Goal: Task Accomplishment & Management: Manage account settings

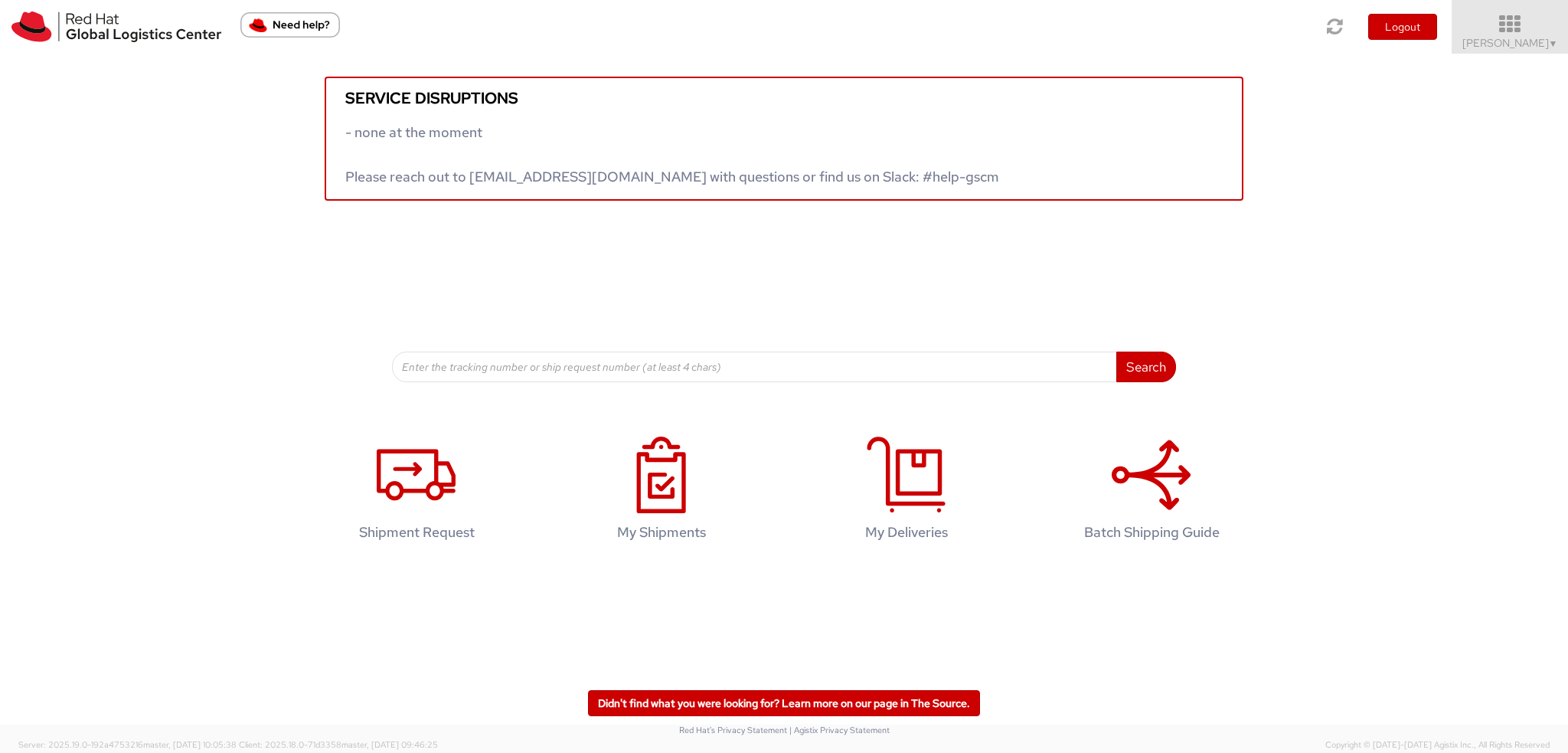
click at [1520, 48] on span "Kirk Newcross ▼" at bounding box center [1510, 43] width 96 height 14
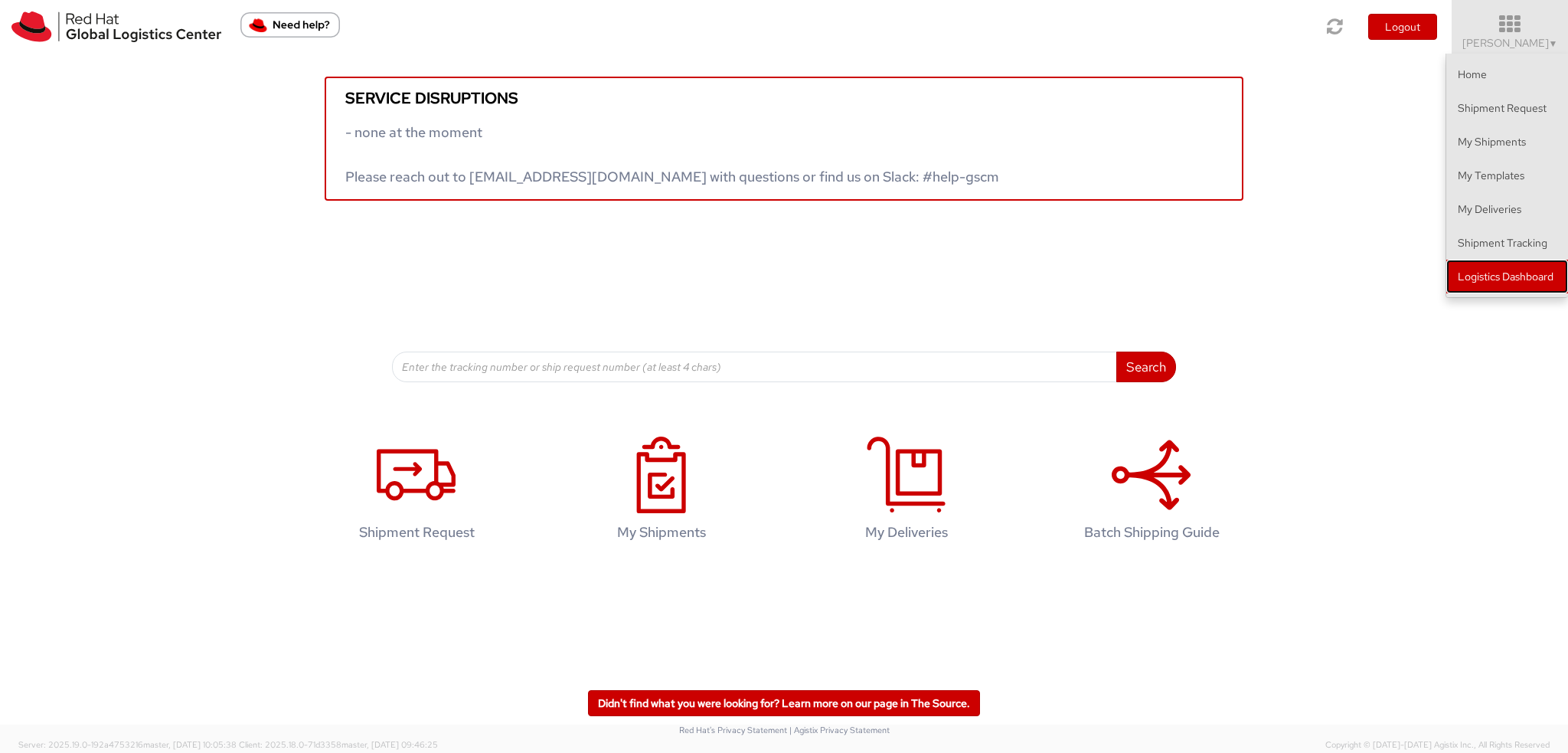
click at [1558, 280] on link "Logistics Dashboard" at bounding box center [1507, 276] width 122 height 34
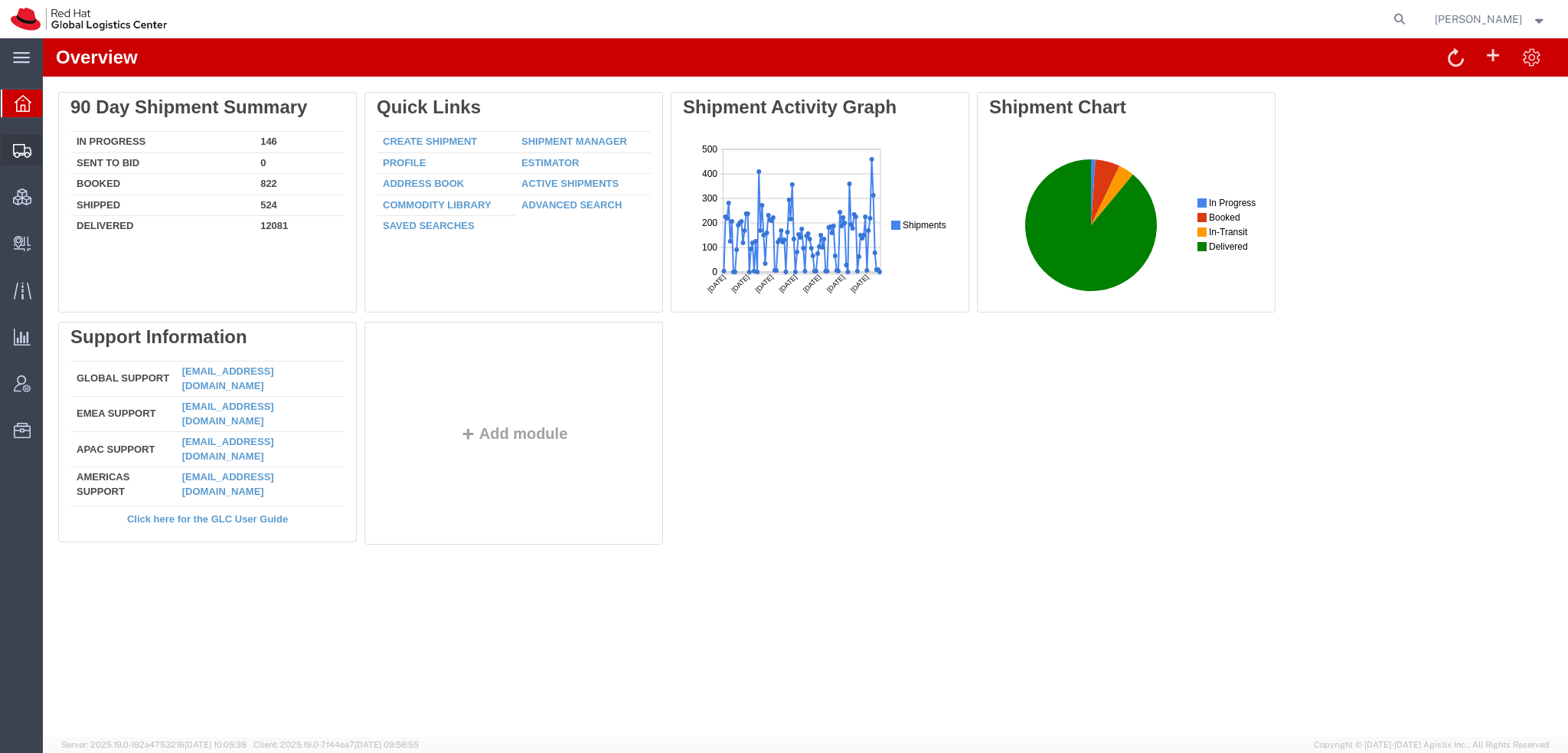
click at [0, 0] on span "Shipment Manager" at bounding box center [0, 0] width 0 height 0
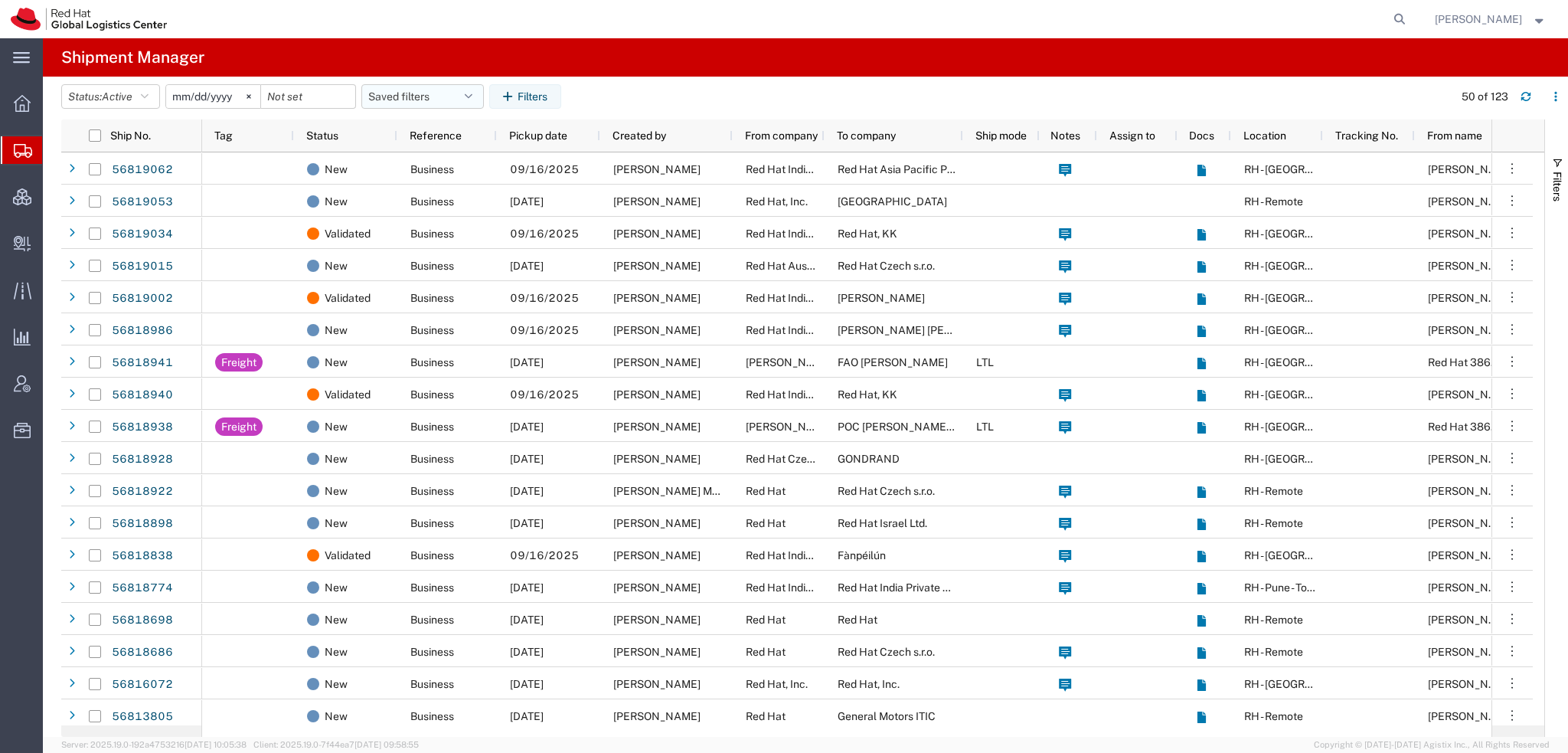
click at [479, 88] on button "Saved filters" at bounding box center [422, 96] width 123 height 24
click at [425, 164] on span "Americas" at bounding box center [464, 162] width 201 height 28
type input "2023-05-07"
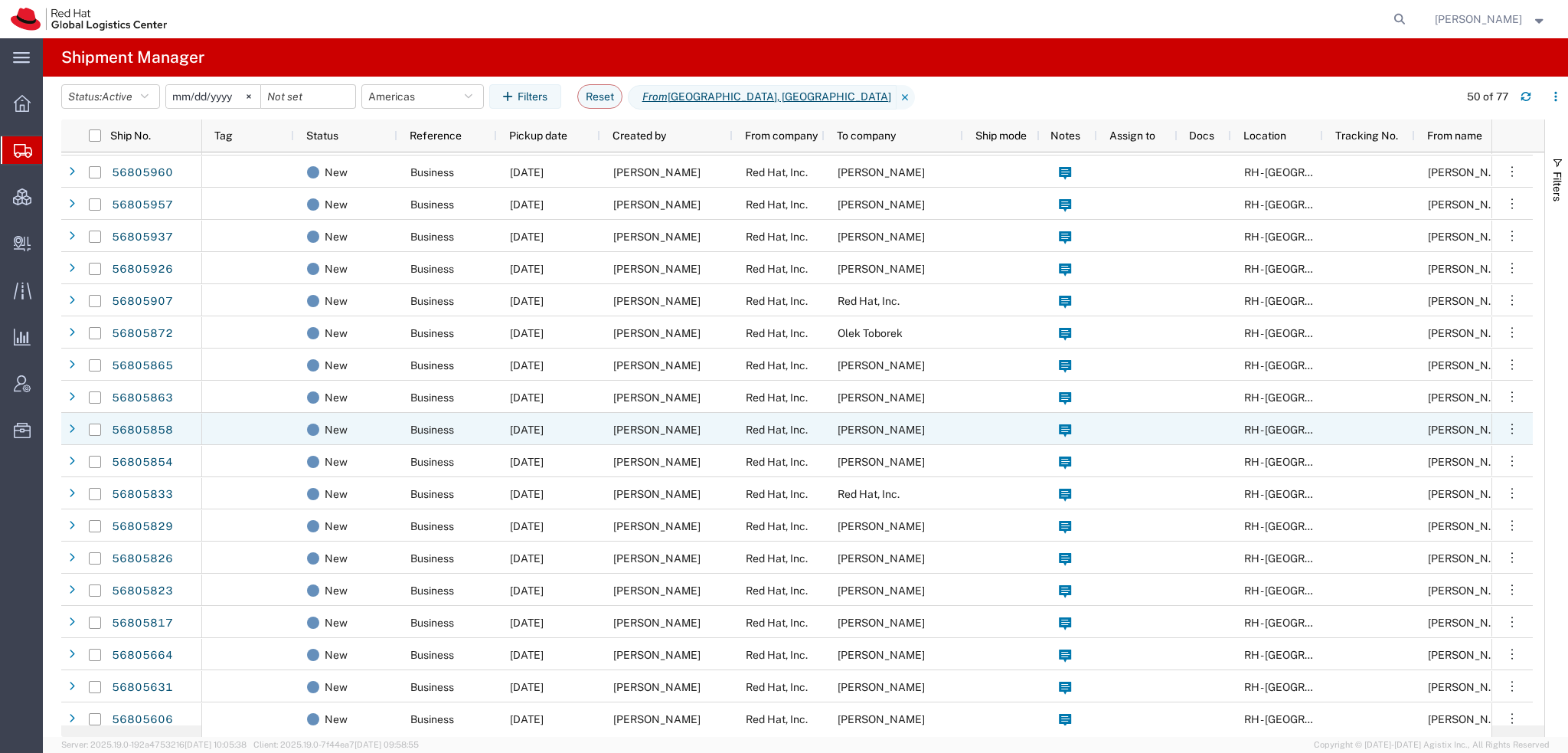
scroll to position [842, 0]
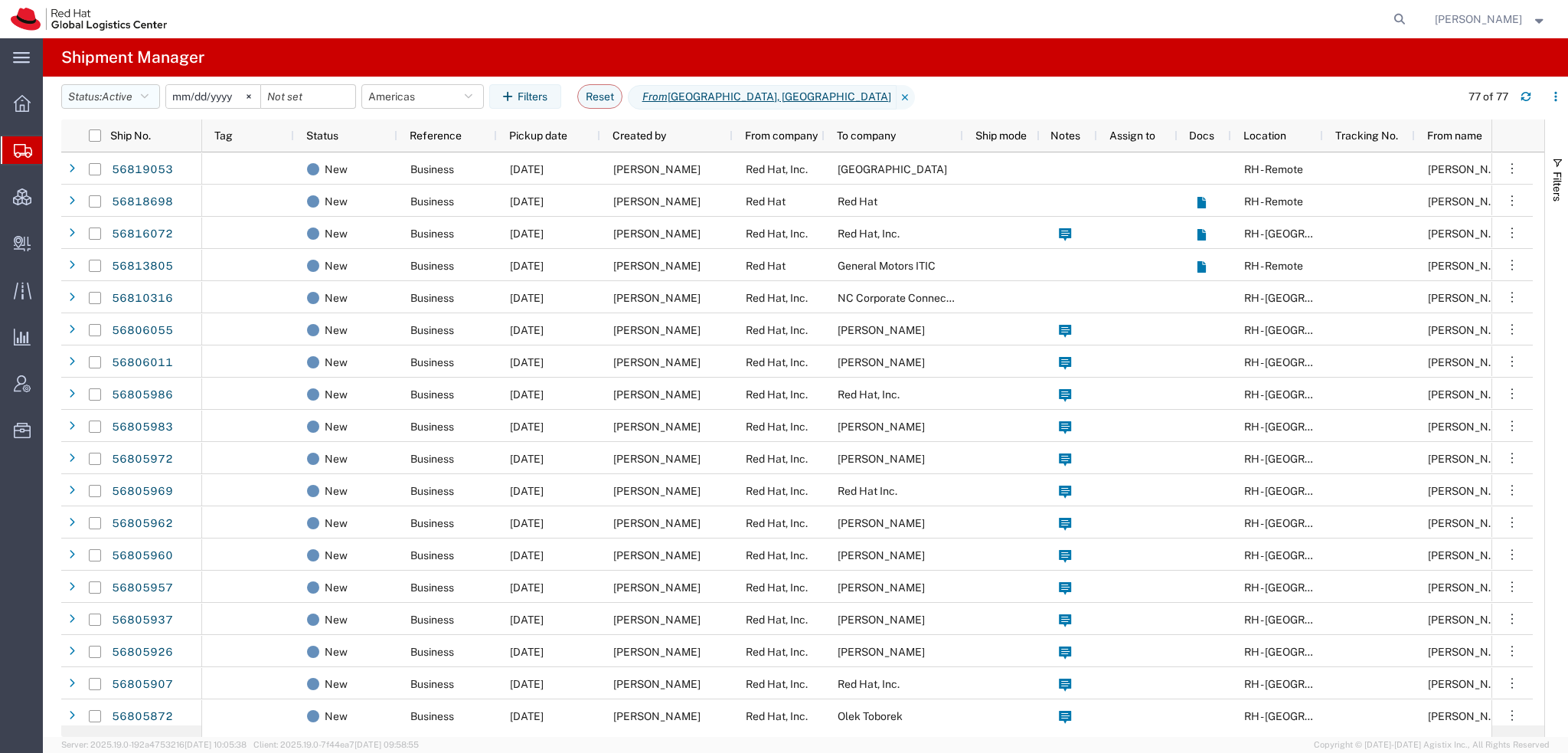
click at [149, 94] on icon "button" at bounding box center [145, 96] width 8 height 11
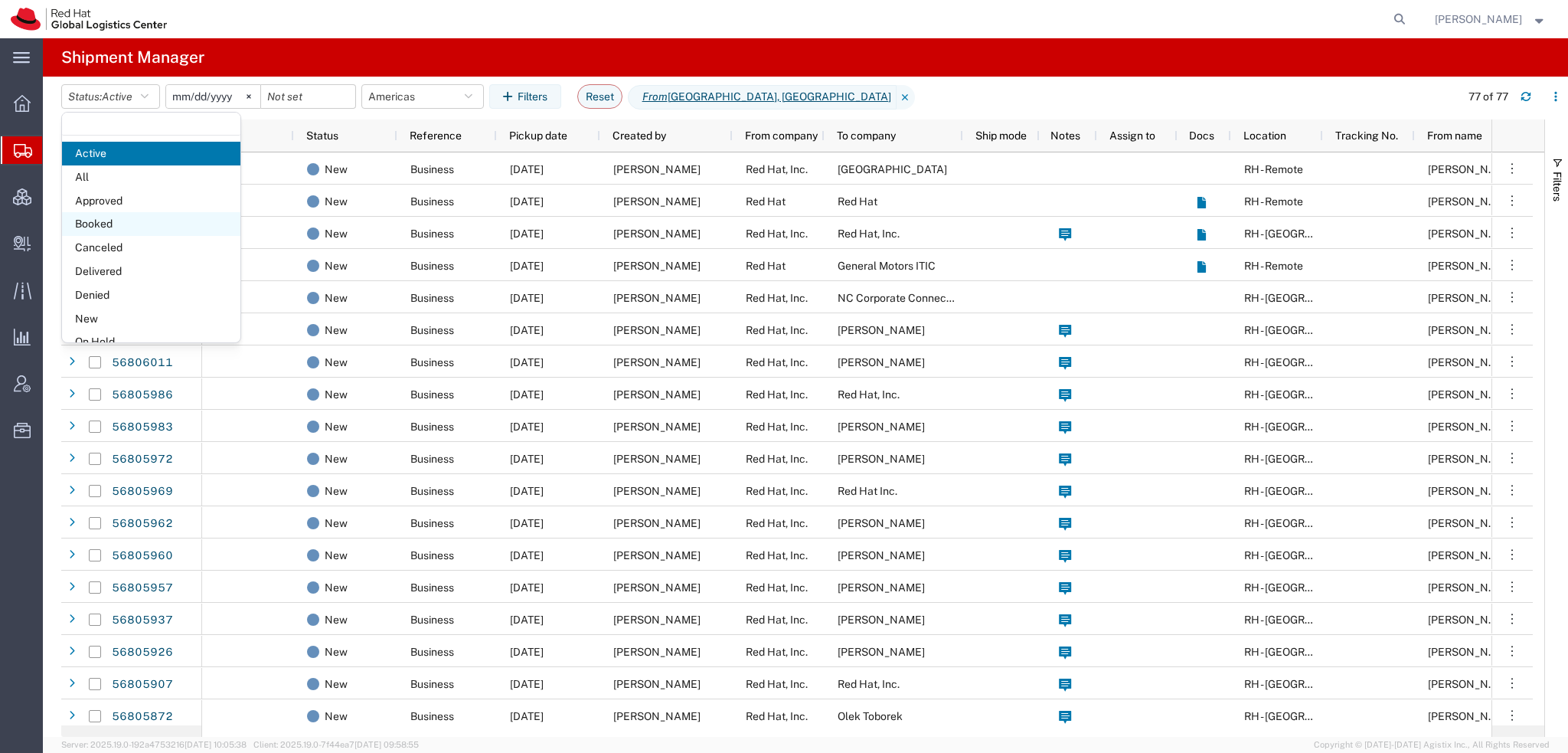
click at [105, 226] on span "Booked" at bounding box center [151, 223] width 179 height 24
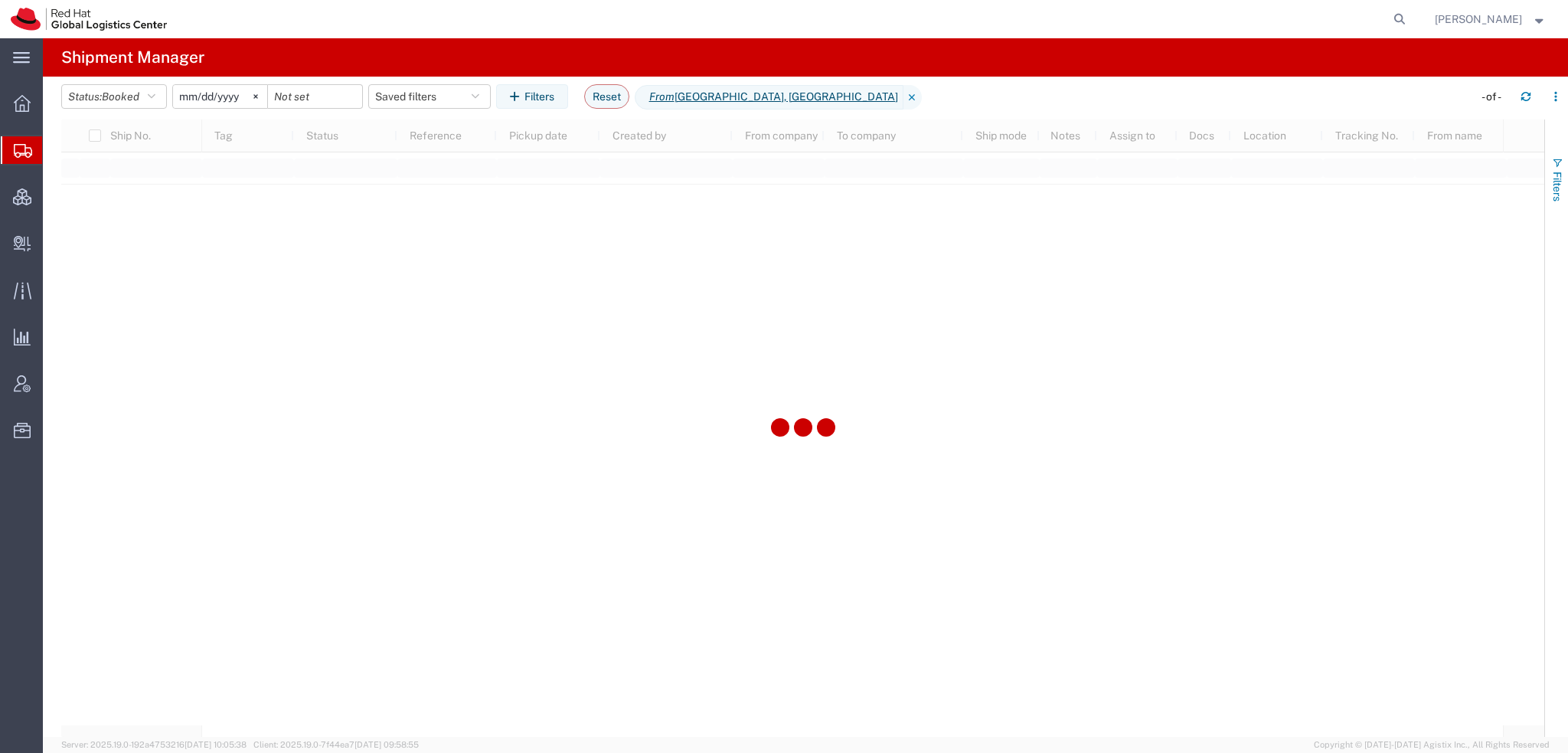
click at [1553, 161] on span "button" at bounding box center [1557, 162] width 13 height 13
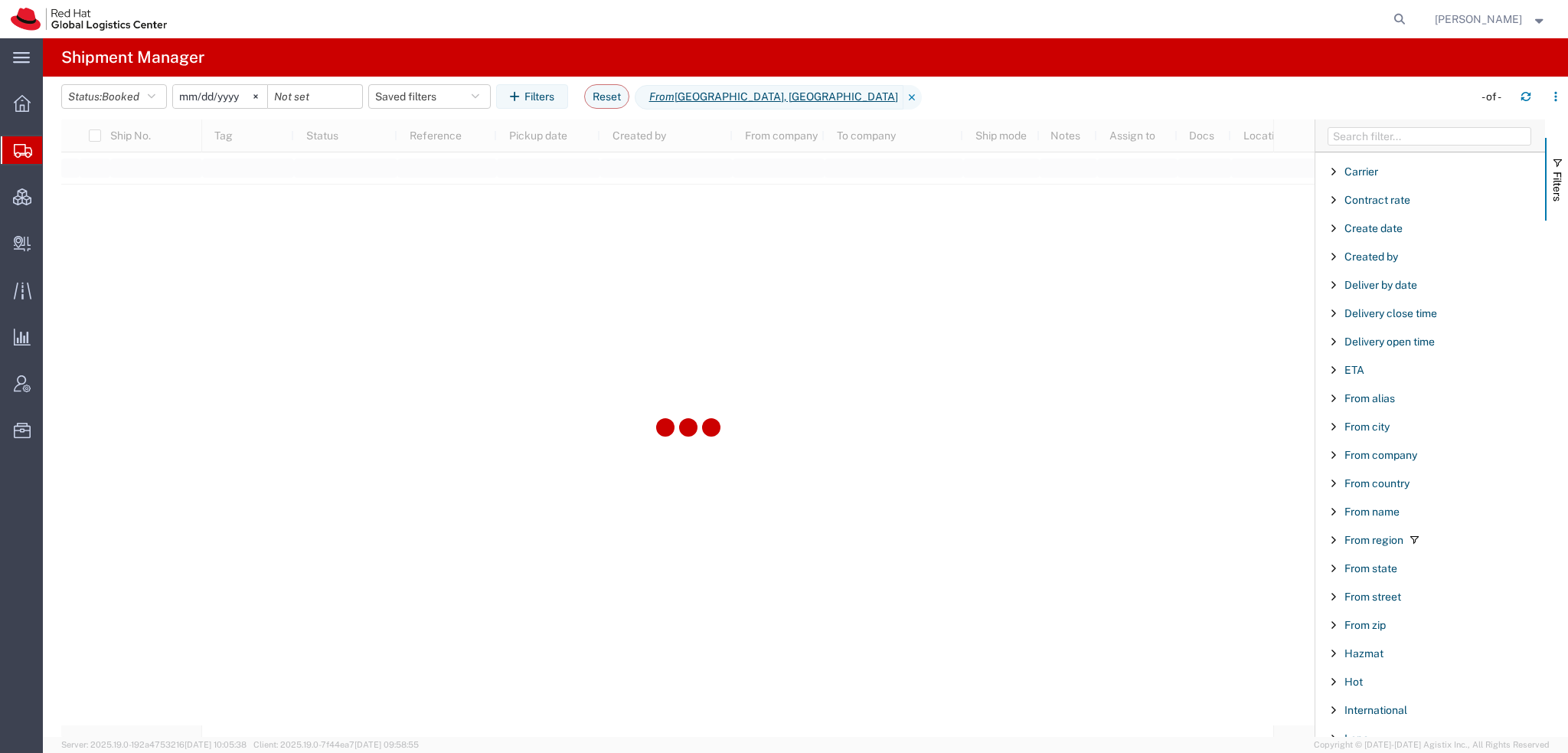
scroll to position [230, 0]
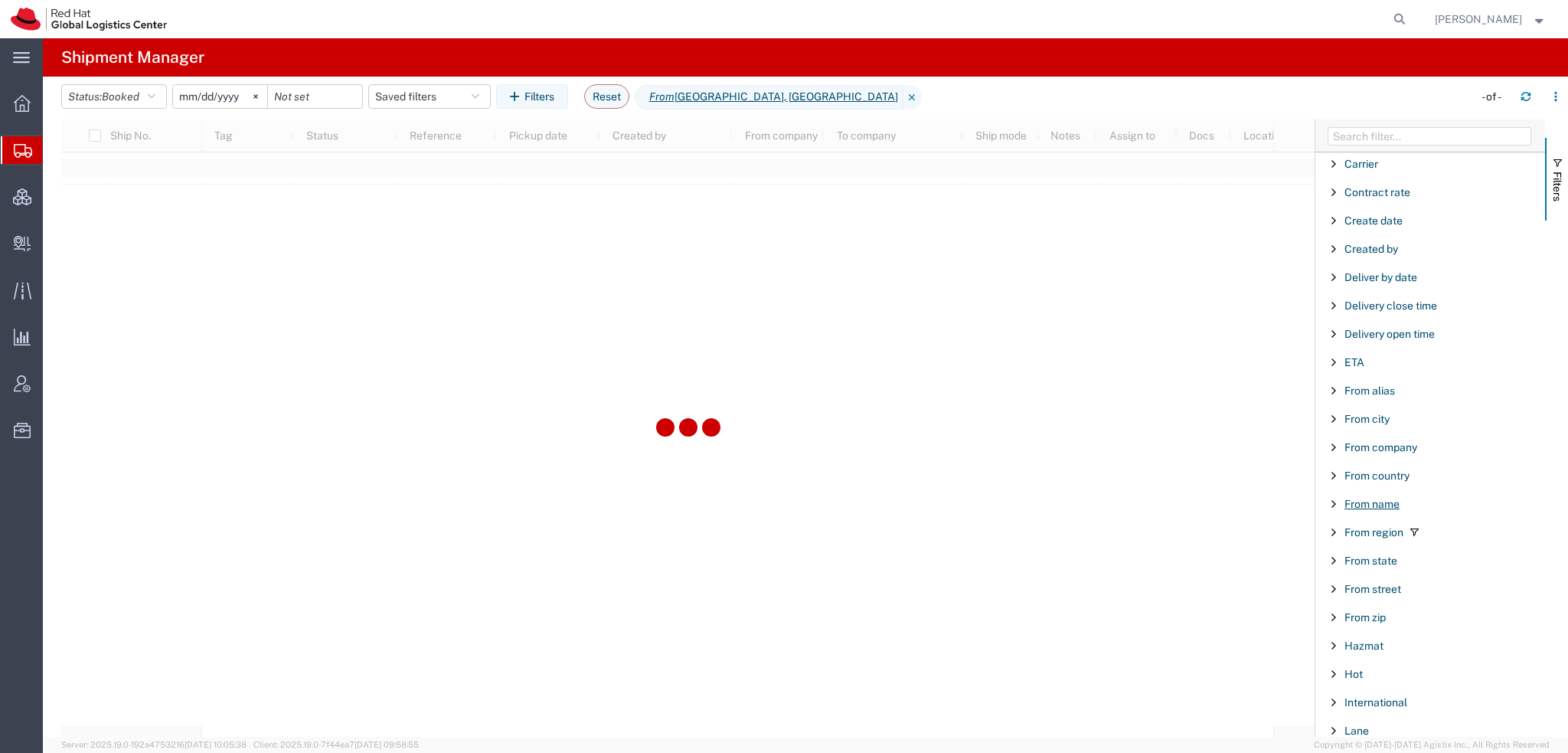
click at [1374, 500] on span "From name" at bounding box center [1372, 504] width 55 height 13
type input "Devon"
click at [0, 0] on span "Create Delivery" at bounding box center [0, 0] width 0 height 0
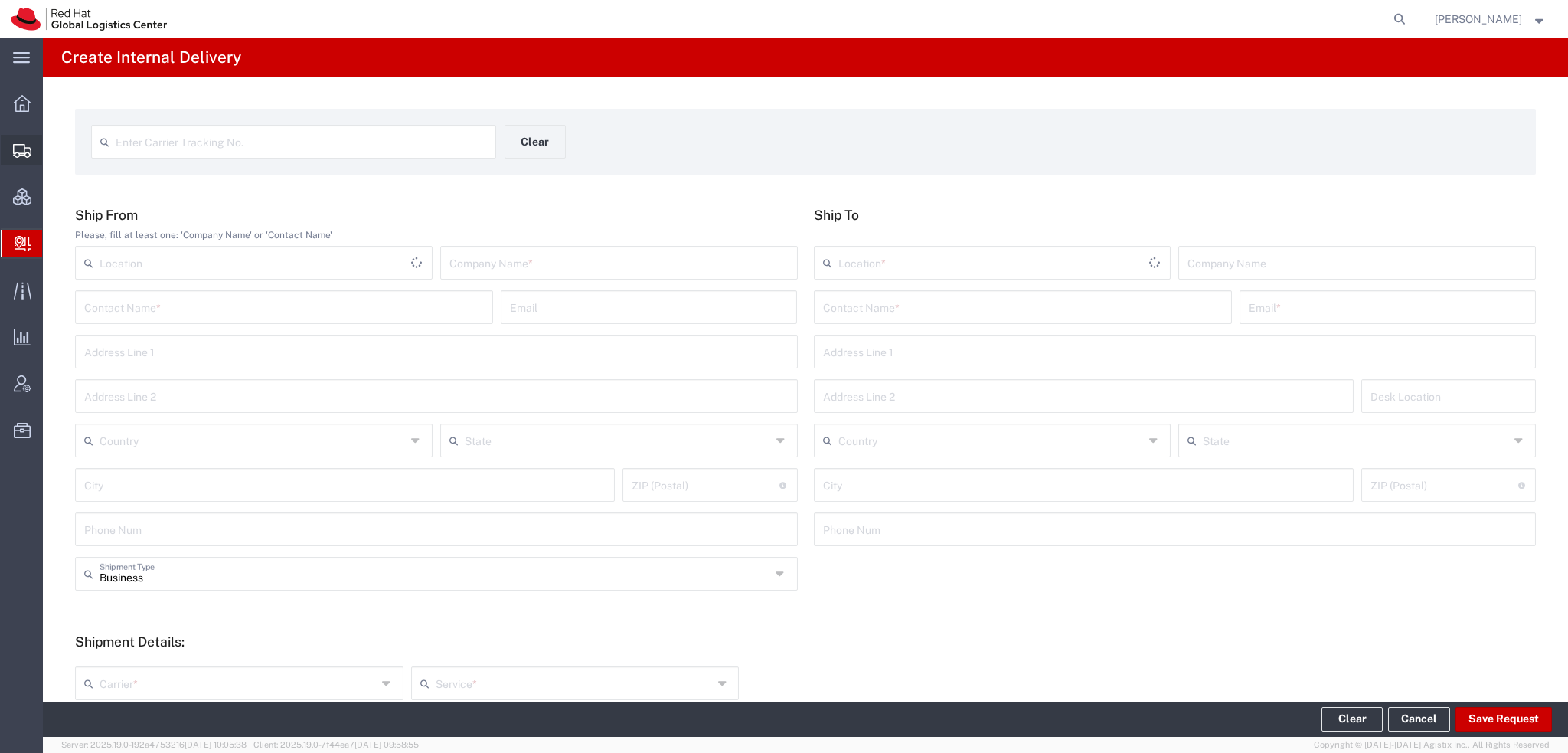
click at [0, 0] on span "Shipment Manager" at bounding box center [0, 0] width 0 height 0
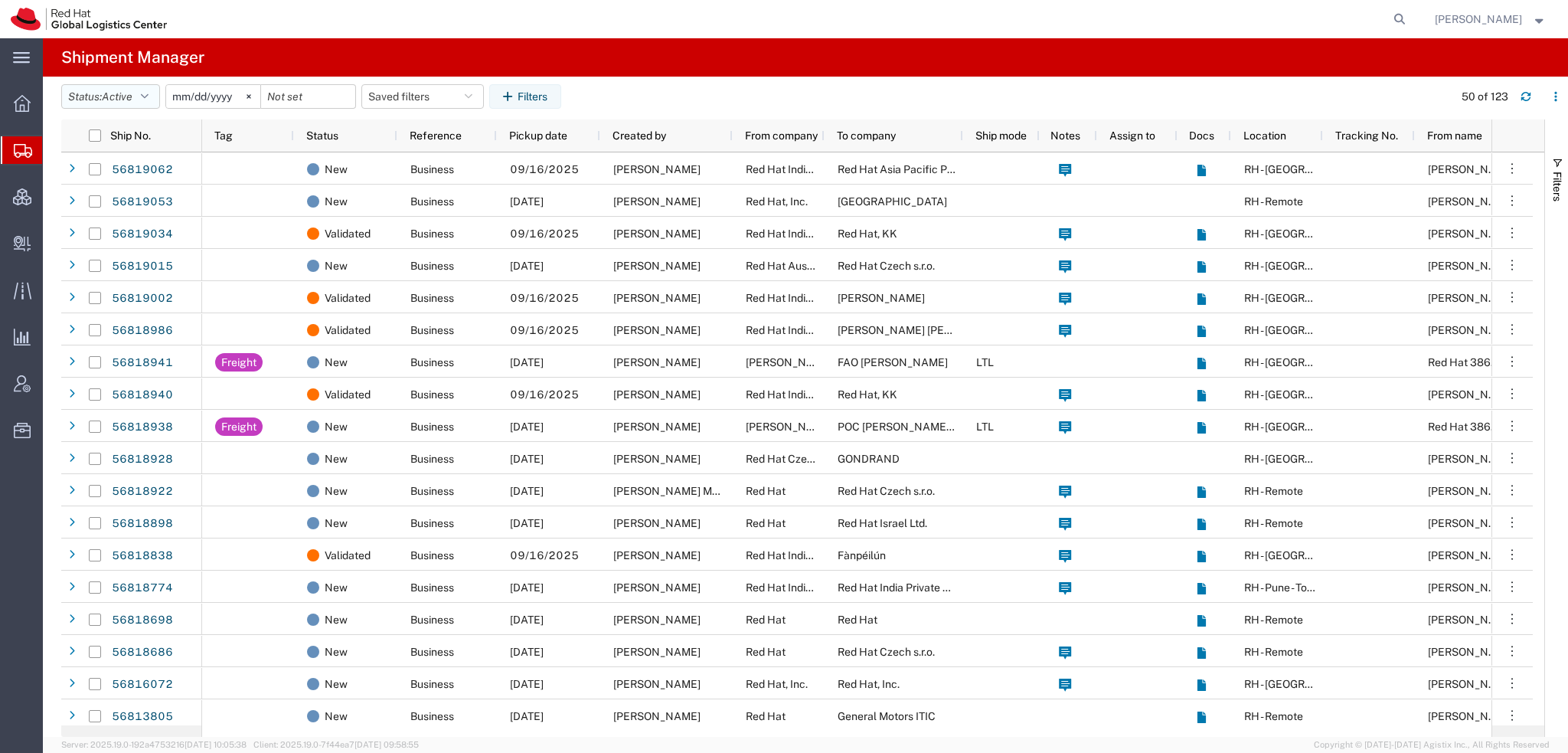
click at [138, 97] on button "Status: Active" at bounding box center [110, 96] width 99 height 24
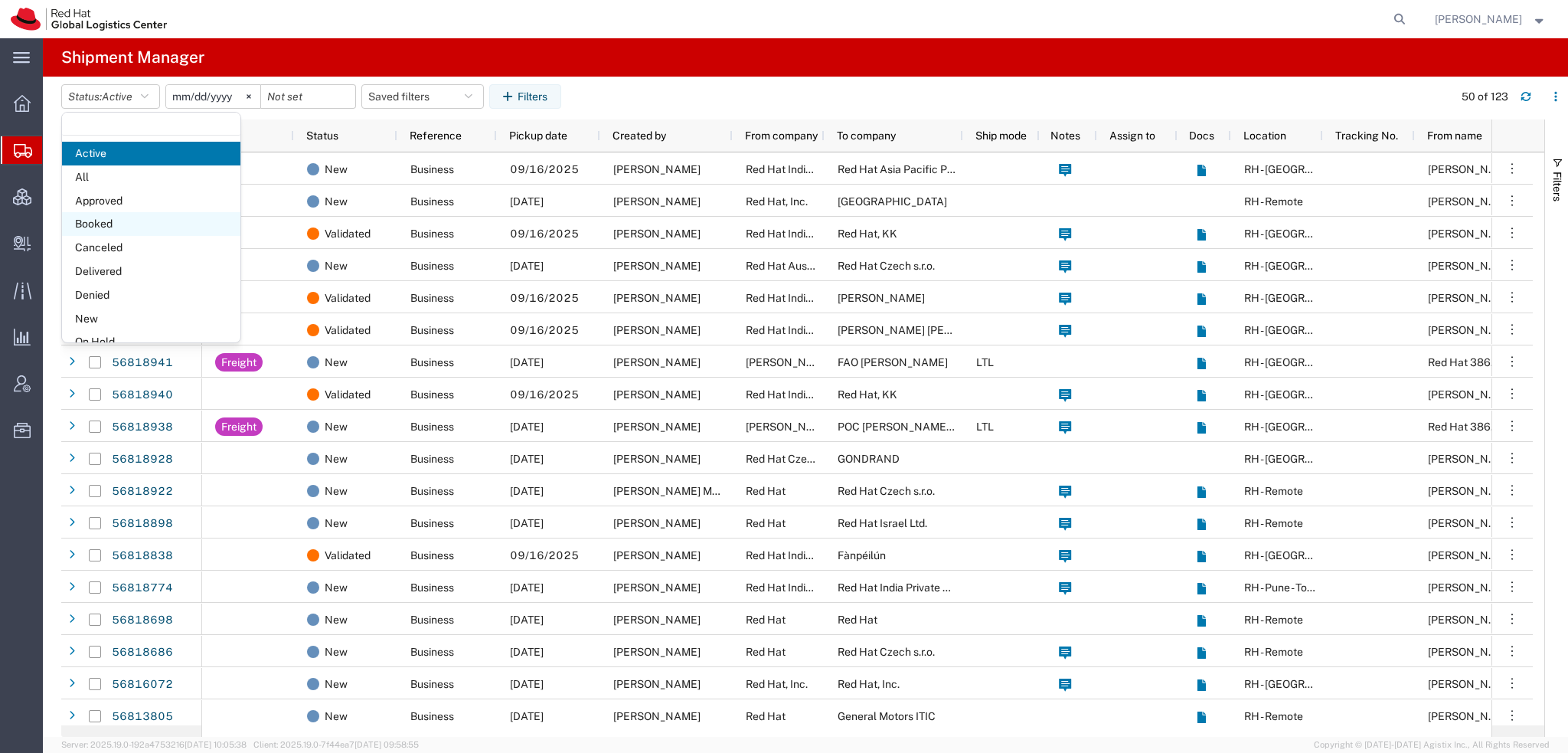
click at [95, 219] on span "Booked" at bounding box center [151, 223] width 179 height 24
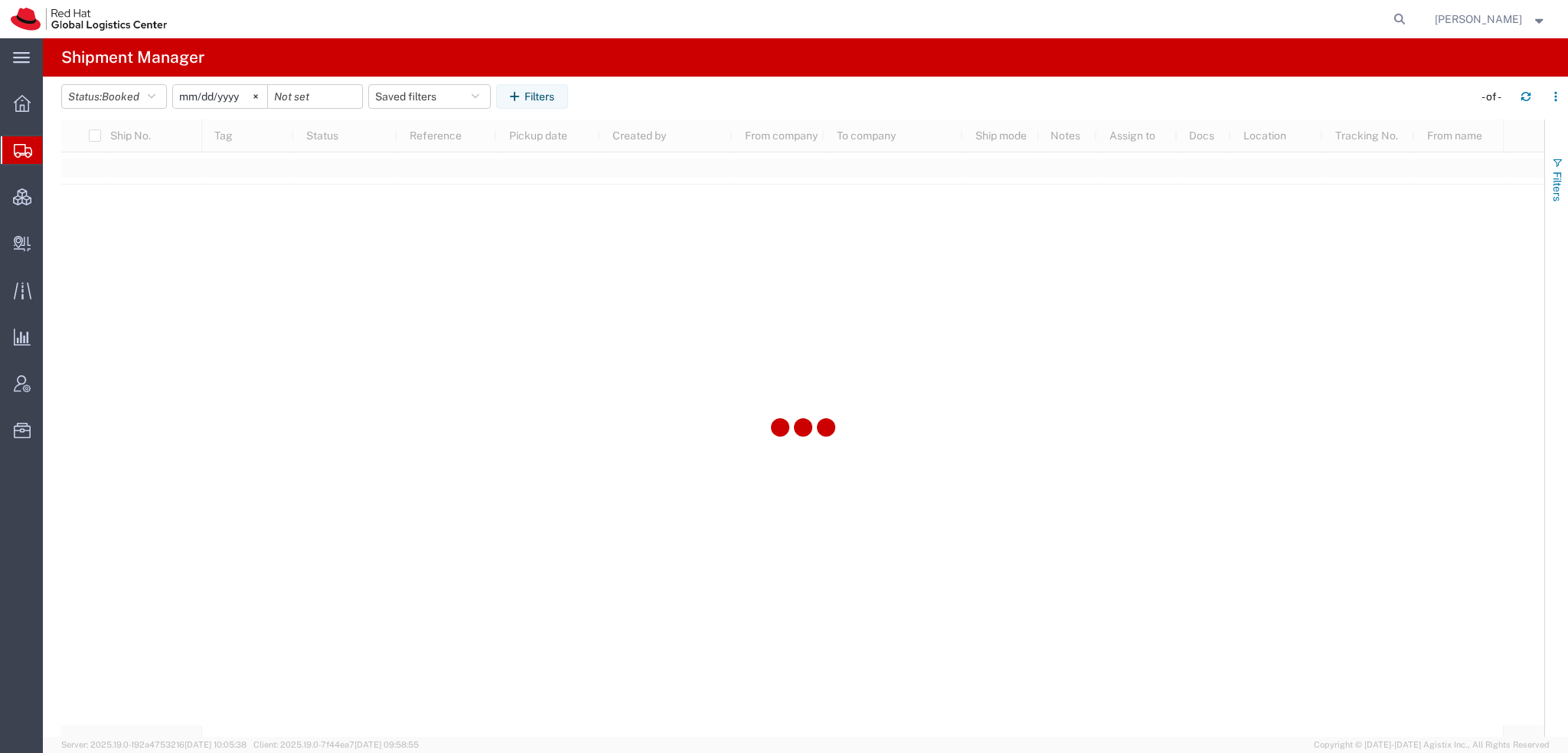
click at [1552, 169] on button "Filters" at bounding box center [1557, 180] width 23 height 83
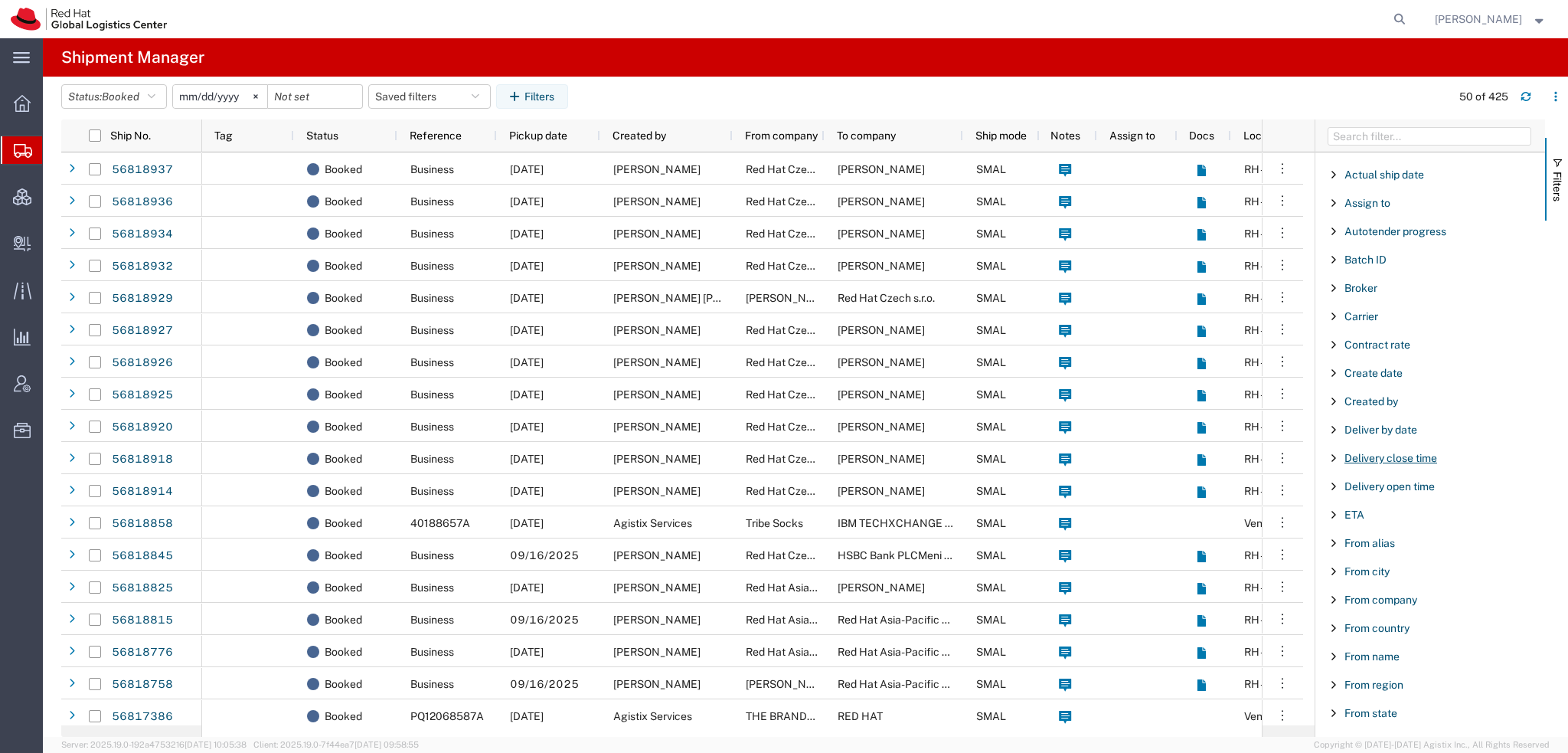
scroll to position [306, 0]
click at [1374, 423] on span "From name" at bounding box center [1372, 427] width 55 height 13
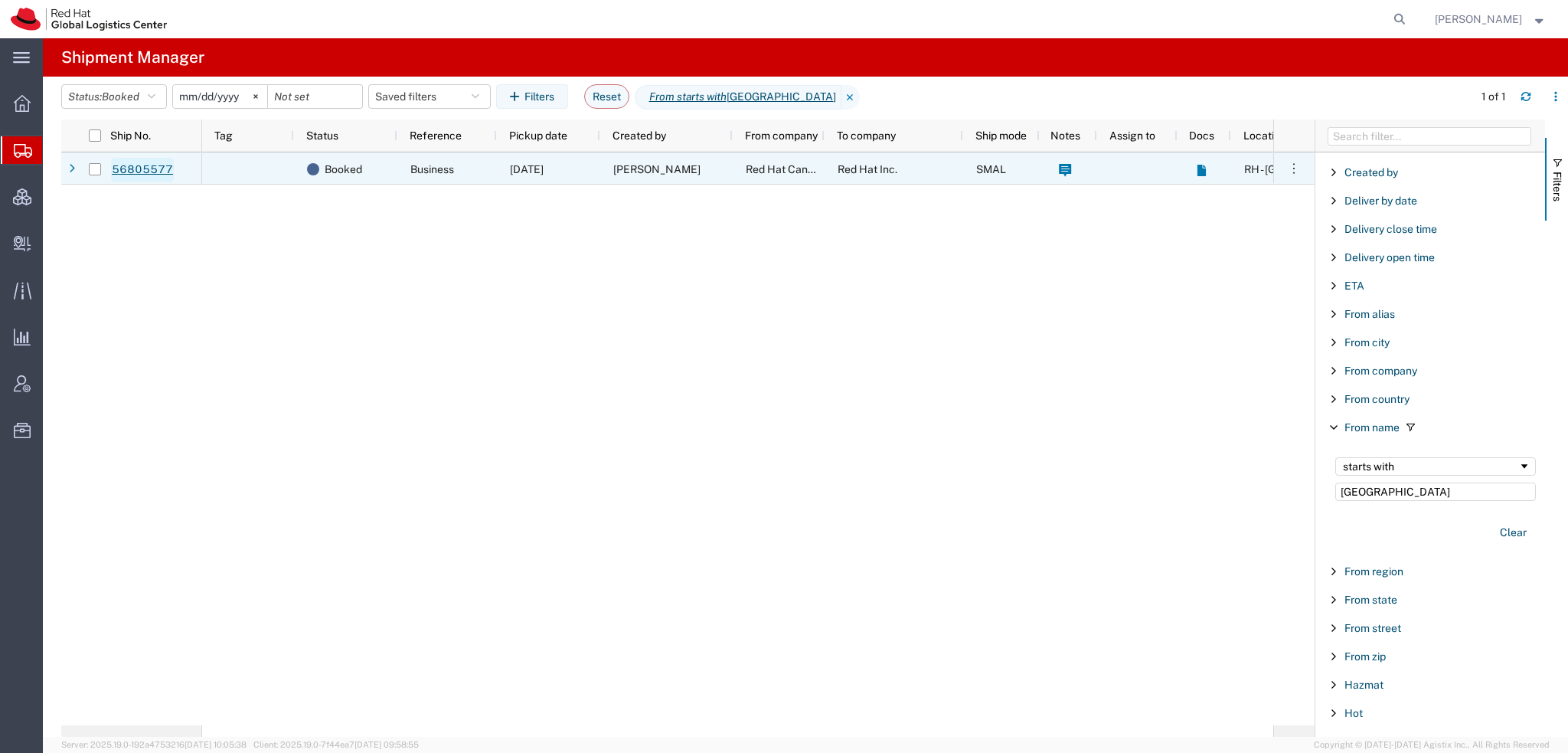
type input "Devon"
click at [133, 173] on link "56805577" at bounding box center [142, 169] width 63 height 24
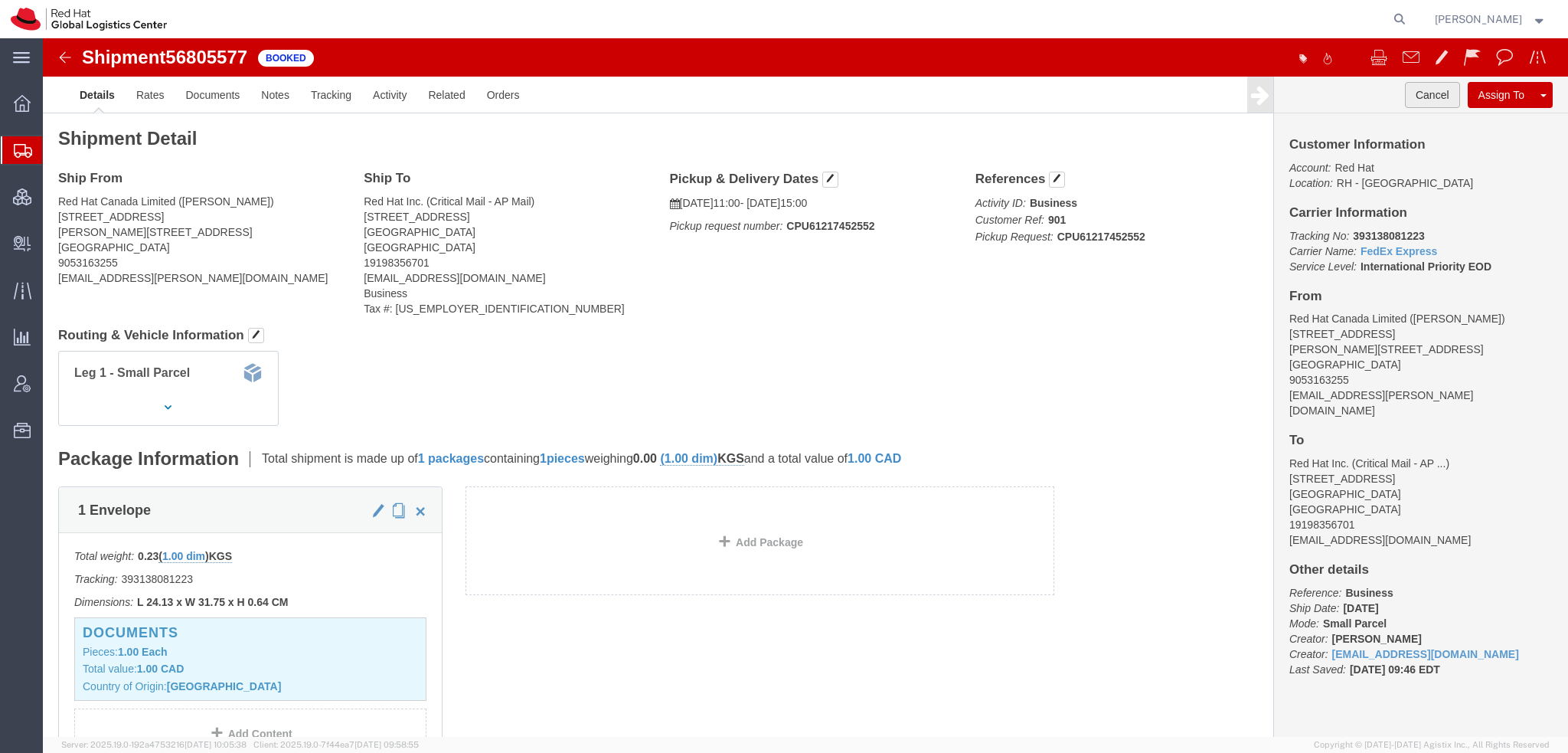
click button "Cancel"
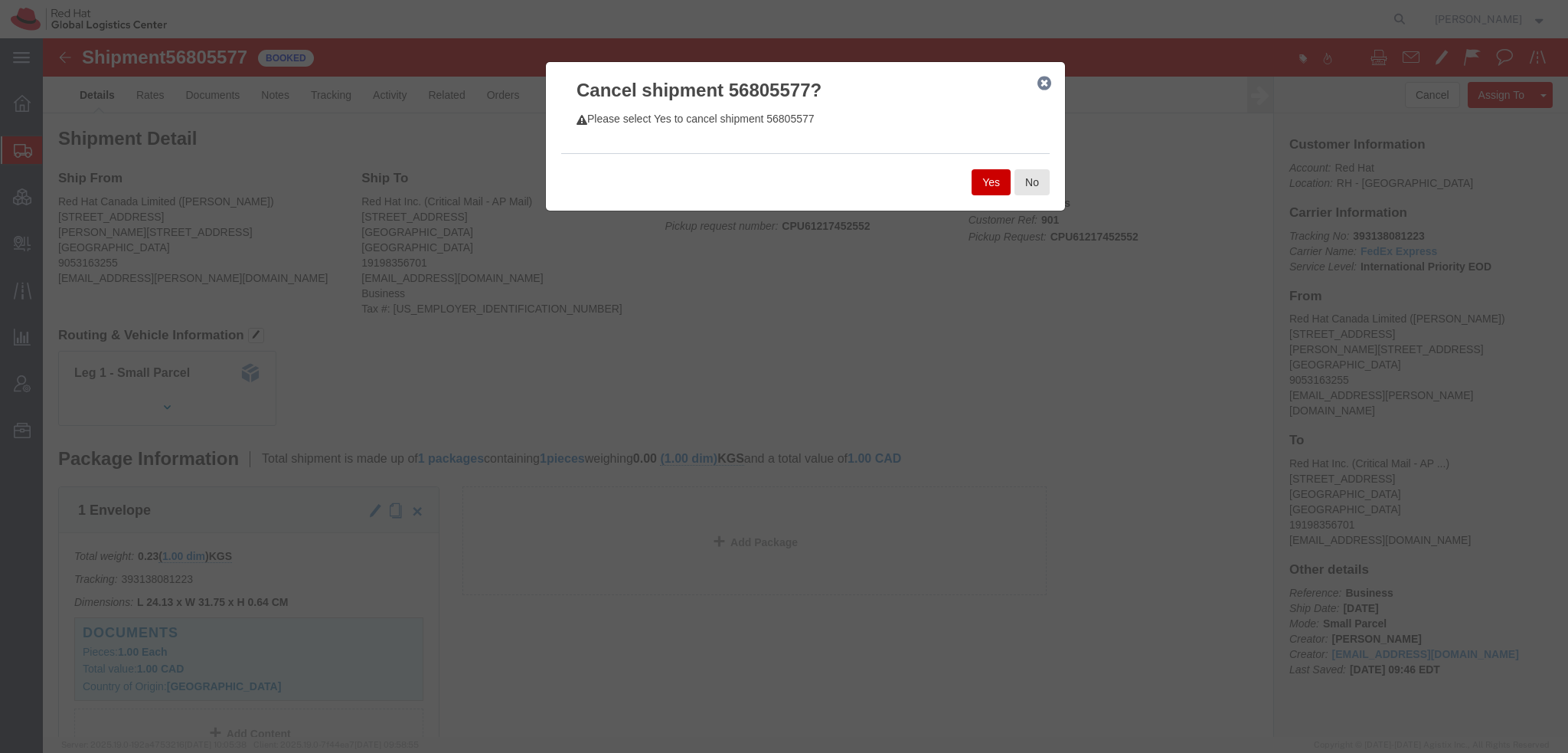
click button "Yes"
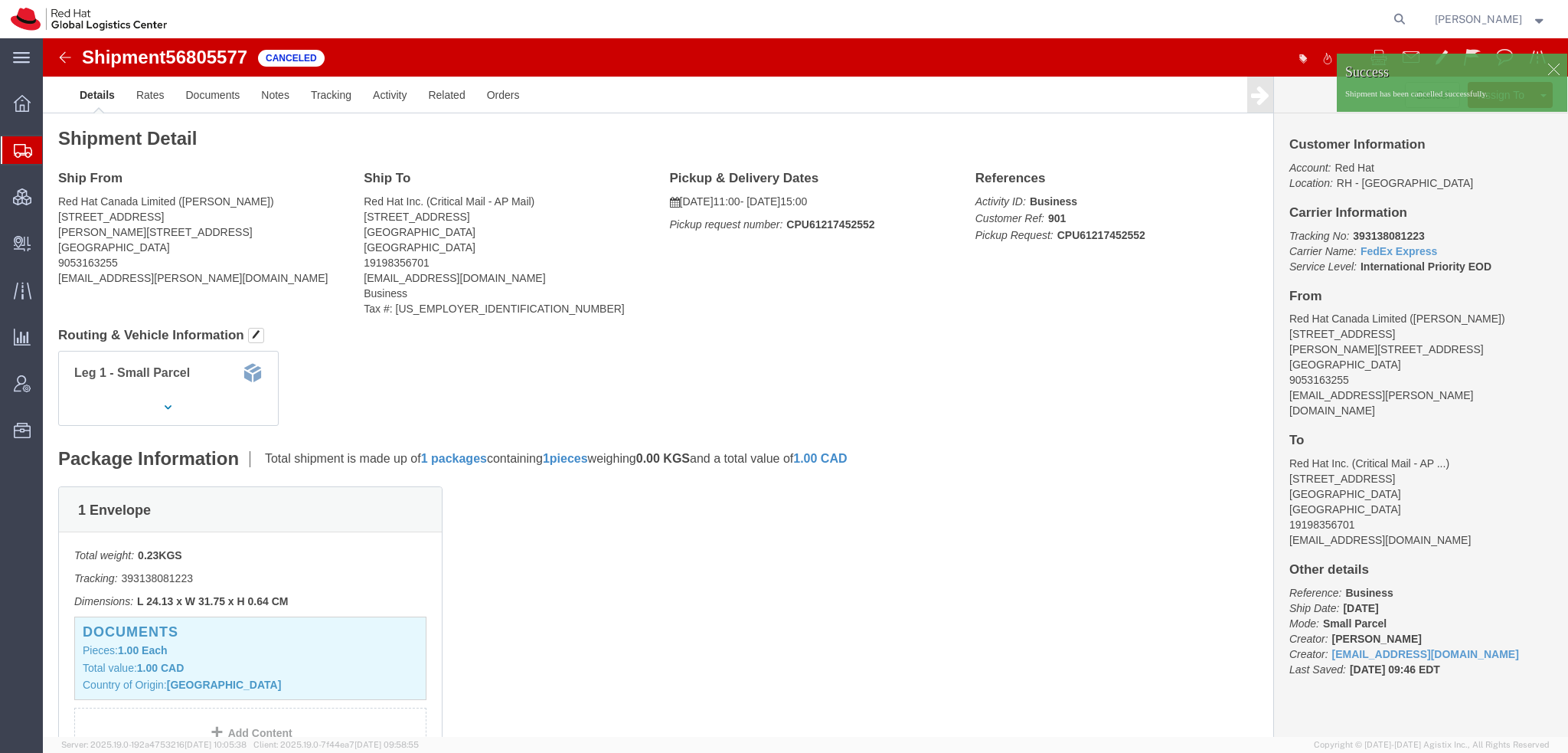
click div
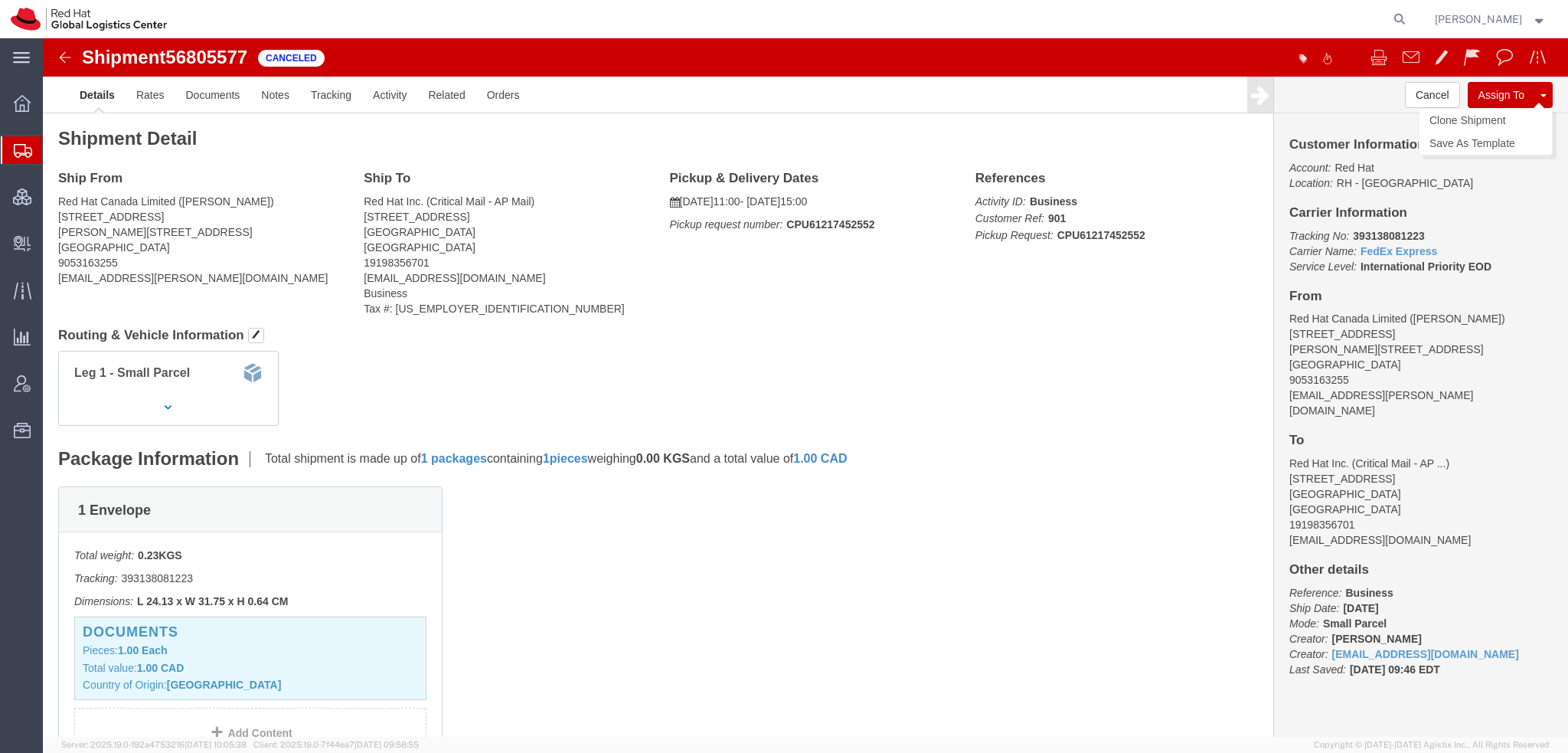
click span
click link "Clone Shipment"
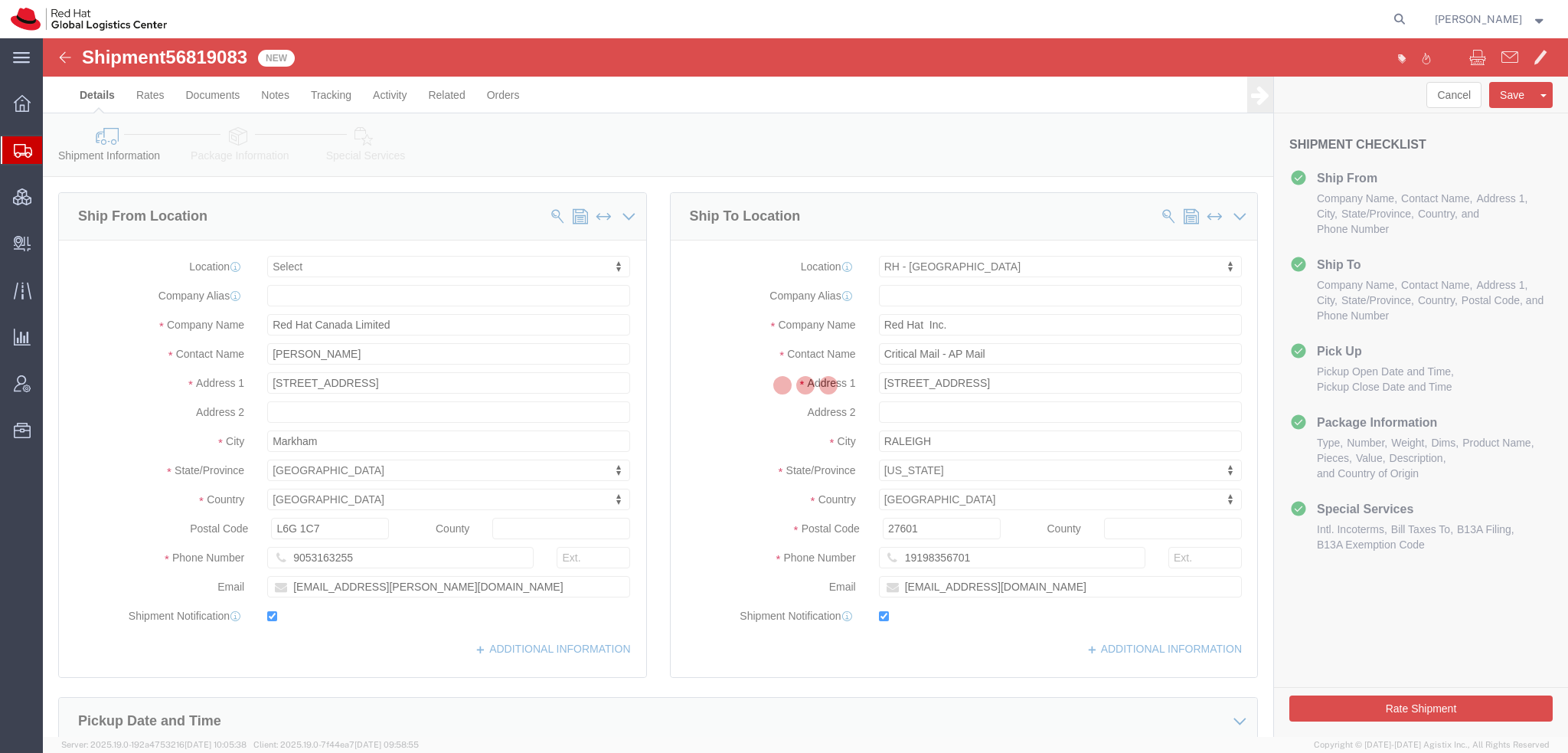
click at [1534, 20] on strong "button" at bounding box center [1540, 19] width 14 height 6
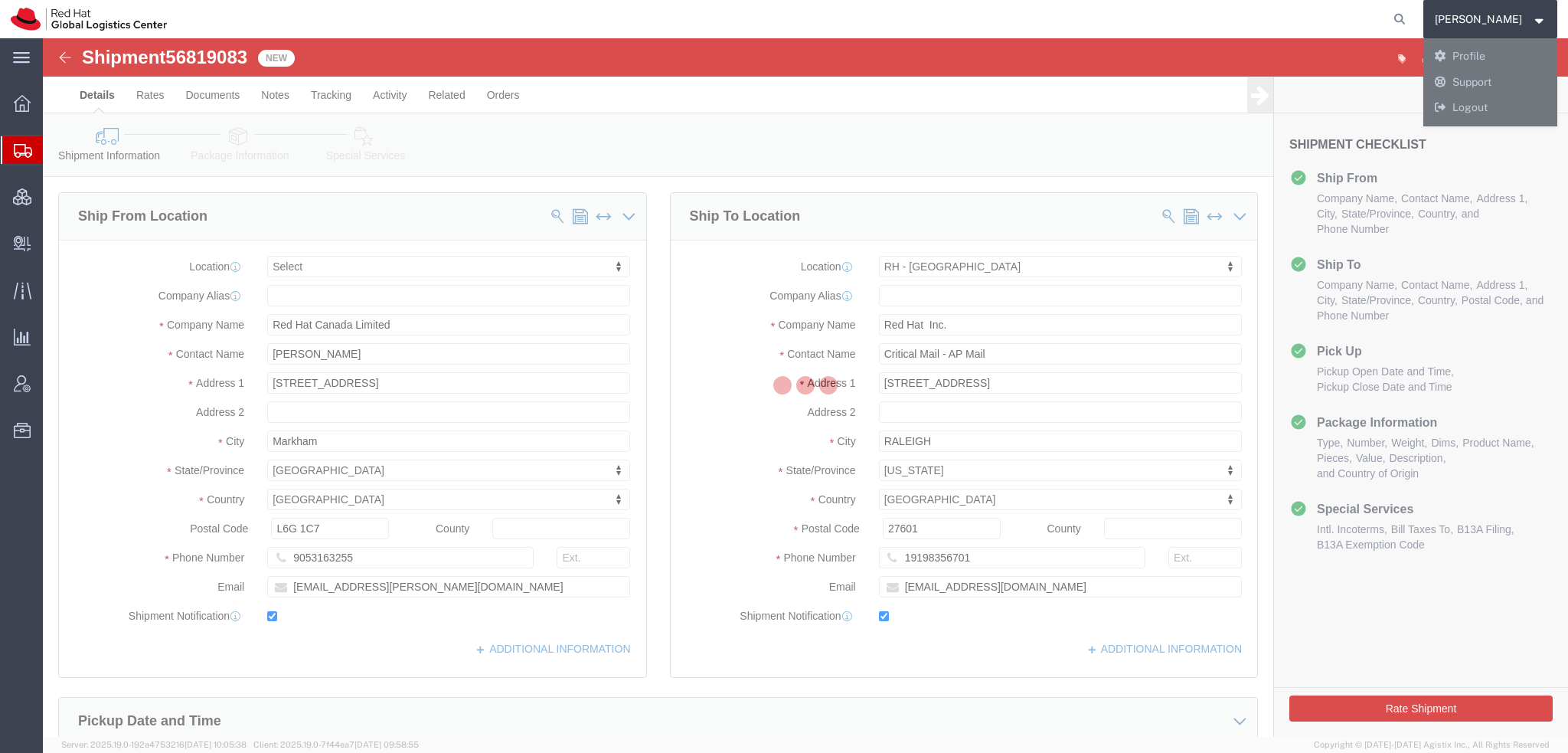
select select
select select "38014"
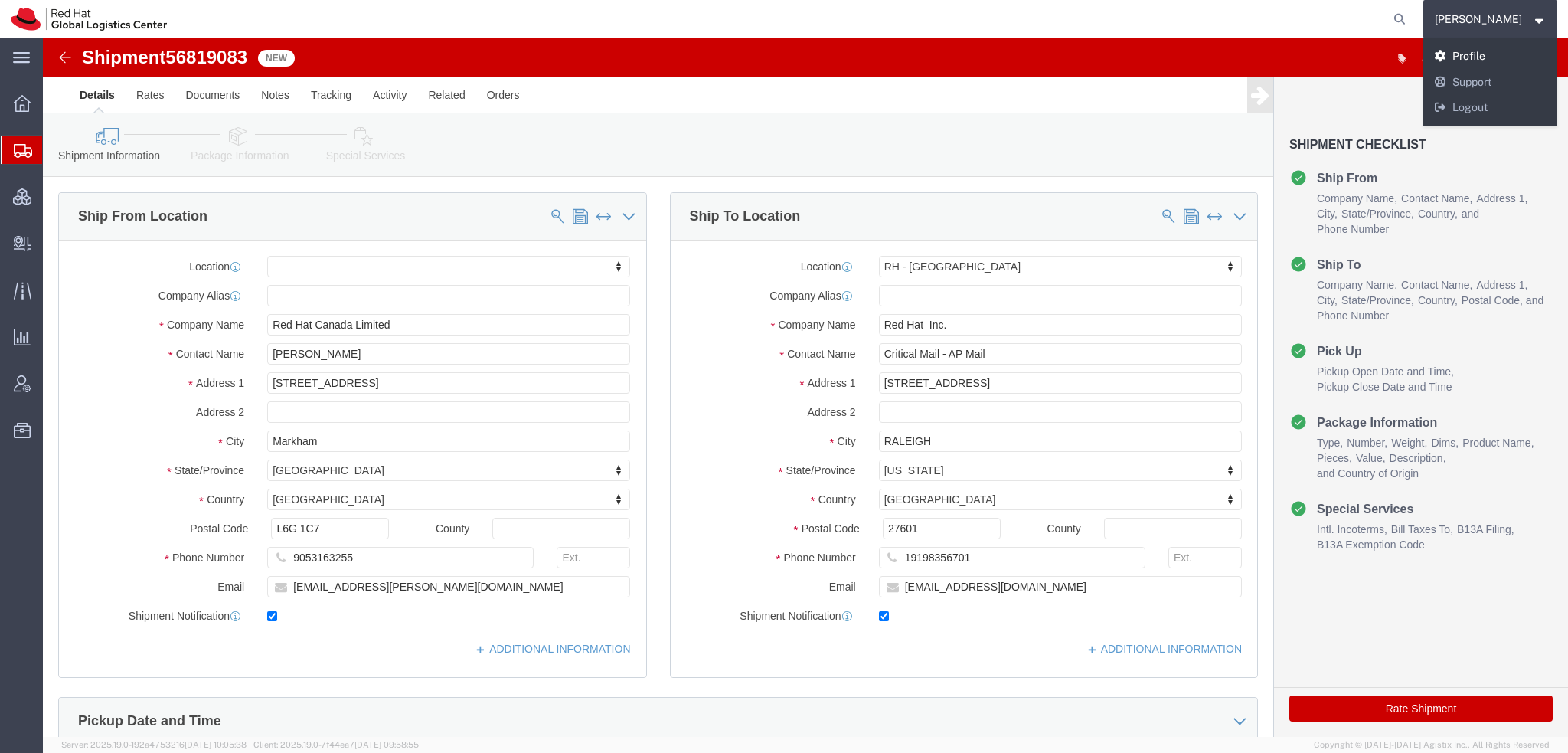
click at [1486, 54] on link "Profile" at bounding box center [1491, 56] width 134 height 26
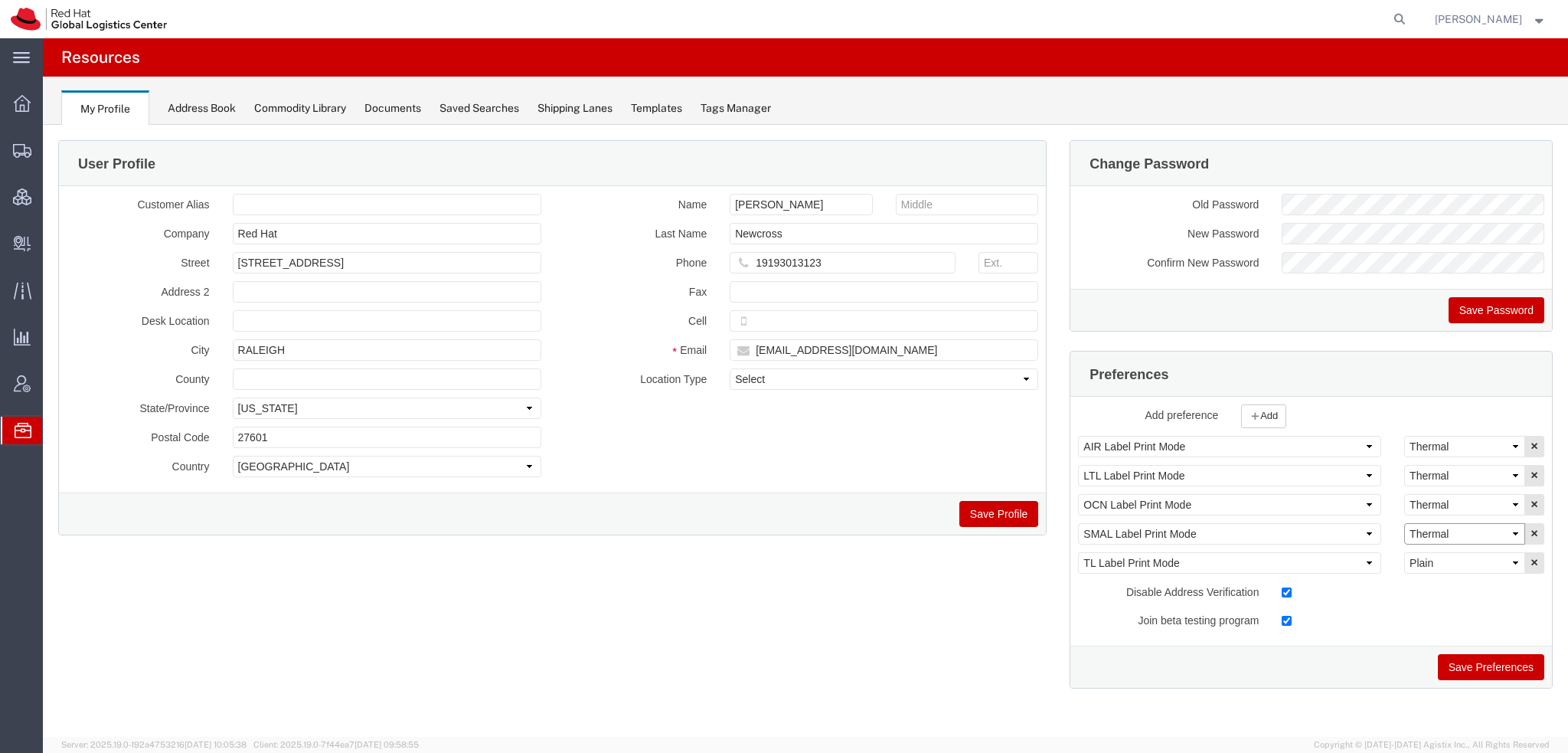
click at [1442, 529] on select "Select Plain Thermal" at bounding box center [1465, 534] width 121 height 21
select select "Plain"
click at [1405, 523] on select "Select Plain Thermal" at bounding box center [1465, 534] width 121 height 21
click at [1486, 664] on button "Save Preferences" at bounding box center [1492, 666] width 106 height 26
click at [0, 0] on span "Shipment Manager" at bounding box center [0, 0] width 0 height 0
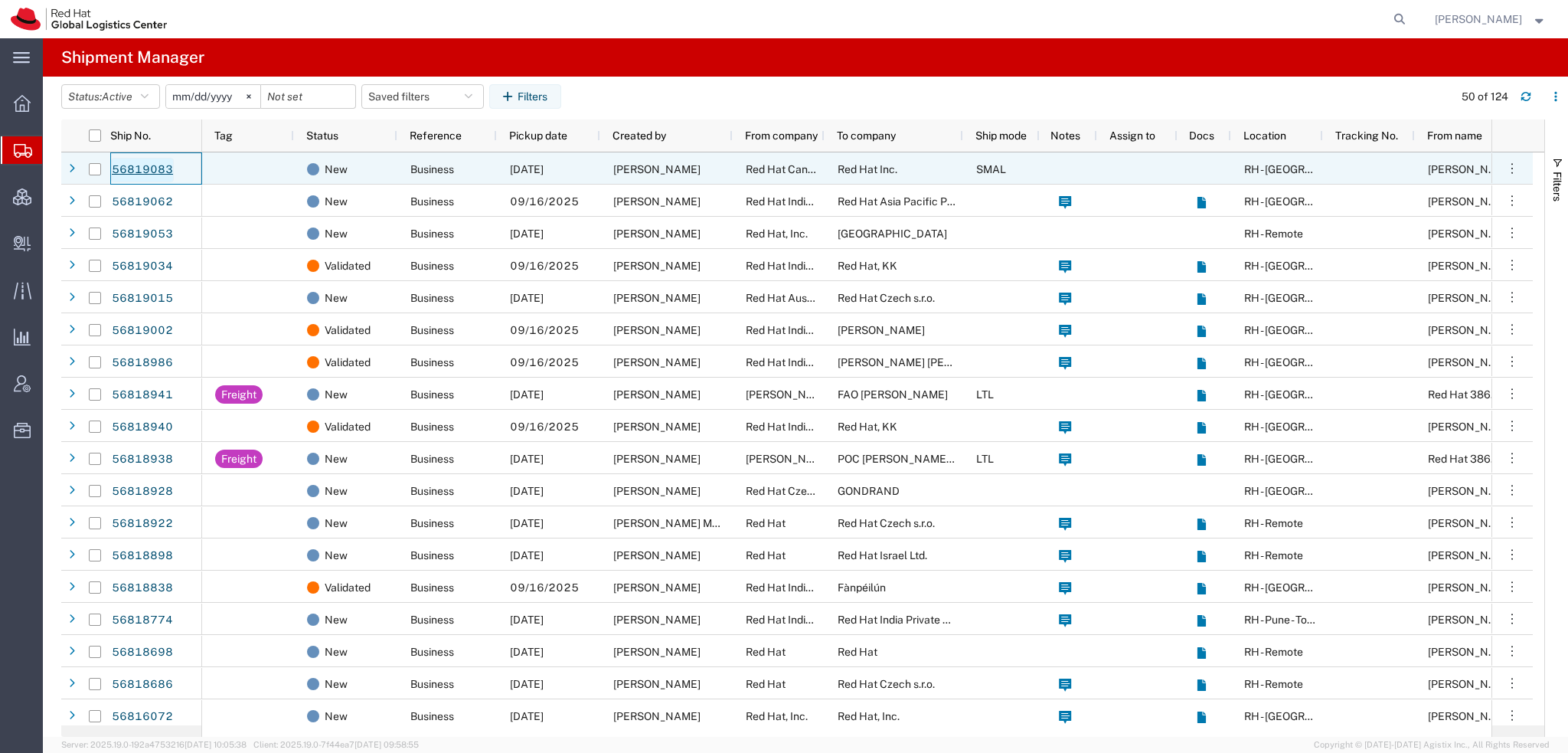
click at [146, 172] on link "56819083" at bounding box center [142, 169] width 63 height 24
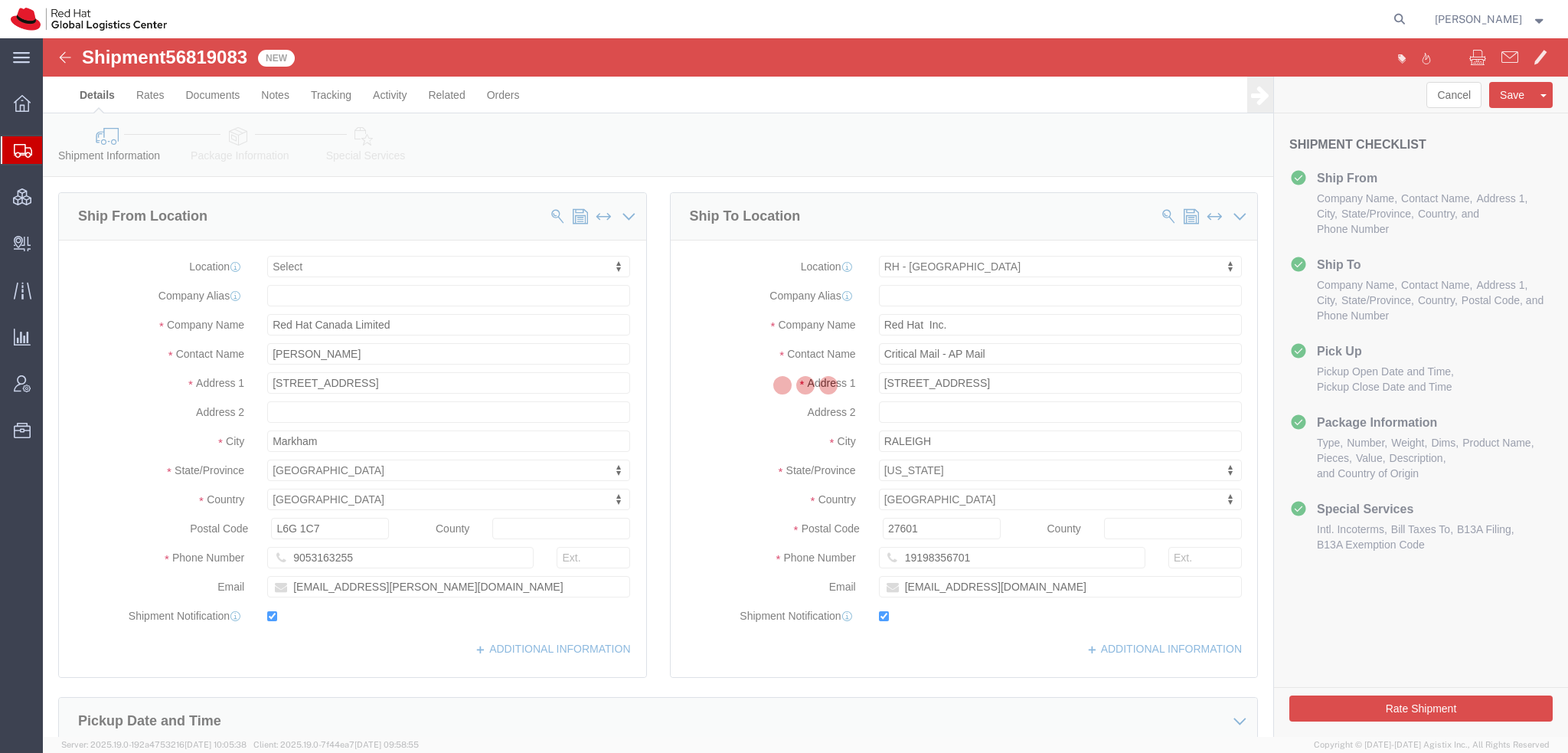
select select
select select "38014"
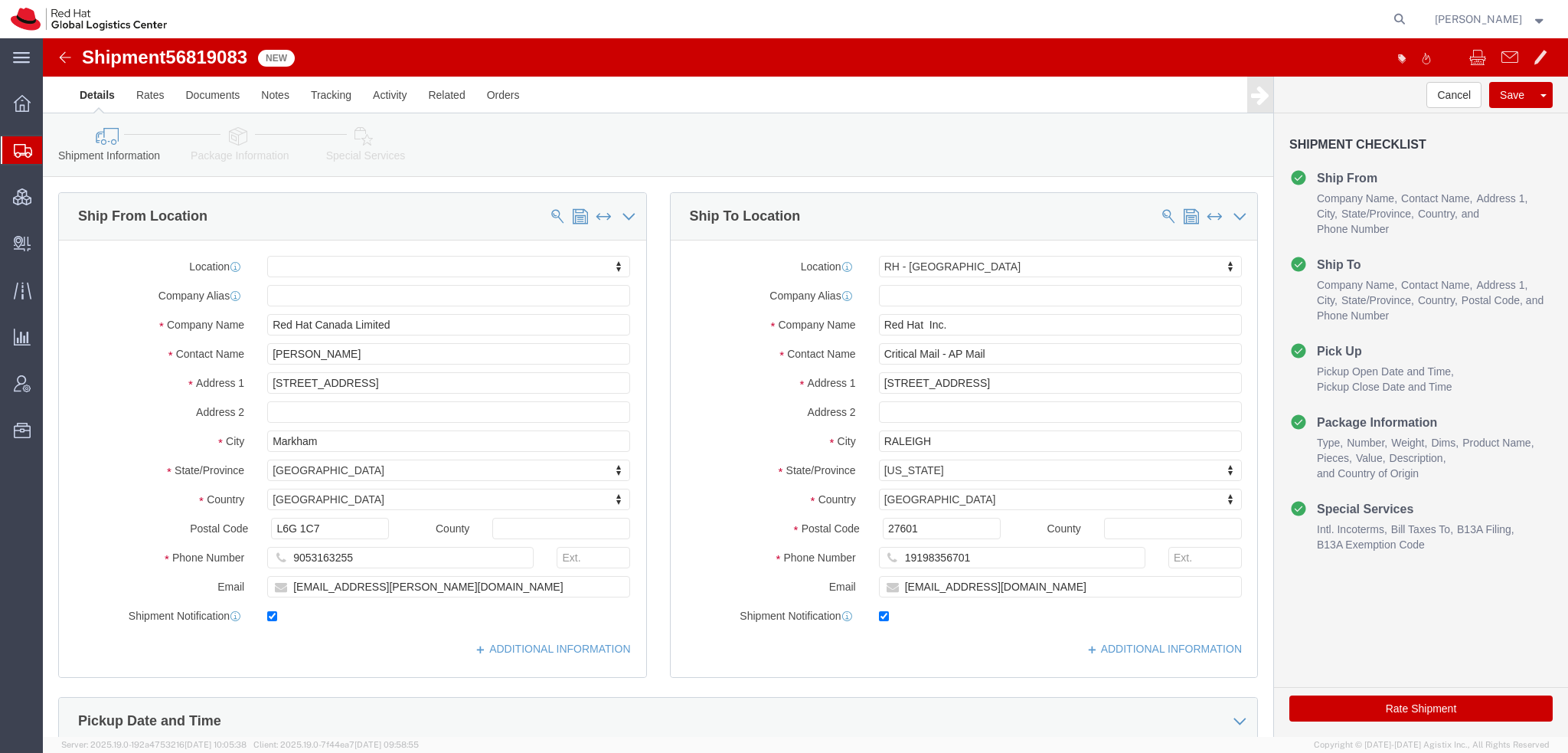
click icon
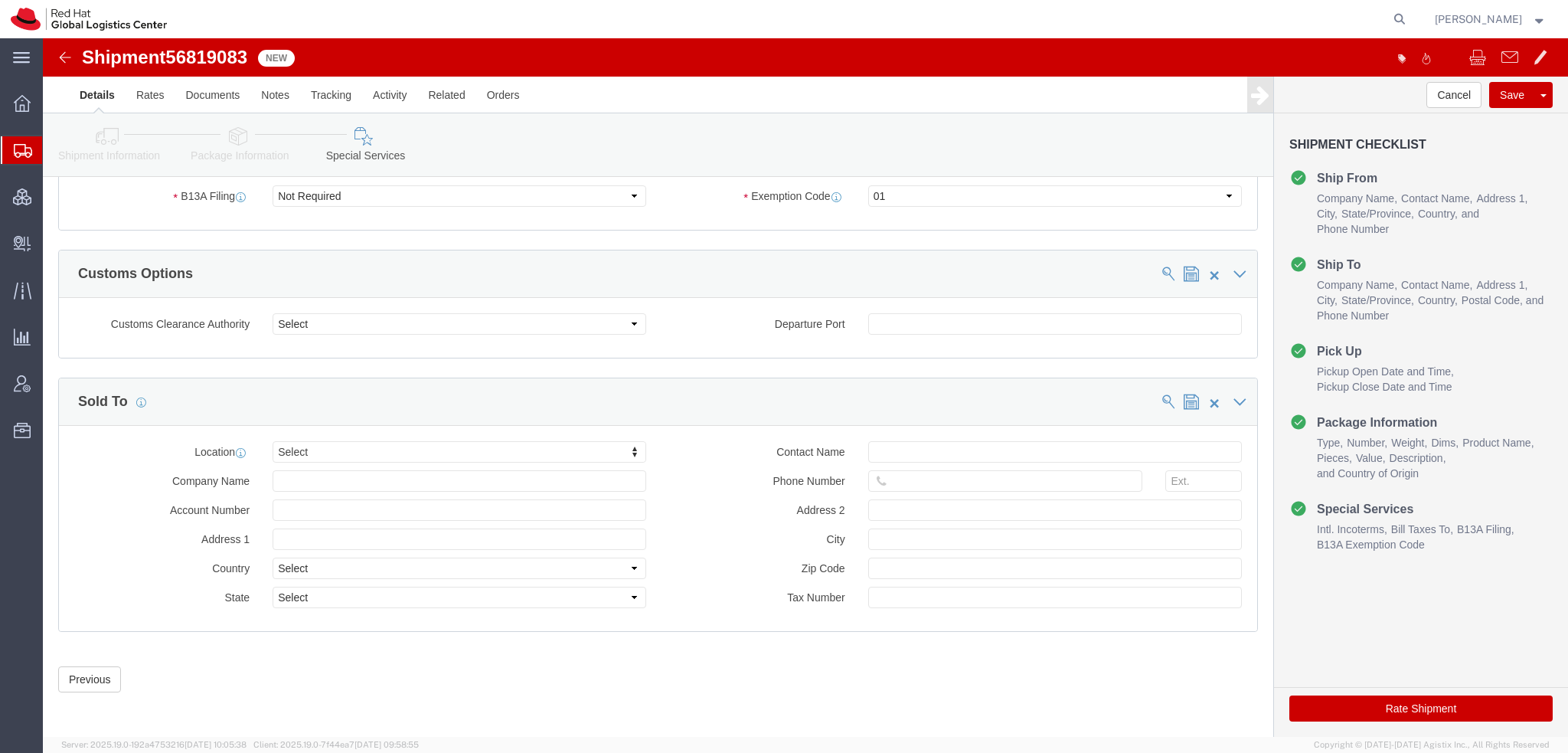
scroll to position [1295, 0]
click icon
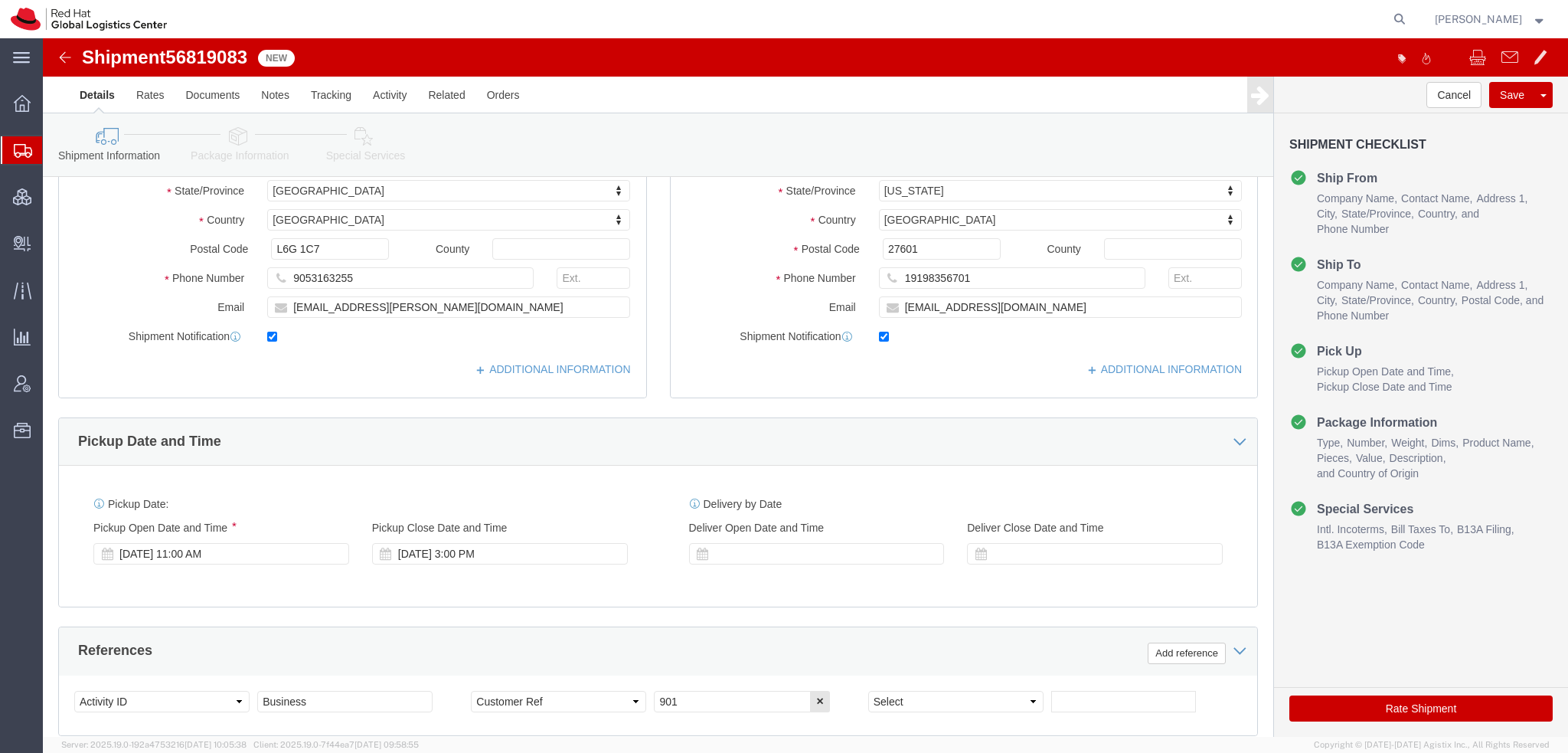
scroll to position [233, 0]
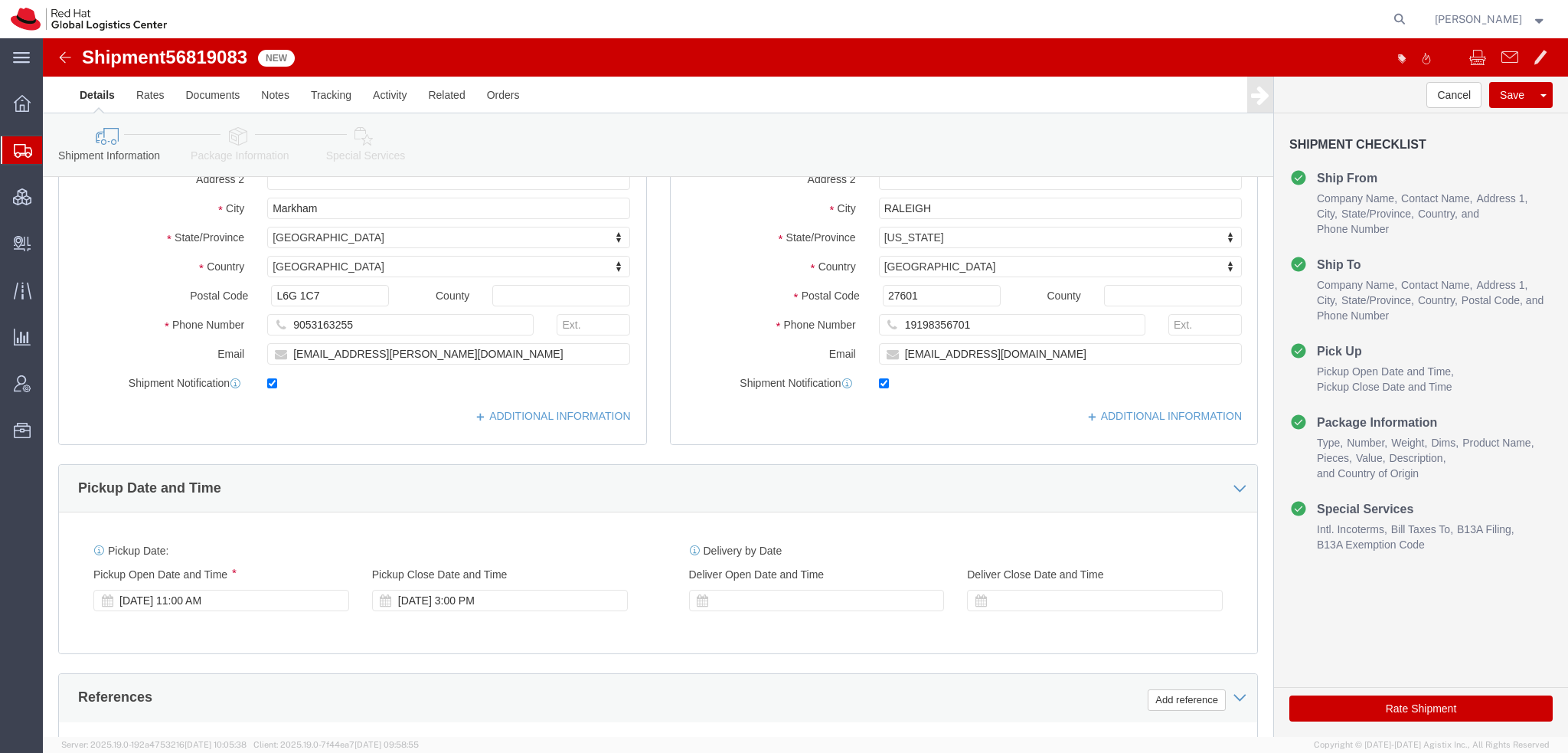
click button "Rate Shipment"
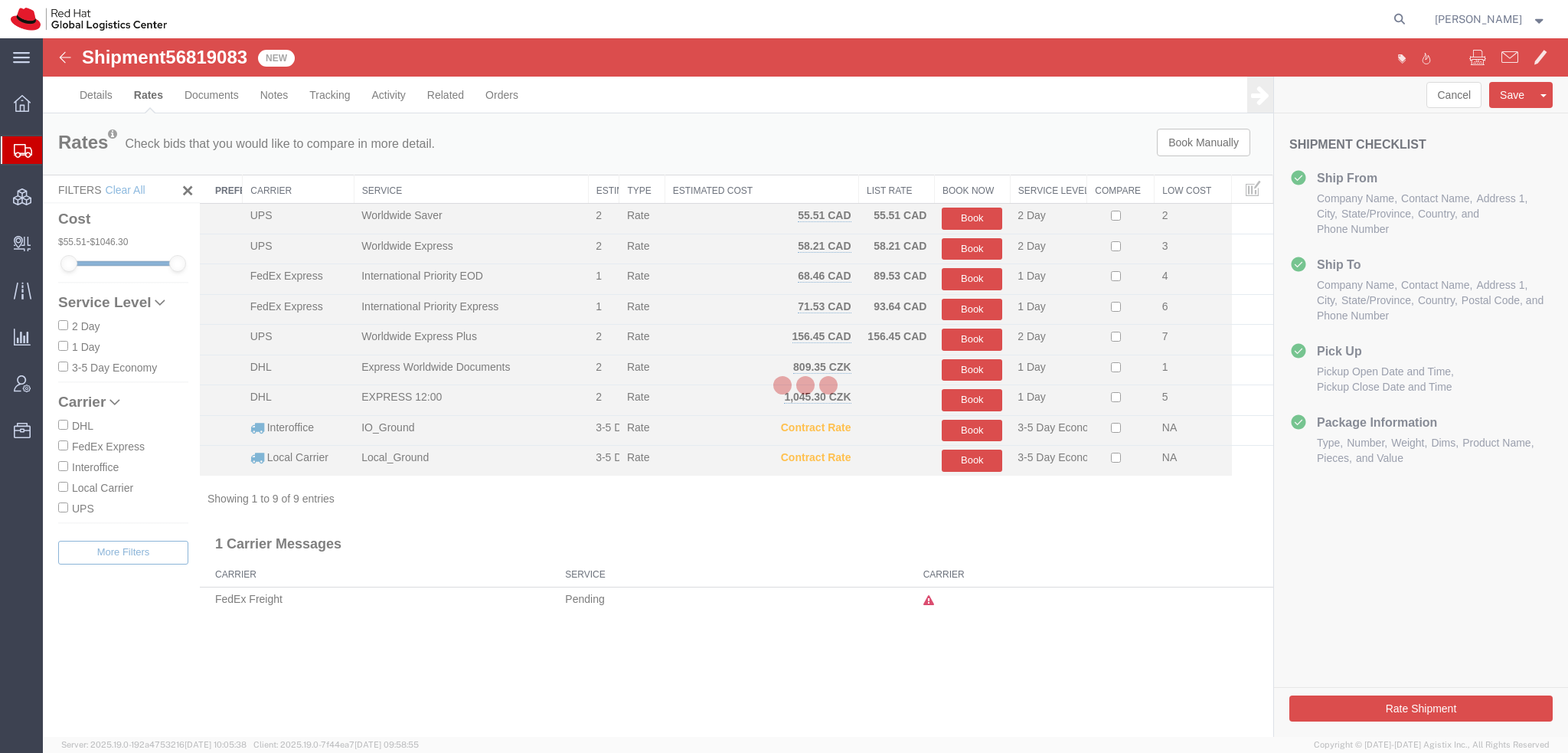
scroll to position [0, 0]
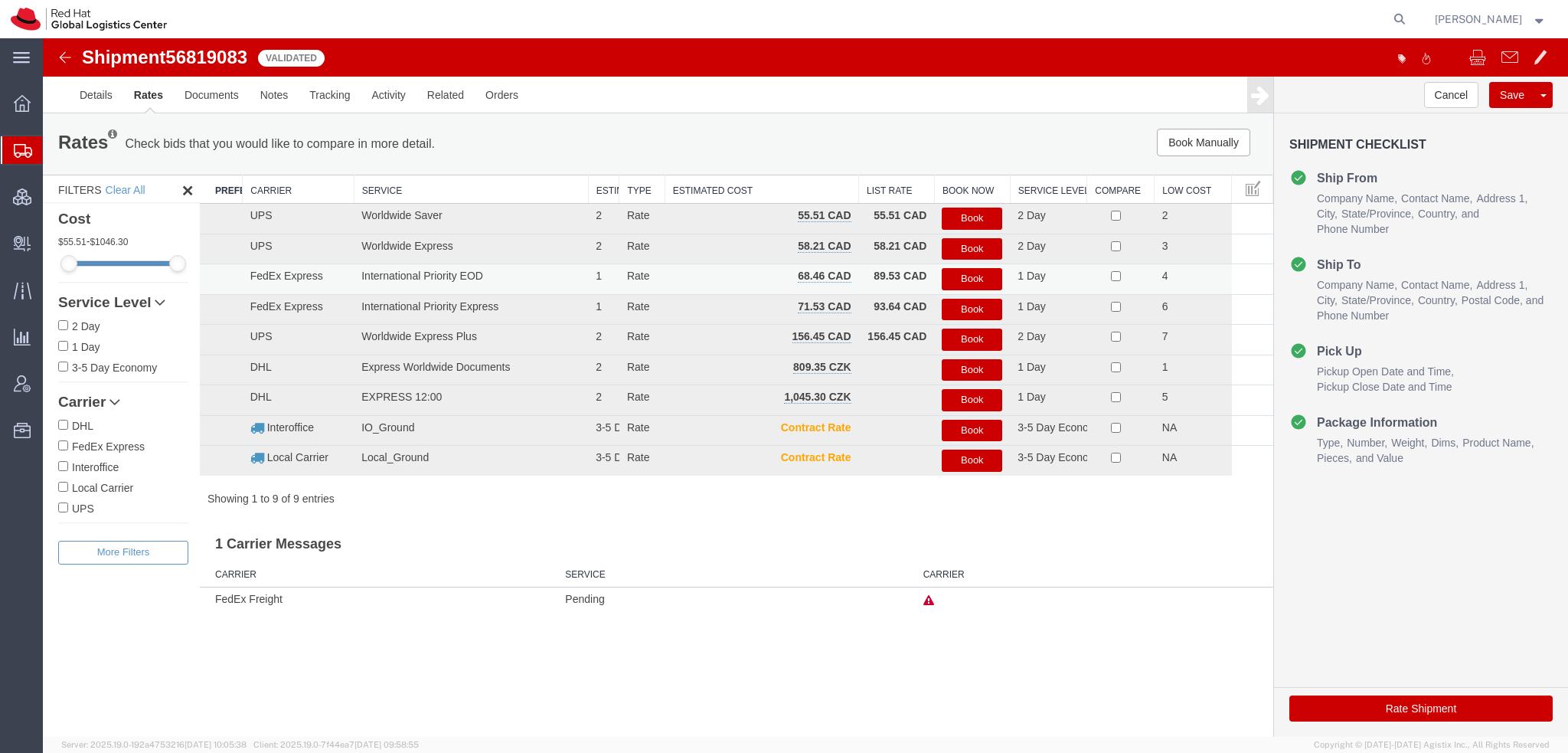
click at [952, 279] on button "Book" at bounding box center [972, 278] width 61 height 22
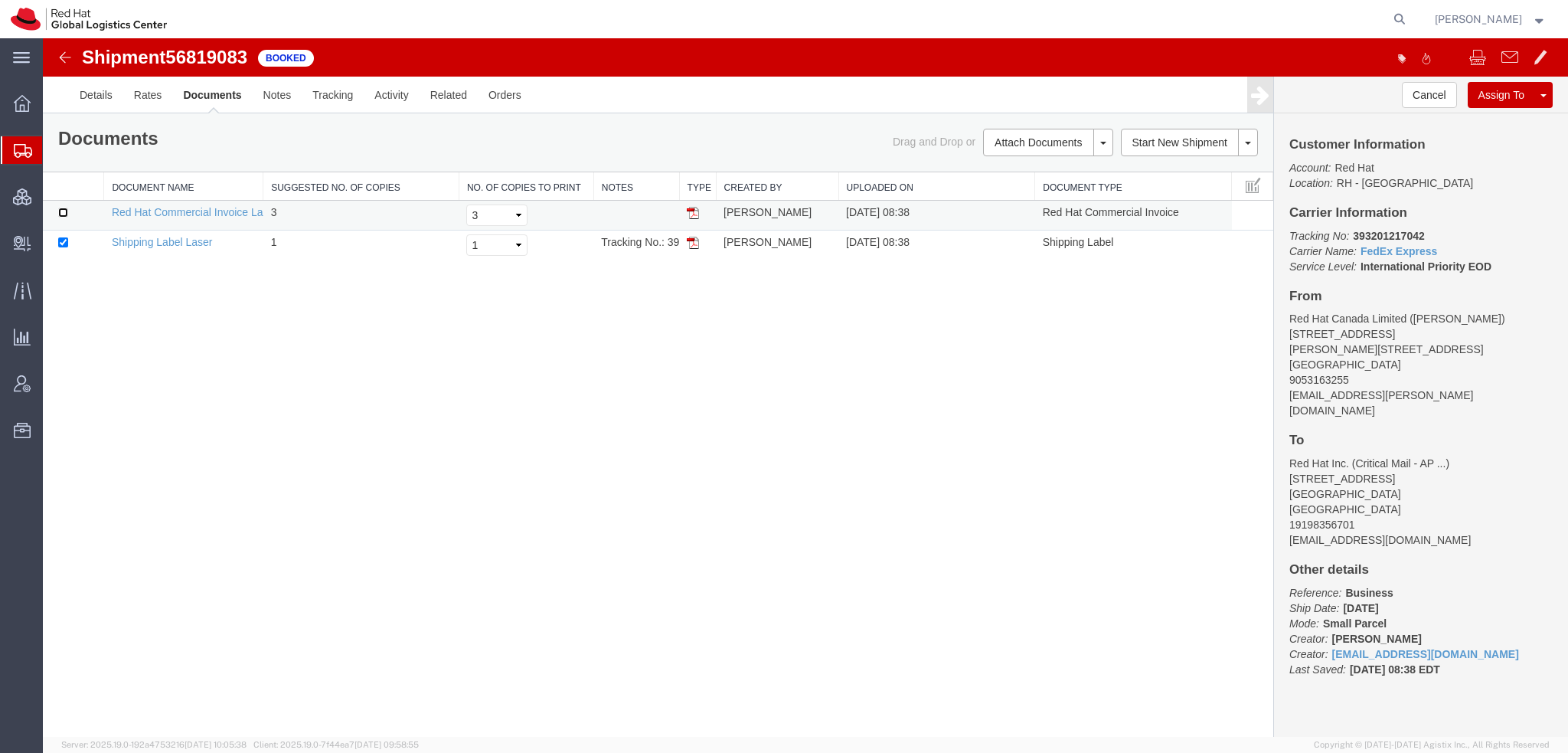
click at [62, 216] on input "checkbox" at bounding box center [63, 213] width 10 height 10
checkbox input "true"
click at [1026, 167] on link "Print Documents" at bounding box center [1046, 168] width 133 height 23
click at [101, 96] on link "Details" at bounding box center [96, 95] width 54 height 37
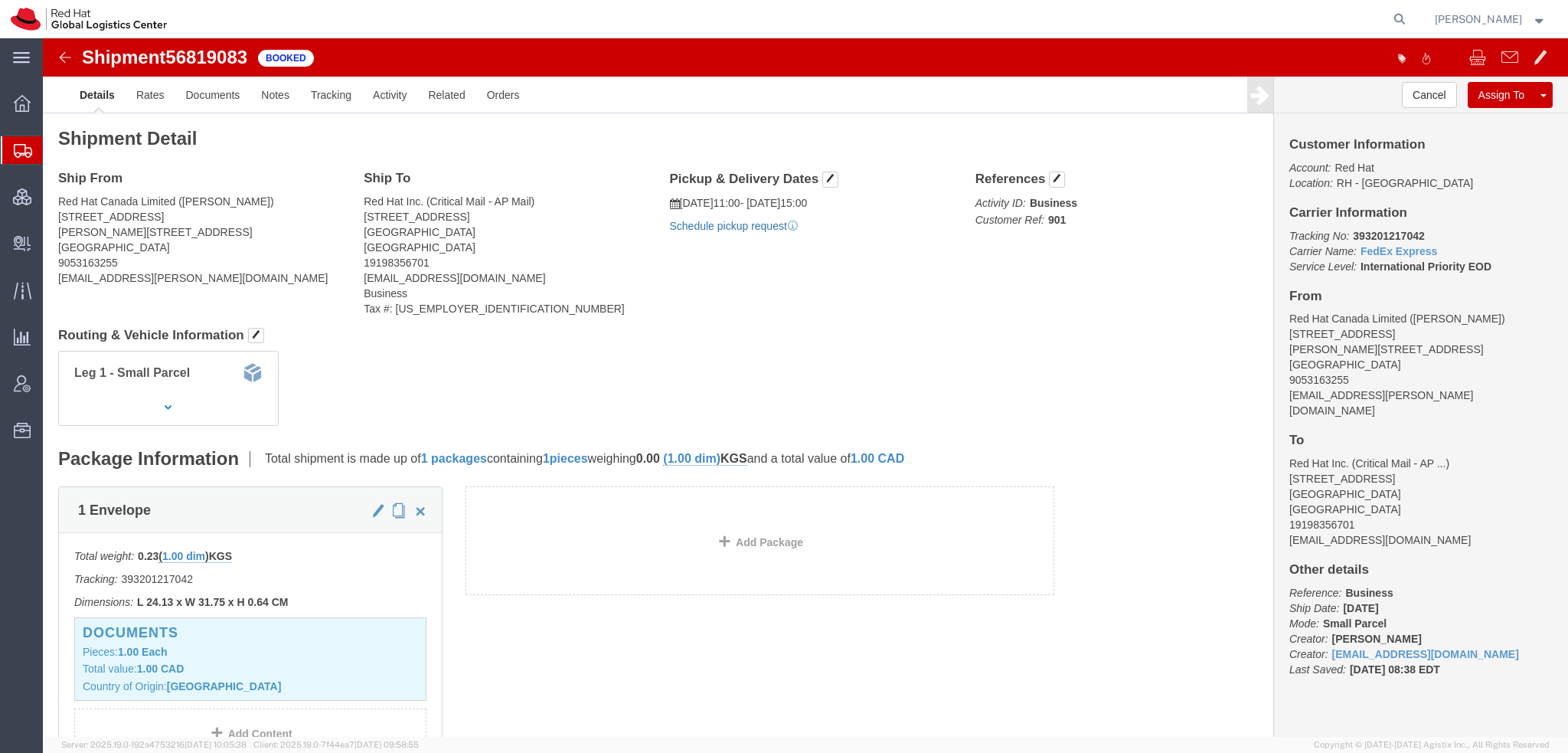
click link "Schedule pickup request"
click at [0, 0] on span "Shipment Manager" at bounding box center [0, 0] width 0 height 0
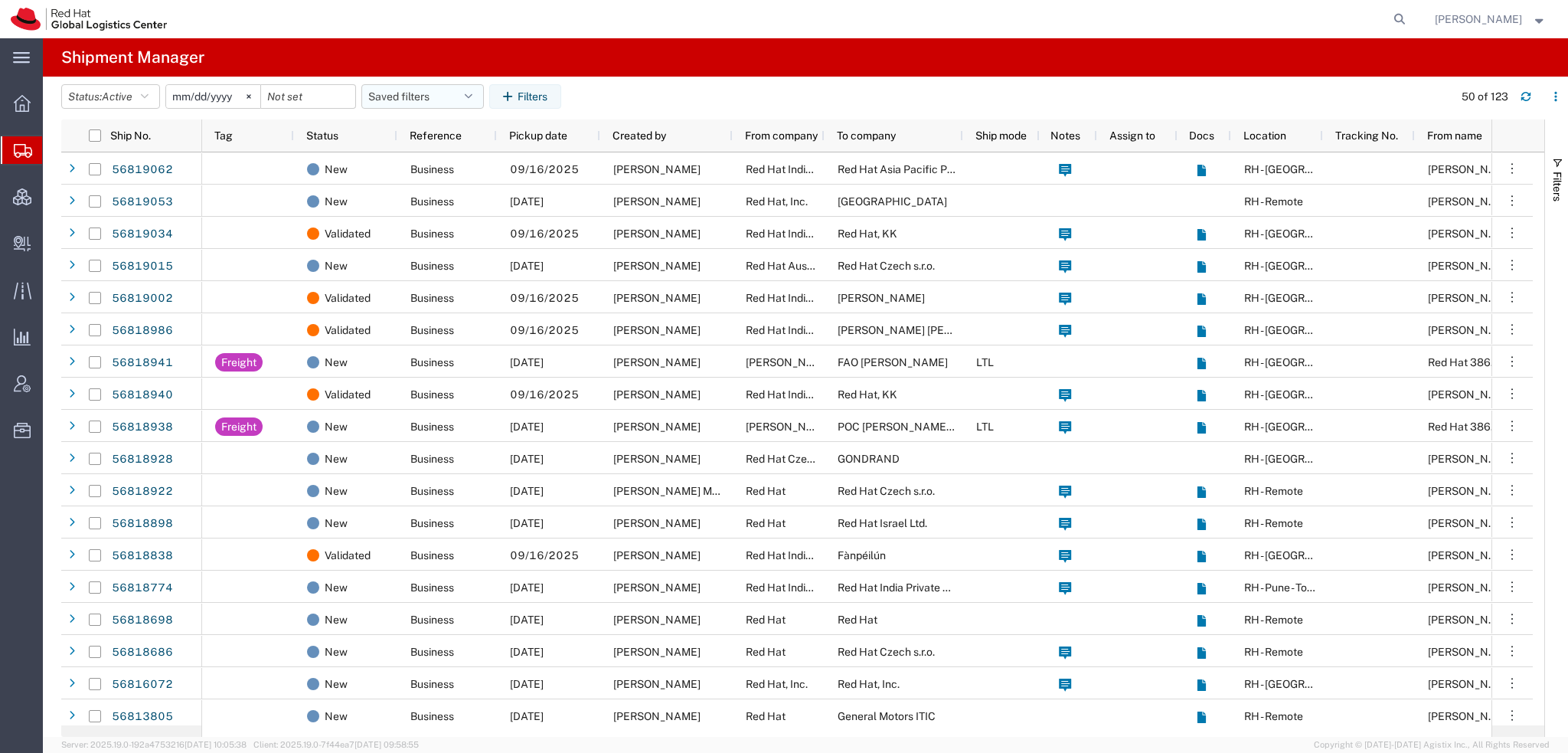
click at [473, 101] on icon "button" at bounding box center [469, 96] width 8 height 11
click at [410, 168] on span "Americas" at bounding box center [464, 162] width 201 height 28
type input "2023-05-07"
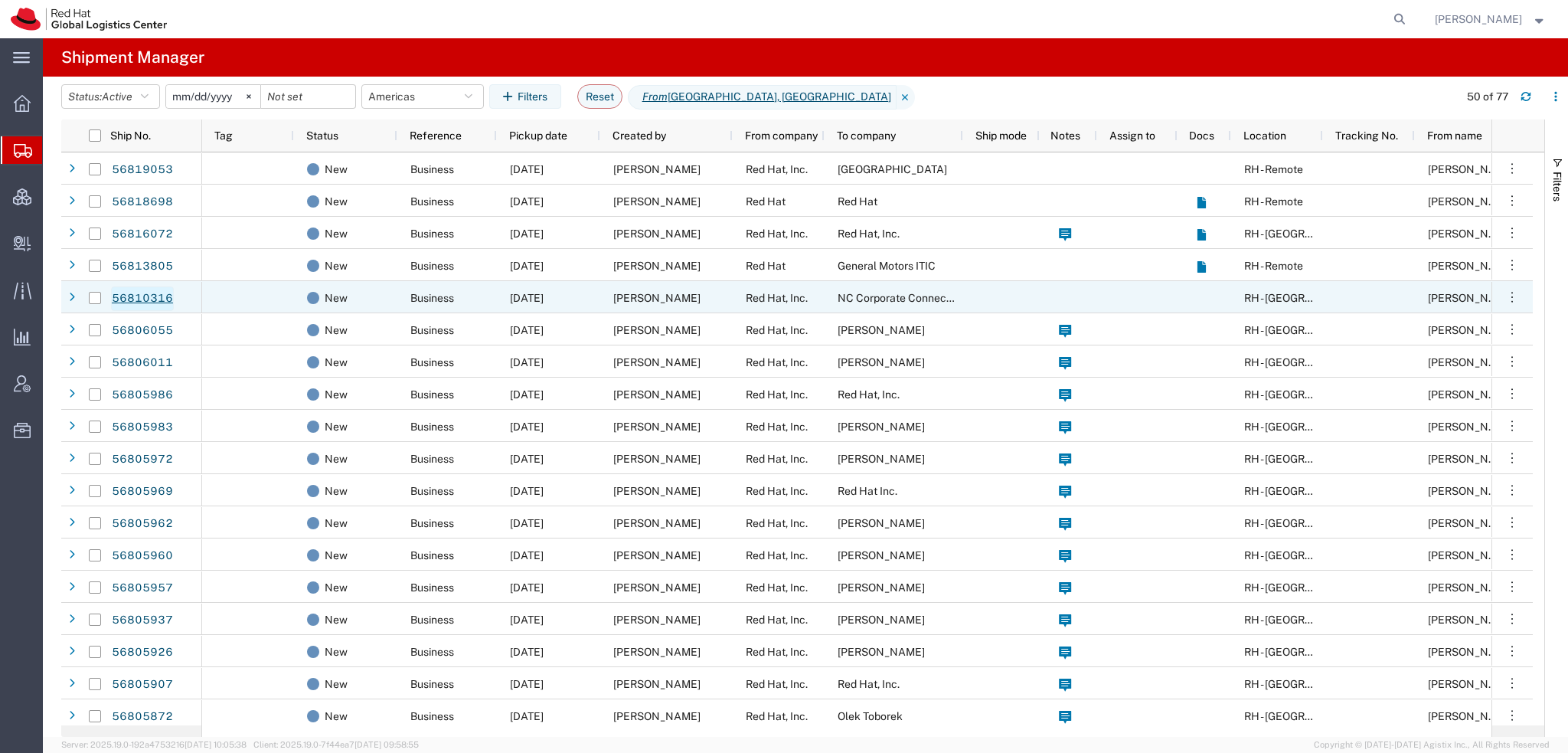
click at [131, 296] on link "56810316" at bounding box center [142, 298] width 63 height 24
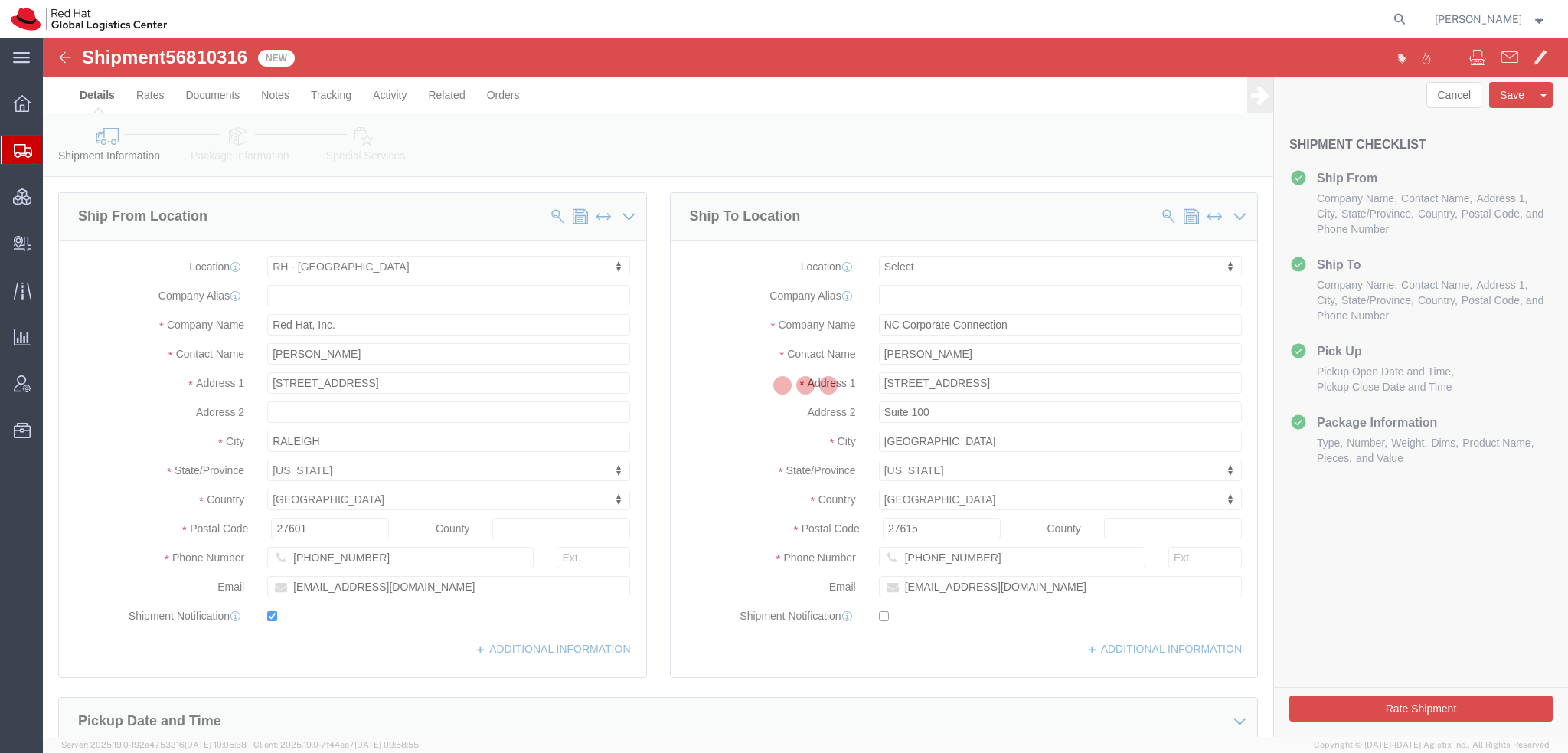
select select "38014"
select select
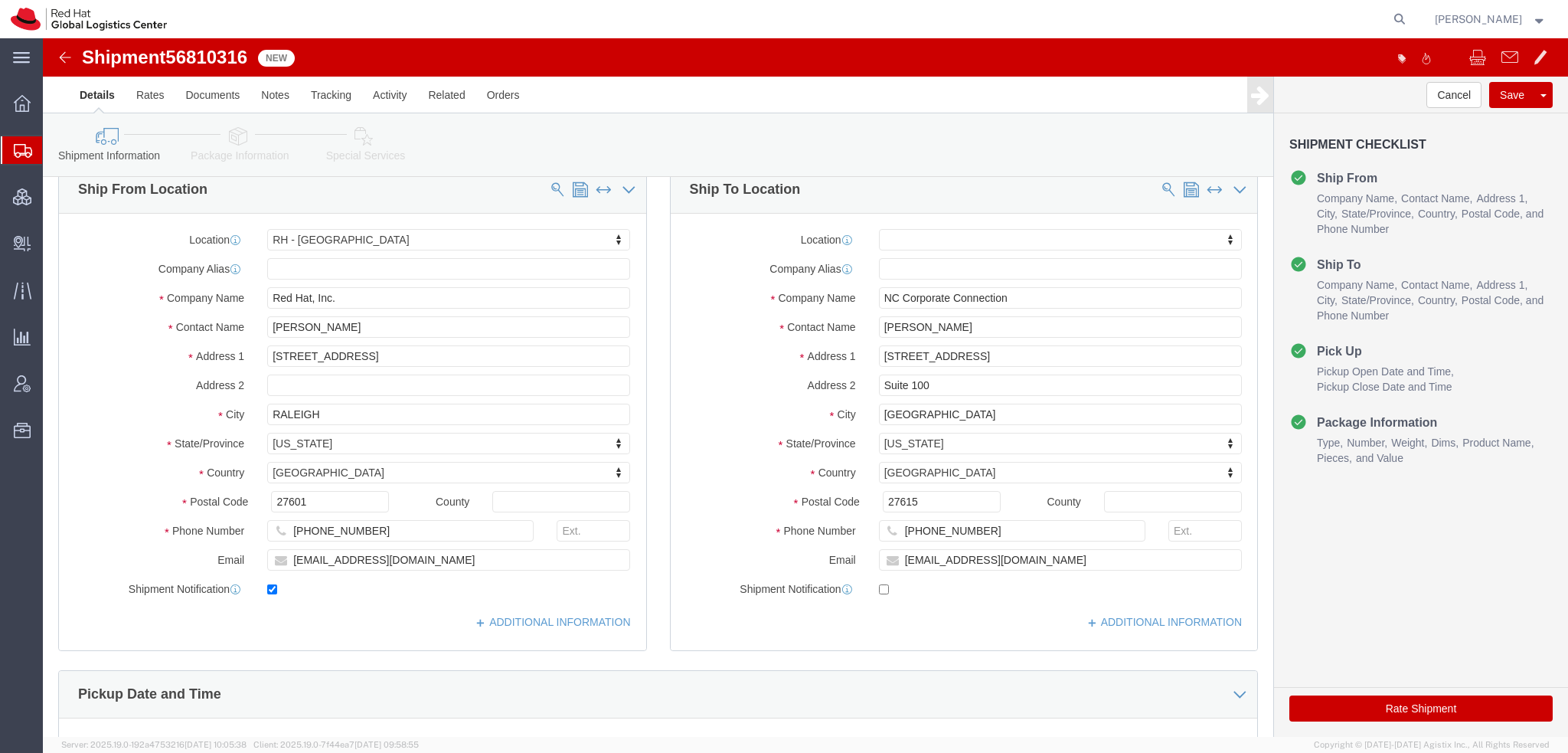
scroll to position [306, 0]
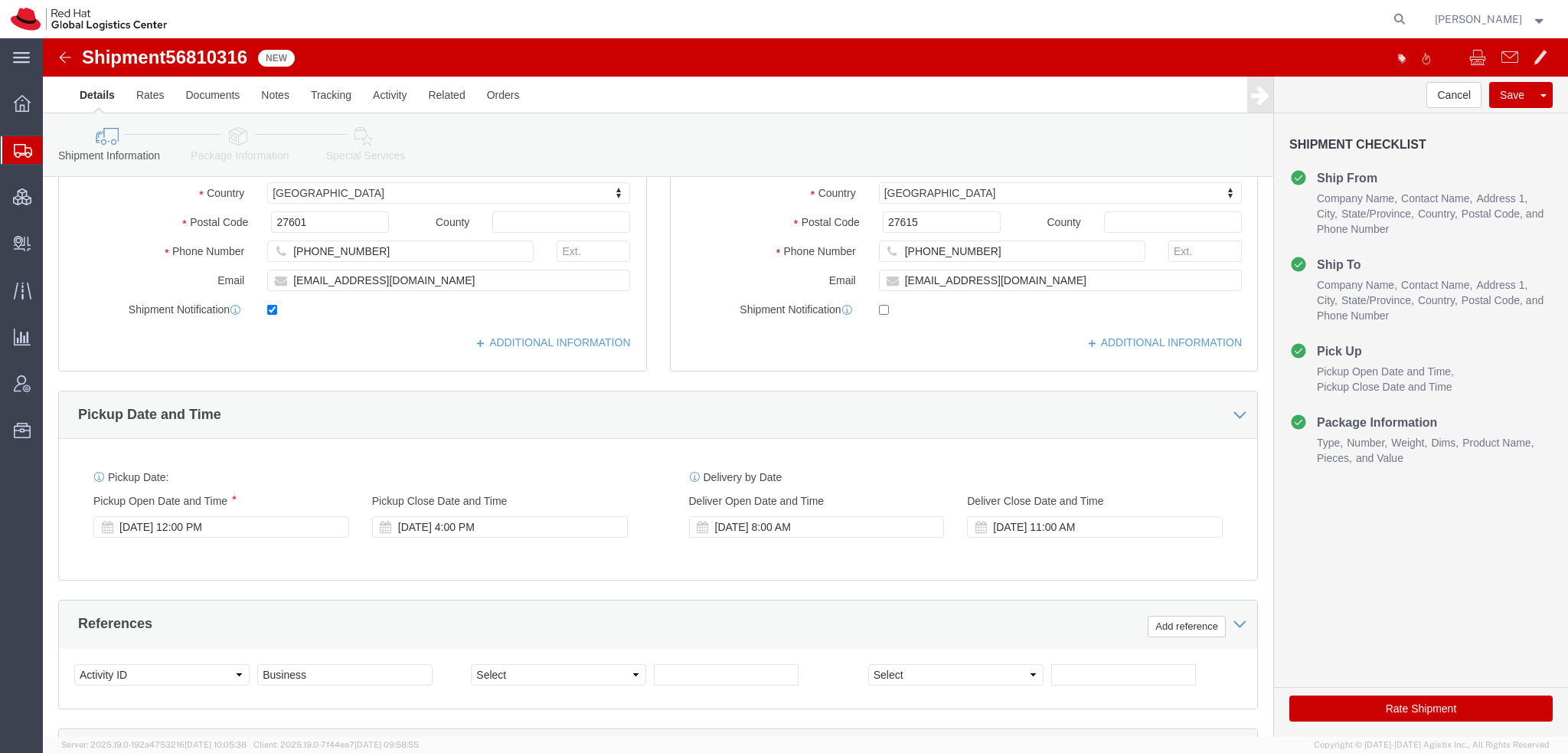
click icon
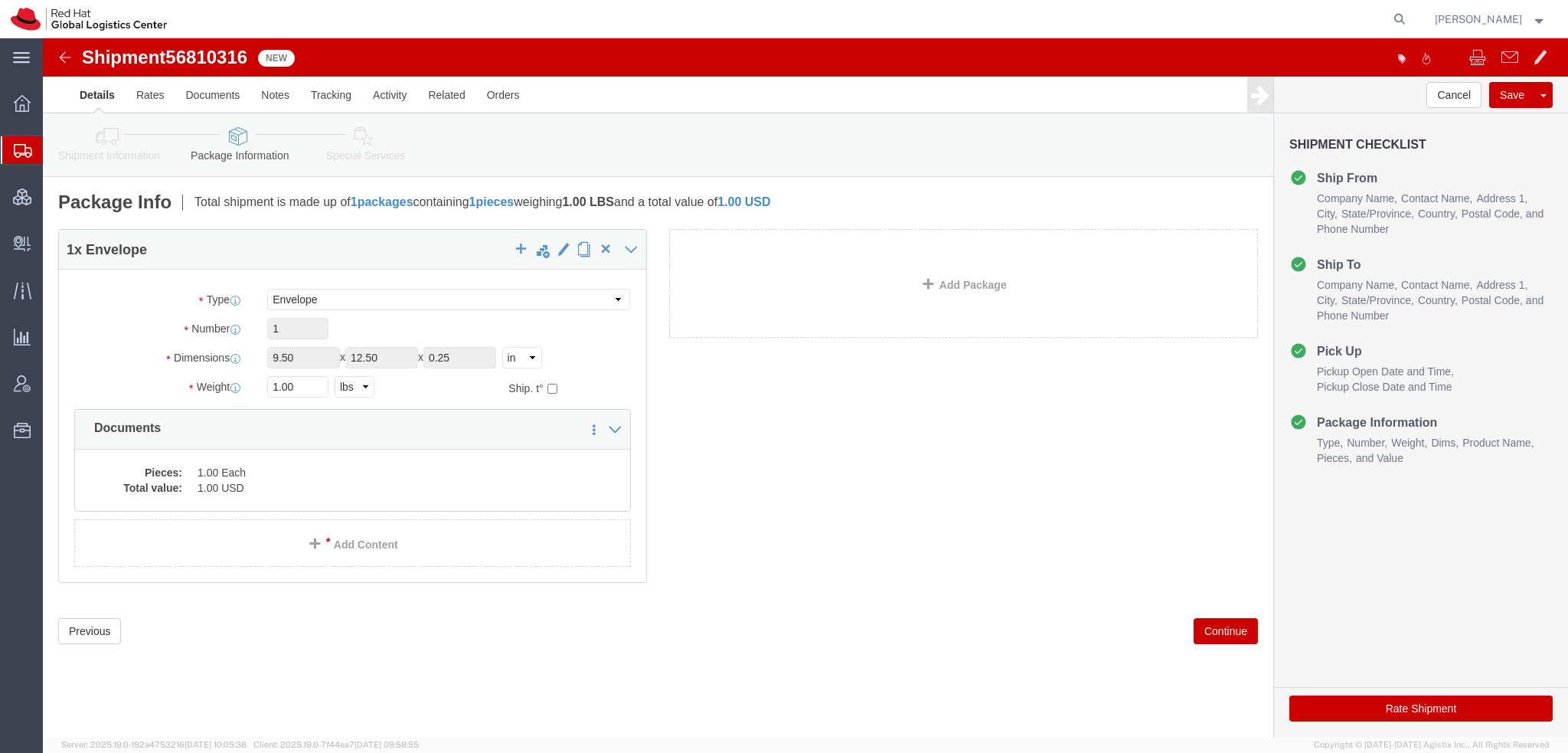
click icon
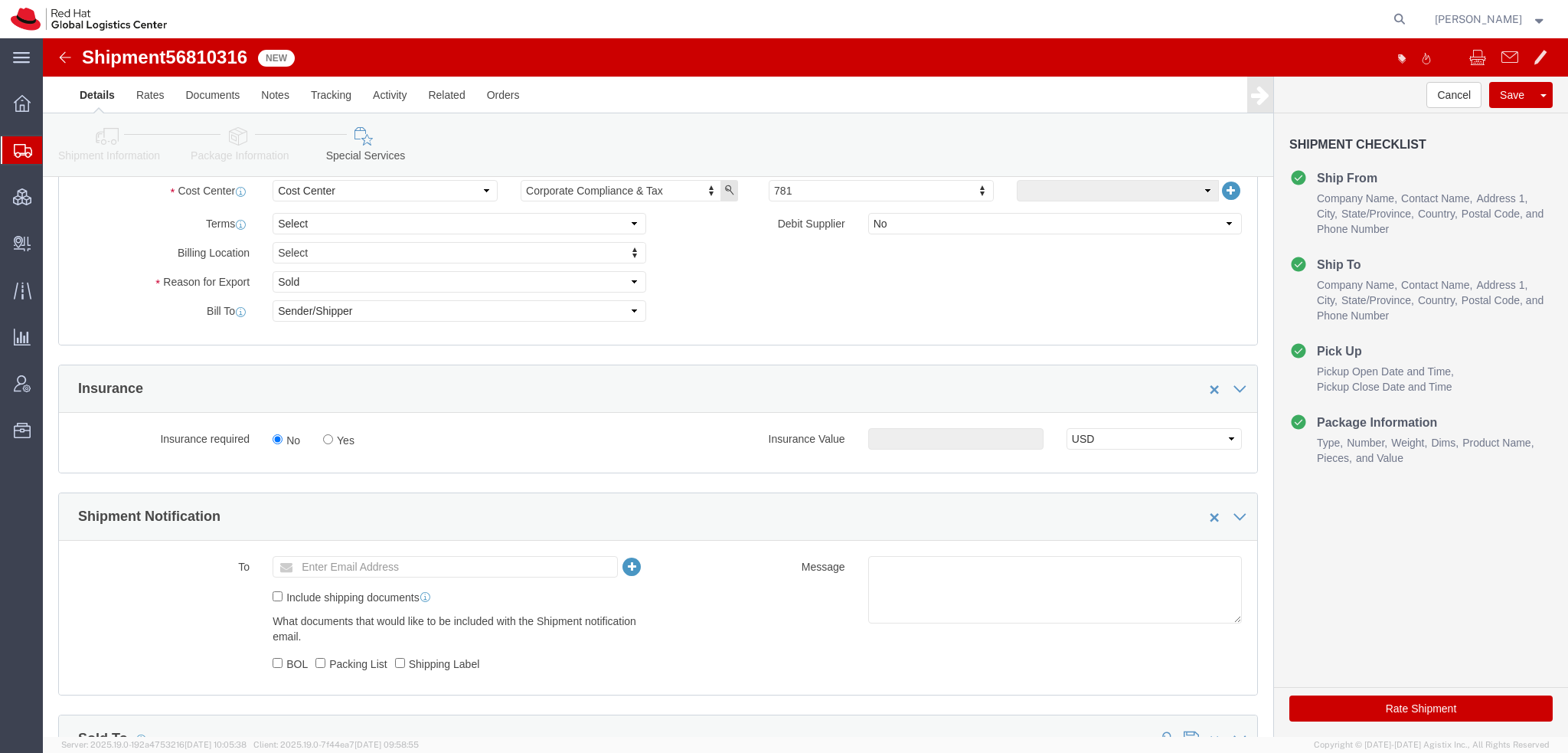
scroll to position [952, 0]
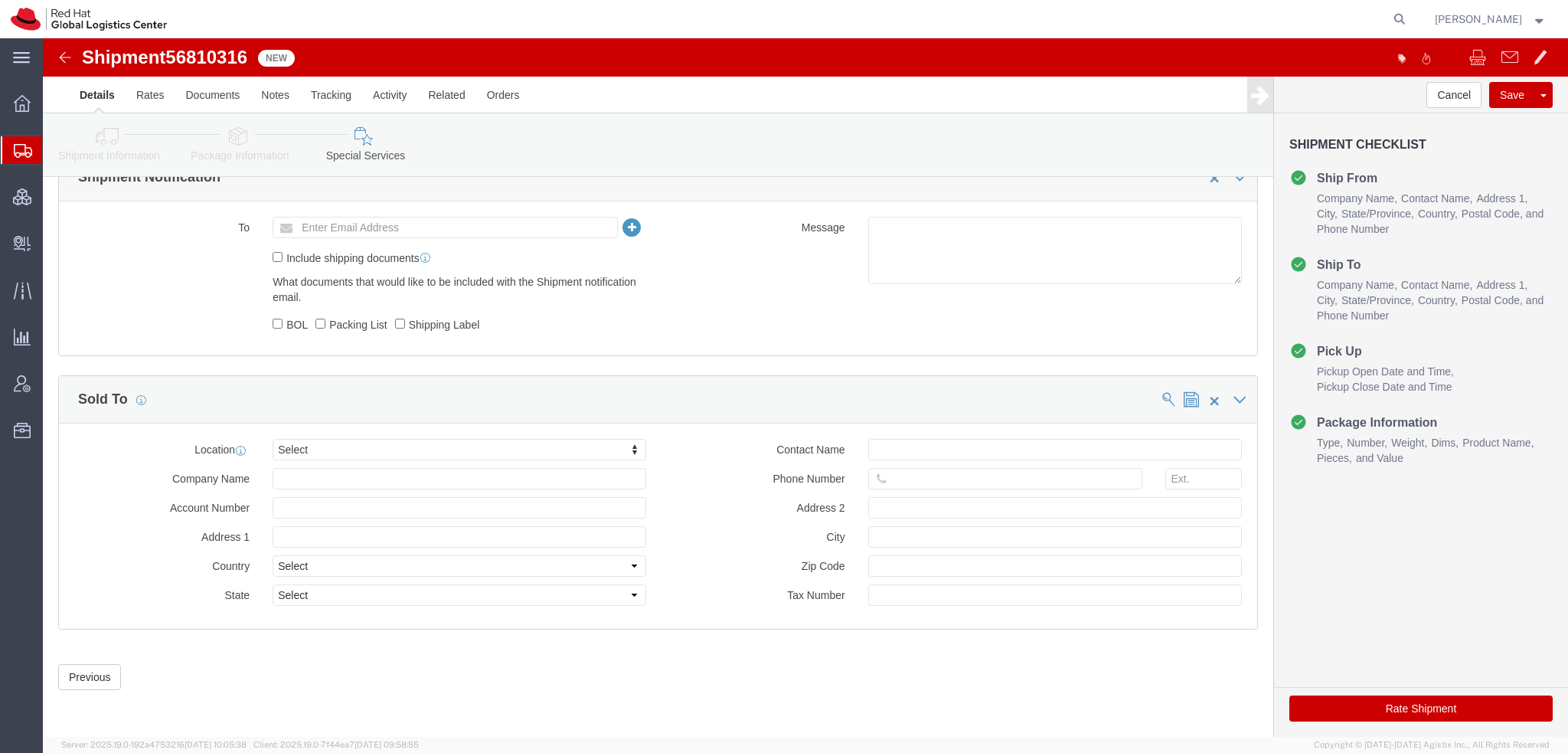
click button "Rate Shipment"
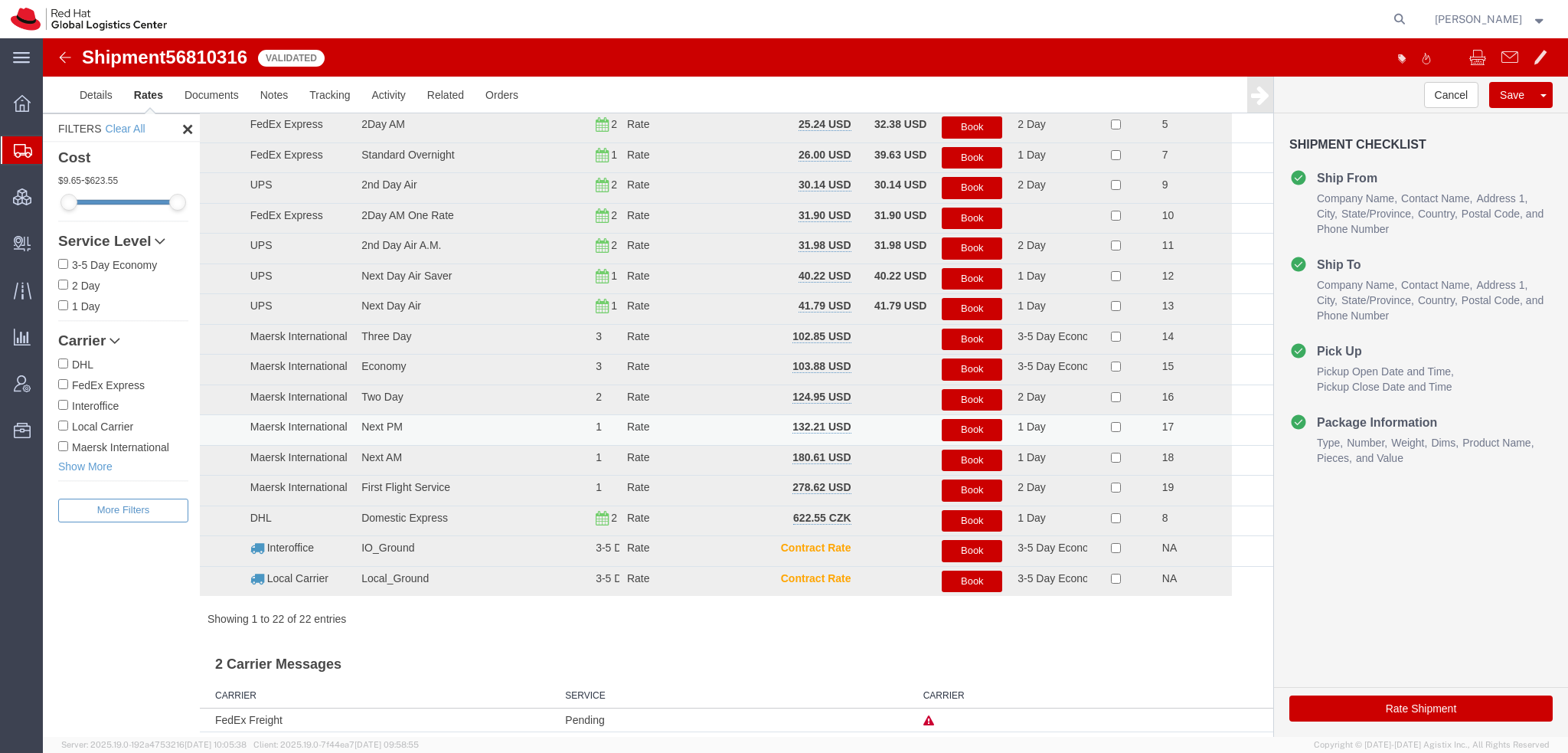
scroll to position [0, 0]
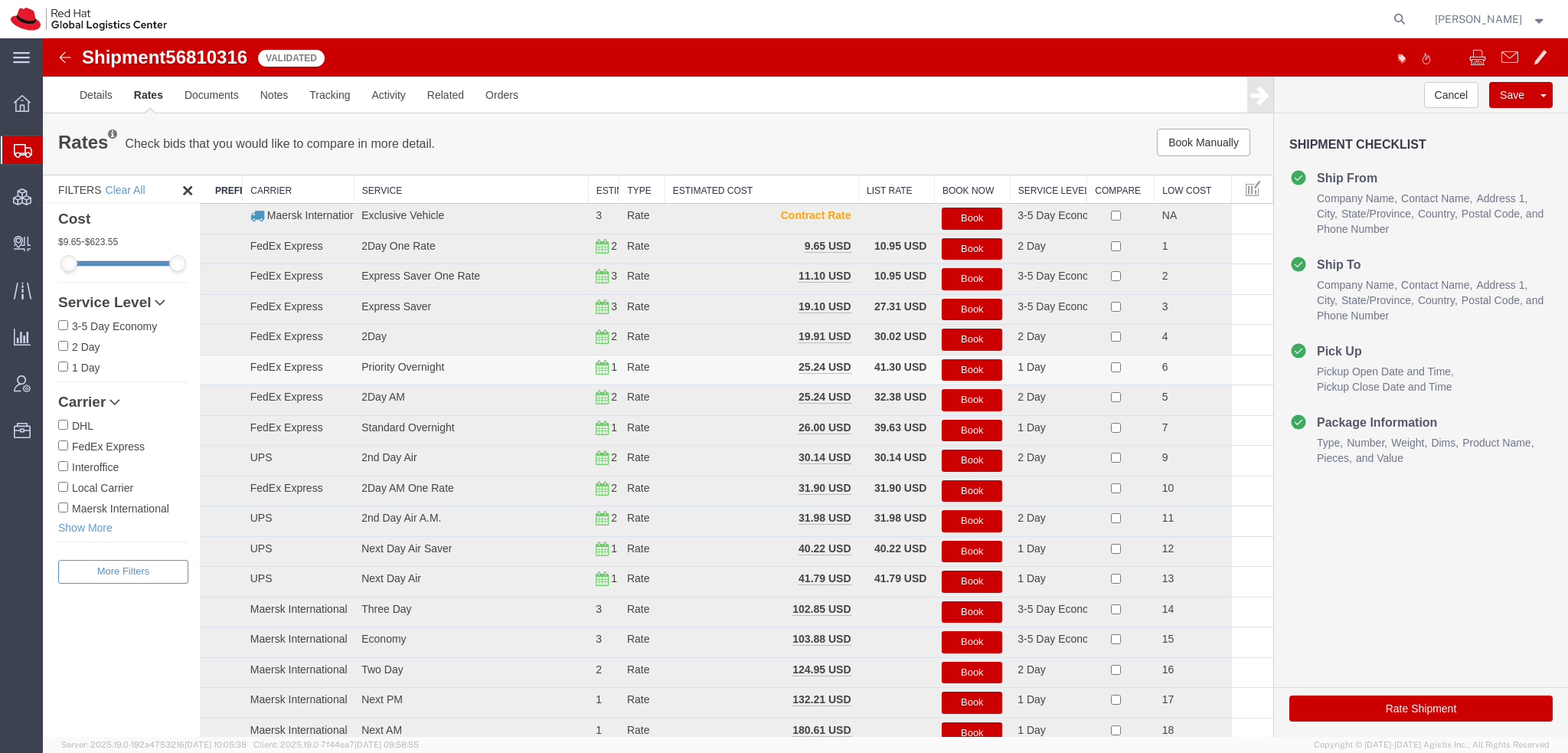
click at [977, 374] on button "Book" at bounding box center [972, 370] width 61 height 22
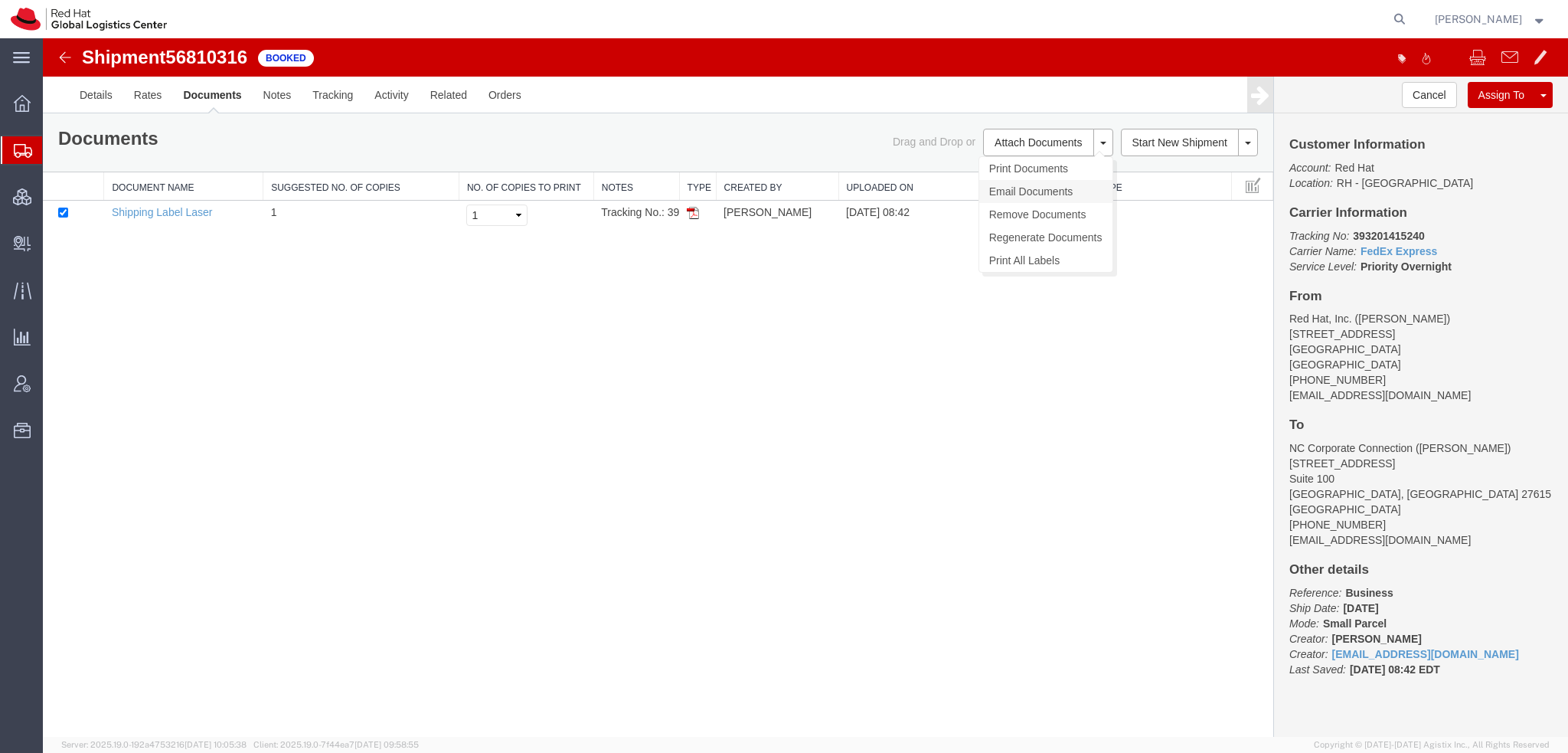
click at [1020, 197] on link "Email Documents" at bounding box center [1046, 191] width 133 height 23
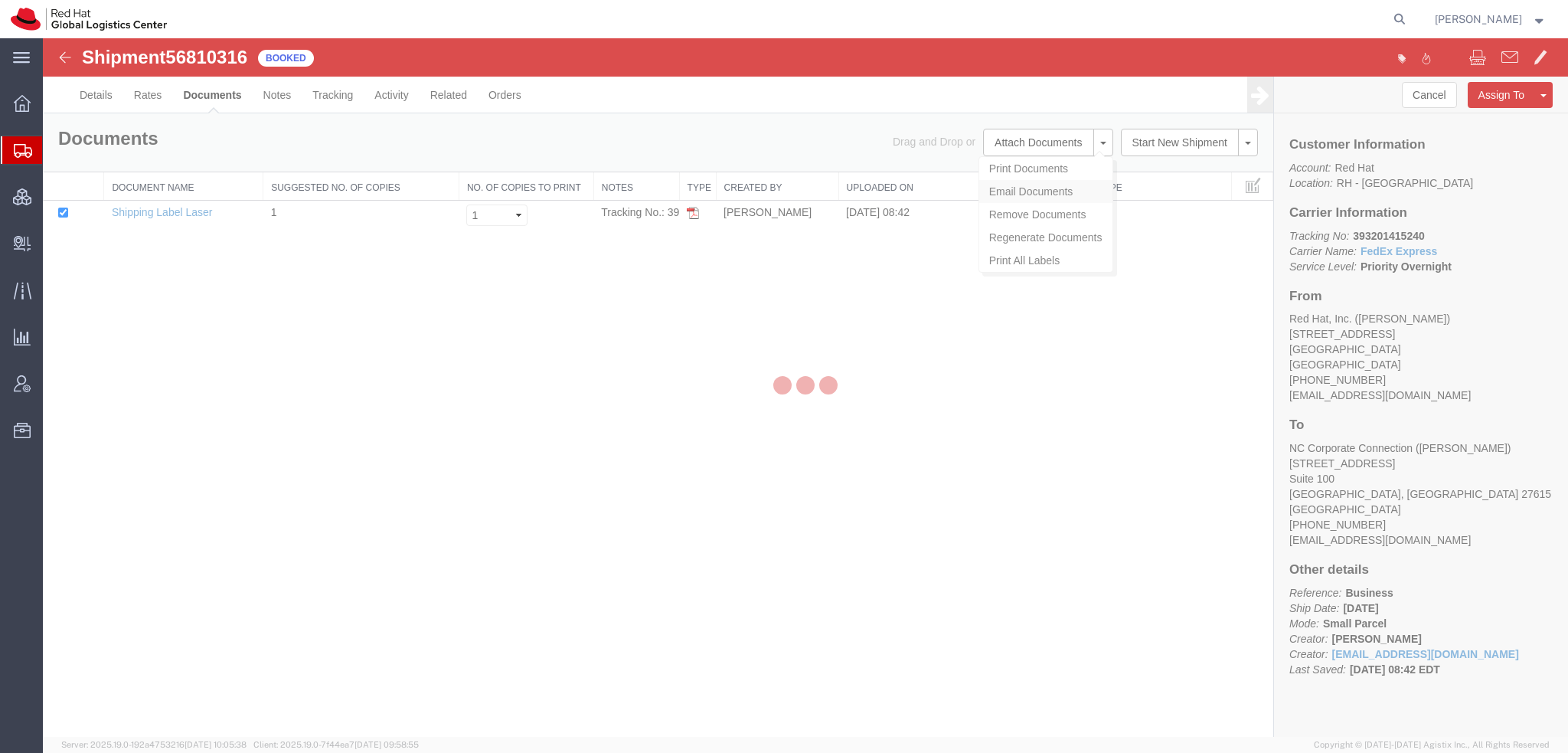
checkbox input "true"
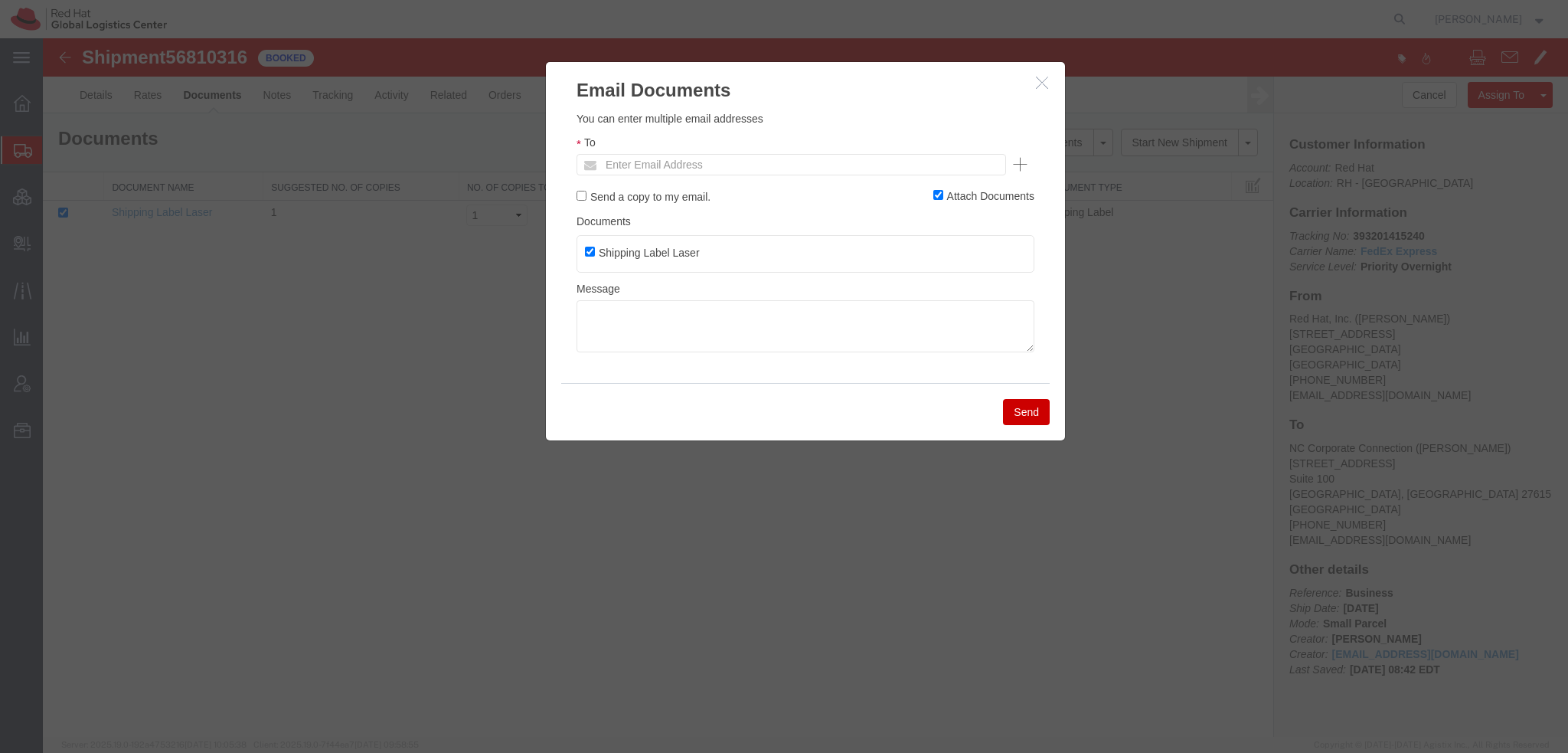
click at [849, 164] on ul "Enter Email Address" at bounding box center [791, 164] width 429 height 21
type input "sgrady"
type input "sgrady@redhat.com"
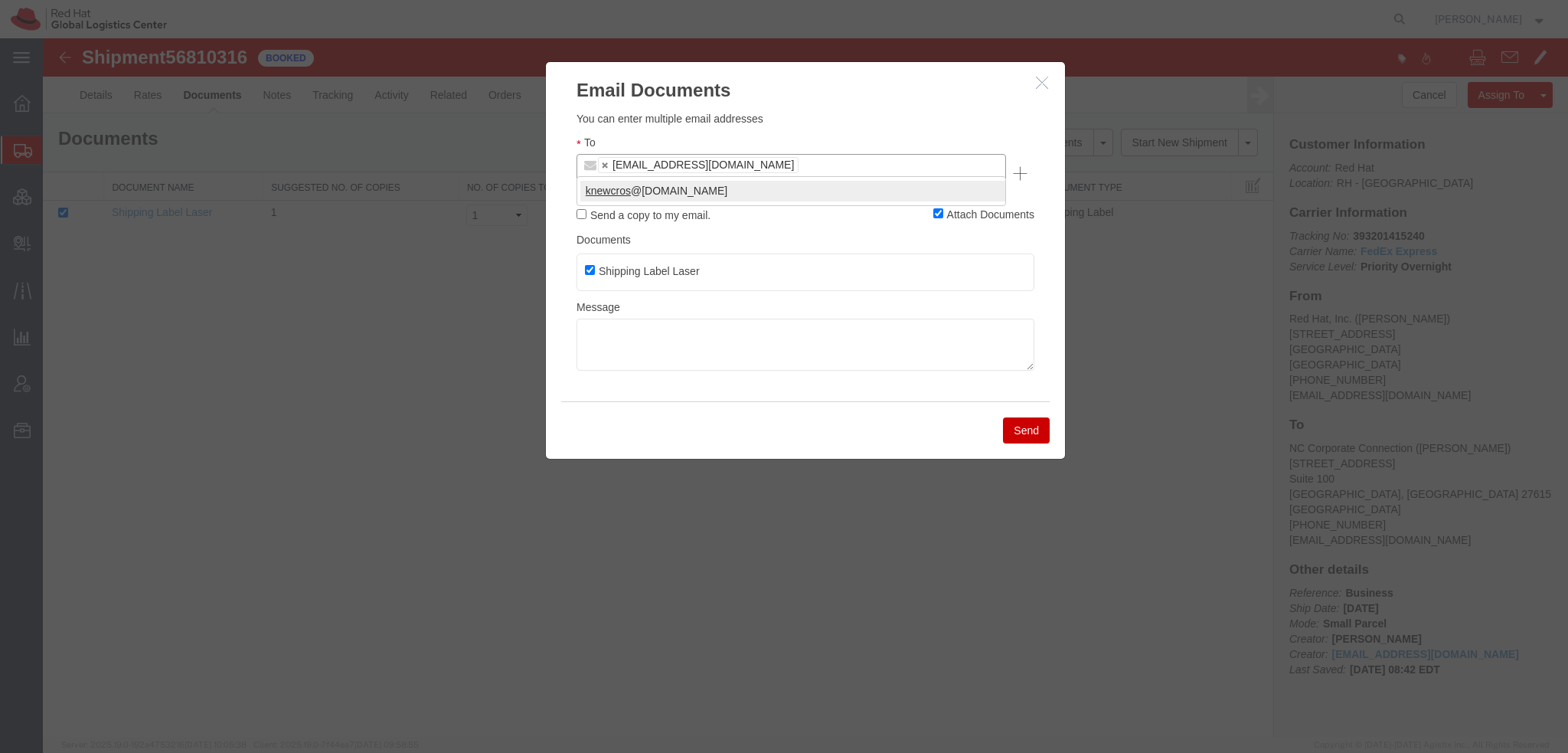
type input "knewcros"
type input "sgrady@redhat.com,knewcros@redhat.com"
click at [1019, 419] on button "Send" at bounding box center [1027, 430] width 46 height 26
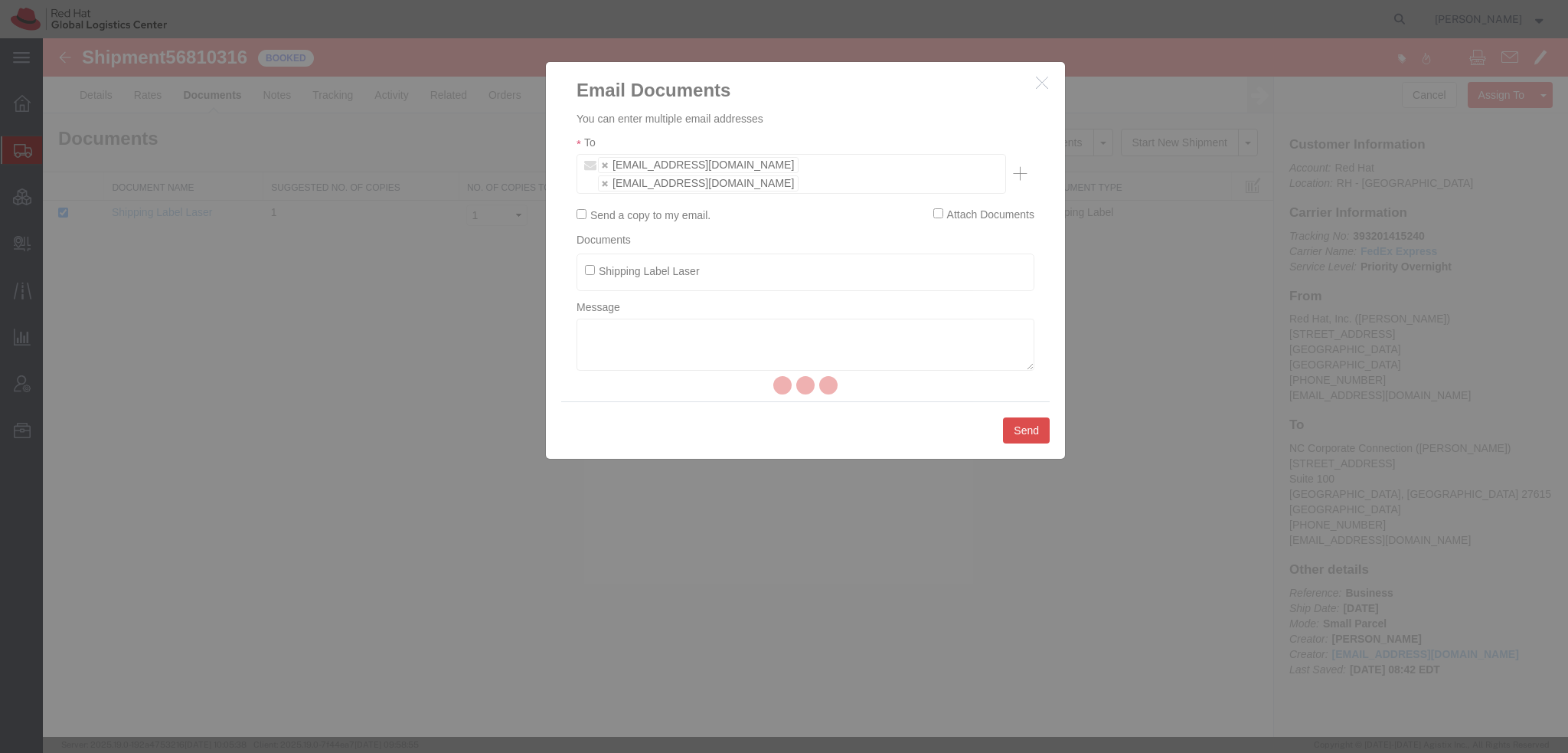
checkbox input "false"
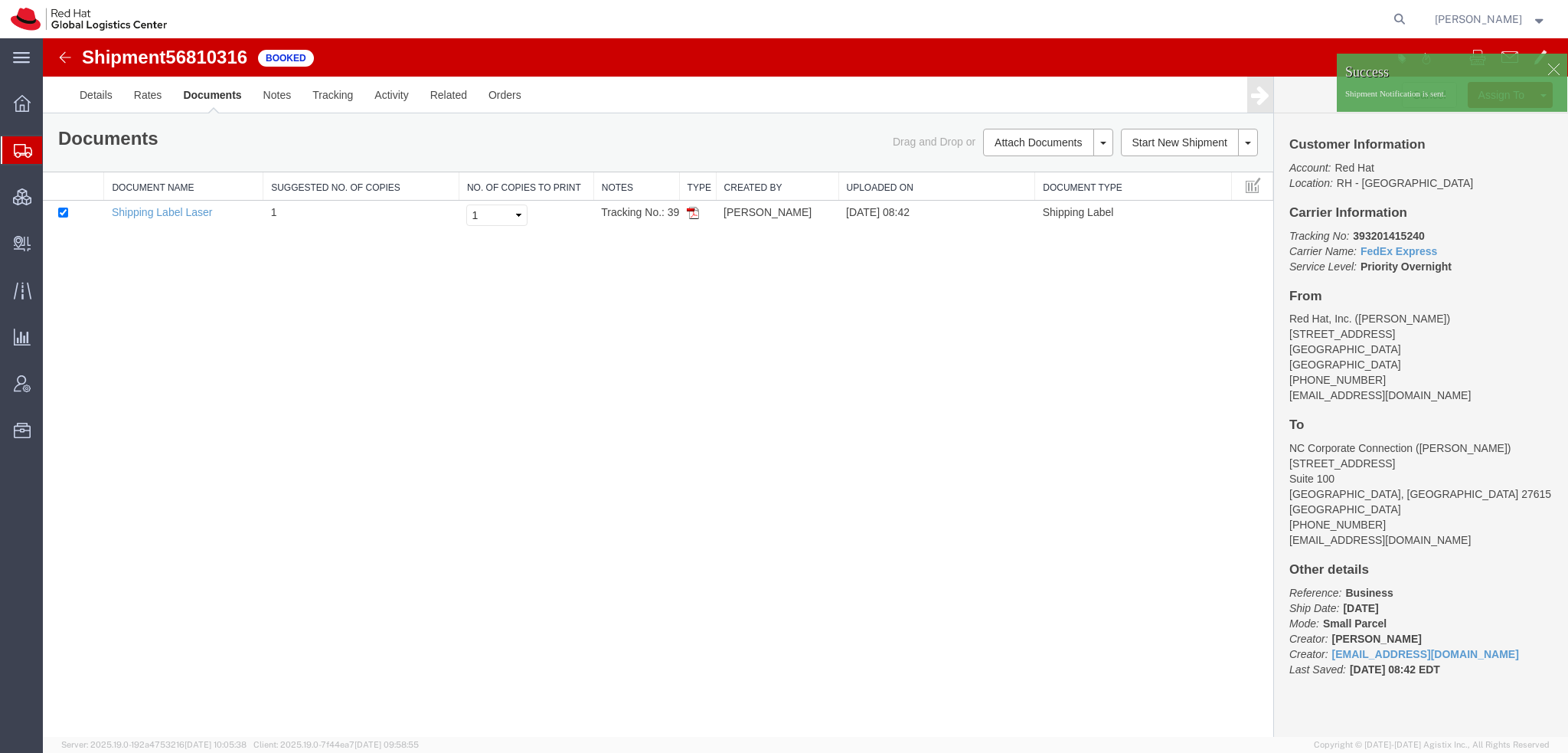
click at [0, 0] on span "Shipment Manager" at bounding box center [0, 0] width 0 height 0
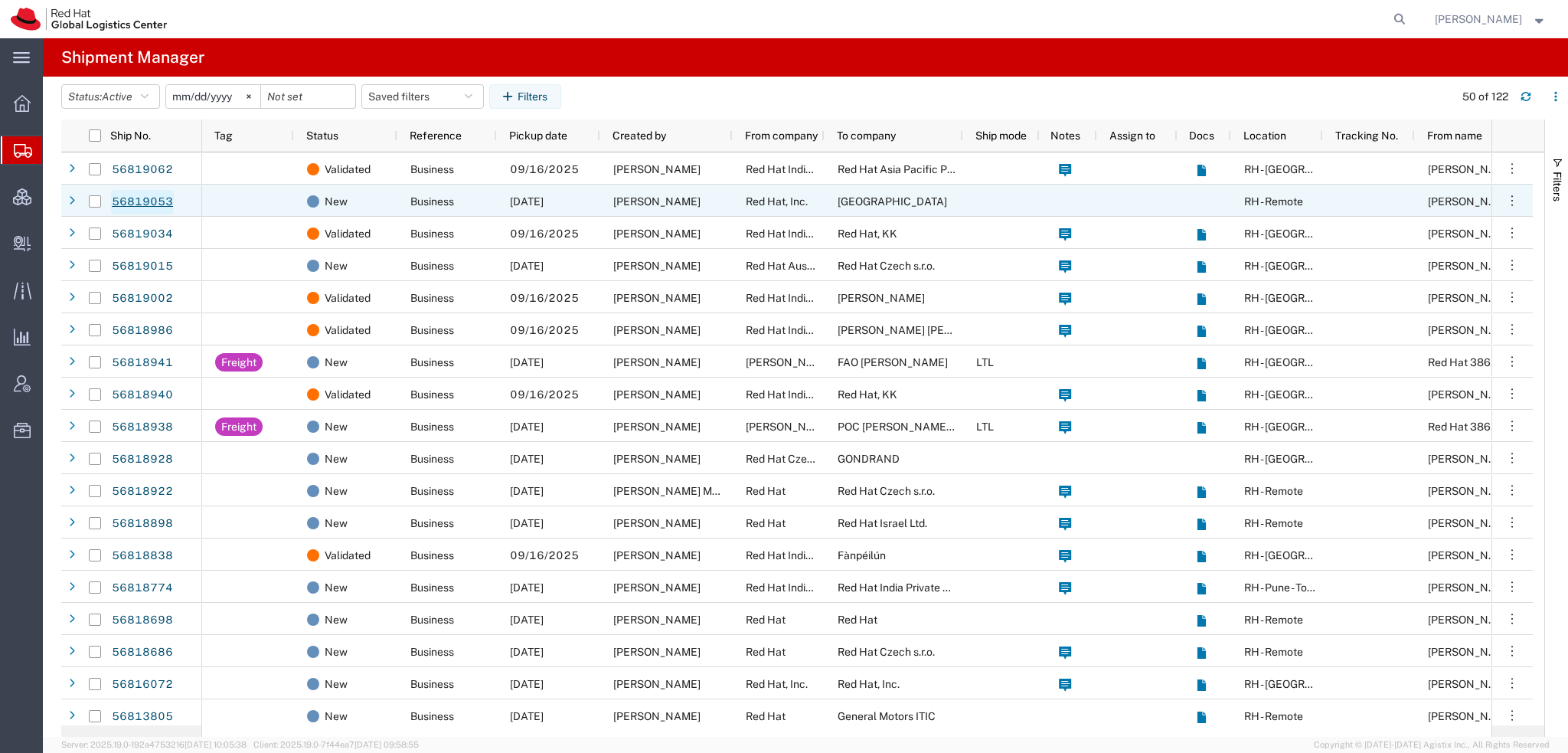
click at [150, 201] on link "56819053" at bounding box center [142, 201] width 63 height 24
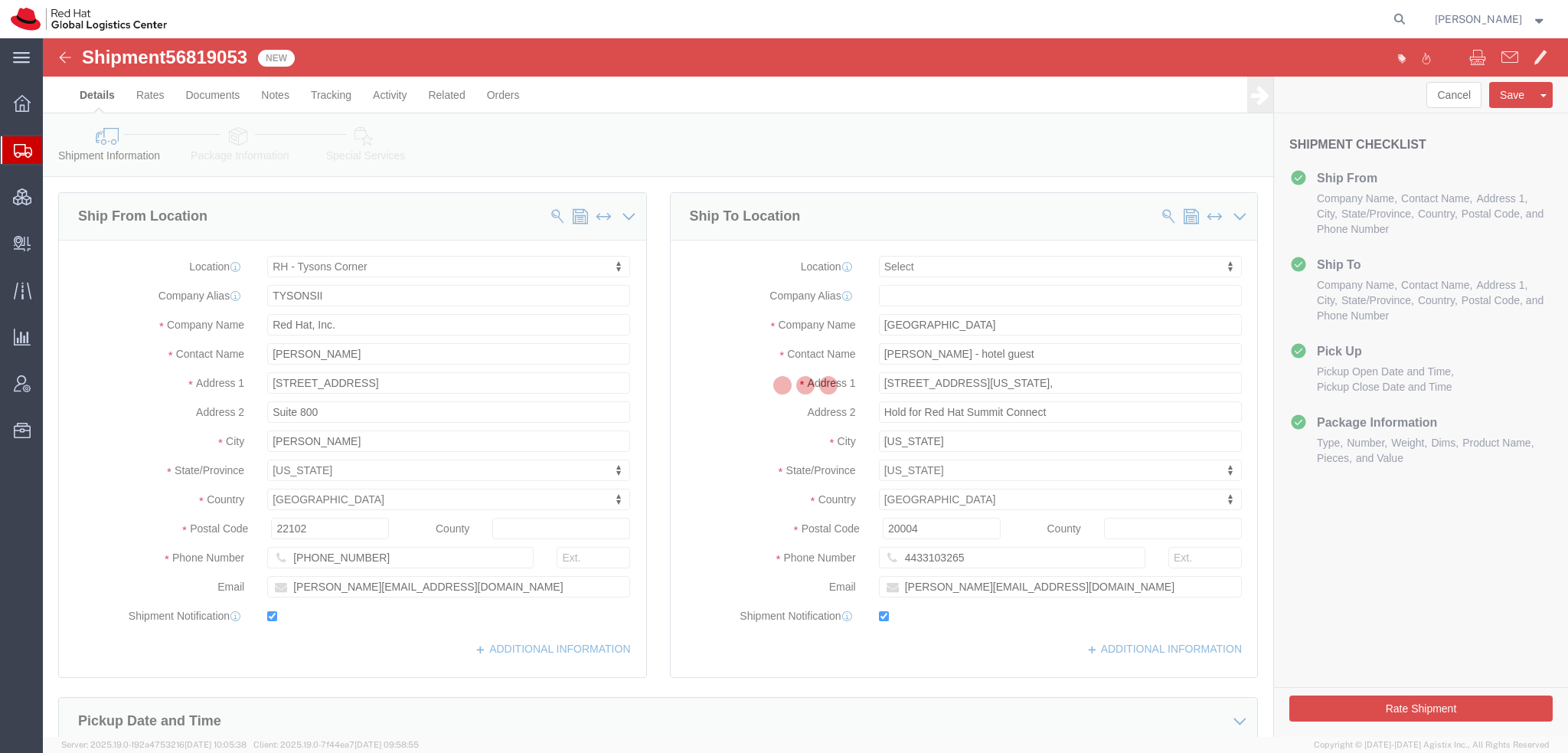
select select "38038"
select select
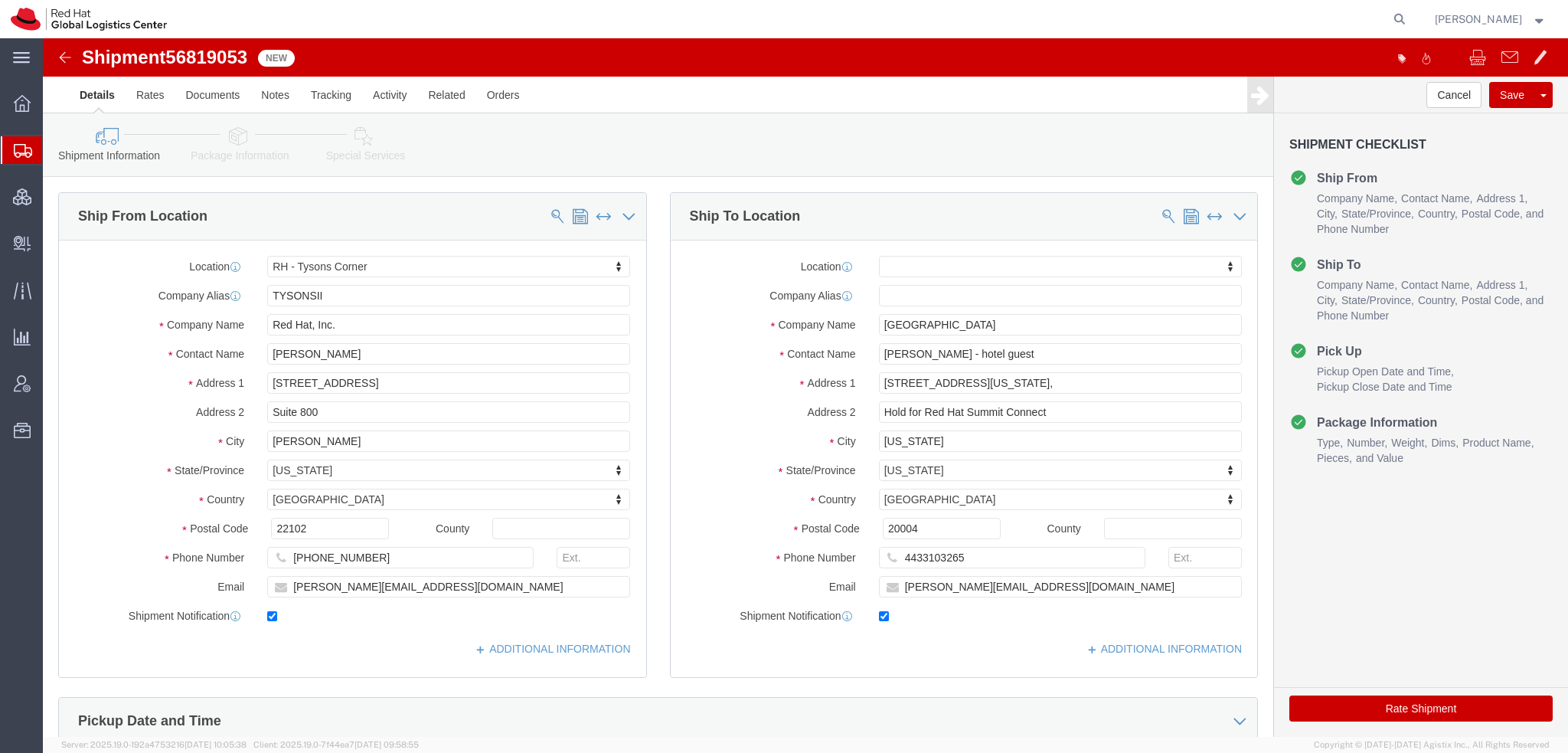
click icon
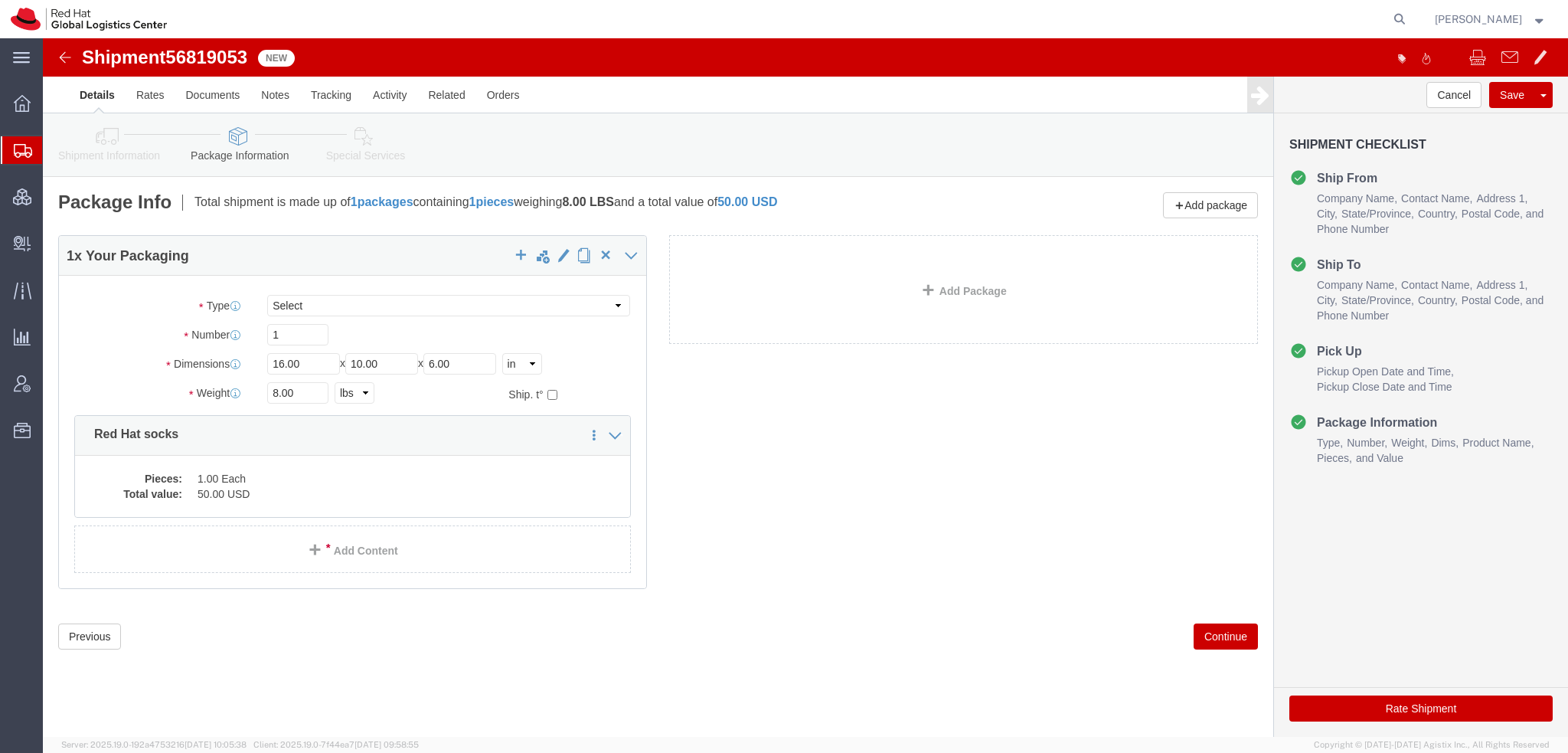
click icon
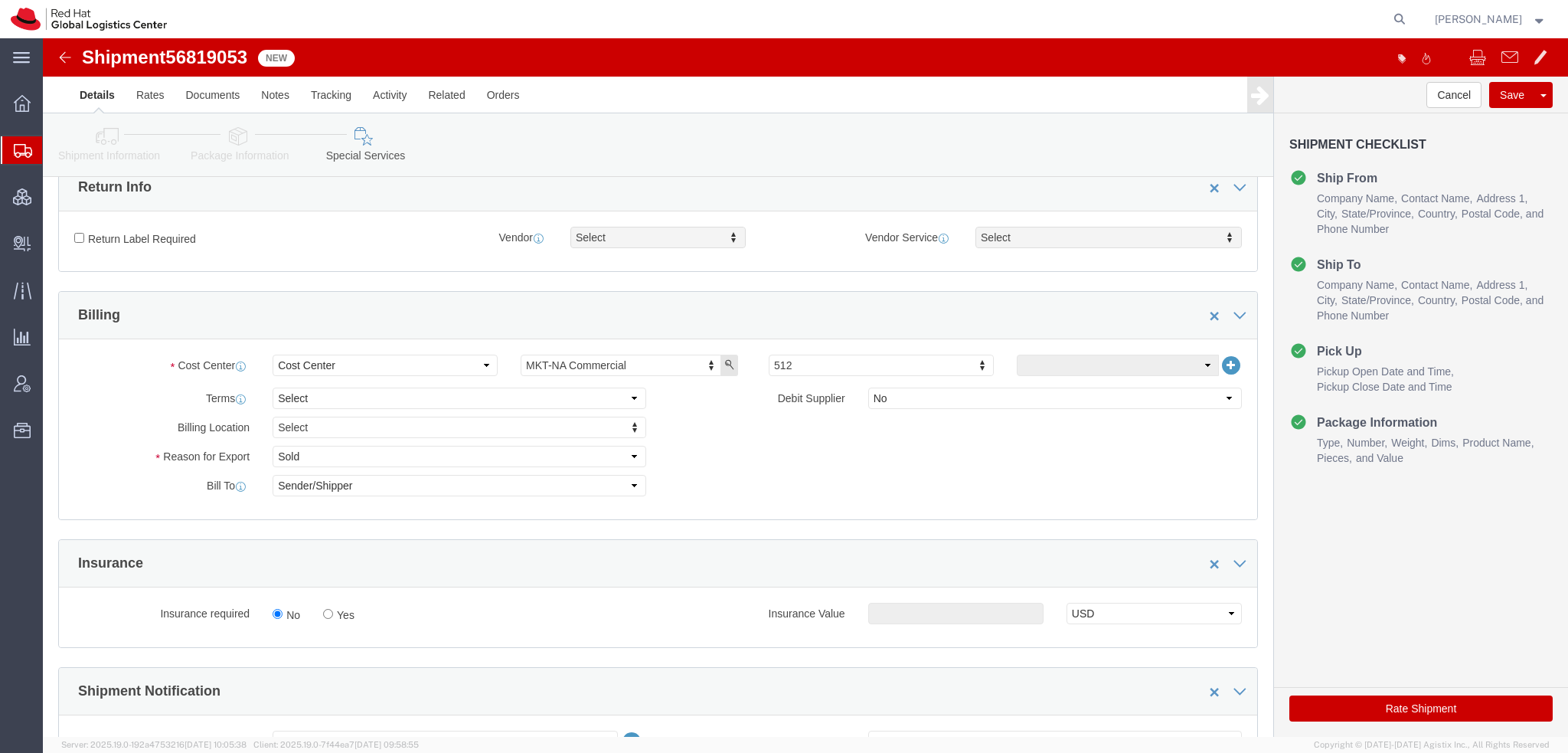
scroll to position [689, 0]
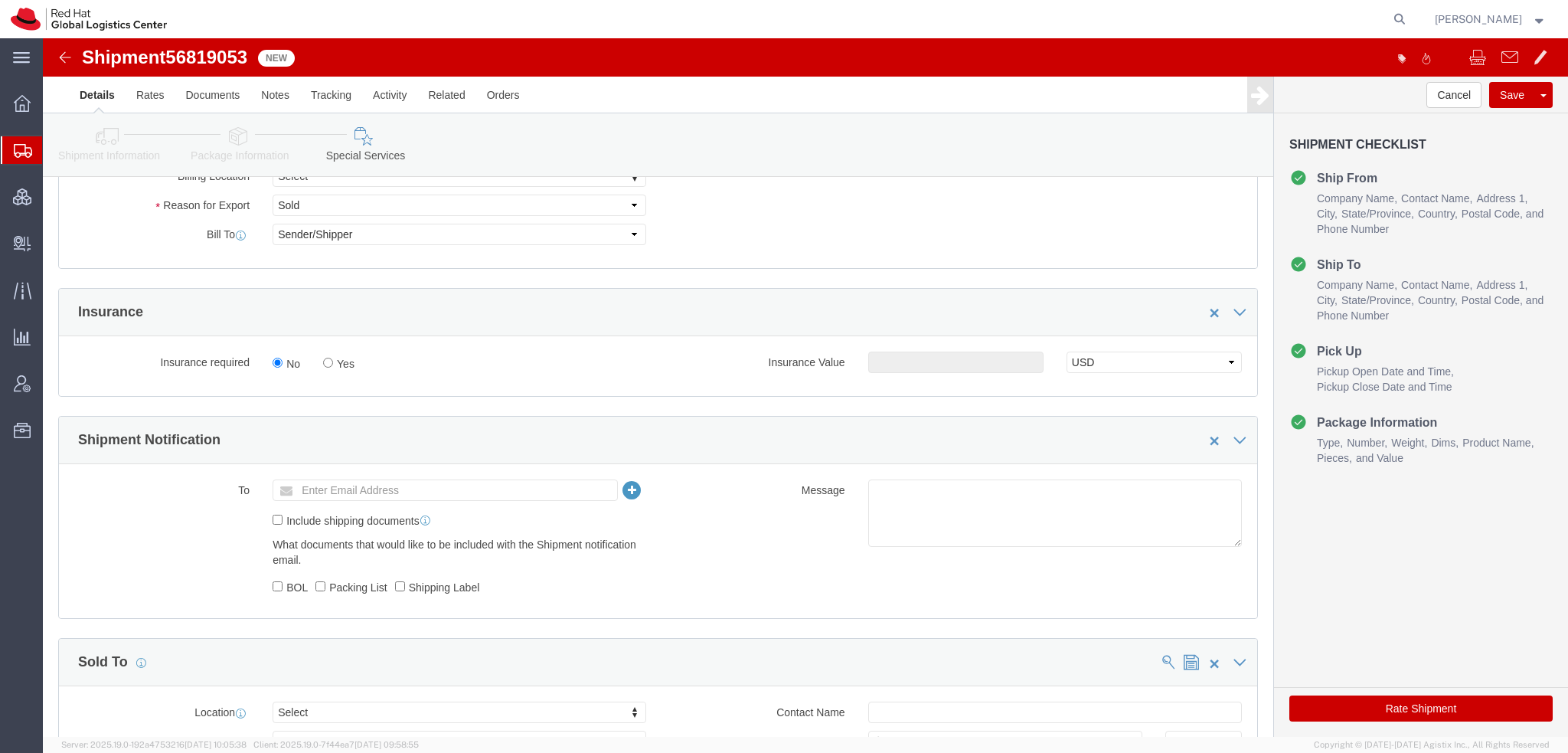
click button "Rate Shipment"
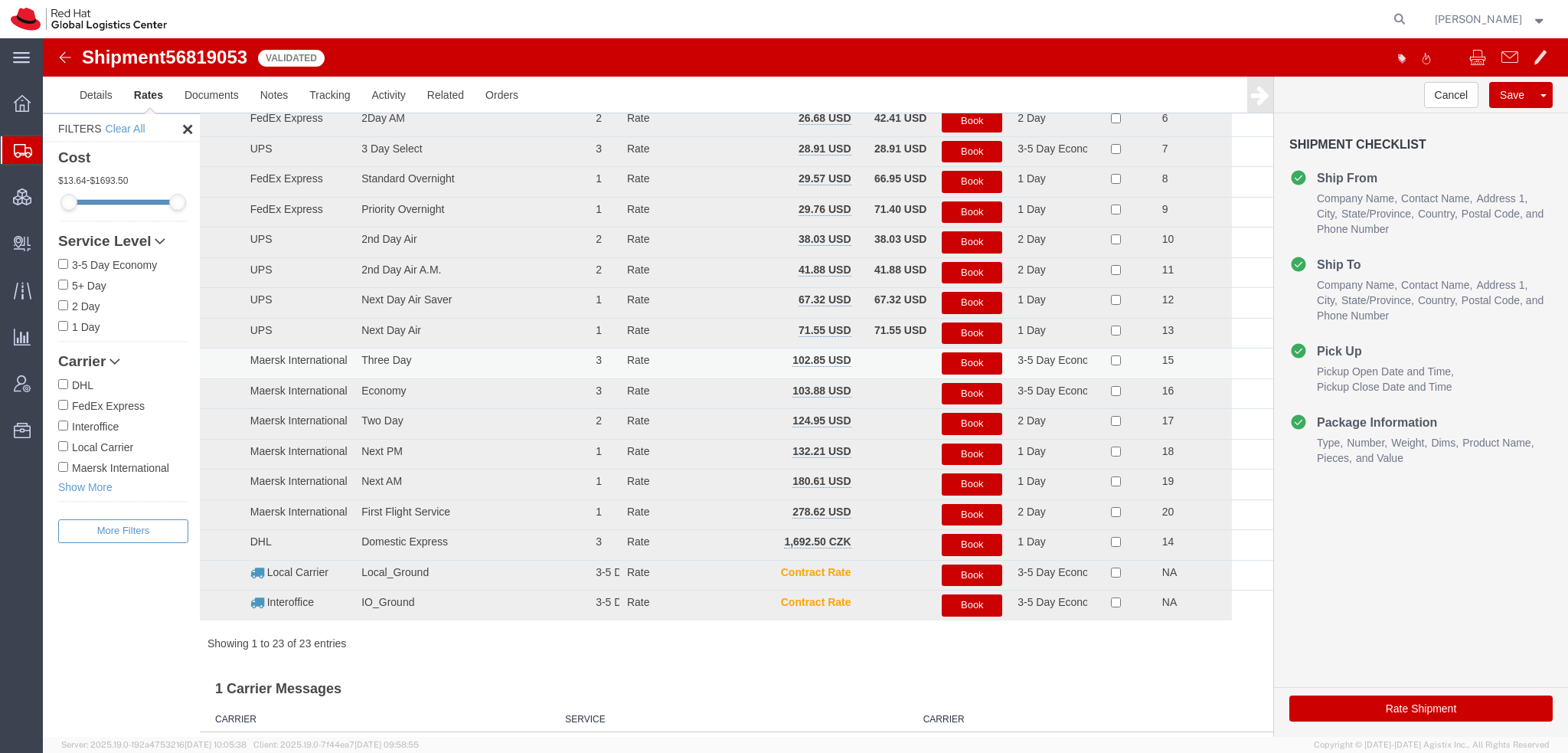
scroll to position [0, 0]
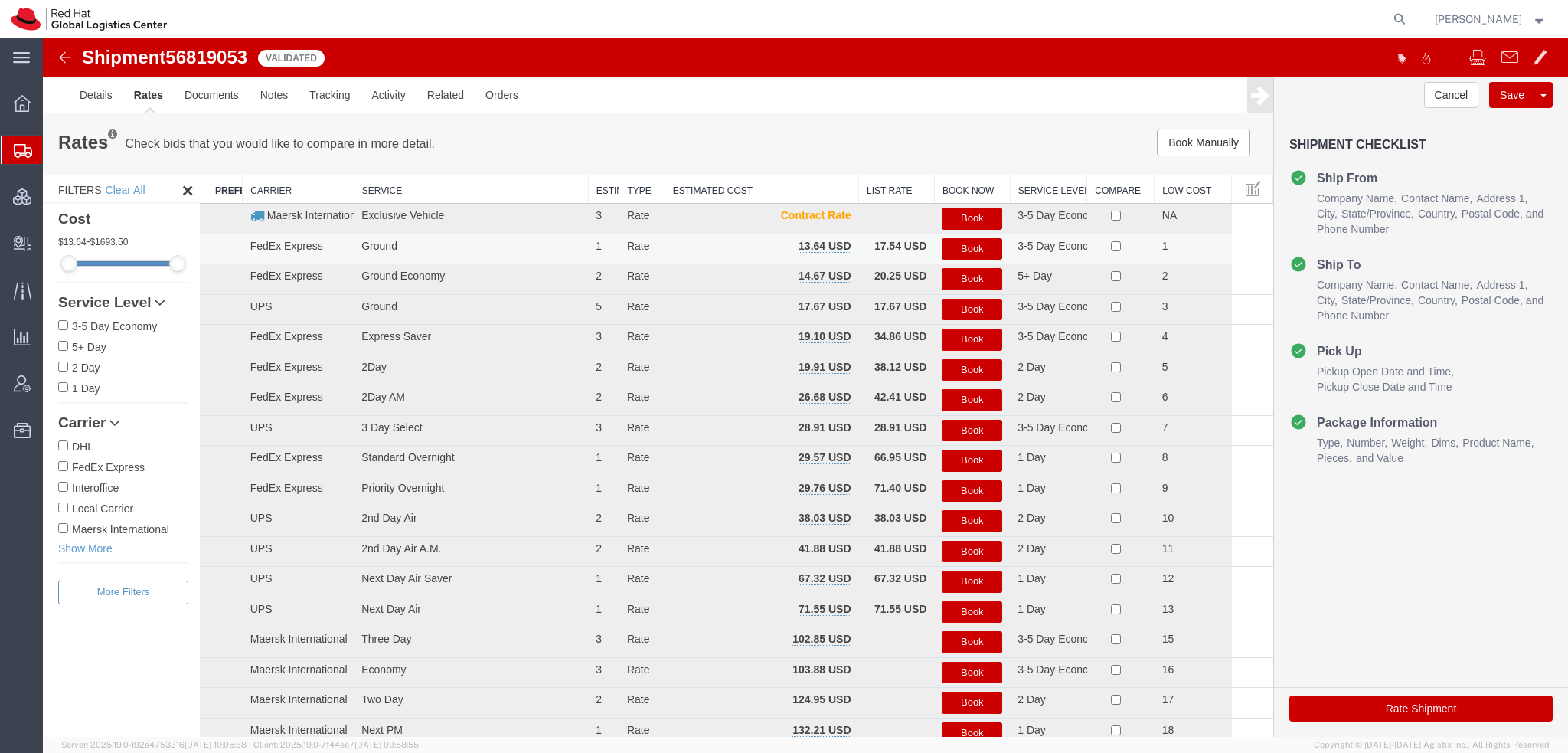
click at [963, 249] on button "Book" at bounding box center [972, 248] width 61 height 22
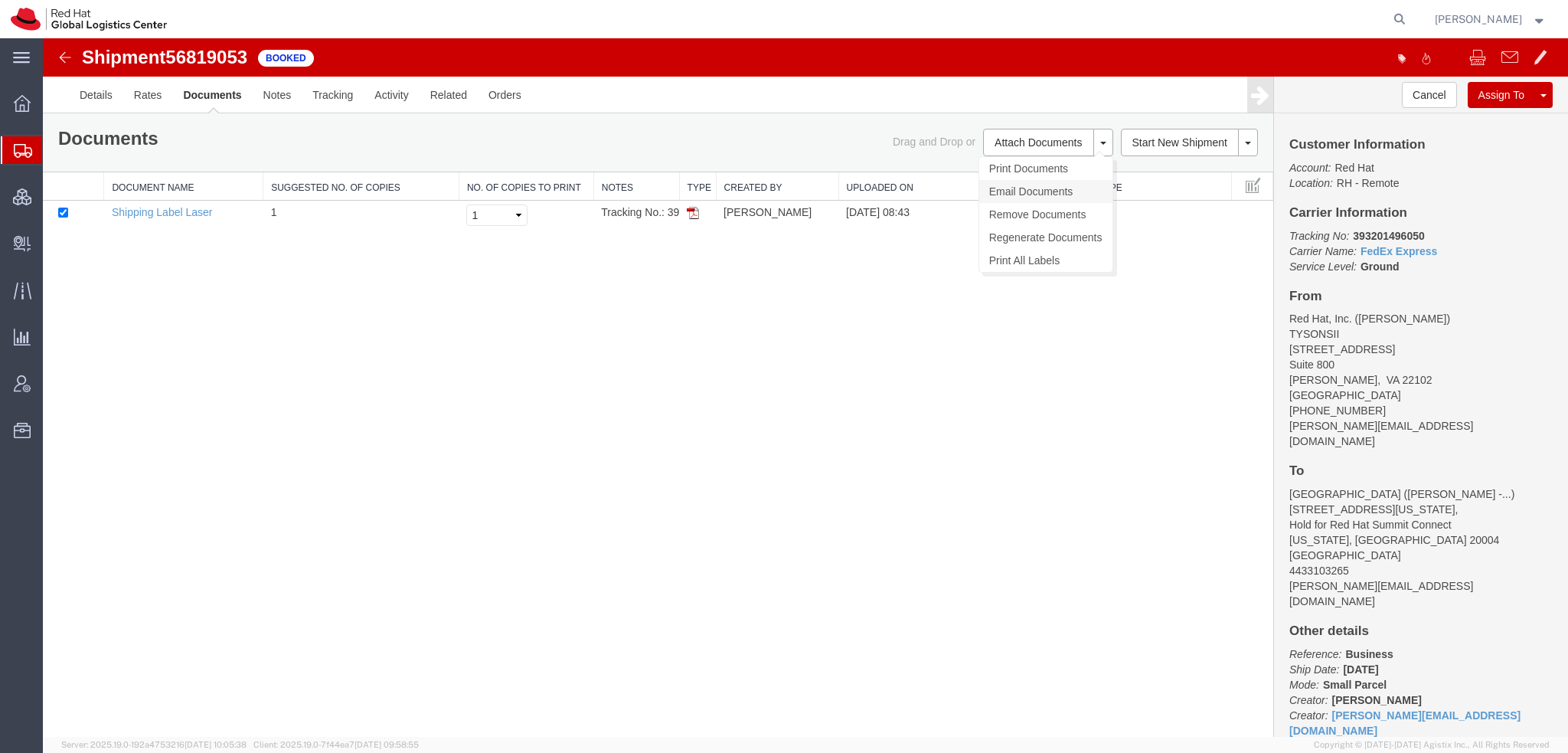
drag, startPoint x: 1015, startPoint y: 187, endPoint x: 1011, endPoint y: 194, distance: 8.1
click at [1015, 188] on link "Email Documents" at bounding box center [1046, 191] width 133 height 23
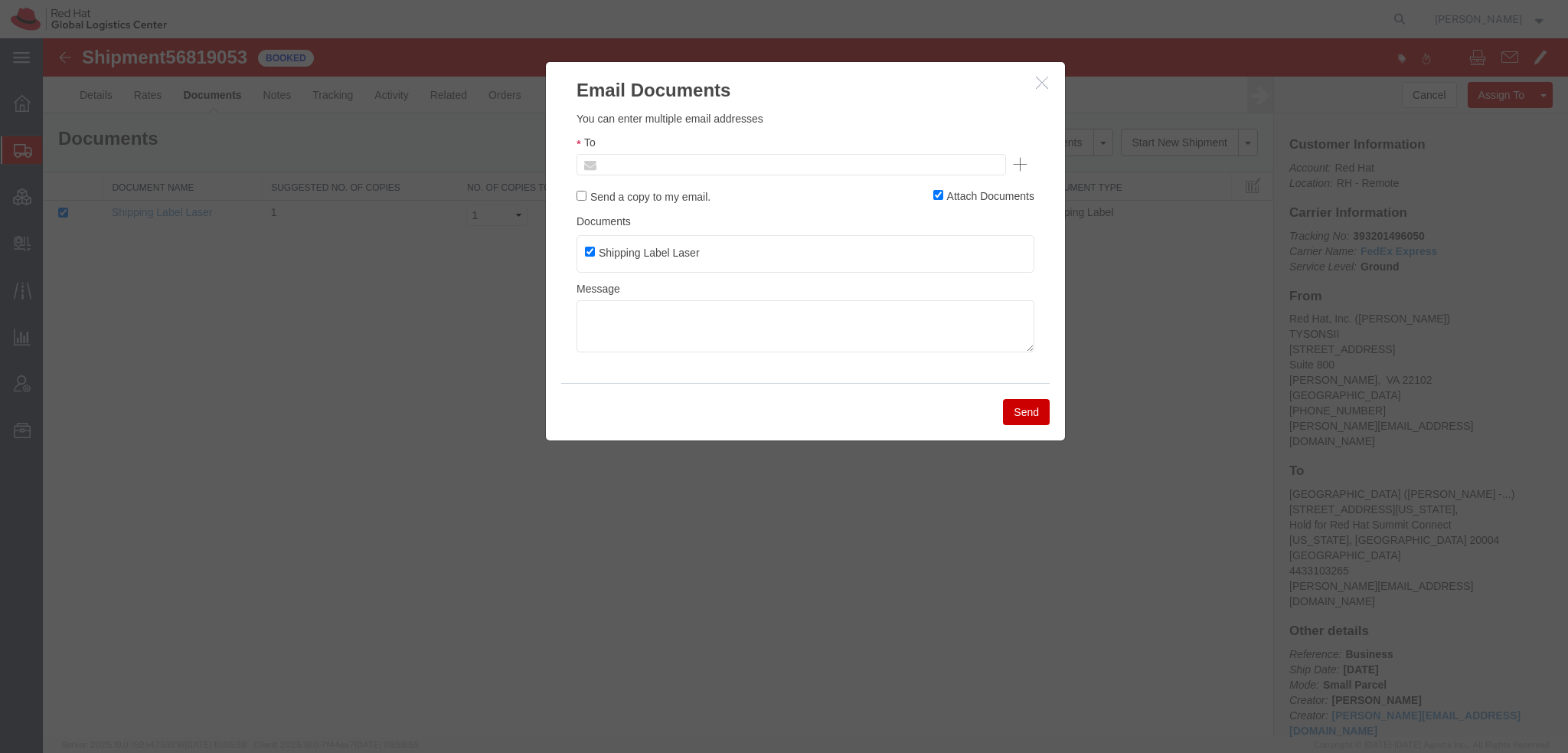
click at [730, 163] on input "text" at bounding box center [687, 164] width 179 height 20
type input "l"
type input "kellle"
type input "kelllee@redhat.com"
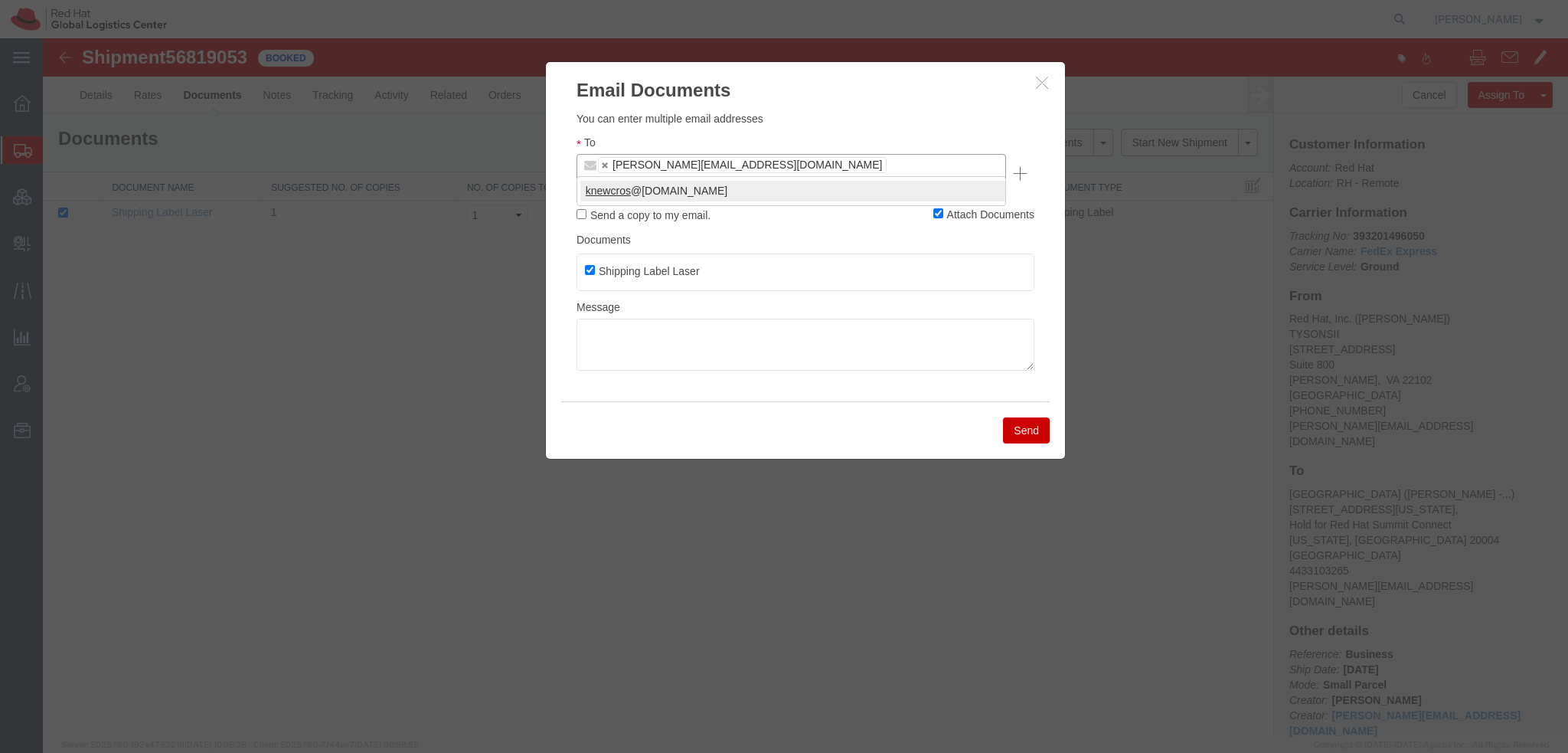
type input "knewcros"
type input "kelllee@redhat.com,knewcros@redhat.com"
click at [1015, 418] on button "Send" at bounding box center [1027, 430] width 46 height 26
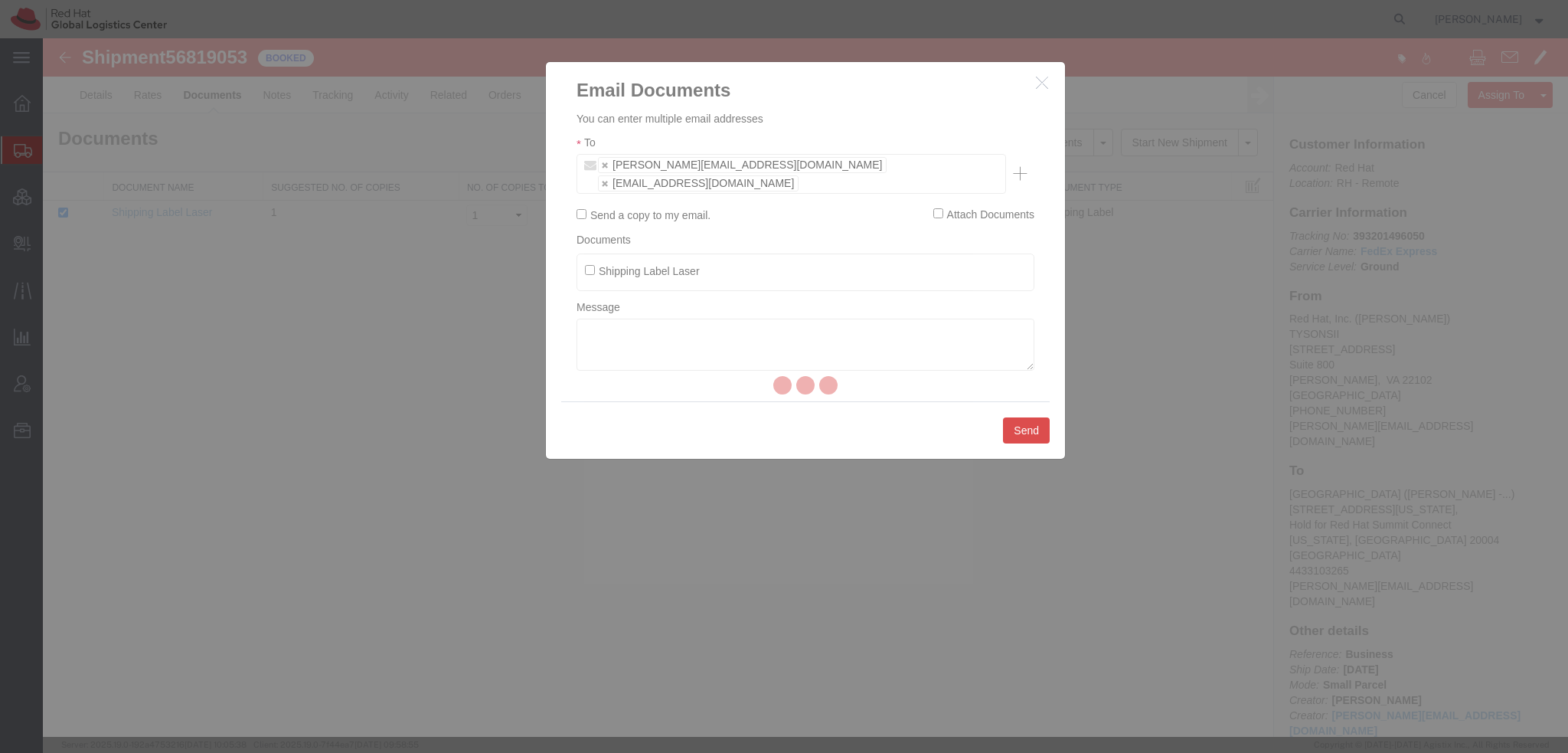
checkbox input "false"
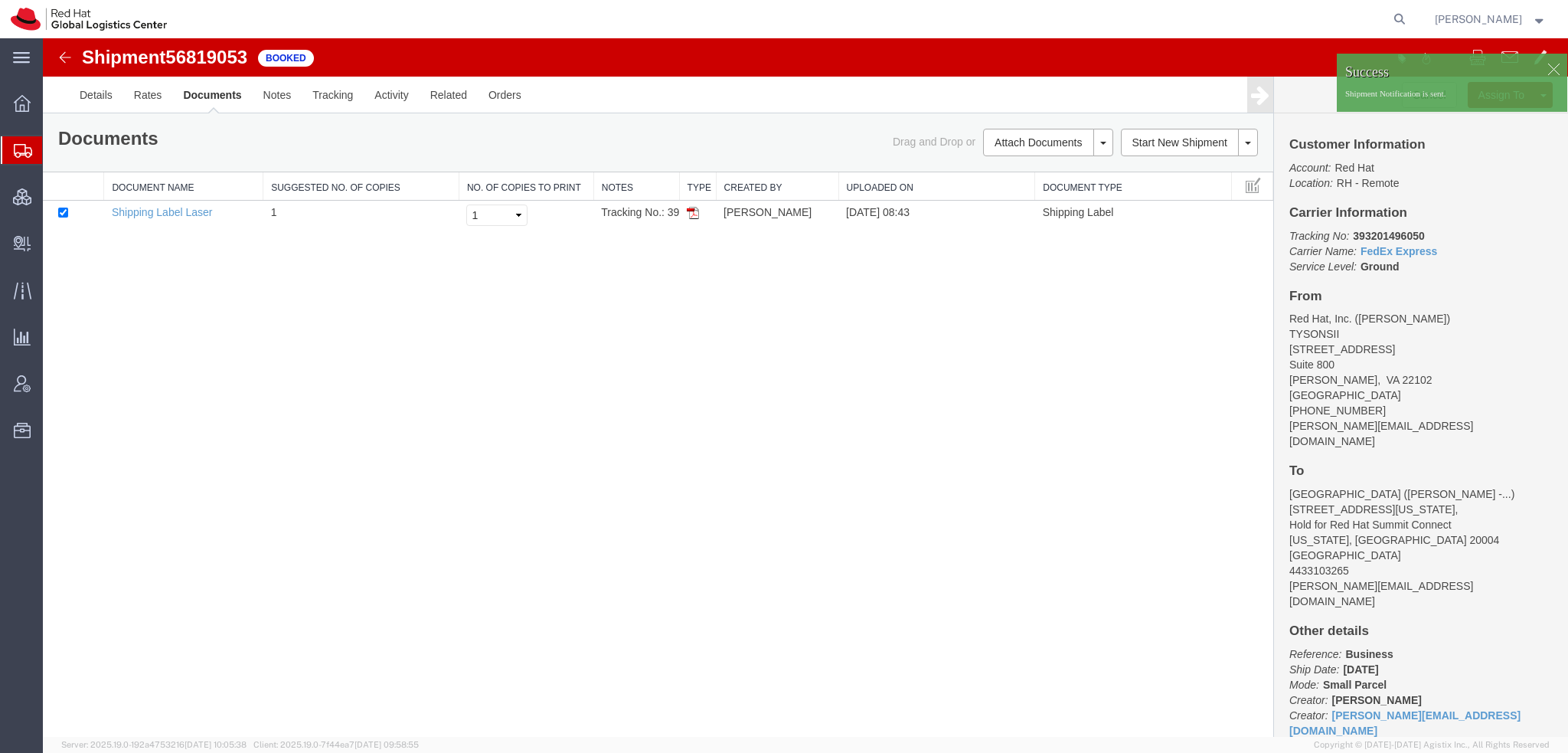
drag, startPoint x: 90, startPoint y: 180, endPoint x: 116, endPoint y: 163, distance: 31.1
click at [0, 0] on span "Shipment Manager" at bounding box center [0, 0] width 0 height 0
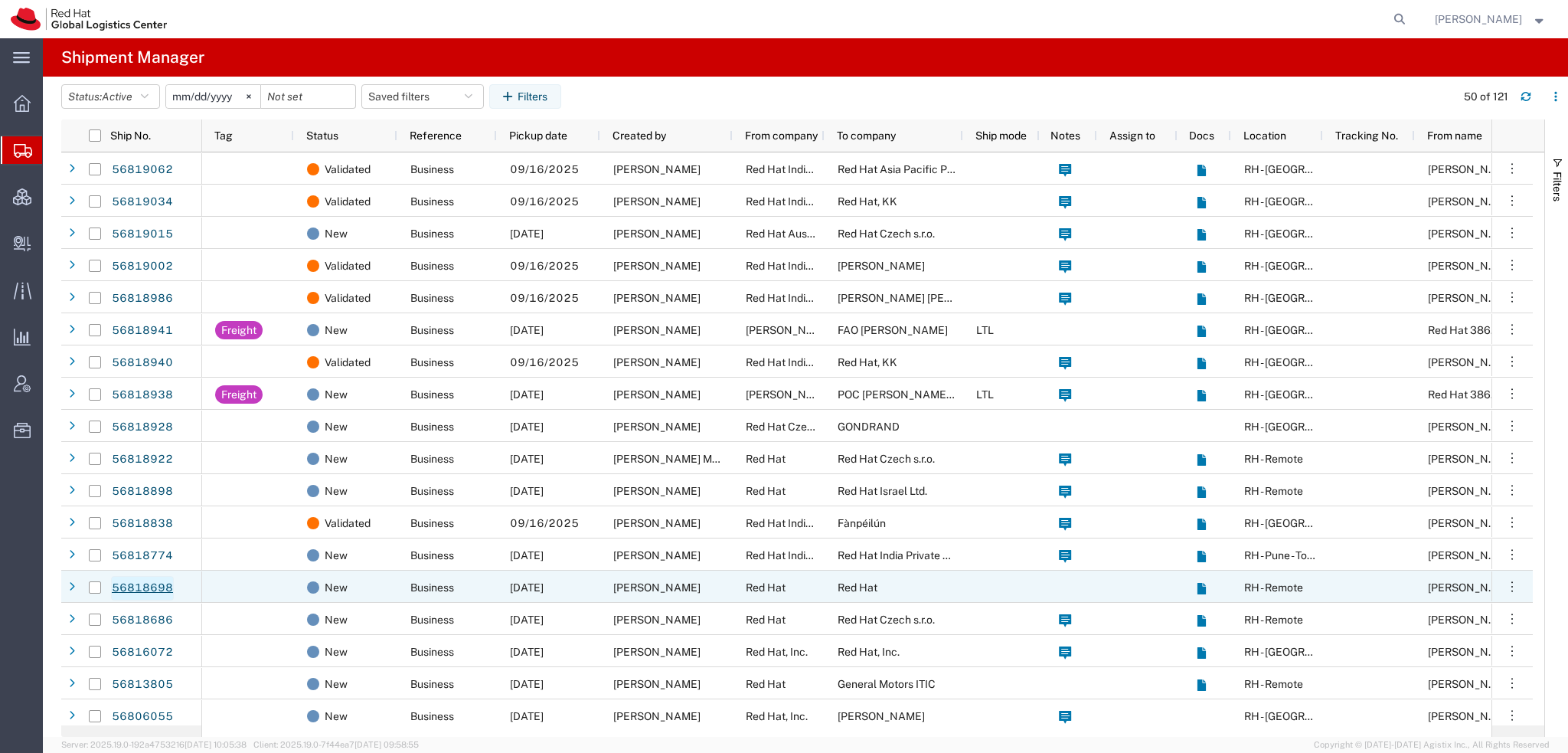
click at [139, 578] on link "56818698" at bounding box center [142, 588] width 63 height 24
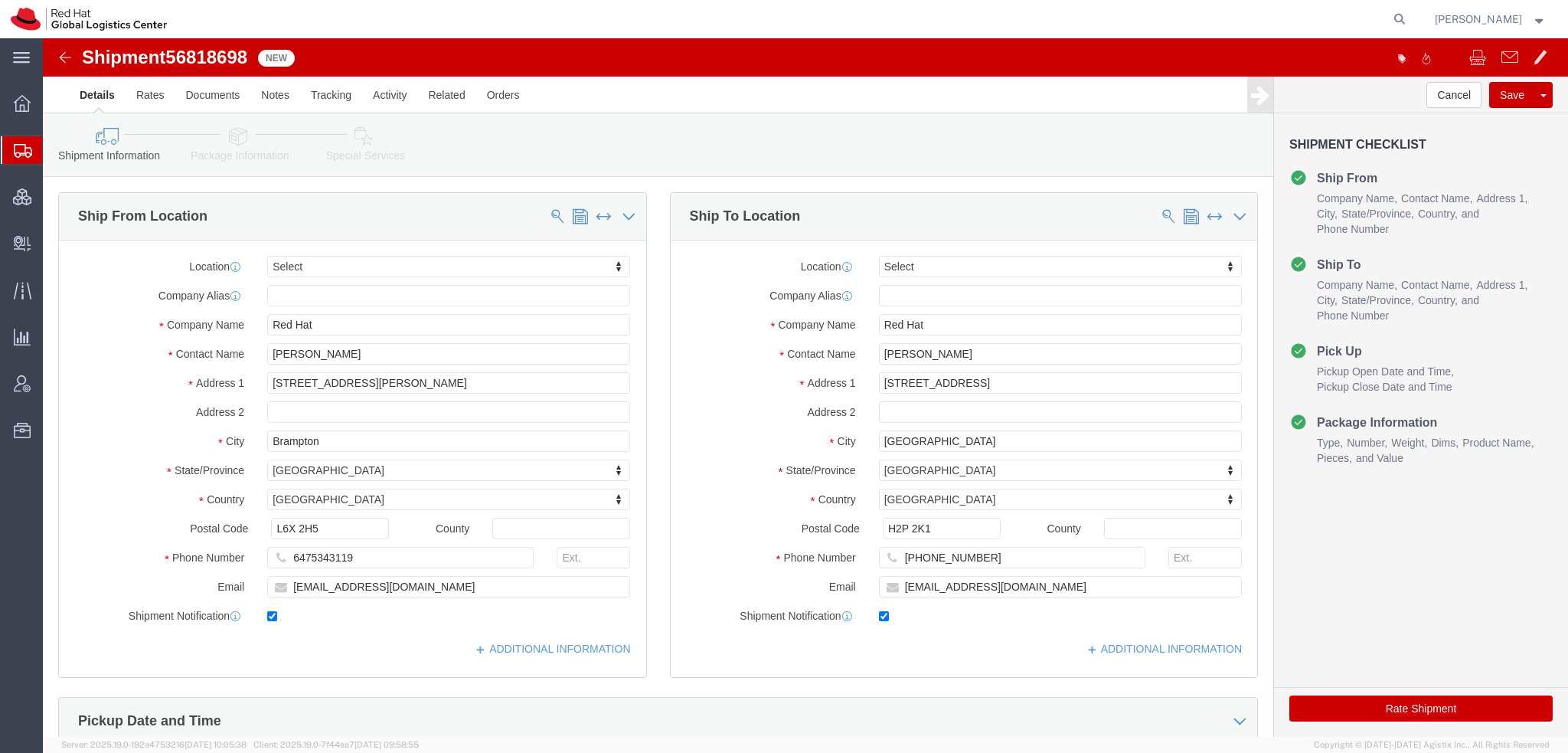
select select
drag, startPoint x: 901, startPoint y: 316, endPoint x: 113, endPoint y: 185, distance: 798.8
click div "Ship From Location Location My Profile Location RH - Amsterdam - MSO RH - Amste…"
paste input "Juan Berlie"
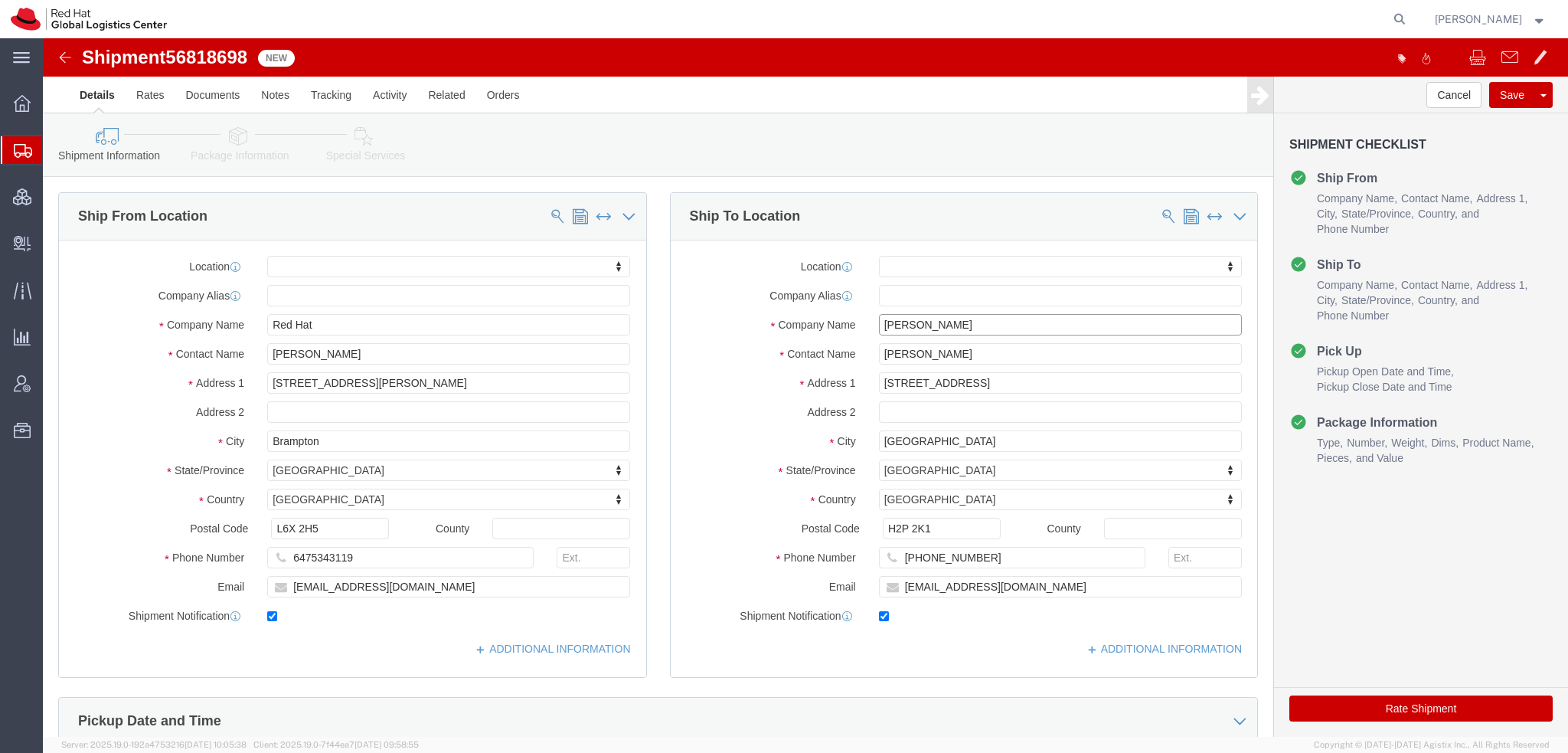
type input "Juan Berlie"
click icon
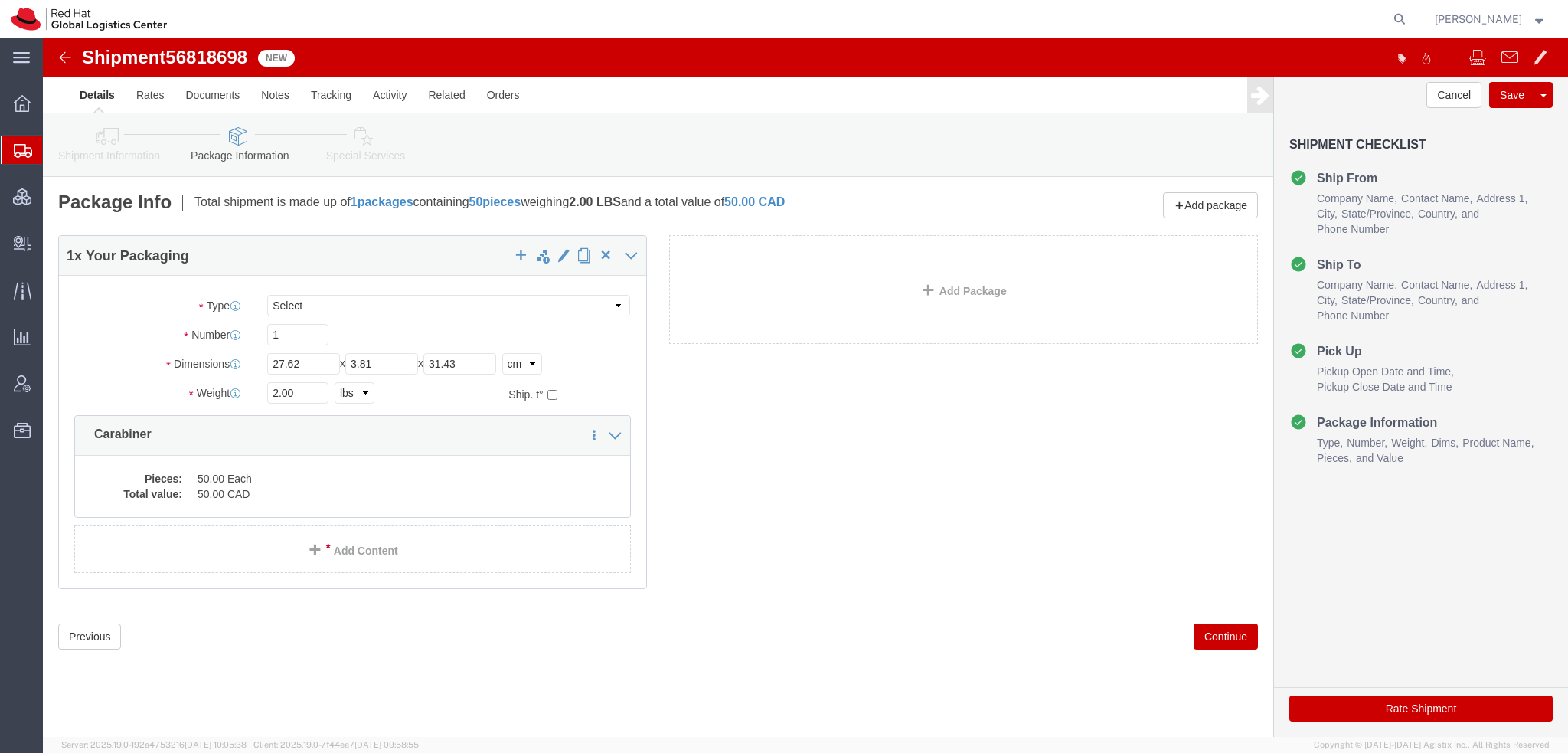
click icon
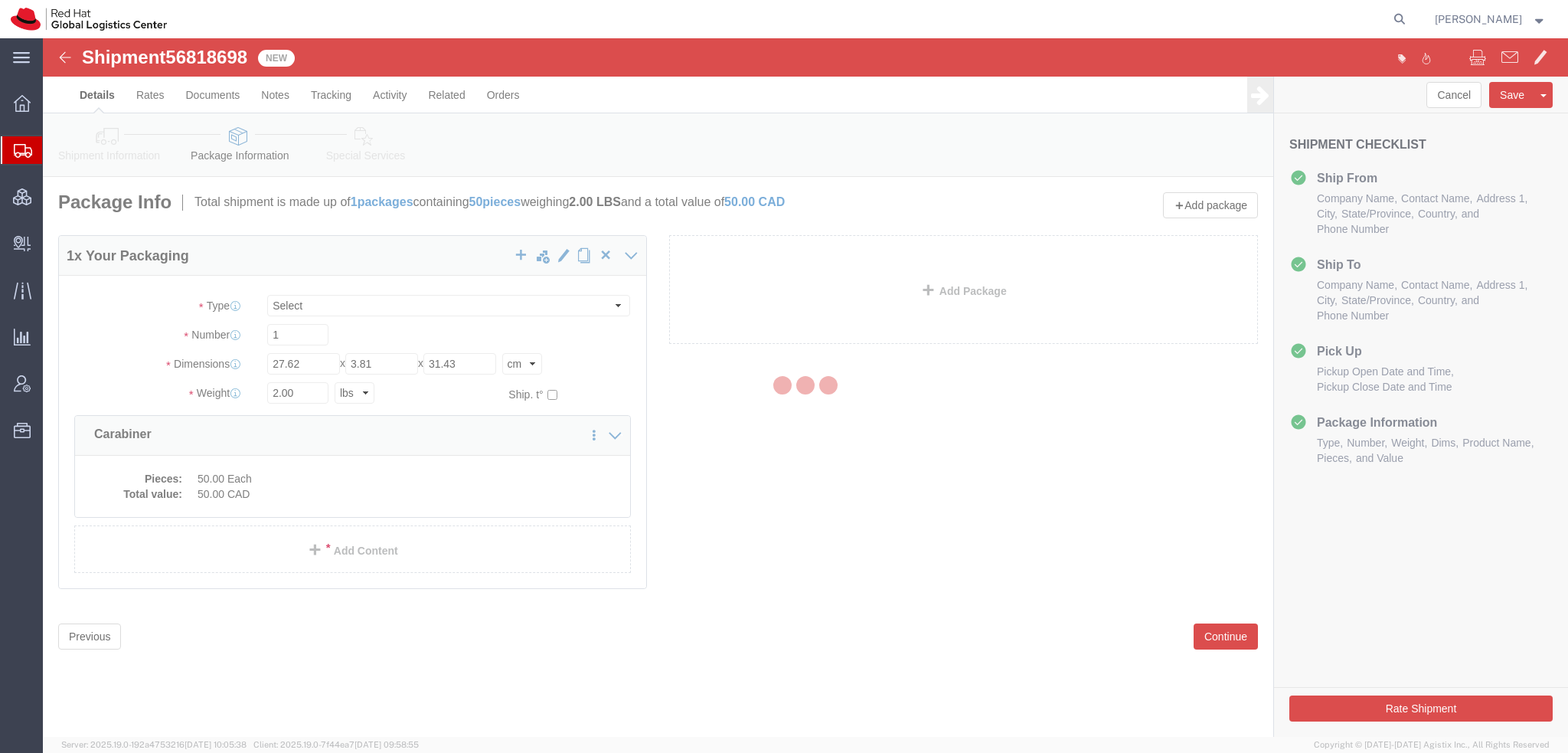
select select
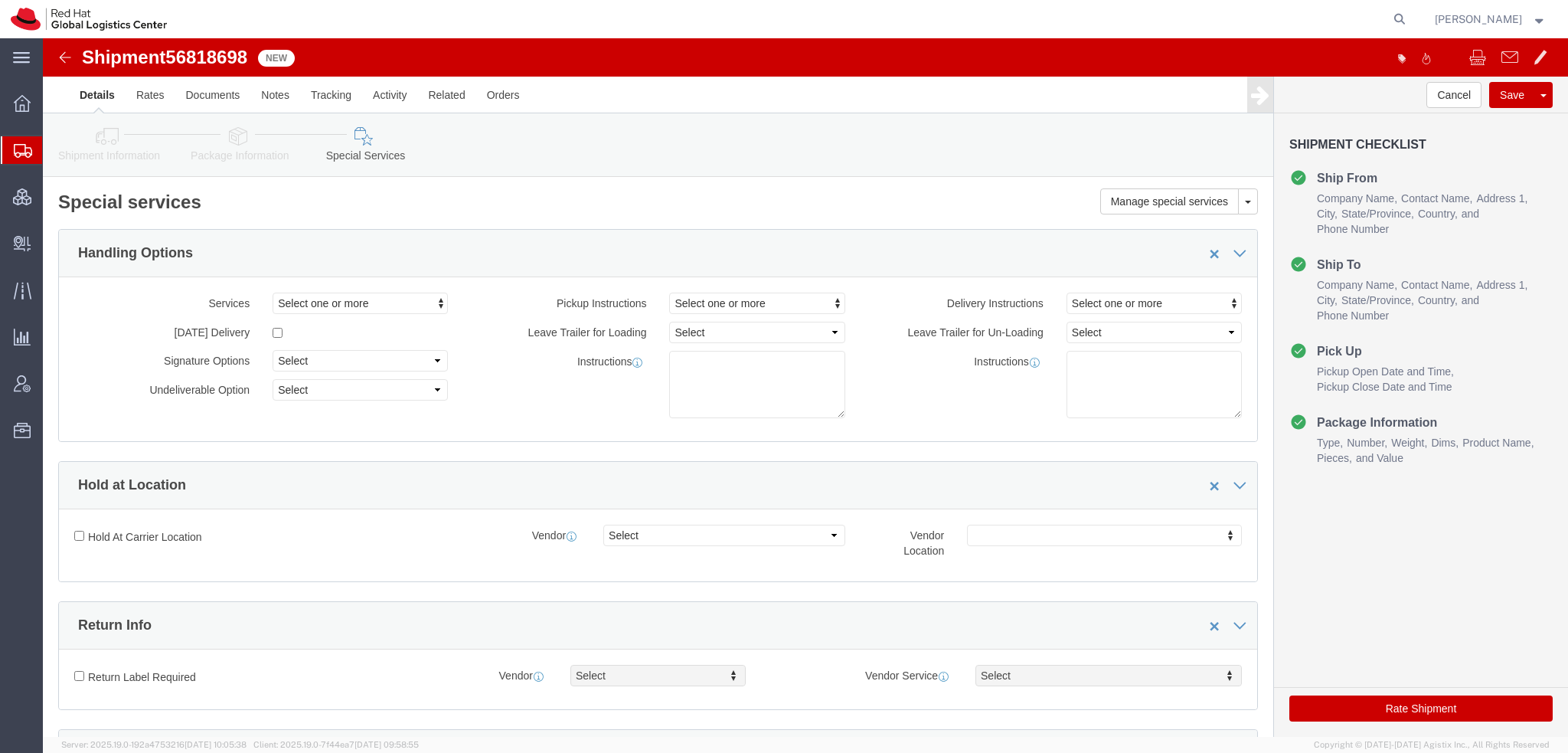
select select "COSTCENTER"
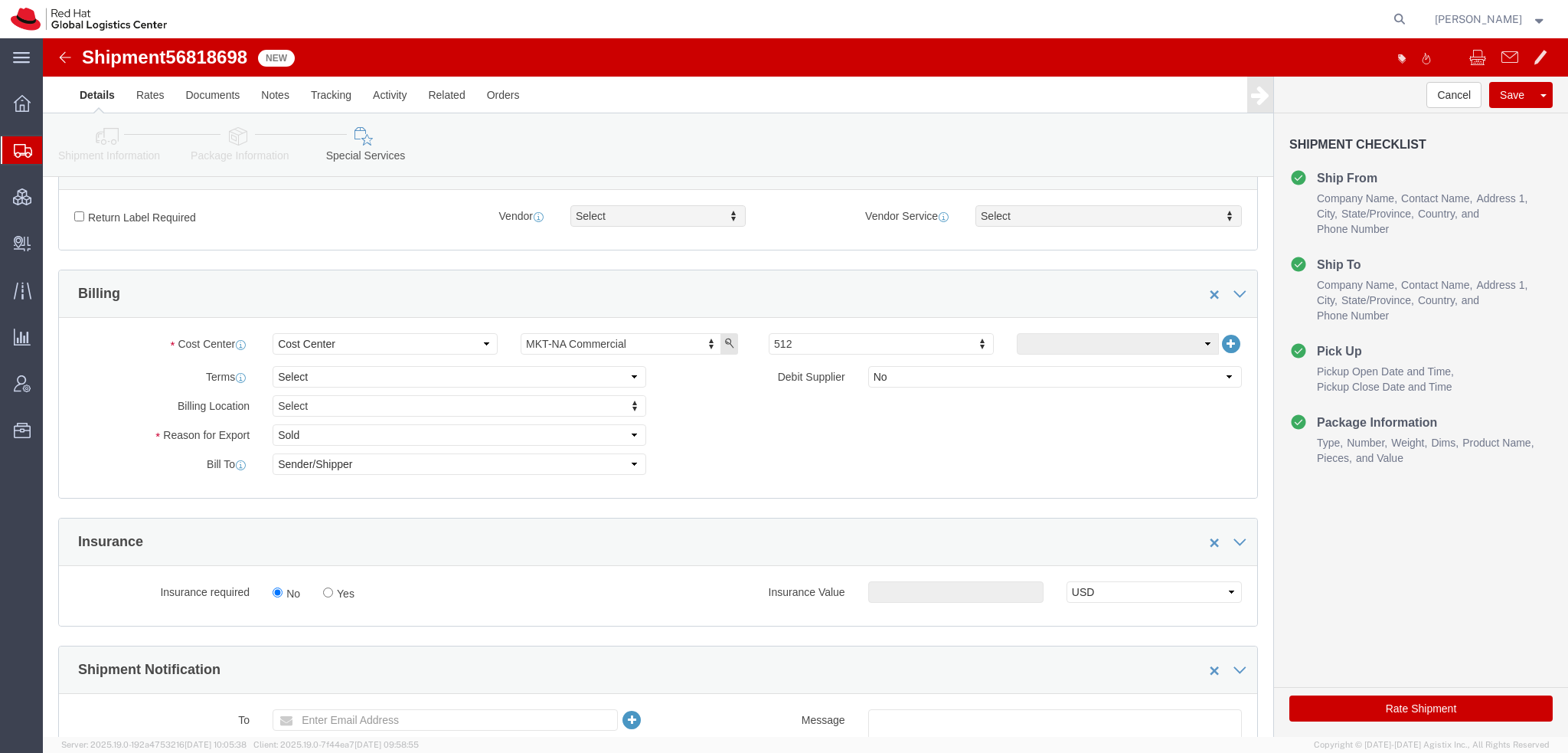
scroll to position [842, 0]
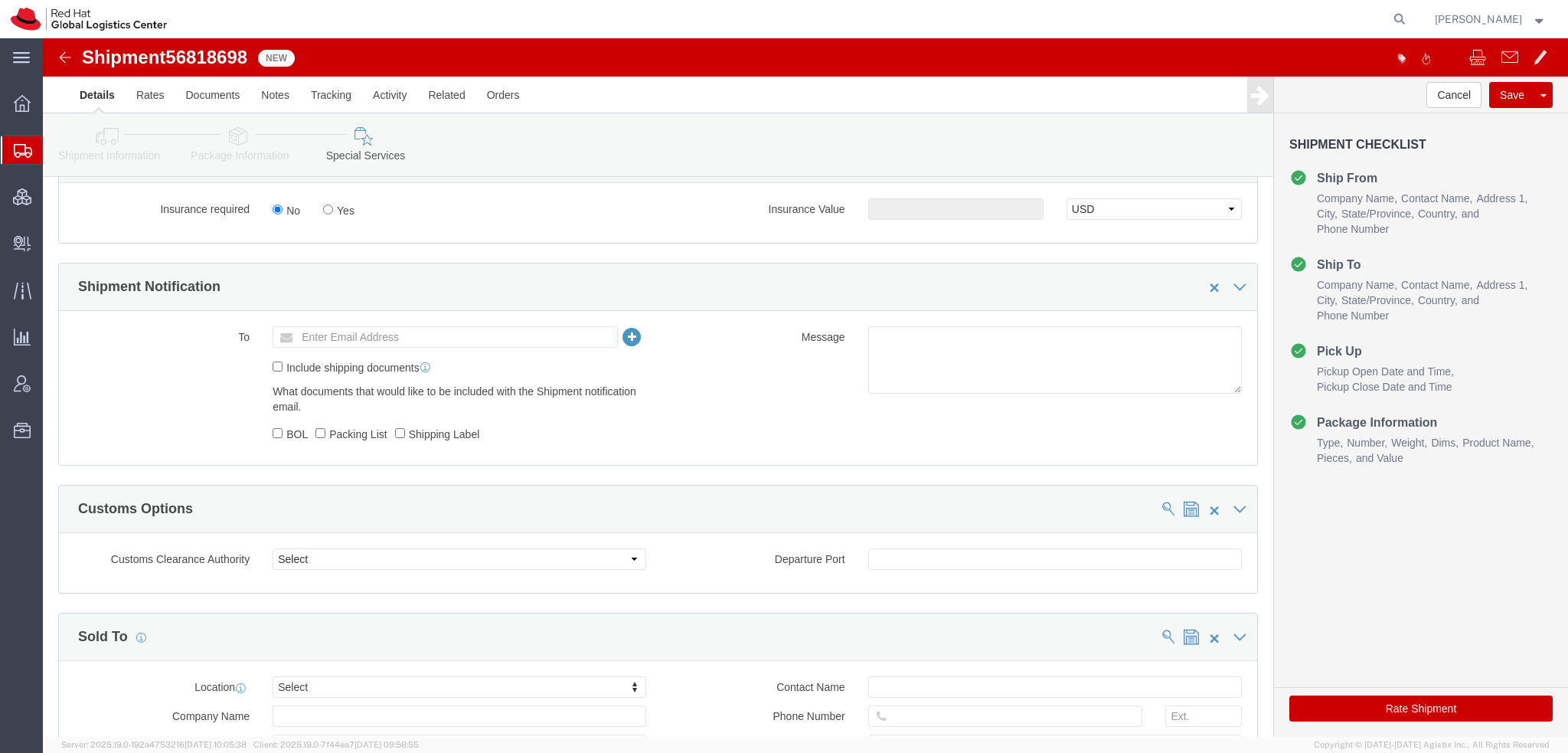
click button "Rate Shipment"
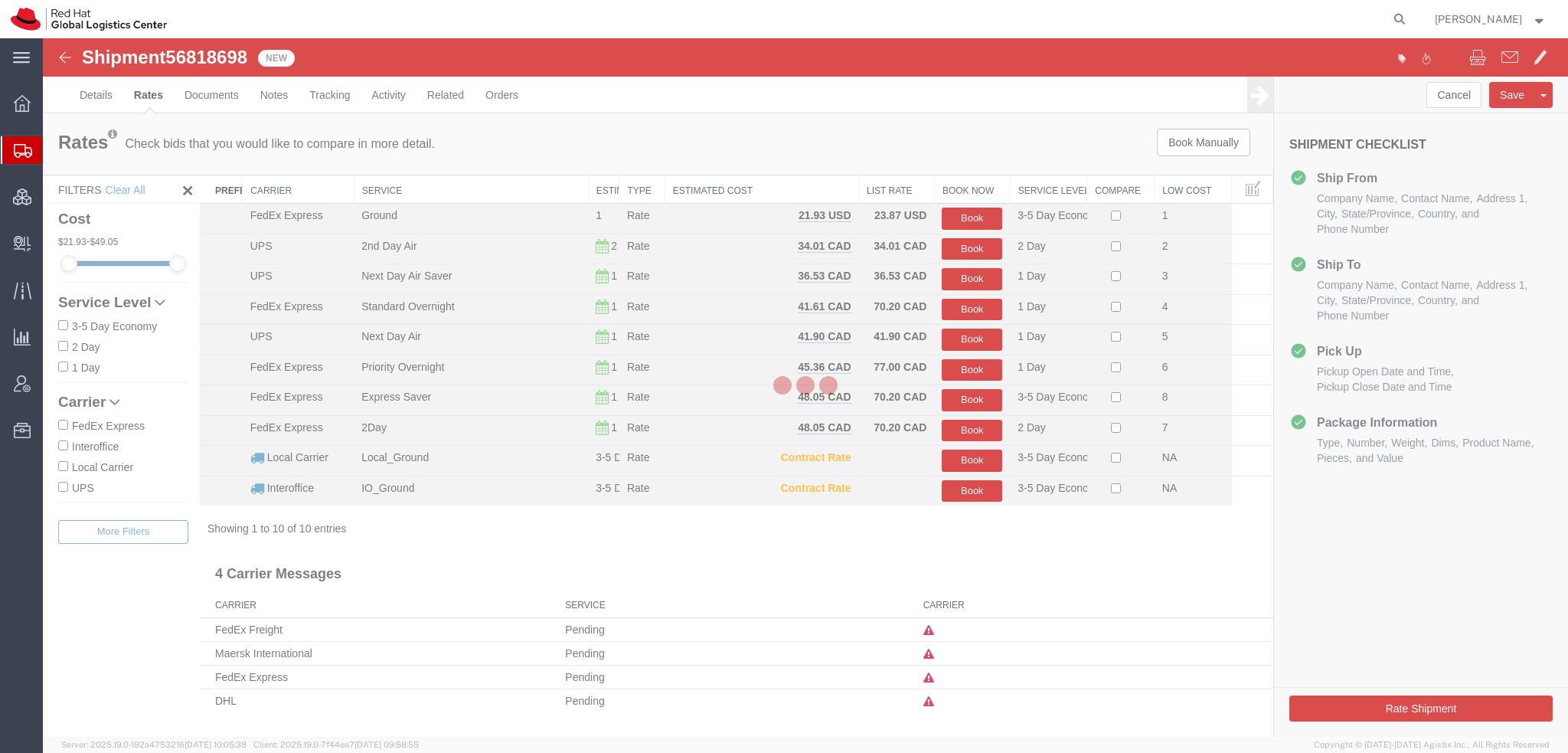
scroll to position [0, 0]
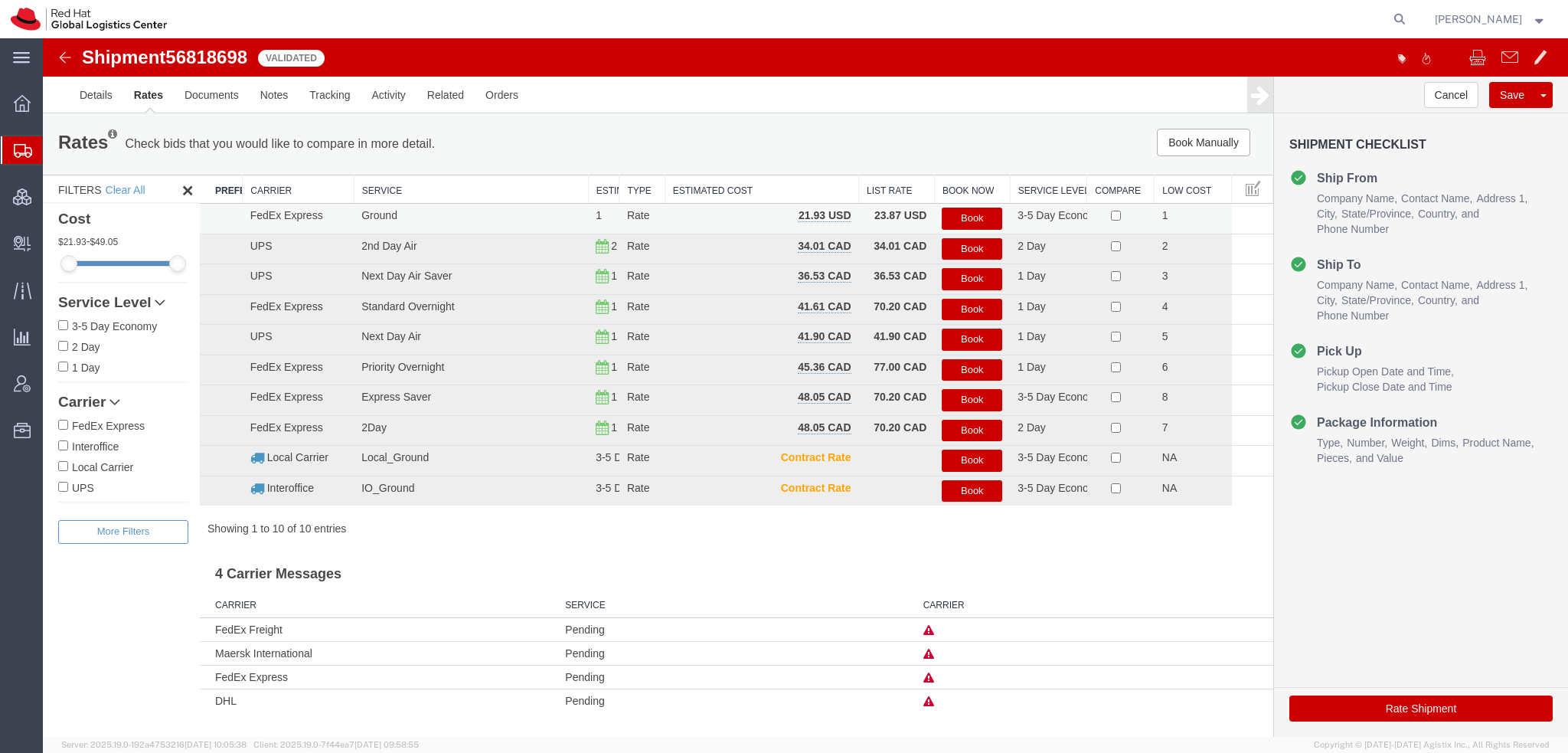
click at [974, 212] on button "Book" at bounding box center [972, 218] width 61 height 22
click at [94, 92] on link "Details" at bounding box center [96, 95] width 54 height 37
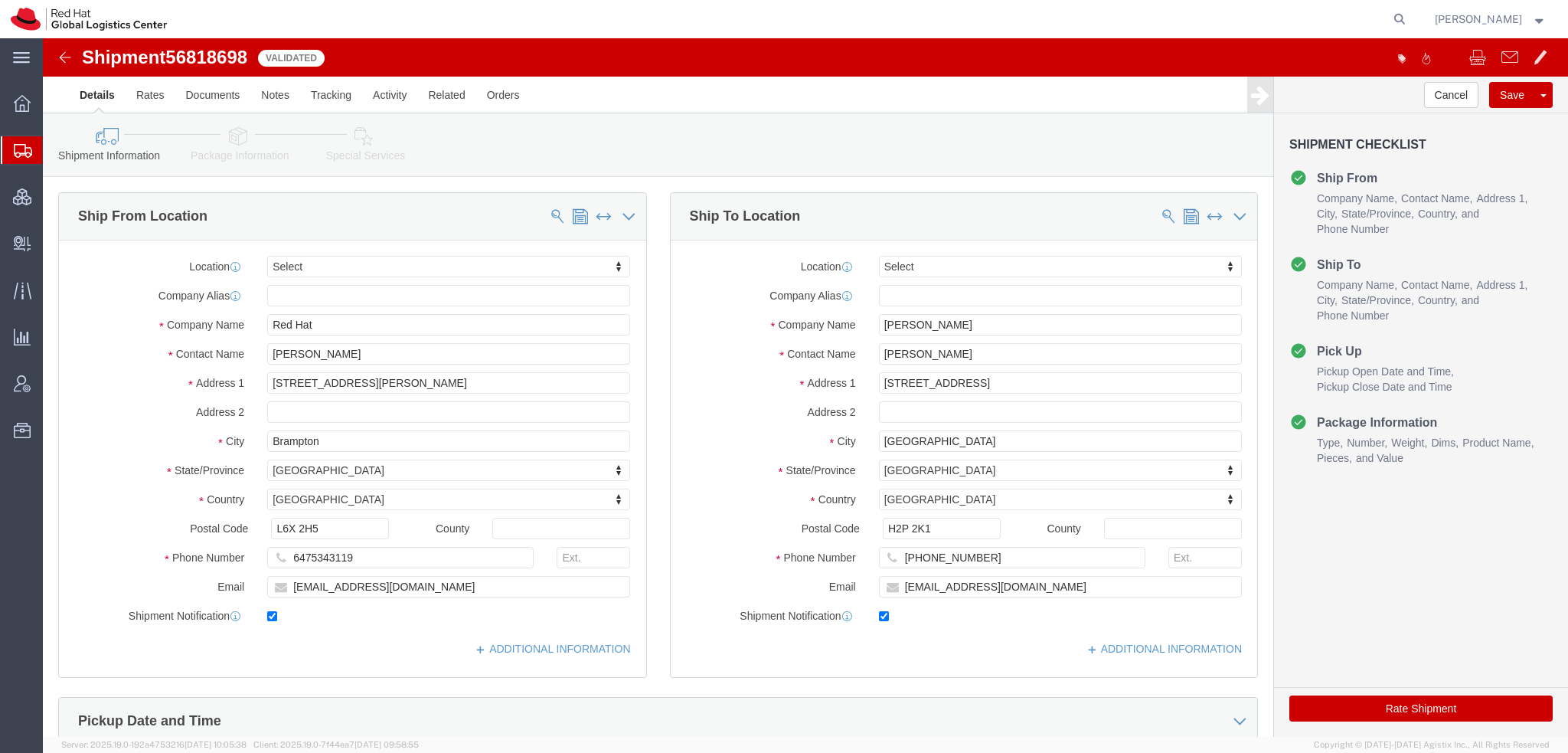
click icon
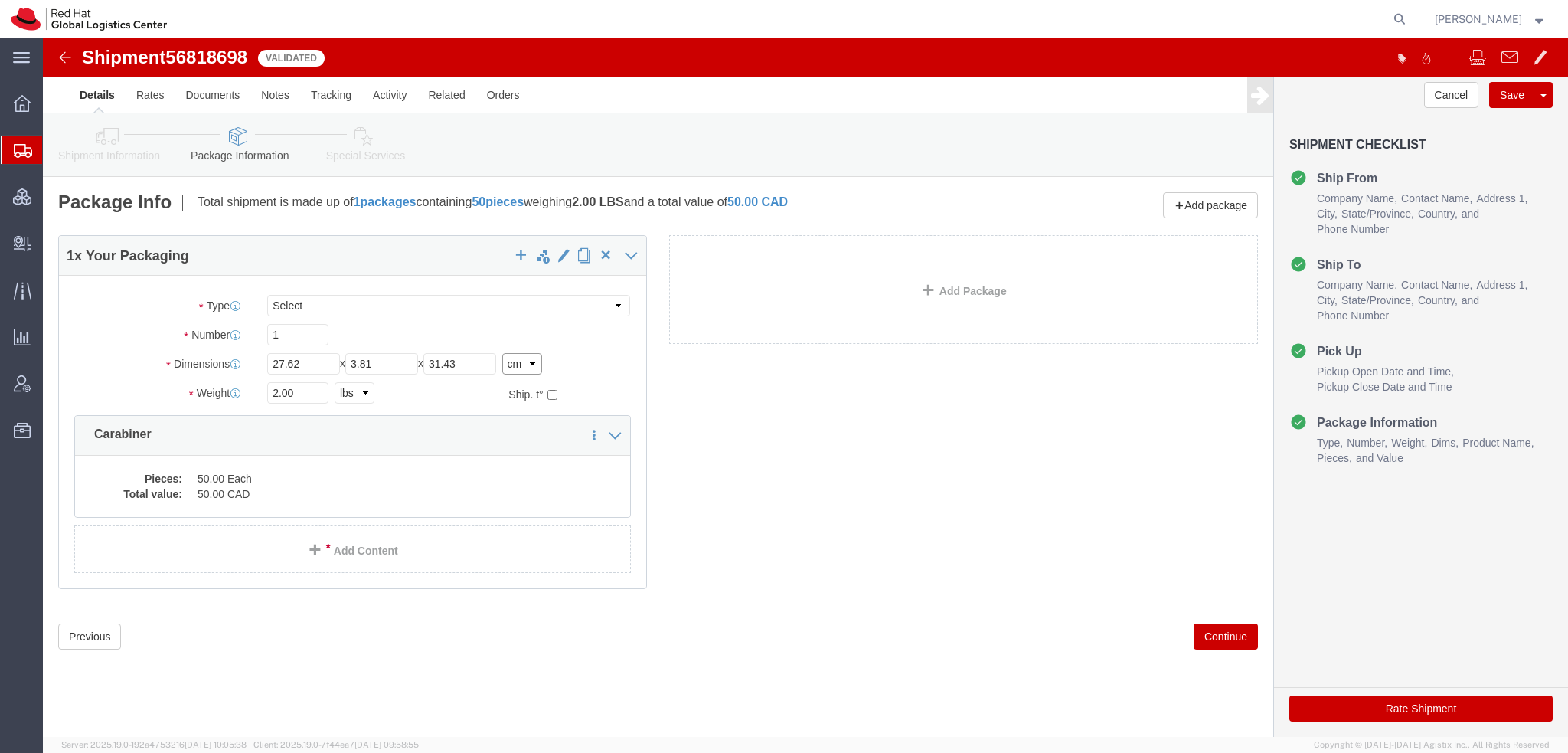
click select "Select cm ft in"
select select "IN"
click select "Select cm ft in"
type input "10.87"
type input "1.50"
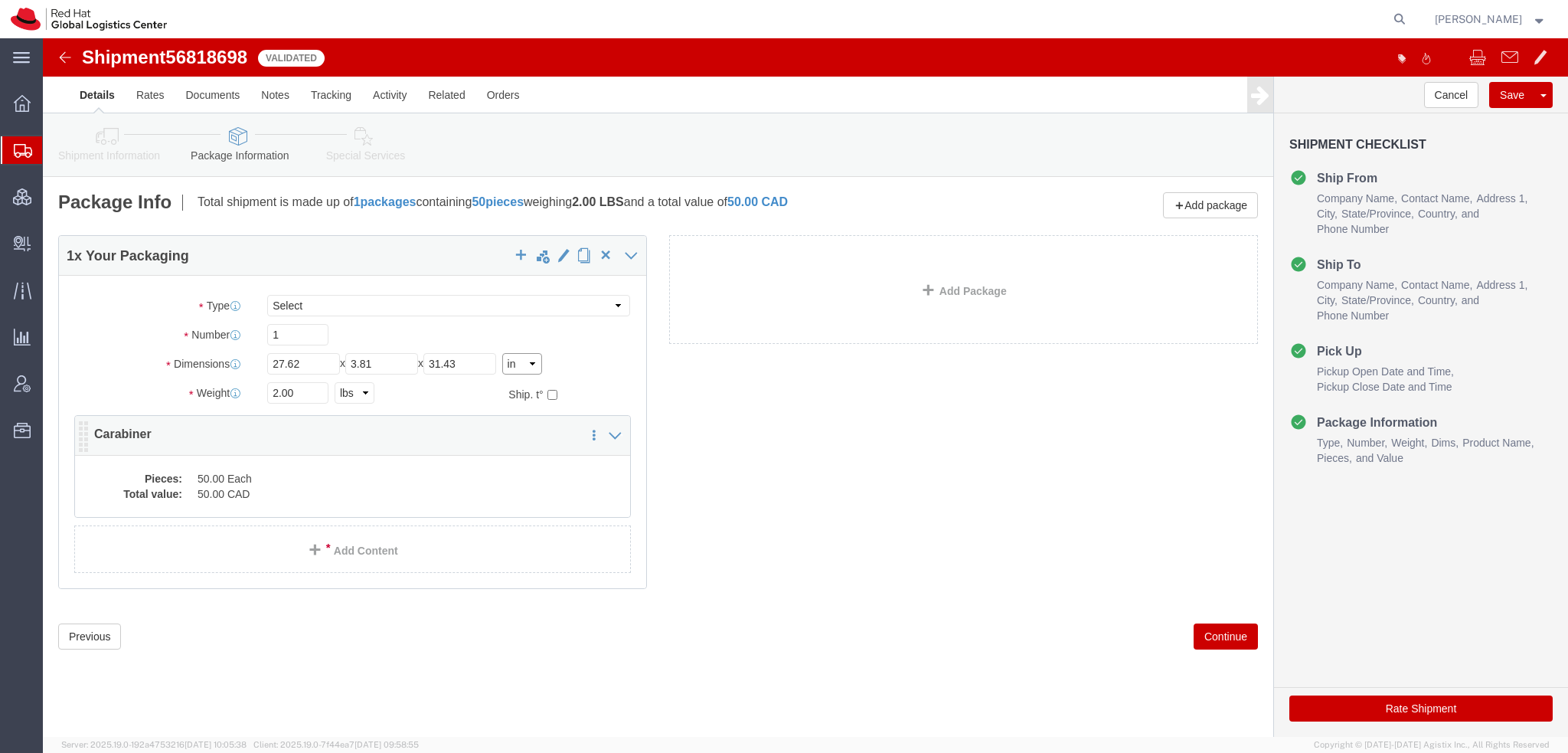
type input "12.37"
click button "Rate Shipment"
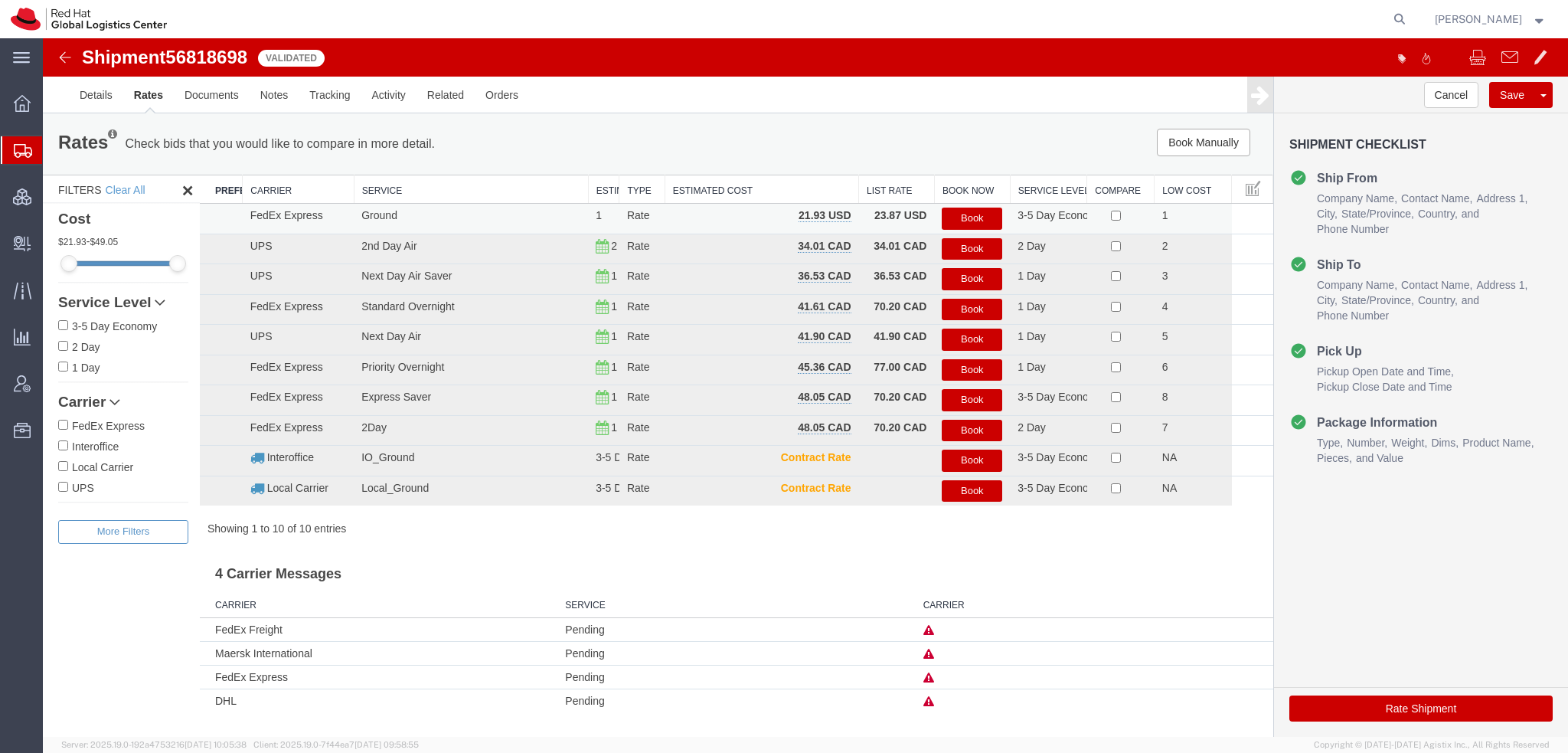
click at [971, 208] on button "Book" at bounding box center [972, 218] width 61 height 22
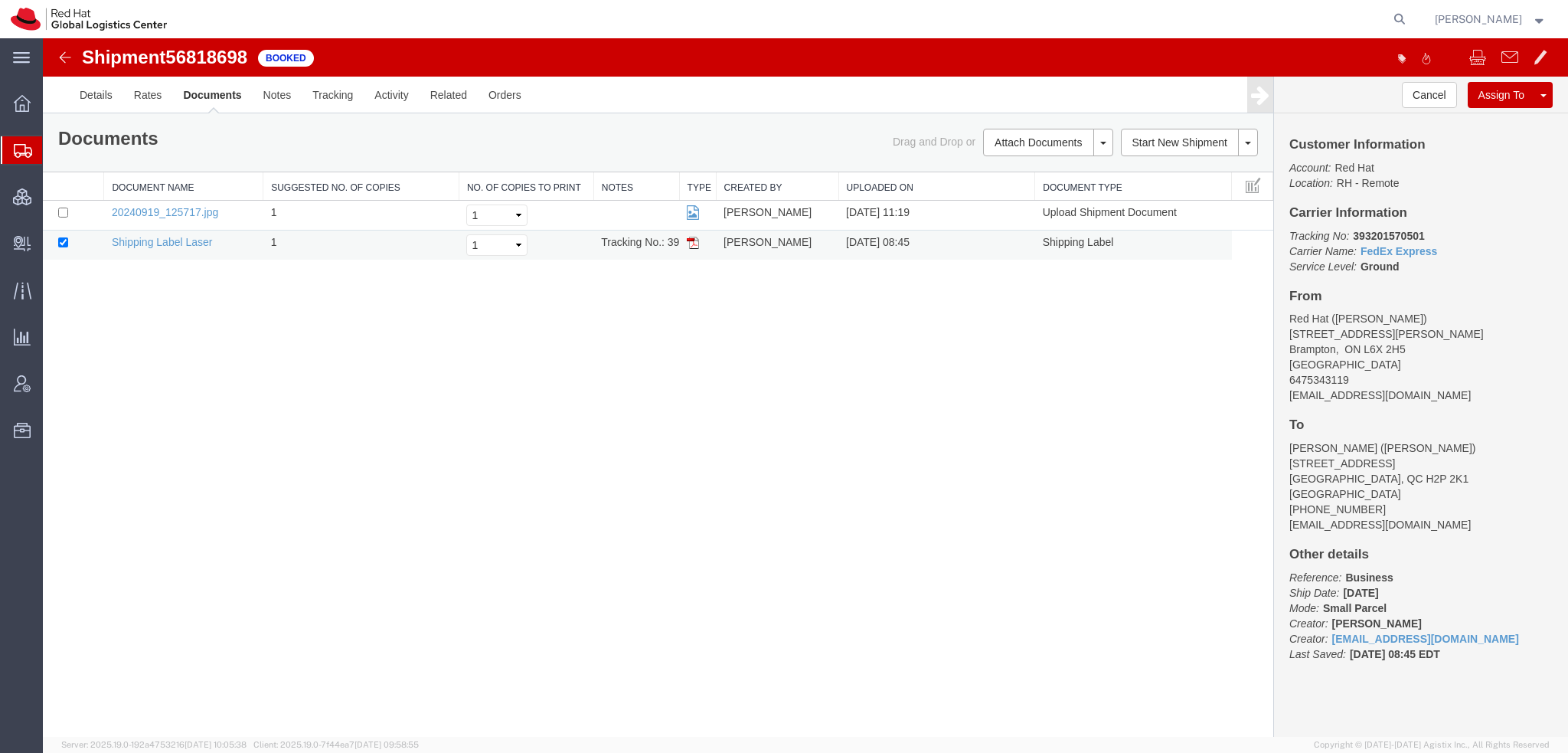
click at [694, 242] on img at bounding box center [693, 243] width 13 height 13
click at [1023, 186] on link "Email Documents" at bounding box center [1046, 191] width 133 height 23
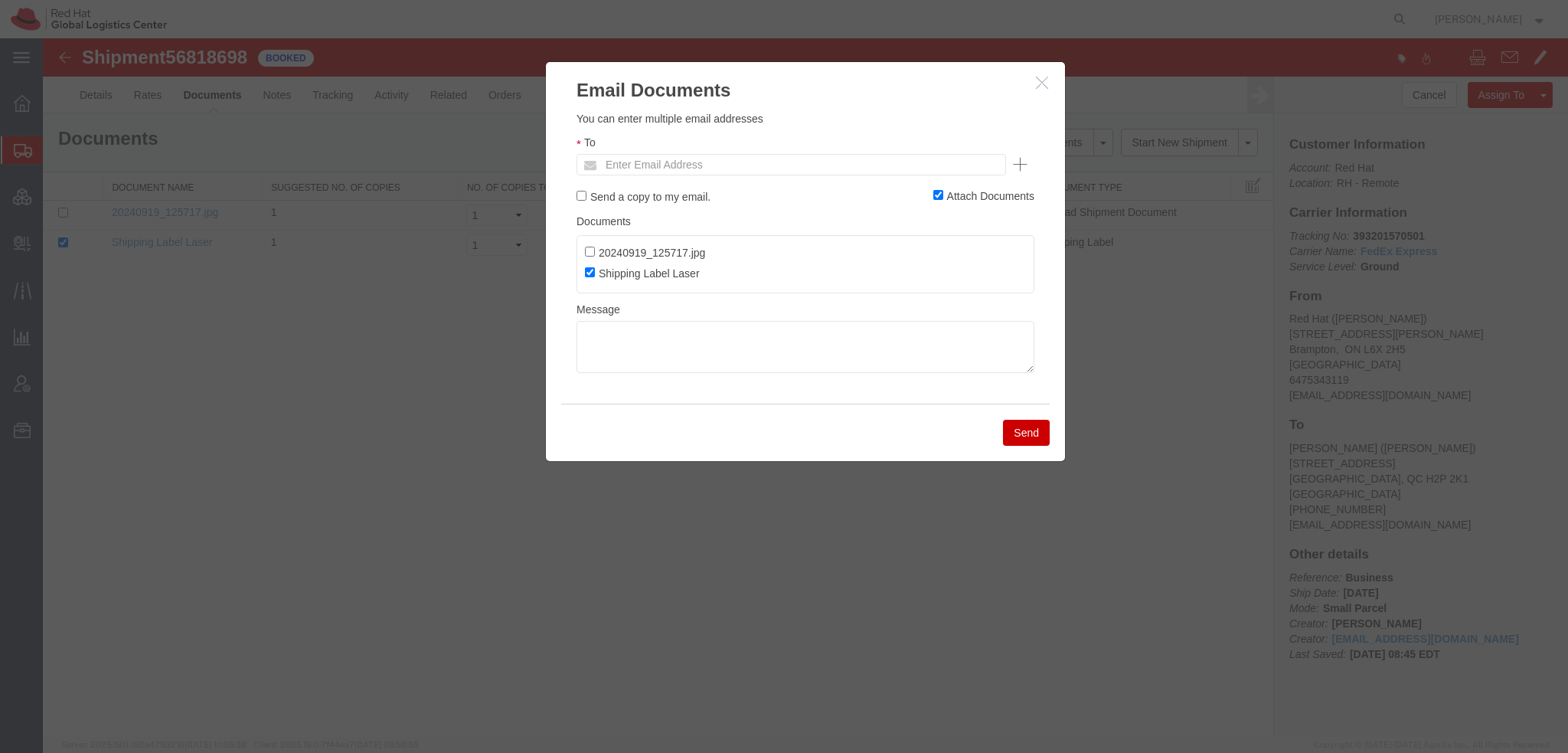
click at [834, 163] on ul "Enter Email Address" at bounding box center [791, 164] width 429 height 21
type input "andro"
type input "androger@redhat.com"
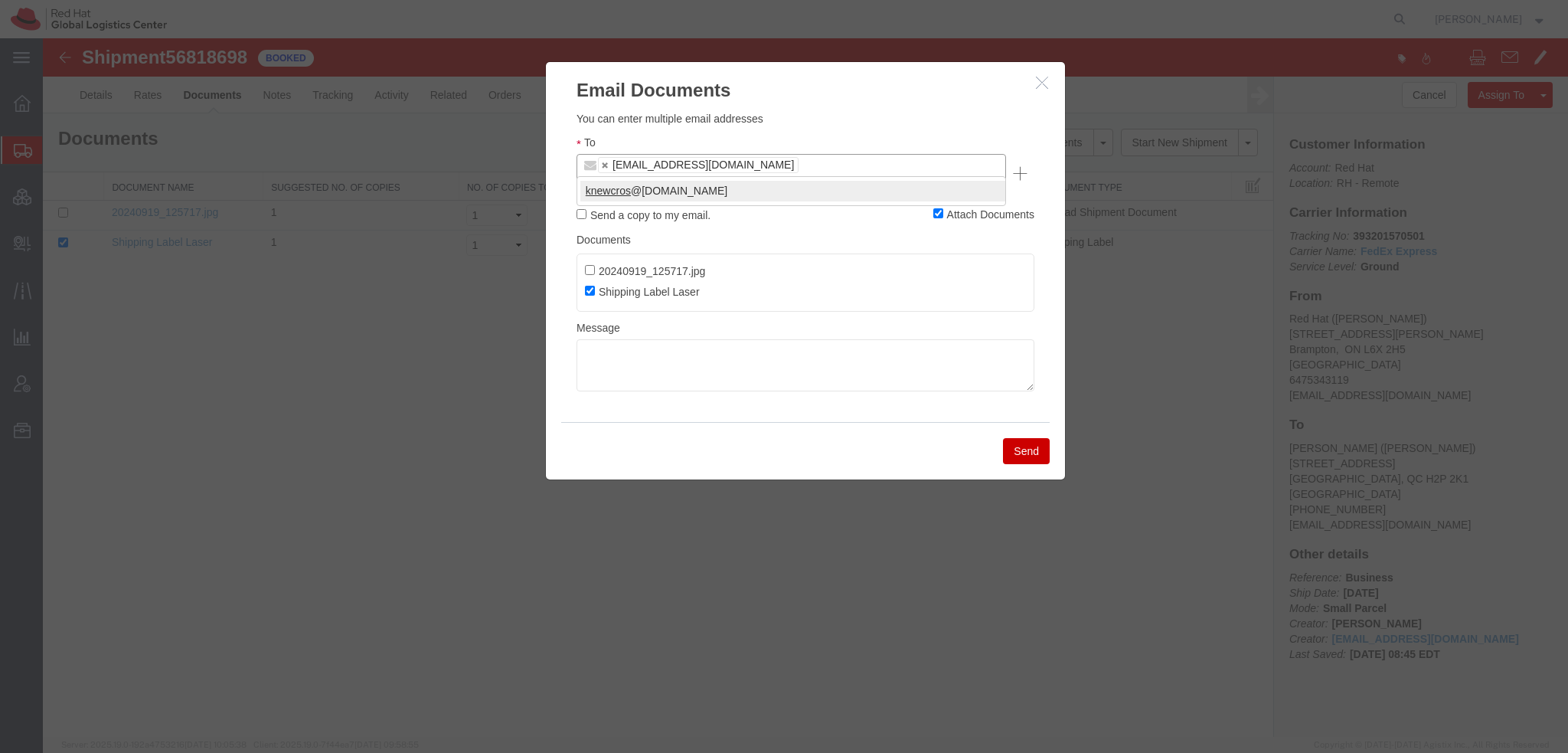
type input "knewcros"
type input "androger@redhat.com,knewcros@redhat.com"
click at [1014, 438] on button "Send" at bounding box center [1027, 450] width 46 height 26
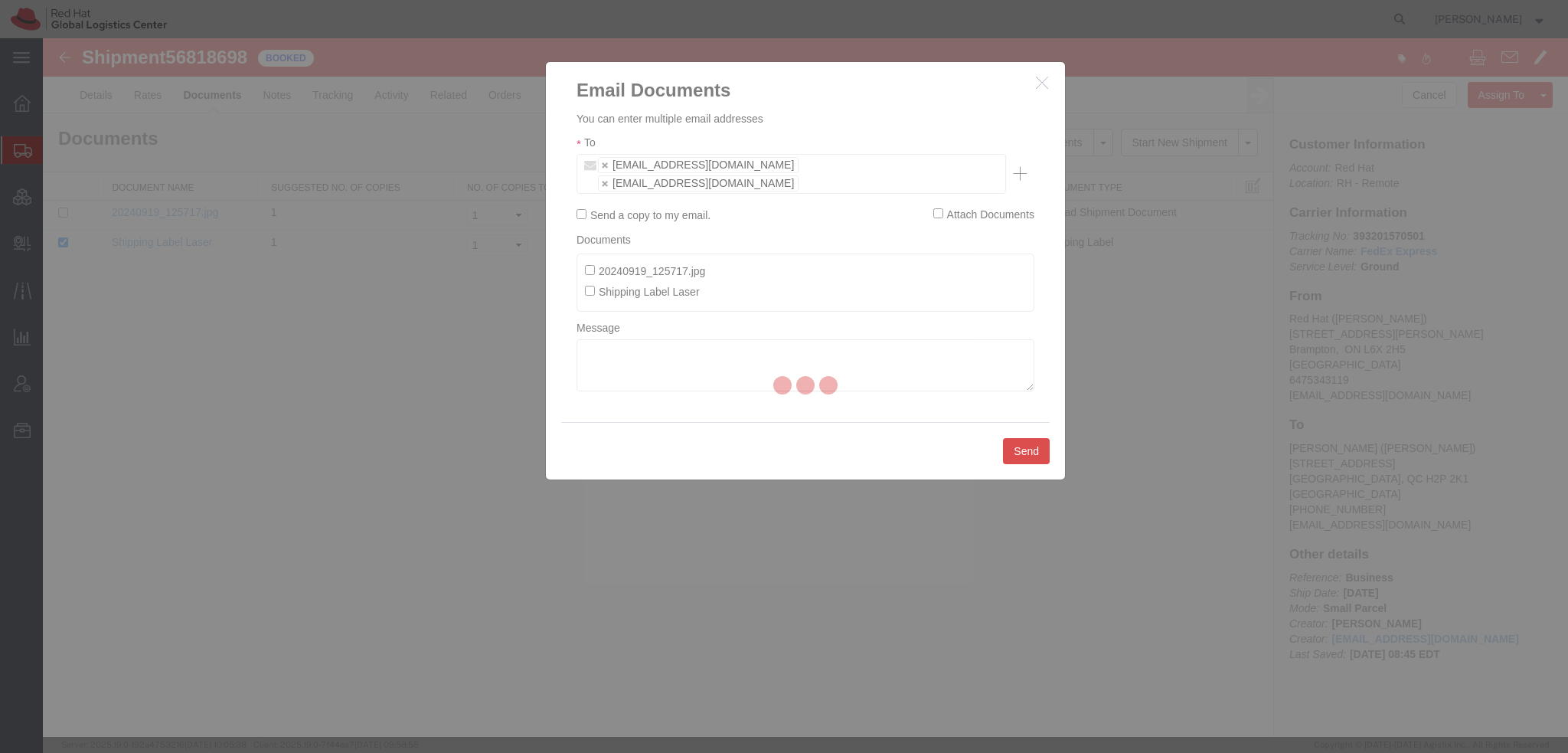
checkbox input "false"
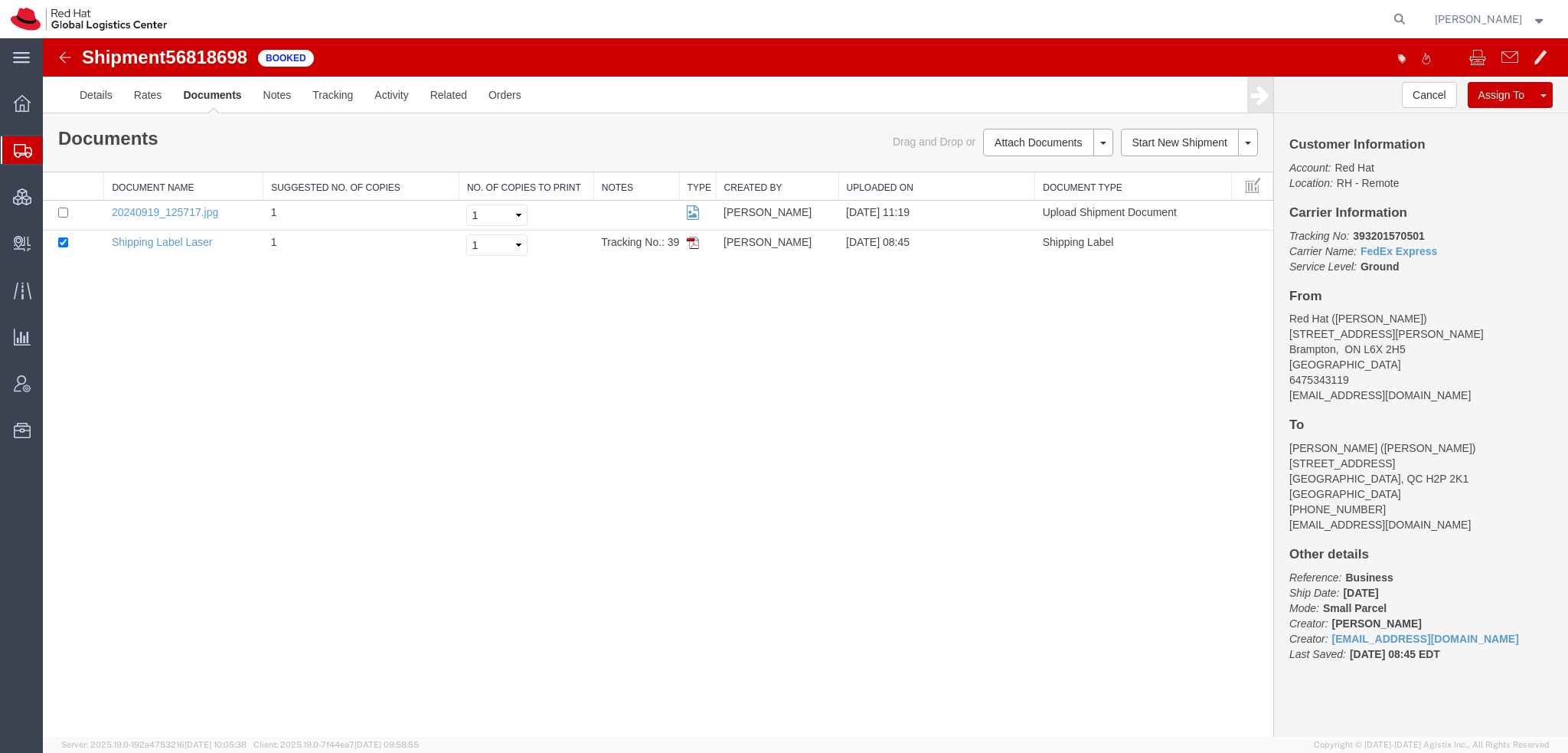
click at [0, 0] on span "Shipment Manager" at bounding box center [0, 0] width 0 height 0
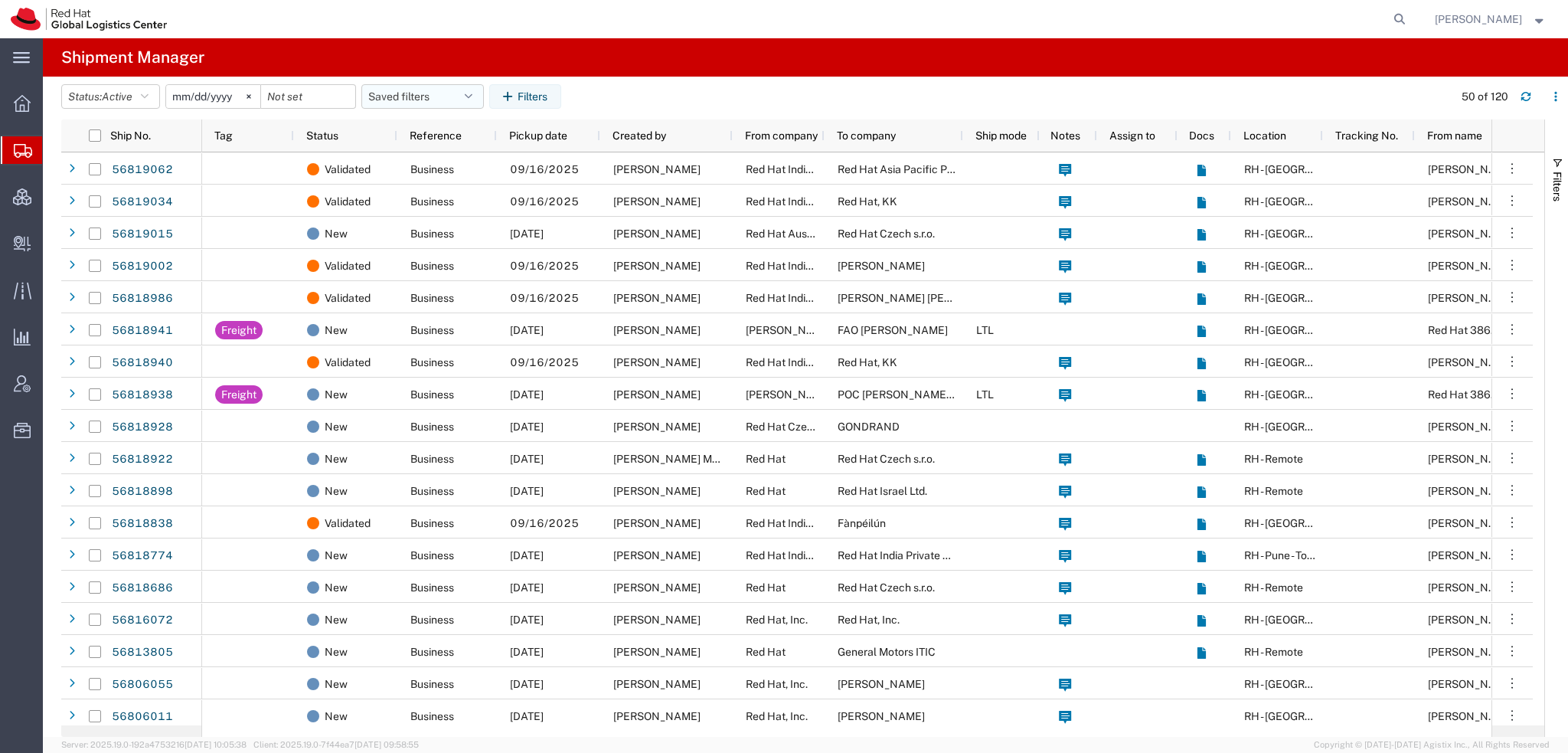
click at [440, 98] on button "Saved filters" at bounding box center [422, 96] width 123 height 24
click at [411, 164] on span "Americas" at bounding box center [464, 162] width 201 height 28
type input "2023-05-07"
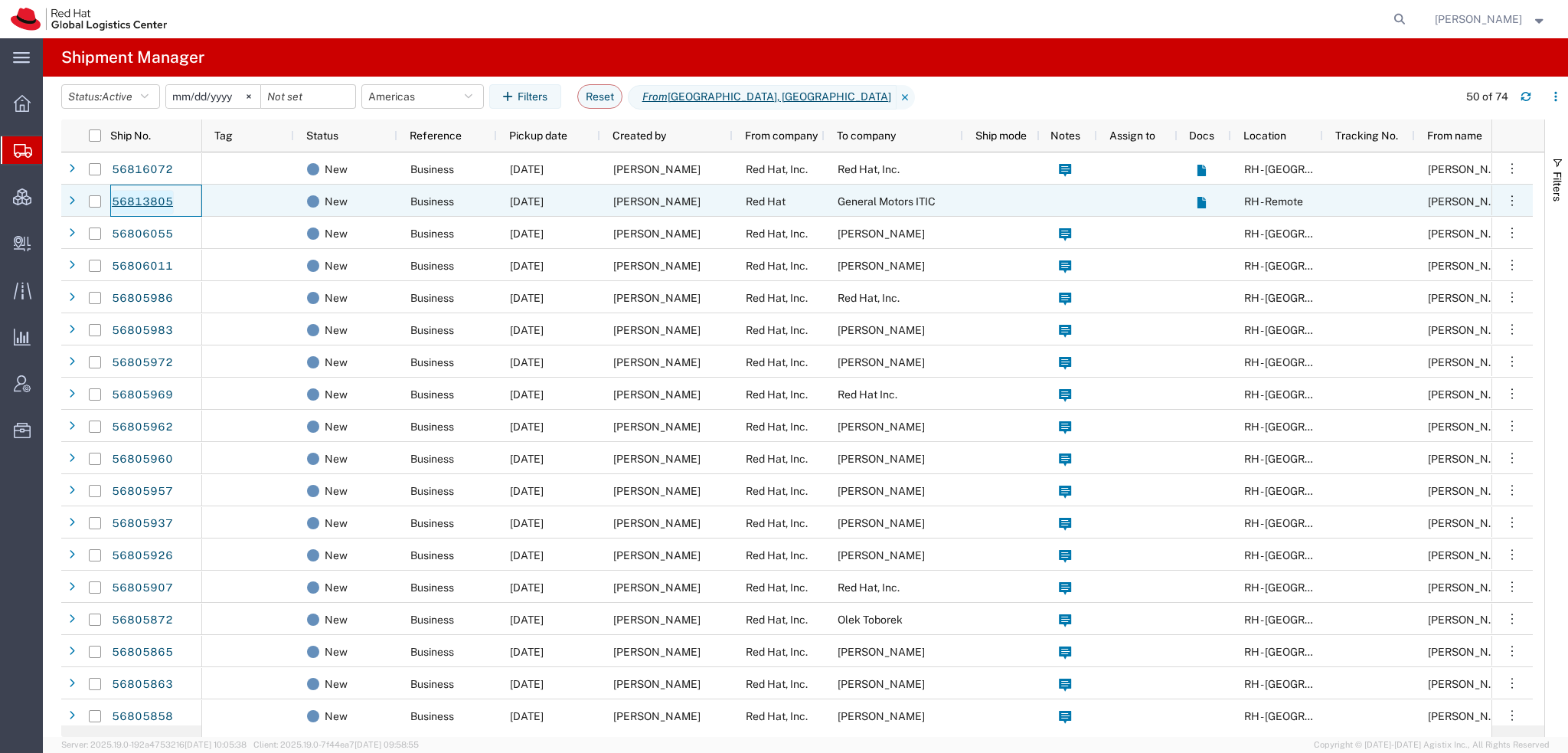
click at [145, 201] on link "56813805" at bounding box center [142, 201] width 63 height 24
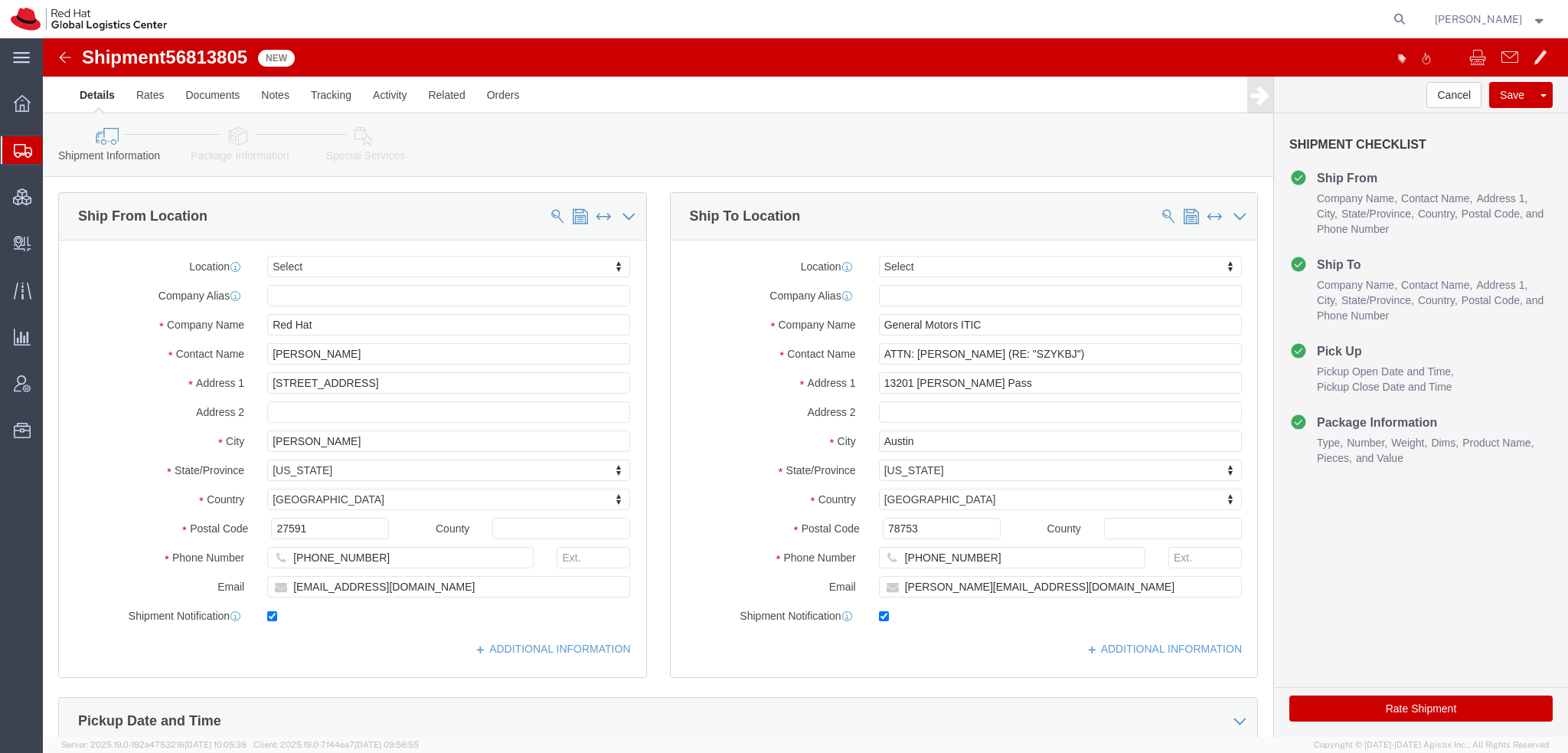
select select
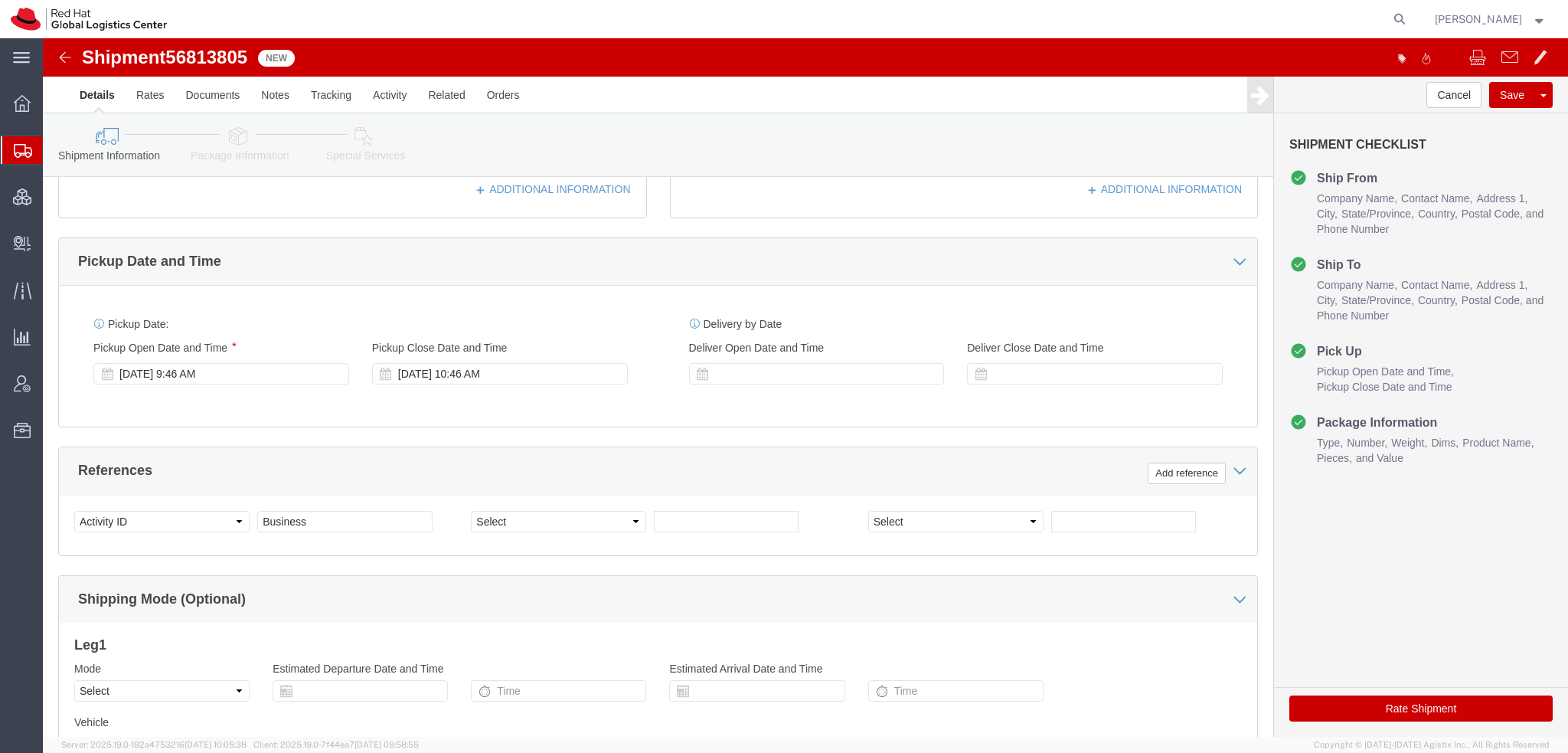
click icon
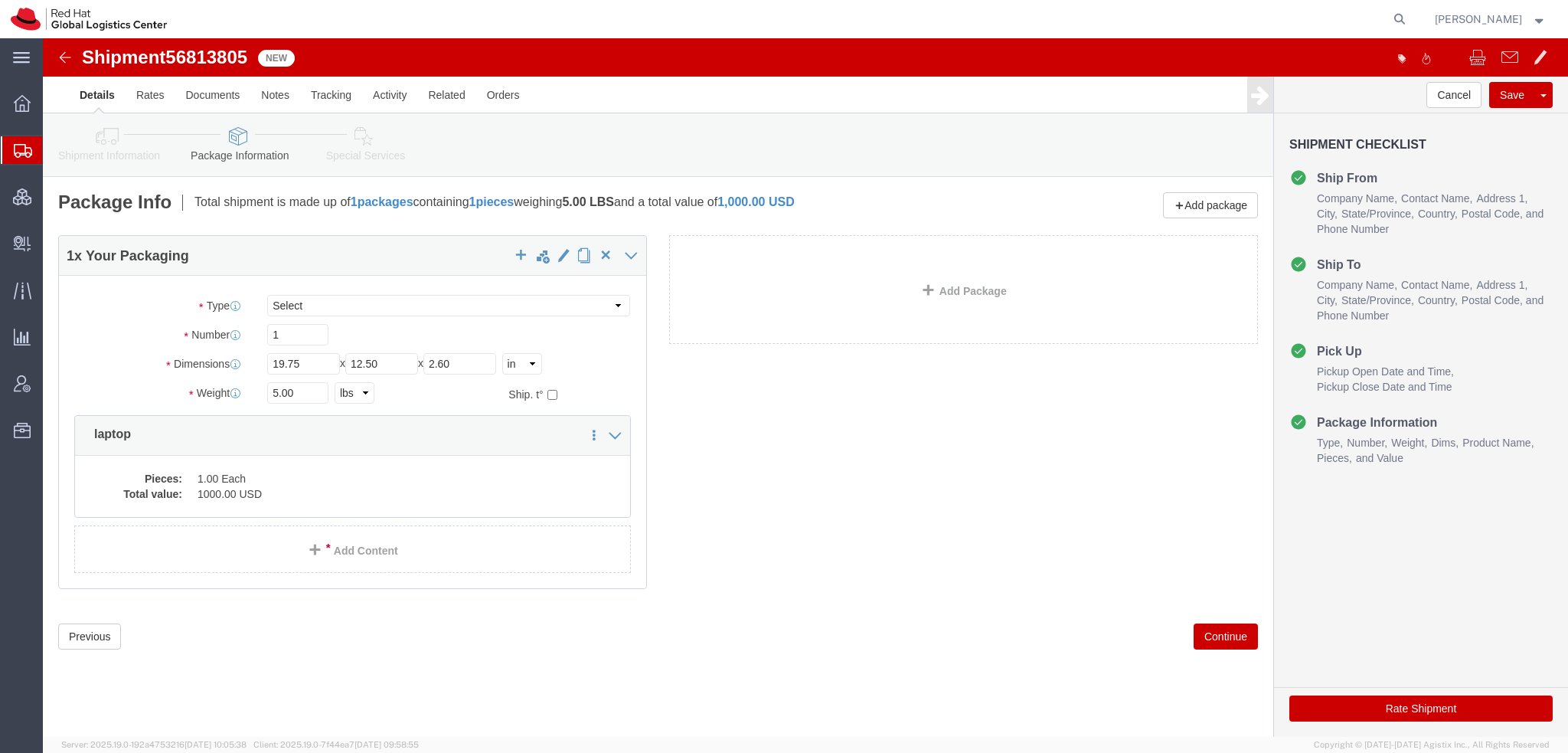
click icon
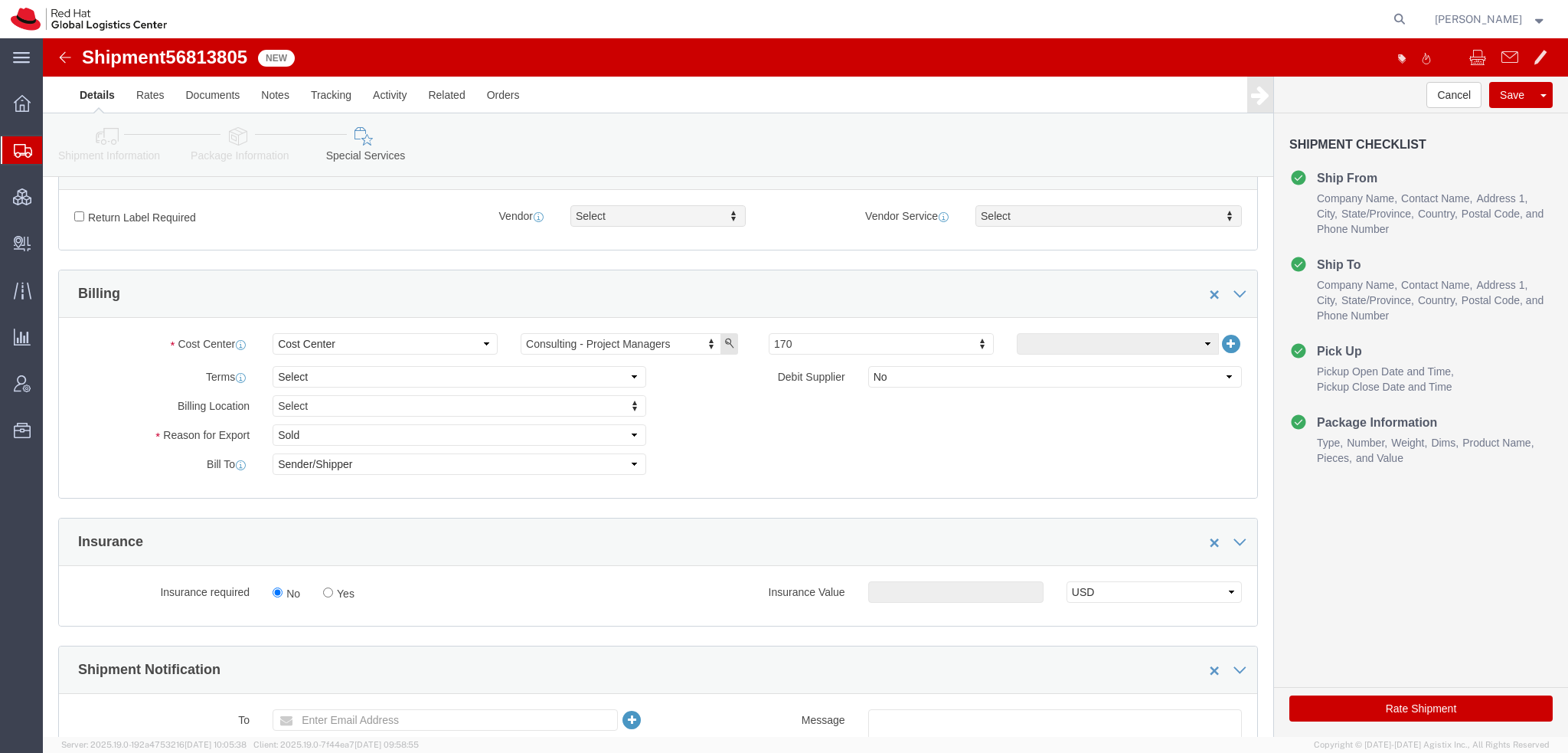
scroll to position [842, 0]
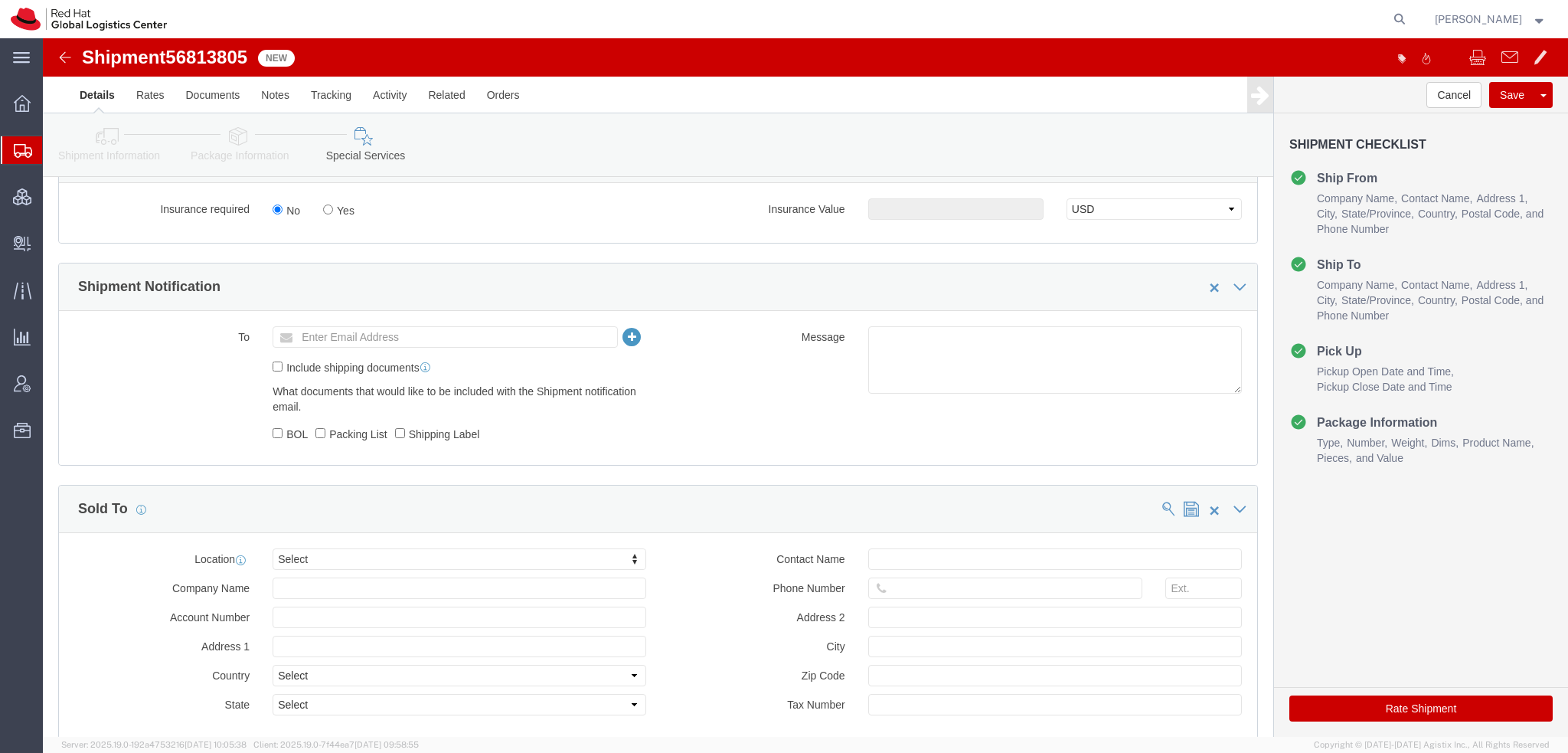
click button "Rate Shipment"
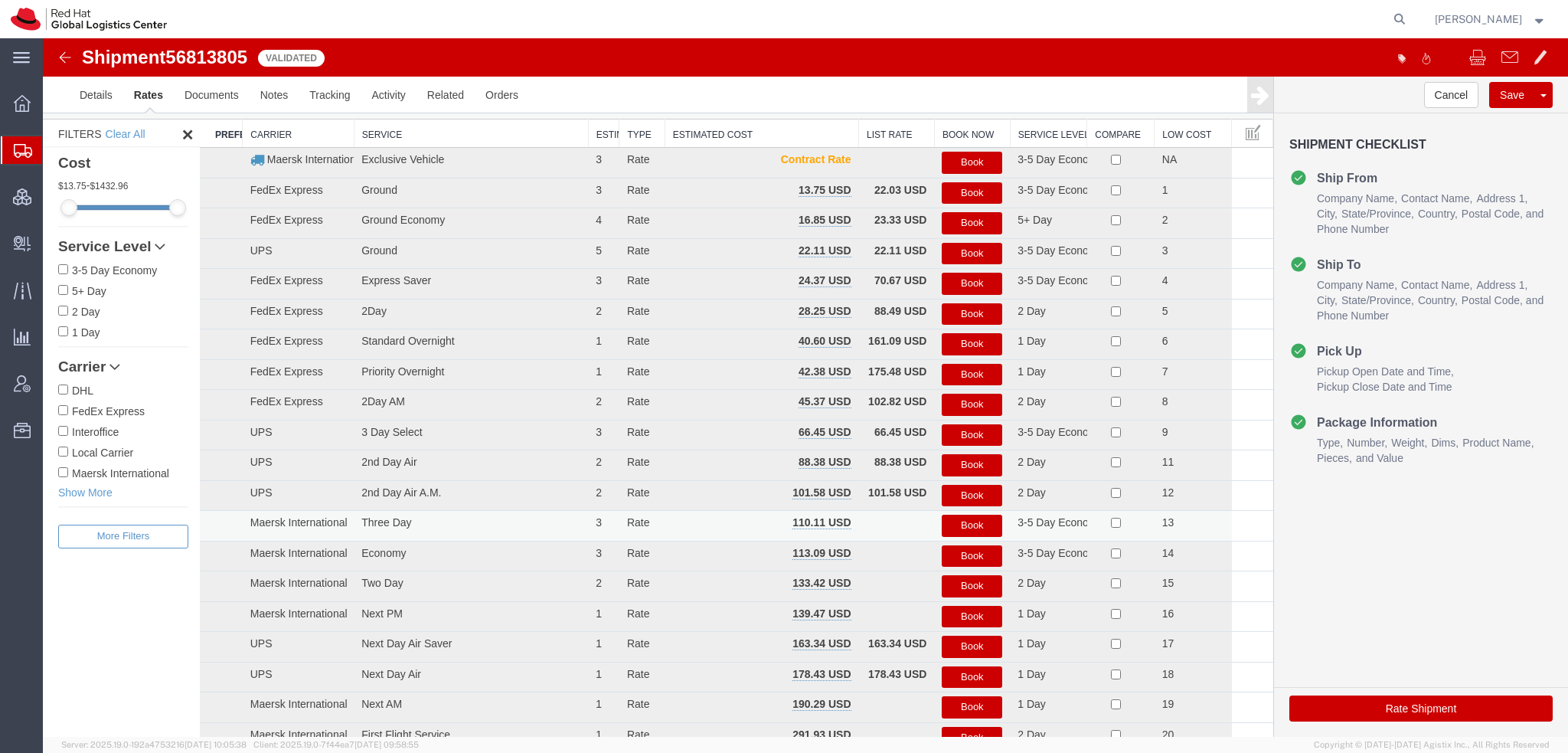
scroll to position [0, 0]
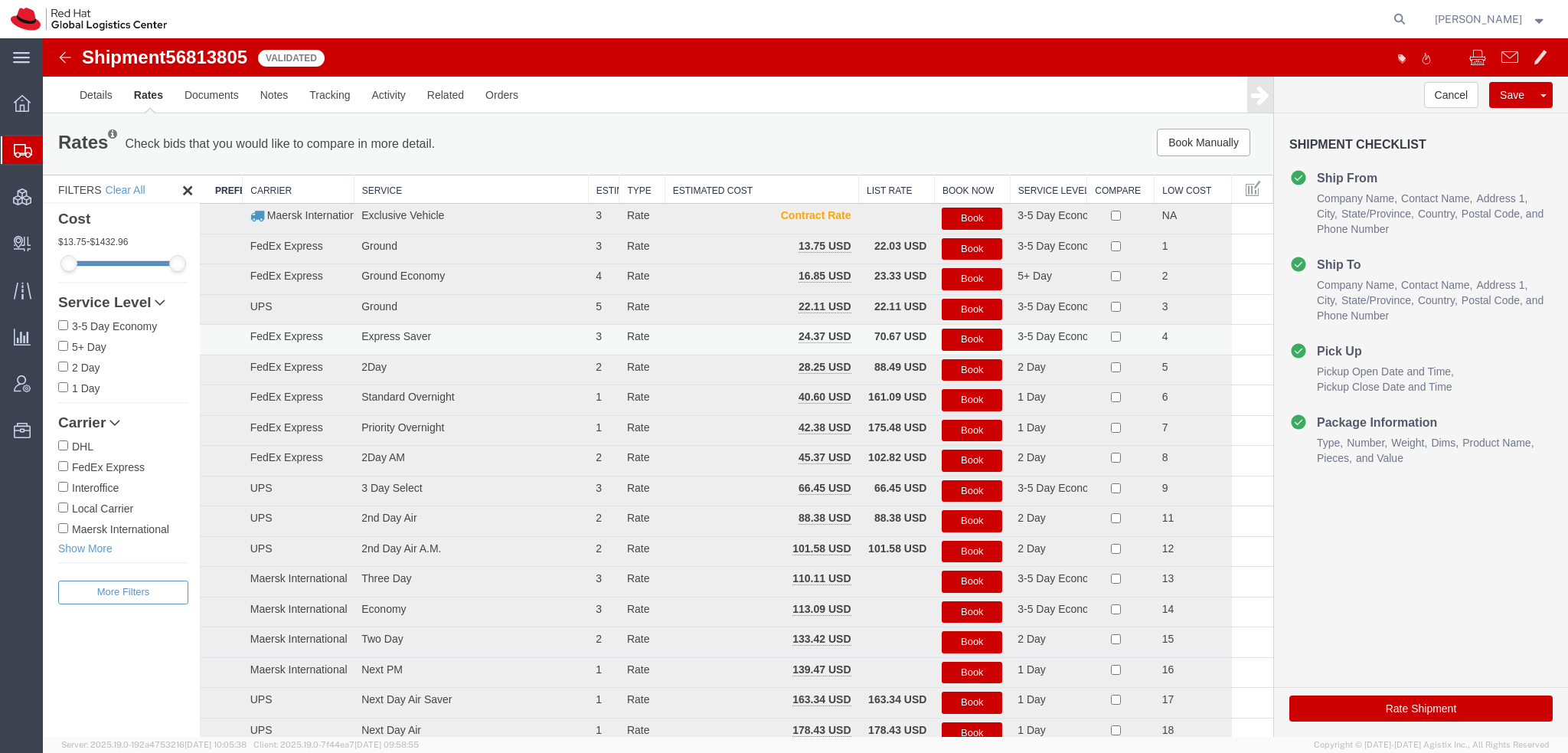
click at [967, 333] on button "Book" at bounding box center [972, 339] width 61 height 22
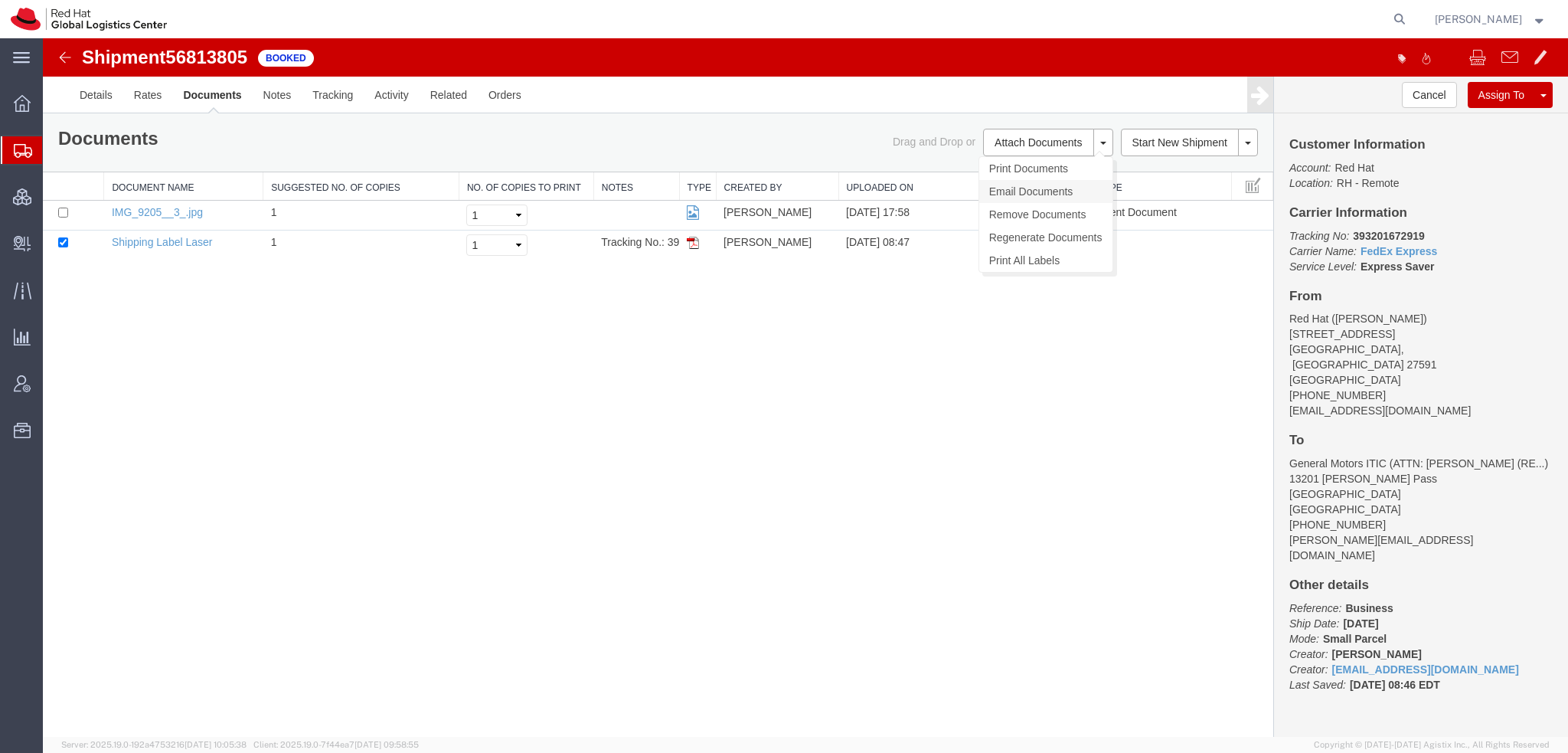
click at [1027, 191] on link "Email Documents" at bounding box center [1046, 191] width 133 height 23
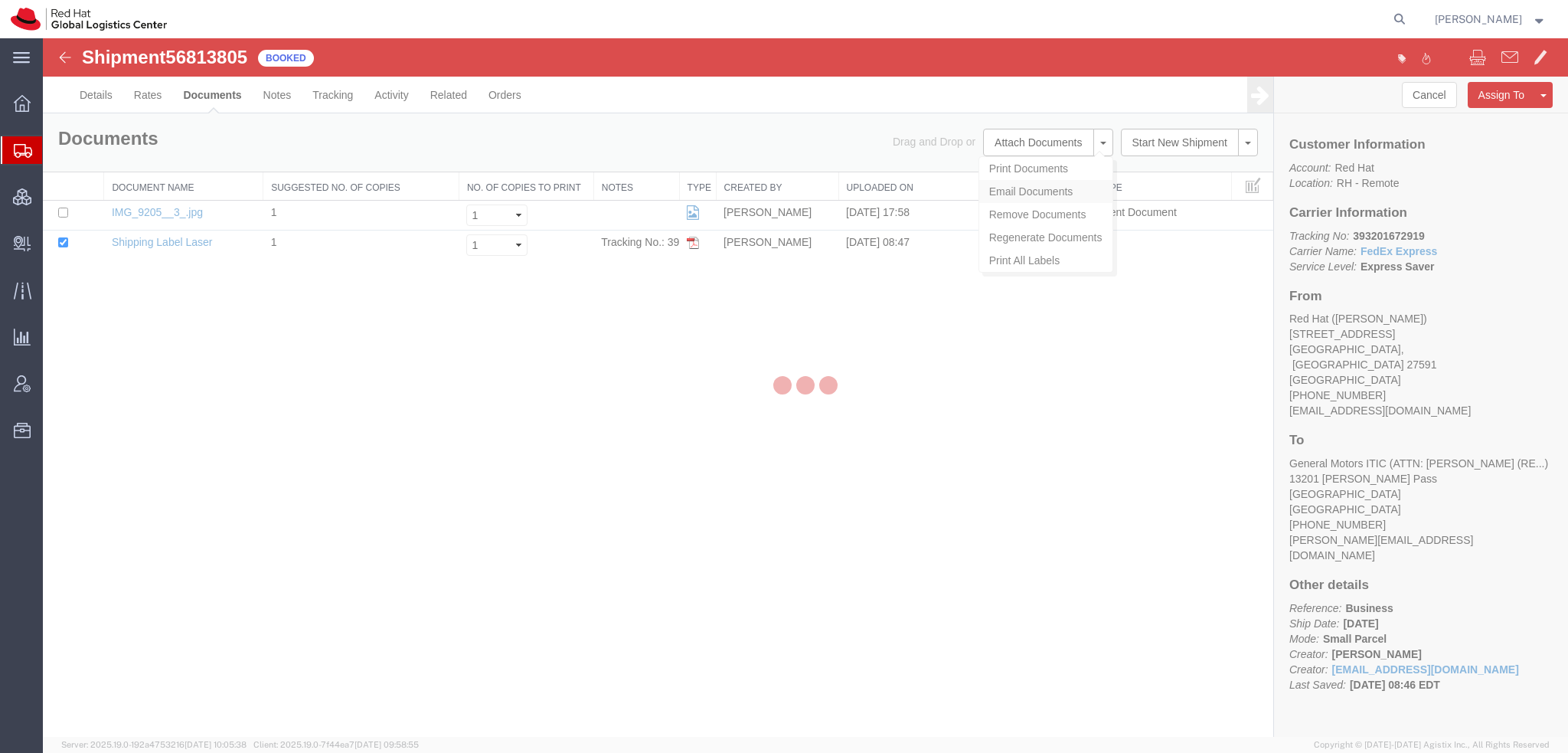
checkbox input "true"
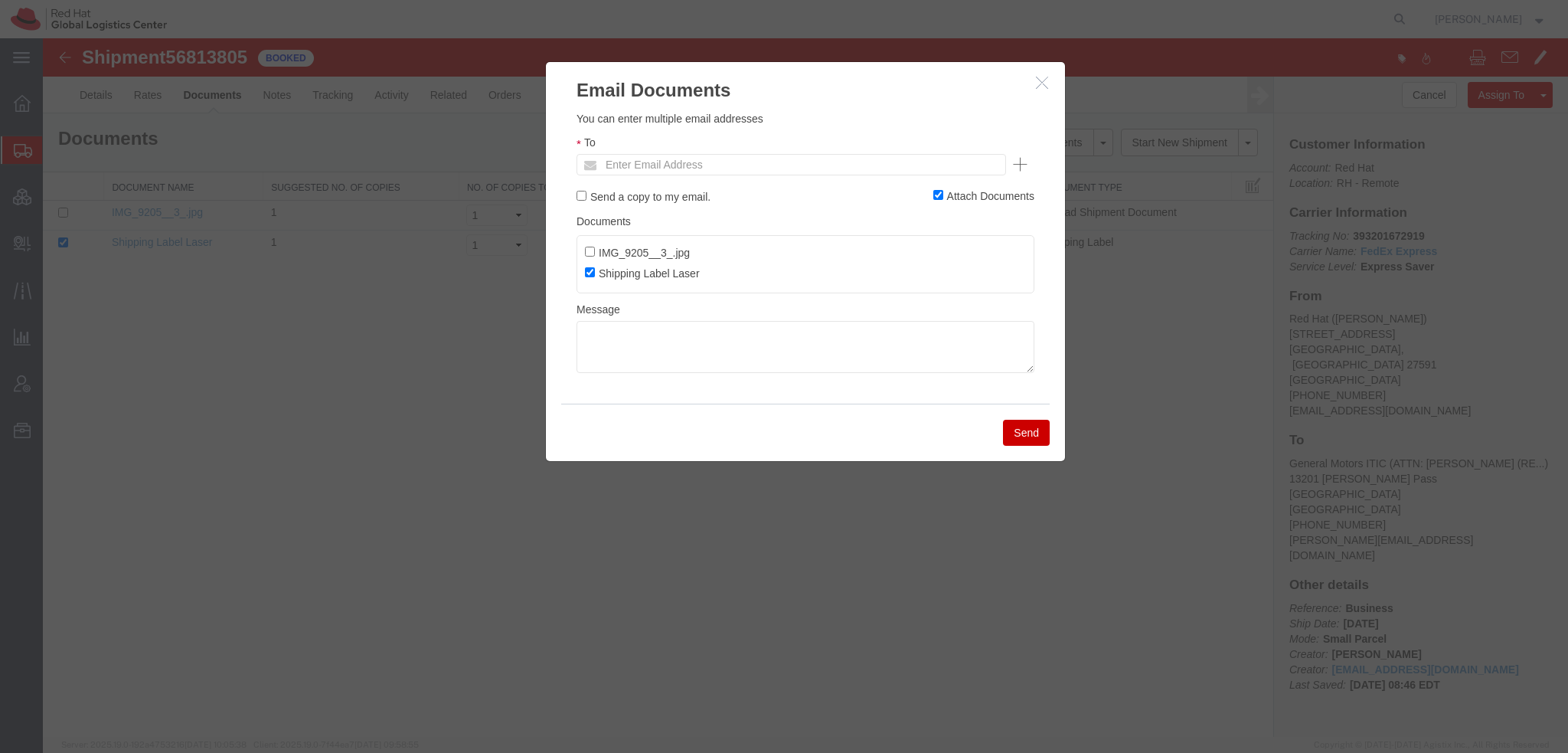
click at [845, 167] on ul "Enter Email Address" at bounding box center [791, 164] width 429 height 21
type input "cbranden"
type input "cbranden@redhat.com"
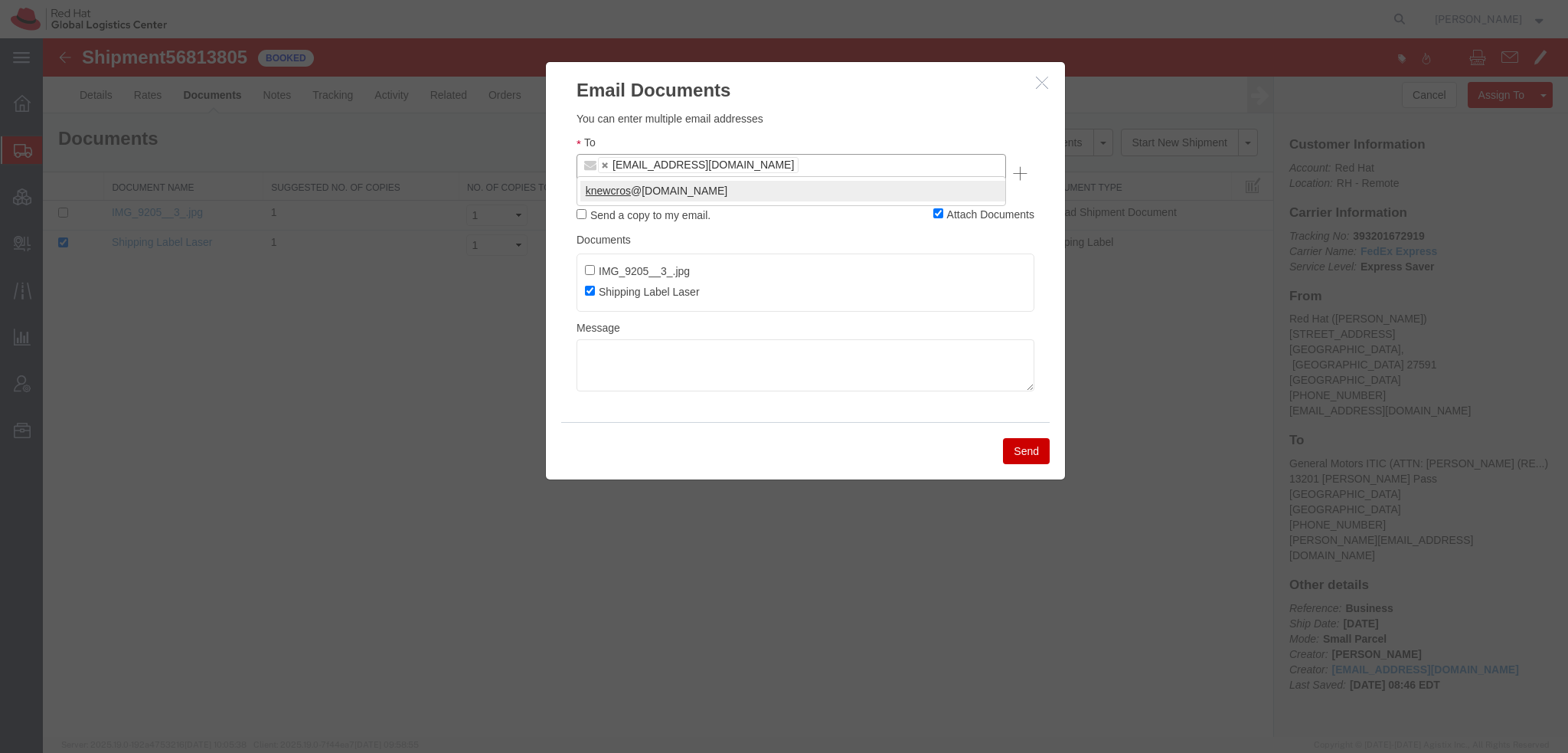
type input "knewcros"
type input "cbranden@redhat.com,knewcros@redhat.com"
click at [1027, 438] on button "Send" at bounding box center [1027, 450] width 46 height 26
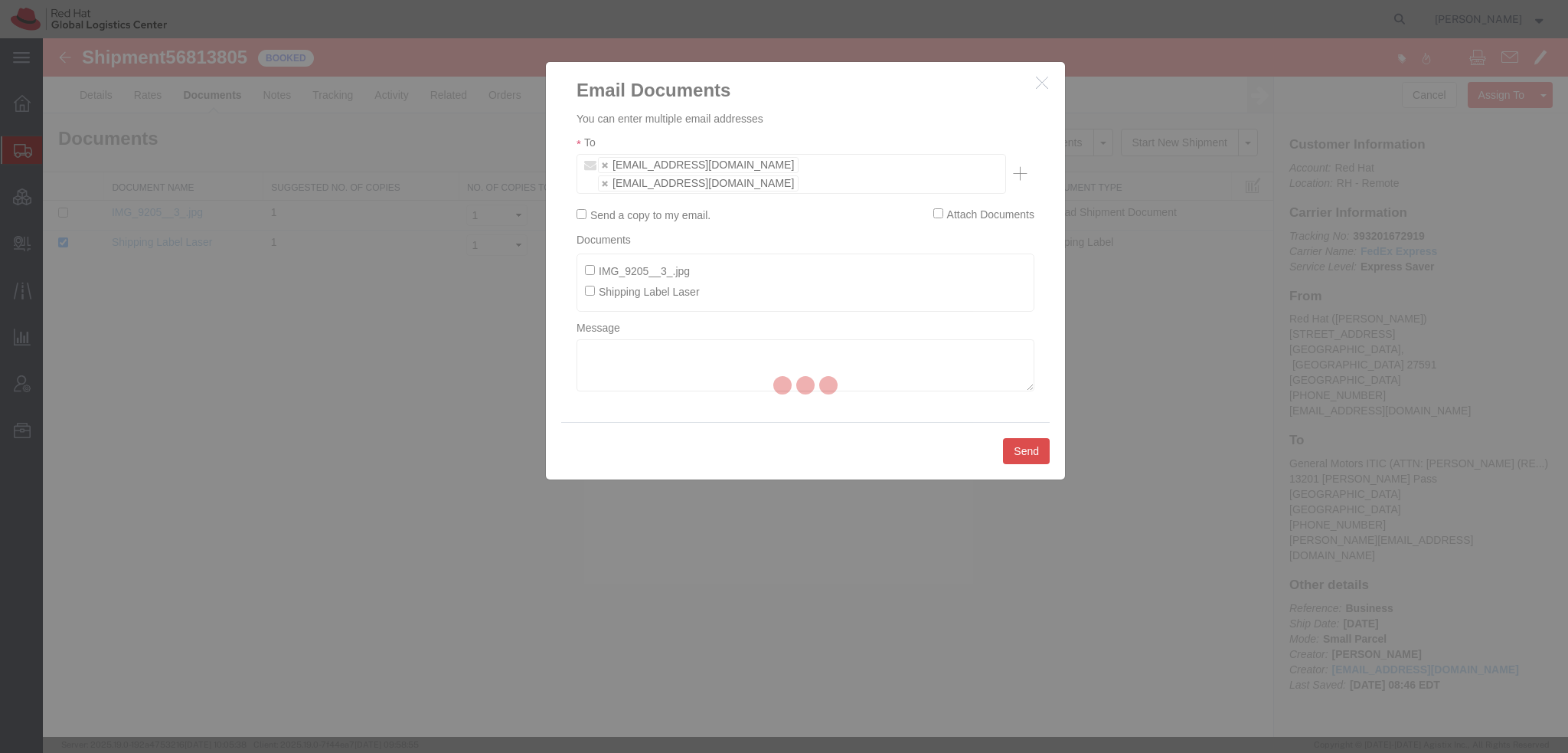
checkbox input "false"
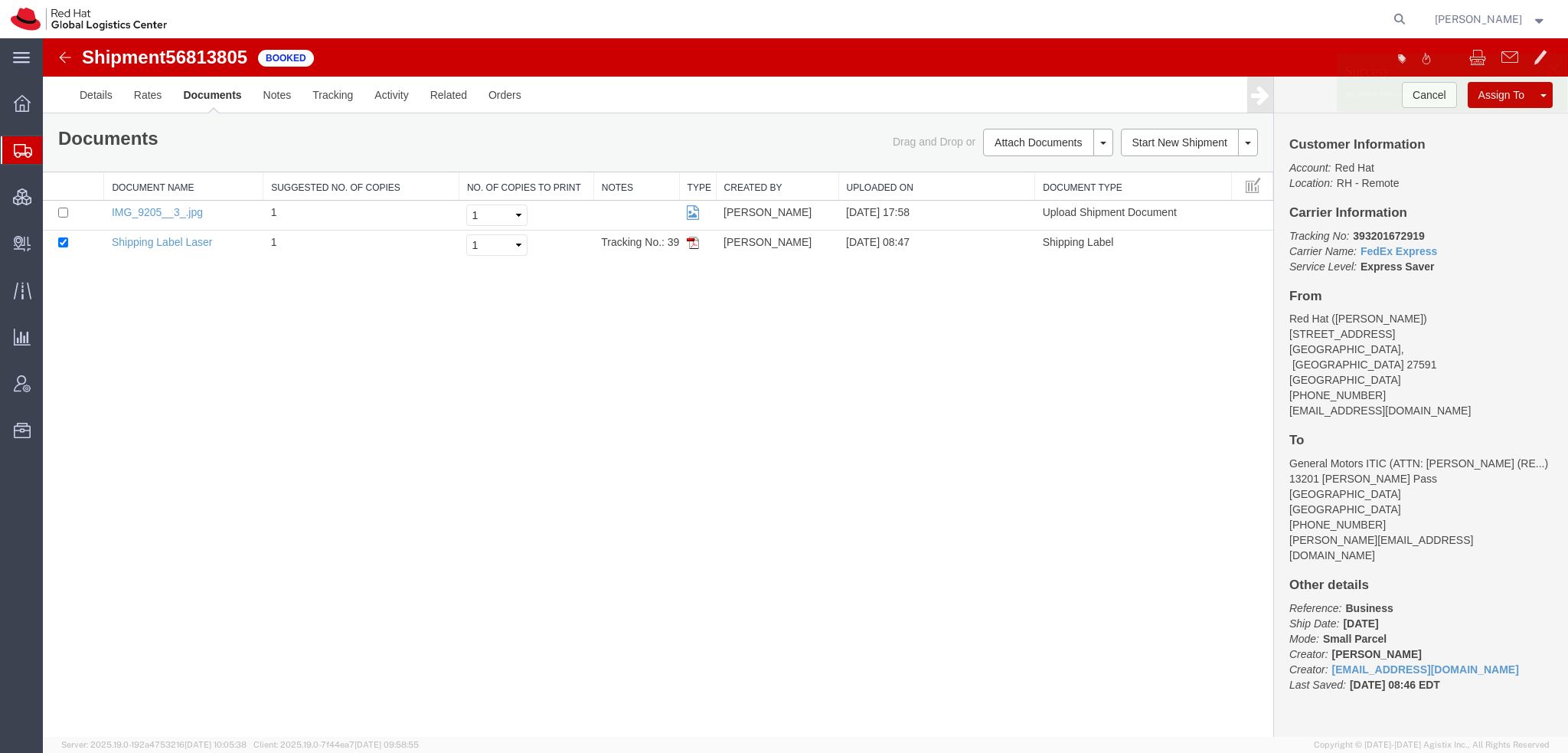
click at [1525, 23] on span "[PERSON_NAME]" at bounding box center [1491, 18] width 112 height 16
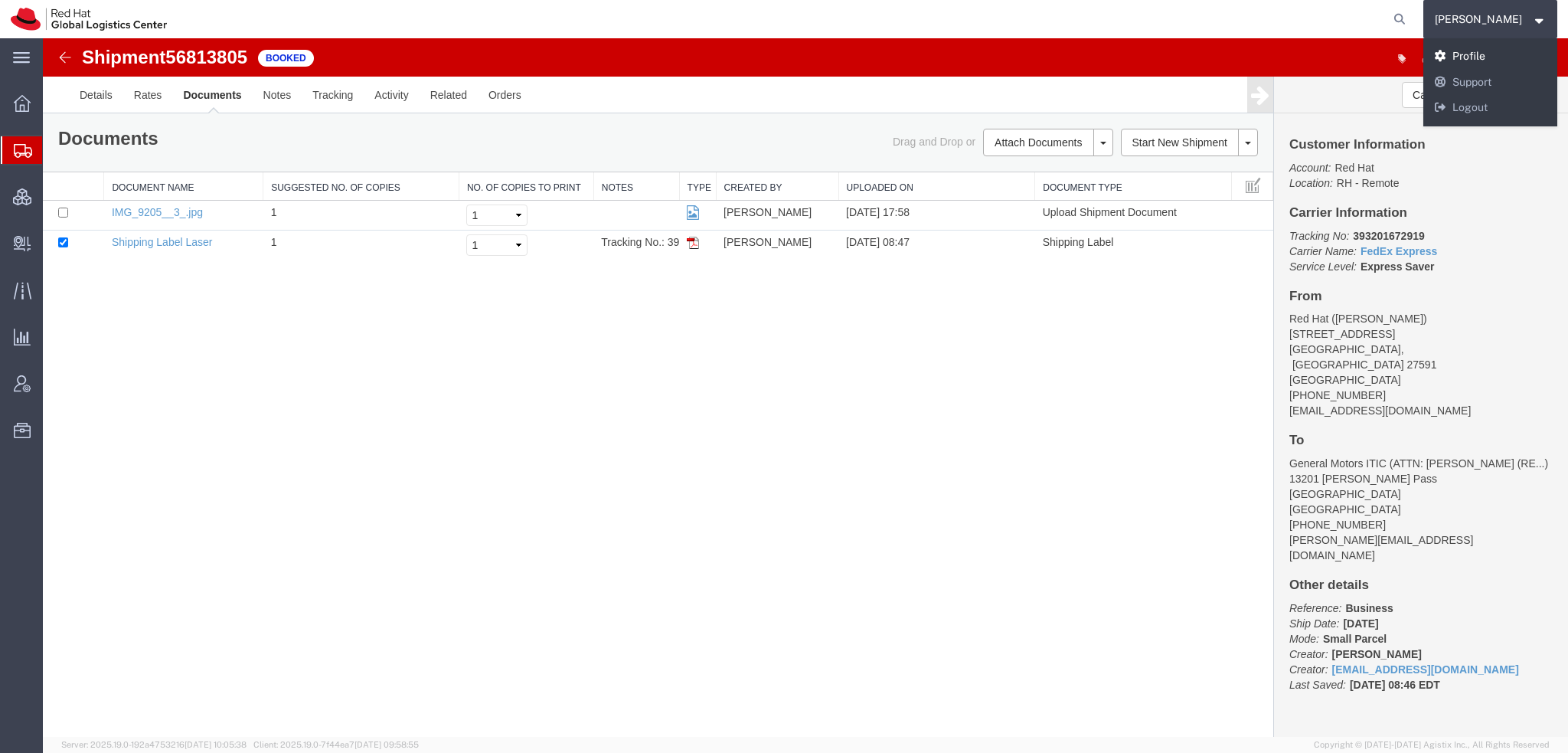
click at [1488, 53] on link "Profile" at bounding box center [1491, 56] width 134 height 26
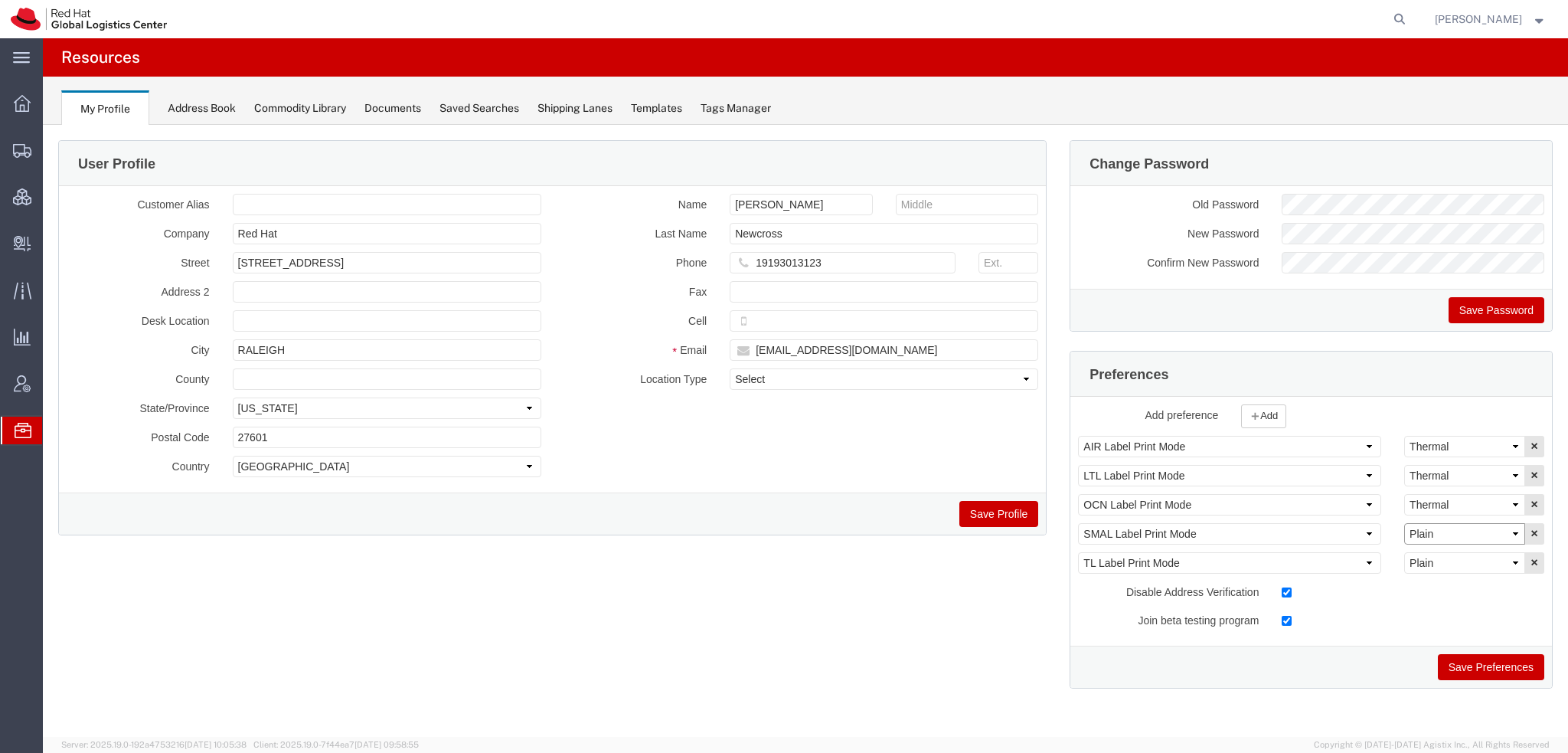
click at [1439, 531] on select "Select Plain Thermal" at bounding box center [1465, 534] width 121 height 21
select select "Thermal"
click at [1405, 523] on select "Select Plain Thermal" at bounding box center [1465, 534] width 121 height 21
click at [1472, 667] on button "Save Preferences" at bounding box center [1492, 666] width 106 height 26
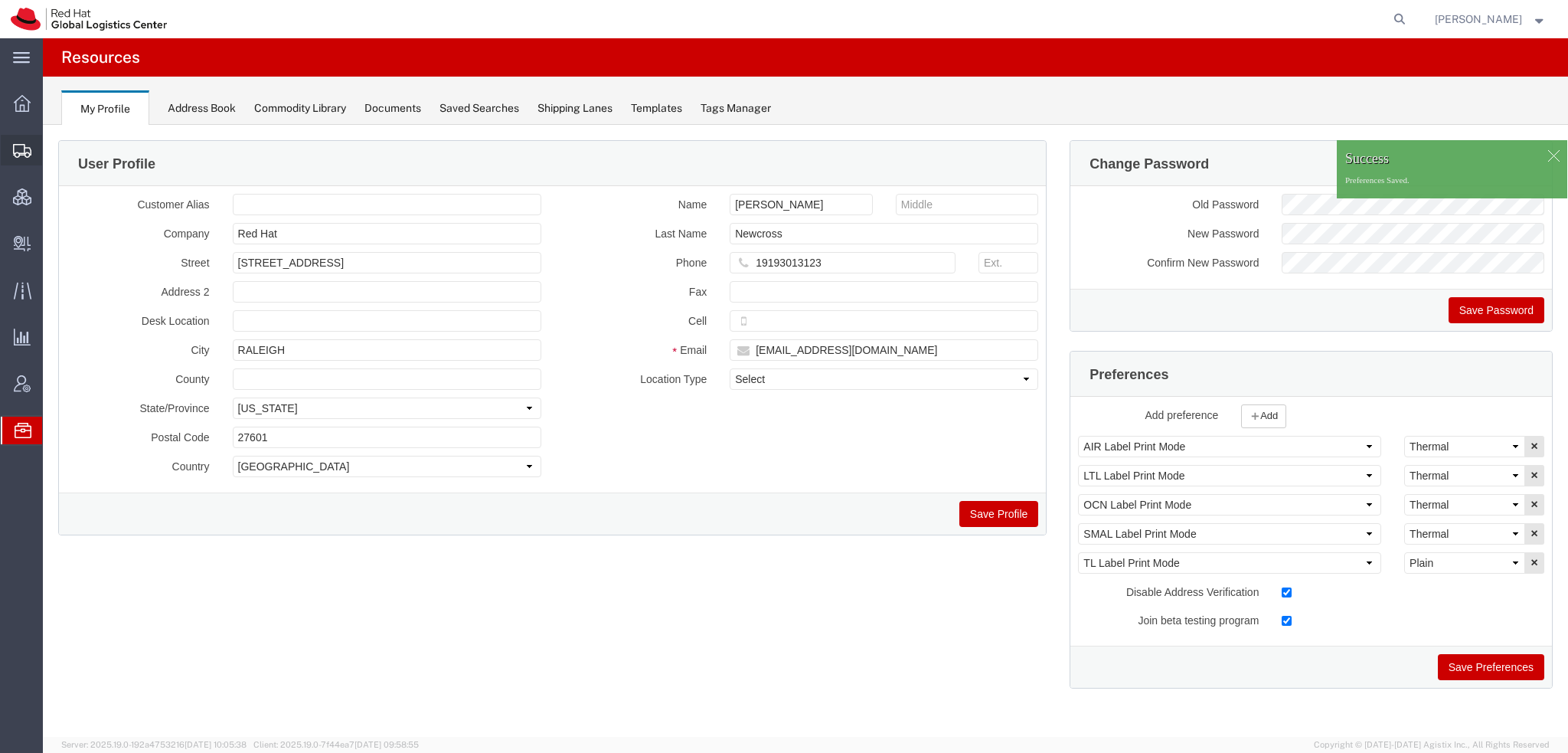
click at [0, 0] on span "Shipment Manager" at bounding box center [0, 0] width 0 height 0
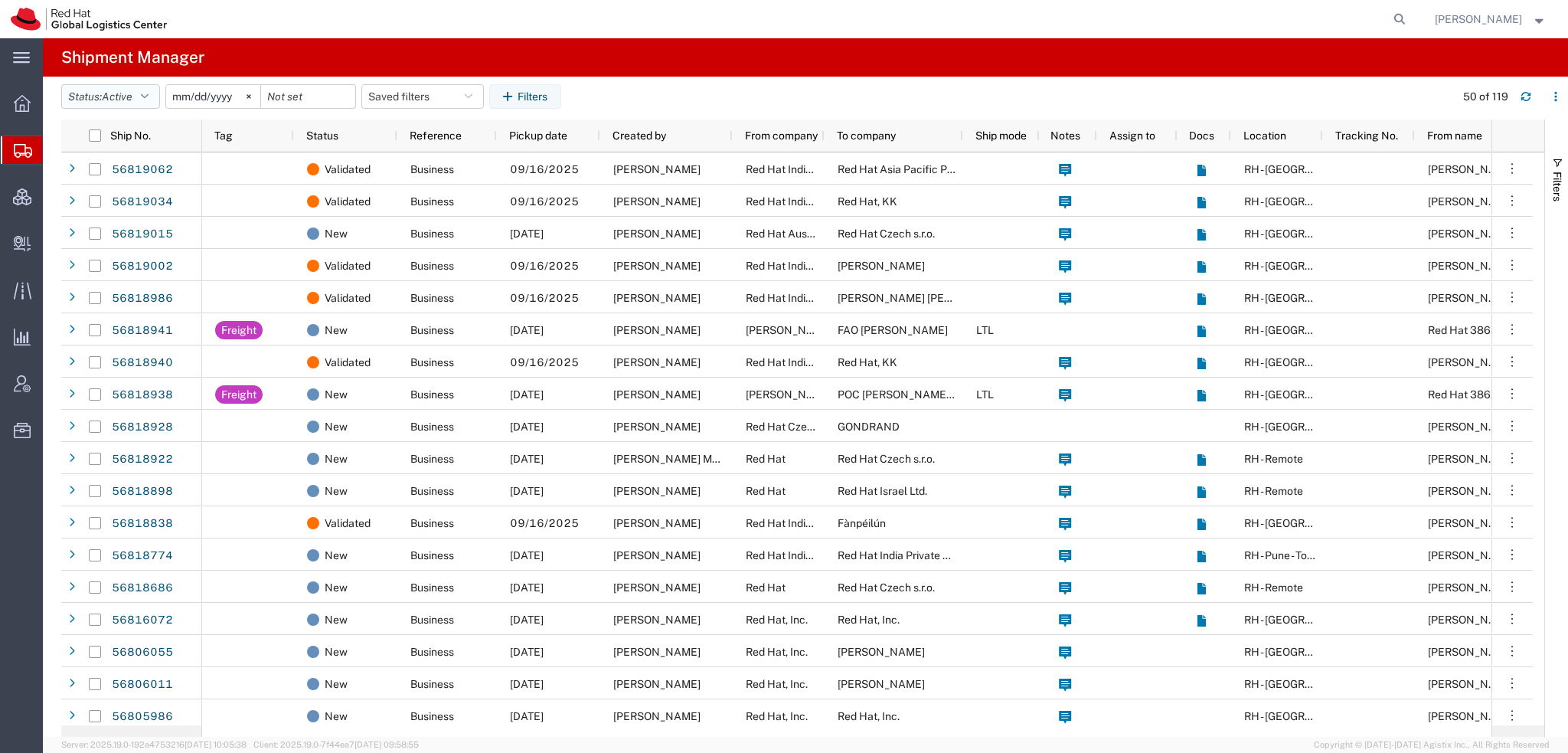
click at [138, 94] on button "Status: Active" at bounding box center [110, 96] width 99 height 24
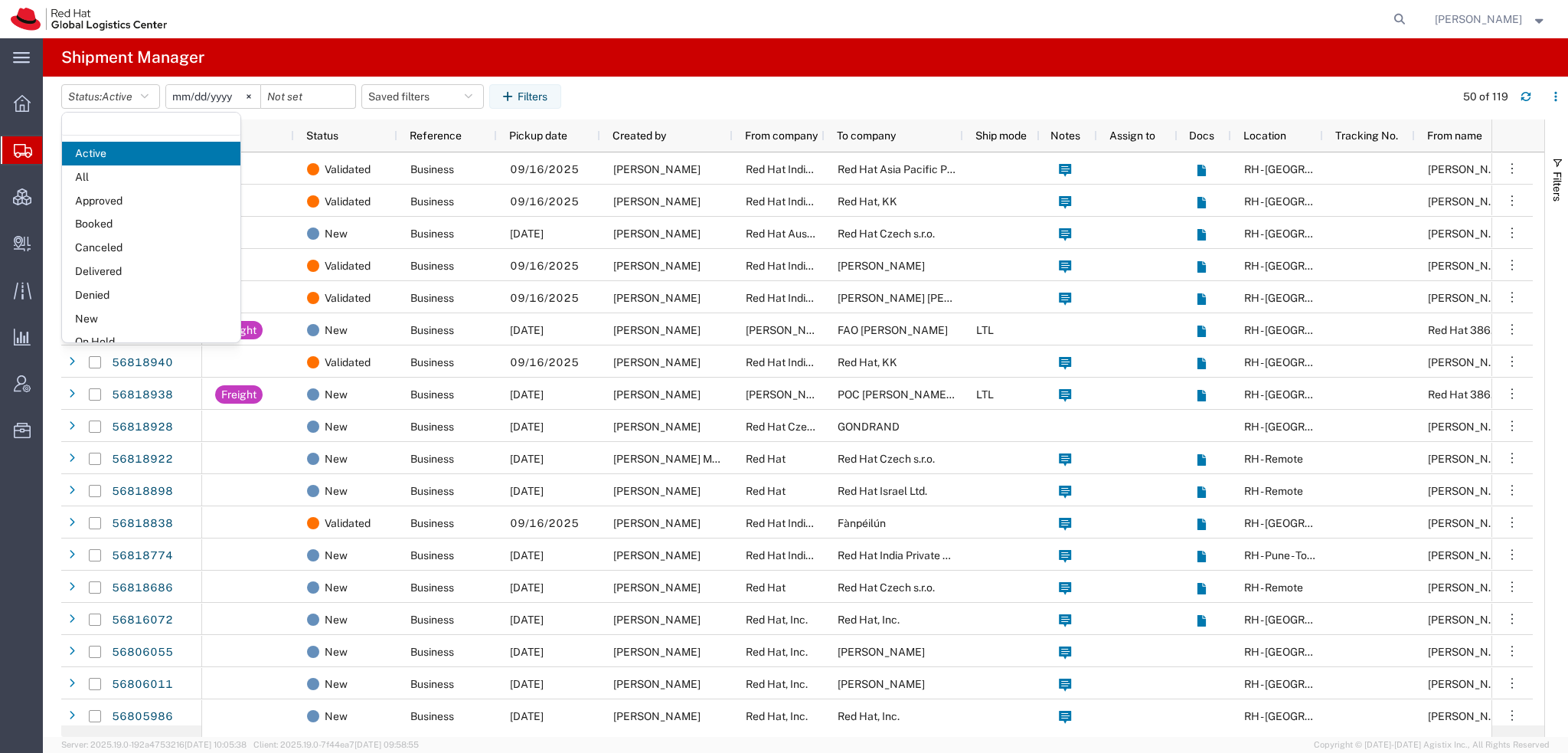
click at [99, 219] on span "Booked" at bounding box center [151, 223] width 179 height 24
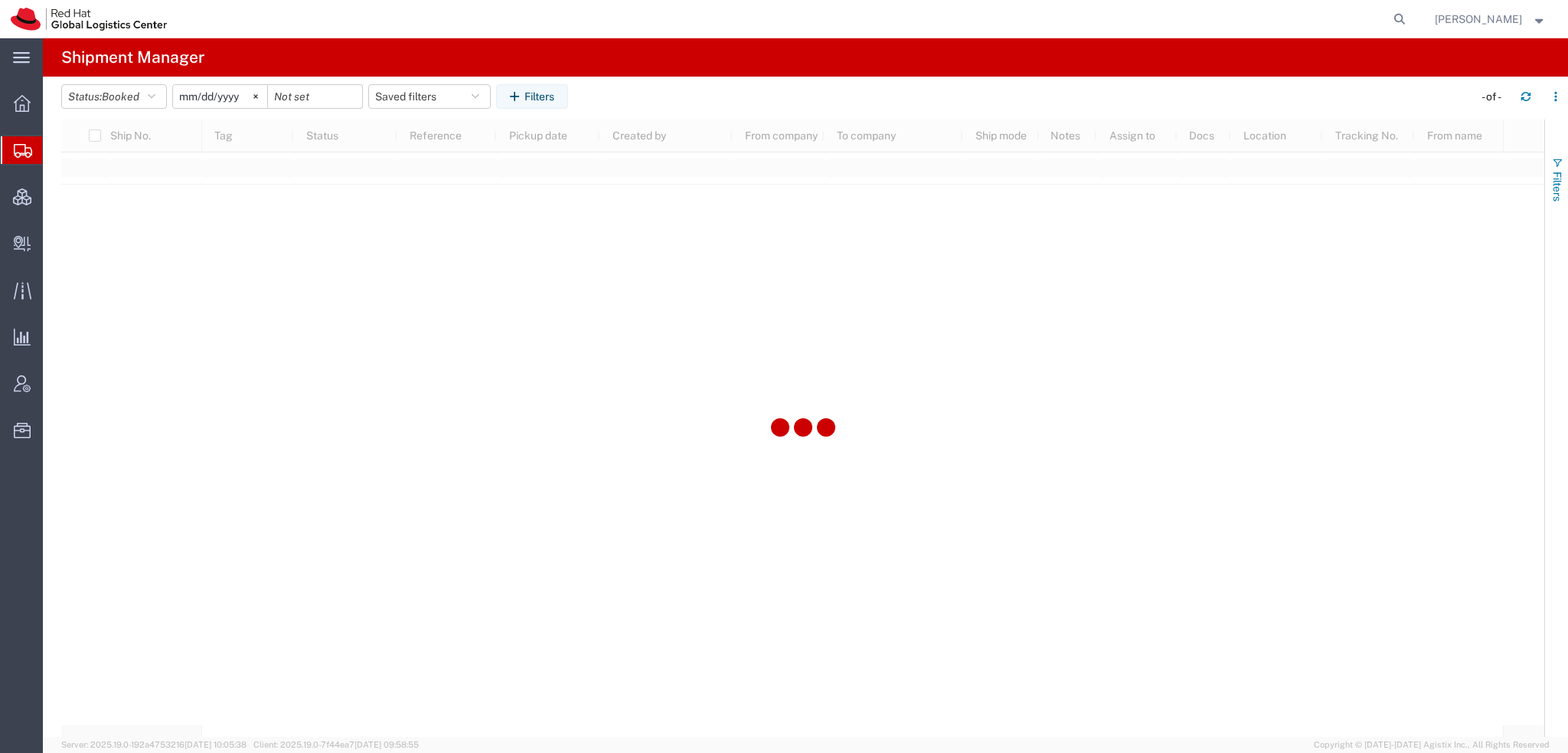
click at [1564, 186] on button "Filters" at bounding box center [1557, 180] width 23 height 83
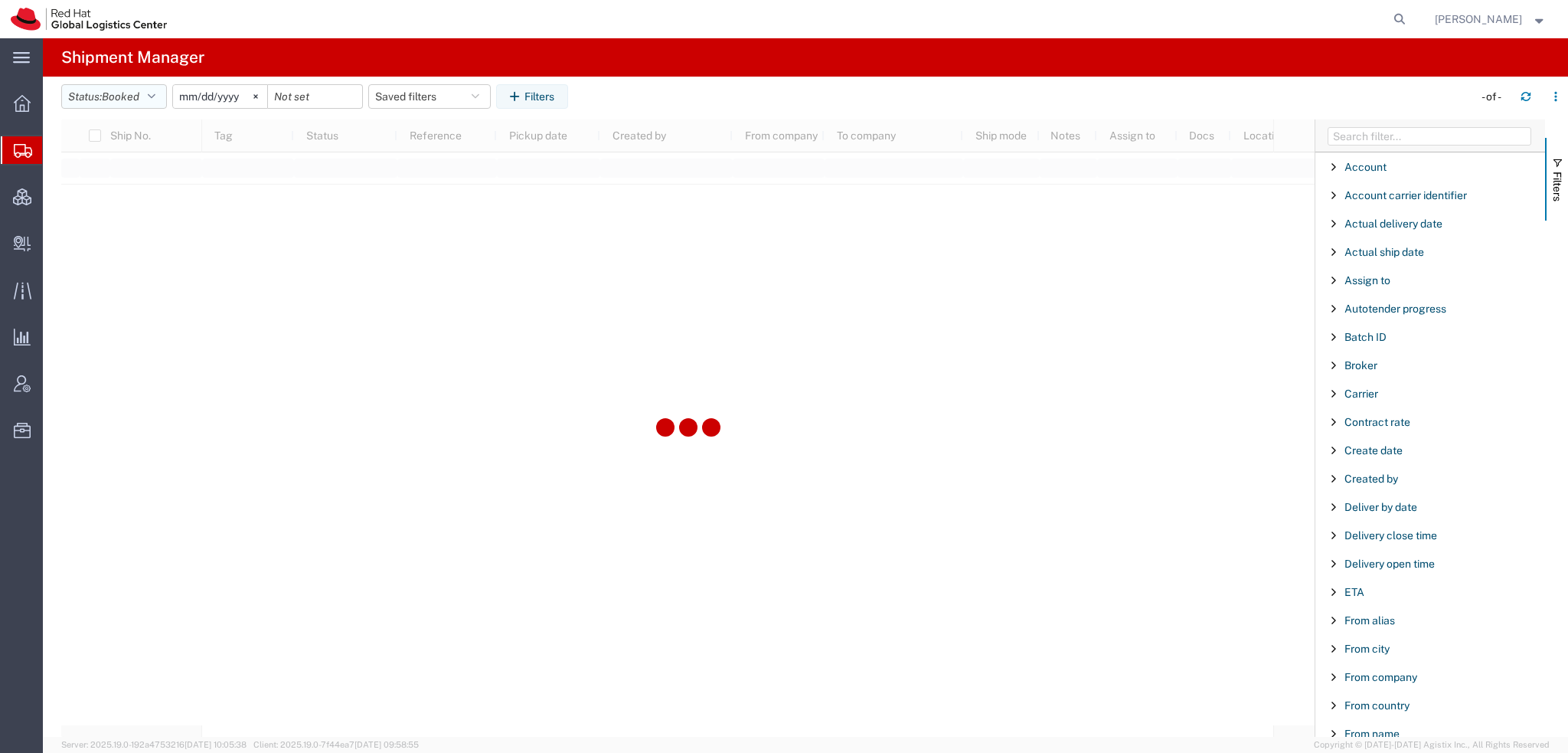
click at [162, 87] on button "Status: Booked" at bounding box center [113, 96] width 105 height 24
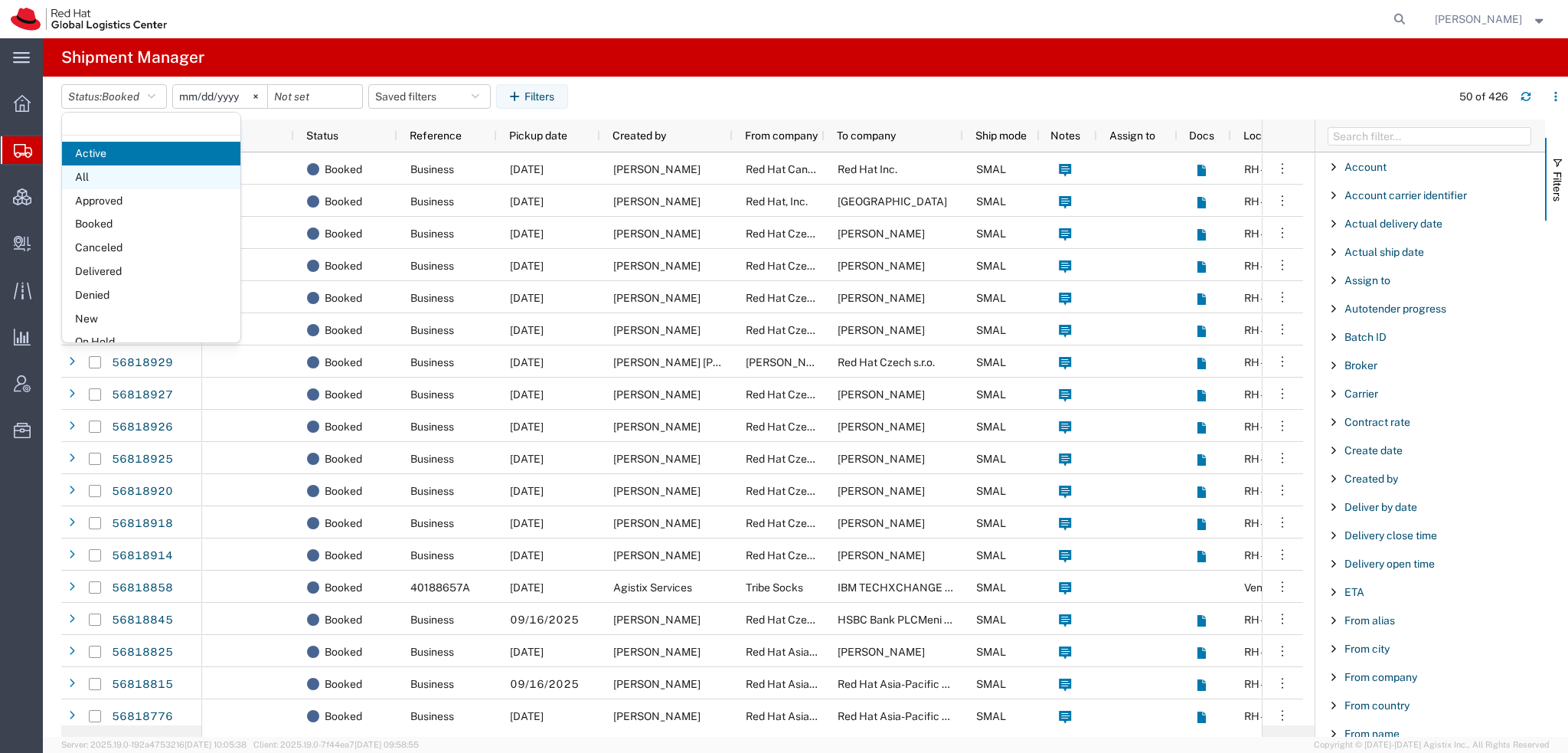
click at [119, 180] on span "All" at bounding box center [151, 177] width 179 height 24
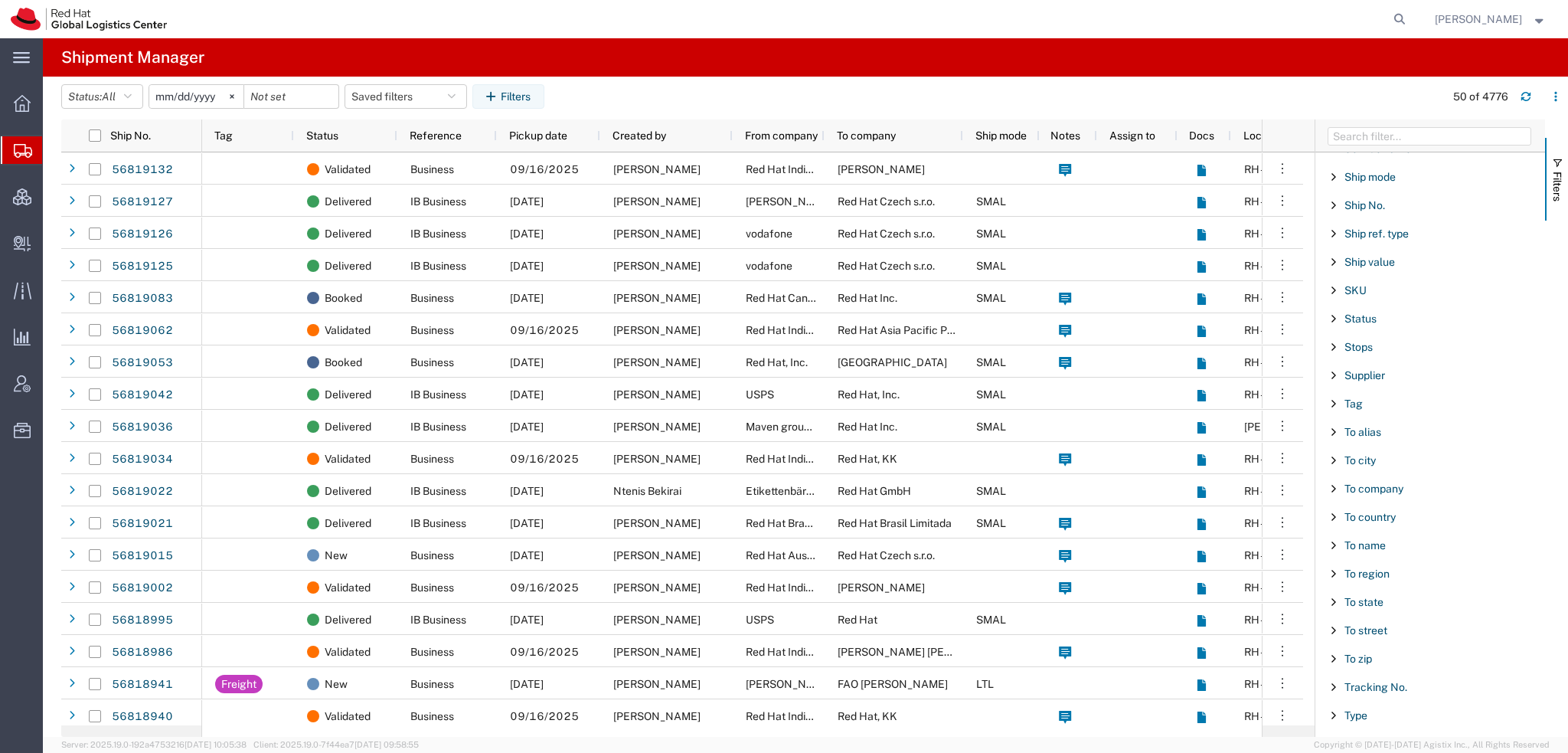
scroll to position [1275, 0]
click at [1367, 529] on span "To name" at bounding box center [1365, 535] width 42 height 13
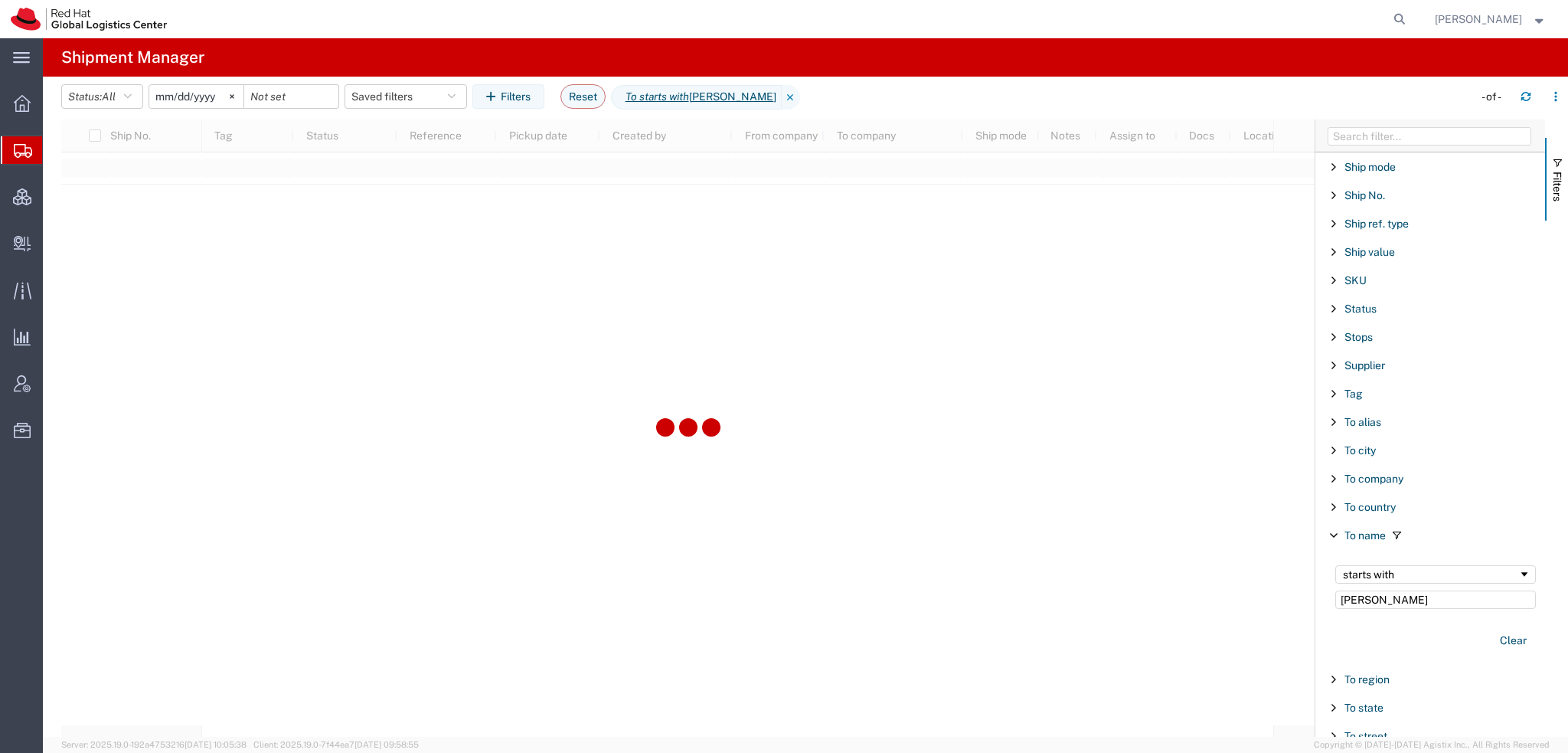
type input "Mohamed"
click at [1376, 568] on div "starts with" at bounding box center [1430, 574] width 175 height 13
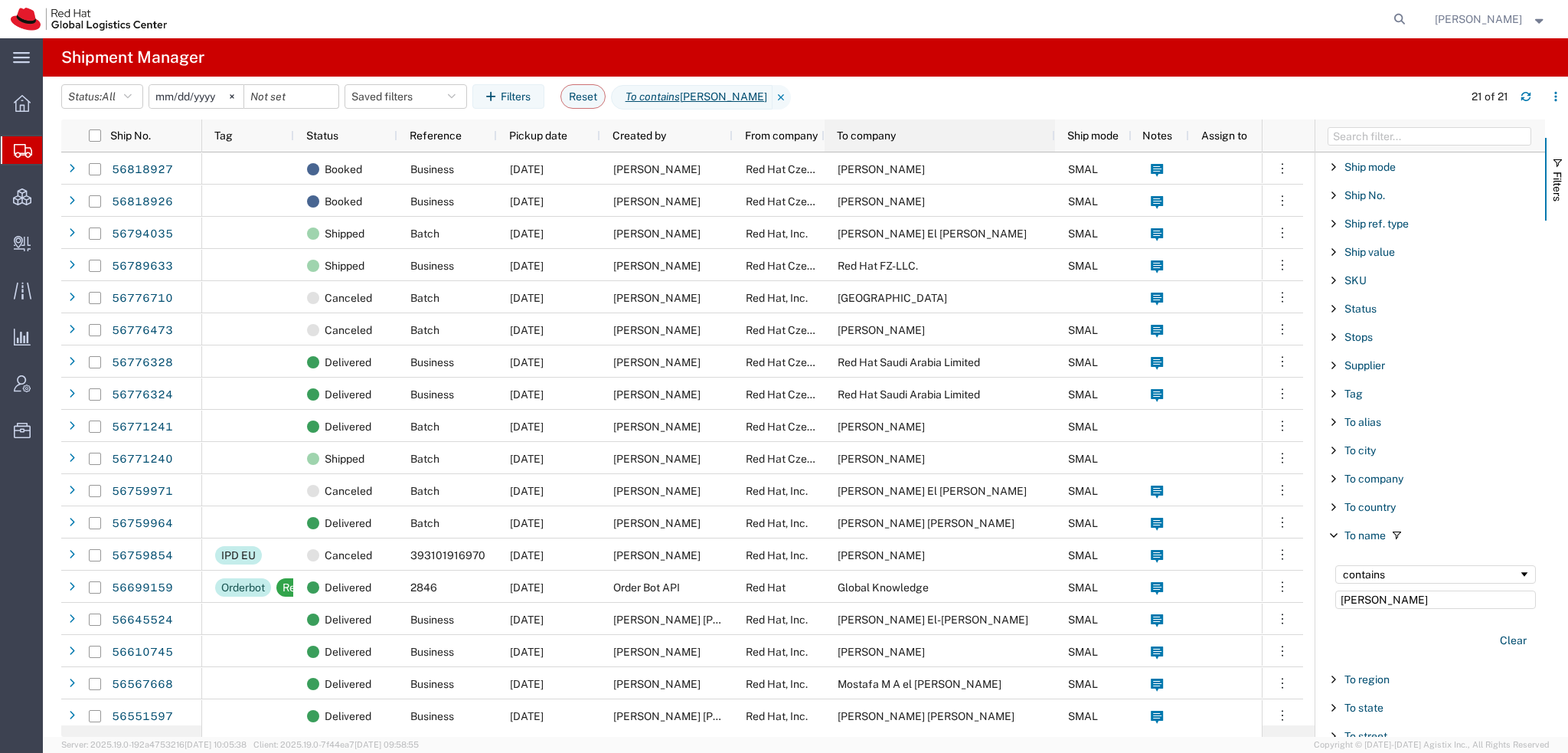
drag, startPoint x: 959, startPoint y: 133, endPoint x: 1051, endPoint y: 136, distance: 92.0
click at [1052, 136] on div at bounding box center [1055, 135] width 6 height 32
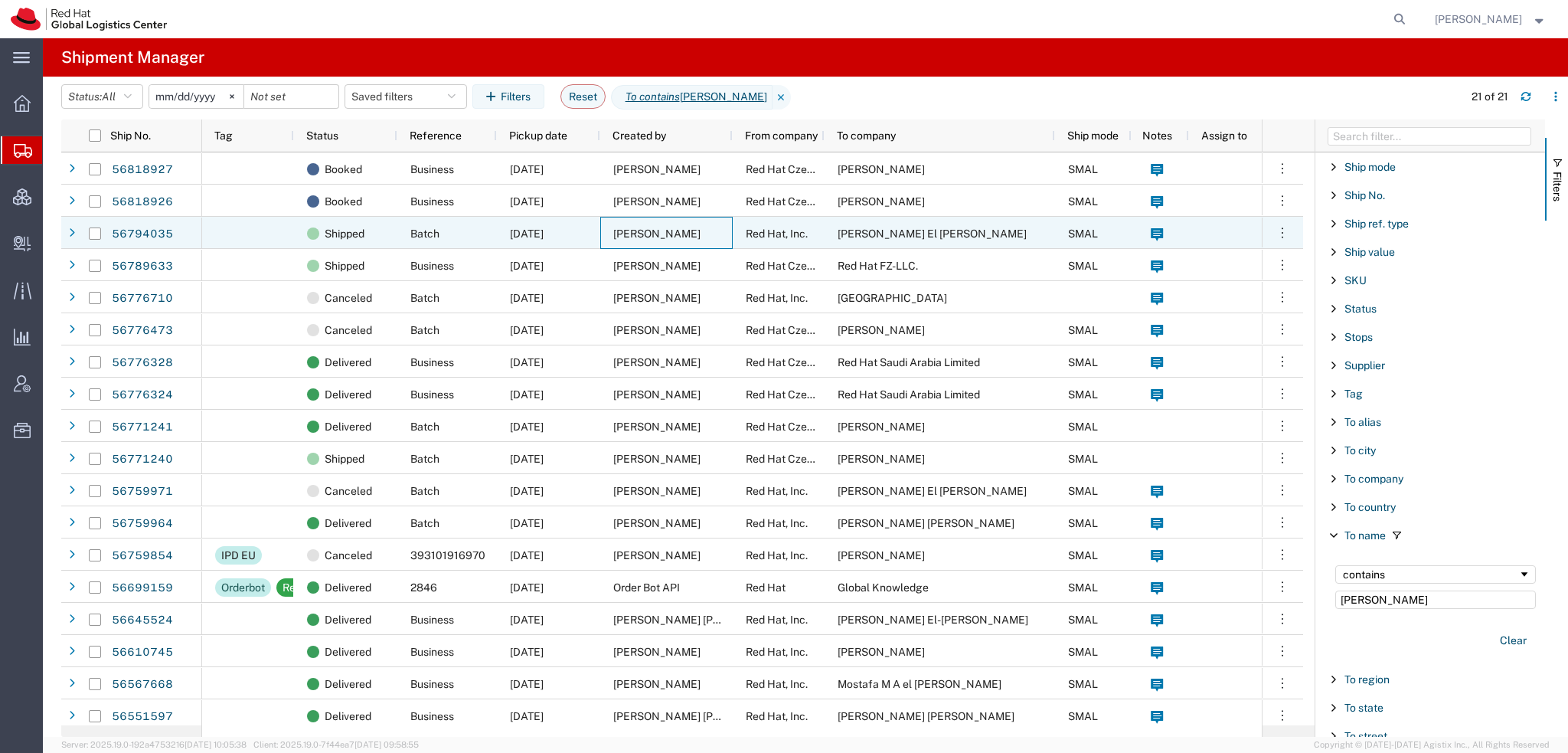
click at [653, 230] on span "[PERSON_NAME]" at bounding box center [657, 233] width 87 height 13
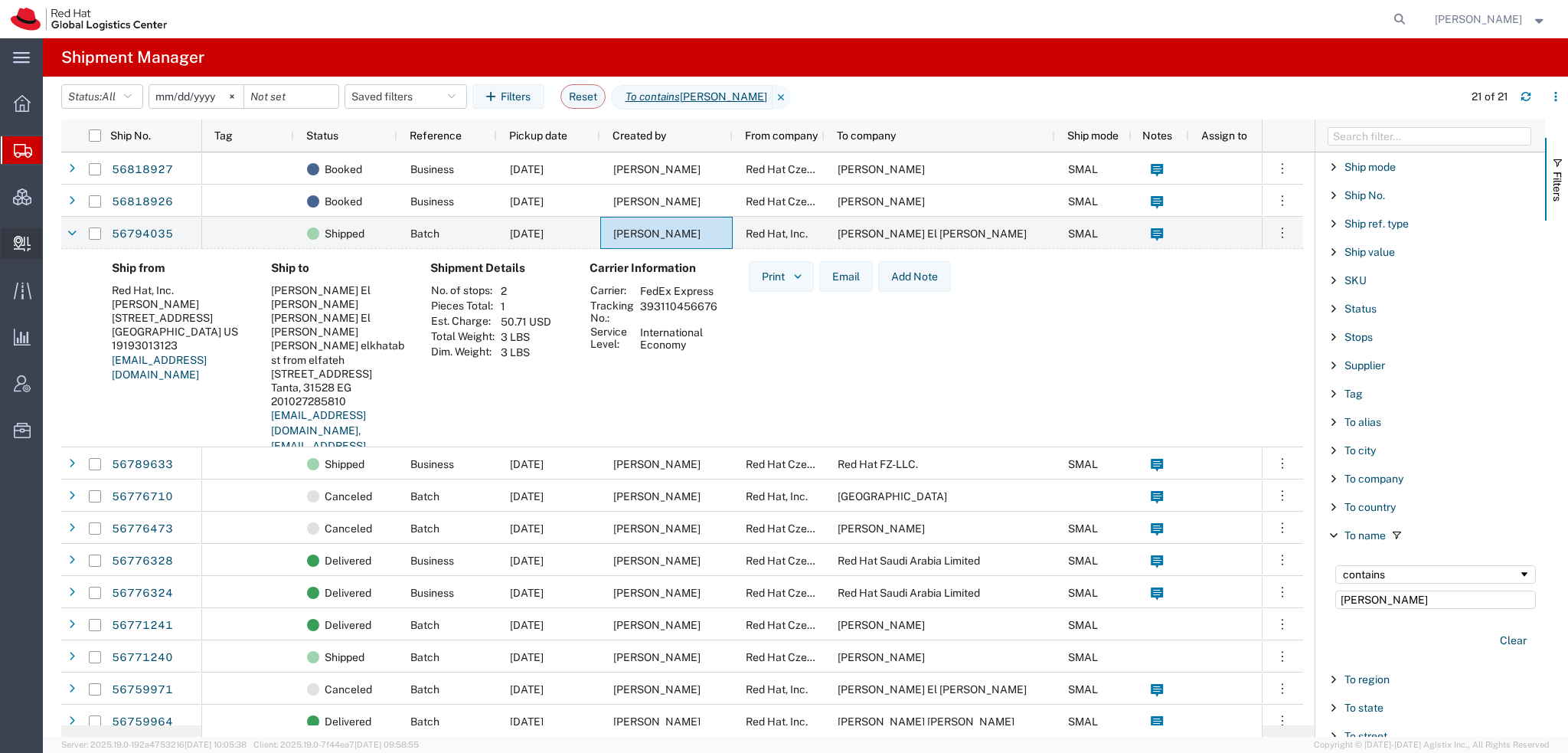
click at [0, 0] on span "Create Delivery" at bounding box center [0, 0] width 0 height 0
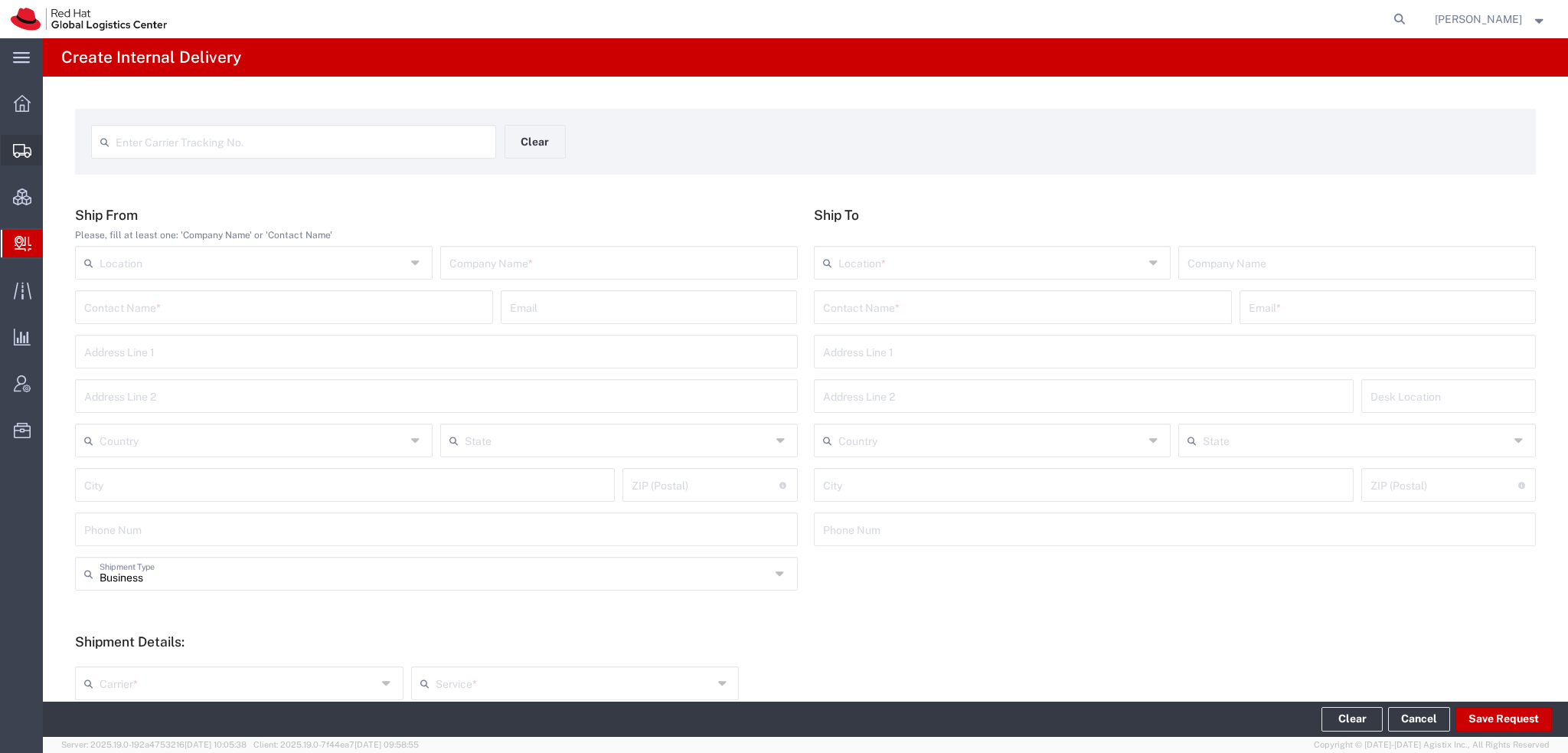
click at [0, 0] on span "Shipment Manager" at bounding box center [0, 0] width 0 height 0
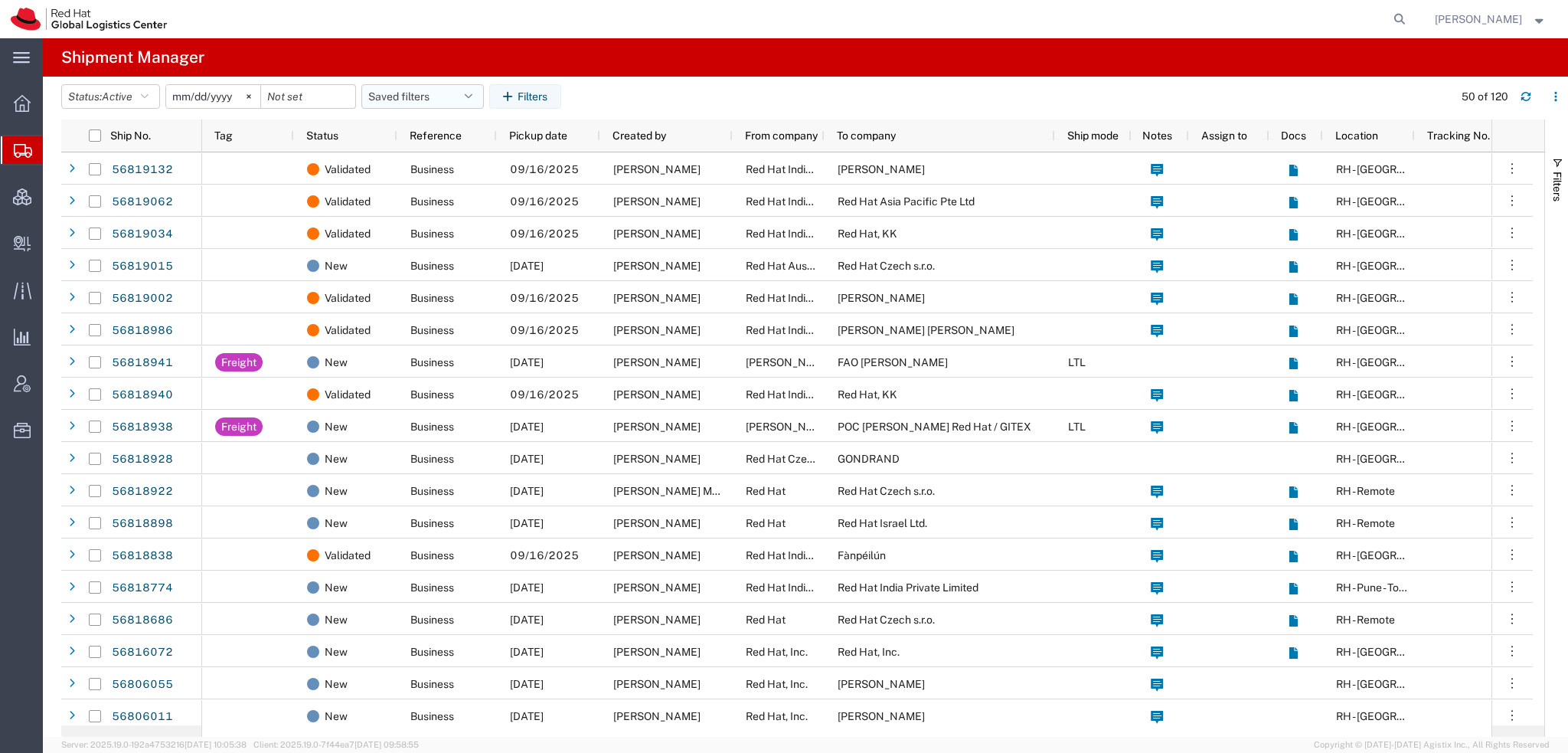
click at [473, 98] on icon "button" at bounding box center [469, 96] width 8 height 11
click at [424, 166] on span "Americas" at bounding box center [464, 162] width 201 height 28
type input "2023-05-07"
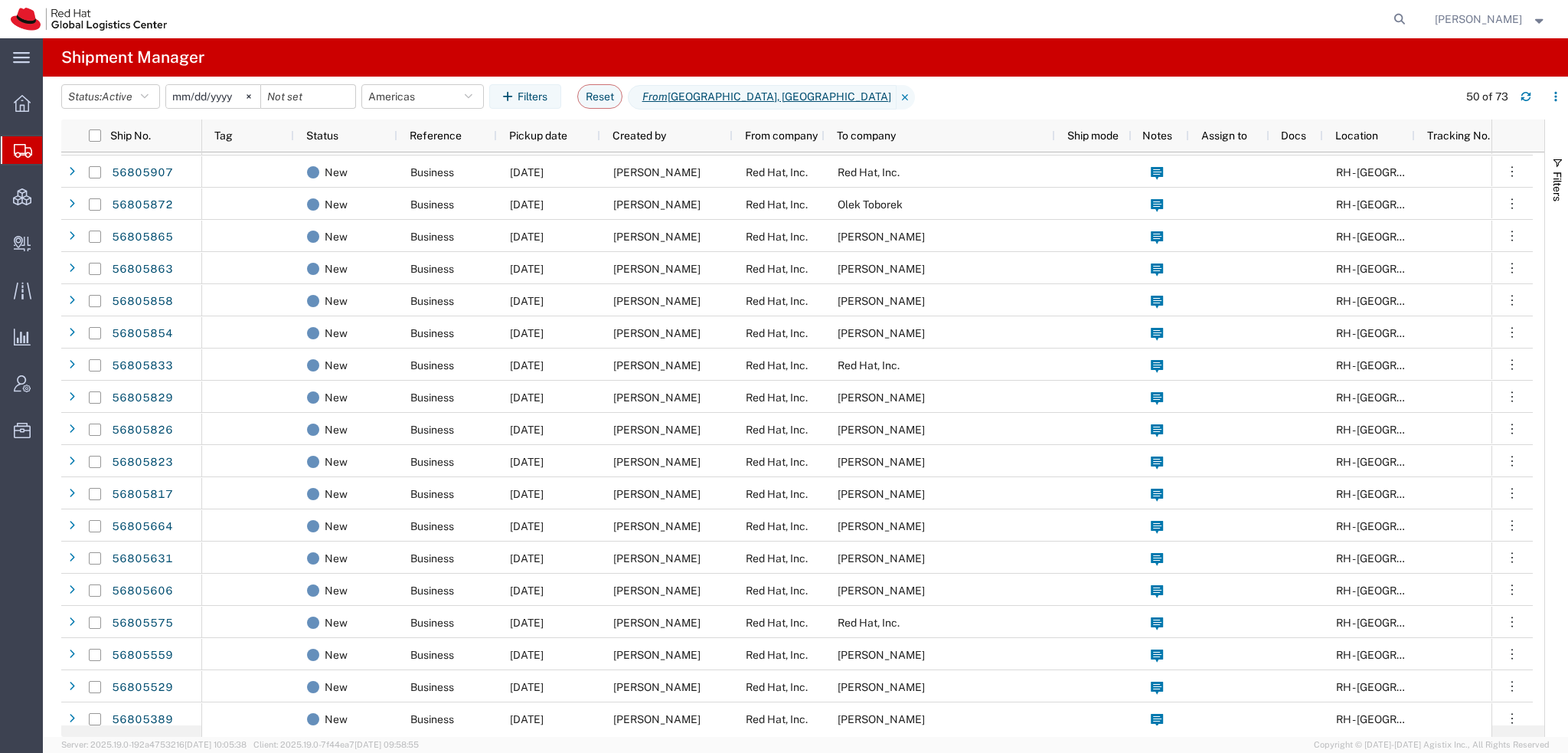
scroll to position [766, 0]
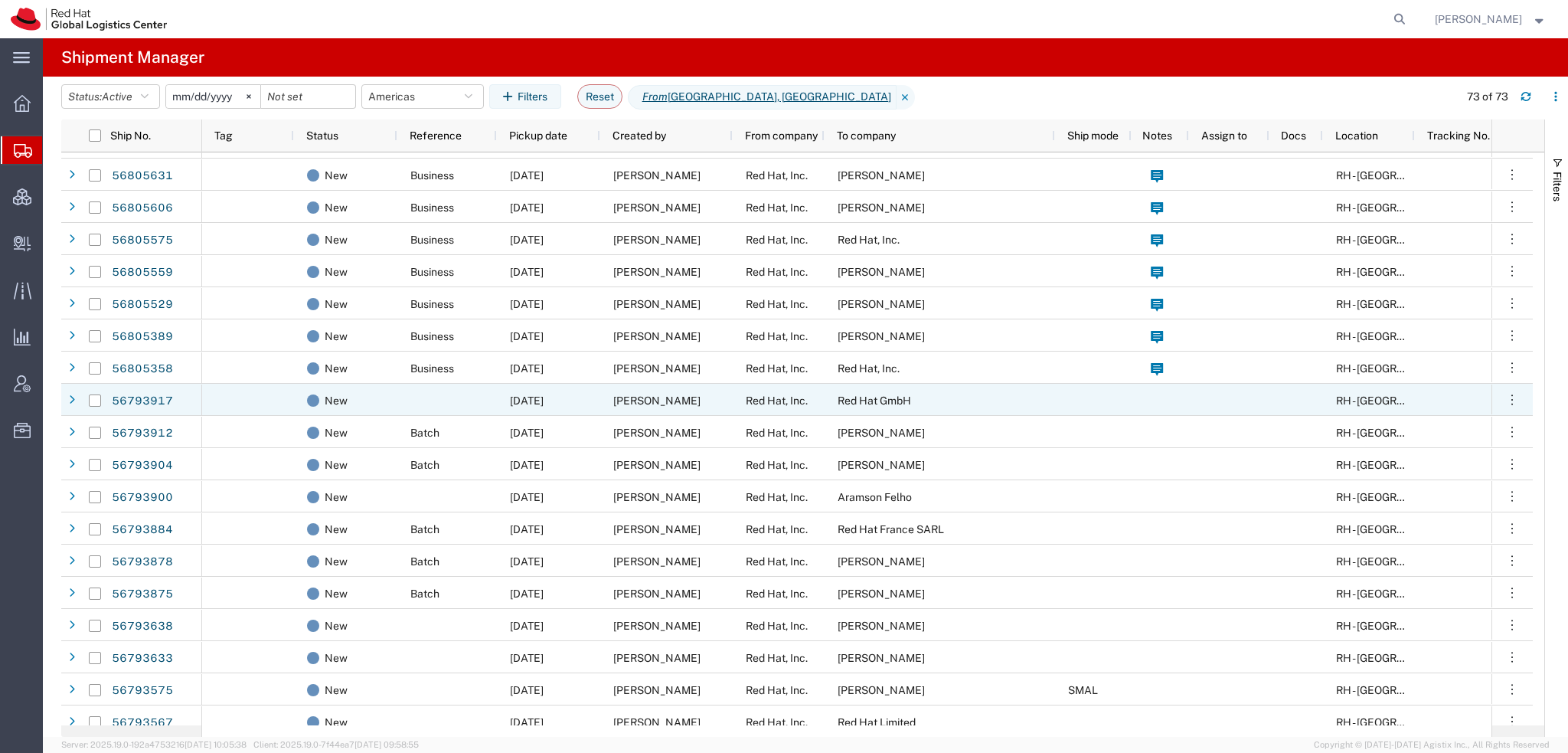
click at [635, 391] on div "[PERSON_NAME]" at bounding box center [666, 399] width 132 height 32
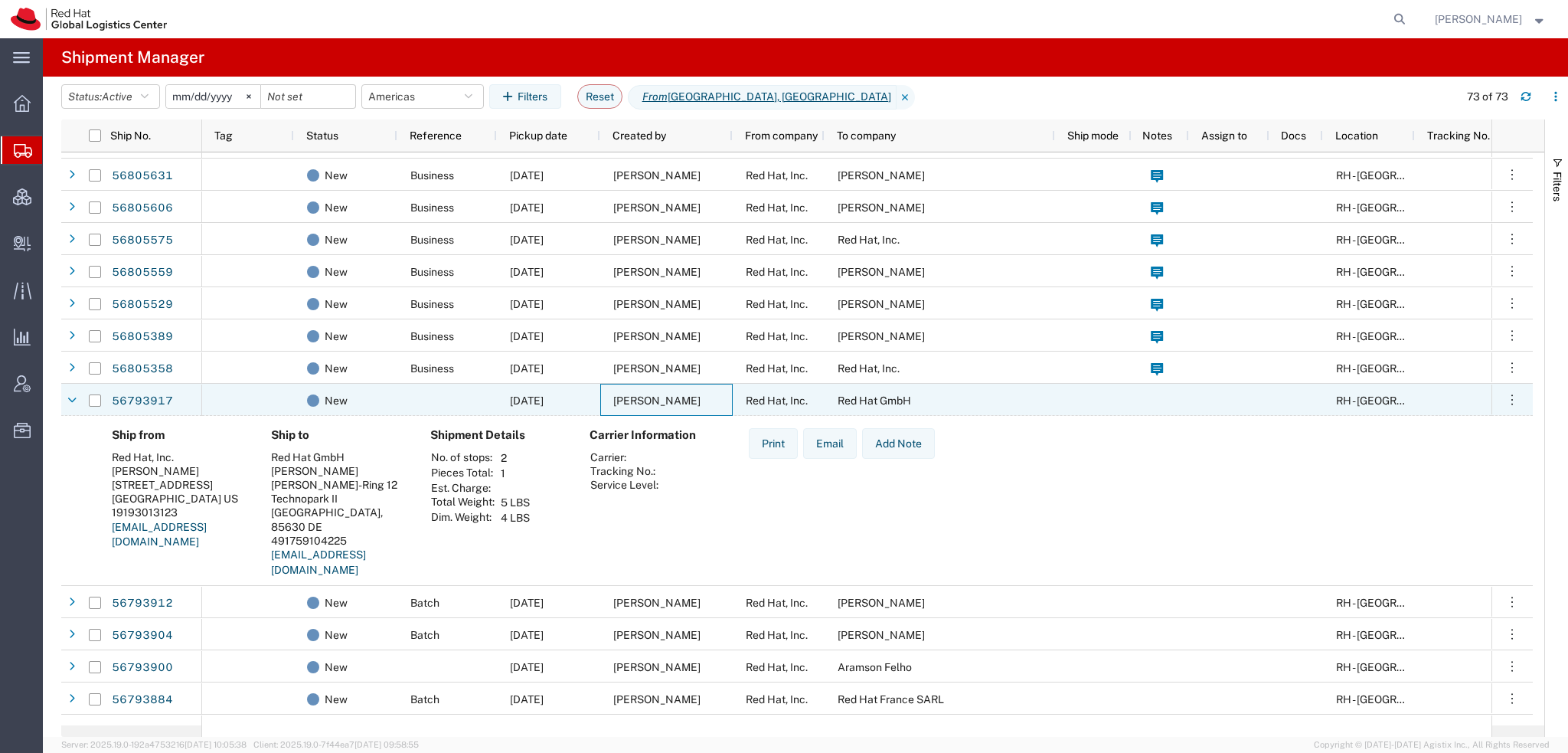
click at [635, 391] on div "[PERSON_NAME]" at bounding box center [666, 399] width 132 height 32
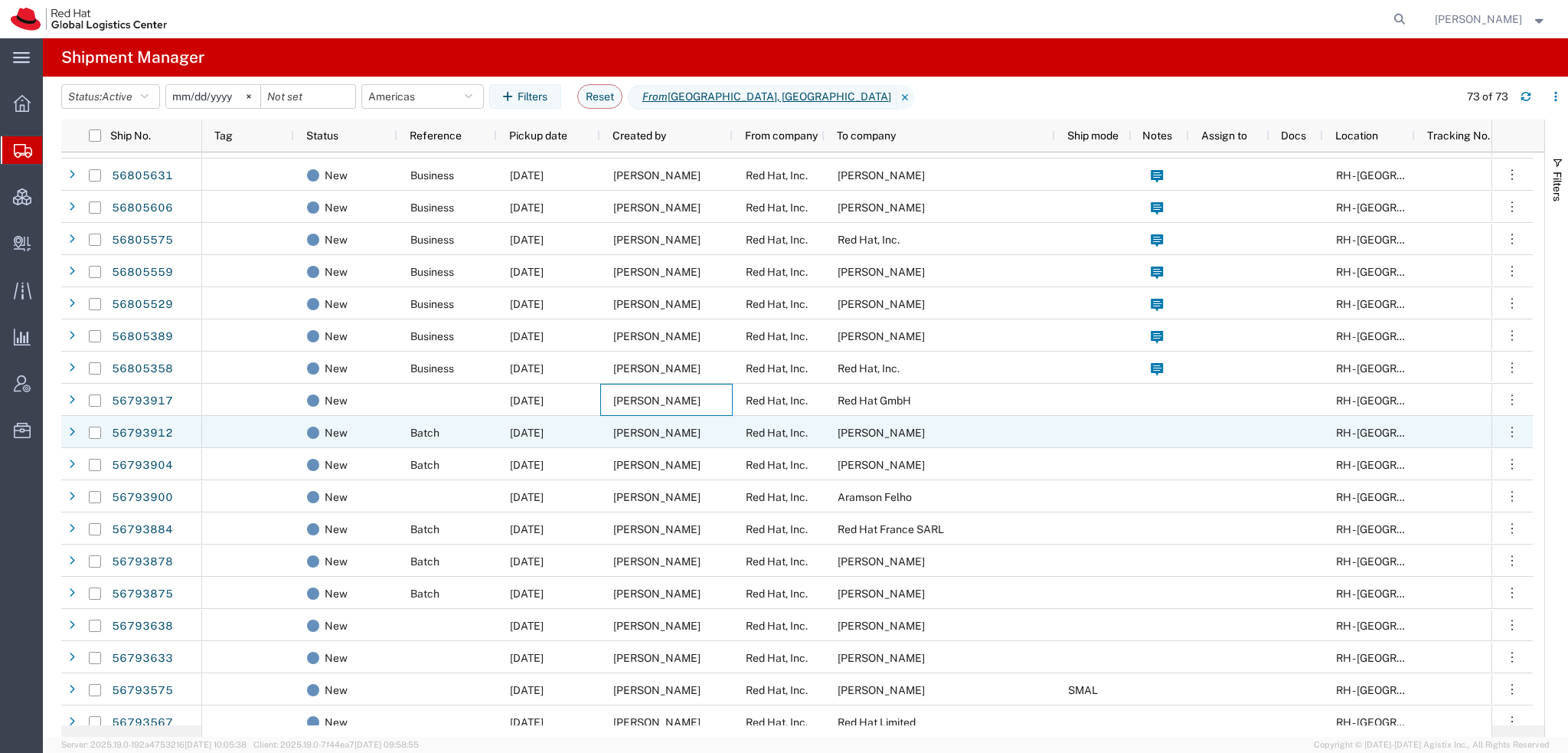
click at [632, 428] on span "[PERSON_NAME]" at bounding box center [657, 432] width 87 height 13
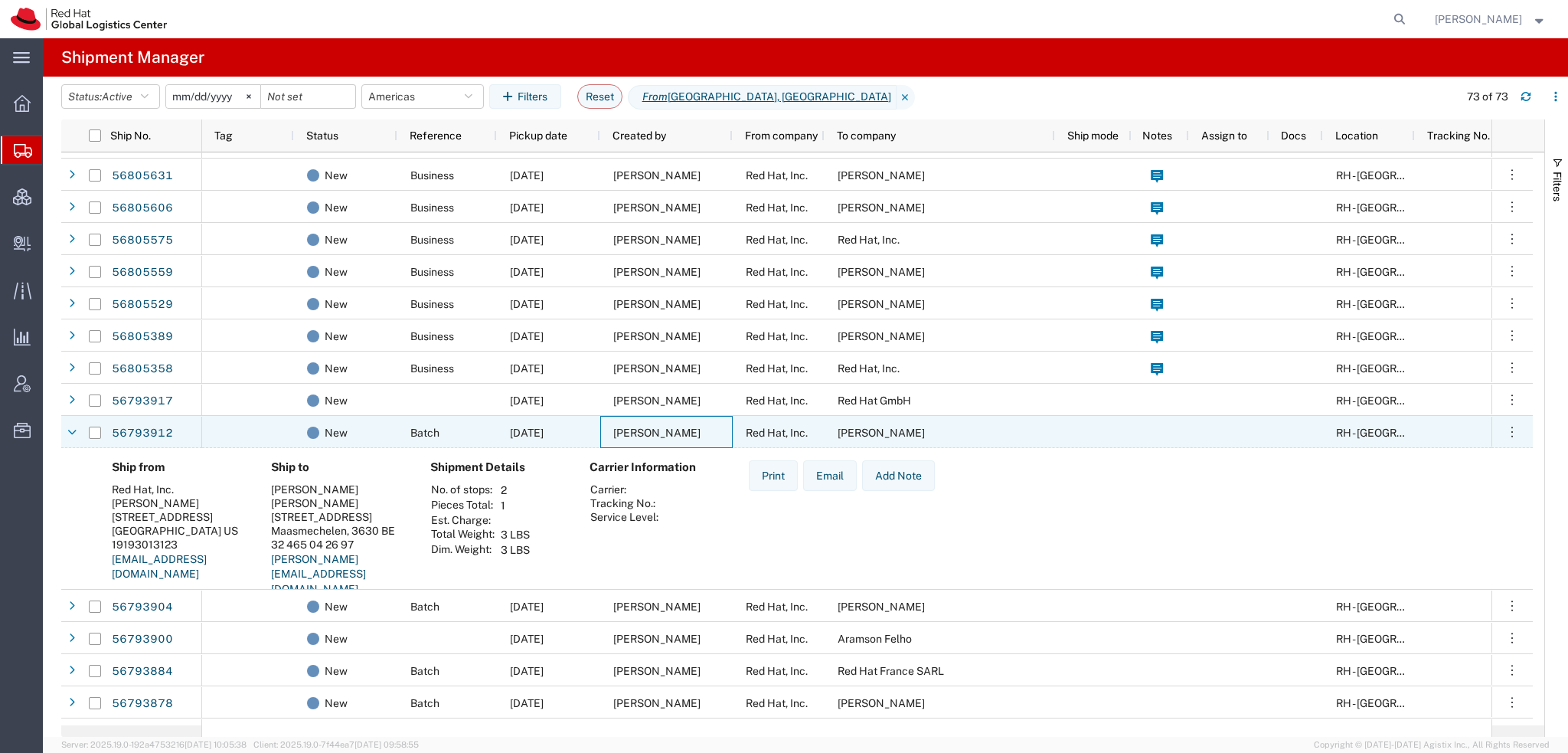
click at [632, 428] on span "[PERSON_NAME]" at bounding box center [657, 432] width 87 height 13
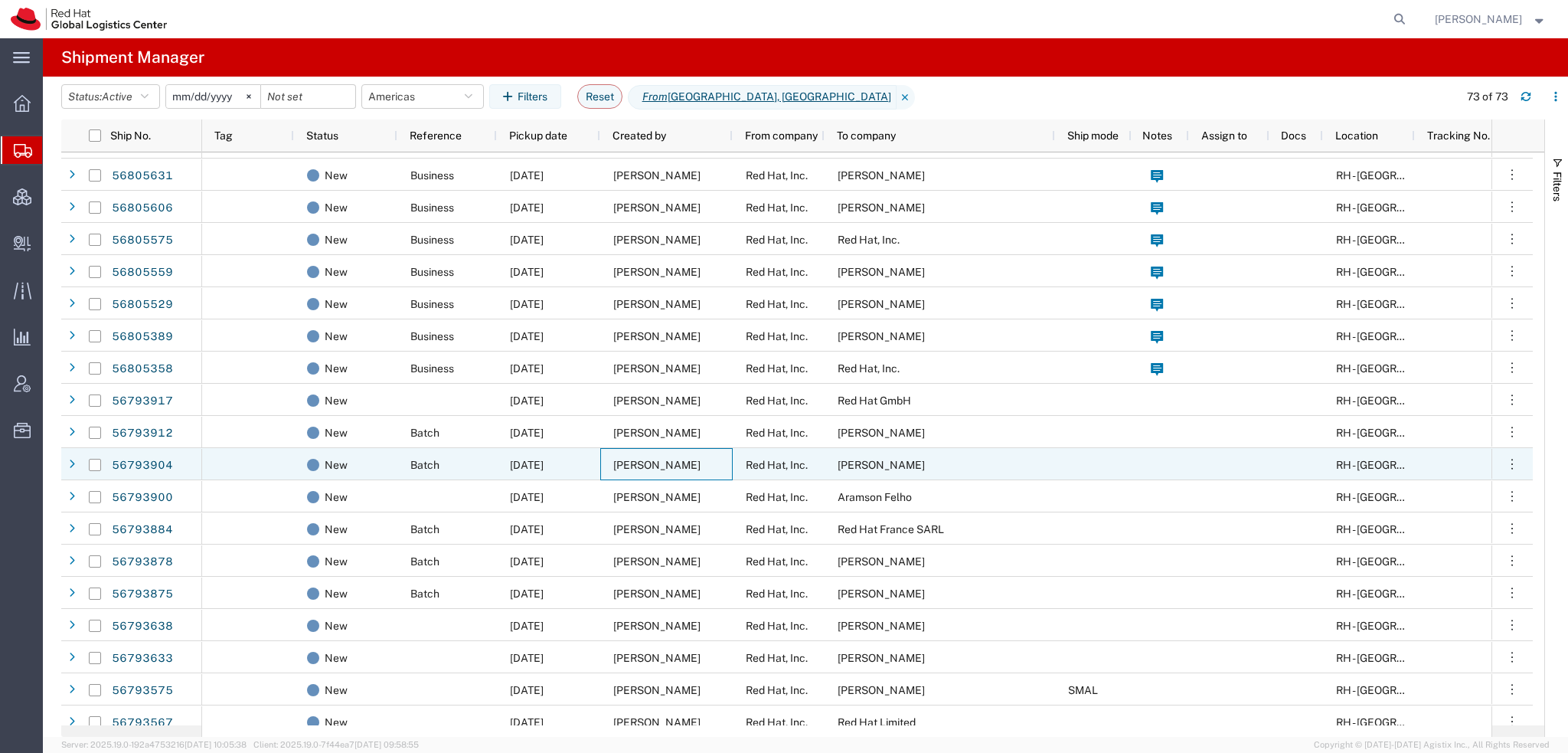
click at [639, 463] on span "[PERSON_NAME]" at bounding box center [657, 464] width 87 height 13
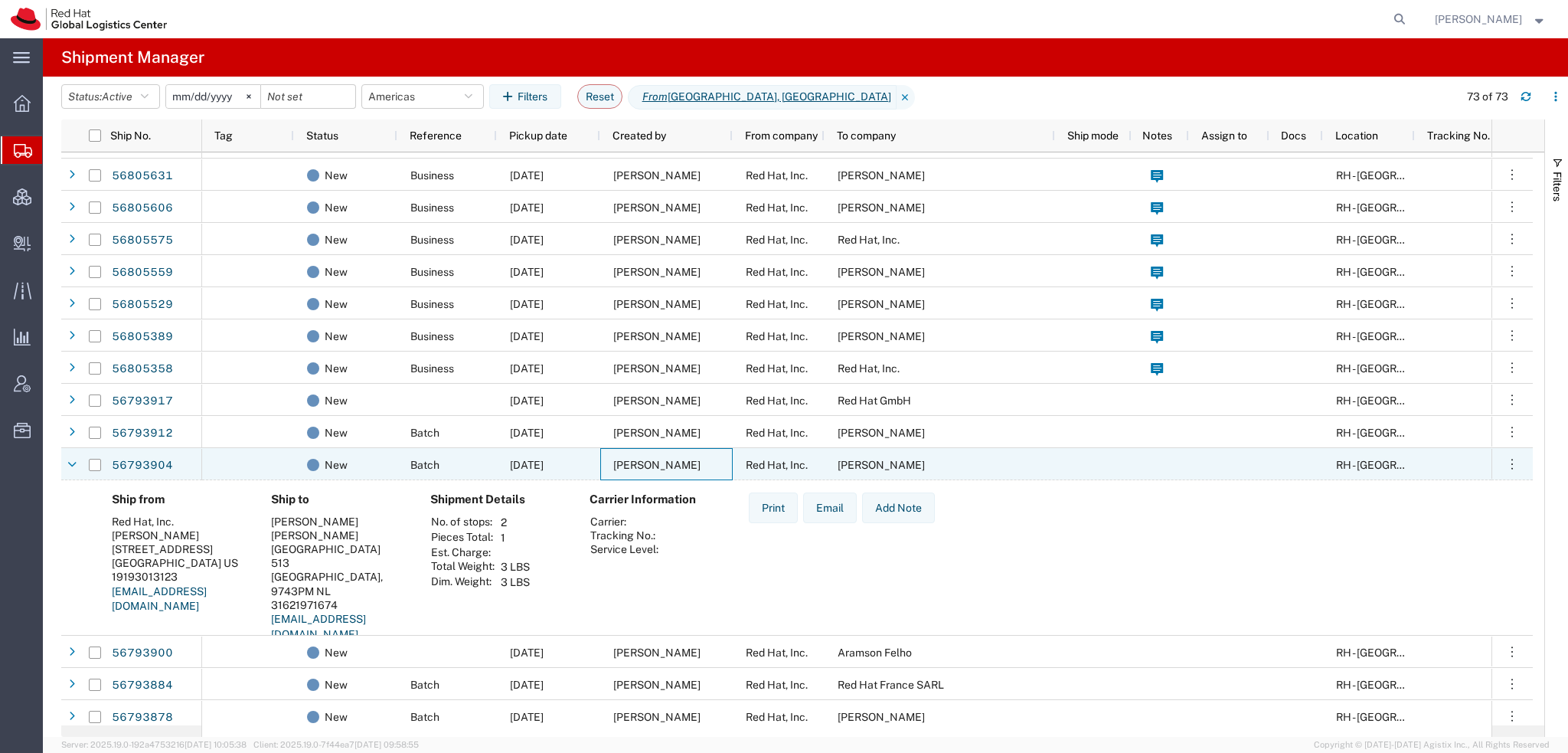
click at [639, 463] on span "[PERSON_NAME]" at bounding box center [657, 464] width 87 height 13
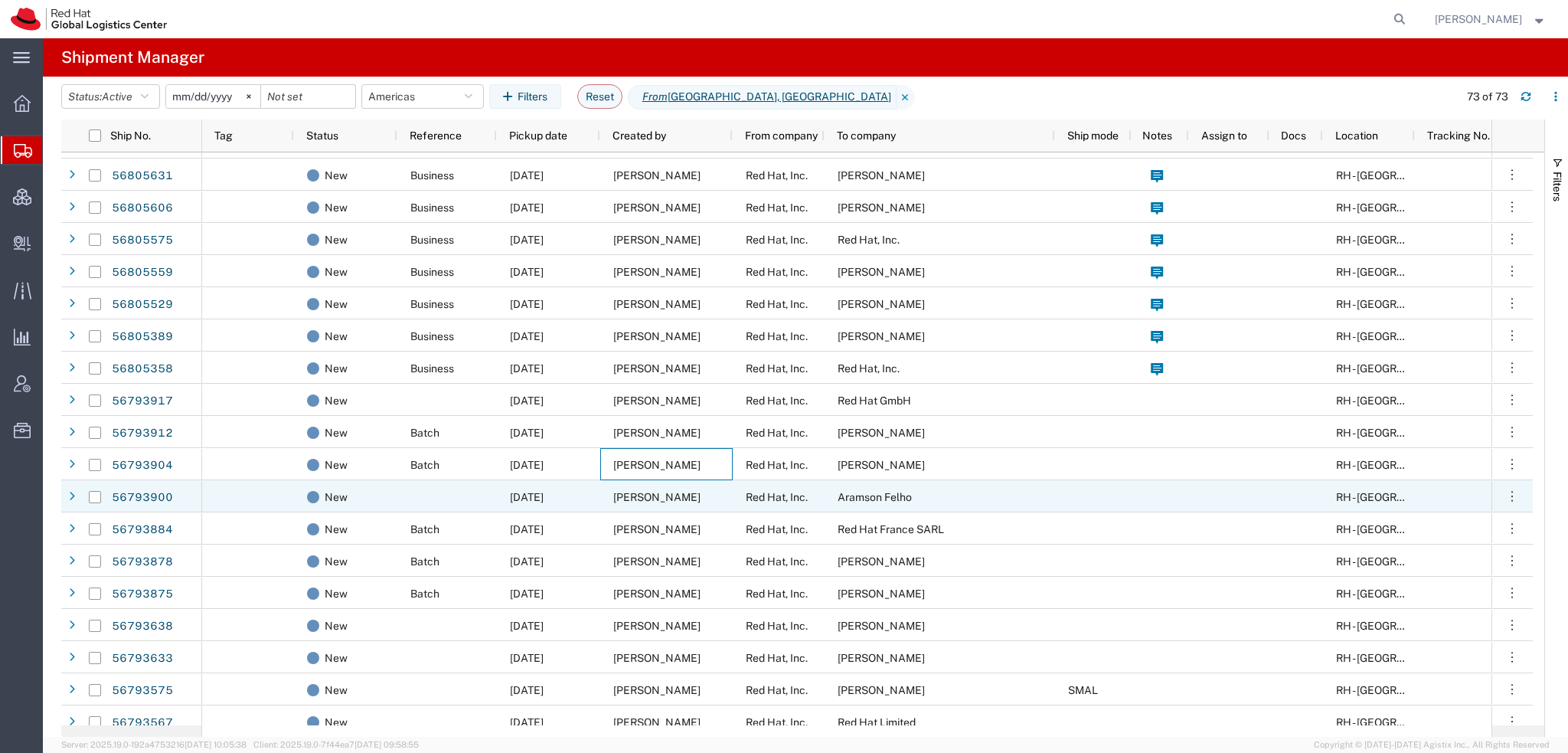
click at [623, 499] on span "[PERSON_NAME]" at bounding box center [657, 497] width 87 height 13
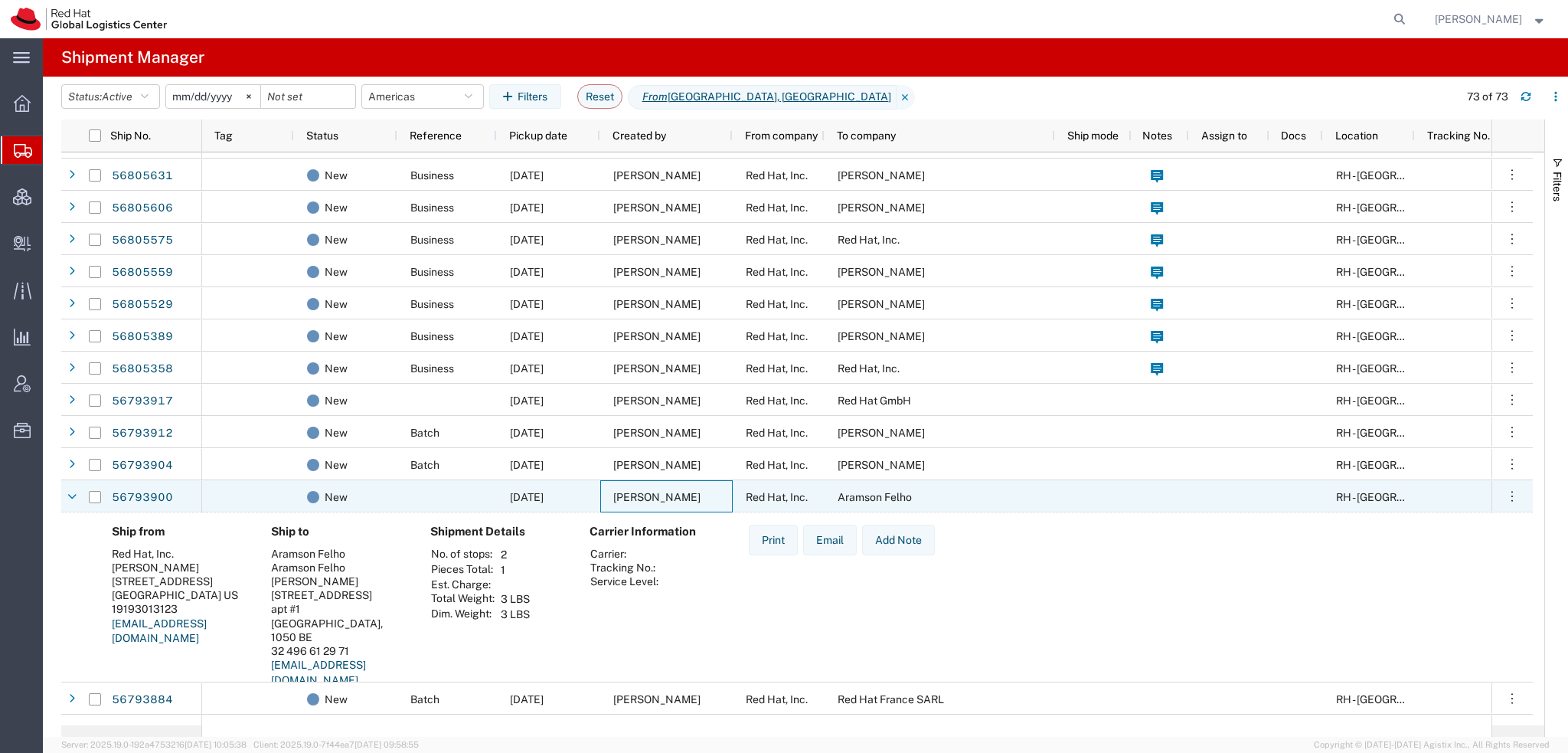
click at [623, 499] on span "[PERSON_NAME]" at bounding box center [657, 497] width 87 height 13
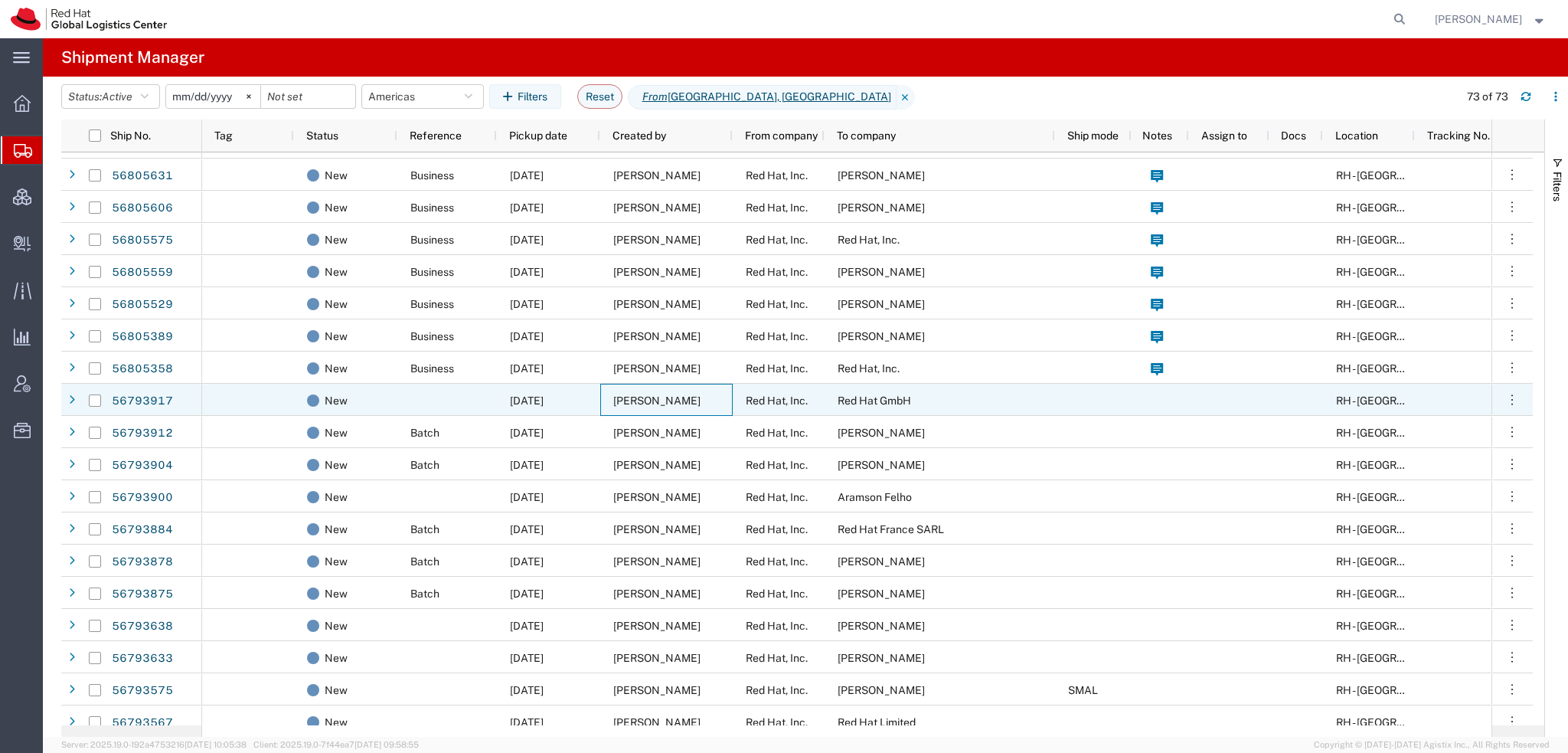
click at [642, 401] on span "[PERSON_NAME]" at bounding box center [657, 400] width 87 height 13
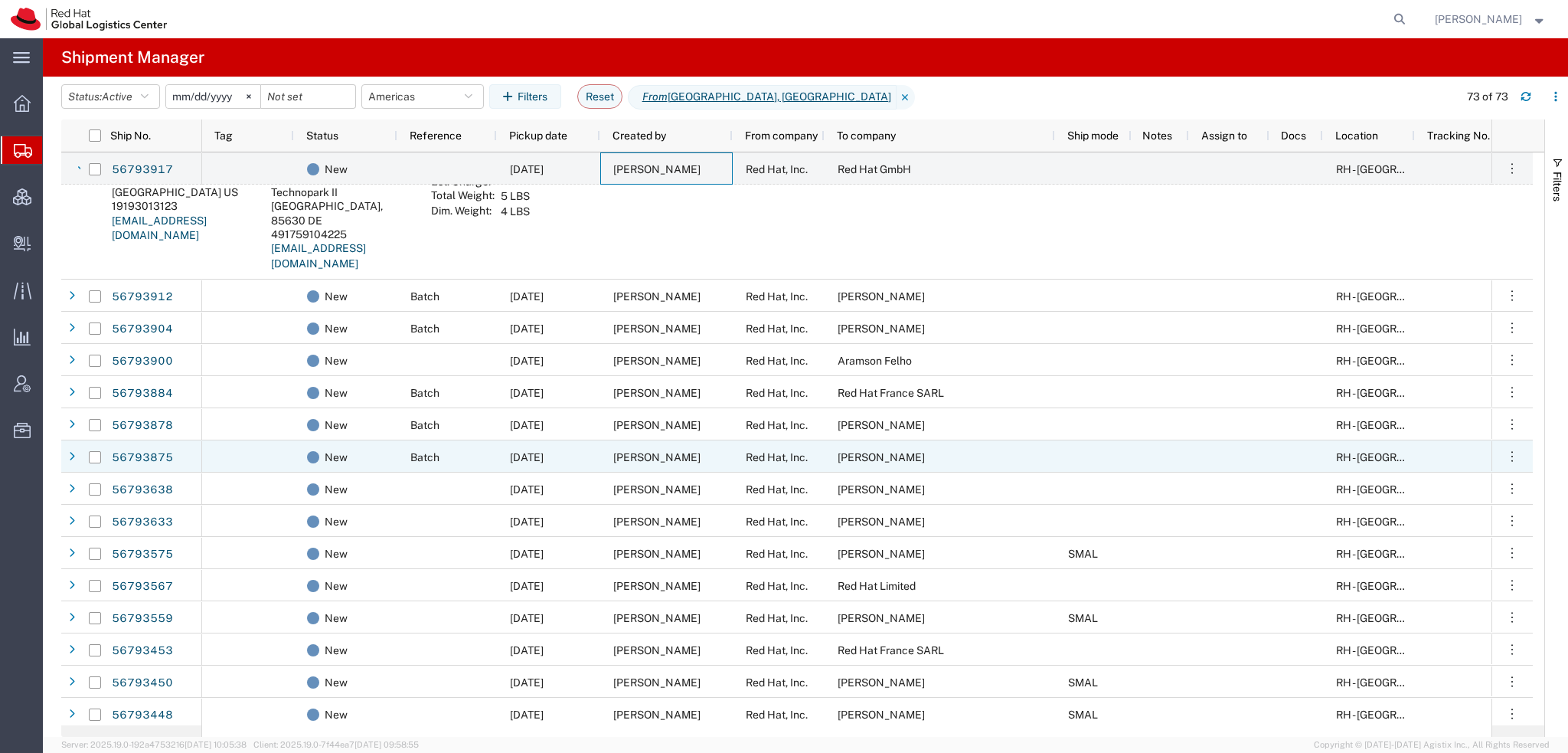
click at [644, 460] on span "[PERSON_NAME]" at bounding box center [657, 457] width 87 height 13
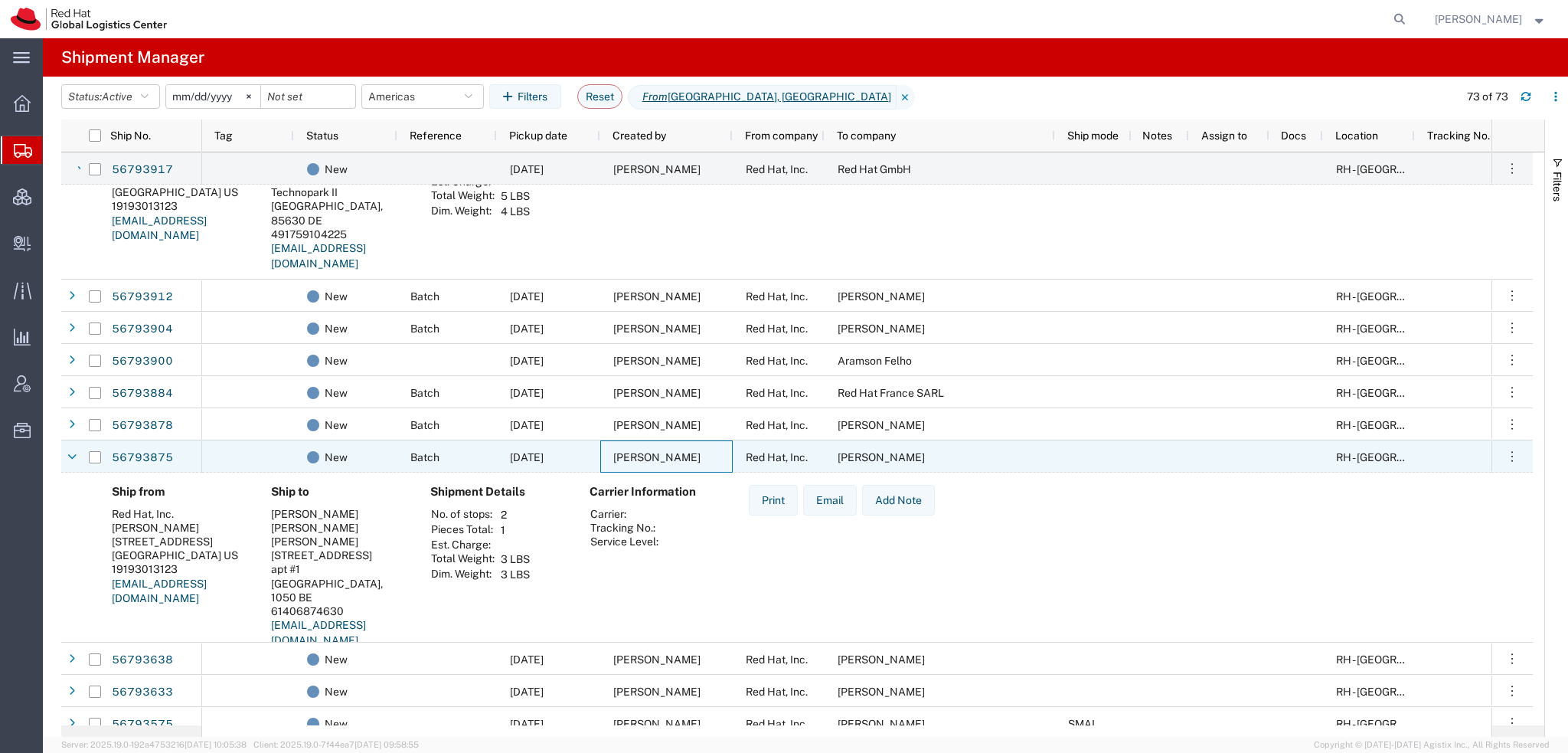
click at [644, 460] on span "[PERSON_NAME]" at bounding box center [657, 457] width 87 height 13
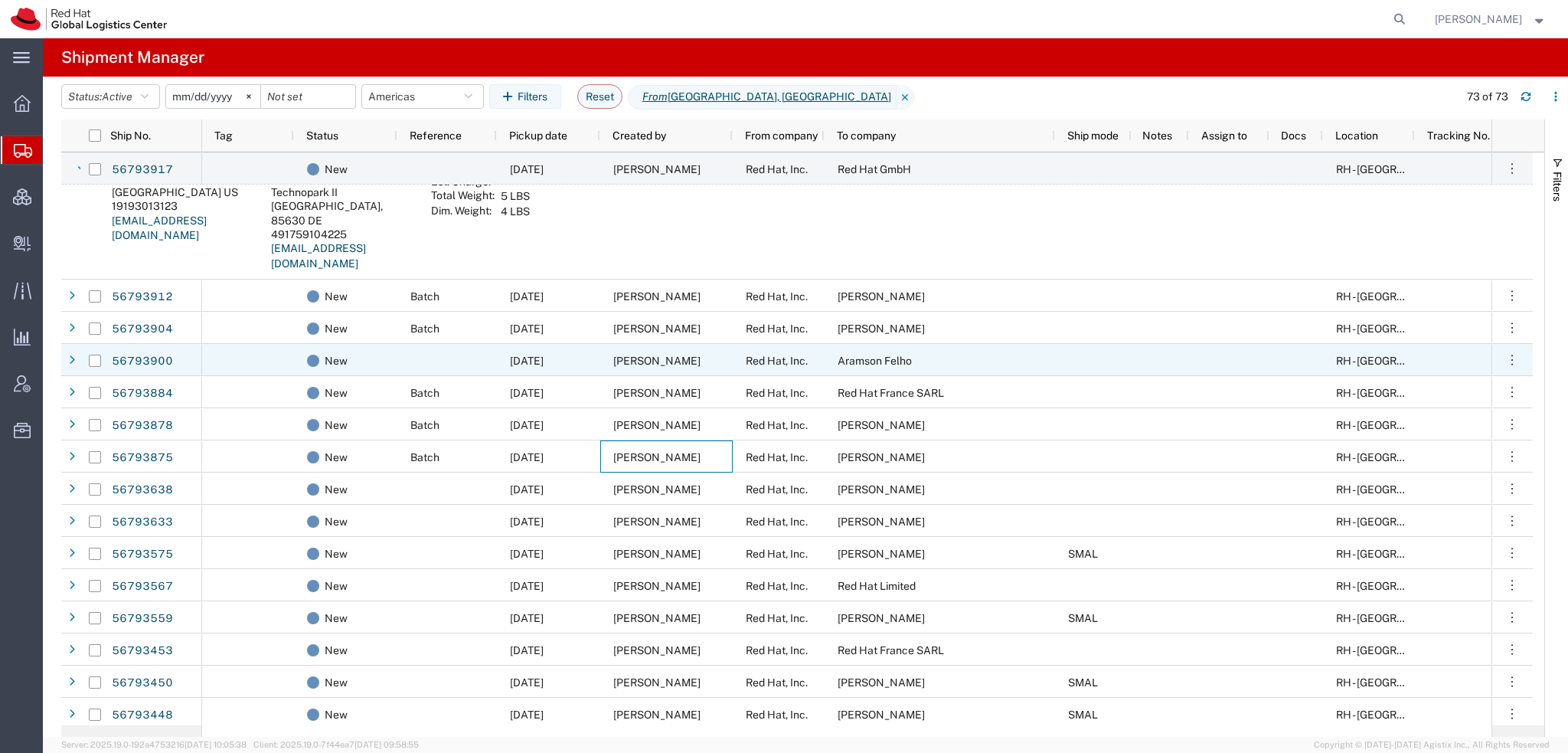
click at [651, 361] on span "[PERSON_NAME]" at bounding box center [657, 361] width 87 height 13
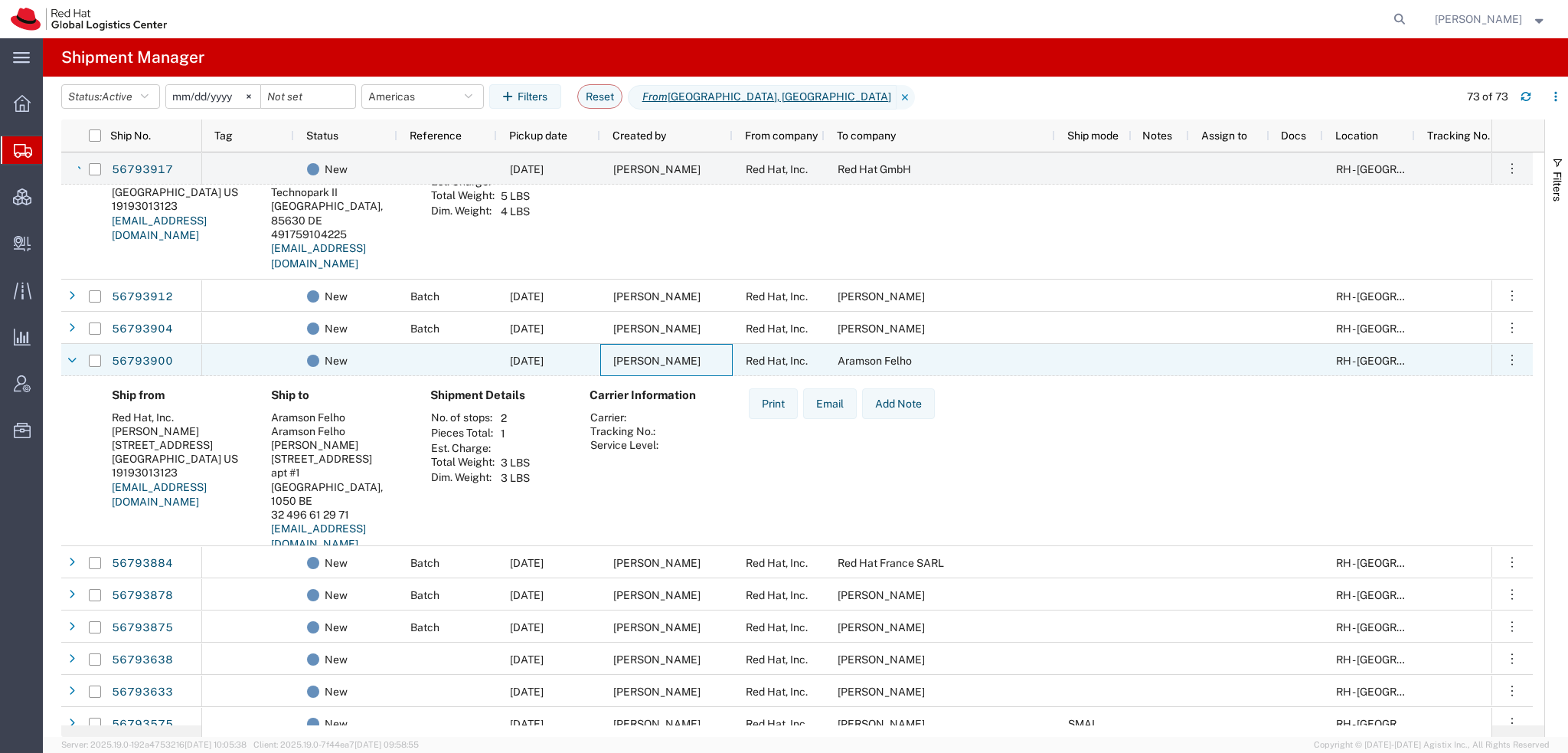
click at [651, 361] on span "[PERSON_NAME]" at bounding box center [657, 361] width 87 height 13
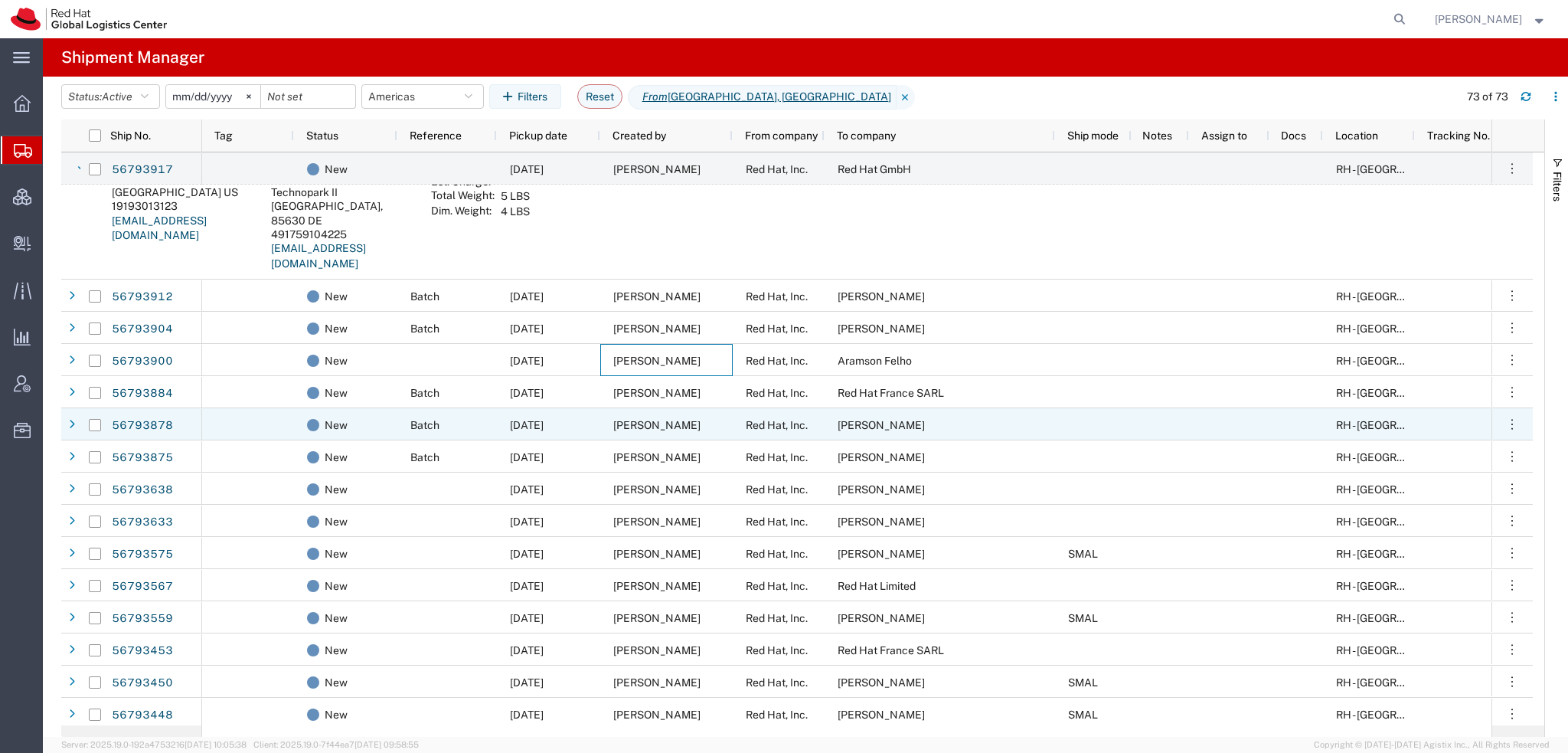
click at [630, 421] on span "[PERSON_NAME]" at bounding box center [657, 424] width 87 height 13
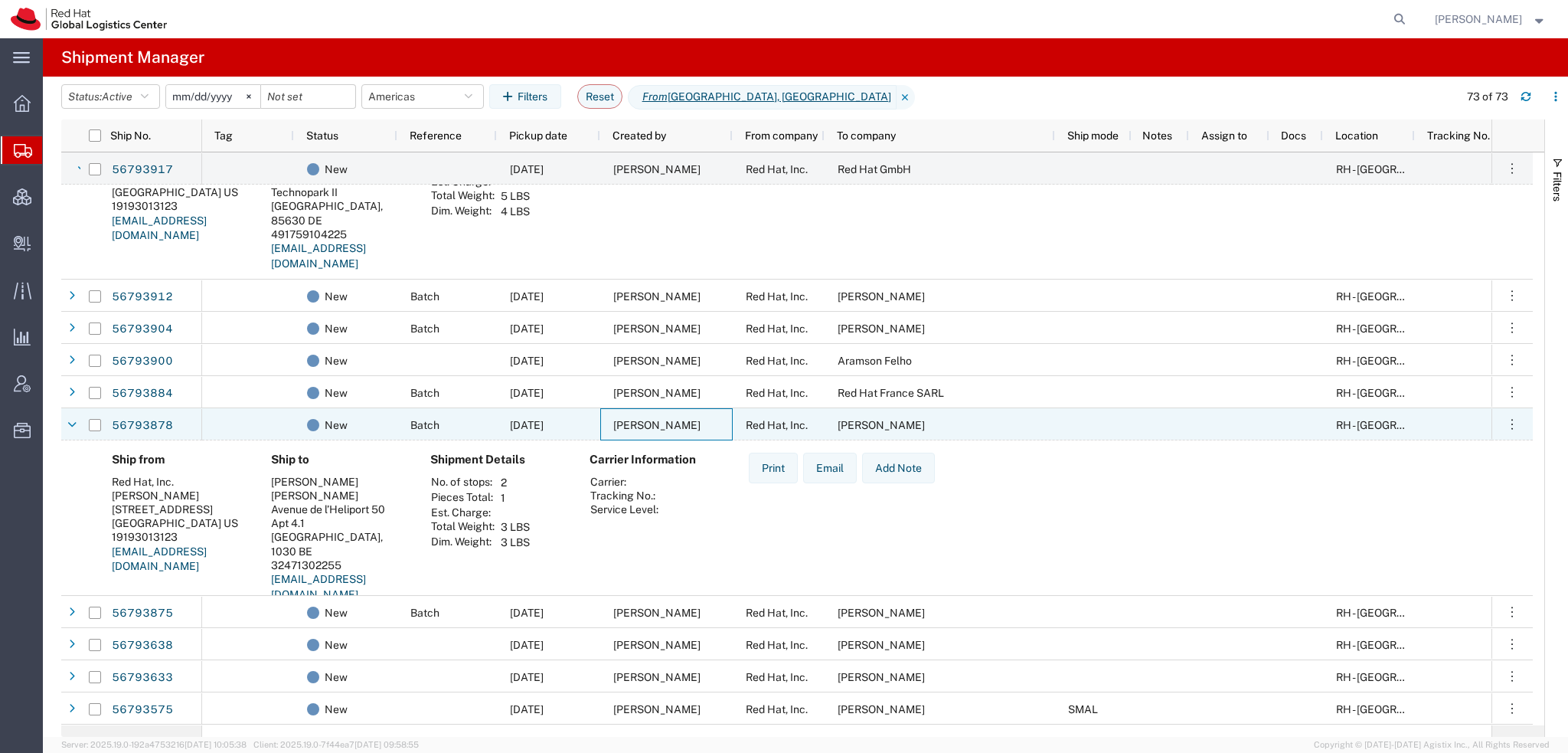
click at [630, 421] on span "[PERSON_NAME]" at bounding box center [657, 424] width 87 height 13
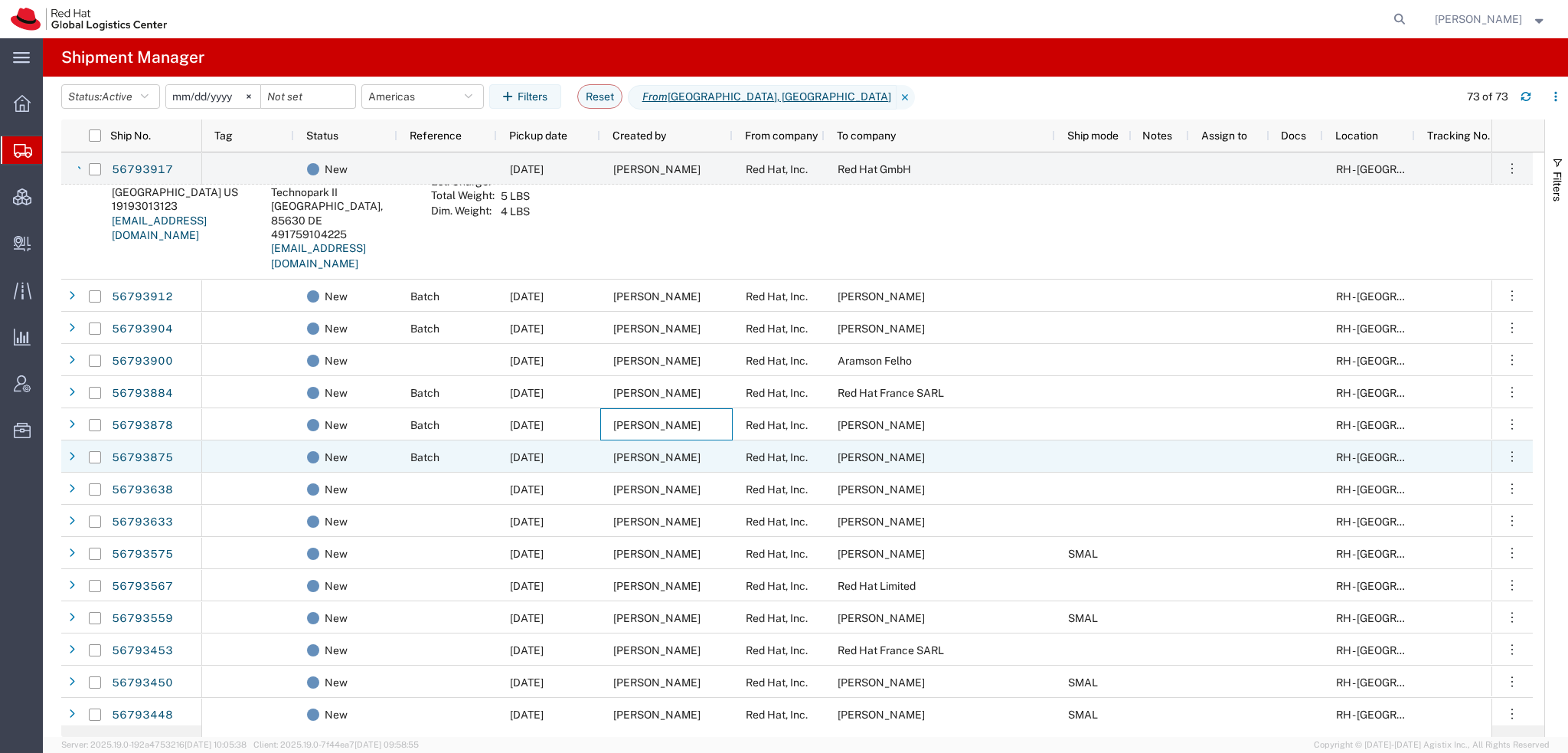
click at [619, 452] on span "[PERSON_NAME]" at bounding box center [657, 457] width 87 height 13
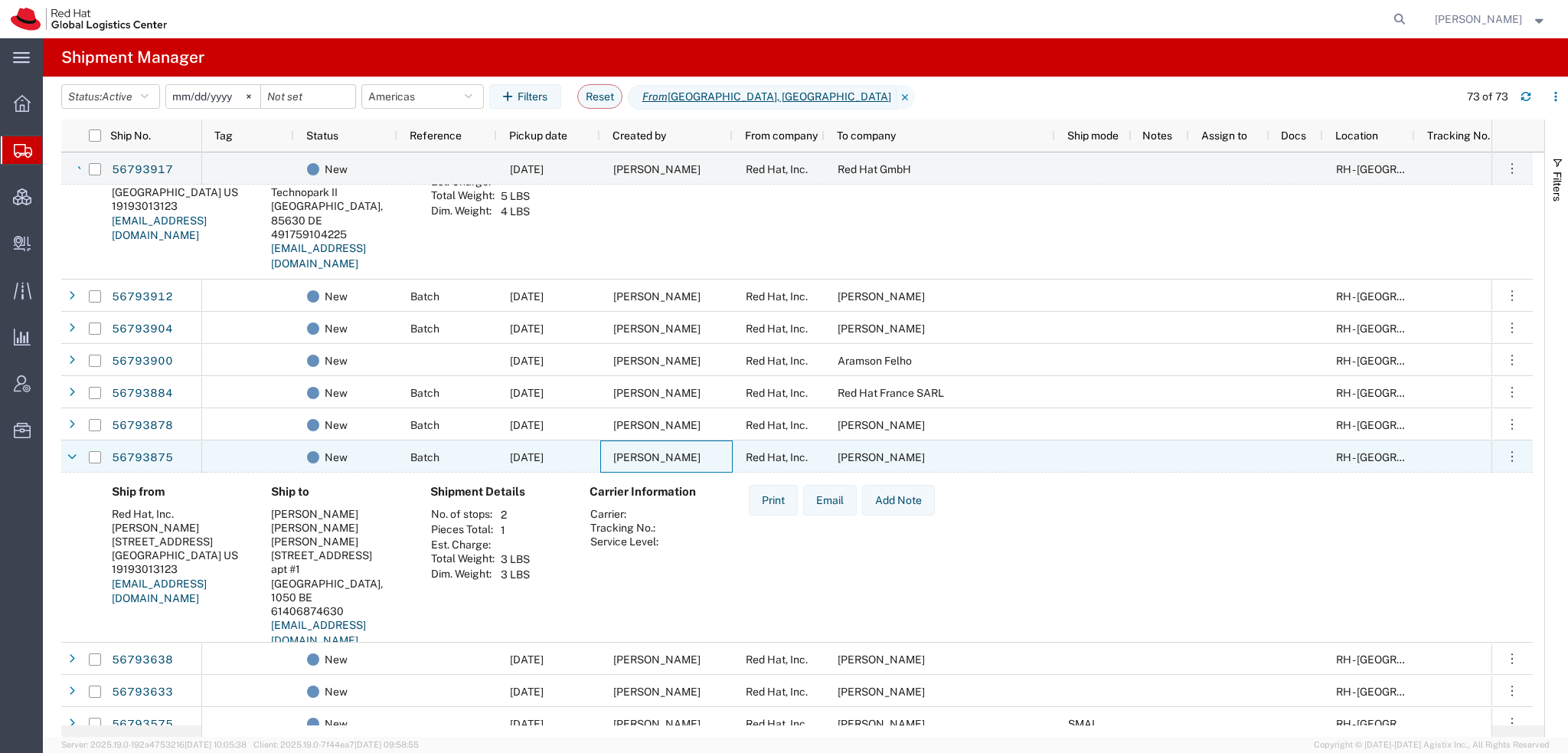
click at [619, 452] on span "[PERSON_NAME]" at bounding box center [657, 457] width 87 height 13
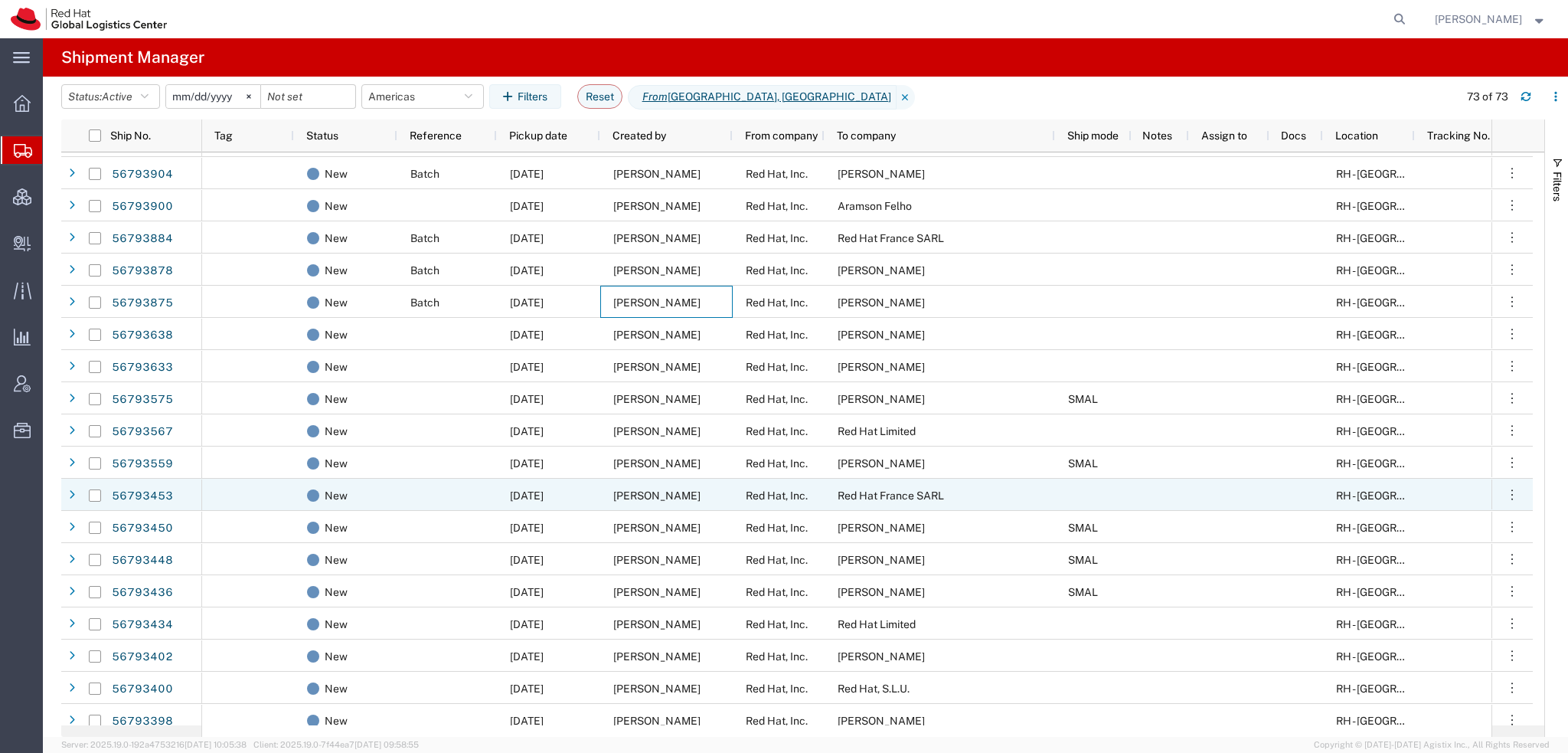
scroll to position [1302, 0]
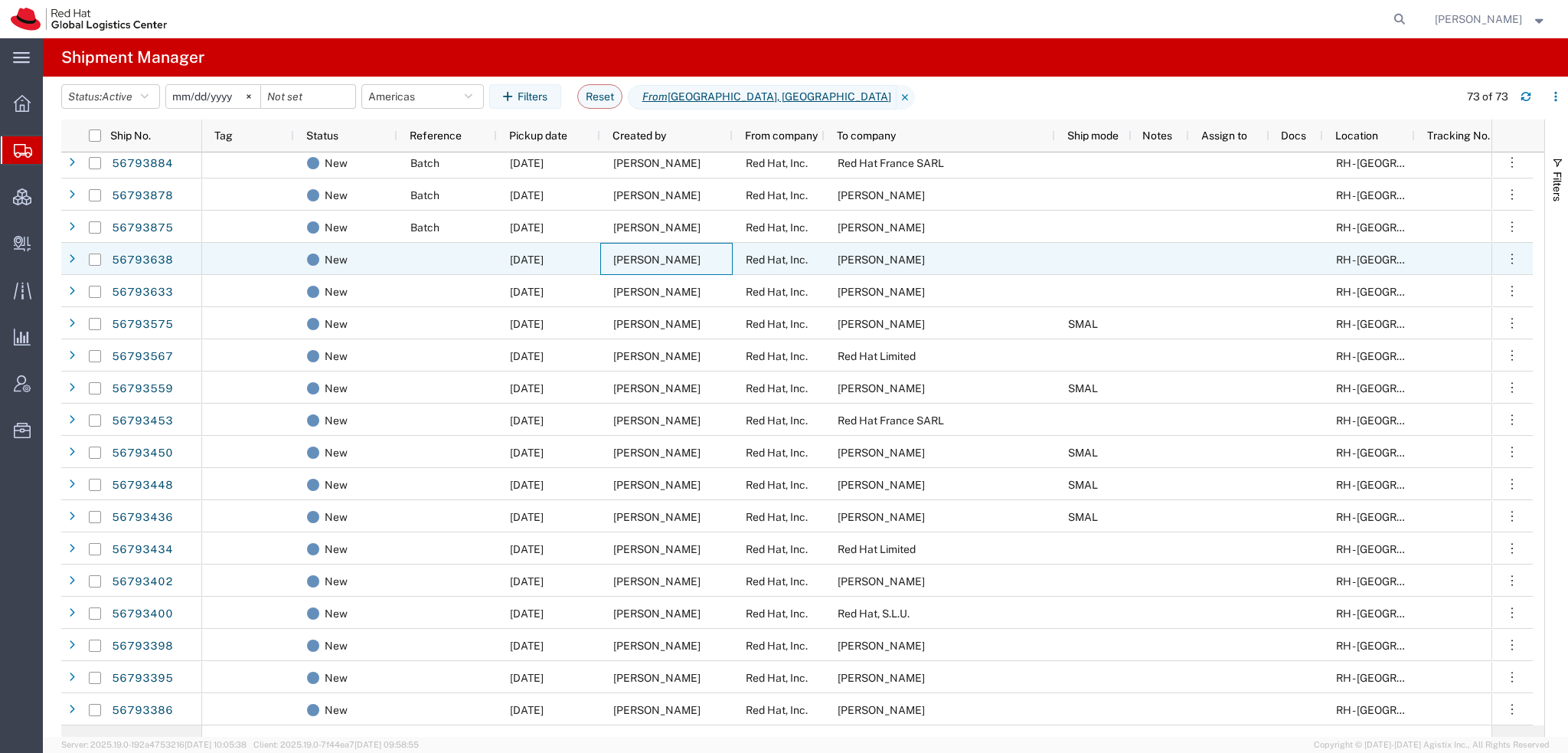
click at [643, 263] on span "[PERSON_NAME]" at bounding box center [657, 259] width 87 height 13
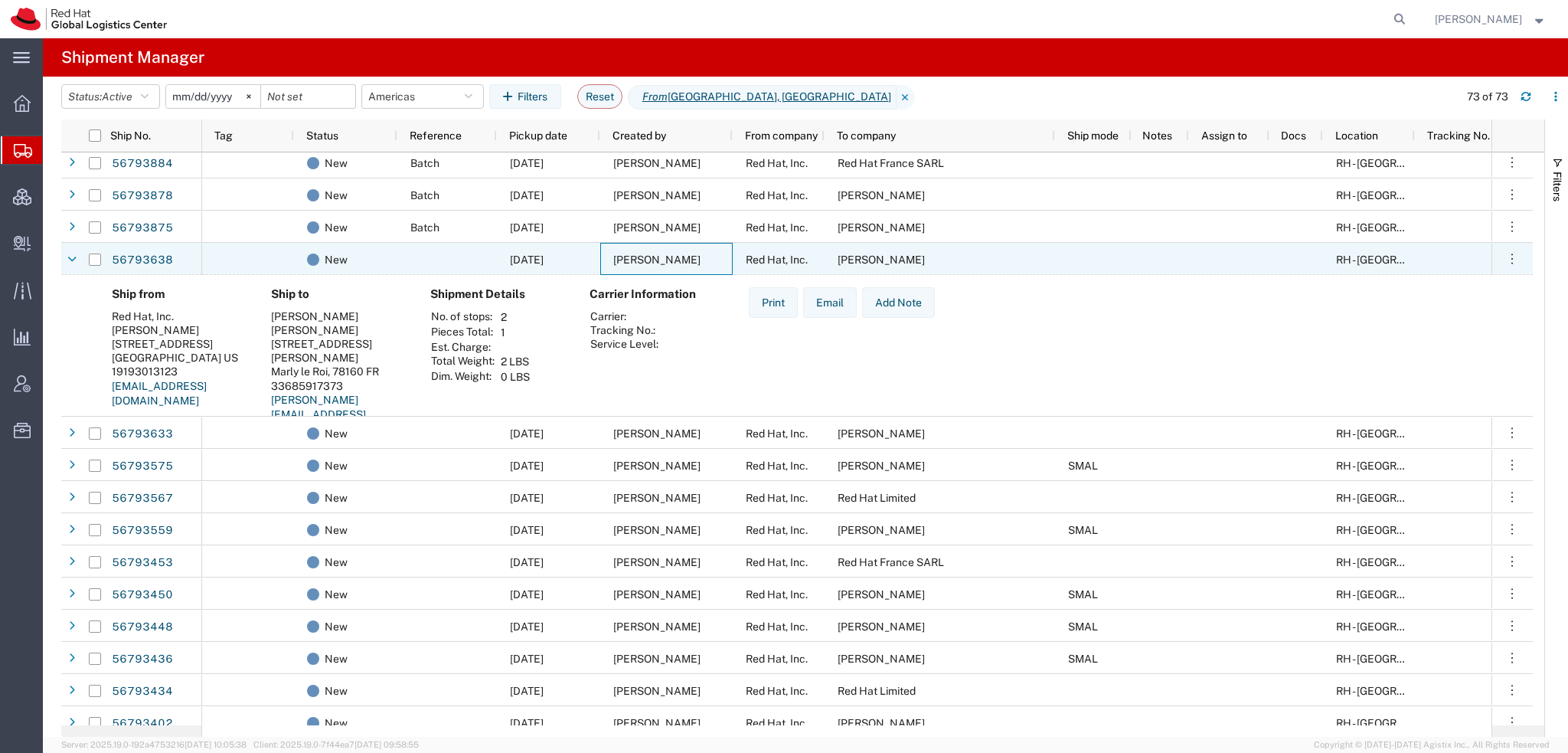
click at [643, 263] on span "[PERSON_NAME]" at bounding box center [657, 259] width 87 height 13
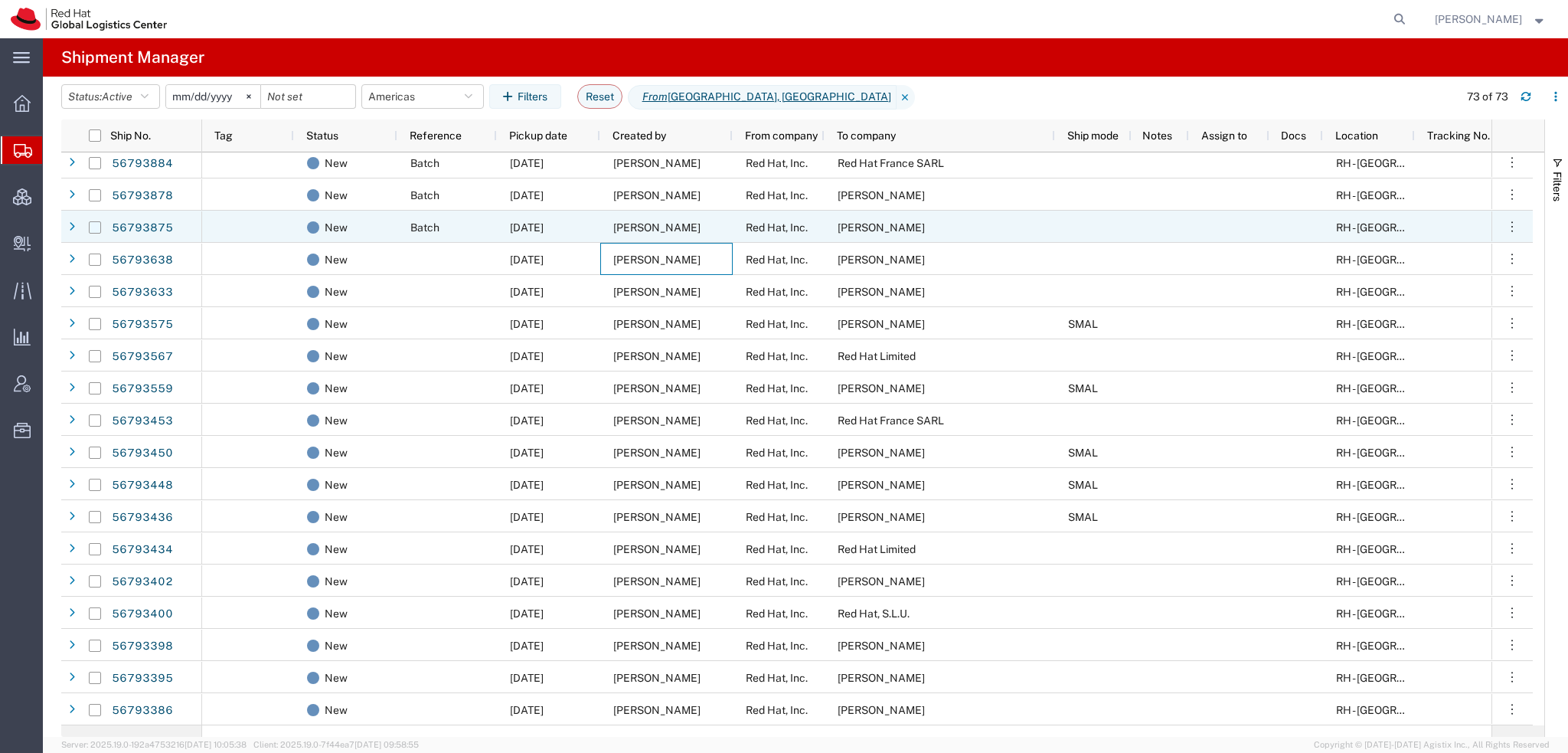
click at [89, 230] on input "Press Space to toggle row selection (unchecked)" at bounding box center [95, 227] width 13 height 13
checkbox input "true"
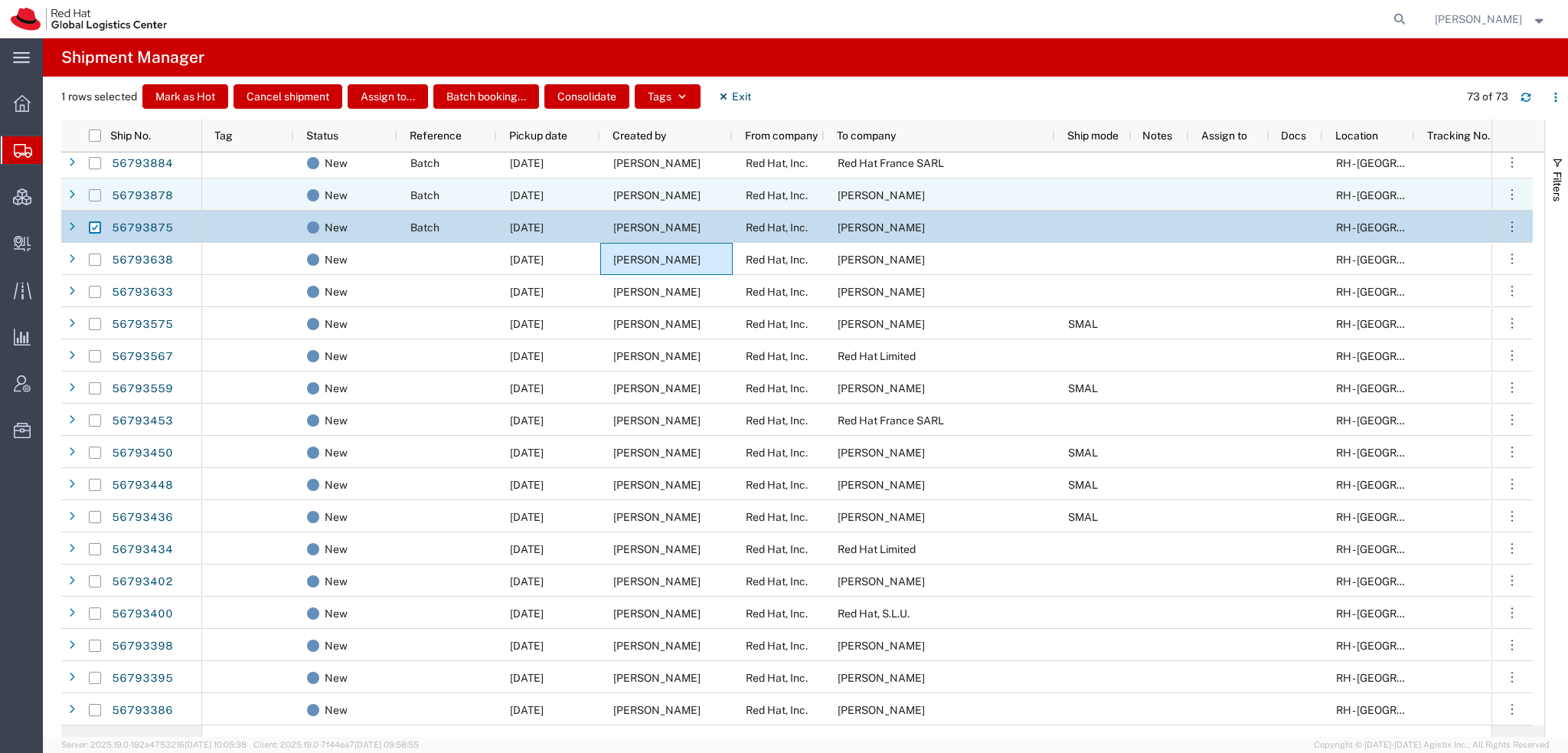
click at [92, 193] on input "Press Space to toggle row selection (unchecked)" at bounding box center [95, 195] width 13 height 13
checkbox input "true"
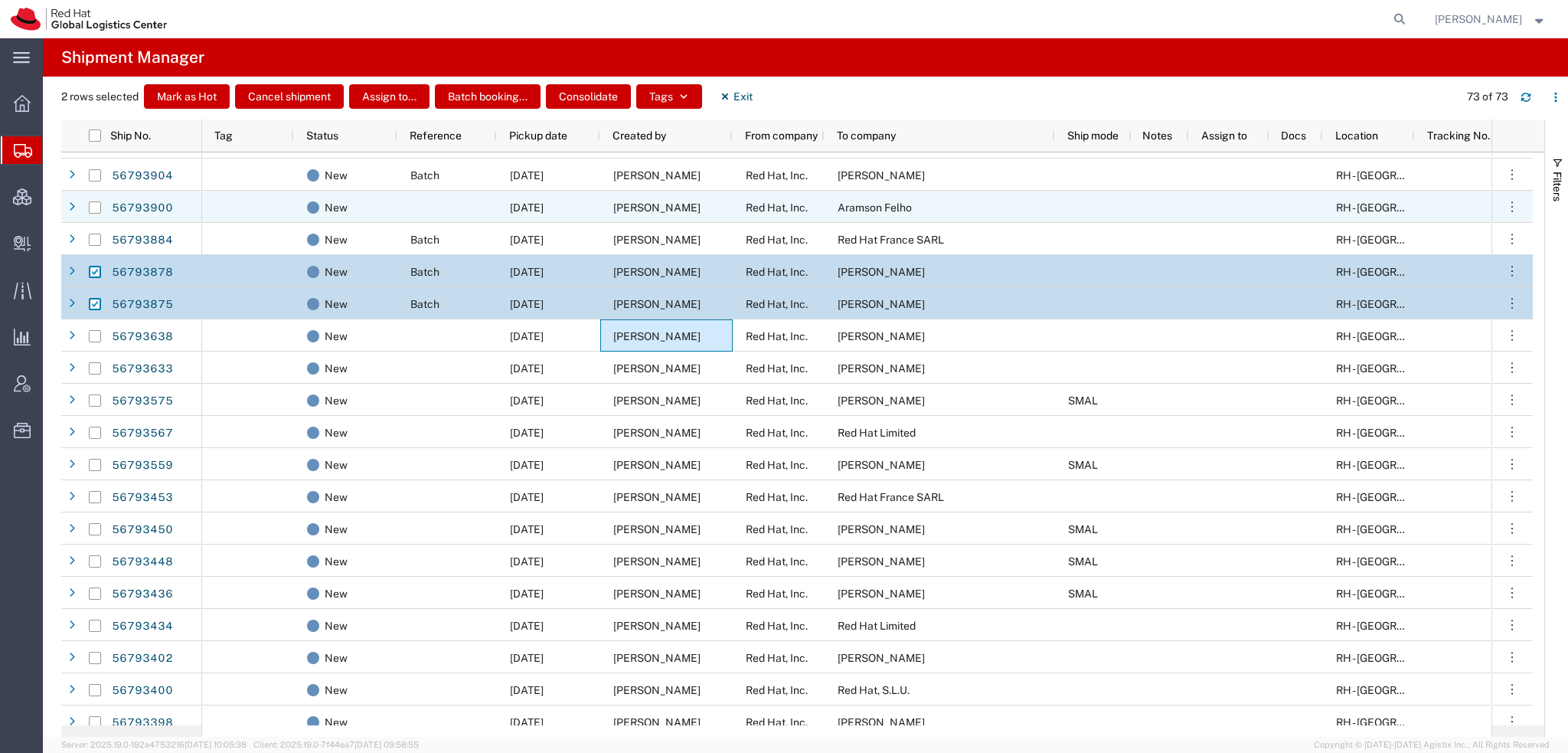
scroll to position [1170, 0]
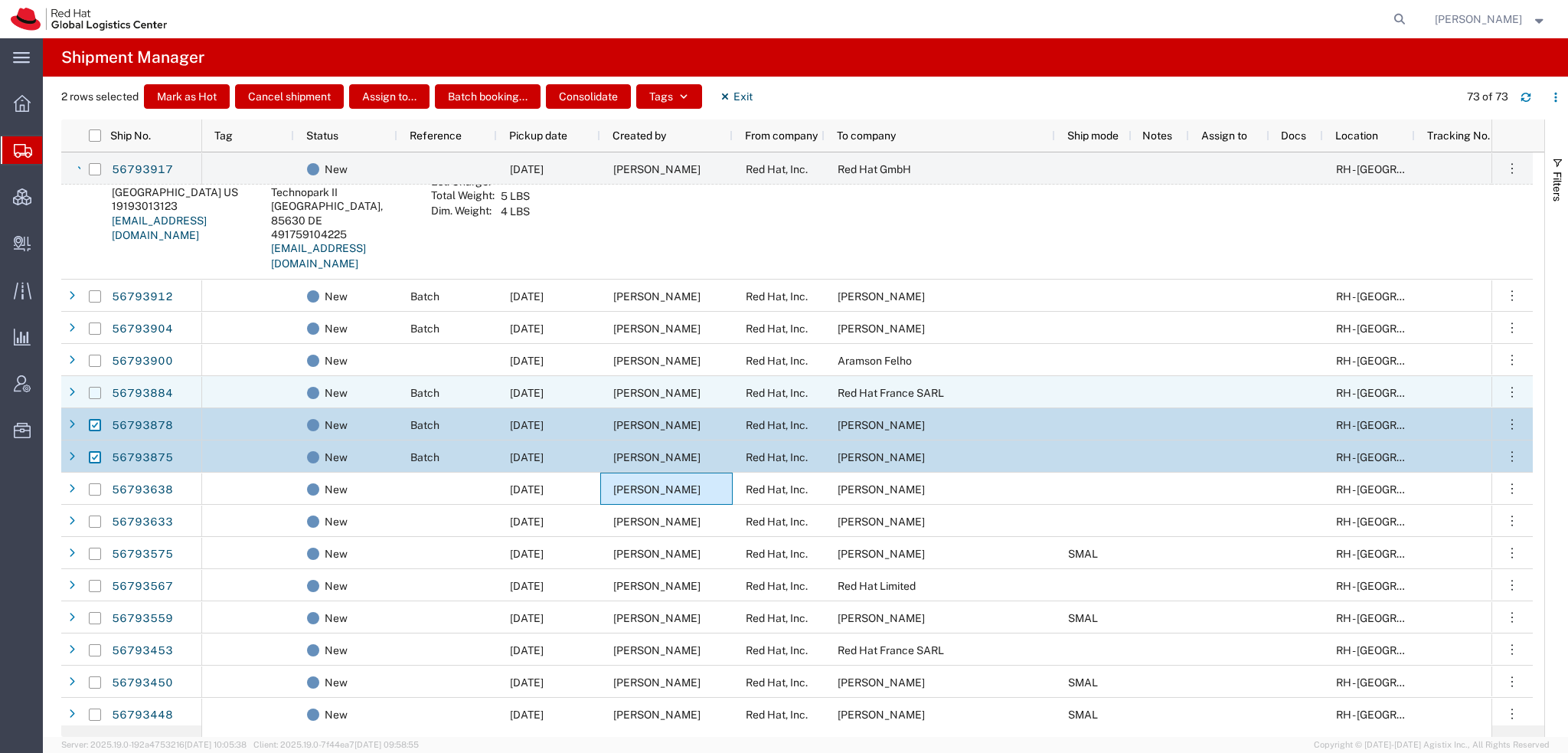
click at [96, 391] on input "Press Space to toggle row selection (unchecked)" at bounding box center [95, 392] width 13 height 13
checkbox input "true"
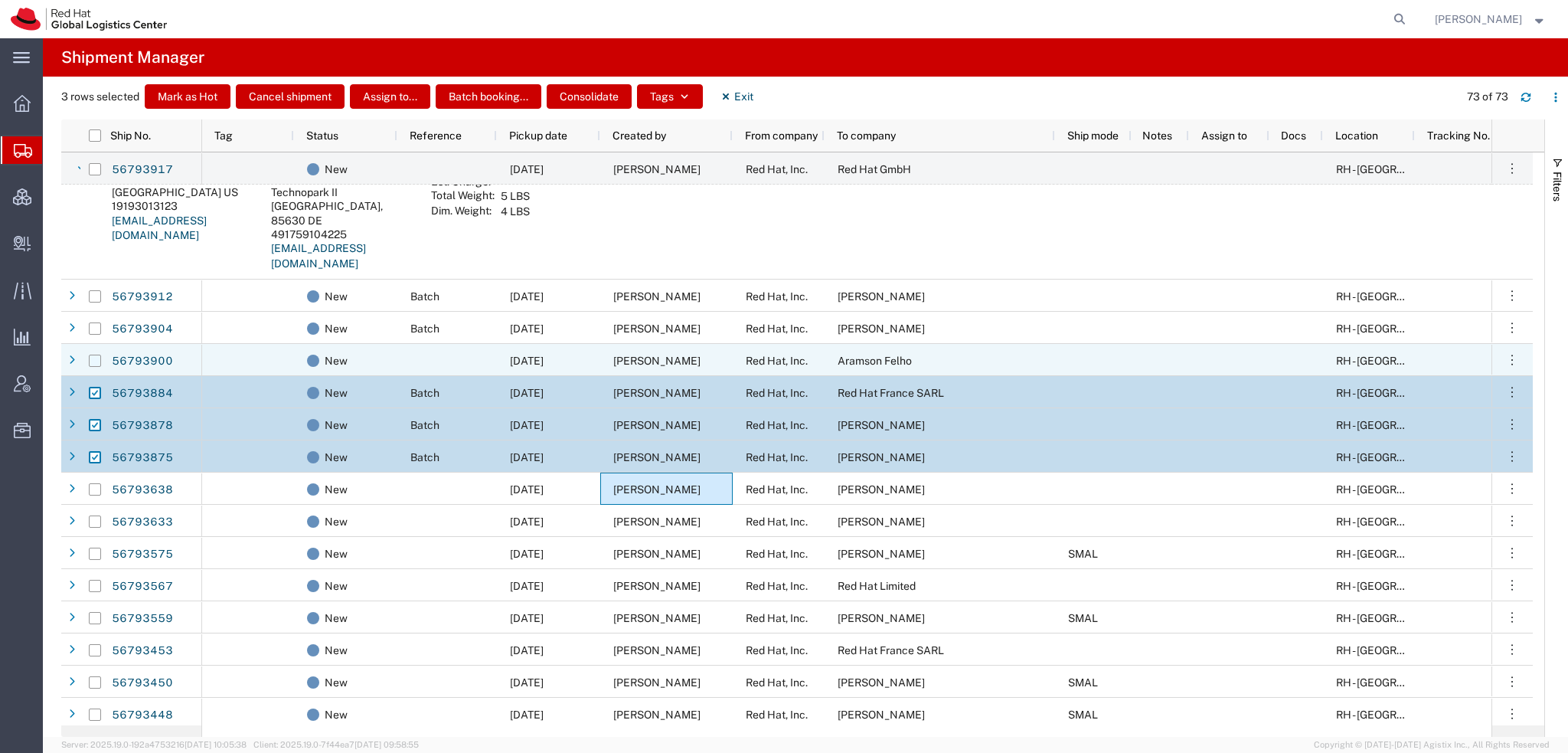
click at [98, 362] on input "Press Space to toggle row selection (unchecked)" at bounding box center [95, 361] width 13 height 13
checkbox input "true"
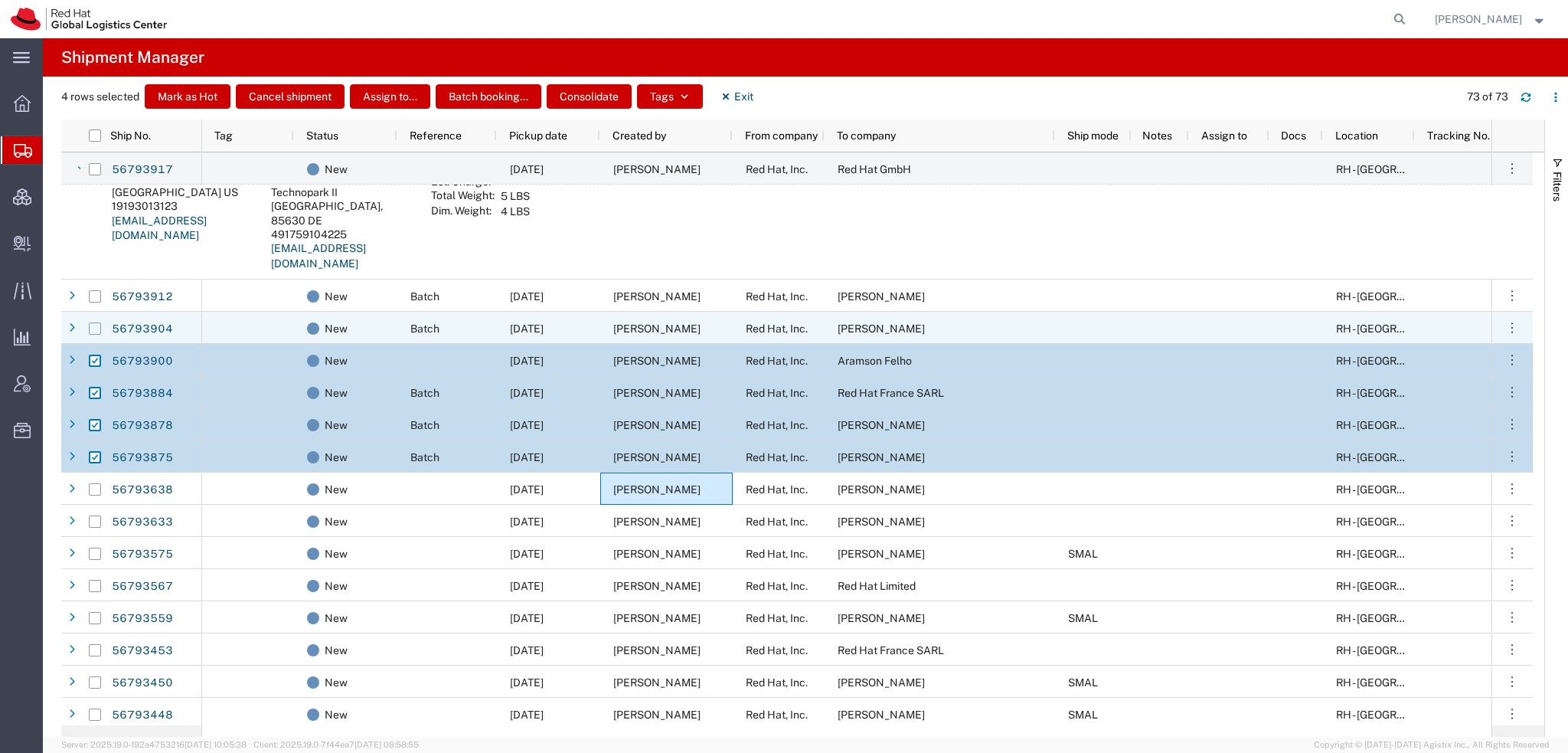
click at [94, 328] on input "Press Space to toggle row selection (unchecked)" at bounding box center [95, 328] width 13 height 13
checkbox input "true"
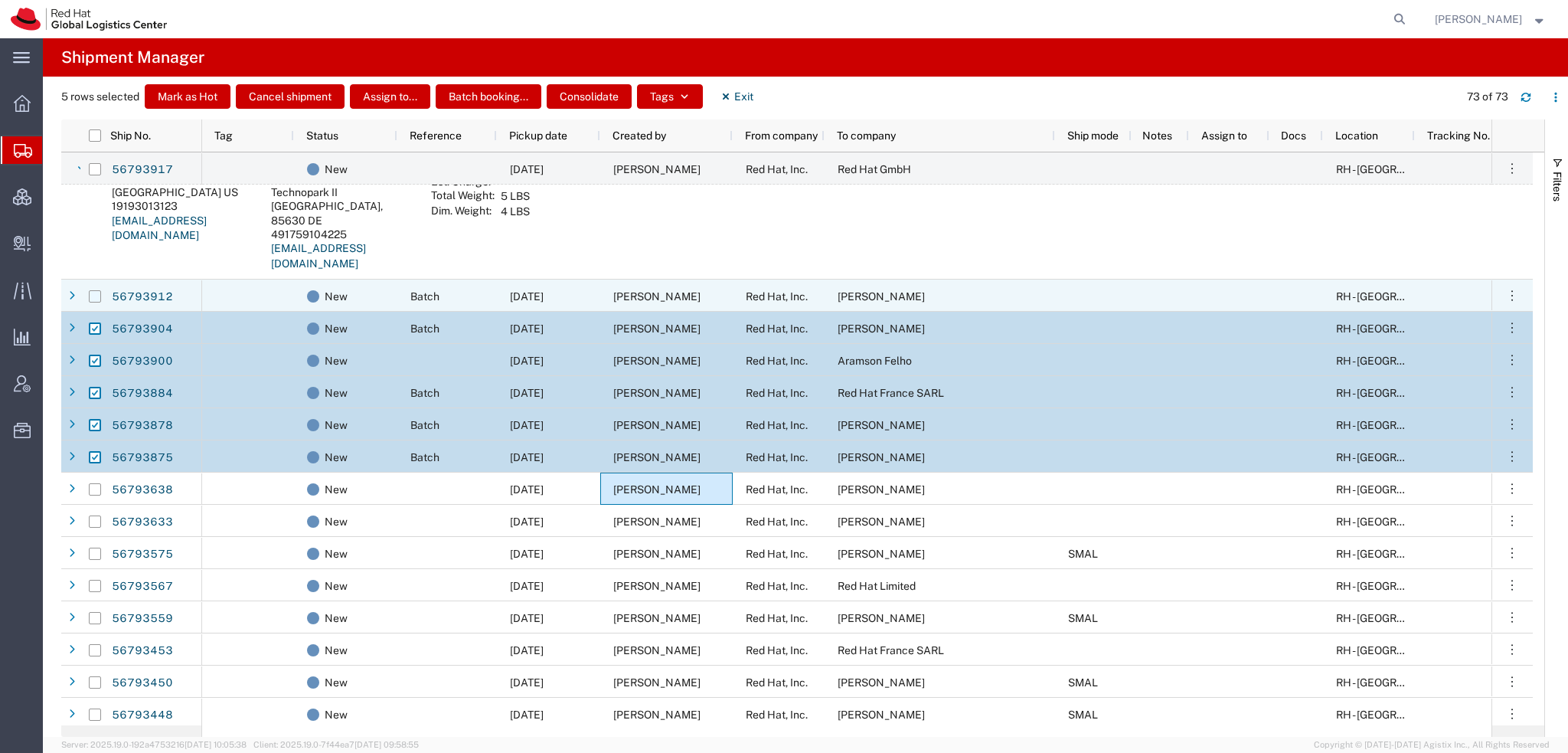
click at [96, 290] on input "Press Space to toggle row selection (unchecked)" at bounding box center [95, 296] width 13 height 13
checkbox input "true"
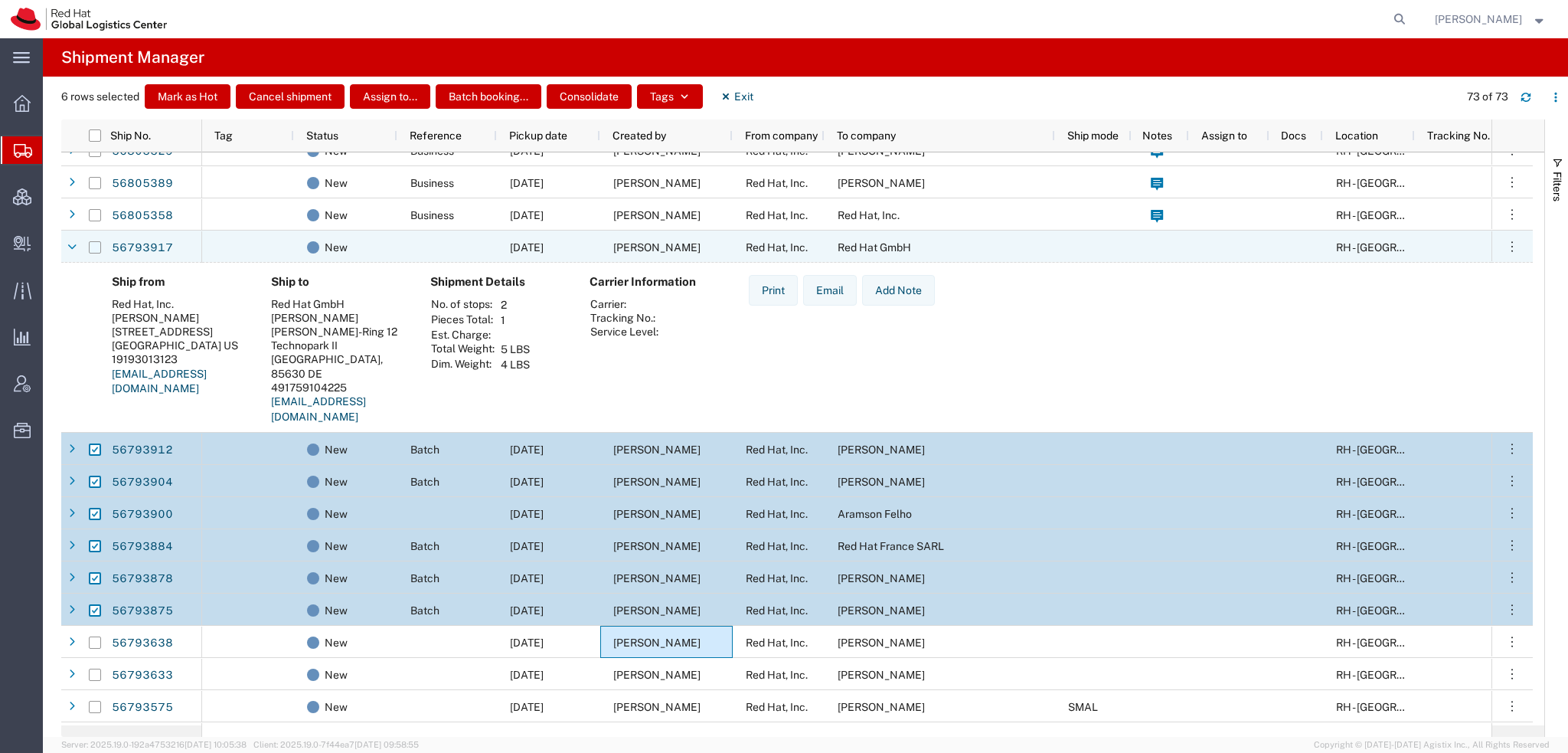
click at [95, 248] on input "Press Space to toggle row selection (unchecked)" at bounding box center [95, 247] width 13 height 13
checkbox input "true"
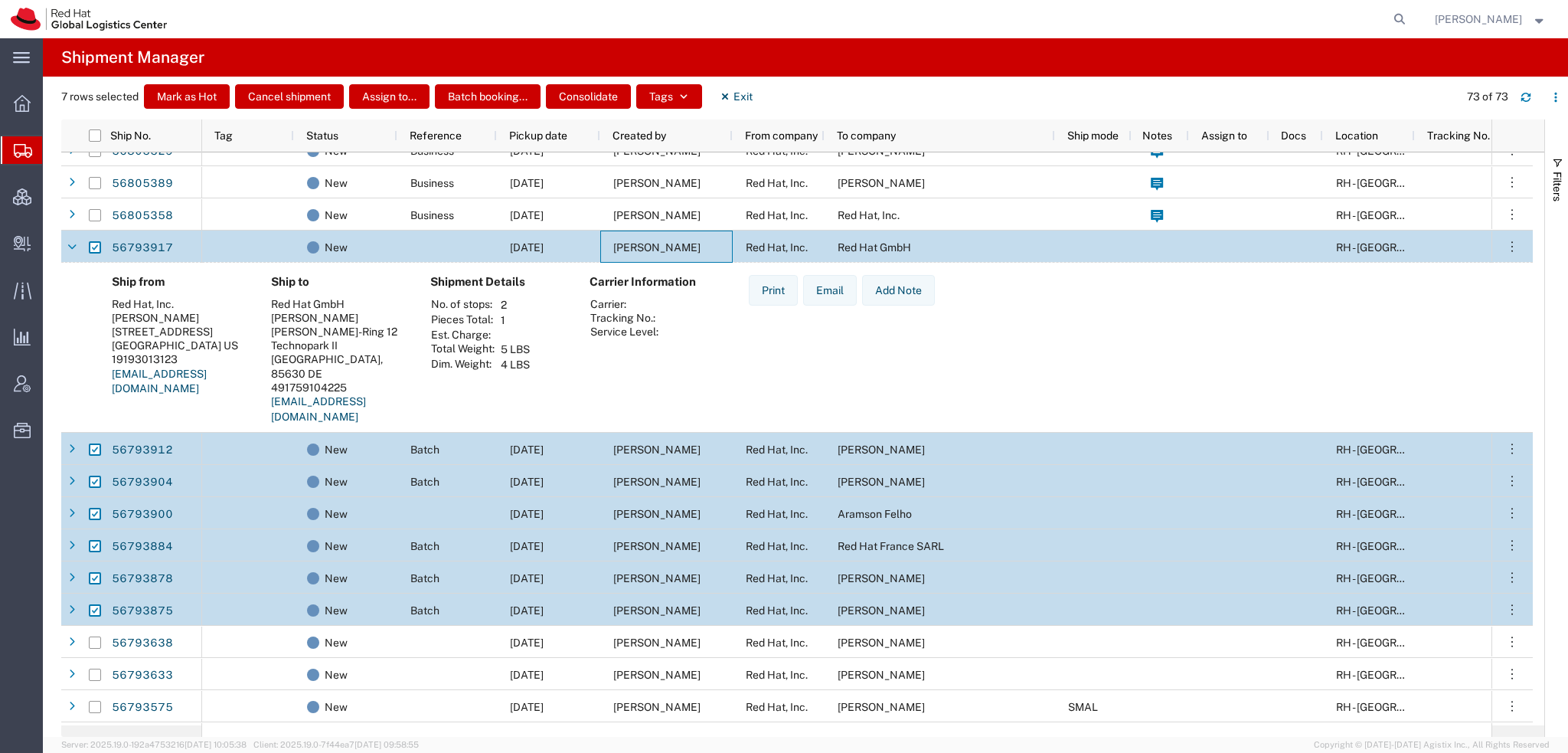
click at [674, 245] on span "[PERSON_NAME]" at bounding box center [657, 247] width 87 height 13
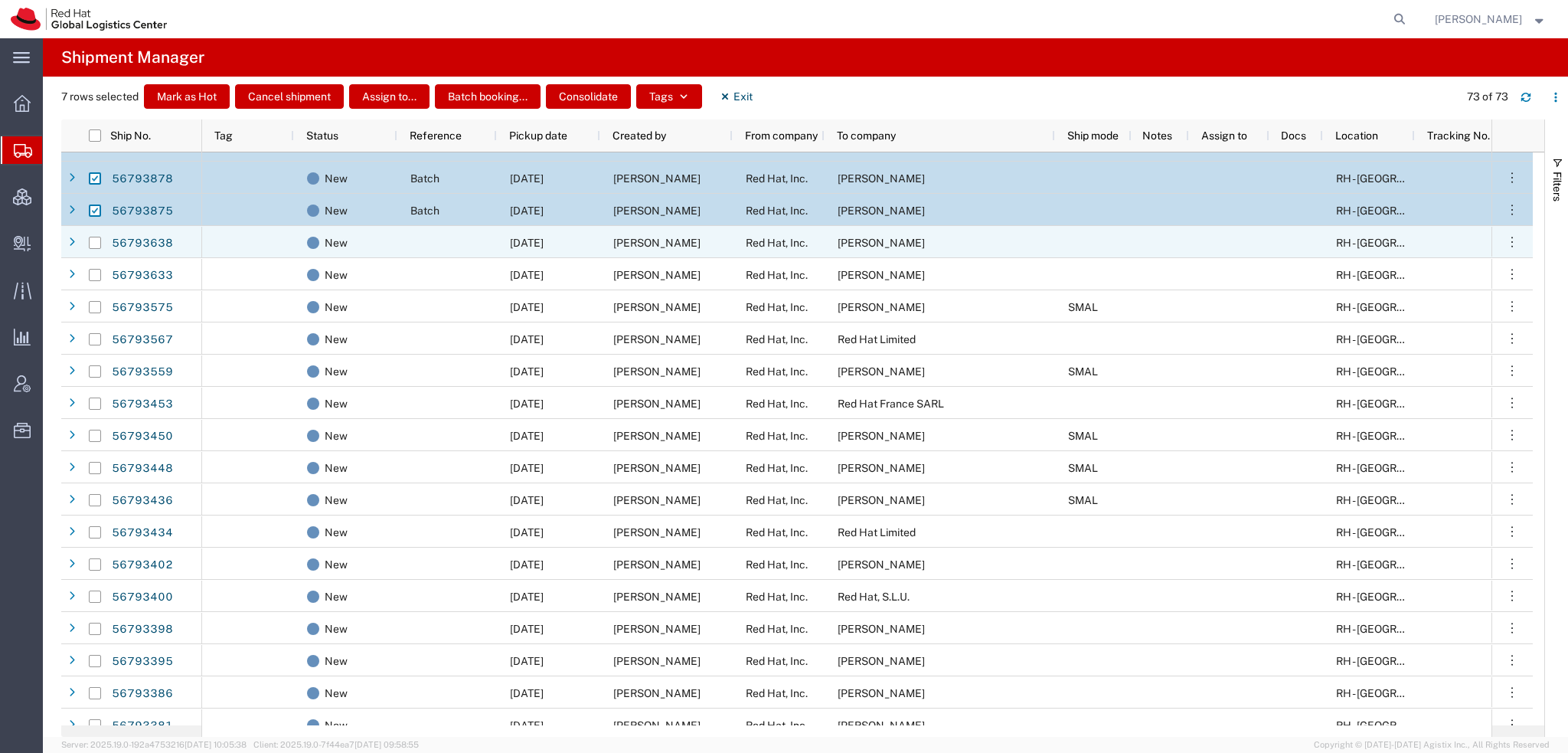
click at [653, 245] on span "[PERSON_NAME]" at bounding box center [657, 243] width 87 height 13
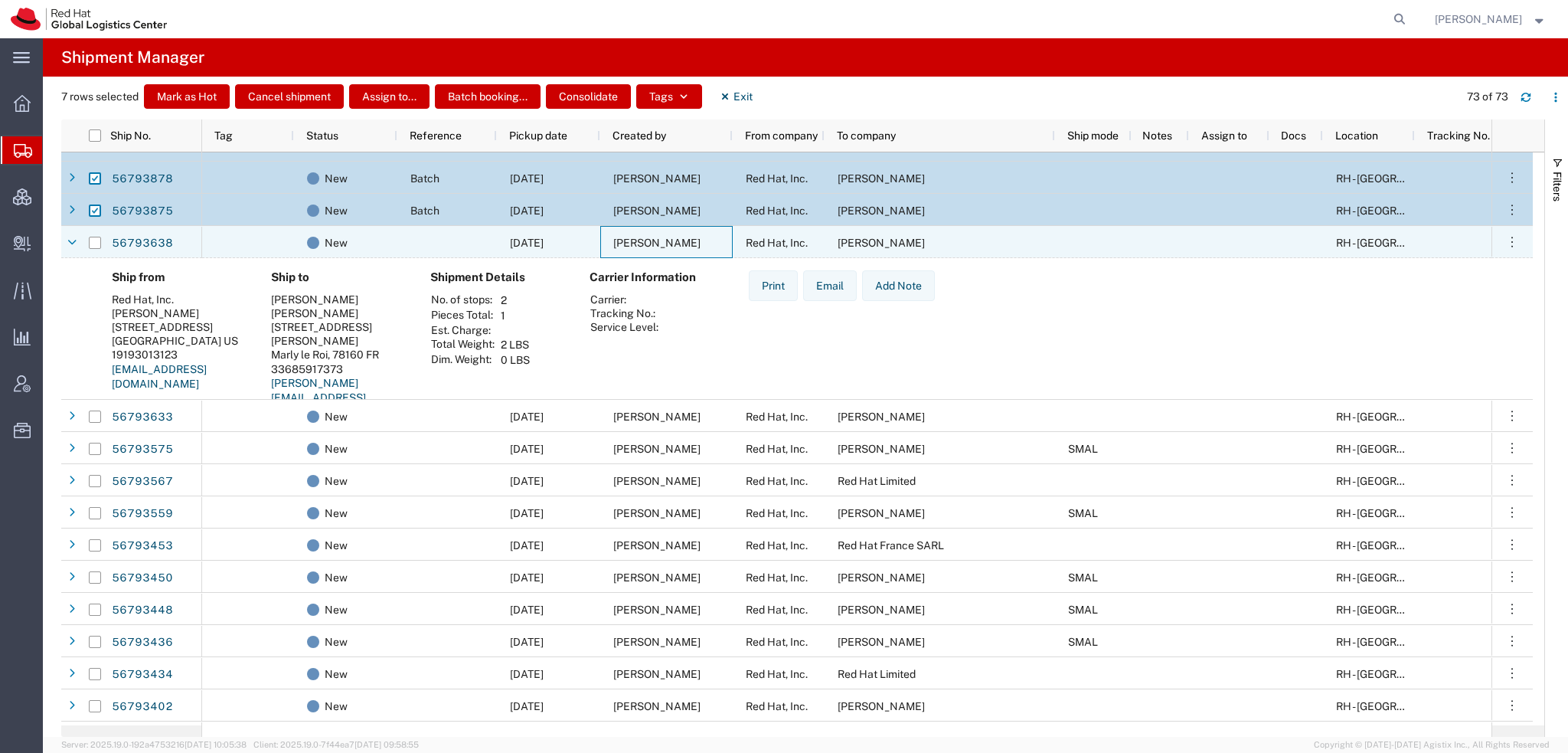
click at [653, 245] on span "[PERSON_NAME]" at bounding box center [657, 243] width 87 height 13
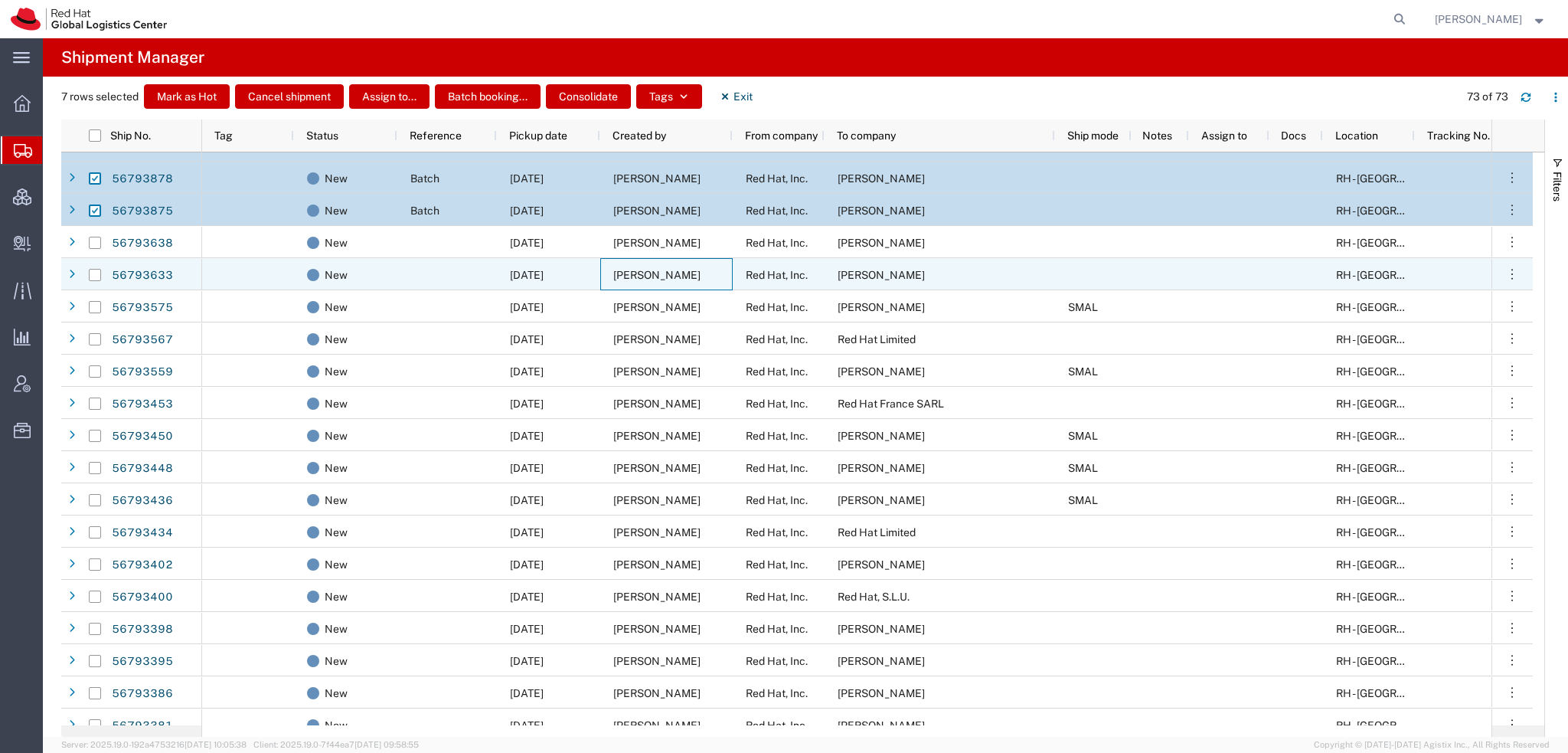
click at [655, 275] on span "[PERSON_NAME]" at bounding box center [657, 275] width 87 height 13
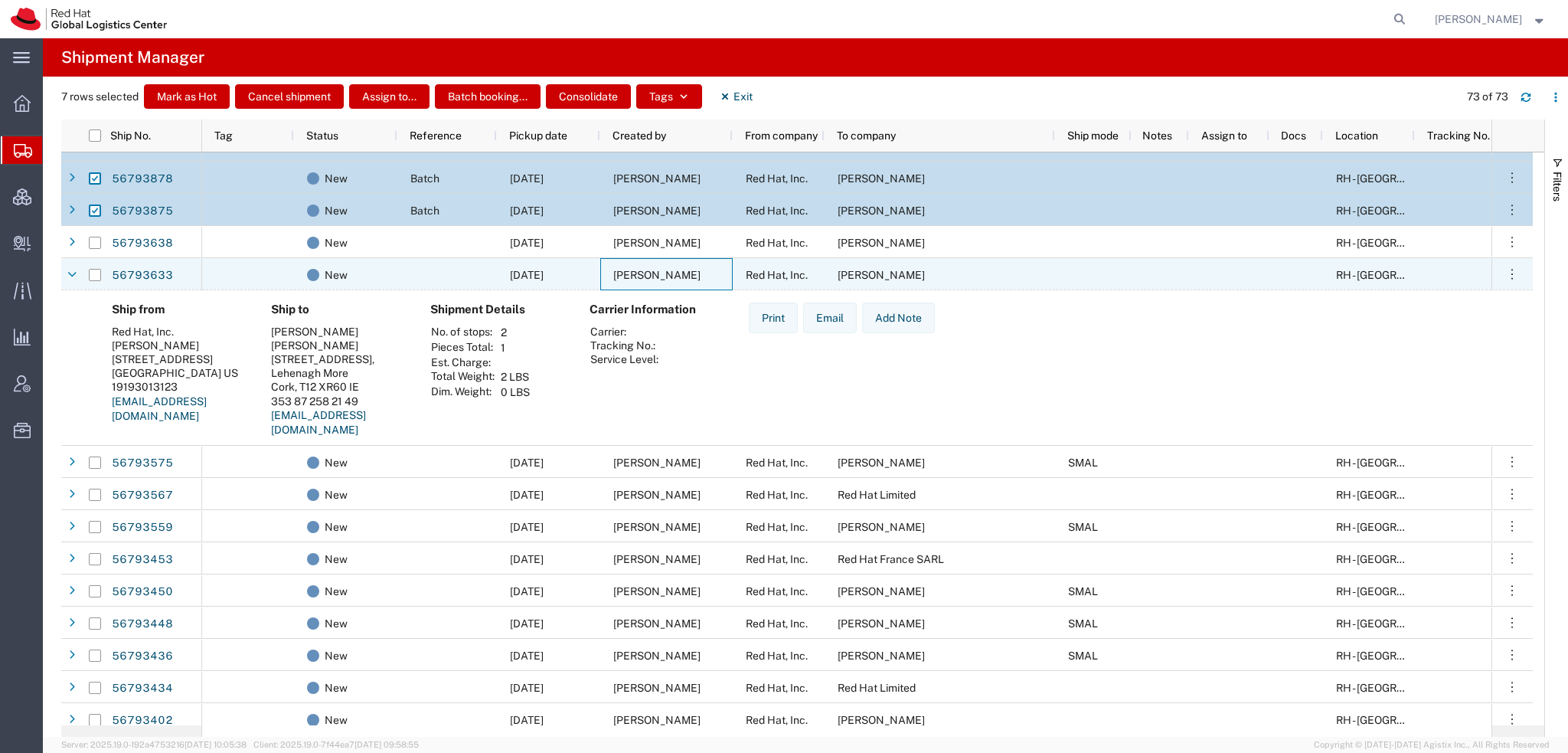
click at [655, 275] on span "[PERSON_NAME]" at bounding box center [657, 275] width 87 height 13
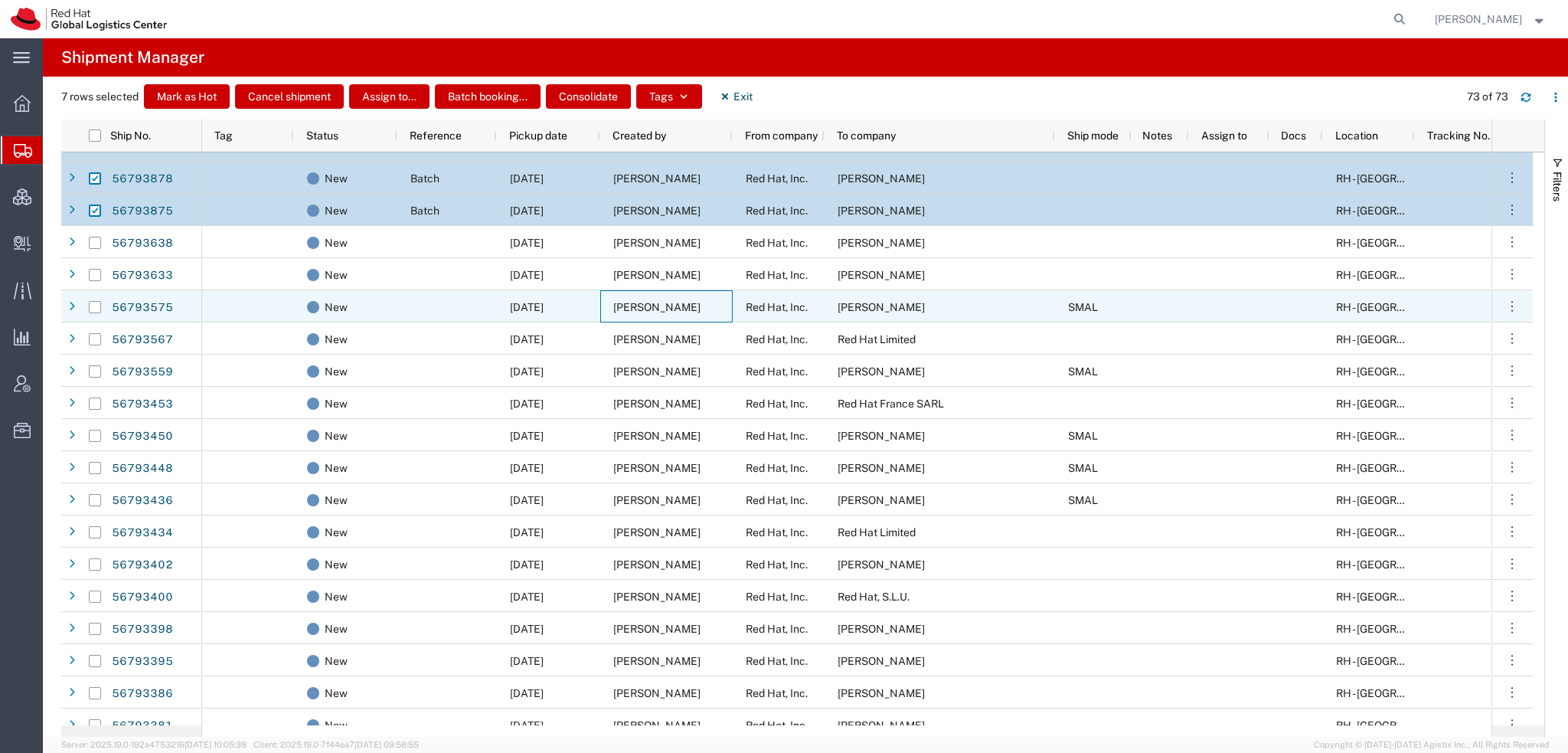
click at [660, 306] on span "[PERSON_NAME]" at bounding box center [657, 306] width 87 height 13
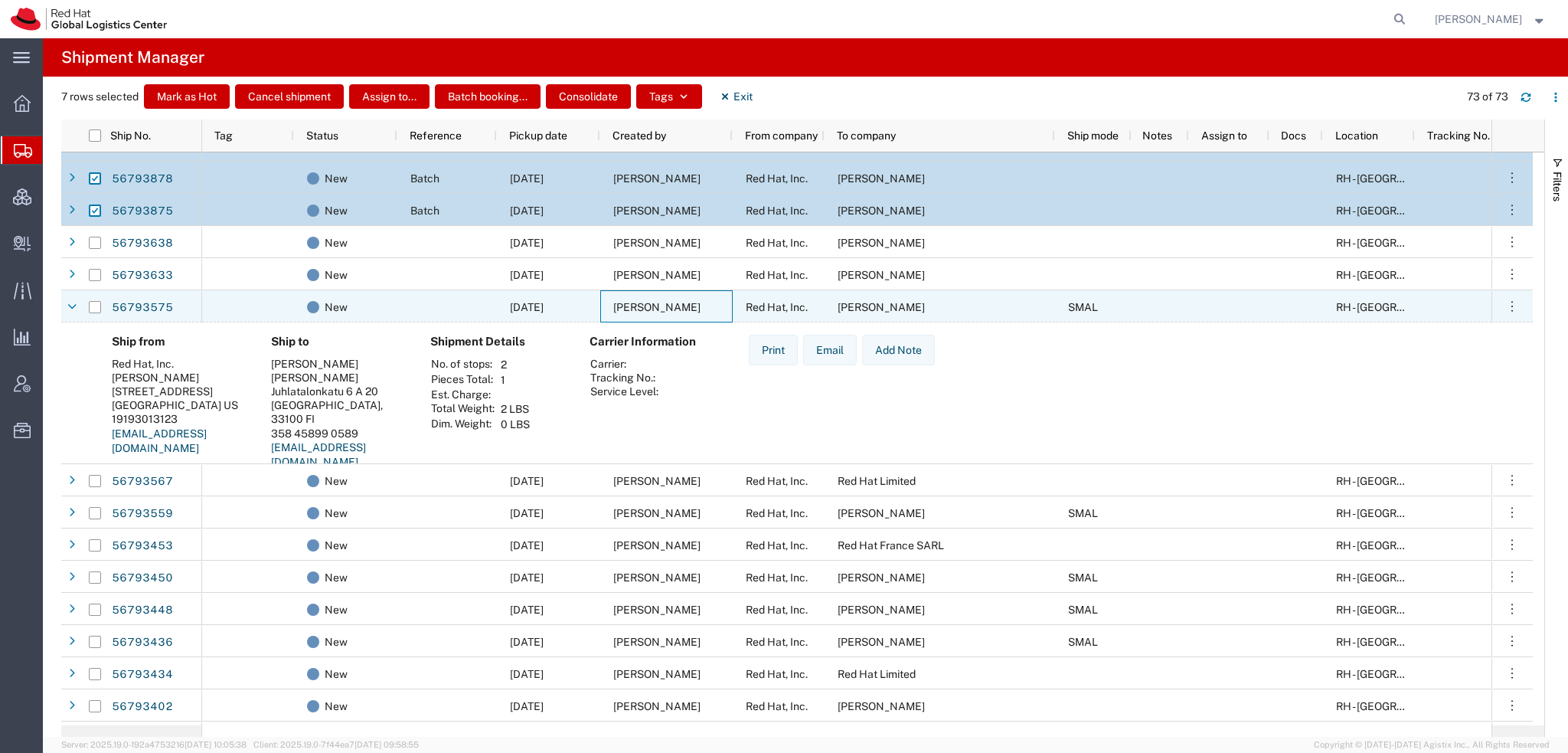
click at [660, 306] on span "[PERSON_NAME]" at bounding box center [657, 306] width 87 height 13
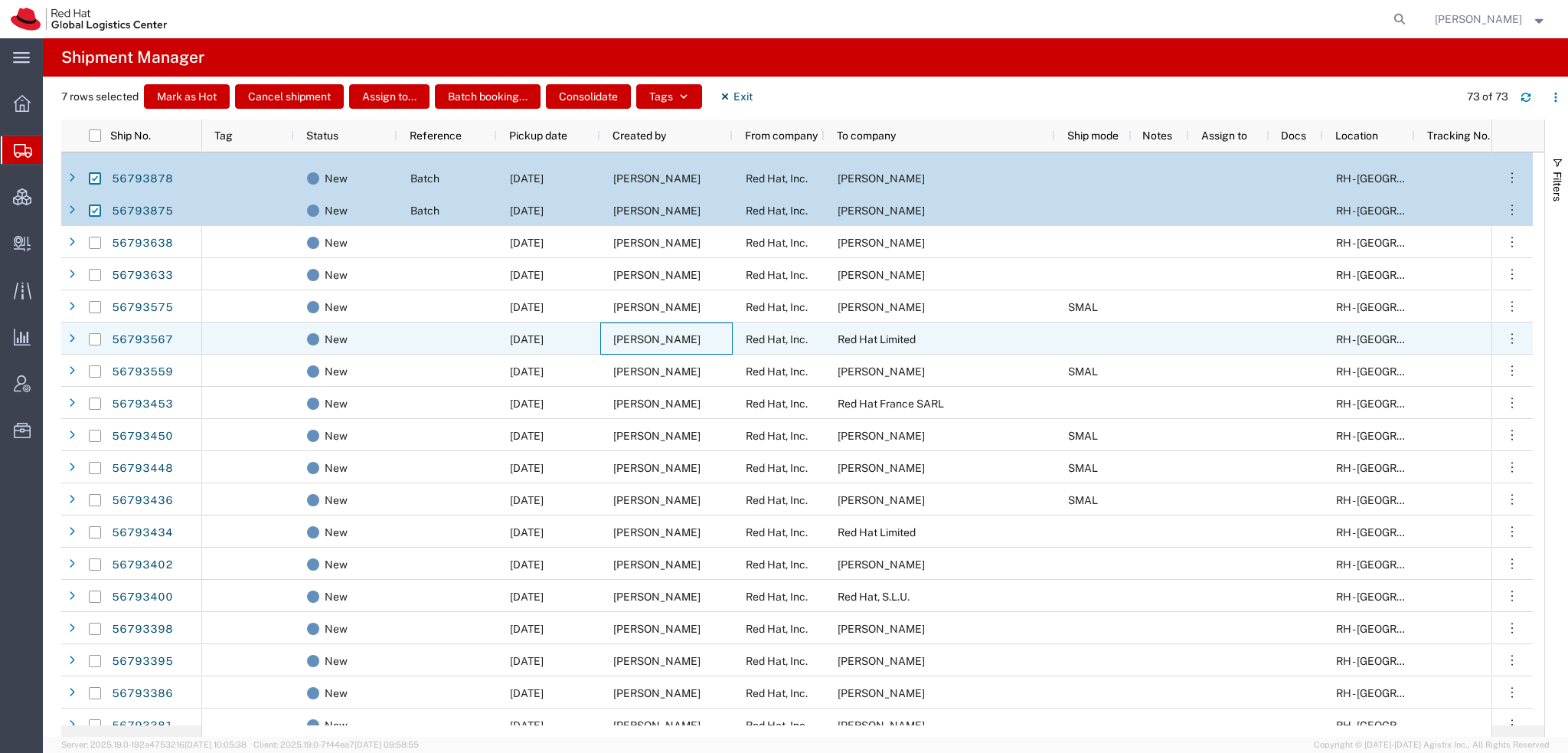
click at [661, 339] on span "[PERSON_NAME]" at bounding box center [657, 339] width 87 height 13
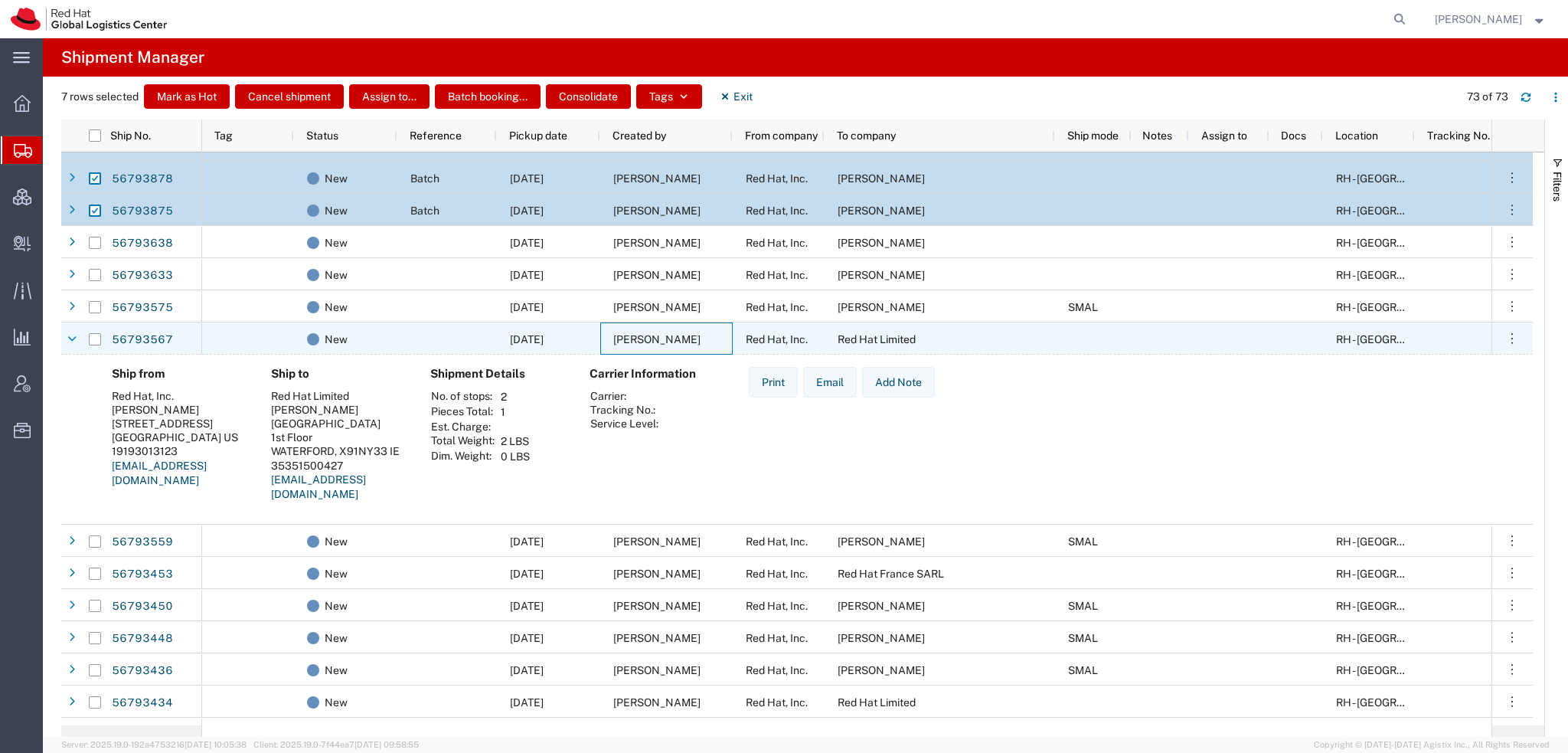
click at [661, 339] on span "[PERSON_NAME]" at bounding box center [657, 339] width 87 height 13
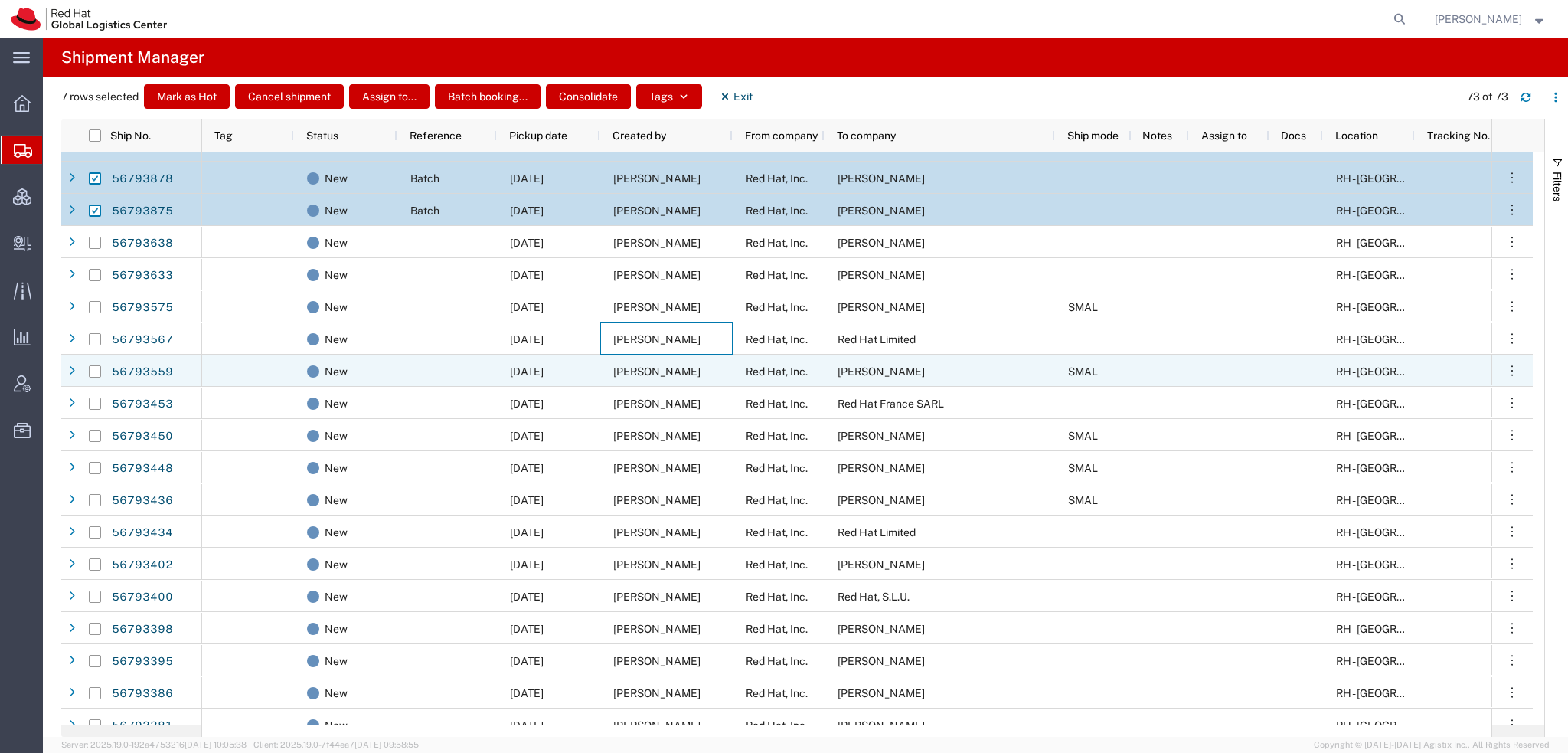
click at [657, 370] on span "[PERSON_NAME]" at bounding box center [657, 371] width 87 height 13
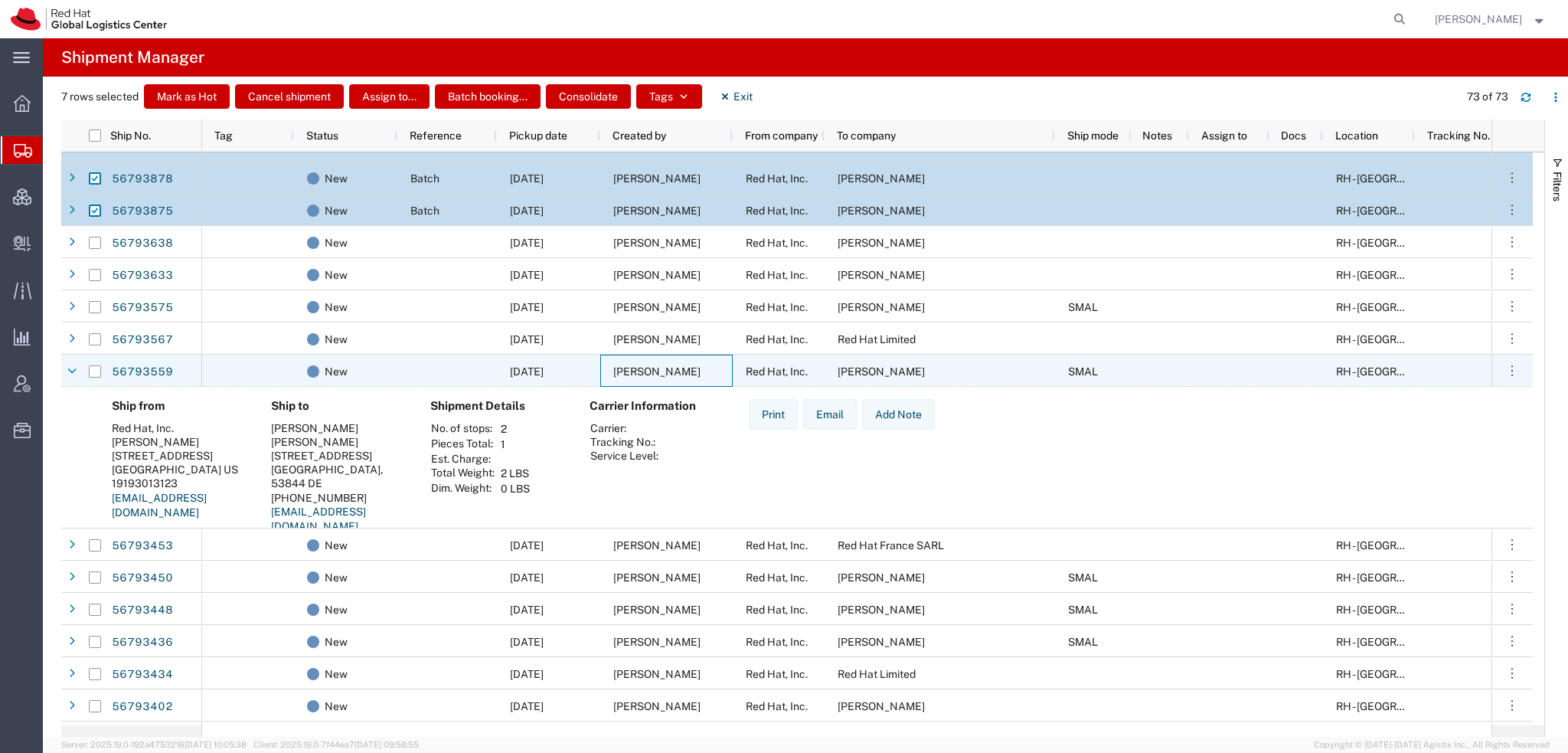
click at [657, 370] on span "[PERSON_NAME]" at bounding box center [657, 371] width 87 height 13
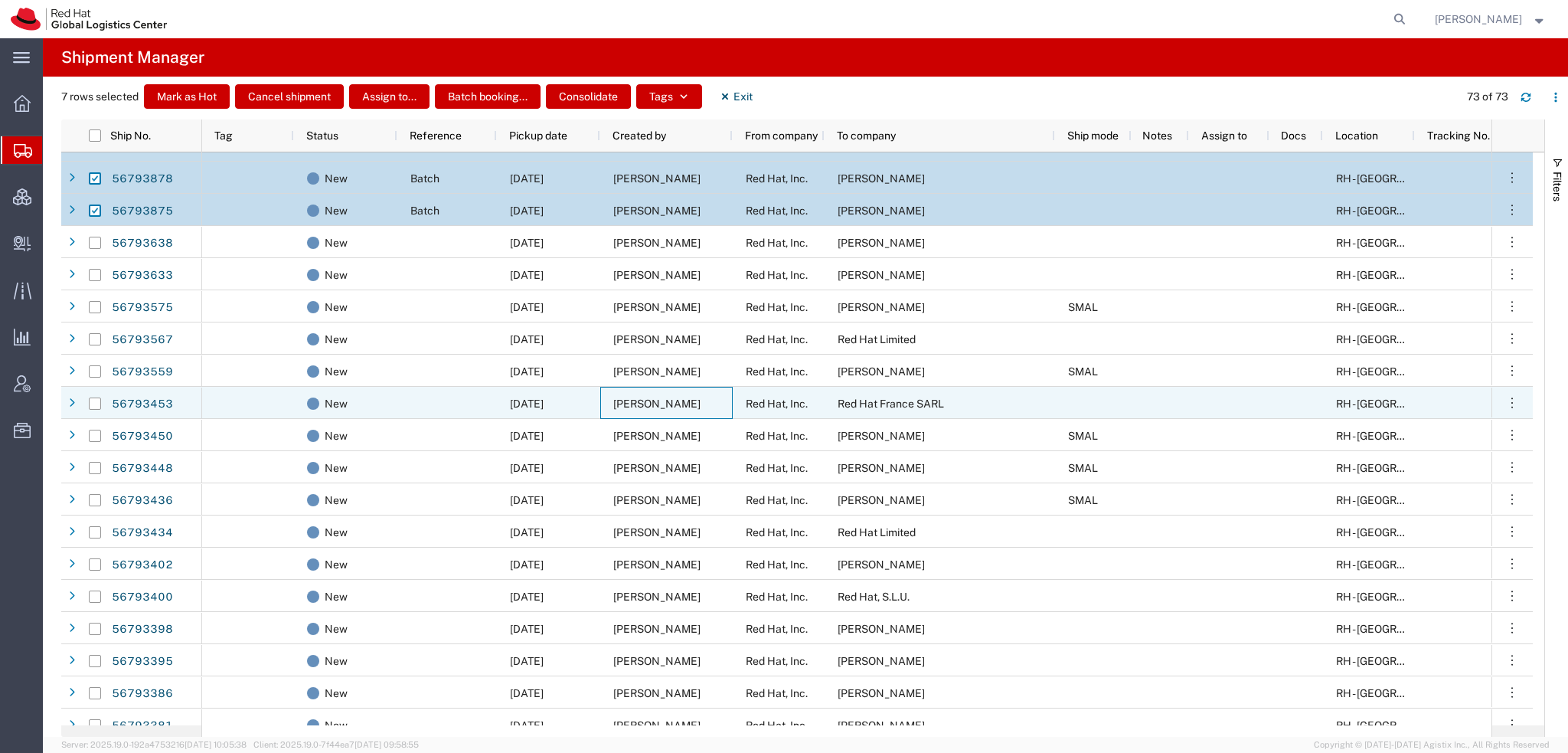
click at [647, 397] on span "[PERSON_NAME]" at bounding box center [657, 403] width 87 height 13
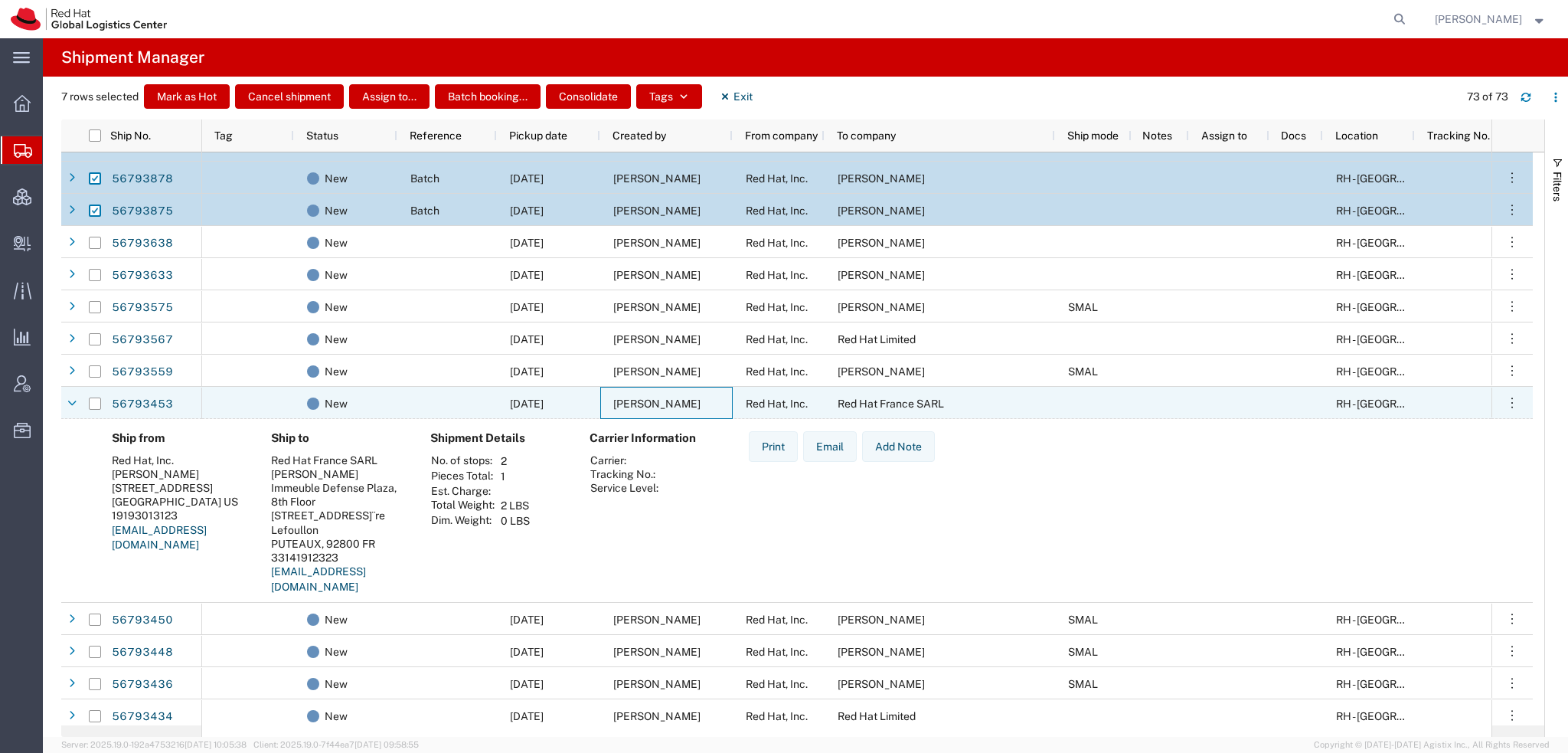
click at [647, 397] on span "[PERSON_NAME]" at bounding box center [657, 403] width 87 height 13
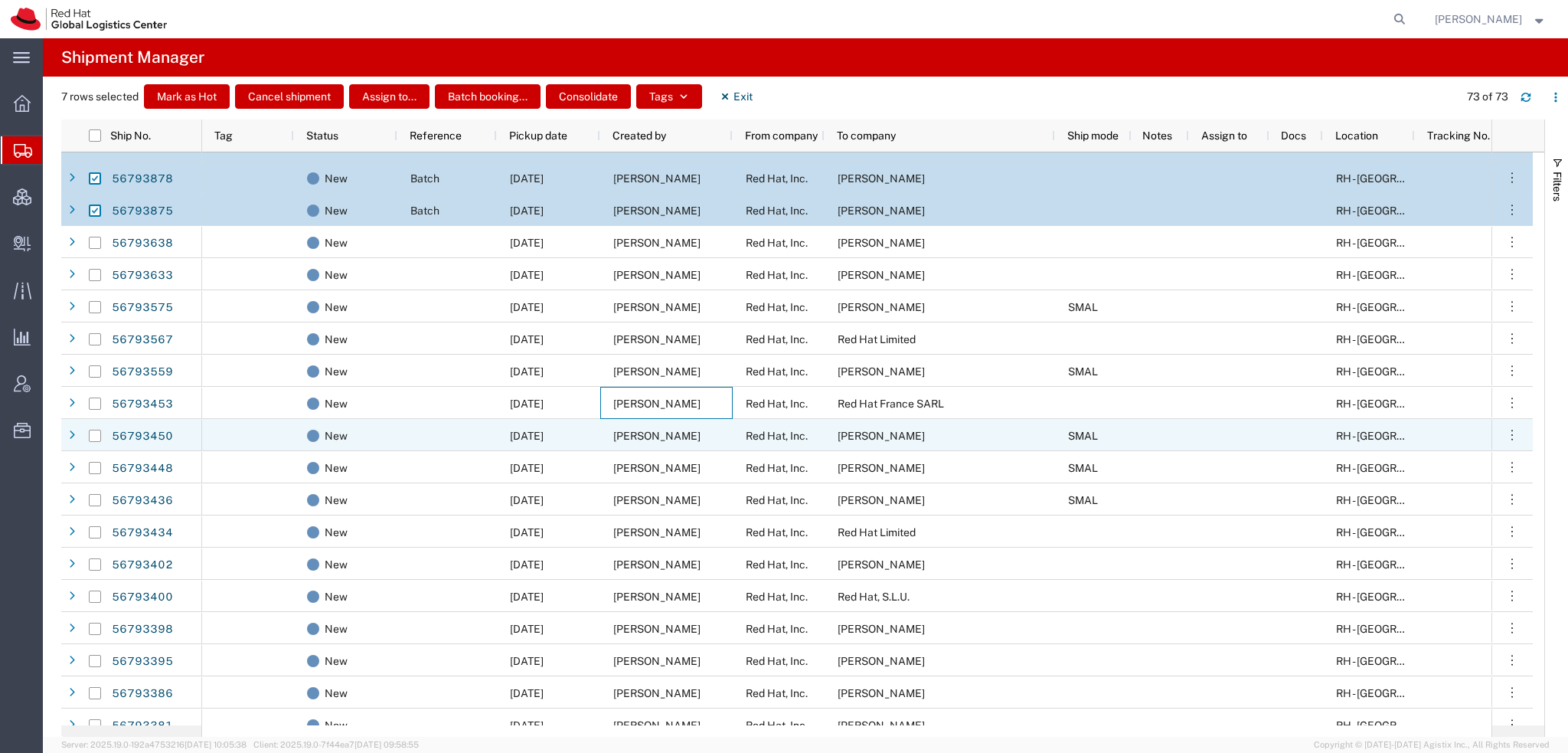
click at [630, 436] on span "[PERSON_NAME]" at bounding box center [657, 435] width 87 height 13
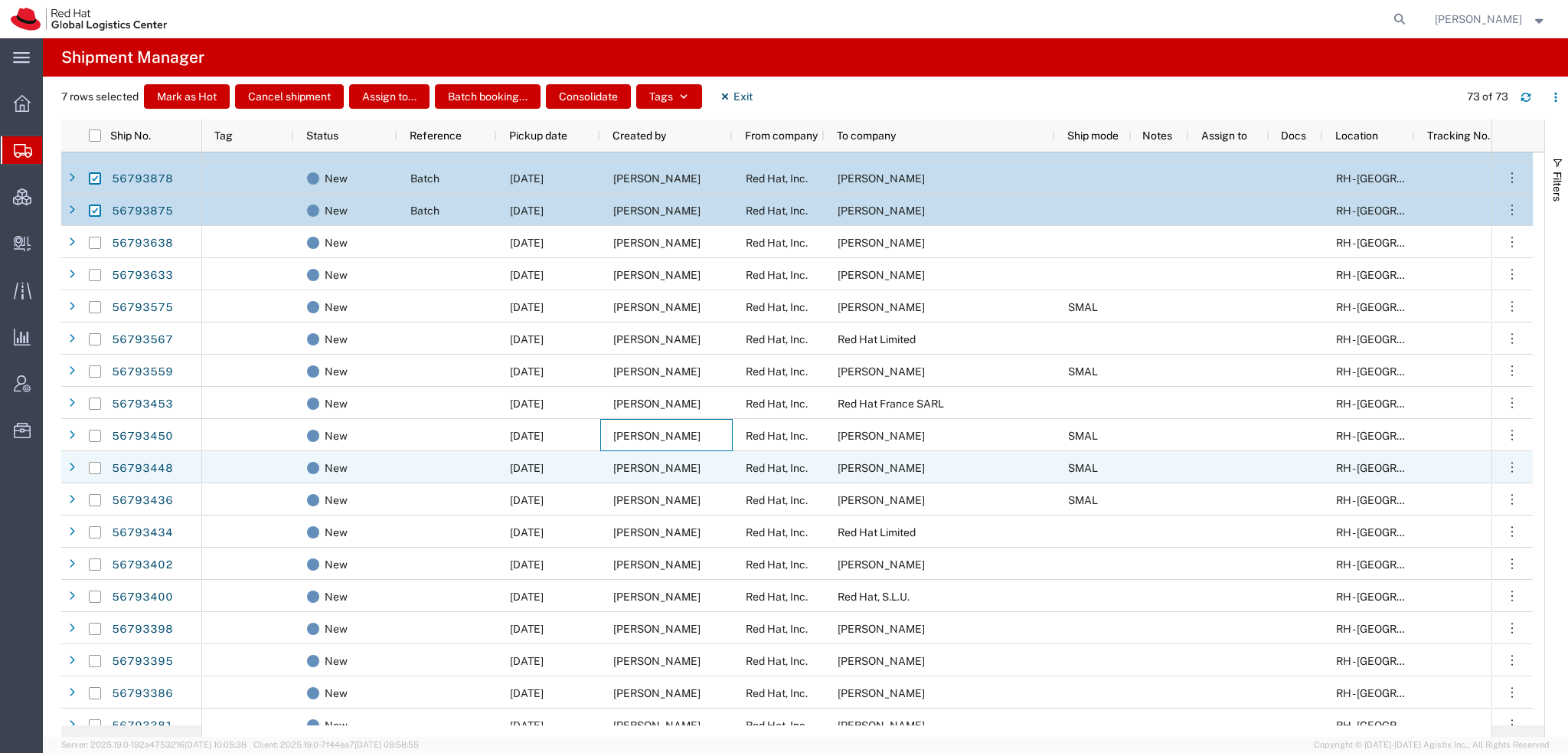
click at [614, 462] on span "[PERSON_NAME]" at bounding box center [657, 468] width 87 height 13
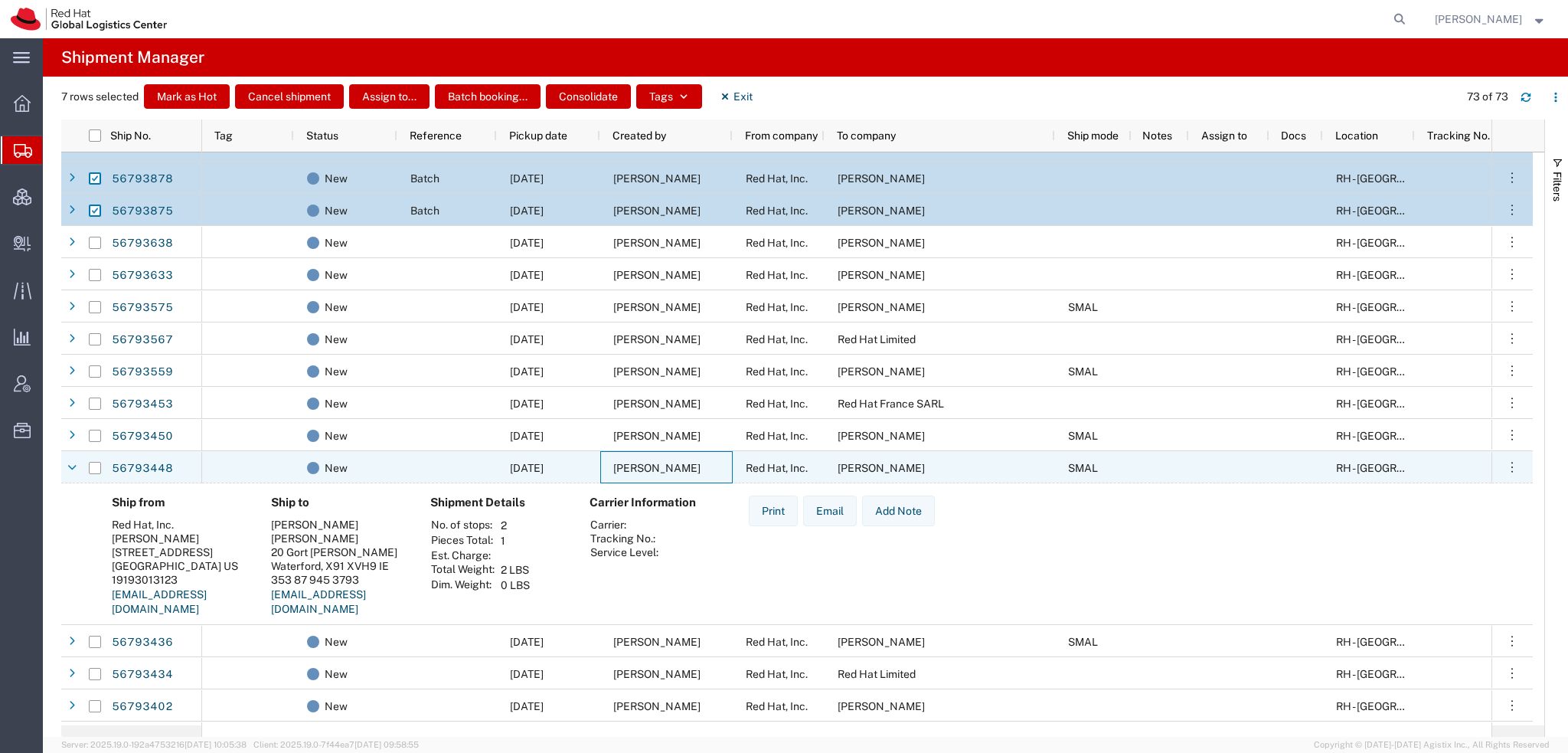
click at [614, 462] on span "Kirk Newcross" at bounding box center [657, 468] width 87 height 13
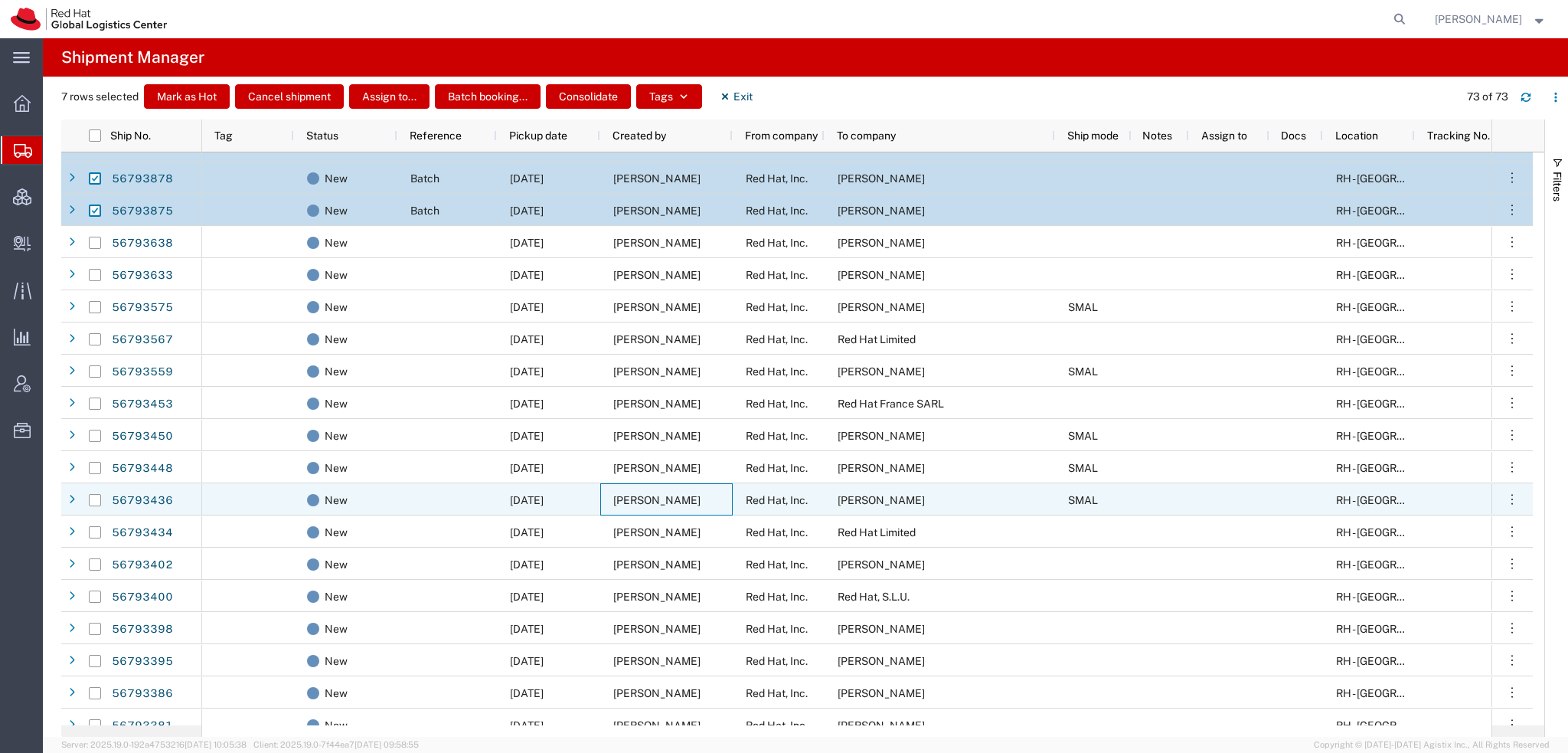
click at [621, 499] on span "[PERSON_NAME]" at bounding box center [657, 500] width 87 height 13
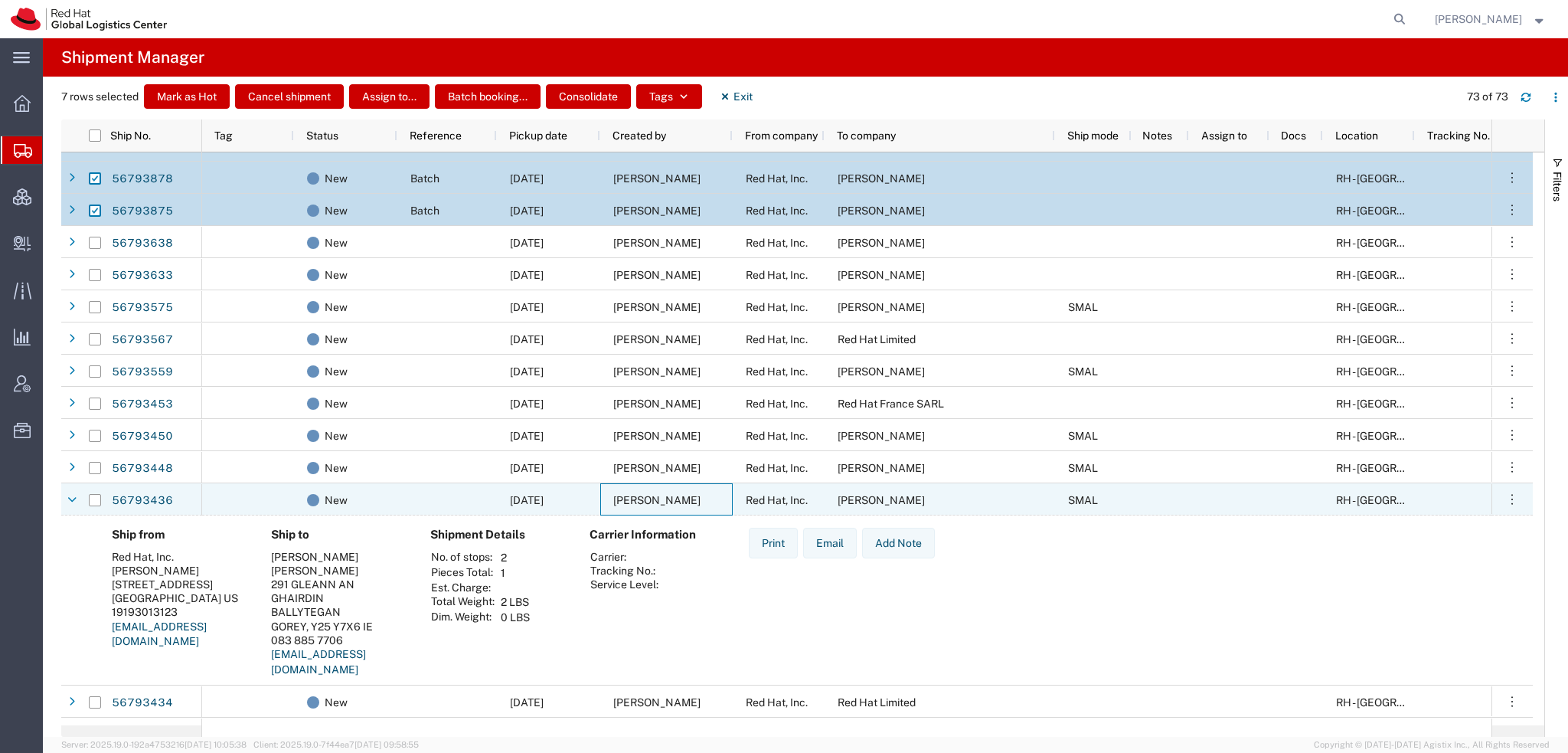
click at [621, 499] on span "[PERSON_NAME]" at bounding box center [657, 500] width 87 height 13
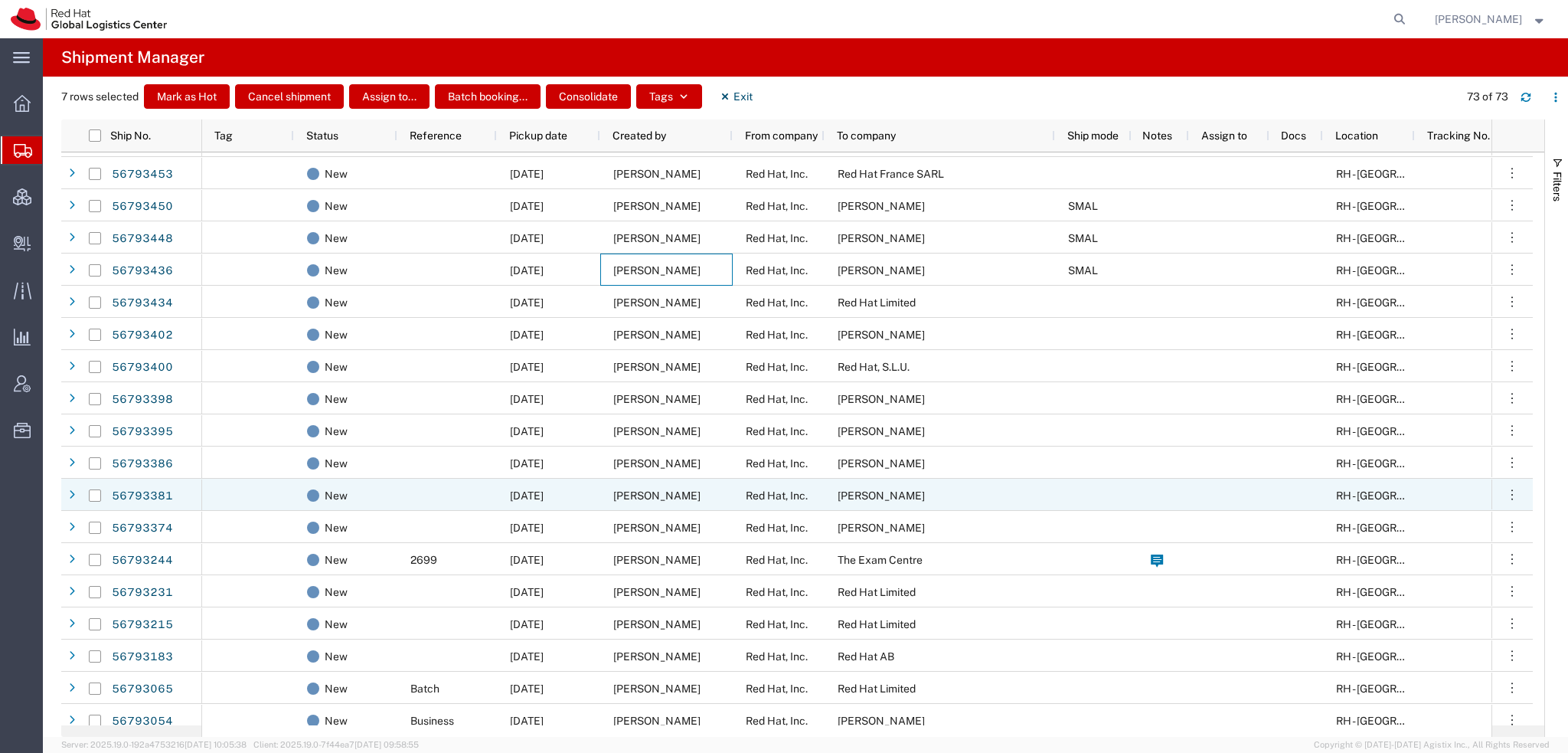
scroll to position [1455, 0]
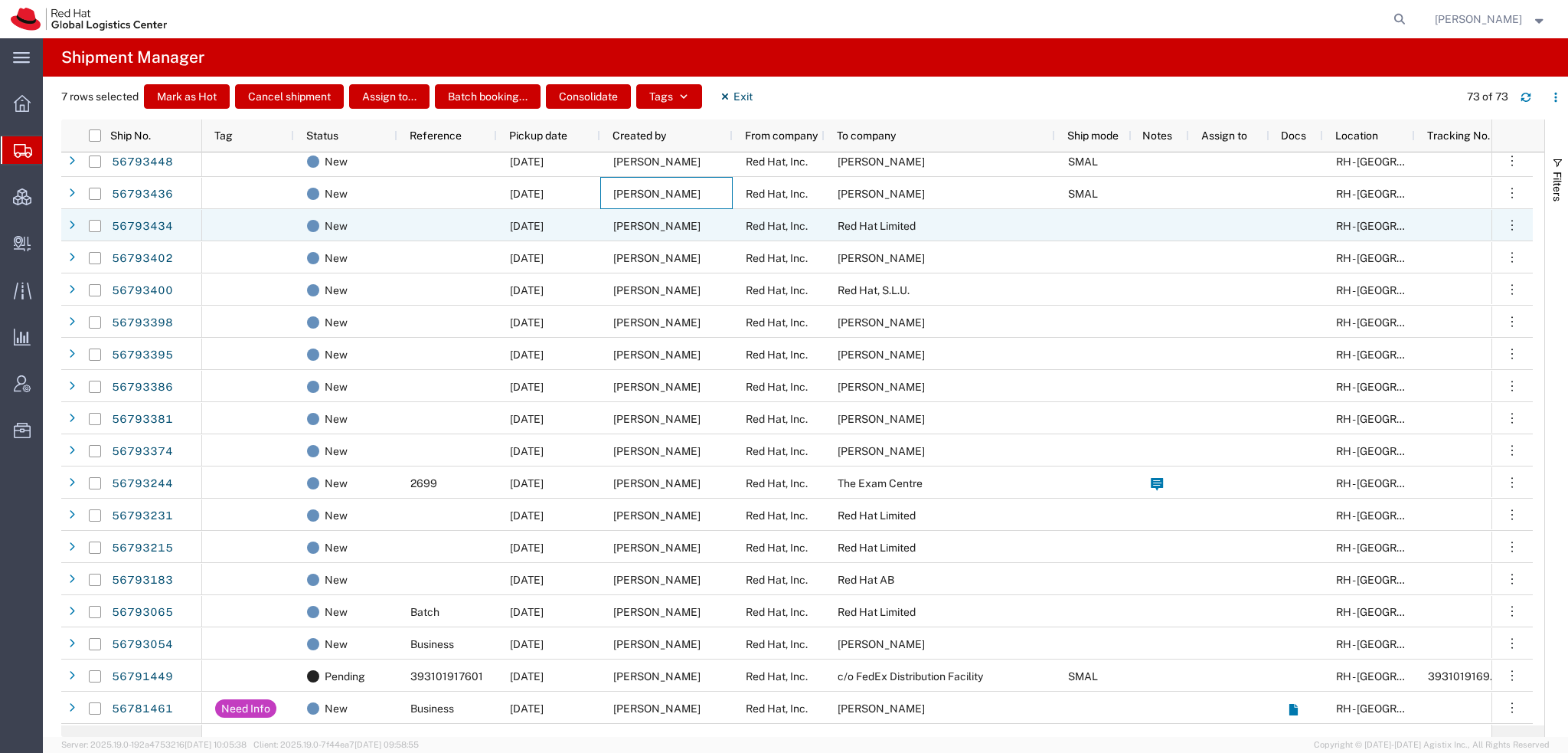
click at [635, 226] on span "[PERSON_NAME]" at bounding box center [657, 225] width 87 height 13
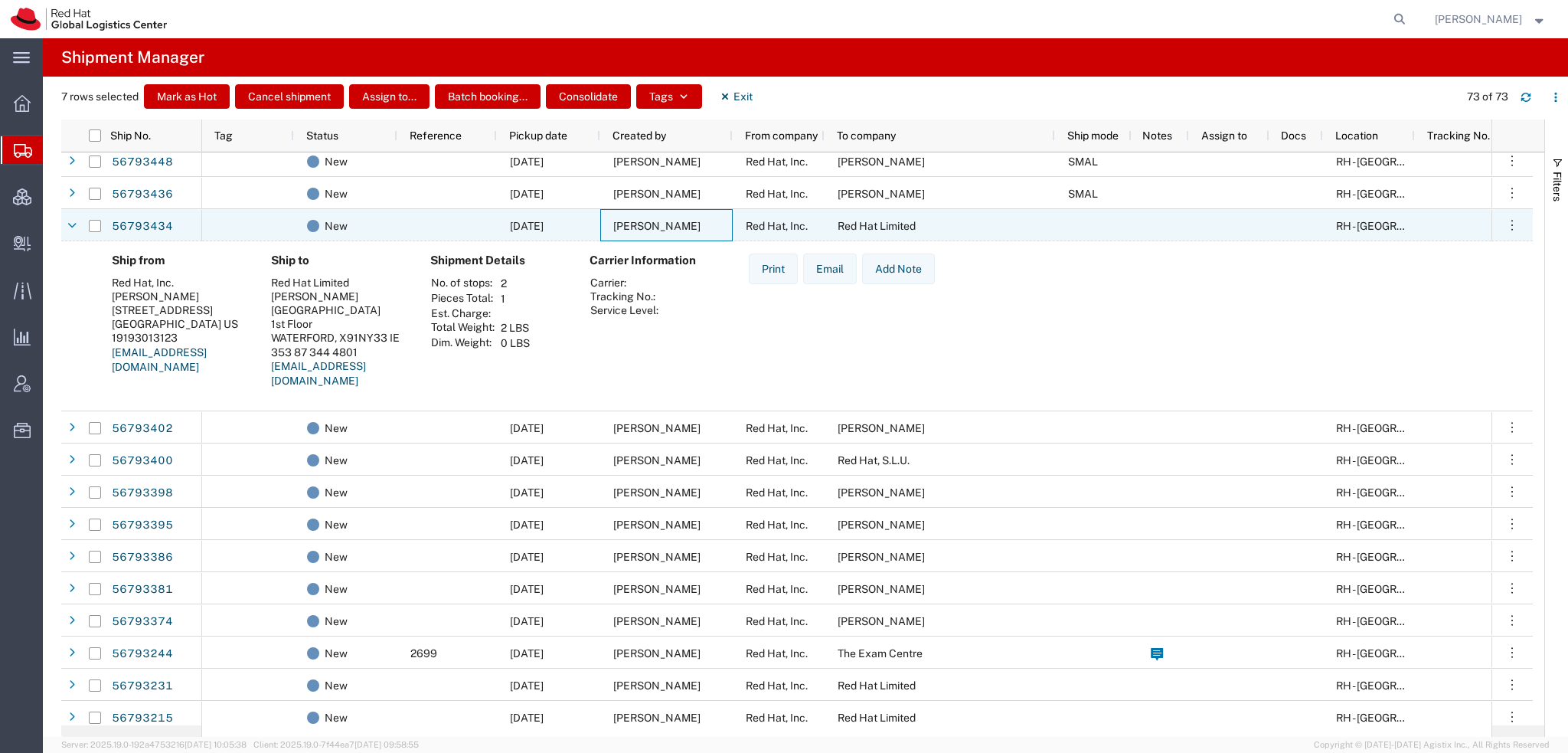
click at [635, 226] on span "[PERSON_NAME]" at bounding box center [657, 225] width 87 height 13
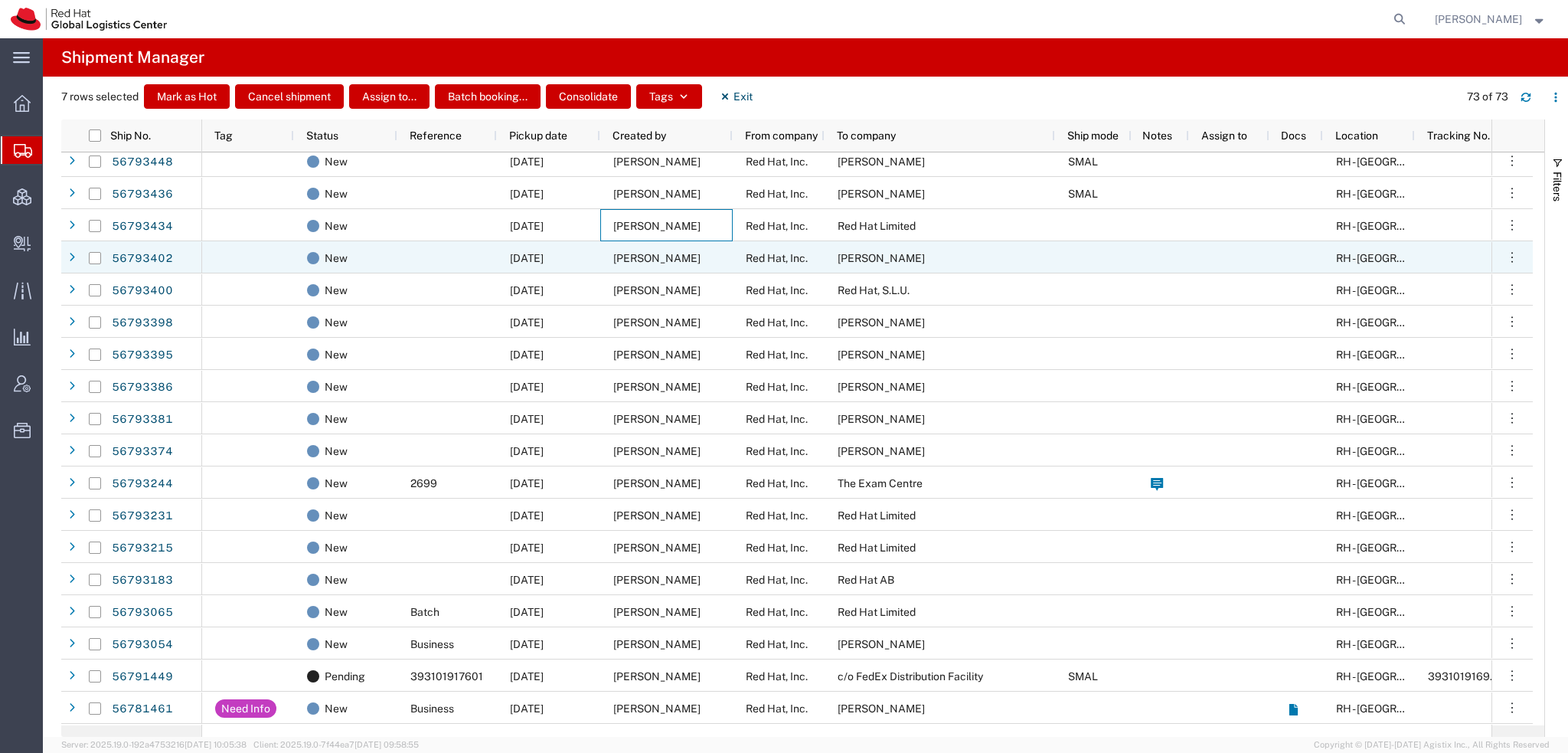
click at [635, 260] on span "[PERSON_NAME]" at bounding box center [657, 258] width 87 height 13
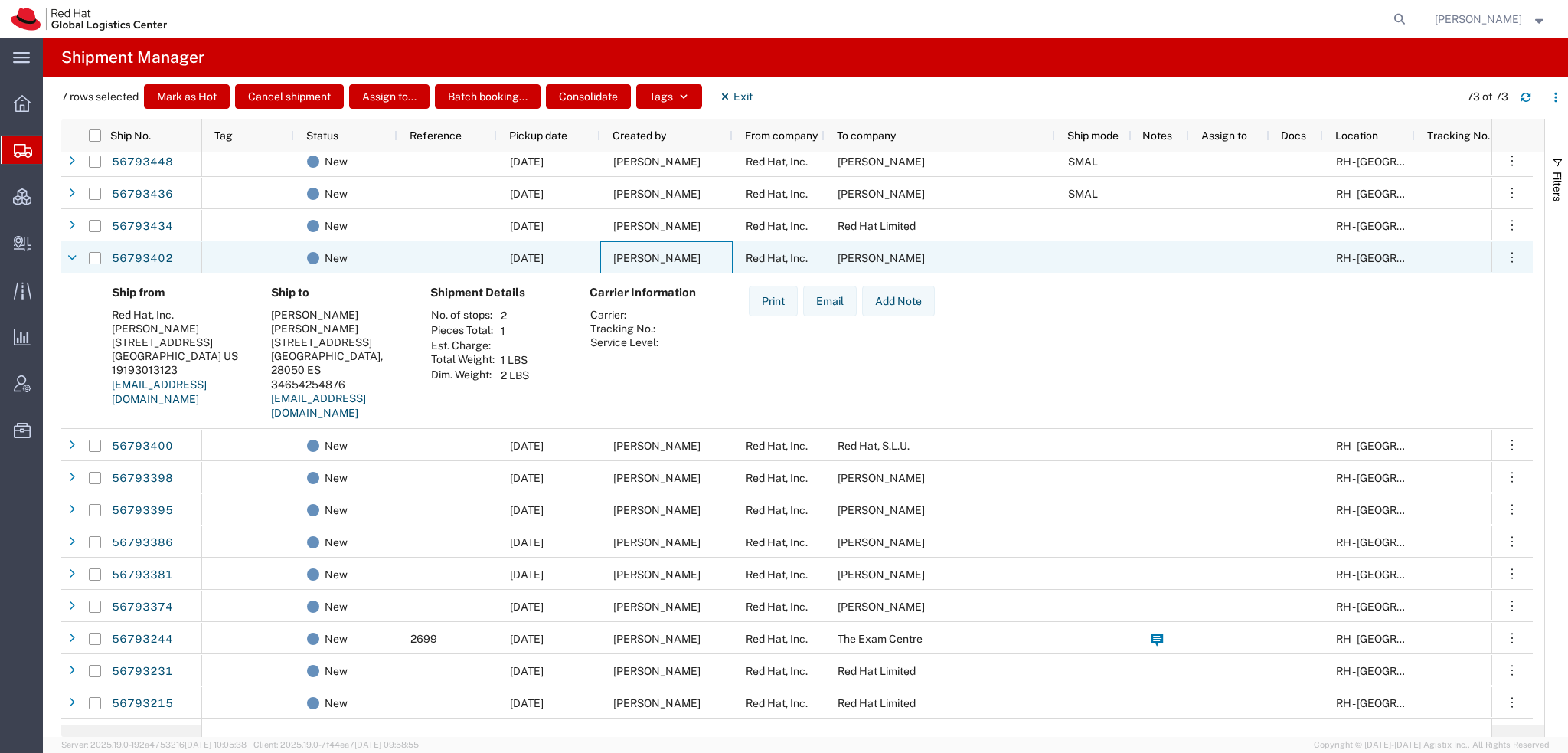
click at [635, 260] on span "[PERSON_NAME]" at bounding box center [657, 258] width 87 height 13
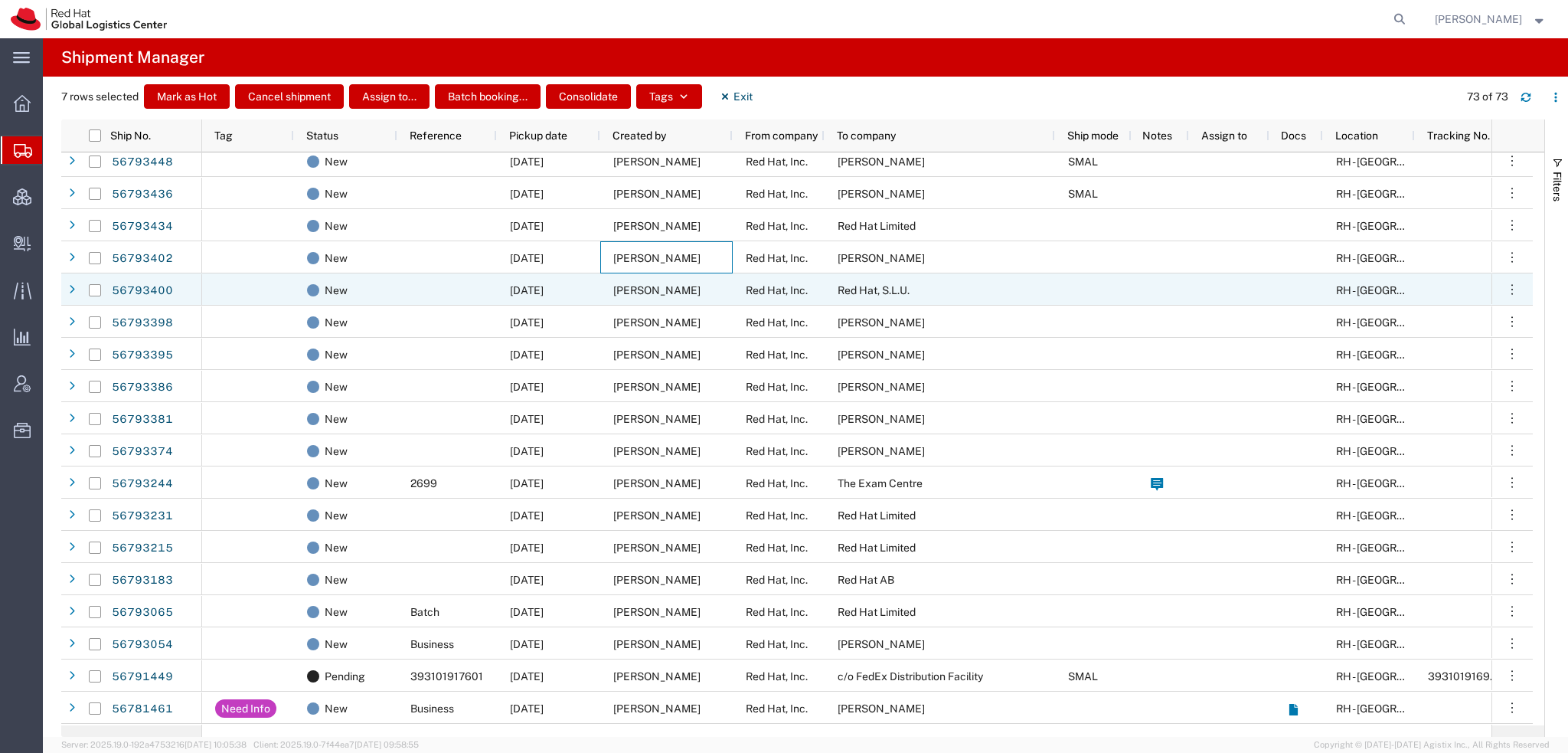
click at [644, 289] on span "[PERSON_NAME]" at bounding box center [657, 290] width 87 height 13
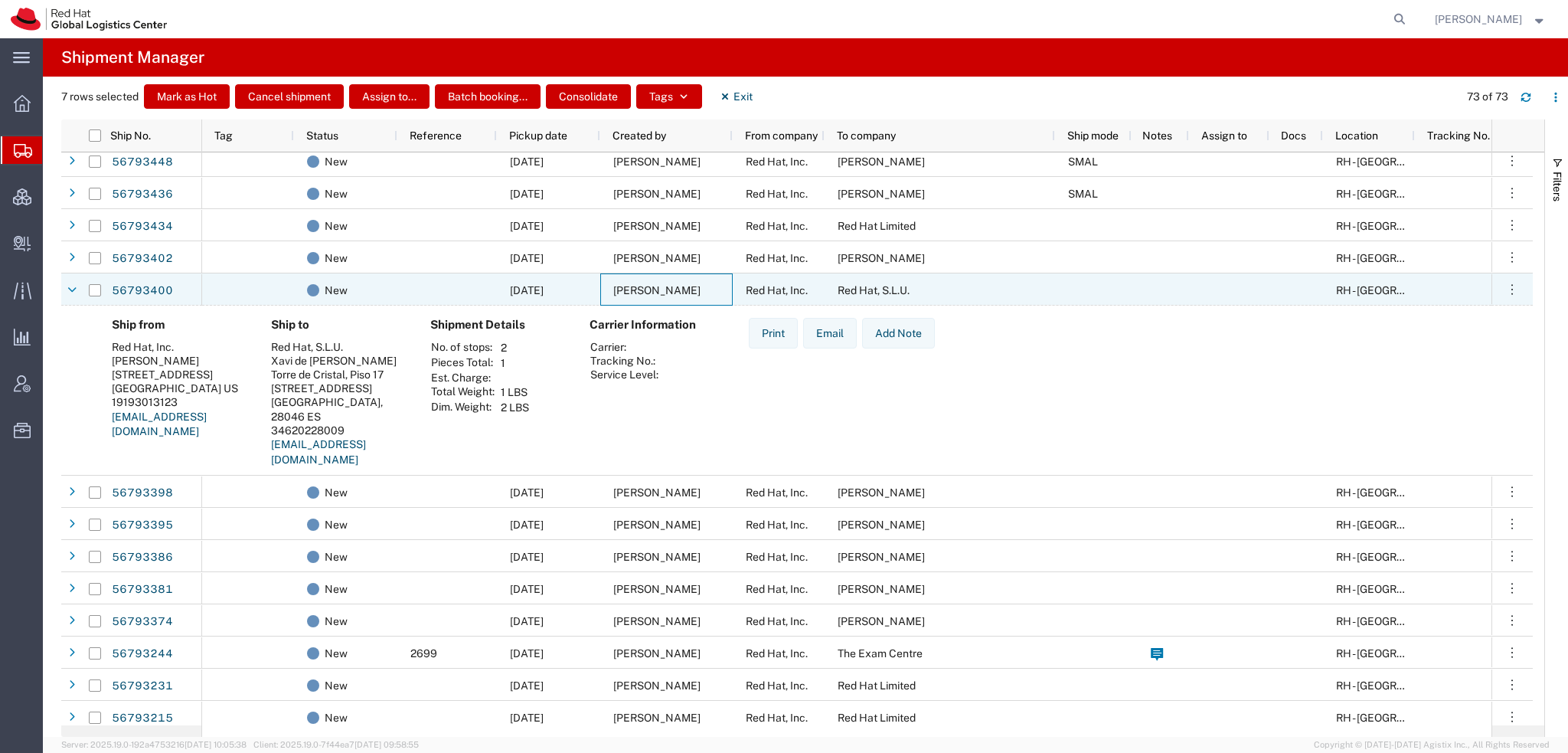
click at [644, 289] on span "[PERSON_NAME]" at bounding box center [657, 290] width 87 height 13
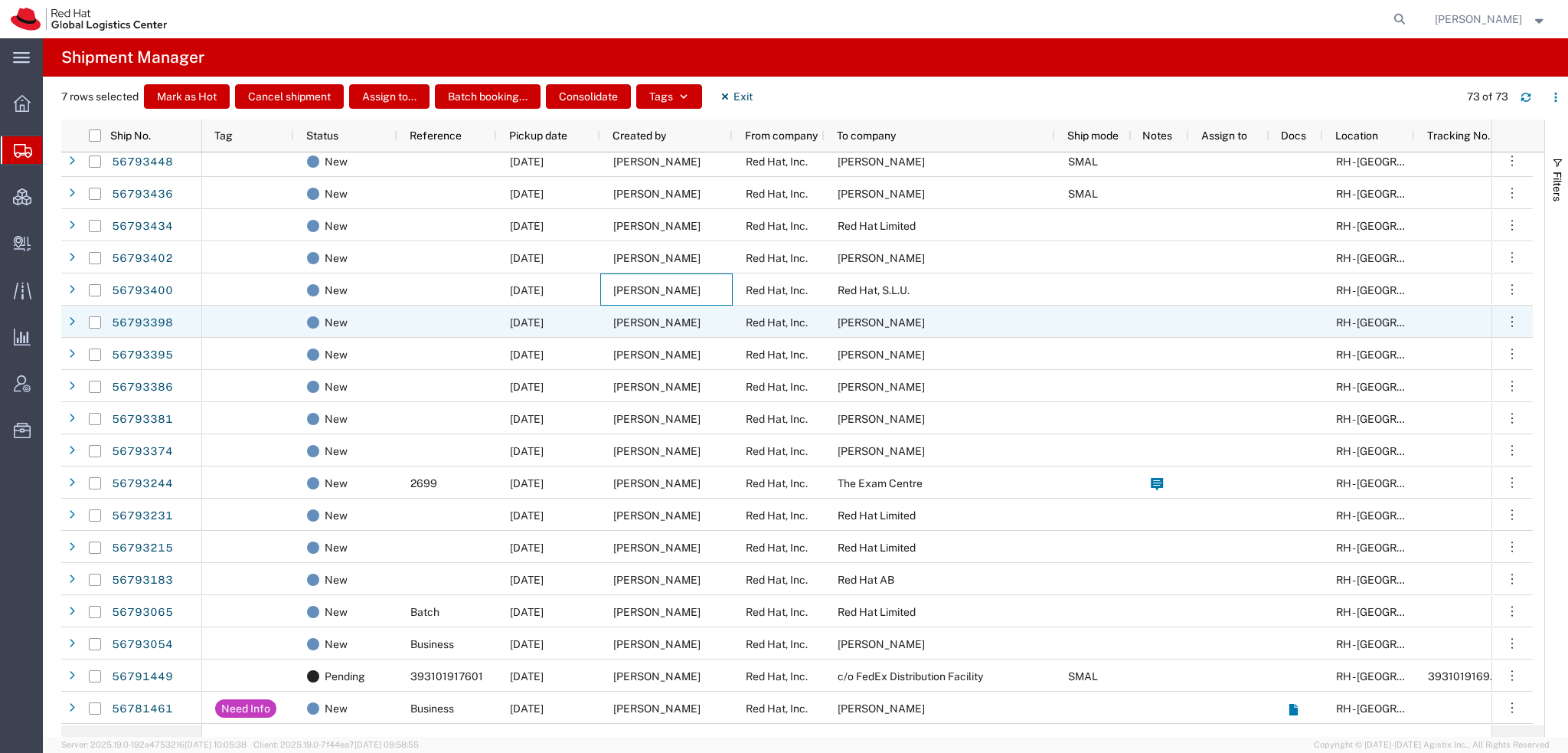
click at [649, 322] on span "[PERSON_NAME]" at bounding box center [657, 322] width 87 height 13
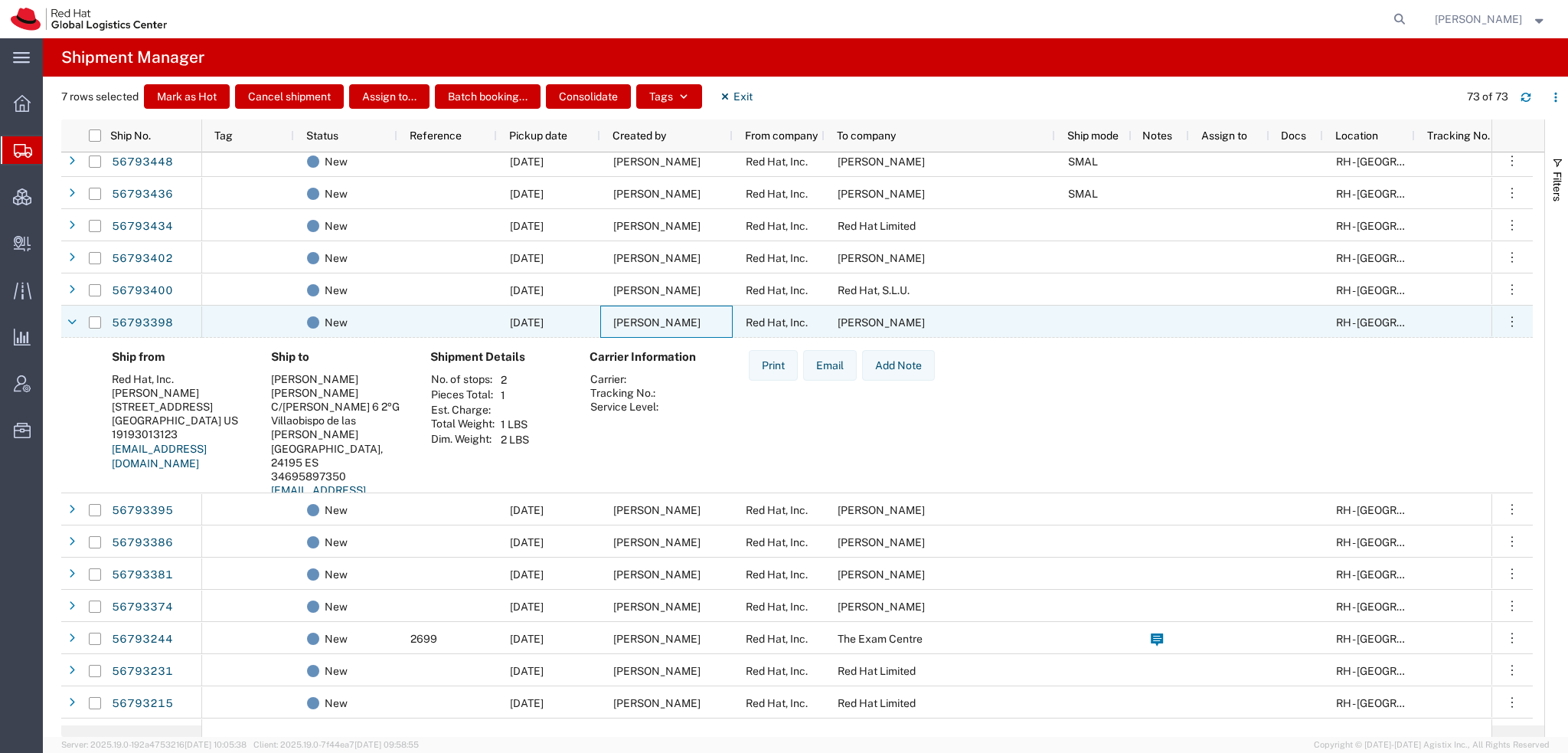
click at [649, 322] on span "[PERSON_NAME]" at bounding box center [657, 322] width 87 height 13
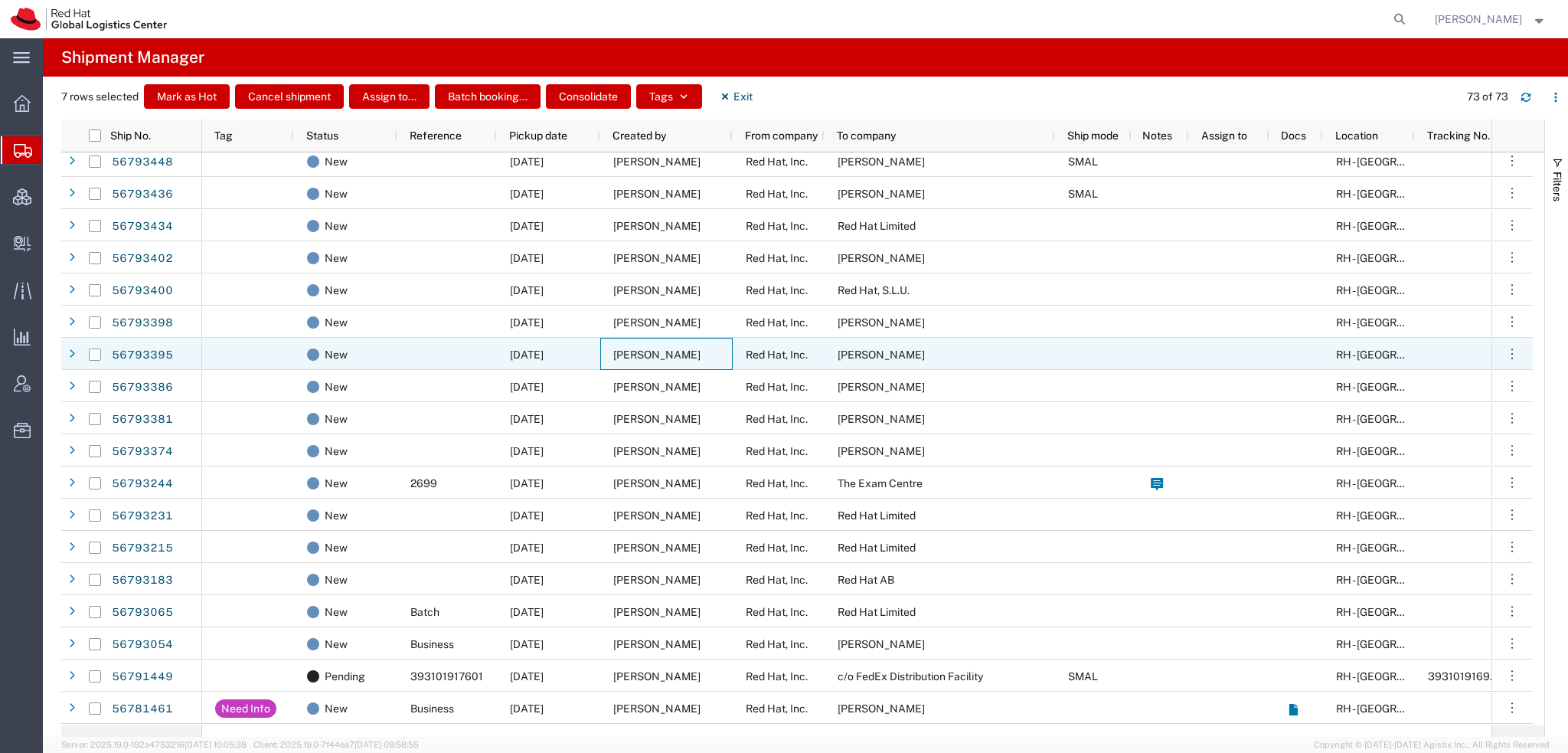
click at [642, 345] on div "[PERSON_NAME]" at bounding box center [666, 353] width 132 height 32
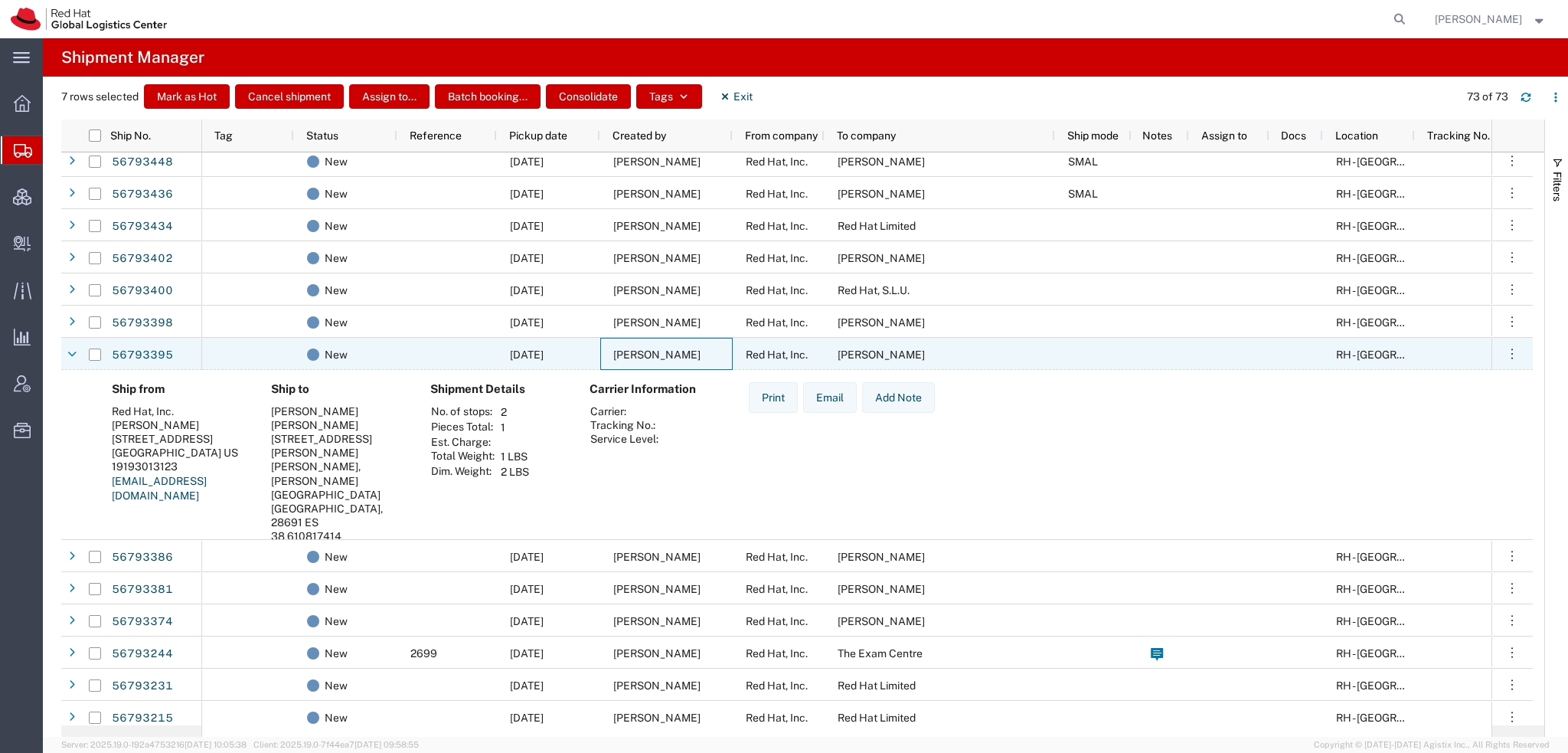
click at [642, 345] on div "[PERSON_NAME]" at bounding box center [666, 353] width 132 height 32
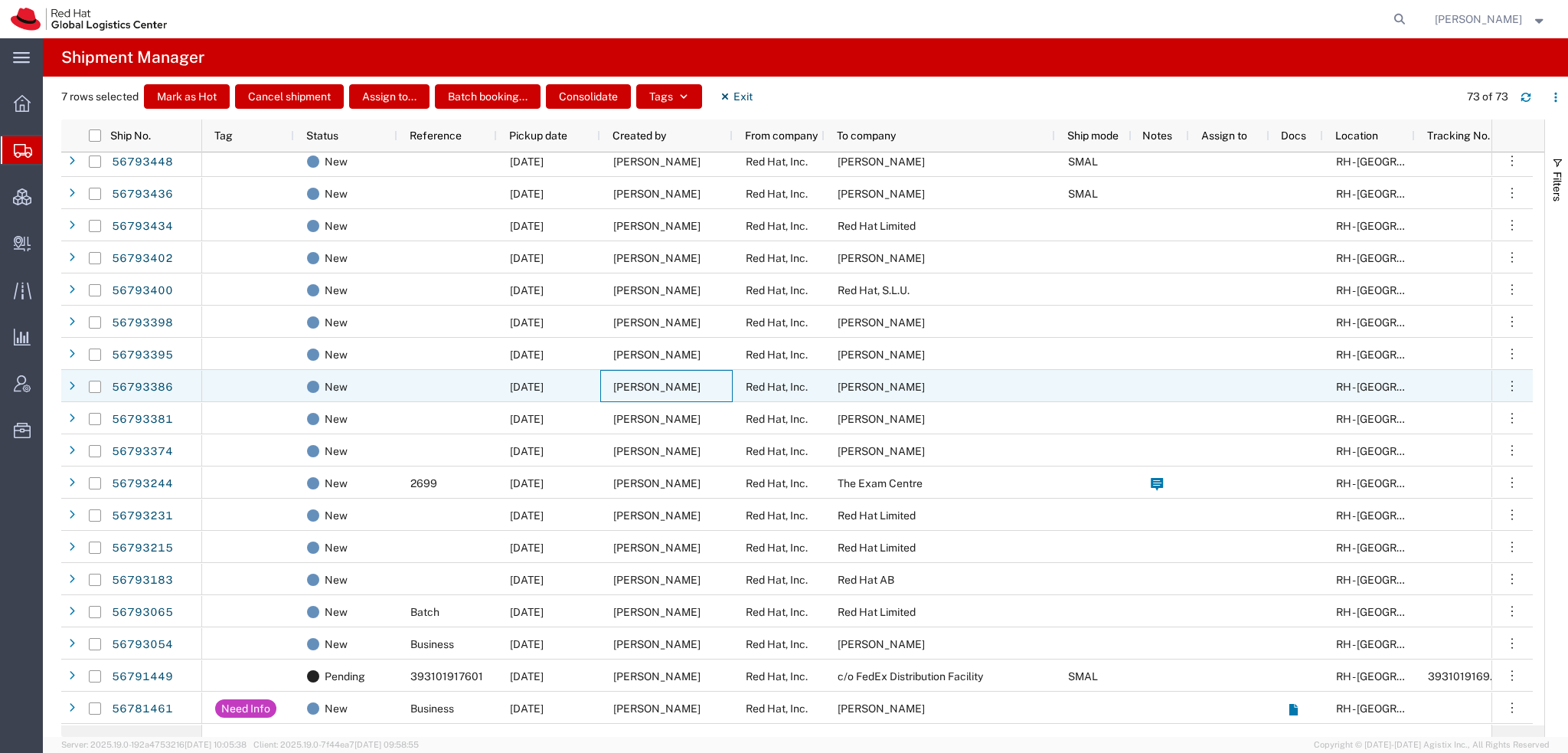
click at [635, 381] on span "[PERSON_NAME]" at bounding box center [657, 387] width 87 height 13
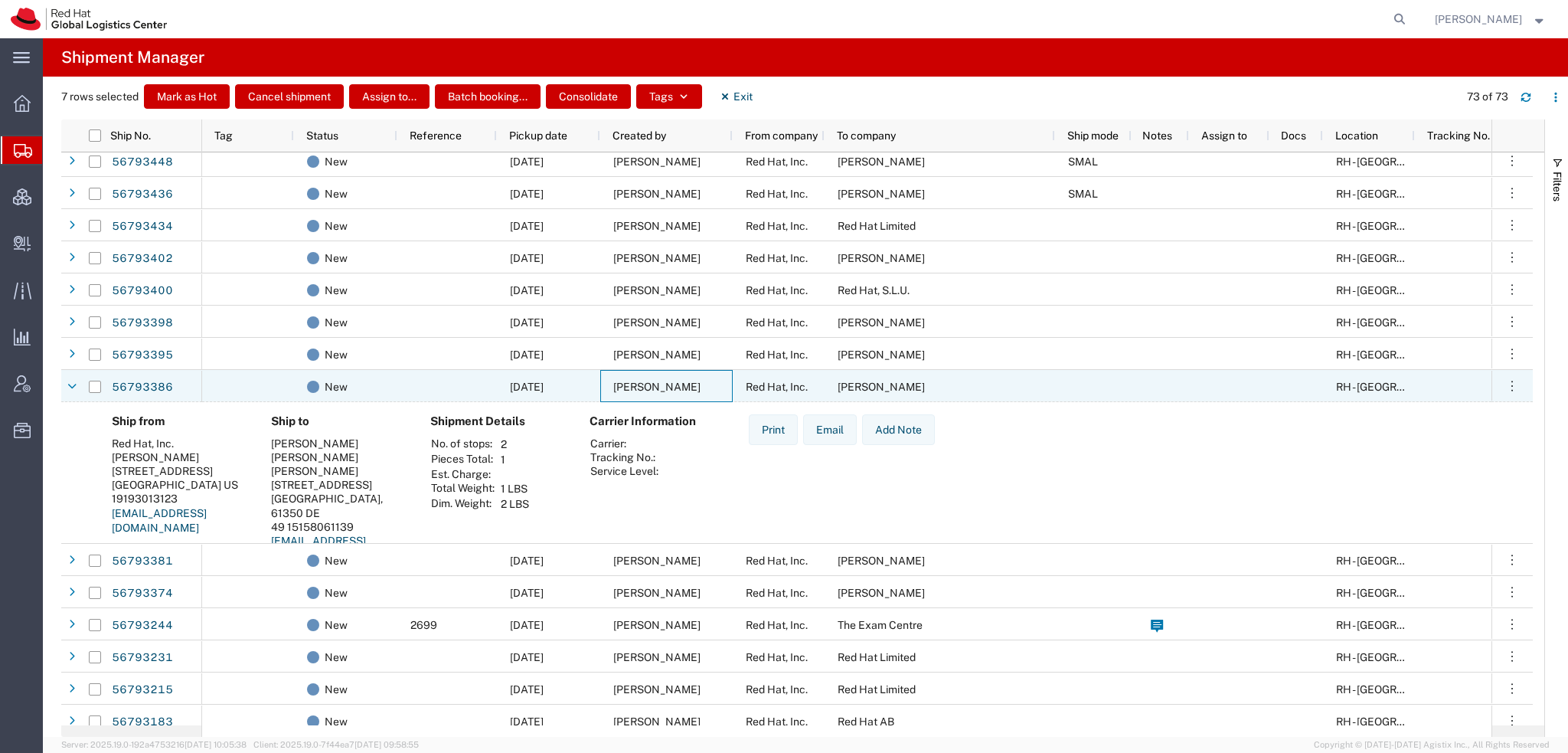
click at [635, 381] on span "[PERSON_NAME]" at bounding box center [657, 387] width 87 height 13
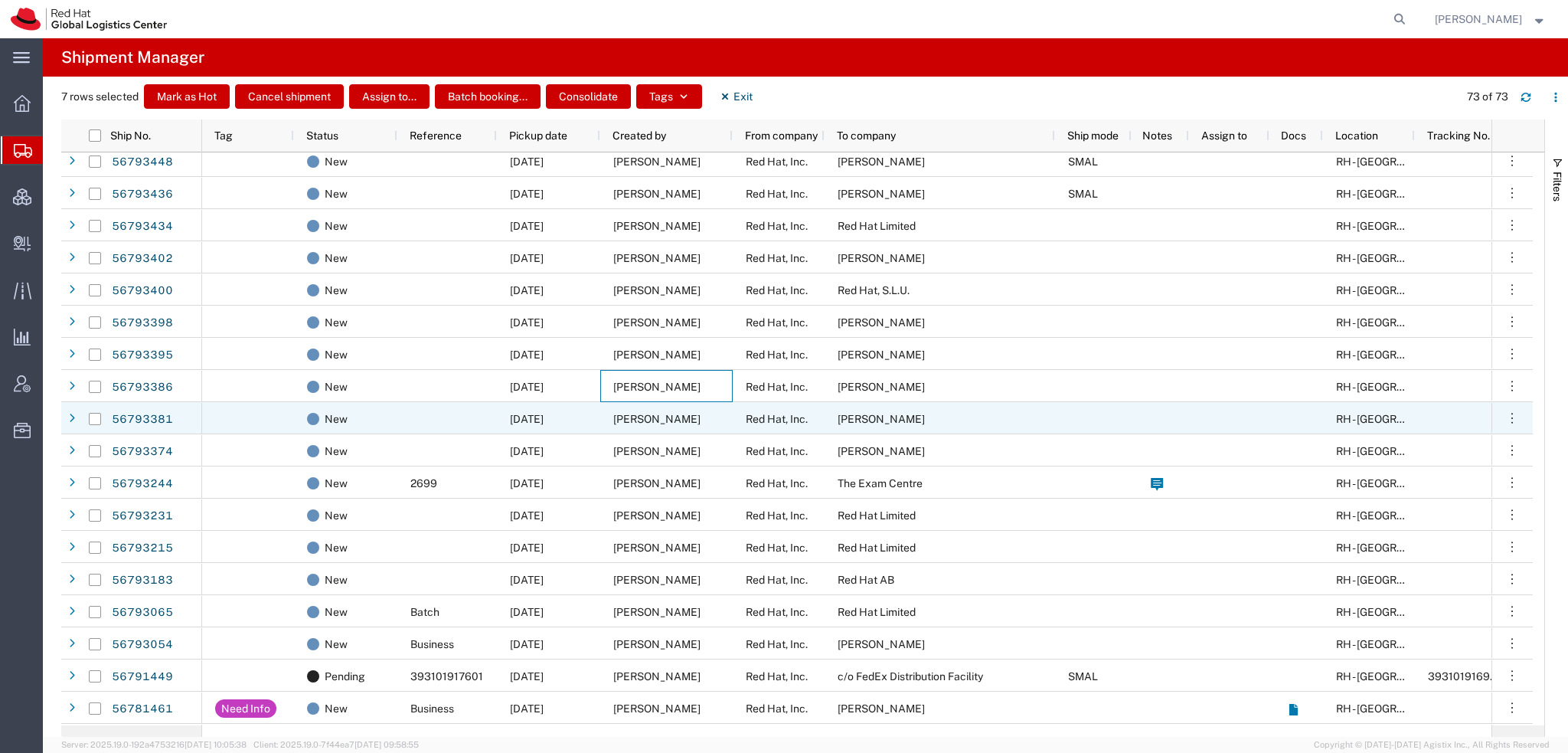
click at [631, 420] on span "[PERSON_NAME]" at bounding box center [657, 419] width 87 height 13
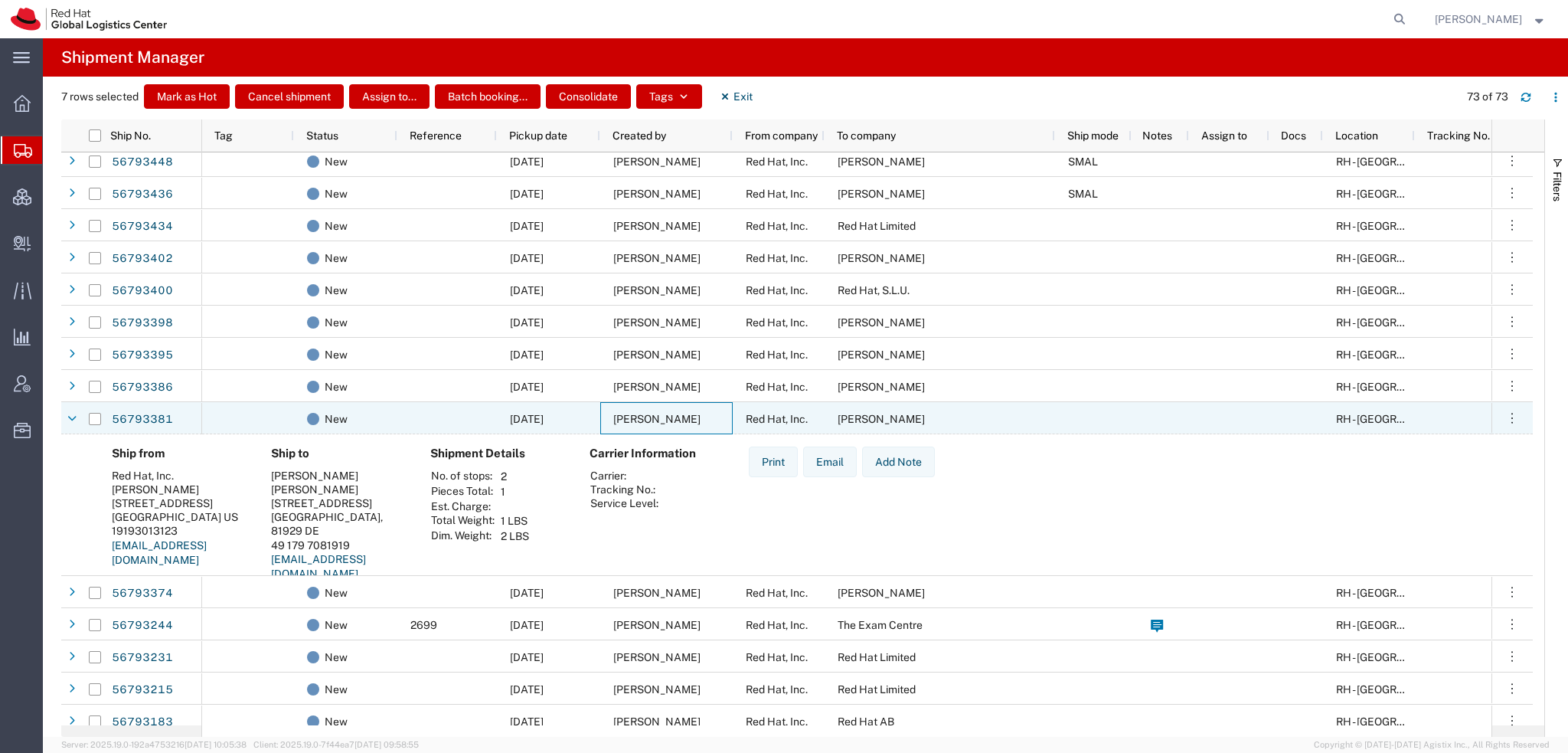
click at [631, 420] on span "[PERSON_NAME]" at bounding box center [657, 419] width 87 height 13
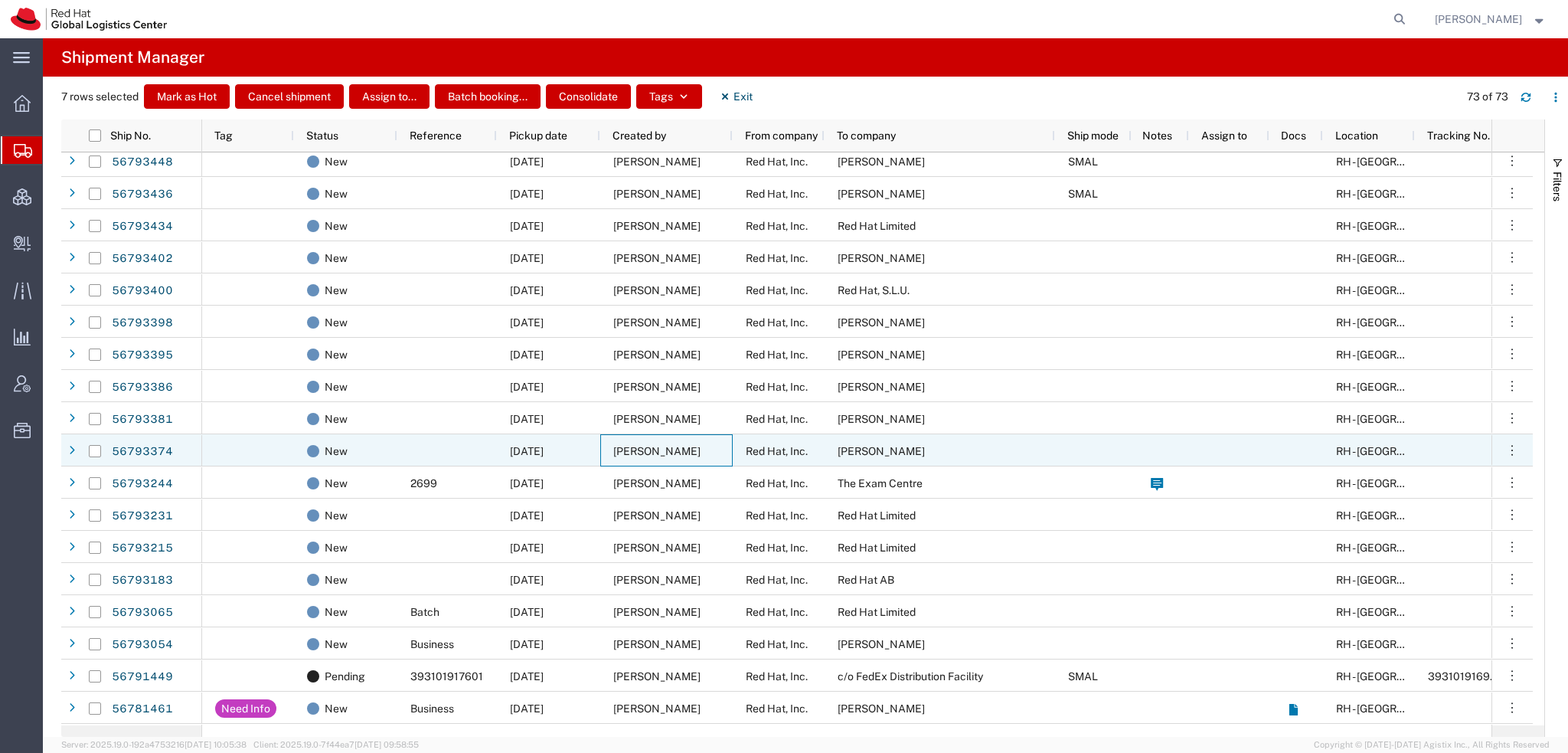
click at [627, 458] on div "[PERSON_NAME]" at bounding box center [666, 449] width 132 height 32
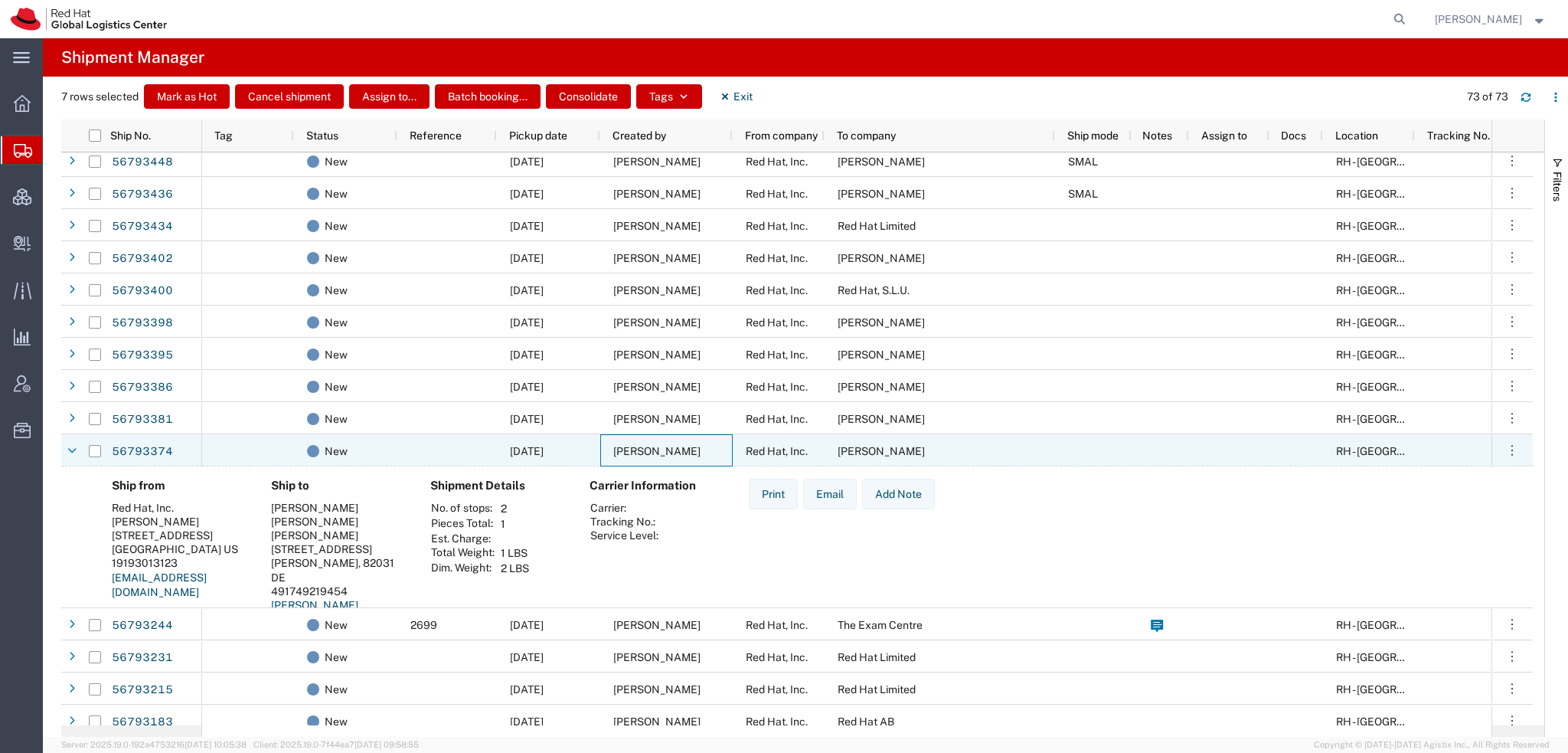
click at [627, 458] on div "[PERSON_NAME]" at bounding box center [666, 449] width 132 height 32
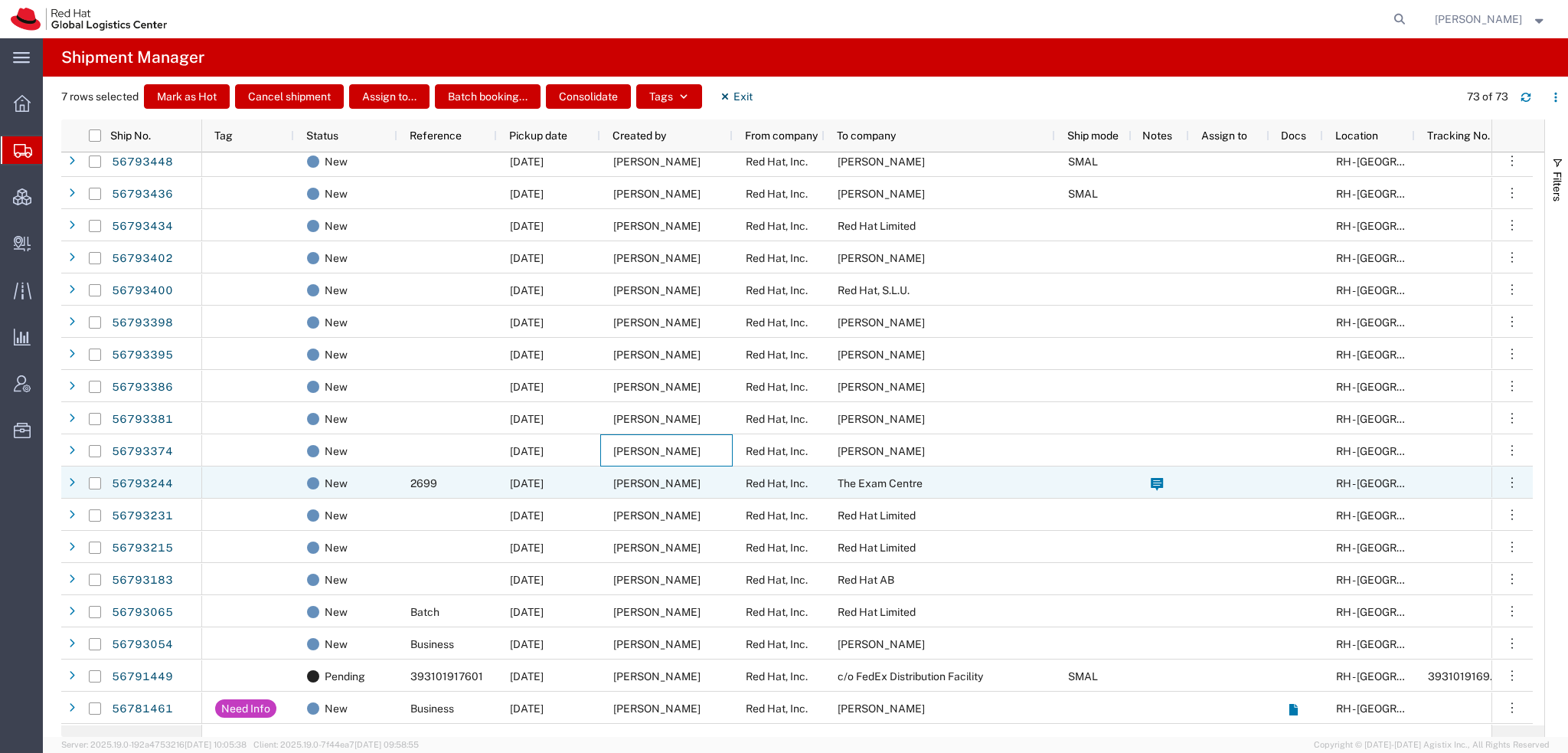
click at [624, 488] on span "[PERSON_NAME]" at bounding box center [657, 483] width 87 height 13
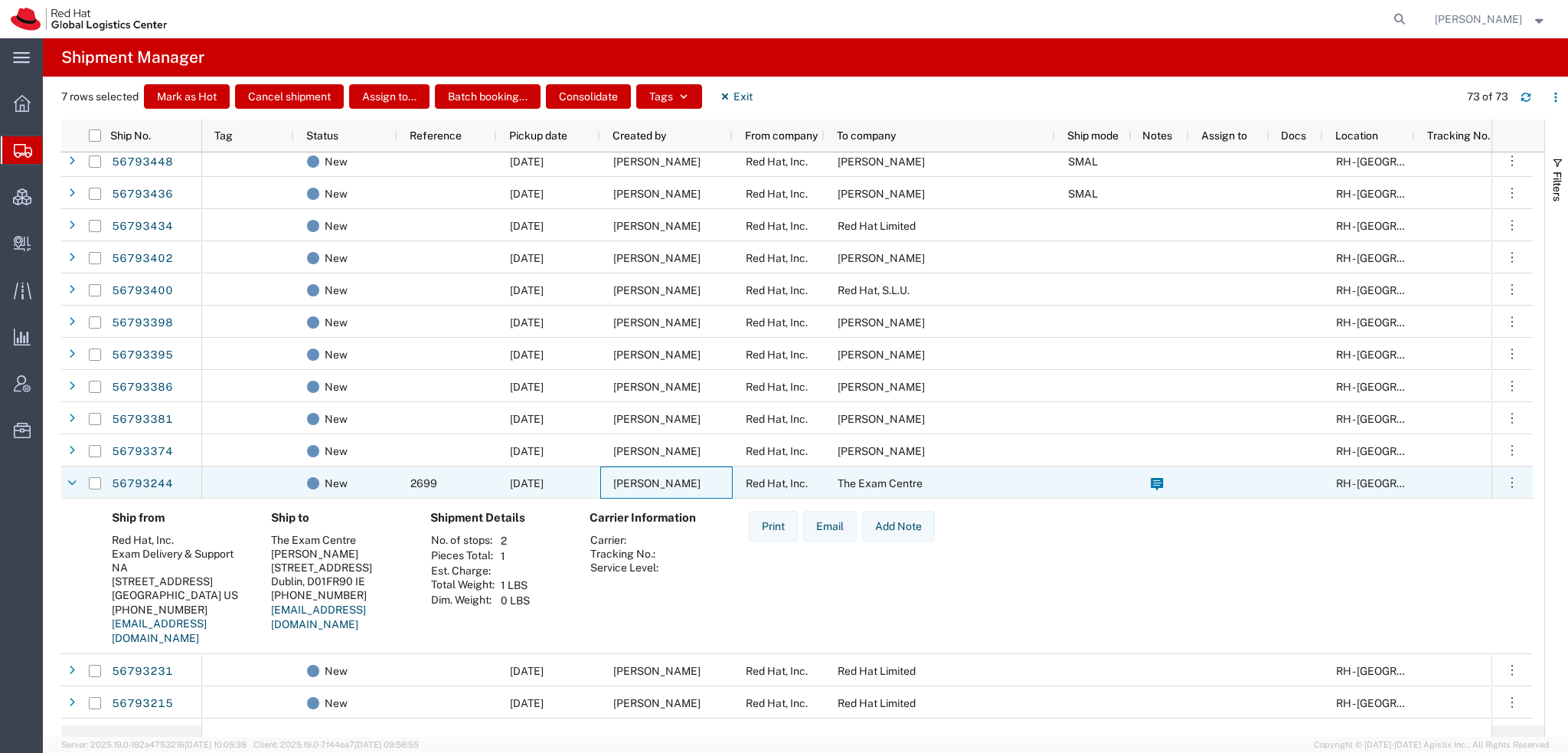
click at [624, 488] on span "[PERSON_NAME]" at bounding box center [657, 483] width 87 height 13
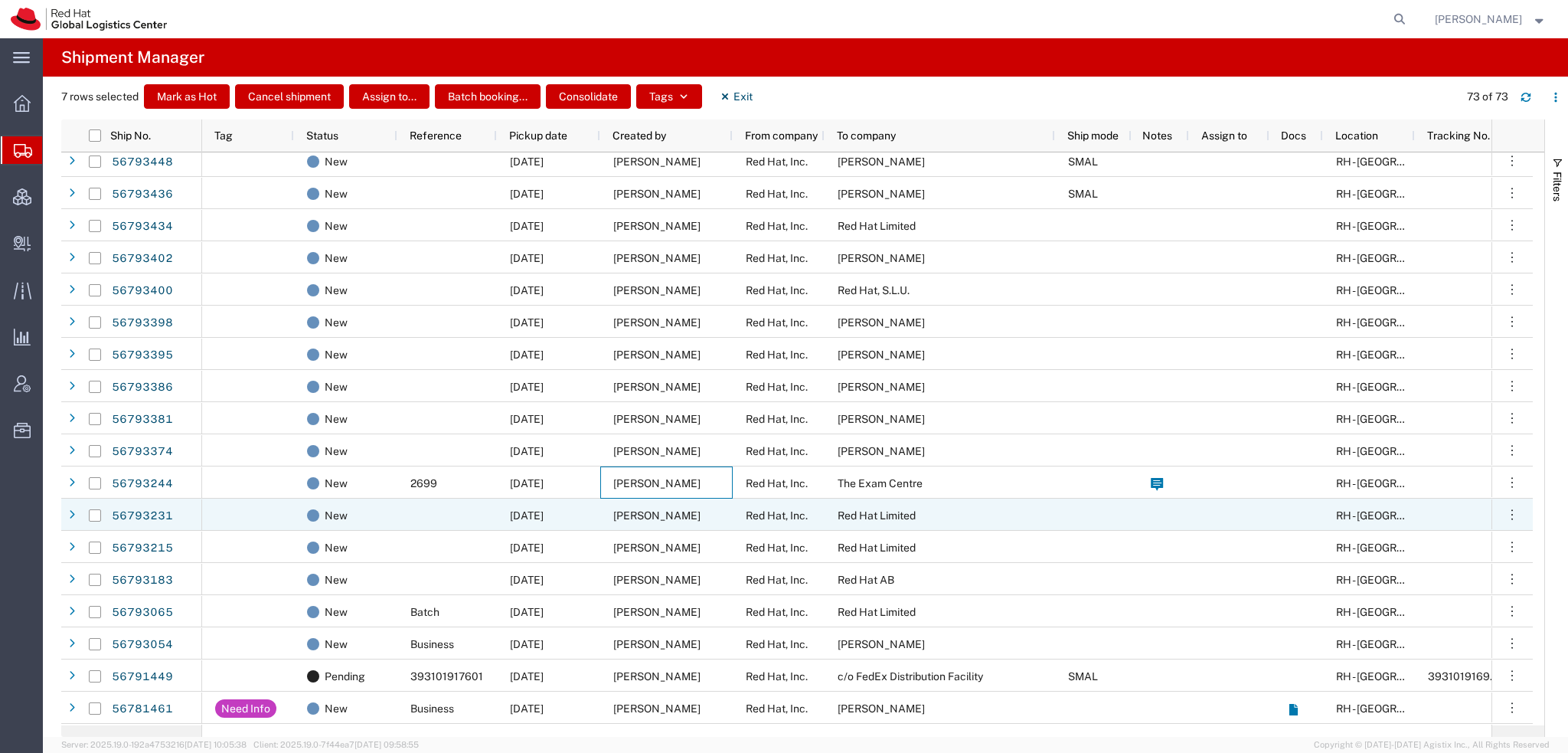
click at [619, 516] on span "[PERSON_NAME]" at bounding box center [657, 515] width 87 height 13
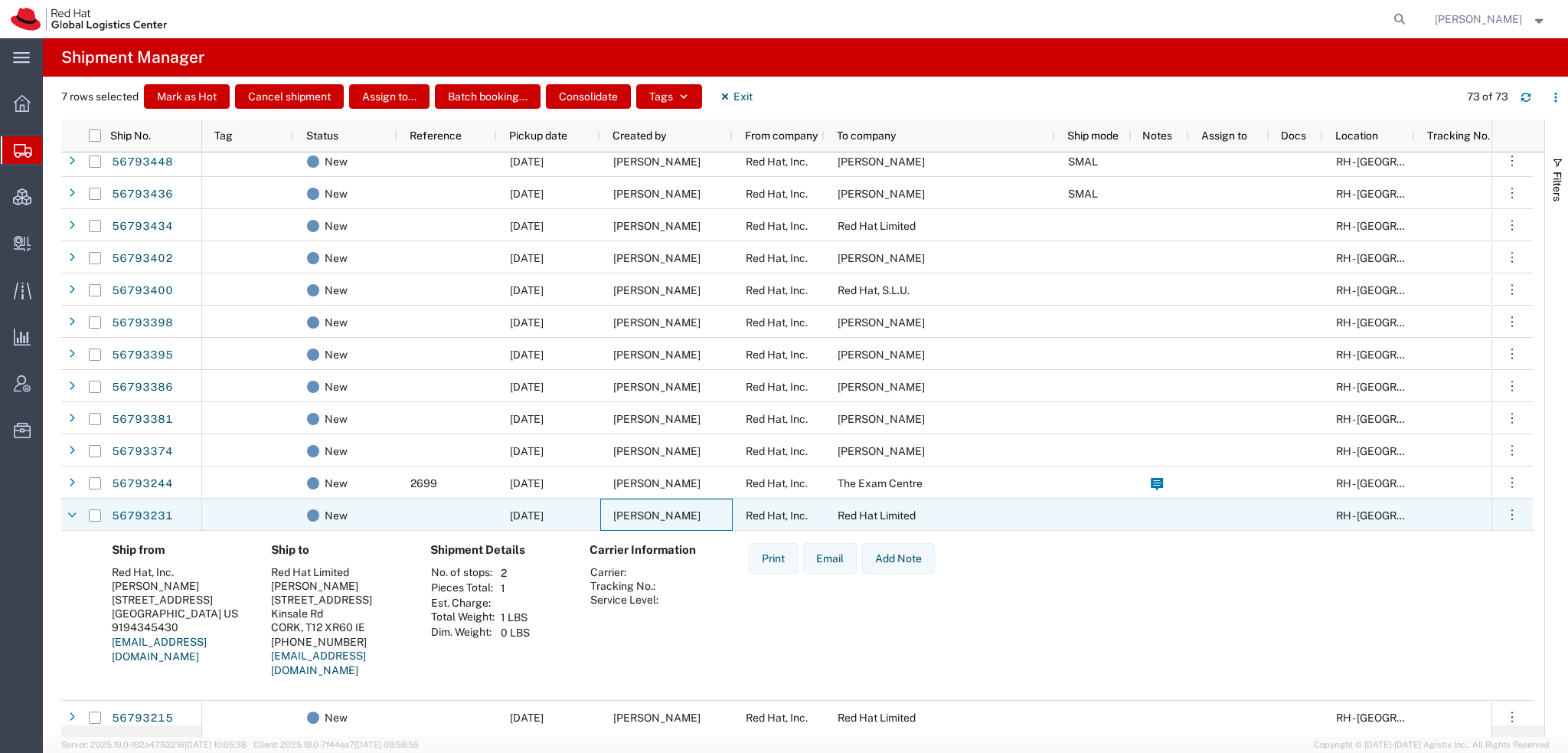
click at [619, 516] on span "[PERSON_NAME]" at bounding box center [657, 515] width 87 height 13
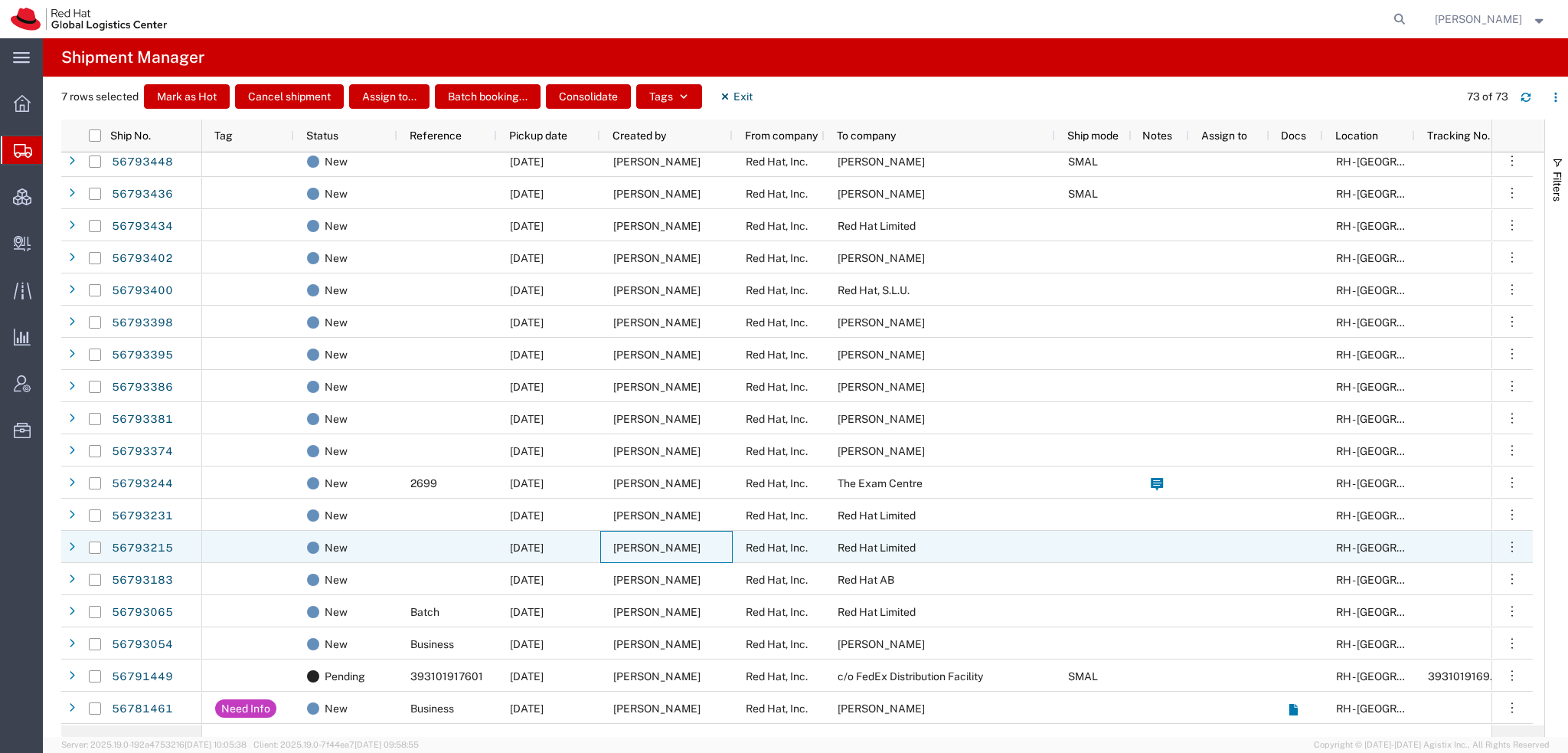
click at [621, 541] on span "[PERSON_NAME]" at bounding box center [657, 547] width 87 height 13
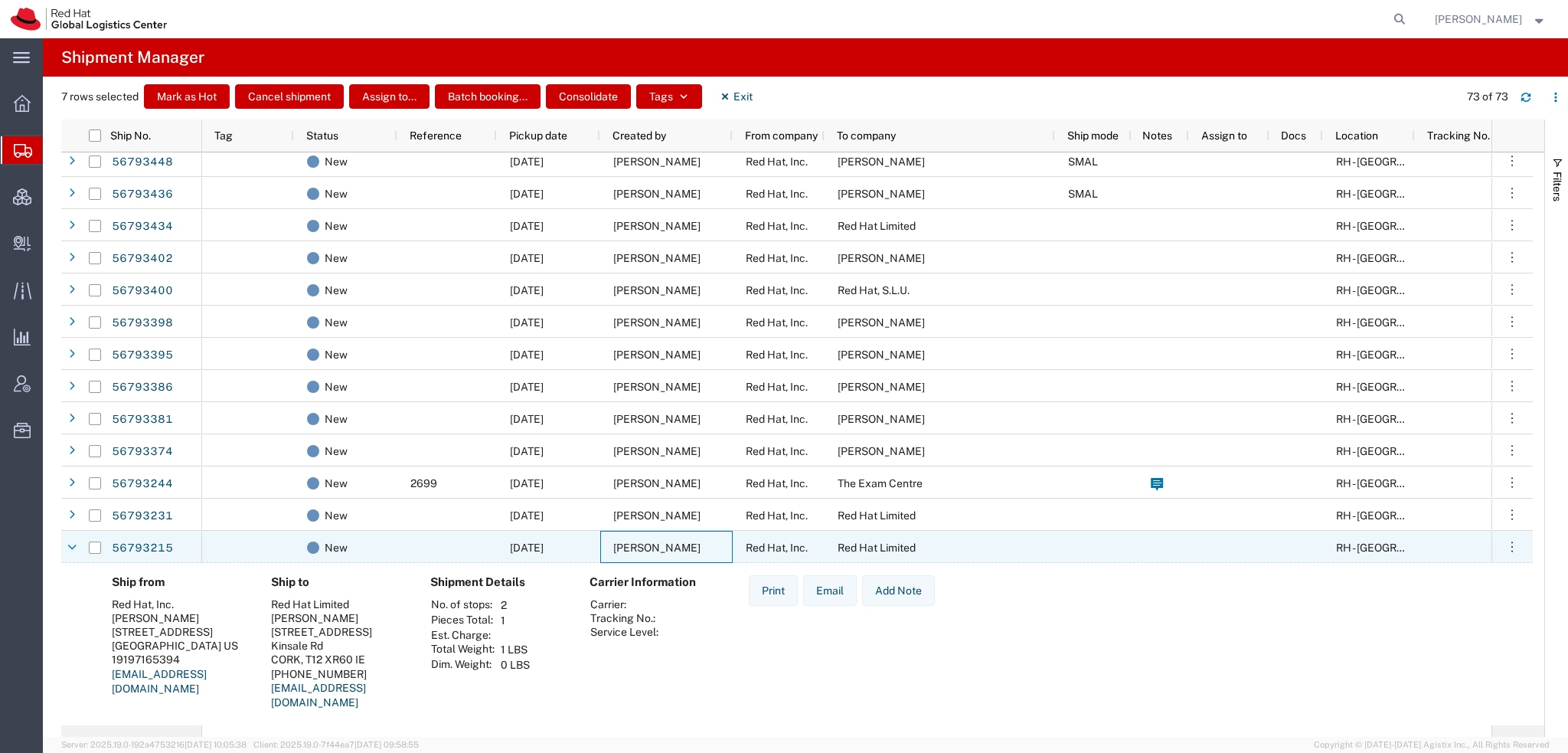
click at [621, 541] on span "[PERSON_NAME]" at bounding box center [657, 547] width 87 height 13
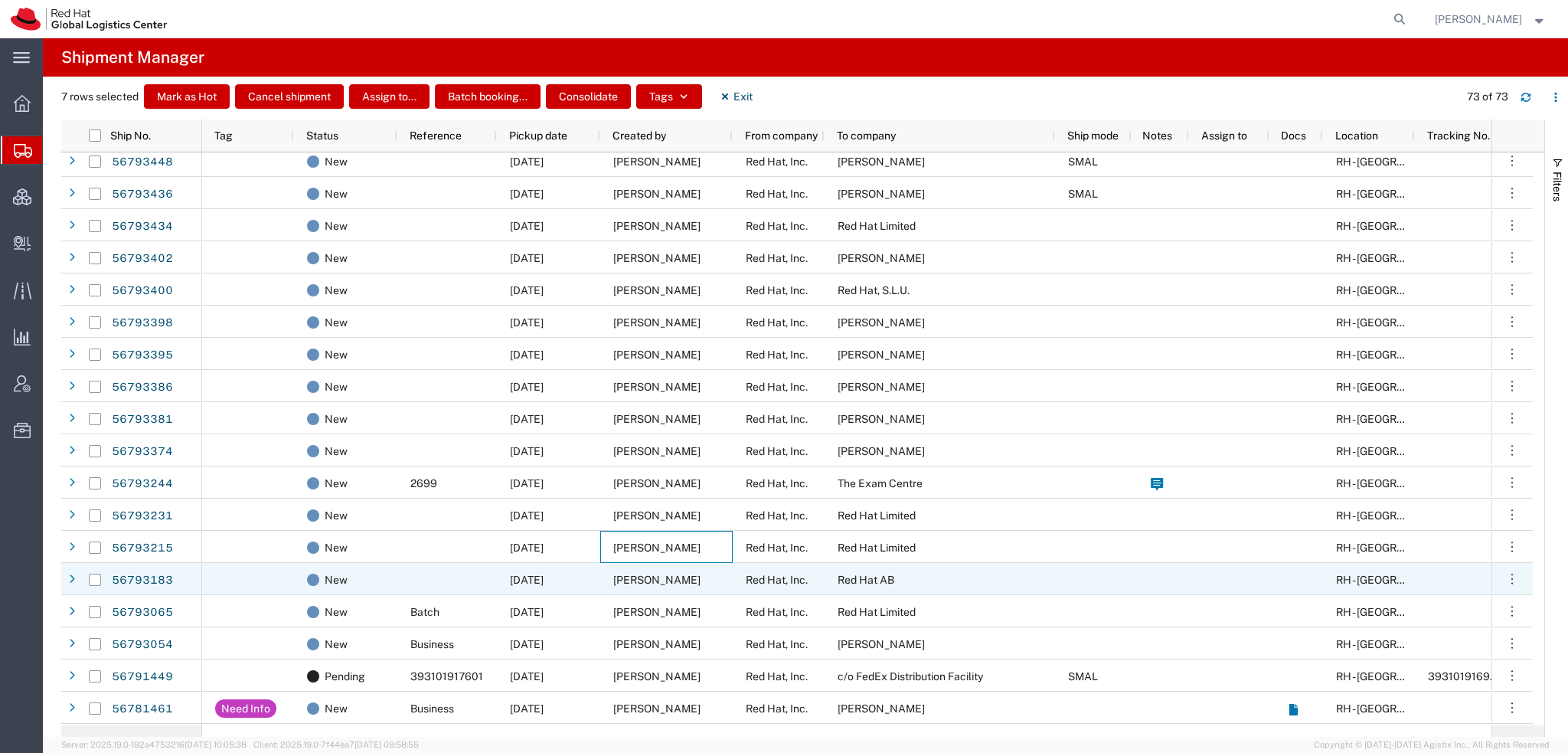
click at [622, 574] on span "[PERSON_NAME]" at bounding box center [657, 579] width 87 height 13
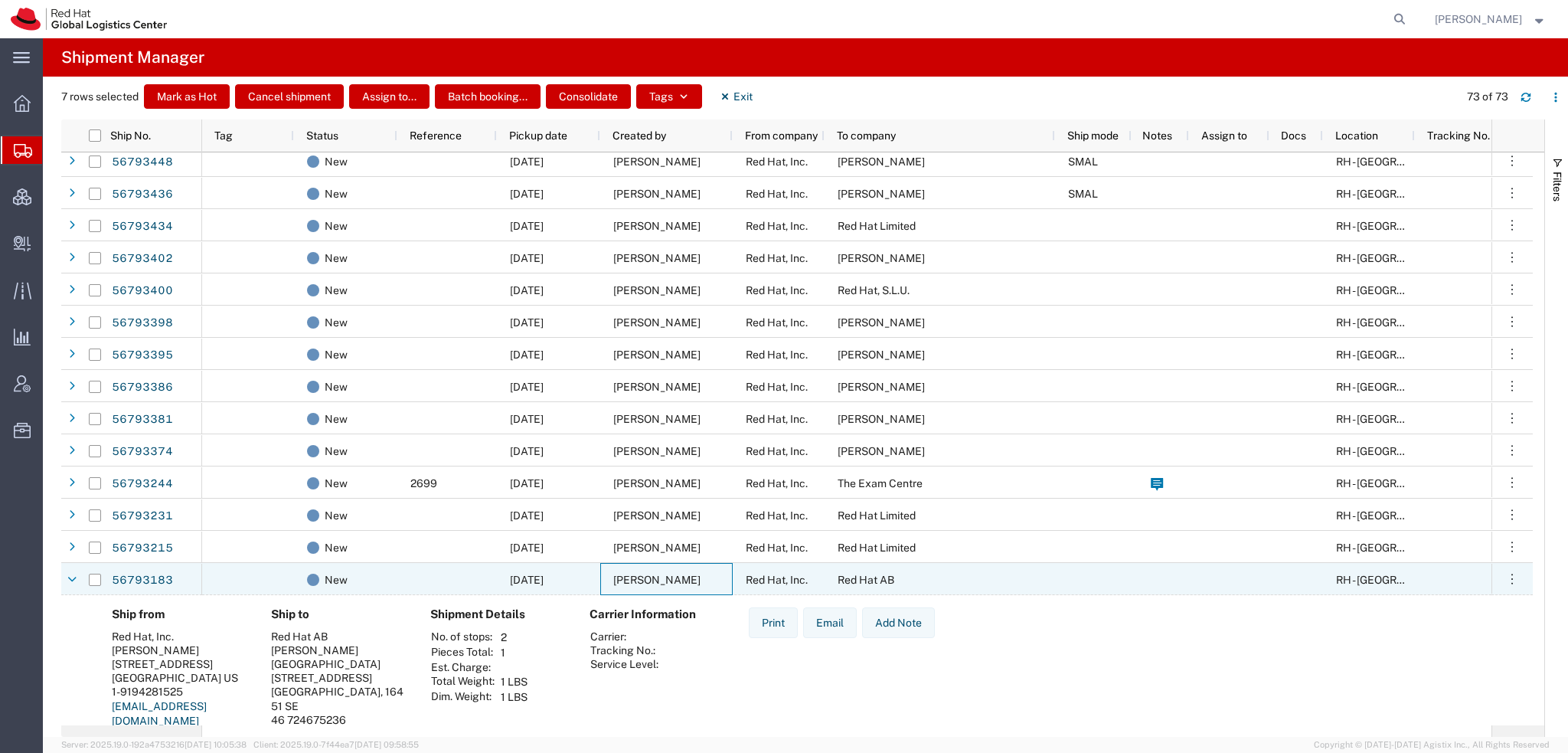
click at [622, 574] on span "[PERSON_NAME]" at bounding box center [657, 579] width 87 height 13
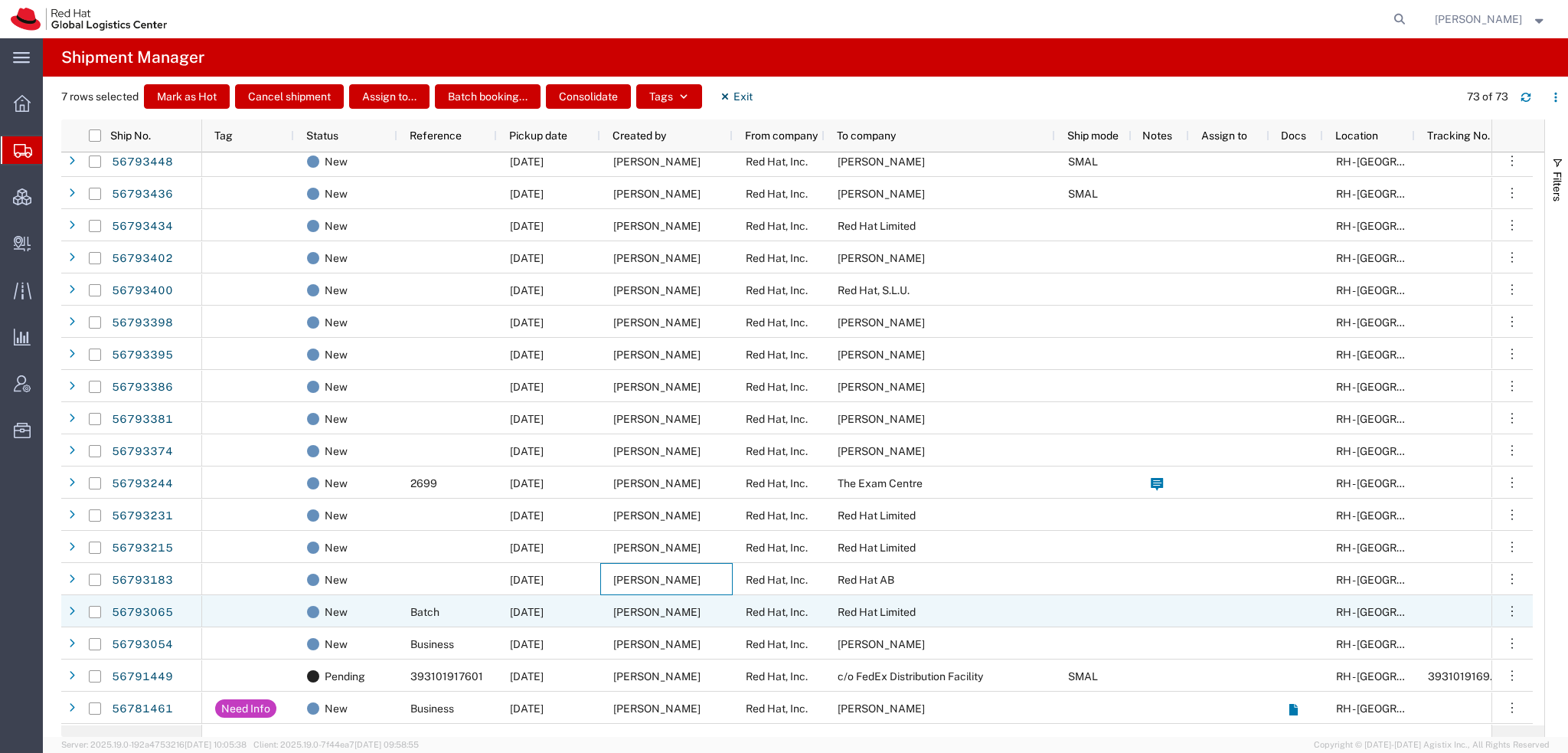
click at [624, 611] on span "[PERSON_NAME]" at bounding box center [657, 612] width 87 height 13
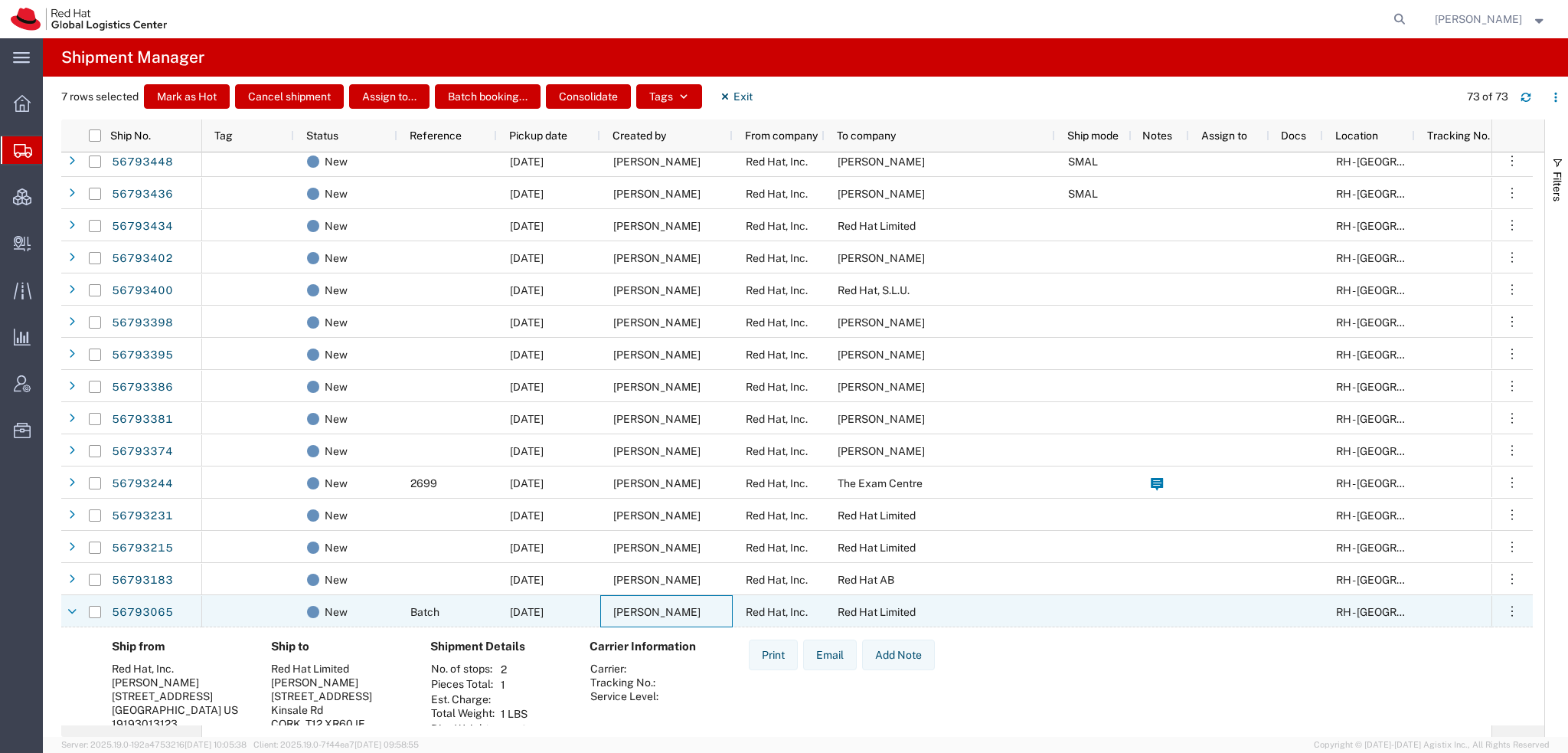
click at [624, 611] on span "[PERSON_NAME]" at bounding box center [657, 612] width 87 height 13
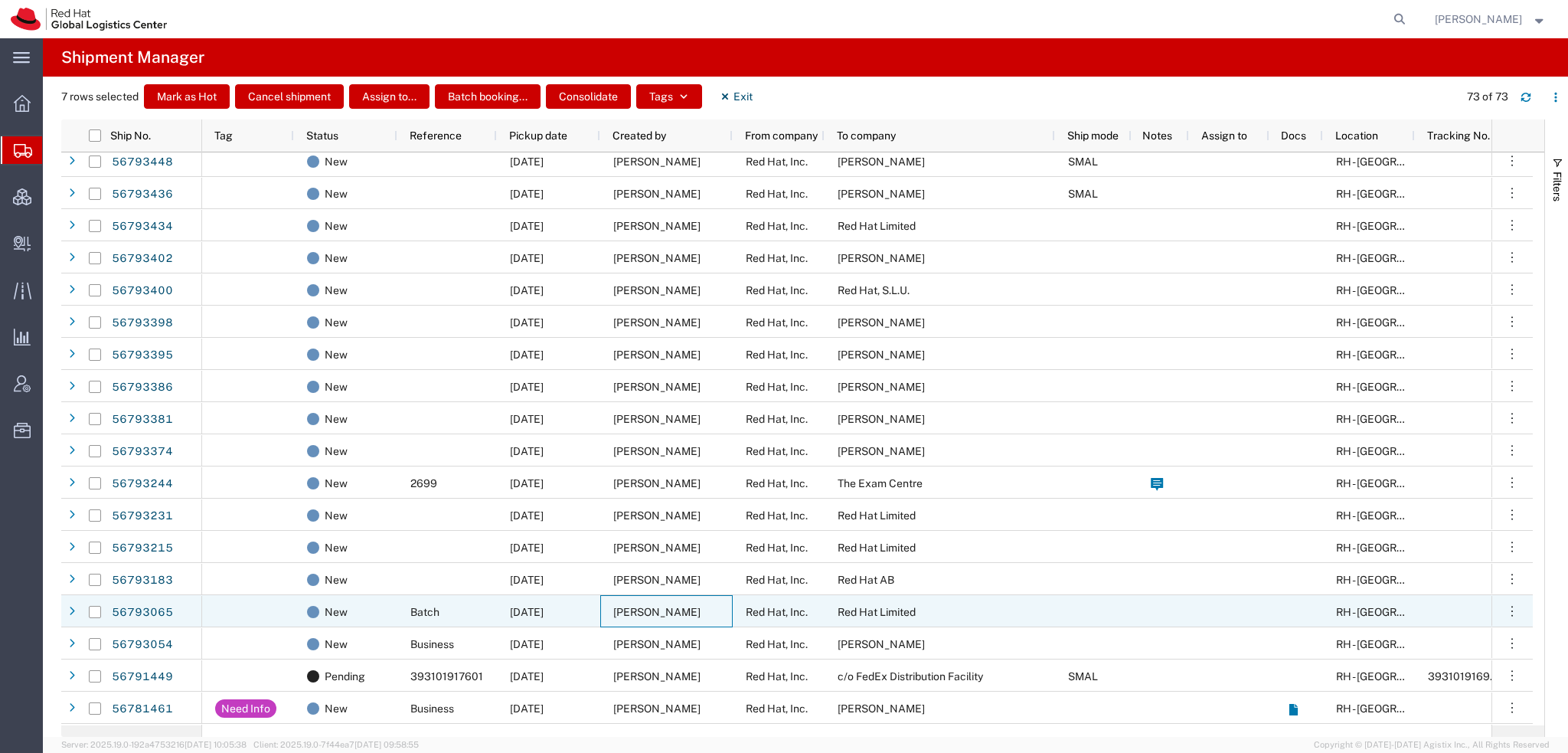
scroll to position [1531, 0]
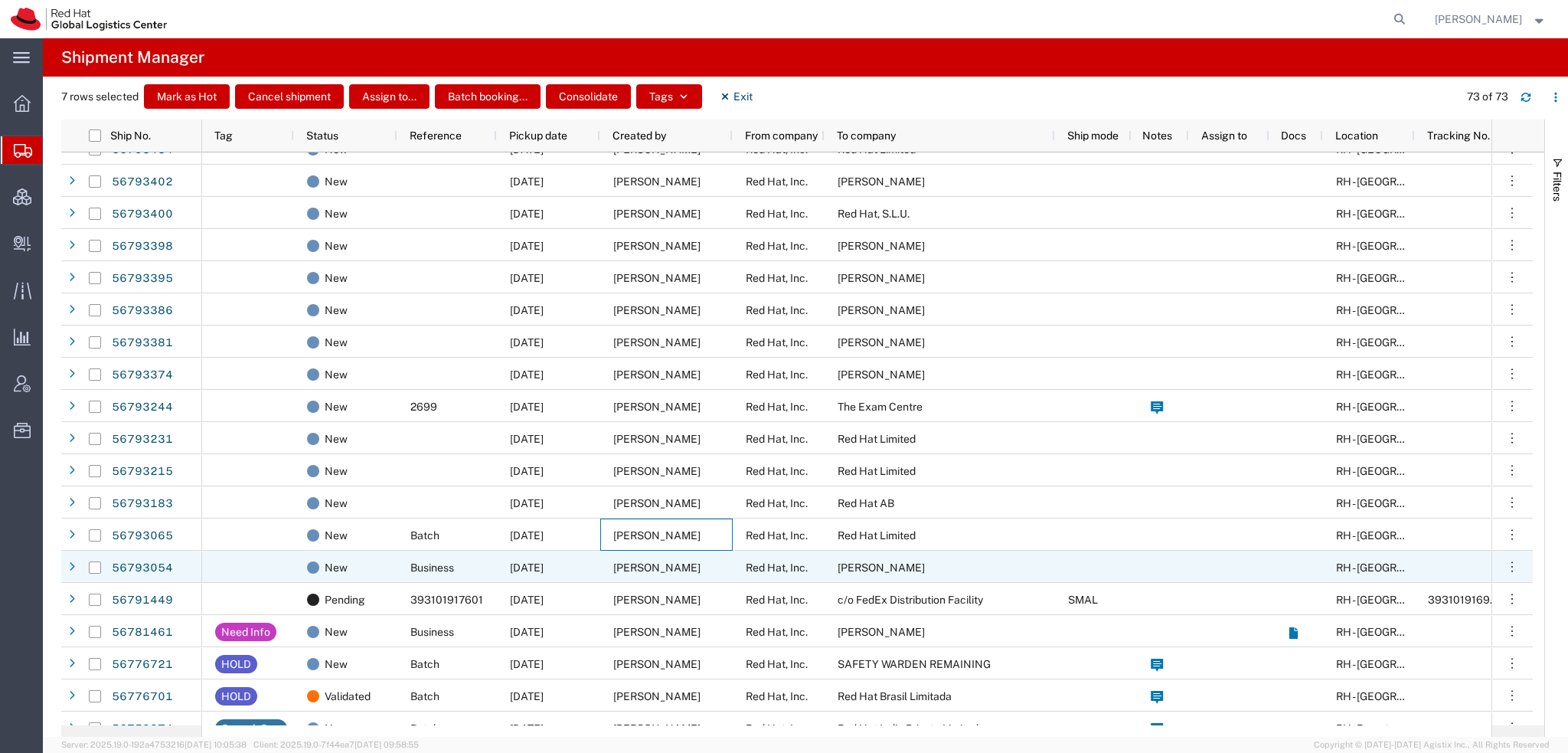
click at [640, 565] on span "[PERSON_NAME]" at bounding box center [657, 567] width 87 height 13
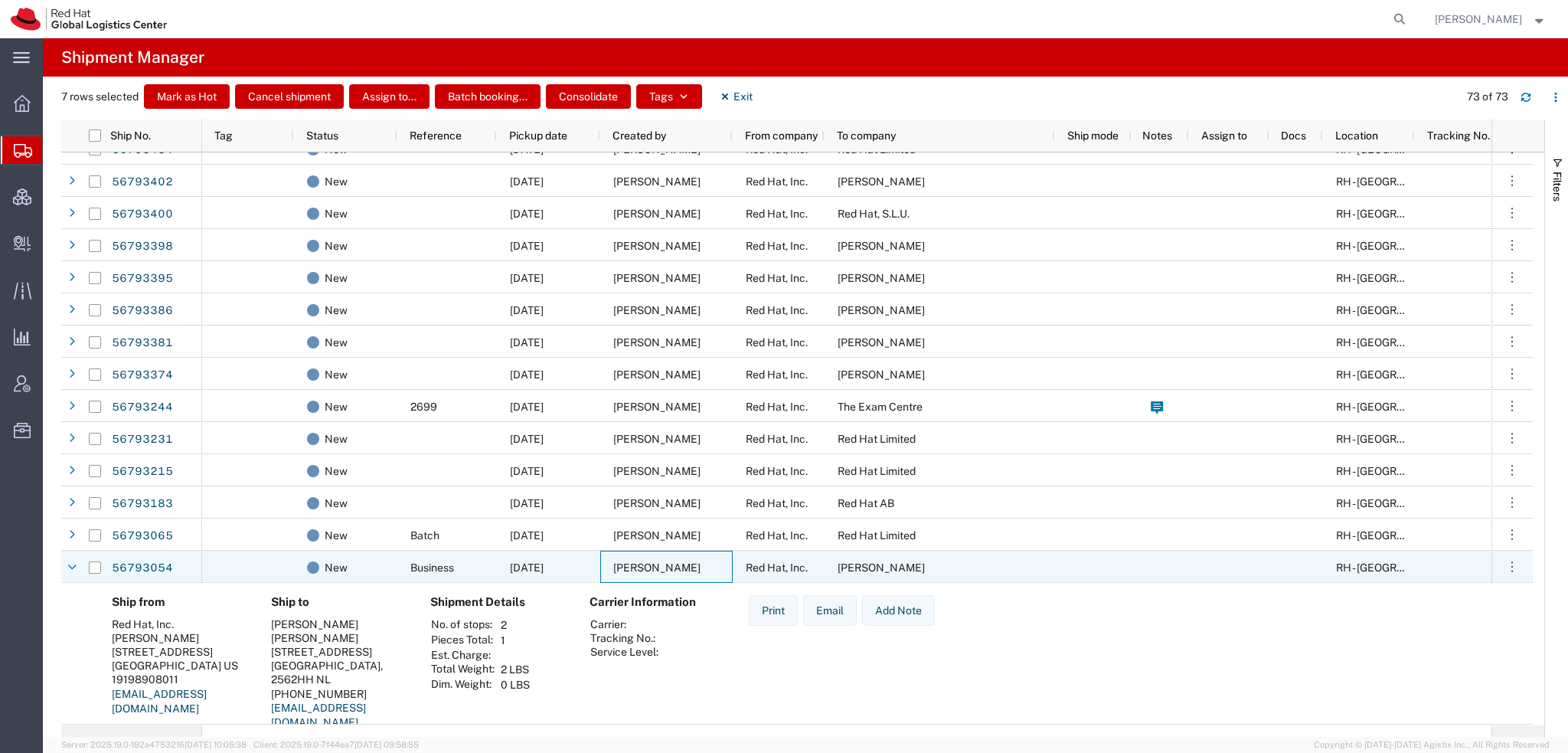
click at [640, 565] on span "[PERSON_NAME]" at bounding box center [657, 567] width 87 height 13
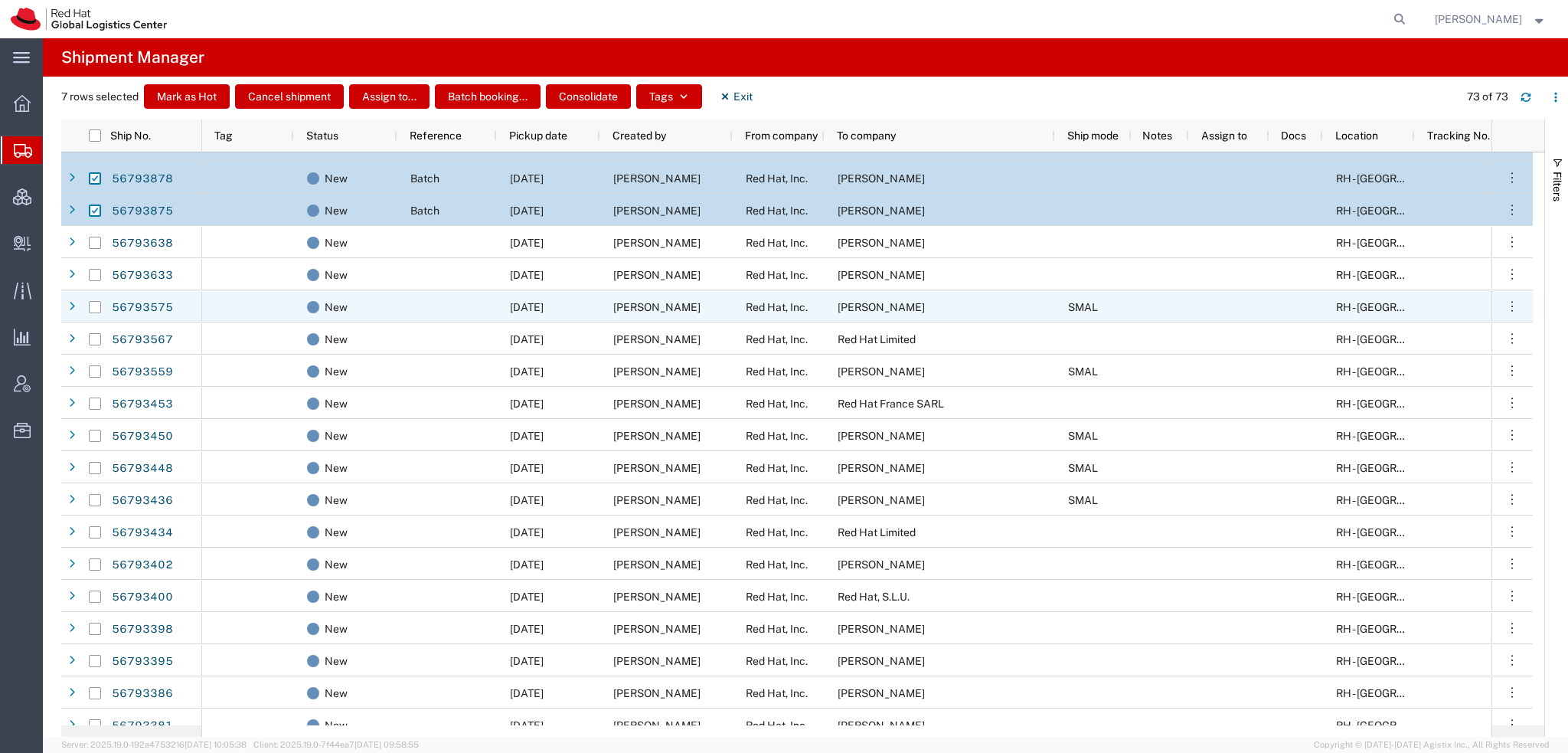
scroll to position [919, 0]
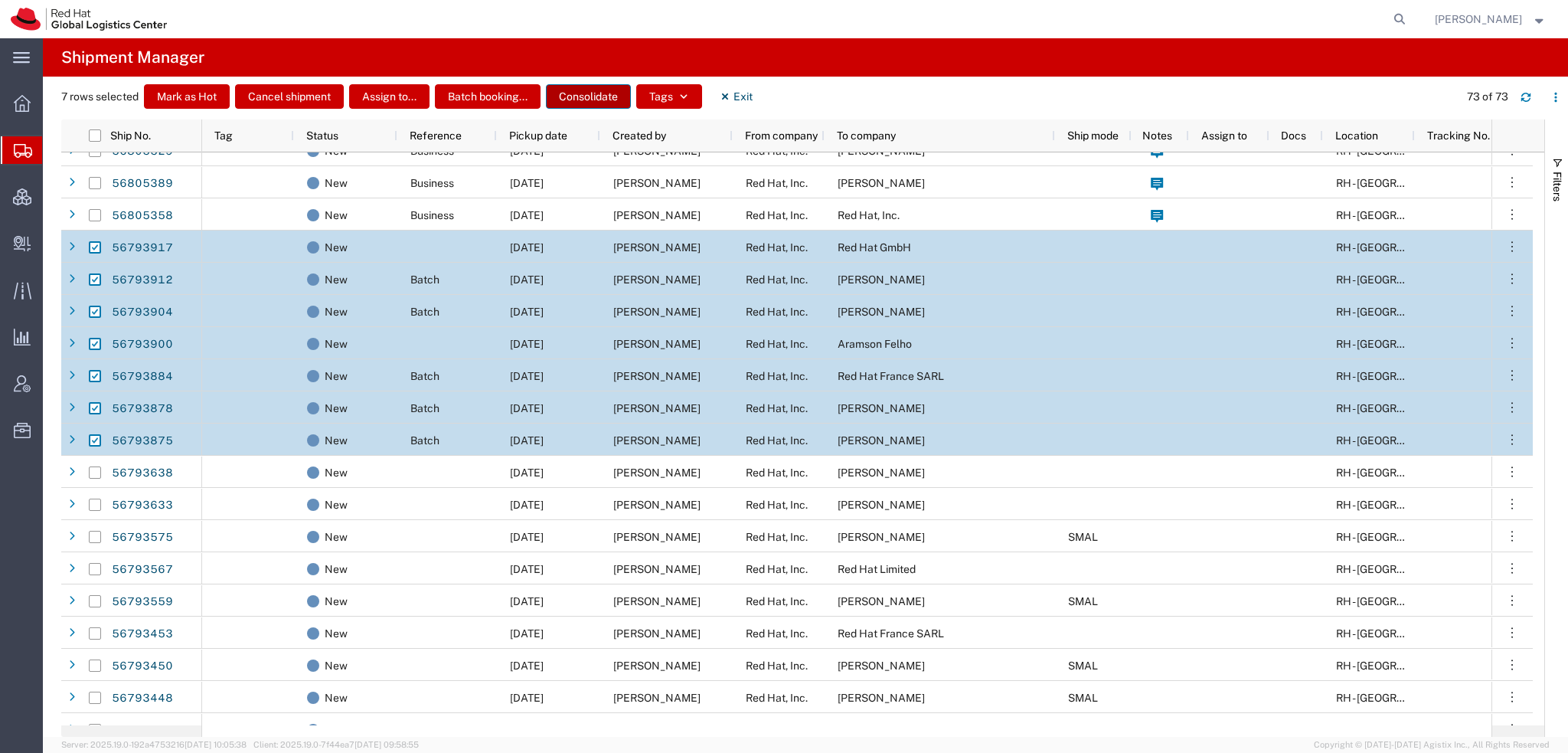
click at [598, 97] on button "Consolidate" at bounding box center [589, 96] width 85 height 24
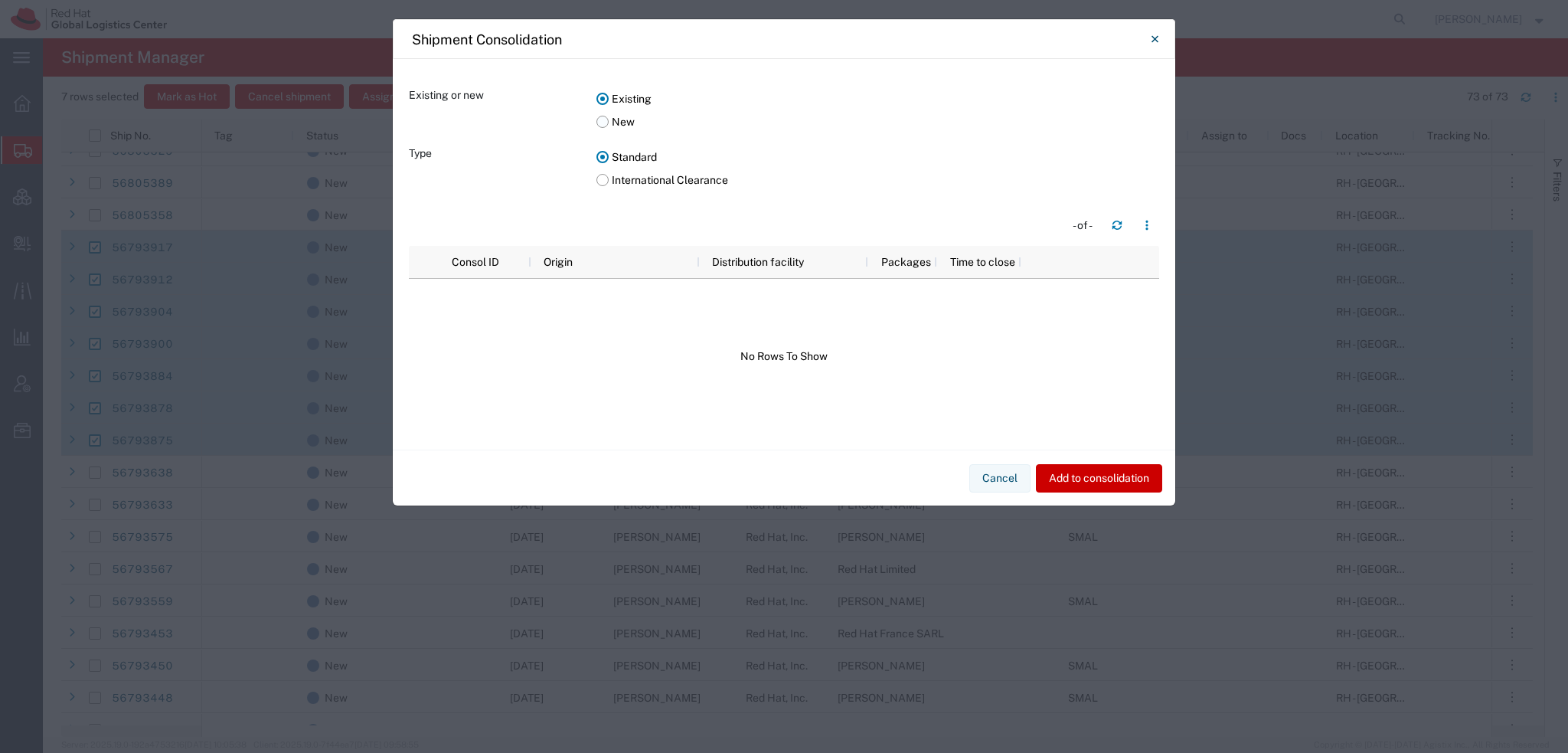
click at [601, 121] on label "New" at bounding box center [878, 122] width 563 height 23
click at [0, 0] on input "New" at bounding box center [0, 0] width 0 height 0
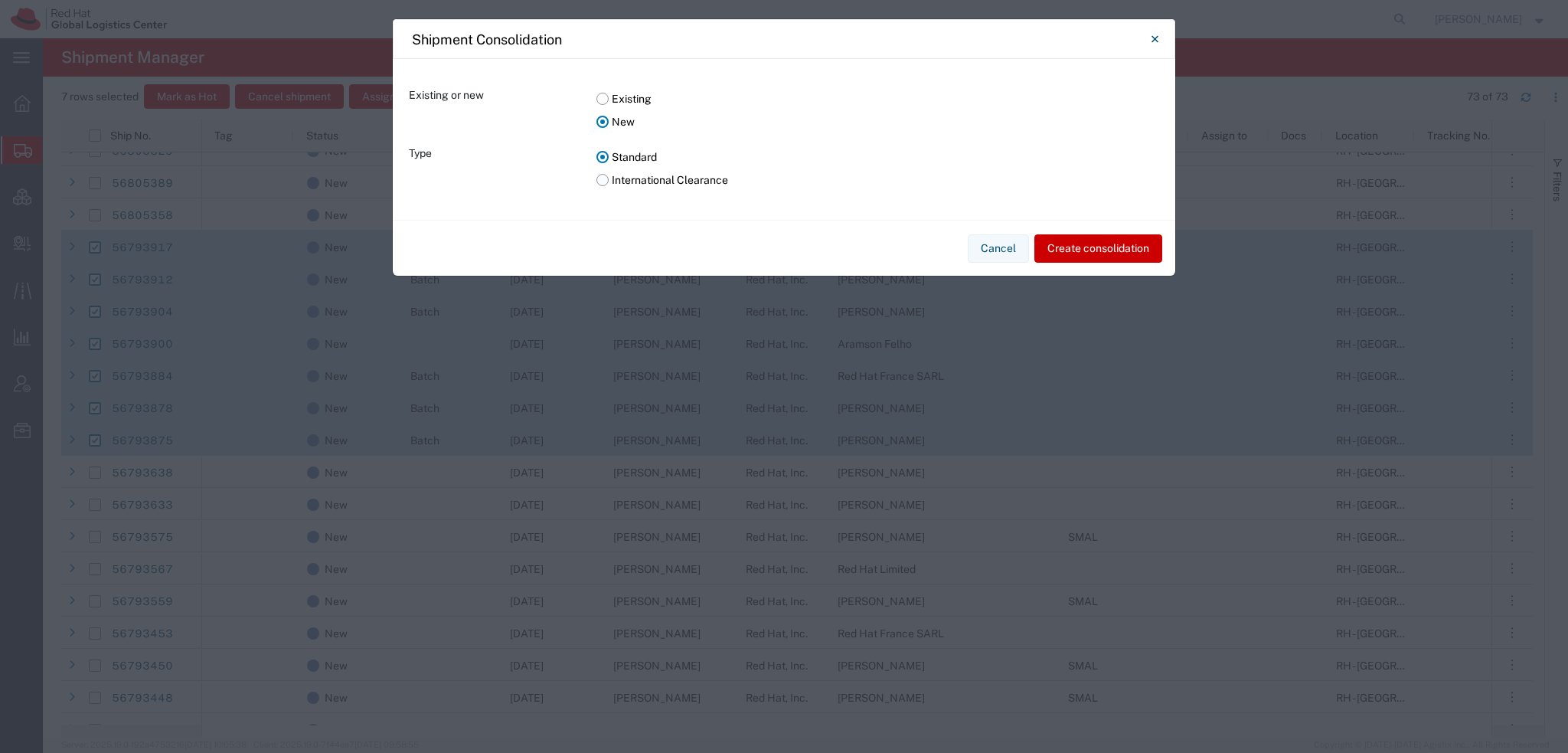
click at [605, 179] on label "International Clearance" at bounding box center [878, 180] width 563 height 23
click at [0, 0] on input "International Clearance" at bounding box center [0, 0] width 0 height 0
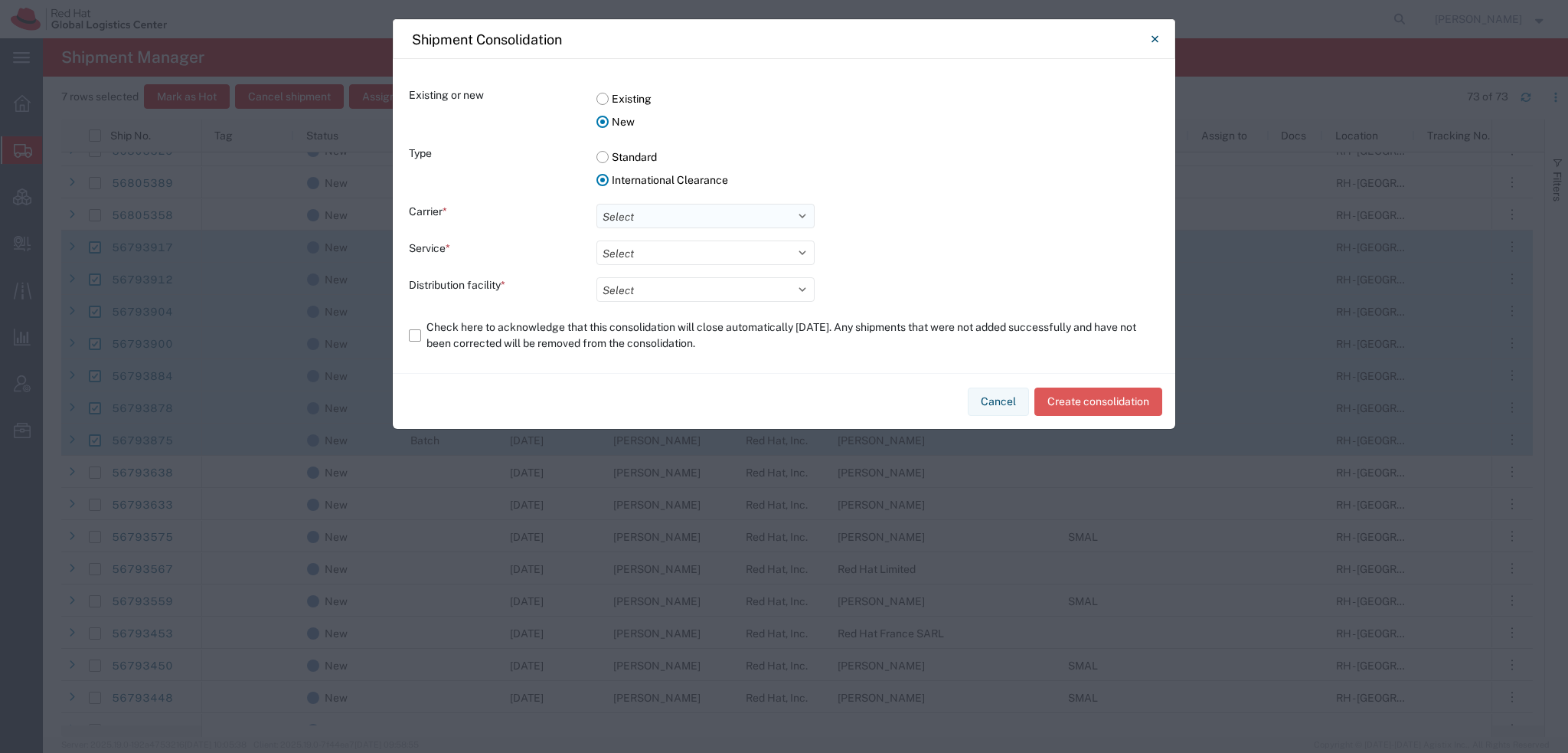
click at [634, 223] on select "Select DHL FedEx Express" at bounding box center [706, 216] width 218 height 24
select select "5"
click at [596, 204] on select "Select DHL FedEx Express" at bounding box center [706, 216] width 218 height 24
click at [631, 252] on select "Select International Priority Direct Distribution" at bounding box center [706, 252] width 218 height 24
select select "1137"
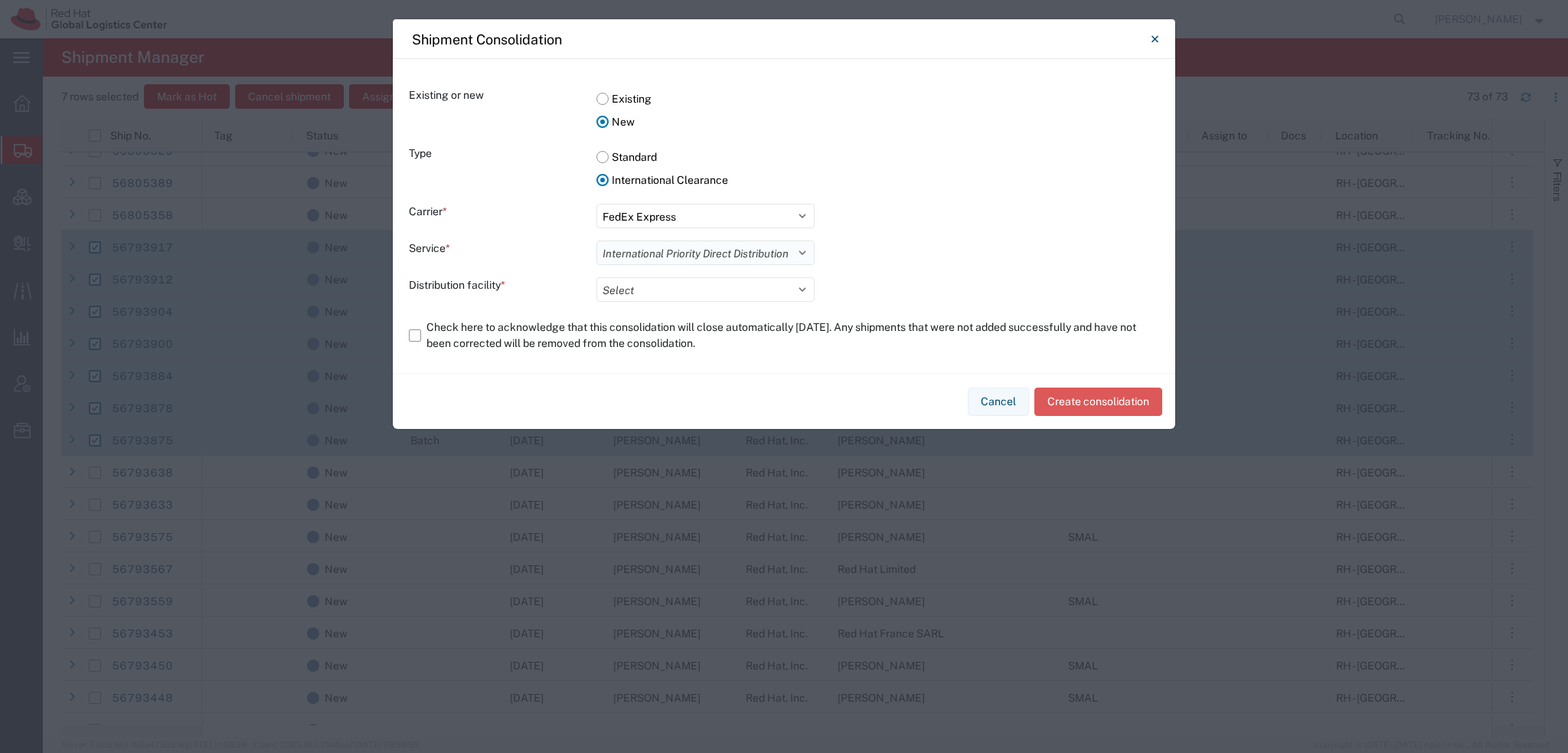
click at [596, 241] on select "Select International Priority Direct Distribution" at bounding box center [706, 252] width 218 height 24
click at [630, 278] on select "Select Toronto CA Distribution Facility Paris Distribution Facility Australia D…" at bounding box center [706, 289] width 218 height 24
select select "62231"
click at [596, 277] on select "Select Toronto CA Distribution Facility Paris Distribution Facility Australia D…" at bounding box center [706, 289] width 218 height 24
click at [418, 337] on label "Check here to acknowledge that this consolidation will close automatically in 5…" at bounding box center [784, 335] width 750 height 43
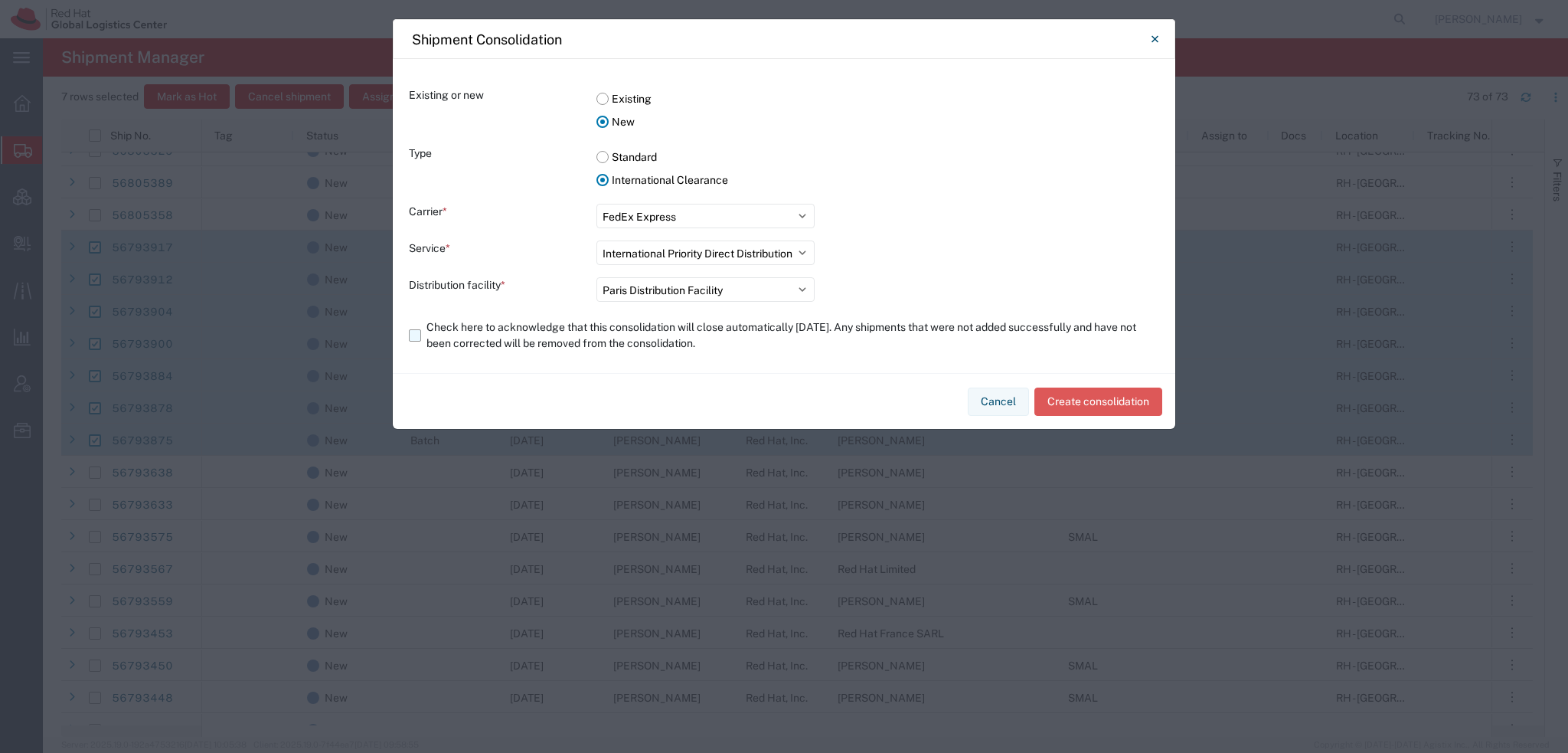
click at [0, 0] on input "Check here to acknowledge that this consolidation will close automatically in 5…" at bounding box center [0, 0] width 0 height 0
click at [1089, 400] on button "Create consolidation" at bounding box center [1098, 401] width 128 height 28
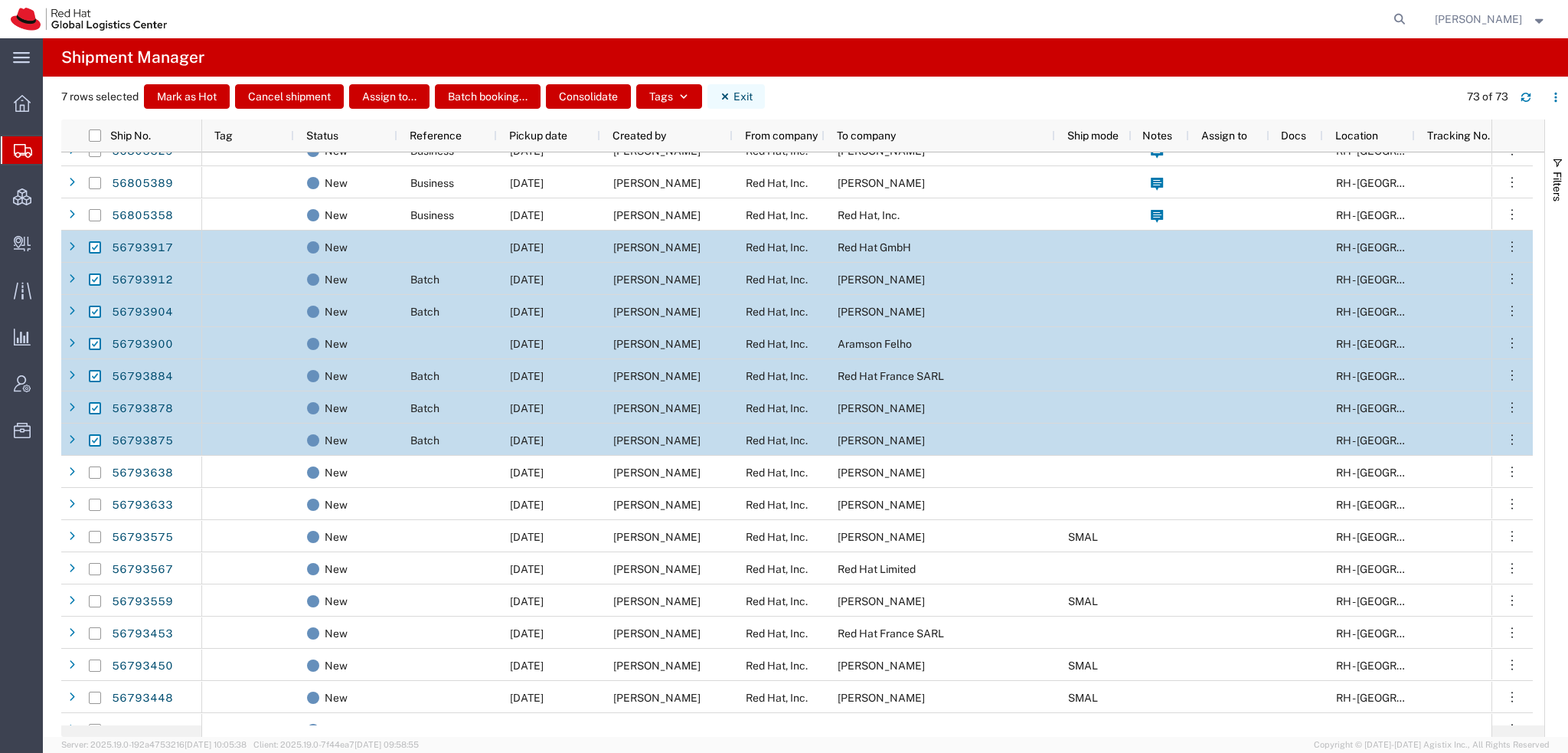
click at [735, 103] on button "Exit" at bounding box center [736, 96] width 57 height 24
checkbox input "false"
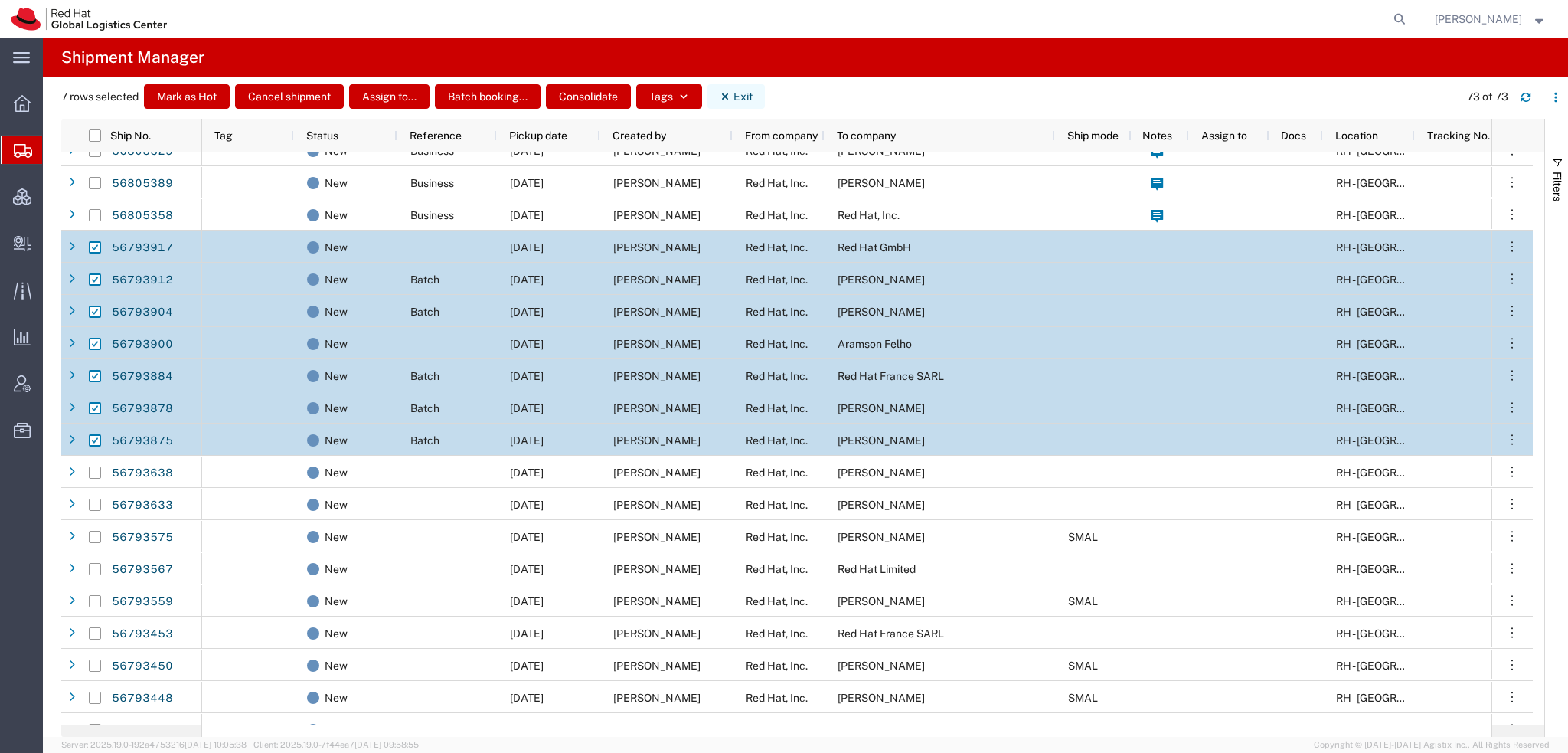
checkbox input "false"
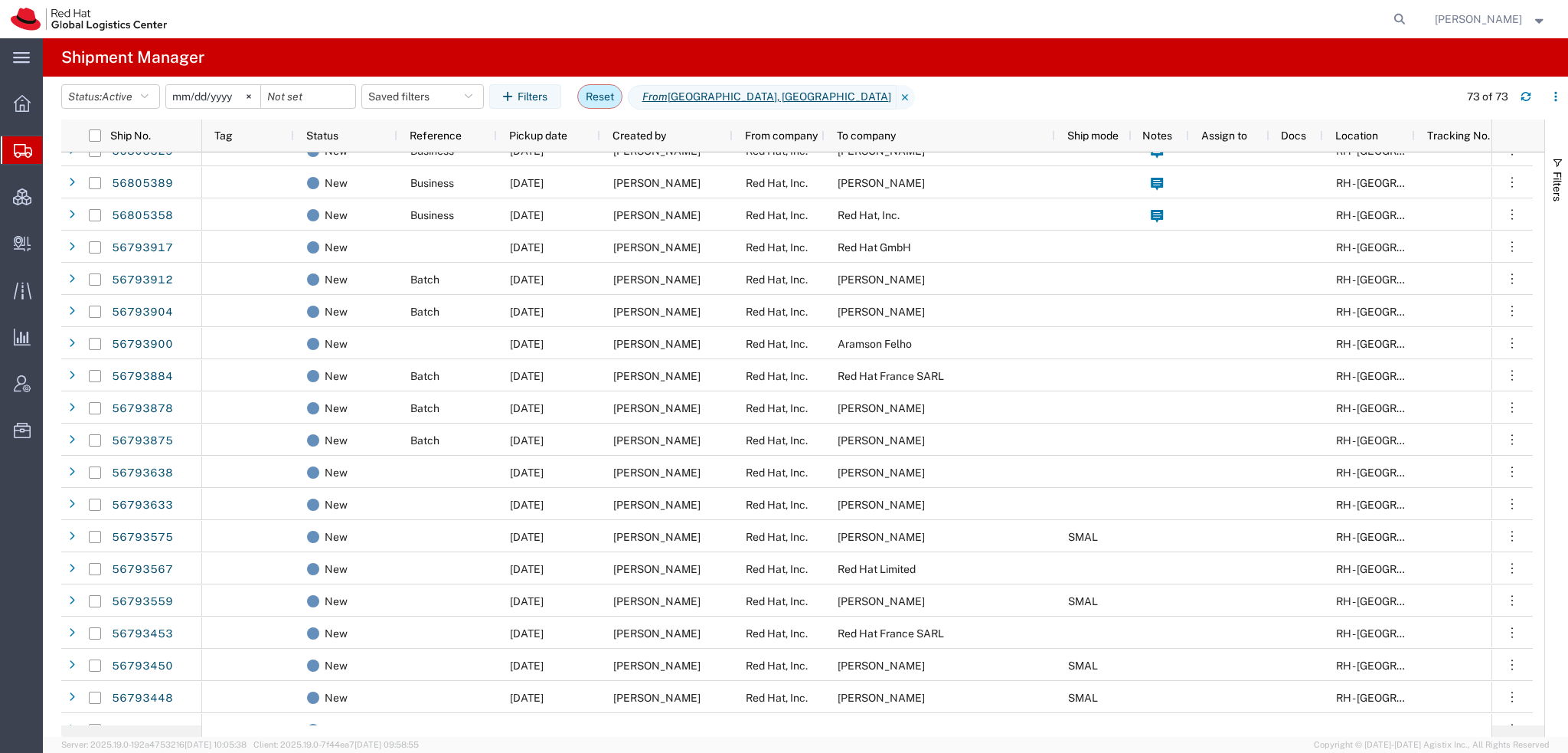
click at [605, 102] on button "Reset" at bounding box center [599, 96] width 45 height 24
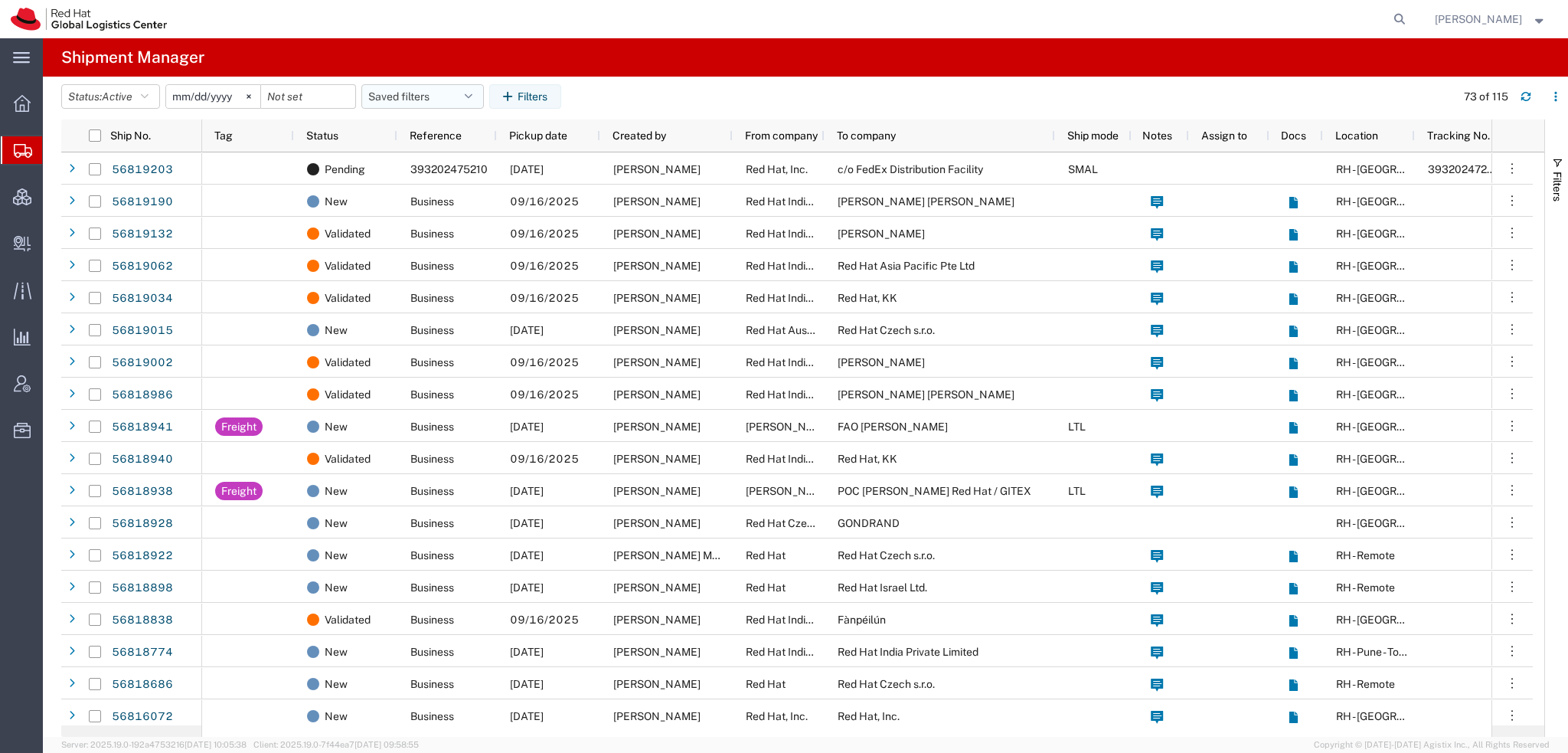
click at [469, 98] on button "Saved filters" at bounding box center [422, 96] width 123 height 24
click at [425, 157] on span "Americas" at bounding box center [464, 162] width 201 height 28
type input "2023-05-07"
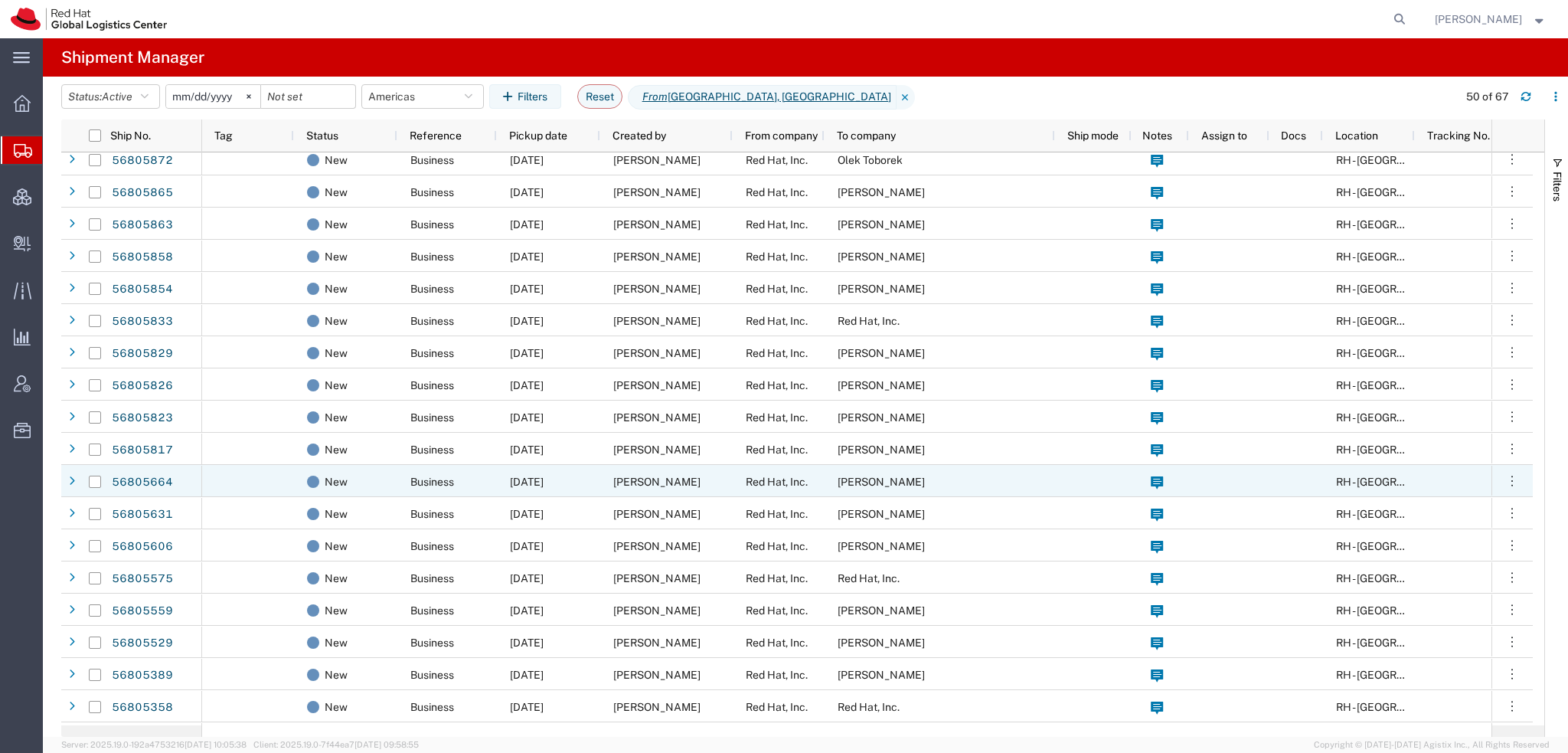
scroll to position [842, 0]
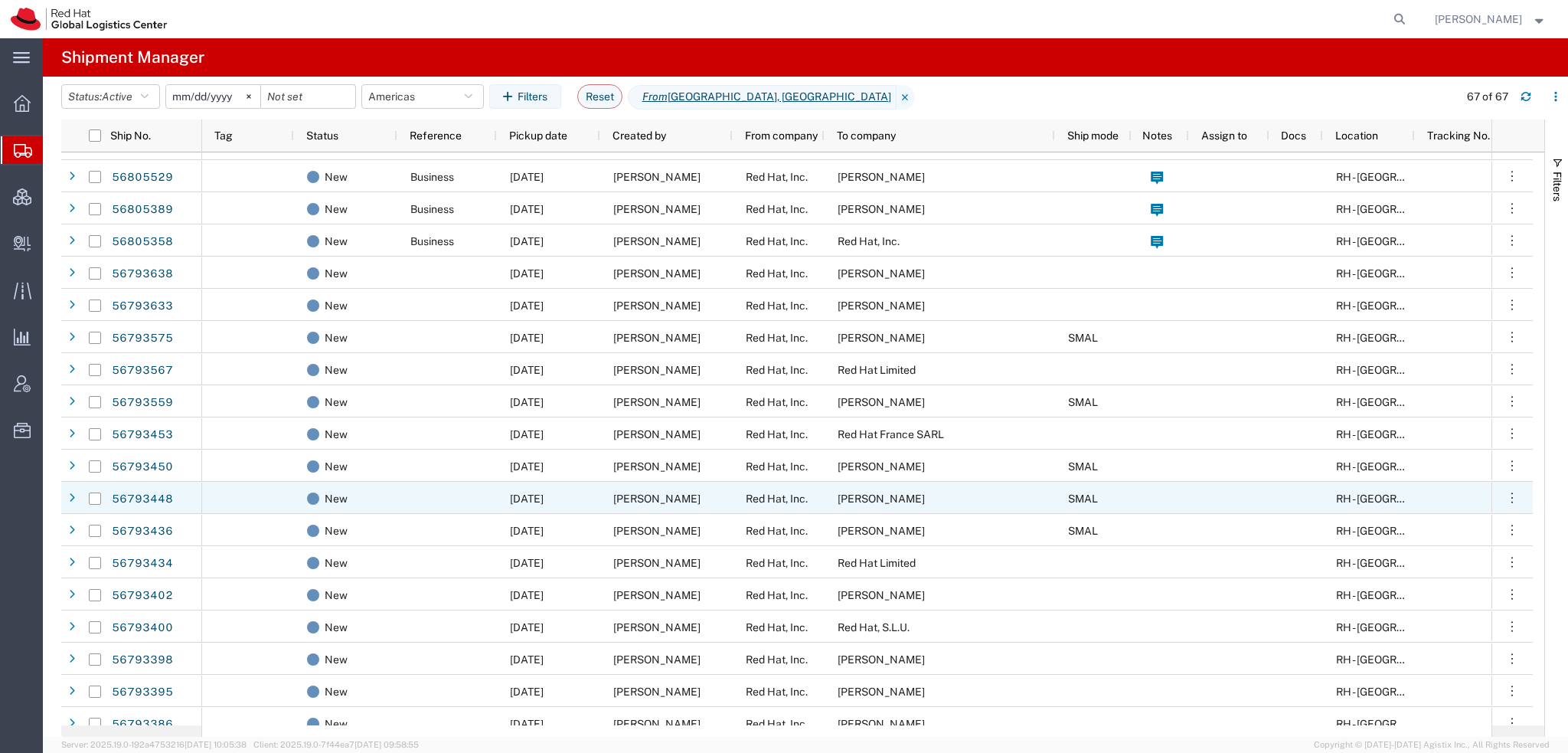
scroll to position [996, 0]
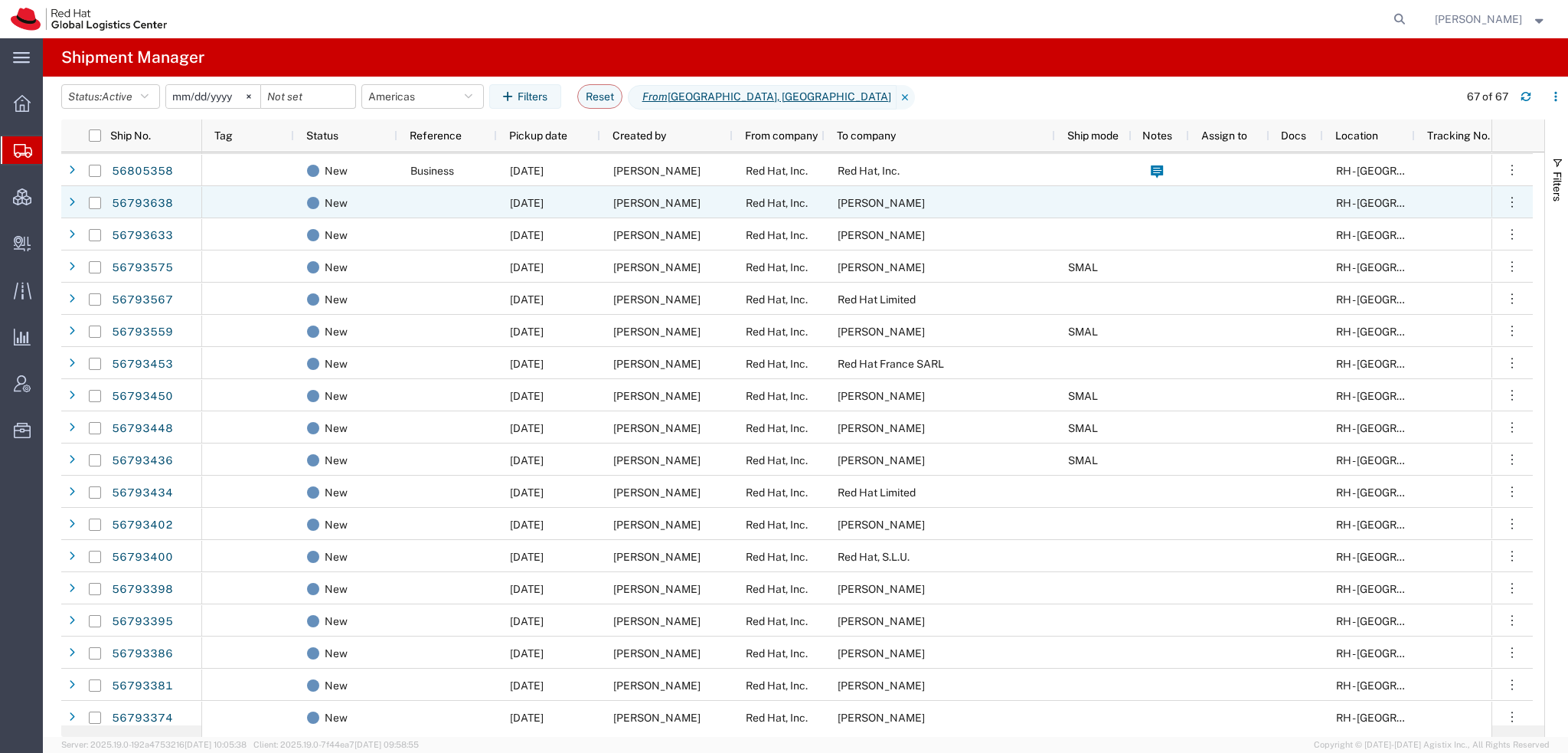
click at [442, 208] on div at bounding box center [447, 201] width 100 height 32
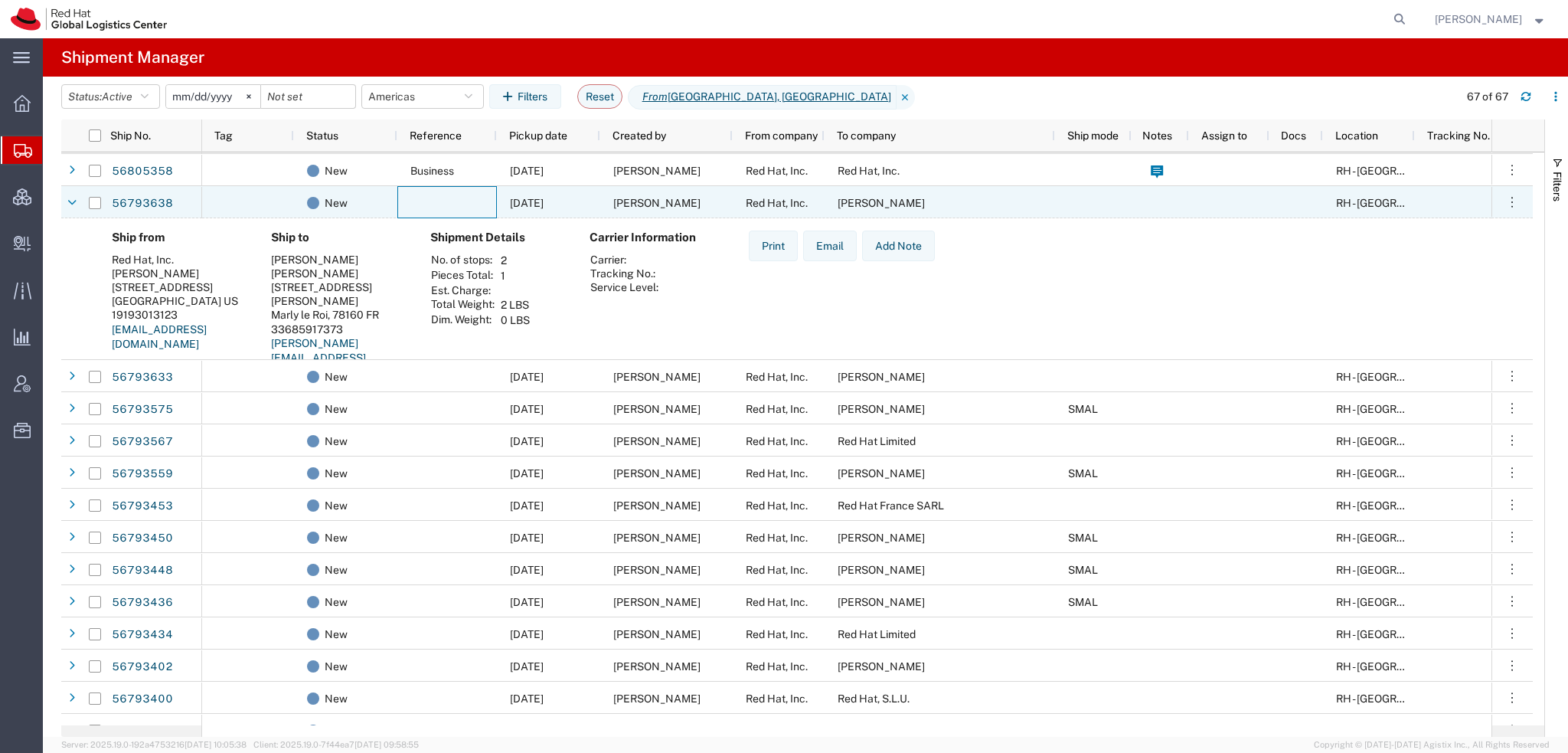
click at [442, 208] on div at bounding box center [447, 201] width 100 height 32
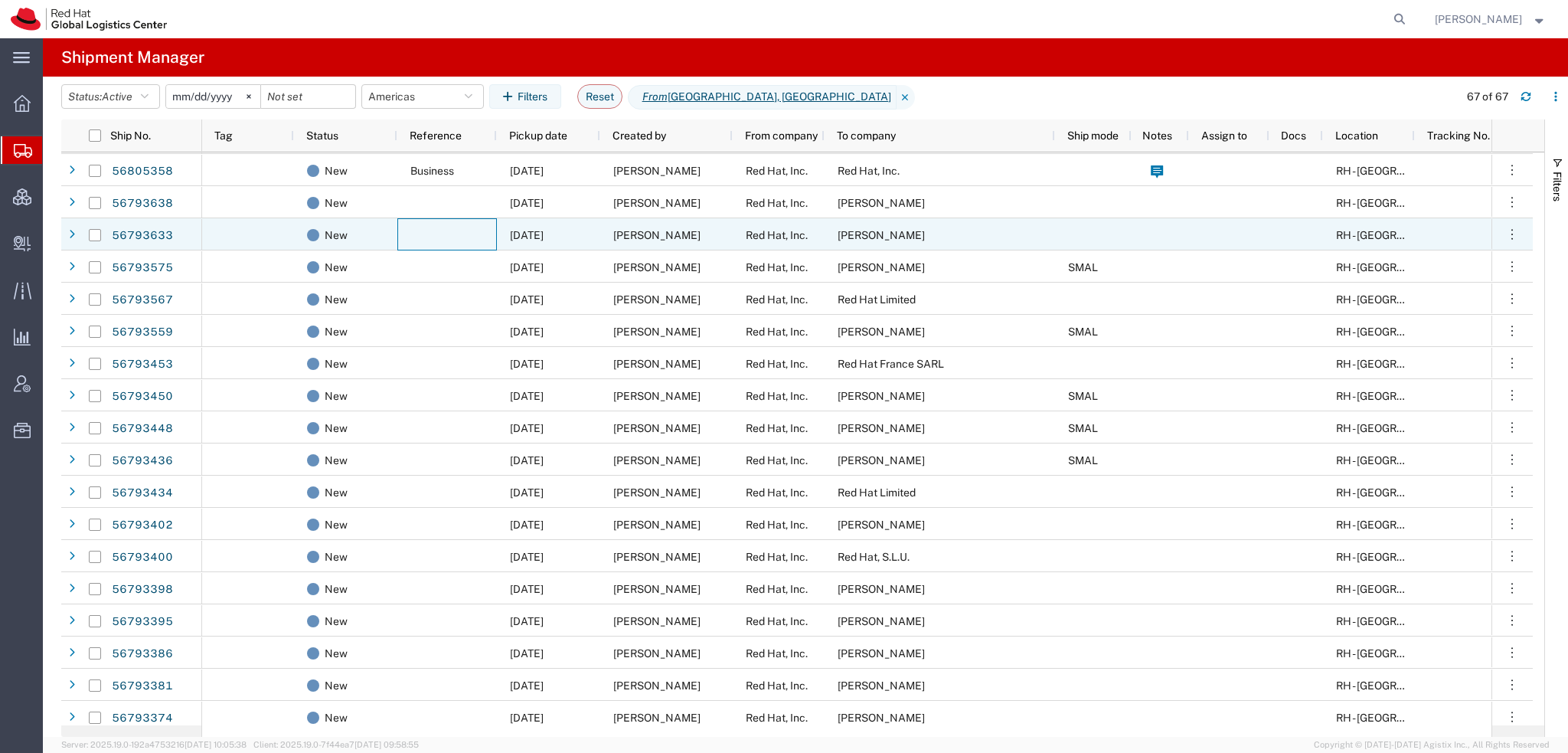
click at [478, 230] on div at bounding box center [447, 234] width 100 height 32
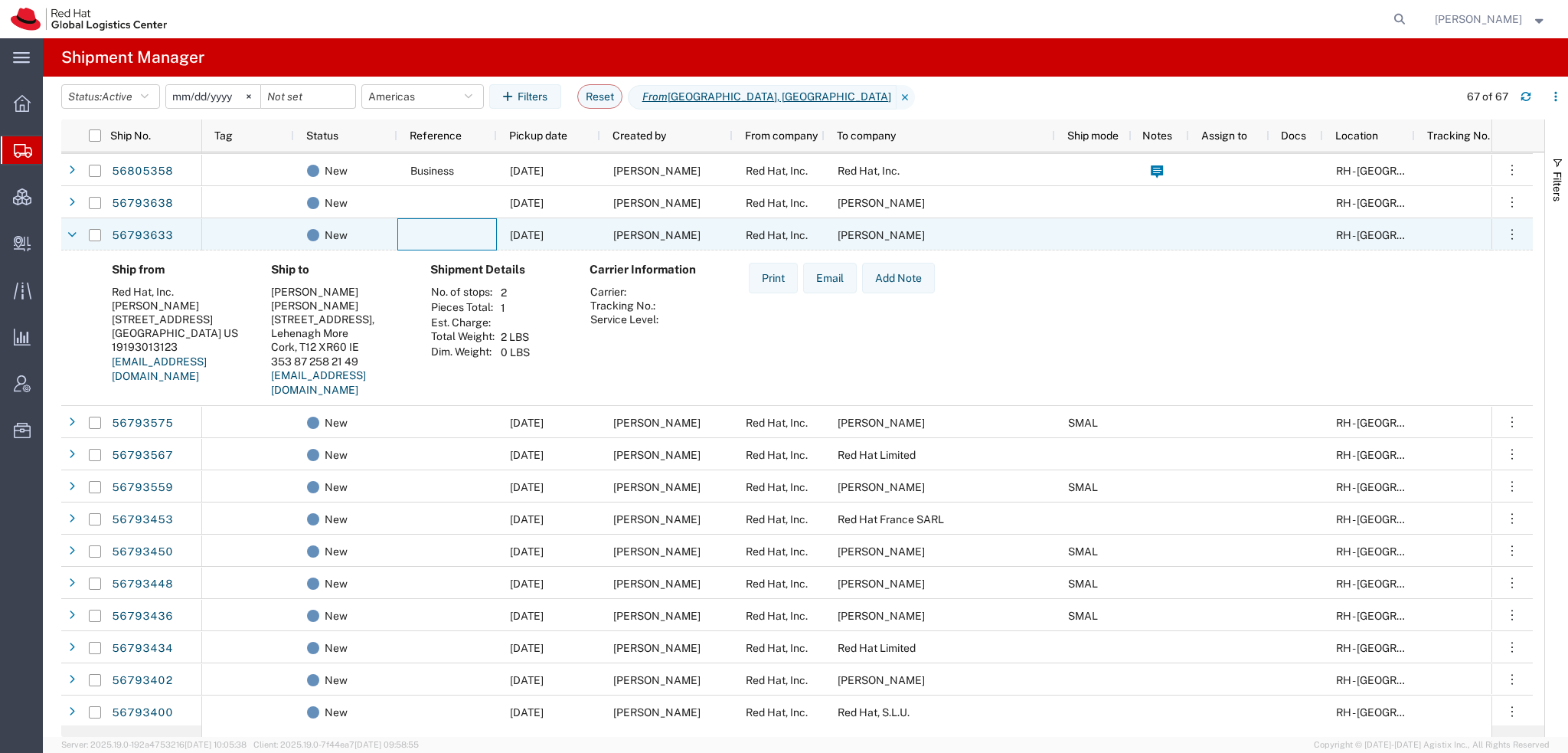
click at [478, 230] on div at bounding box center [447, 234] width 100 height 32
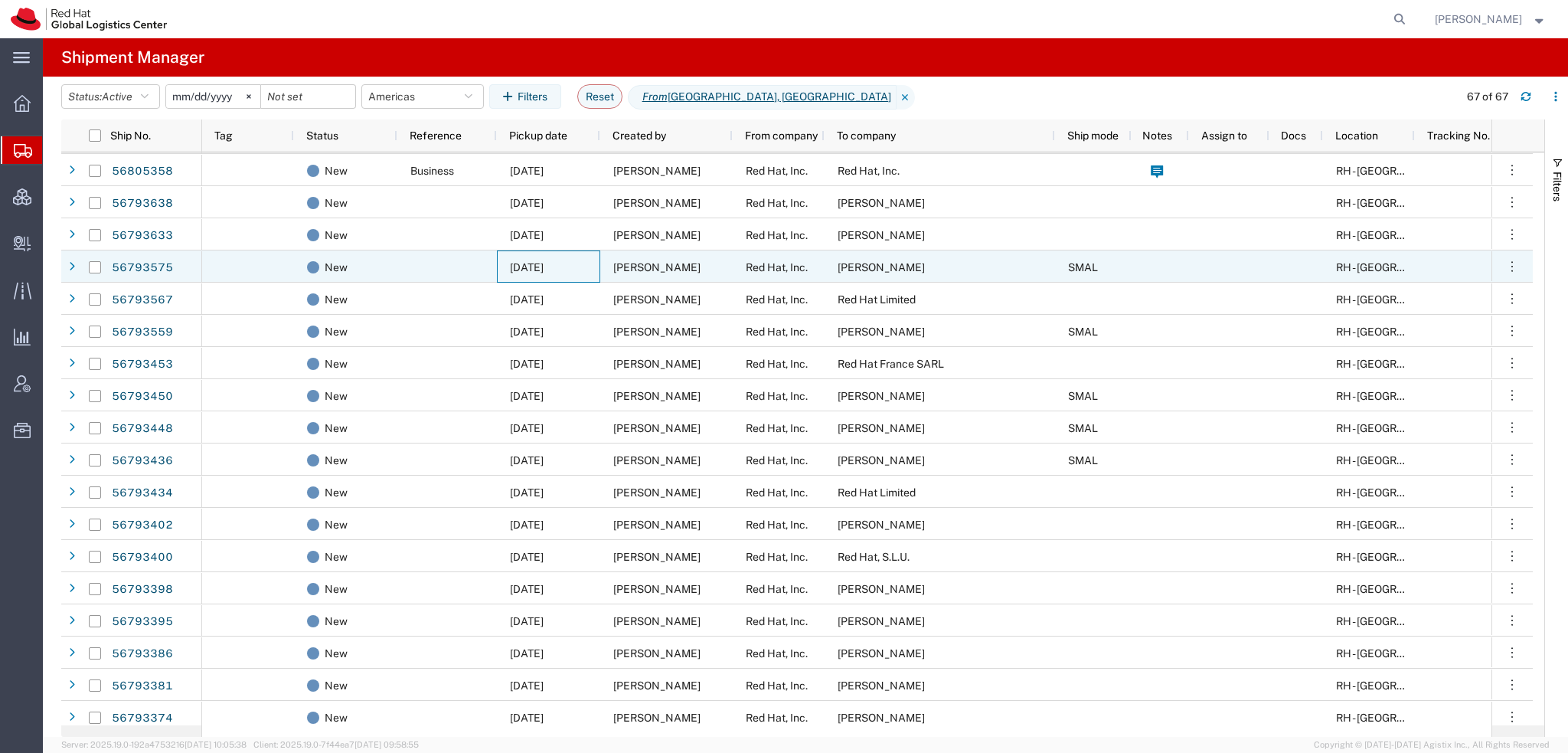
click at [538, 259] on div "09/11/2025" at bounding box center [548, 266] width 103 height 32
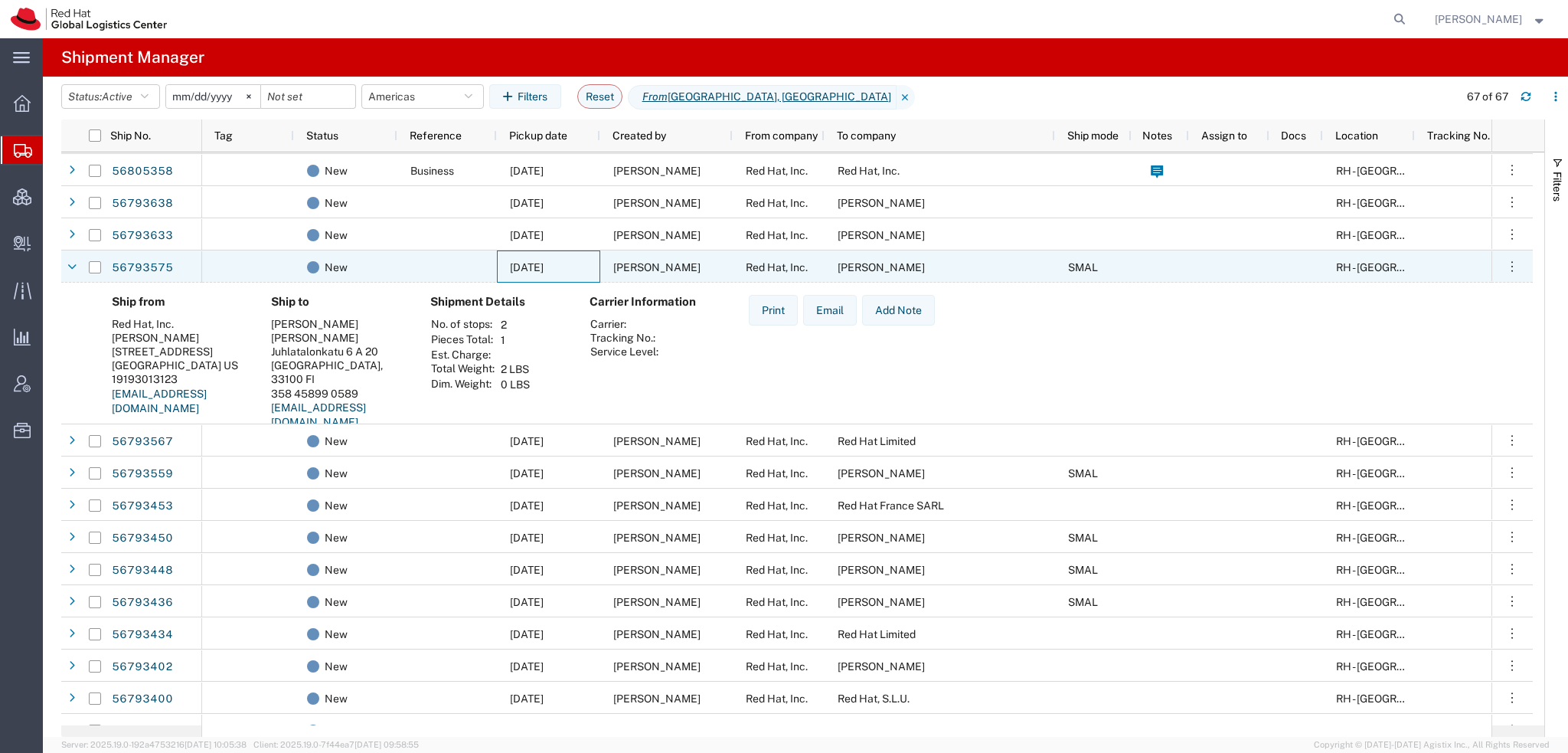
click at [538, 259] on div "09/11/2025" at bounding box center [548, 266] width 103 height 32
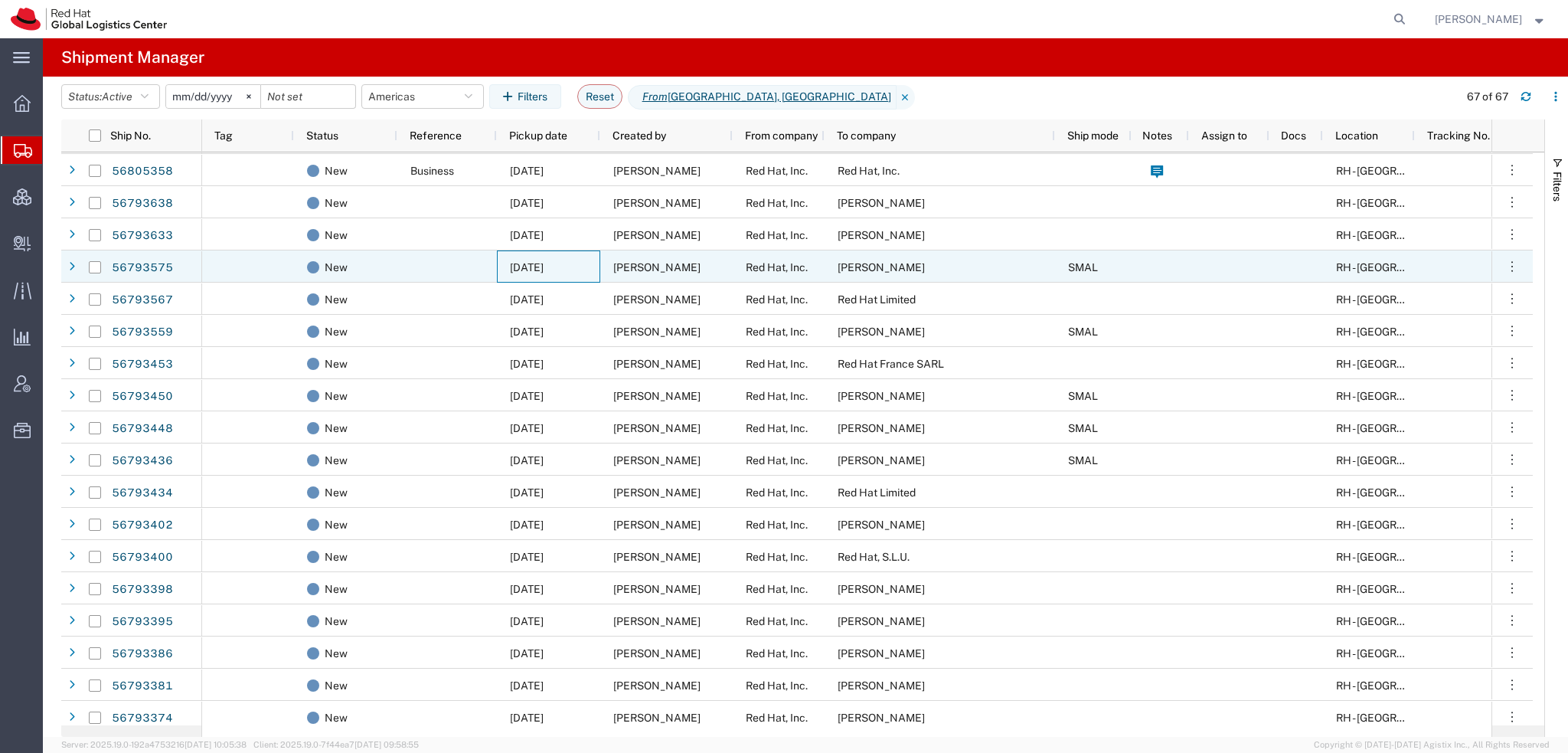
click at [538, 259] on div "09/11/2025" at bounding box center [548, 266] width 103 height 32
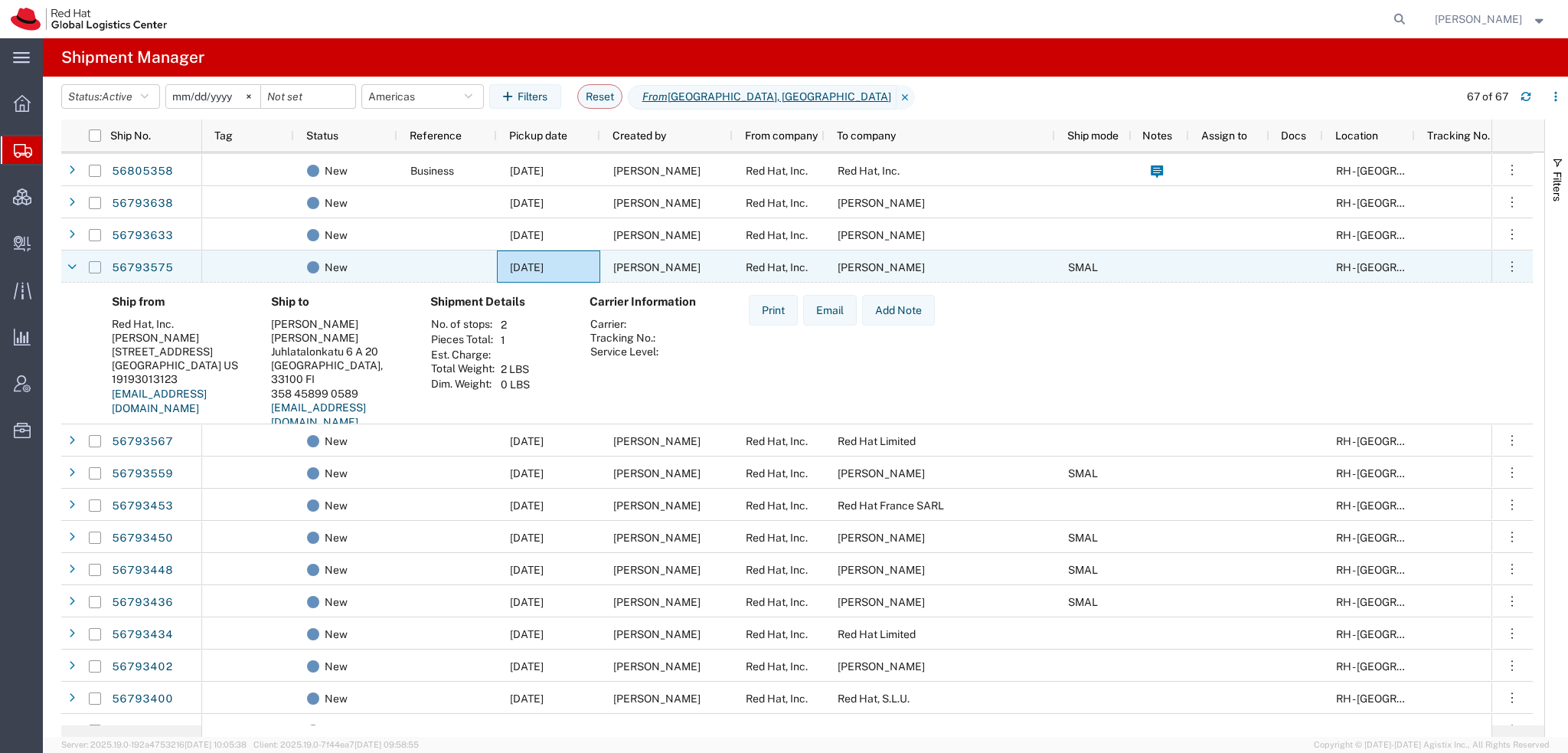
click at [93, 263] on input "Press Space to toggle row selection (unchecked)" at bounding box center [95, 267] width 13 height 13
checkbox input "true"
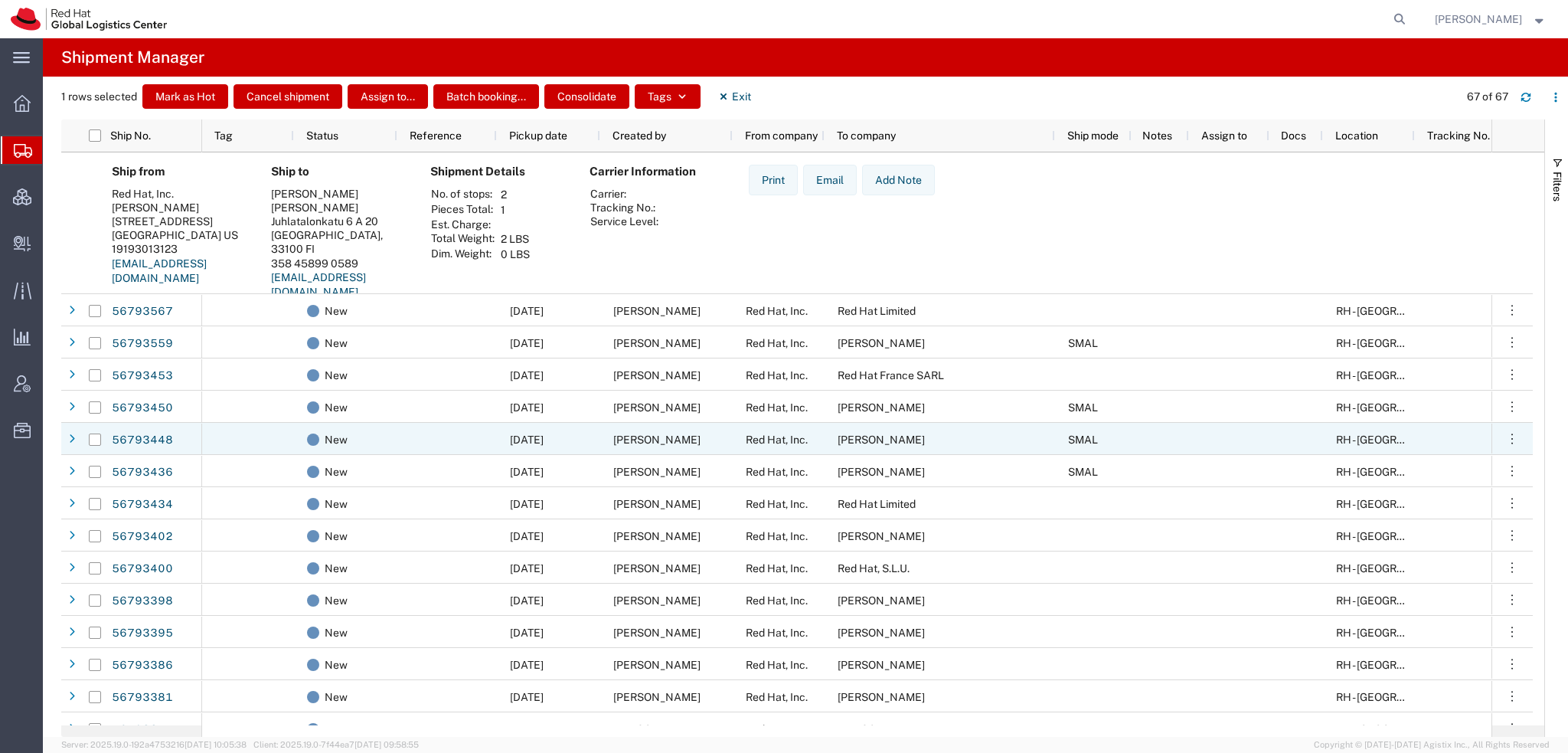
scroll to position [1148, 0]
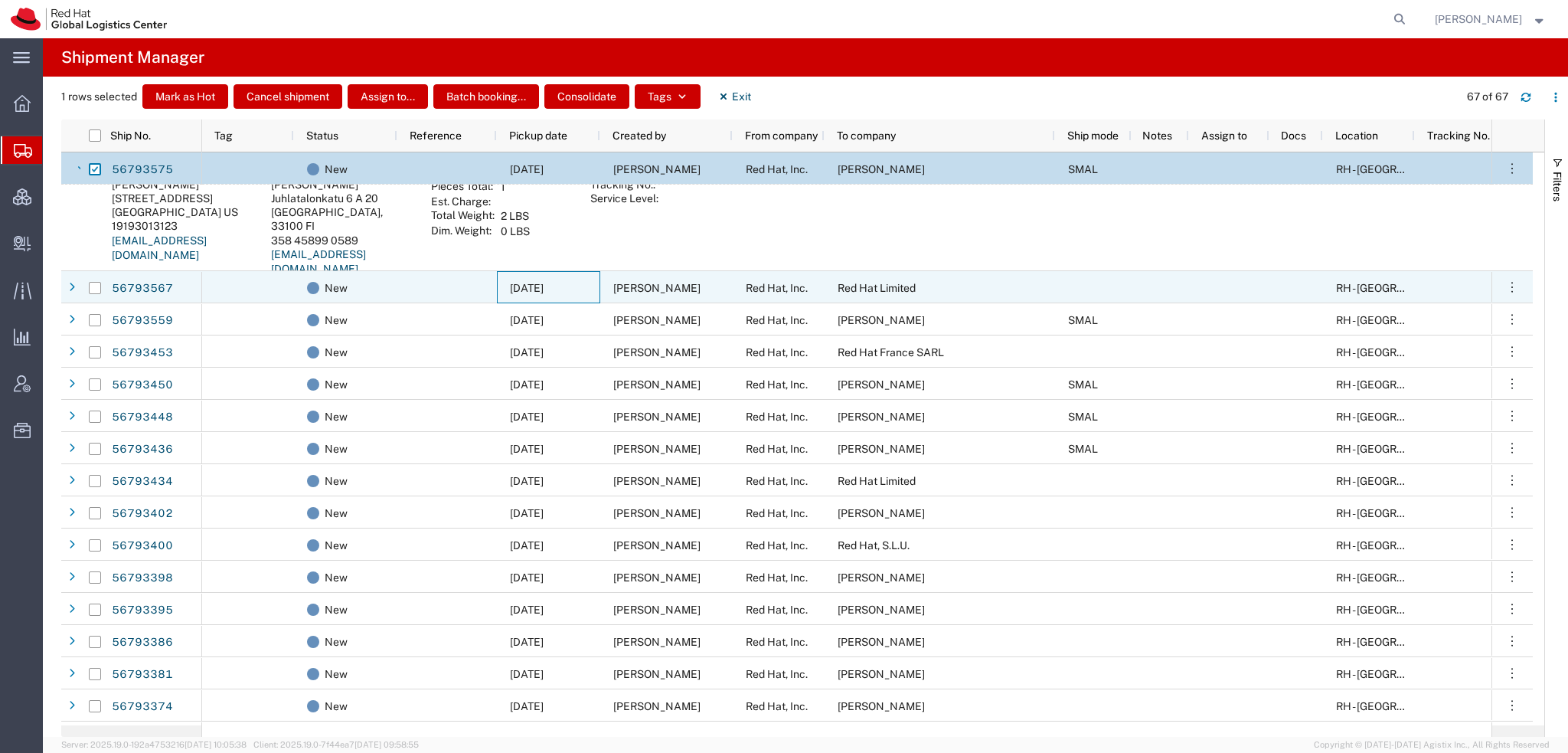
click at [543, 284] on span "09/11/2025" at bounding box center [527, 288] width 34 height 13
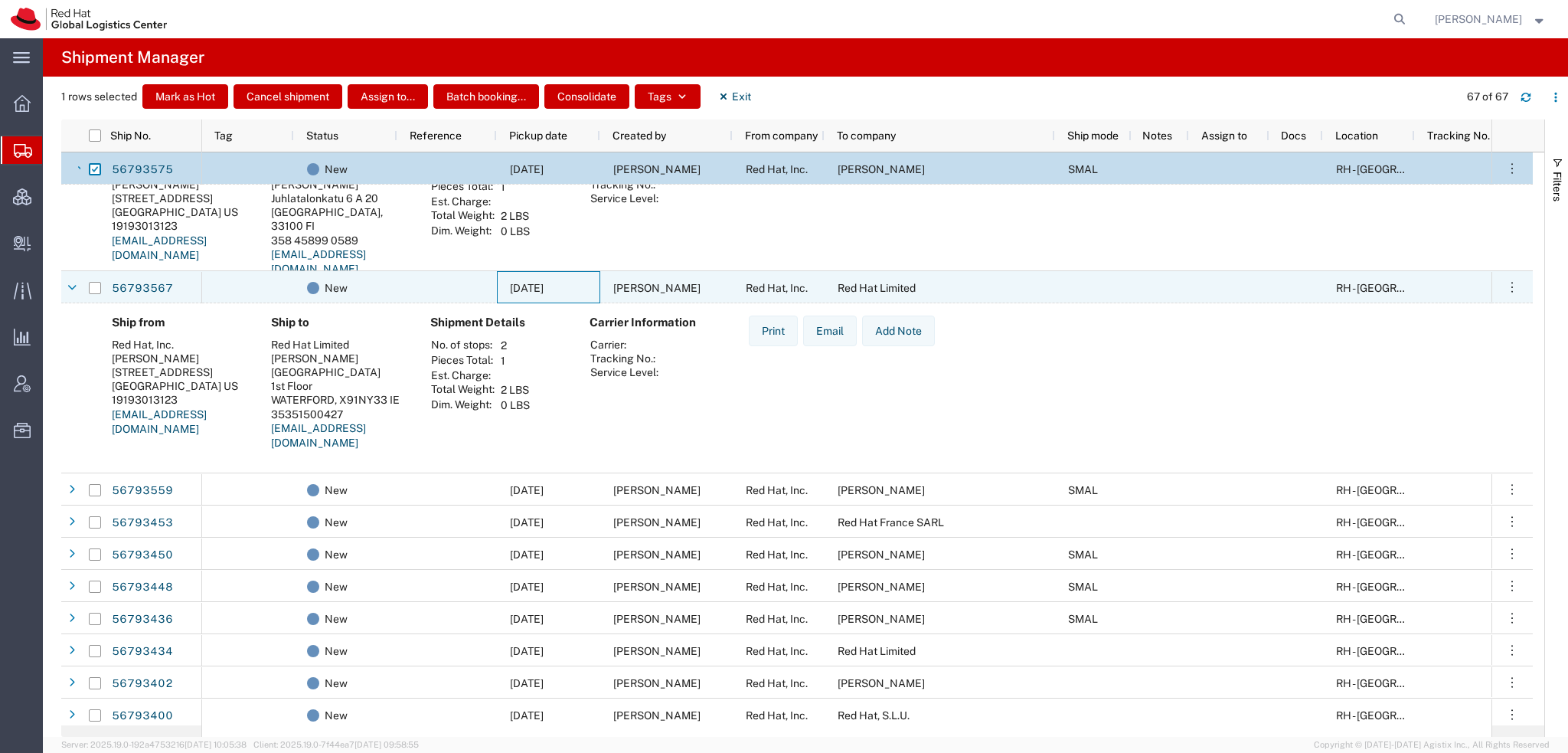
click at [543, 284] on span "09/11/2025" at bounding box center [527, 288] width 34 height 13
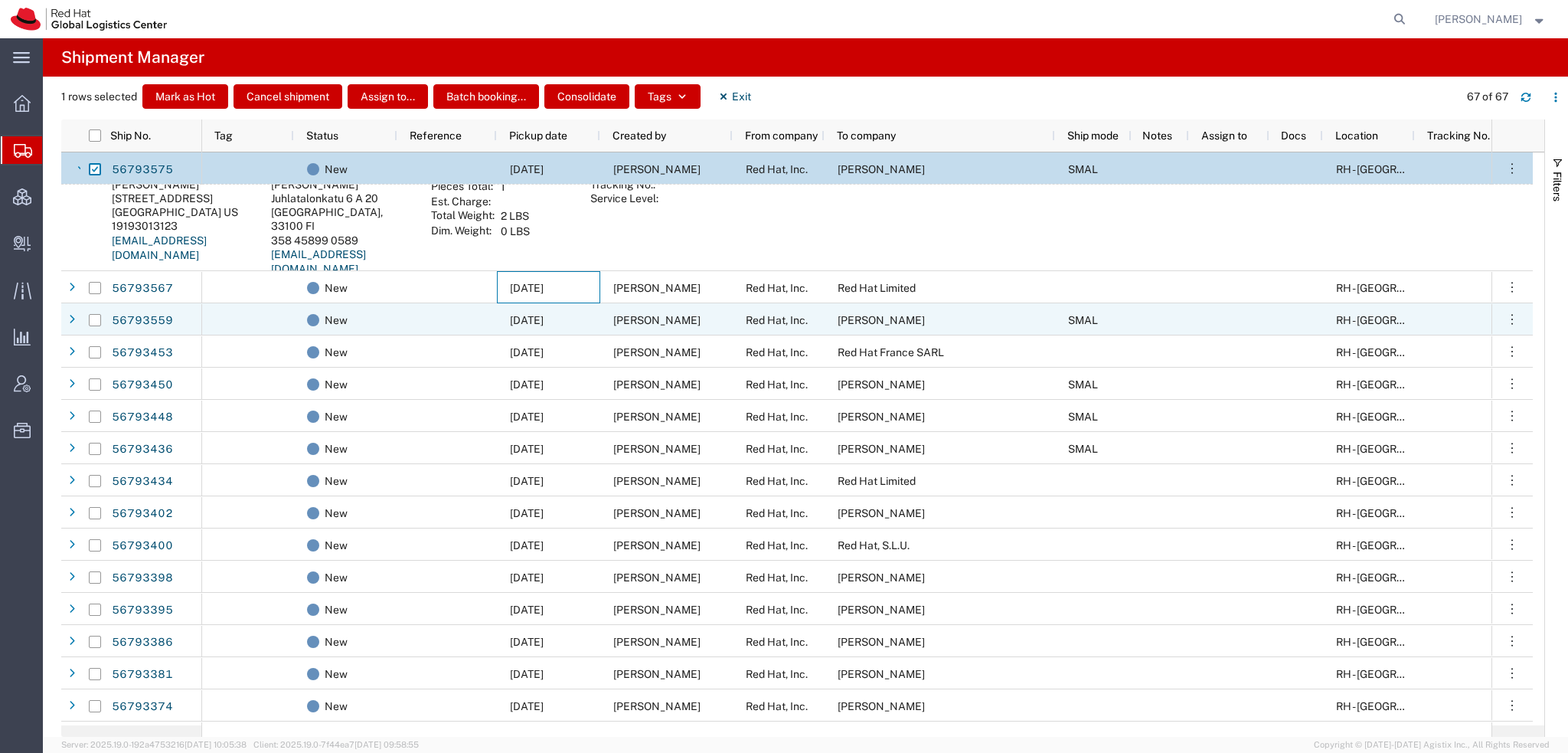
click at [543, 321] on span "09/11/2025" at bounding box center [527, 320] width 34 height 13
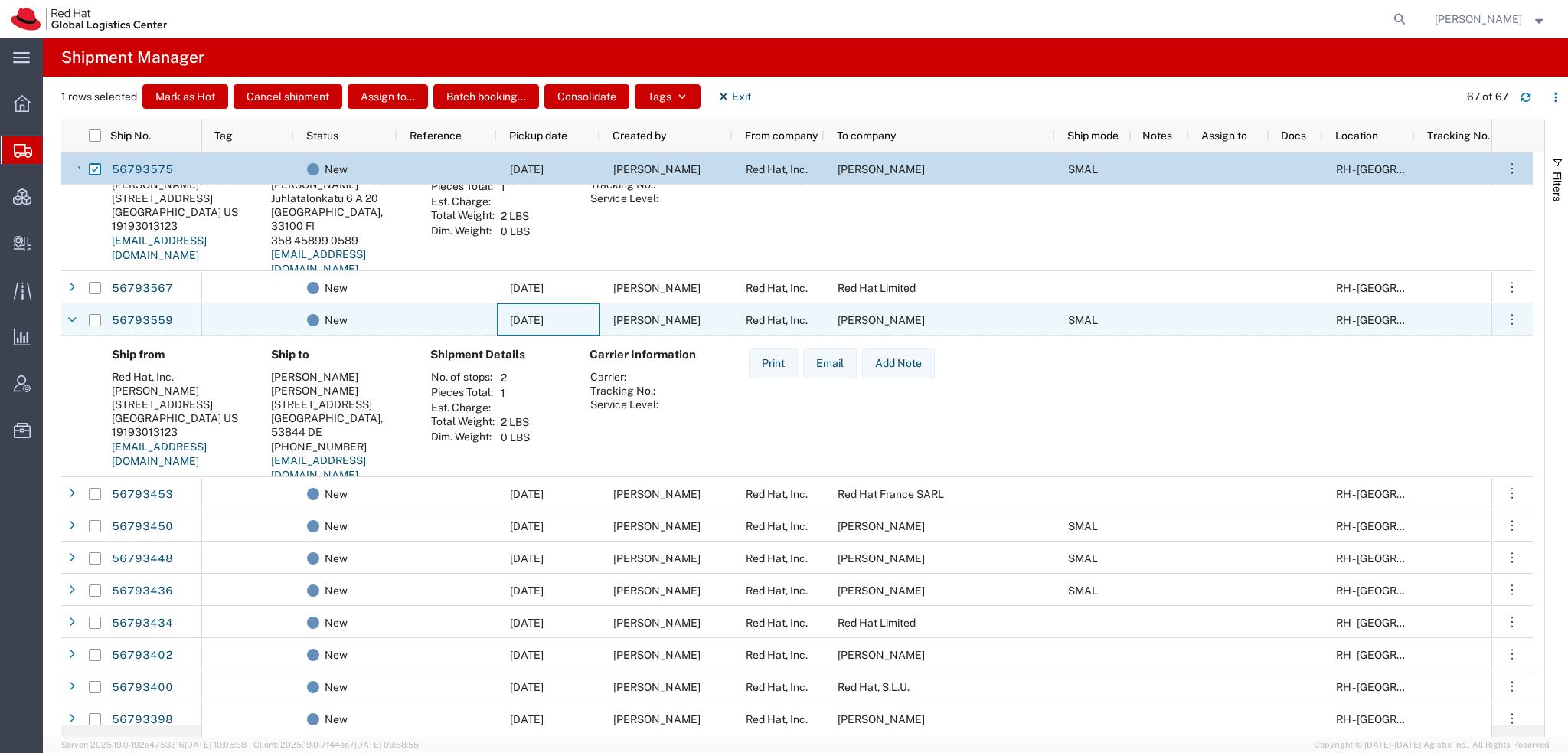
click at [543, 321] on span "09/11/2025" at bounding box center [527, 320] width 34 height 13
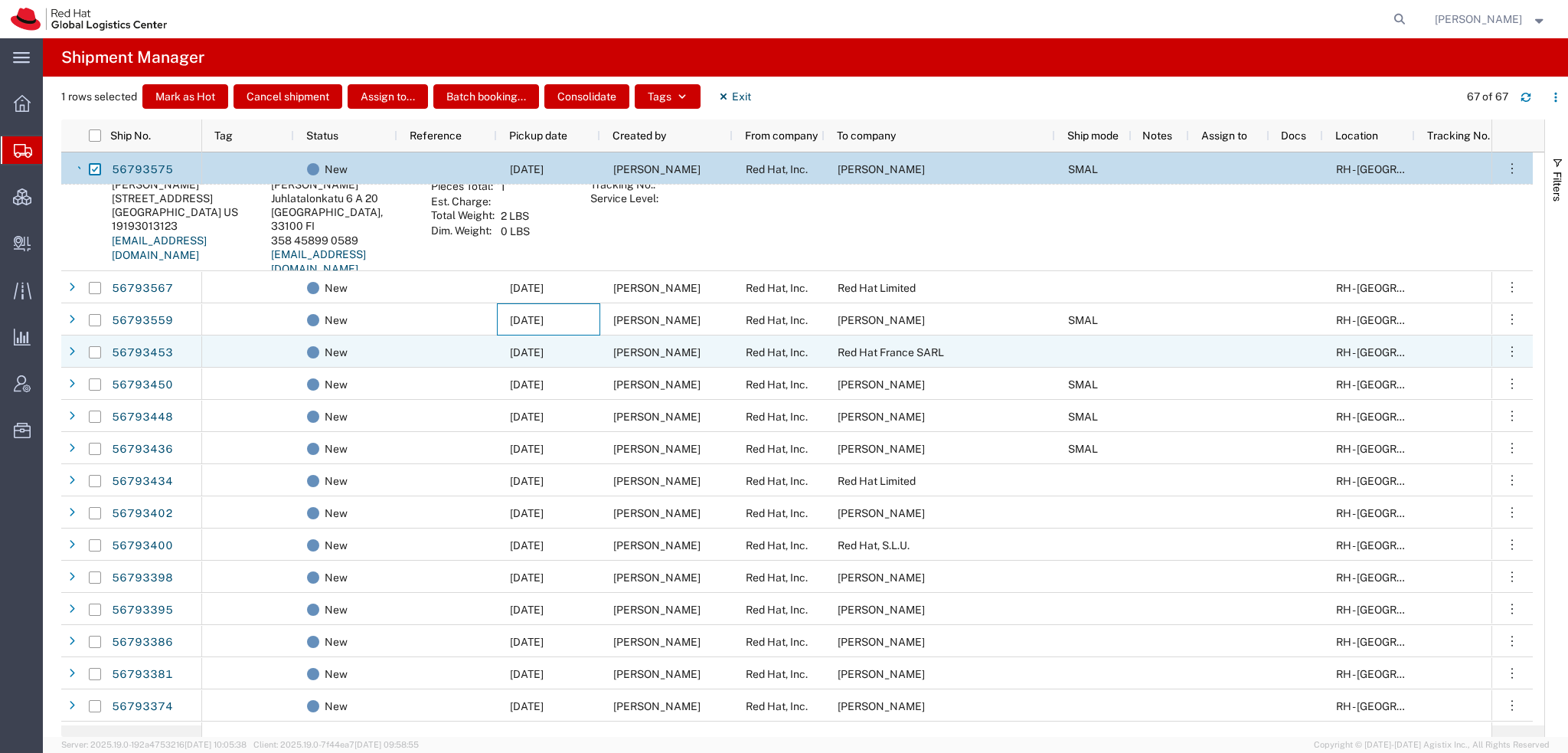
click at [542, 355] on span "09/11/2025" at bounding box center [527, 352] width 34 height 13
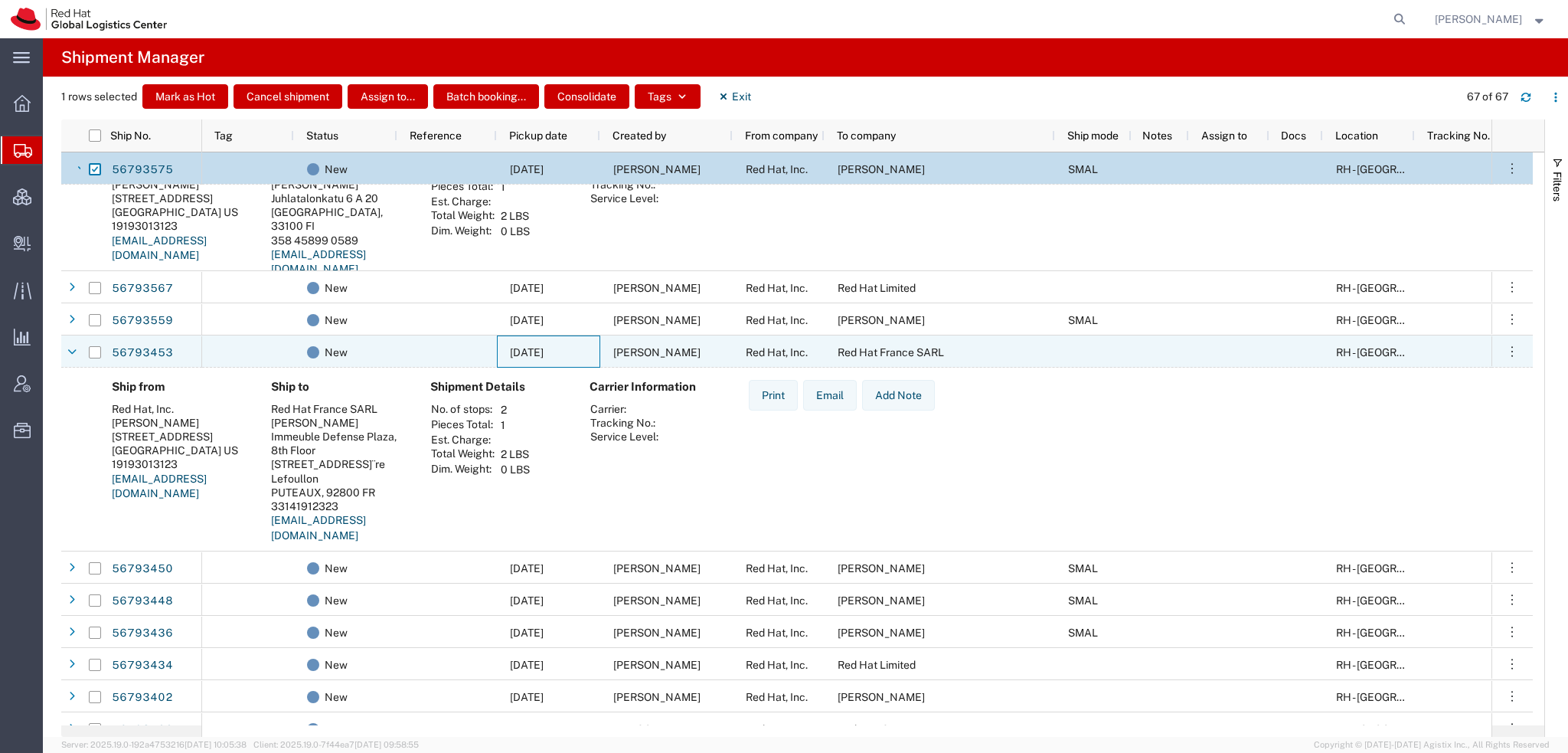
click at [542, 355] on span "09/11/2025" at bounding box center [527, 352] width 34 height 13
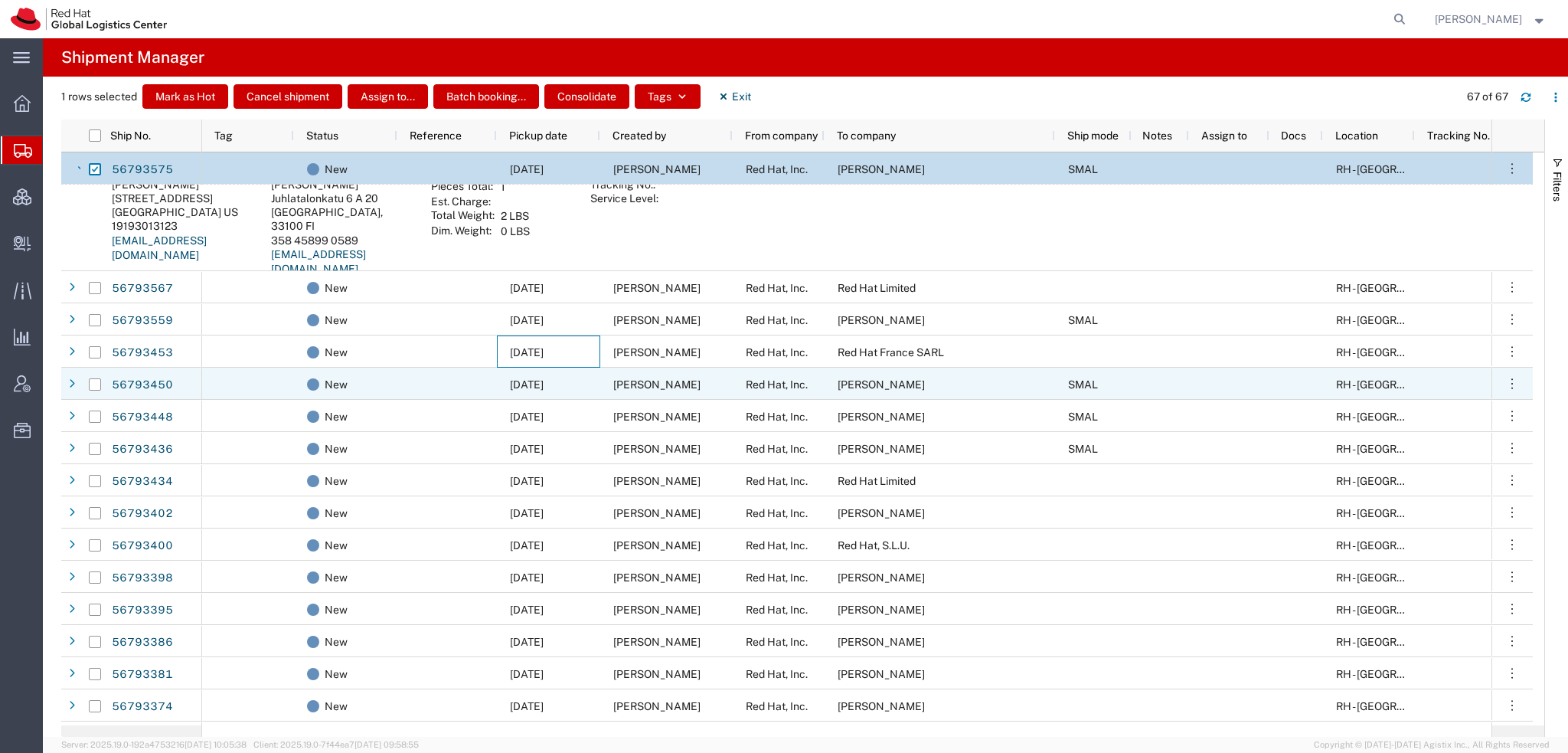
click at [535, 381] on span "09/11/2025" at bounding box center [527, 384] width 34 height 13
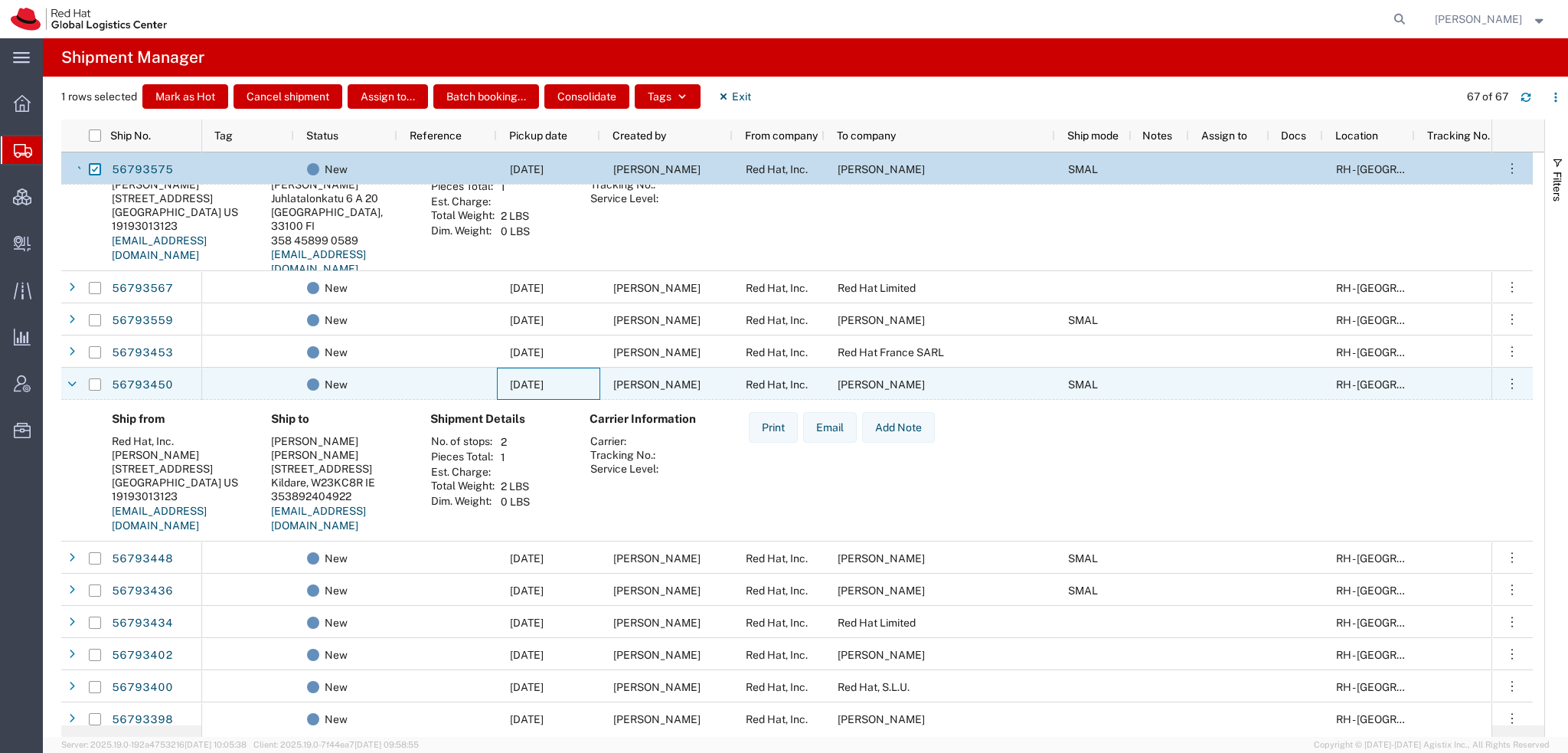
click at [535, 381] on span "09/11/2025" at bounding box center [527, 384] width 34 height 13
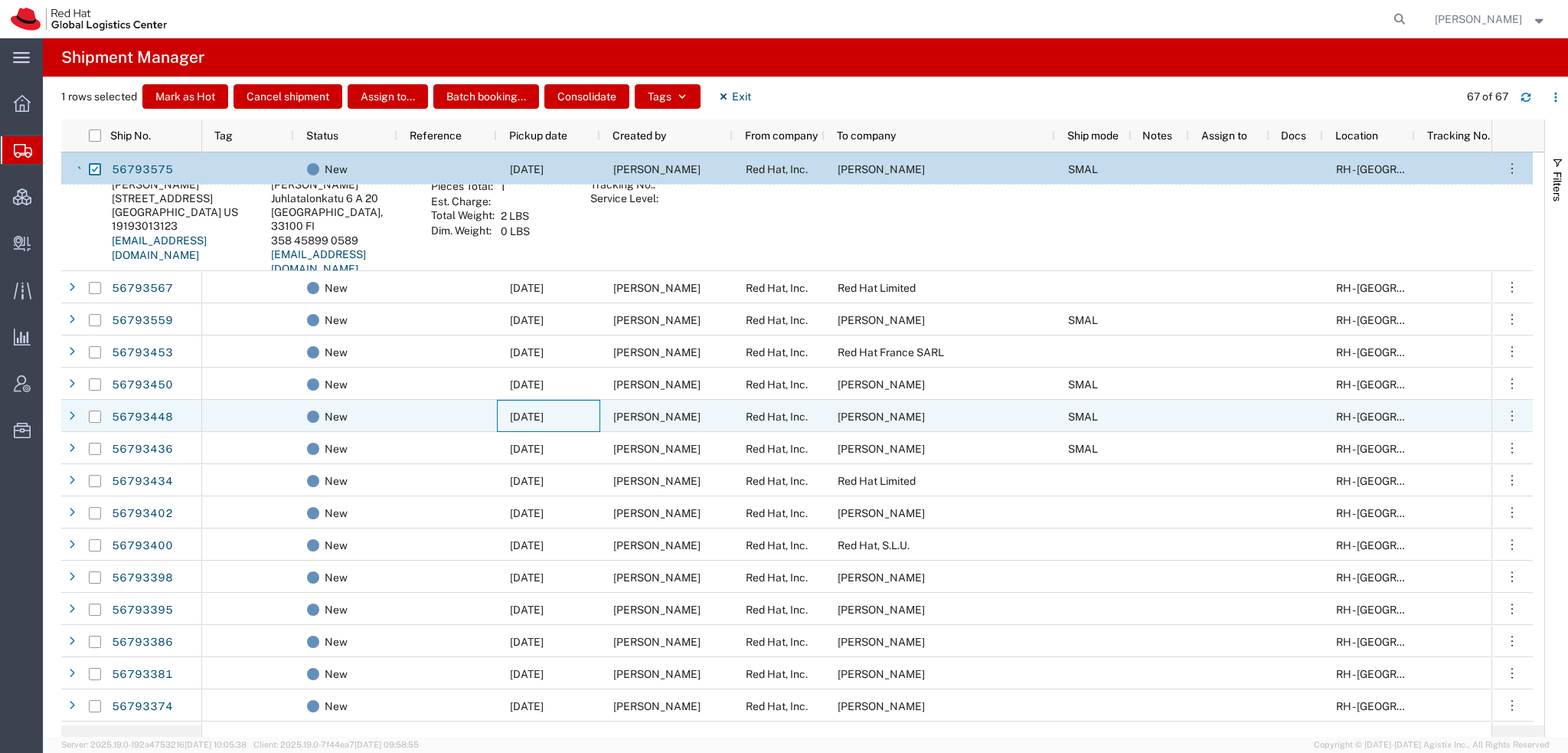
click at [524, 411] on span "09/11/2025" at bounding box center [527, 417] width 34 height 13
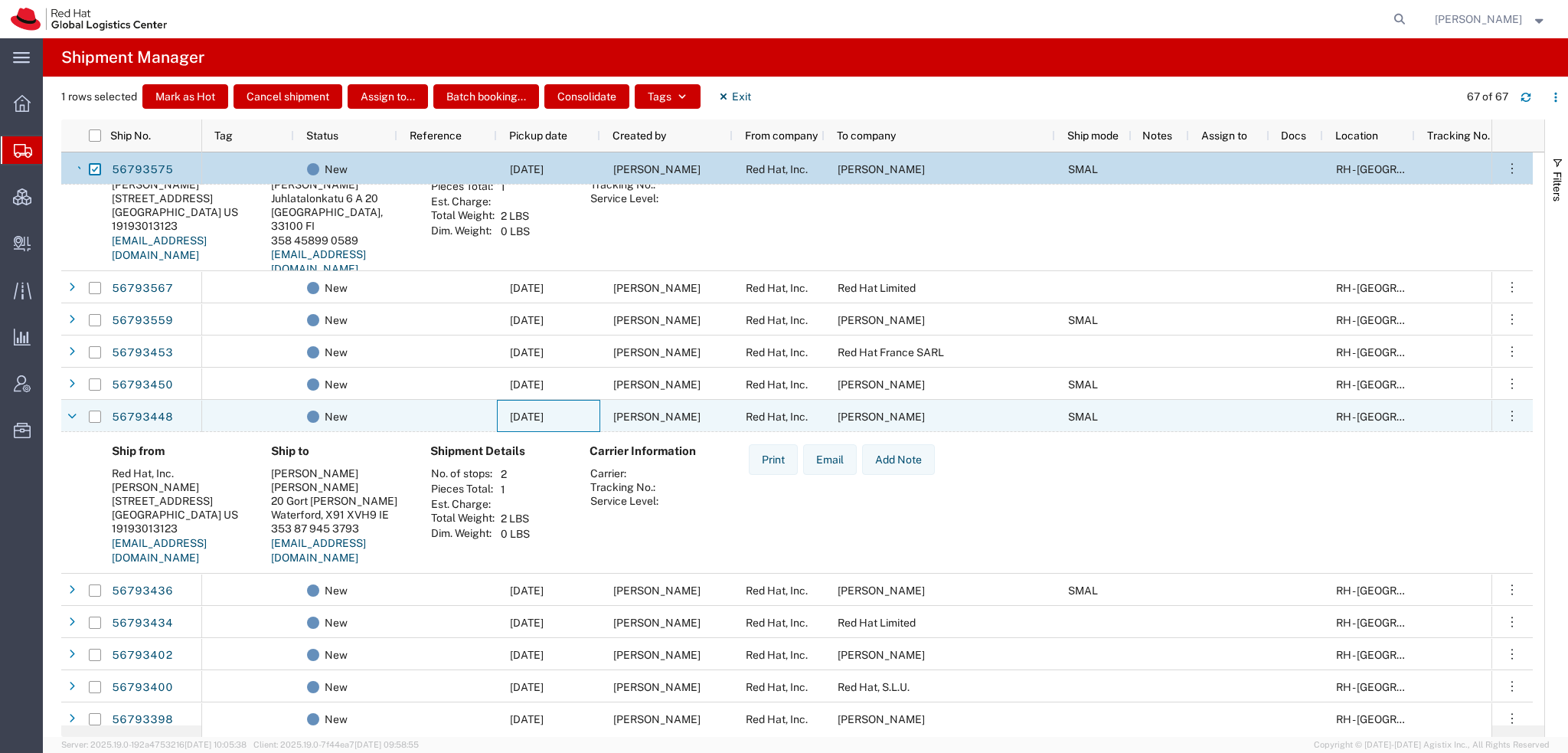
click at [524, 411] on span "09/11/2025" at bounding box center [527, 417] width 34 height 13
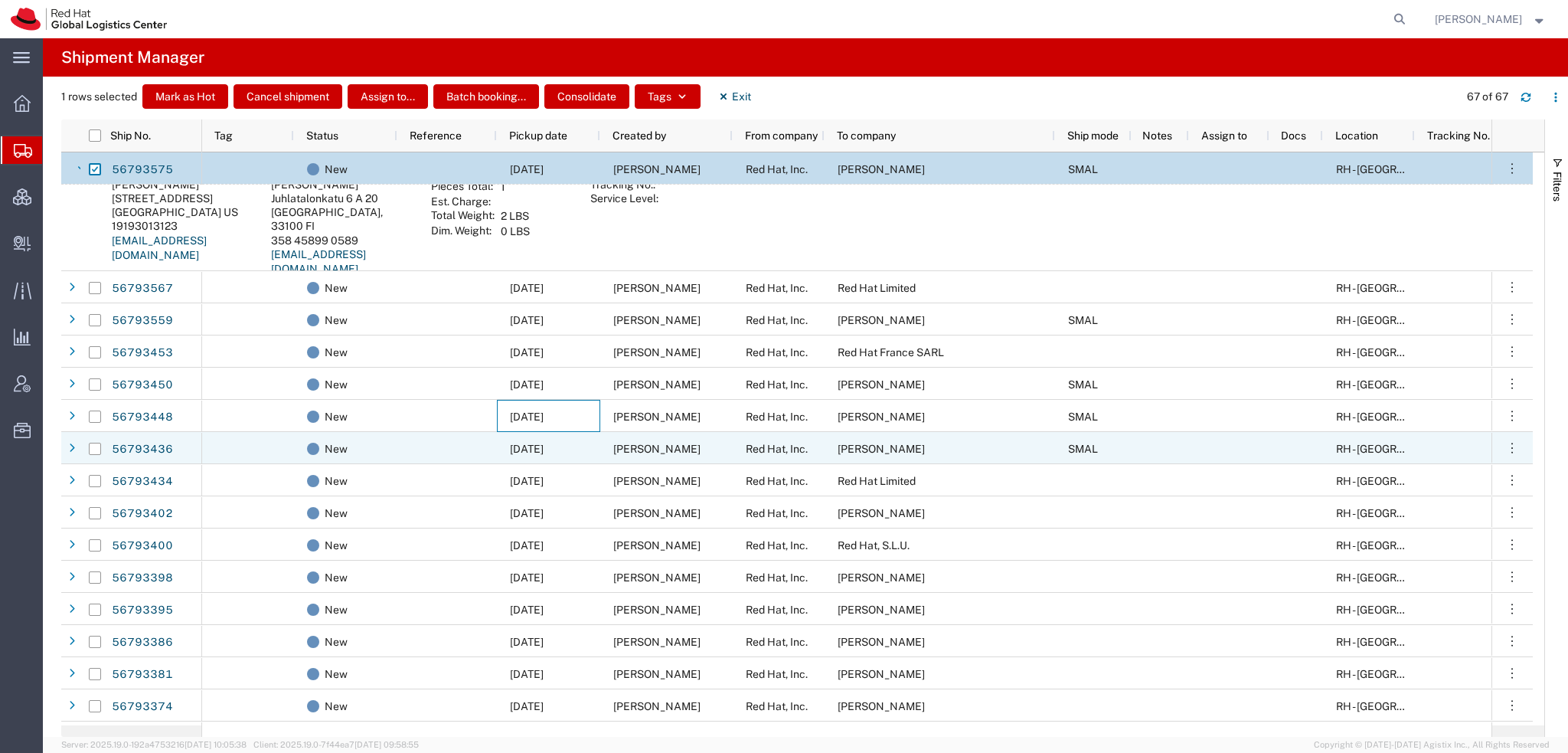
click at [533, 448] on span "09/11/2025" at bounding box center [527, 449] width 34 height 13
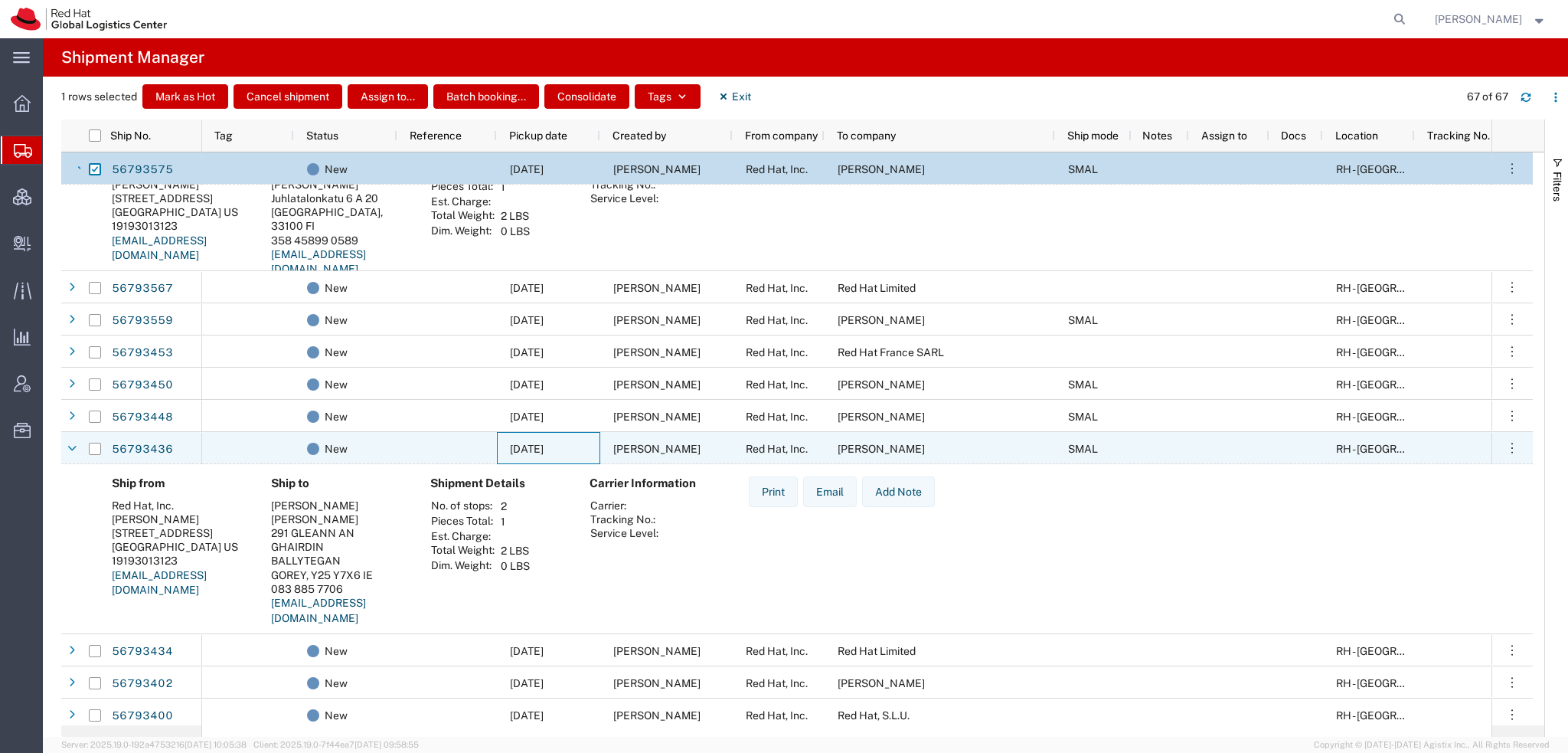
click at [533, 448] on span "09/11/2025" at bounding box center [527, 449] width 34 height 13
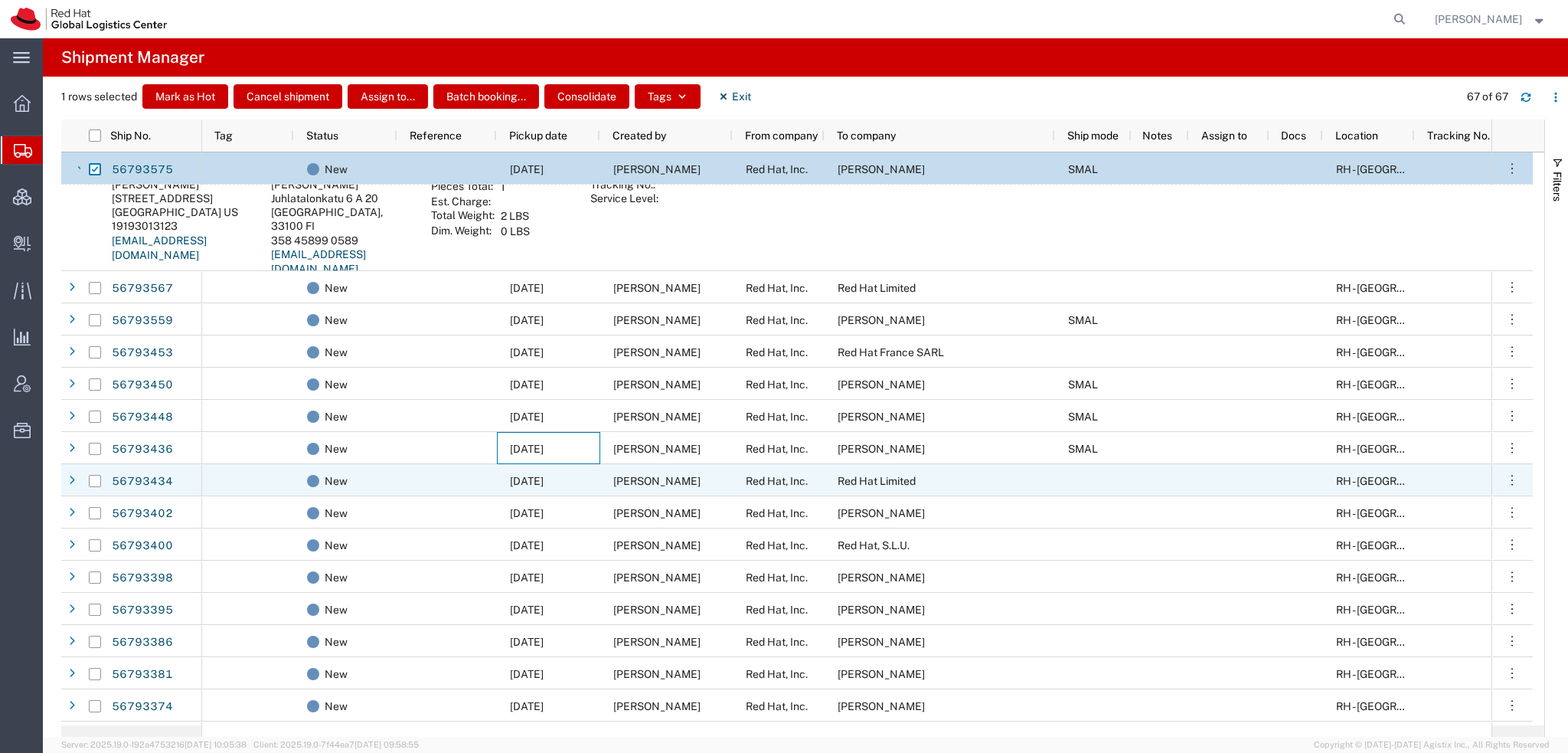
click at [539, 485] on span "09/11/2025" at bounding box center [527, 480] width 34 height 13
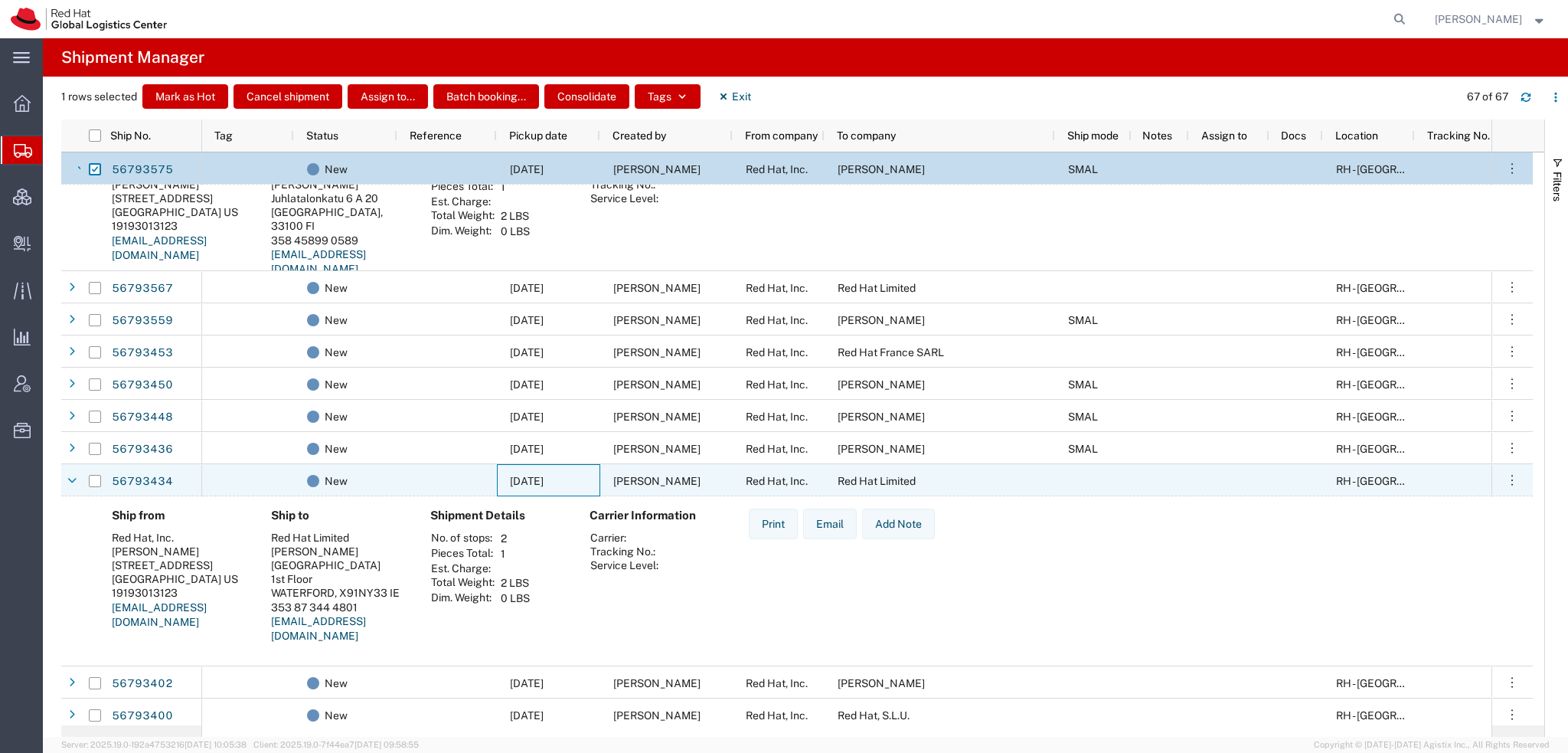
click at [539, 485] on span "09/11/2025" at bounding box center [527, 480] width 34 height 13
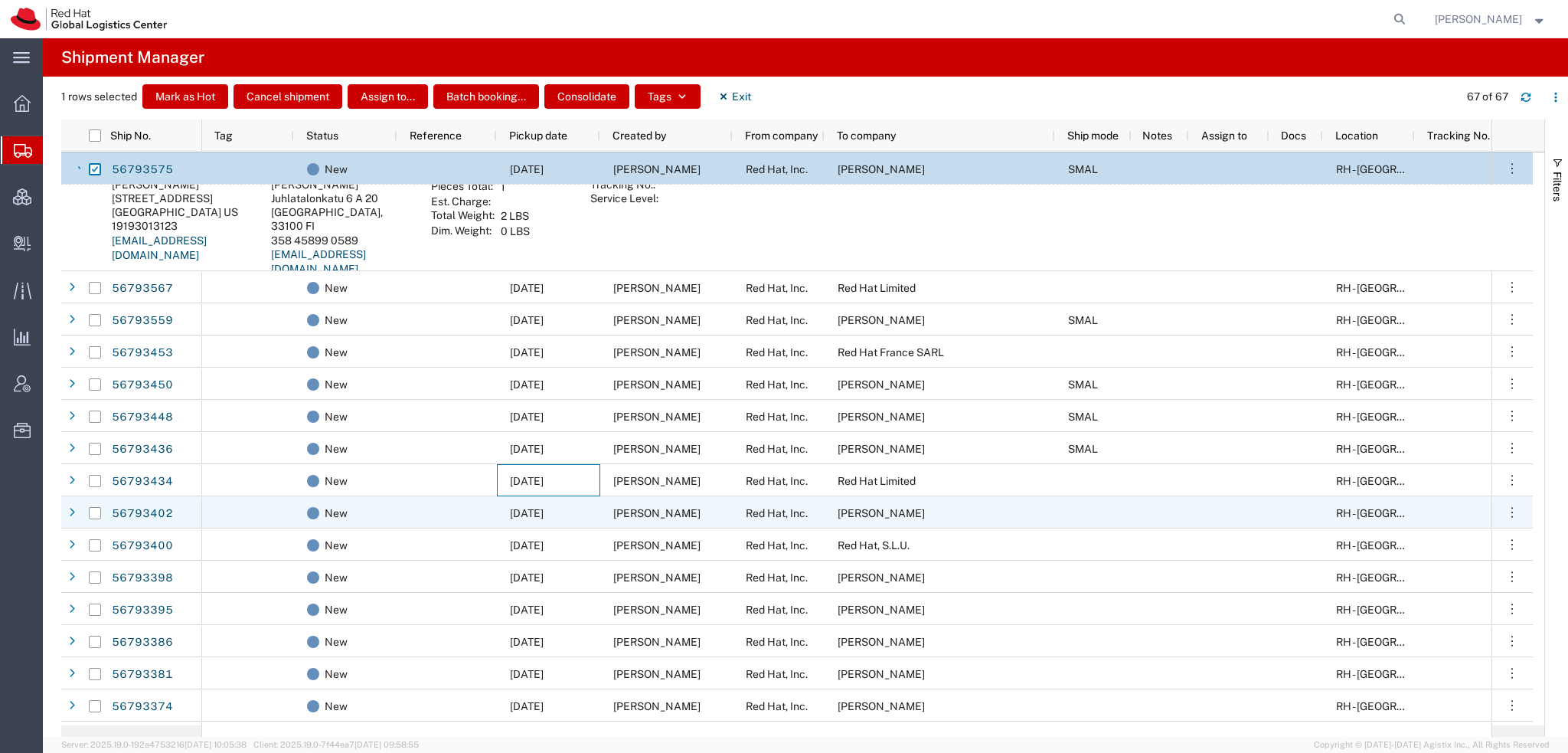
click at [537, 517] on span "09/11/2025" at bounding box center [527, 512] width 34 height 13
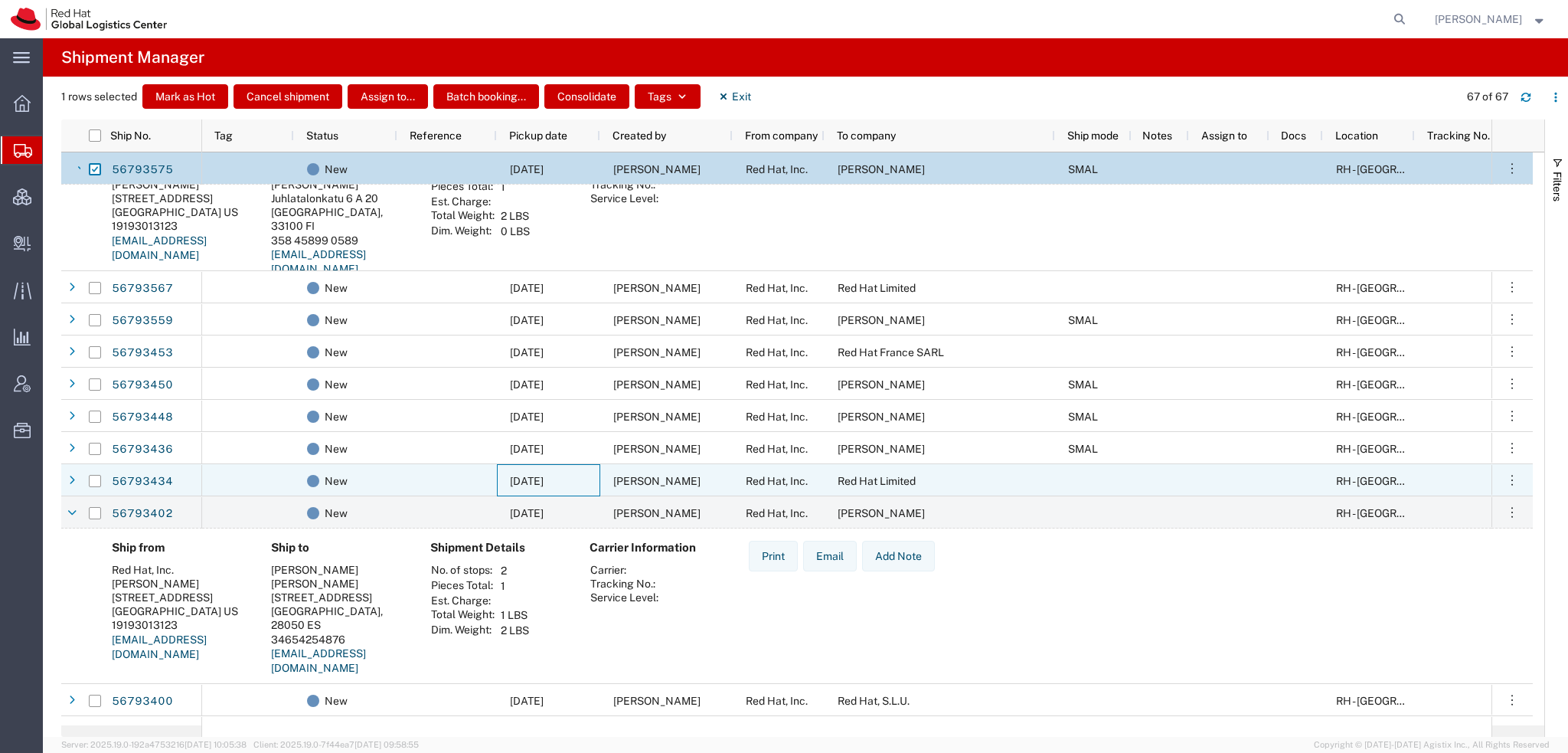
click at [540, 483] on span "09/11/2025" at bounding box center [527, 480] width 34 height 13
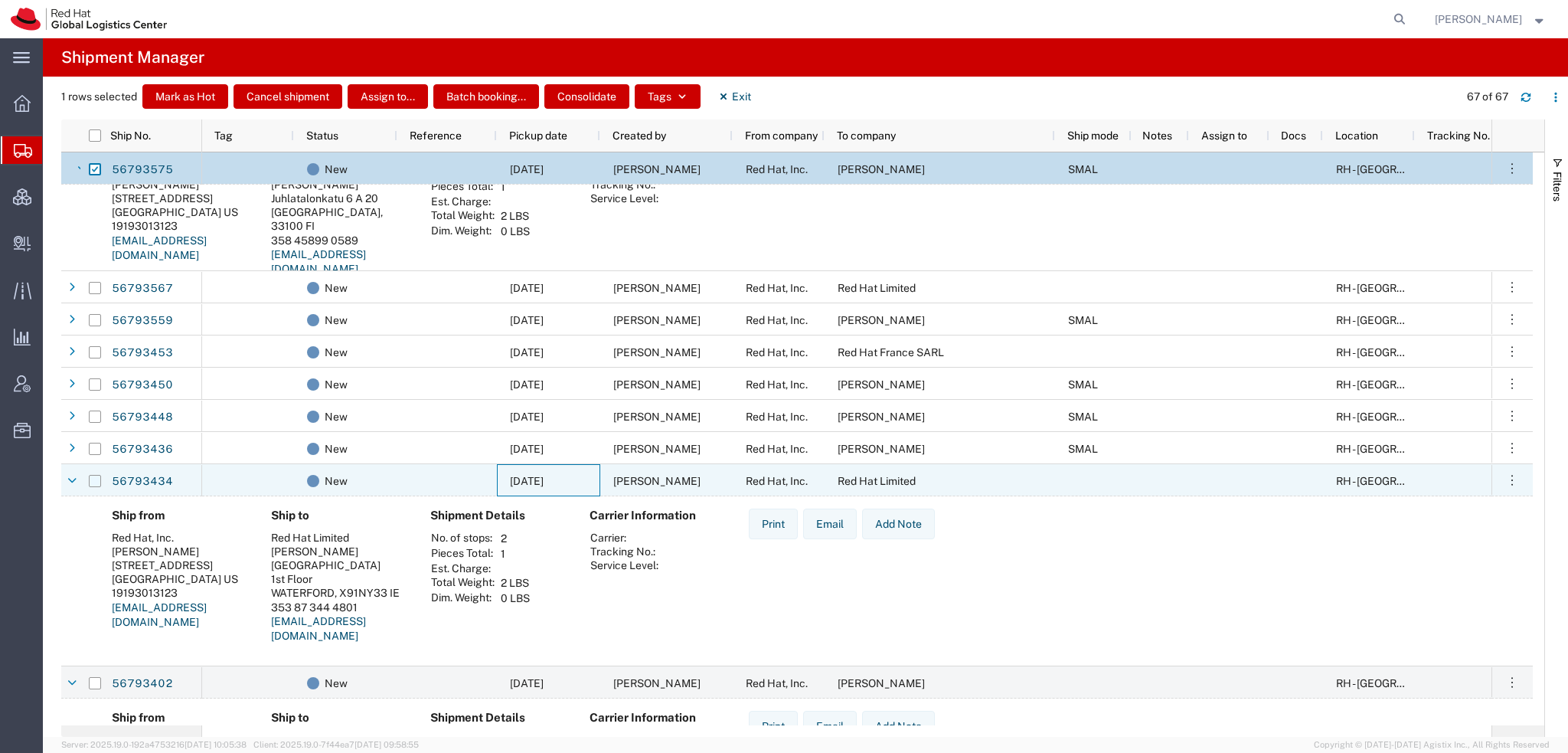
click at [94, 478] on input "Press Space to toggle row selection (unchecked)" at bounding box center [95, 480] width 13 height 13
checkbox input "true"
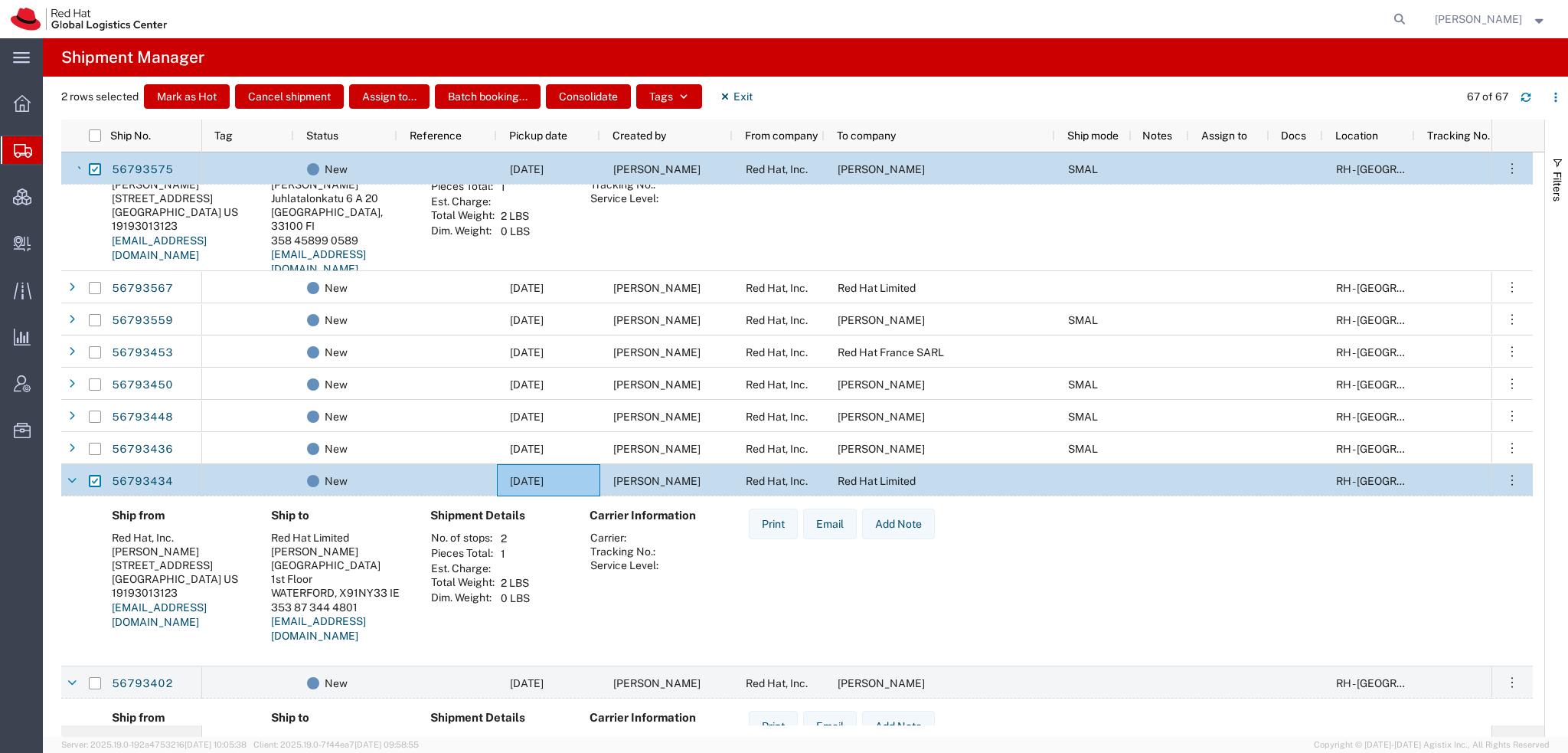
click at [650, 480] on span "[PERSON_NAME]" at bounding box center [657, 480] width 87 height 13
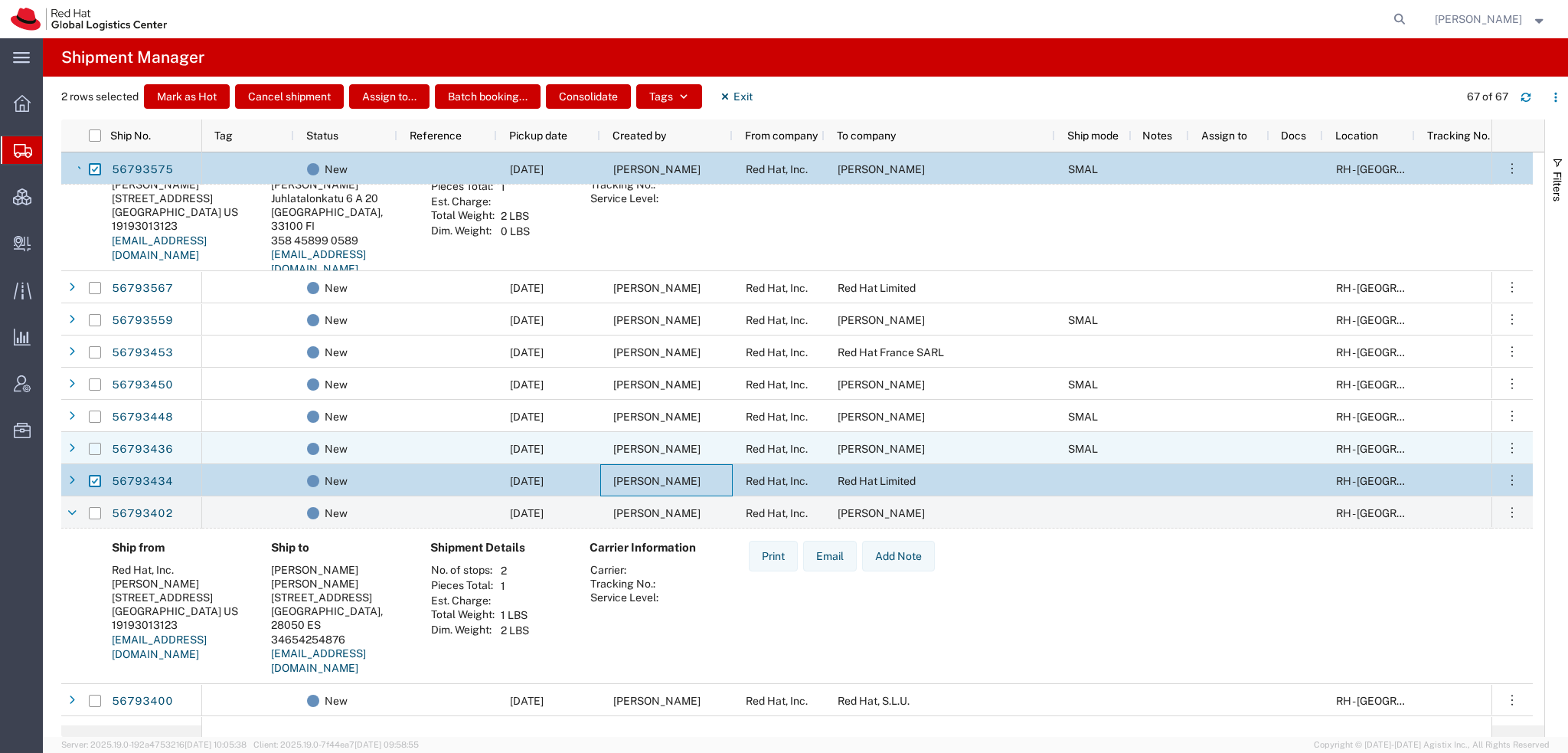
click at [93, 447] on input "Press Space to toggle row selection (unchecked)" at bounding box center [95, 449] width 13 height 13
checkbox input "true"
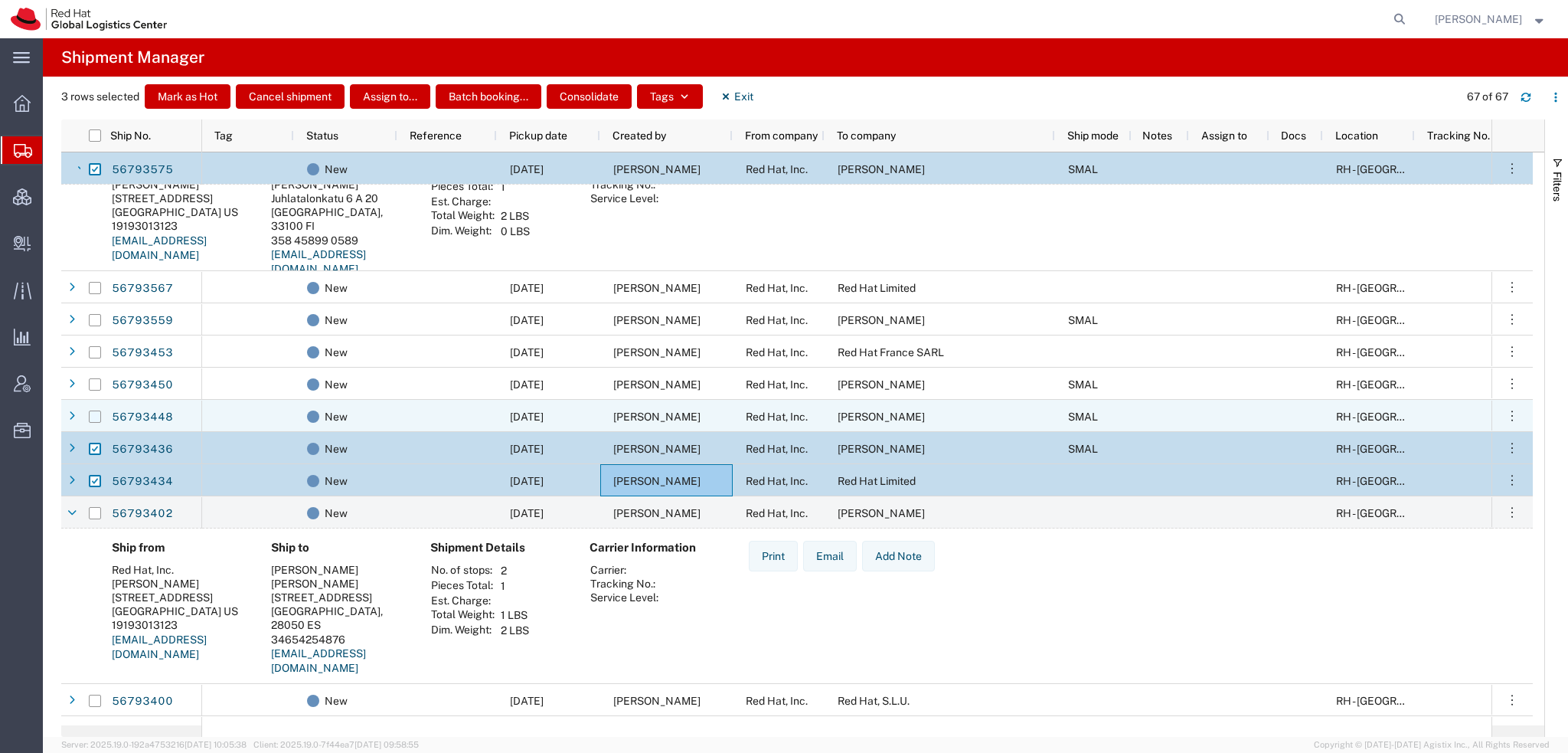
click at [95, 414] on input "Press Space to toggle row selection (unchecked)" at bounding box center [95, 417] width 13 height 13
checkbox input "true"
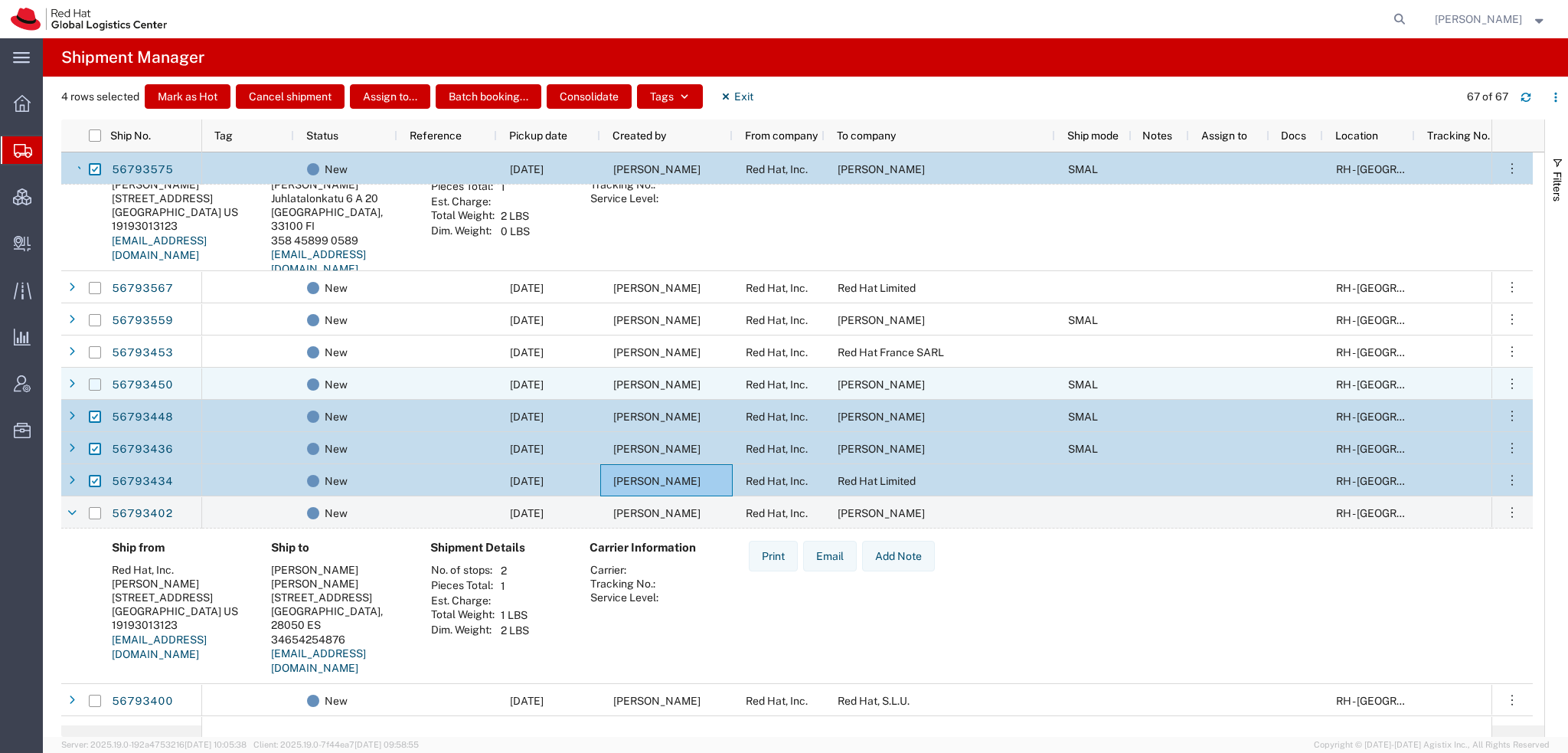
click at [95, 382] on input "Press Space to toggle row selection (unchecked)" at bounding box center [95, 384] width 13 height 13
checkbox input "true"
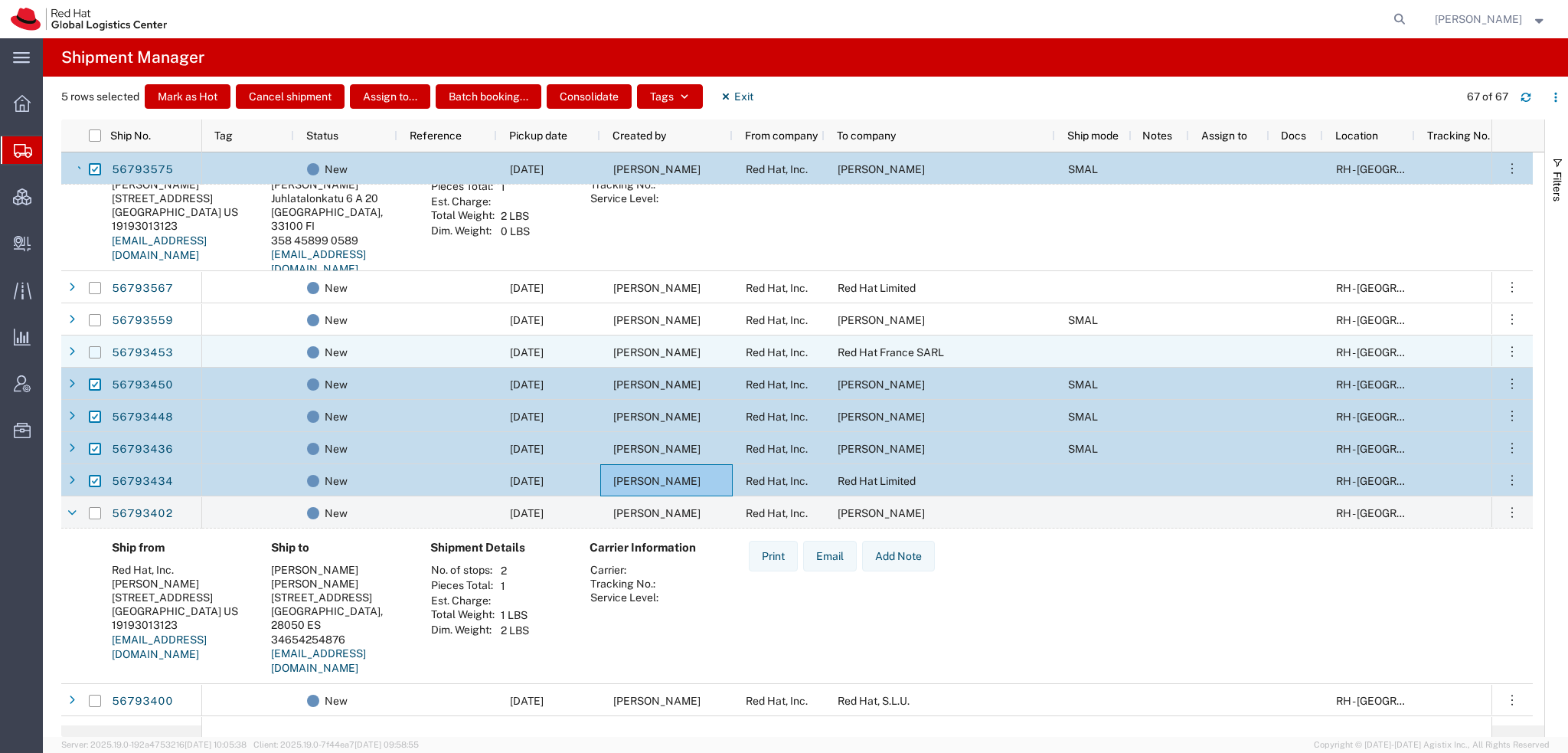
click at [91, 350] on input "Press Space to toggle row selection (unchecked)" at bounding box center [95, 352] width 13 height 13
checkbox input "true"
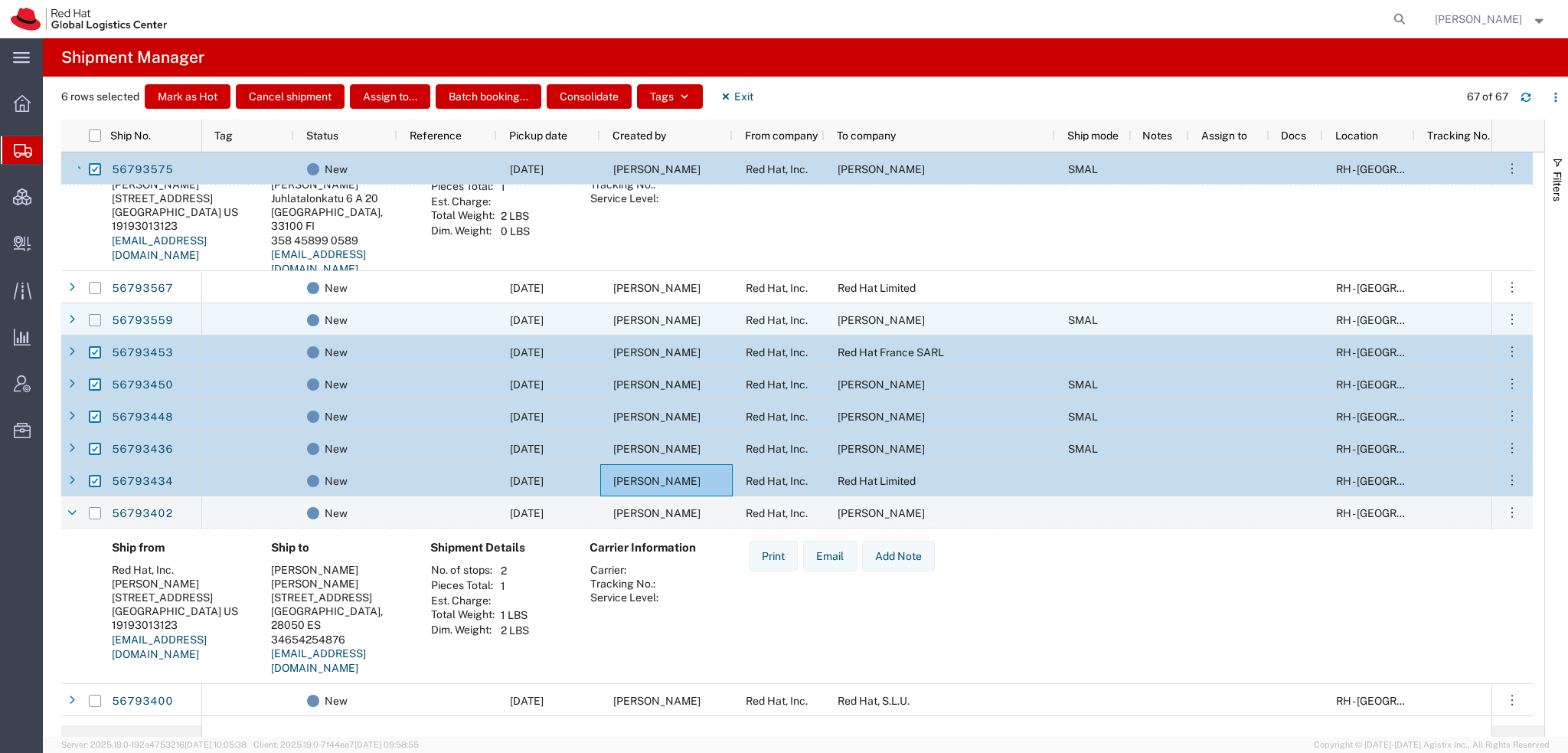
click at [95, 320] on input "Press Space to toggle row selection (unchecked)" at bounding box center [95, 320] width 13 height 13
checkbox input "true"
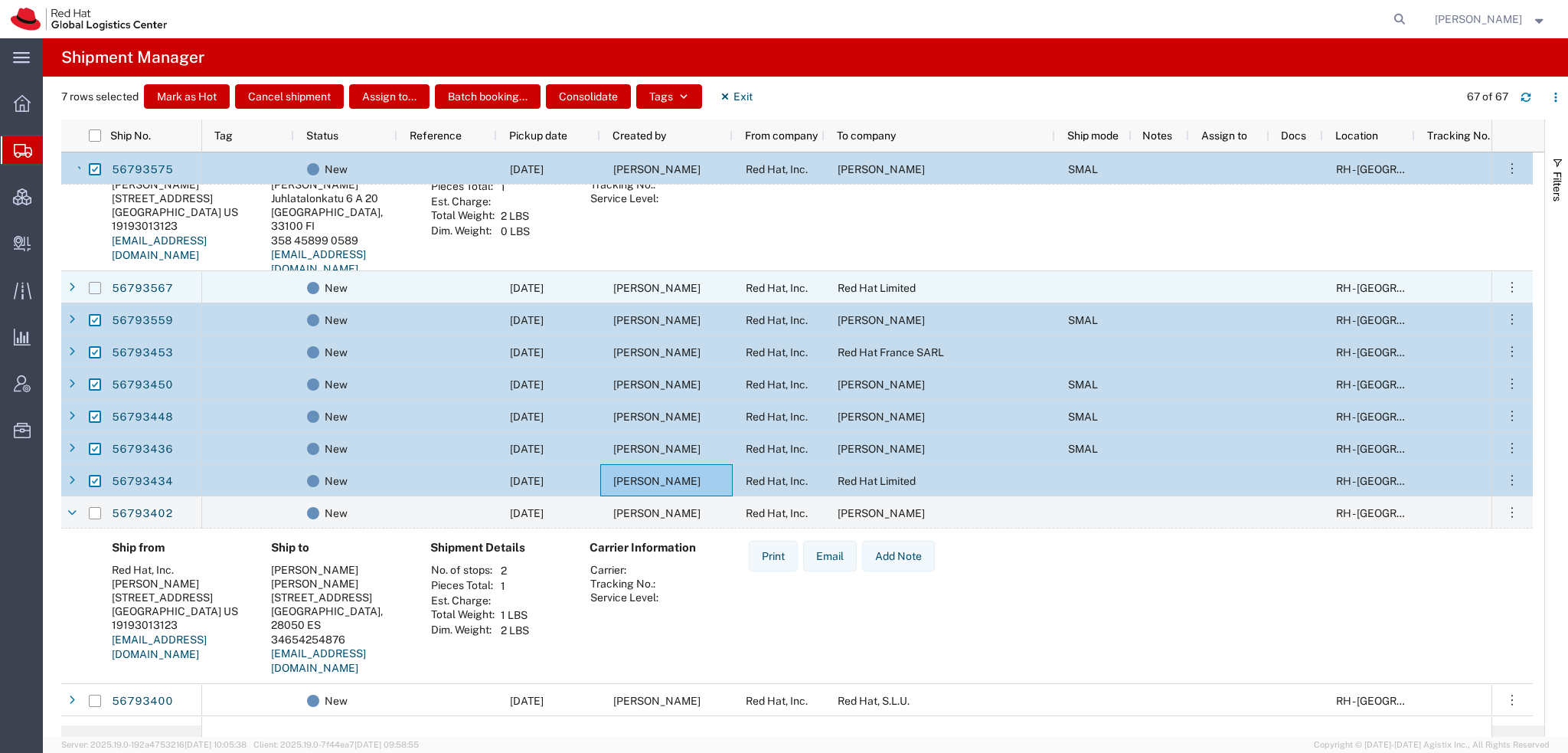
click at [93, 290] on input "Press Space to toggle row selection (unchecked)" at bounding box center [95, 288] width 13 height 13
checkbox input "true"
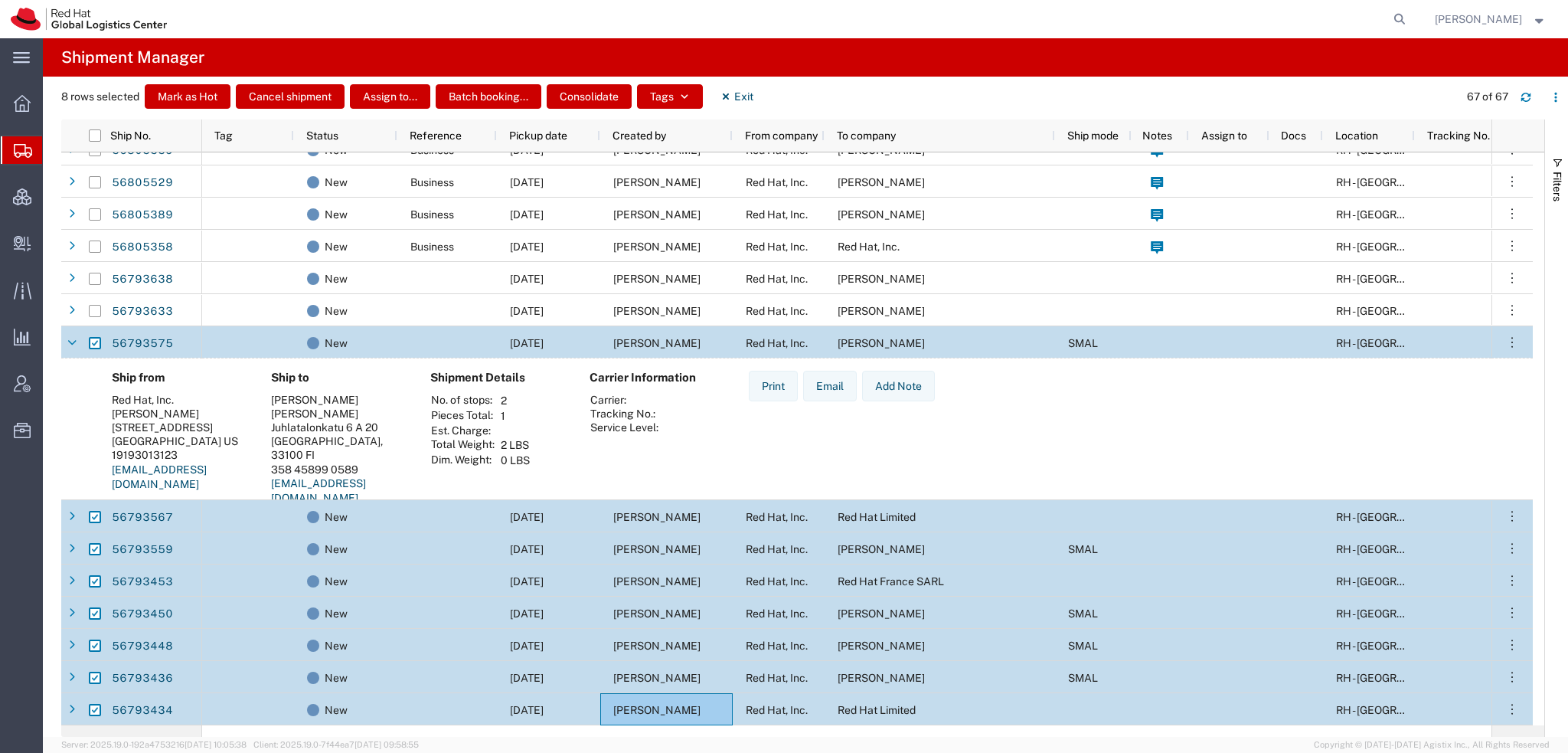
scroll to position [919, 0]
click at [610, 101] on button "Consolidate" at bounding box center [590, 96] width 85 height 24
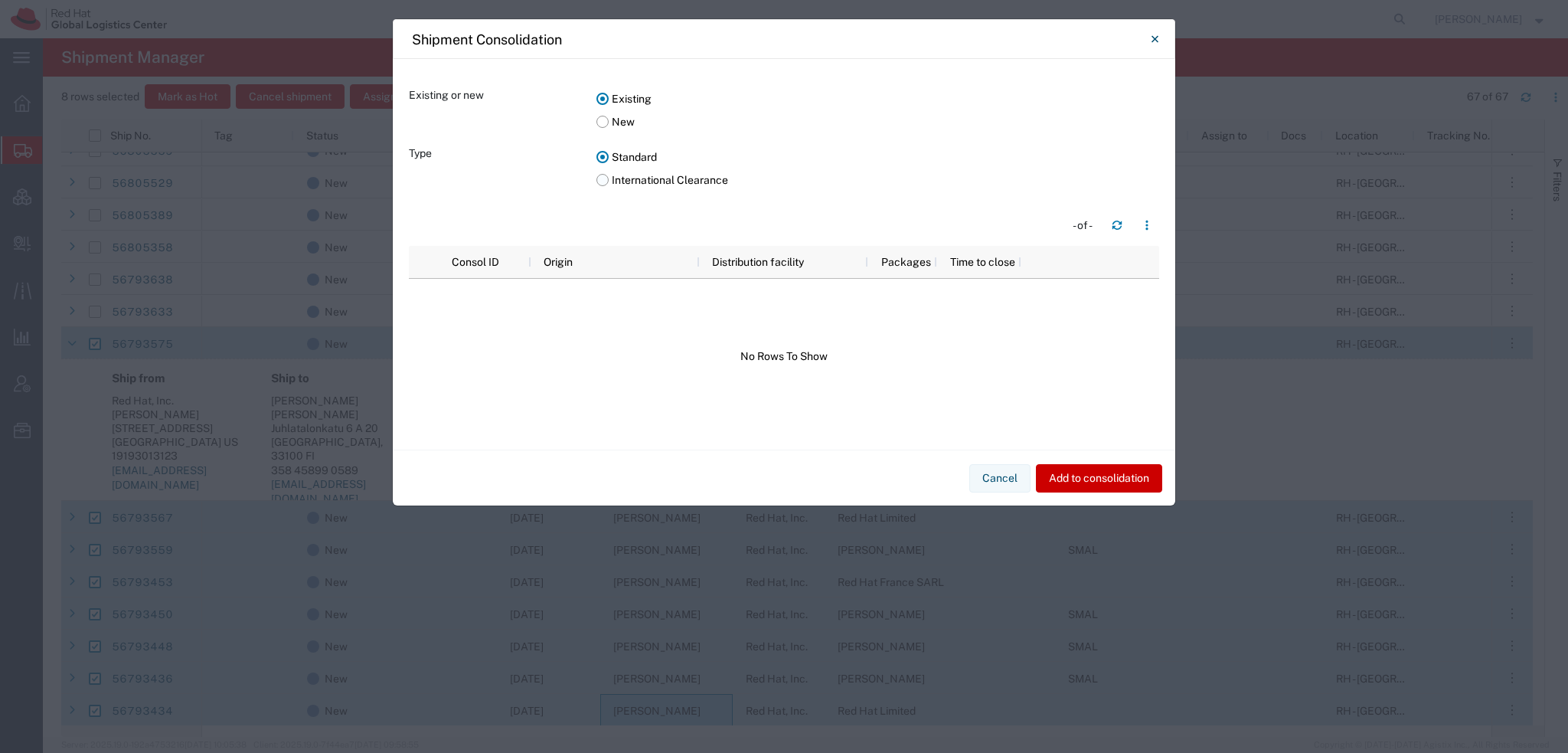
click at [601, 181] on label "International Clearance" at bounding box center [878, 180] width 563 height 23
click at [0, 0] on input "International Clearance" at bounding box center [0, 0] width 0 height 0
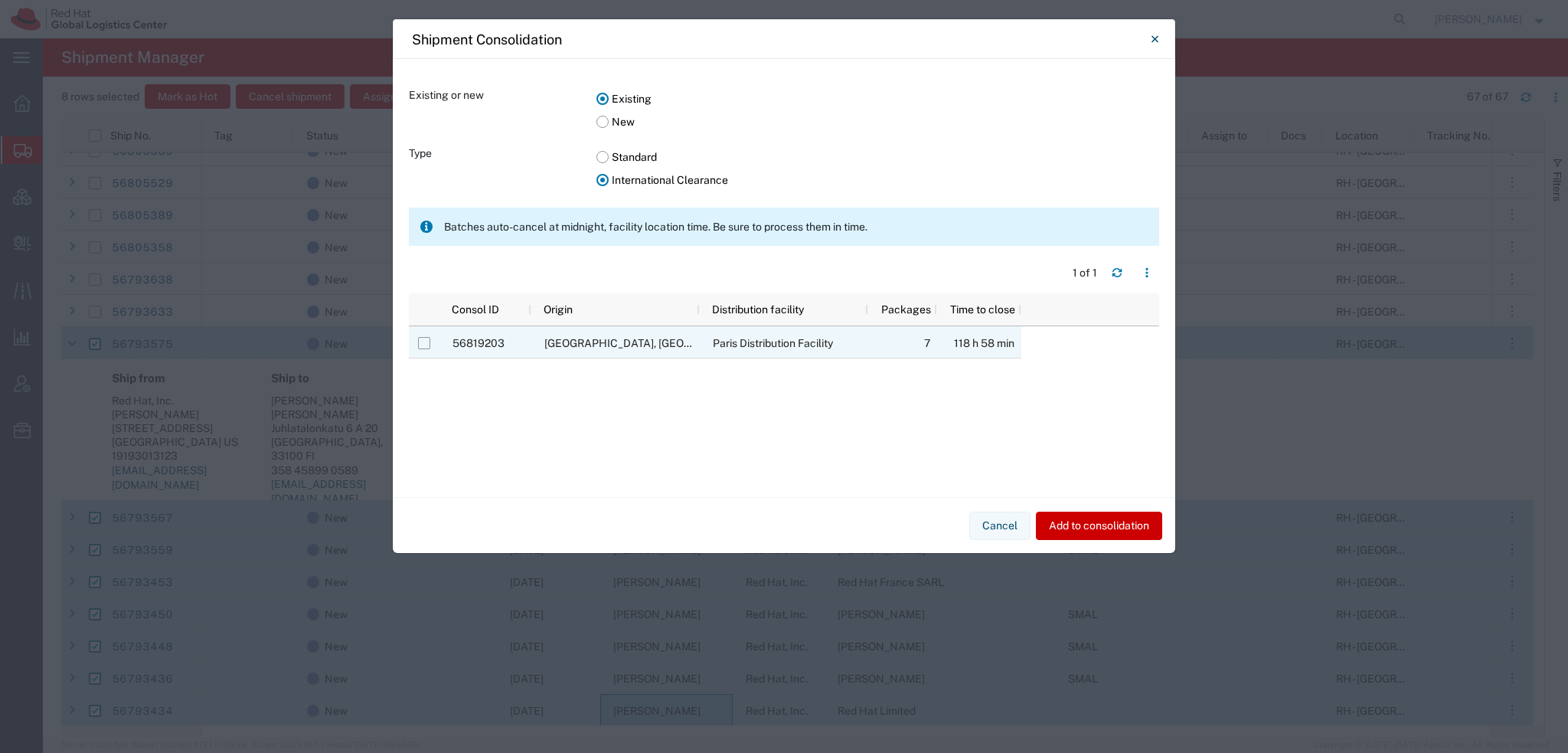
click at [426, 348] on input "Press Space to toggle row selection (unchecked)" at bounding box center [424, 343] width 13 height 13
checkbox input "true"
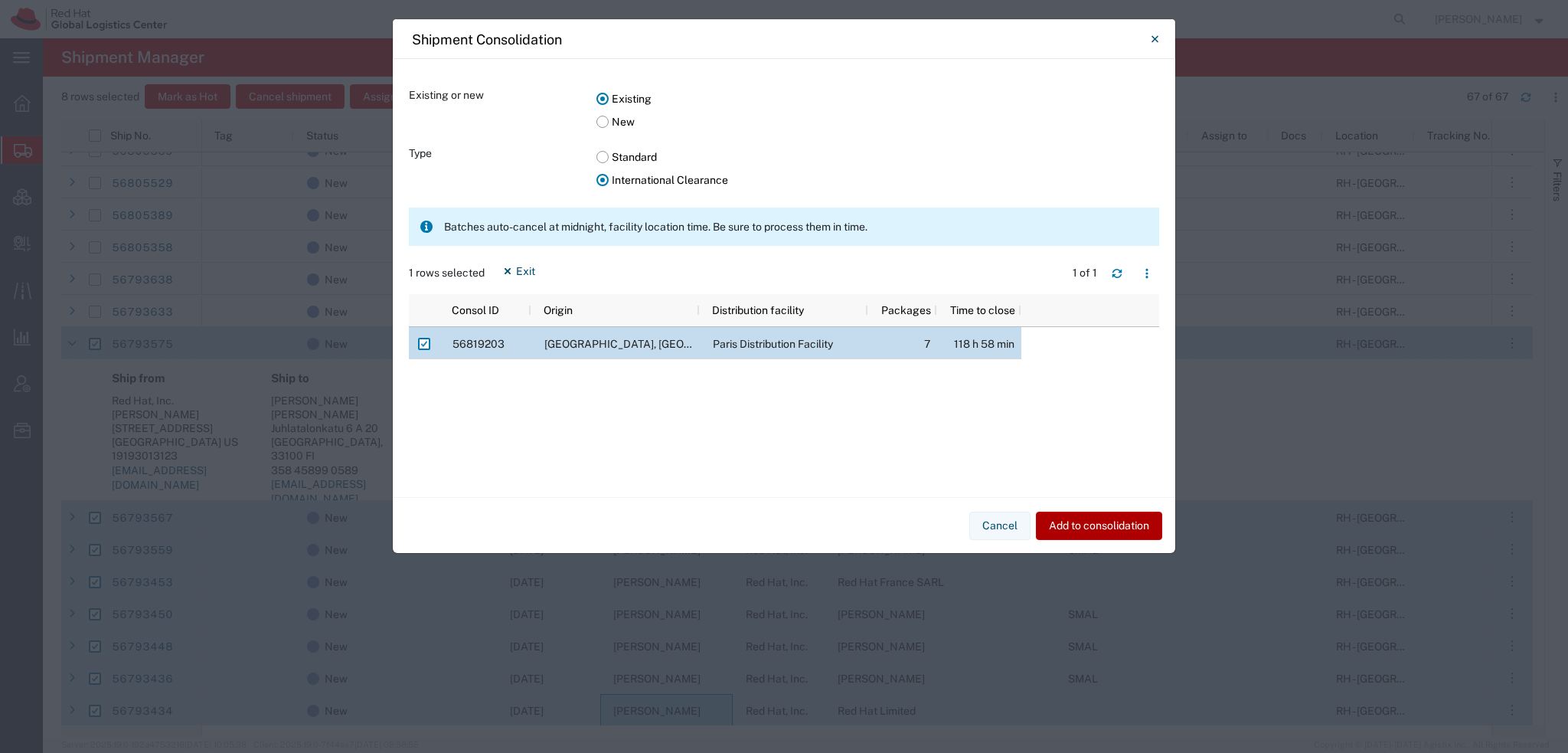
click at [1092, 525] on button "Add to consolidation" at bounding box center [1099, 525] width 127 height 28
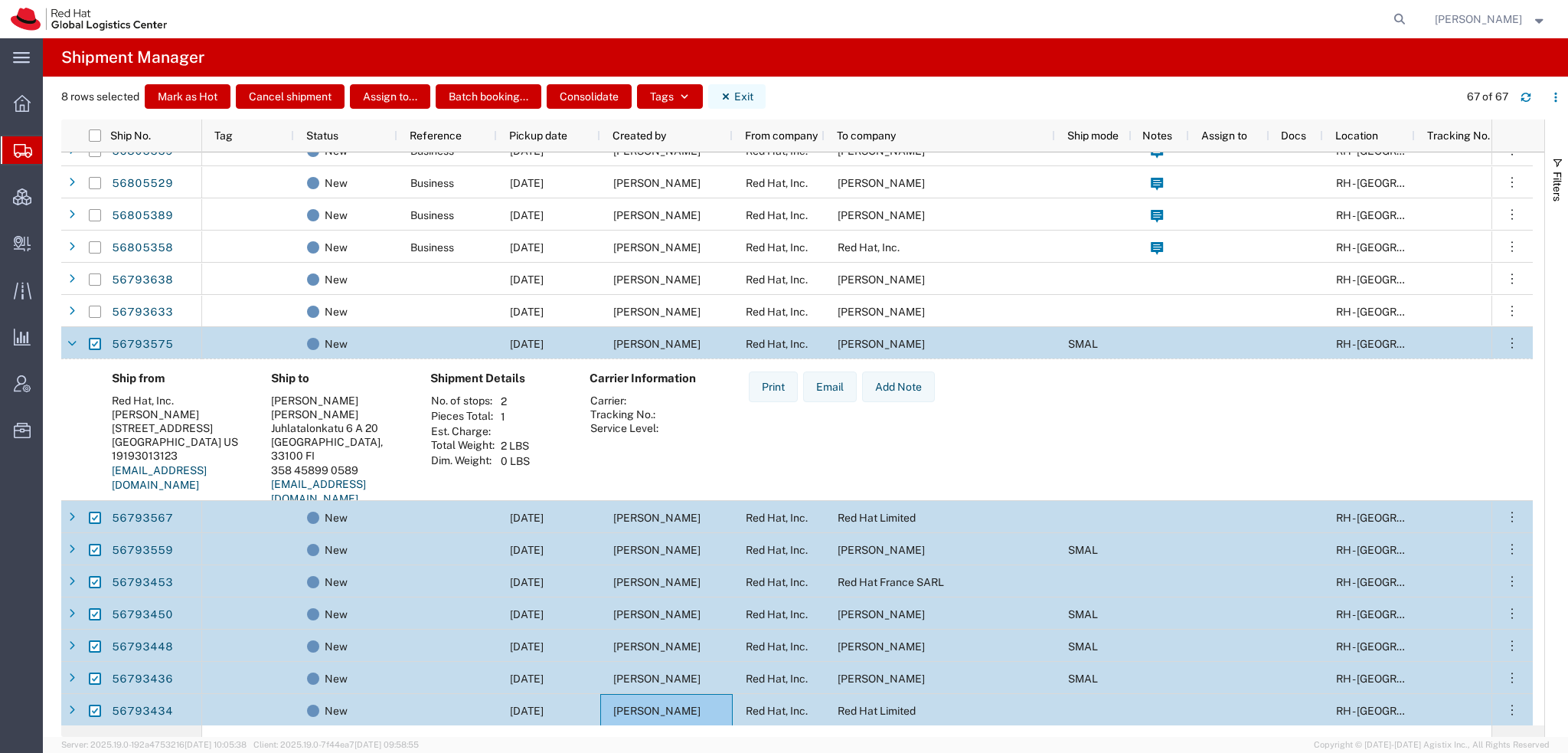
click at [752, 94] on button "Exit" at bounding box center [737, 96] width 57 height 24
checkbox input "false"
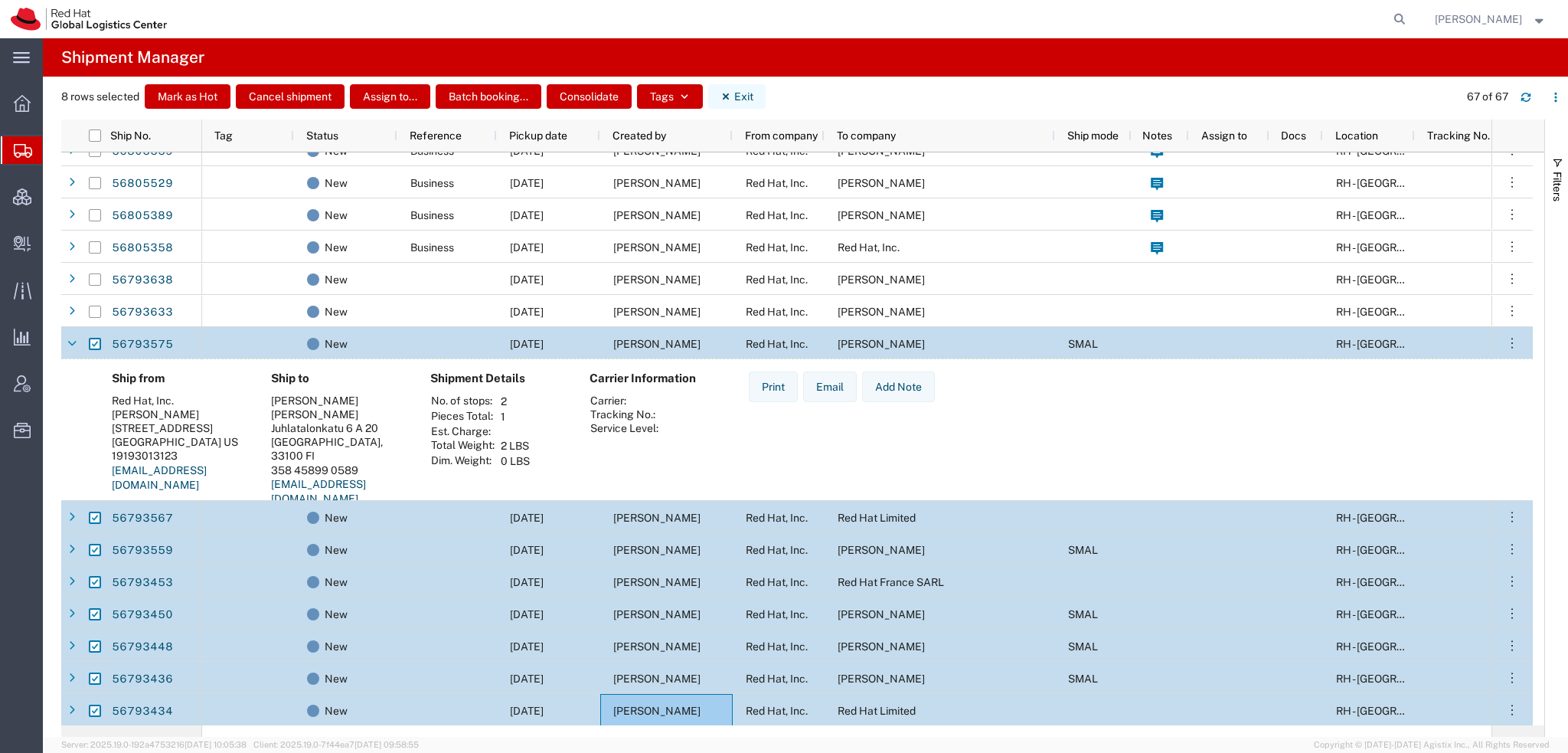
checkbox input "false"
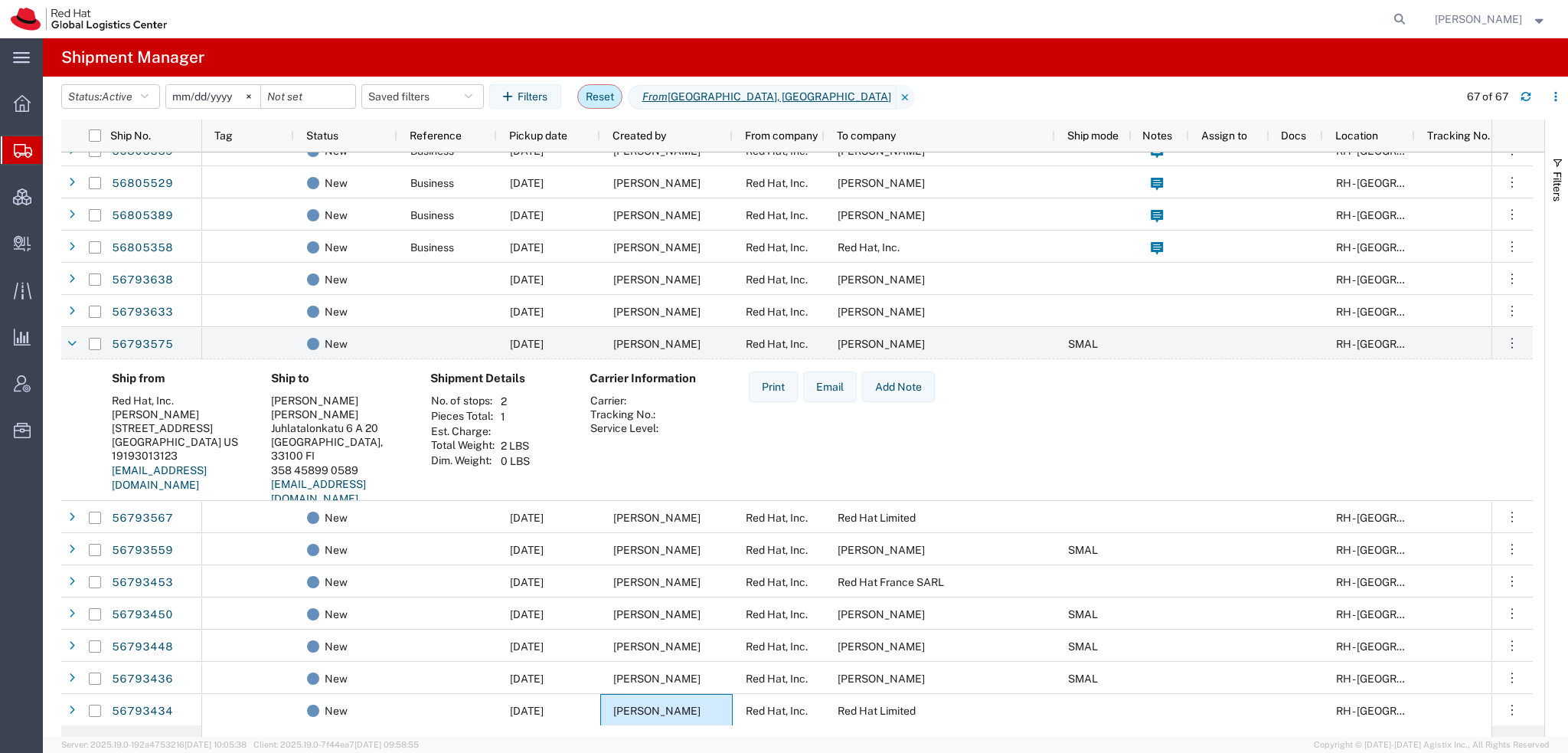
click at [615, 98] on button "Reset" at bounding box center [599, 96] width 45 height 24
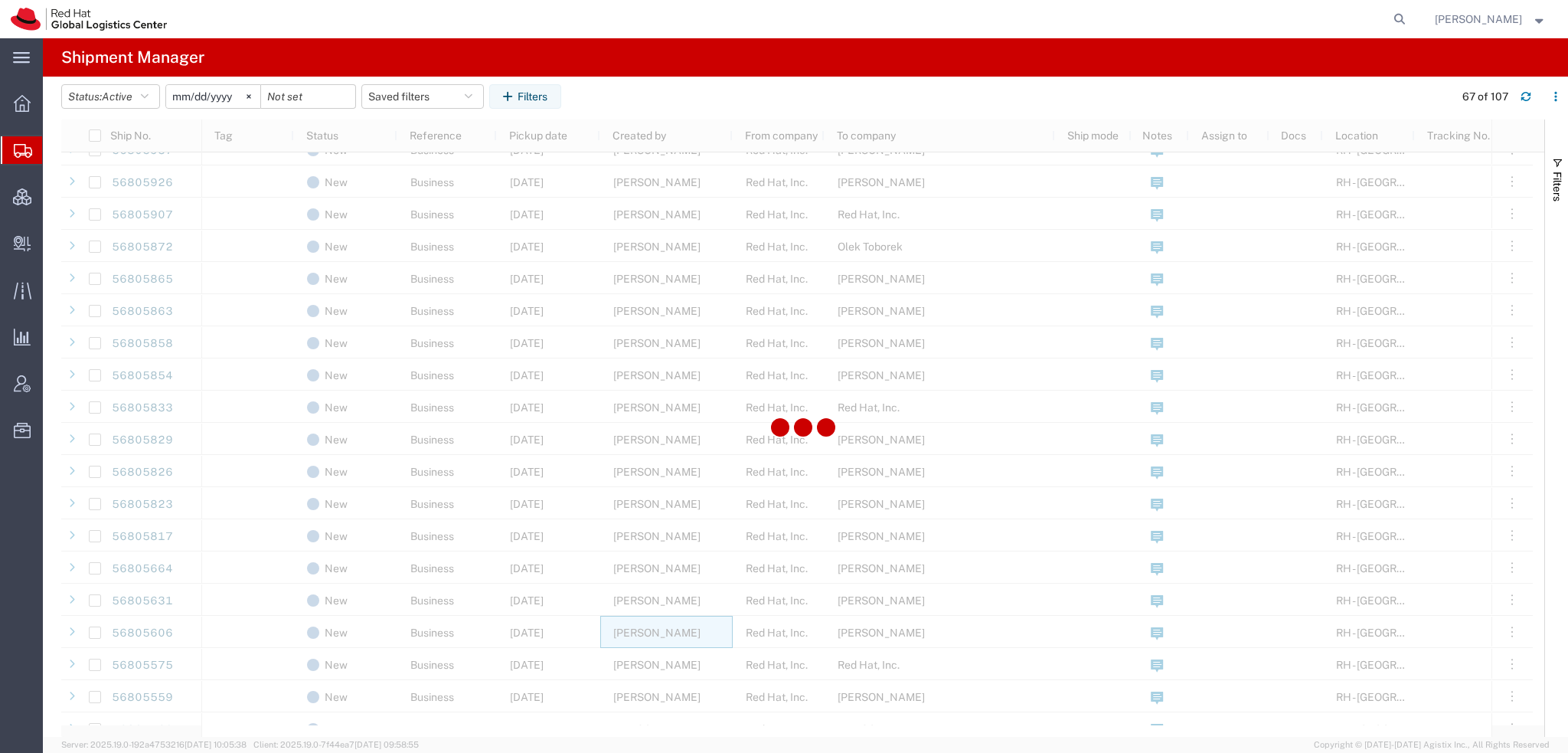
scroll to position [887, 0]
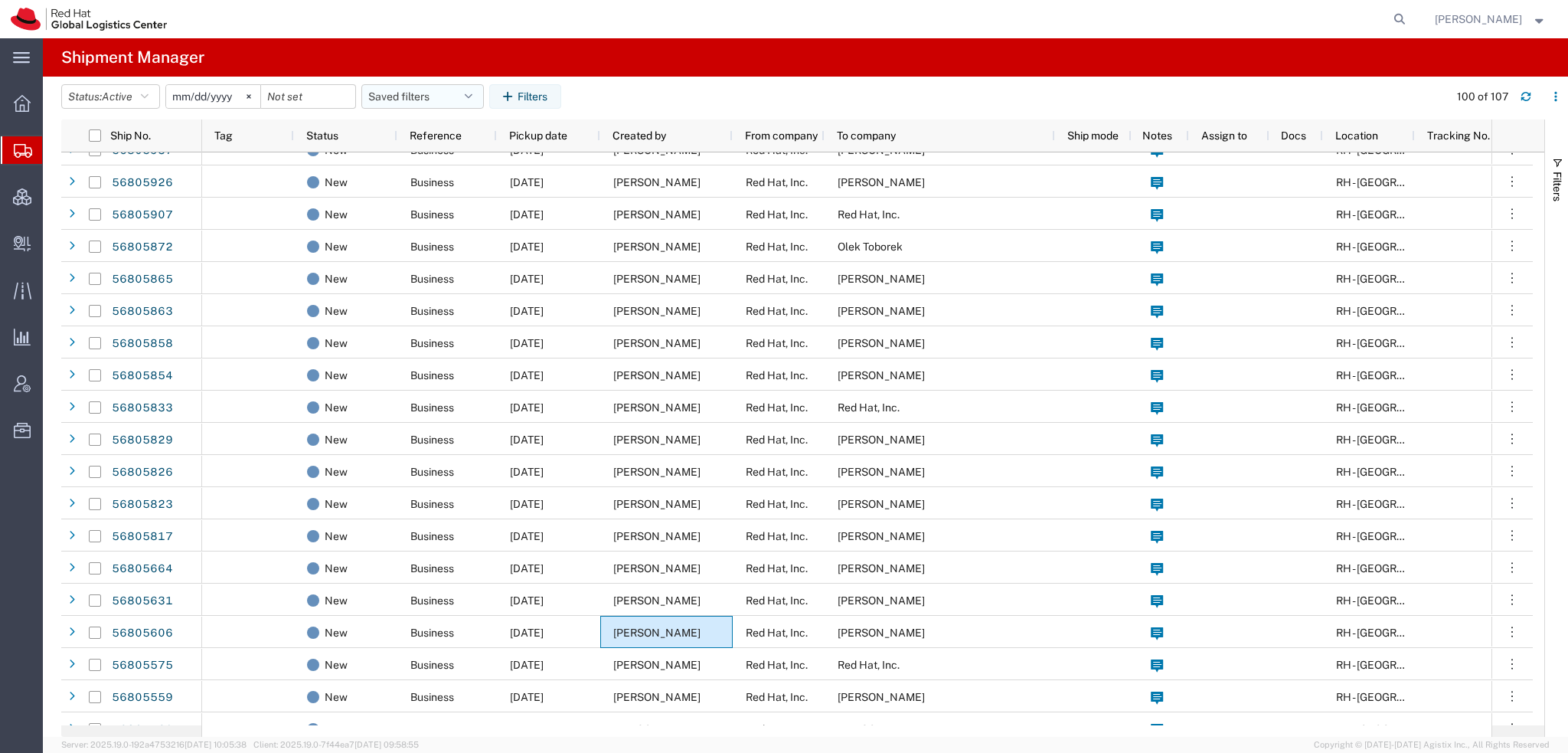
click at [472, 96] on icon "button" at bounding box center [469, 96] width 8 height 11
click at [426, 169] on span "Americas" at bounding box center [464, 162] width 201 height 28
type input "2023-05-07"
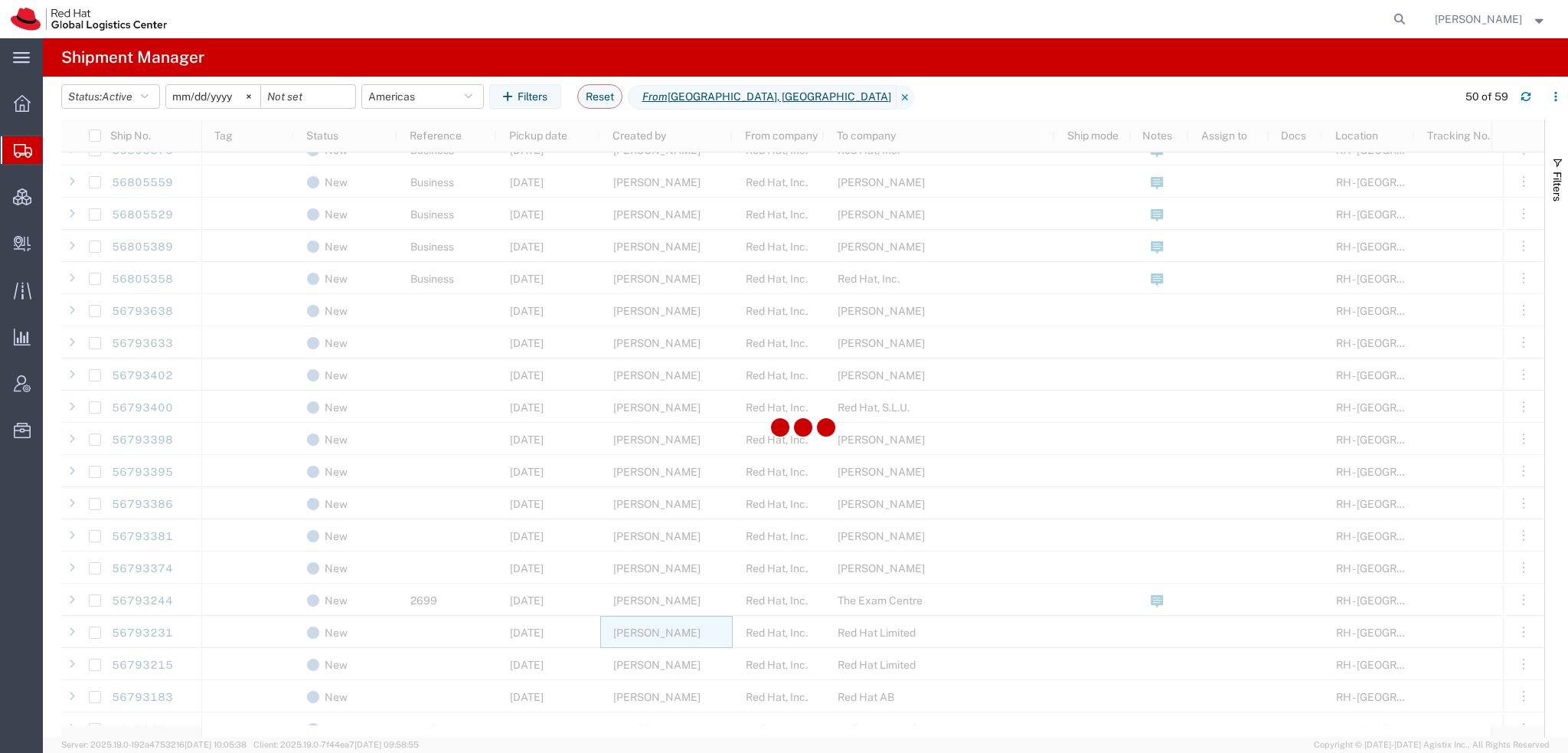
scroll to position [887, 0]
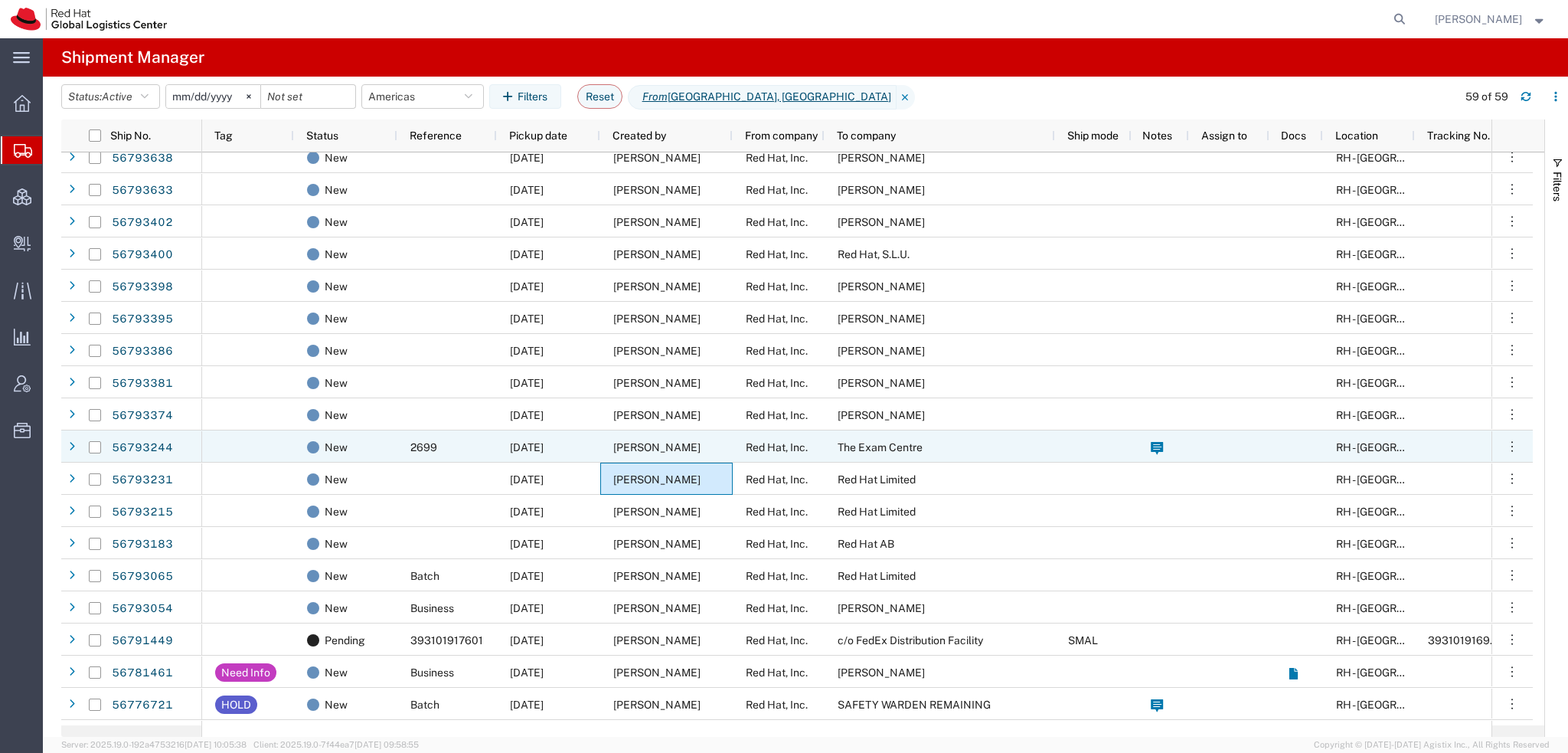
scroll to position [1041, 0]
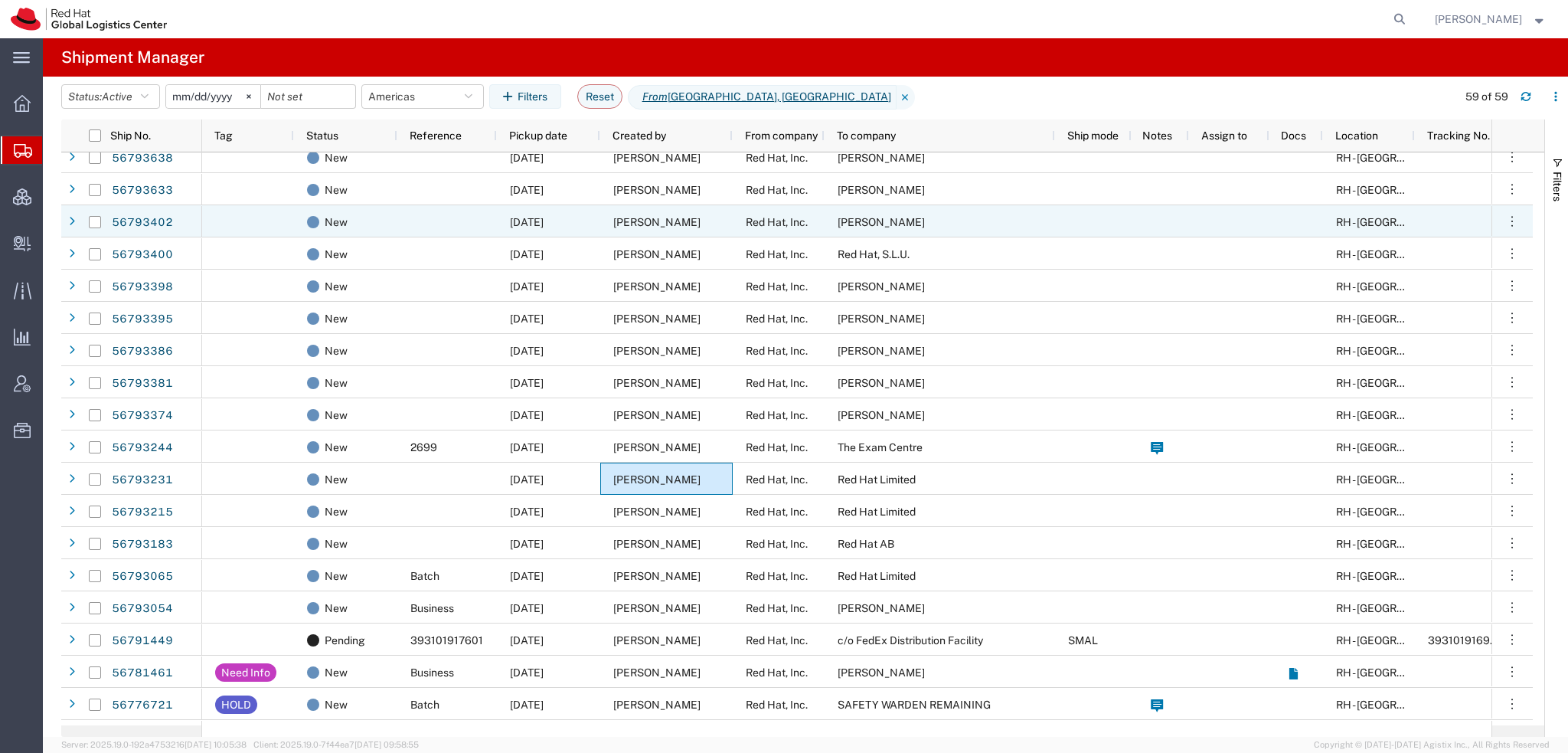
click at [617, 219] on span "[PERSON_NAME]" at bounding box center [657, 221] width 87 height 13
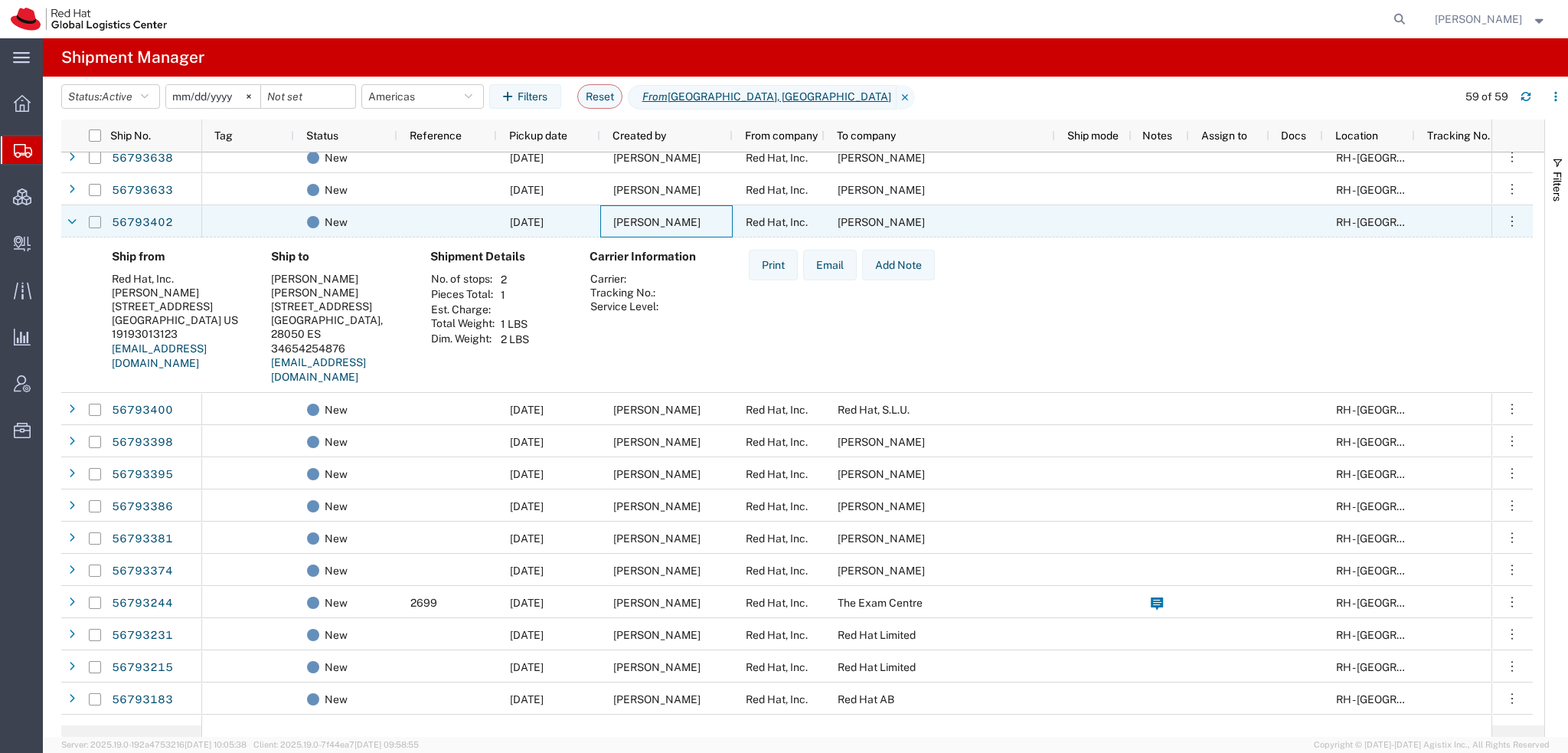
click at [98, 222] on input "Press Space to toggle row selection (unchecked)" at bounding box center [95, 221] width 13 height 13
checkbox input "true"
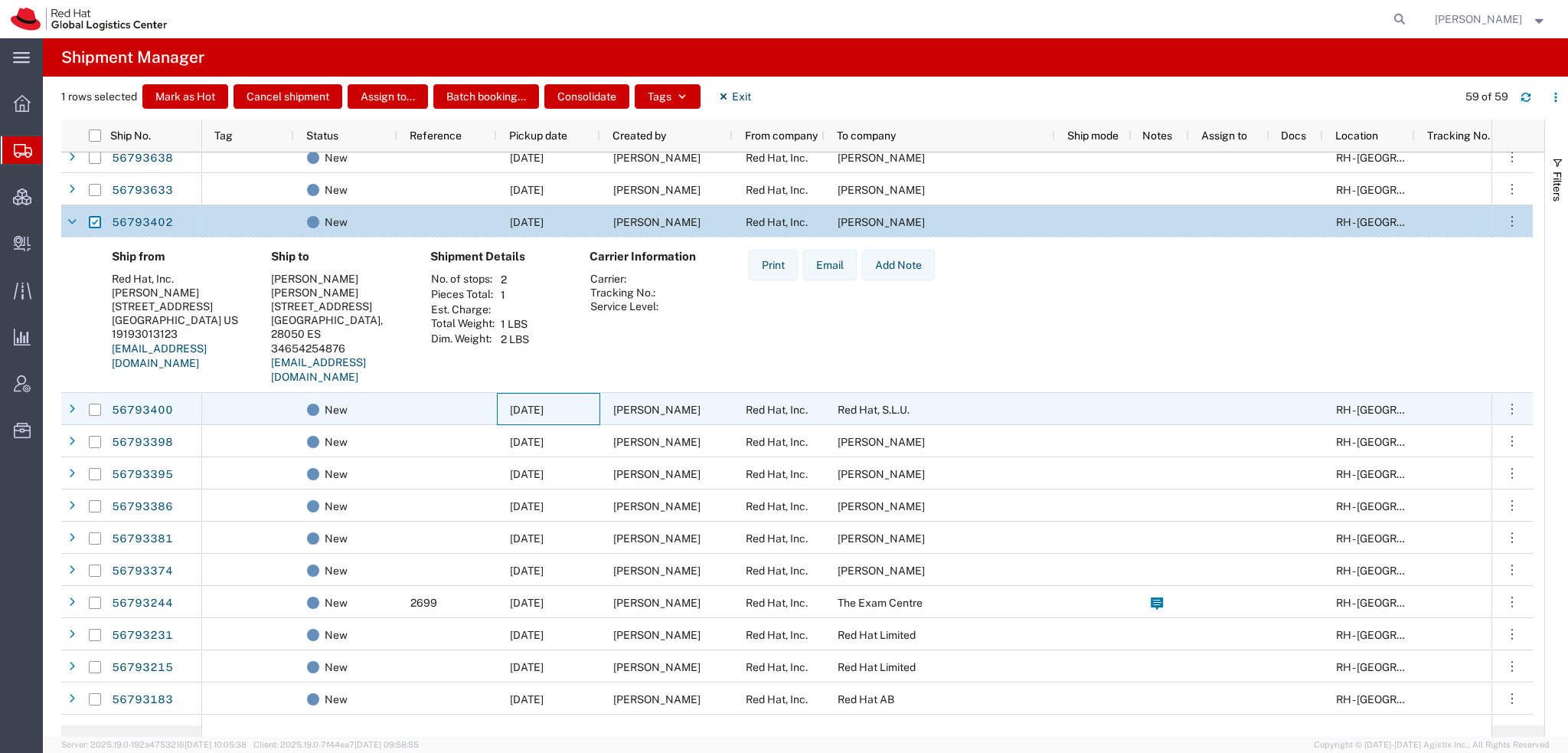
click at [543, 397] on div "09/11/2025" at bounding box center [548, 408] width 103 height 32
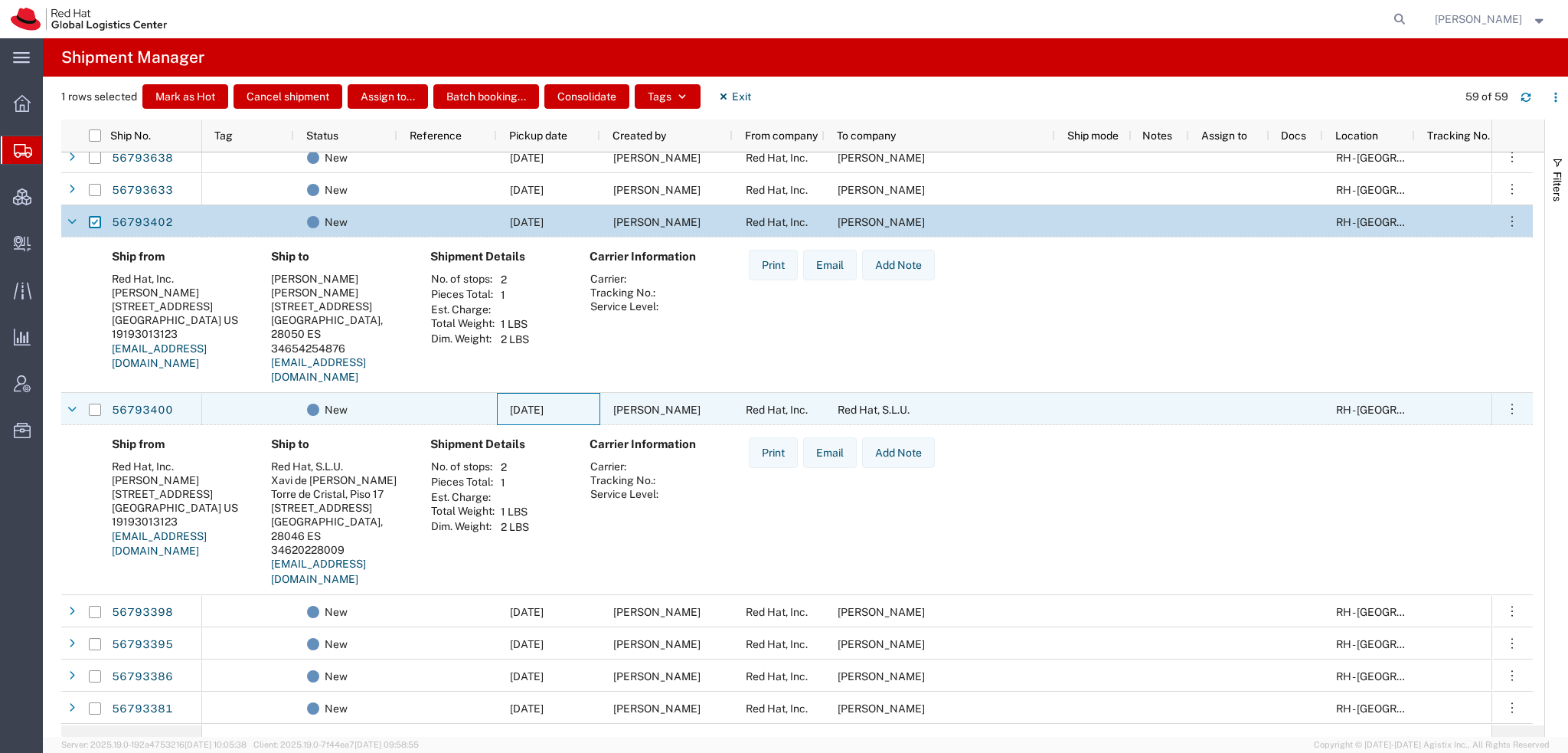
click at [543, 397] on div "09/11/2025" at bounding box center [548, 408] width 103 height 32
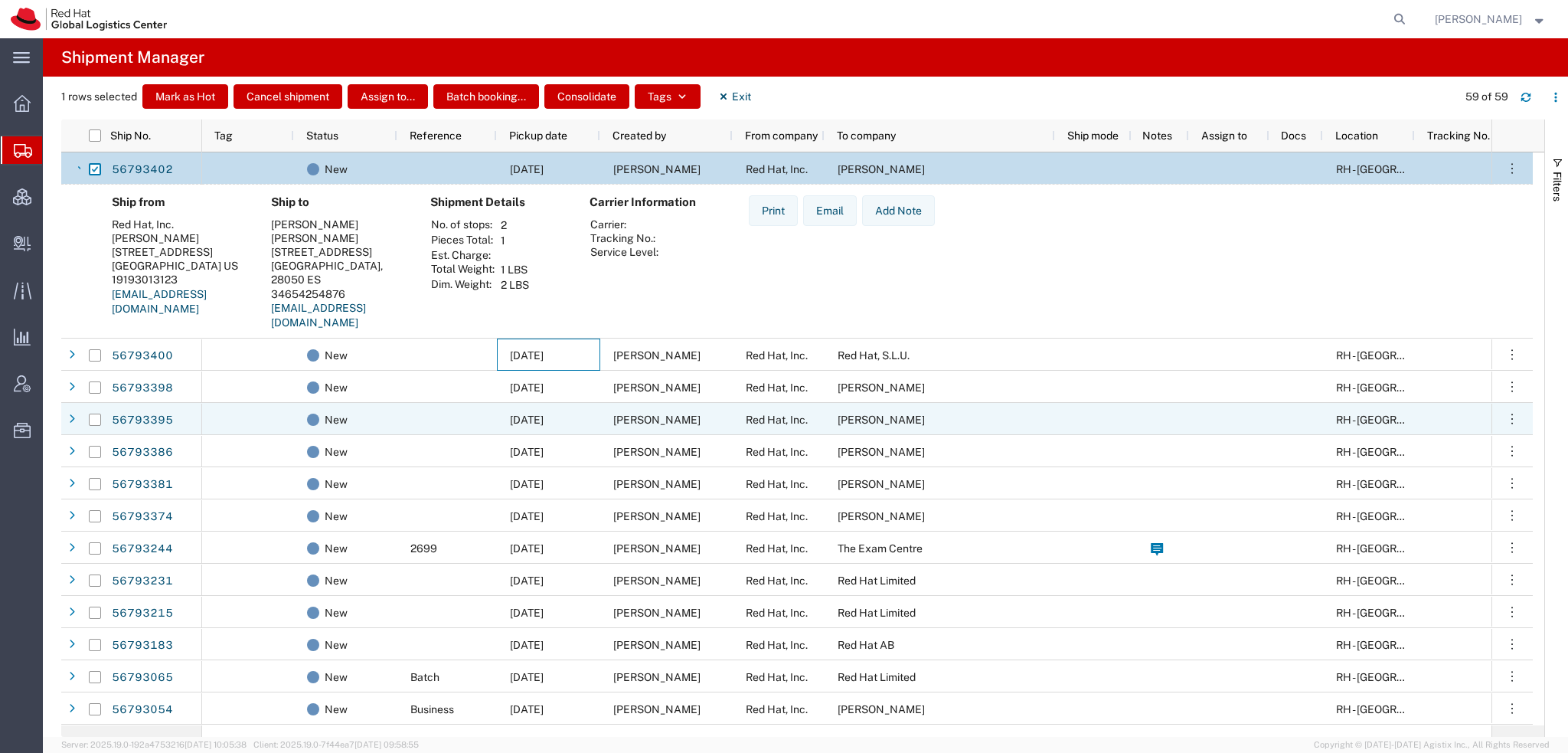
scroll to position [1117, 0]
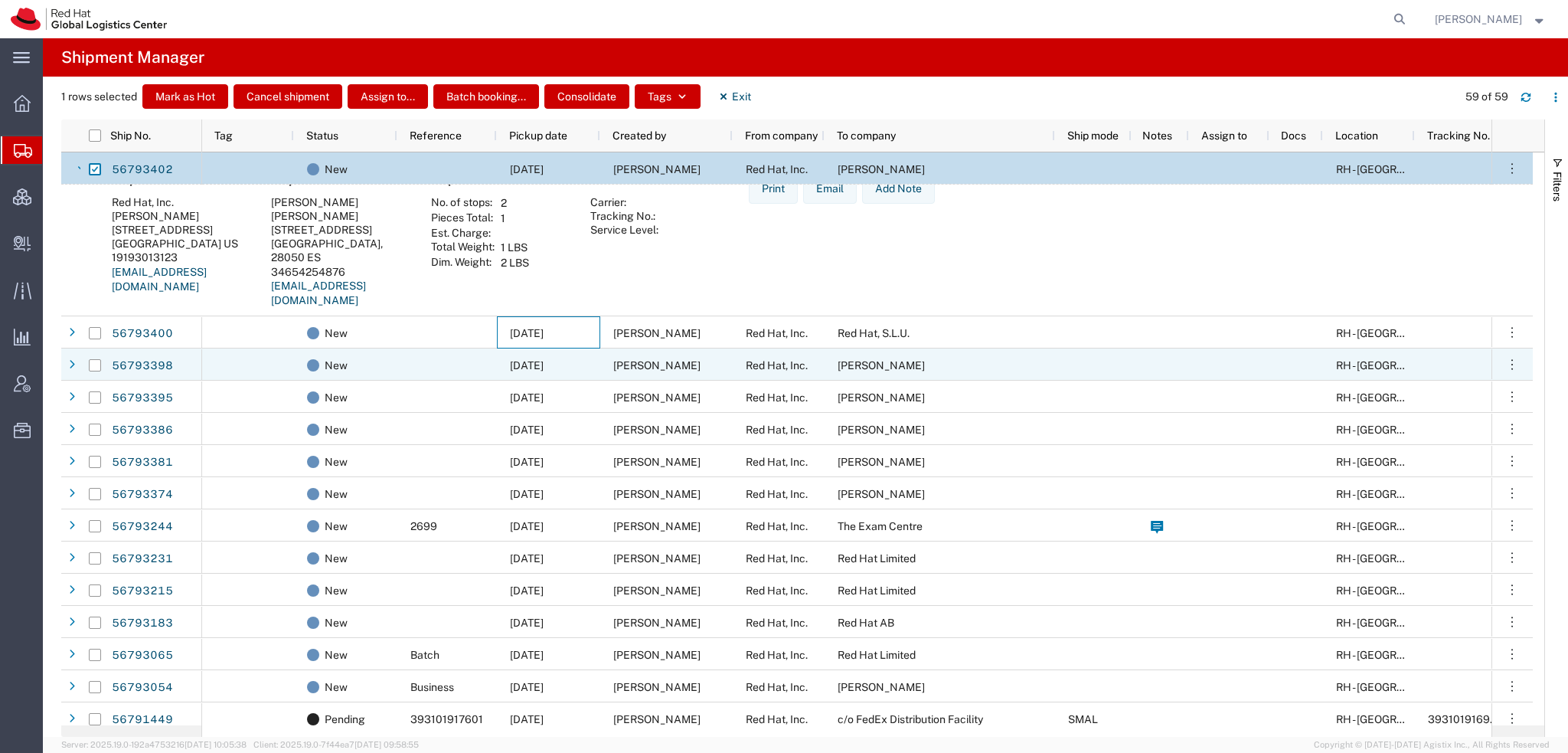
click at [542, 362] on span "09/11/2025" at bounding box center [527, 365] width 34 height 13
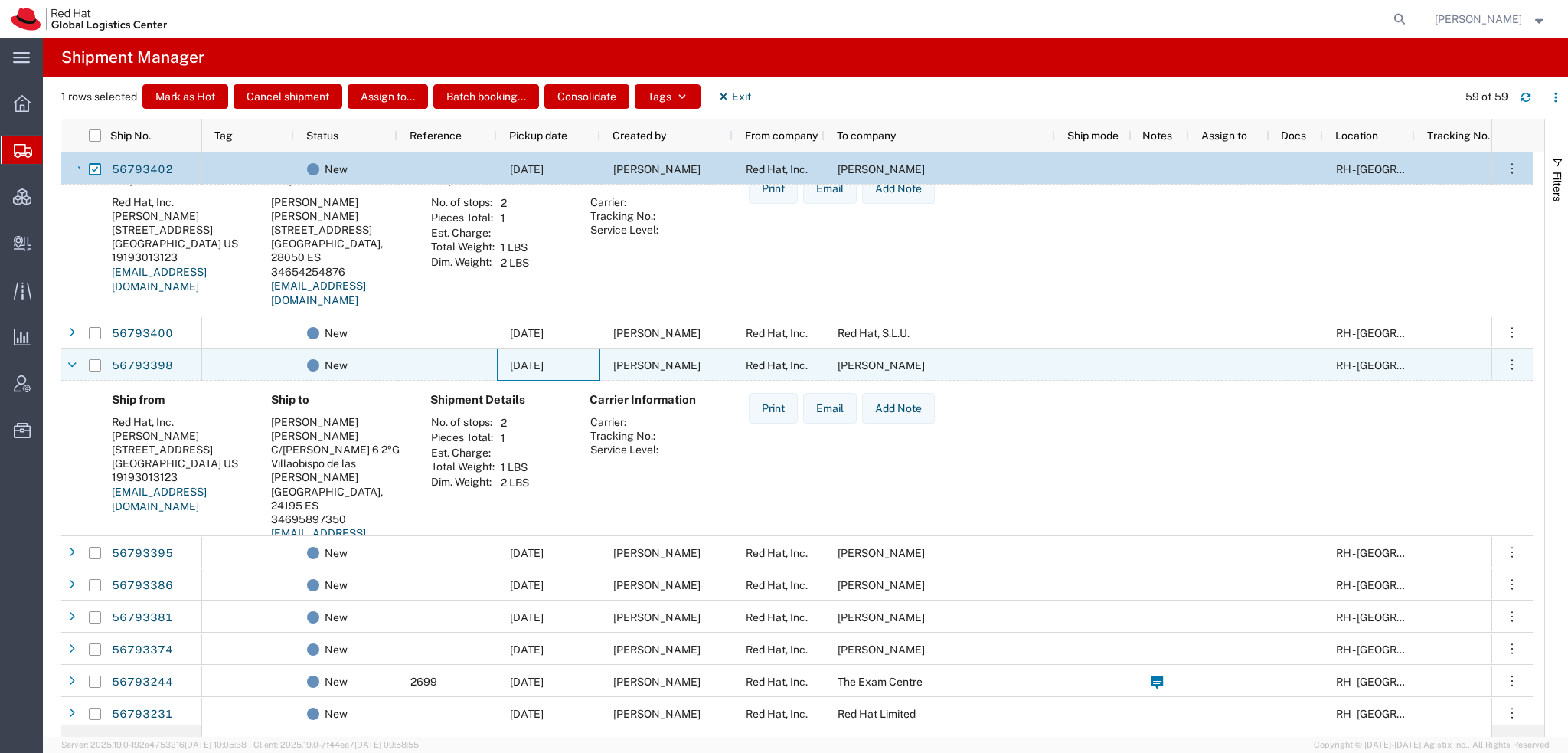
click at [542, 362] on span "09/11/2025" at bounding box center [527, 365] width 34 height 13
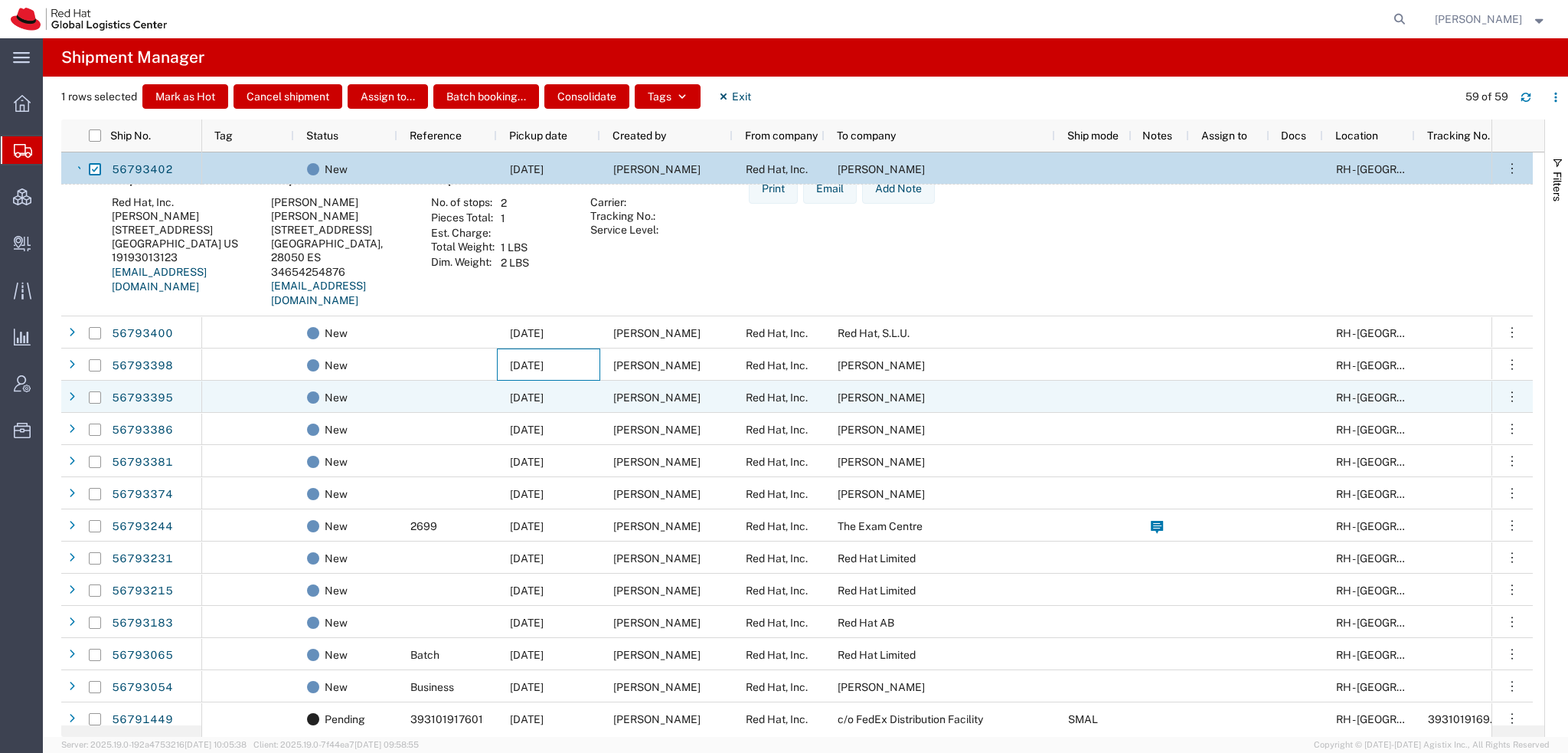
click at [543, 396] on span "09/11/2025" at bounding box center [527, 397] width 34 height 13
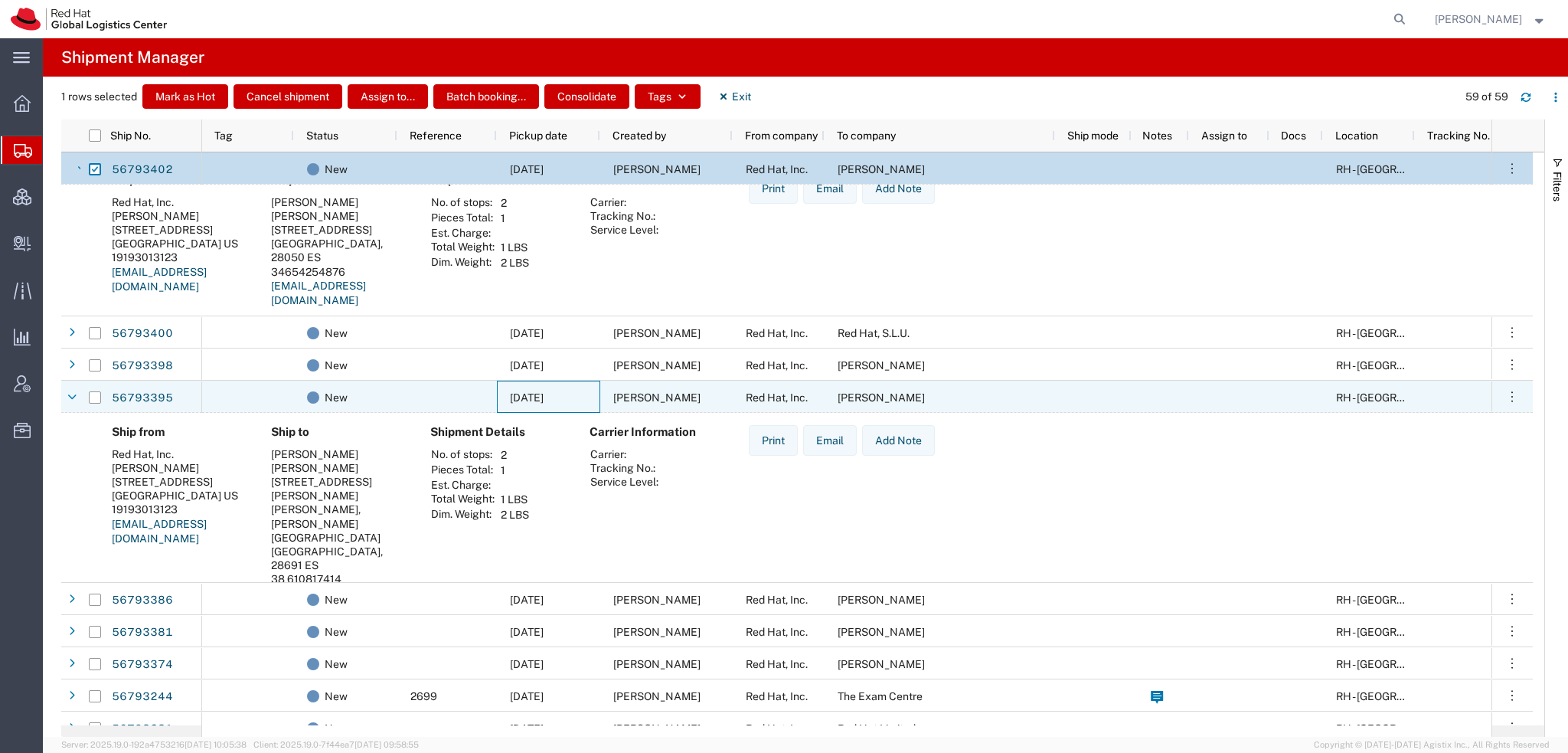
click at [543, 396] on span "09/11/2025" at bounding box center [527, 397] width 34 height 13
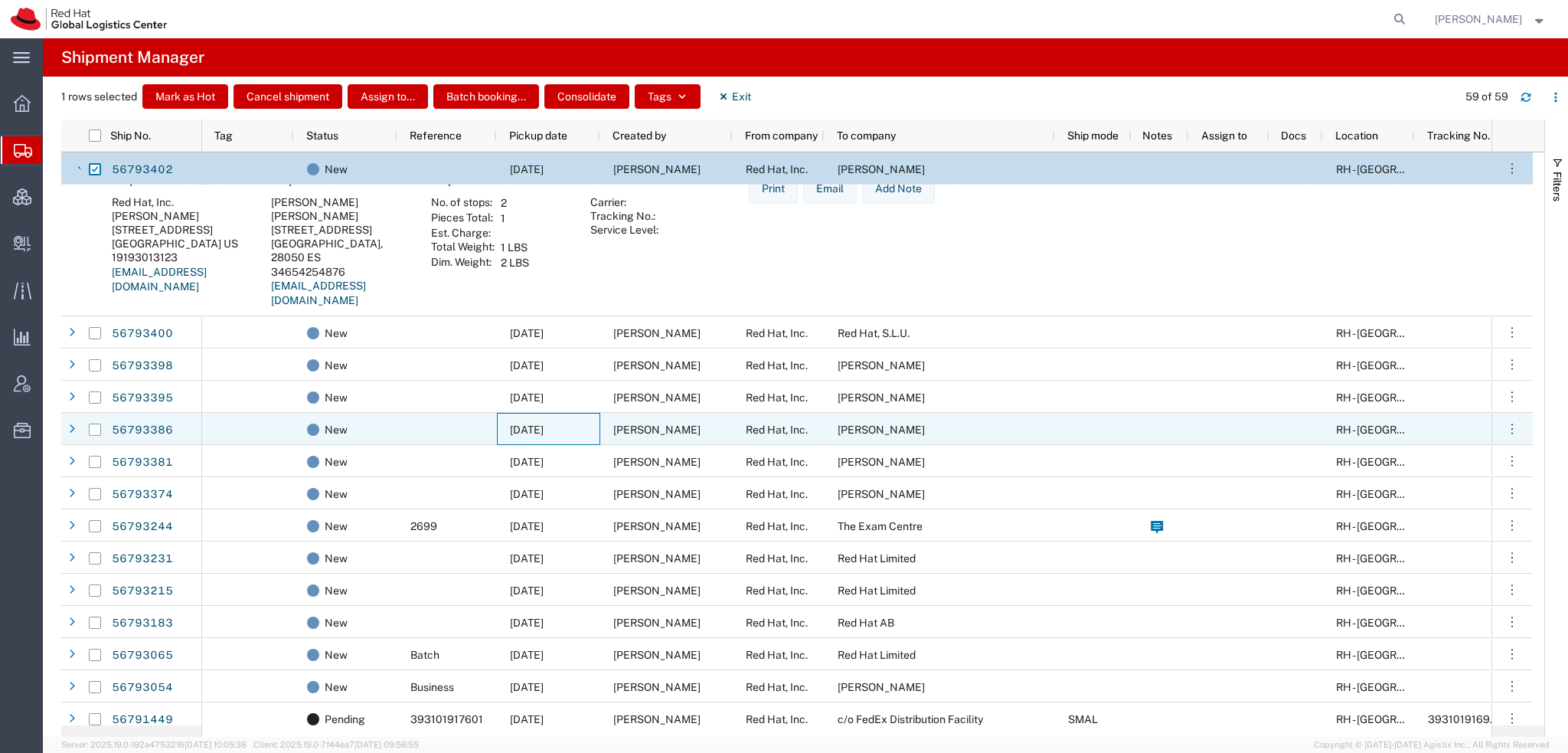
click at [543, 425] on span "09/11/2025" at bounding box center [527, 429] width 34 height 13
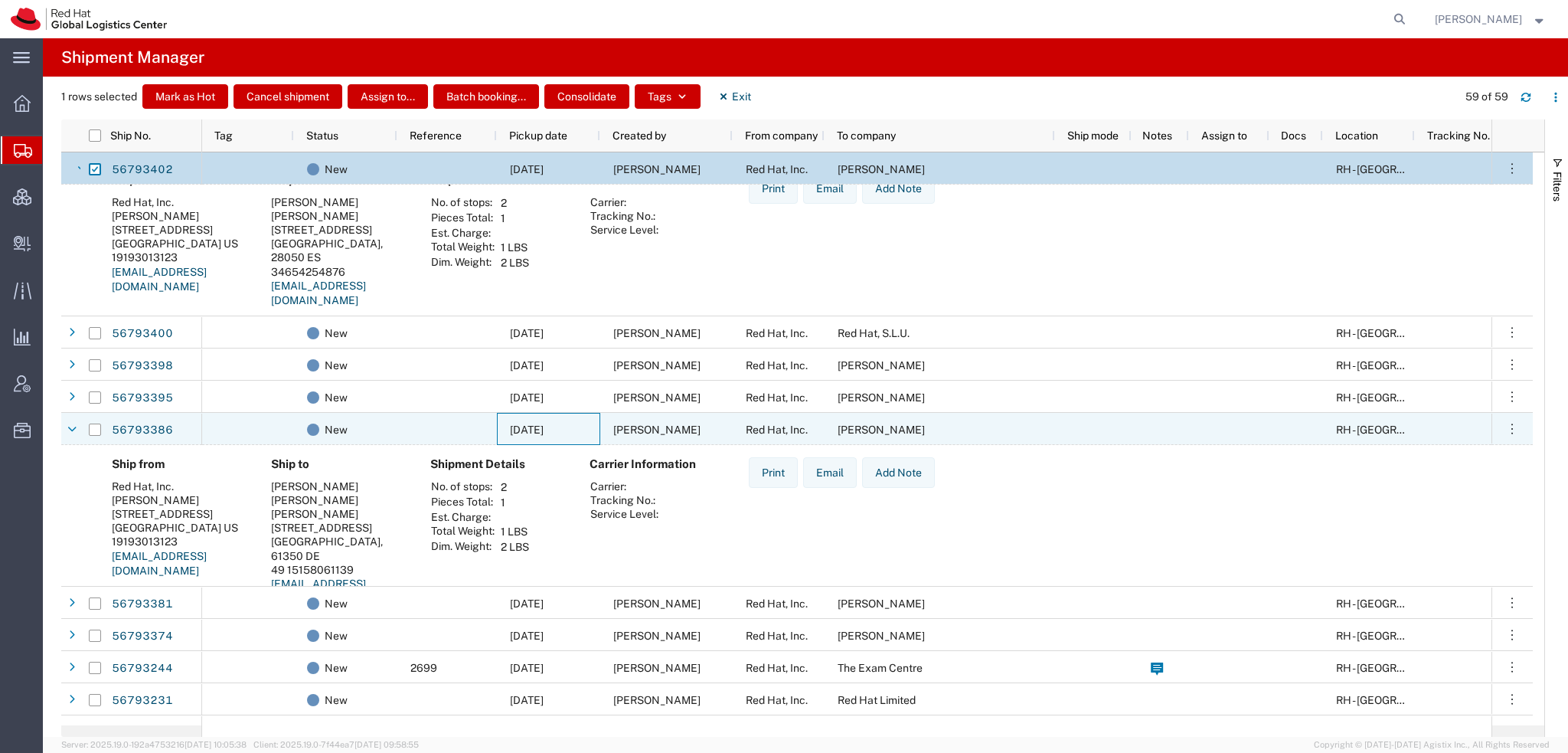
click at [543, 425] on span "09/11/2025" at bounding box center [527, 429] width 34 height 13
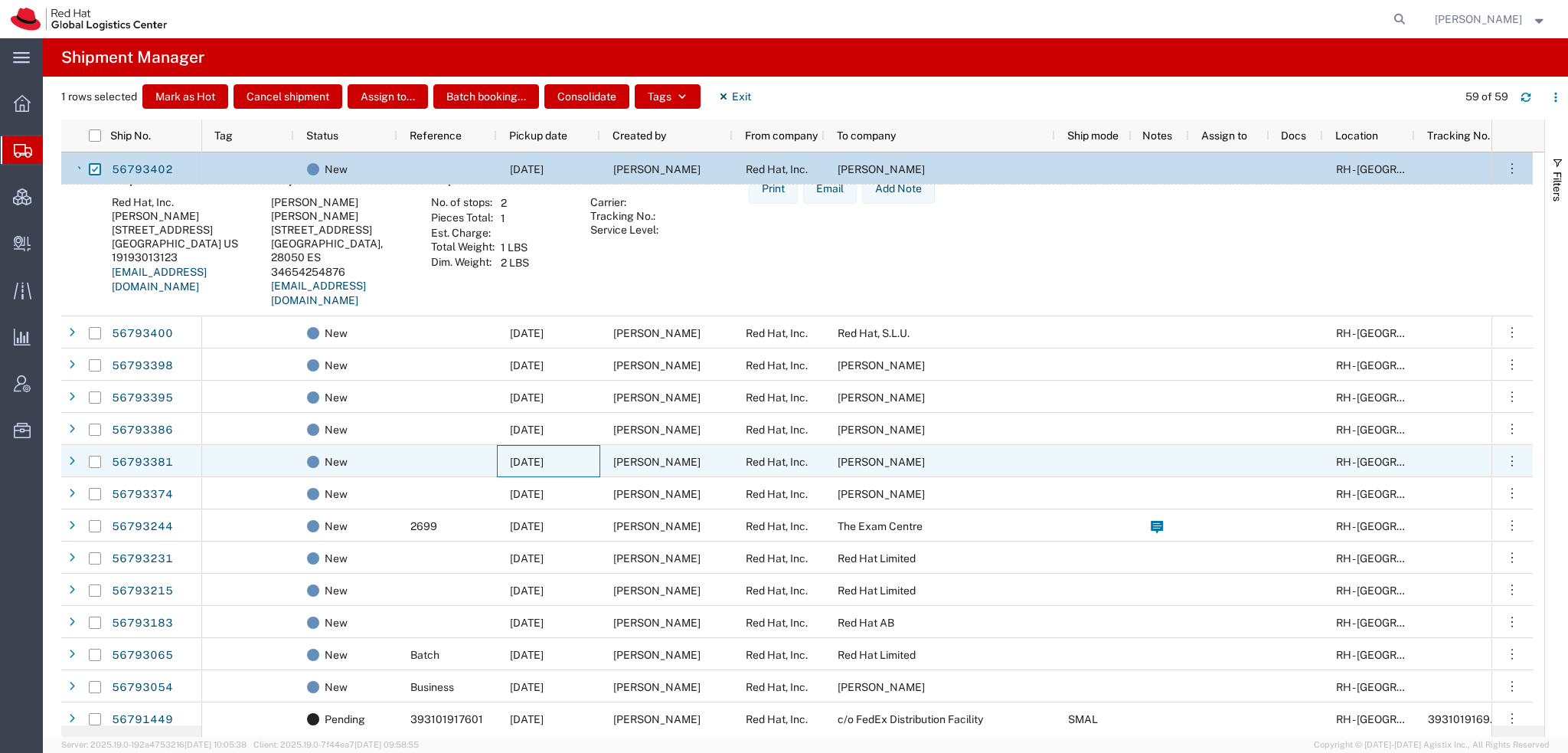
click at [543, 462] on span "09/11/2025" at bounding box center [527, 461] width 34 height 13
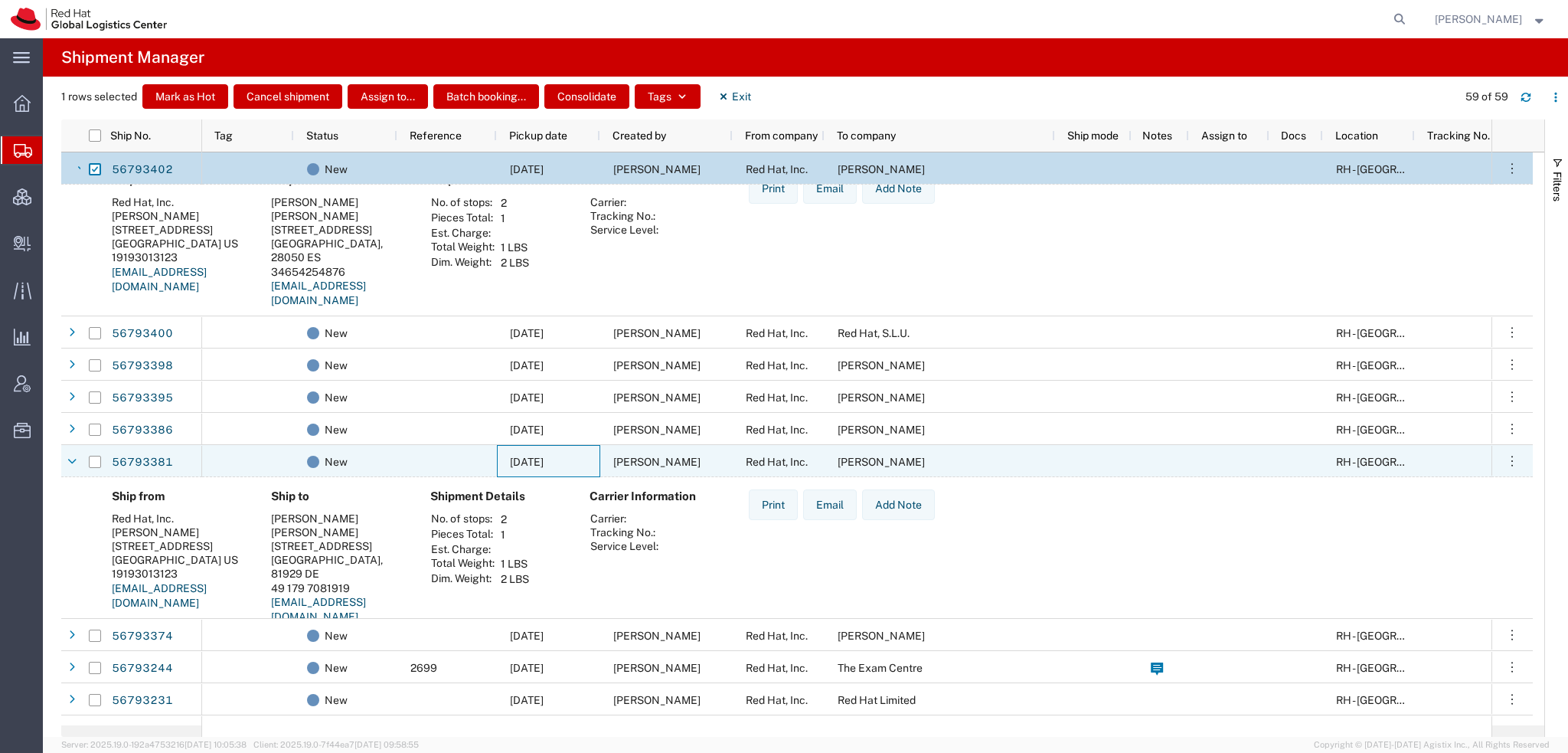
click at [543, 462] on span "09/11/2025" at bounding box center [527, 461] width 34 height 13
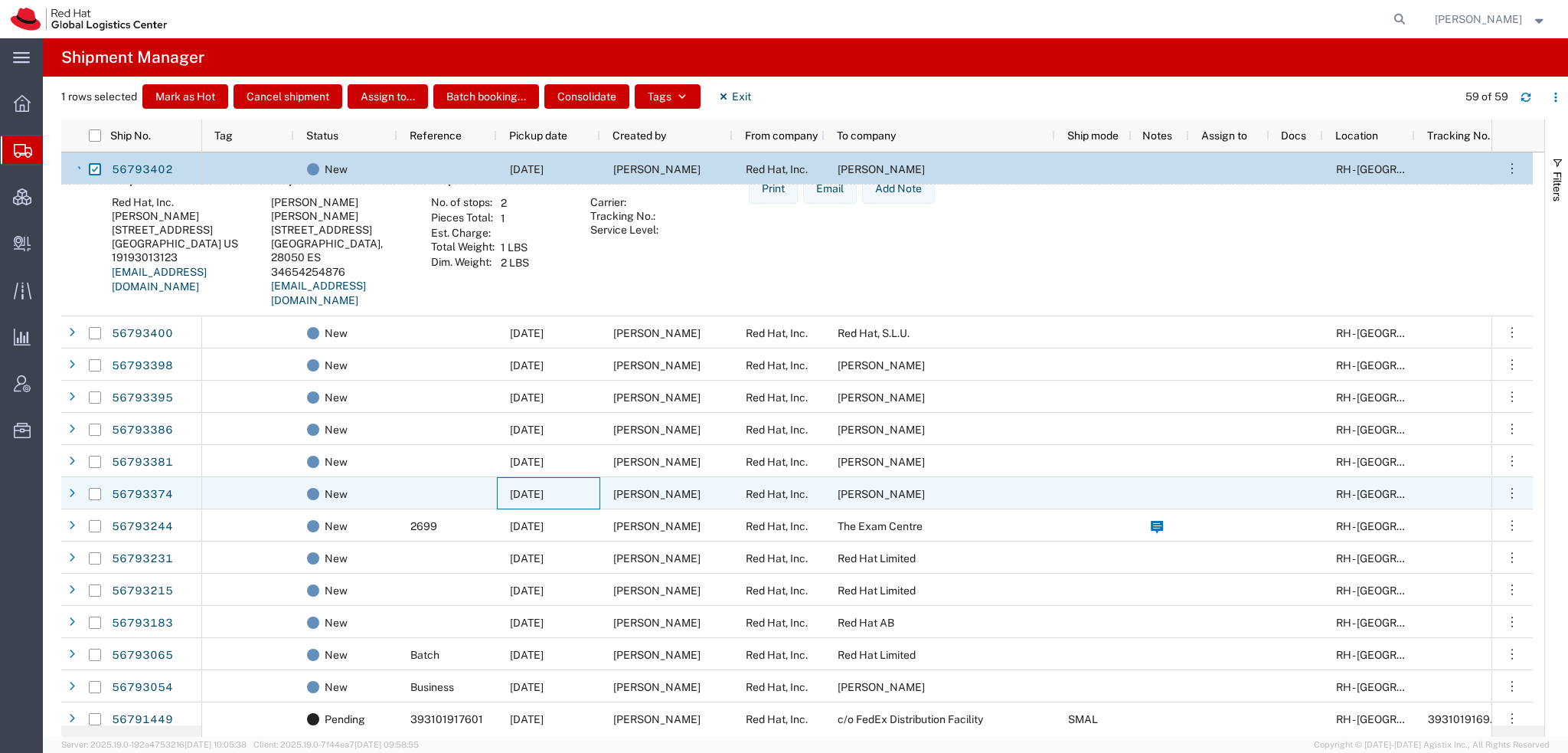
click at [535, 496] on span "09/11/2025" at bounding box center [527, 494] width 34 height 13
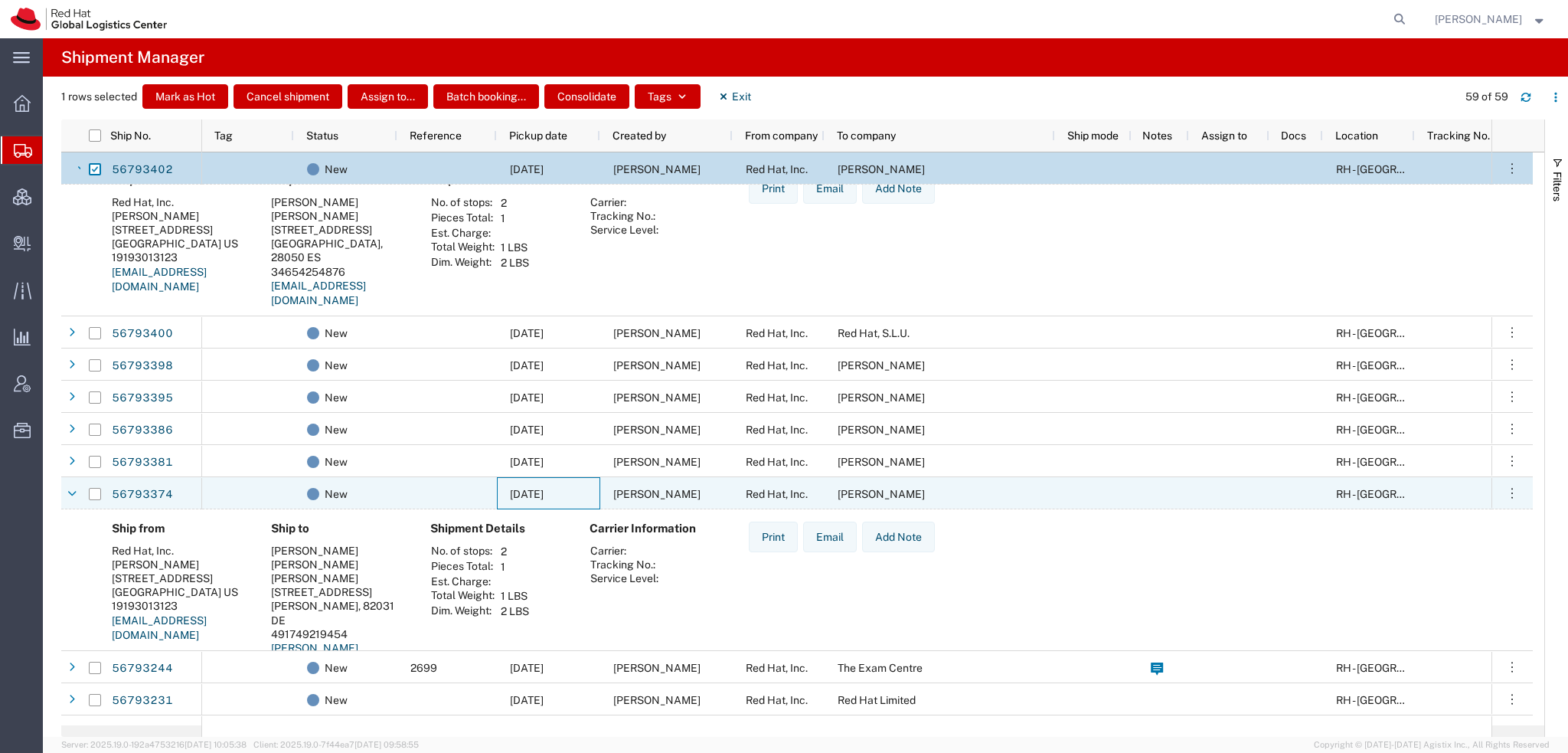
click at [535, 496] on span "09/11/2025" at bounding box center [527, 494] width 34 height 13
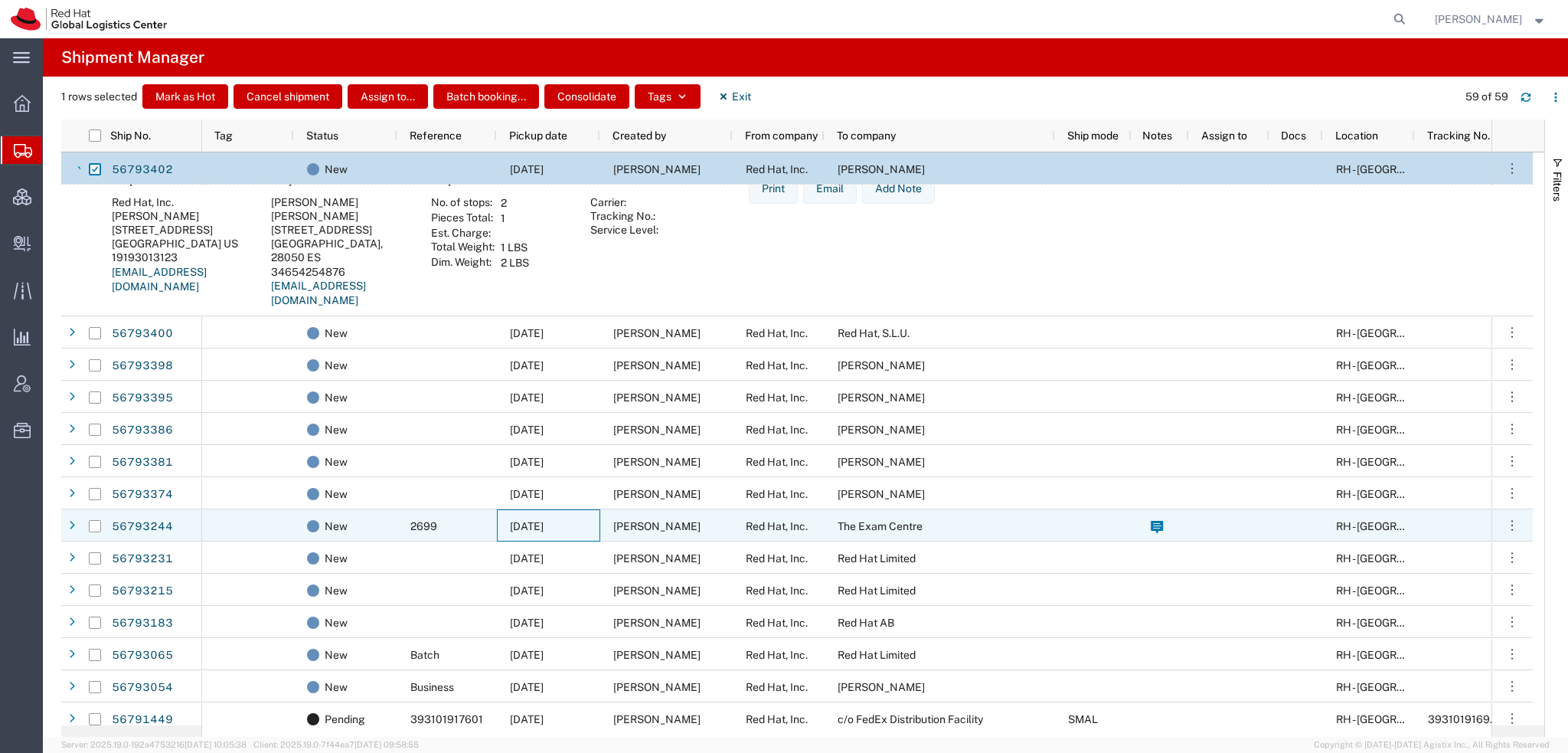
click at [514, 525] on span "09/11/2025" at bounding box center [527, 526] width 34 height 13
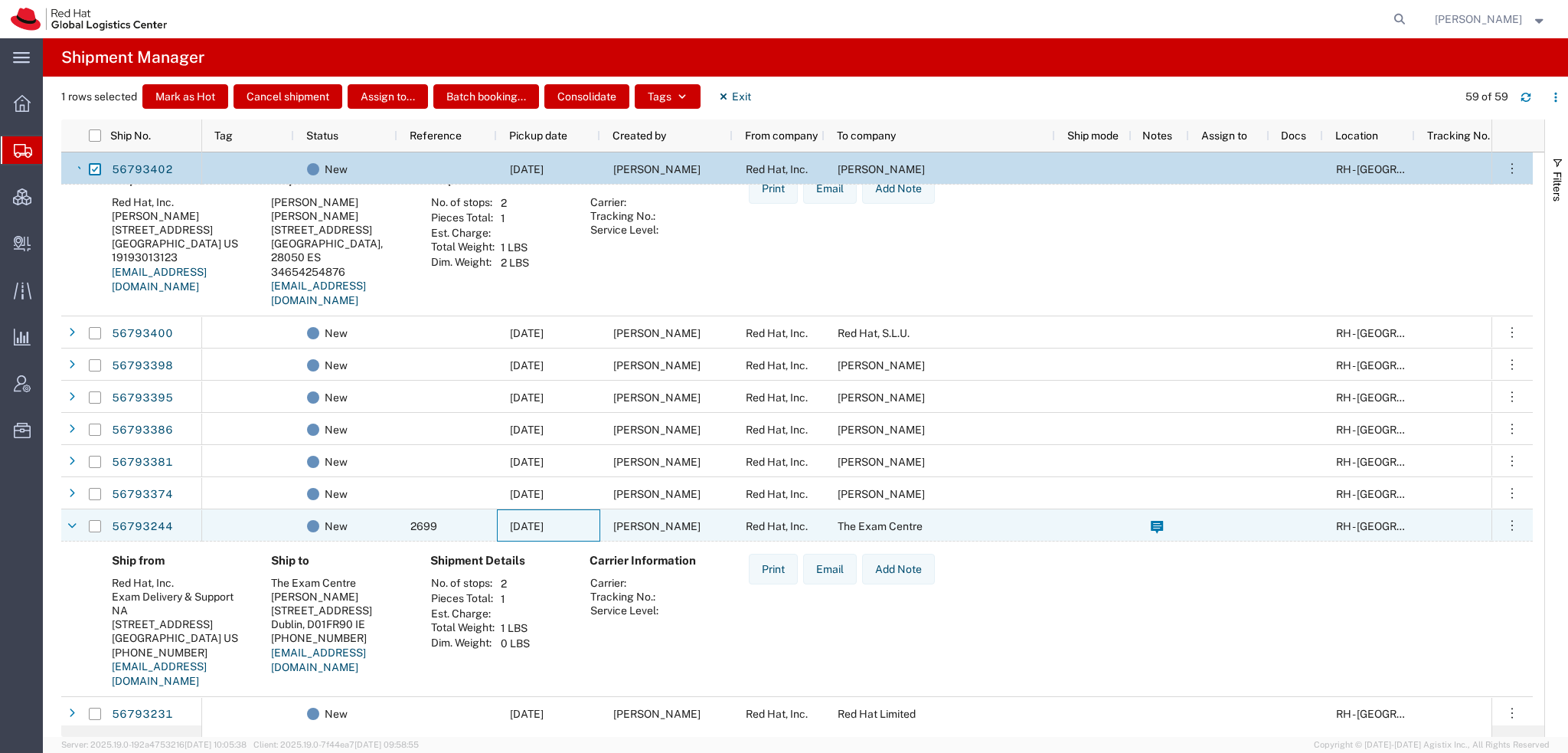
click at [514, 525] on span "09/11/2025" at bounding box center [527, 526] width 34 height 13
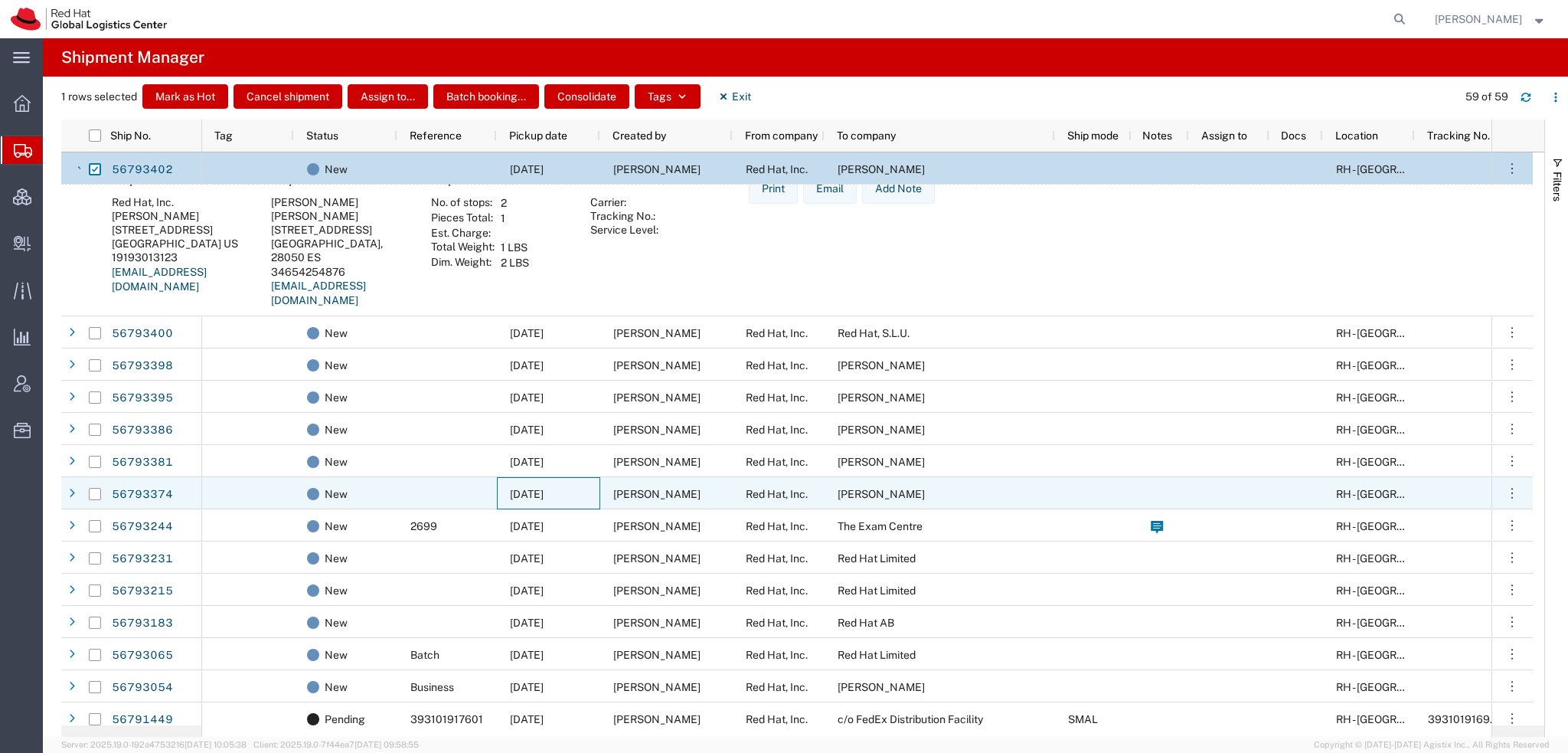
click at [537, 502] on div "09/11/2025" at bounding box center [548, 493] width 103 height 32
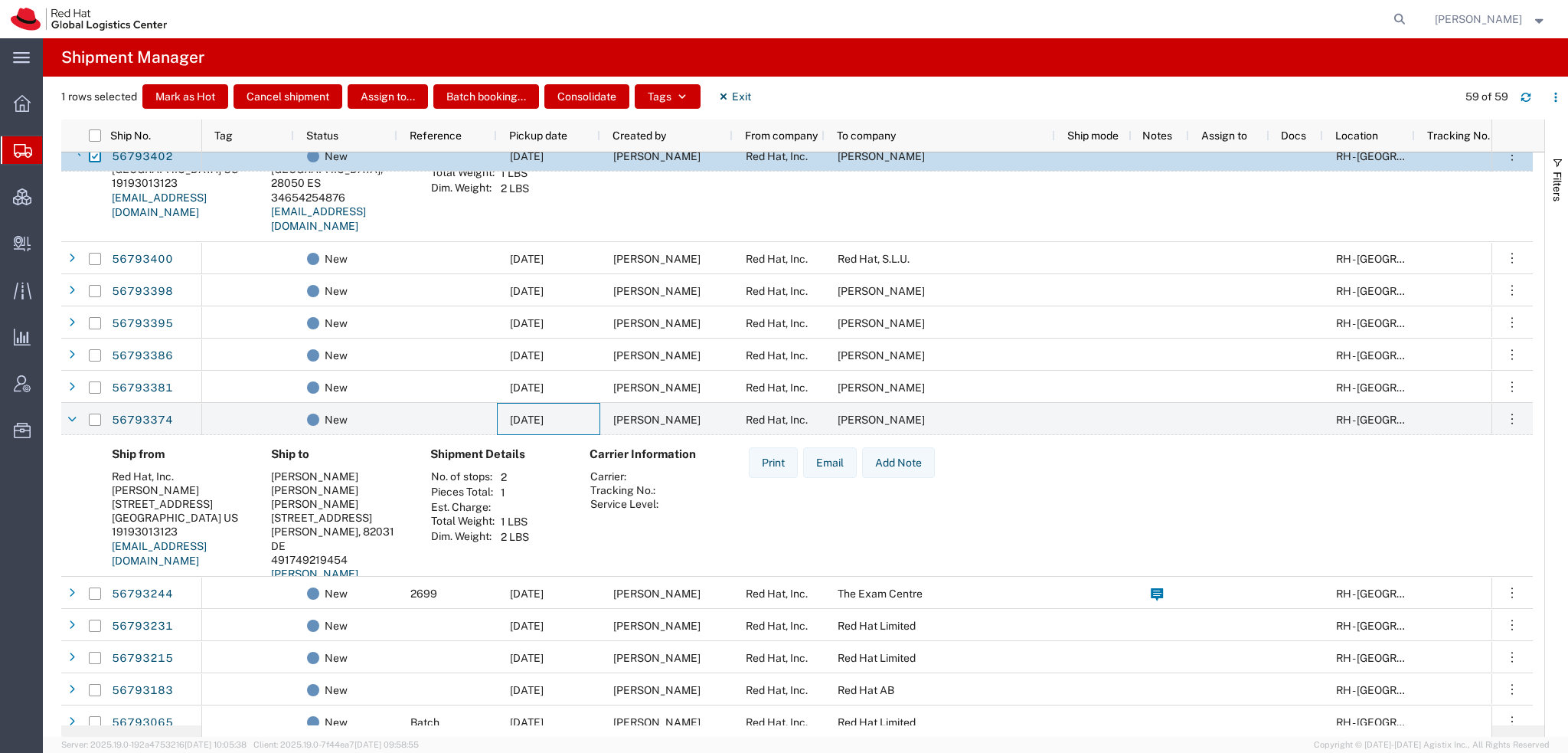
scroll to position [1270, 0]
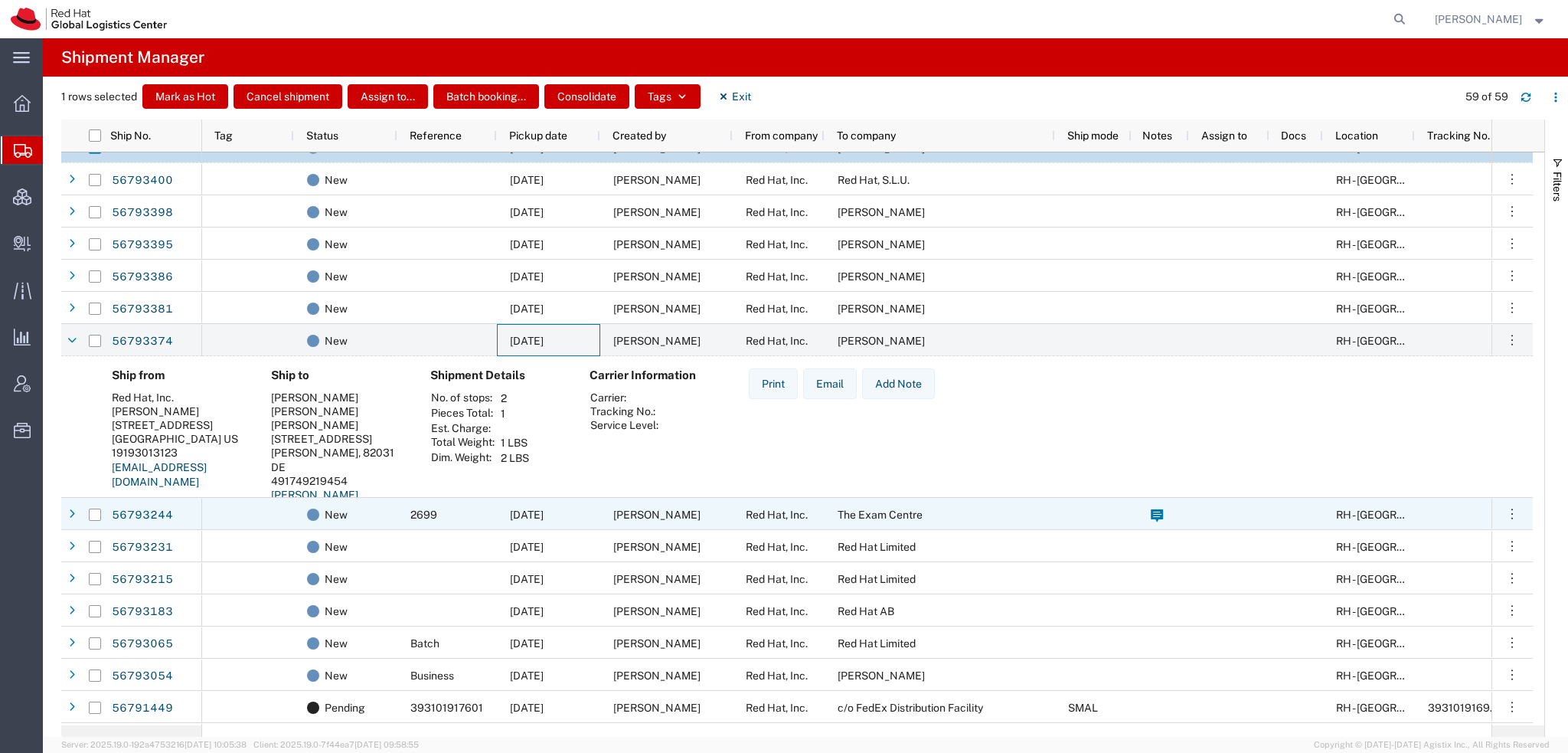
click at [543, 517] on span "09/11/2025" at bounding box center [527, 514] width 34 height 13
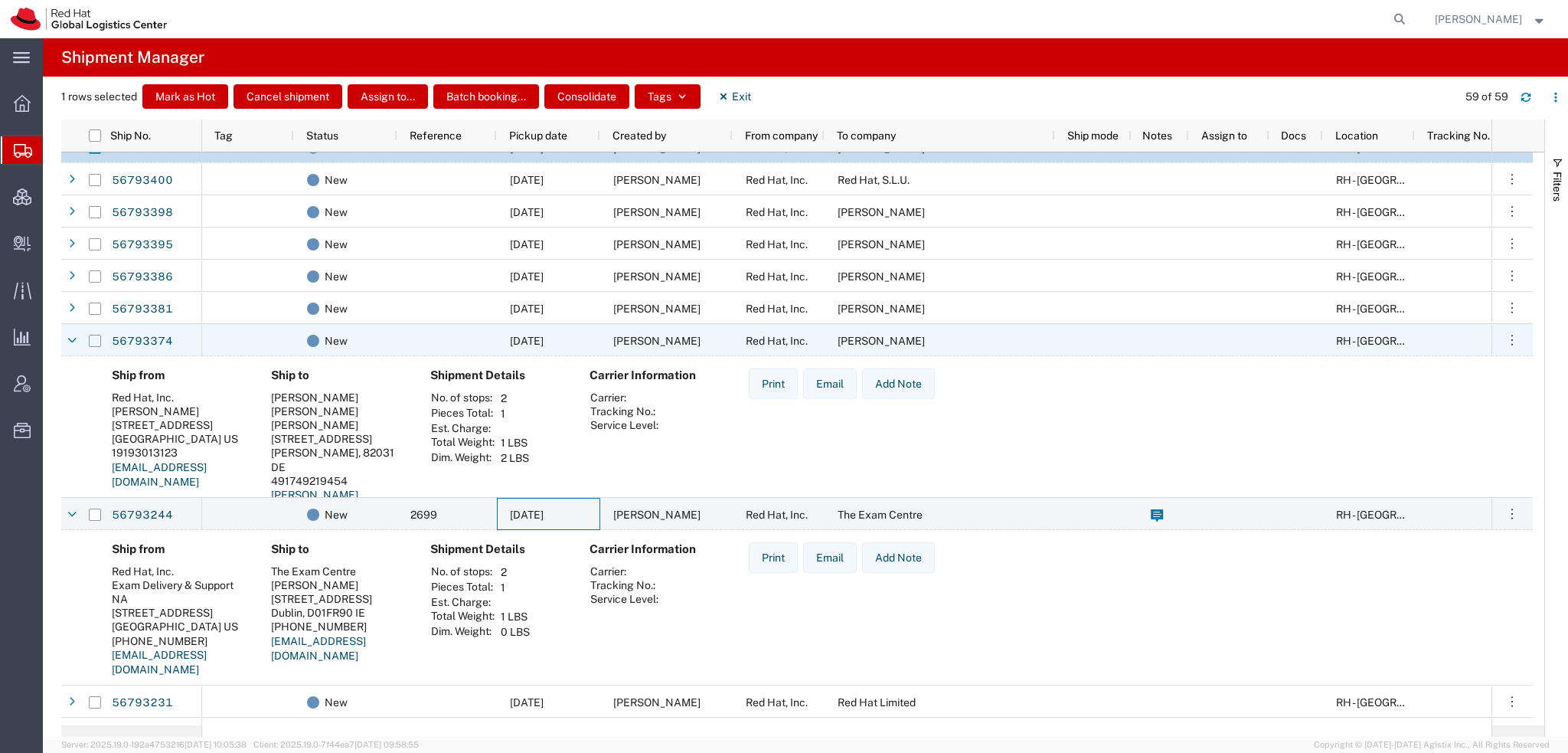
click at [95, 342] on input "Press Space to toggle row selection (unchecked)" at bounding box center [95, 340] width 13 height 13
checkbox input "true"
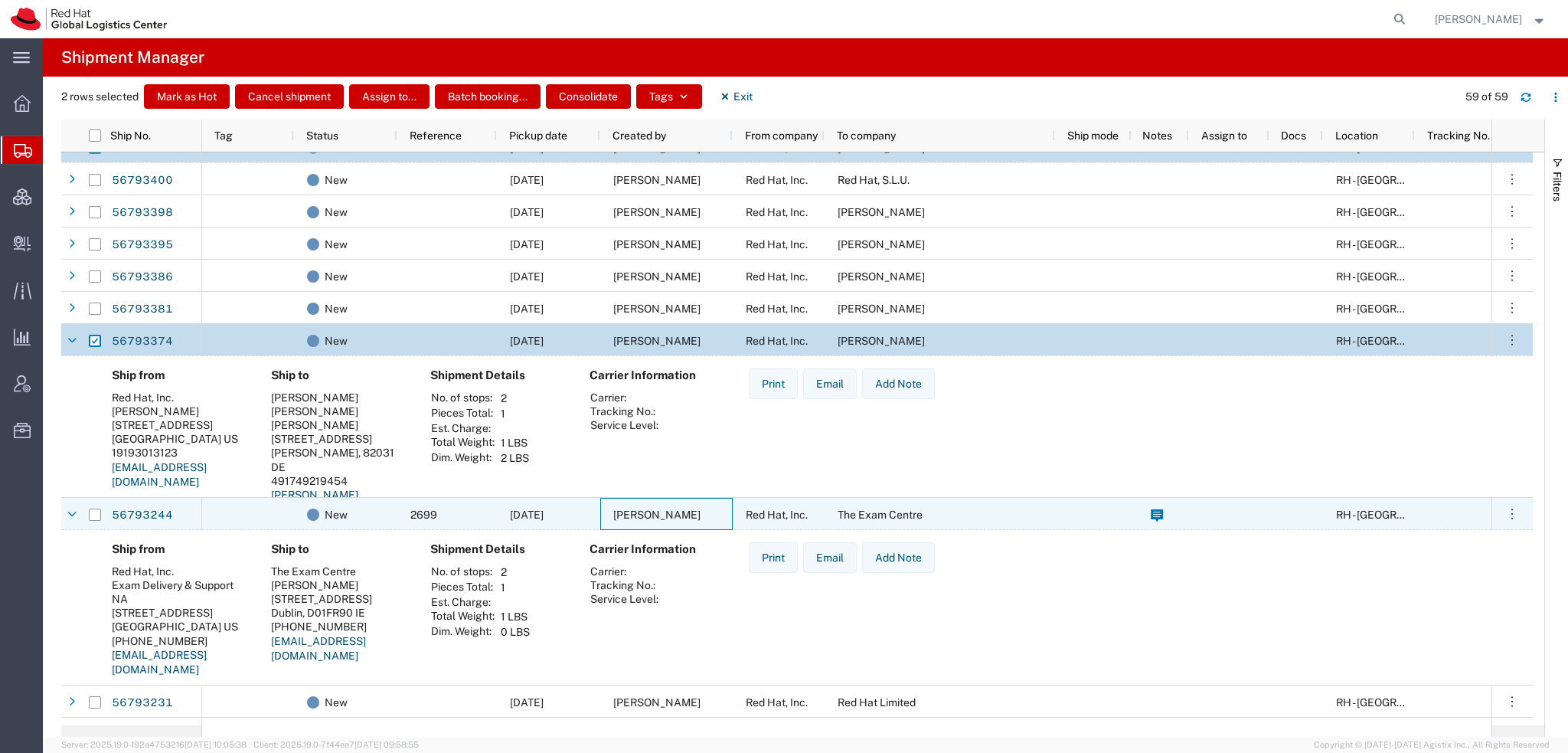
click at [658, 510] on span "[PERSON_NAME]" at bounding box center [657, 514] width 87 height 13
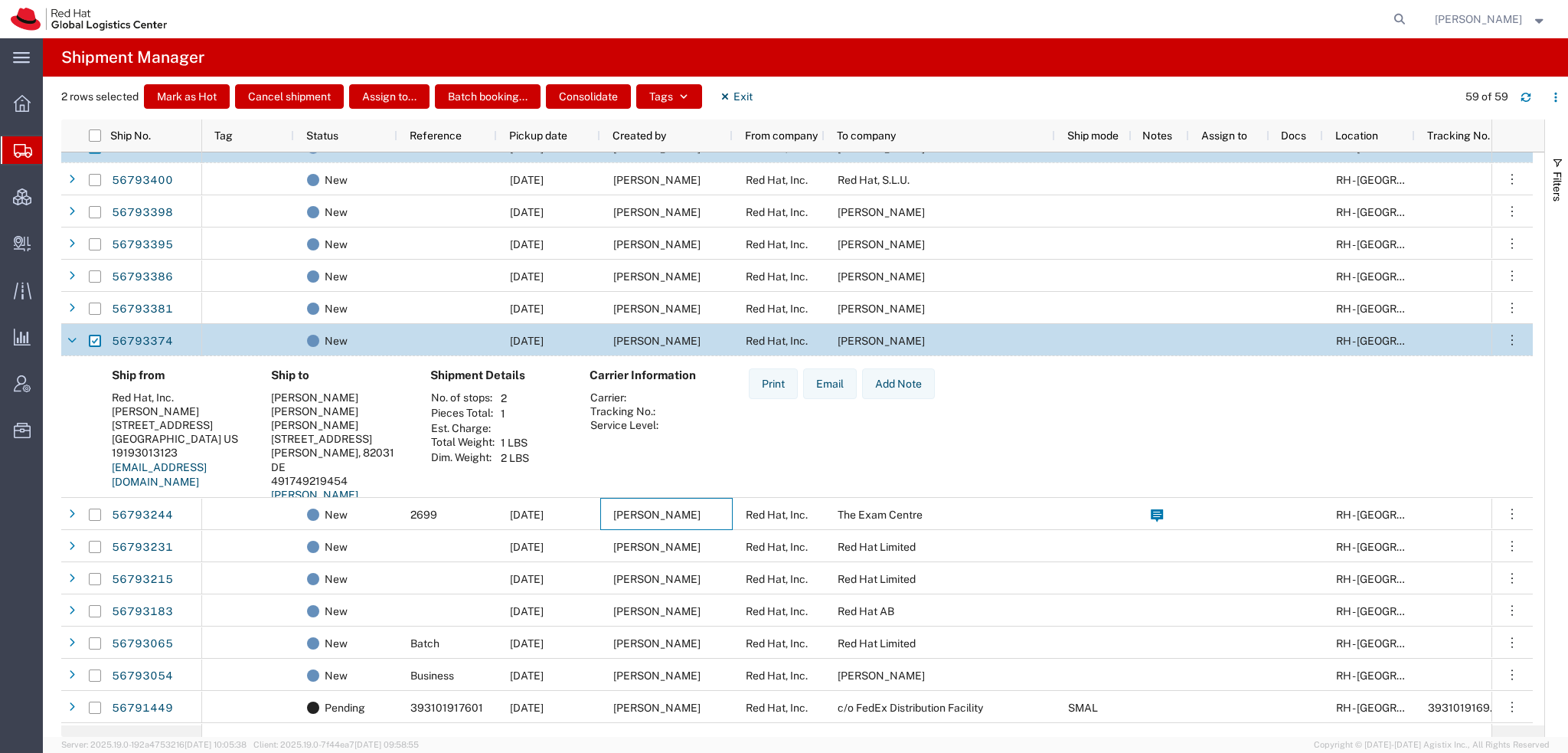
scroll to position [1117, 0]
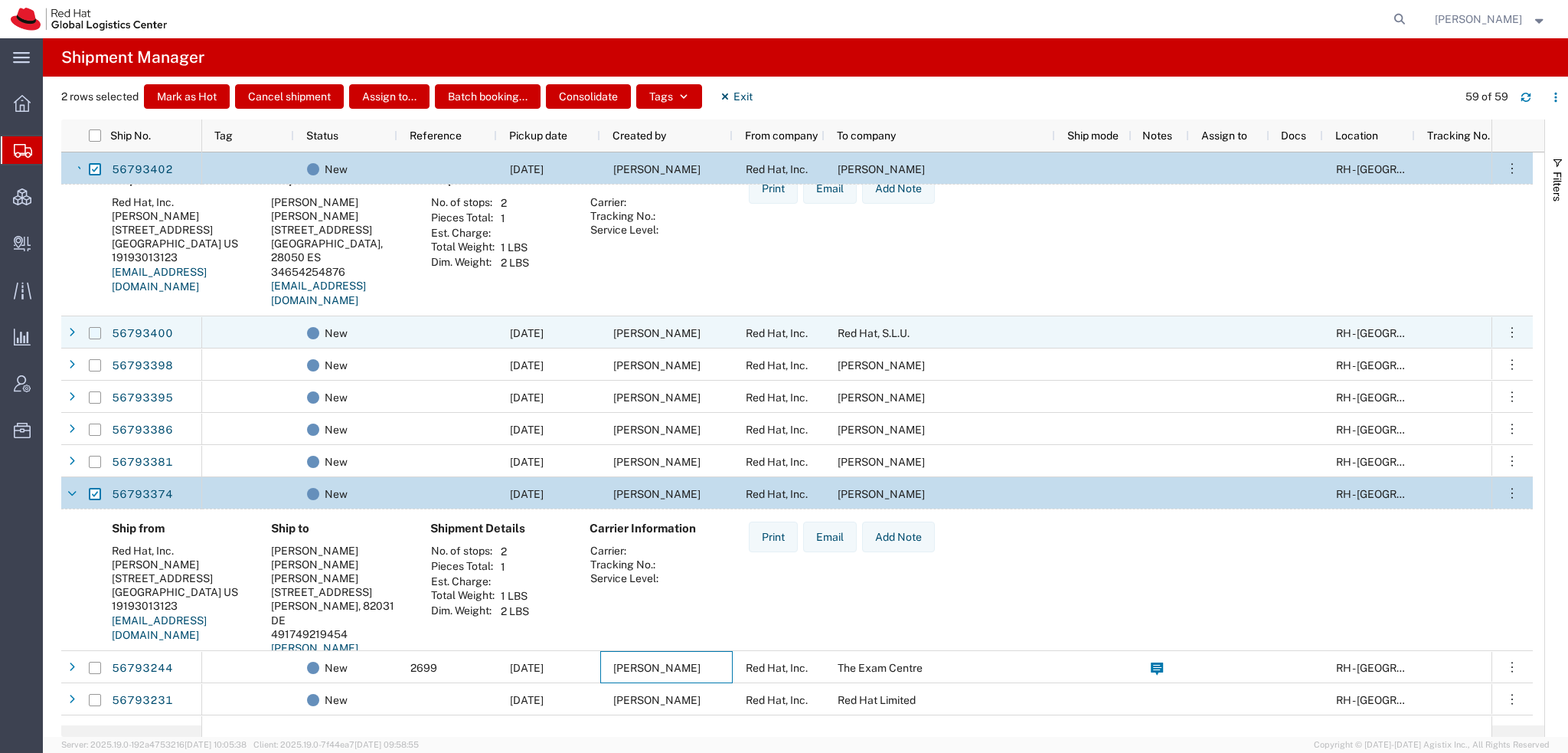
click at [98, 336] on input "Press Space to toggle row selection (unchecked)" at bounding box center [95, 333] width 13 height 13
checkbox input "true"
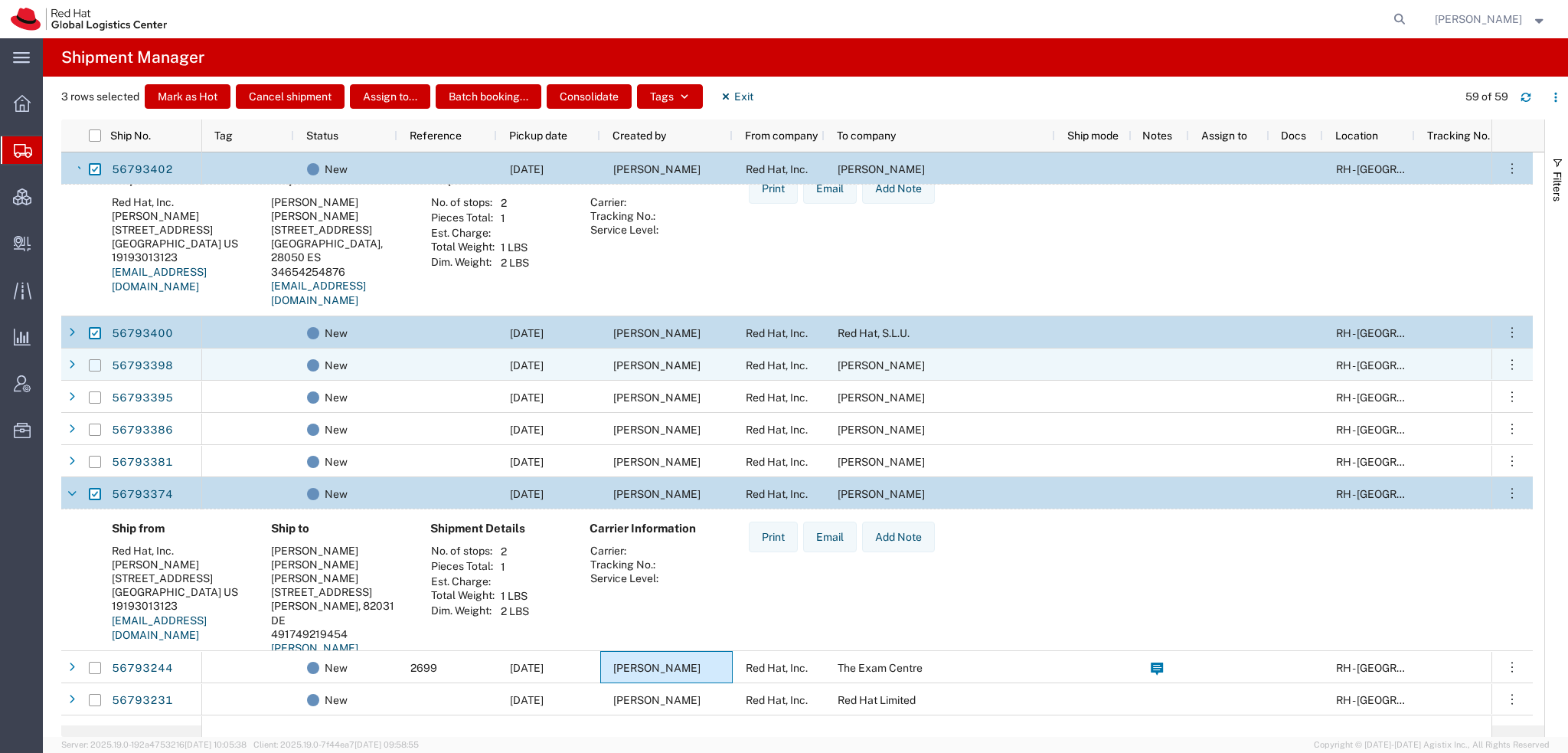
click at [97, 361] on input "Press Space to toggle row selection (unchecked)" at bounding box center [95, 365] width 13 height 13
checkbox input "true"
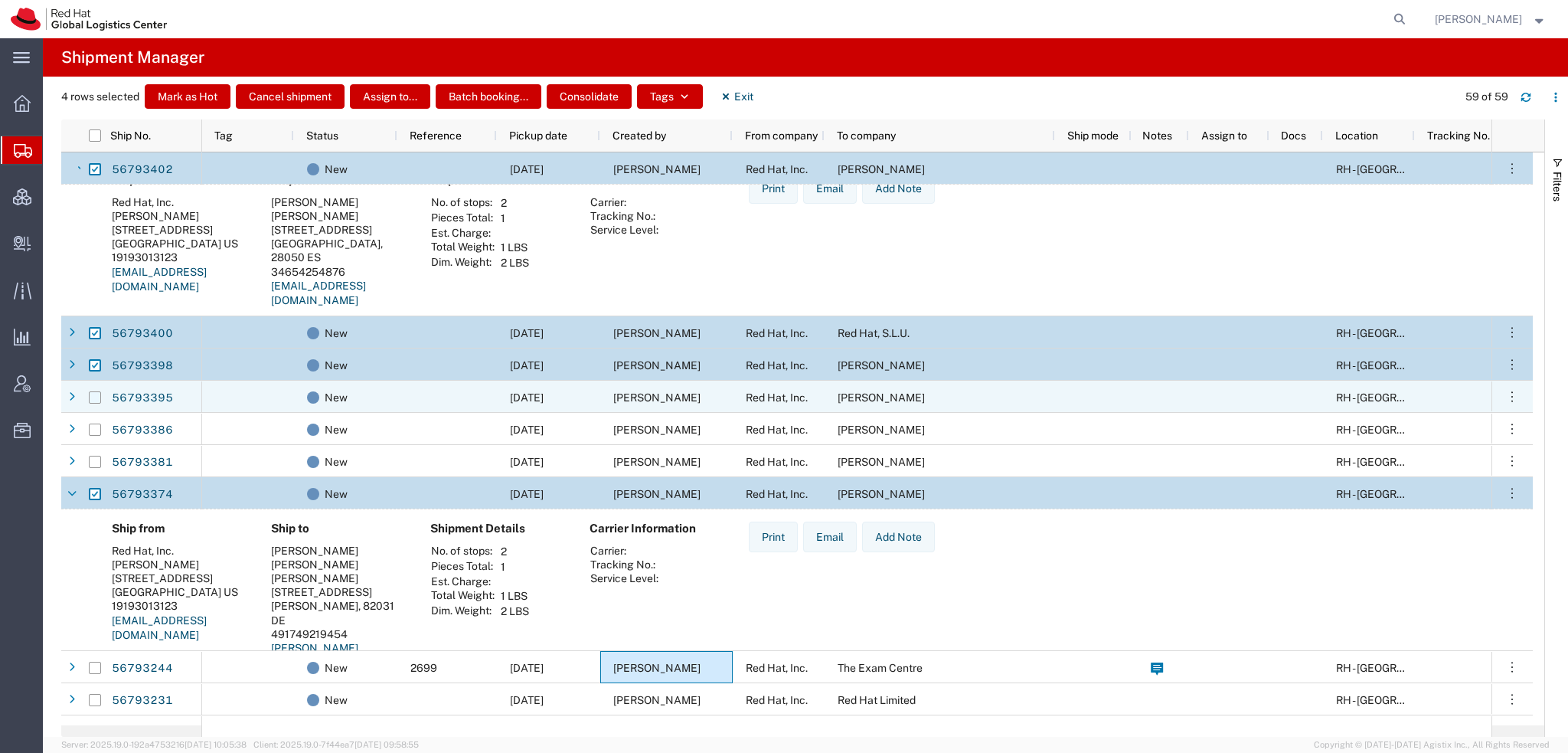
click at [95, 393] on input "Press Space to toggle row selection (unchecked)" at bounding box center [95, 397] width 13 height 13
checkbox input "true"
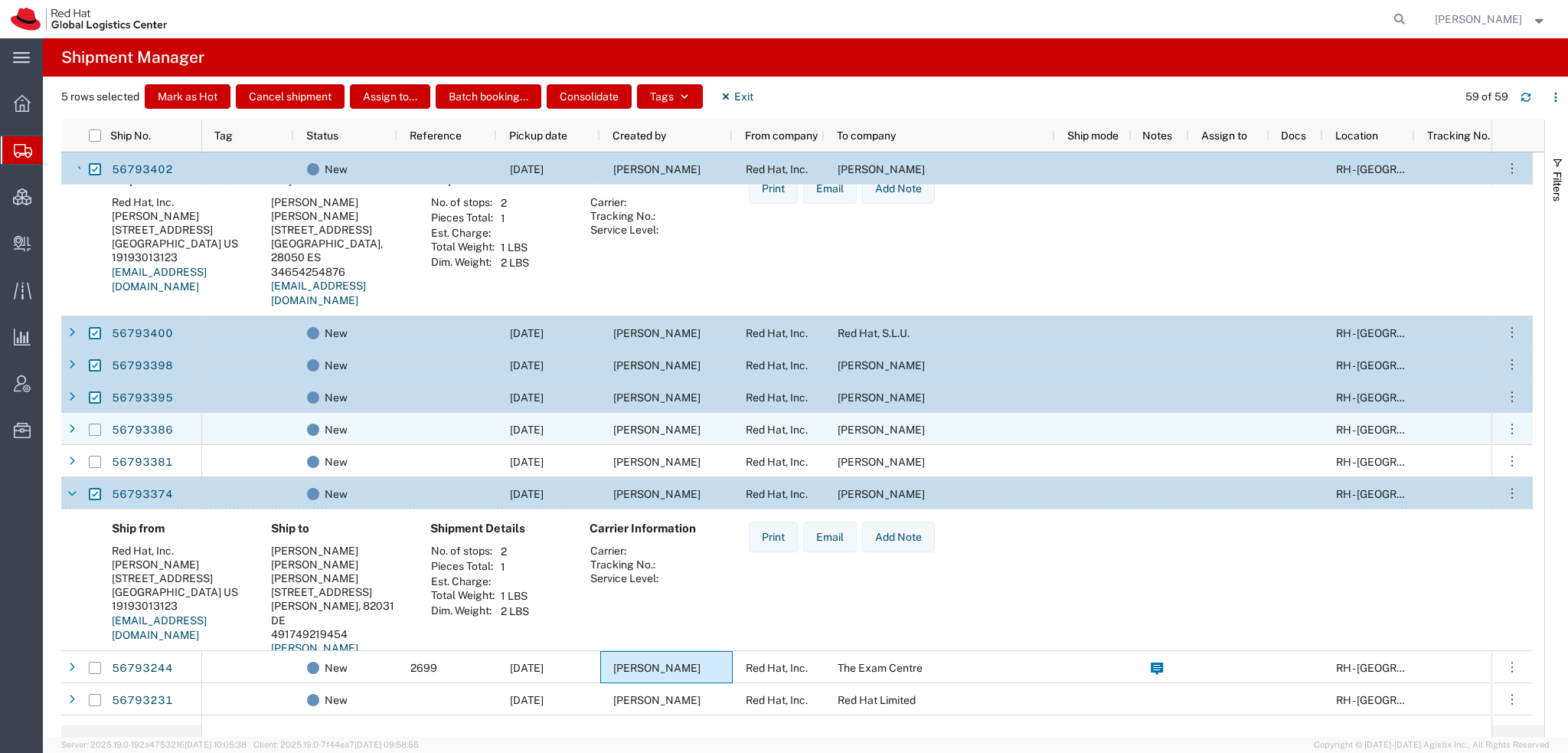
click at [90, 427] on input "Press Space to toggle row selection (unchecked)" at bounding box center [95, 429] width 13 height 13
checkbox input "true"
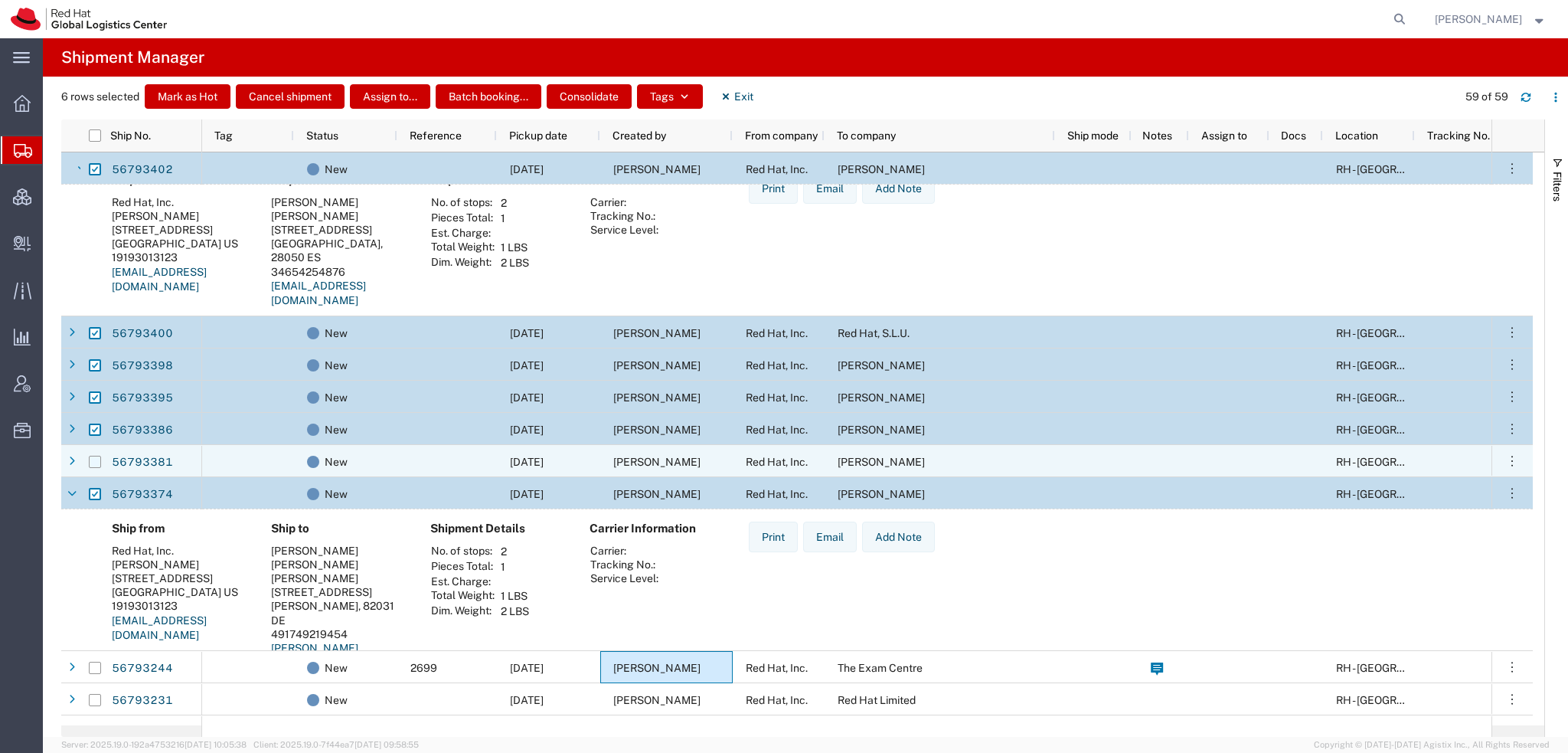
click at [96, 461] on input "Press Space to toggle row selection (unchecked)" at bounding box center [95, 461] width 13 height 13
checkbox input "true"
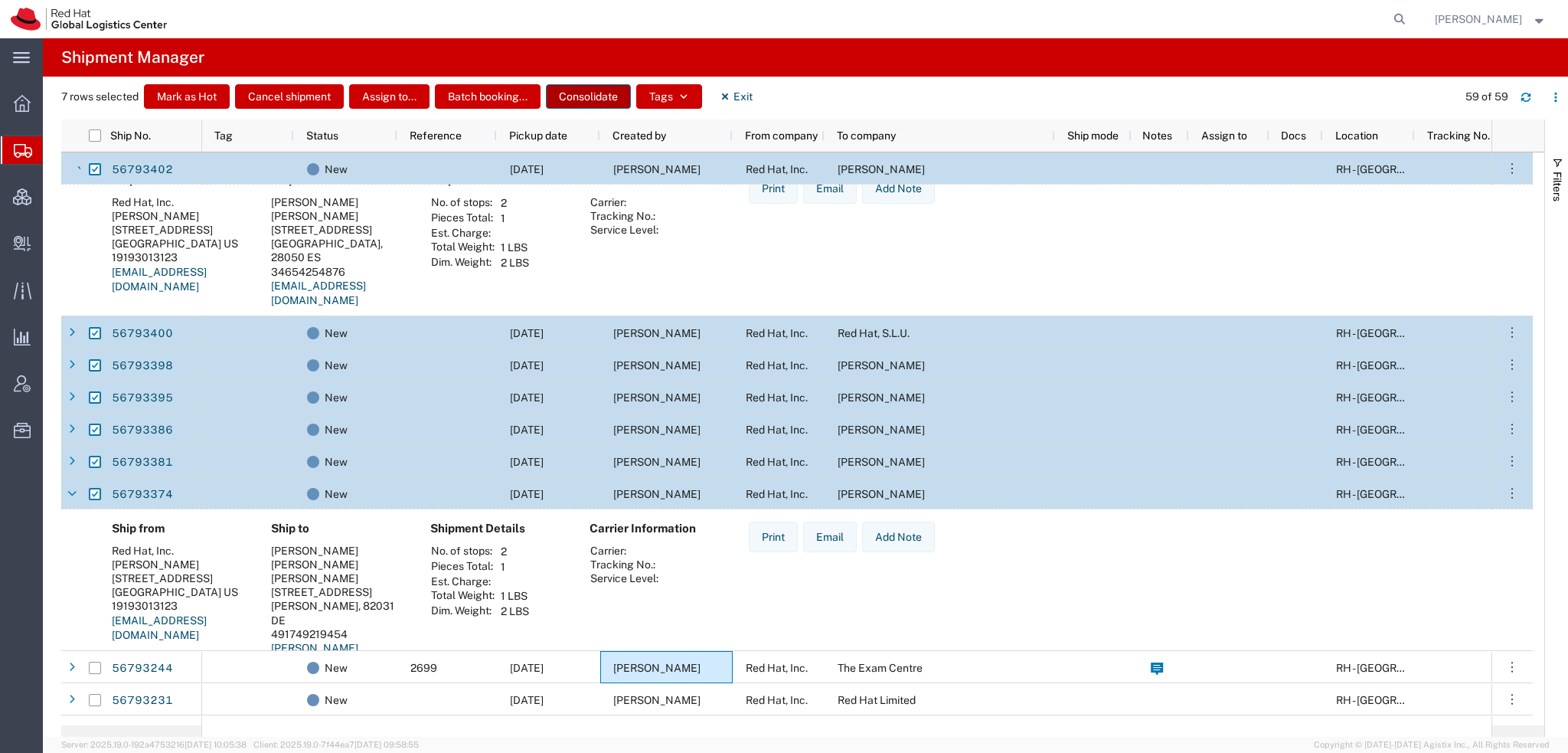
click at [589, 91] on button "Consolidate" at bounding box center [589, 96] width 85 height 24
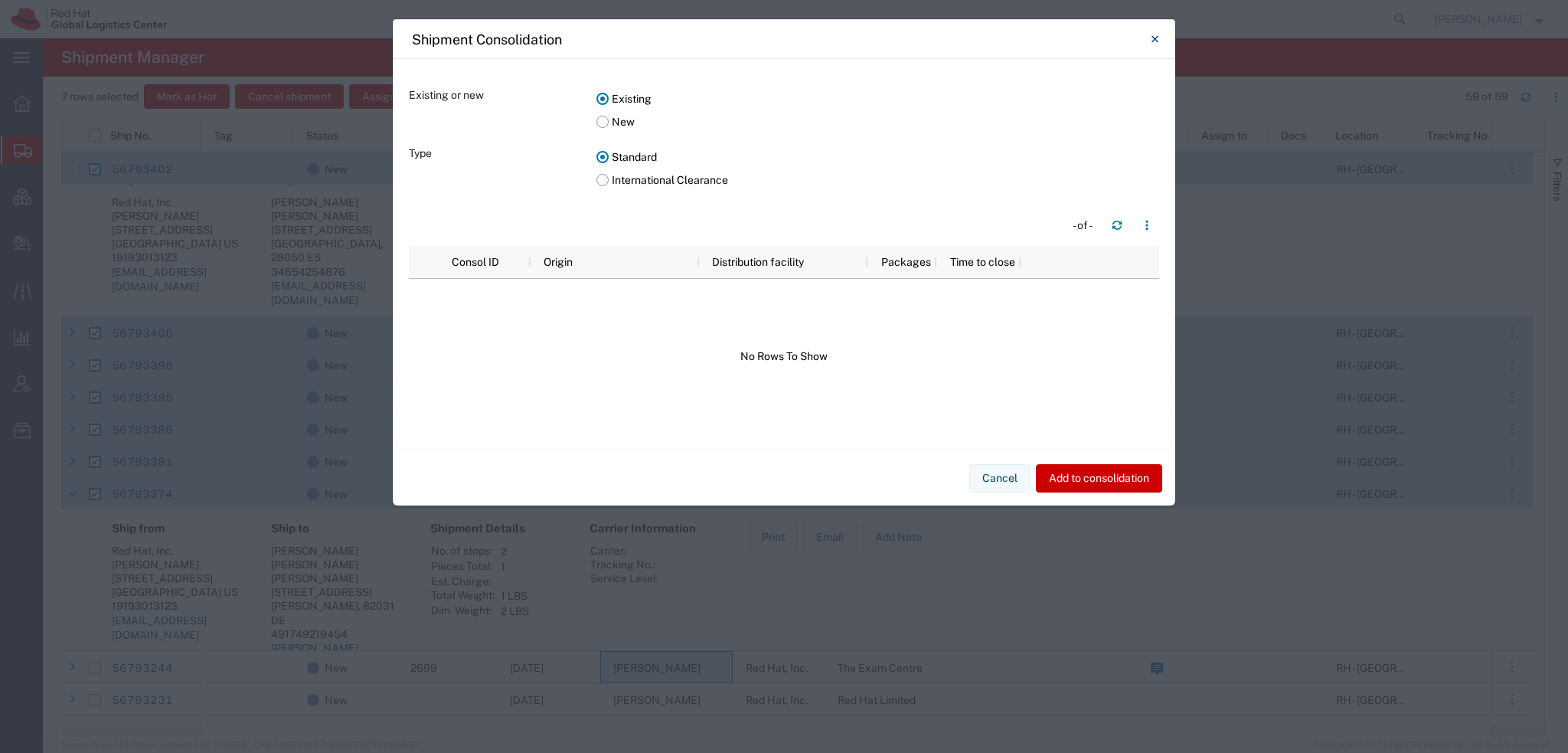
click at [605, 184] on label "International Clearance" at bounding box center [878, 180] width 563 height 23
click at [0, 0] on input "International Clearance" at bounding box center [0, 0] width 0 height 0
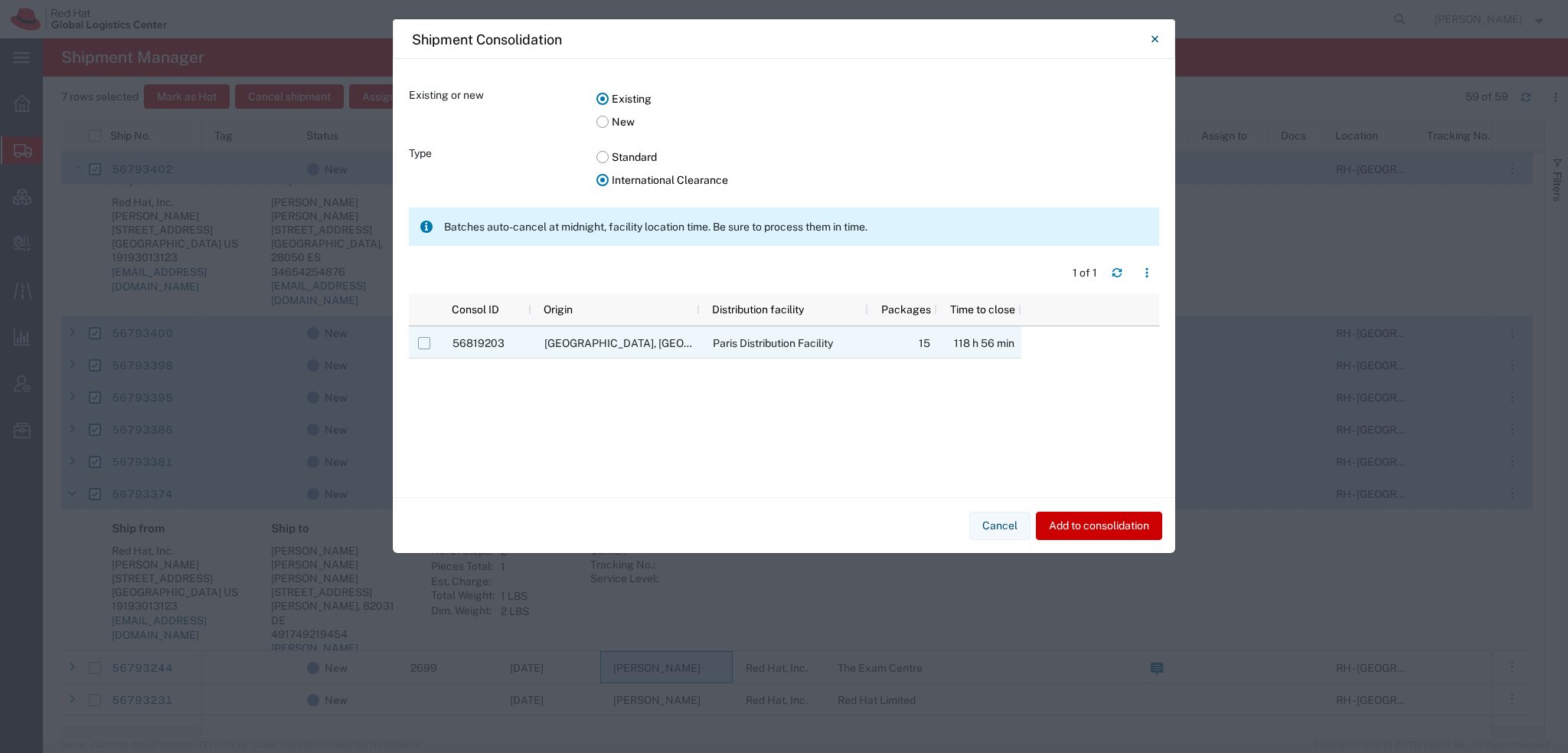
click at [425, 342] on input "Press Space to toggle row selection (unchecked)" at bounding box center [424, 343] width 13 height 13
checkbox input "true"
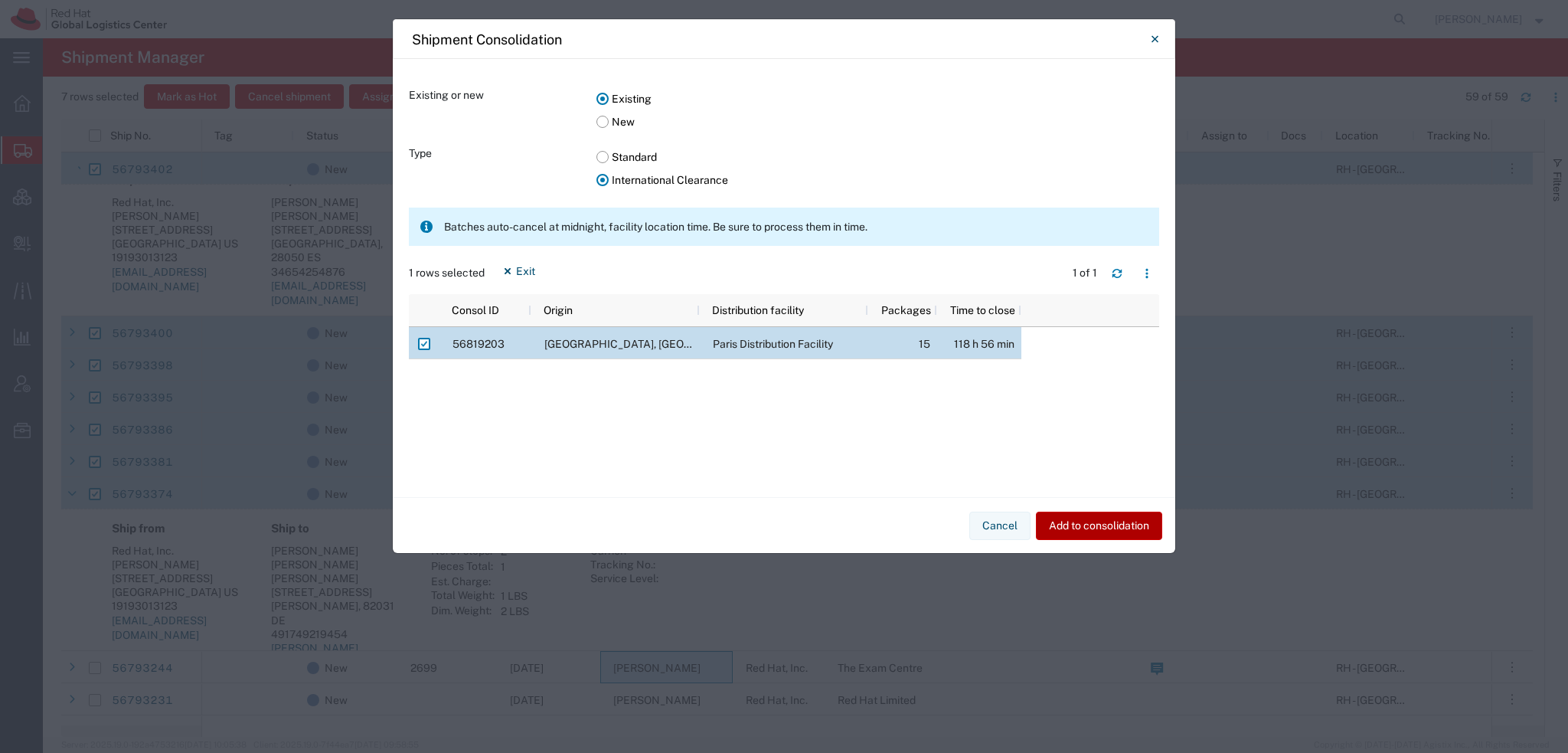
click at [1096, 521] on button "Add to consolidation" at bounding box center [1099, 525] width 127 height 28
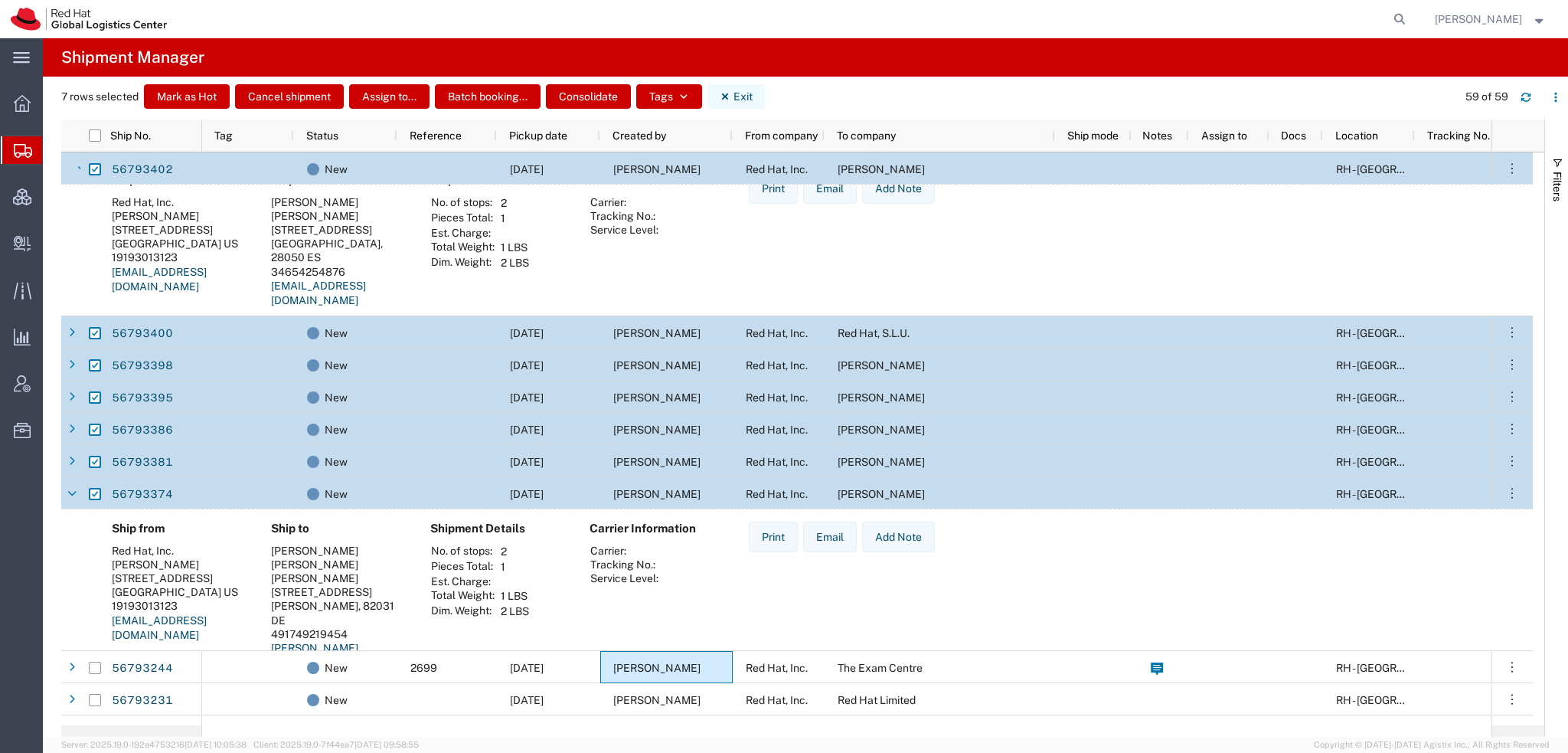
click at [732, 94] on button "Exit" at bounding box center [736, 96] width 57 height 24
checkbox input "false"
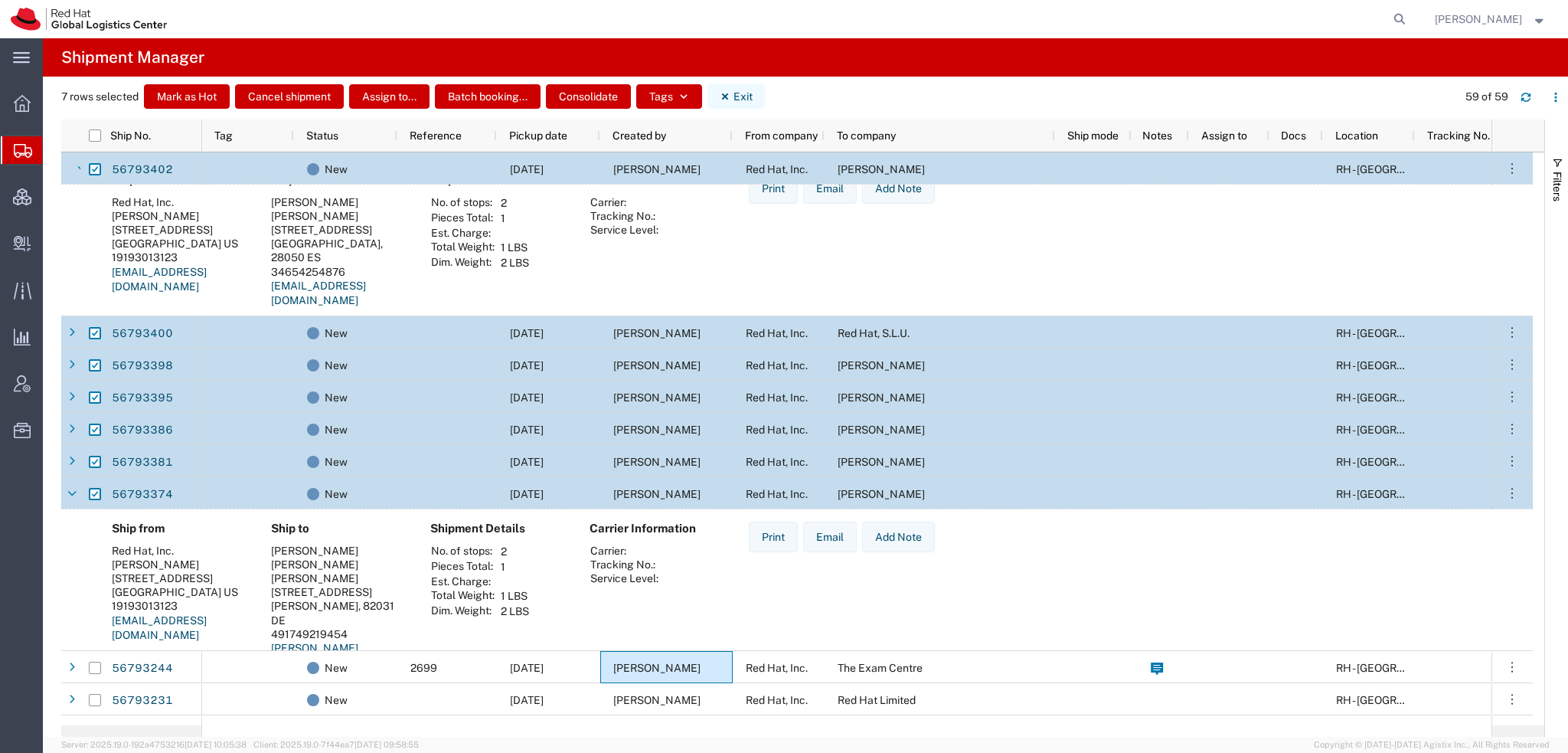
checkbox input "false"
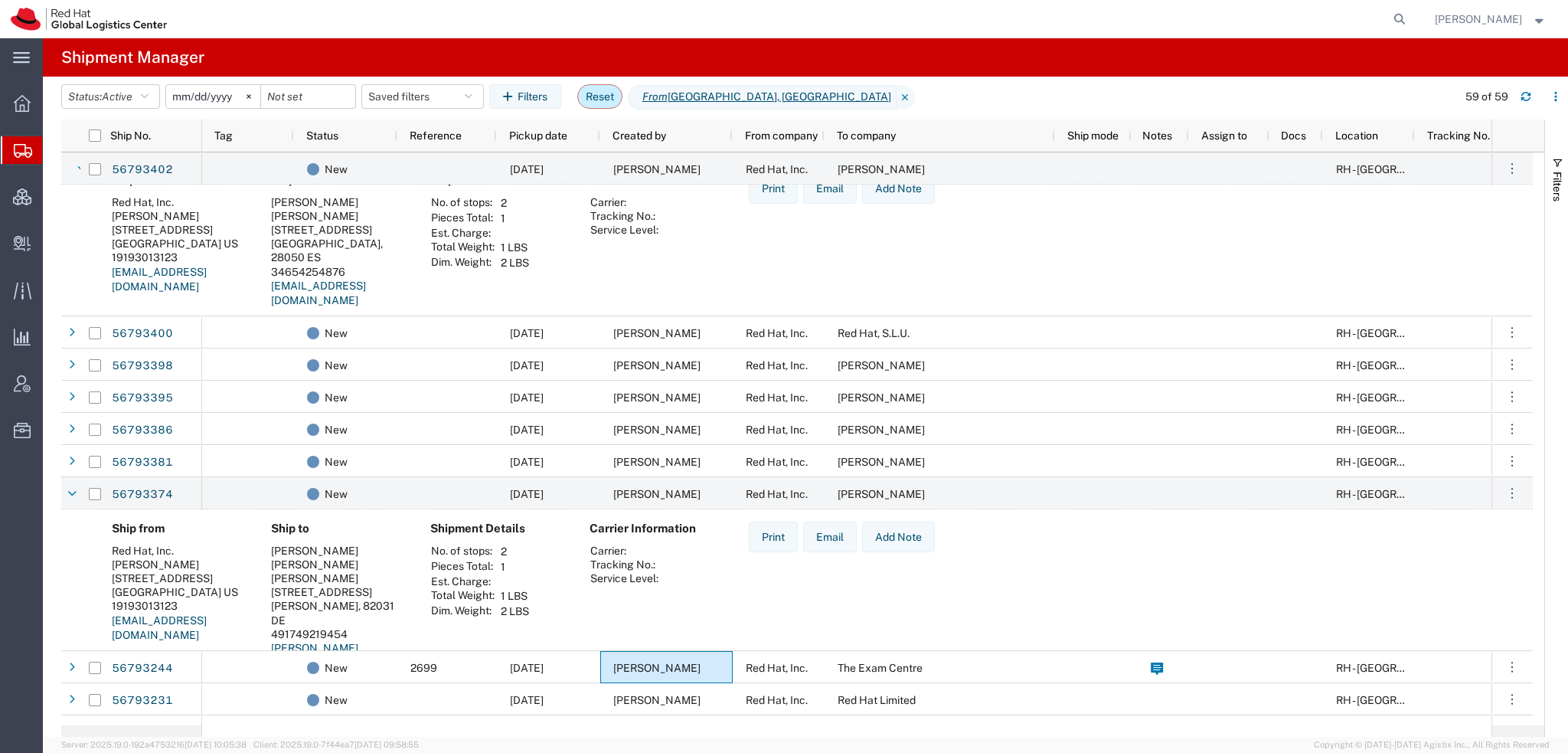
click at [614, 101] on button "Reset" at bounding box center [599, 96] width 45 height 24
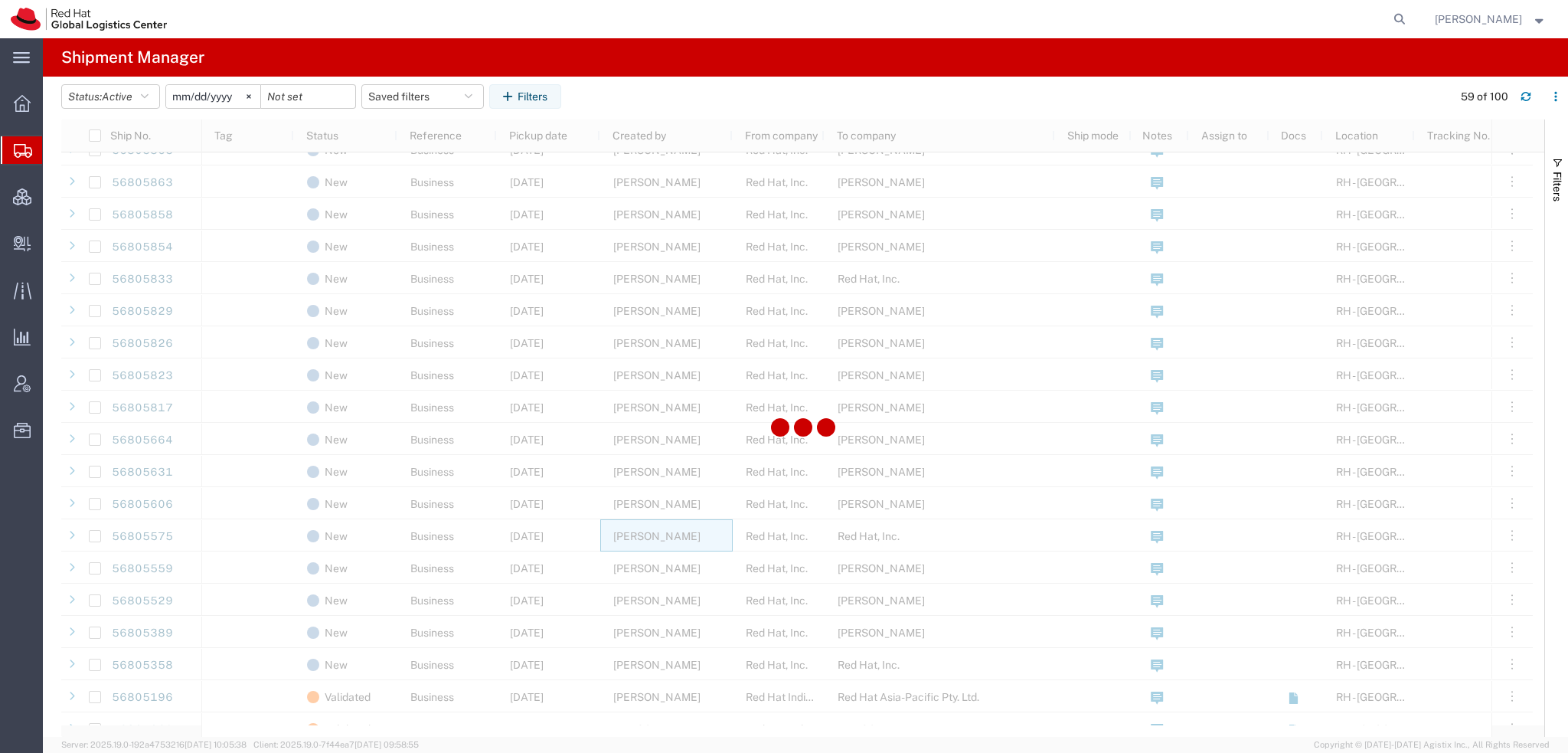
scroll to position [1016, 0]
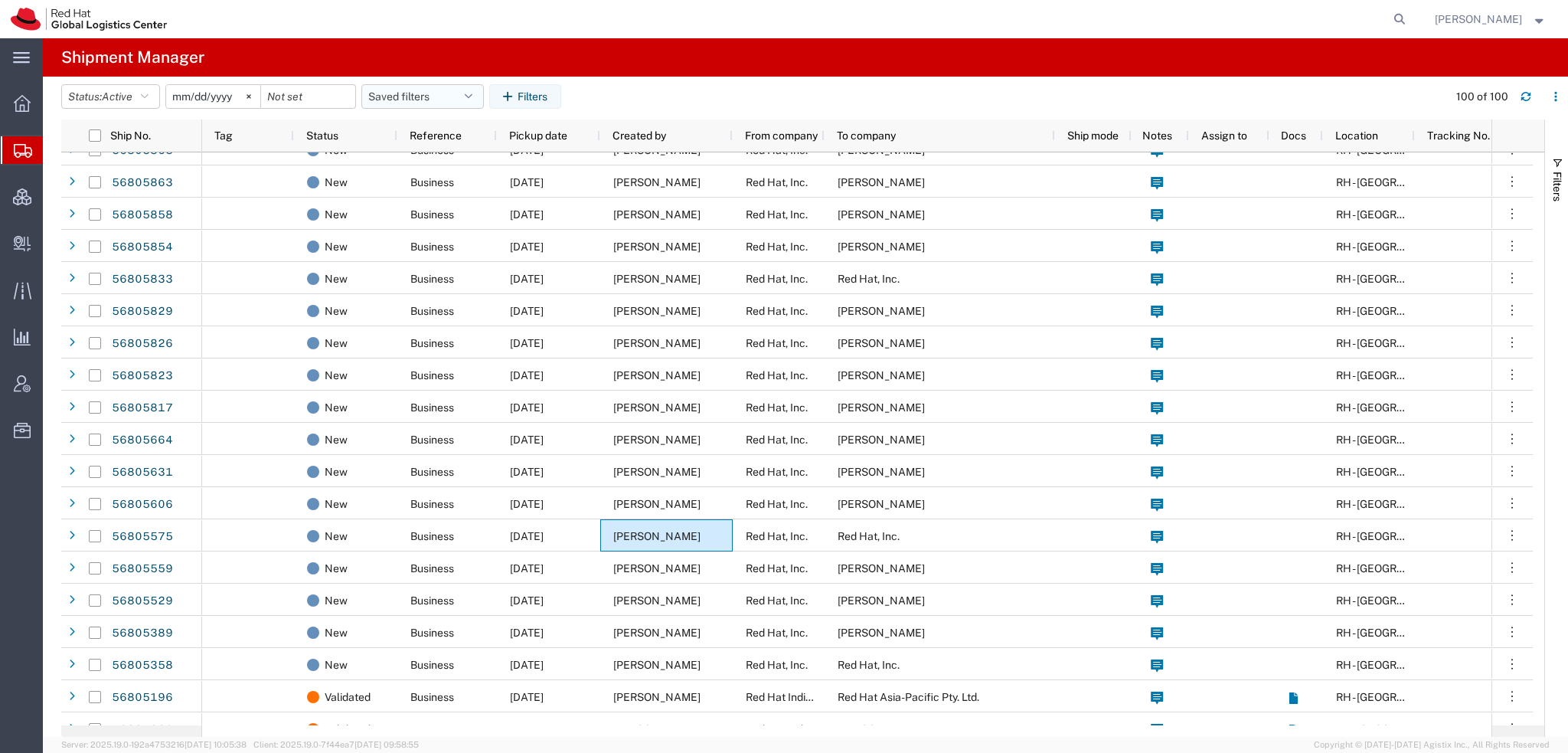
click at [449, 101] on button "Saved filters" at bounding box center [422, 96] width 123 height 24
click at [404, 159] on span "Americas" at bounding box center [464, 162] width 201 height 28
type input "2023-05-07"
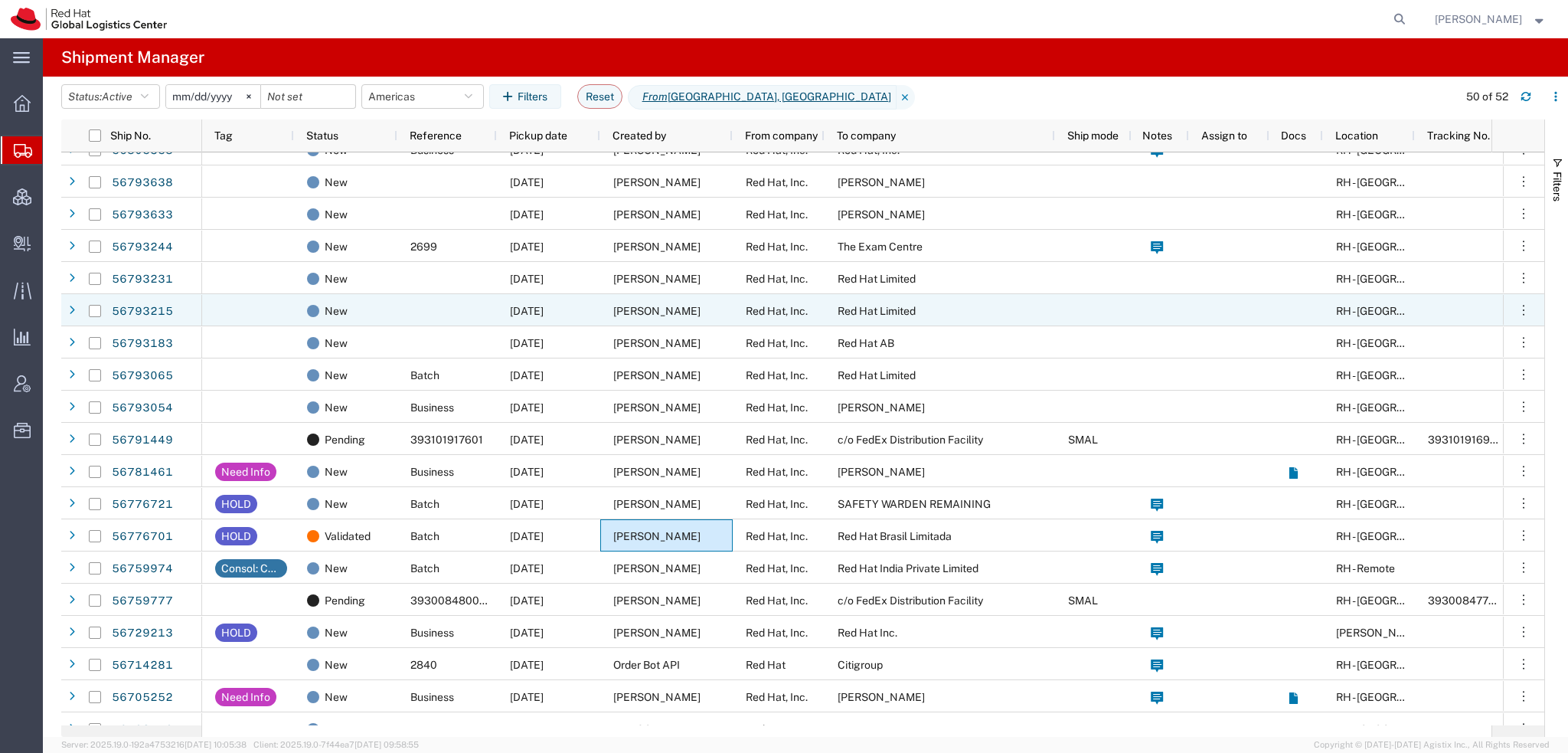
scroll to position [1016, 0]
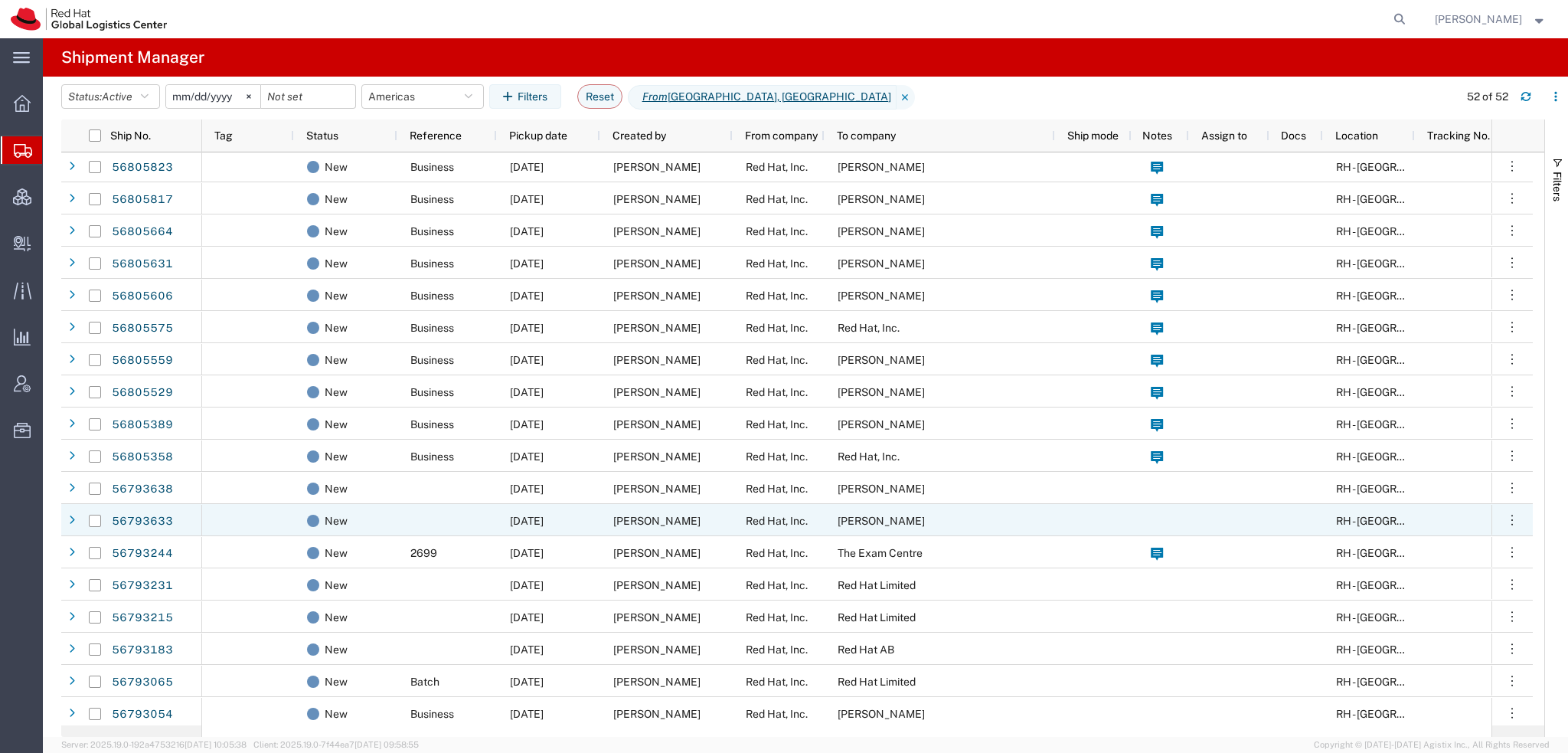
scroll to position [863, 0]
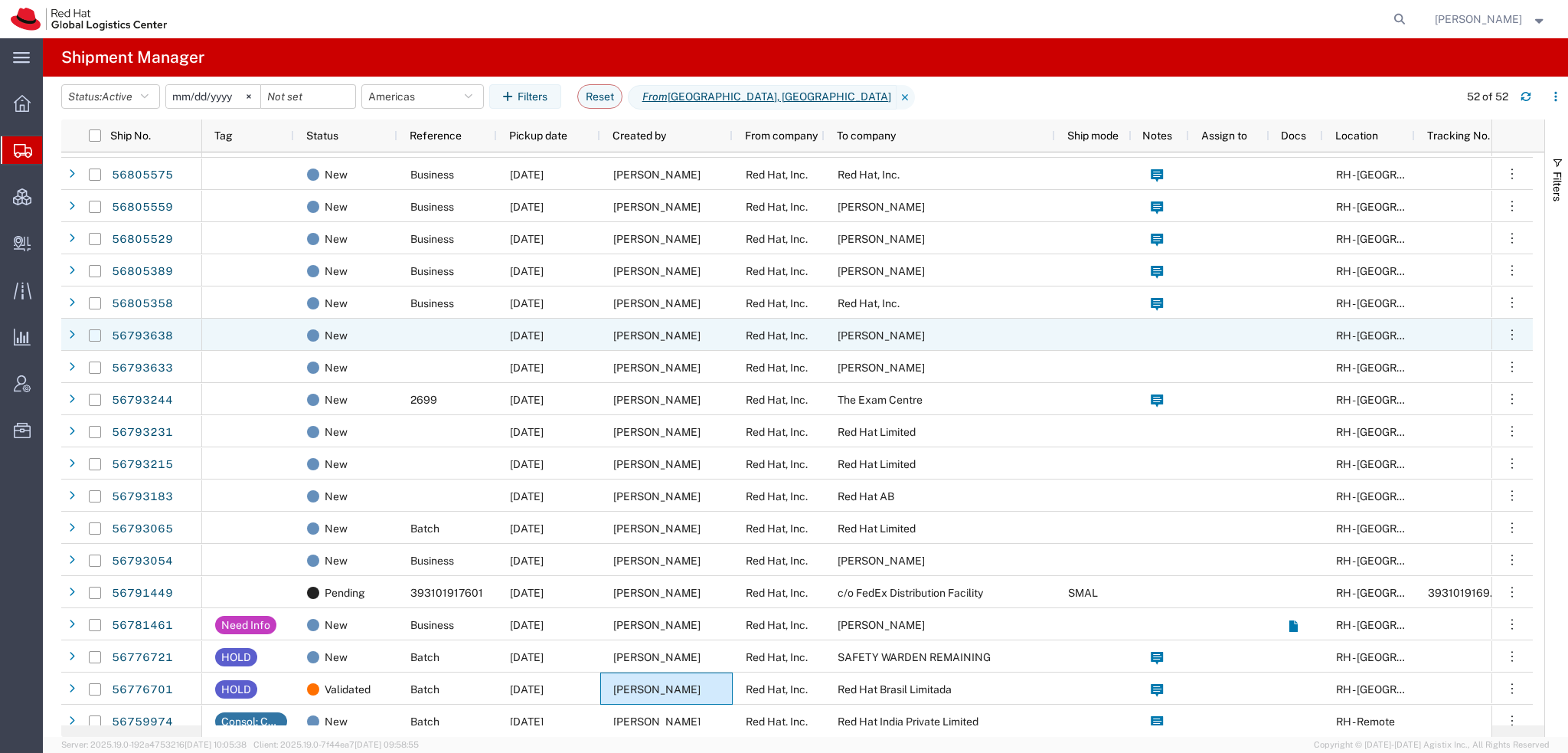
click at [98, 333] on input "Press Space to toggle row selection (unchecked)" at bounding box center [95, 335] width 13 height 13
checkbox input "true"
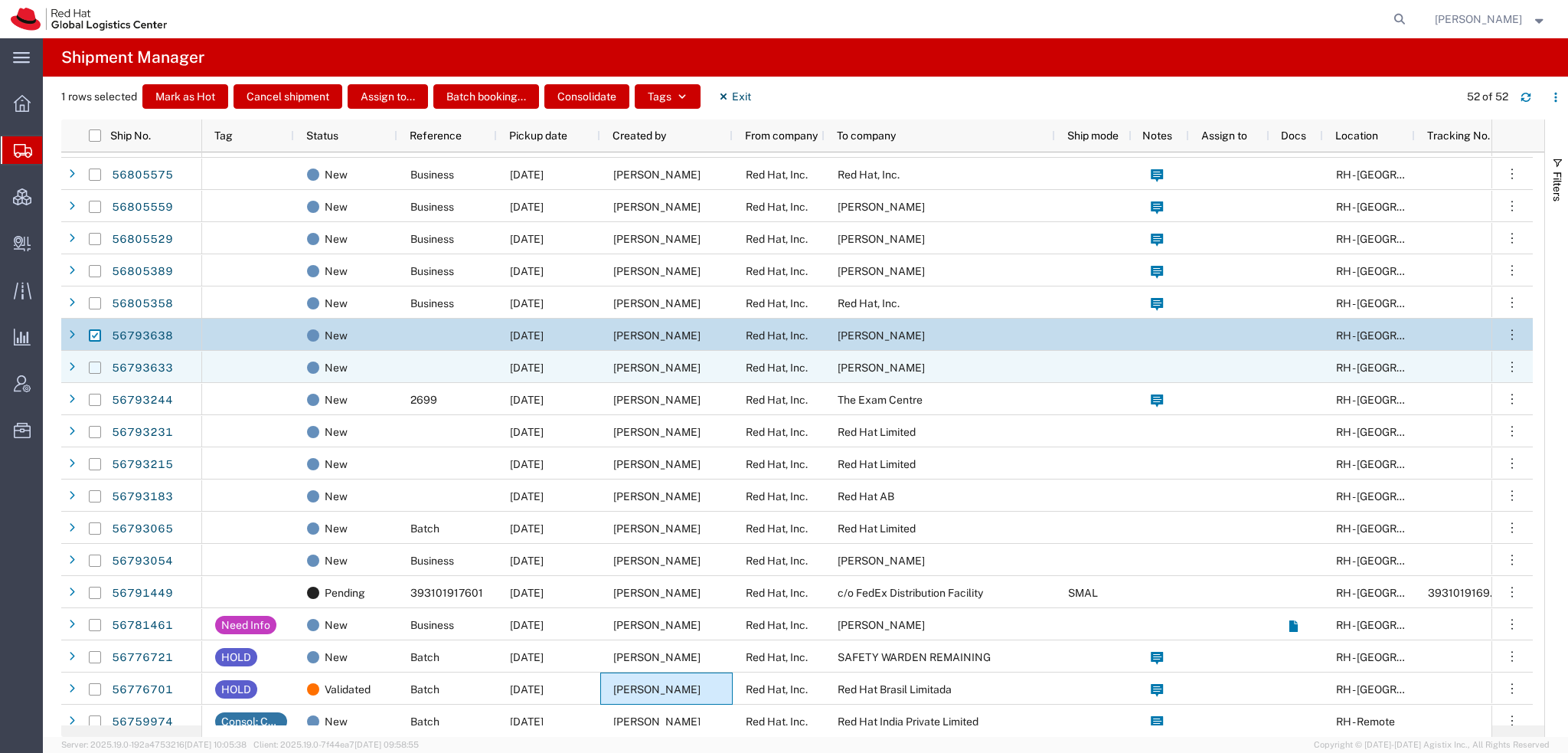
click at [94, 366] on input "Press Space to toggle row selection (unchecked)" at bounding box center [95, 367] width 13 height 13
checkbox input "true"
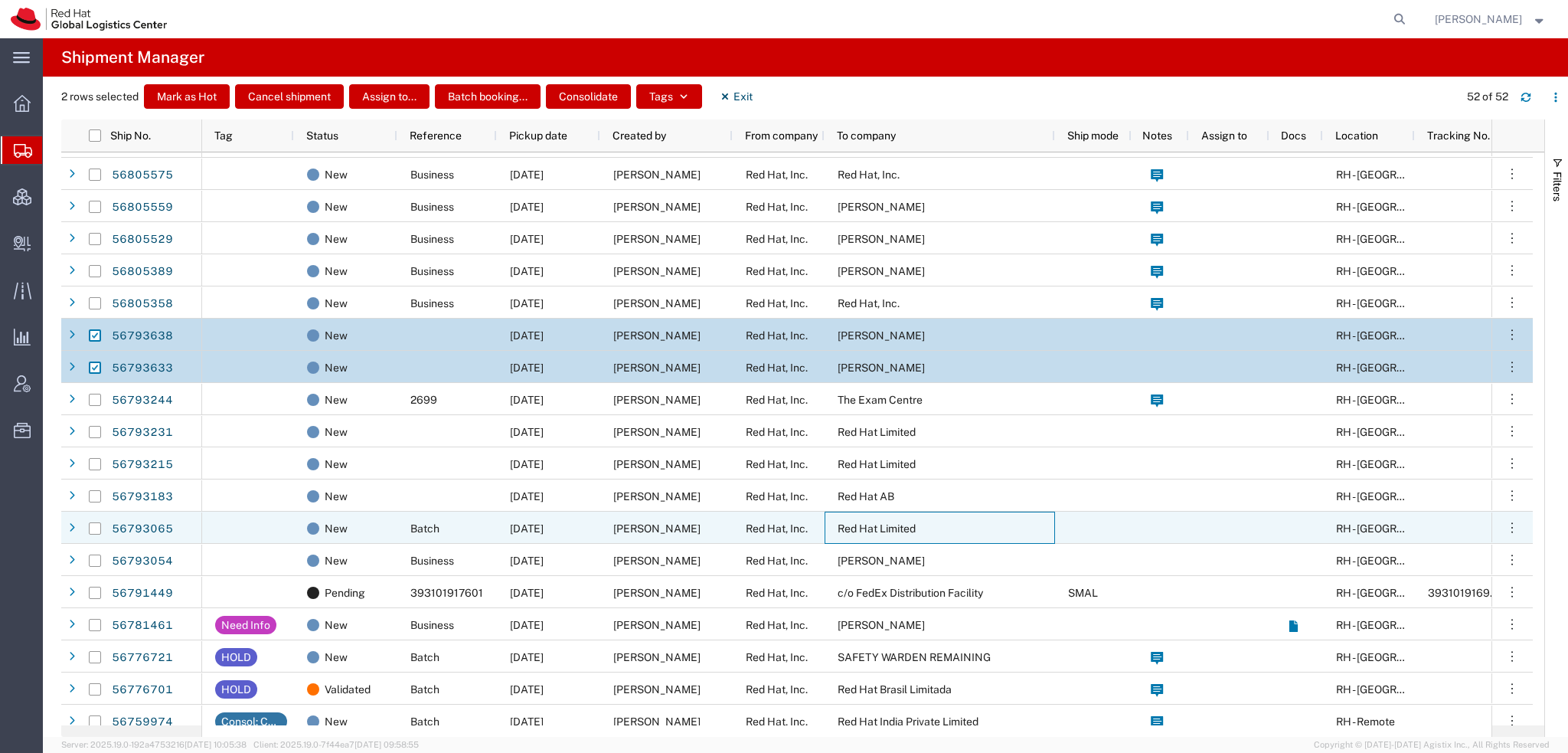
click at [867, 532] on span "Red Hat Limited" at bounding box center [877, 528] width 78 height 13
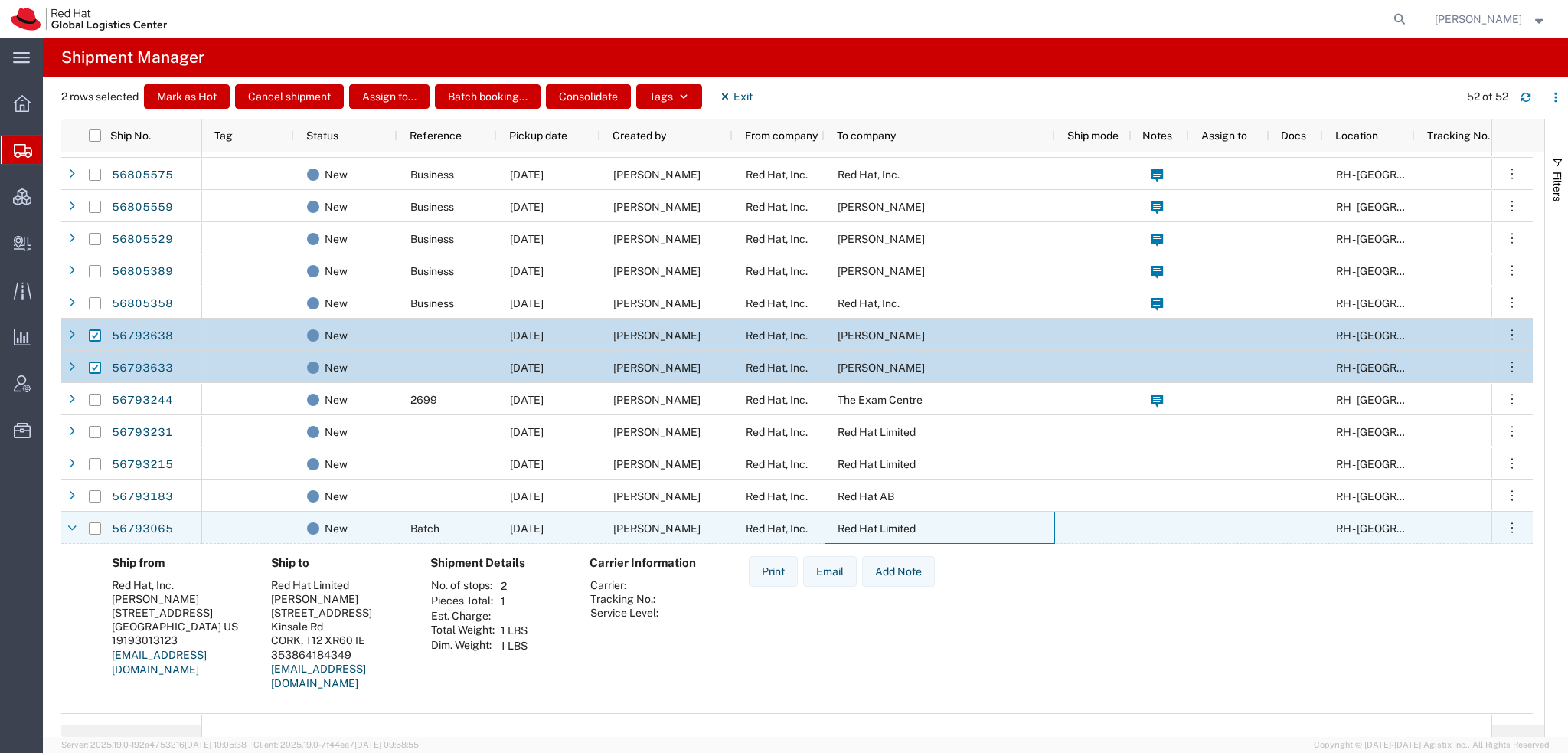
click at [867, 532] on span "Red Hat Limited" at bounding box center [877, 528] width 78 height 13
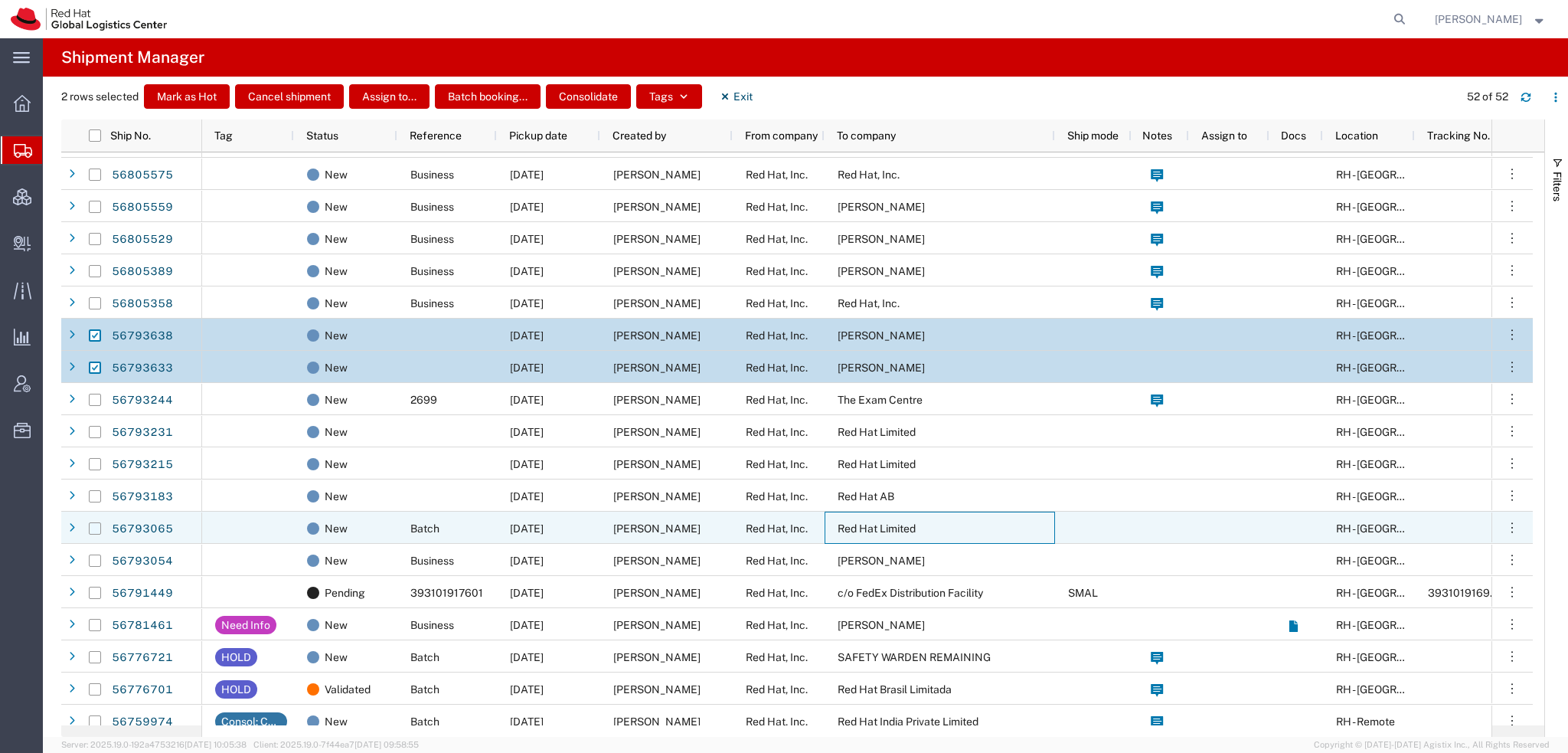
click at [92, 530] on input "Press Space to toggle row selection (unchecked)" at bounding box center [95, 528] width 13 height 13
checkbox input "true"
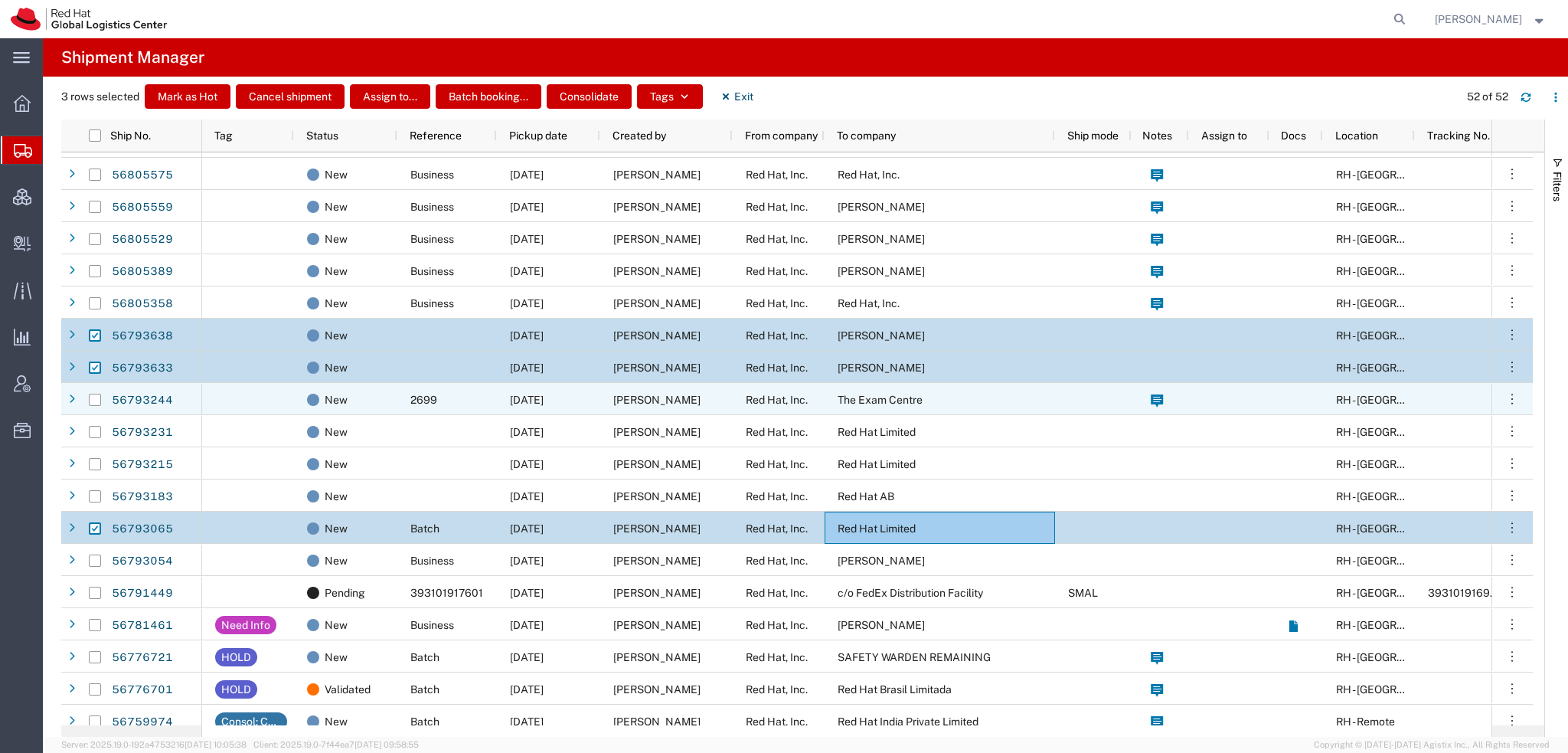
click at [884, 397] on span "The Exam Centre" at bounding box center [881, 399] width 85 height 13
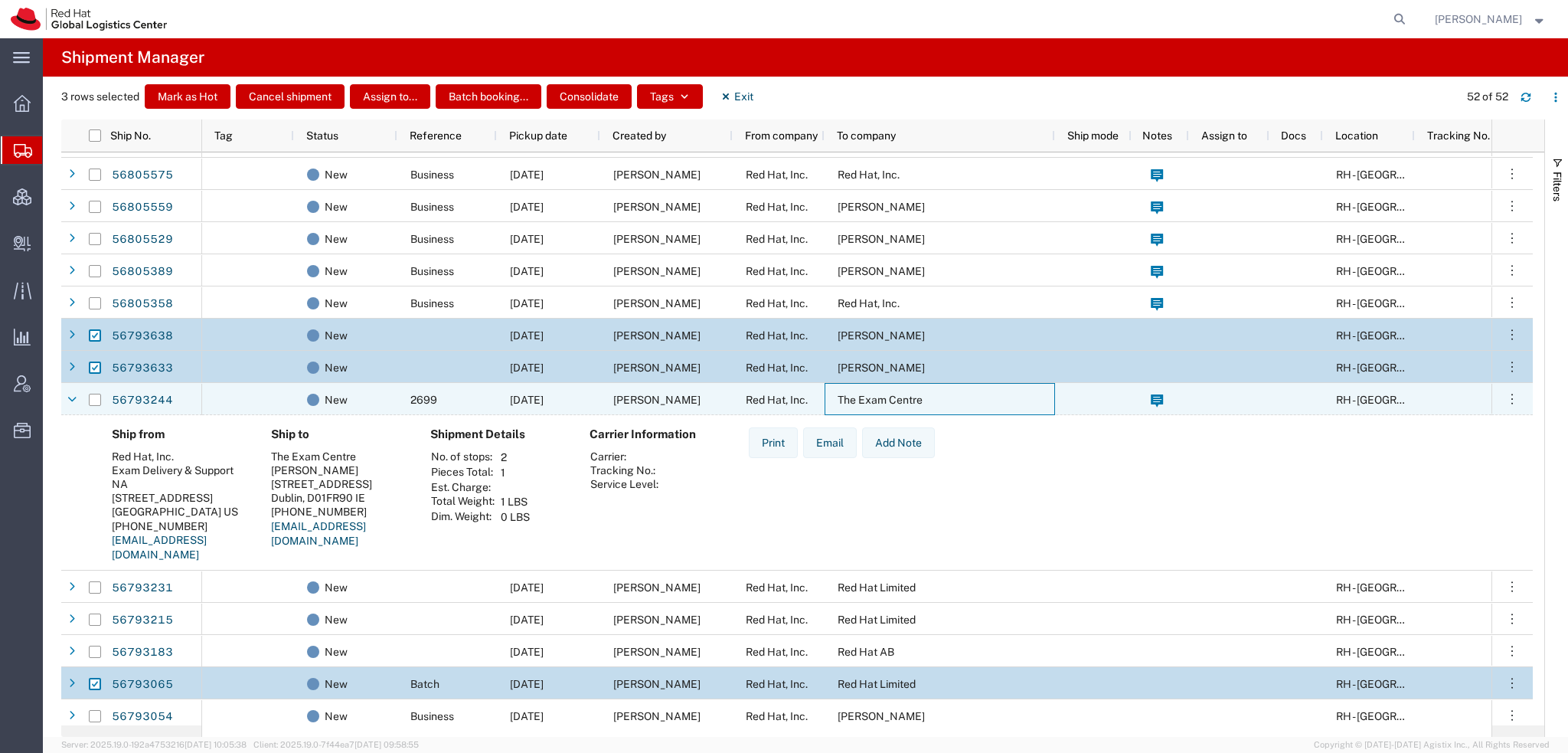
click at [884, 397] on span "The Exam Centre" at bounding box center [881, 399] width 85 height 13
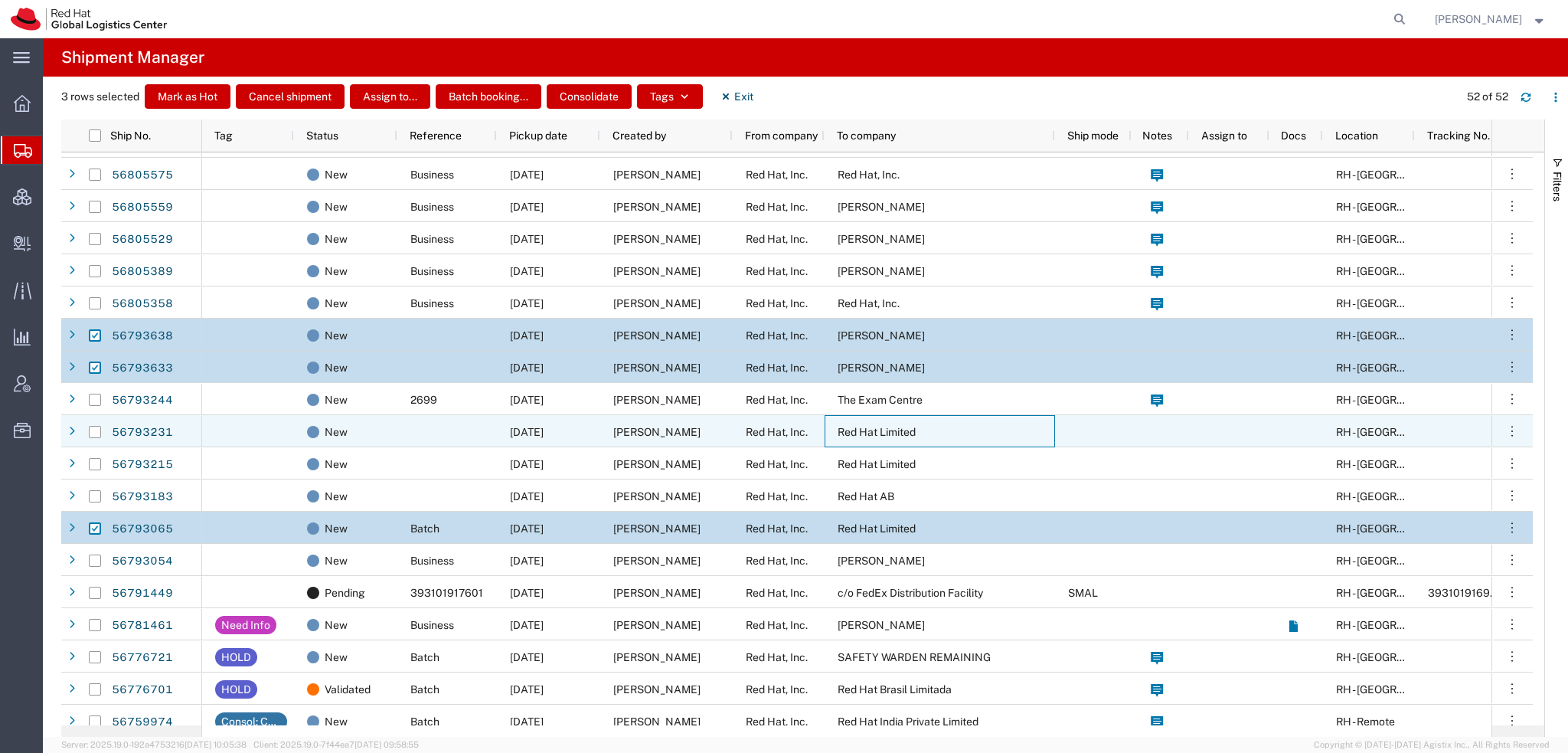
click at [849, 429] on span "Red Hat Limited" at bounding box center [877, 431] width 78 height 13
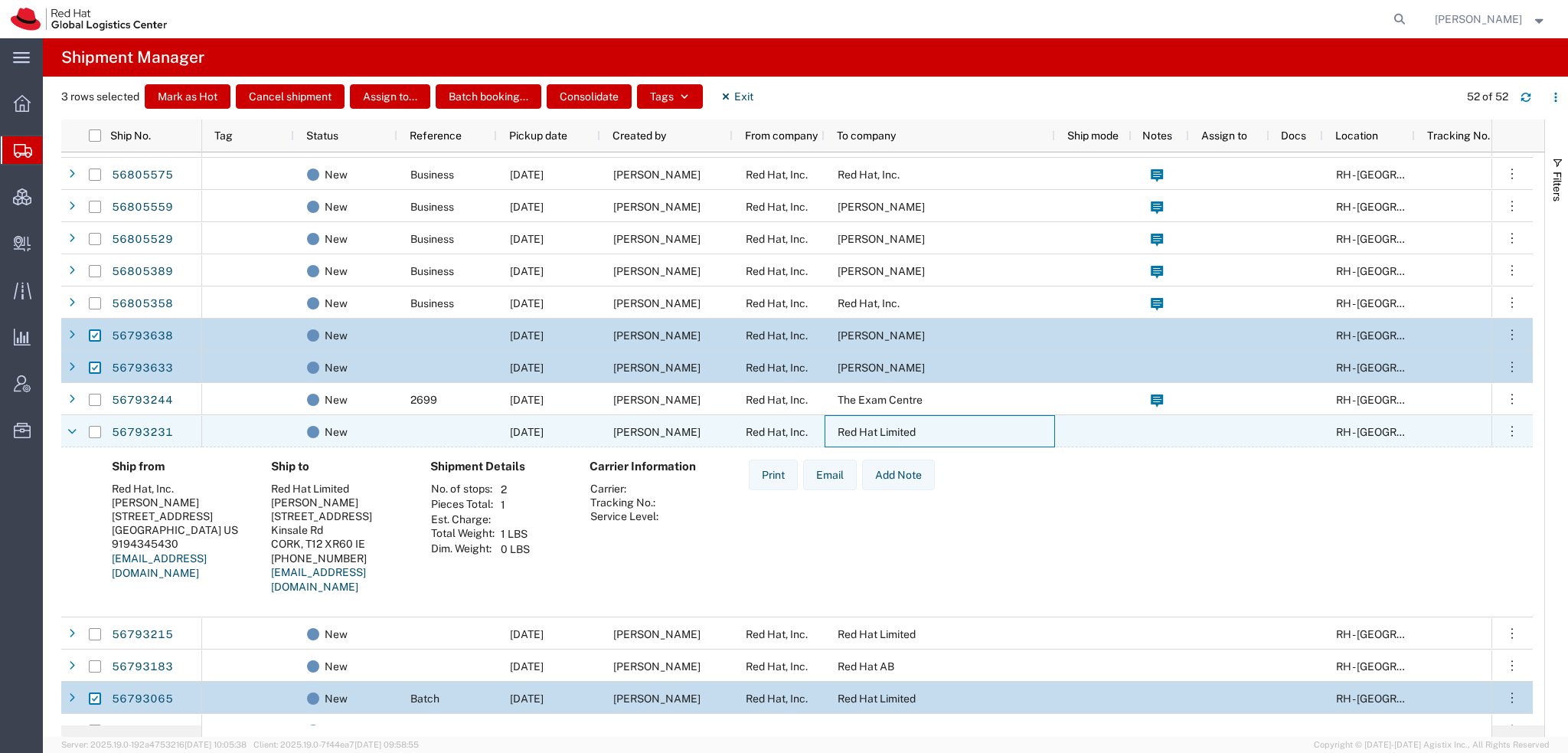
click at [849, 429] on span "Red Hat Limited" at bounding box center [877, 431] width 78 height 13
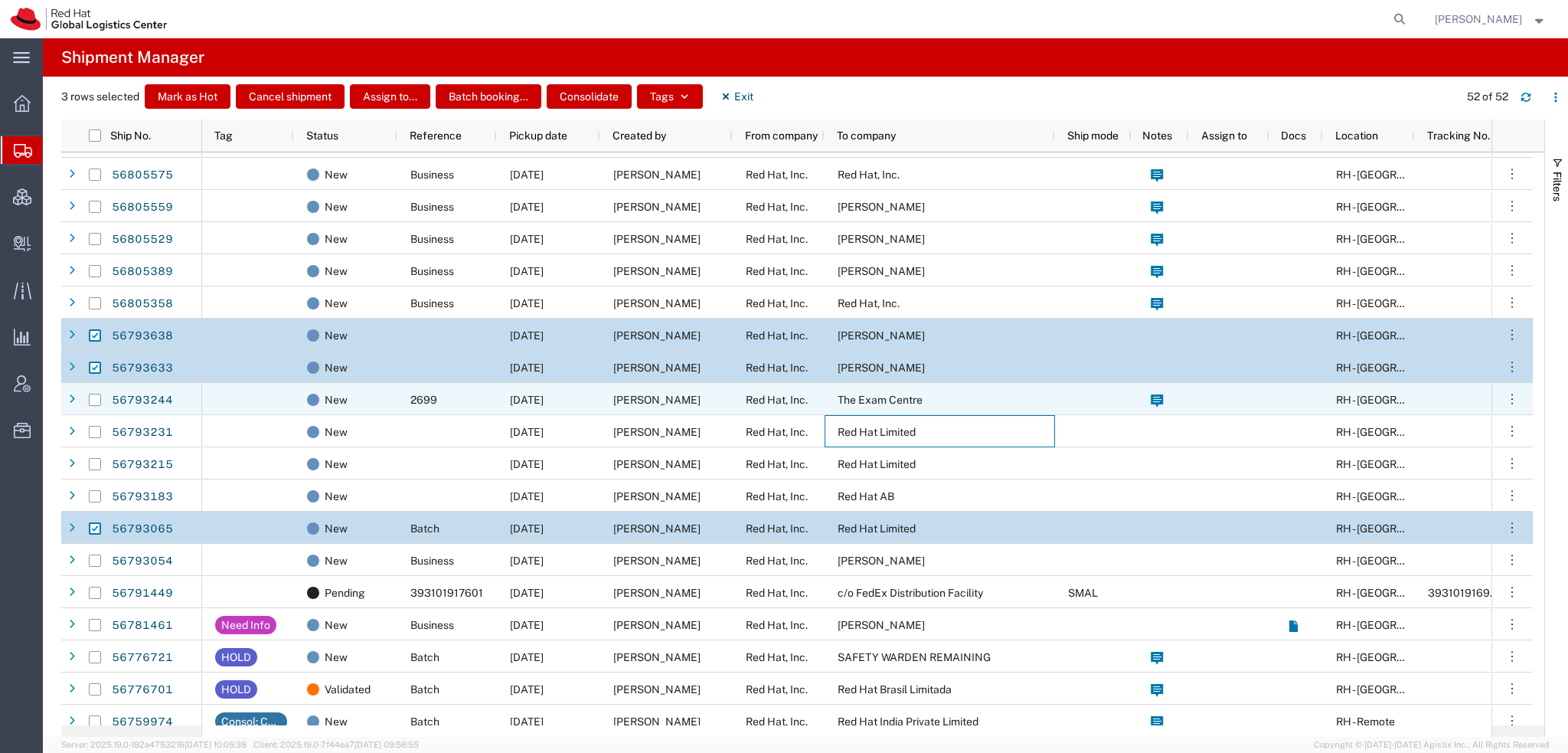
click at [863, 393] on span "The Exam Centre" at bounding box center [881, 399] width 85 height 13
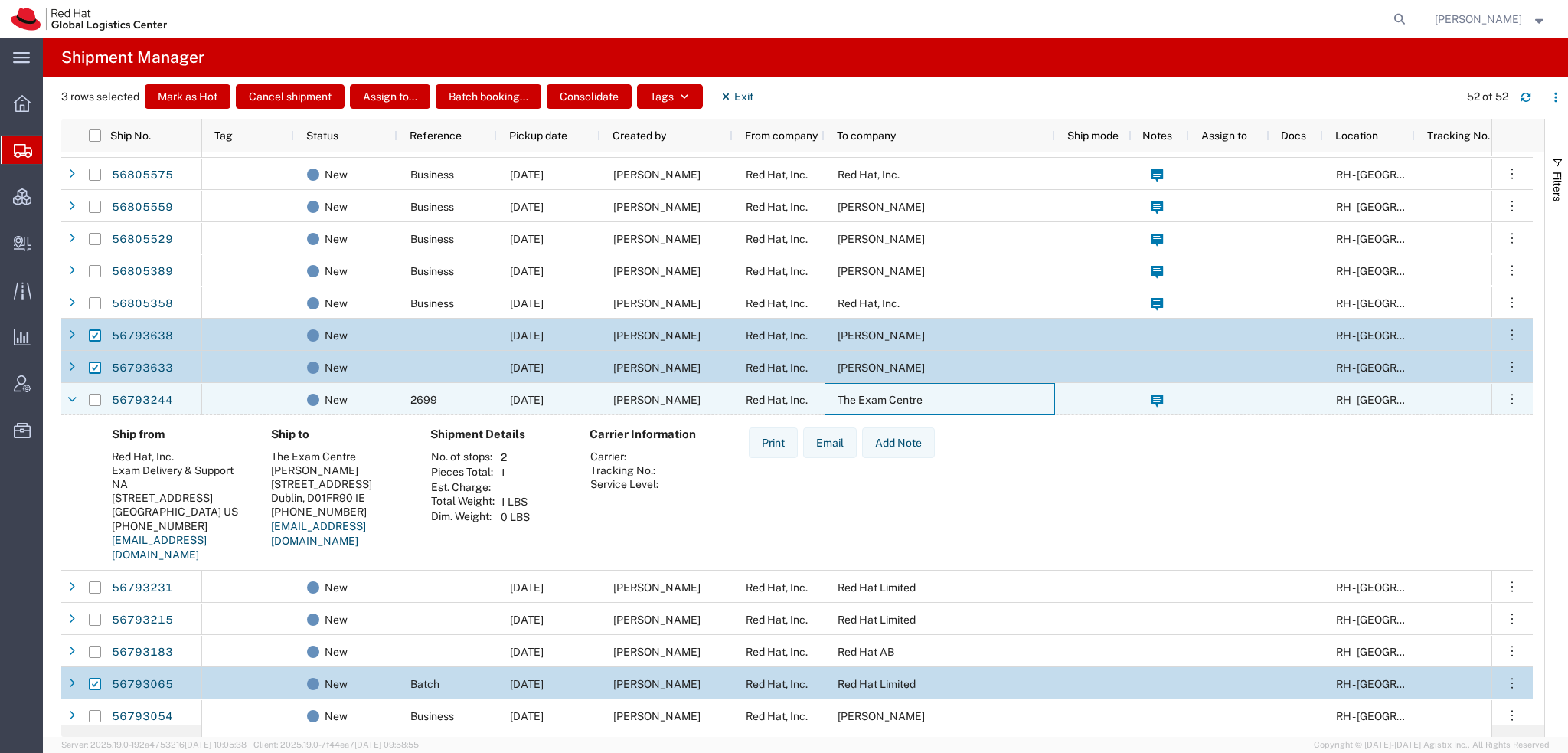
click at [863, 393] on span "The Exam Centre" at bounding box center [881, 399] width 85 height 13
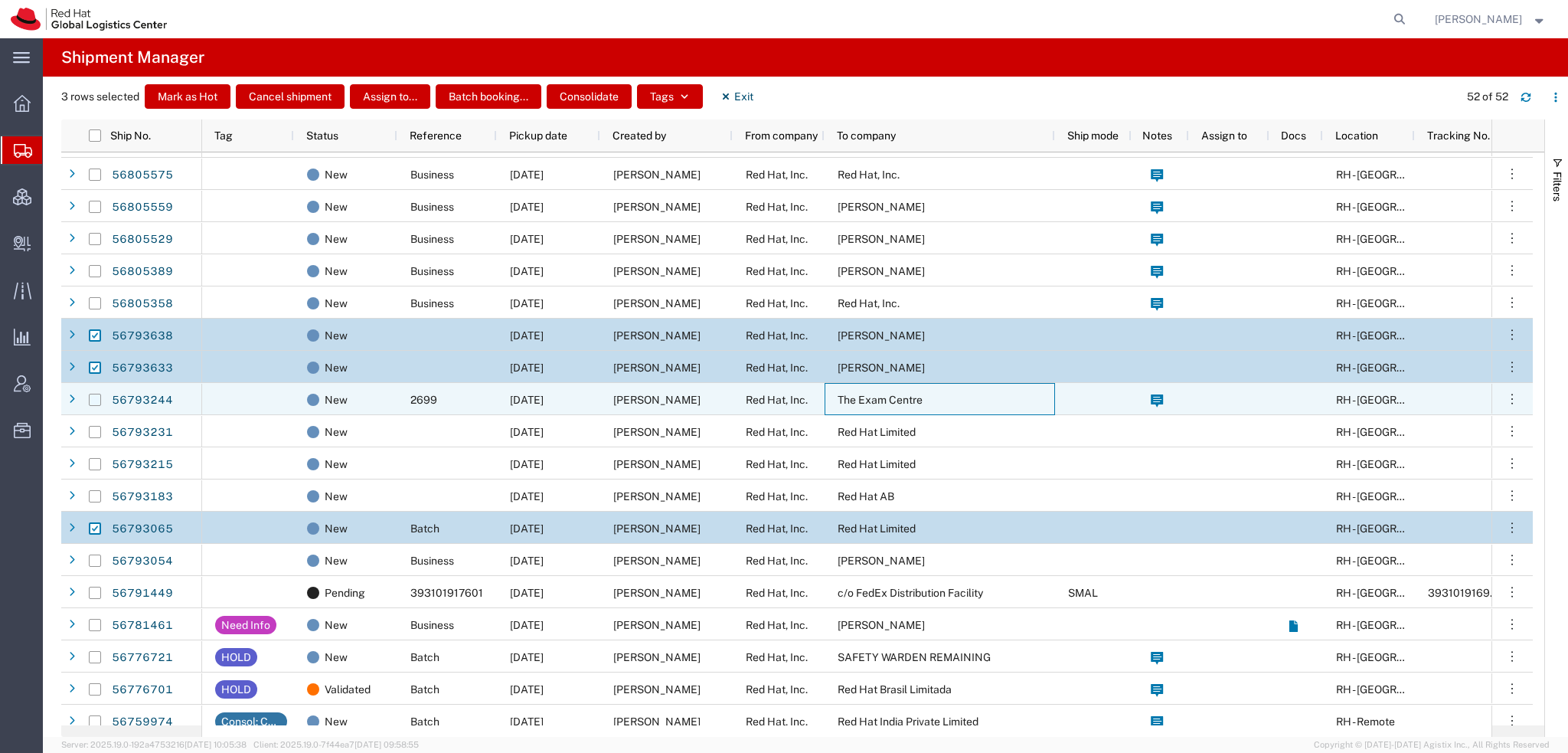
click at [90, 395] on input "Press Space to toggle row selection (unchecked)" at bounding box center [95, 399] width 13 height 13
checkbox input "true"
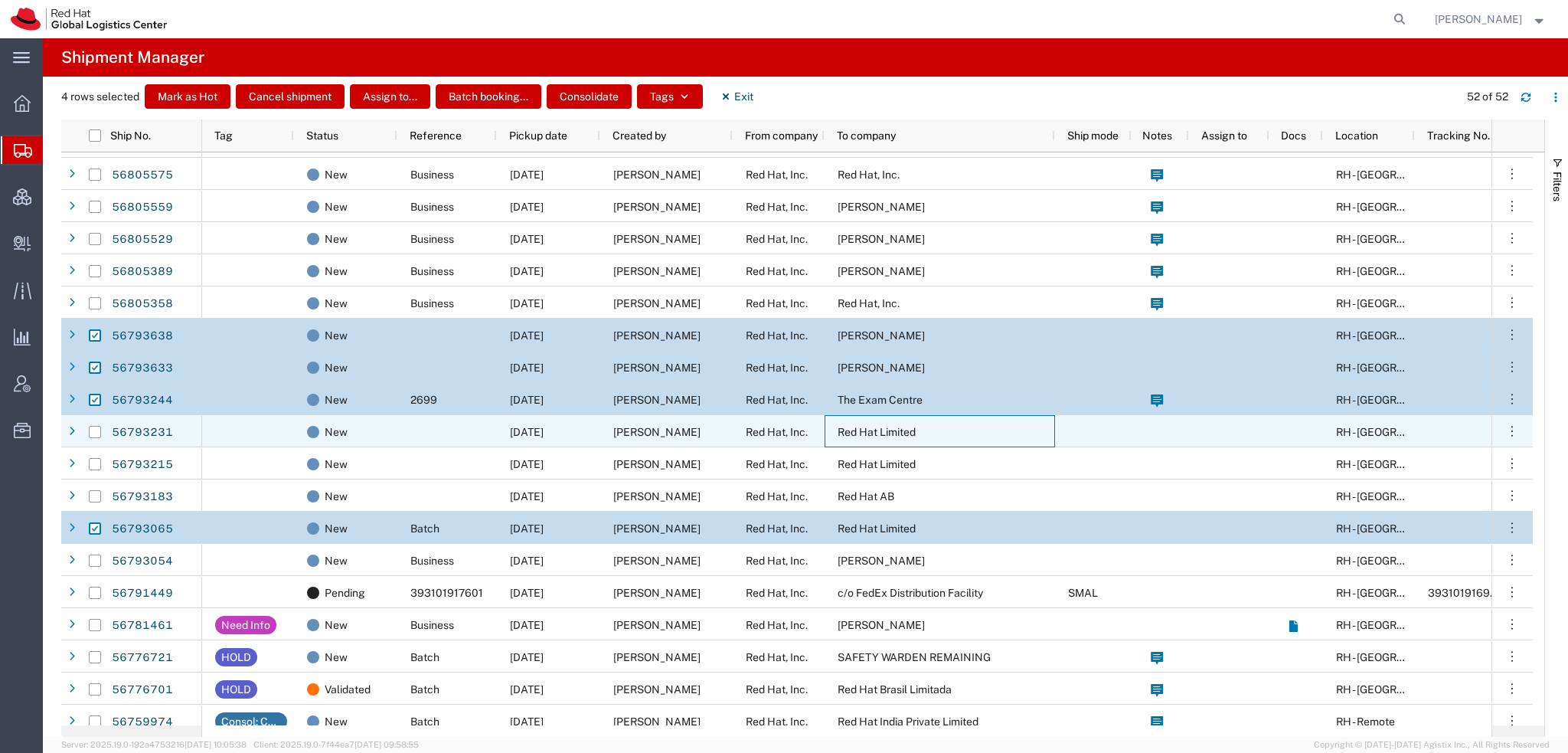
click at [889, 434] on span "Red Hat Limited" at bounding box center [877, 431] width 78 height 13
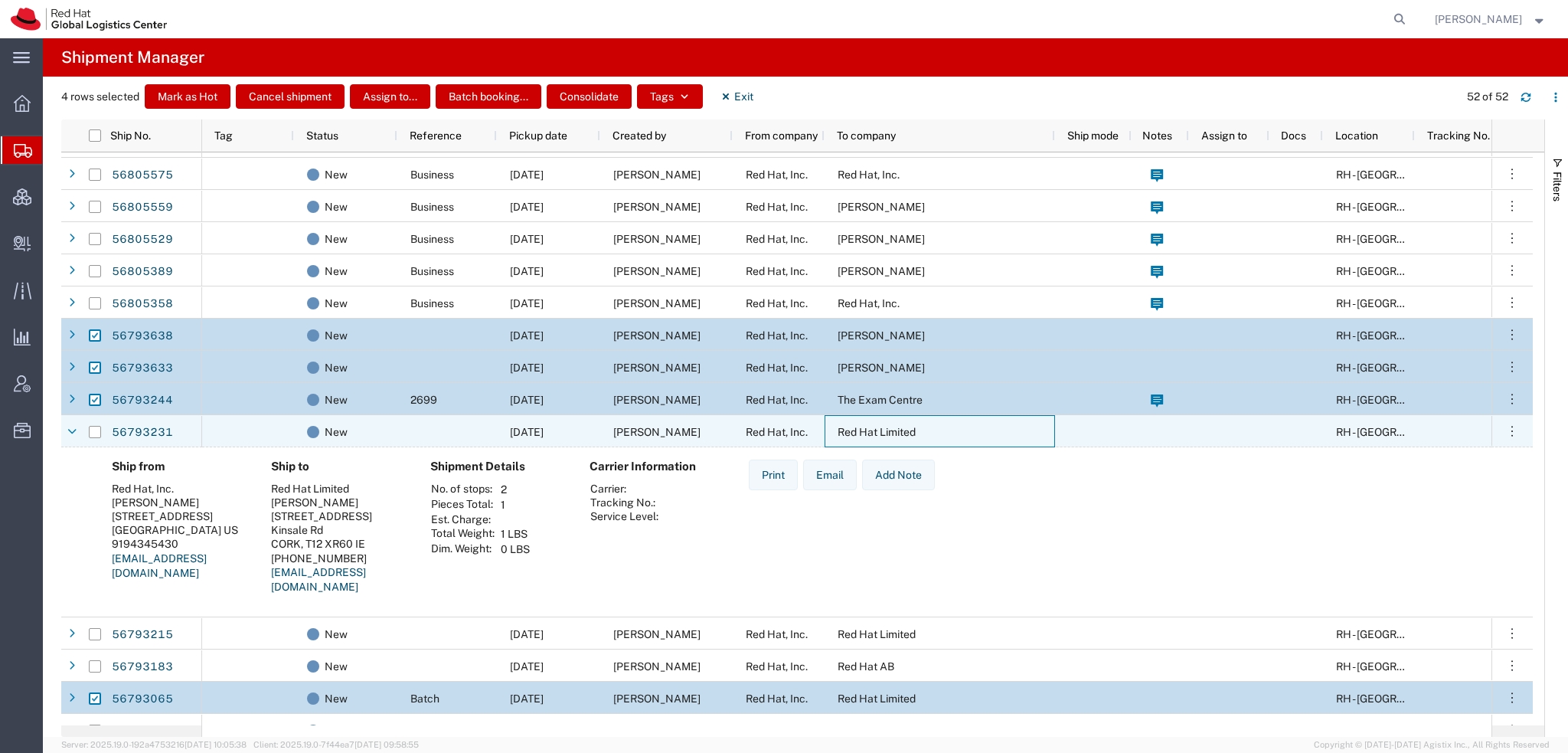
click at [889, 434] on span "Red Hat Limited" at bounding box center [877, 431] width 78 height 13
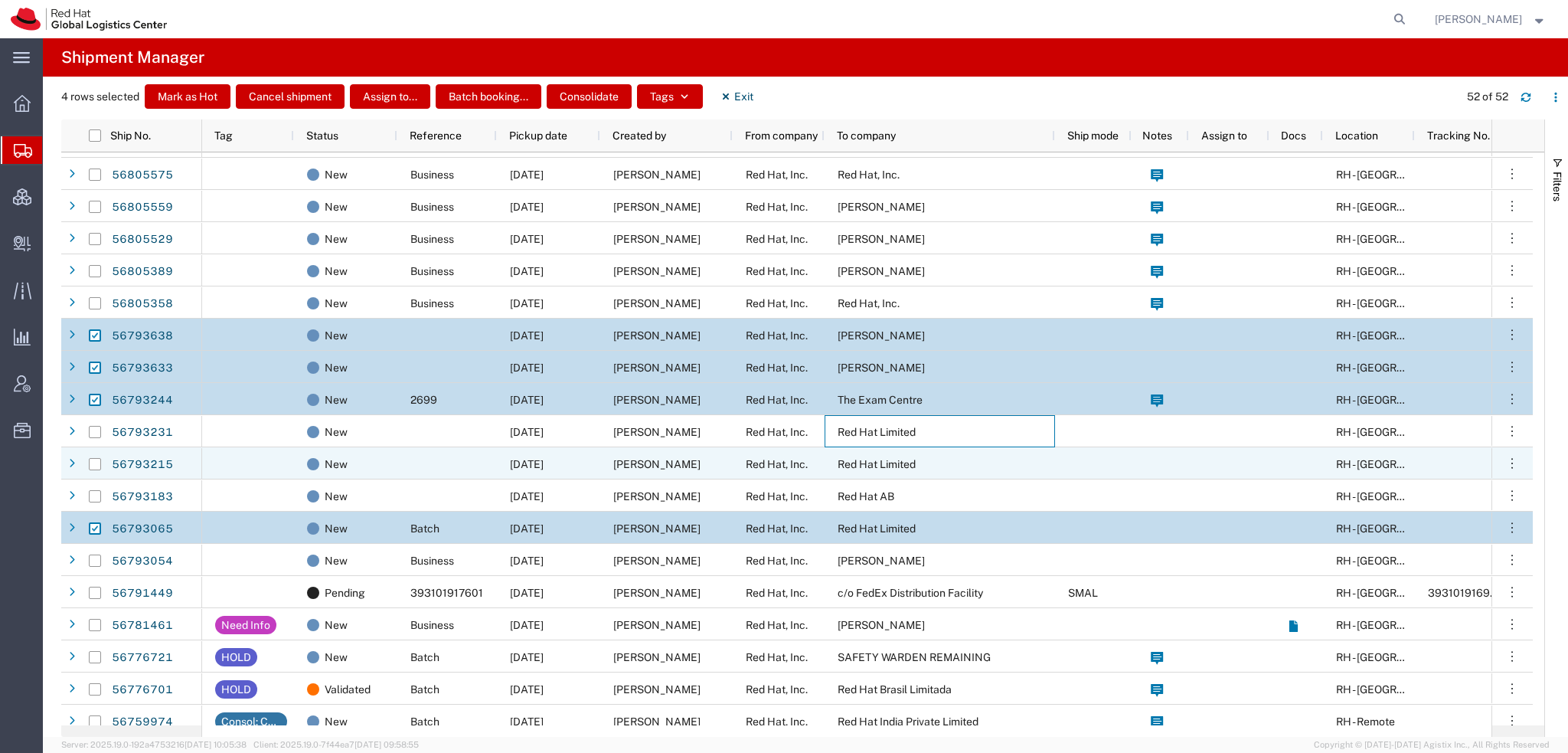
click at [870, 470] on div "Red Hat Limited" at bounding box center [940, 463] width 230 height 32
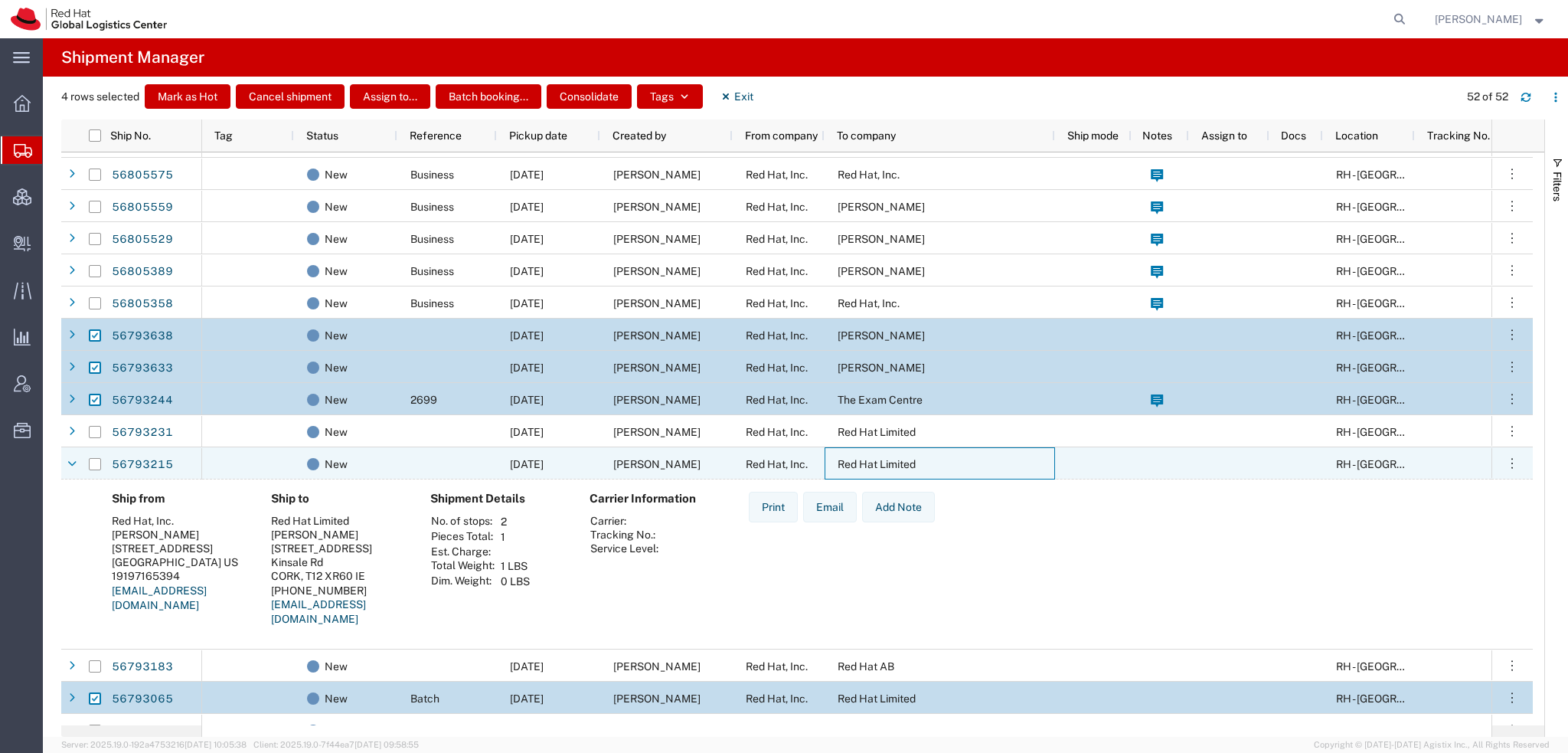
click at [870, 470] on div "Red Hat Limited" at bounding box center [940, 463] width 230 height 32
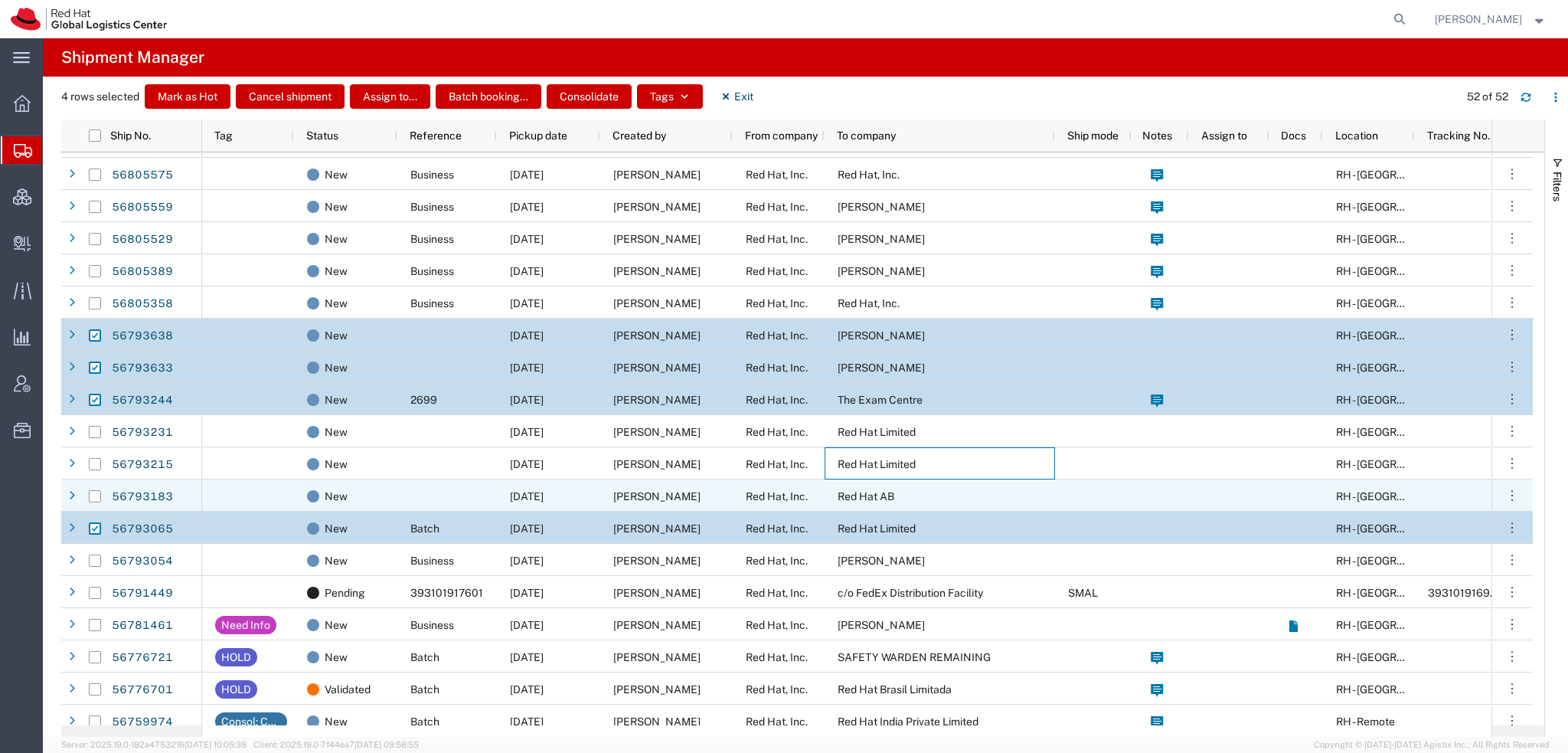
click at [846, 507] on div "Red Hat AB" at bounding box center [940, 495] width 230 height 32
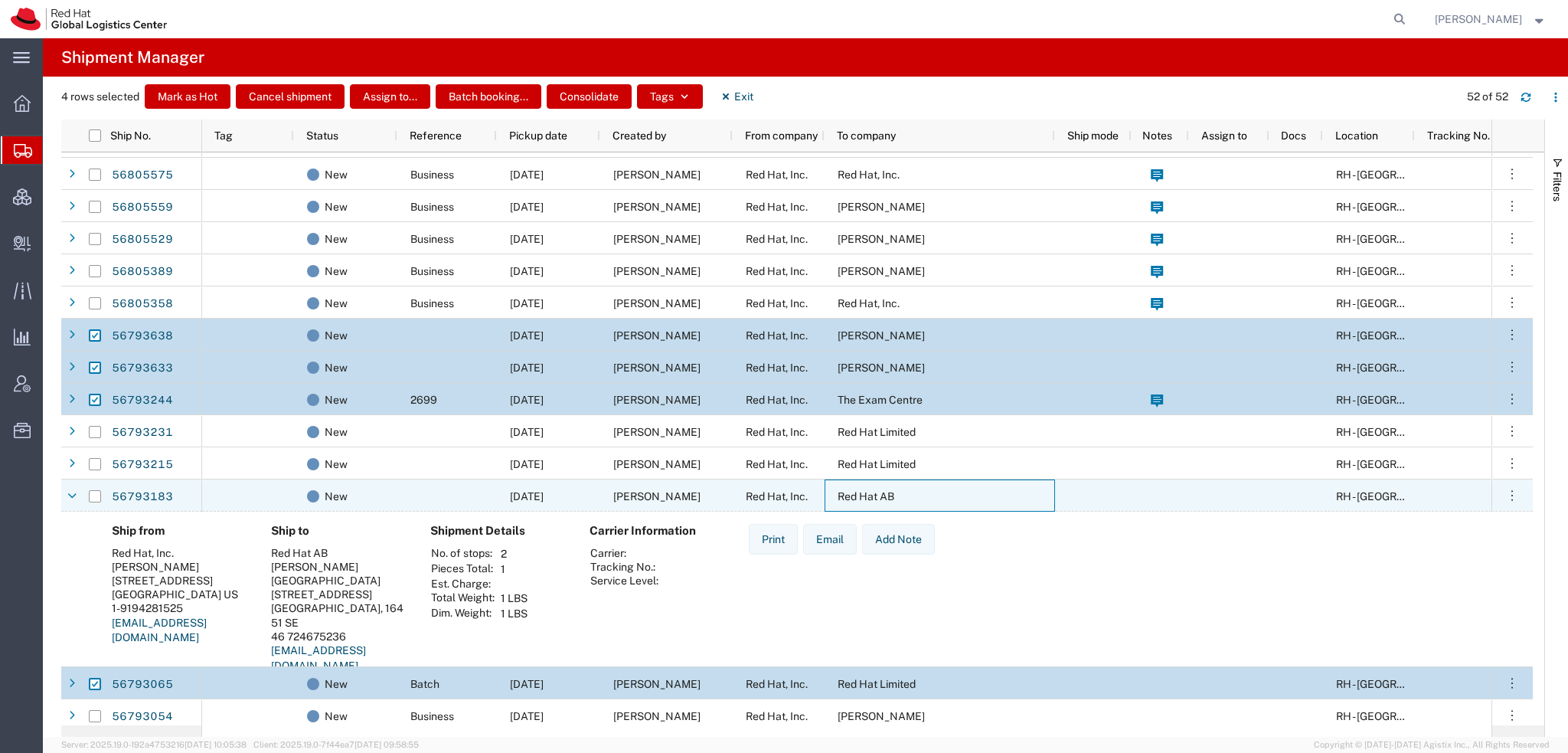
click at [846, 507] on div "Red Hat AB" at bounding box center [940, 495] width 230 height 32
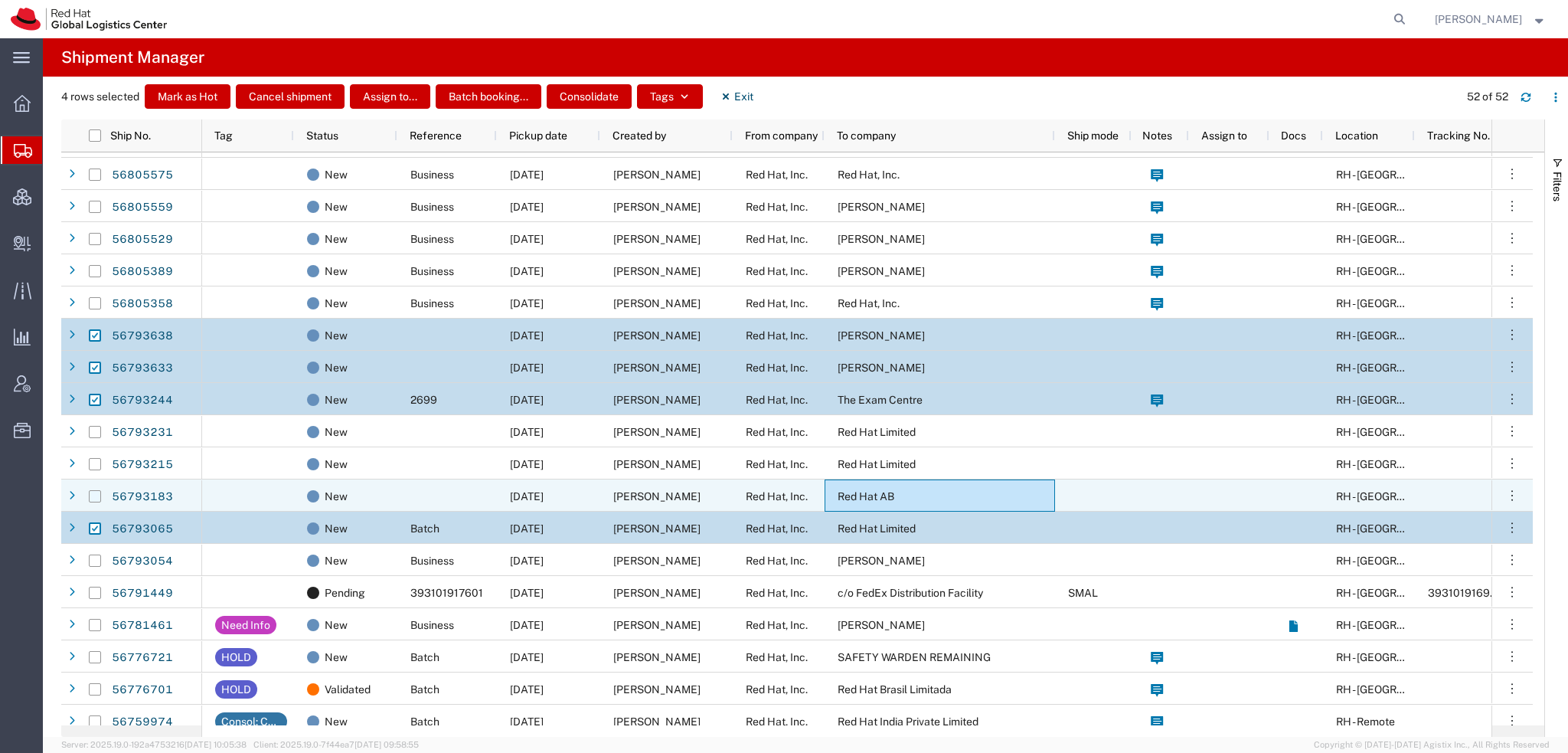
click at [98, 492] on input "Press Space to toggle row selection (unchecked)" at bounding box center [95, 496] width 13 height 13
checkbox input "true"
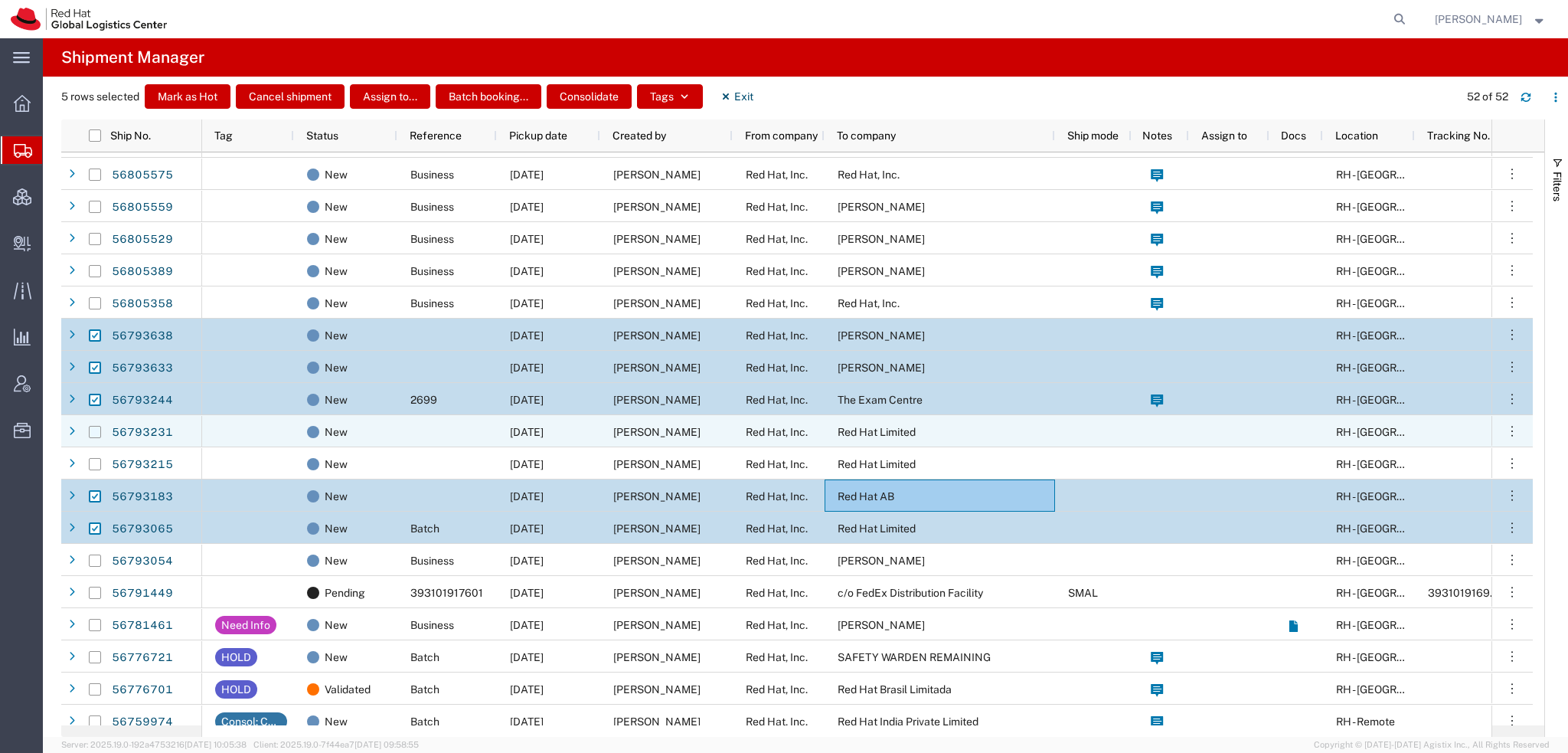
click at [99, 434] on input "Press Space to toggle row selection (unchecked)" at bounding box center [95, 431] width 13 height 13
checkbox input "true"
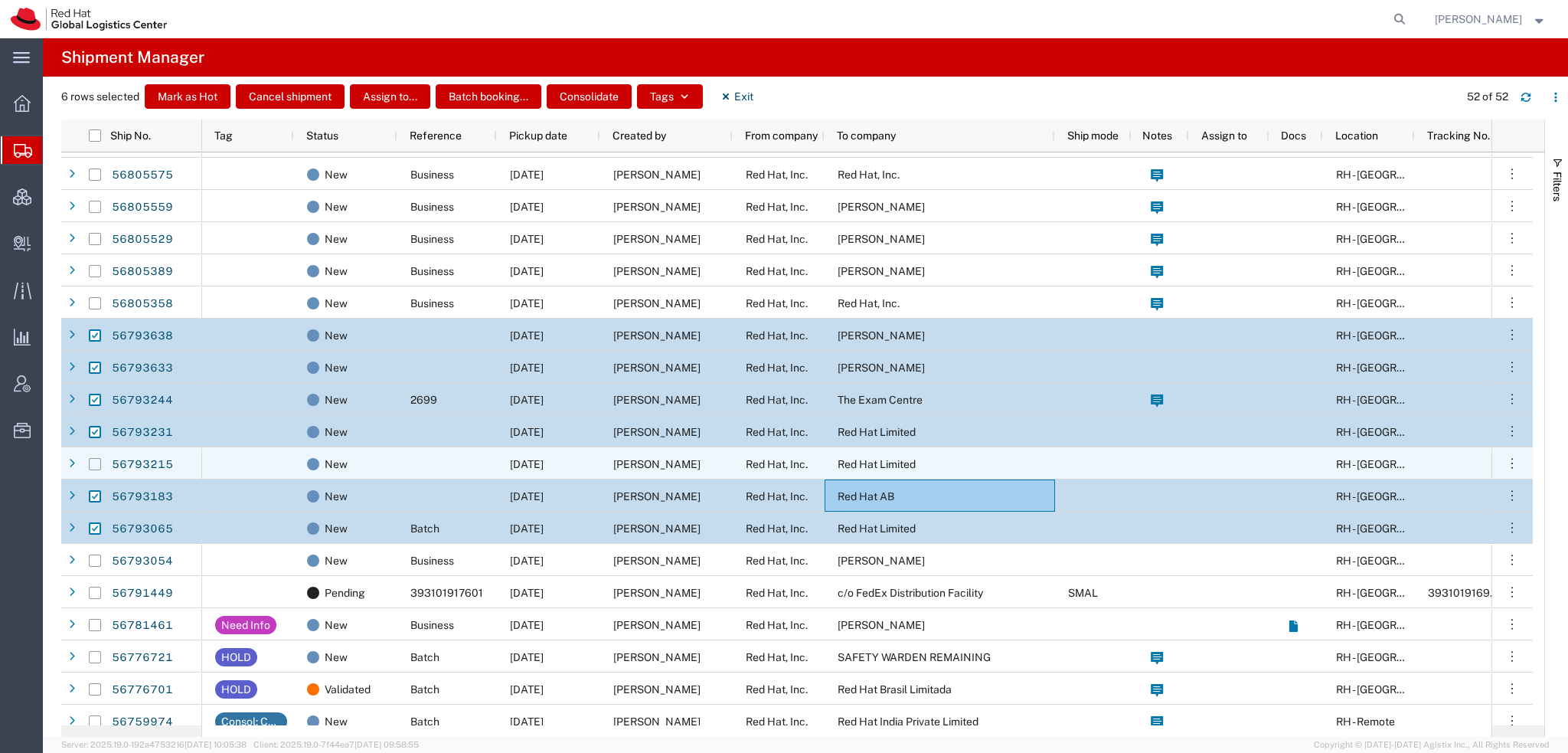
click at [98, 466] on input "Press Space to toggle row selection (unchecked)" at bounding box center [95, 464] width 13 height 13
checkbox input "true"
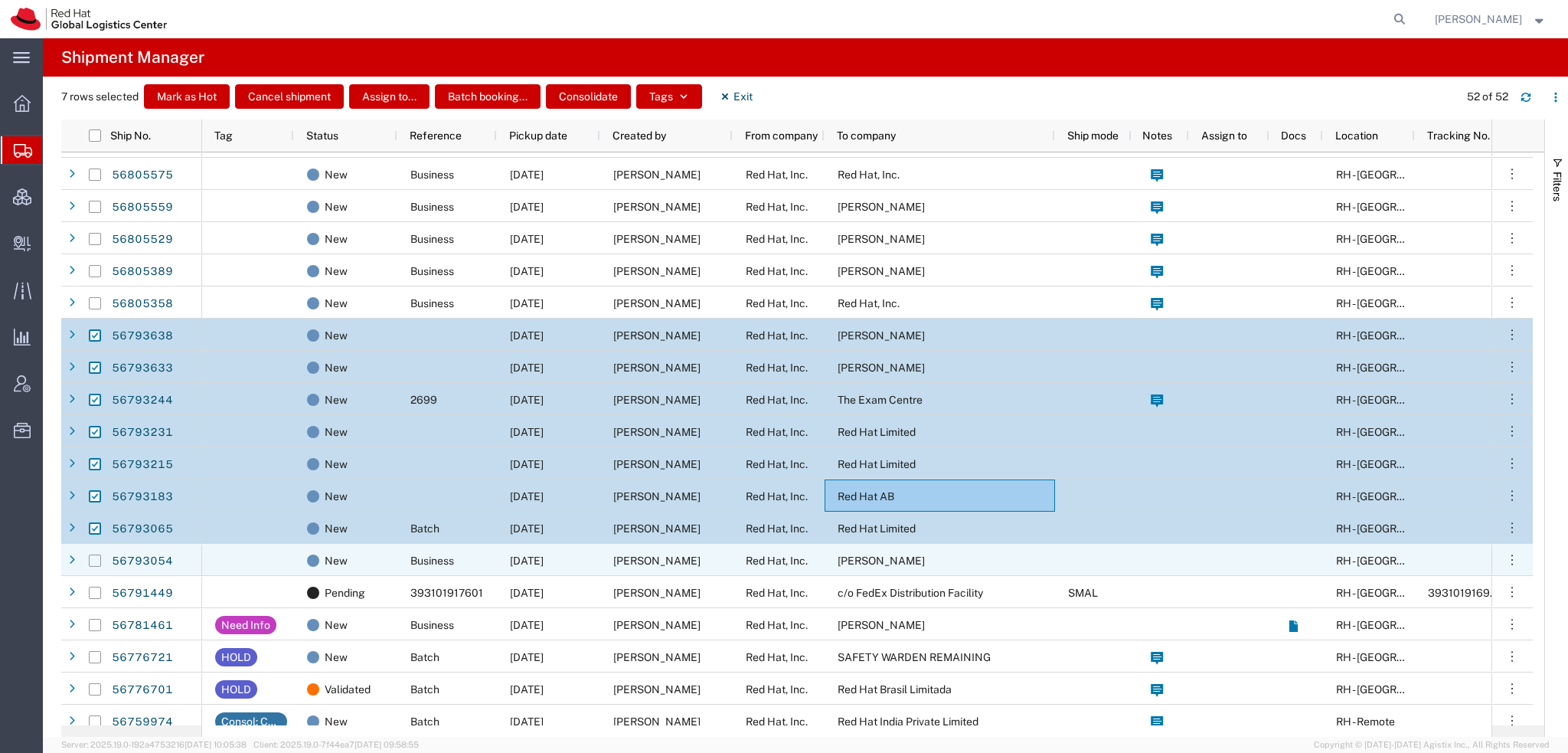
click at [94, 563] on input "Press Space to toggle row selection (unchecked)" at bounding box center [95, 561] width 13 height 13
checkbox input "true"
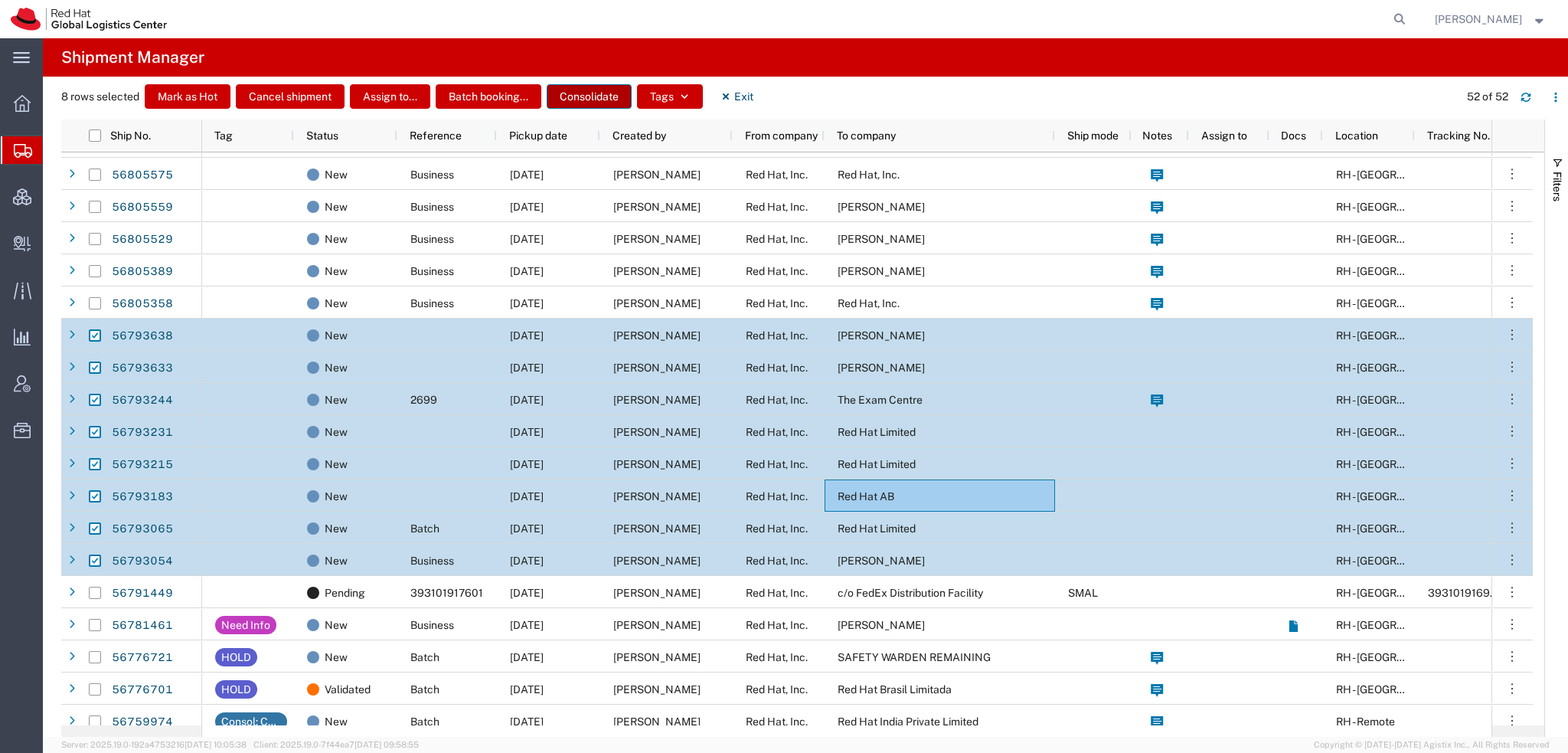
click at [579, 96] on button "Consolidate" at bounding box center [590, 96] width 85 height 24
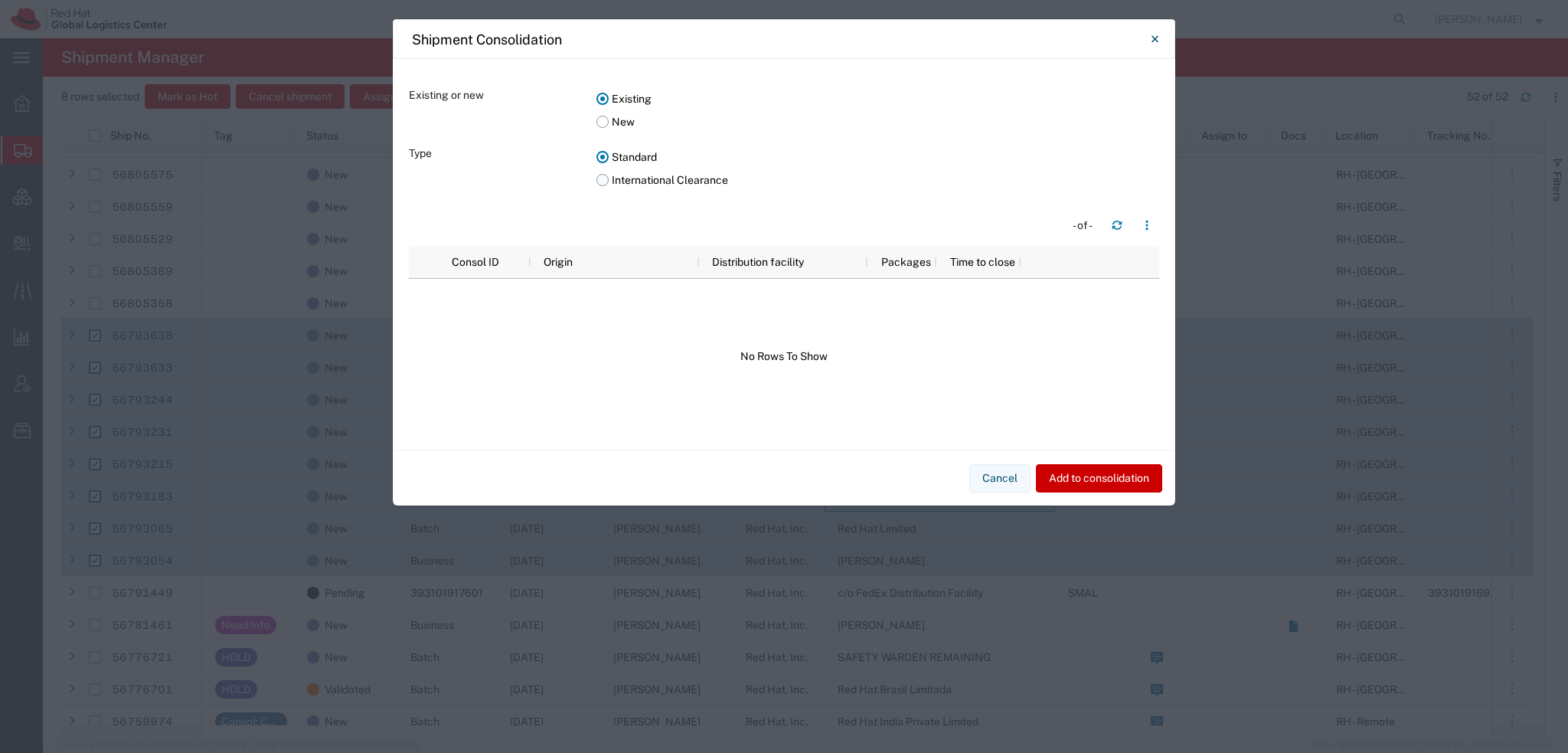
click at [606, 177] on label "International Clearance" at bounding box center [878, 180] width 563 height 23
click at [0, 0] on input "International Clearance" at bounding box center [0, 0] width 0 height 0
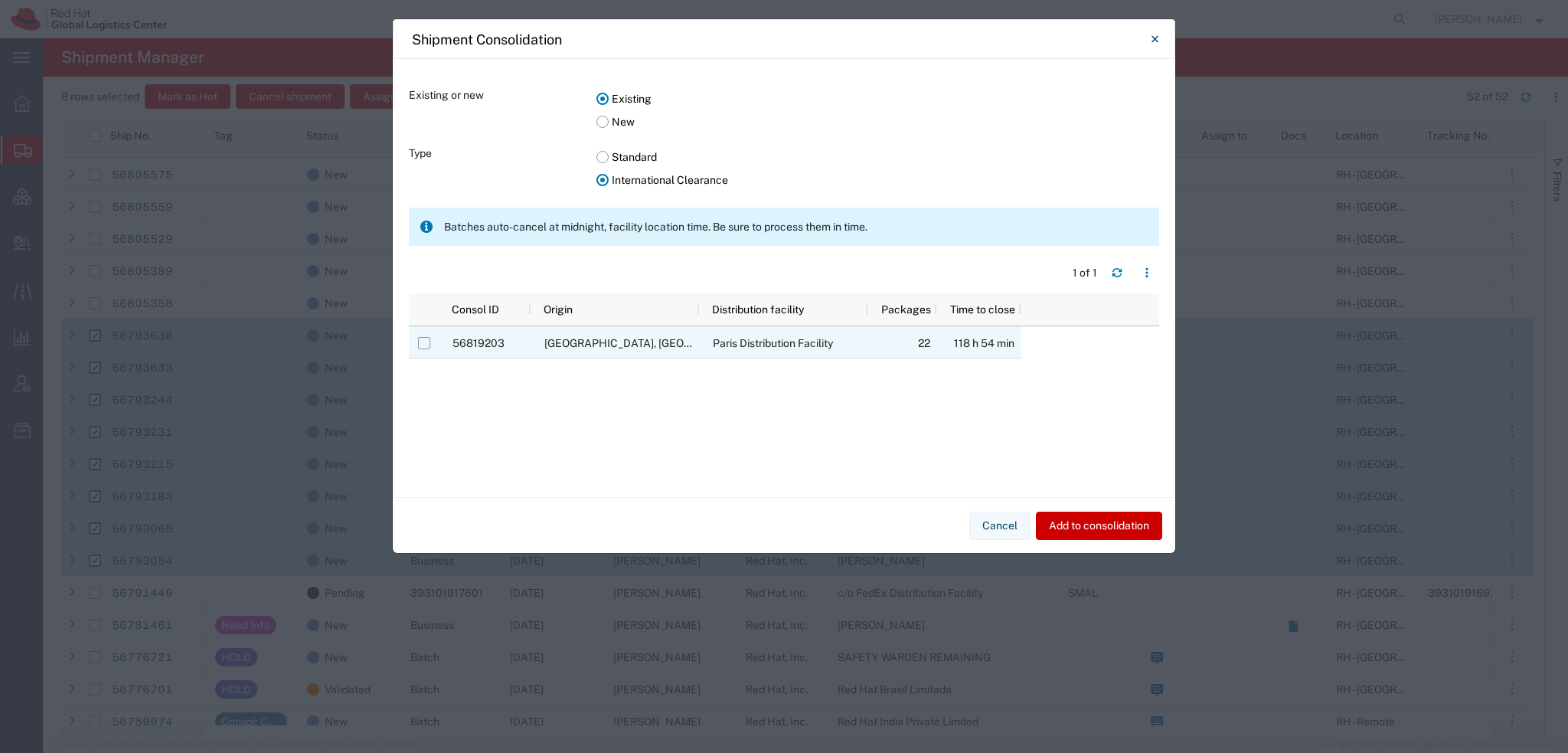
click at [424, 337] on input "Press Space to toggle row selection (unchecked)" at bounding box center [424, 343] width 13 height 13
checkbox input "true"
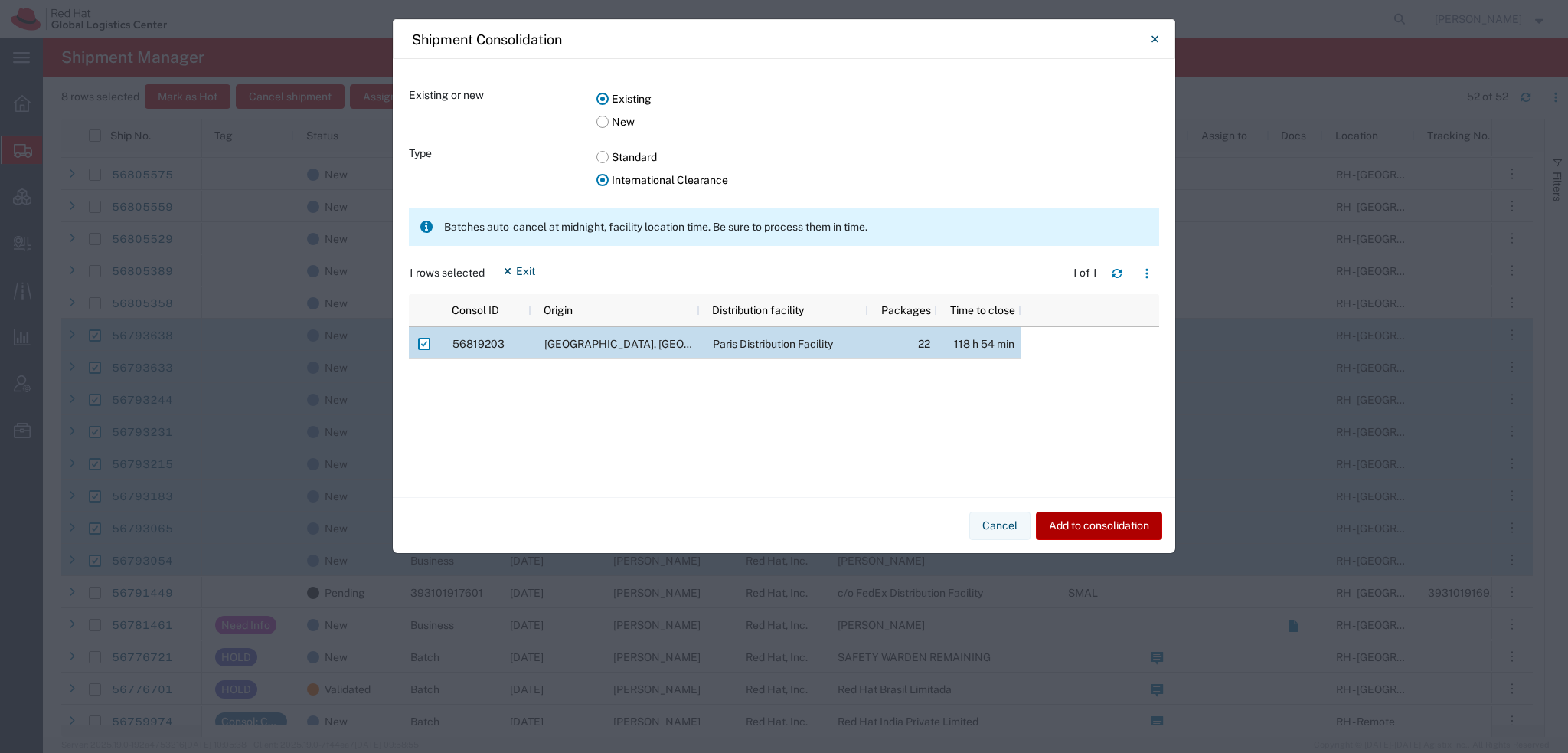
click at [1074, 528] on button "Add to consolidation" at bounding box center [1099, 525] width 127 height 28
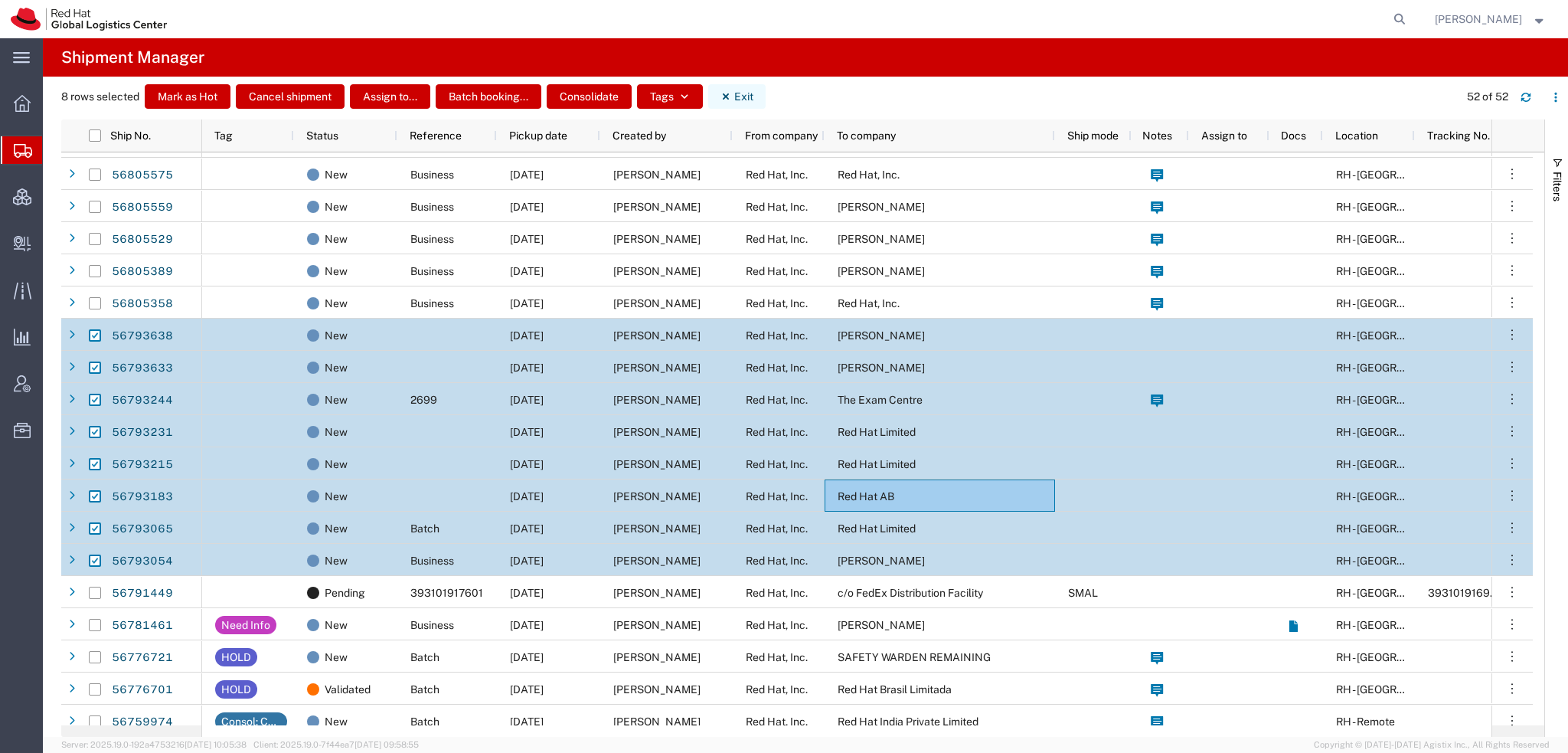
click at [748, 94] on button "Exit" at bounding box center [737, 96] width 57 height 24
checkbox input "false"
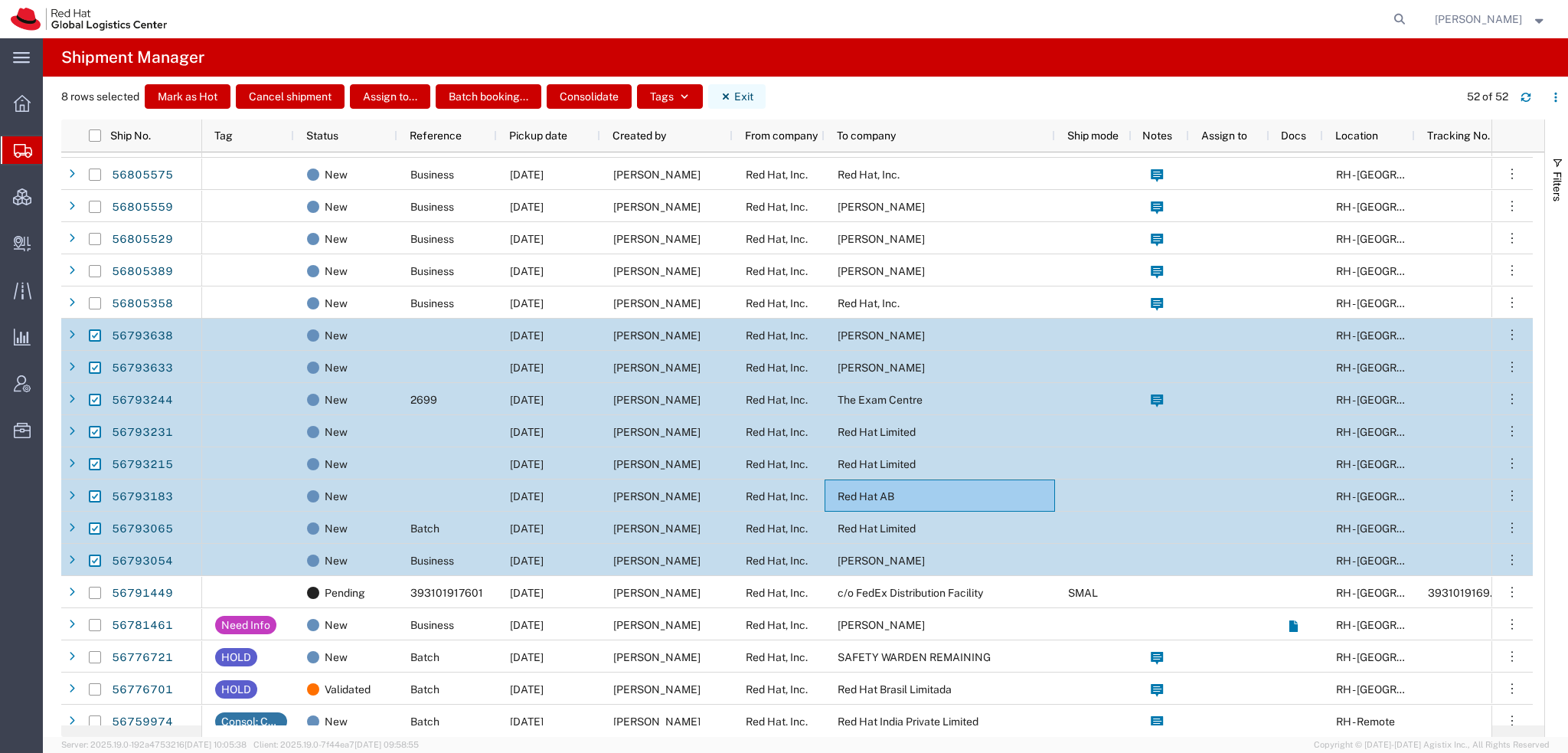
checkbox input "false"
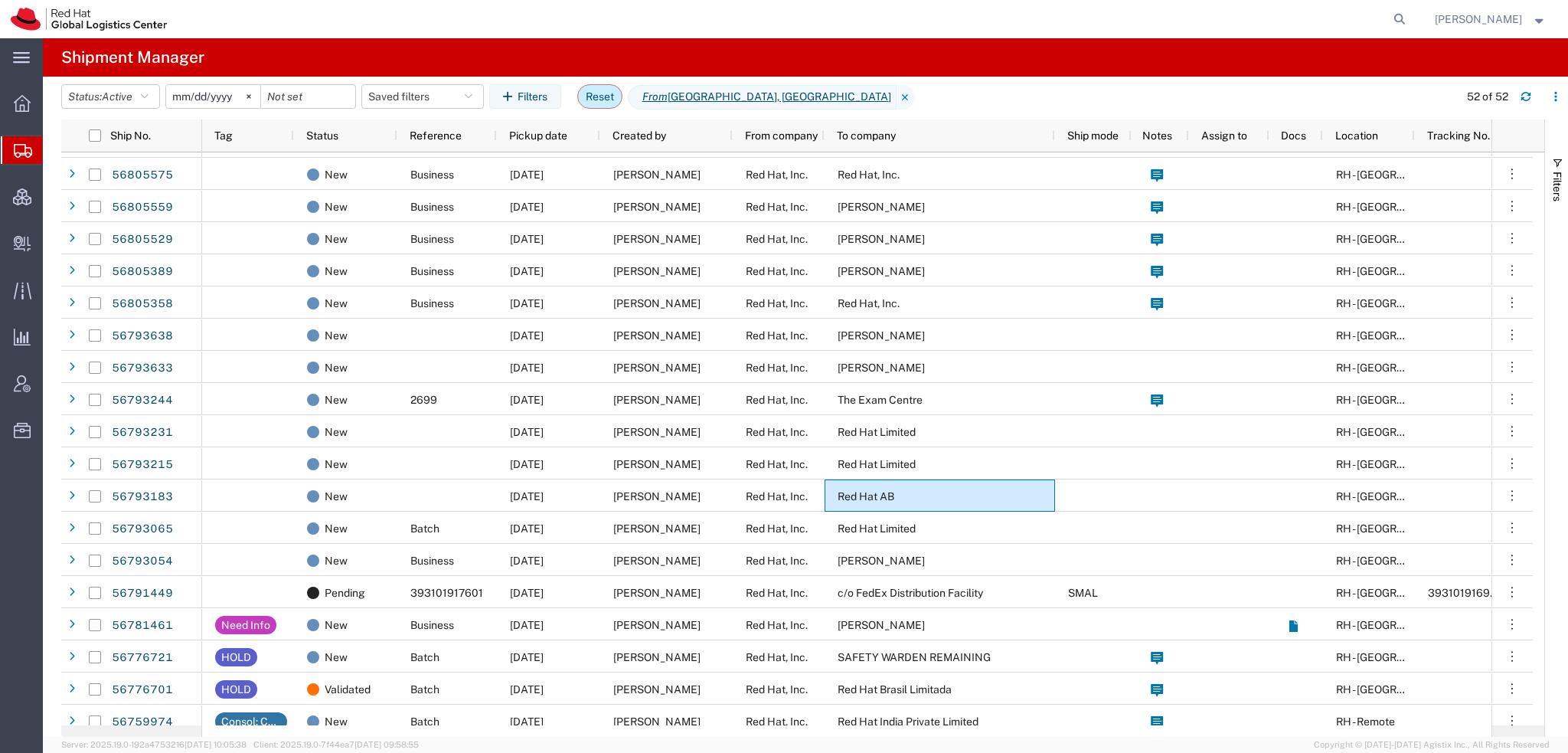
click at [592, 98] on button "Reset" at bounding box center [599, 96] width 45 height 24
type input "2025-08-15"
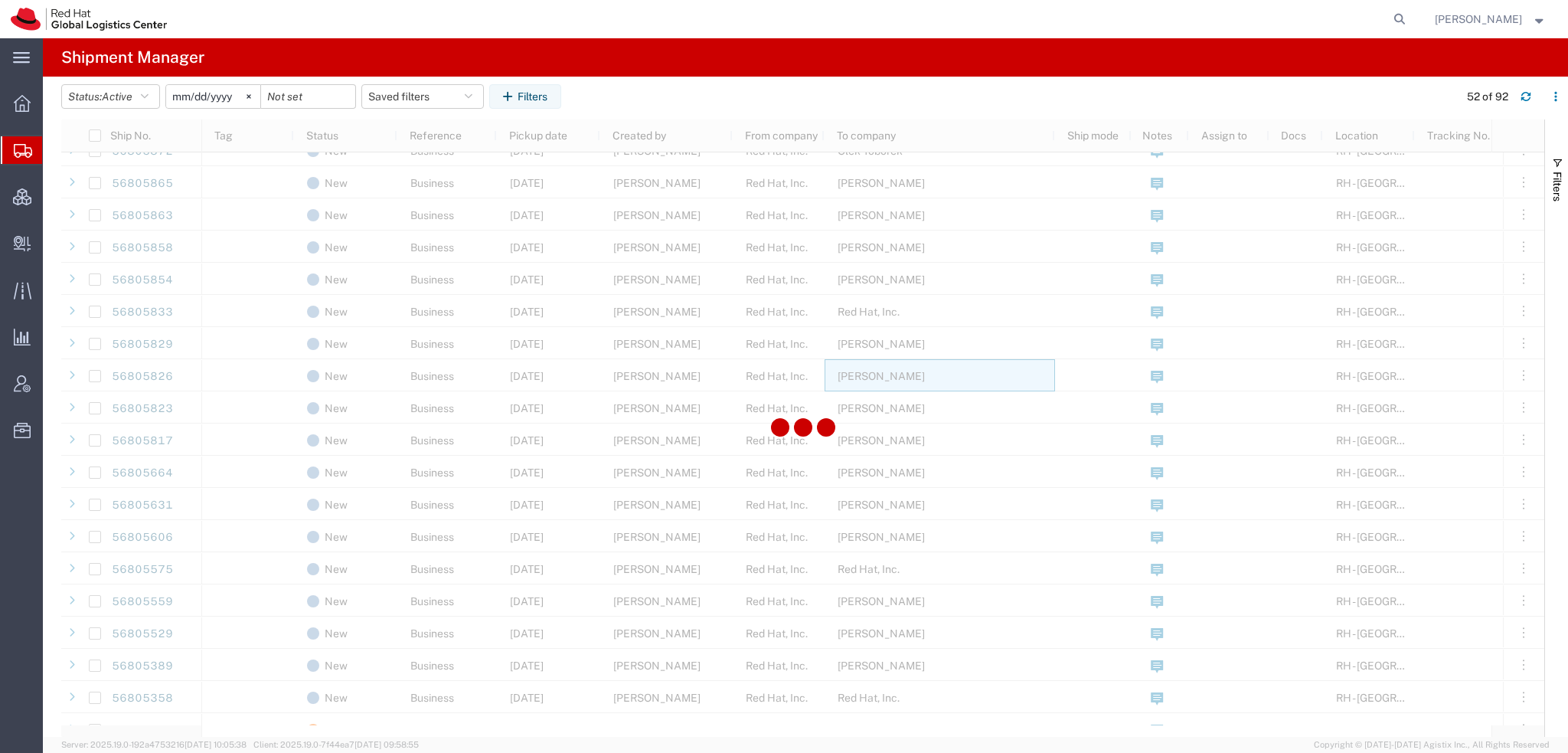
scroll to position [983, 0]
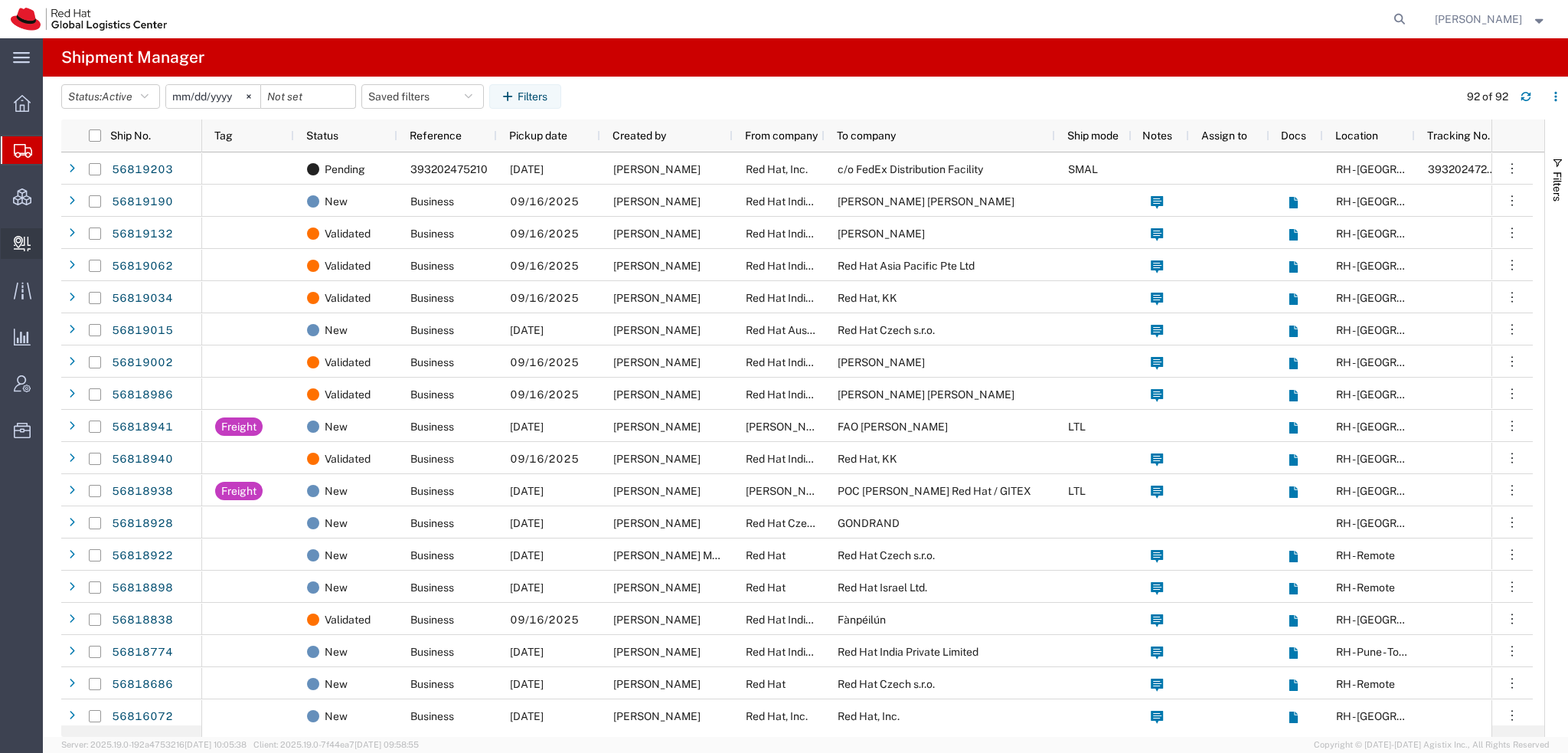
click at [0, 0] on span "Create Delivery" at bounding box center [0, 0] width 0 height 0
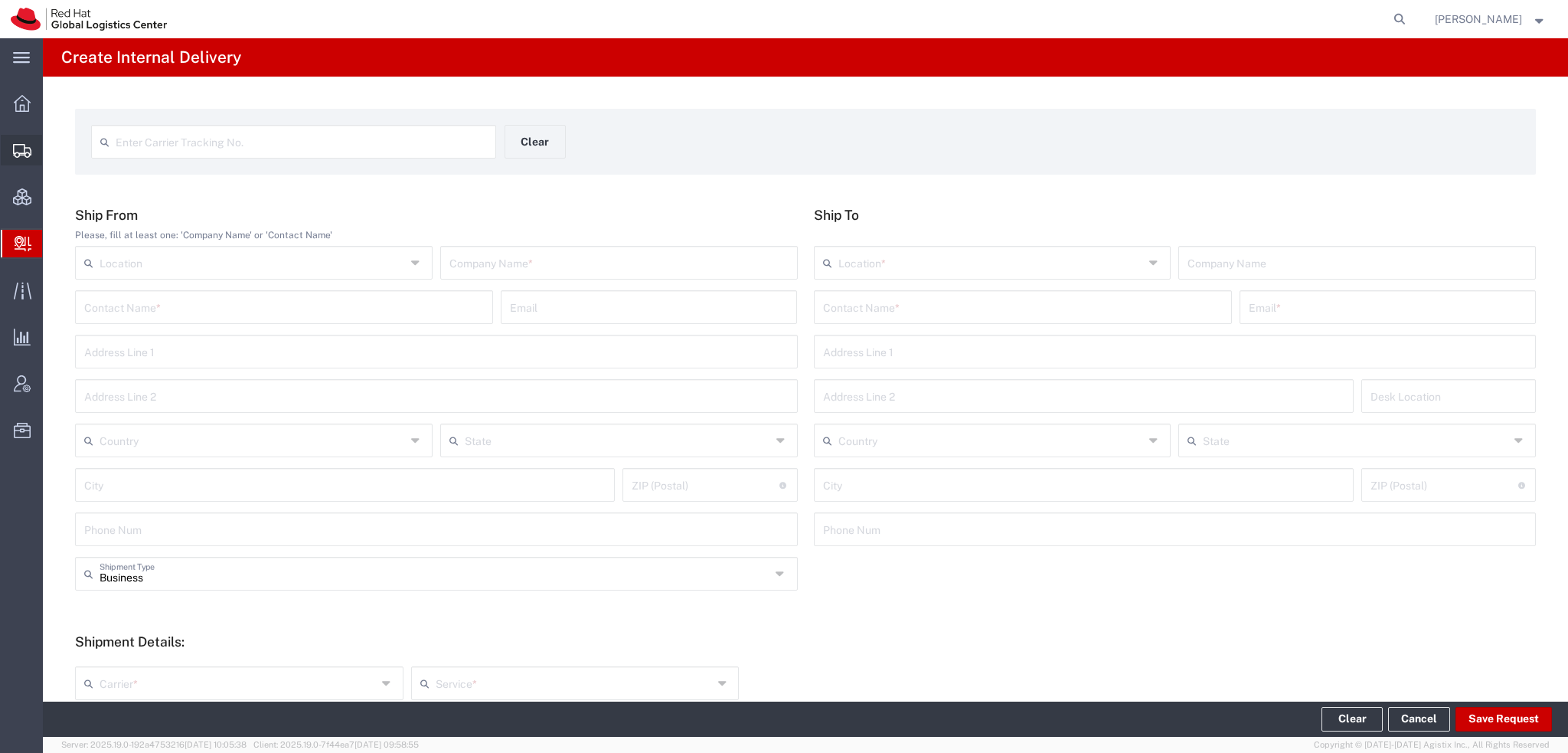
click at [0, 0] on span "Shipment Manager" at bounding box center [0, 0] width 0 height 0
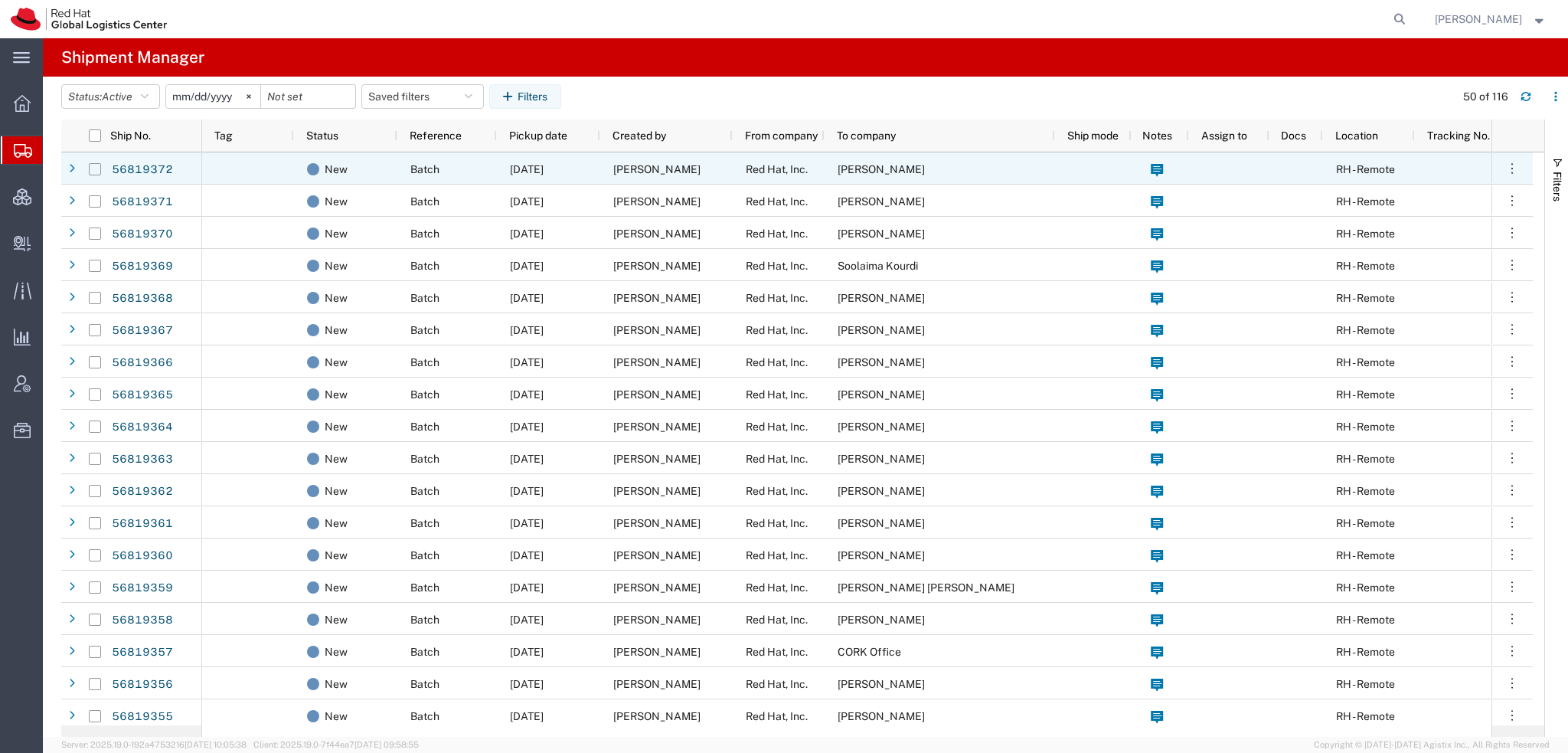
click at [93, 169] on input "Press Space to toggle row selection (unchecked)" at bounding box center [95, 169] width 13 height 13
checkbox input "true"
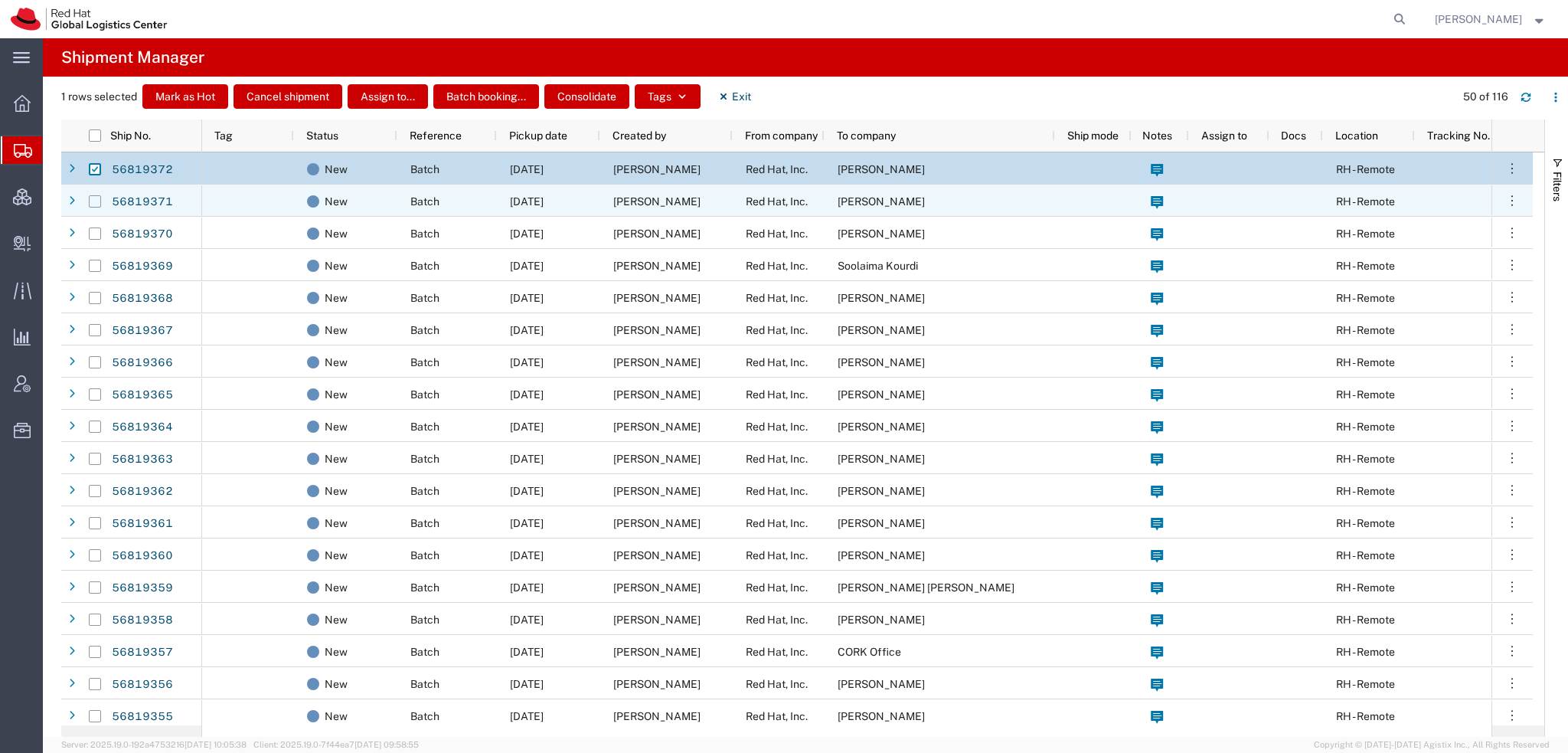
click at [94, 201] on input "Press Space to toggle row selection (unchecked)" at bounding box center [95, 201] width 13 height 13
checkbox input "true"
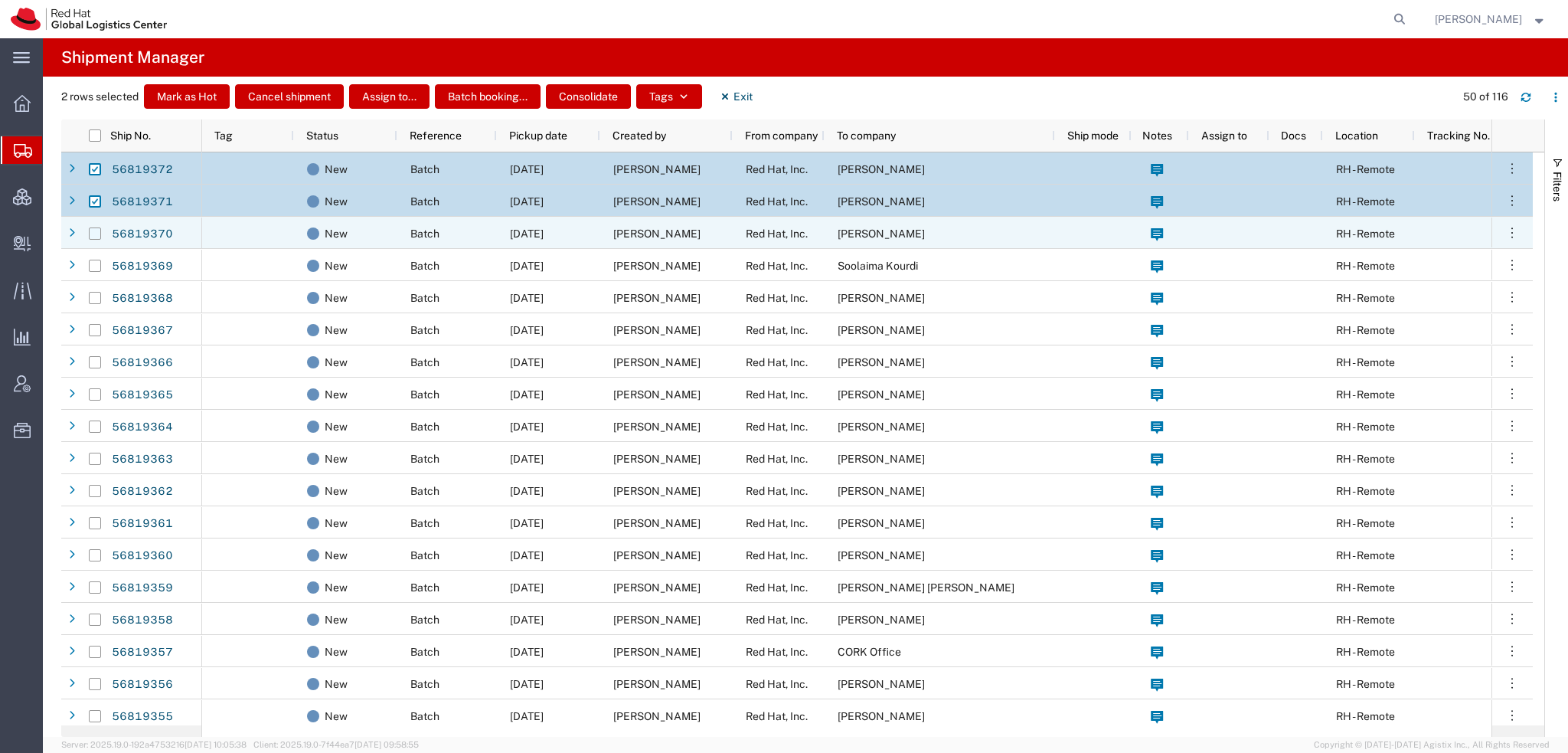
click at [92, 234] on input "Press Space to toggle row selection (unchecked)" at bounding box center [95, 233] width 13 height 13
checkbox input "true"
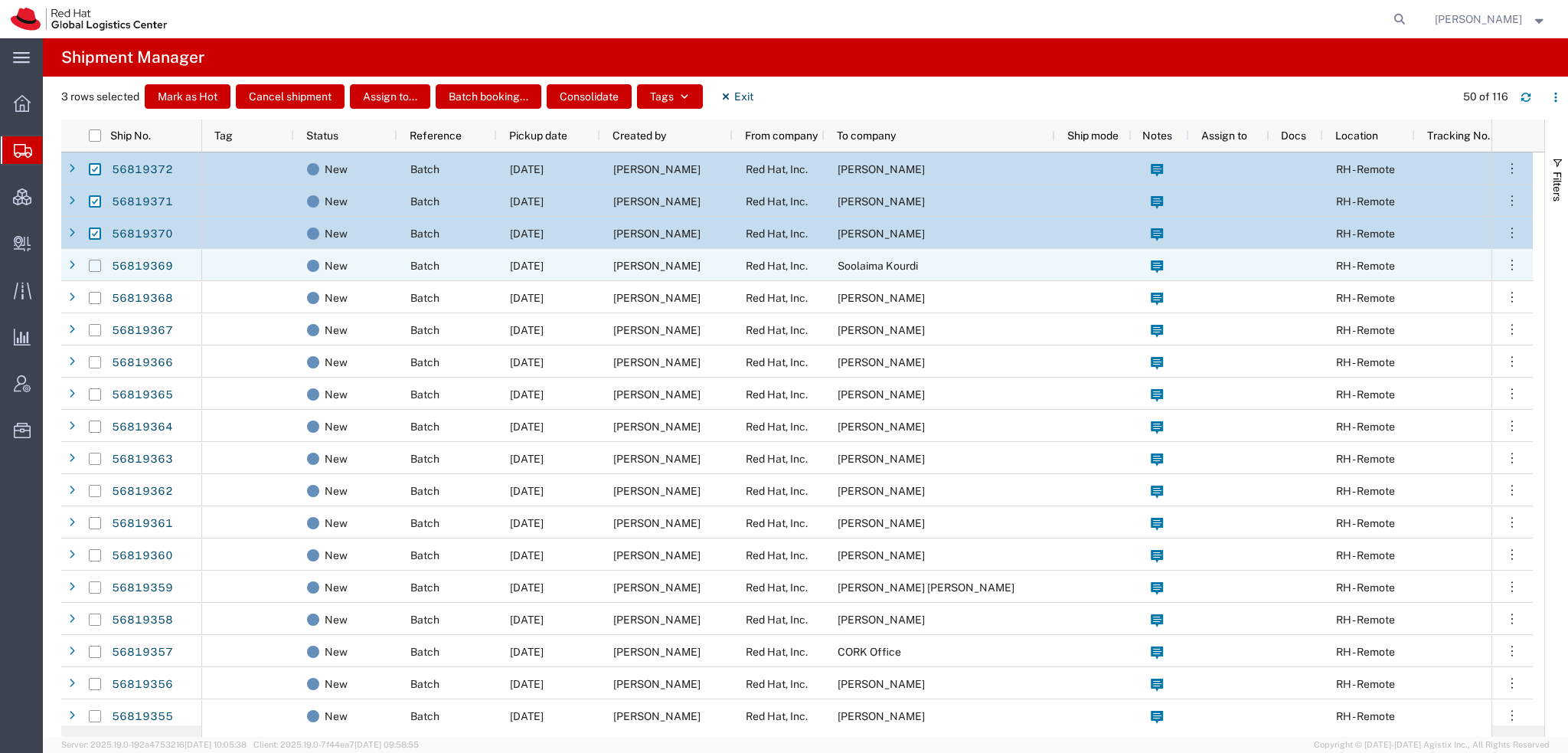
click at [92, 267] on input "Press Space to toggle row selection (unchecked)" at bounding box center [95, 266] width 13 height 13
checkbox input "true"
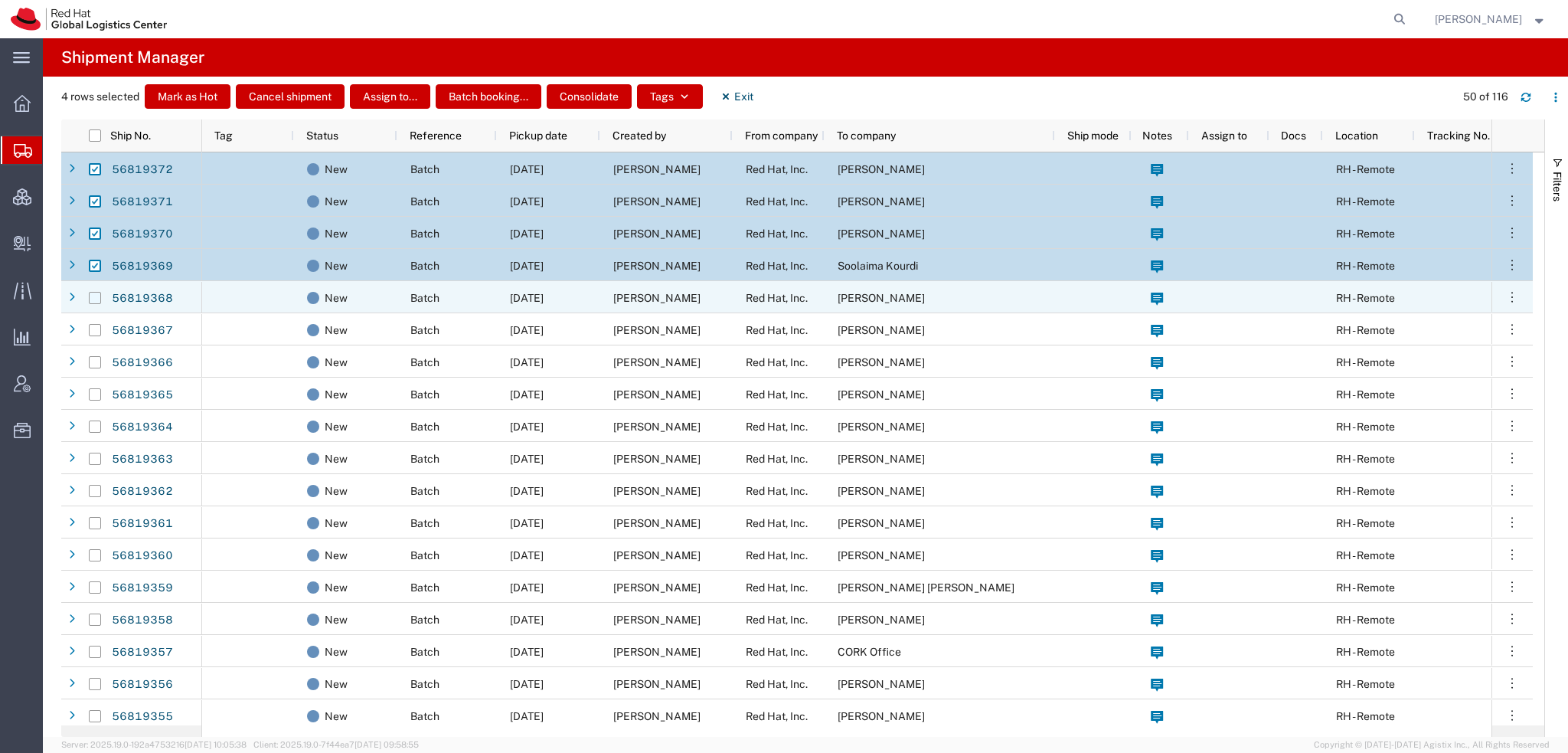
click at [96, 297] on input "Press Space to toggle row selection (unchecked)" at bounding box center [95, 298] width 13 height 13
checkbox input "true"
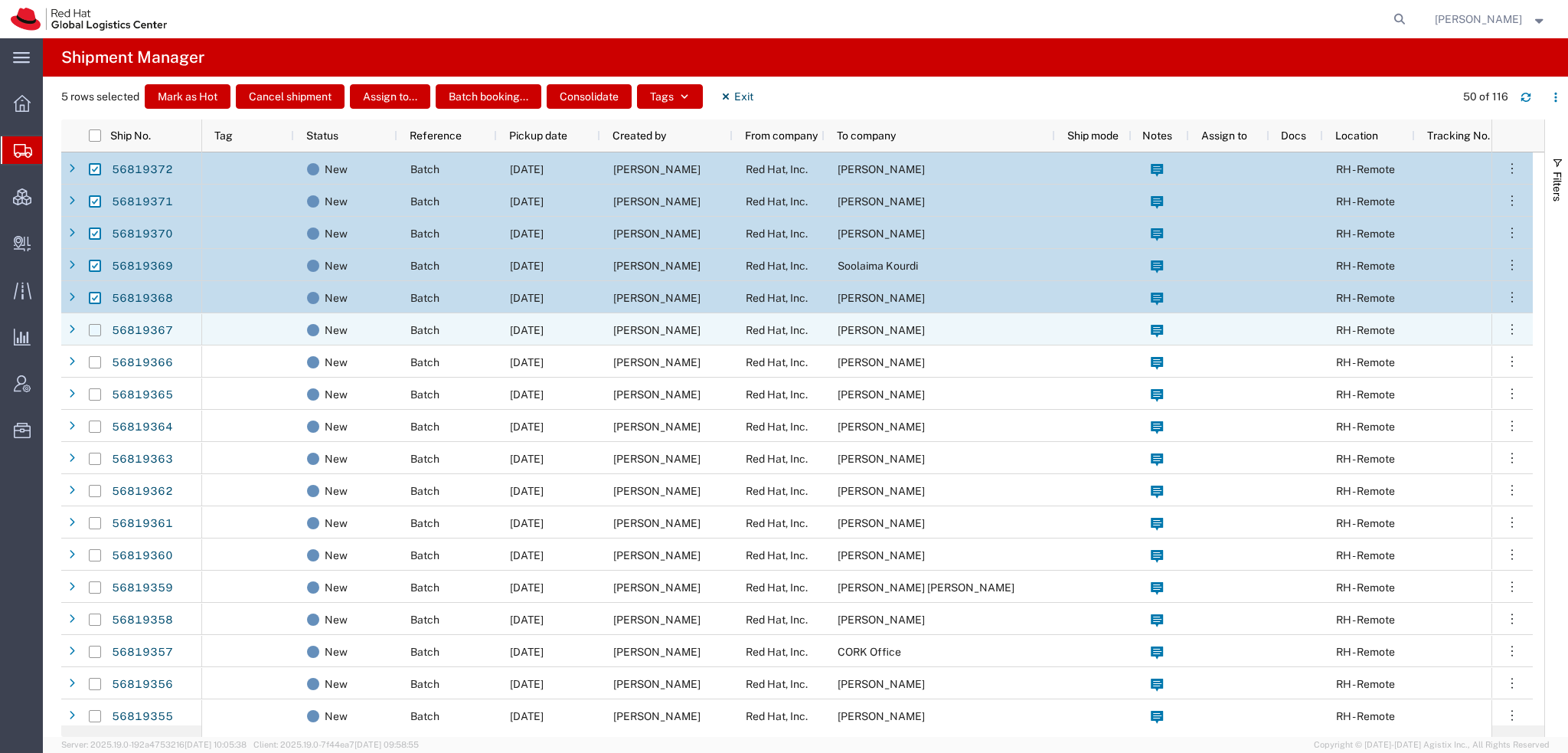
click at [94, 333] on input "Press Space to toggle row selection (unchecked)" at bounding box center [95, 330] width 13 height 13
checkbox input "true"
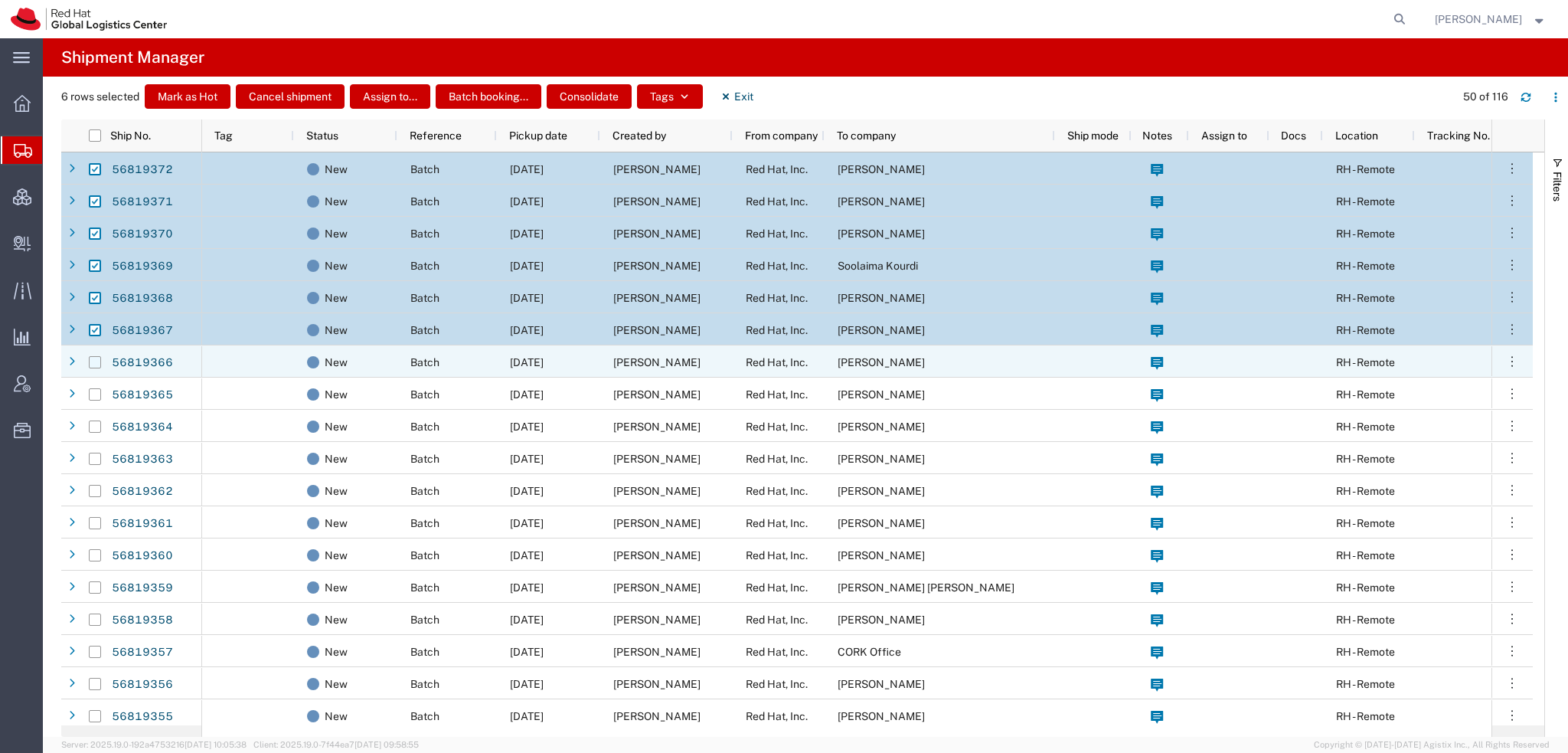
click at [94, 364] on input "Press Space to toggle row selection (unchecked)" at bounding box center [95, 362] width 13 height 13
checkbox input "true"
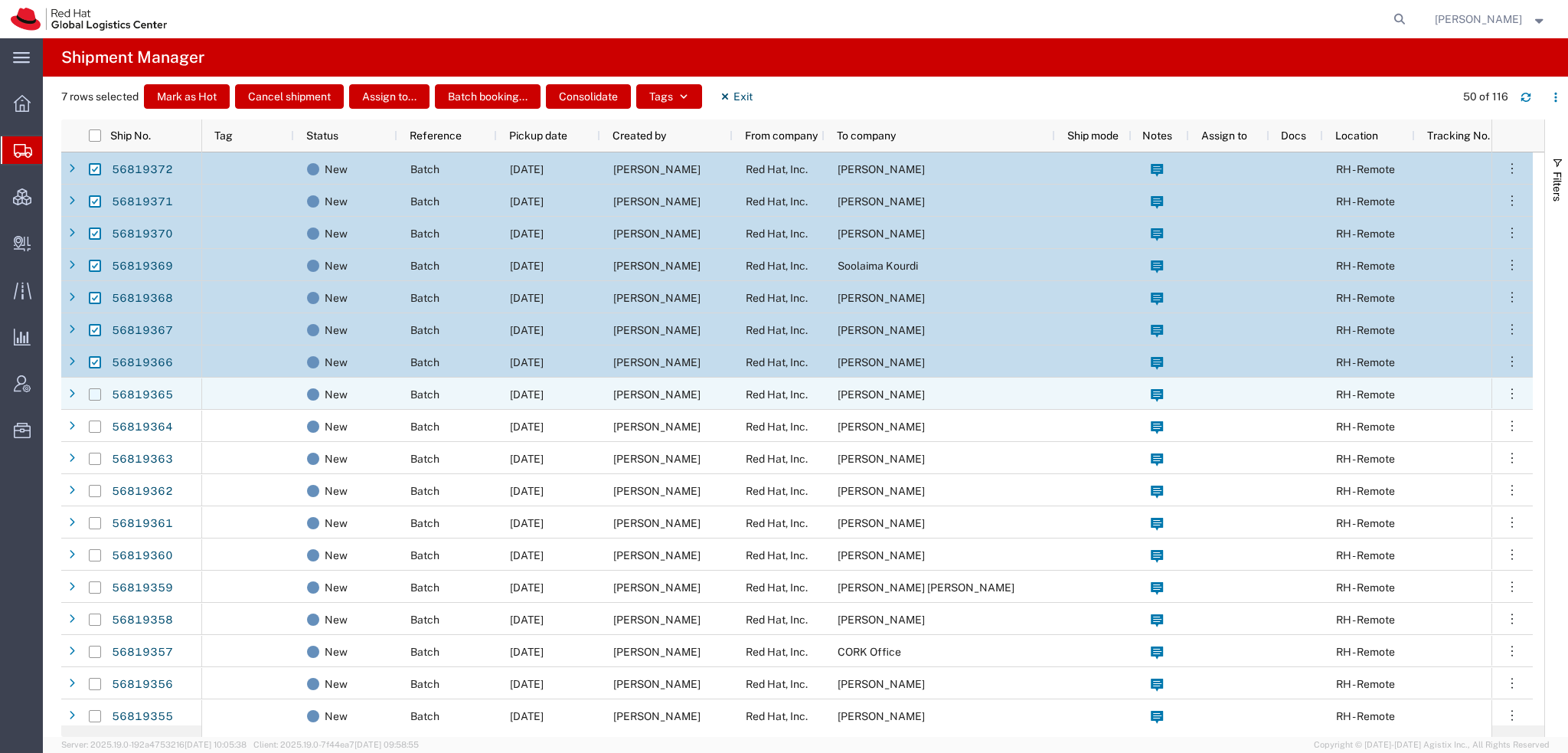
click at [93, 398] on input "Press Space to toggle row selection (unchecked)" at bounding box center [95, 394] width 13 height 13
checkbox input "true"
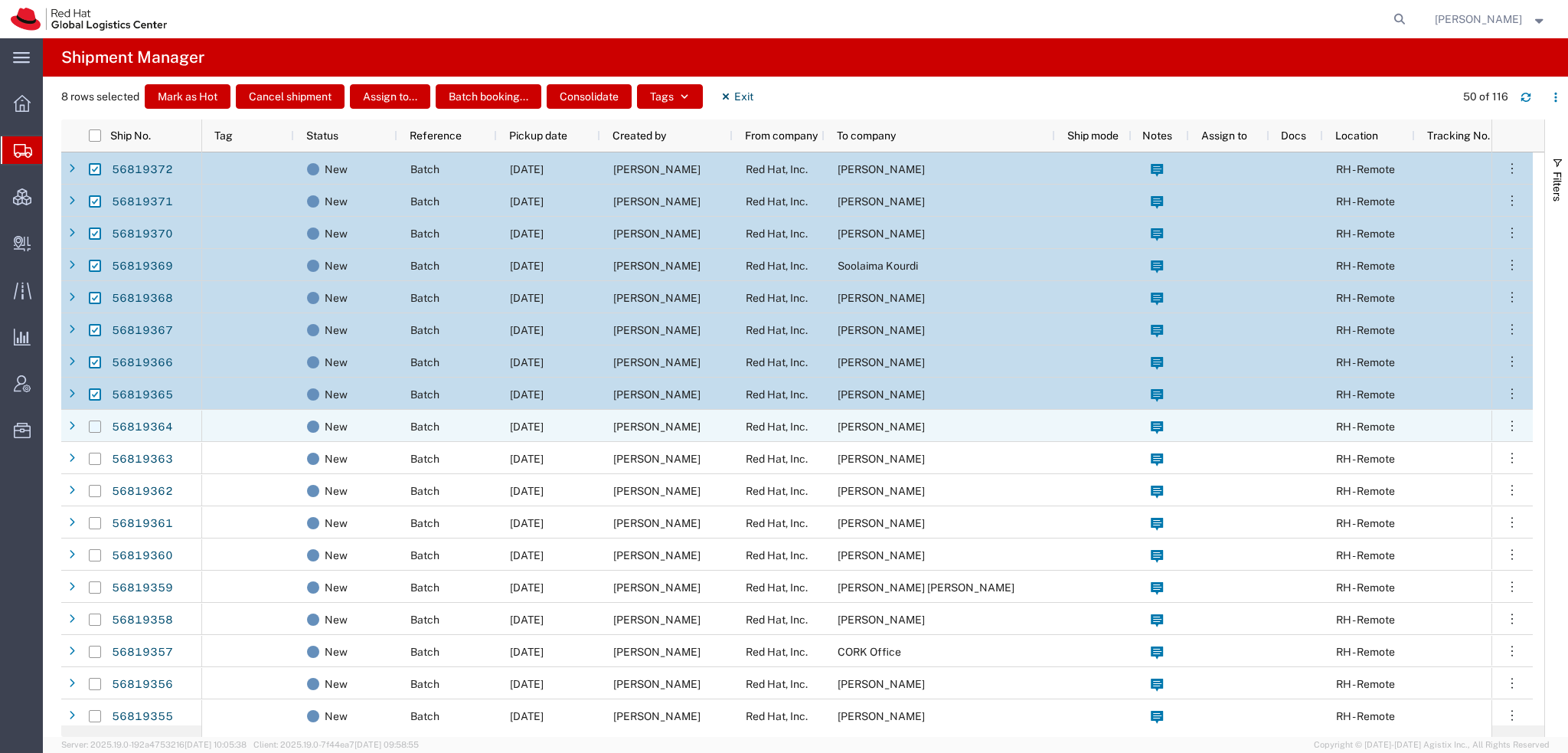
click at [90, 425] on input "Press Space to toggle row selection (unchecked)" at bounding box center [95, 426] width 13 height 13
checkbox input "true"
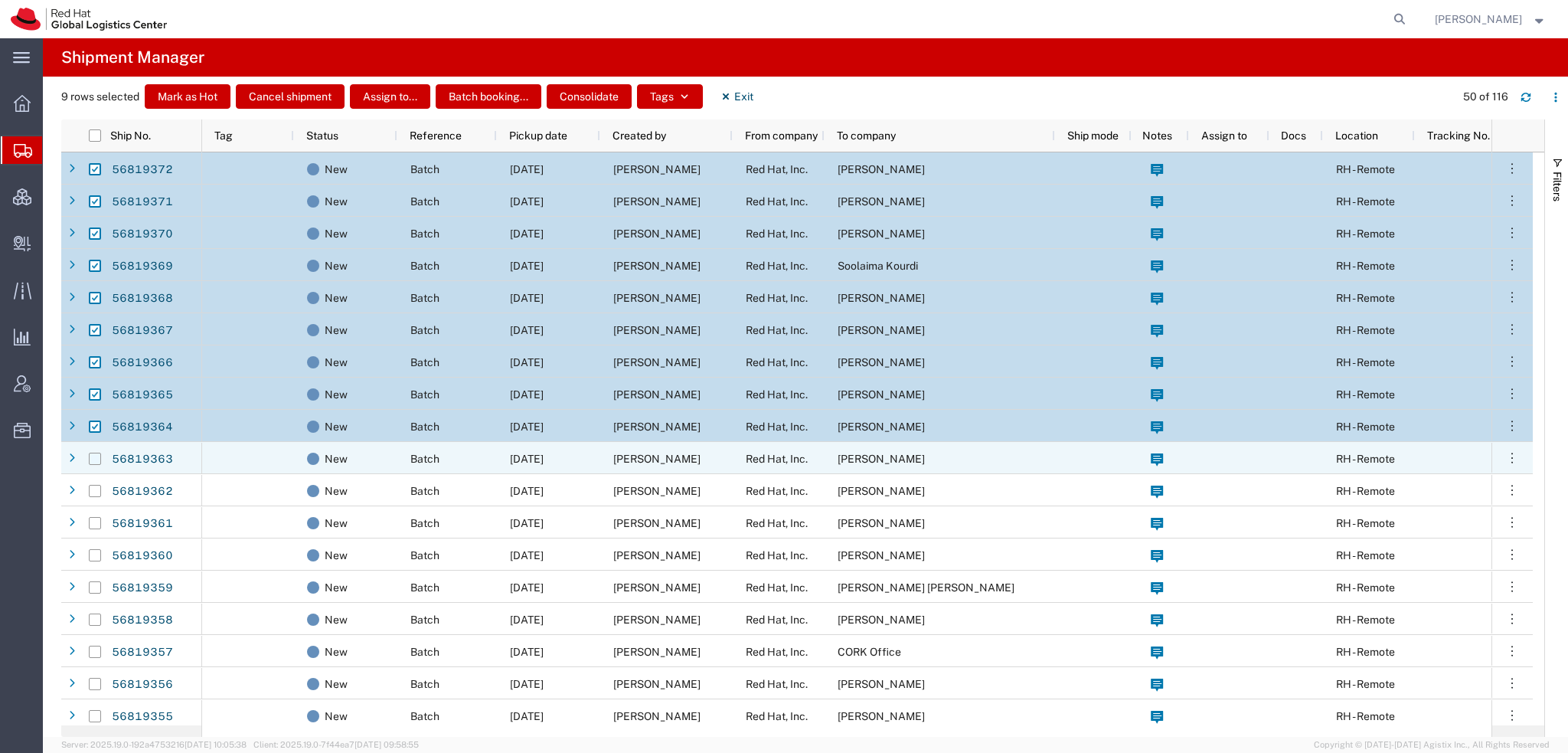
click at [96, 458] on input "Press Space to toggle row selection (unchecked)" at bounding box center [95, 458] width 13 height 13
checkbox input "true"
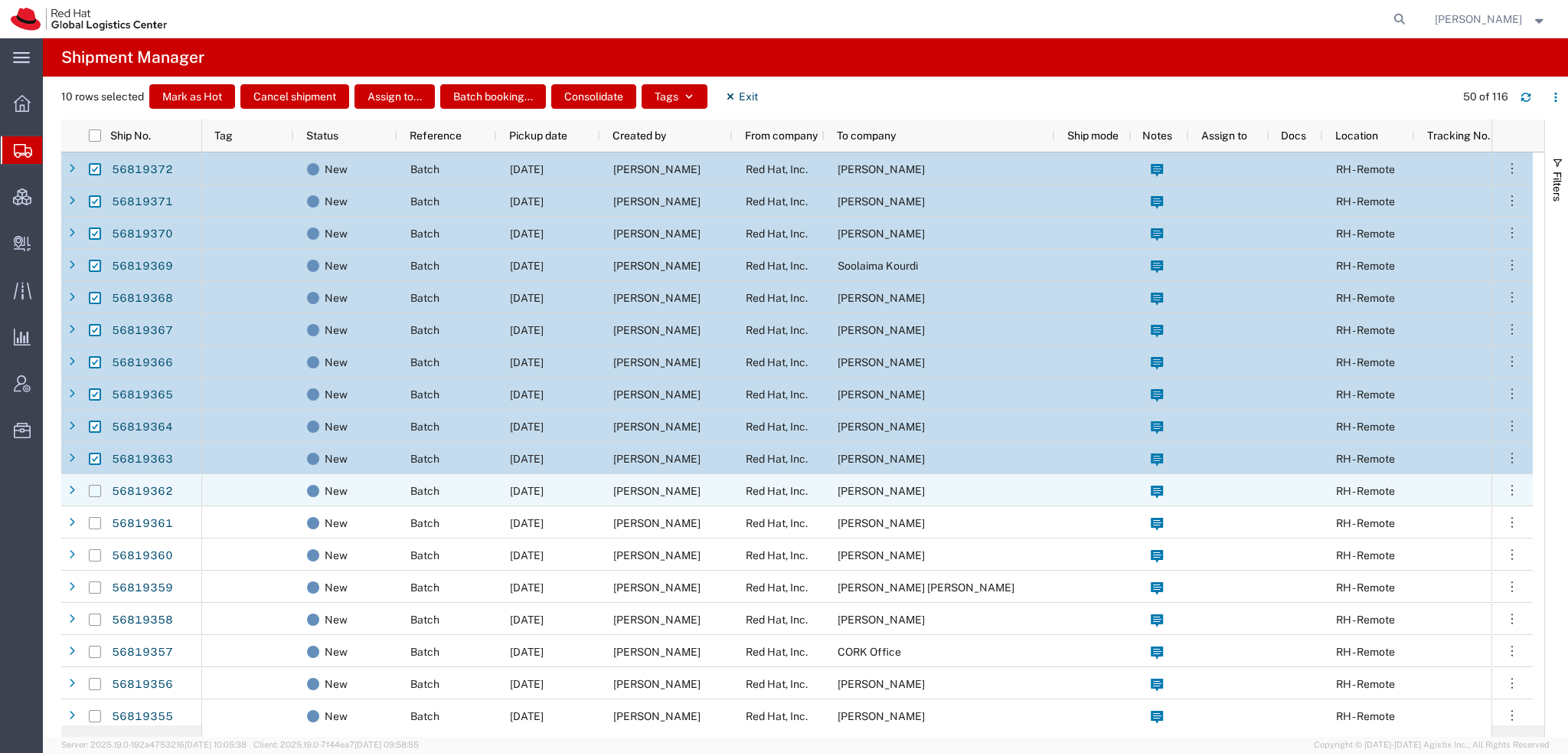
click at [94, 492] on input "Press Space to toggle row selection (unchecked)" at bounding box center [95, 490] width 13 height 13
checkbox input "true"
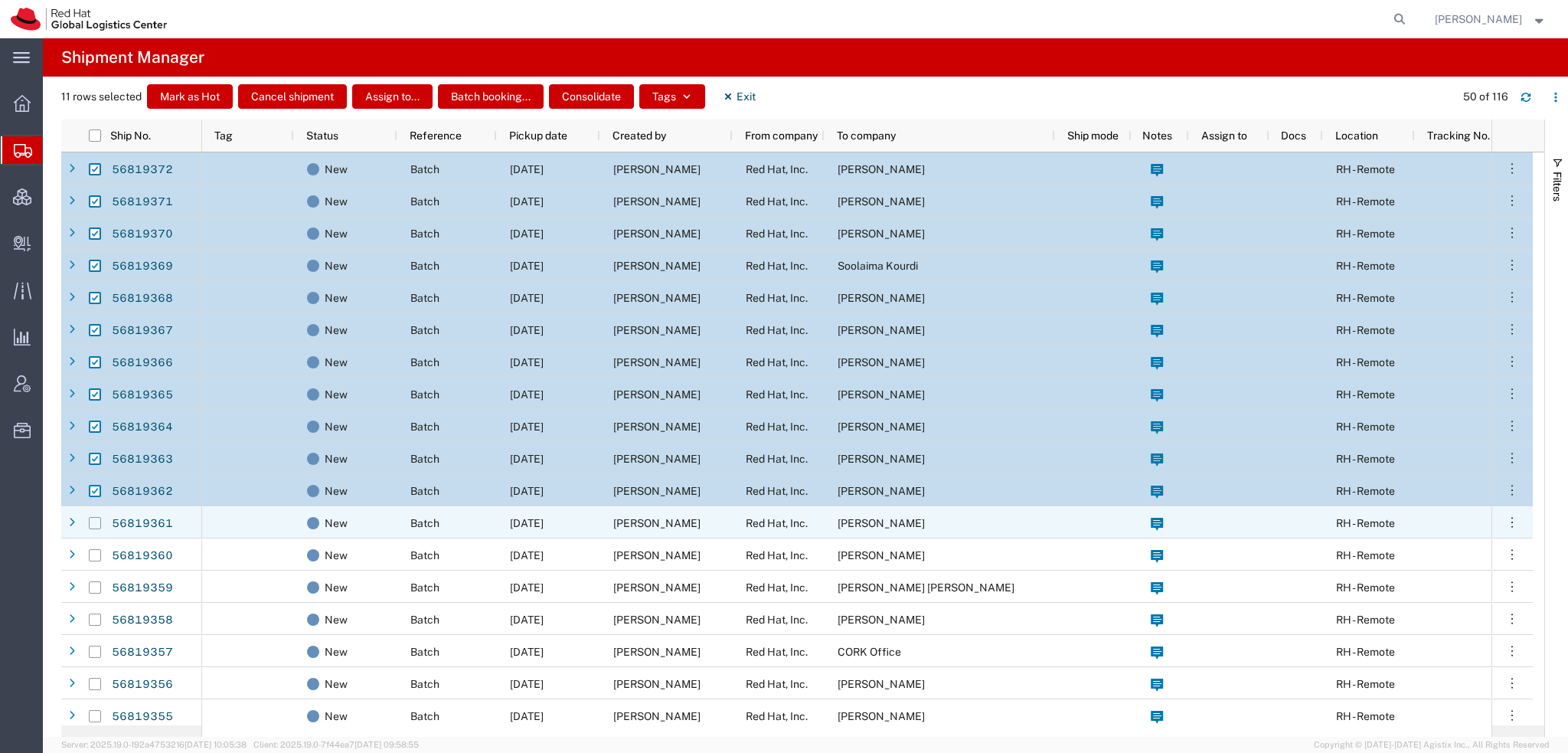
click at [94, 520] on input "Press Space to toggle row selection (unchecked)" at bounding box center [95, 523] width 13 height 13
checkbox input "true"
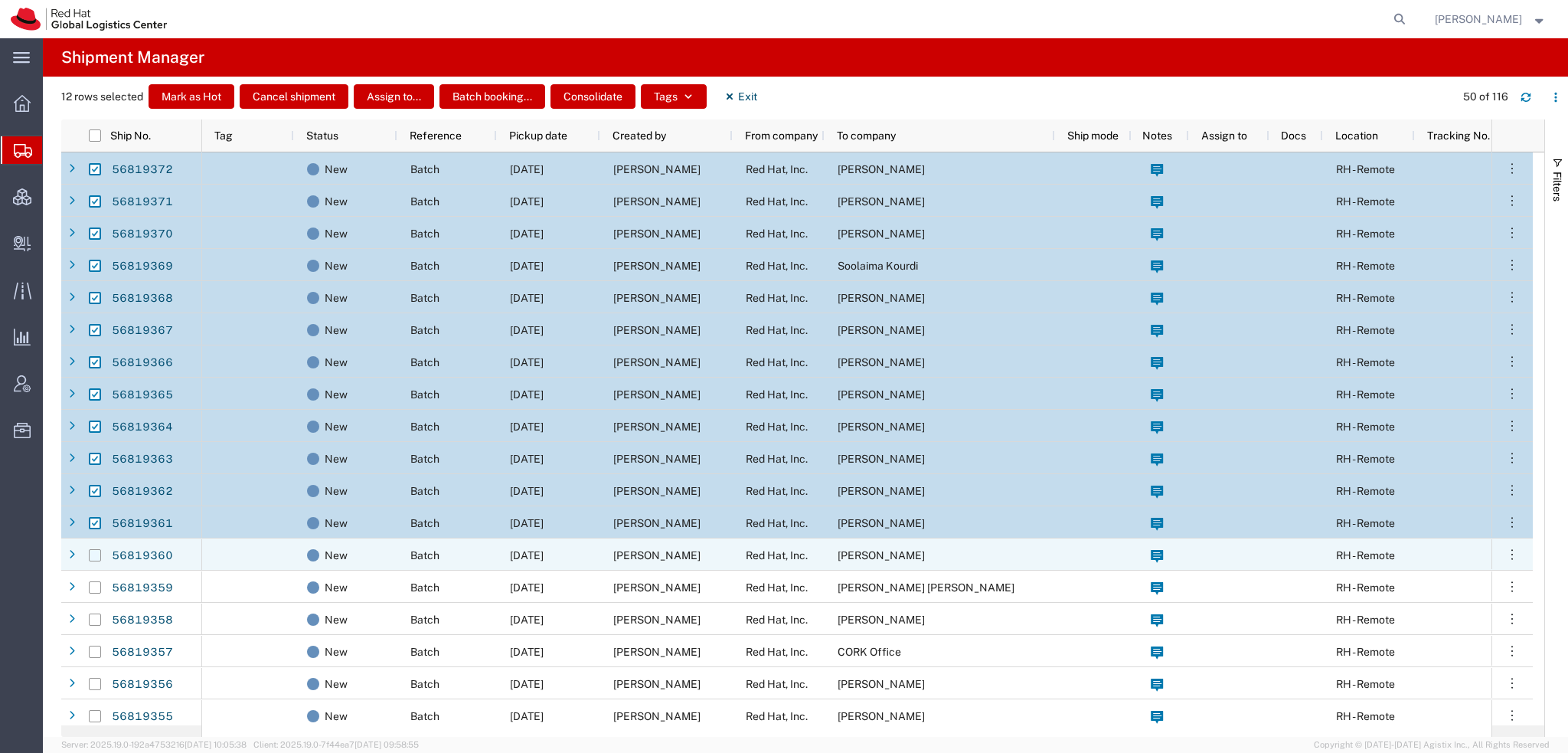
click at [92, 551] on input "Press Space to toggle row selection (unchecked)" at bounding box center [95, 555] width 13 height 13
checkbox input "true"
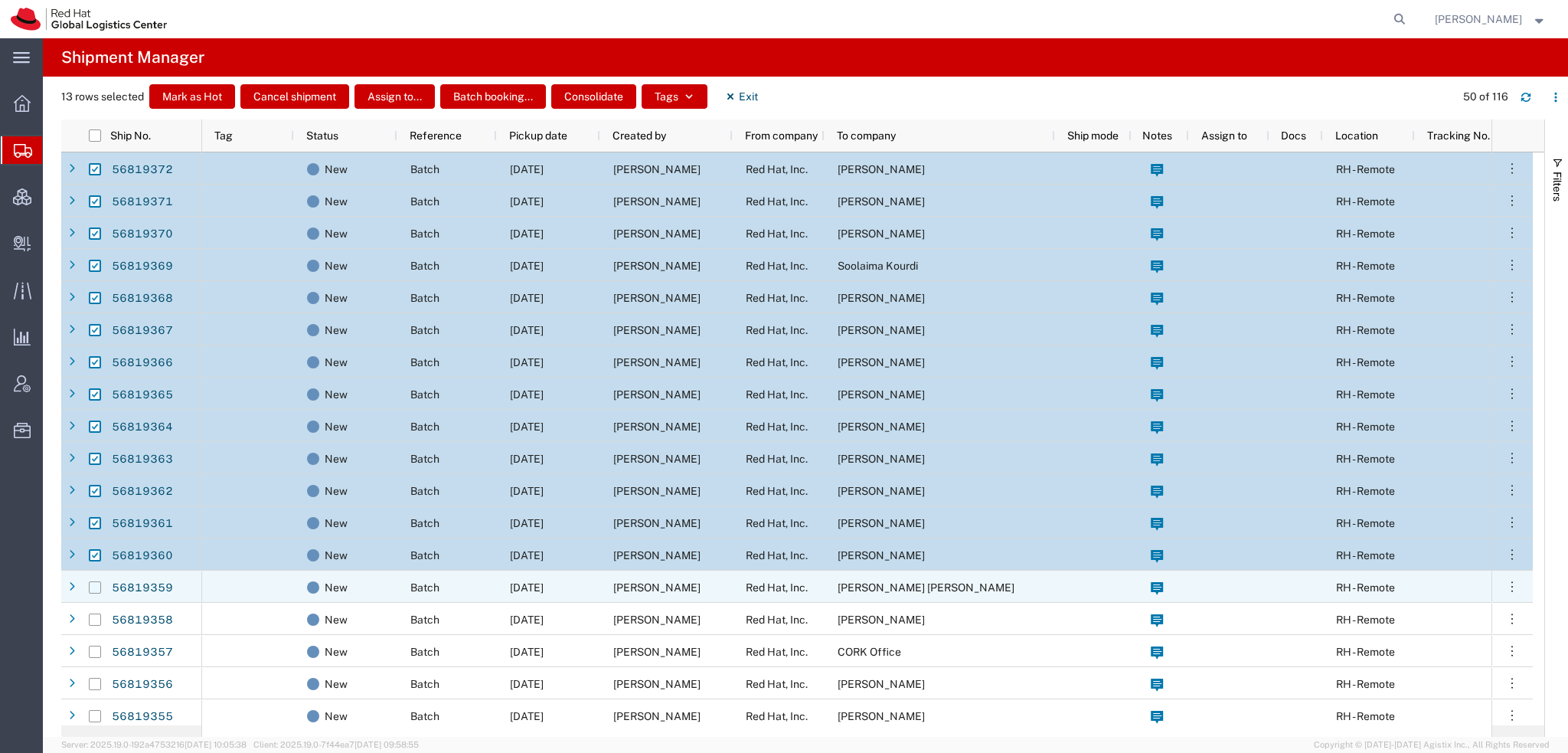
click at [97, 587] on input "Press Space to toggle row selection (unchecked)" at bounding box center [95, 587] width 13 height 13
checkbox input "true"
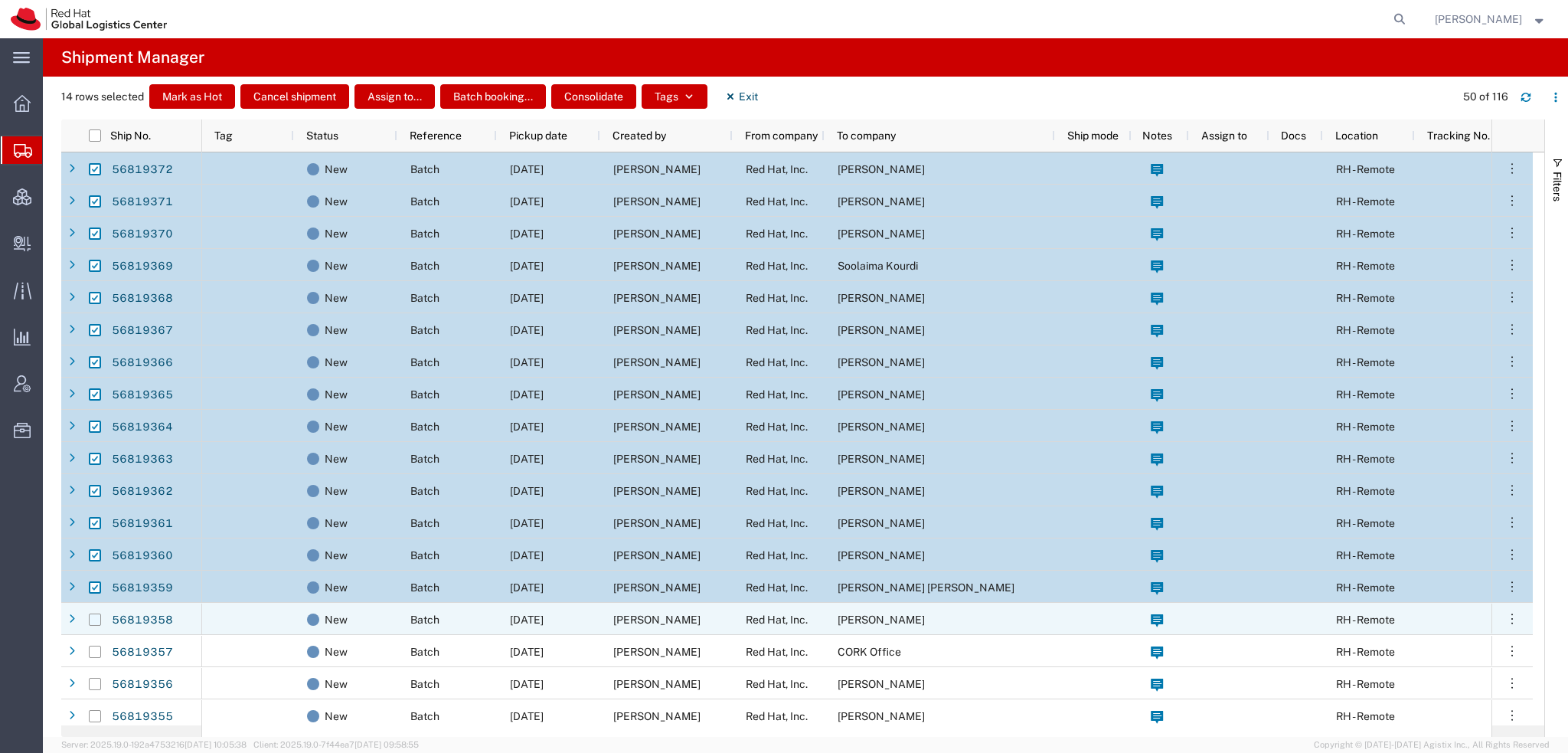
click at [94, 614] on input "Press Space to toggle row selection (unchecked)" at bounding box center [95, 620] width 13 height 13
checkbox input "true"
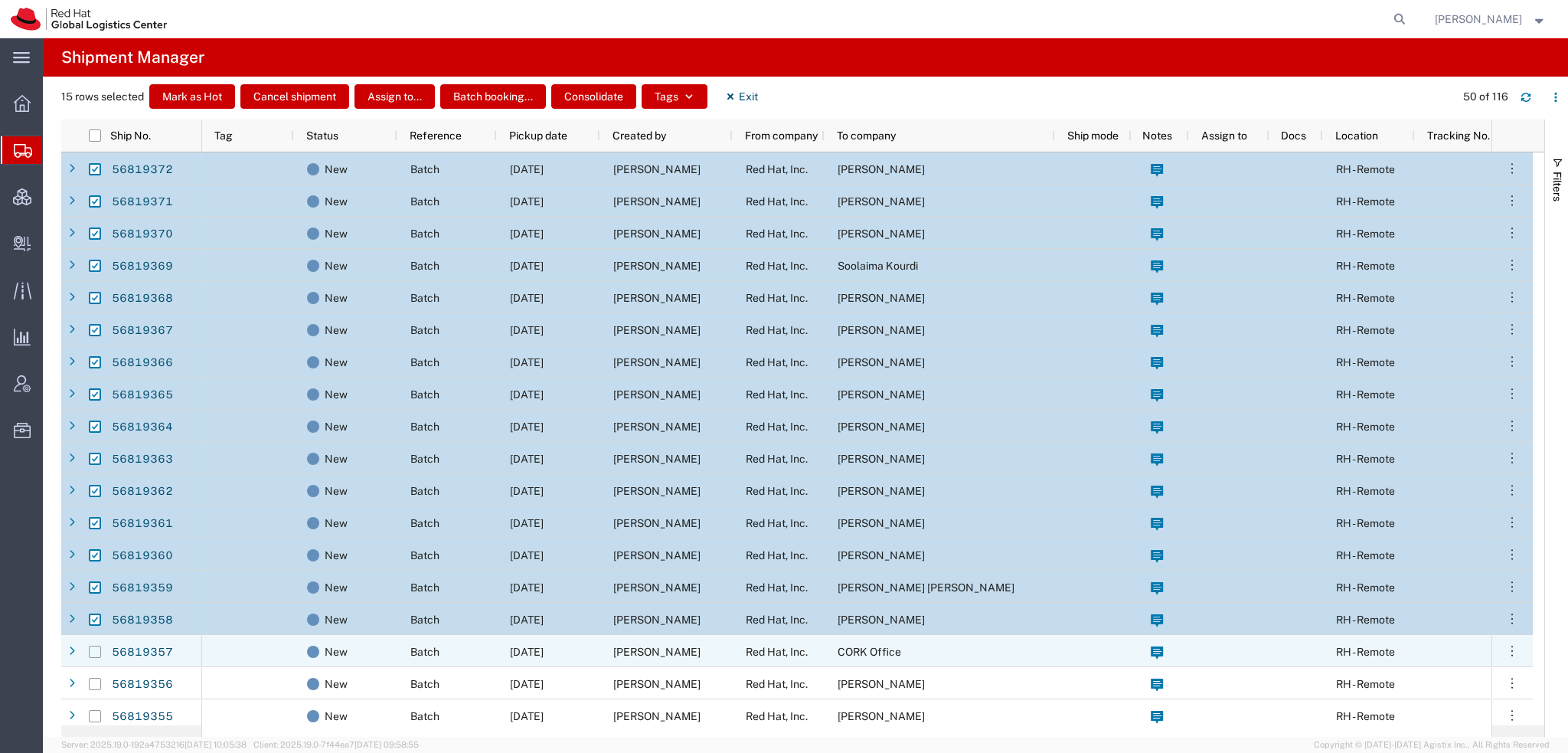
click at [96, 649] on input "Press Space to toggle row selection (unchecked)" at bounding box center [95, 652] width 13 height 13
checkbox input "true"
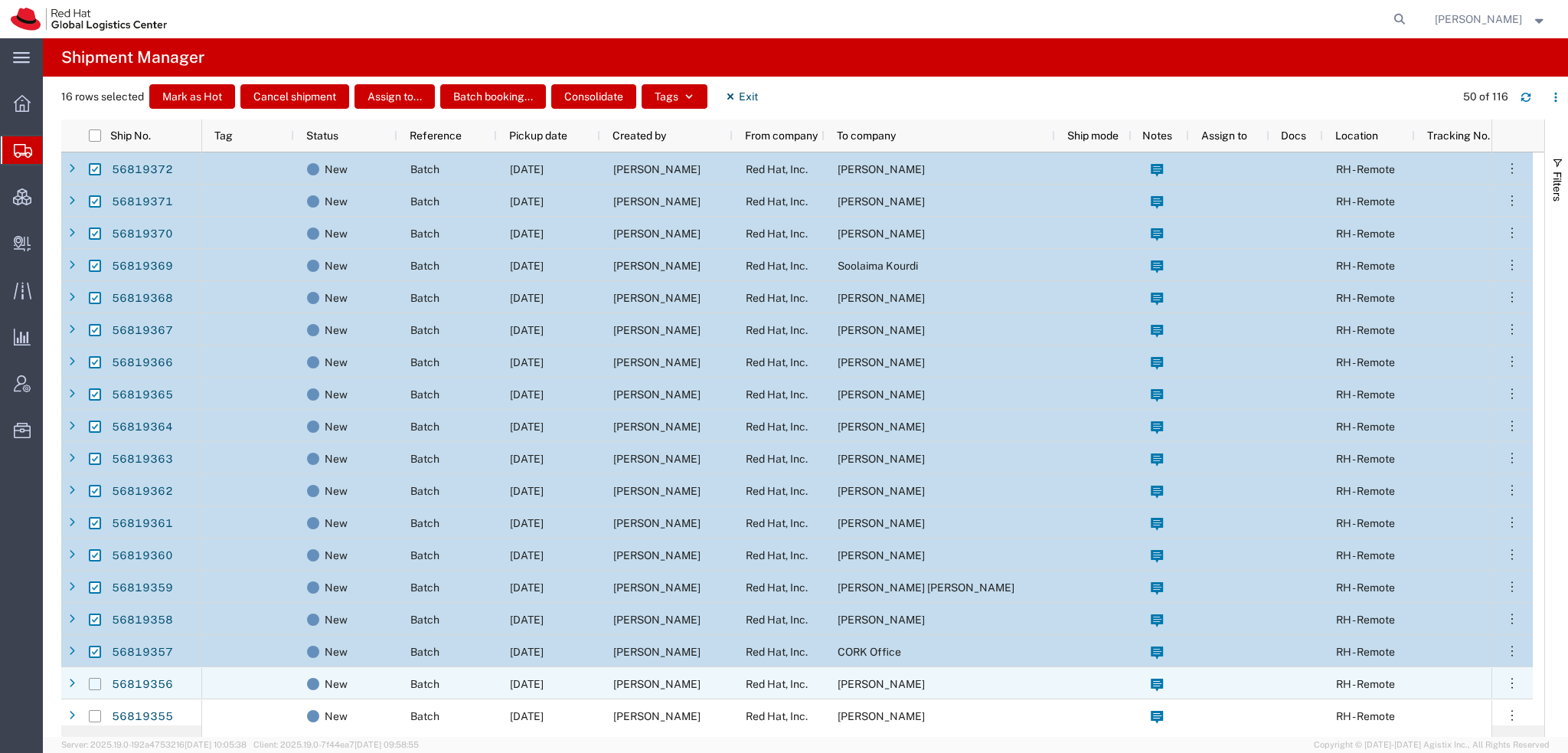
click at [91, 680] on input "Press Space to toggle row selection (unchecked)" at bounding box center [95, 683] width 13 height 13
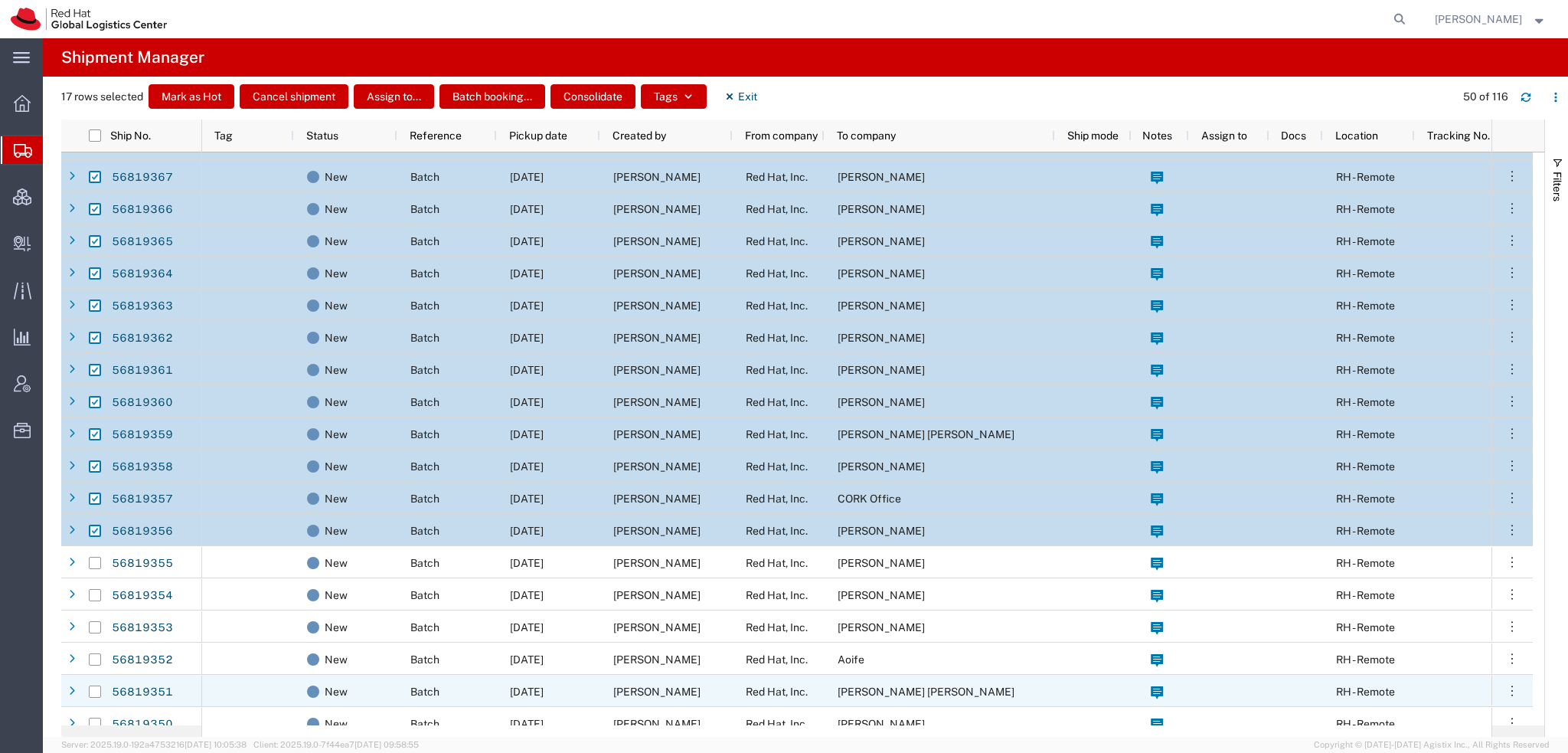
scroll to position [153, 0]
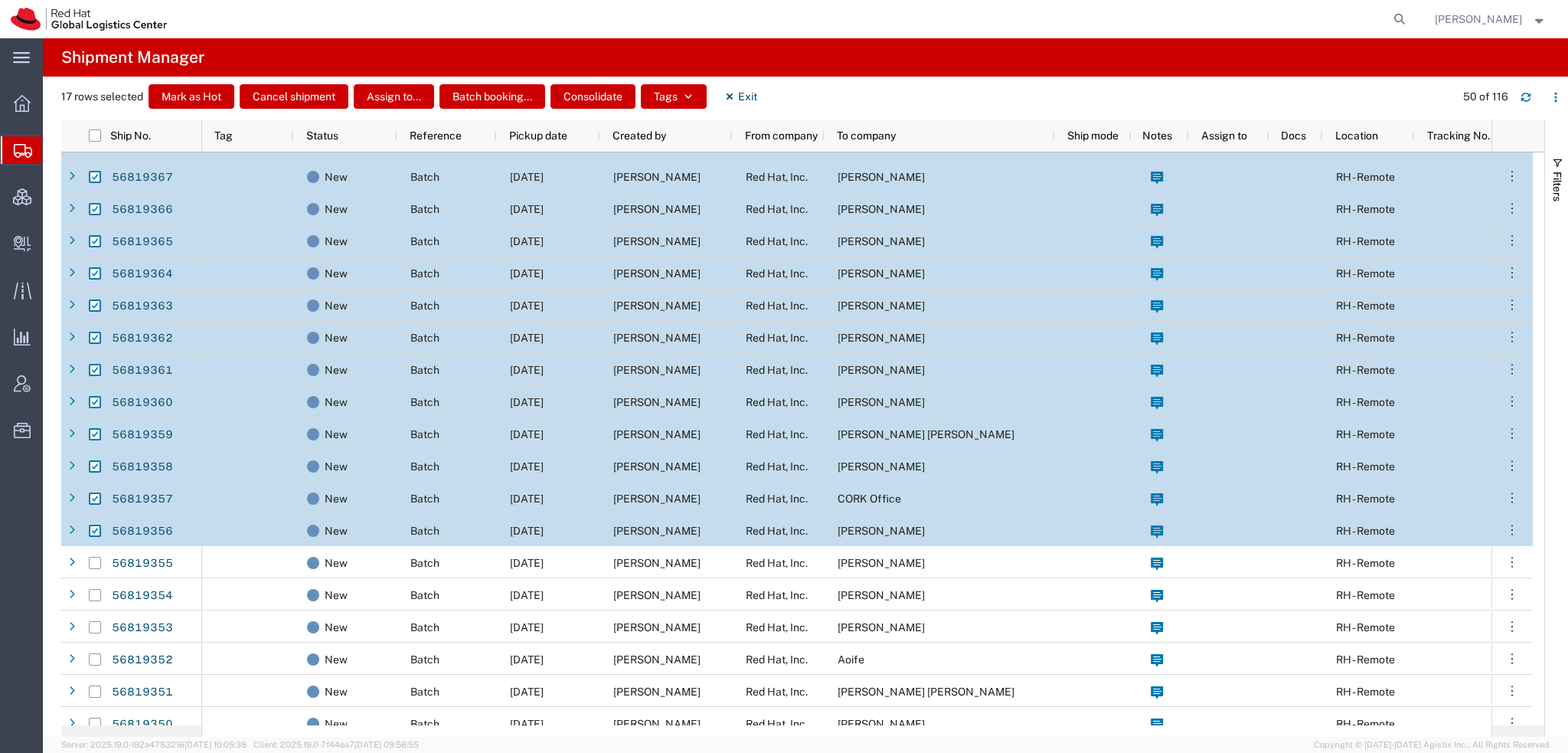
click at [94, 529] on input "Press Space to toggle row selection (checked)" at bounding box center [95, 531] width 13 height 13
checkbox input "false"
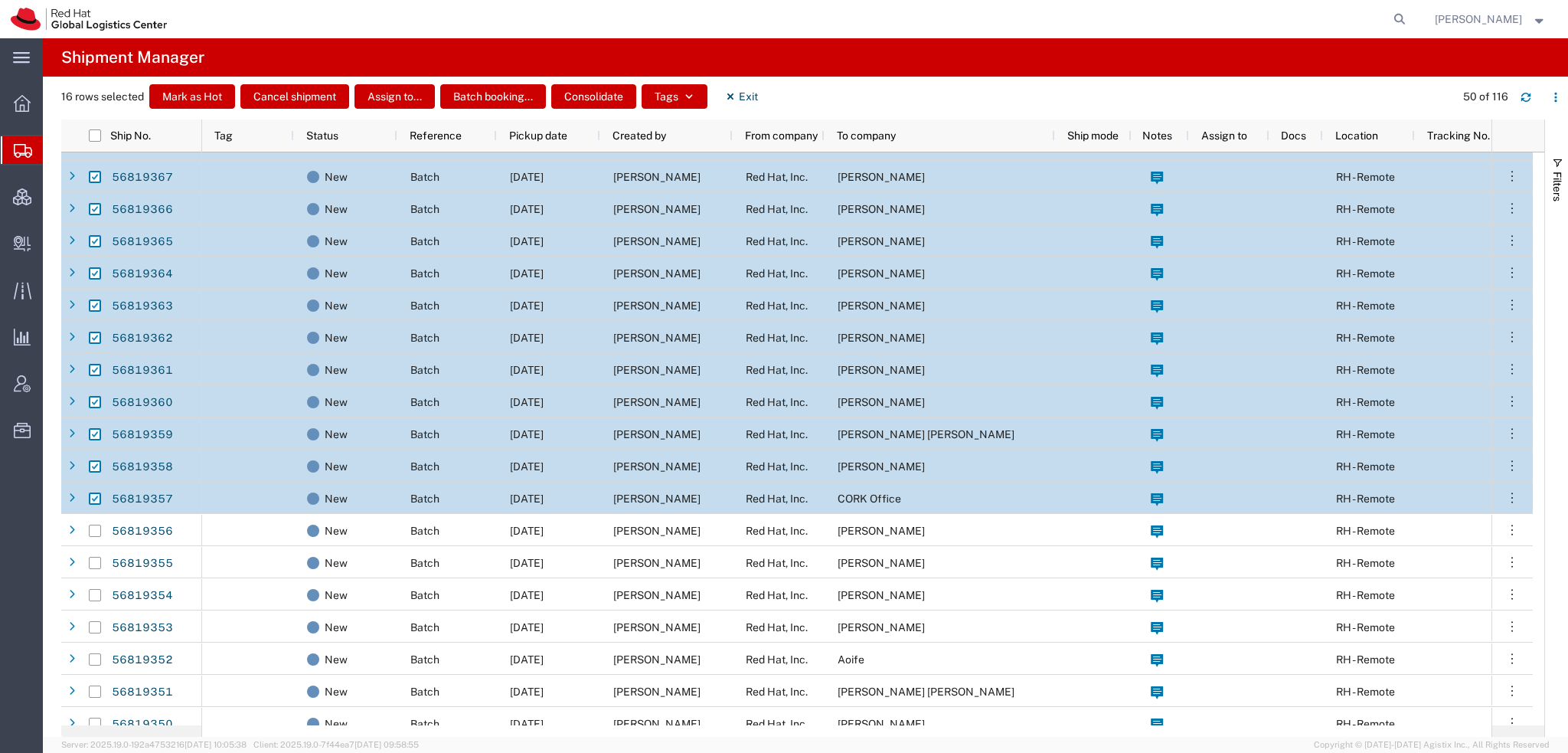
click at [97, 502] on input "Press Space to toggle row selection (checked)" at bounding box center [95, 498] width 13 height 13
checkbox input "false"
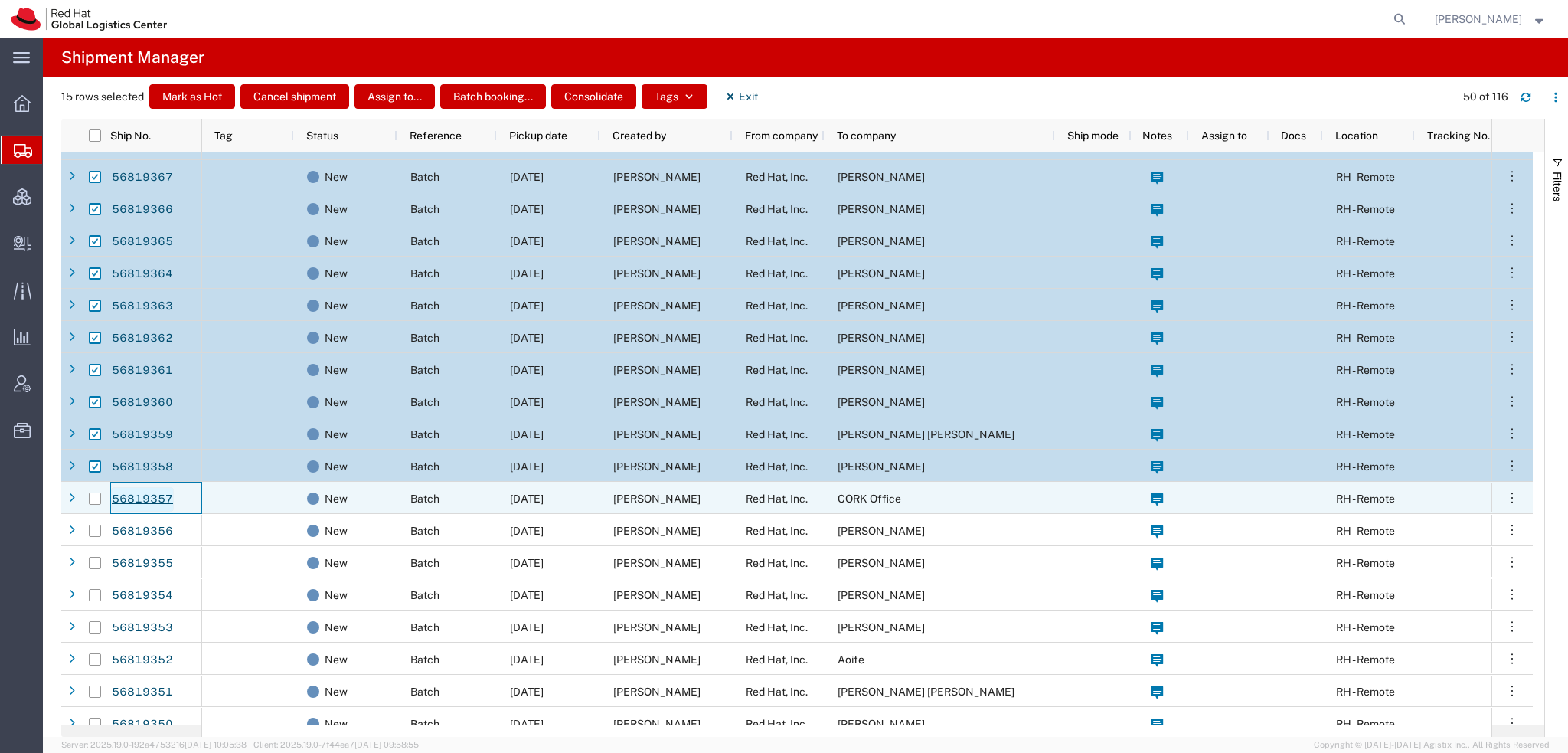
click at [118, 496] on link "56819357" at bounding box center [142, 499] width 63 height 24
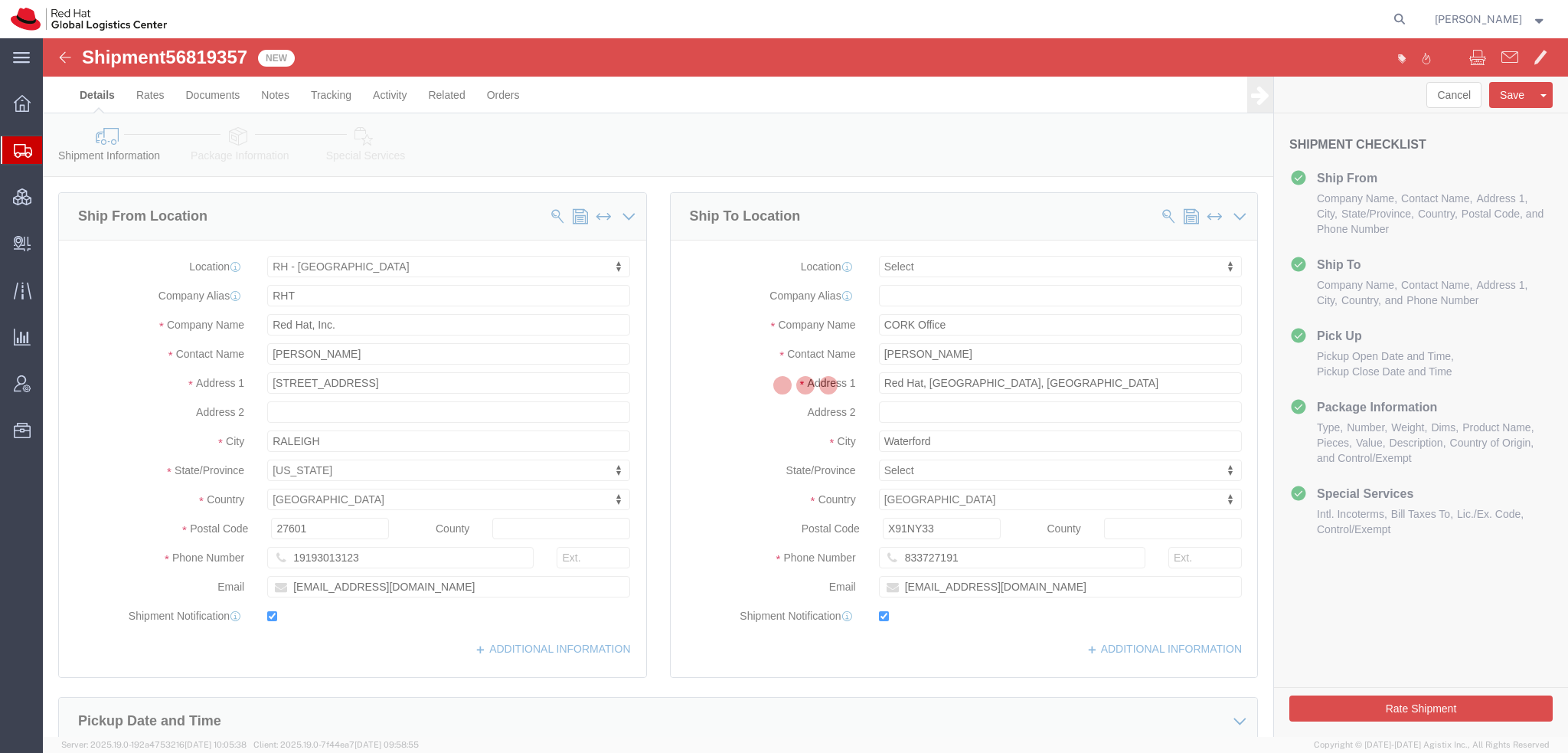
select select "38014"
select select
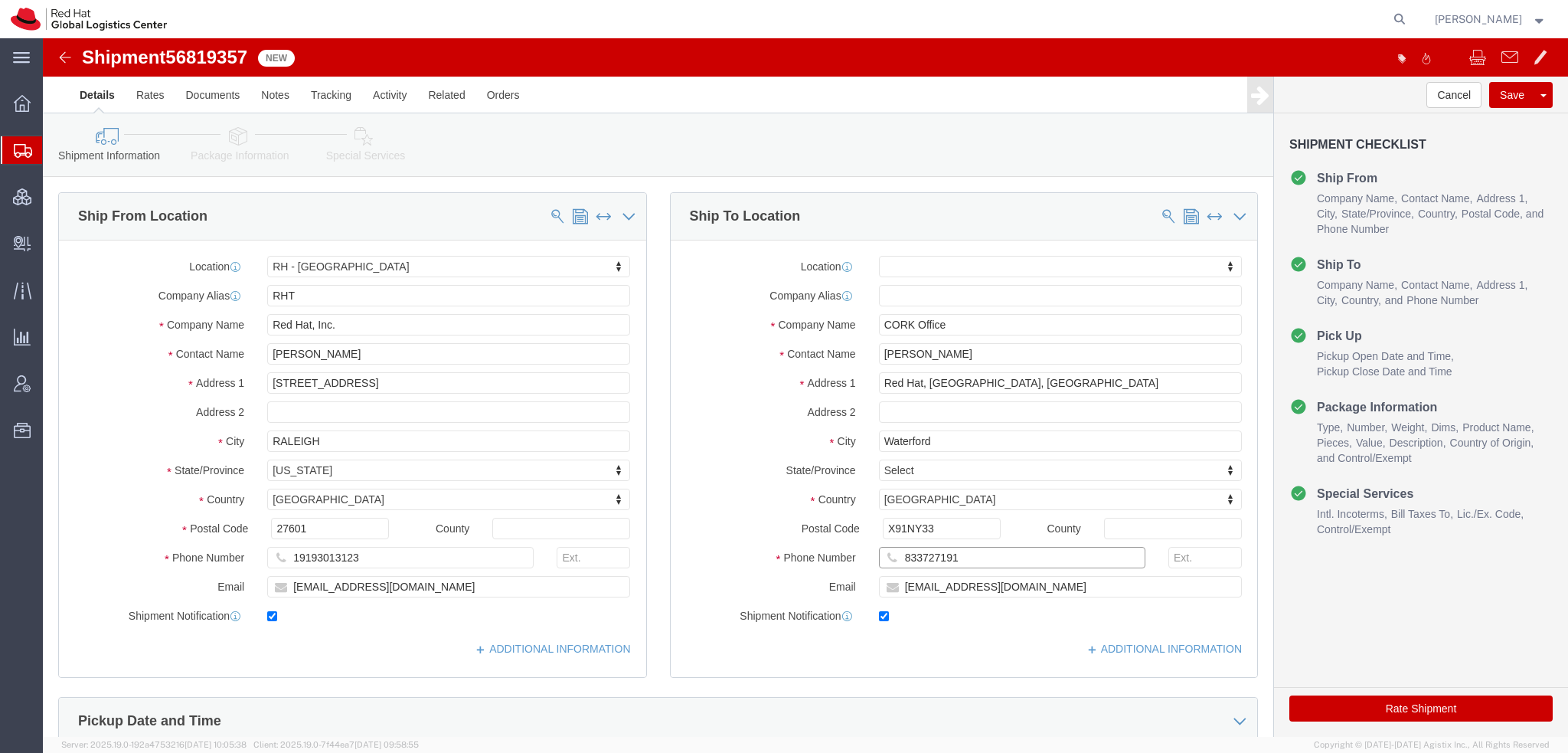
drag, startPoint x: 919, startPoint y: 521, endPoint x: 153, endPoint y: 350, distance: 784.9
click div "Ship From Location Location RH - Raleigh My Profile Location RH - Amsterdam - M…"
click input "Brian Jackman"
type input "Brian Jackm"
click p "- Red Hat Limited - (Brian Jackman) Communication House, Cork Road, 1st Floor, …"
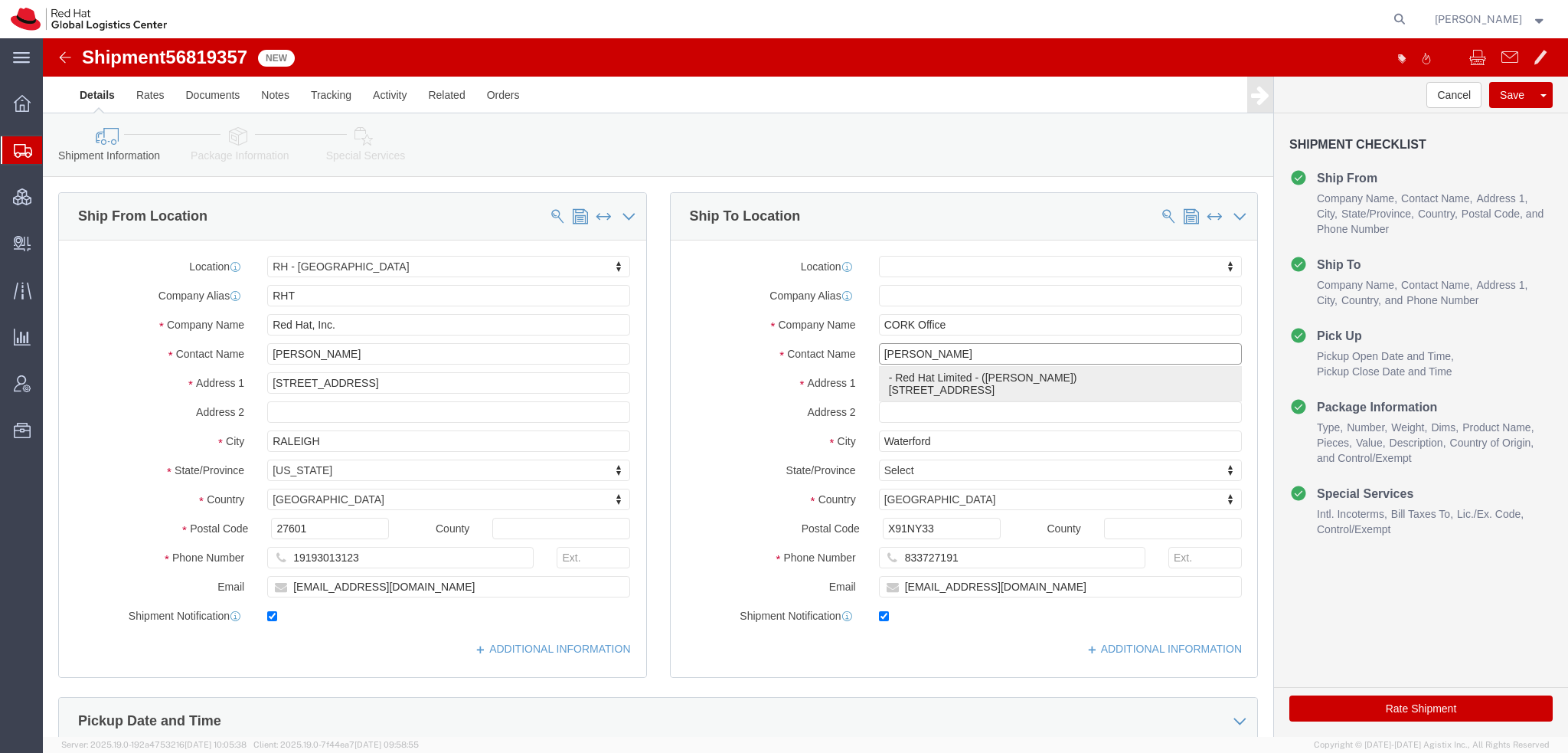
select select "38045"
type input "Red Hat Limited"
type input "Communication House, Cork Road"
type input "1st Floor"
type input "WATERFORD"
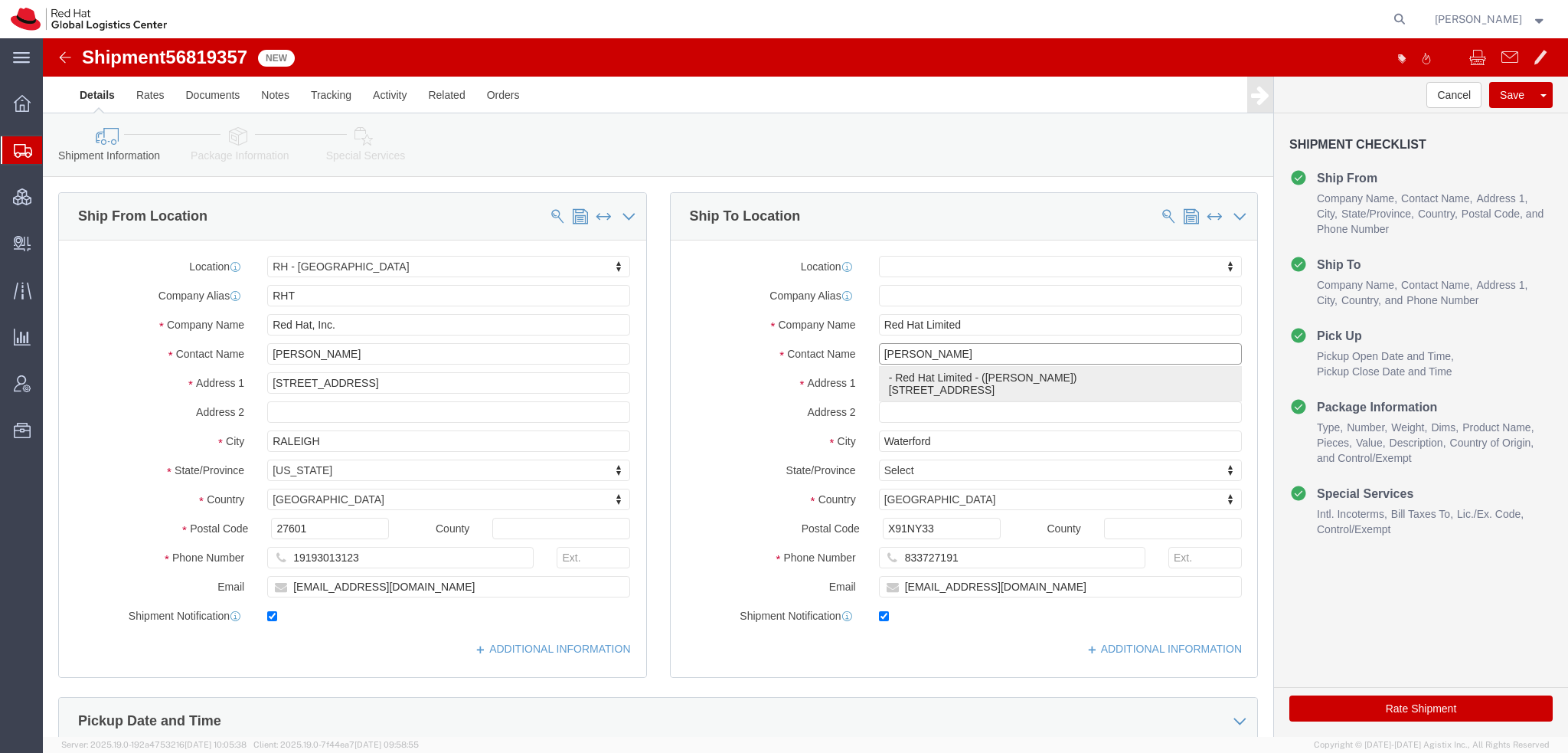
type input "Brian Jackman"
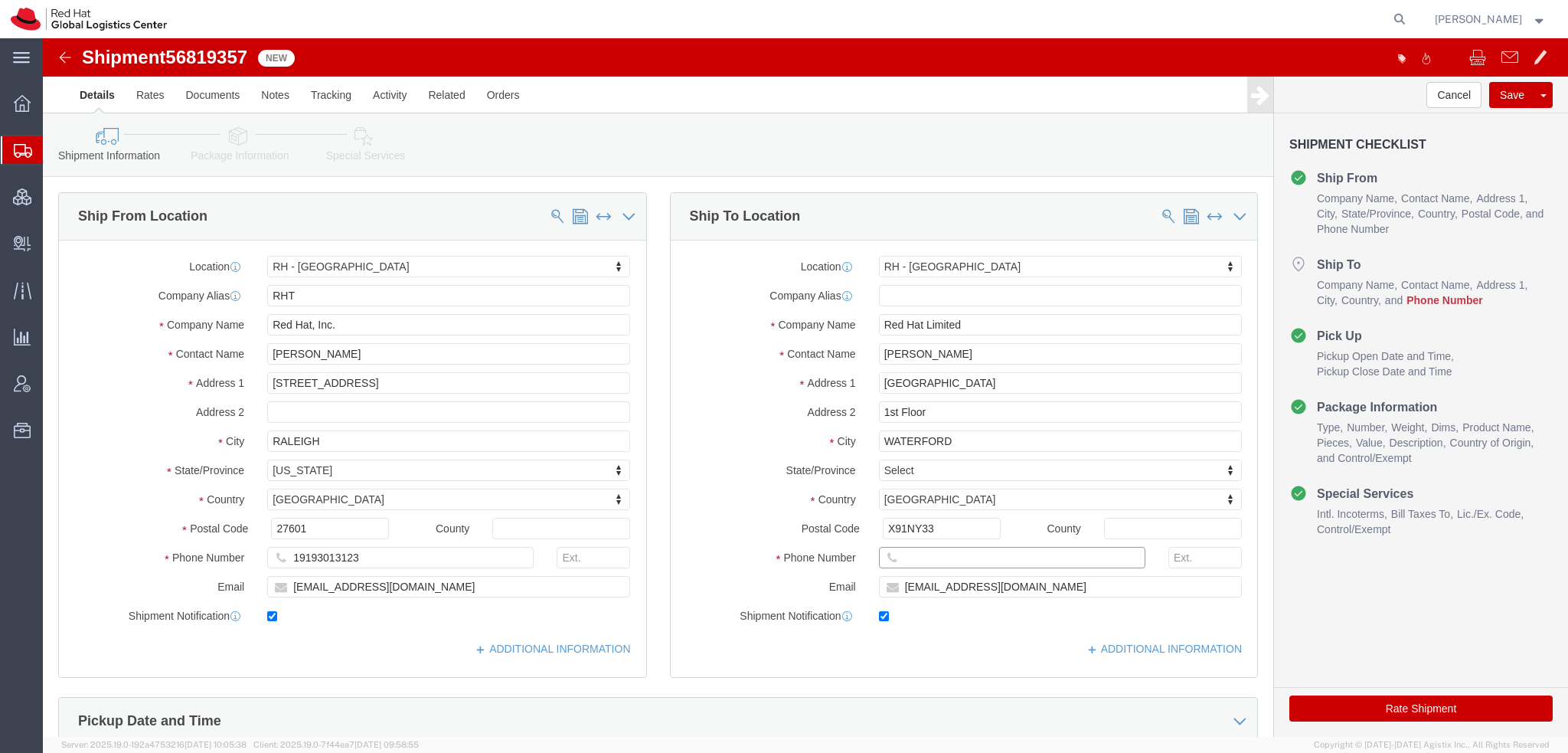
click input "text"
paste input "833727191"
type input "833727191"
click icon
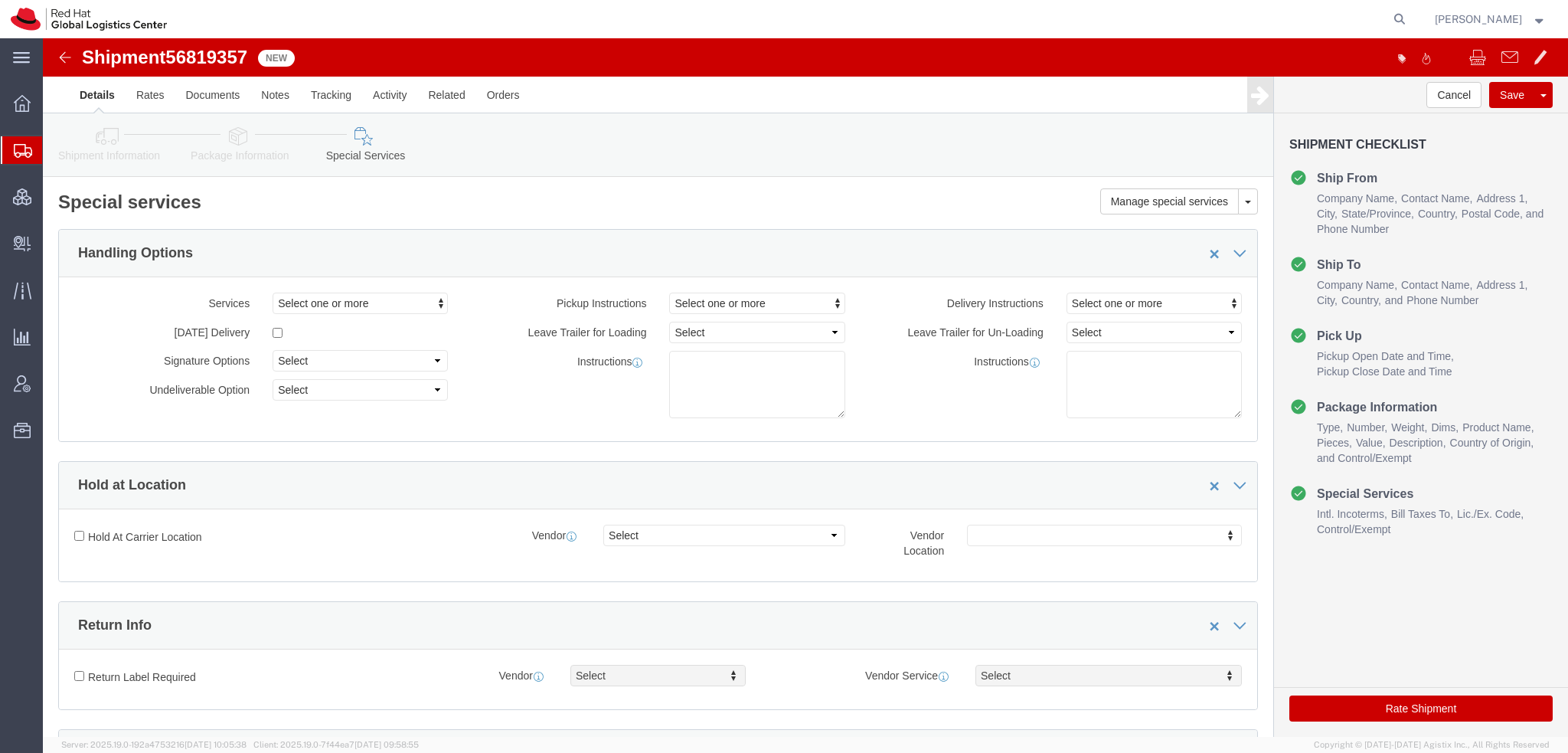
scroll to position [383, 0]
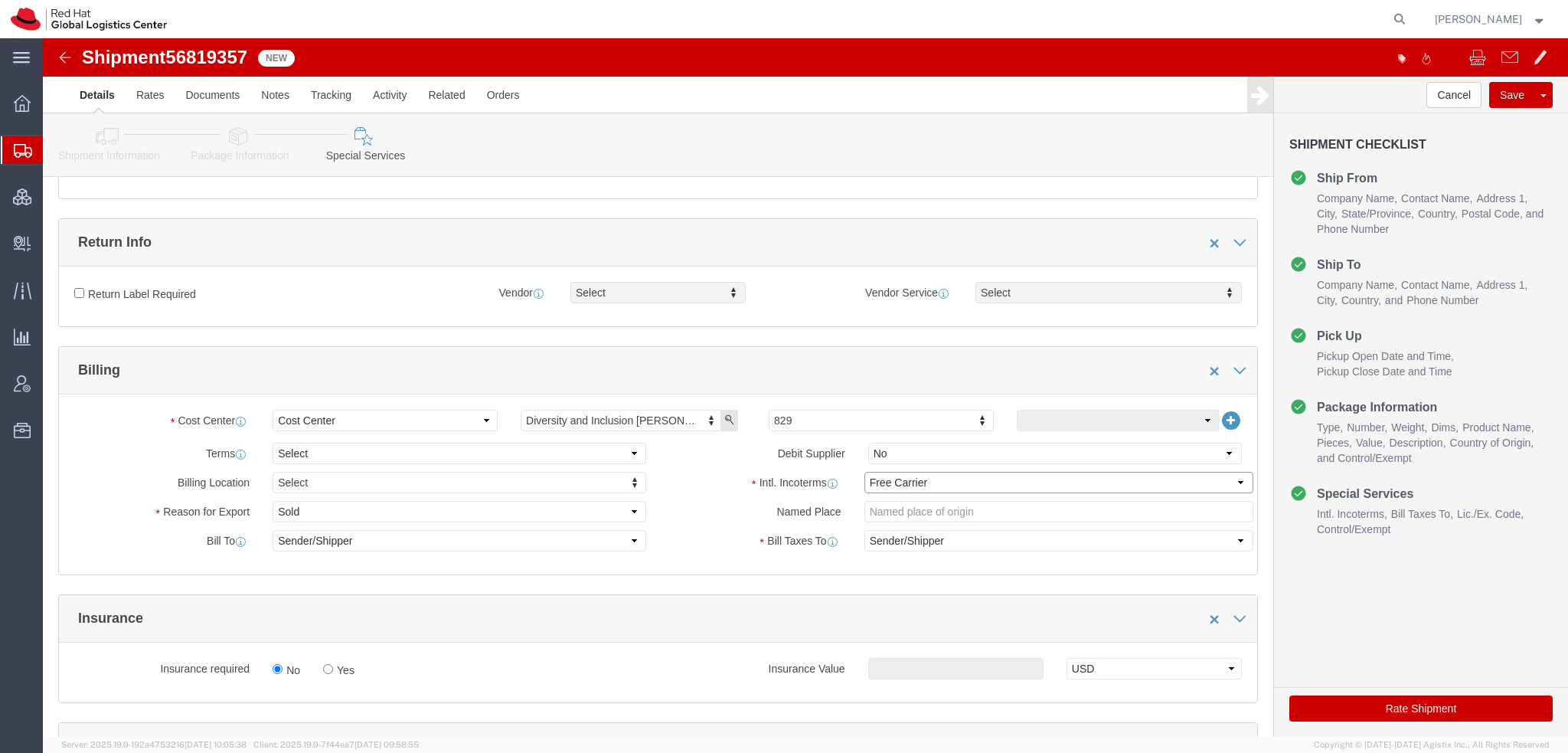
click select "Select Carriage Insurance Paid Carriage Paid To Cost and Freight Cost Insurance…"
select select
click select "Select Carriage Insurance Paid Carriage Paid To Cost and Freight Cost Insurance…"
select select
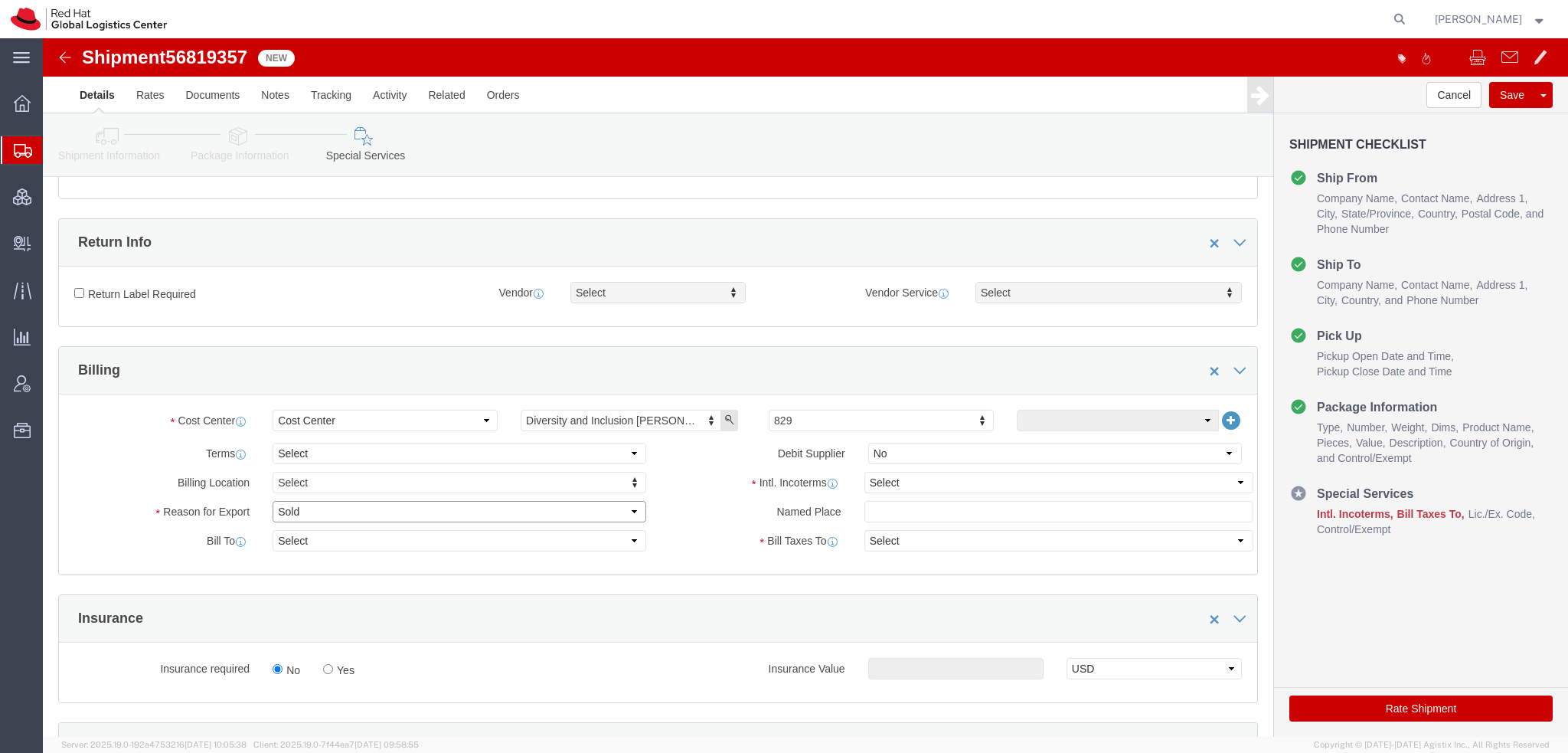
click select "Select Gift Personal Effects Repair/Warranty Return Sample Sold Temporary/Not S…"
select select "GIFT"
click select "Select Gift Personal Effects Repair/Warranty Return Sample Sold Temporary/Not S…"
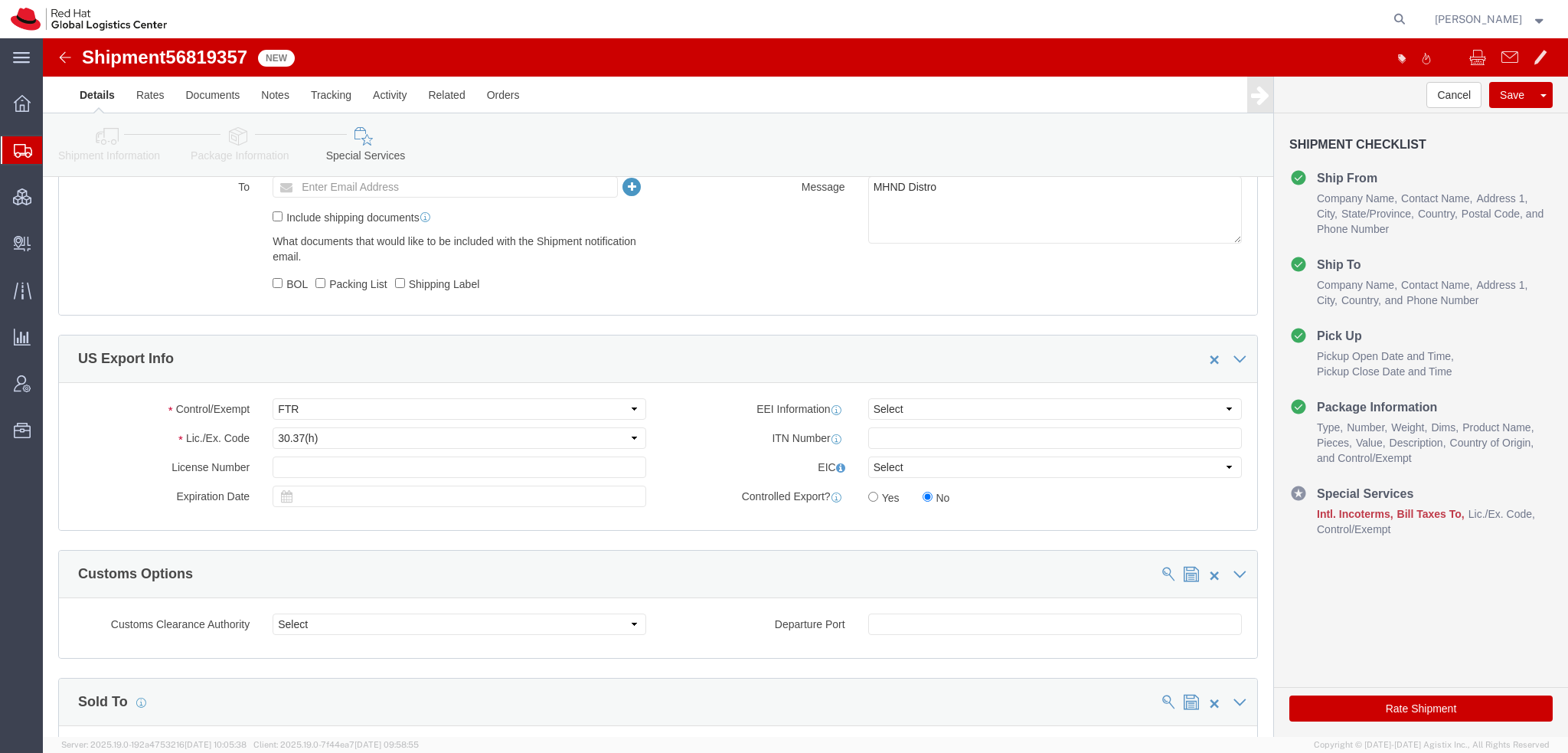
scroll to position [996, 0]
click button "Save"
click at [0, 0] on span "Shipment Manager" at bounding box center [0, 0] width 0 height 0
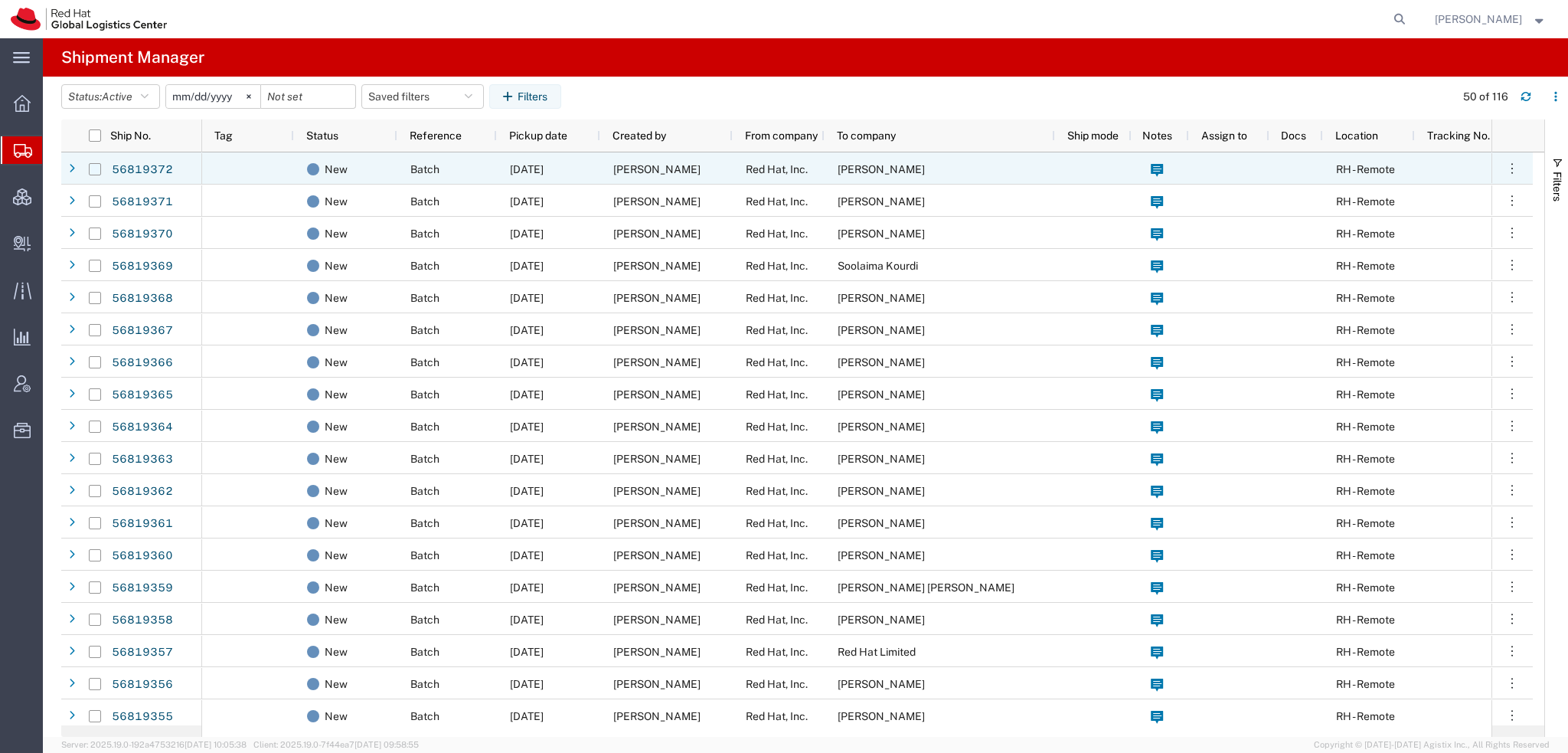
click at [92, 164] on input "Press Space to toggle row selection (unchecked)" at bounding box center [95, 169] width 13 height 13
checkbox input "true"
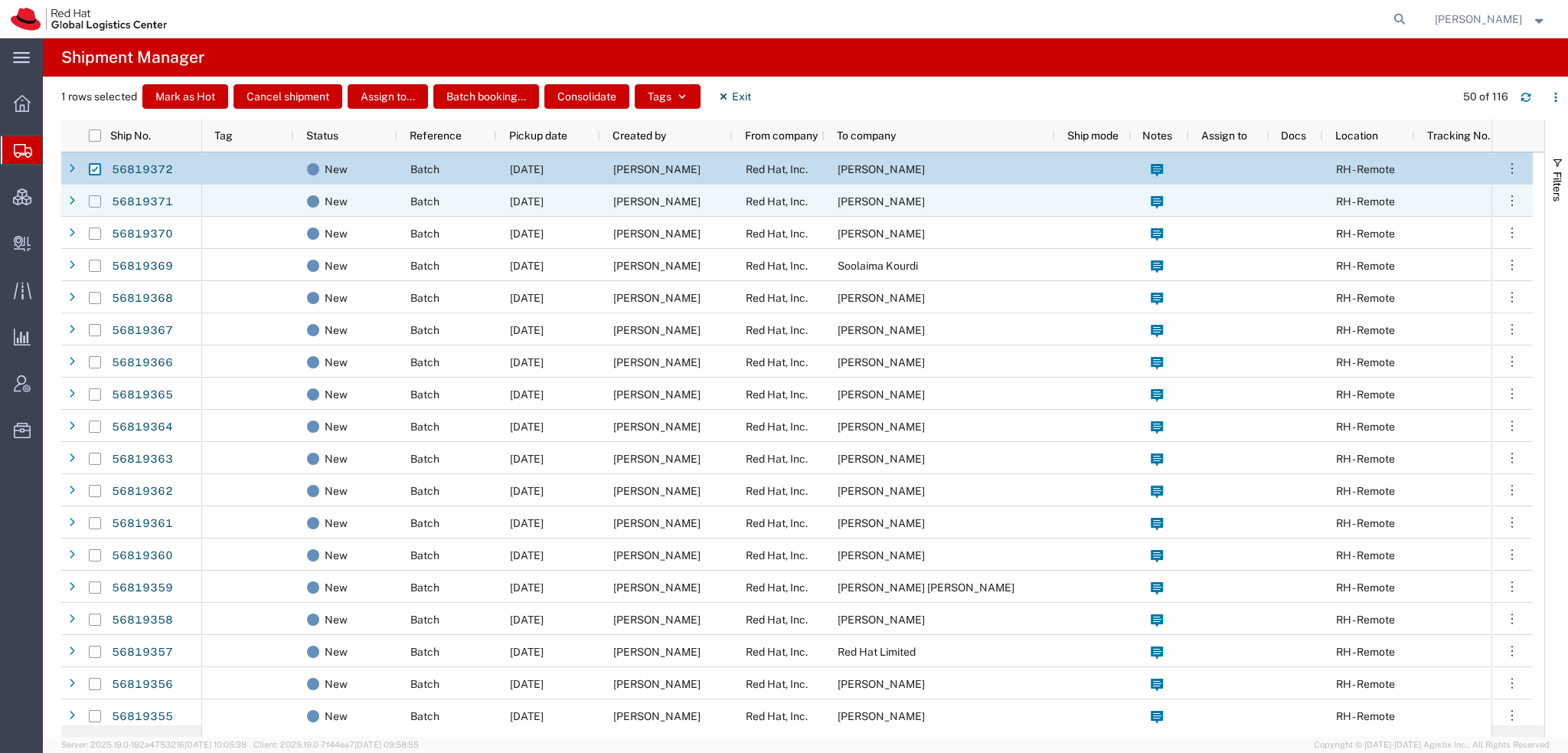
click at [92, 199] on input "Press Space to toggle row selection (unchecked)" at bounding box center [95, 201] width 13 height 13
checkbox input "true"
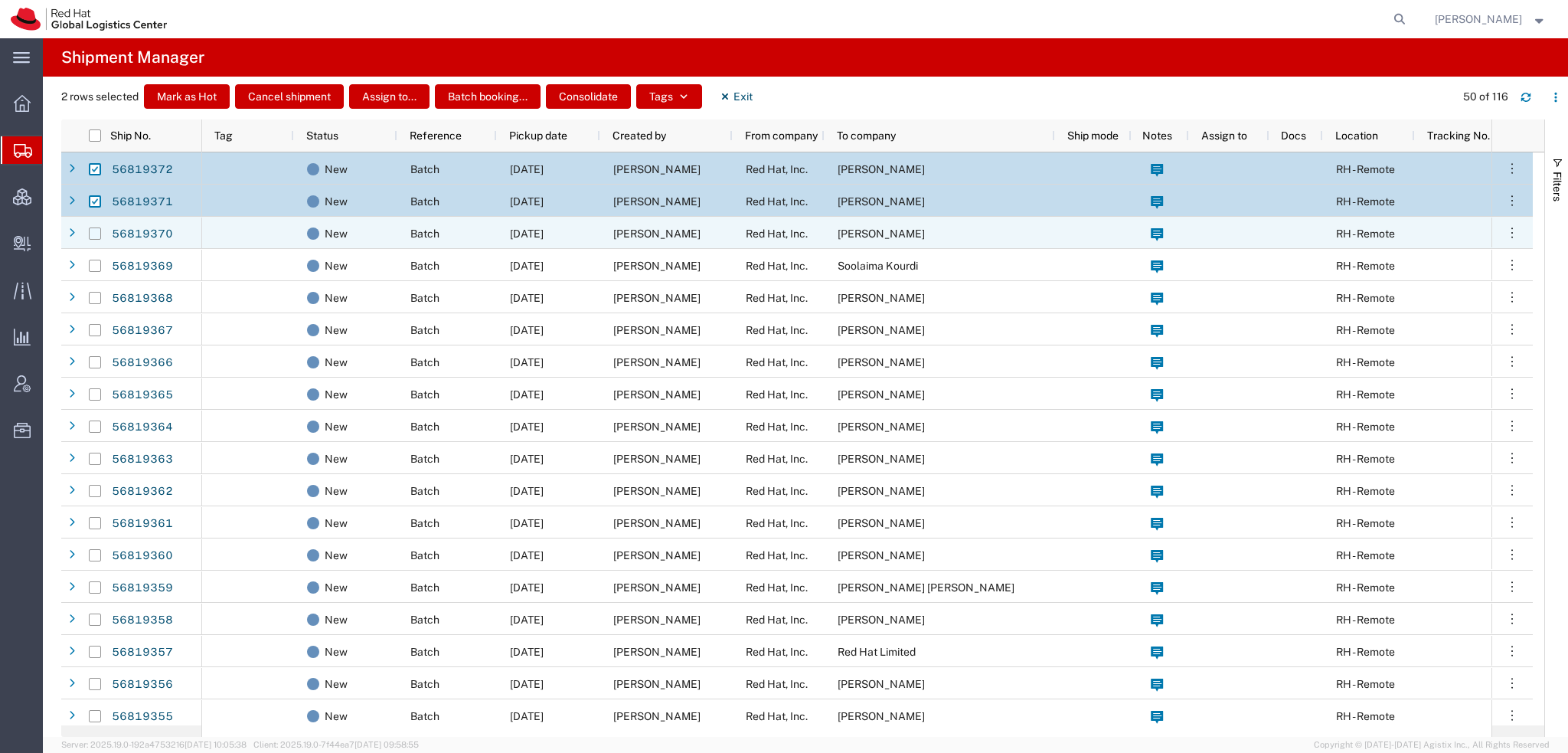
click at [93, 233] on input "Press Space to toggle row selection (unchecked)" at bounding box center [95, 233] width 13 height 13
checkbox input "true"
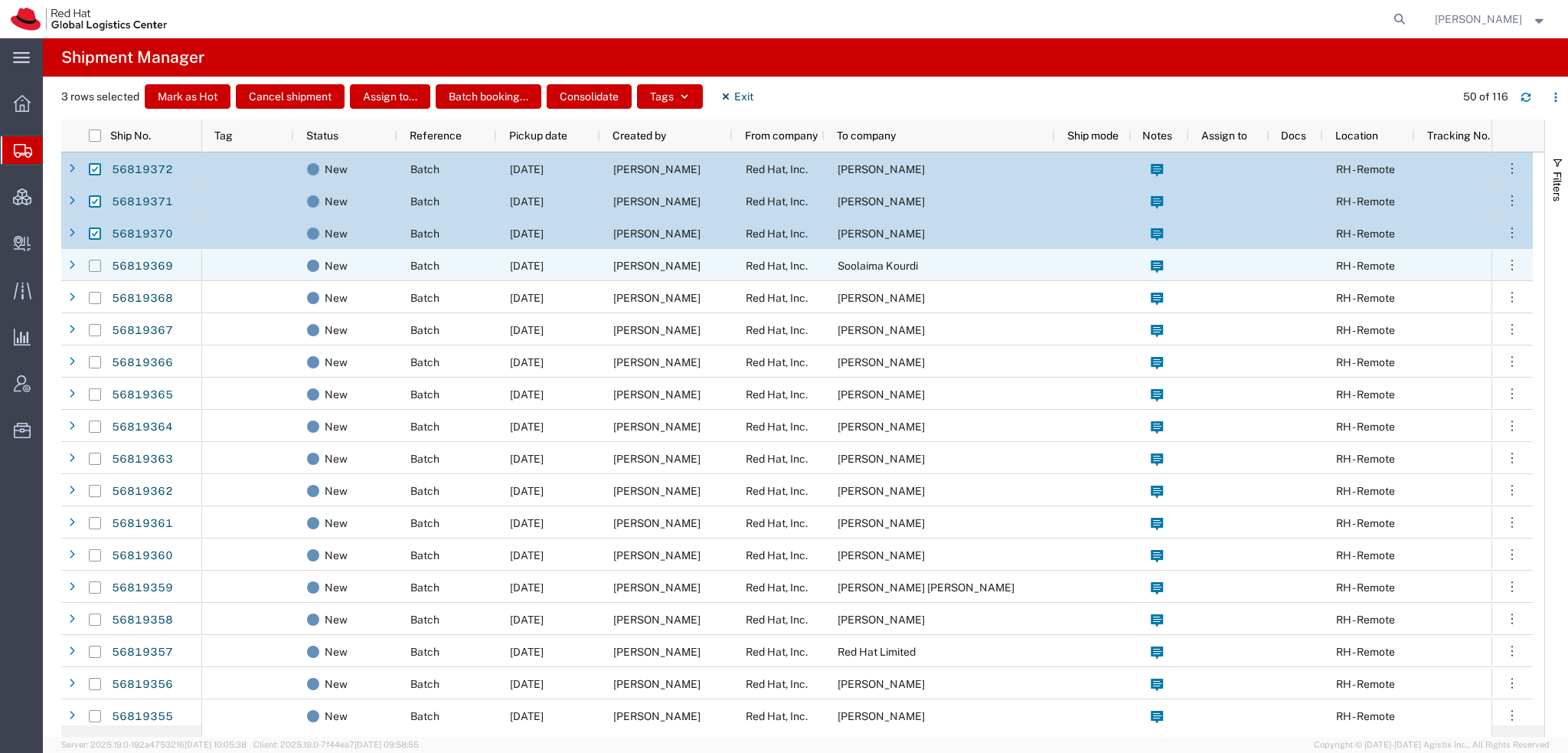
click at [94, 267] on input "Press Space to toggle row selection (unchecked)" at bounding box center [95, 266] width 13 height 13
checkbox input "true"
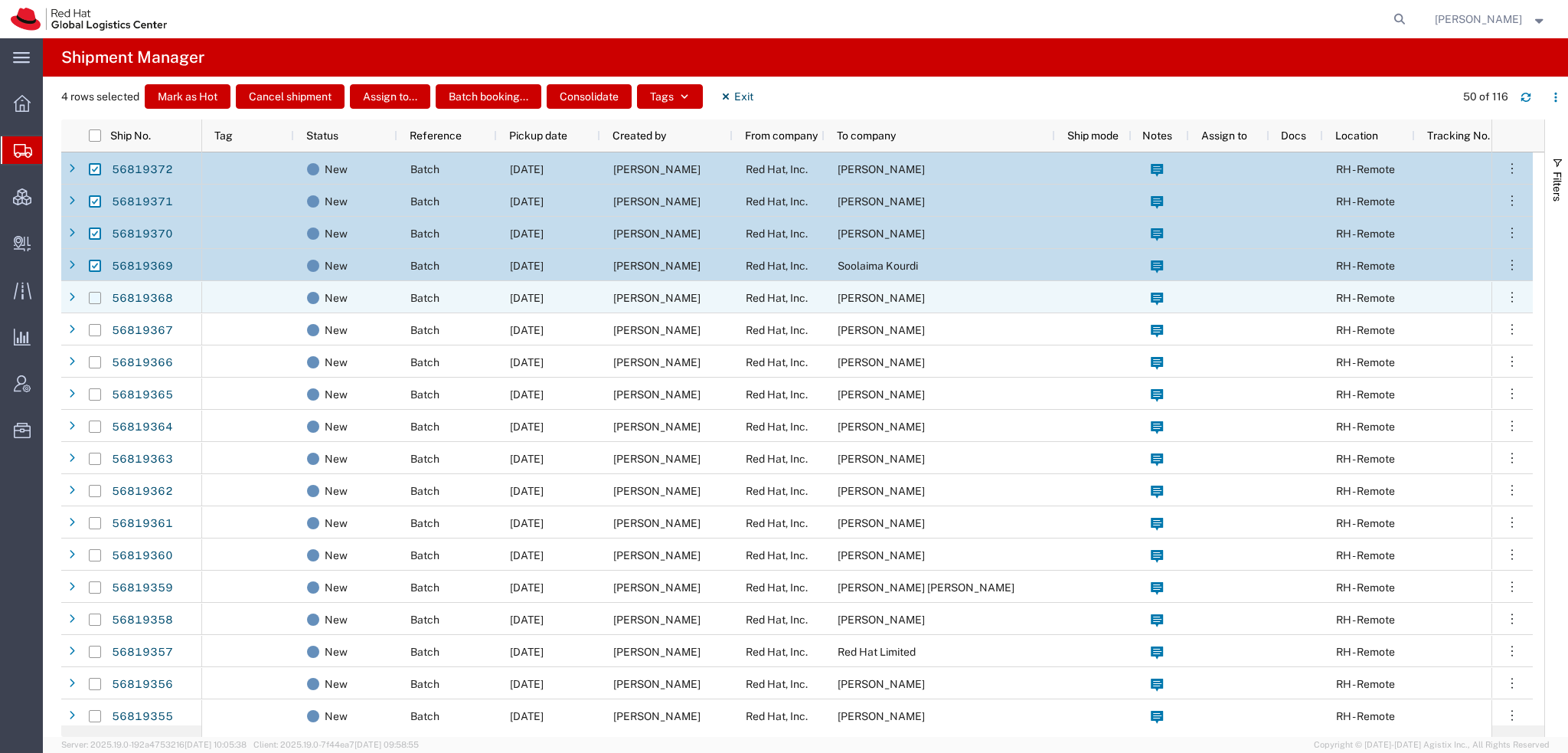
click at [94, 295] on input "Press Space to toggle row selection (unchecked)" at bounding box center [95, 298] width 13 height 13
checkbox input "true"
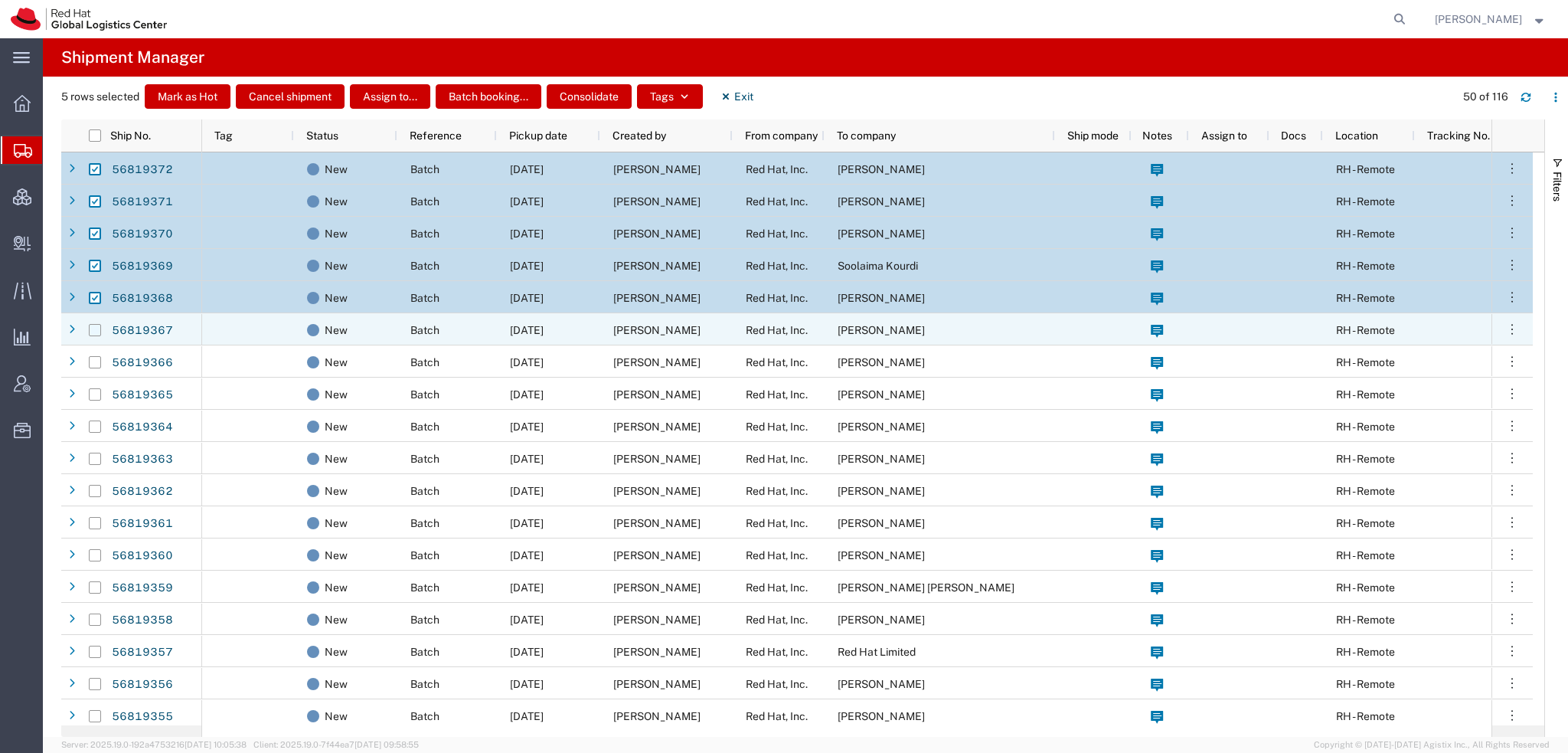
click at [94, 327] on input "Press Space to toggle row selection (unchecked)" at bounding box center [95, 330] width 13 height 13
checkbox input "true"
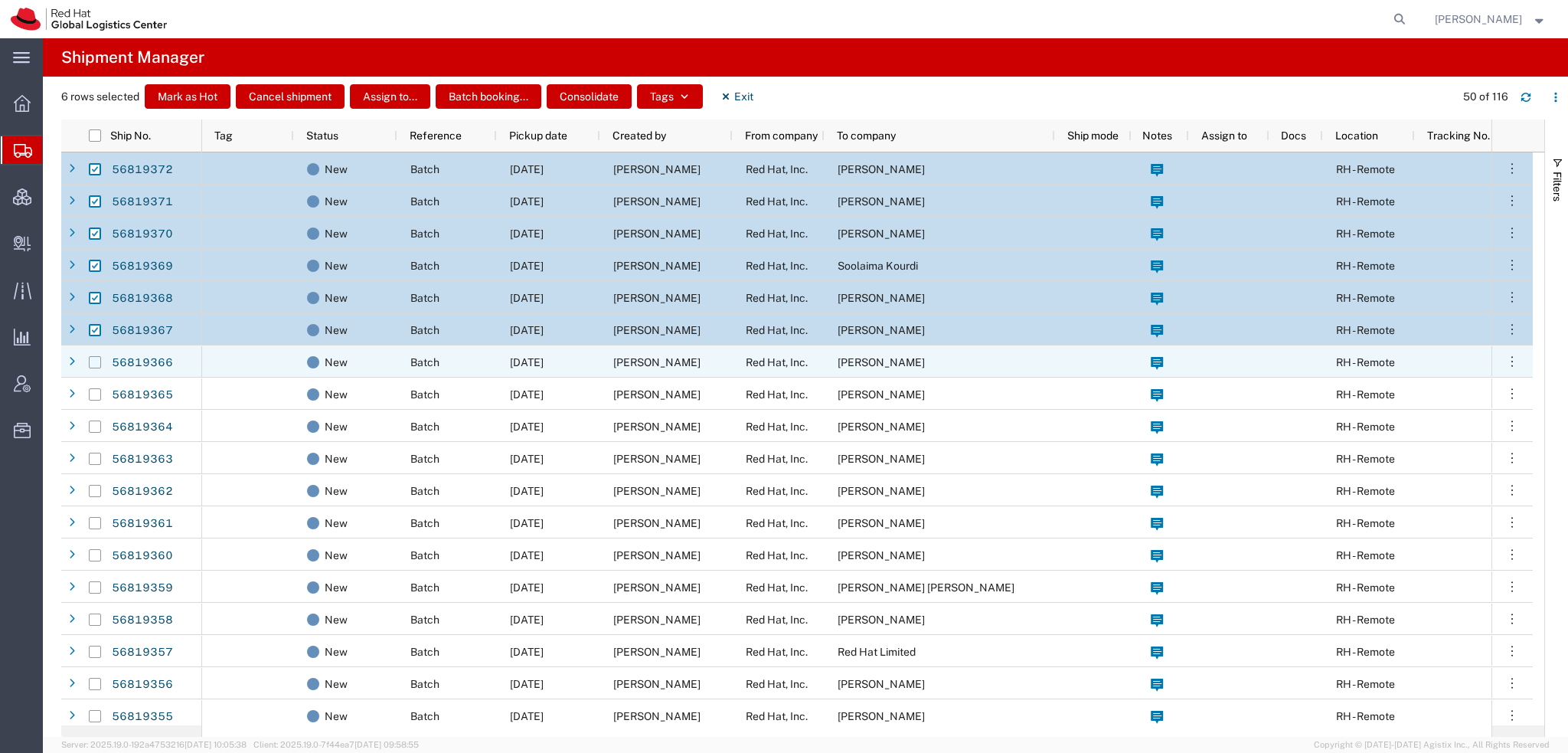
click at [95, 362] on input "Press Space to toggle row selection (unchecked)" at bounding box center [95, 362] width 13 height 13
checkbox input "true"
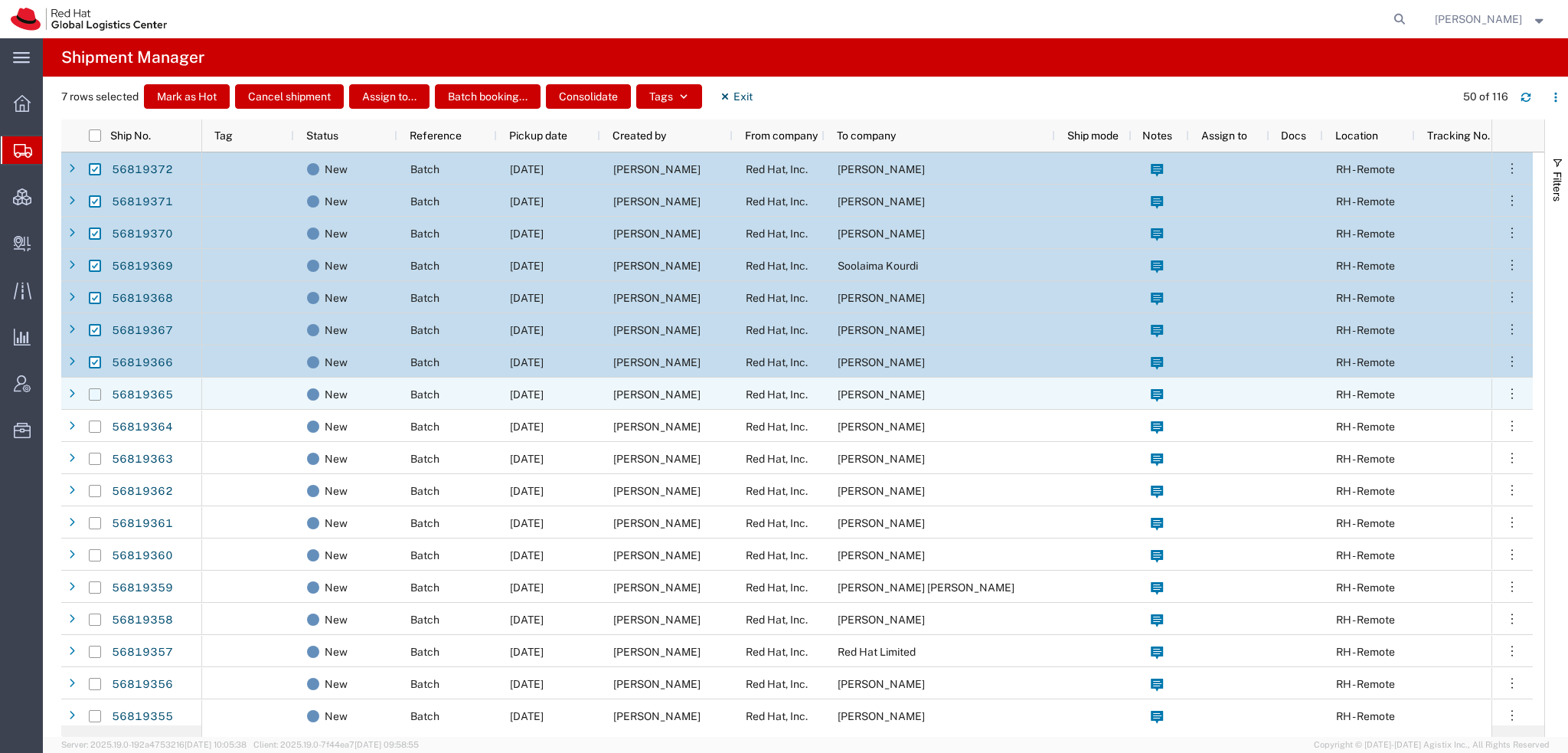
click at [94, 392] on input "Press Space to toggle row selection (unchecked)" at bounding box center [95, 394] width 13 height 13
checkbox input "true"
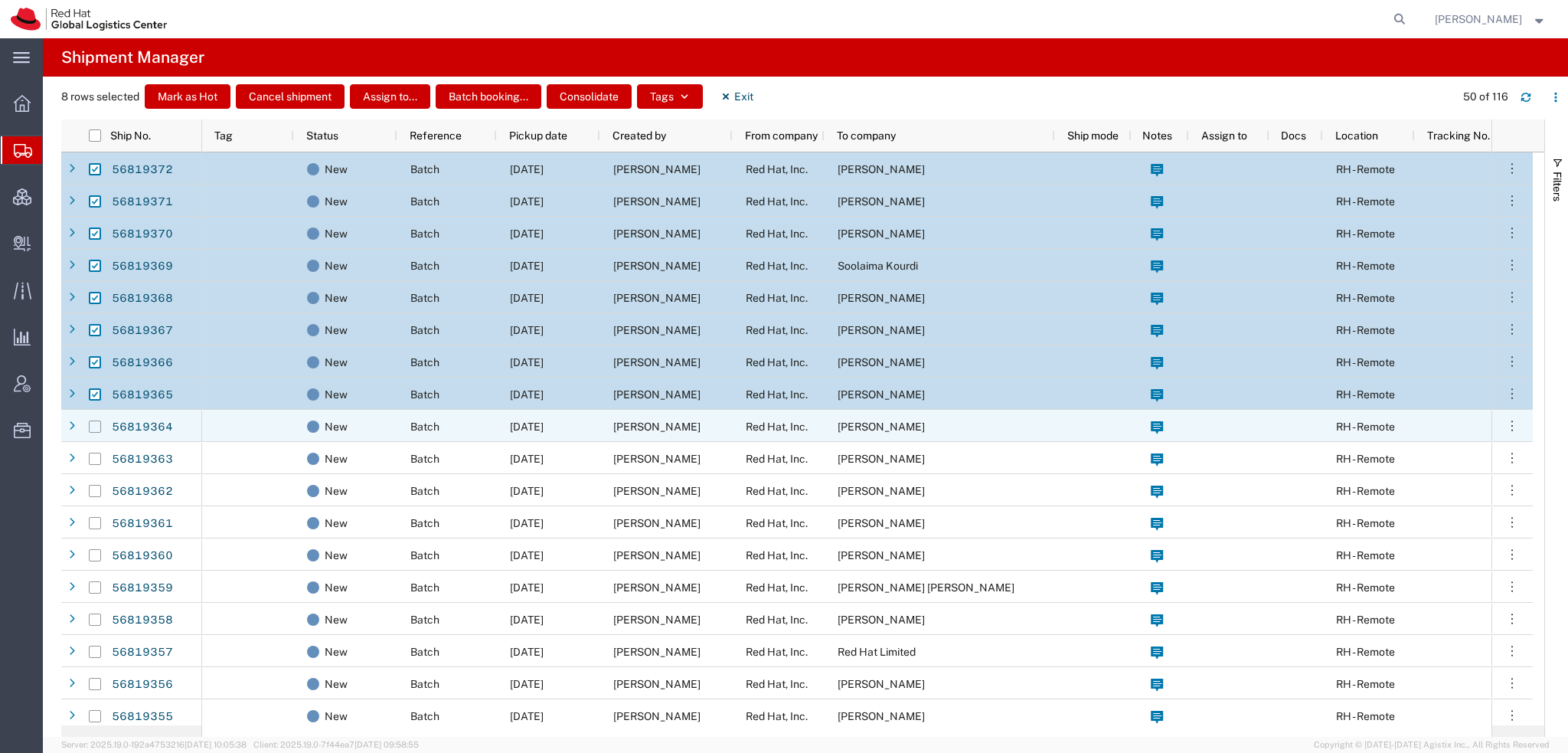
click at [92, 424] on input "Press Space to toggle row selection (unchecked)" at bounding box center [95, 426] width 13 height 13
checkbox input "true"
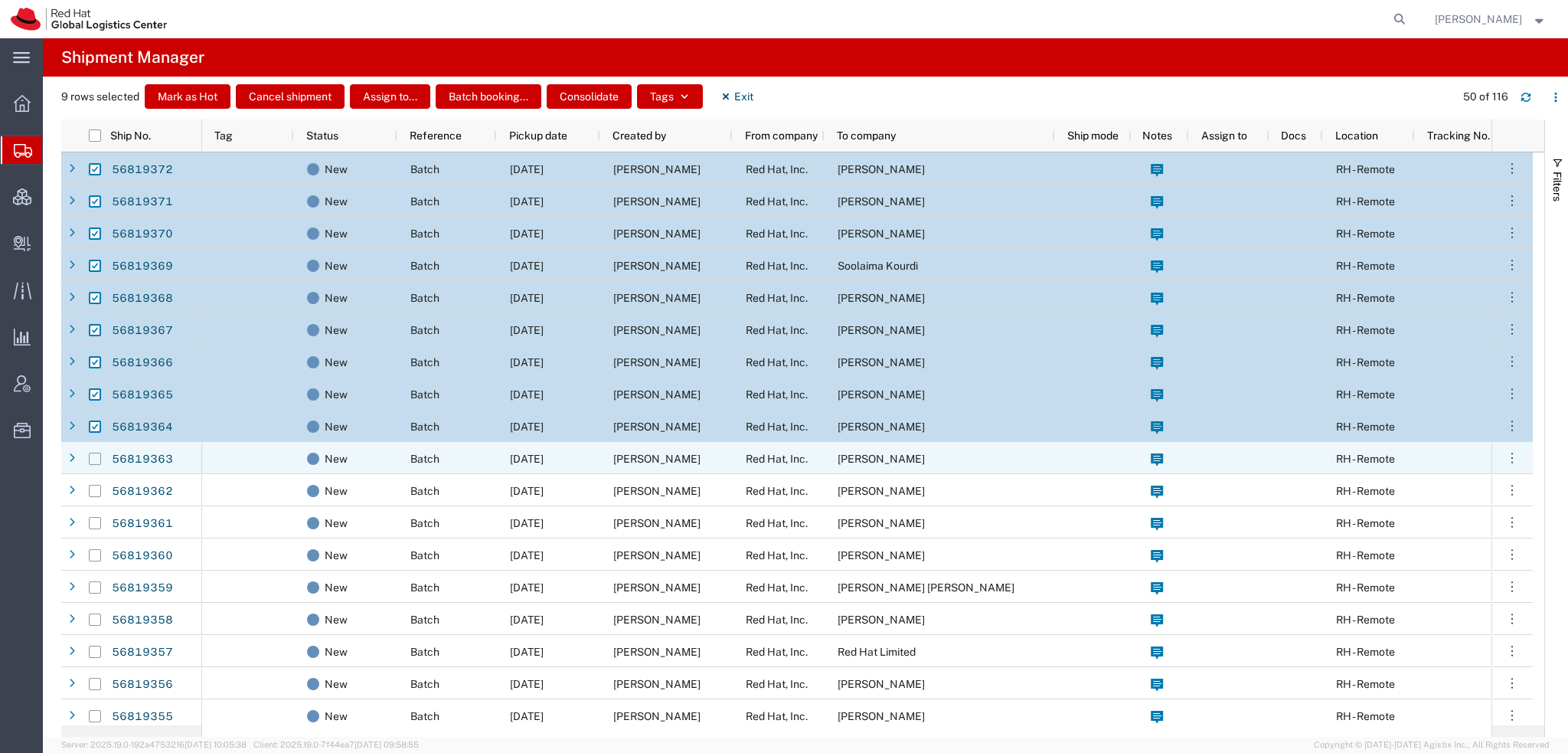
click at [93, 459] on input "Press Space to toggle row selection (unchecked)" at bounding box center [95, 458] width 13 height 13
checkbox input "true"
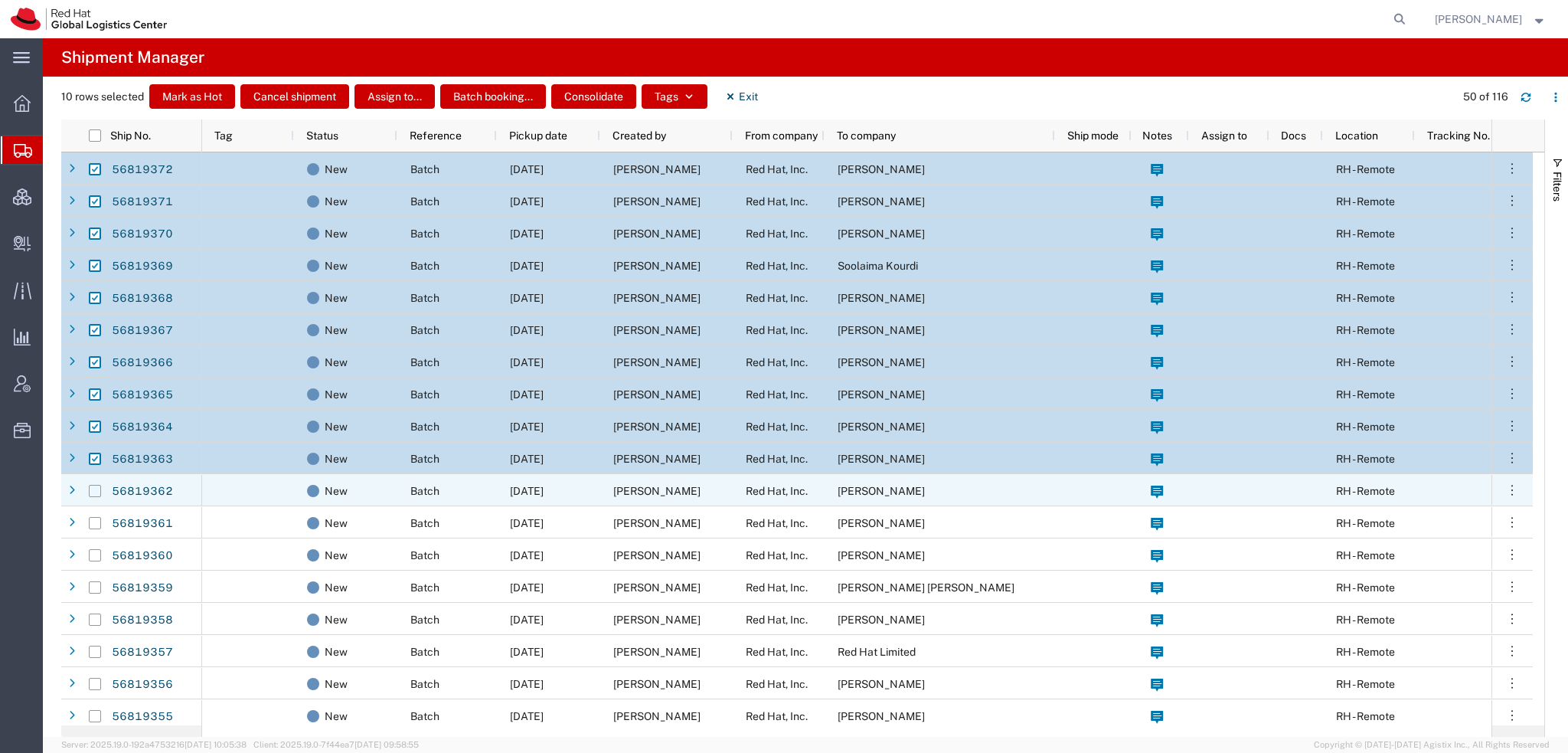
click at [94, 489] on input "Press Space to toggle row selection (unchecked)" at bounding box center [95, 490] width 13 height 13
checkbox input "true"
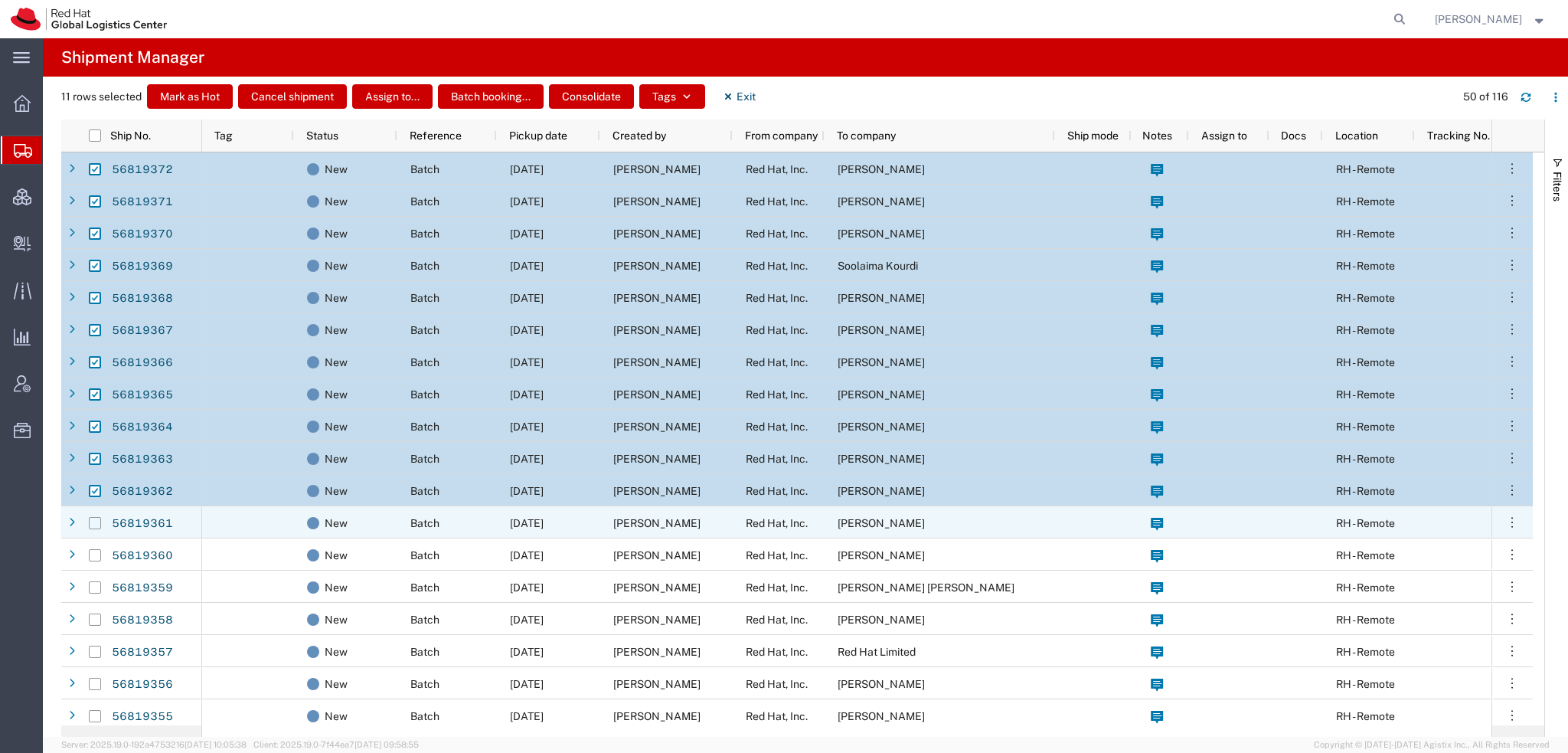
click at [92, 523] on input "Press Space to toggle row selection (unchecked)" at bounding box center [95, 523] width 13 height 13
checkbox input "true"
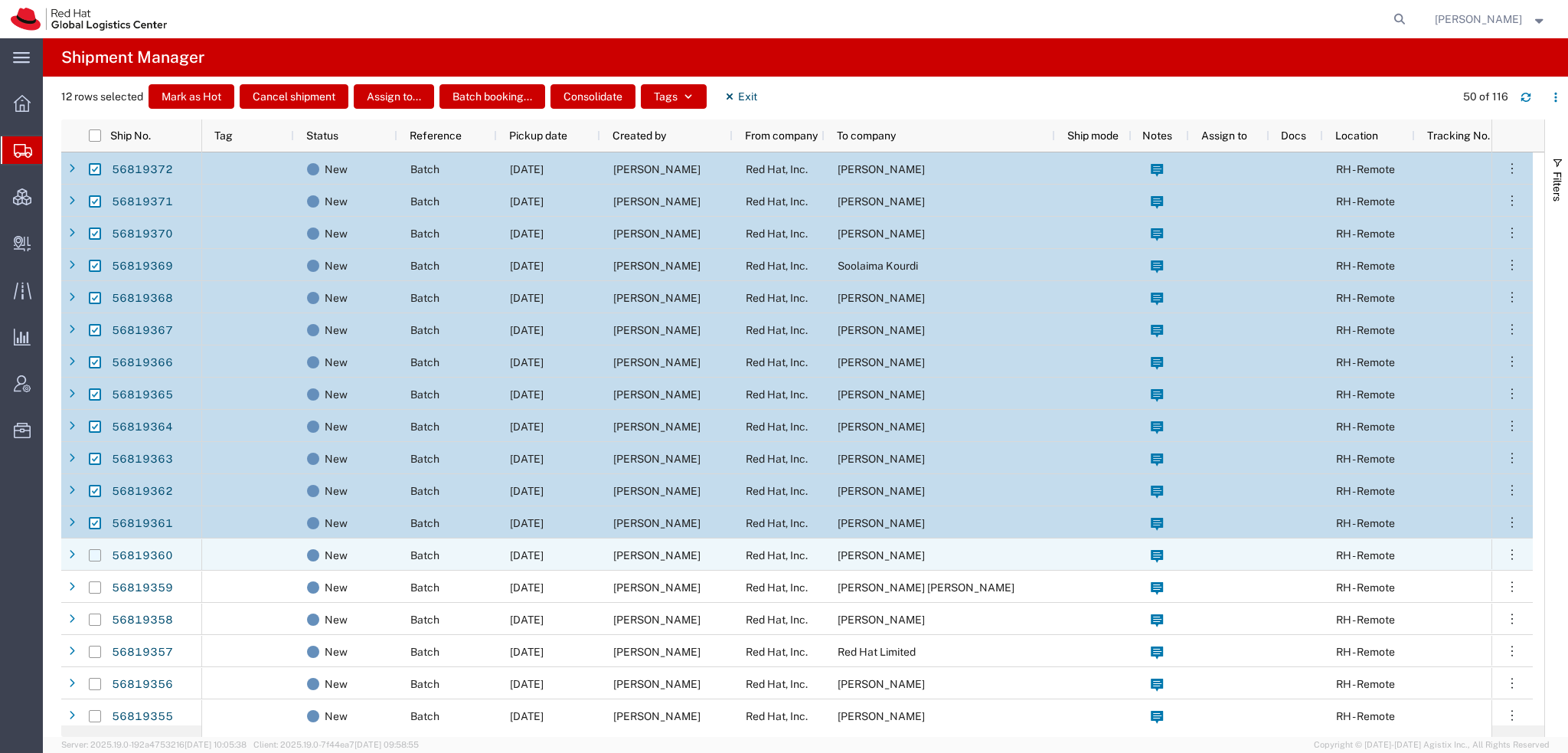
click at [96, 558] on input "Press Space to toggle row selection (unchecked)" at bounding box center [95, 555] width 13 height 13
checkbox input "true"
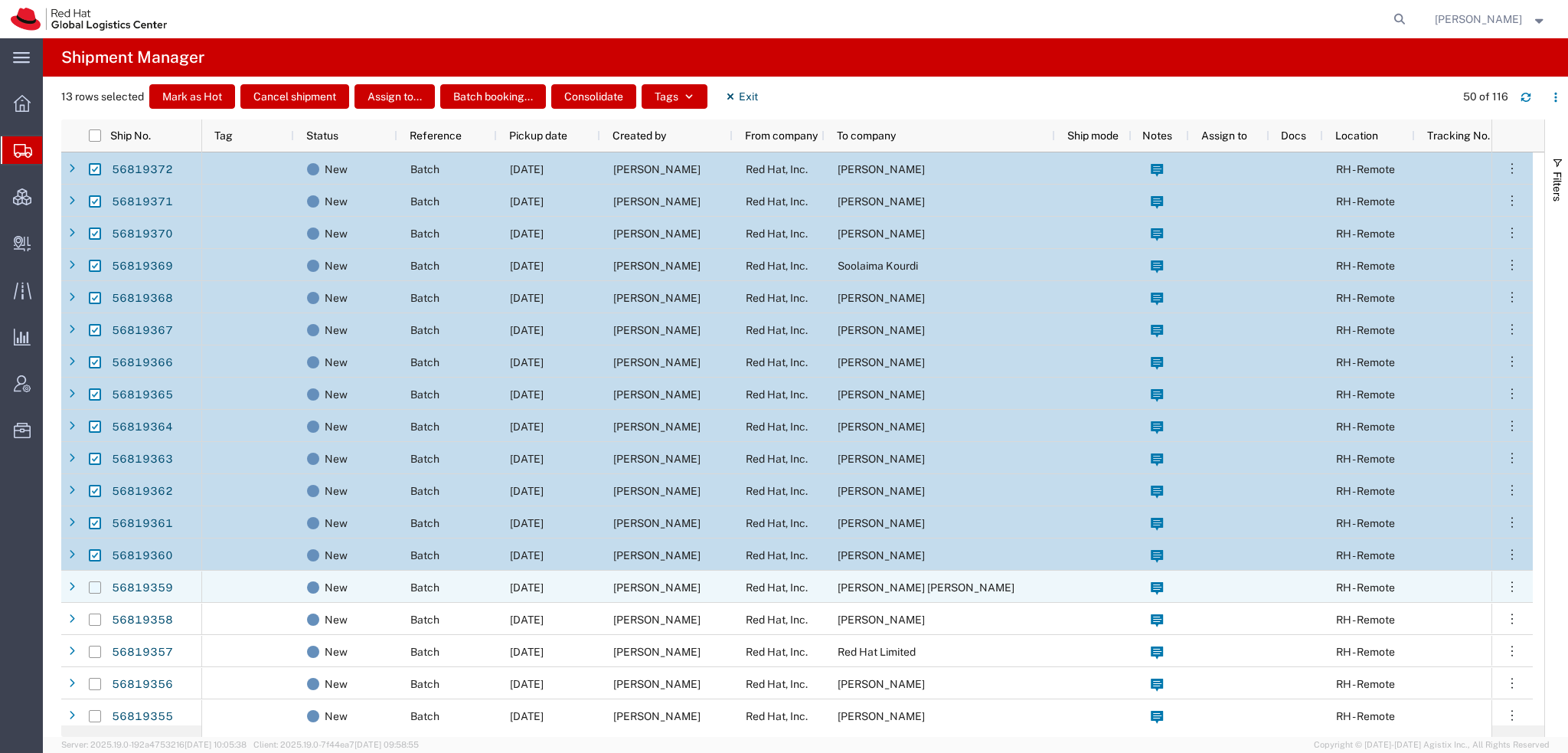
click at [93, 584] on input "Press Space to toggle row selection (unchecked)" at bounding box center [95, 587] width 13 height 13
checkbox input "true"
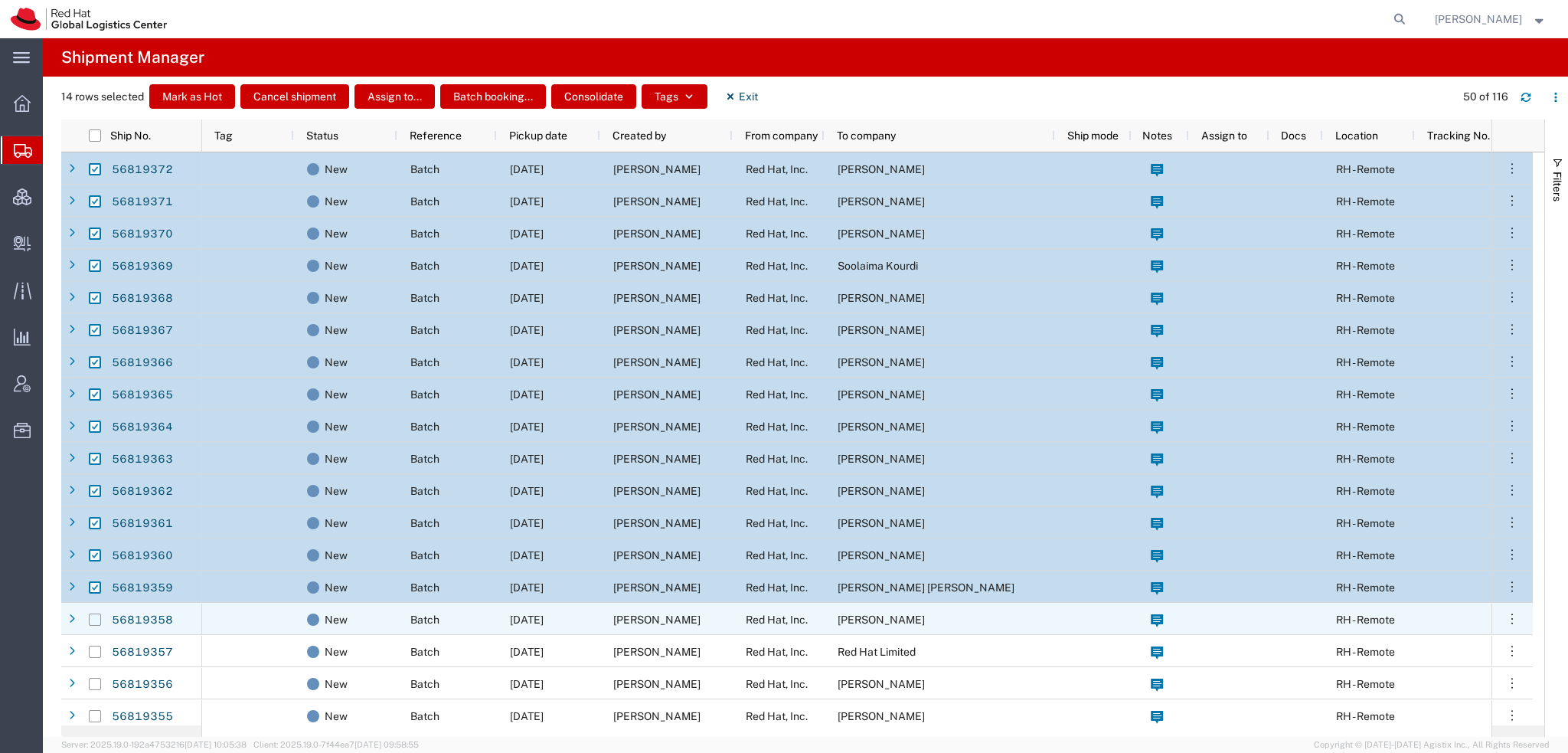
click at [92, 619] on input "Press Space to toggle row selection (unchecked)" at bounding box center [95, 620] width 13 height 13
checkbox input "true"
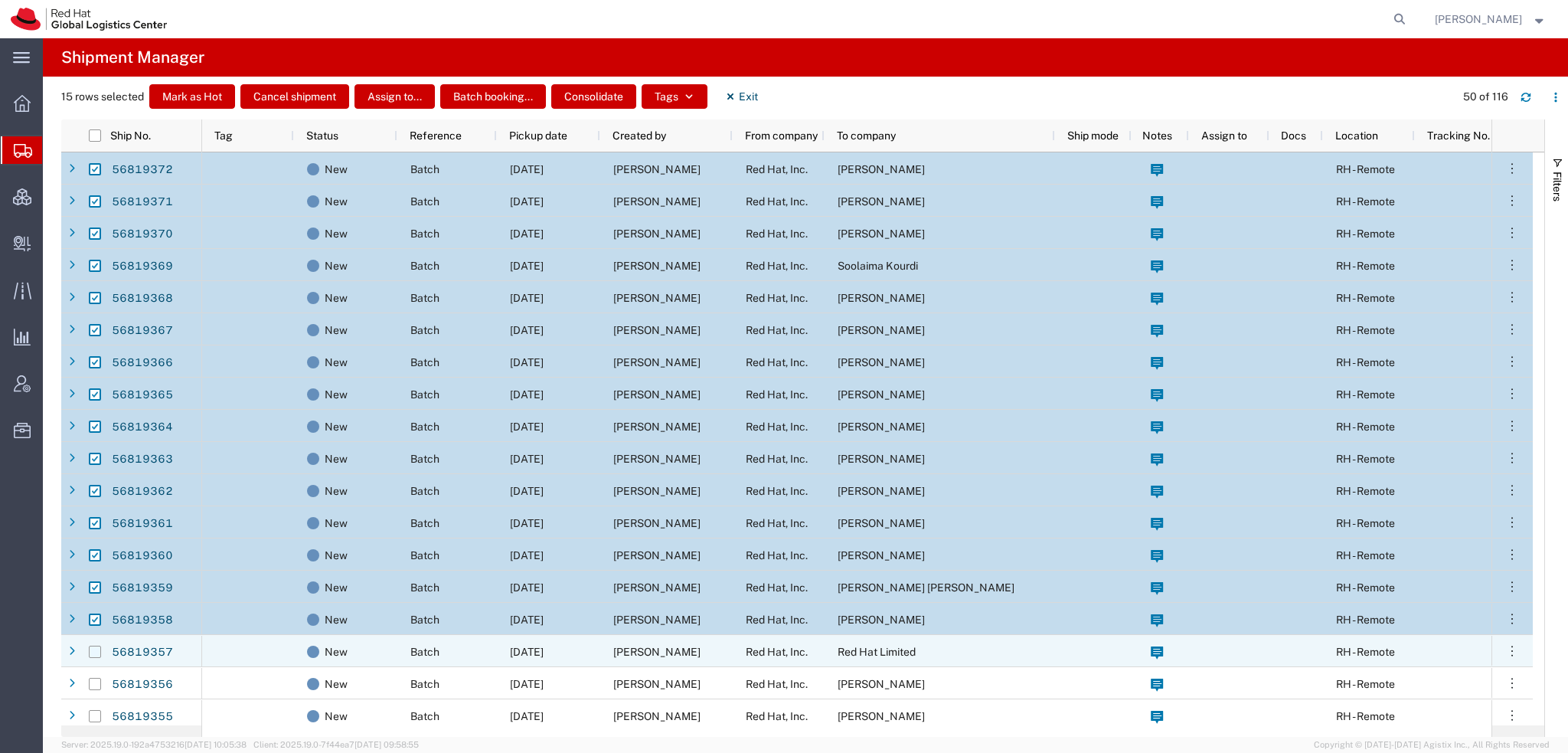
click at [94, 652] on input "Press Space to toggle row selection (unchecked)" at bounding box center [95, 652] width 13 height 13
checkbox input "true"
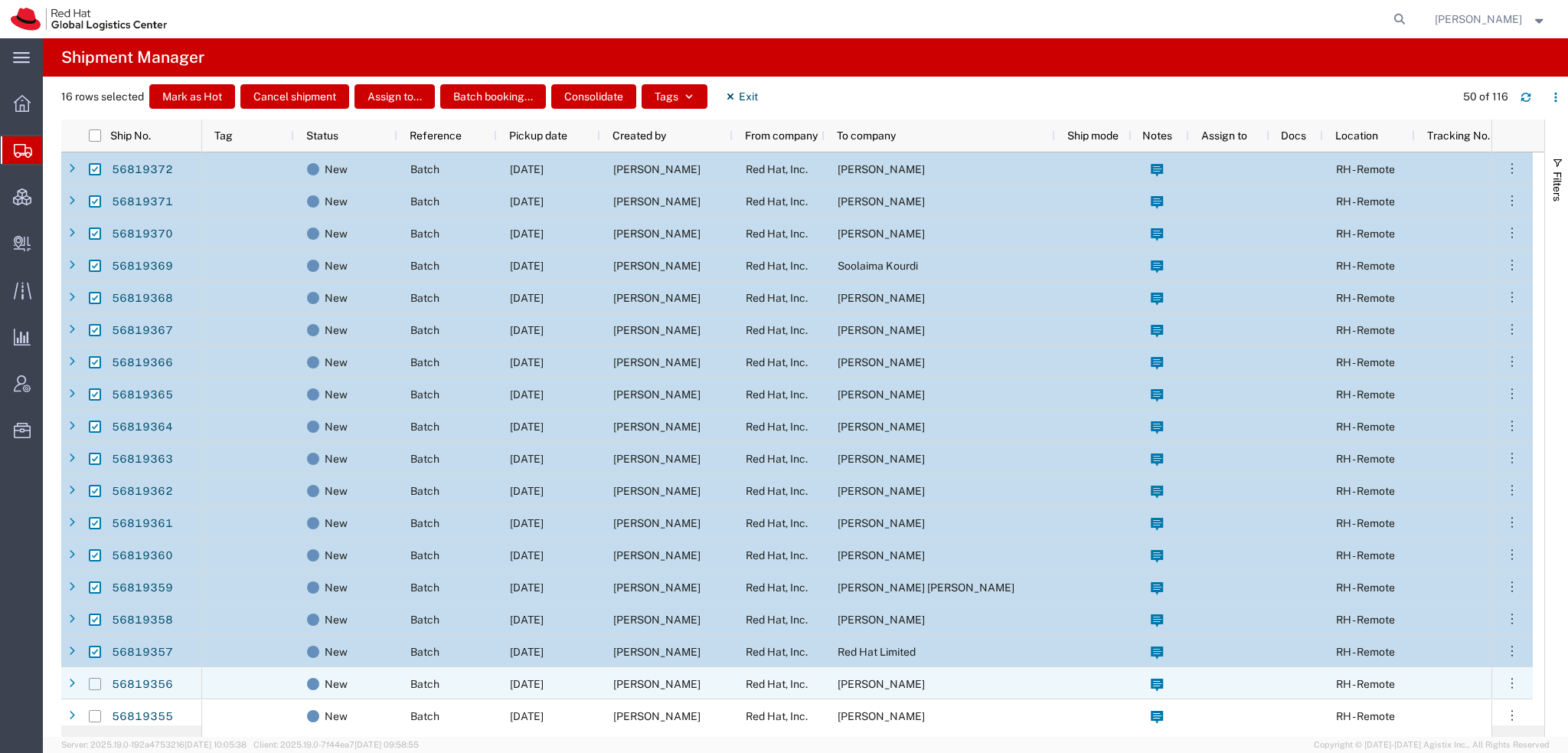
click at [91, 680] on input "Press Space to toggle row selection (unchecked)" at bounding box center [95, 683] width 13 height 13
checkbox input "true"
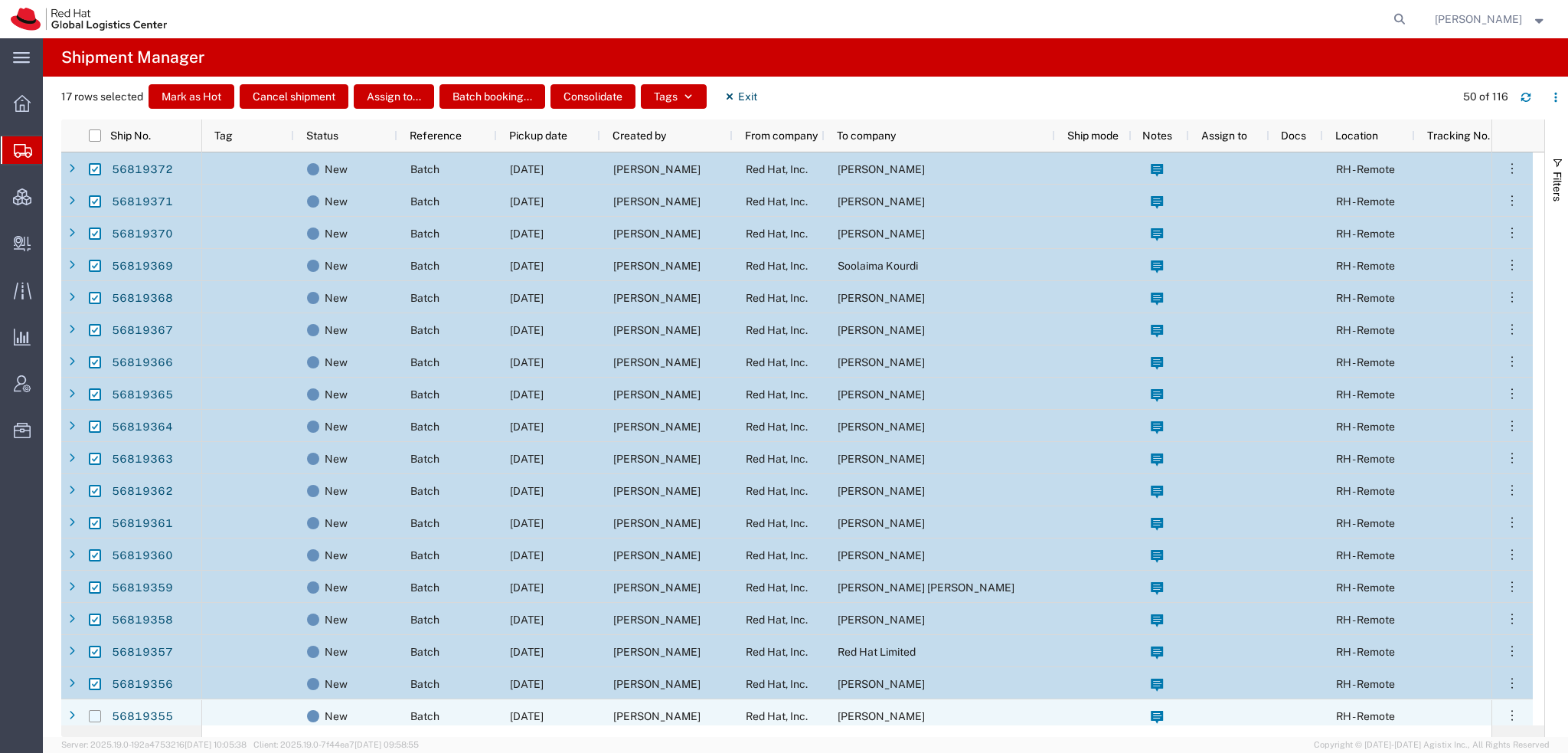
click at [91, 713] on input "Press Space to toggle row selection (unchecked)" at bounding box center [95, 715] width 13 height 13
checkbox input "true"
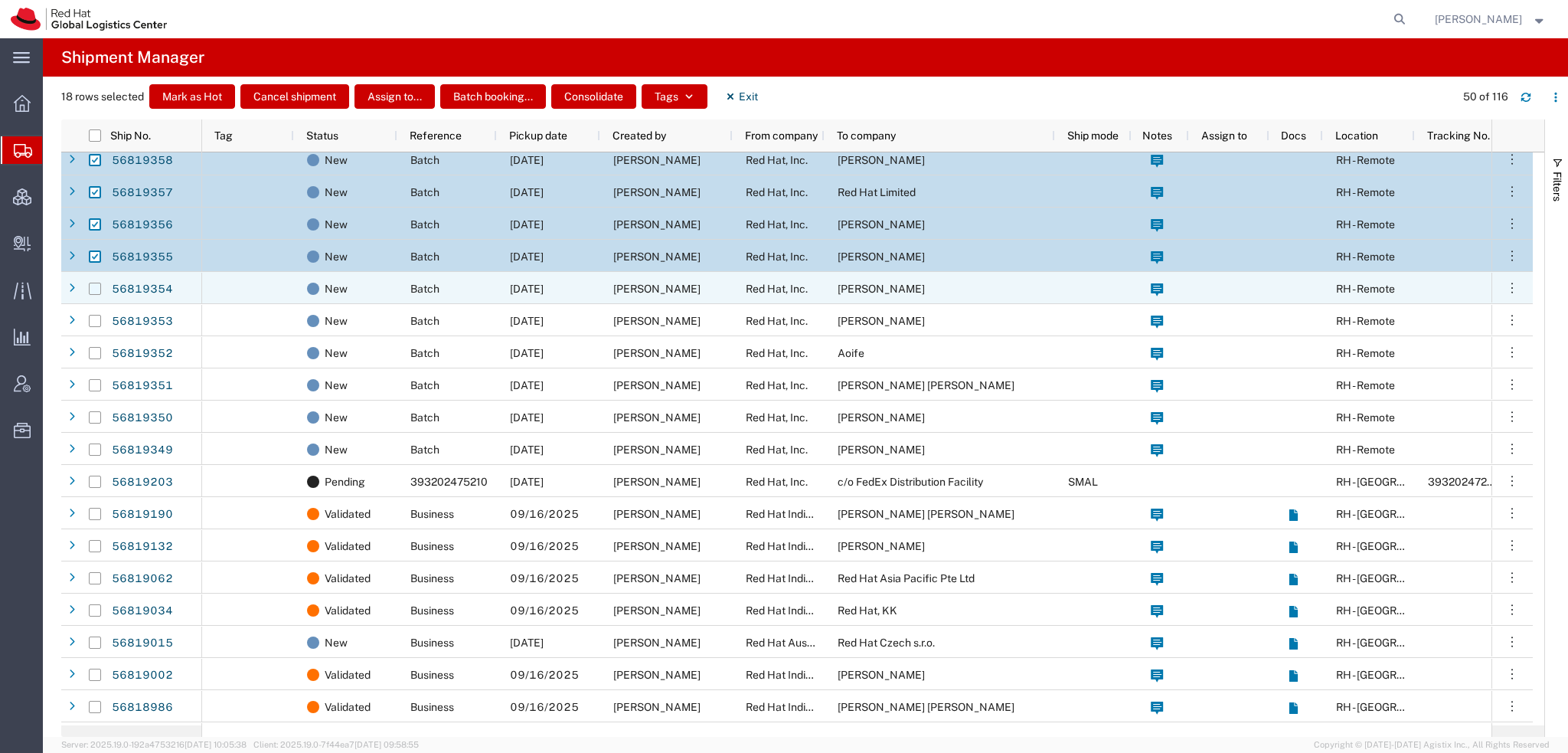
click at [93, 289] on input "Press Space to toggle row selection (unchecked)" at bounding box center [95, 288] width 13 height 13
checkbox input "true"
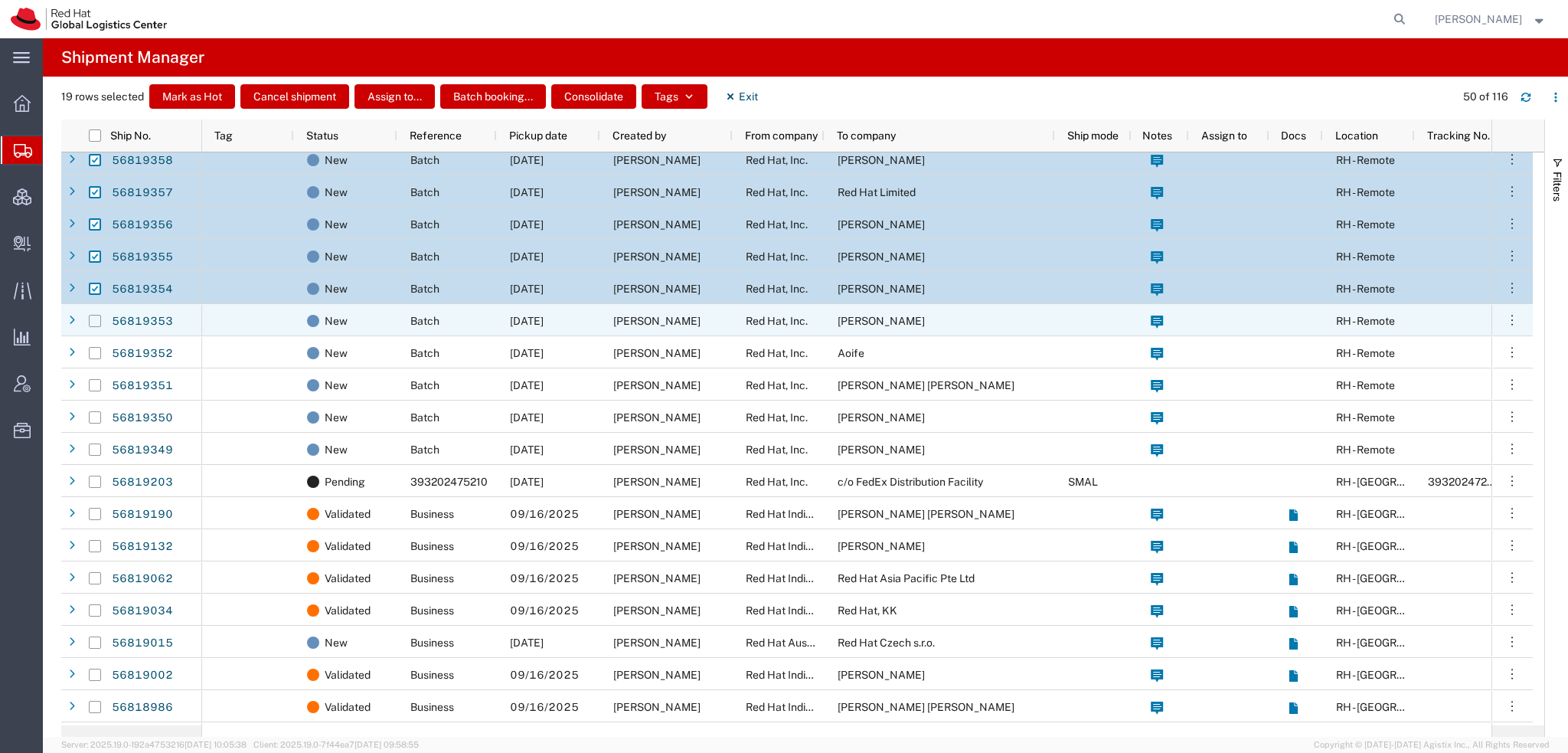
click at [91, 319] on input "Press Space to toggle row selection (unchecked)" at bounding box center [95, 321] width 13 height 13
checkbox input "true"
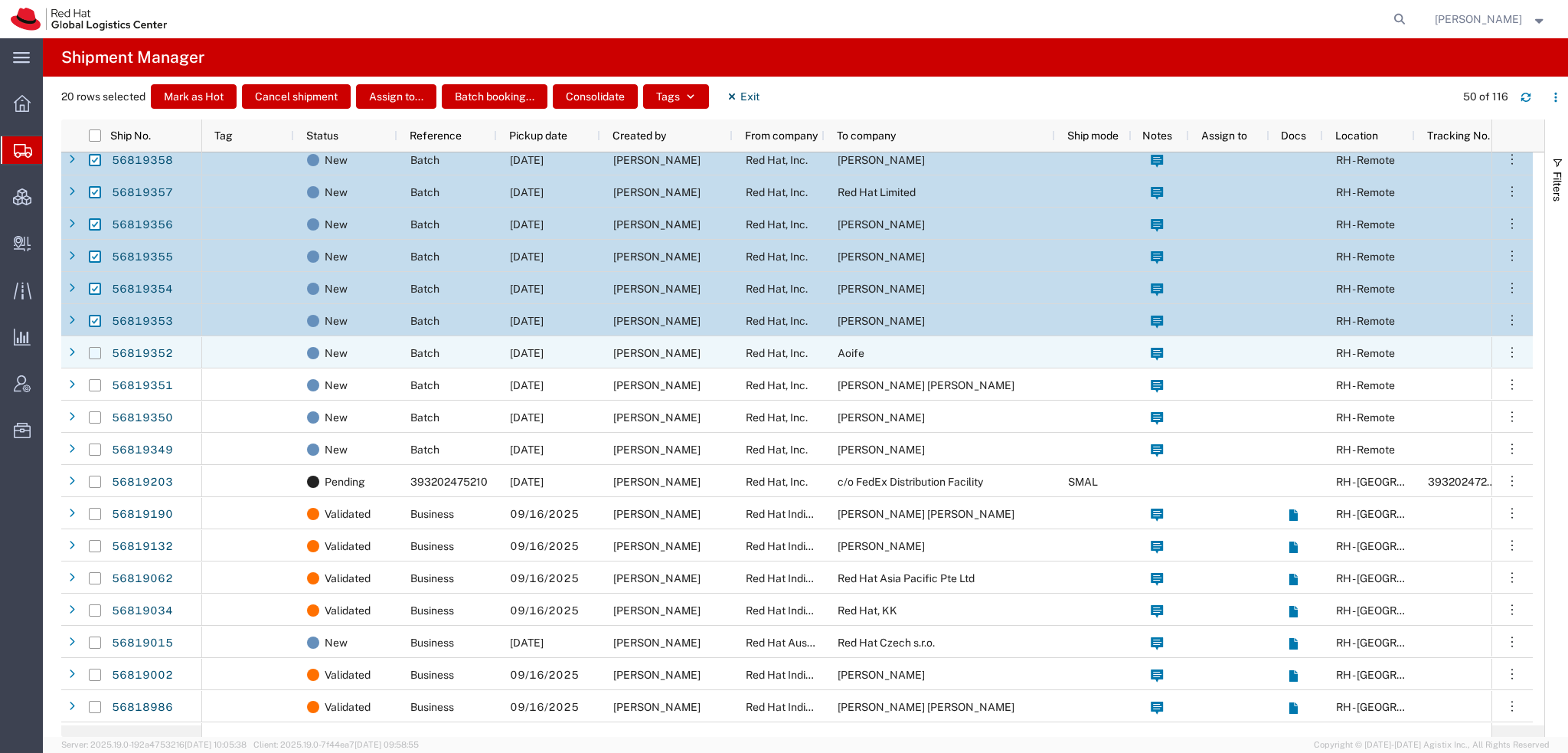
click at [94, 350] on input "Press Space to toggle row selection (unchecked)" at bounding box center [95, 353] width 13 height 13
checkbox input "true"
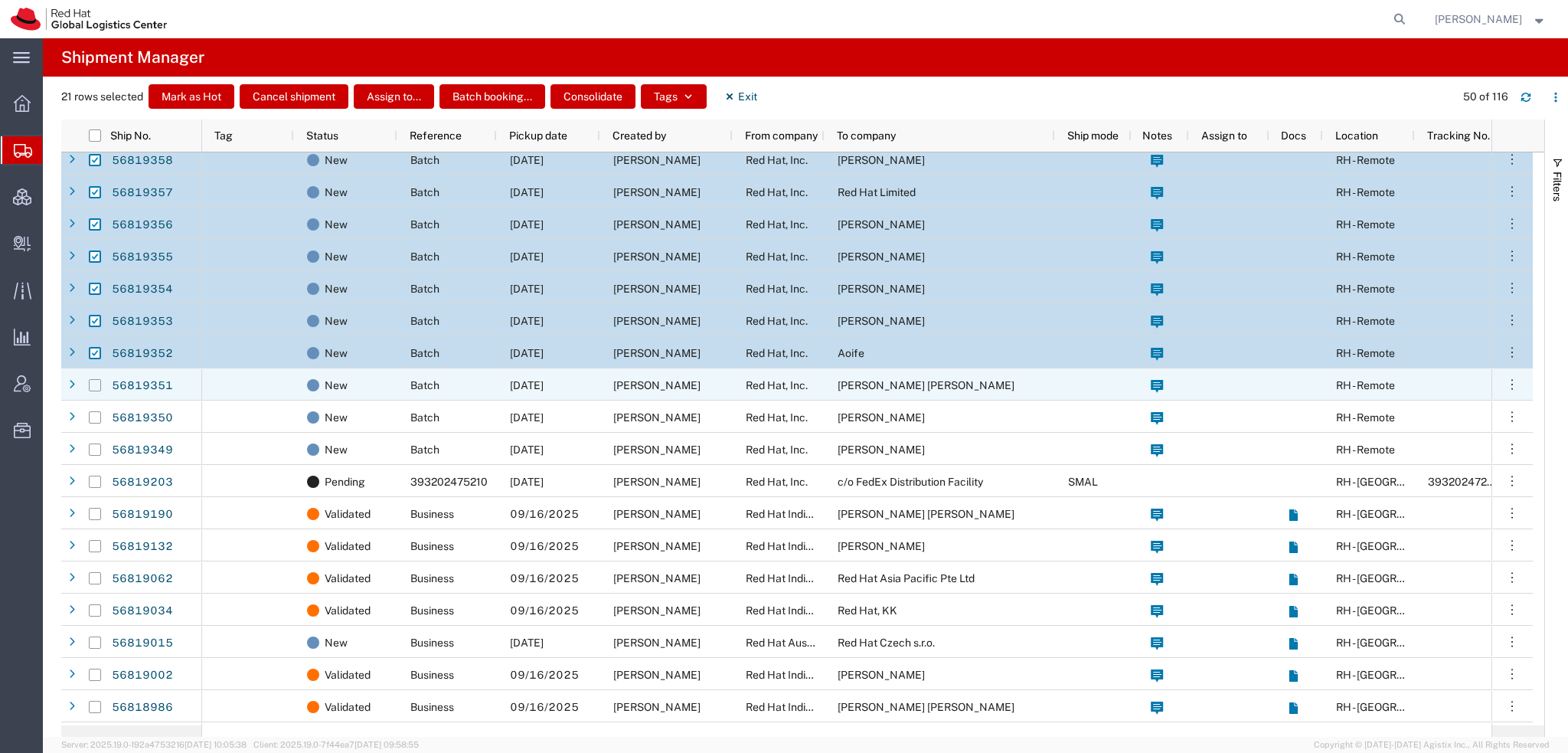
click at [97, 389] on input "Press Space to toggle row selection (unchecked)" at bounding box center [95, 385] width 13 height 13
checkbox input "true"
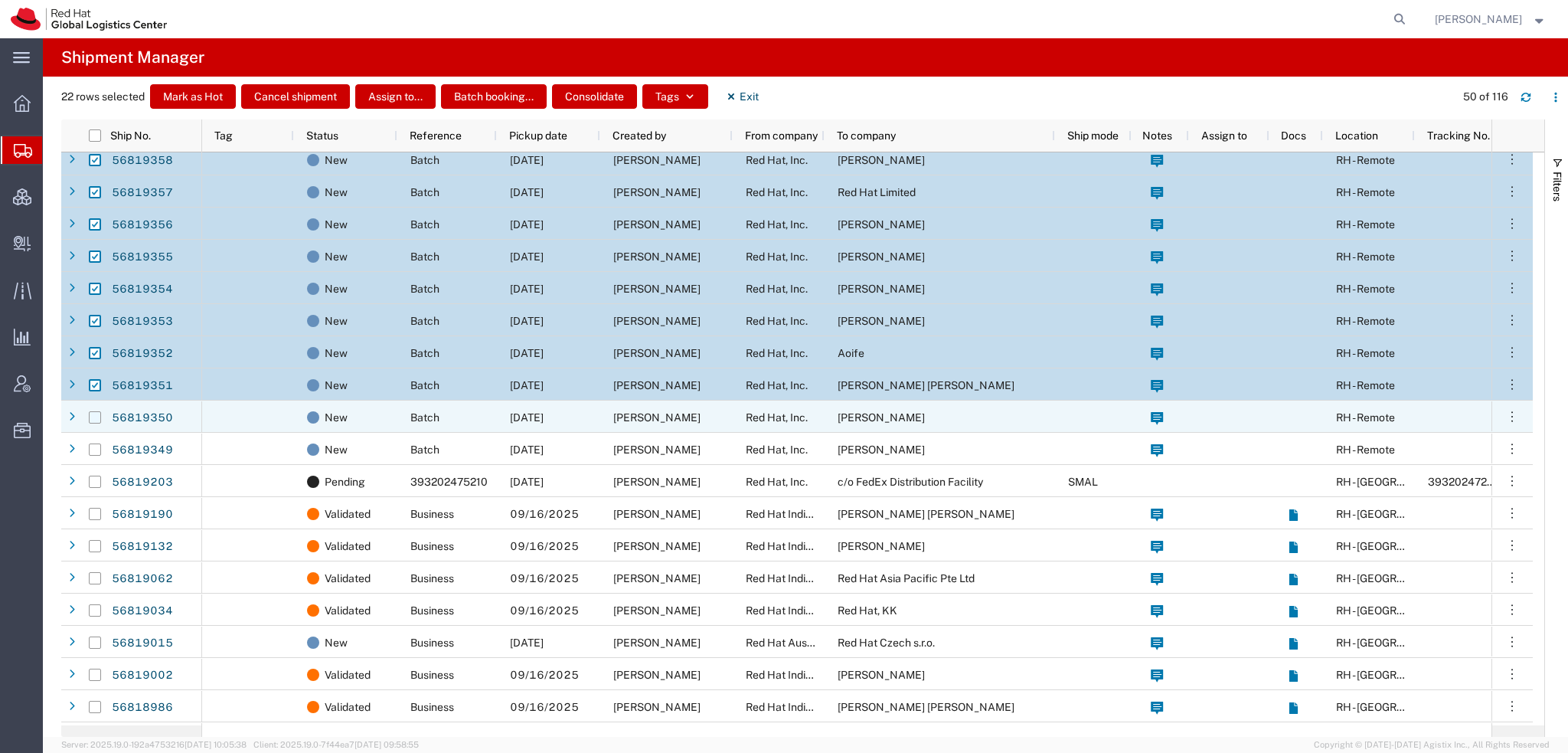
click at [96, 413] on input "Press Space to toggle row selection (unchecked)" at bounding box center [95, 417] width 13 height 13
checkbox input "true"
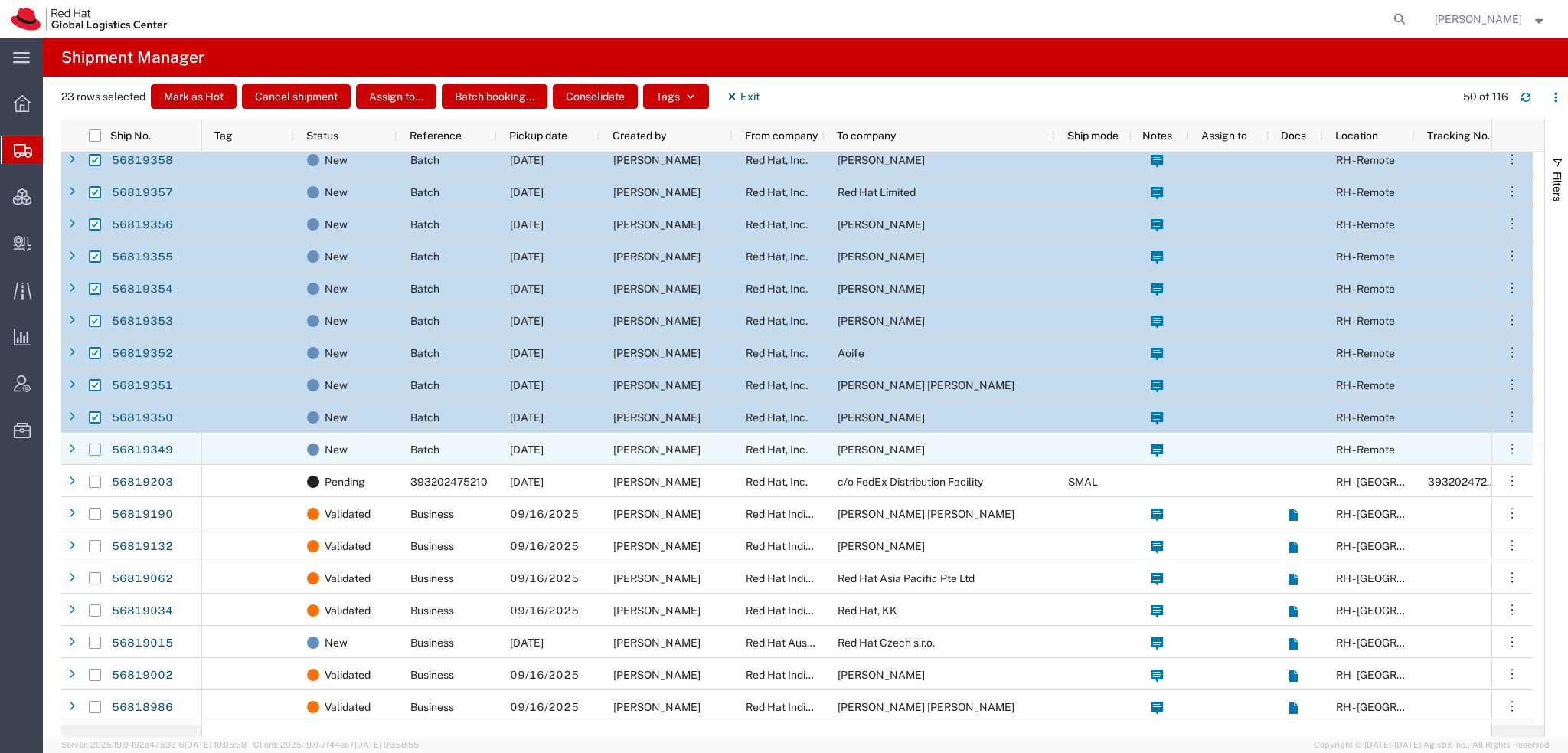
click at [95, 451] on input "Press Space to toggle row selection (unchecked)" at bounding box center [95, 449] width 13 height 13
checkbox input "true"
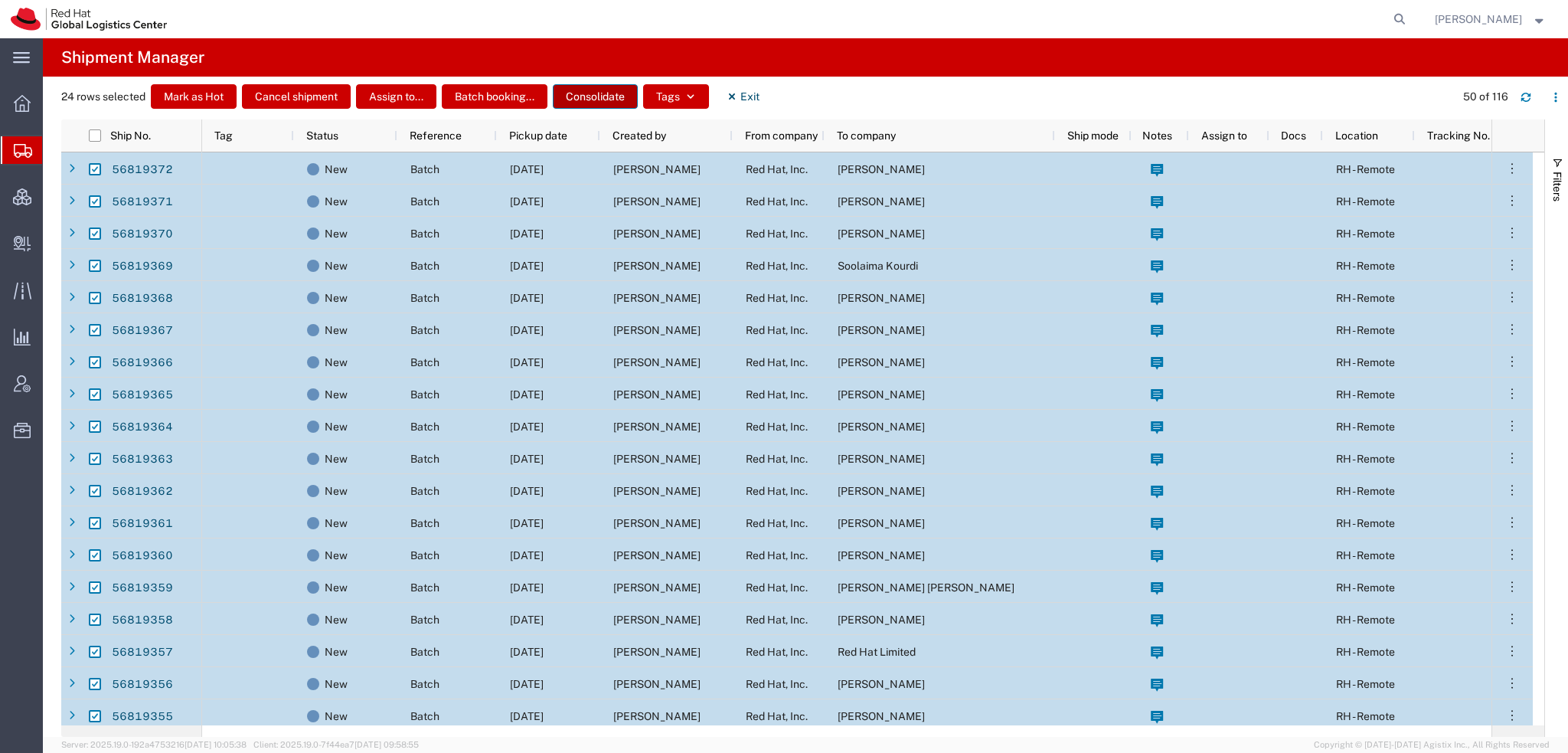
click at [597, 90] on button "Consolidate" at bounding box center [595, 96] width 85 height 24
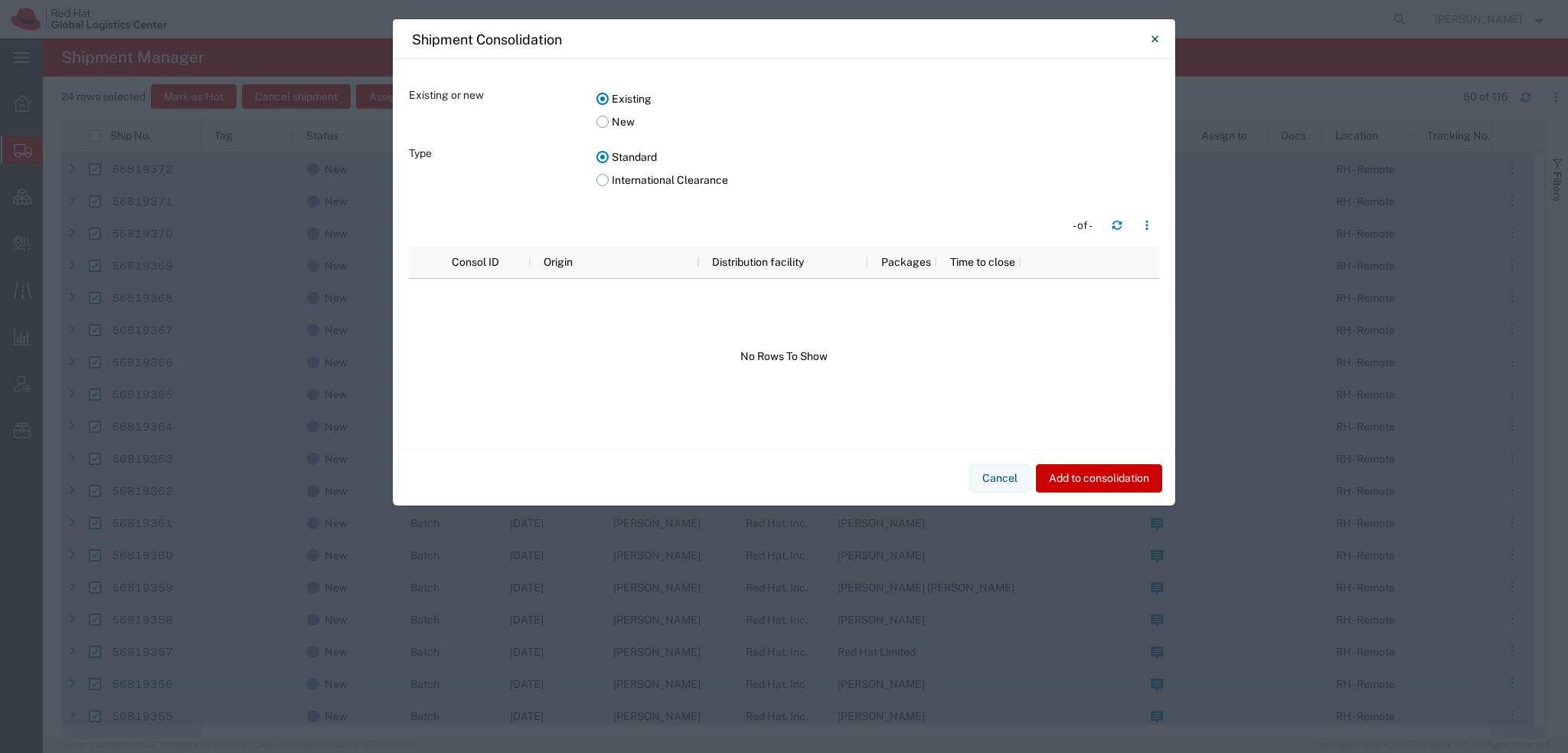
click at [602, 178] on label "International Clearance" at bounding box center [878, 180] width 563 height 23
click at [0, 0] on input "International Clearance" at bounding box center [0, 0] width 0 height 0
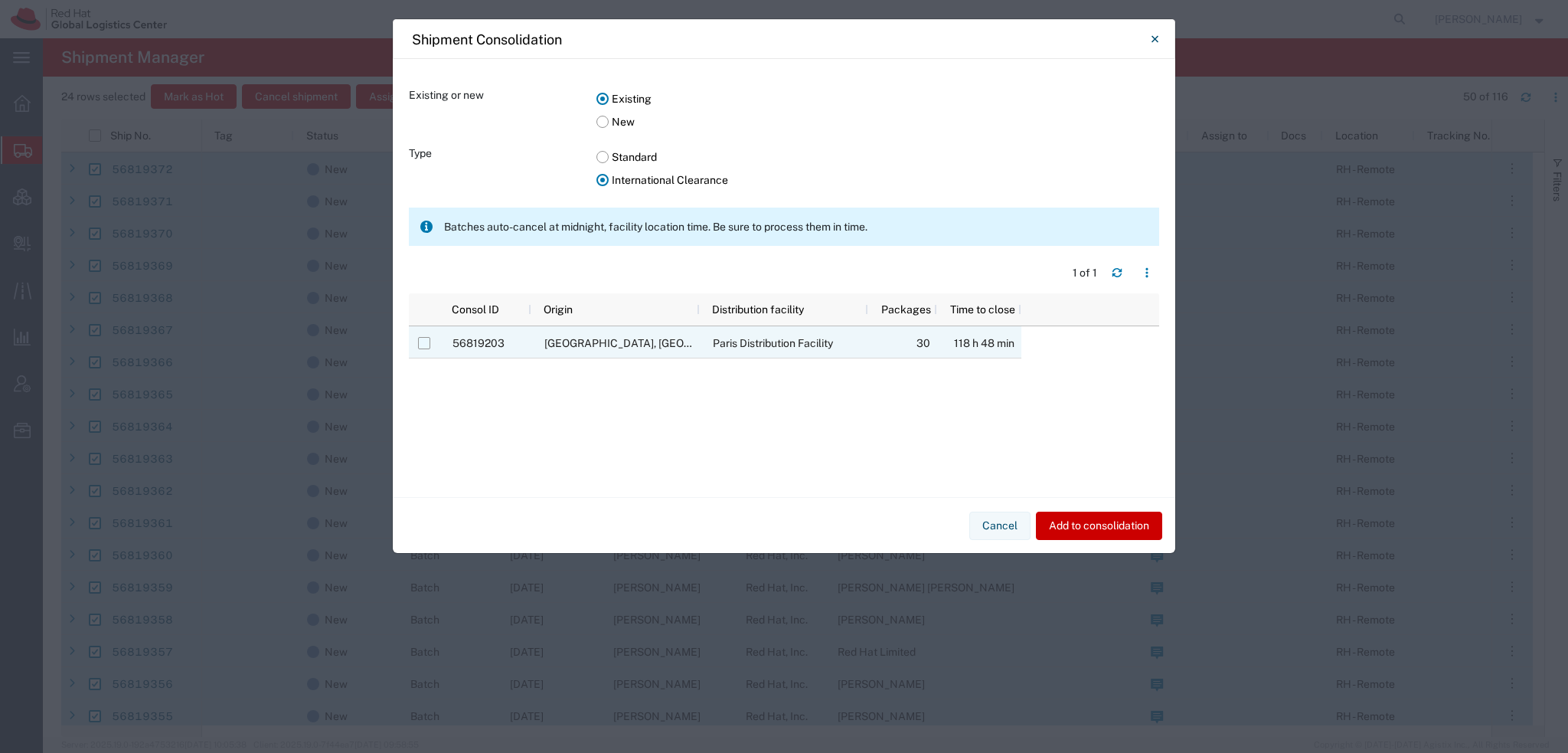
click at [422, 344] on input "Press Space to toggle row selection (unchecked)" at bounding box center [424, 343] width 13 height 13
checkbox input "true"
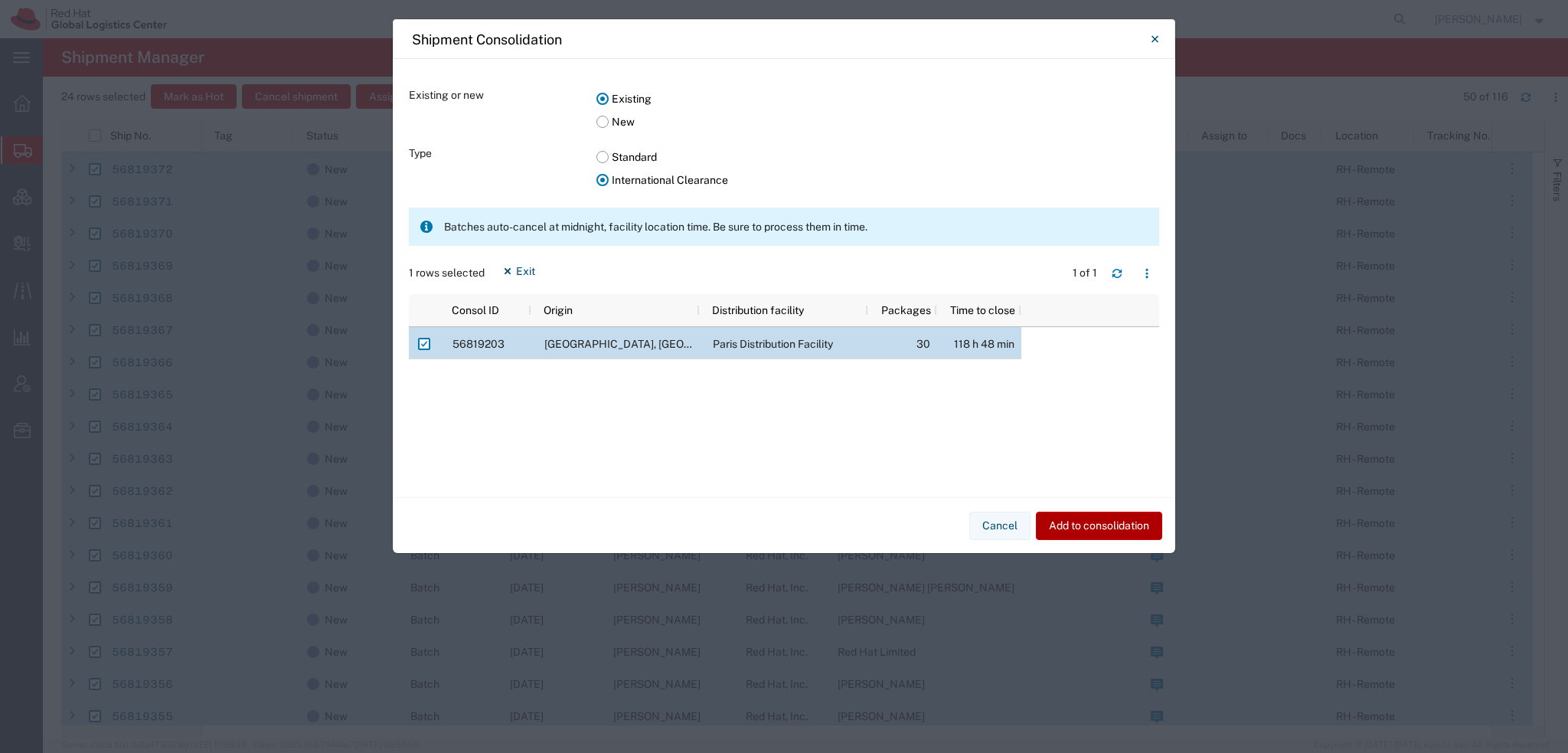
click at [1068, 521] on button "Add to consolidation" at bounding box center [1099, 525] width 127 height 28
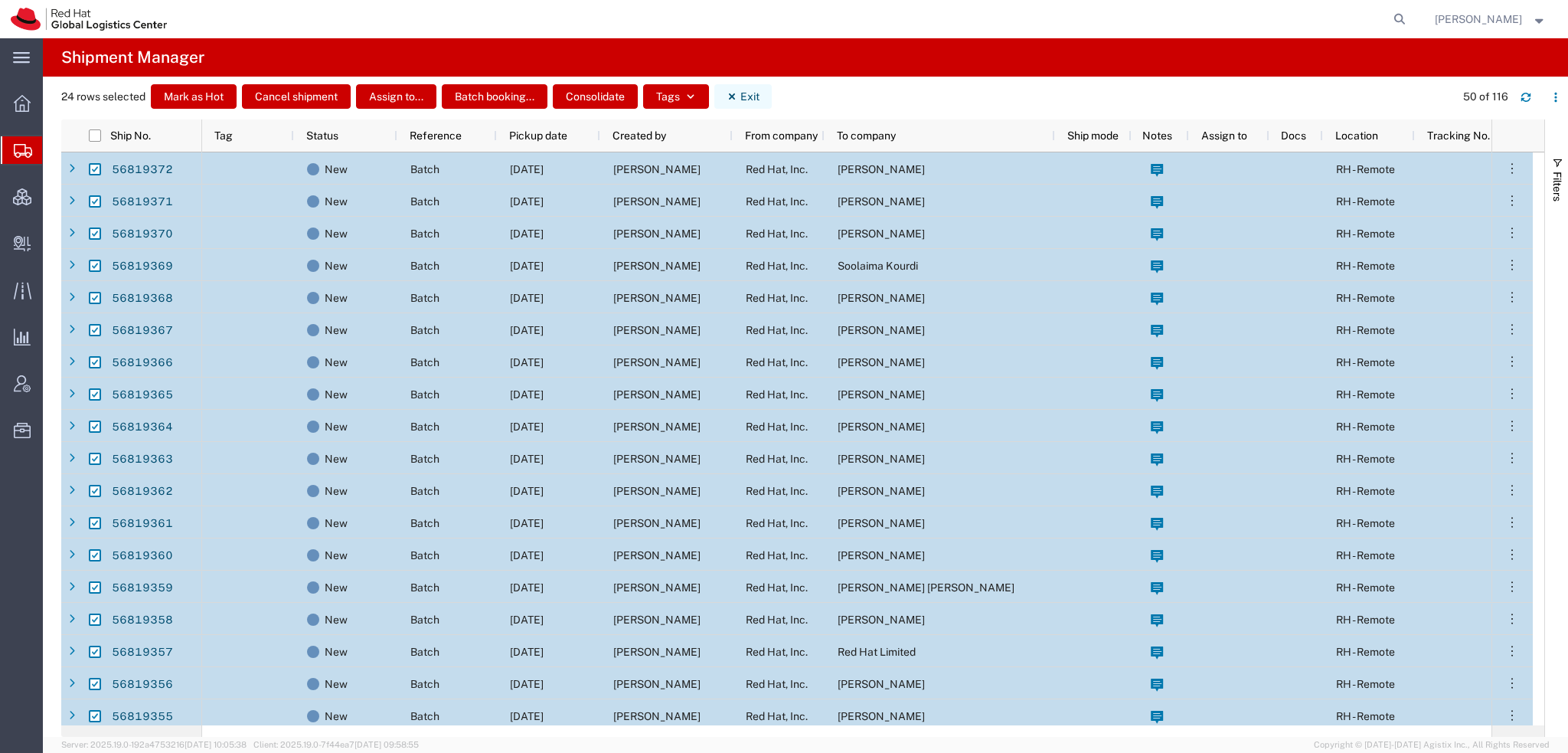
click at [746, 105] on button "Exit" at bounding box center [742, 96] width 57 height 24
checkbox input "false"
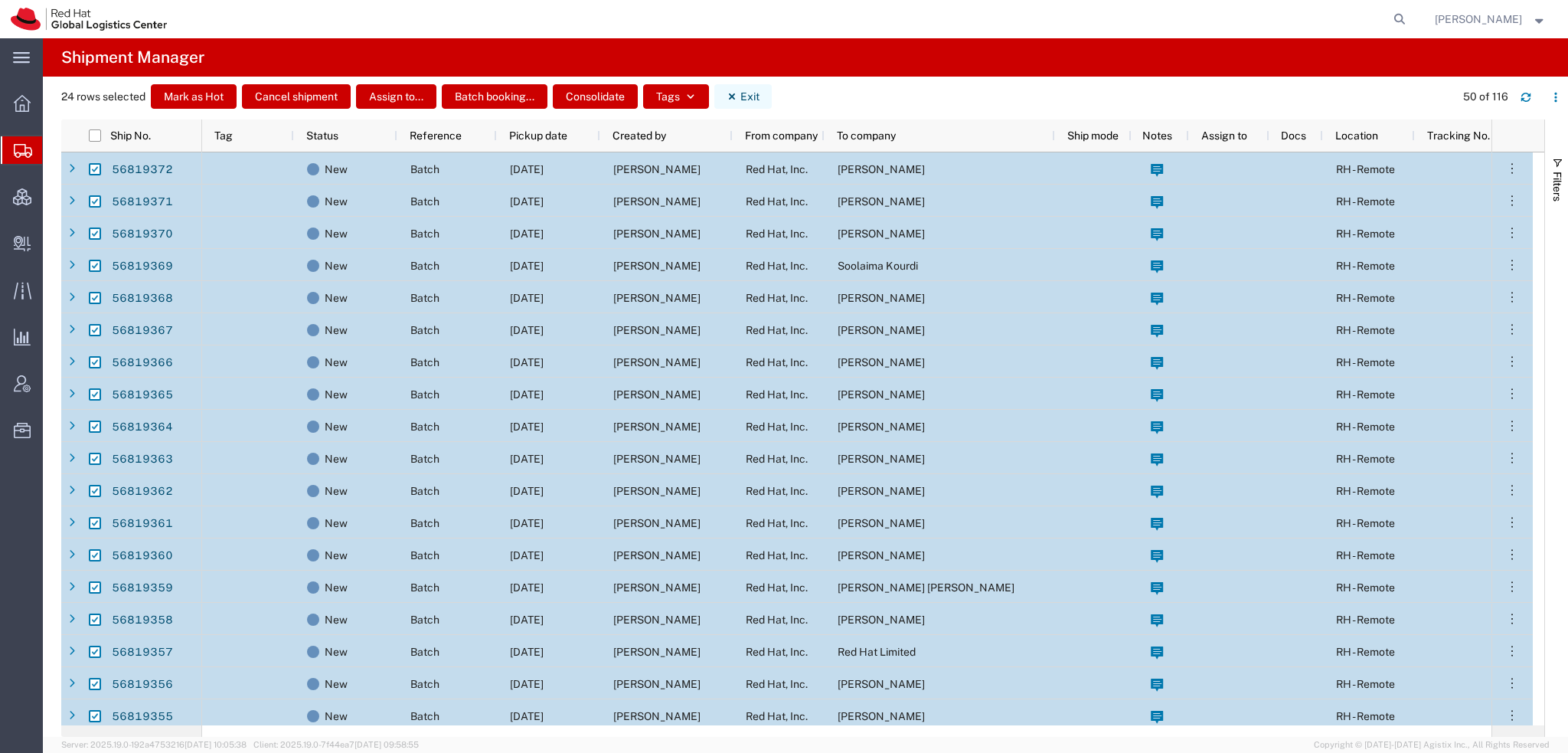
checkbox input "false"
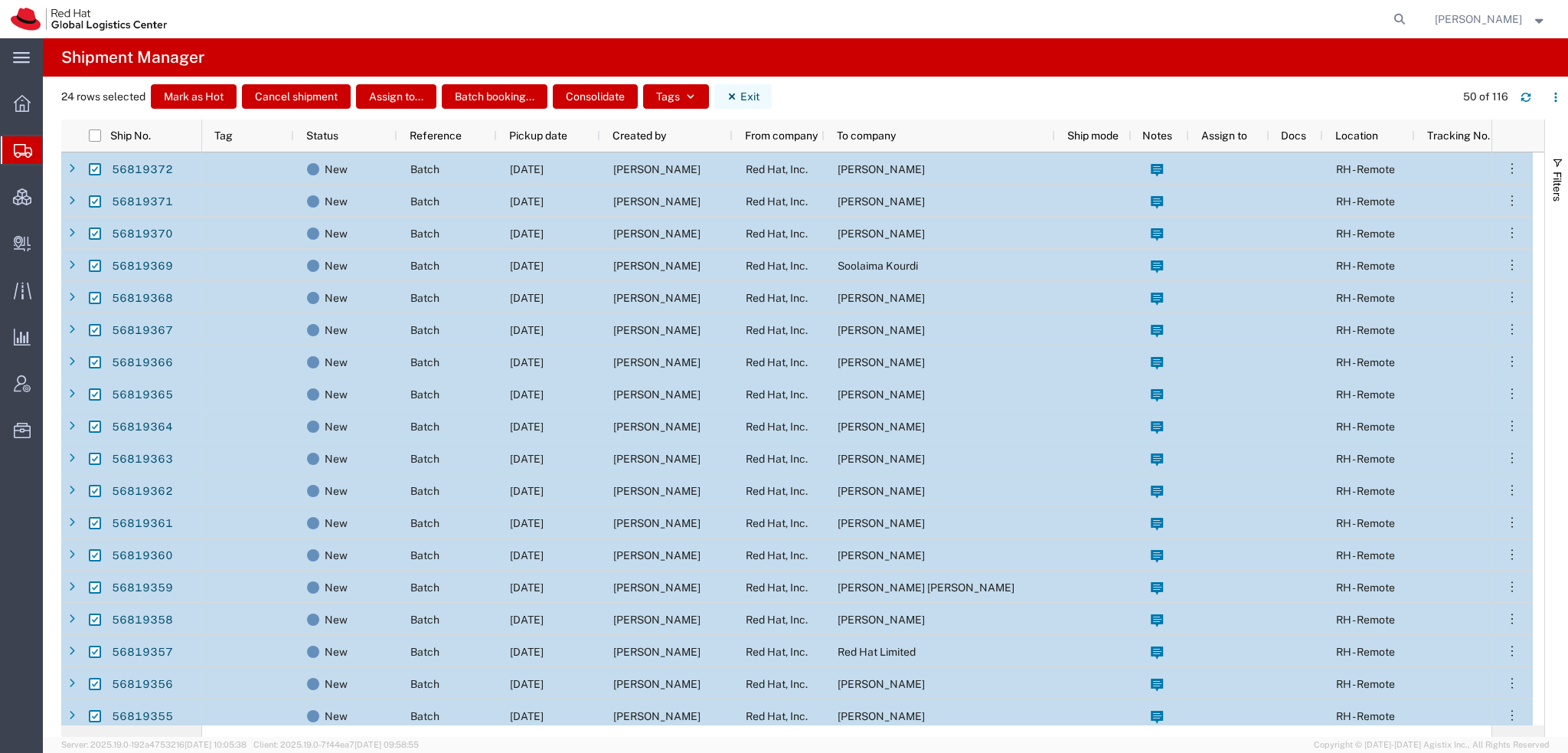
checkbox input "false"
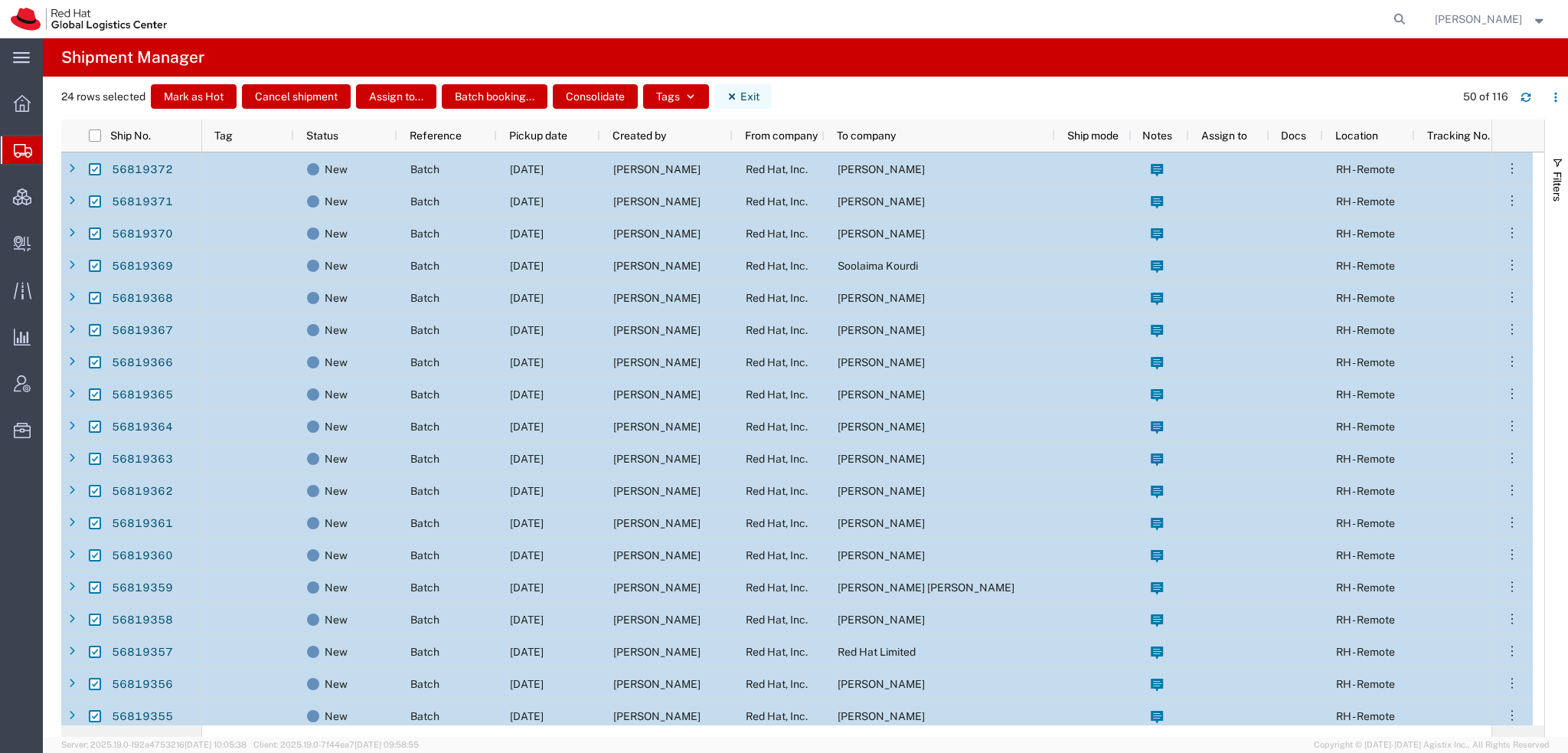
checkbox input "false"
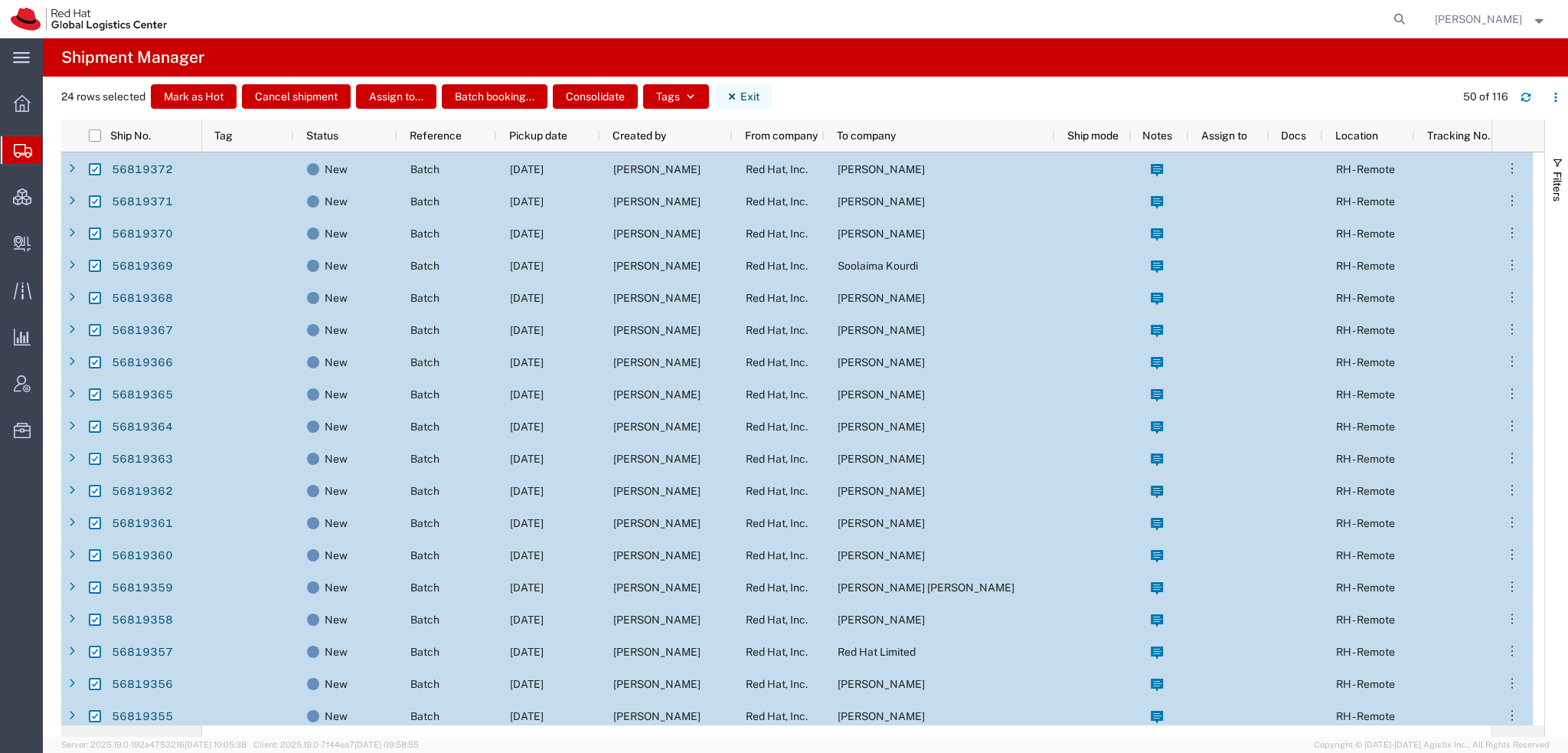
checkbox input "false"
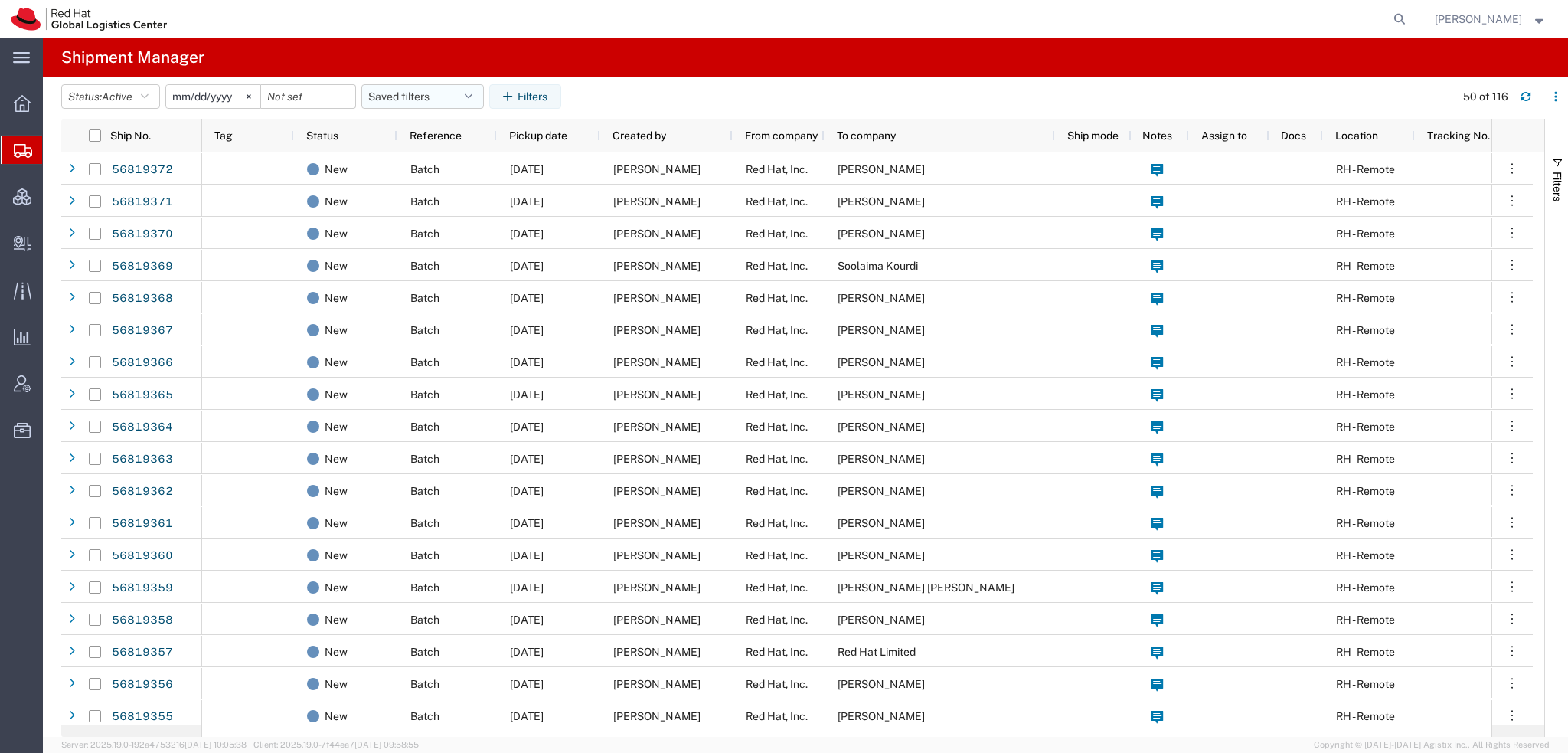
click at [446, 93] on button "Saved filters" at bounding box center [422, 96] width 123 height 24
click at [395, 159] on span "Americas" at bounding box center [464, 162] width 201 height 28
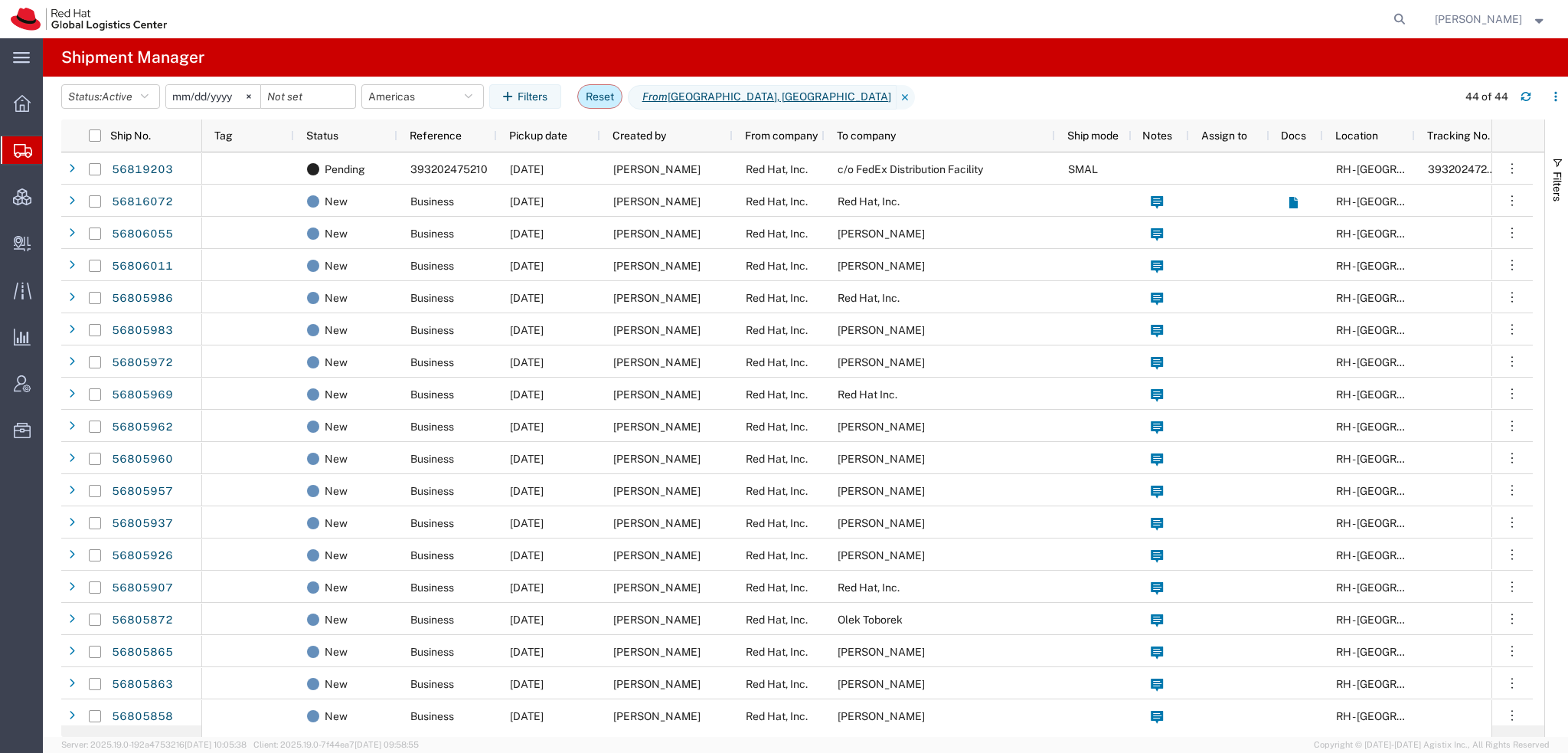
click at [602, 90] on button "Reset" at bounding box center [599, 96] width 45 height 24
type input "2025-08-15"
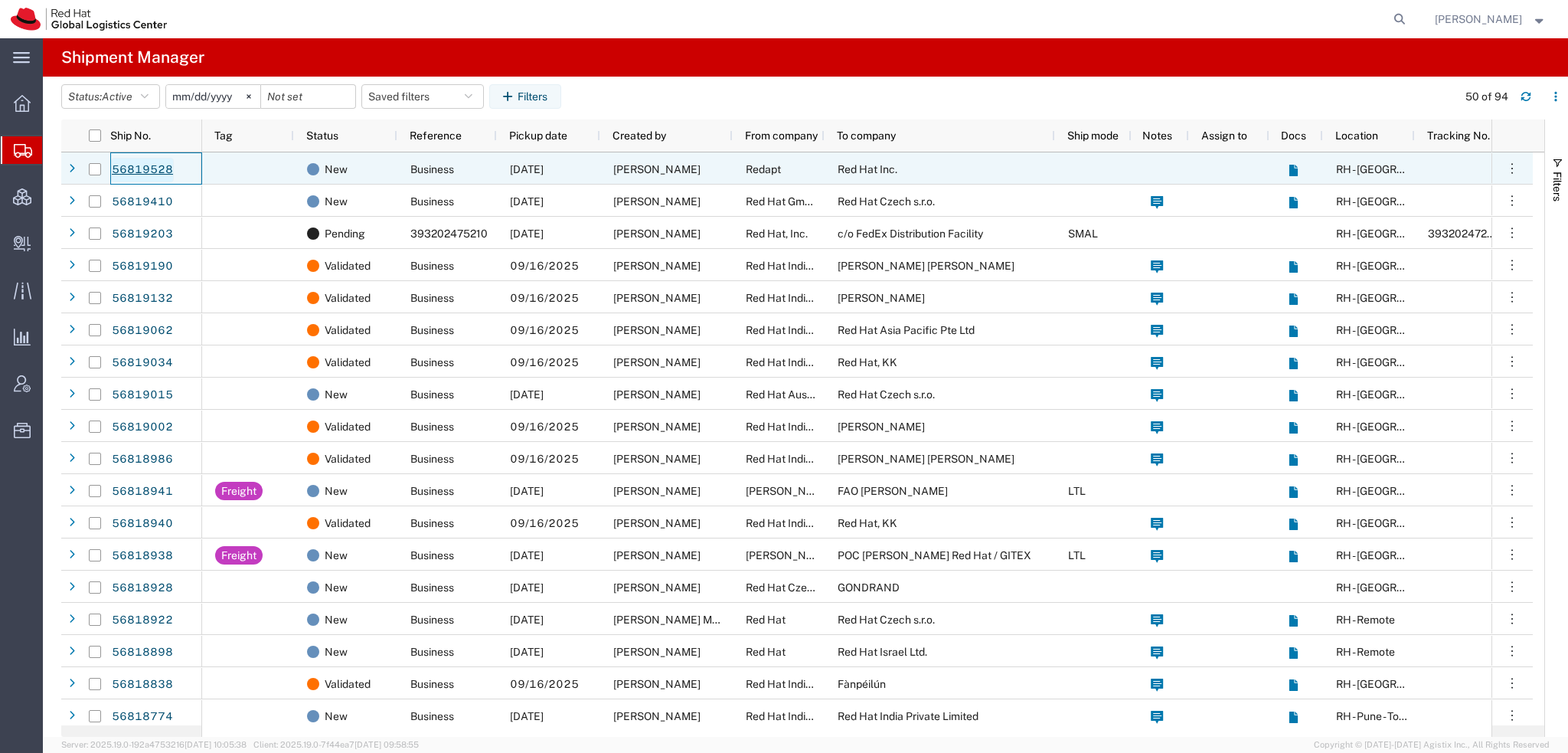
click at [129, 167] on link "56819528" at bounding box center [142, 169] width 63 height 24
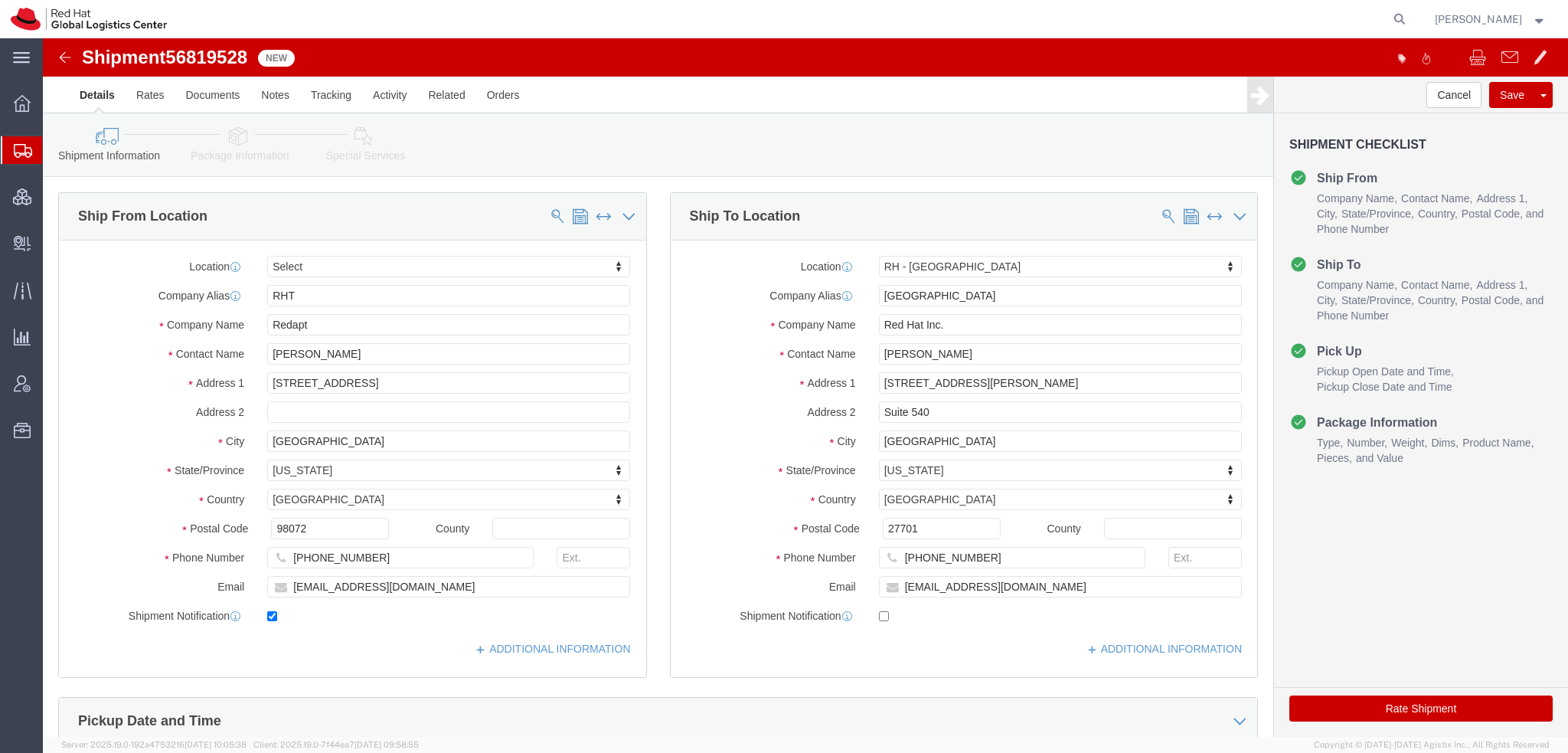
select select
select select "37954"
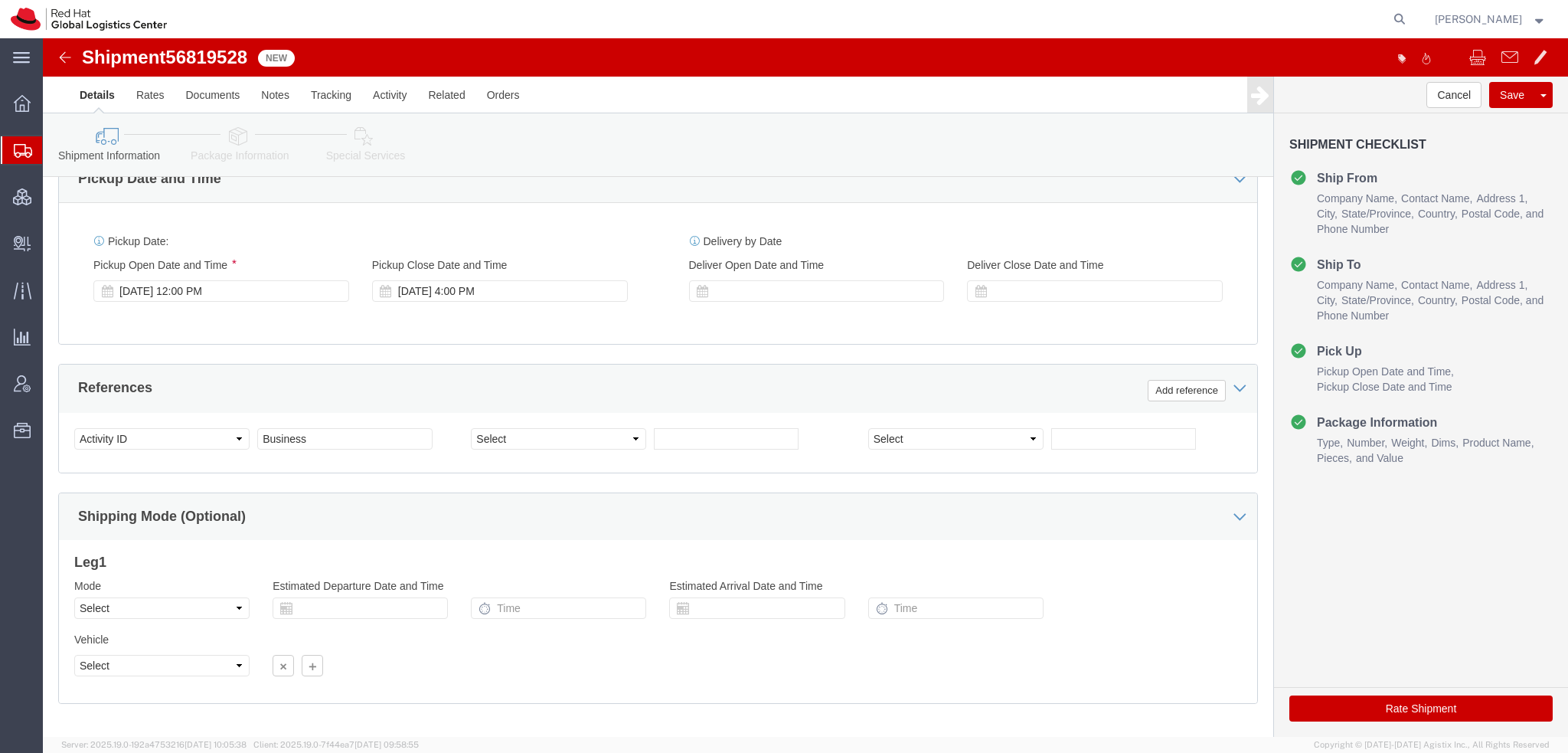
scroll to position [234, 0]
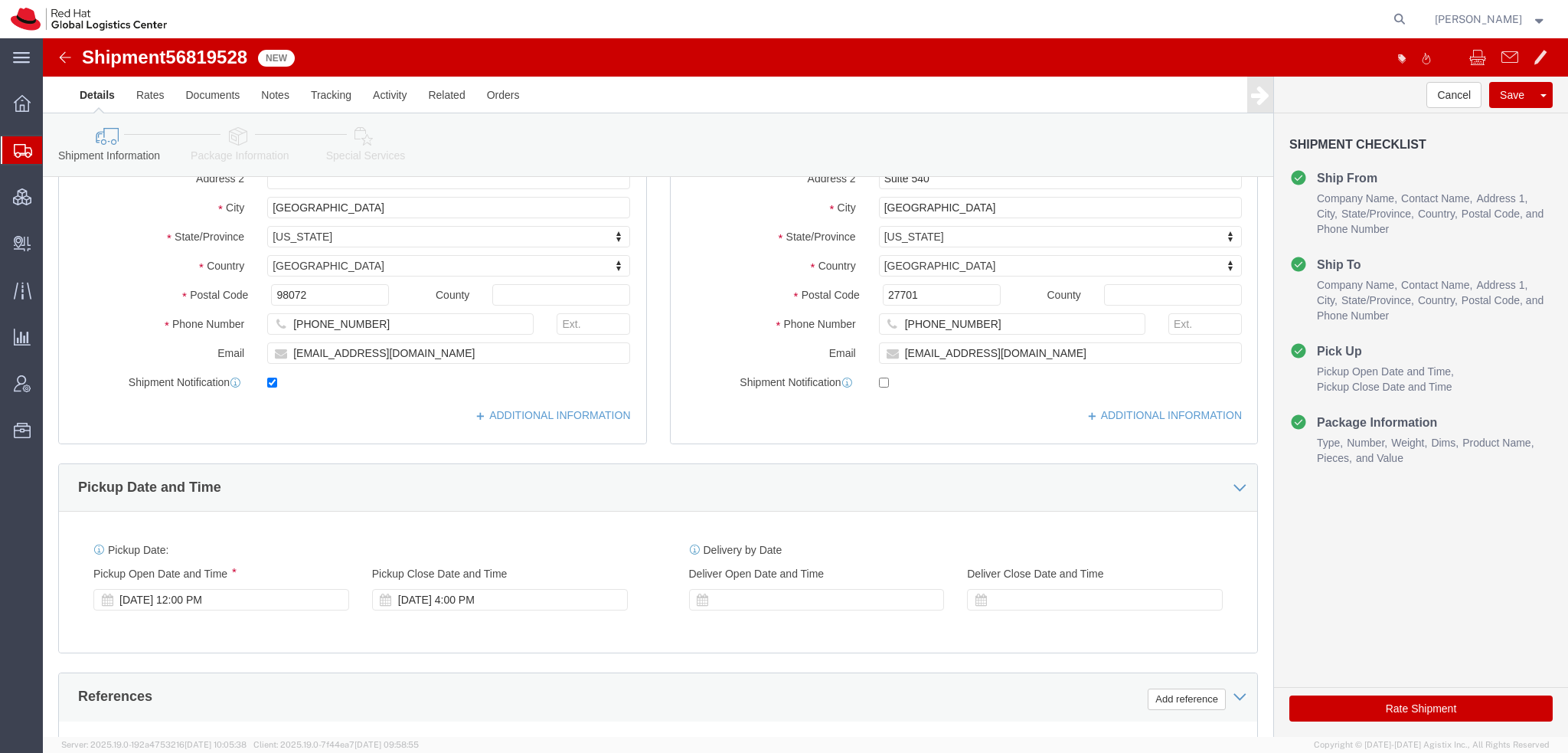
click icon
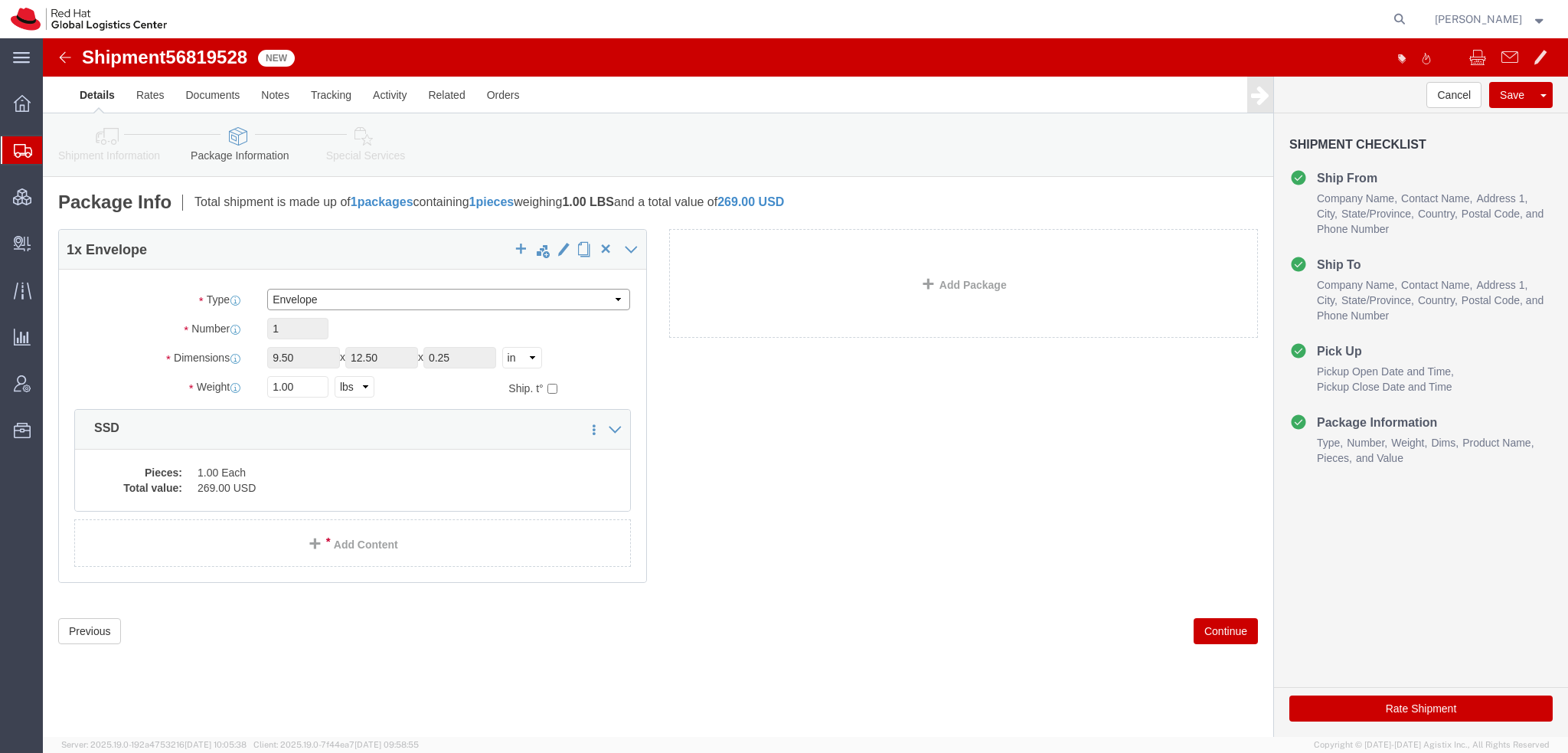
click select "Select Case(s) Crate(s) Envelope Large Box Medium Box PAK Skid(s) Small Box Sma…"
select select "PAK"
click select "Select Case(s) Crate(s) Envelope Large Box Medium Box PAK Skid(s) Small Box Sma…"
type input "10.25"
type input "12.75"
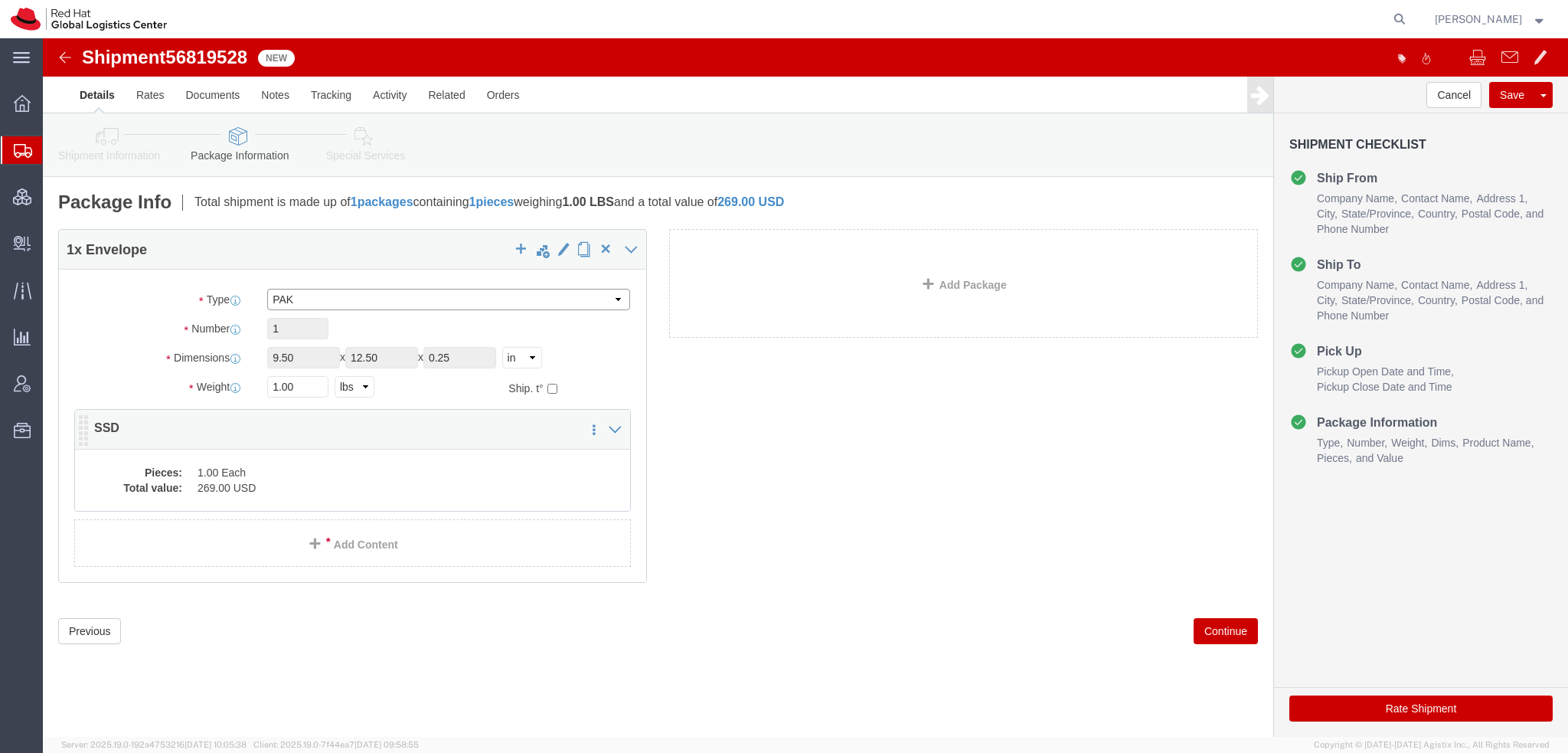
type input "1.00"
drag, startPoint x: 263, startPoint y: 362, endPoint x: -43, endPoint y: 219, distance: 337.8
click html "Shipment 56819528 New Details Rates Documents Notes Tracking Activity Related O…"
type input "2"
click icon
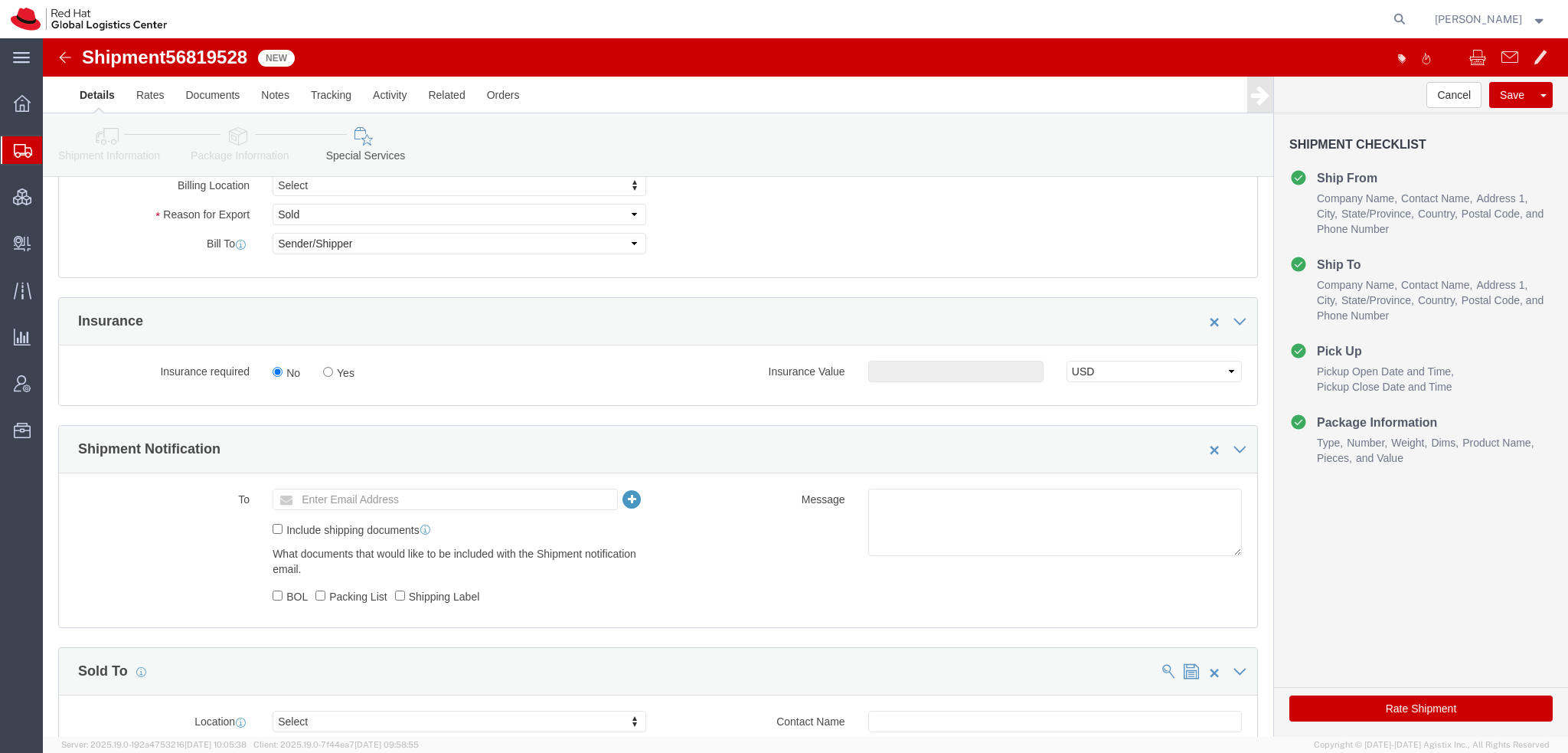
scroll to position [689, 0]
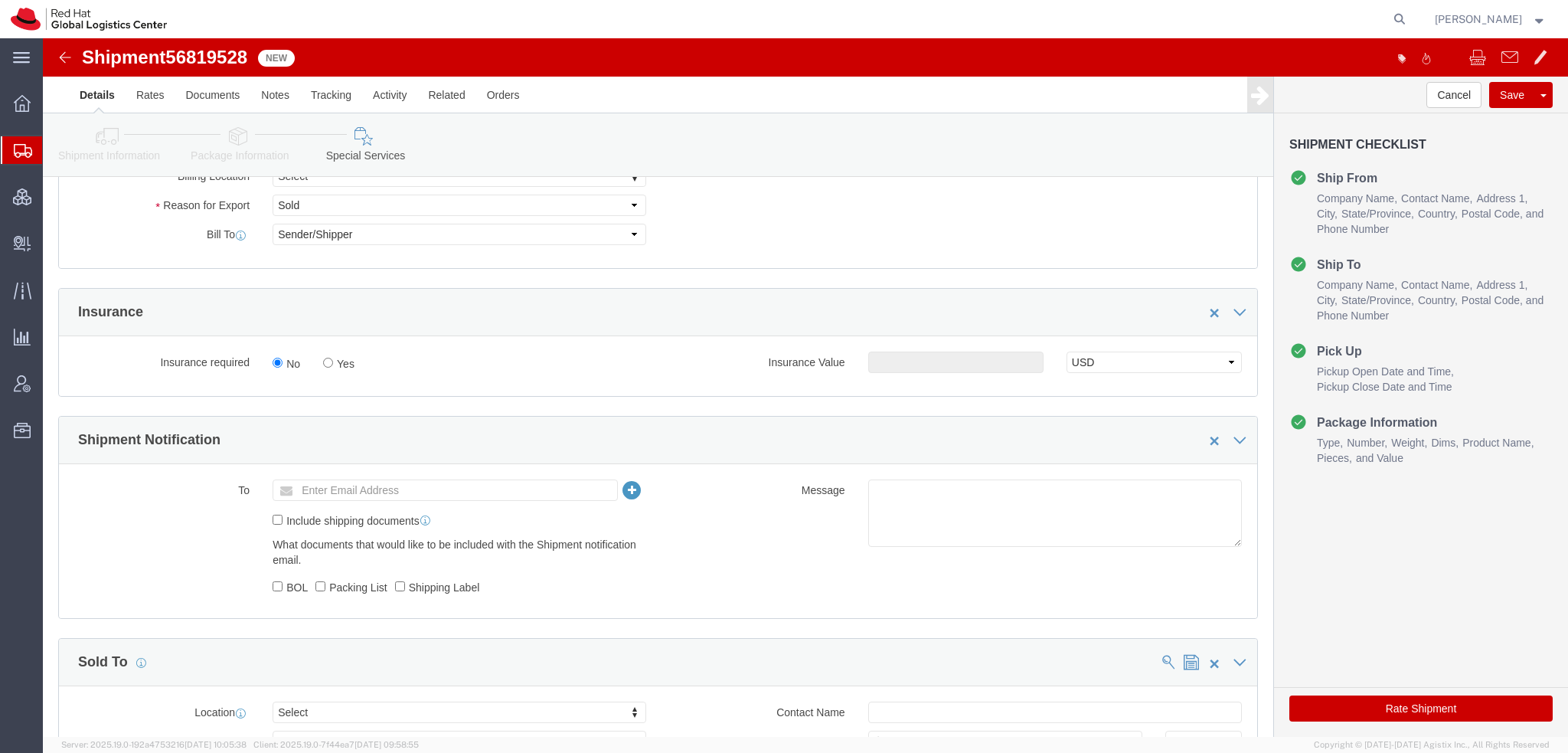
click button "Rate Shipment"
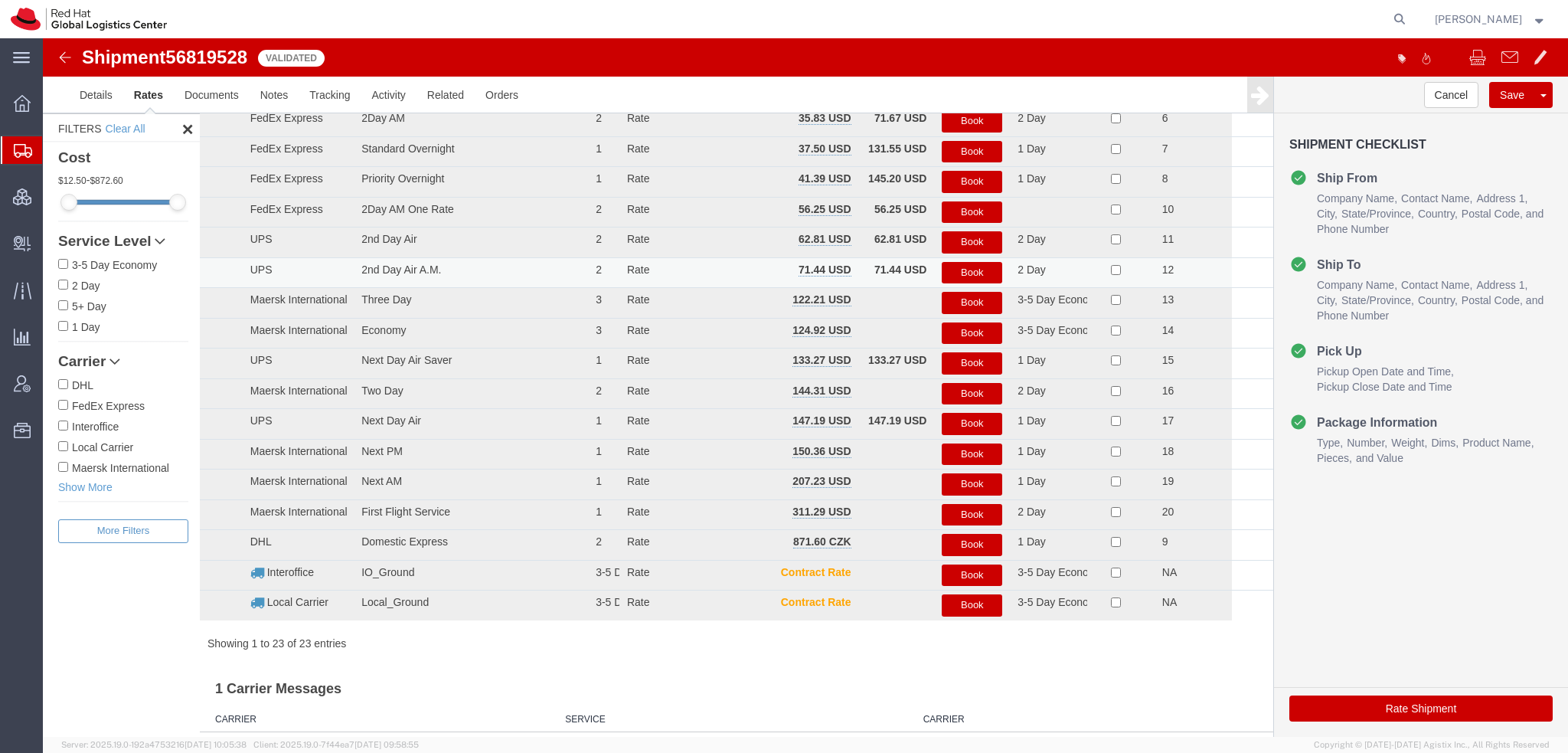
scroll to position [0, 0]
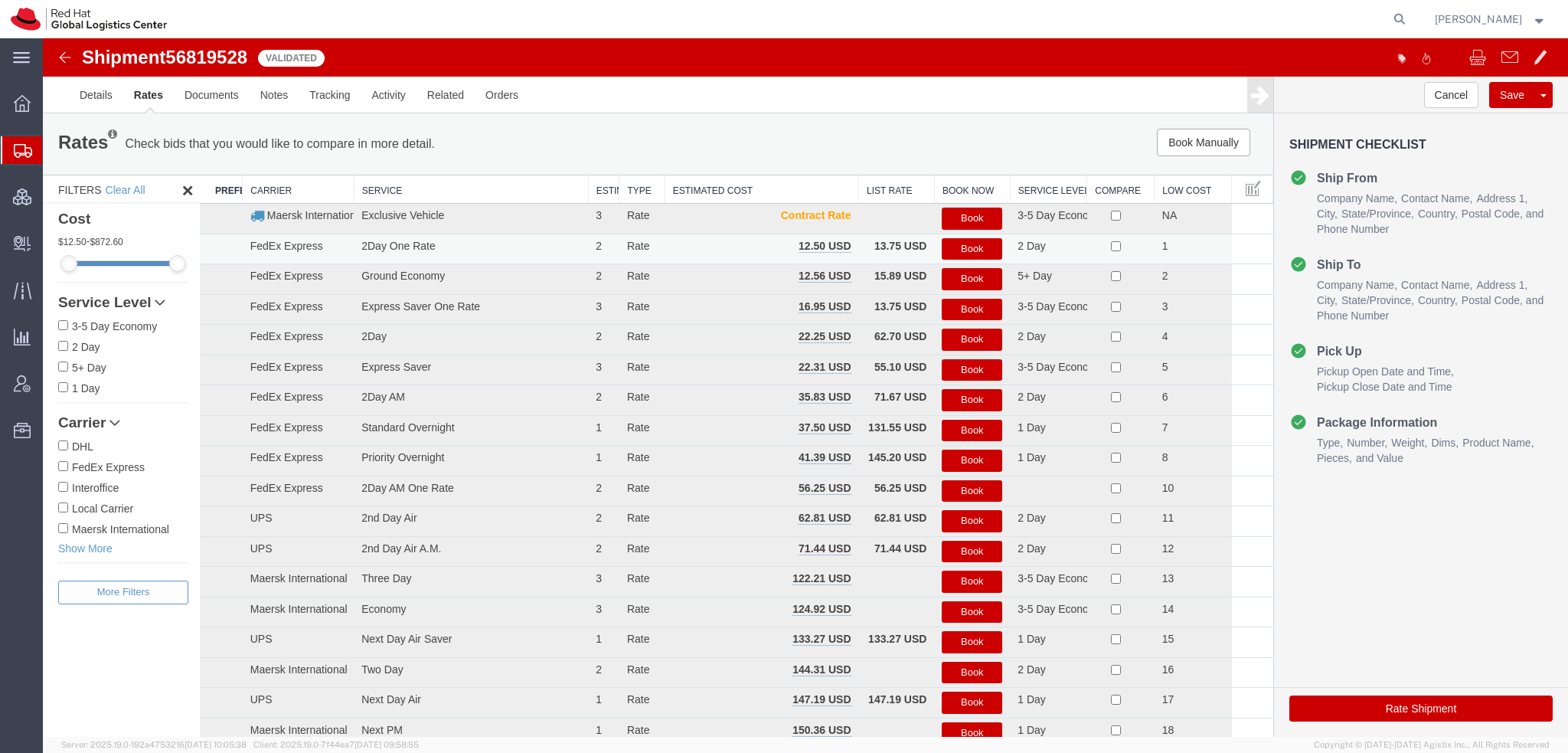
click at [960, 250] on button "Book" at bounding box center [972, 248] width 61 height 22
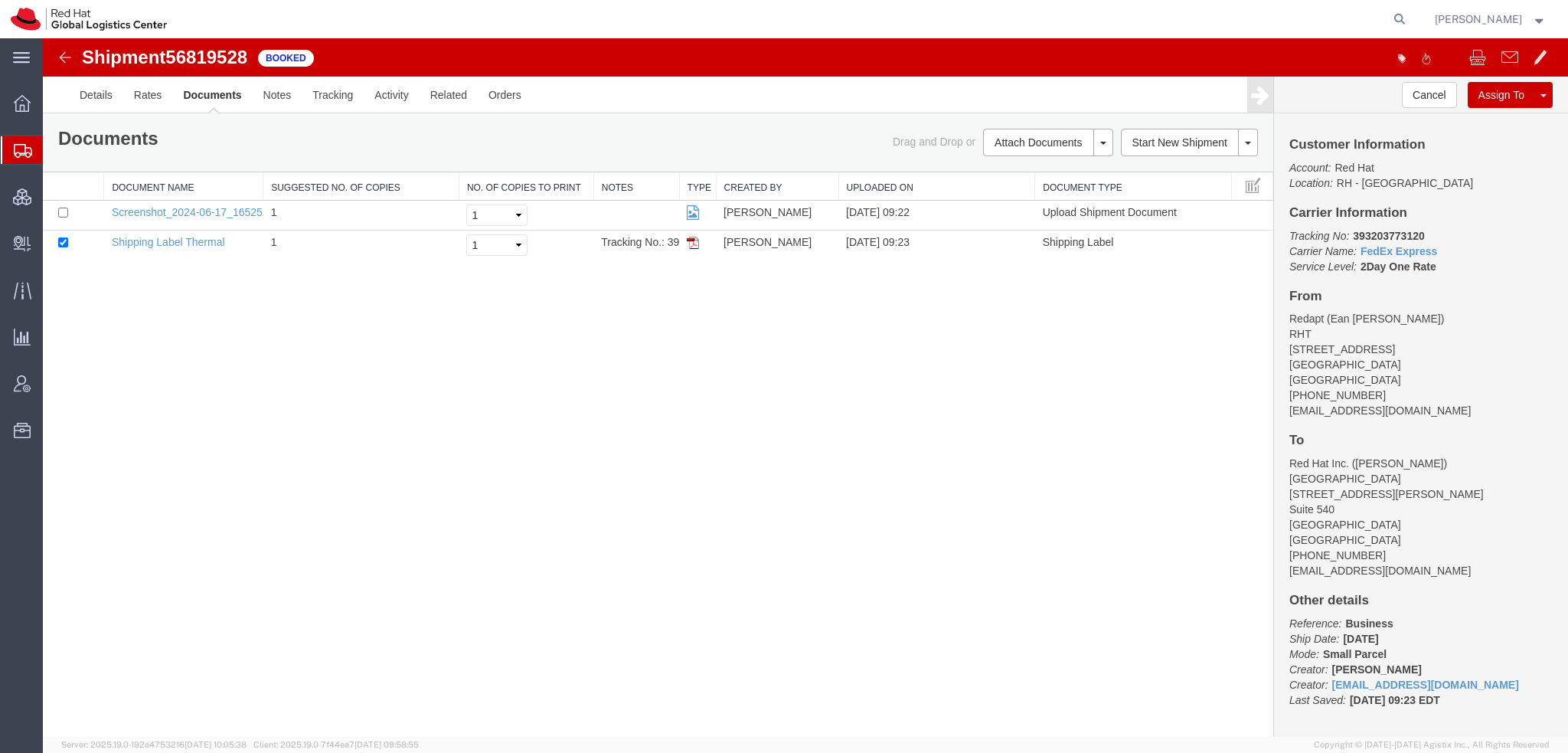
click at [43, 39] on link "Print Documents" at bounding box center [43, 39] width 0 height 0
click at [0, 0] on span "Shipment Manager" at bounding box center [0, 0] width 0 height 0
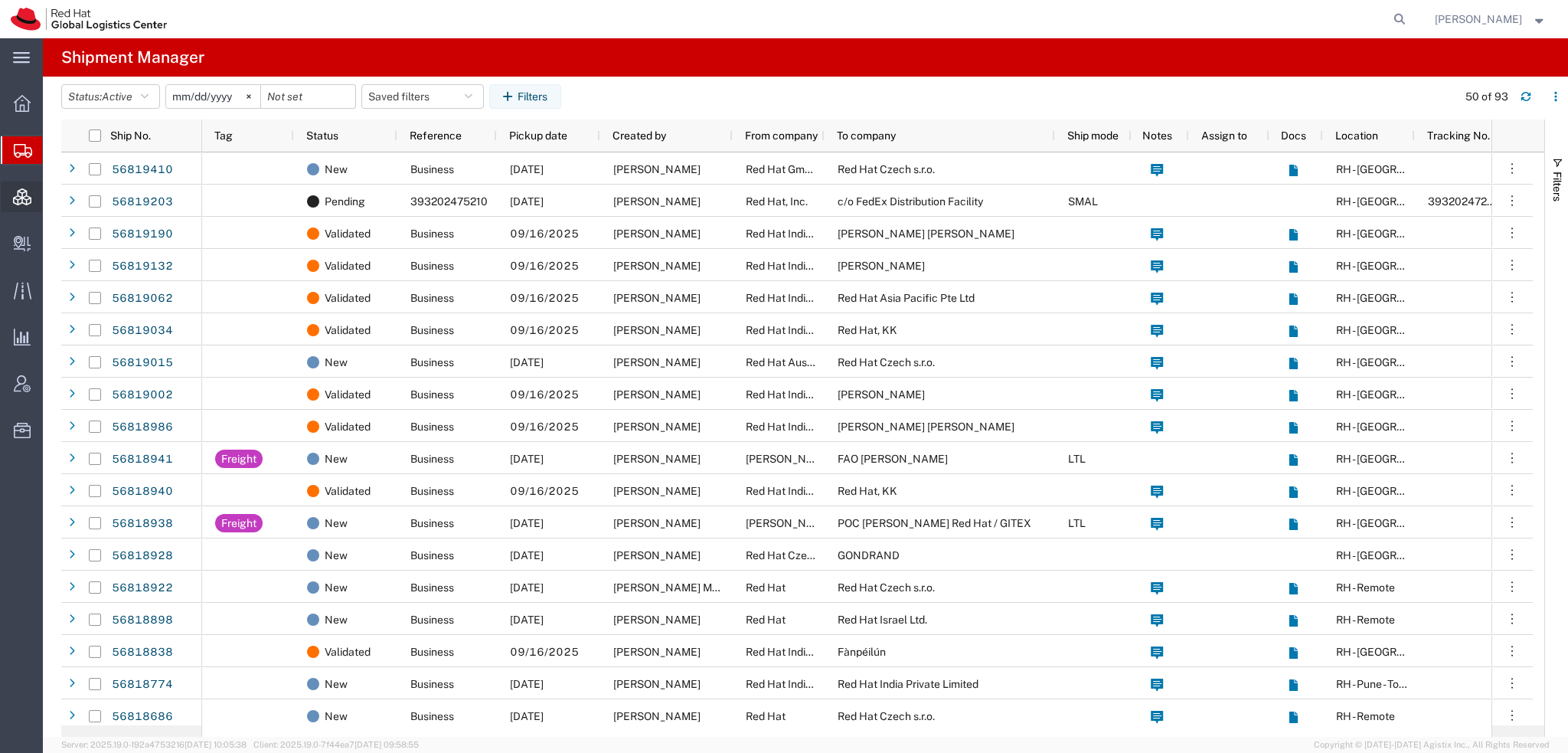
click at [53, 198] on span "Consolidation Manager" at bounding box center [47, 197] width 11 height 31
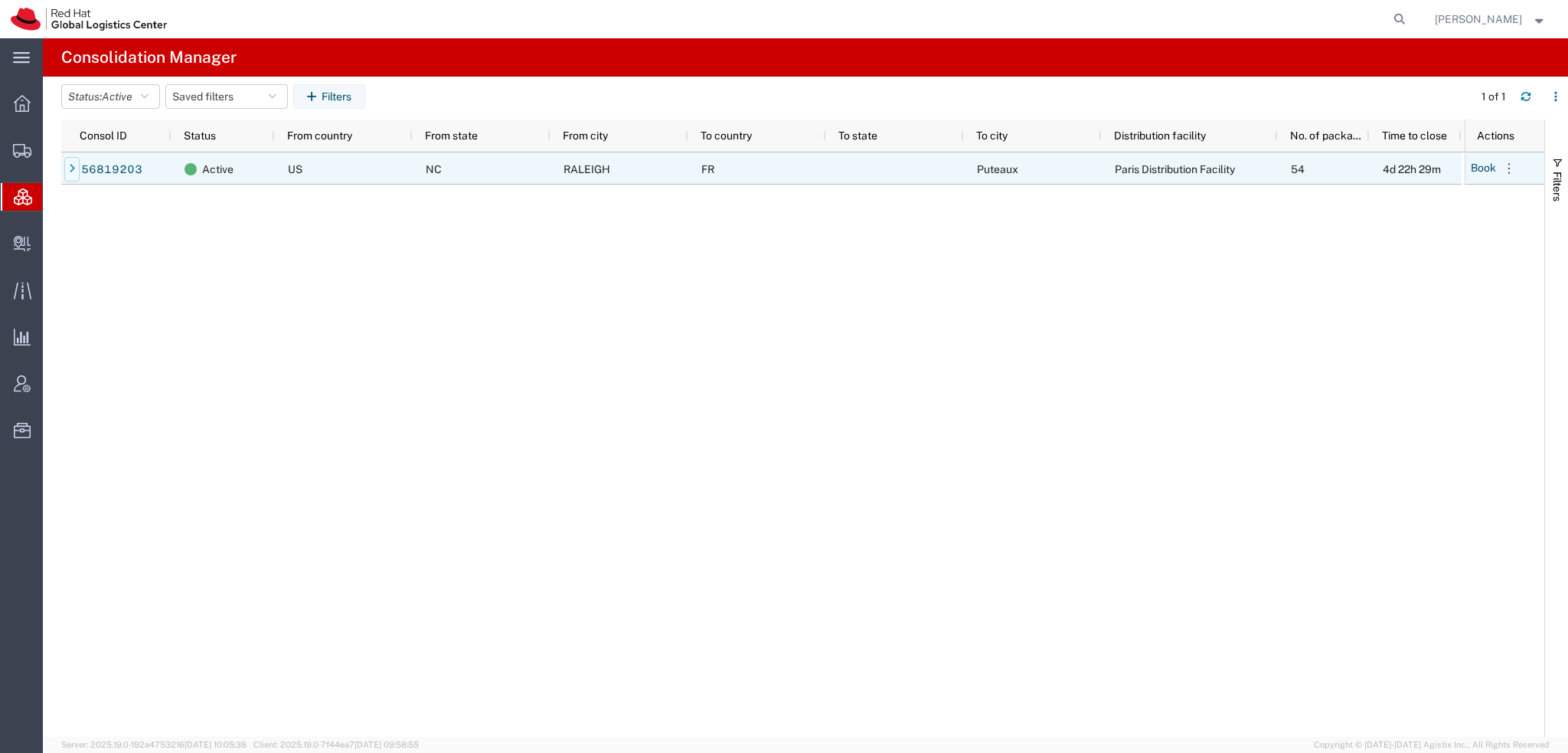
click at [69, 164] on icon at bounding box center [72, 169] width 6 height 11
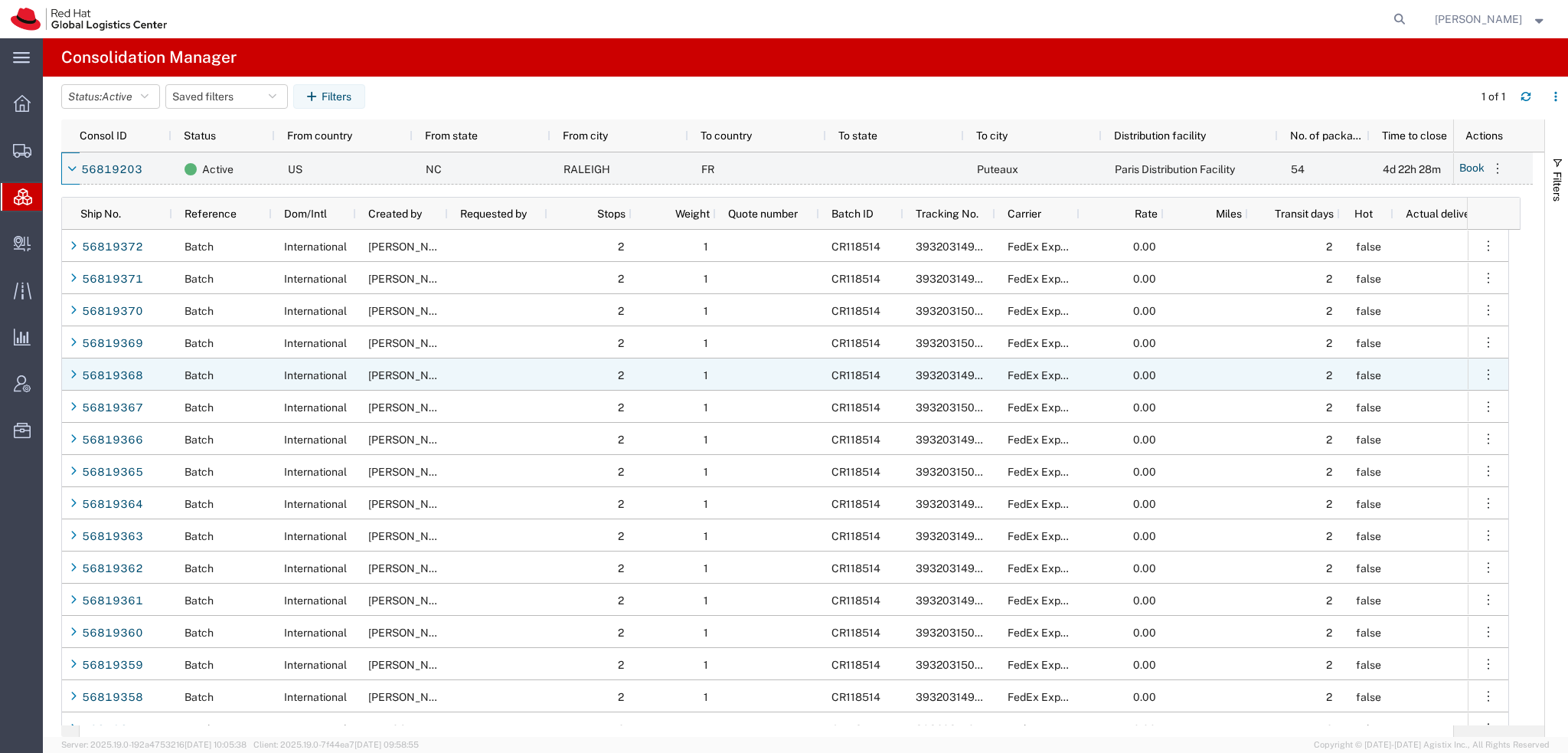
scroll to position [24, 0]
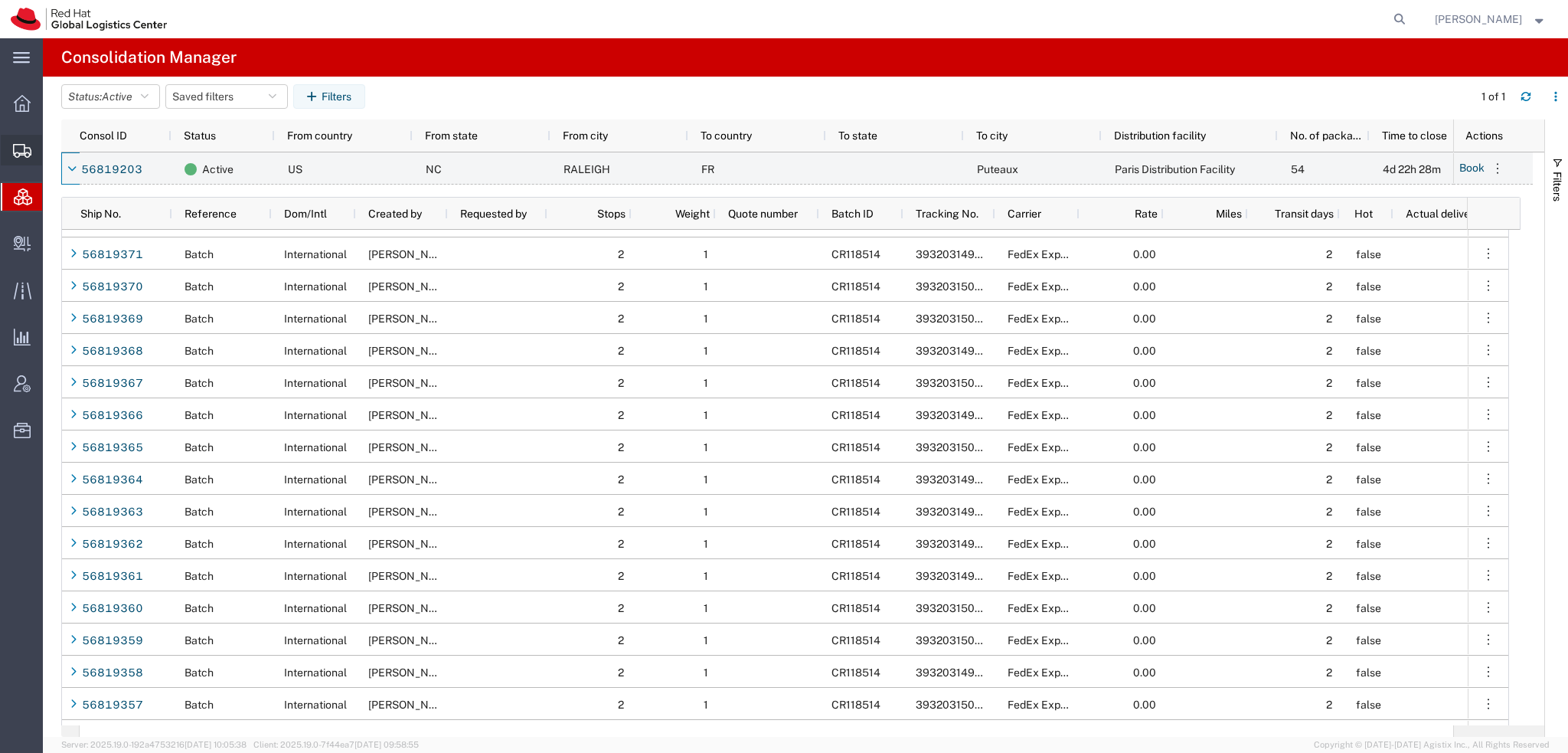
click at [0, 0] on span "Shipment Manager" at bounding box center [0, 0] width 0 height 0
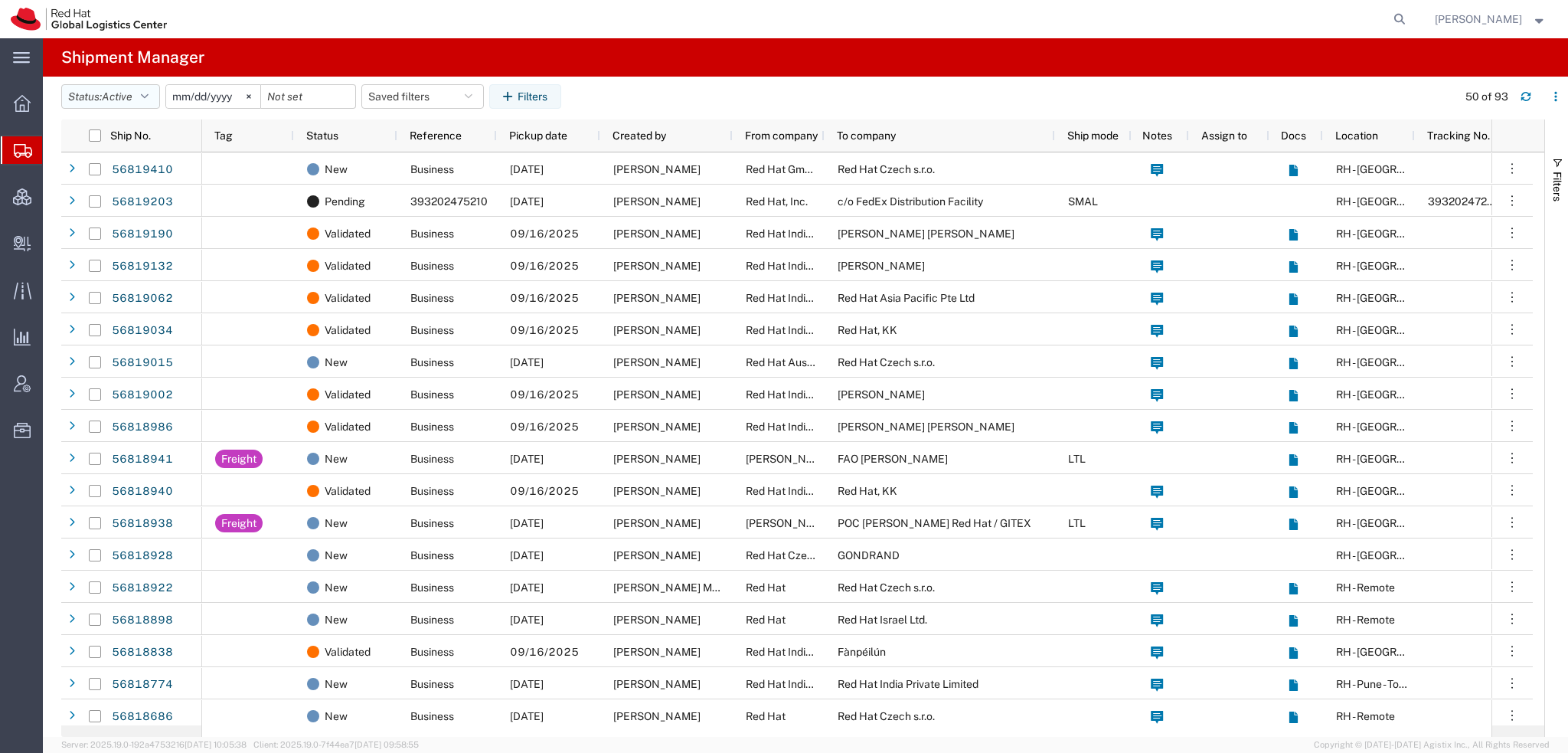
click at [132, 98] on span "Active" at bounding box center [117, 96] width 31 height 13
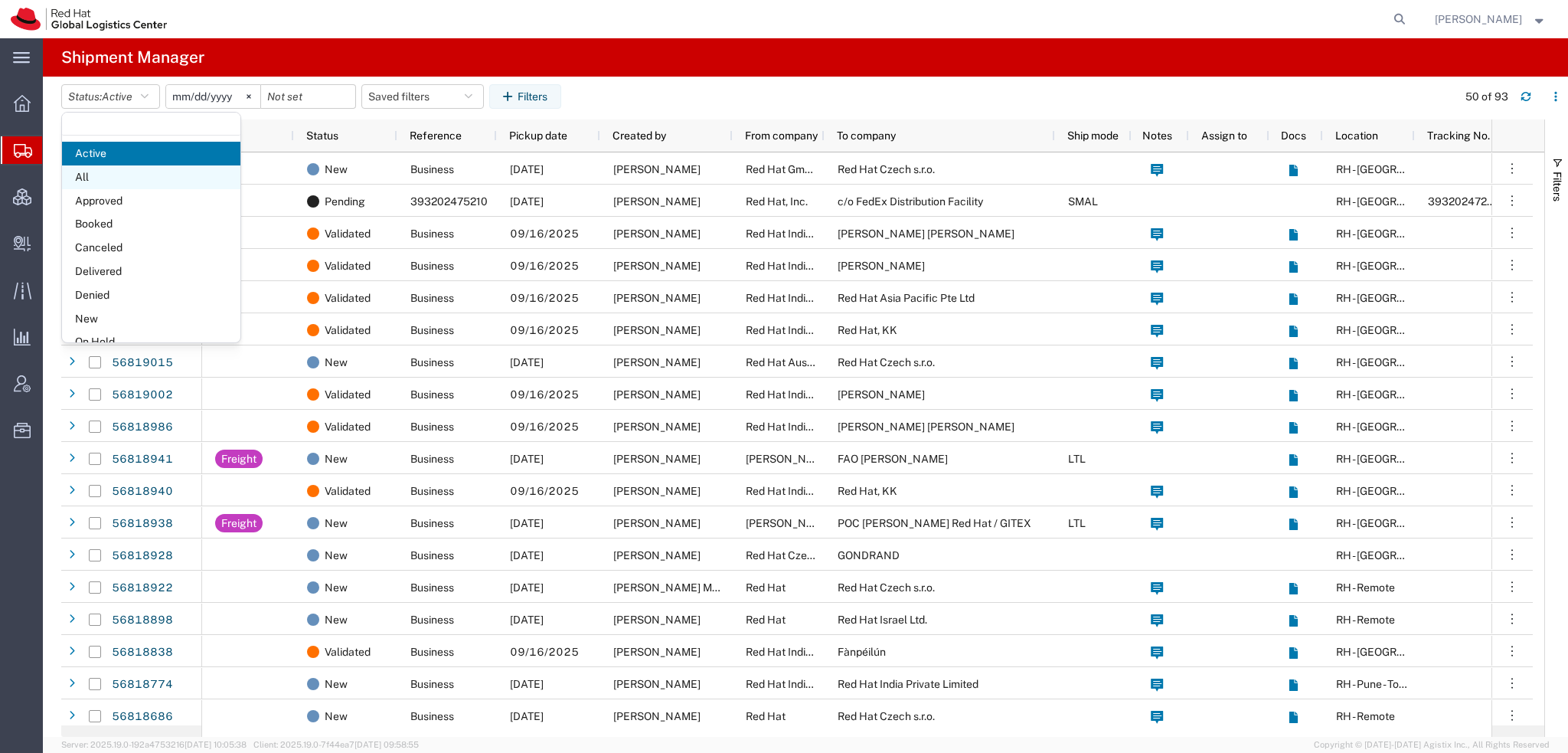
click at [115, 176] on span "All" at bounding box center [151, 177] width 179 height 24
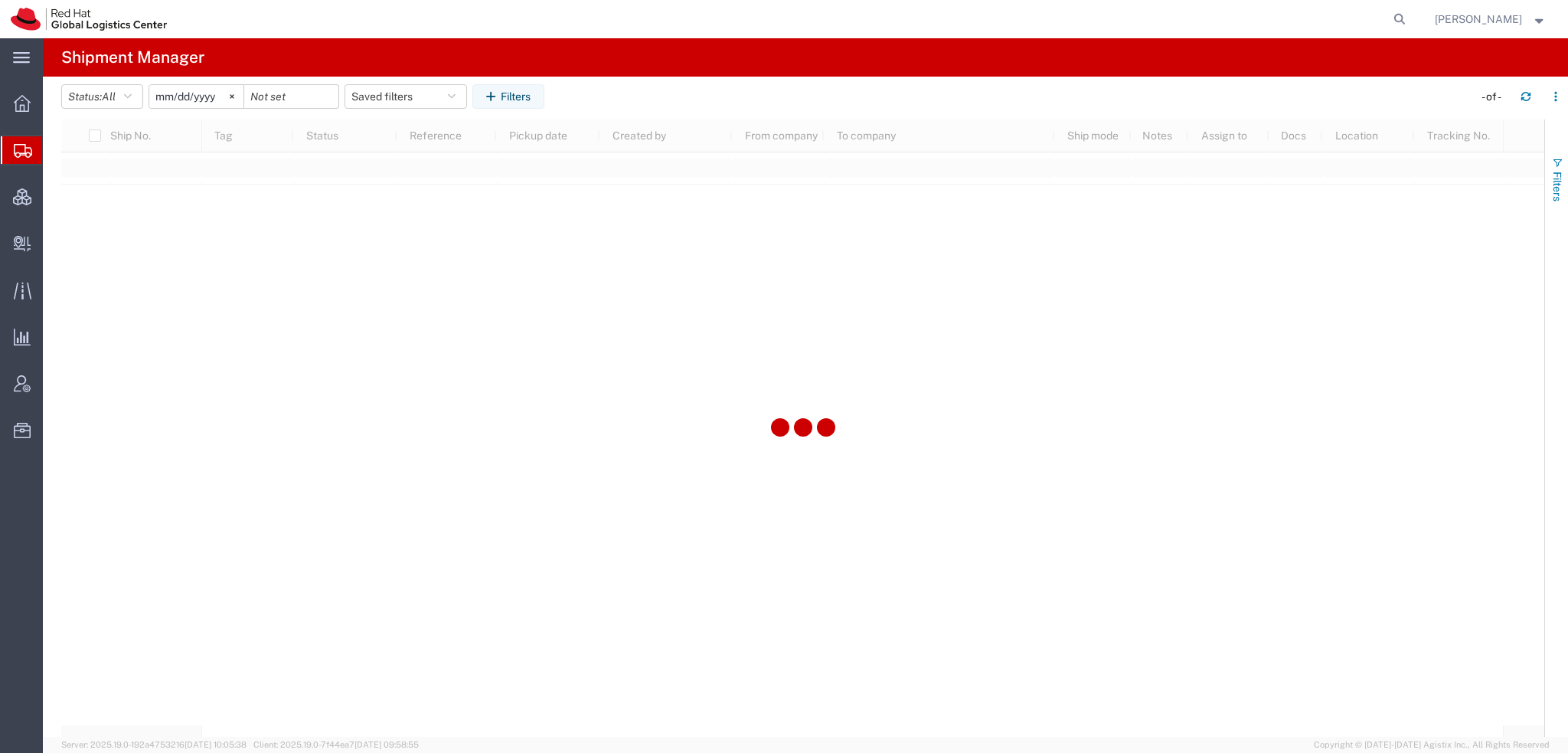
drag, startPoint x: 1553, startPoint y: 183, endPoint x: 1547, endPoint y: 193, distance: 11.7
click at [1553, 183] on span "Filters" at bounding box center [1557, 186] width 13 height 30
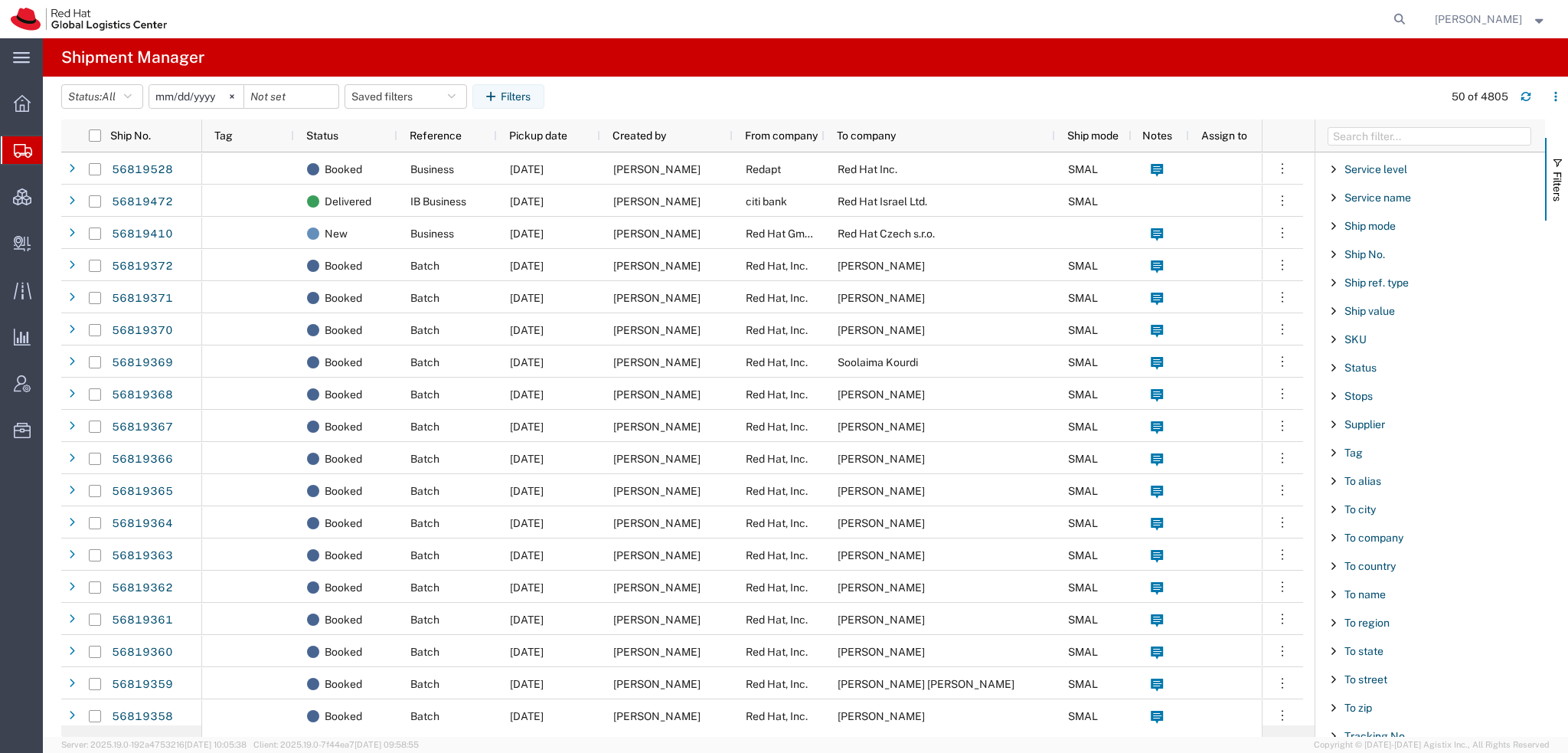
scroll to position [1218, 0]
click at [1372, 586] on span "To name" at bounding box center [1365, 592] width 42 height 13
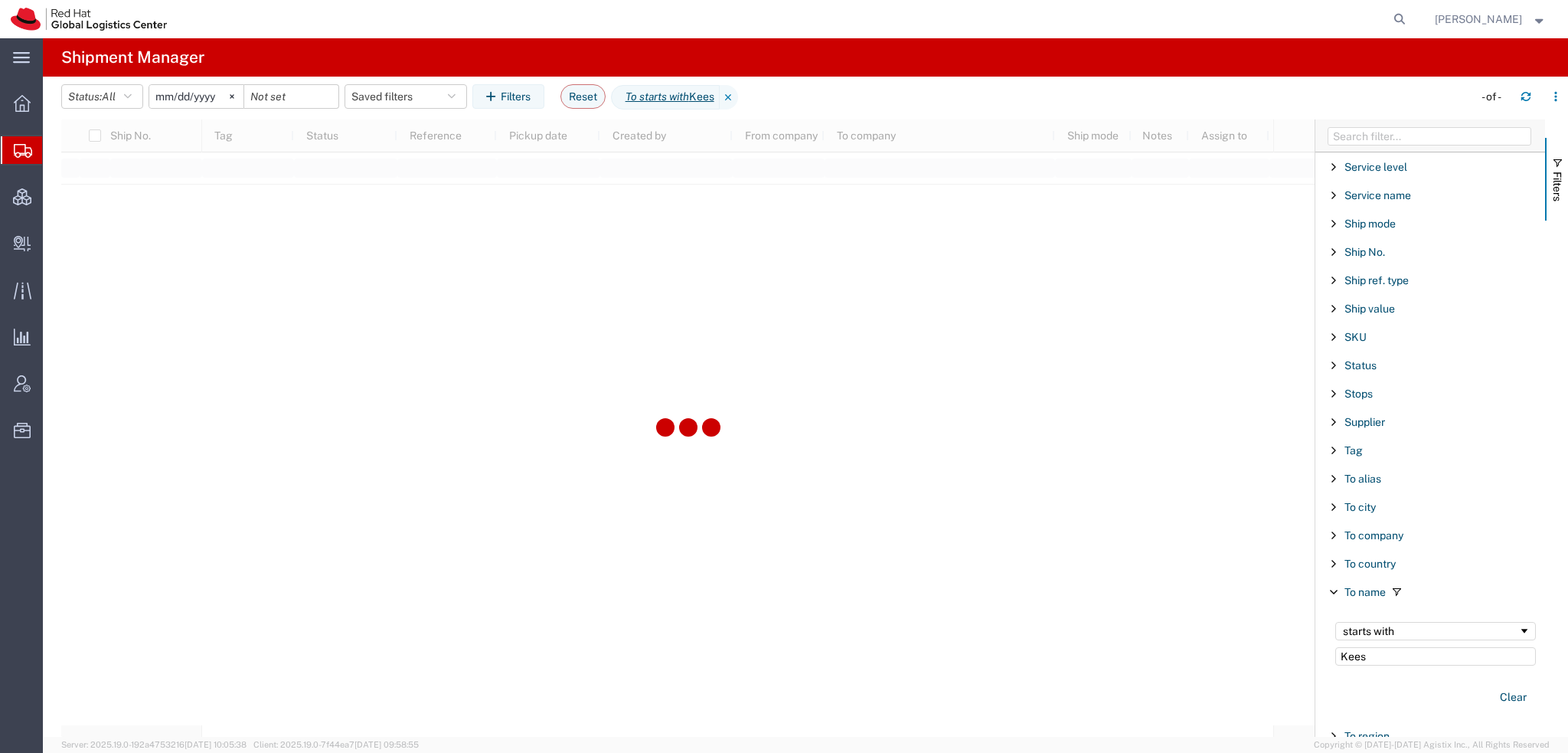
type input "Kees"
click at [1435, 624] on div "starts with" at bounding box center [1430, 630] width 175 height 13
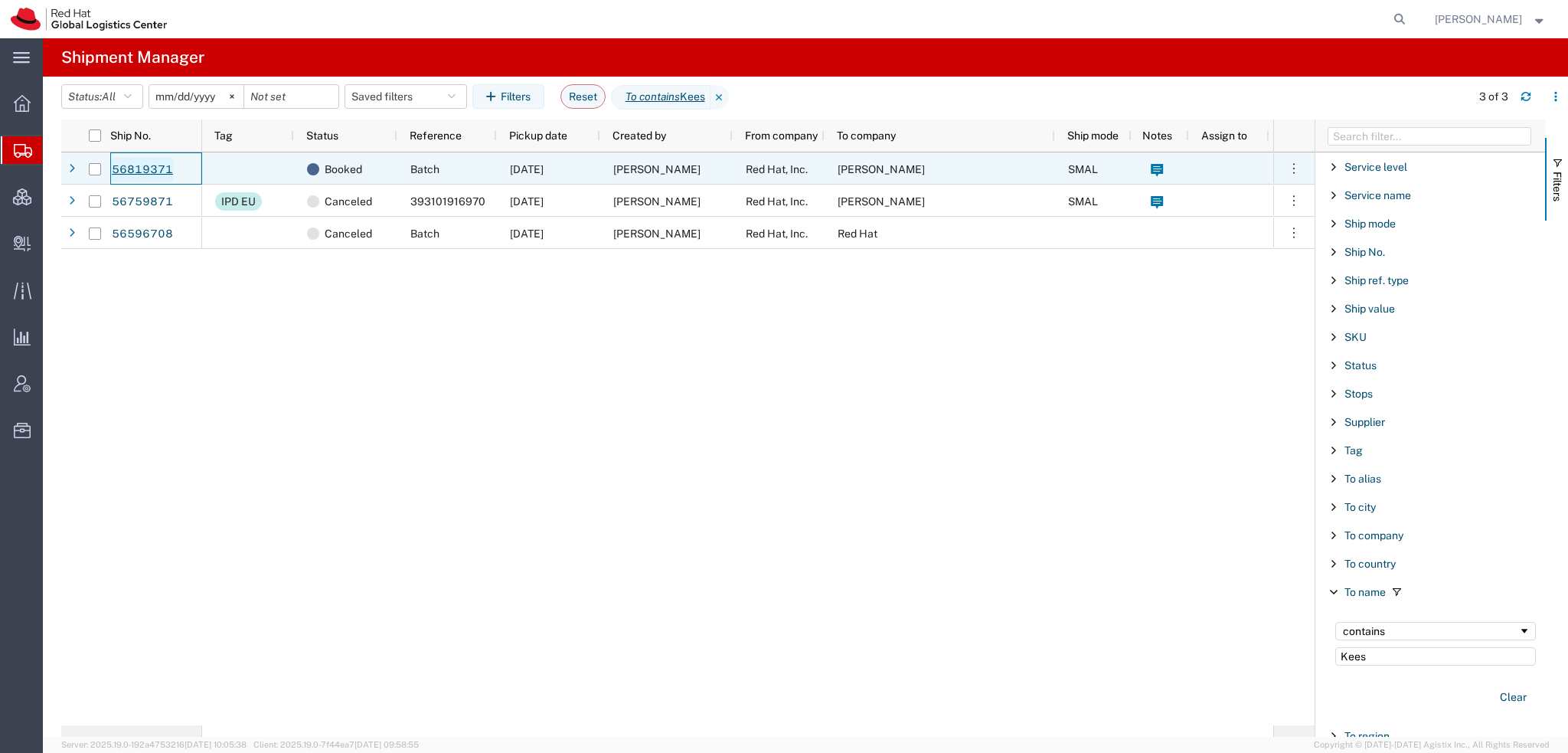
click at [151, 165] on link "56819371" at bounding box center [142, 169] width 63 height 24
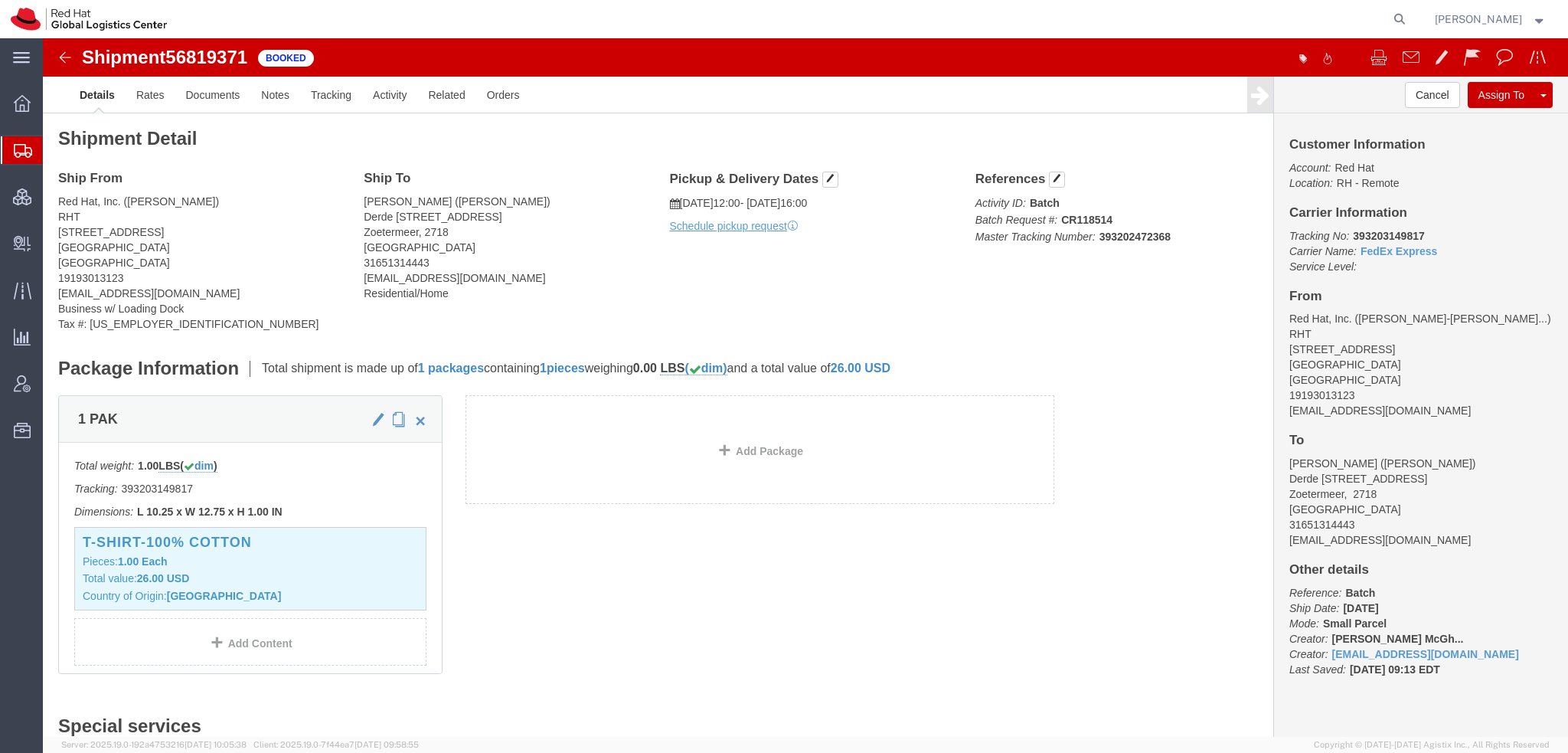
drag, startPoint x: 87, startPoint y: 169, endPoint x: 267, endPoint y: 2, distance: 245.5
click at [0, 0] on span "Shipment Manager" at bounding box center [0, 0] width 0 height 0
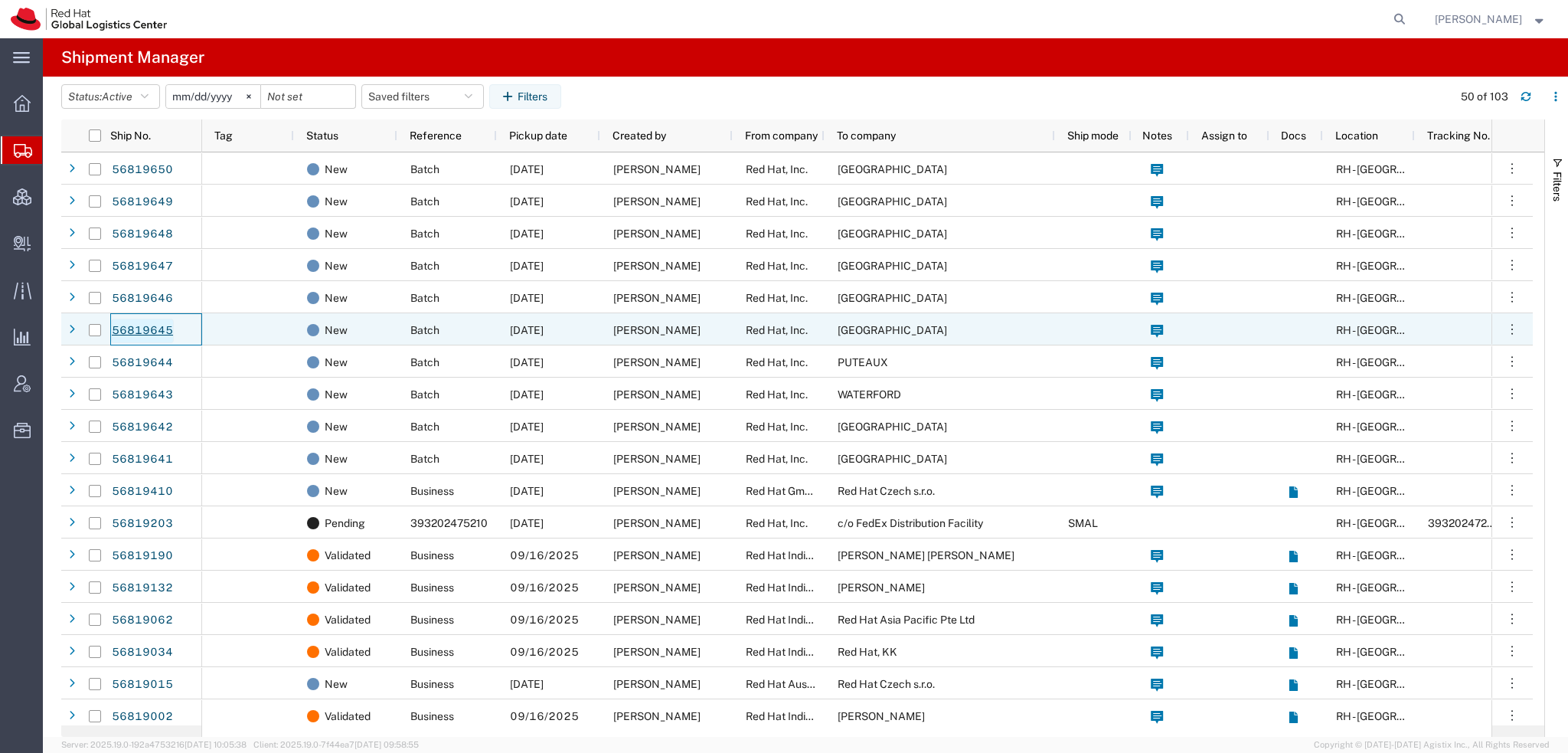
click at [140, 330] on link "56819645" at bounding box center [142, 331] width 63 height 24
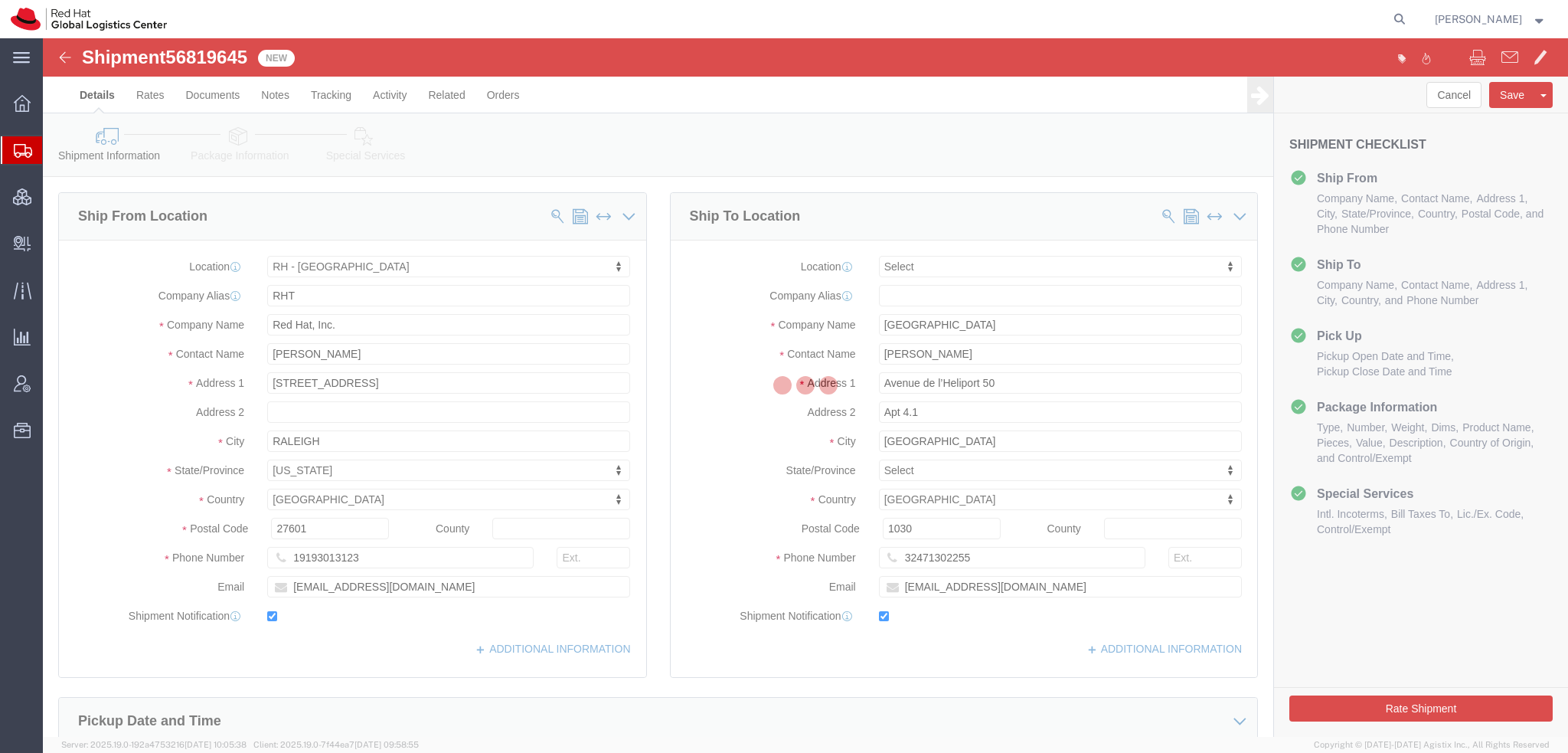
select select "38014"
select select
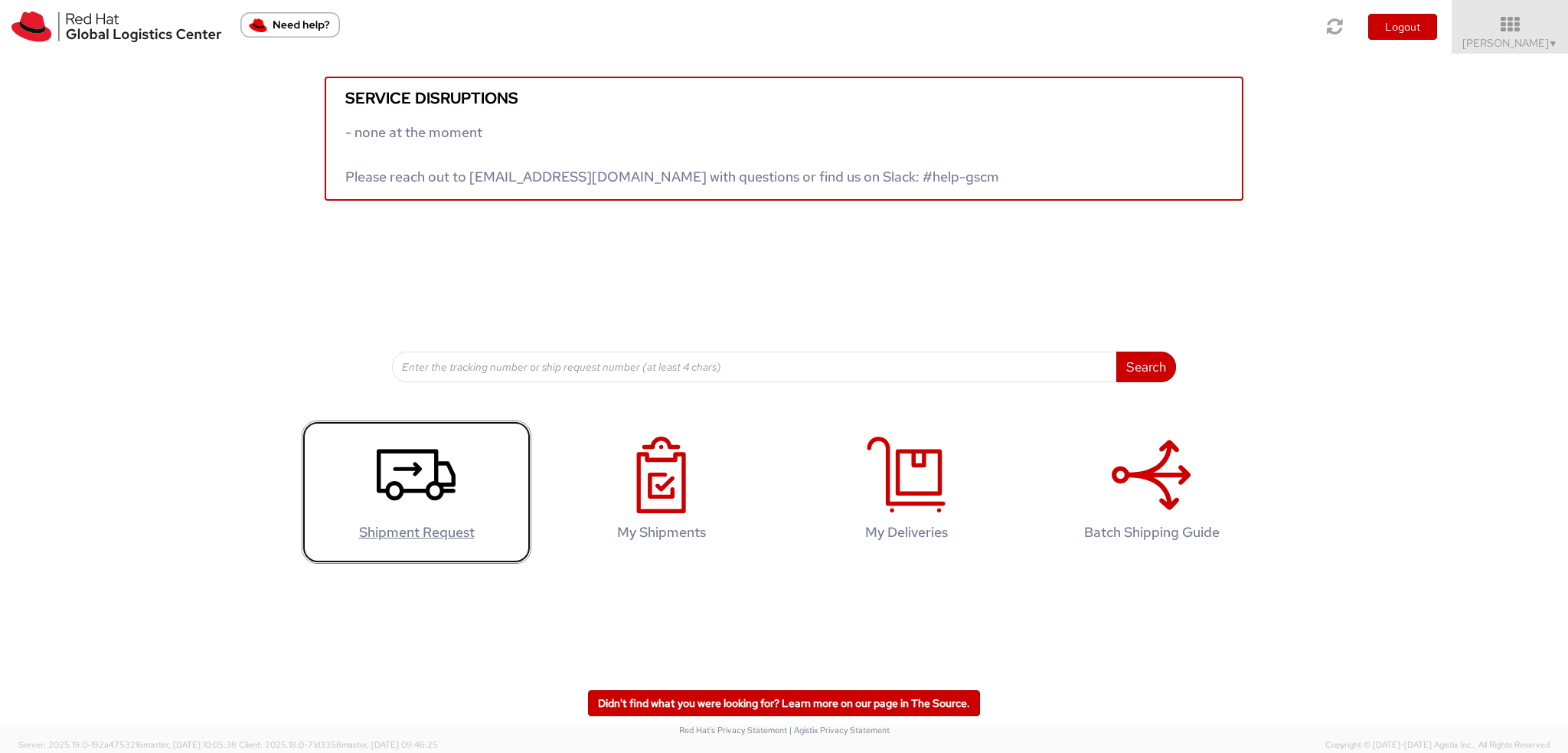
click at [410, 478] on icon at bounding box center [417, 475] width 79 height 76
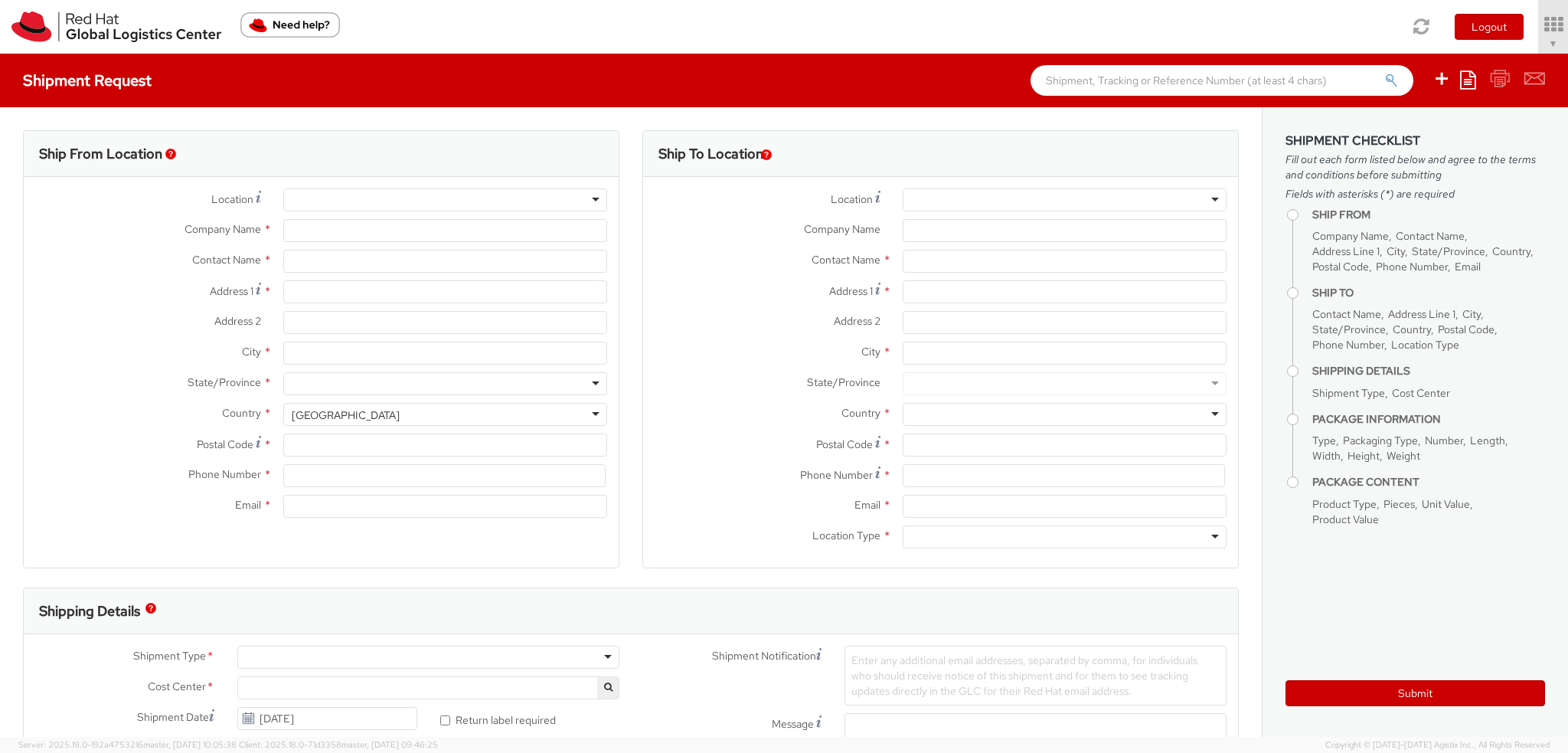
select select "901"
select select
type input "Red Hat, Inc."
type input "[PERSON_NAME]"
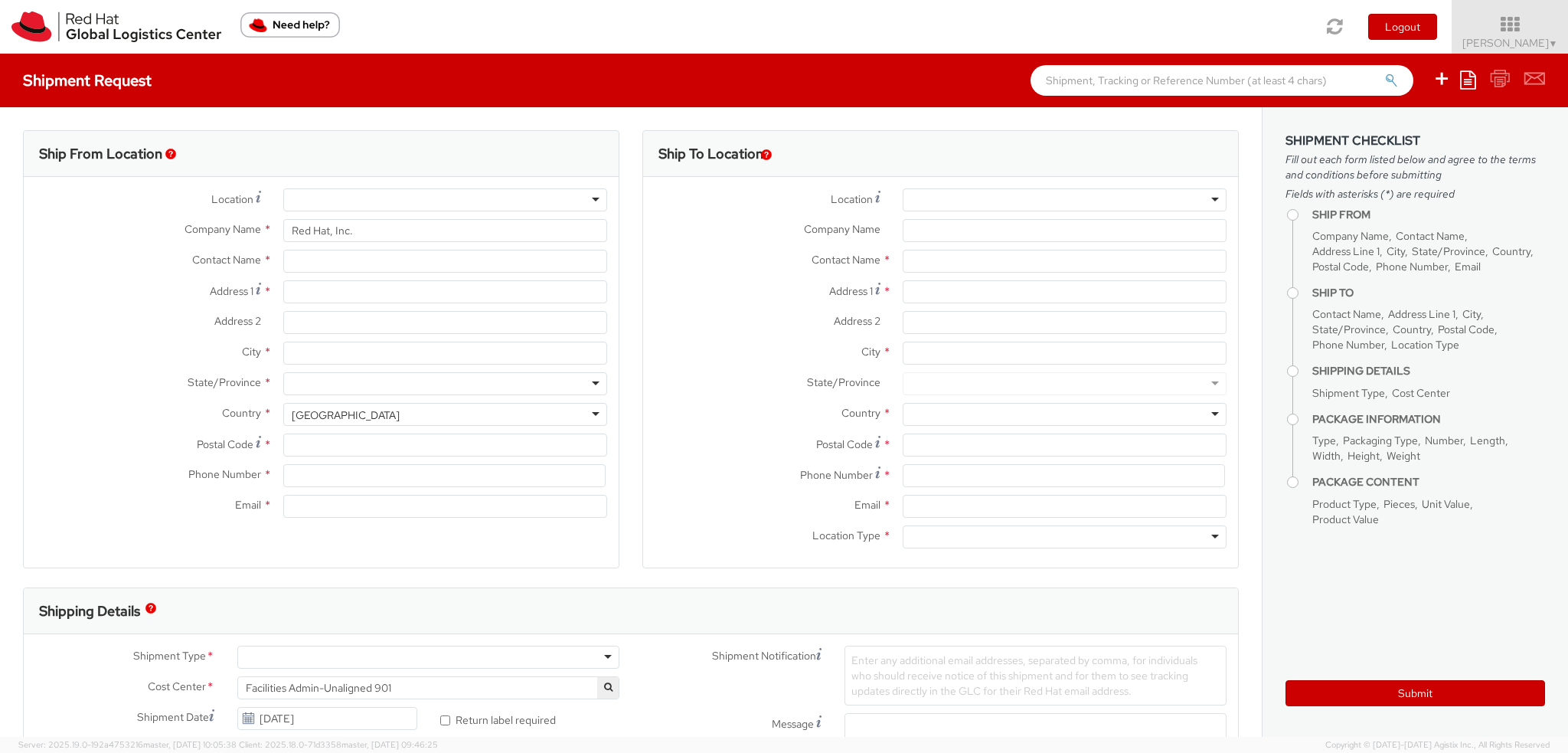
type input "[STREET_ADDRESS]"
type input "RALEIGH"
type input "27601"
type input "19193013123"
type input "[EMAIL_ADDRESS][DOMAIN_NAME]"
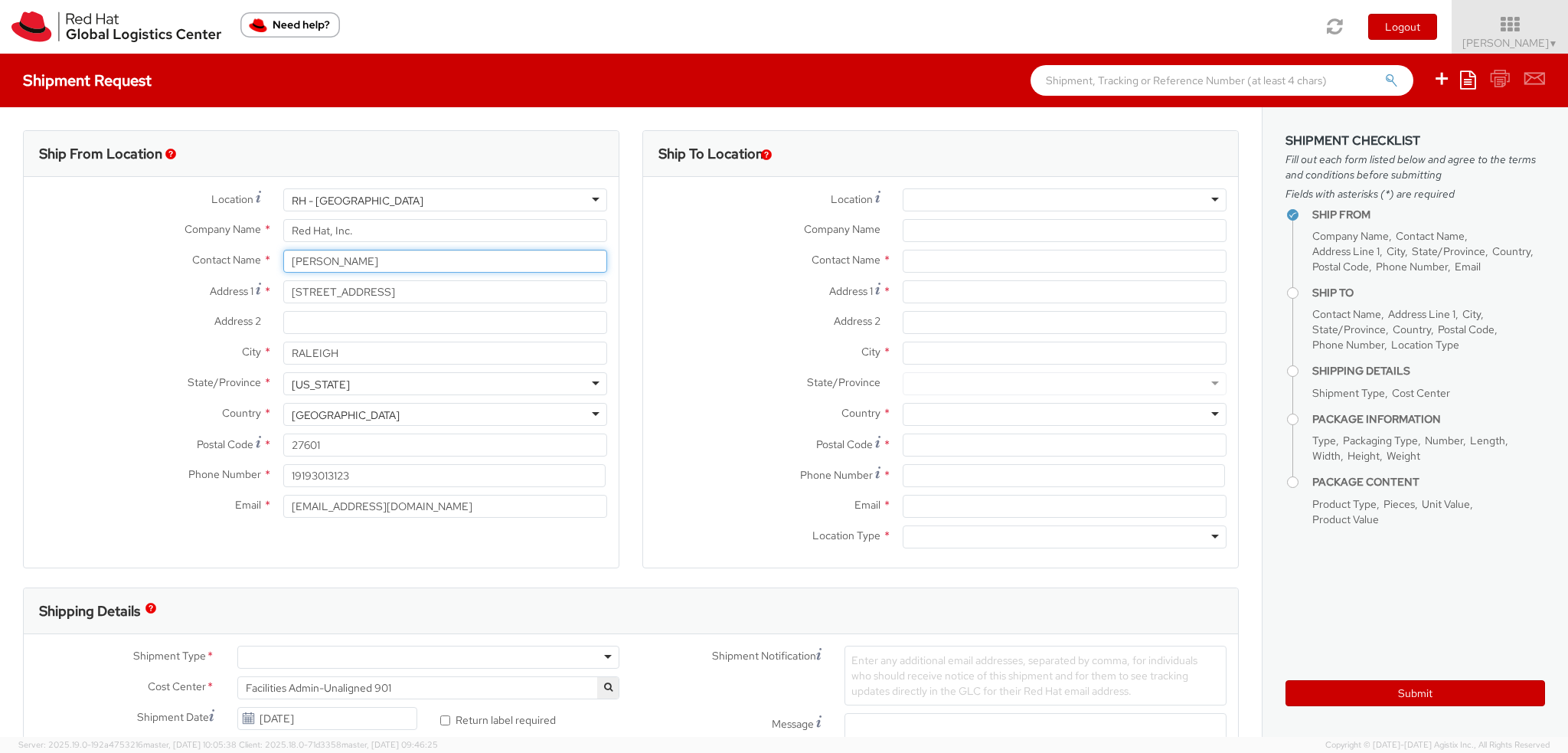
drag, startPoint x: 394, startPoint y: 260, endPoint x: 0, endPoint y: -22, distance: 484.5
click at [0, 0] on html "annexa Batch Shipping Guide Created with Sketch. calendar Created with Sketch." at bounding box center [784, 376] width 1568 height 753
type input "Susan LeGendre-McGhee"
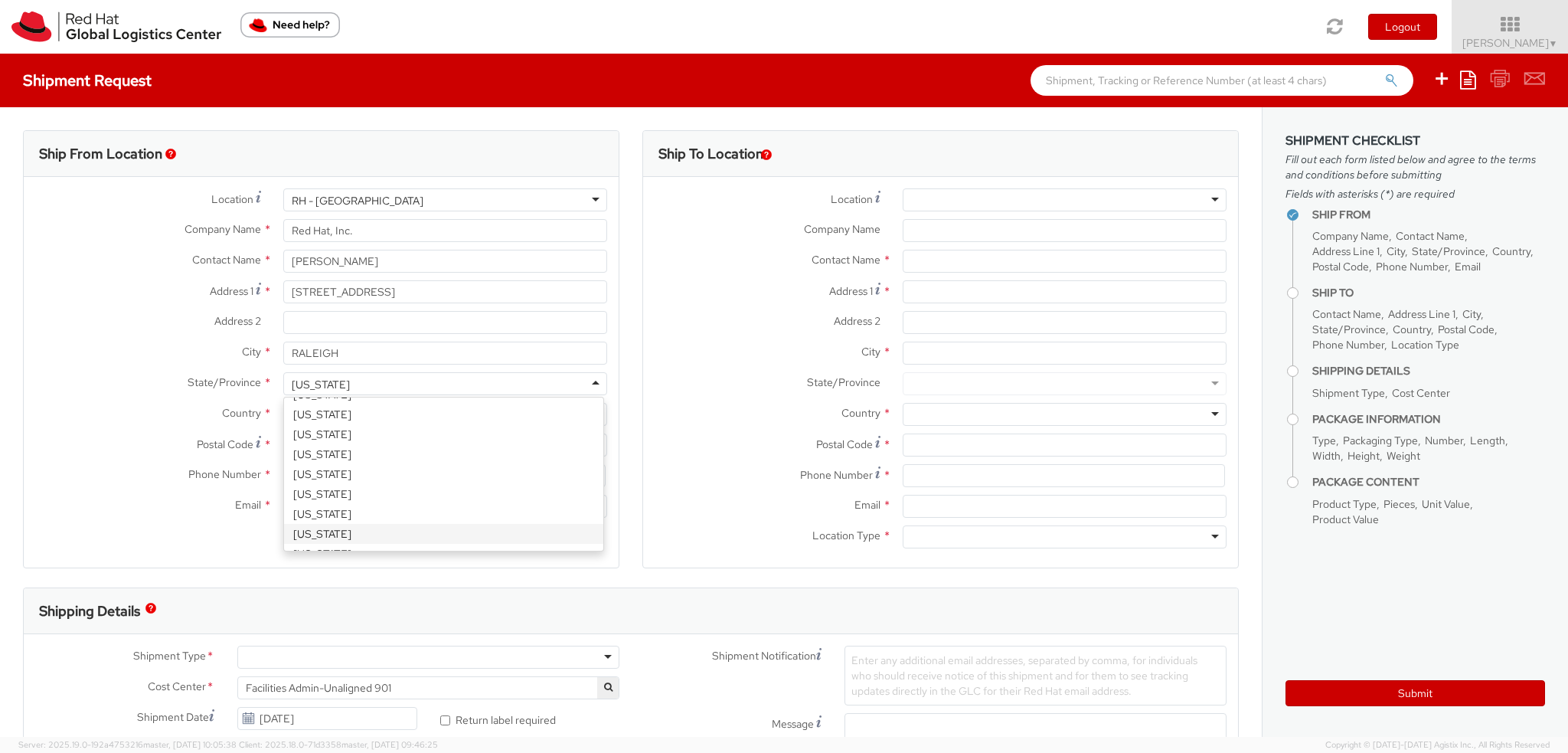
scroll to position [3859, 0]
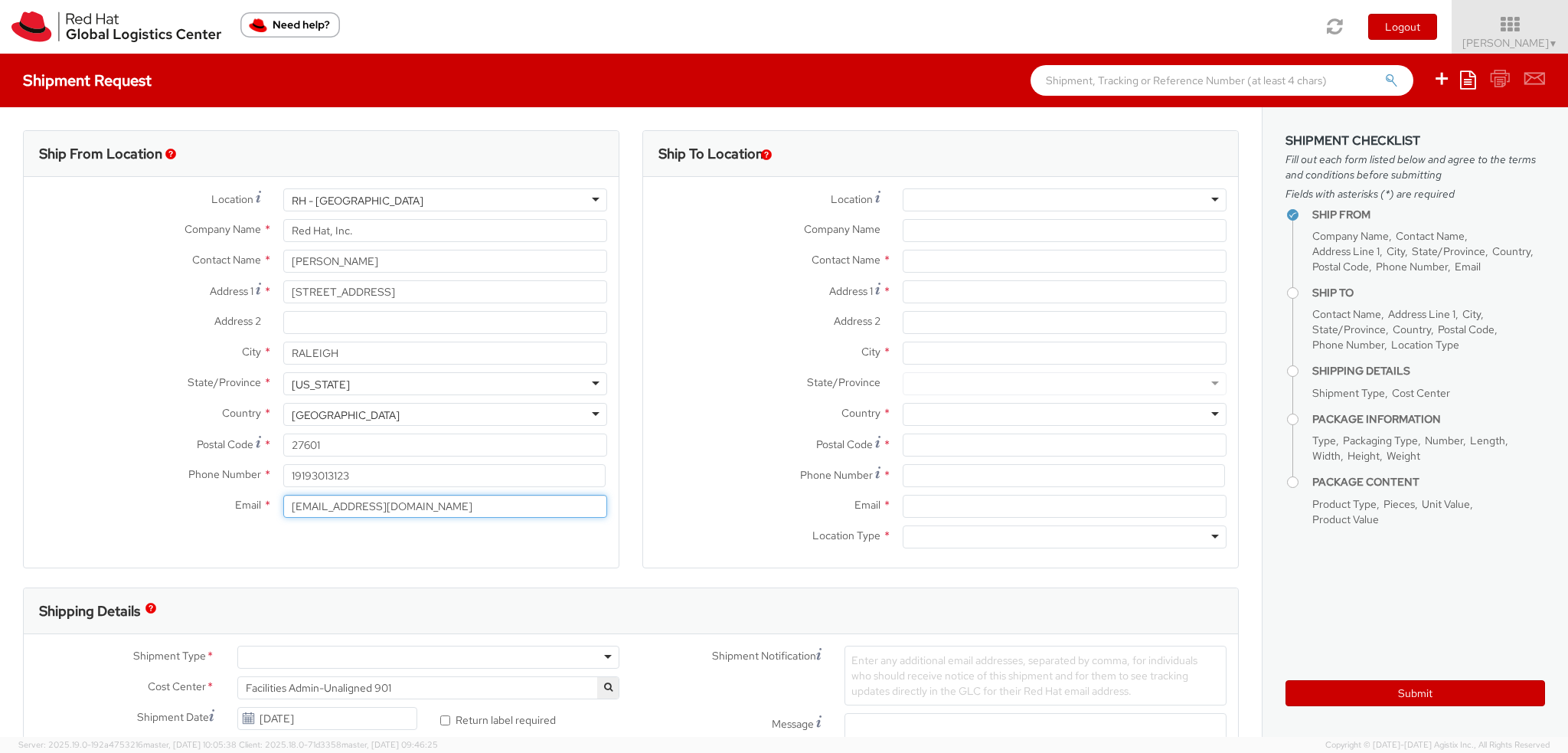
paste input "slegendr"
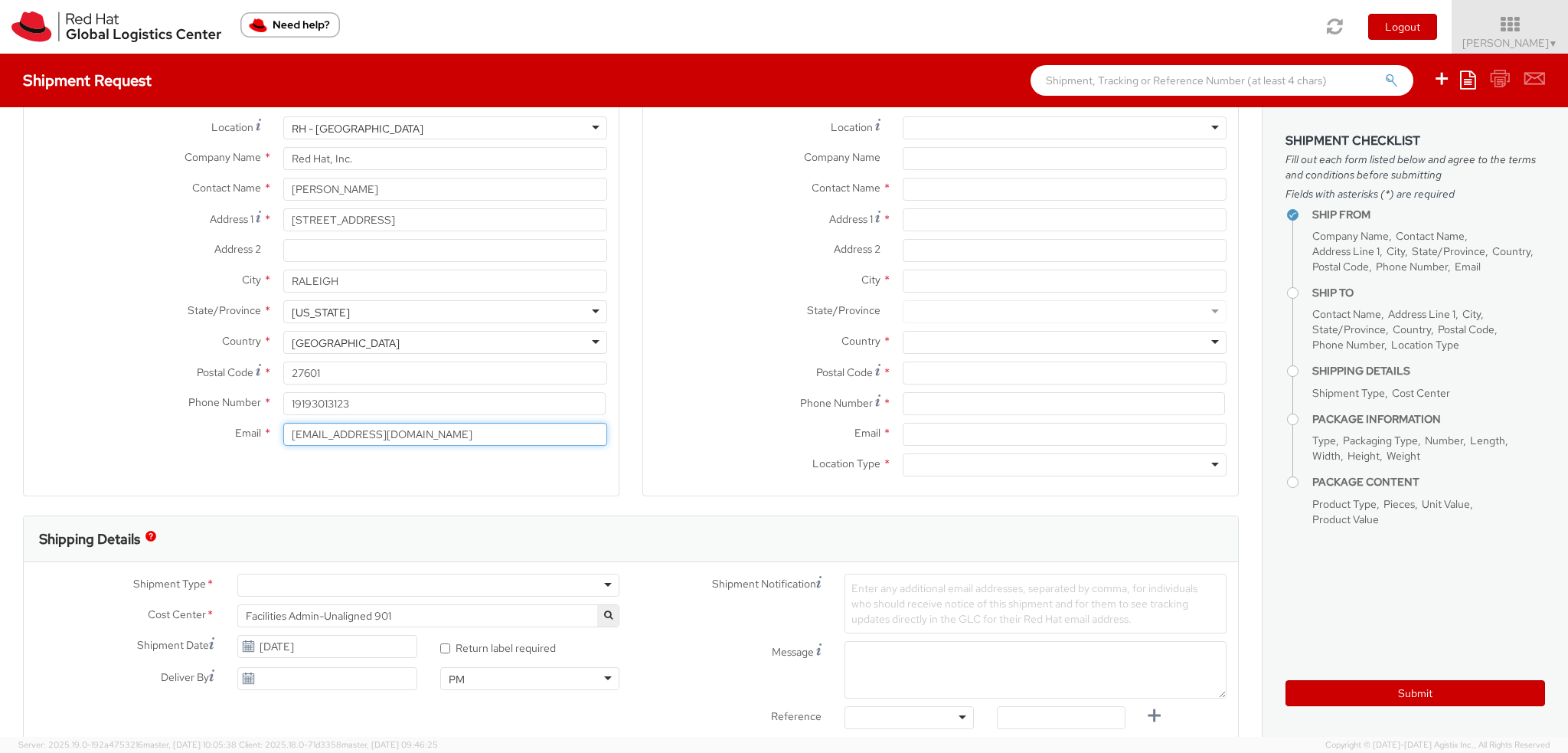
scroll to position [230, 0]
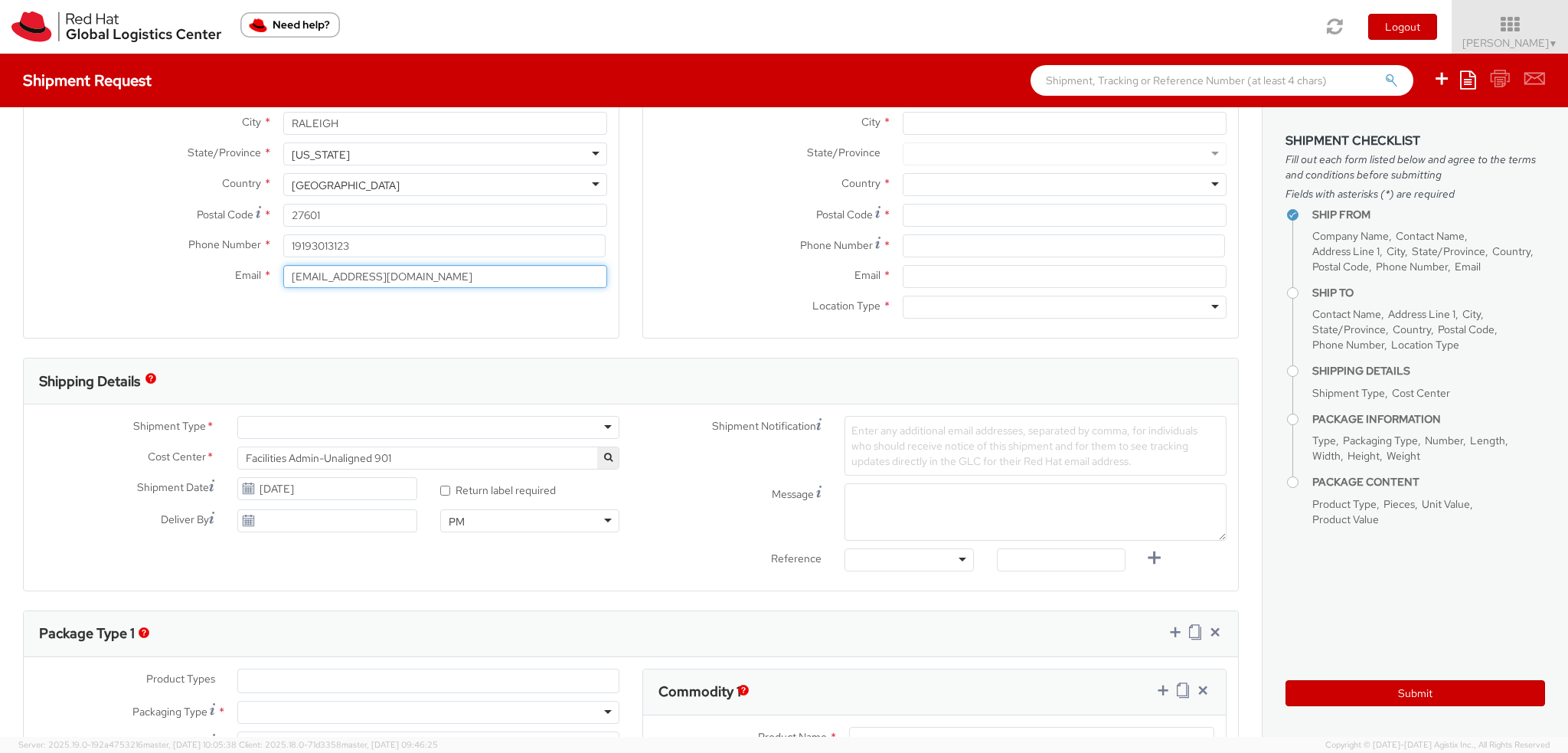
type input "slegendr@redhat.com"
click at [296, 434] on div at bounding box center [428, 427] width 382 height 23
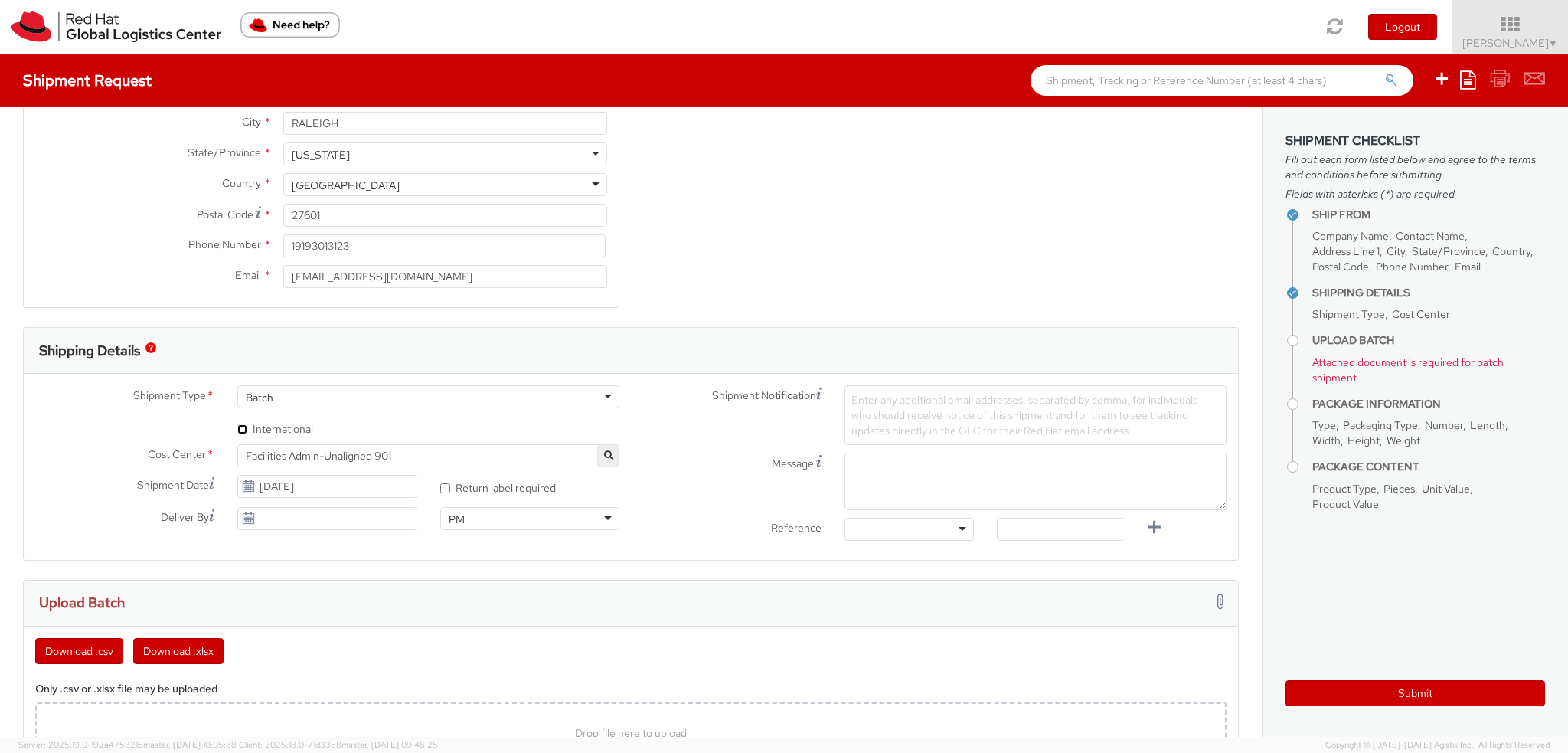
click at [239, 428] on input "* International" at bounding box center [243, 429] width 10 height 10
checkbox input "true"
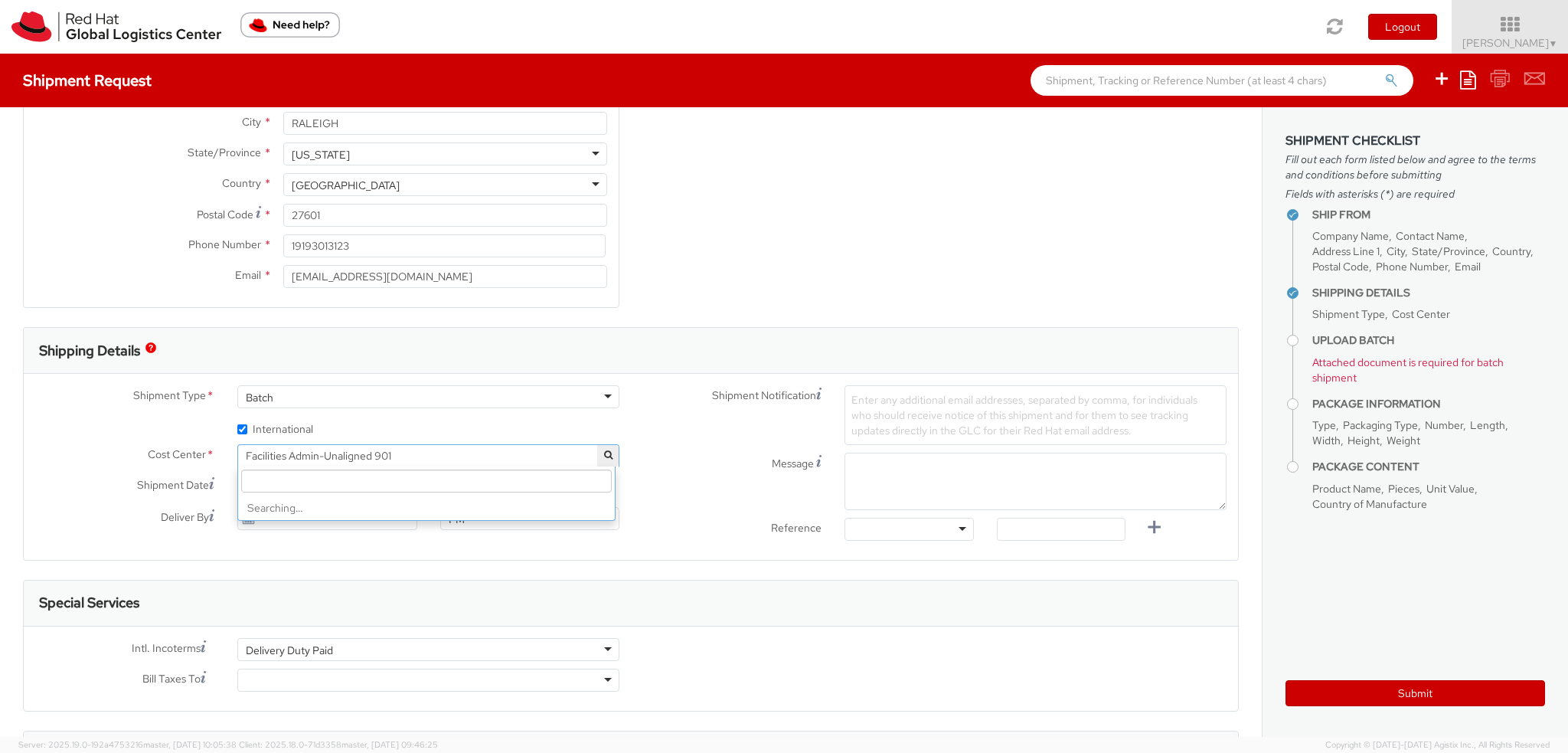
click at [346, 449] on span "Facilities Admin-Unaligned 901" at bounding box center [428, 455] width 365 height 14
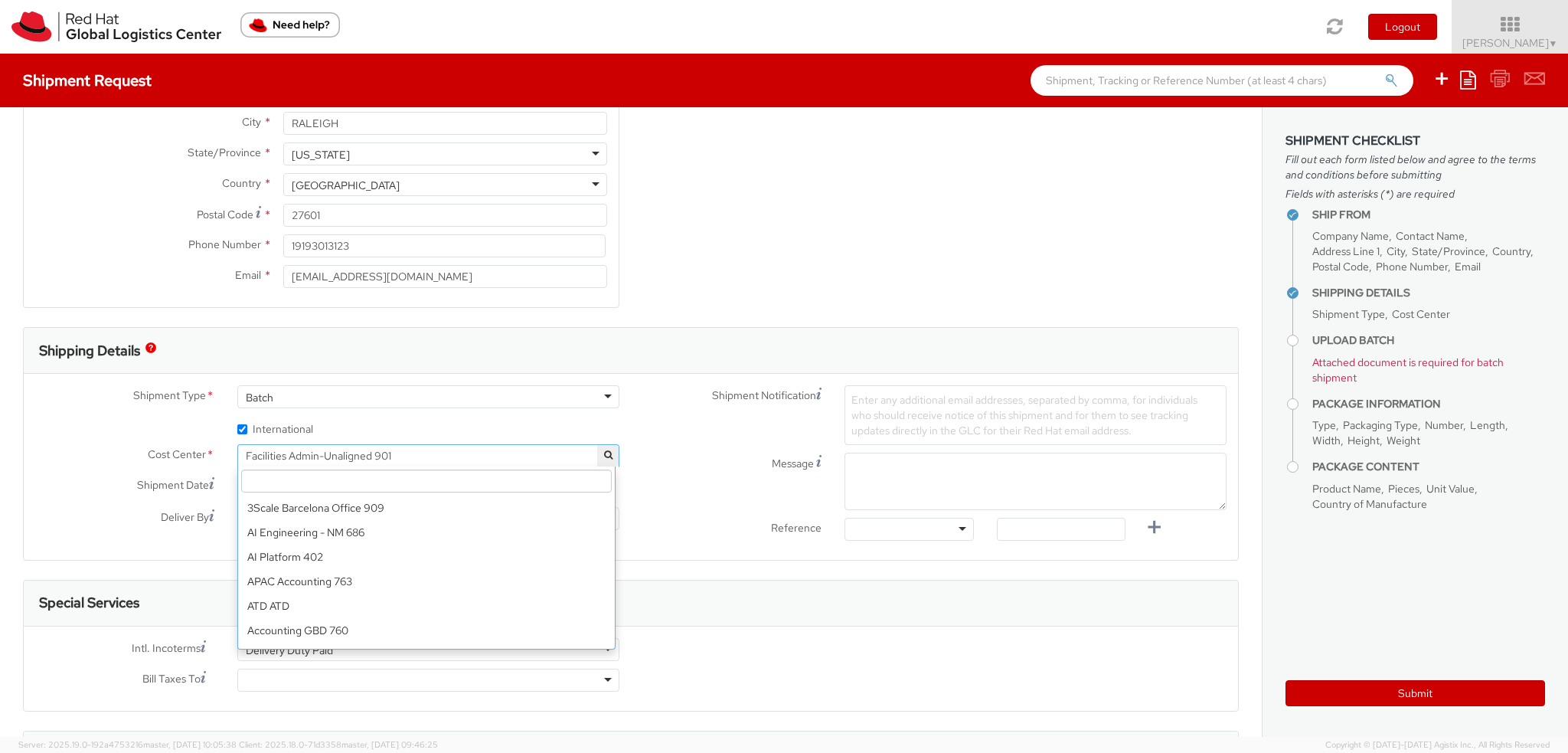
scroll to position [5635, 0]
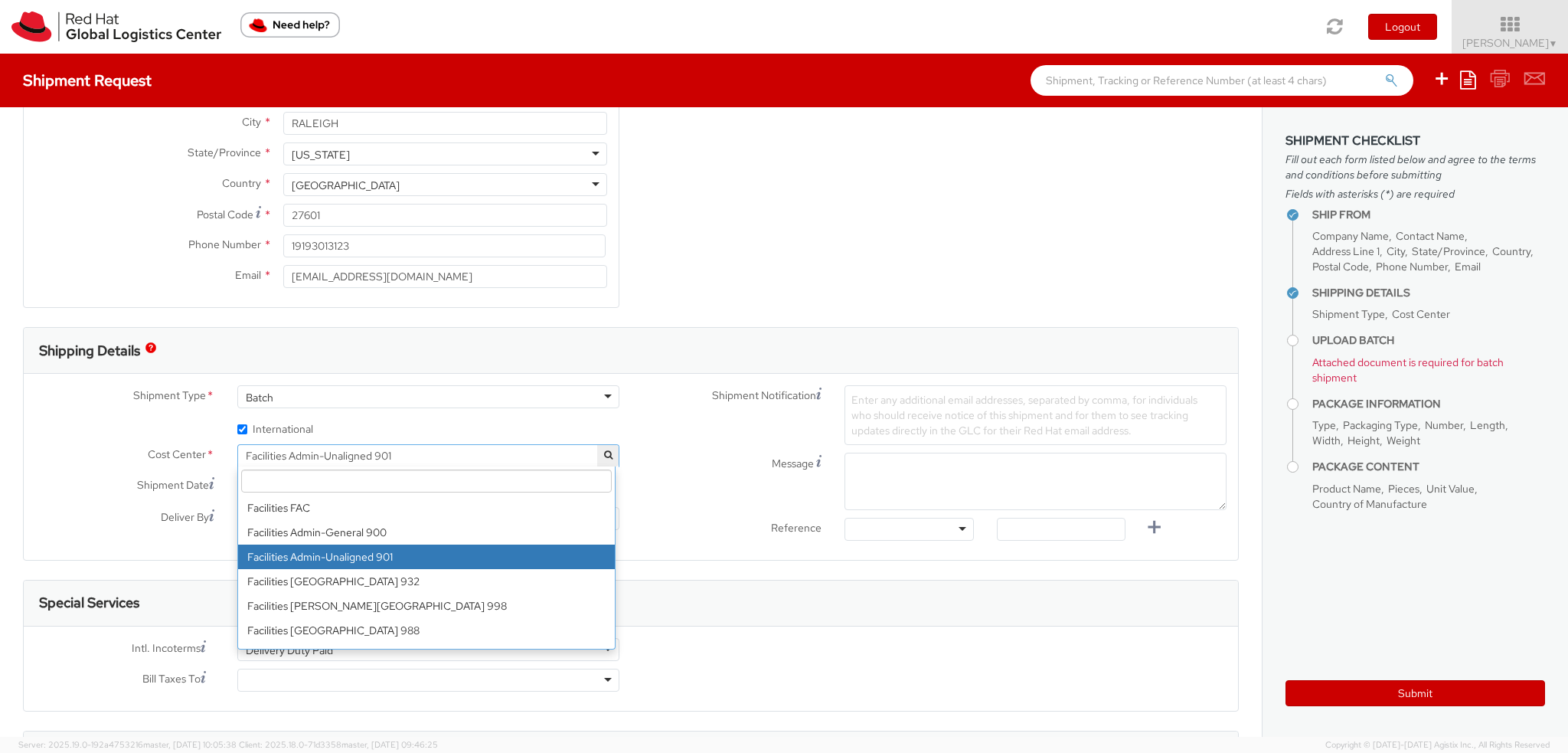
click at [330, 476] on input "search" at bounding box center [426, 481] width 370 height 23
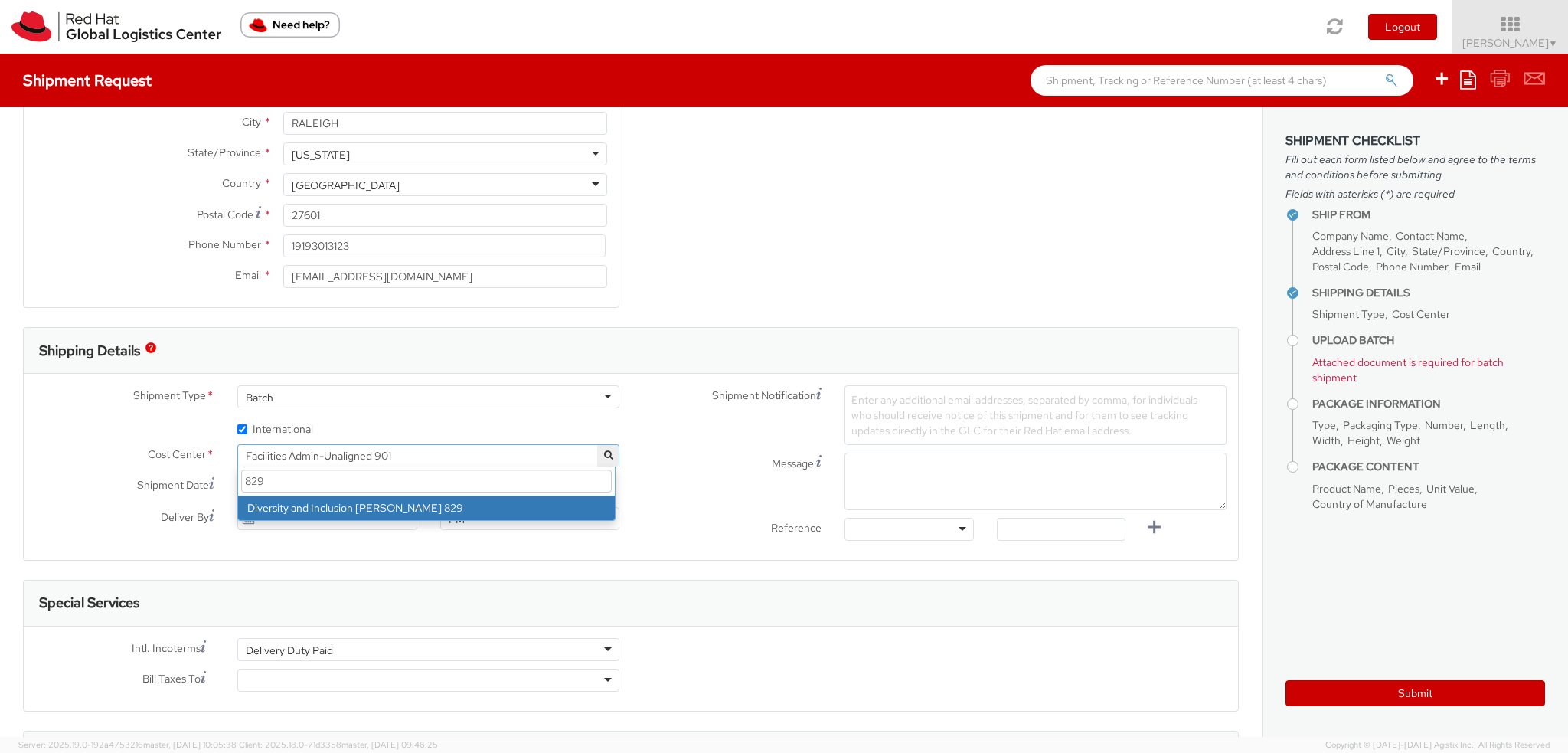
type input "829"
select select "829"
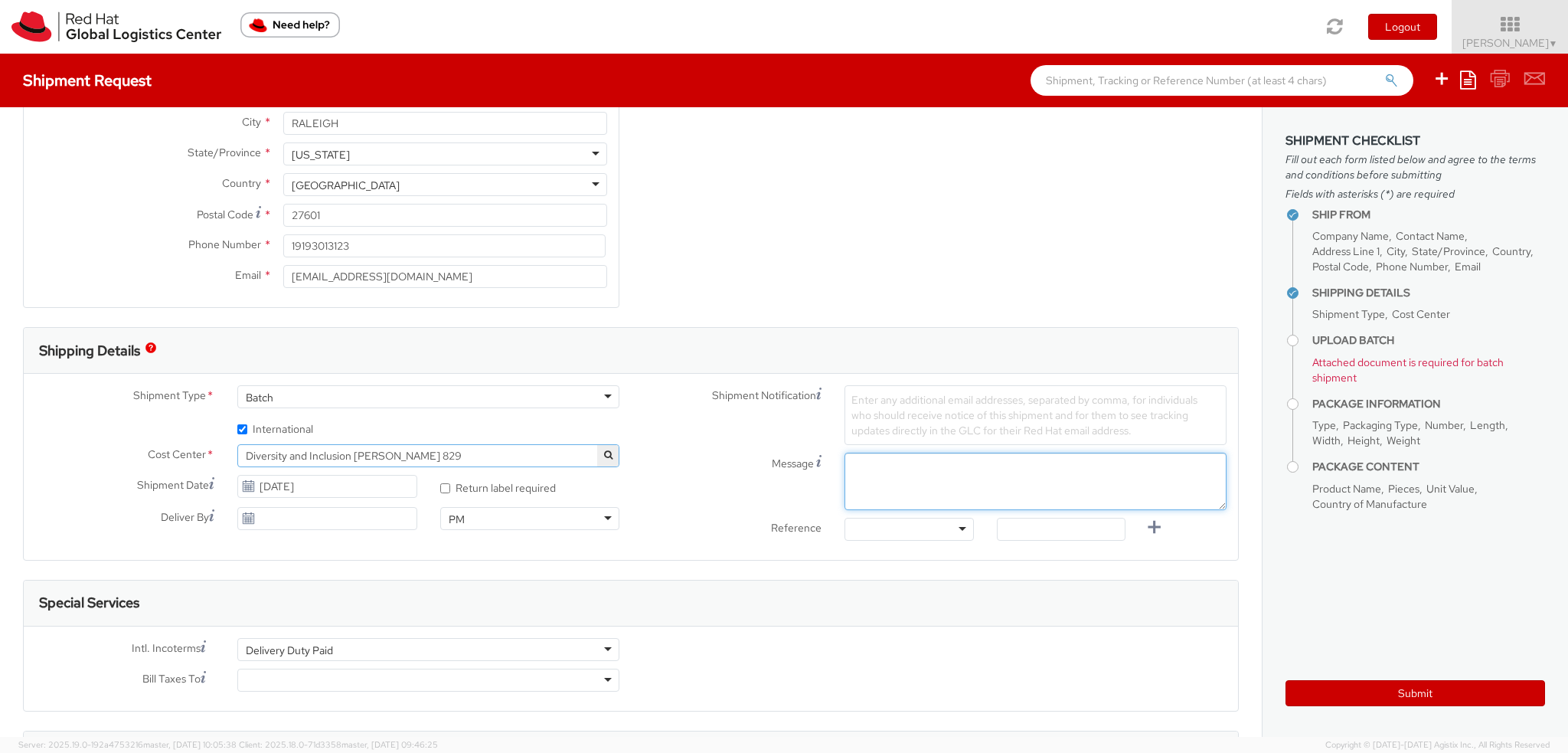
click at [899, 461] on textarea "Message" at bounding box center [1035, 480] width 382 height 57
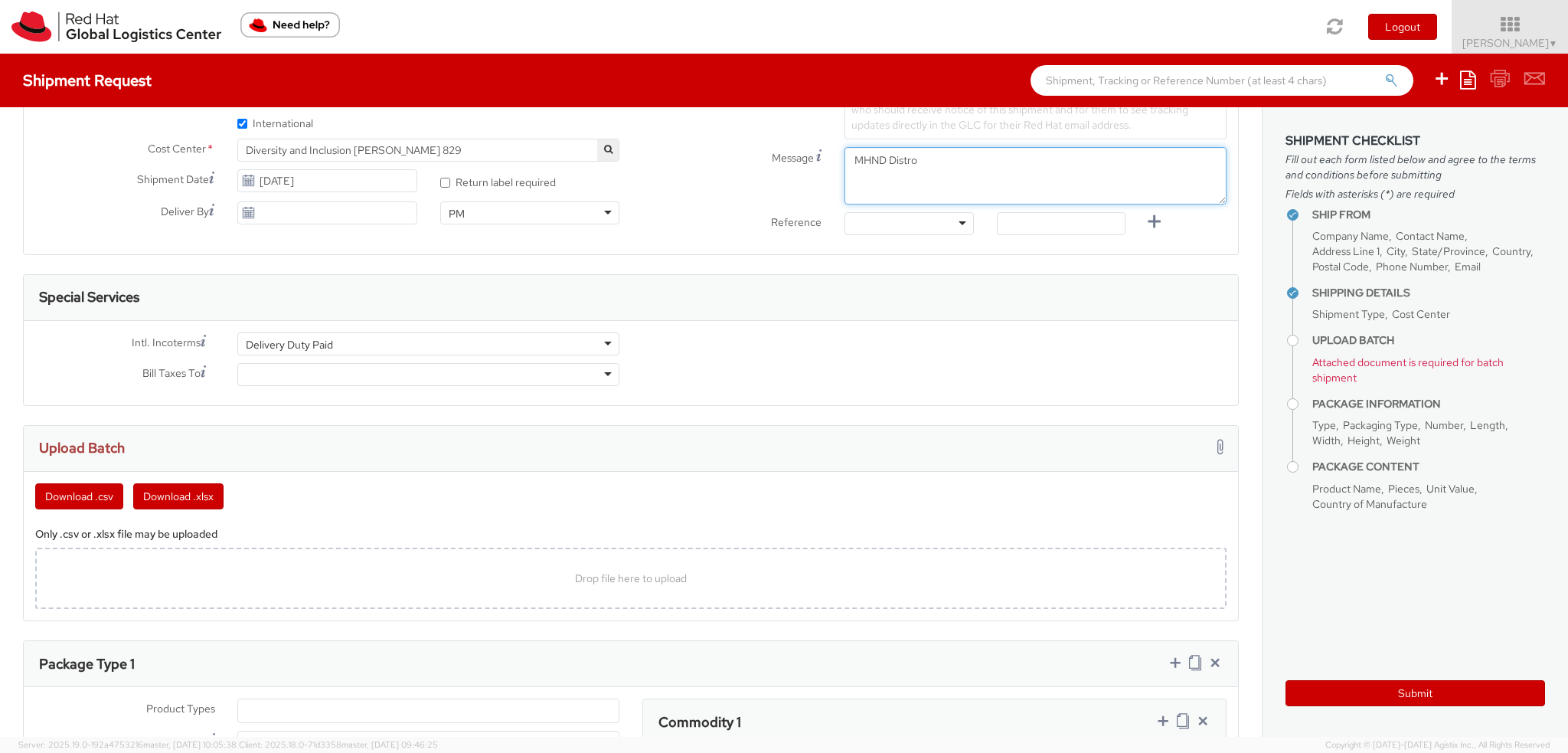
scroll to position [536, 0]
type textarea "MHND Distro"
click at [340, 345] on div "Delivery Duty Paid" at bounding box center [428, 343] width 382 height 23
click at [514, 582] on div "Drop file here to upload" at bounding box center [630, 577] width 1167 height 37
type input "C:\fakepath\MHND_IPD_Vers 2.xlsx"
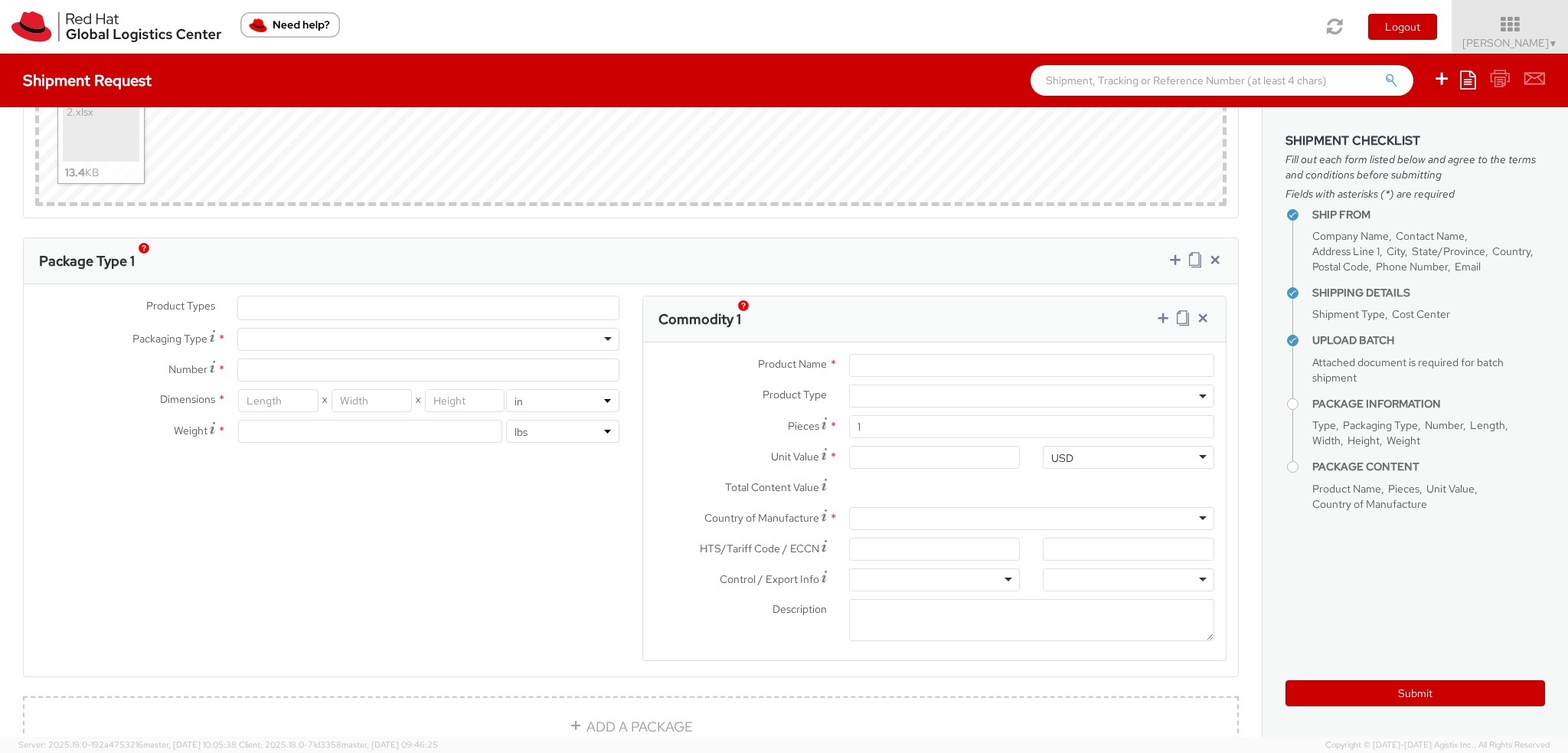
scroll to position [1072, 0]
click at [289, 297] on ul at bounding box center [428, 298] width 381 height 23
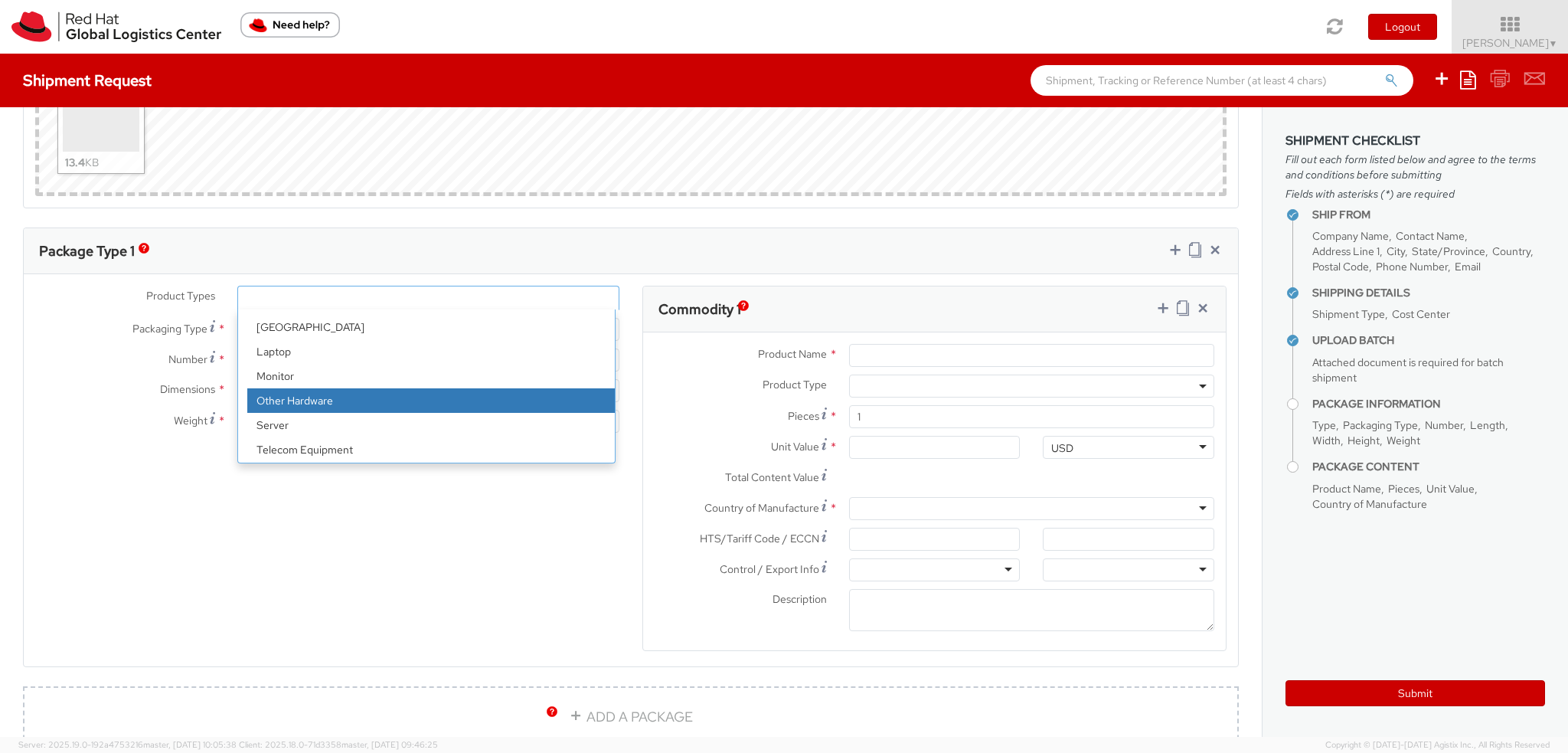
scroll to position [68, 0]
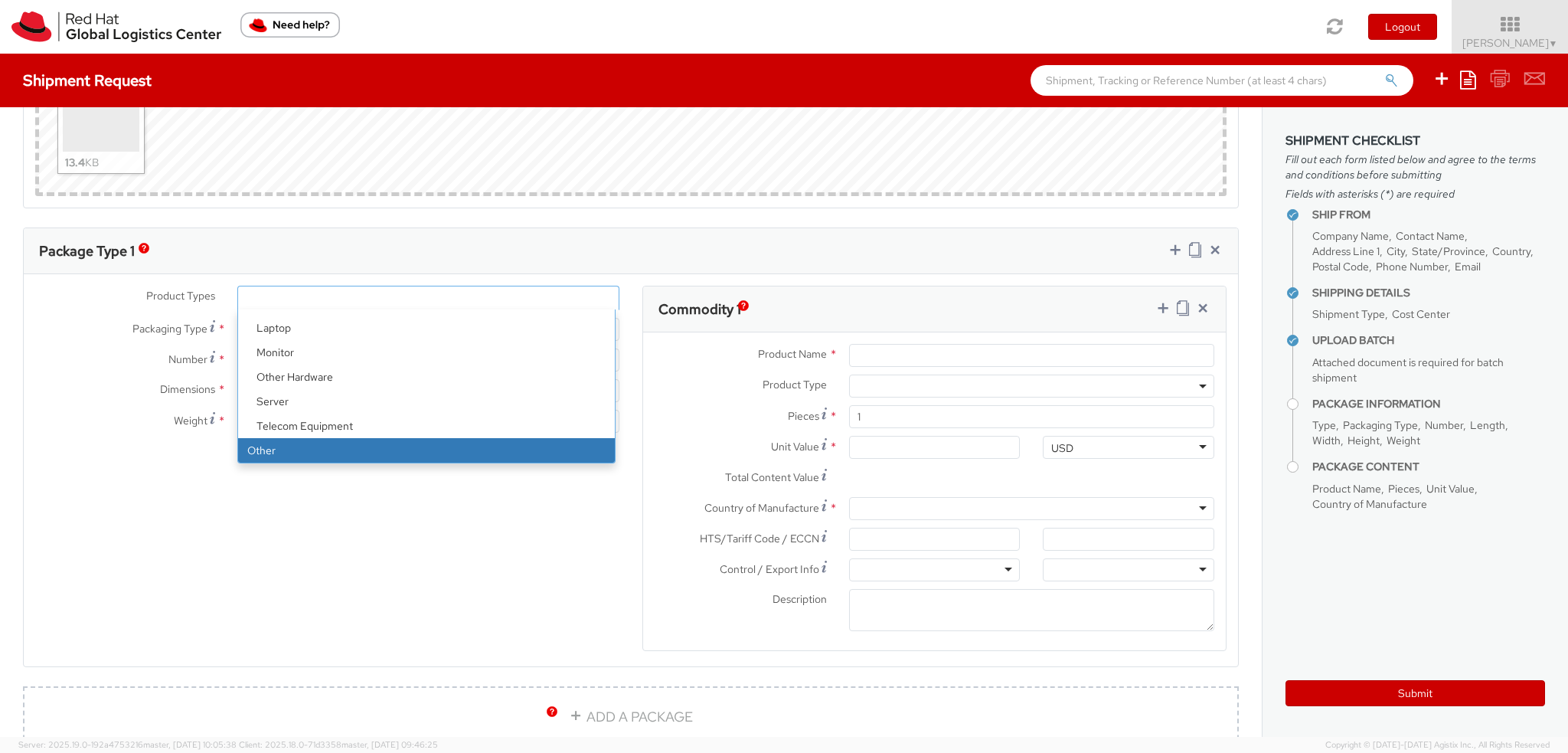
select select "OTHER"
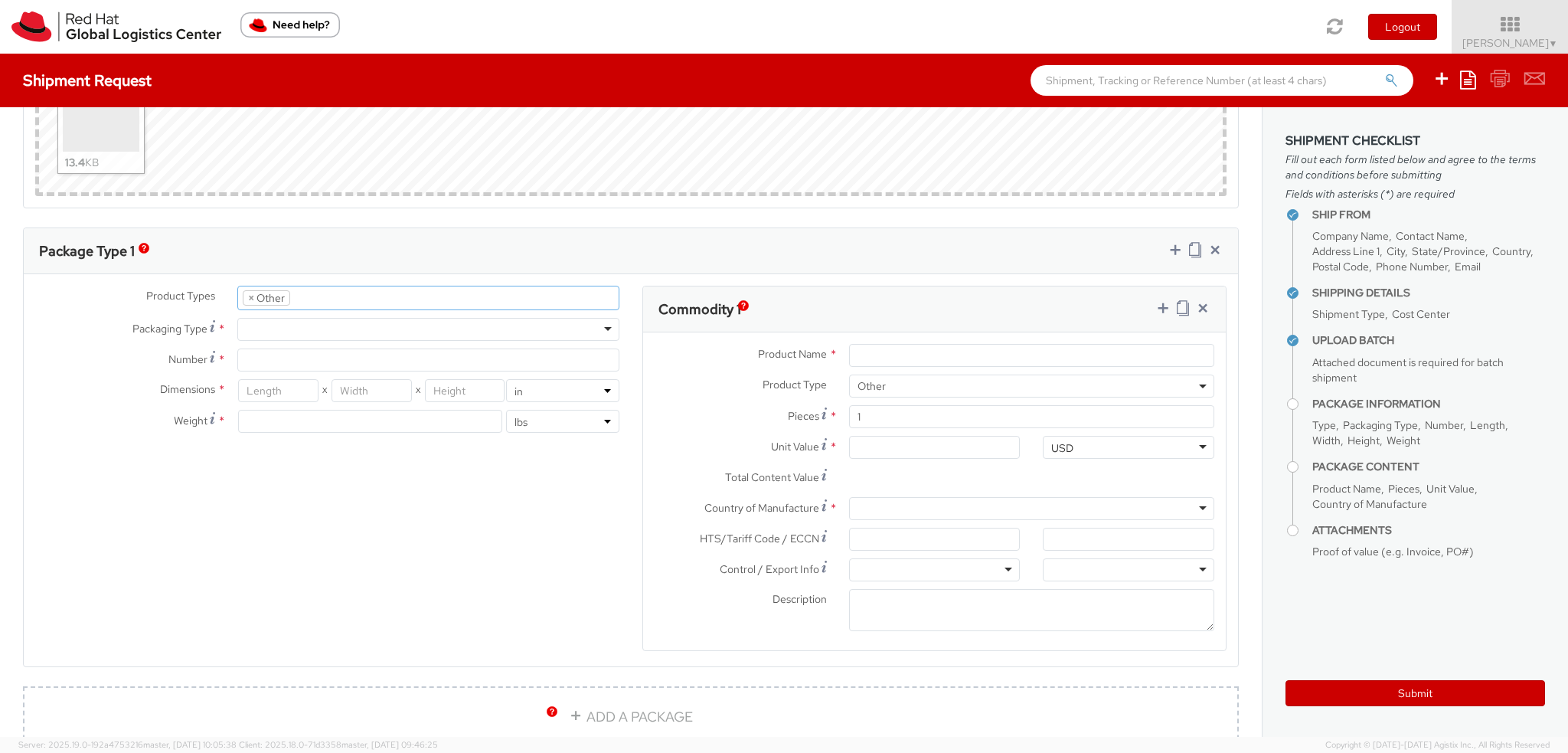
scroll to position [119, 0]
click at [252, 324] on div at bounding box center [428, 330] width 382 height 23
type input "10.25"
type input "12.75"
type input "1"
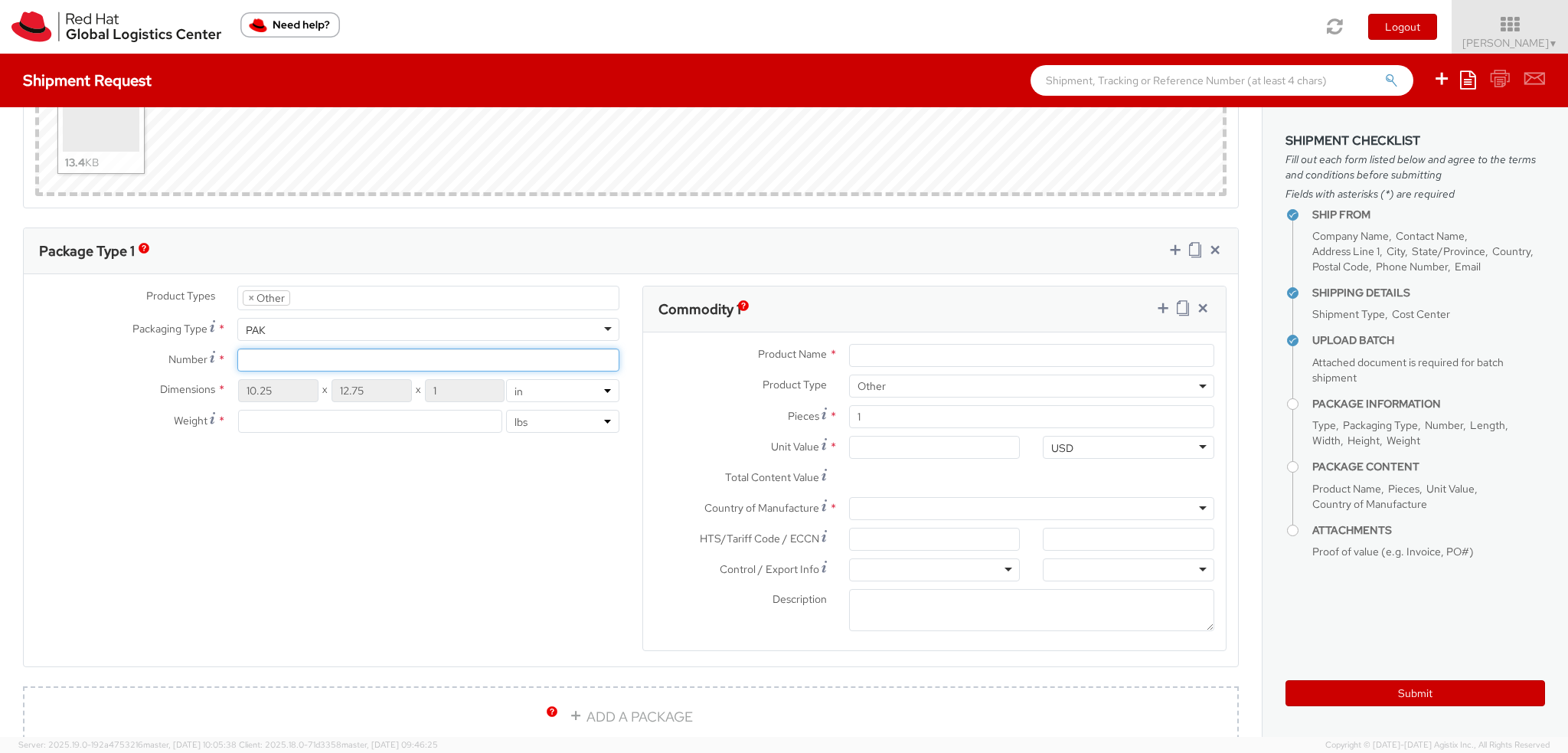
click at [259, 361] on input "Number *" at bounding box center [428, 360] width 382 height 23
type input "1"
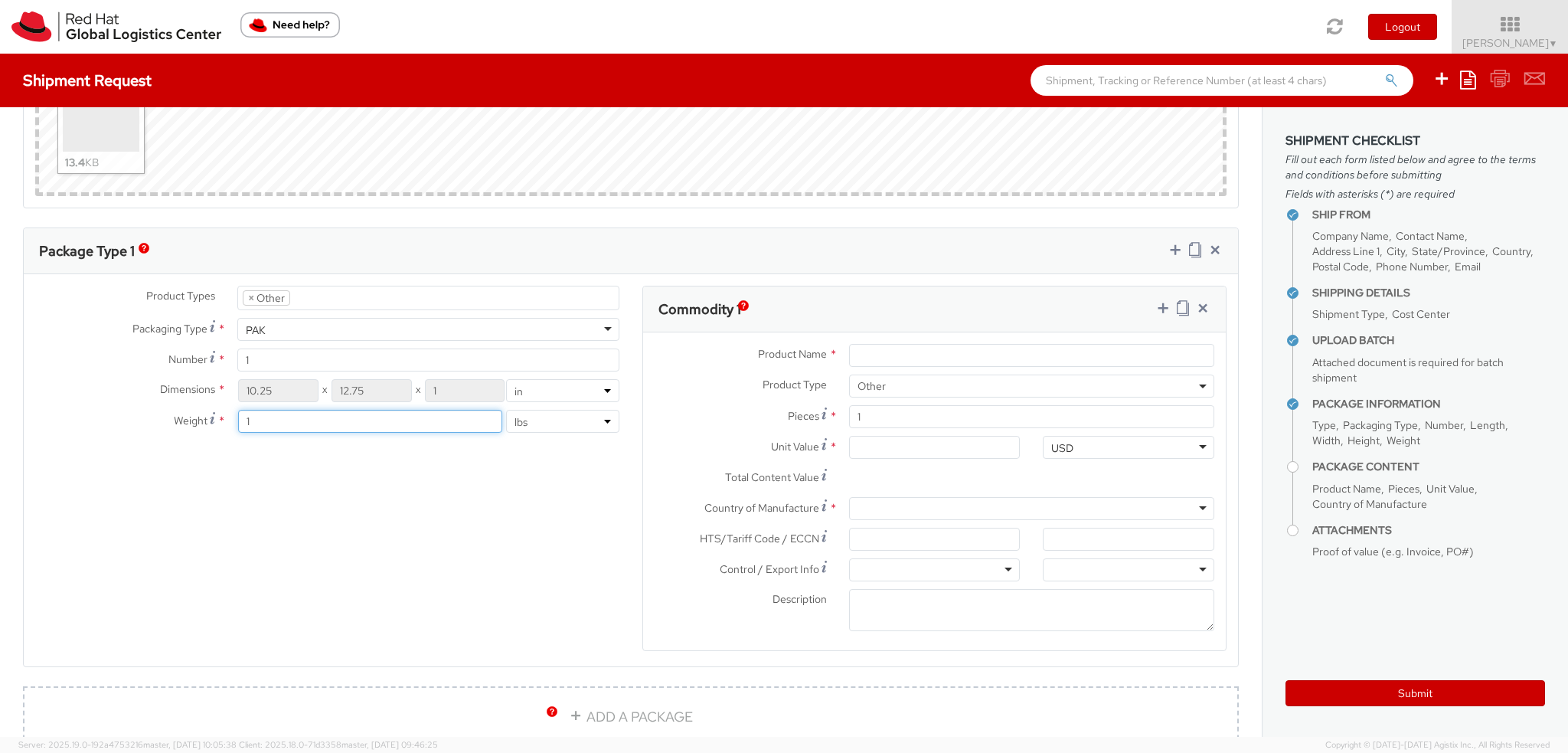
type input "1"
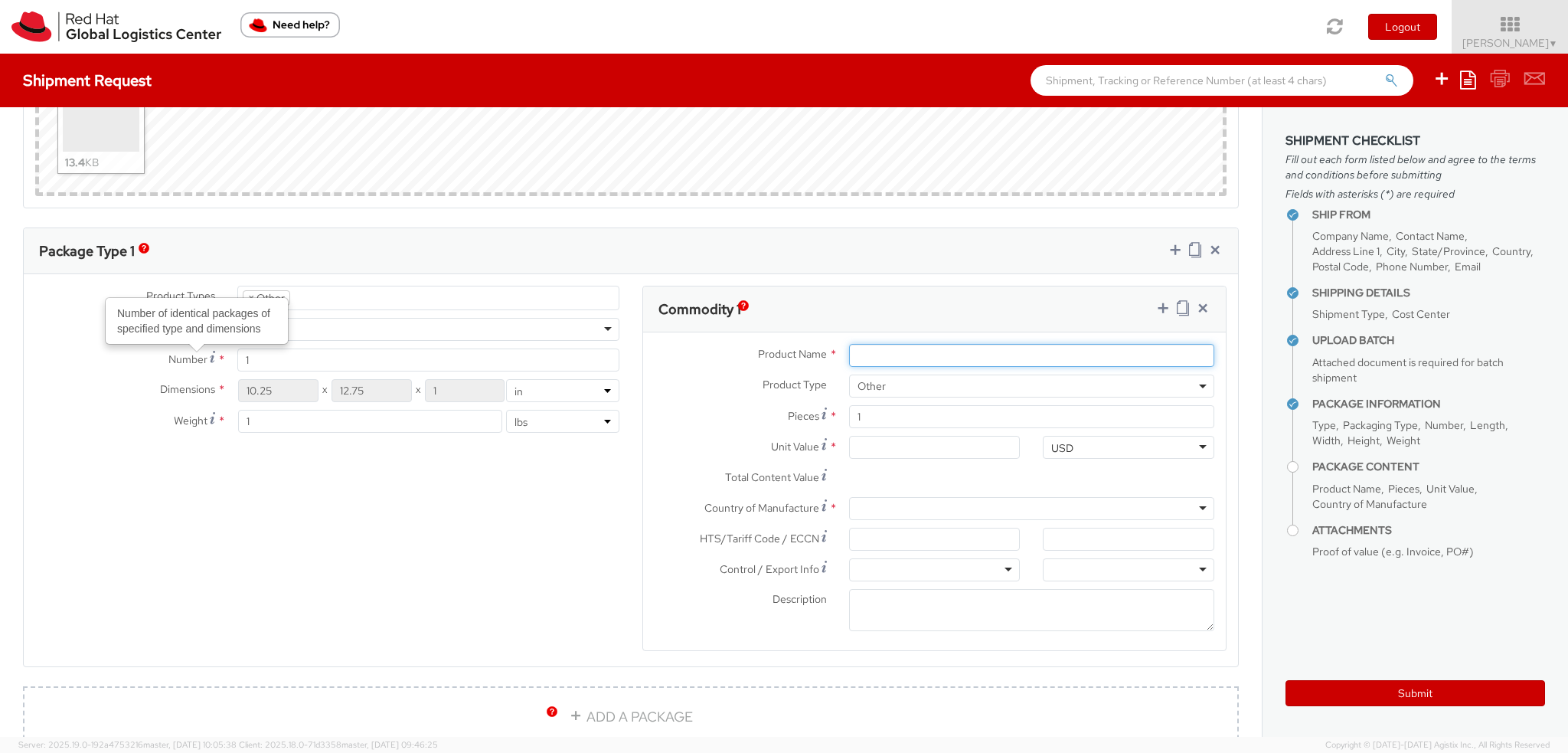
click at [875, 349] on input "Product Name *" at bounding box center [1031, 356] width 365 height 23
click at [915, 345] on input "T-shirt" at bounding box center [1031, 356] width 365 height 23
type input "T-shirt-100% cotton"
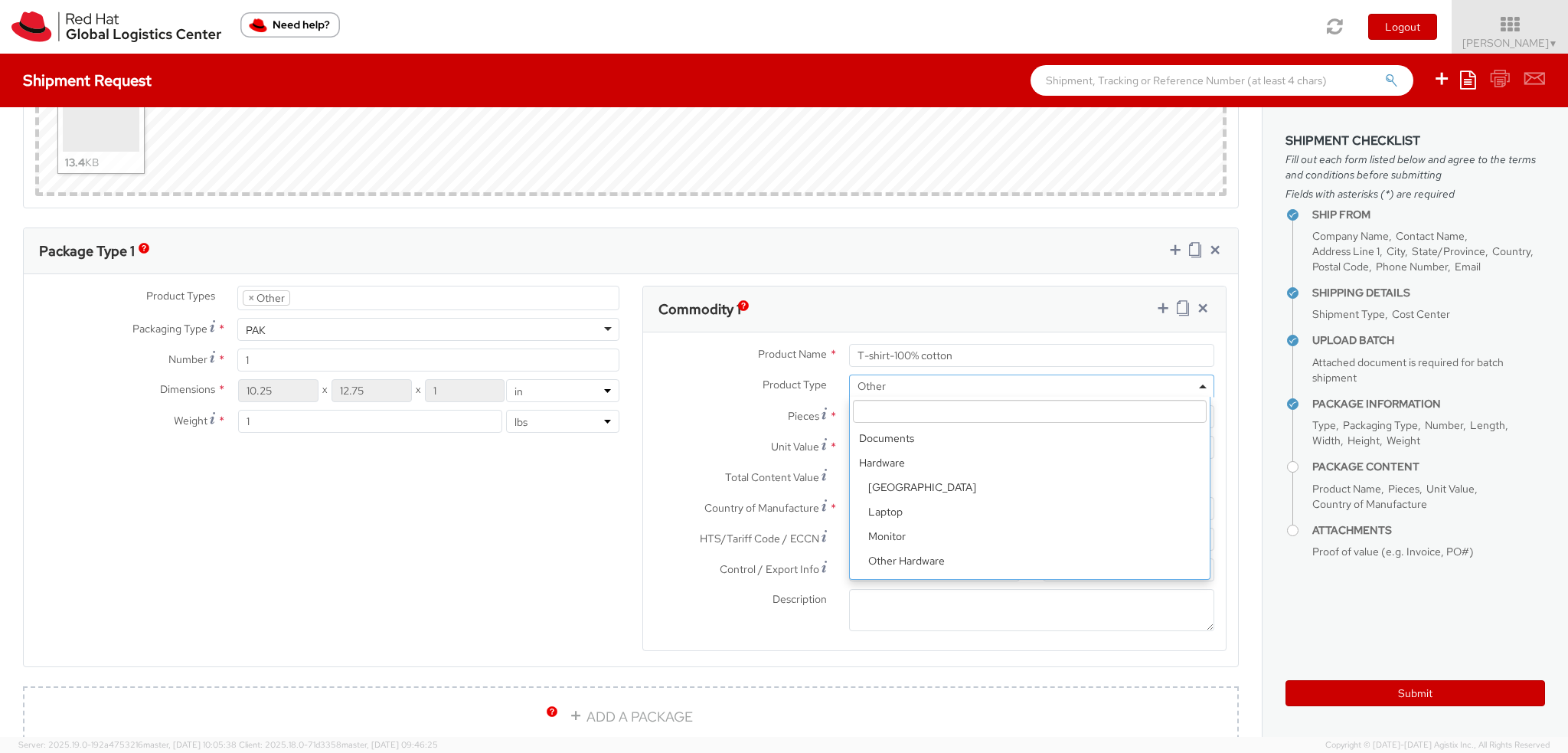
scroll to position [68, 0]
type input "2.00"
type input "26.00"
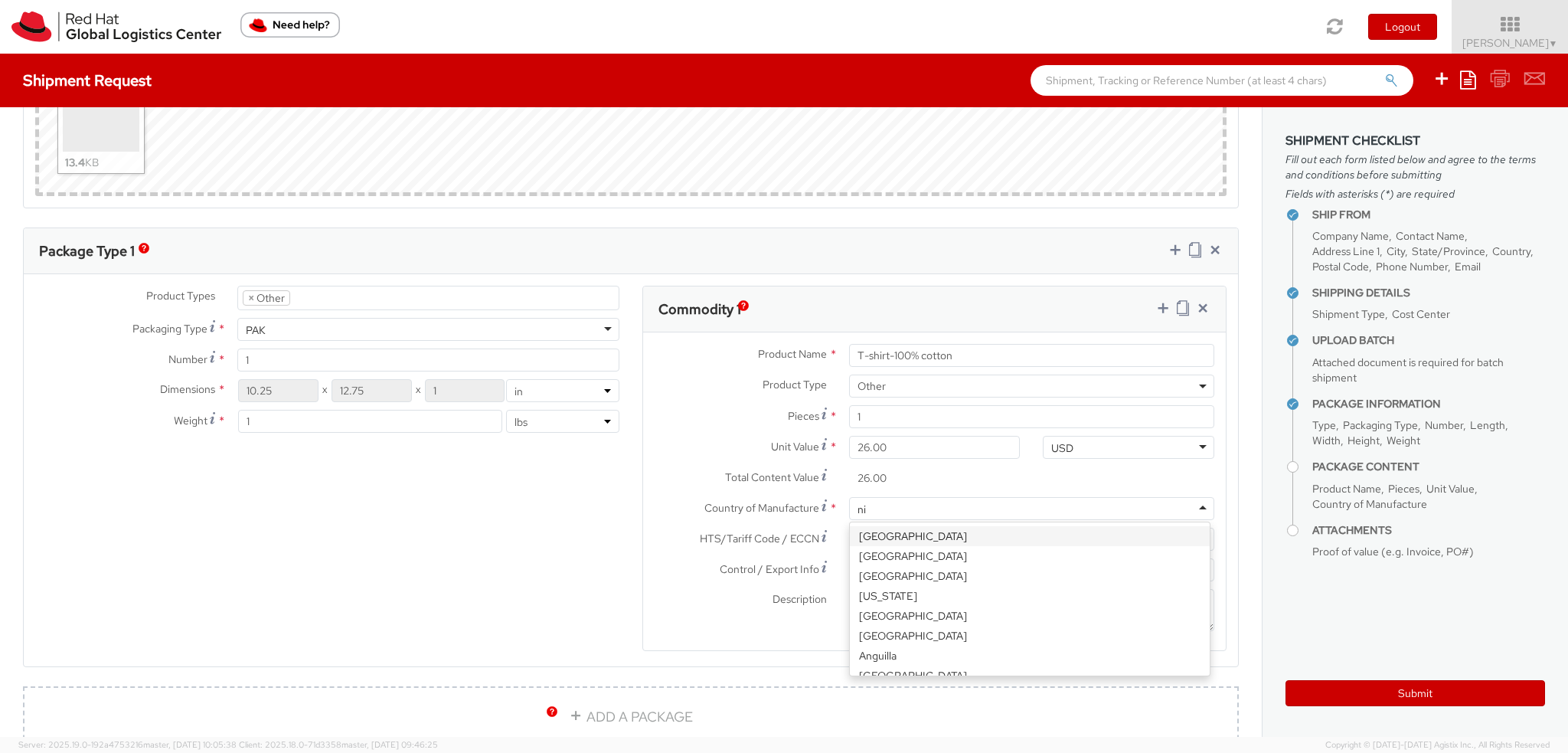
scroll to position [236, 0]
type input "nic"
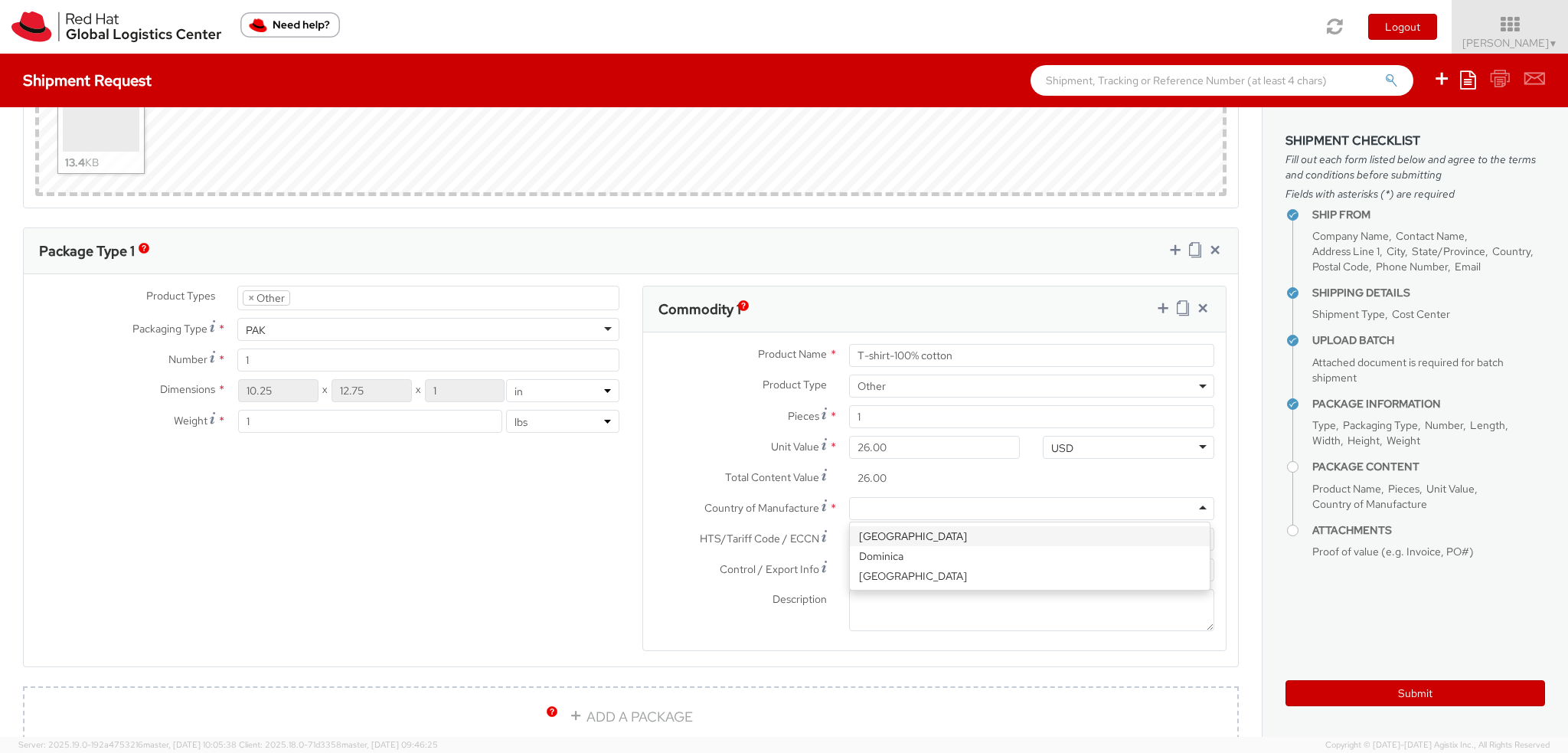
scroll to position [0, 0]
click at [879, 536] on input "HTS/Tariff Code / ECCN *" at bounding box center [934, 539] width 171 height 23
paste input "6109.10.0013"
type input "6109.10.0013"
click at [949, 569] on div at bounding box center [934, 569] width 171 height 23
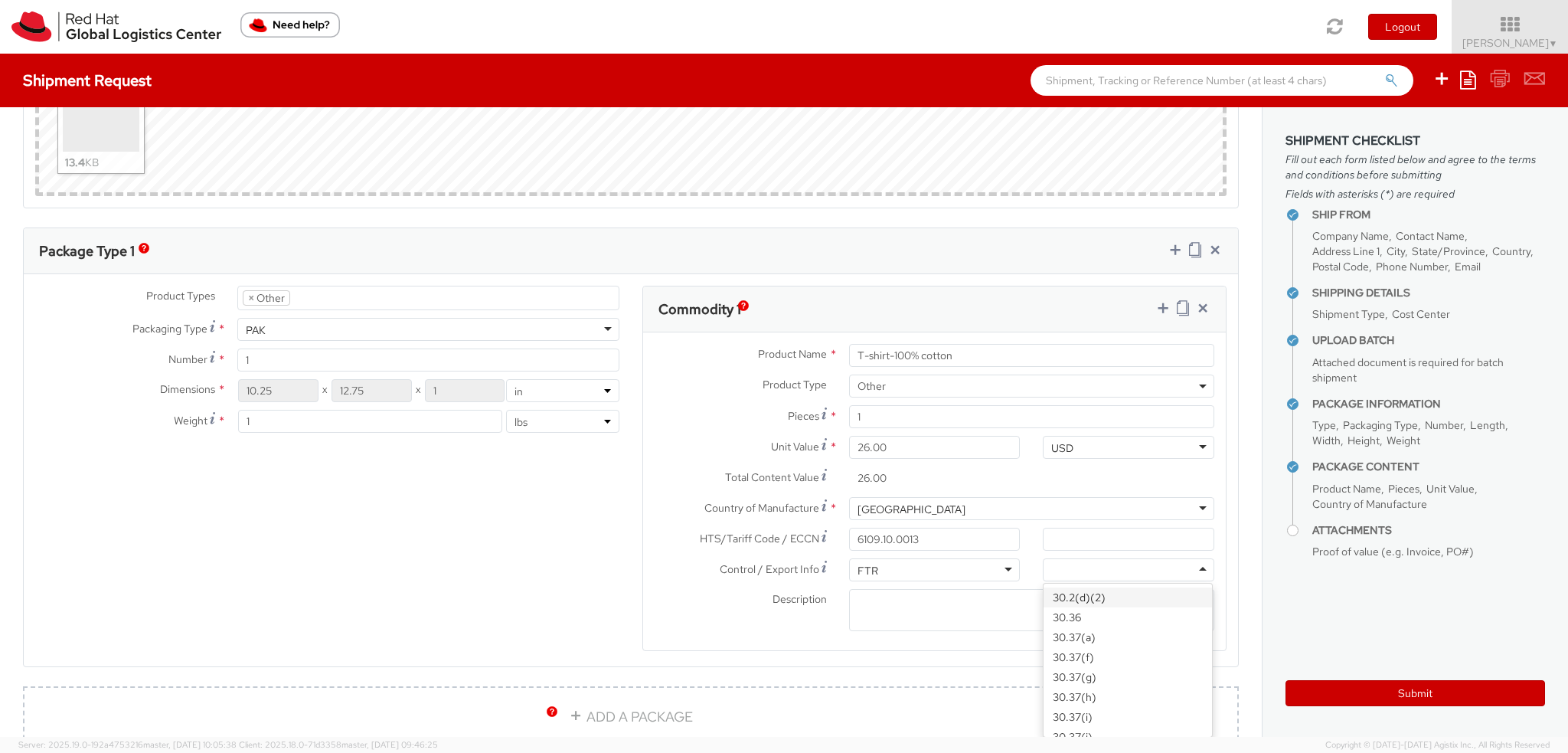
click at [1046, 569] on div at bounding box center [1128, 569] width 171 height 23
click at [940, 595] on textarea "Description *" at bounding box center [1031, 610] width 365 height 43
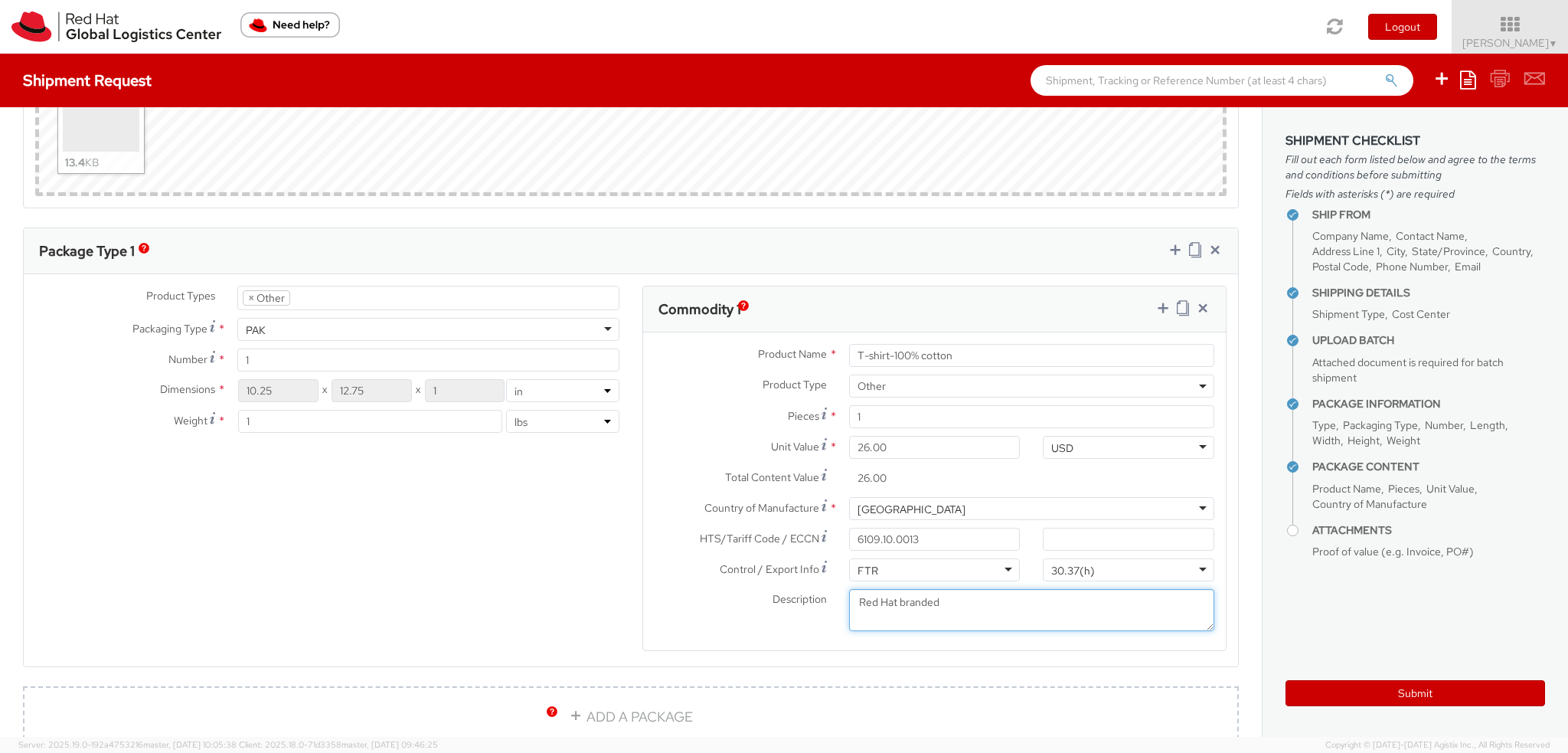
type textarea "Red Hat branded"
click at [560, 517] on div "Product Types * Documents Docking Station Laptop Monitor Other Hardware Server …" at bounding box center [631, 478] width 1214 height 385
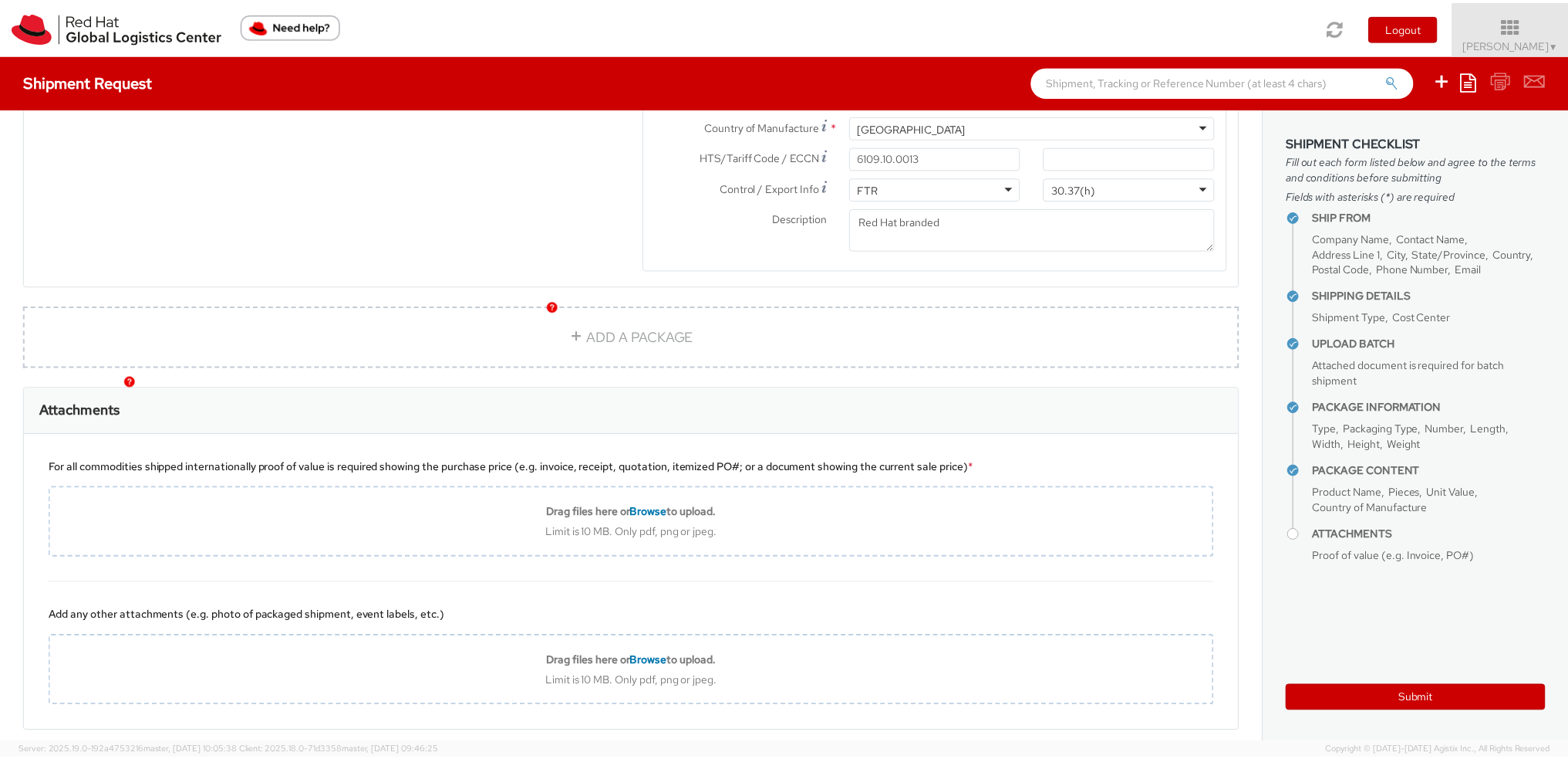
scroll to position [1532, 0]
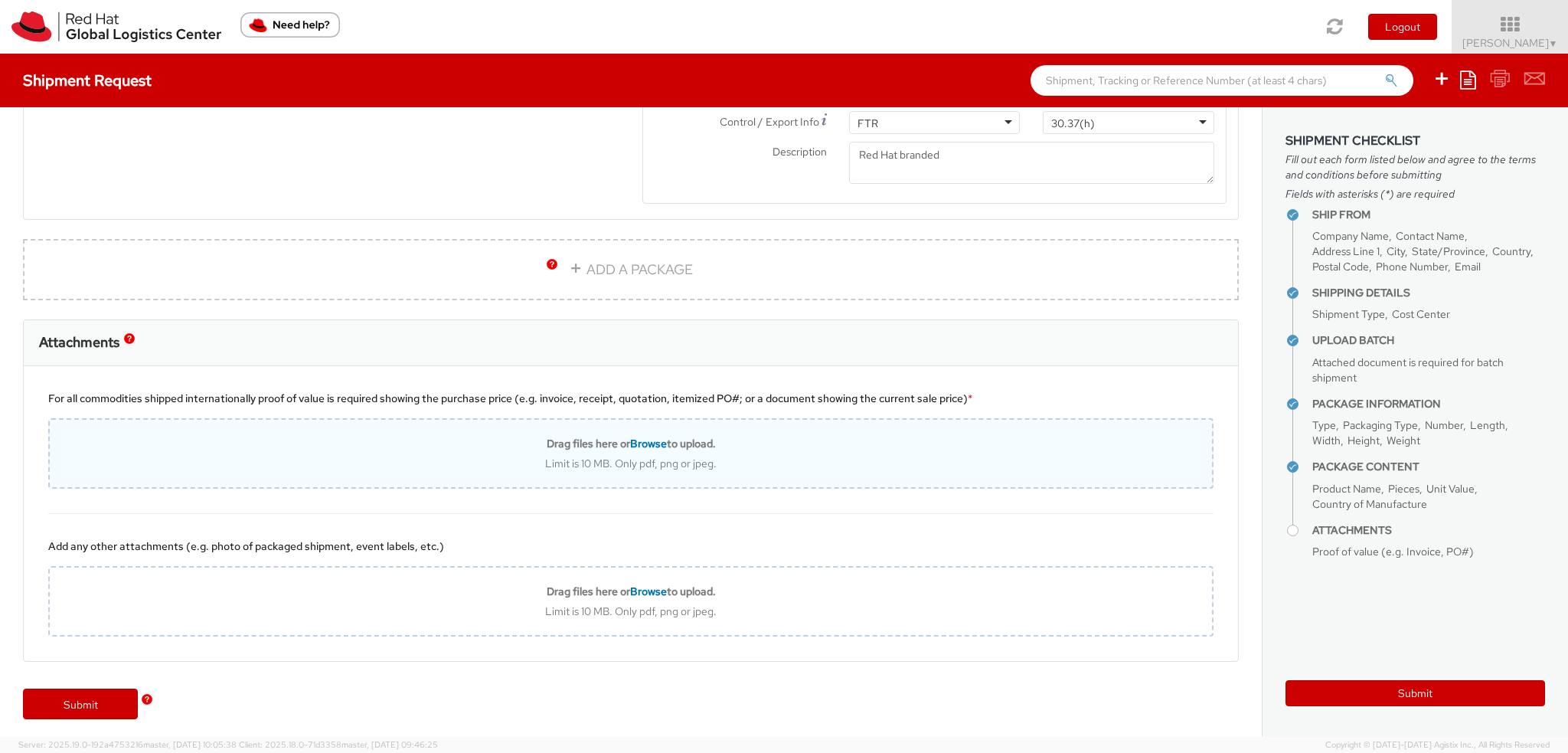
click at [617, 437] on b "Drag files here or Browse to upload." at bounding box center [631, 444] width 169 height 14
type input "C:\fakepath\ProjectConfirmation-40182118.pdf"
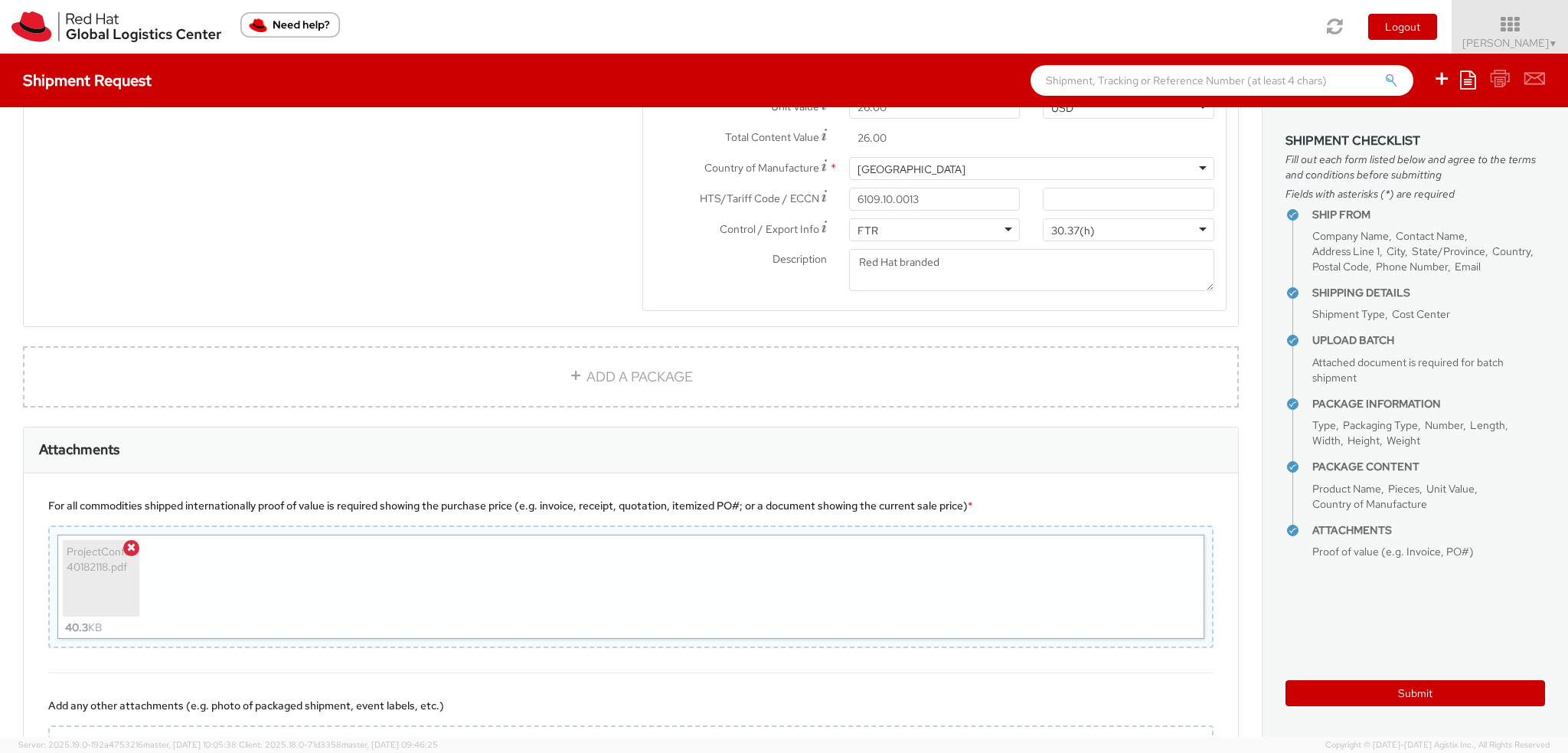
scroll to position [1571, 0]
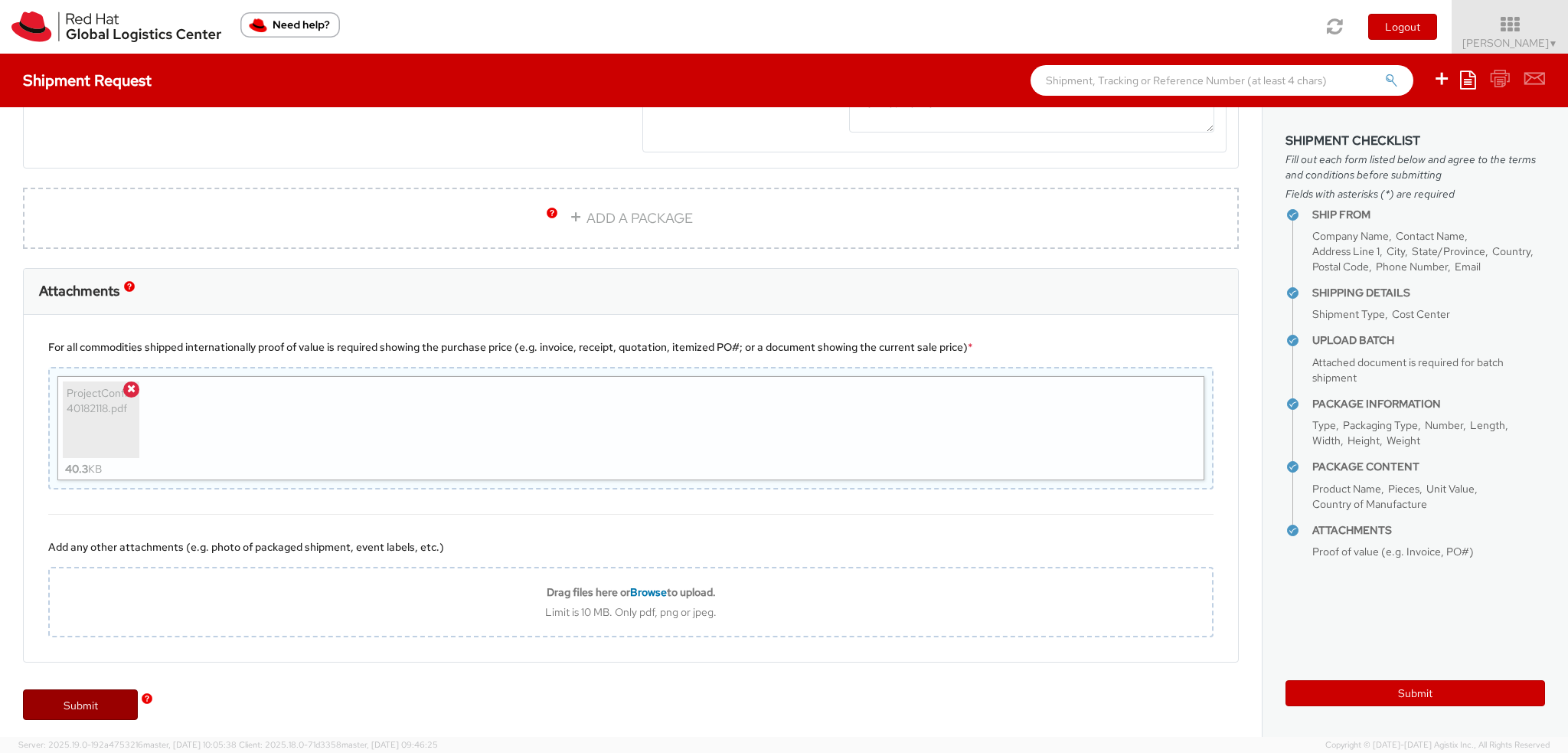
click at [76, 689] on link "Submit" at bounding box center [80, 705] width 115 height 31
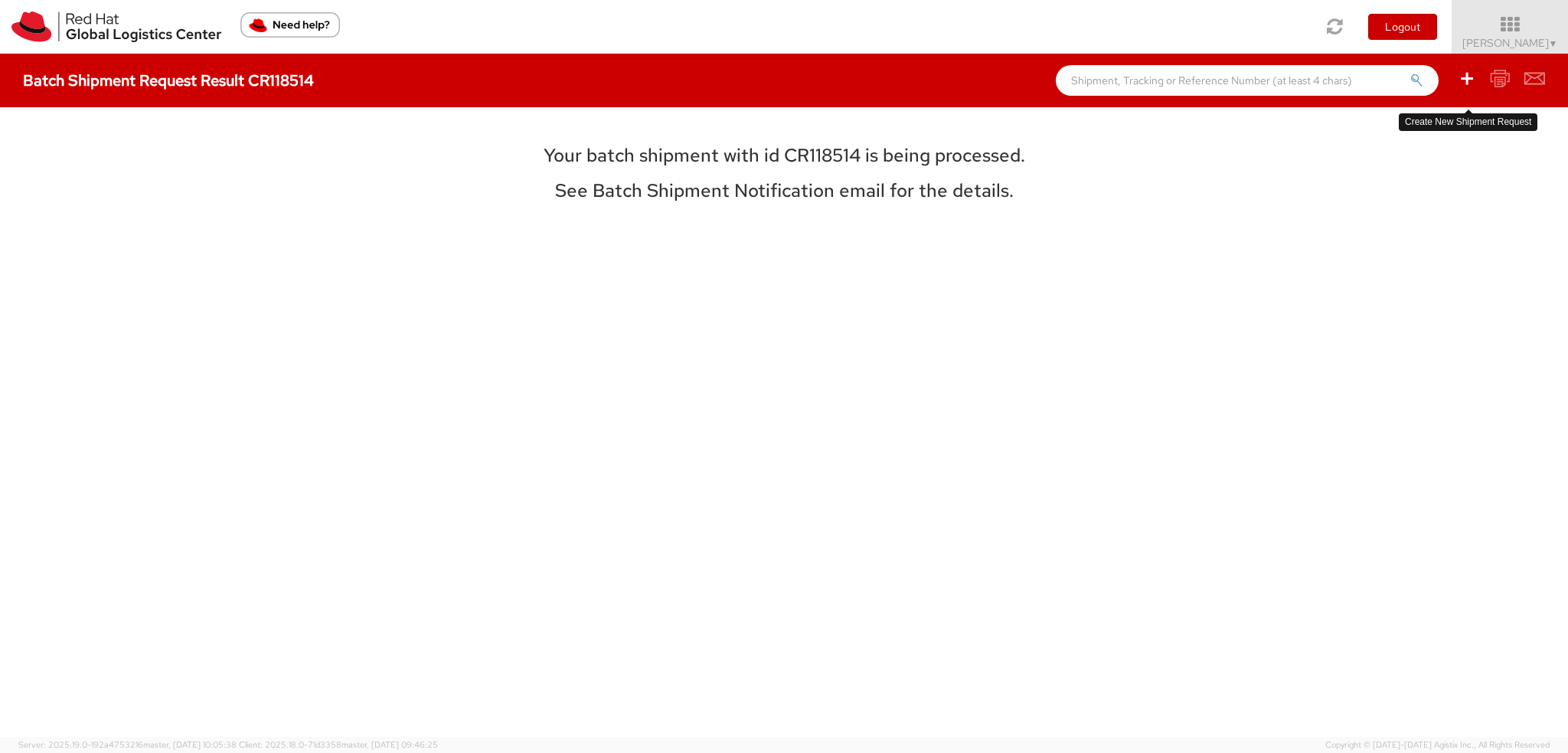
click at [1468, 87] on icon at bounding box center [1466, 78] width 18 height 19
select select
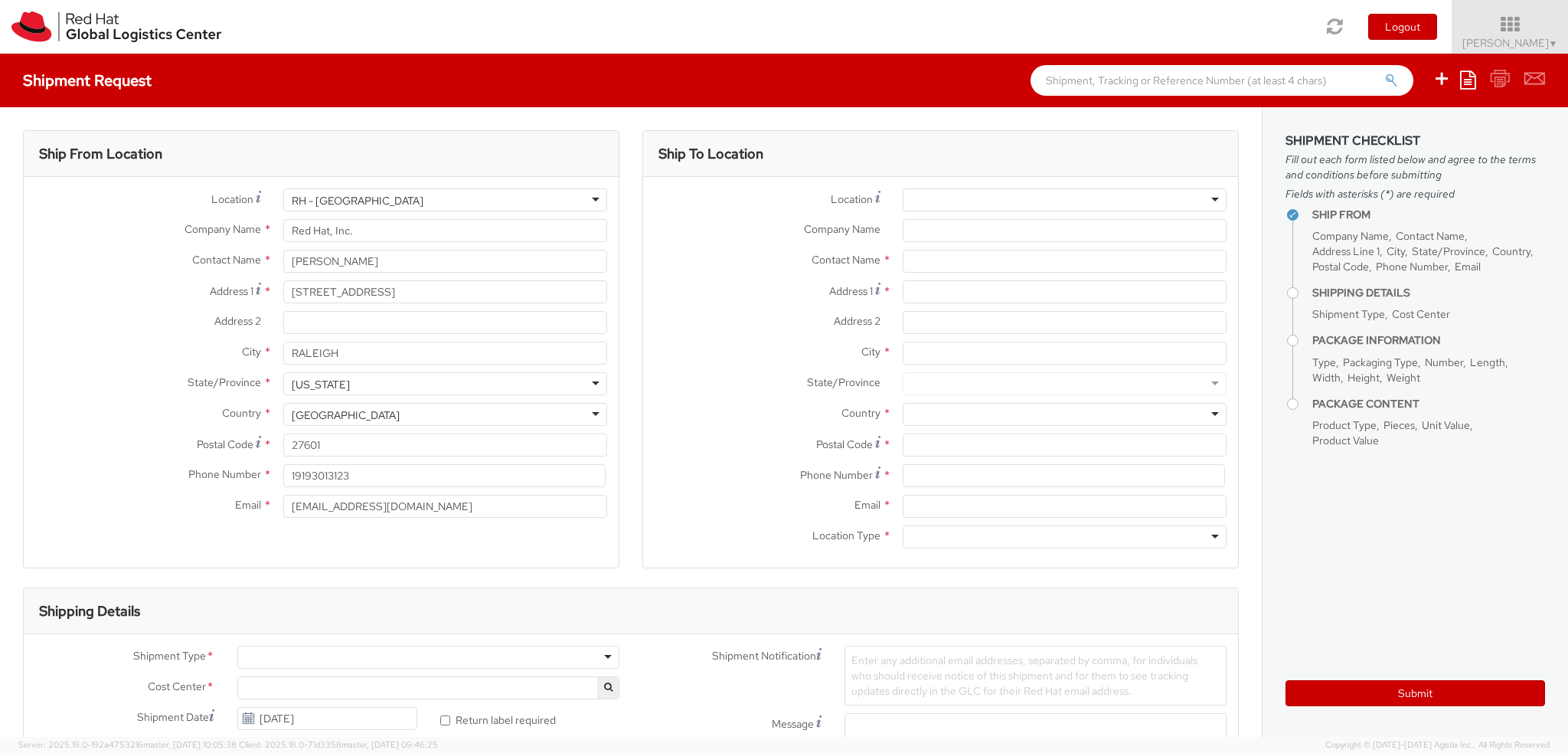
select select "901"
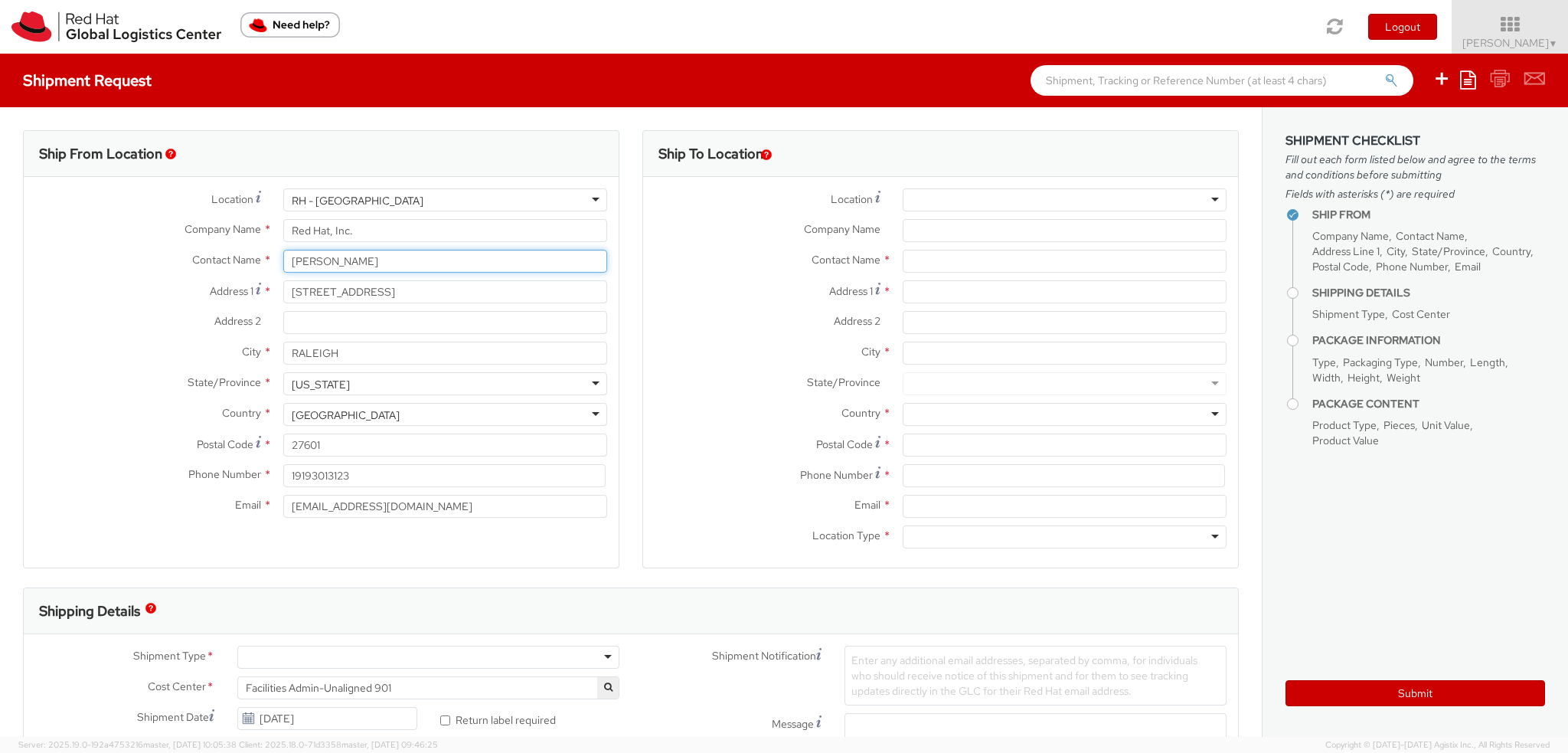
drag, startPoint x: 380, startPoint y: 260, endPoint x: 0, endPoint y: 18, distance: 450.5
click at [0, 66] on div "Shipment Request Save as template Create from template Ship From Location Locat…" at bounding box center [784, 394] width 1568 height 683
type input "[PERSON_NAME]"
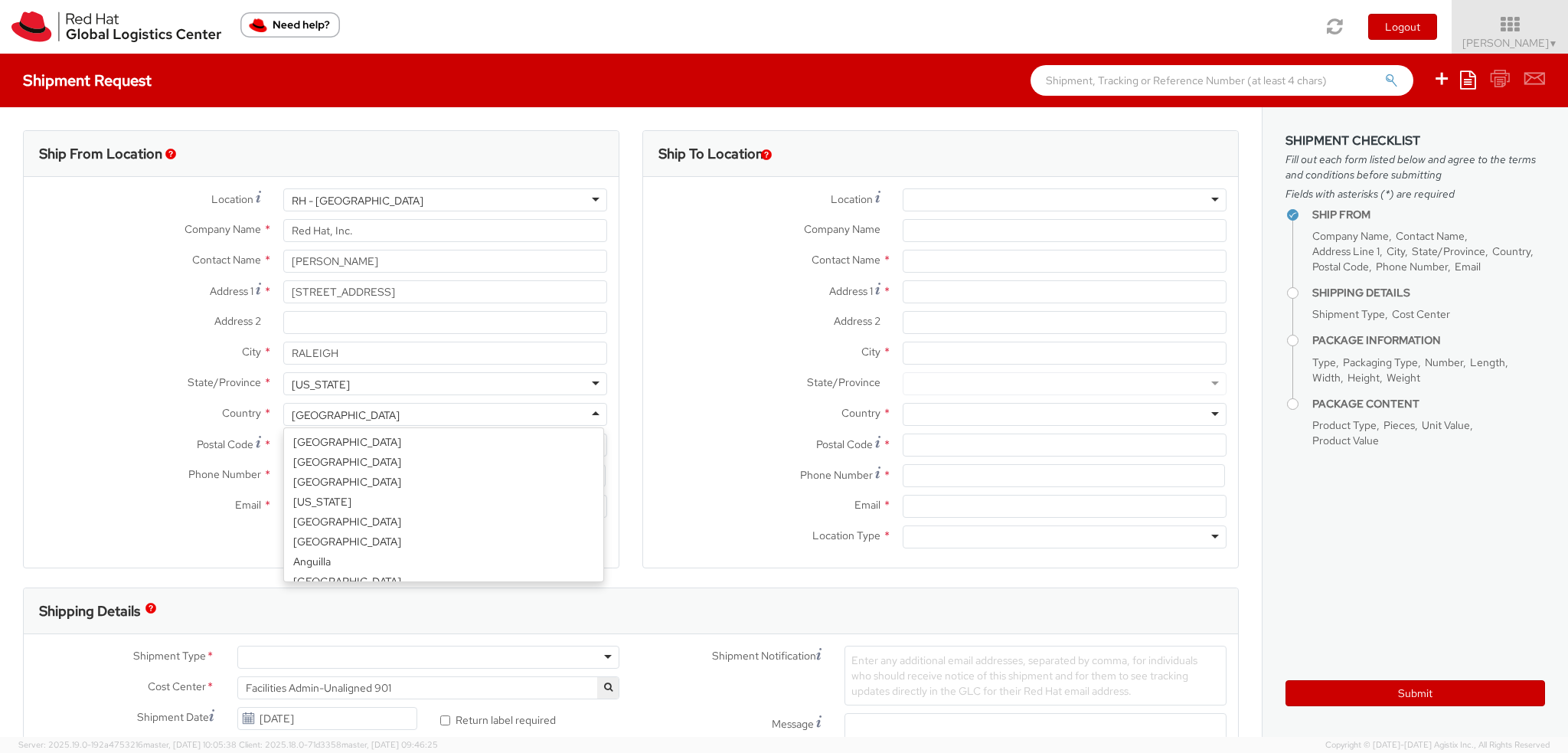
scroll to position [3859, 0]
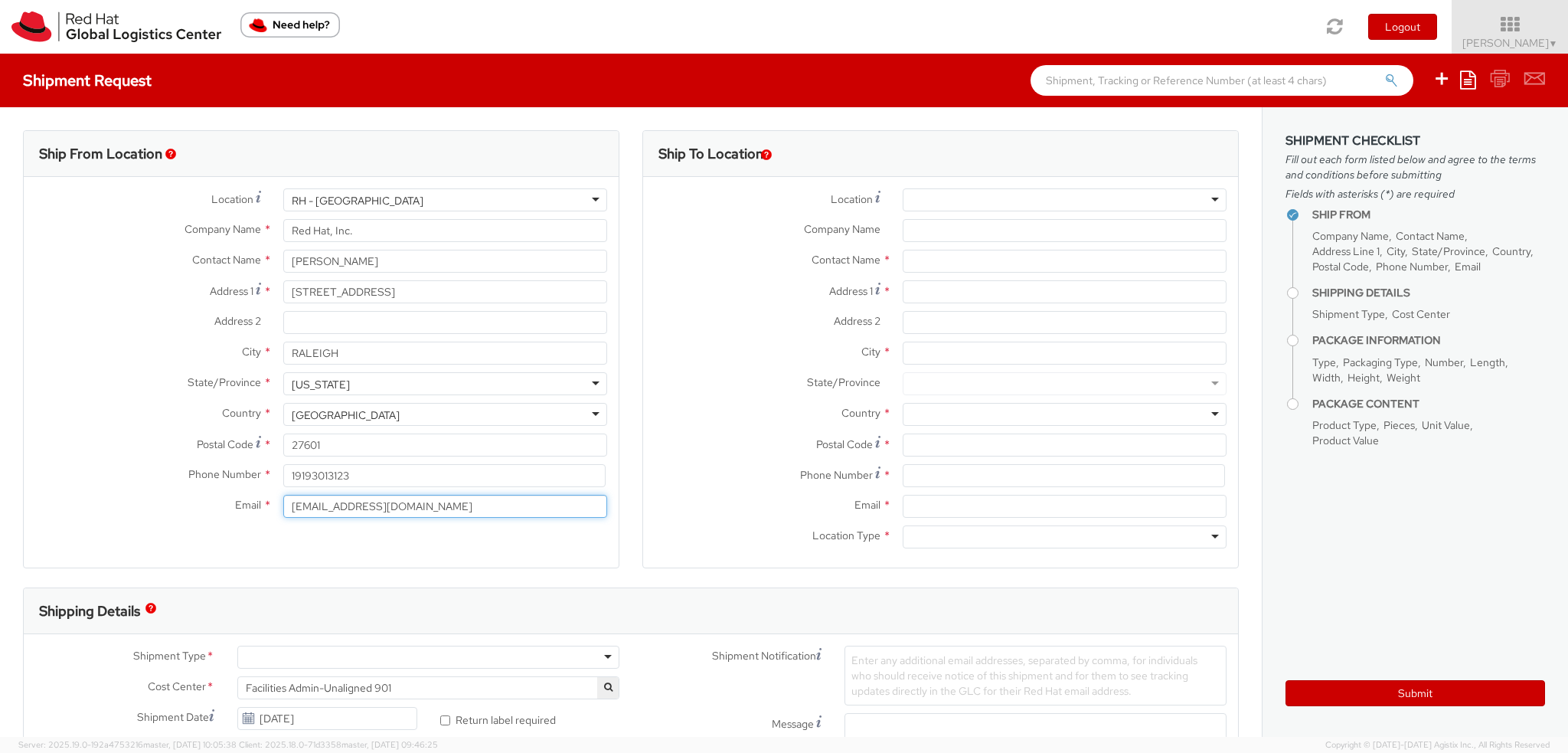
drag, startPoint x: 334, startPoint y: 506, endPoint x: 0, endPoint y: 118, distance: 512.0
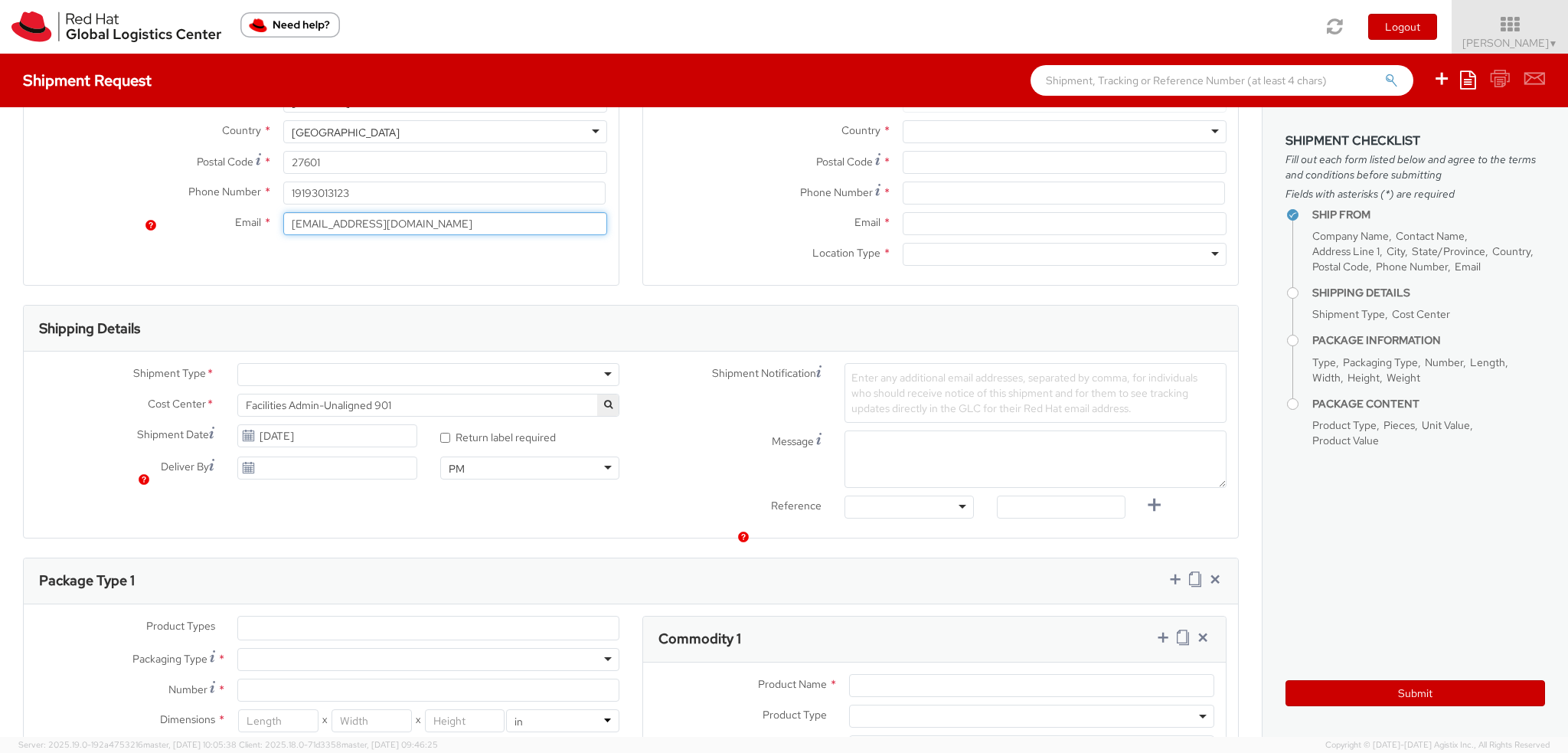
scroll to position [383, 0]
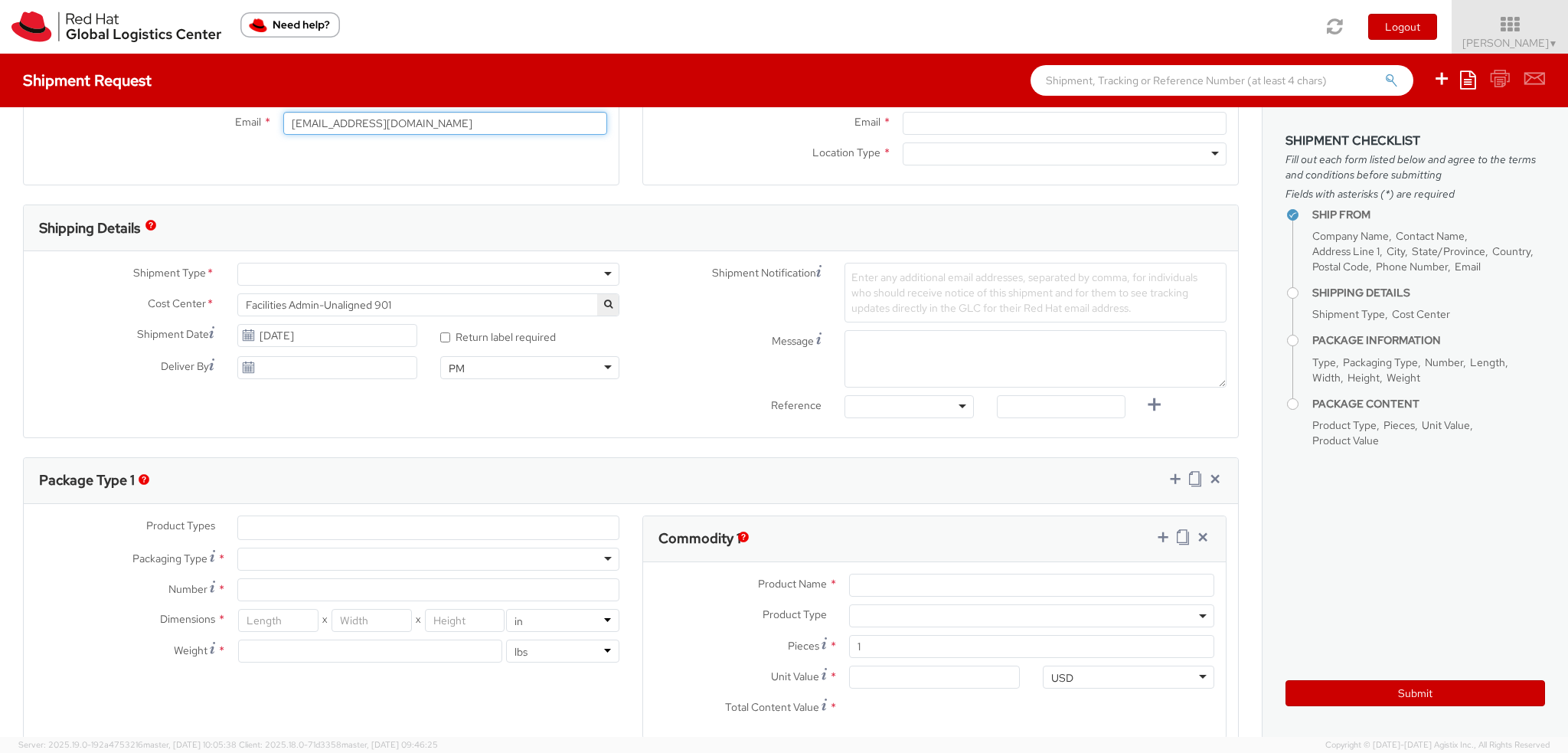
type input "[EMAIL_ADDRESS][DOMAIN_NAME]"
click at [268, 269] on div at bounding box center [428, 275] width 382 height 23
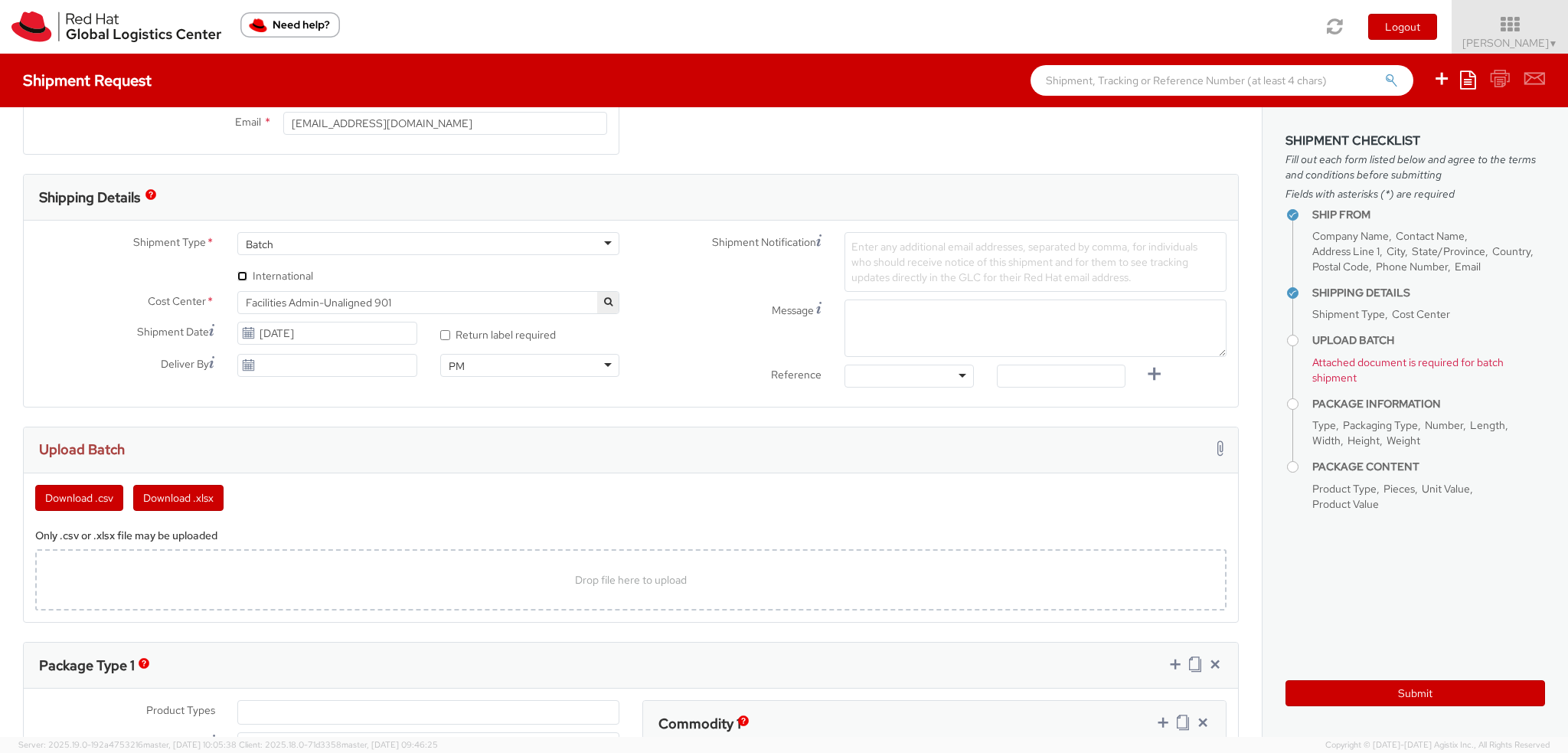
click at [242, 272] on input "* International" at bounding box center [243, 275] width 10 height 10
checkbox input "true"
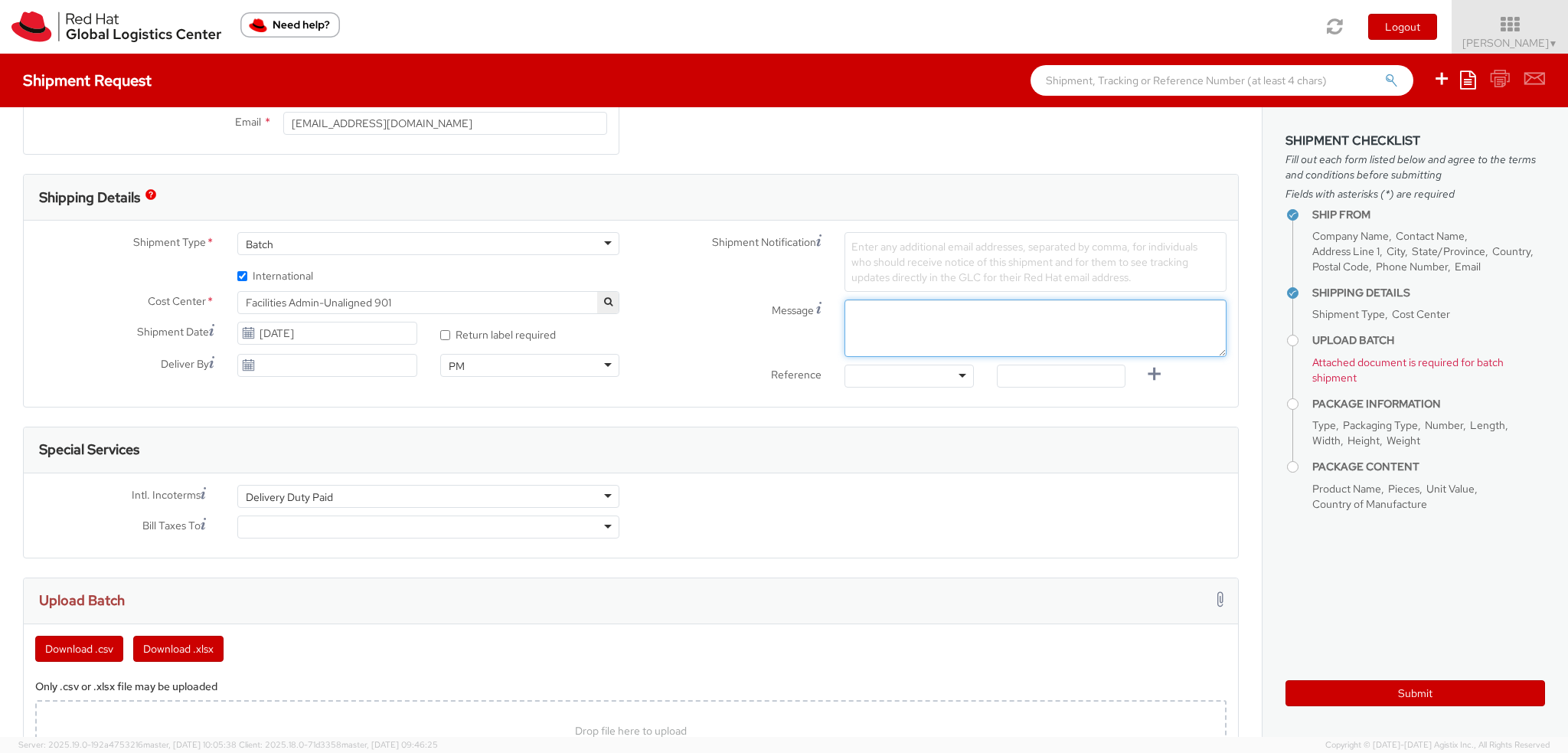
drag, startPoint x: 981, startPoint y: 317, endPoint x: 1008, endPoint y: 305, distance: 29.5
click at [983, 315] on textarea "Message" at bounding box center [1035, 328] width 382 height 57
type textarea "Safety Warden"
click at [362, 484] on div "Delivery Duty Paid" at bounding box center [428, 496] width 382 height 23
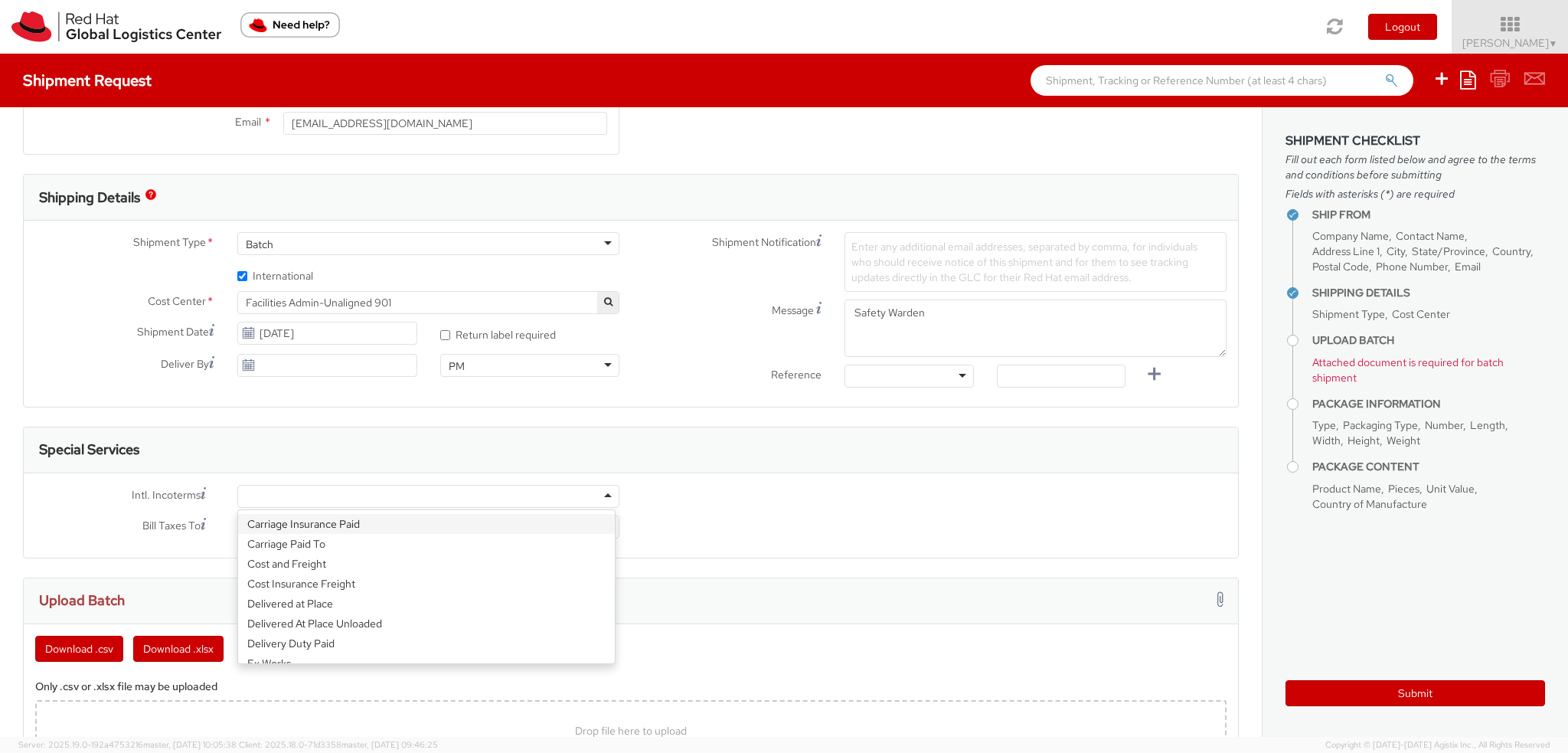
click at [825, 505] on div "Intl. Incoterms * Carriage Insurance Paid Carriage Paid To Cost and Freight Cos…" at bounding box center [631, 514] width 1214 height 61
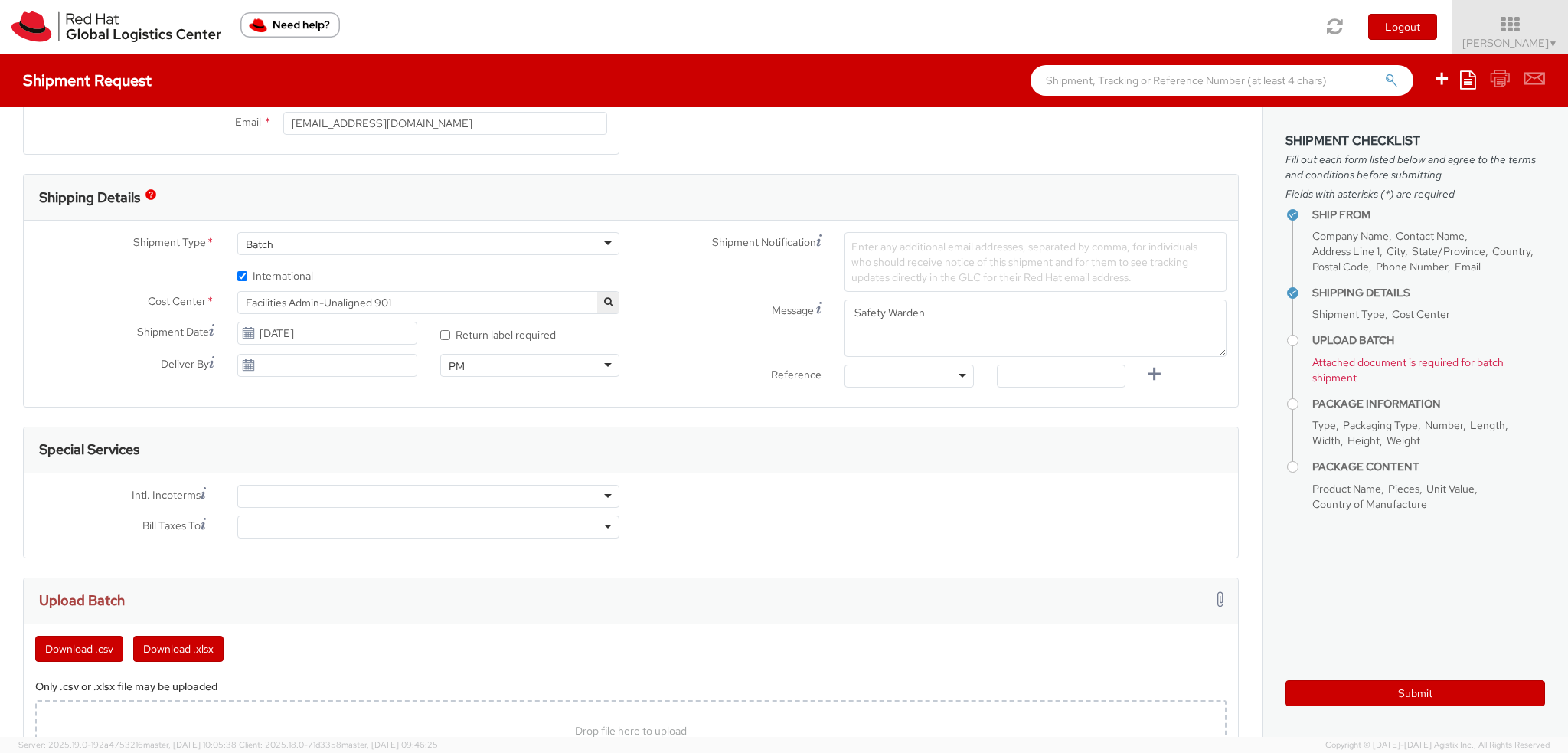
scroll to position [689, 0]
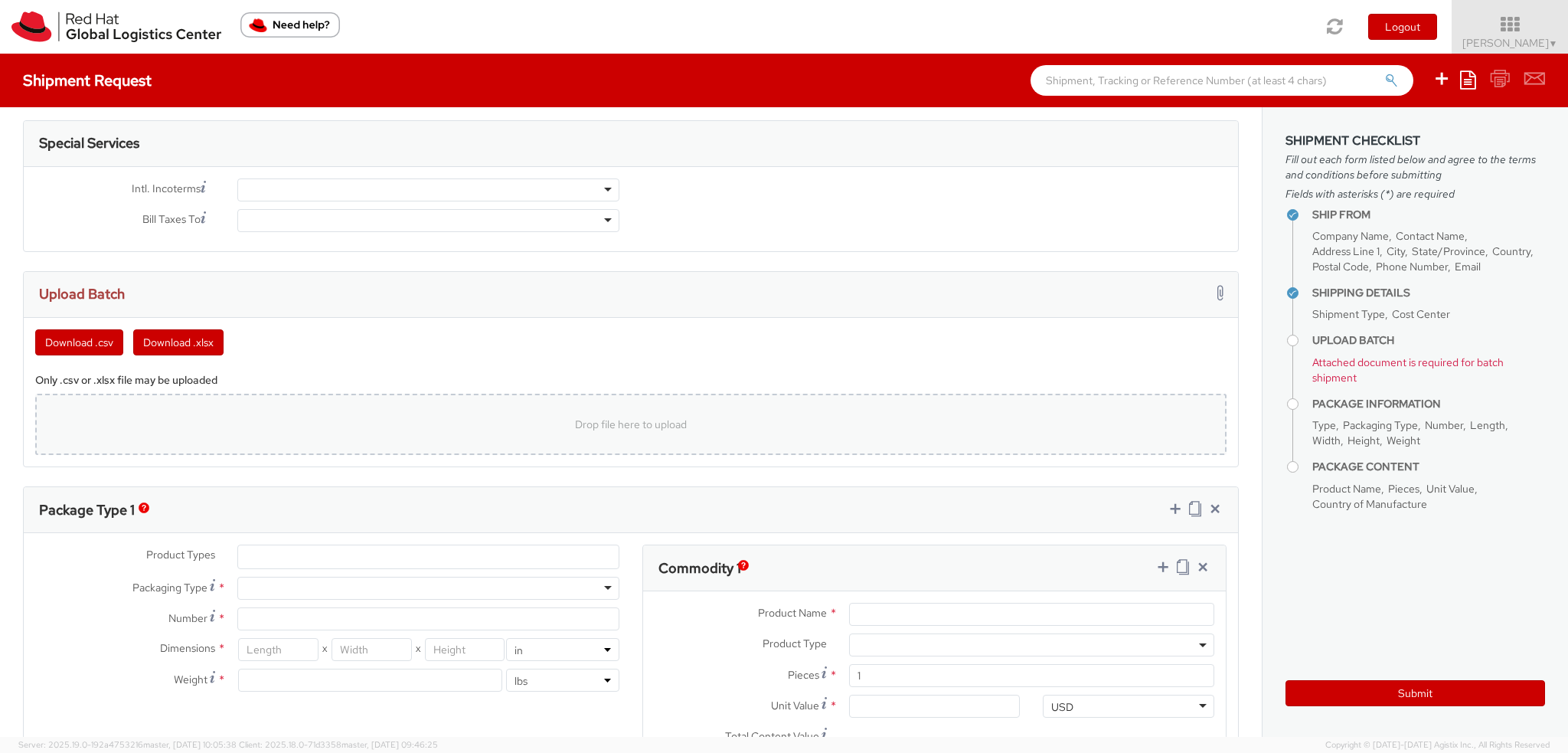
click at [447, 431] on div "Drop file here to upload" at bounding box center [630, 424] width 1167 height 37
type input "C:\fakepath\Safety Warden_IPD.xlsx"
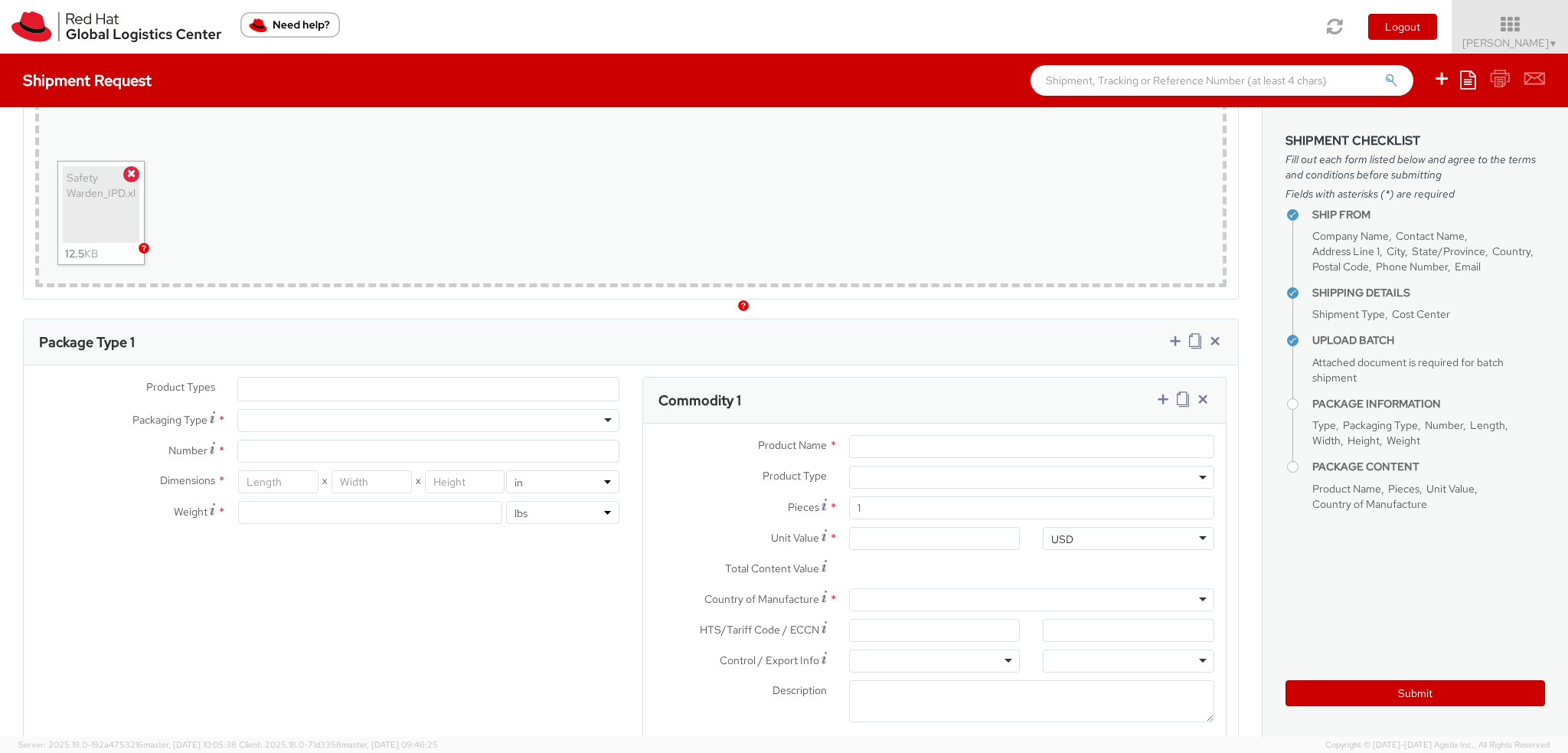
scroll to position [1072, 0]
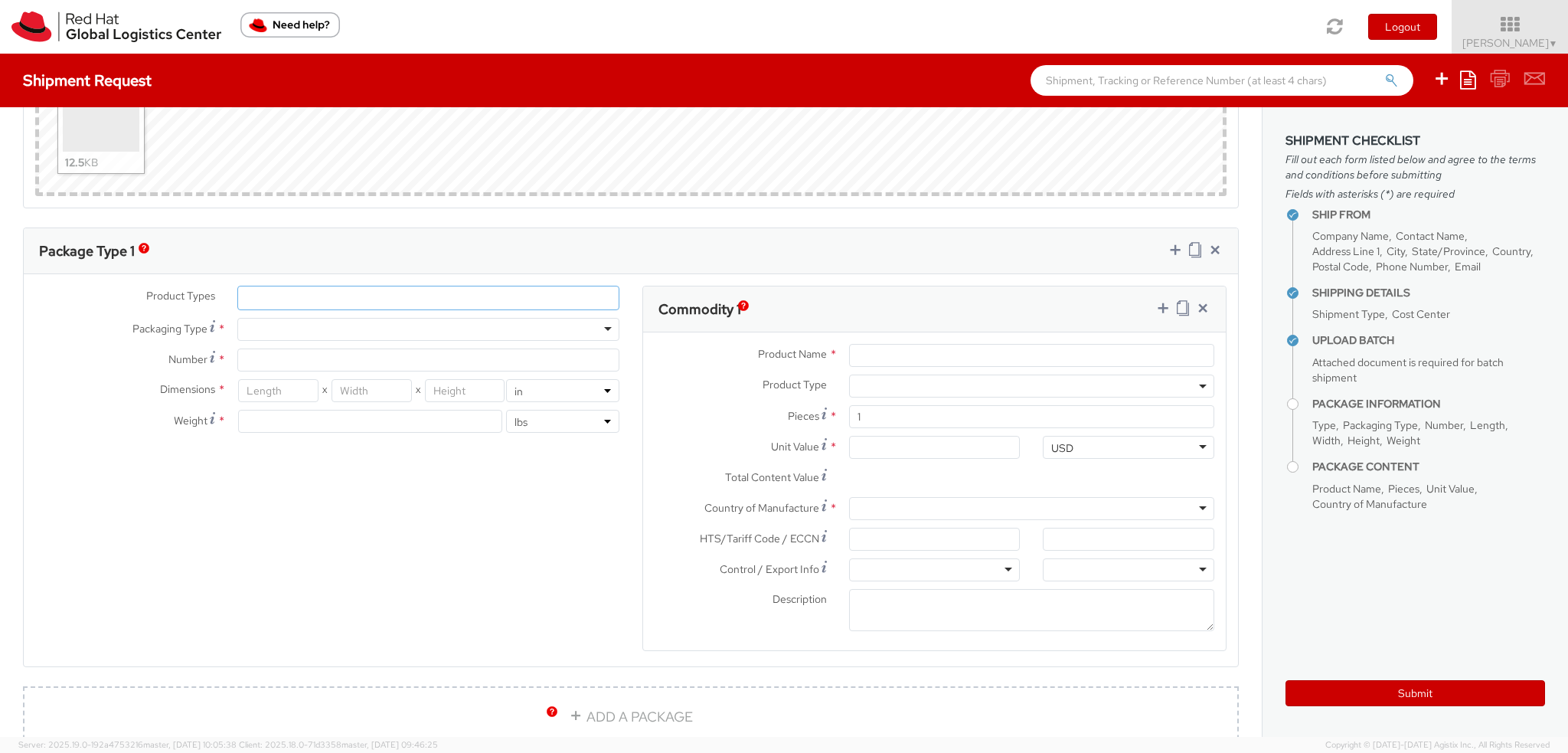
click at [291, 293] on ul at bounding box center [428, 298] width 381 height 23
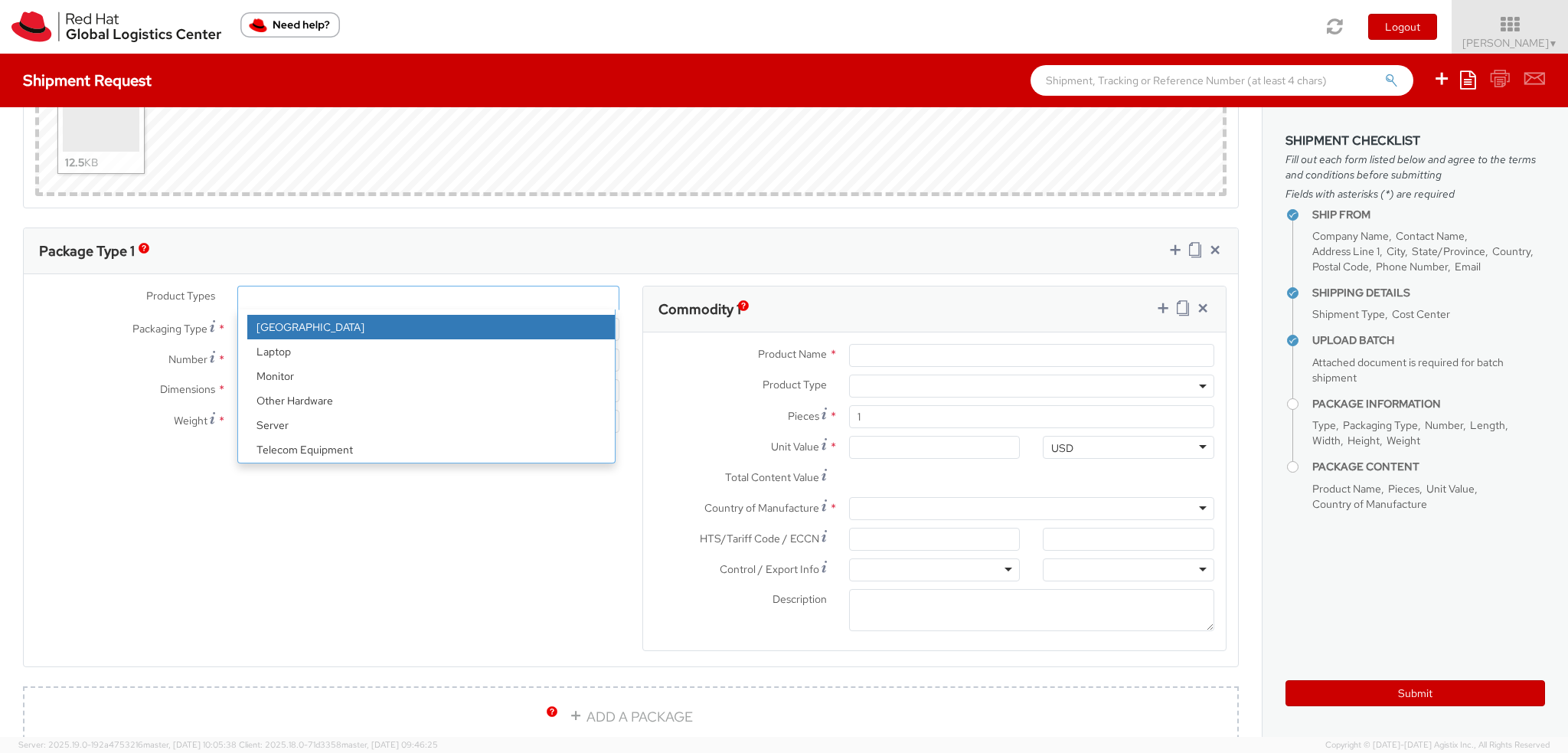
scroll to position [68, 0]
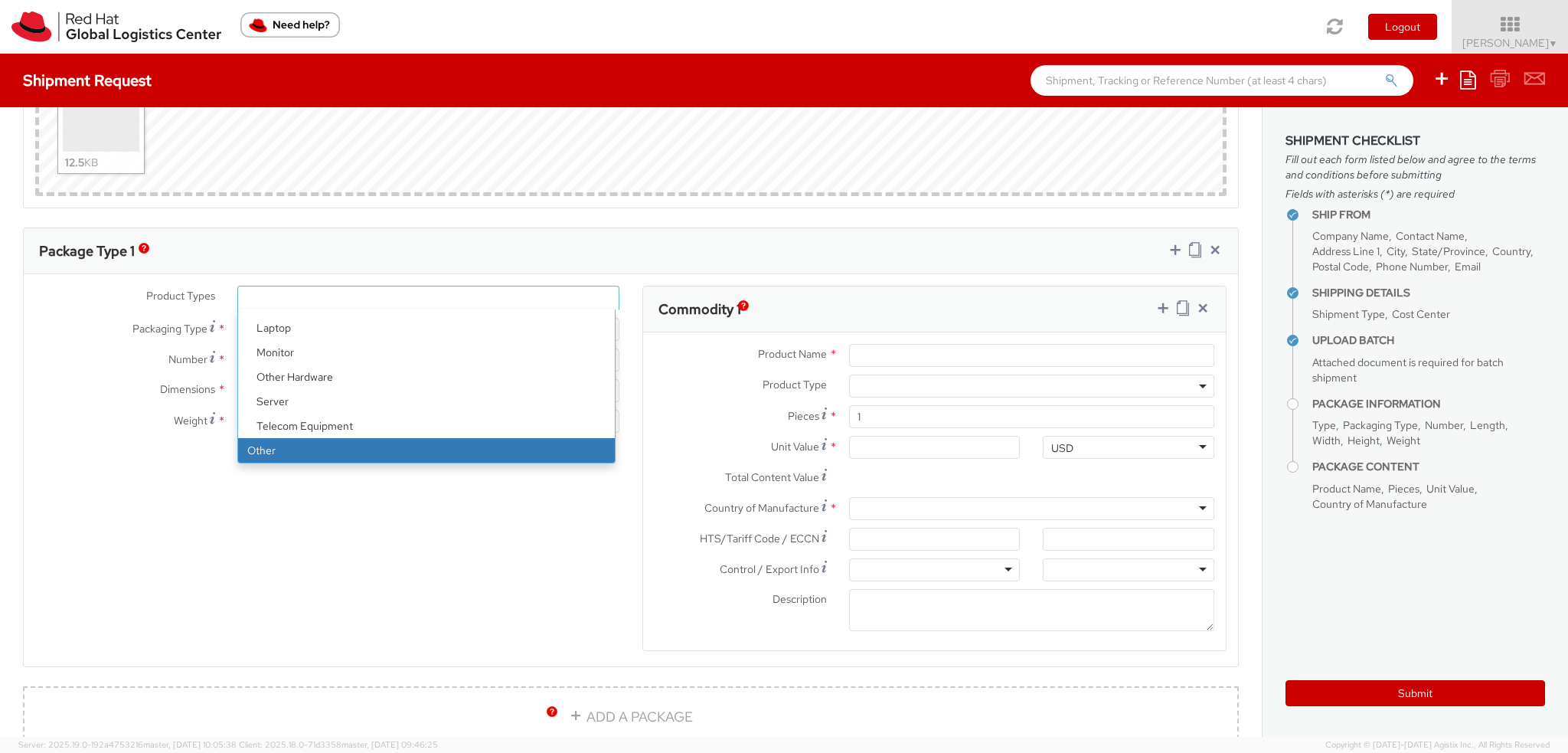
select select "OTHER"
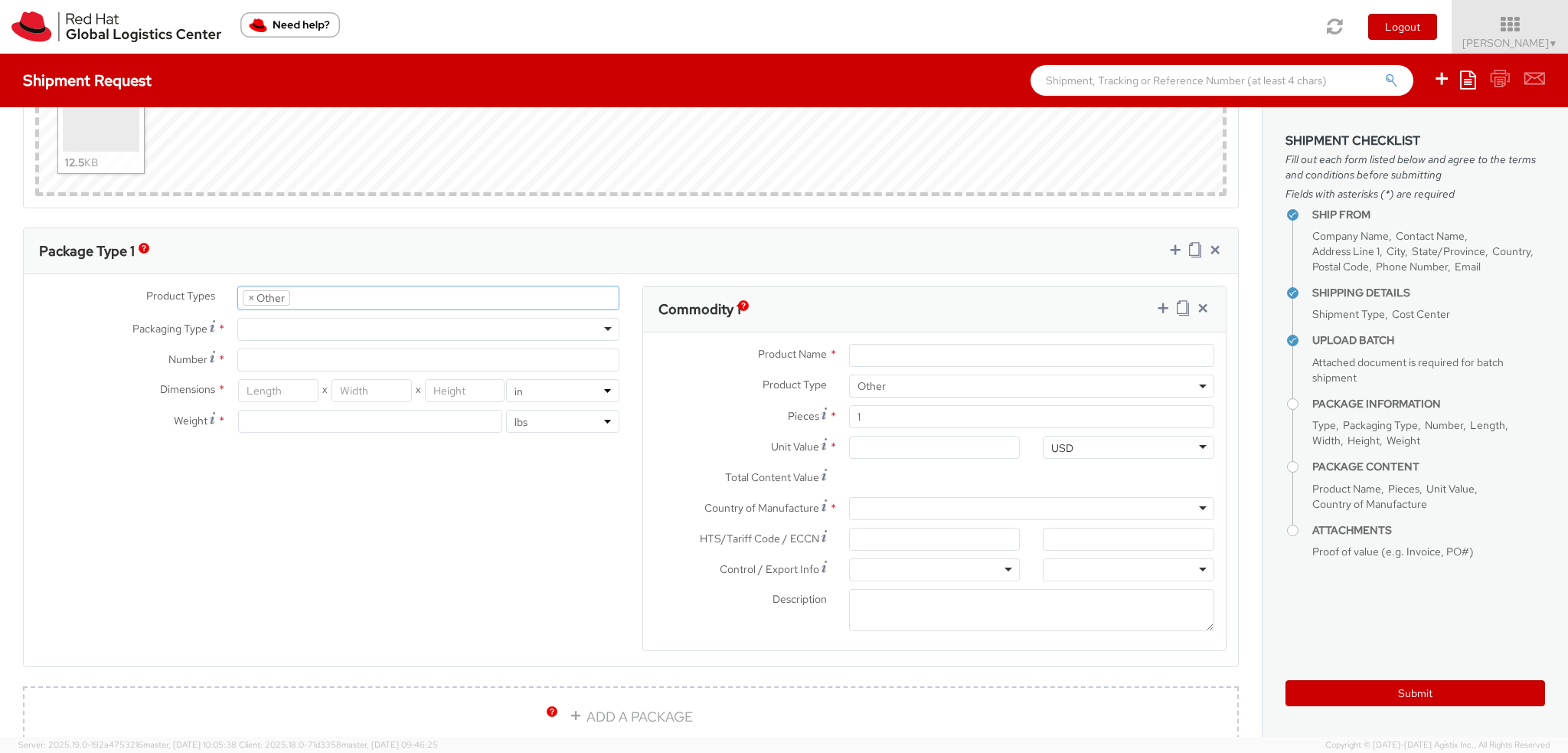
scroll to position [119, 0]
click at [283, 321] on div at bounding box center [428, 330] width 382 height 23
click at [280, 361] on input "Number *" at bounding box center [428, 360] width 382 height 23
type input "1"
type input "14"
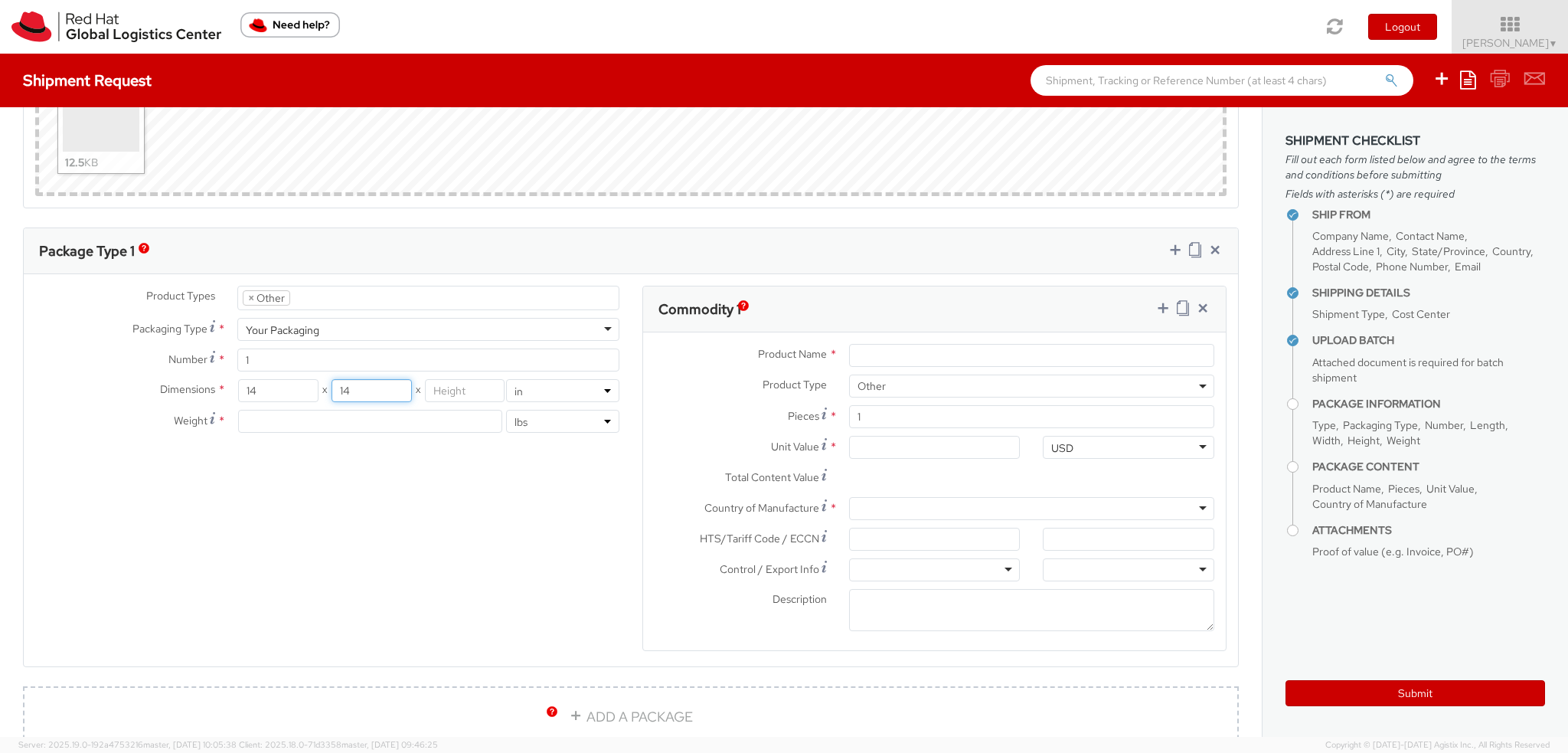
type input "14"
type input "10"
type input "7"
click at [931, 352] on input "Product Name *" at bounding box center [1031, 356] width 365 height 23
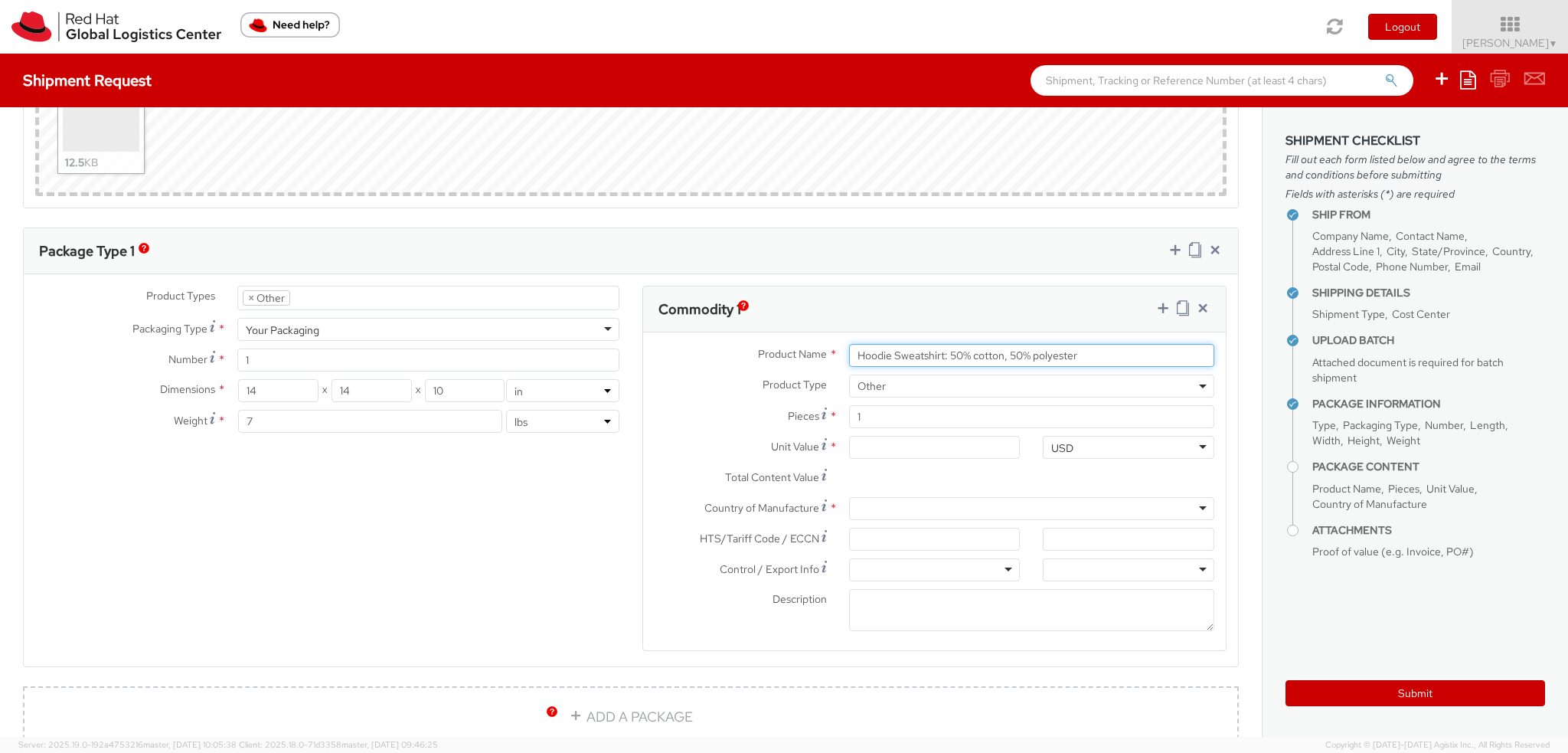
type input "Hoodie Sweatshirt: 50% cotton, 50% polyester"
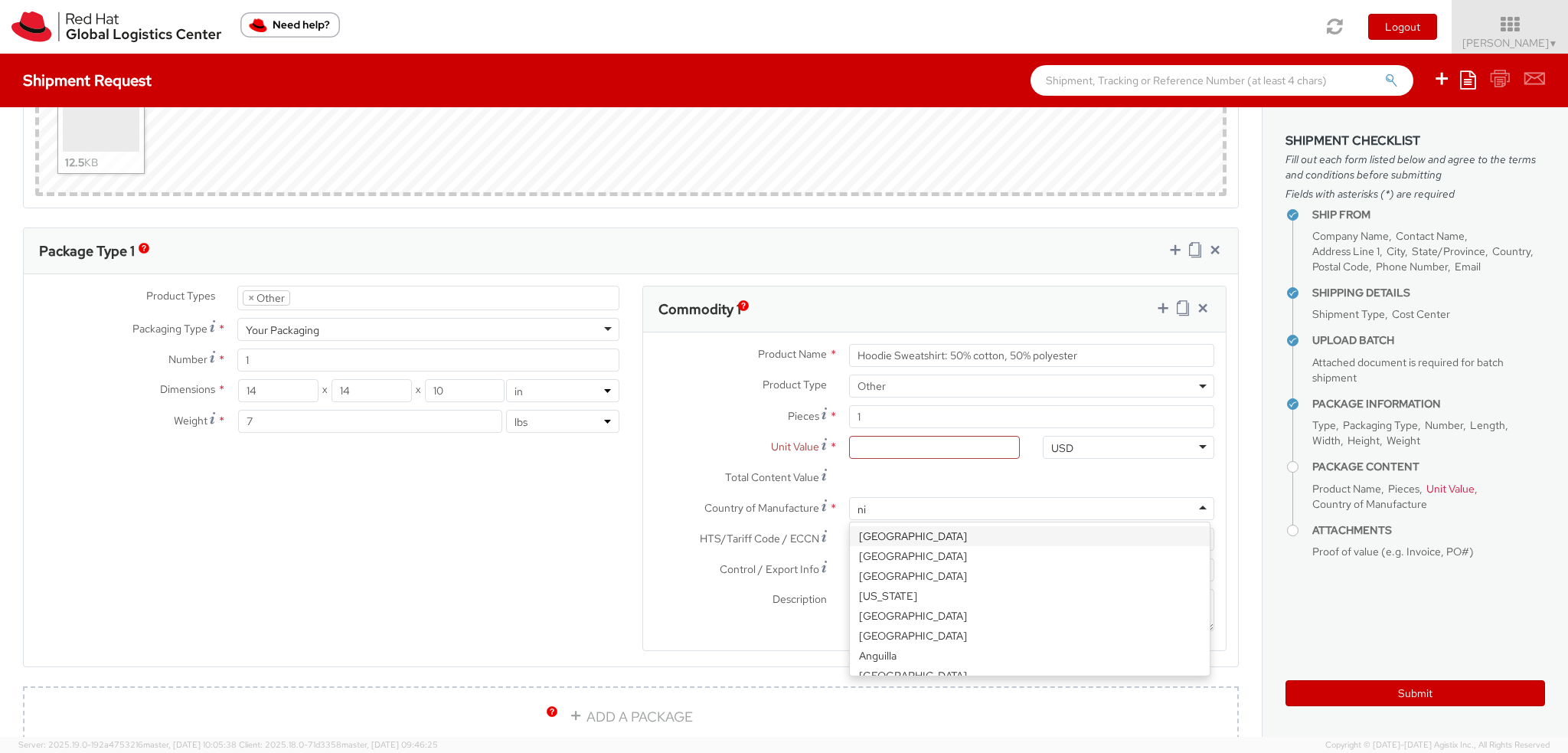
type input "nic"
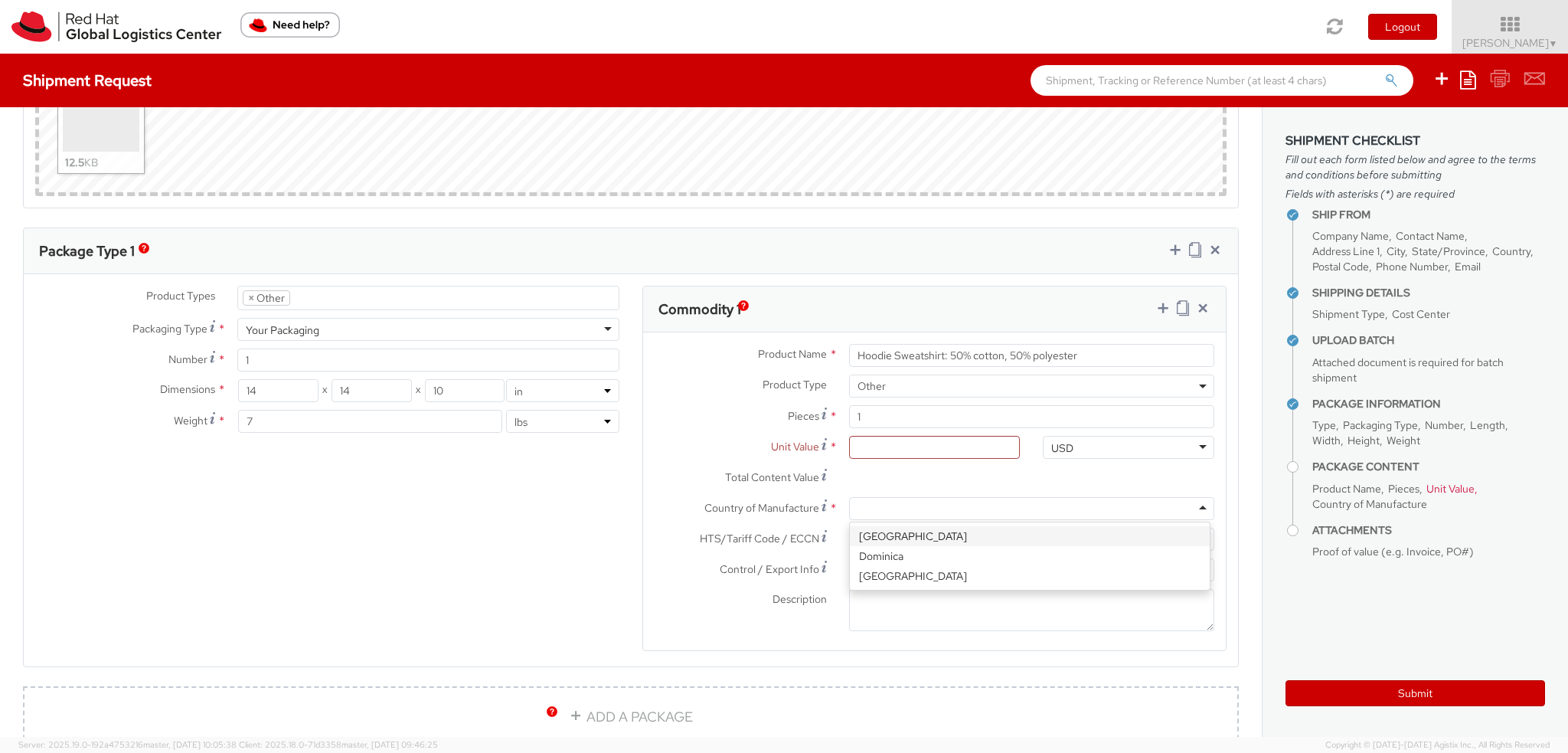
scroll to position [0, 0]
click at [971, 558] on div at bounding box center [934, 569] width 171 height 23
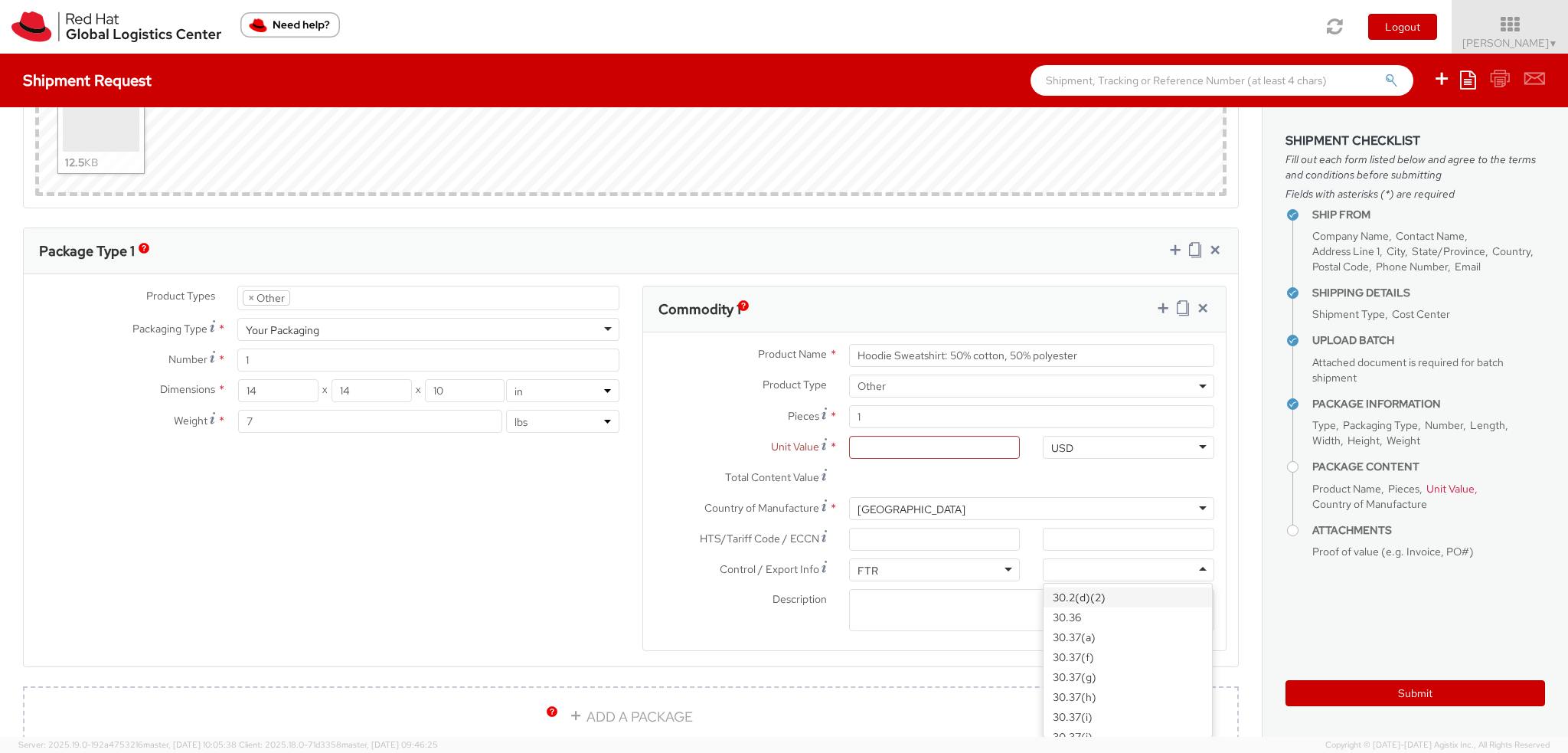
click at [1077, 565] on div at bounding box center [1128, 569] width 171 height 23
click at [912, 605] on textarea "Description *" at bounding box center [1031, 610] width 365 height 43
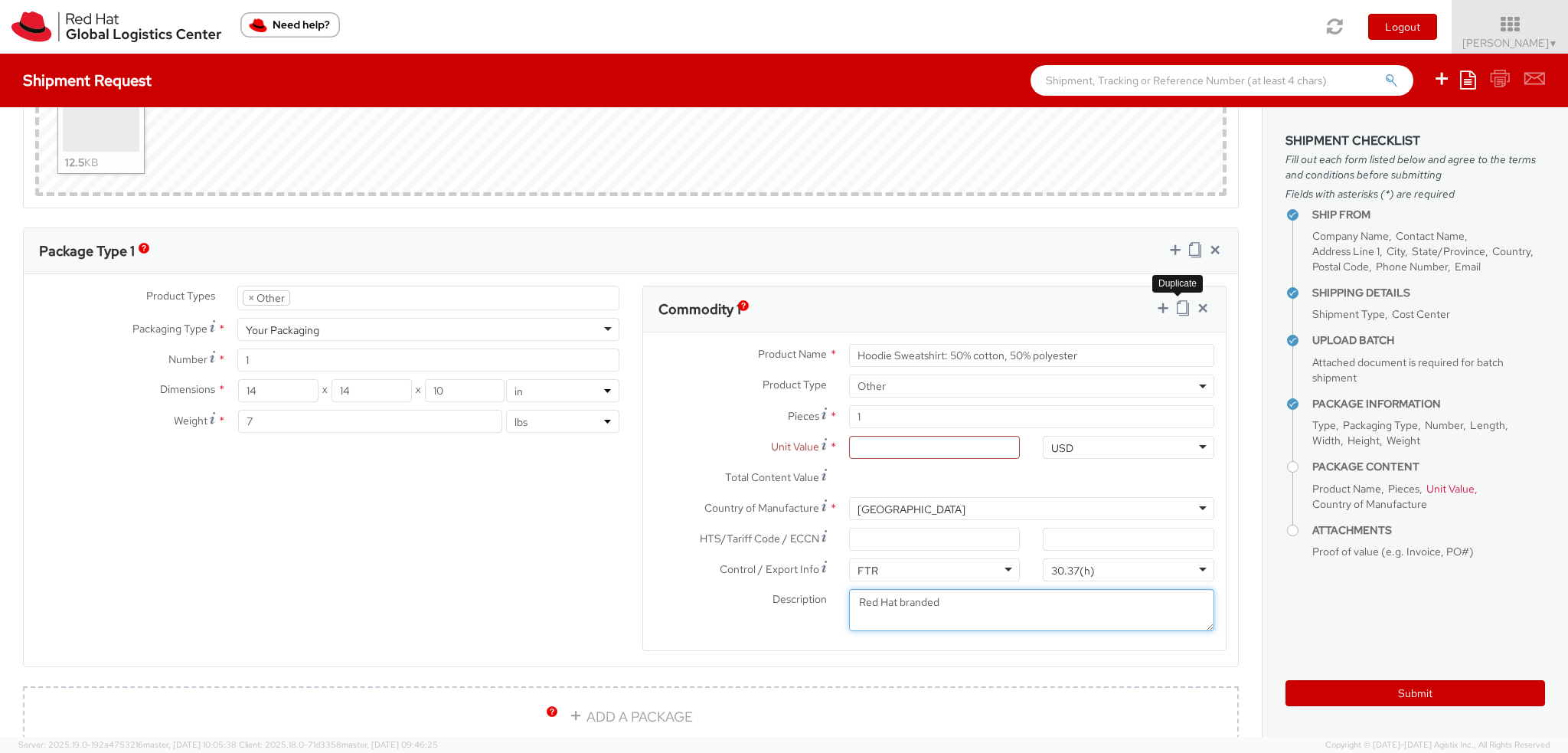
type textarea "Red Hat branded"
click at [1177, 310] on icon at bounding box center [1183, 308] width 13 height 15
select select "OTHER"
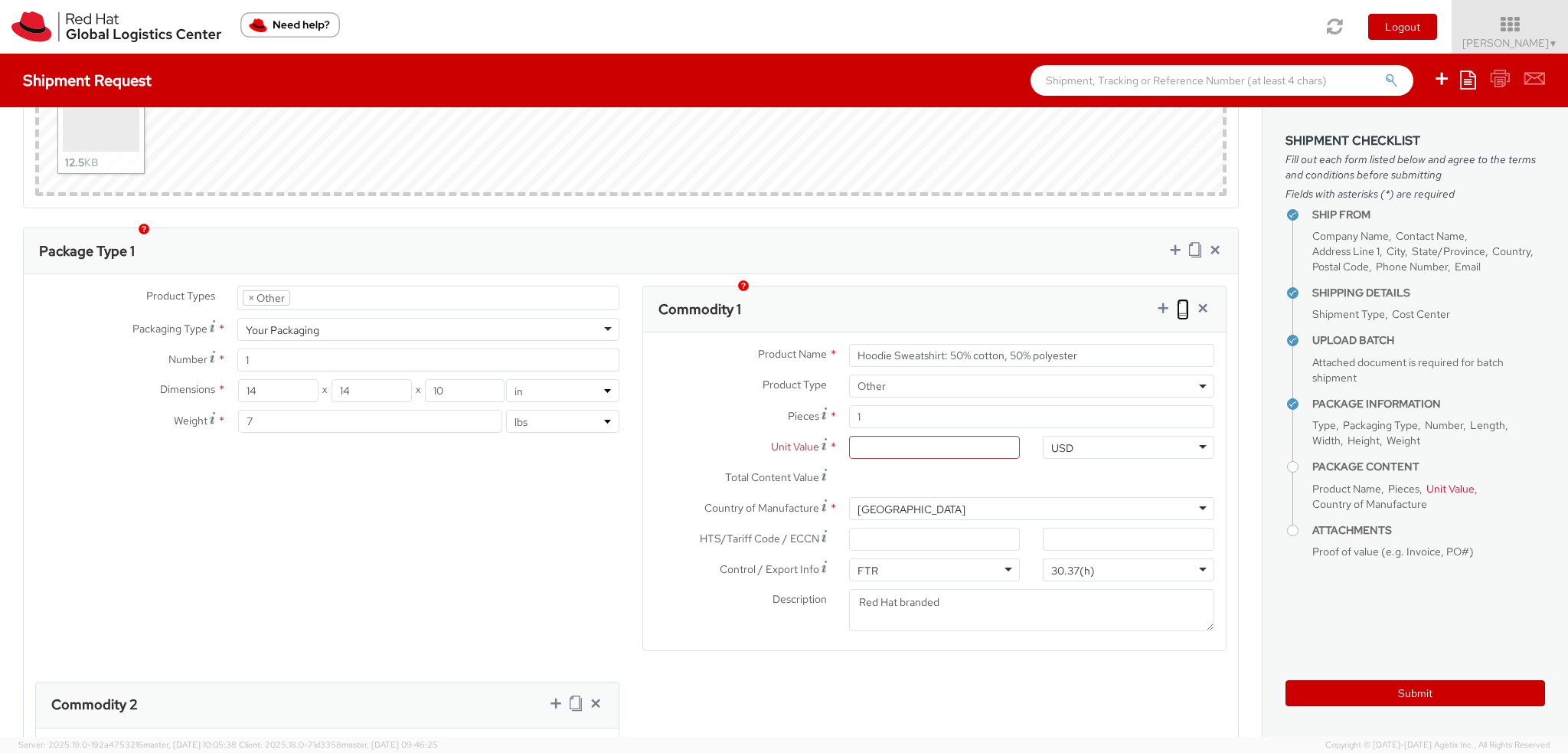
scroll to position [1378, 0]
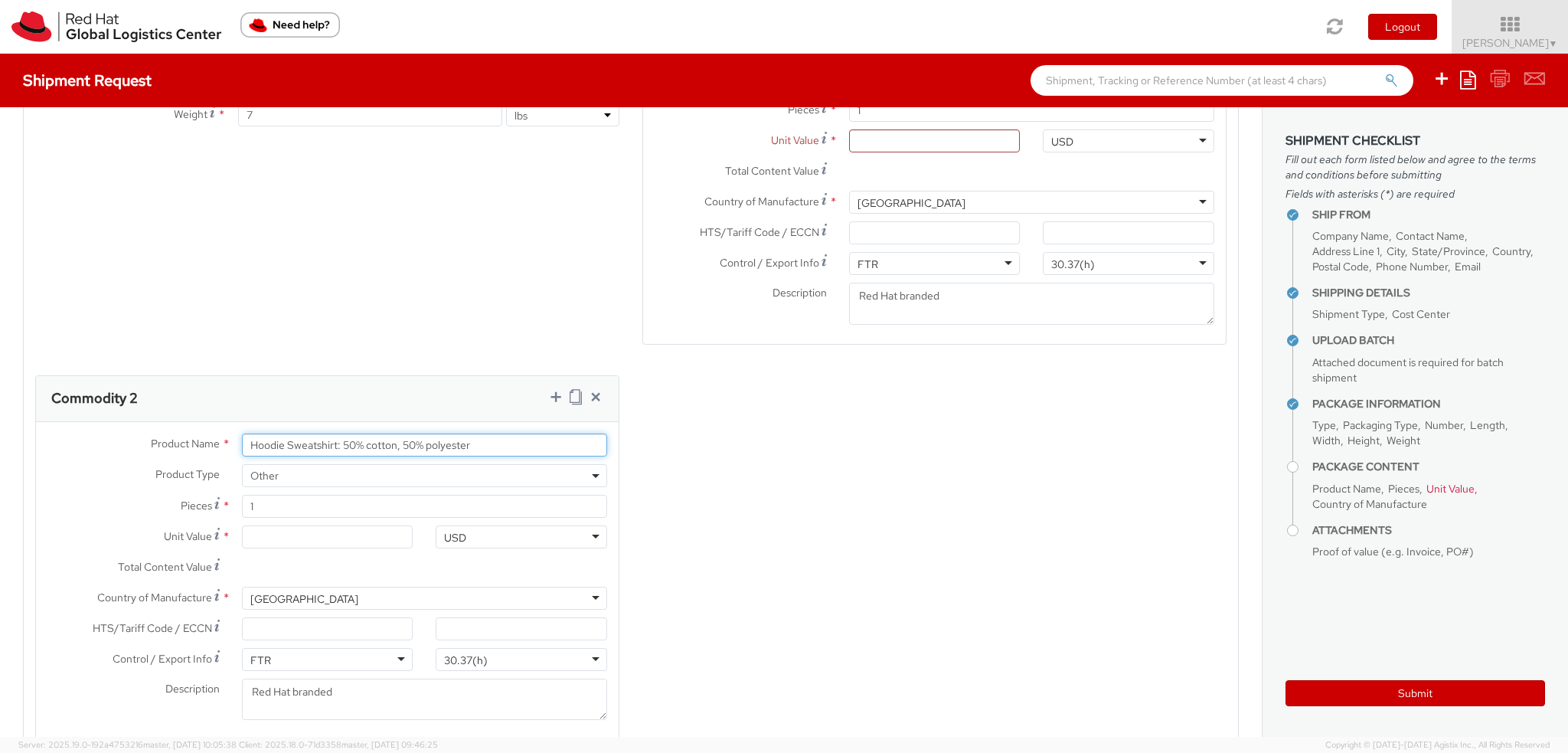
drag, startPoint x: 339, startPoint y: 443, endPoint x: 0, endPoint y: 287, distance: 373.2
type input "T-shirt: 100% cotton"
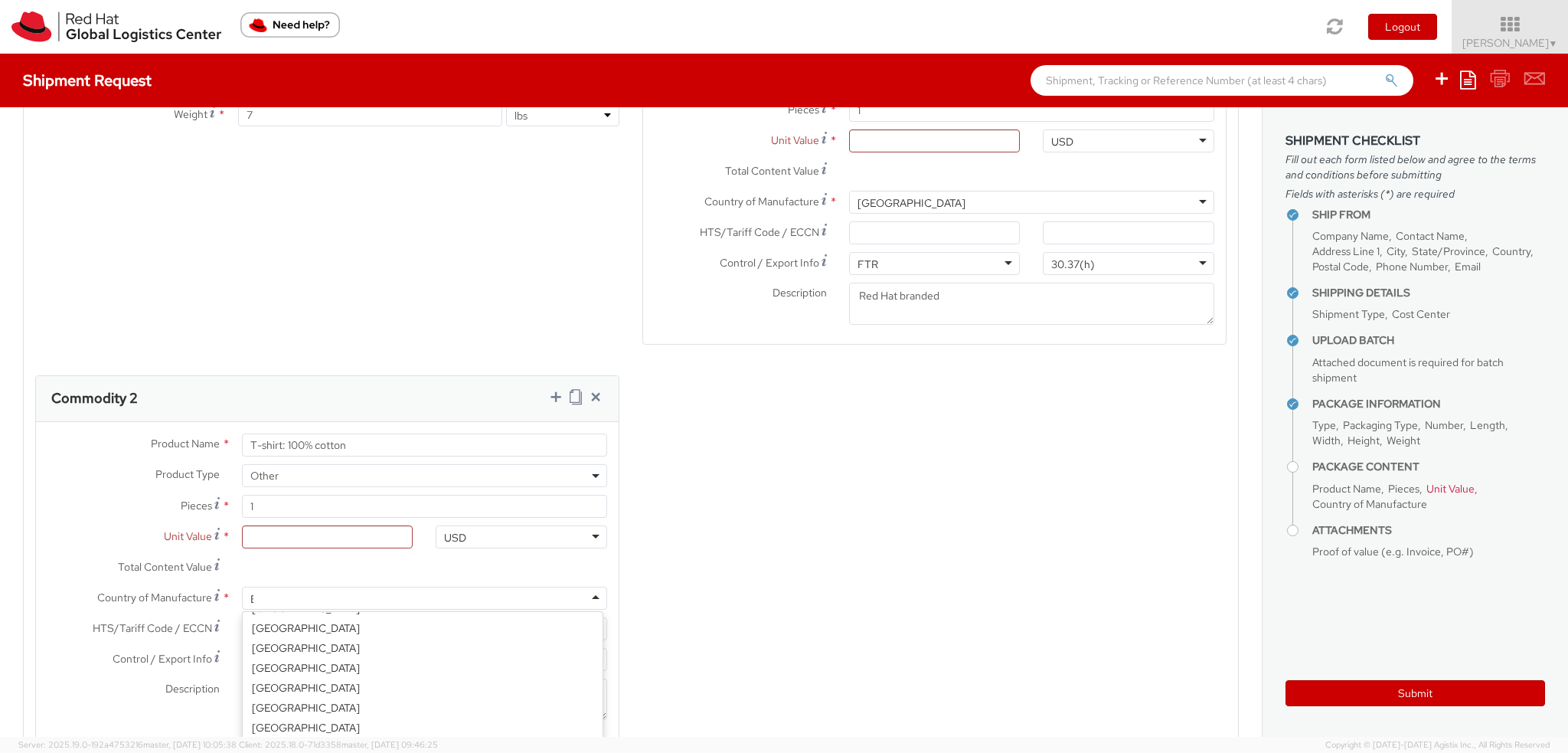
scroll to position [3, 0]
type input "Bang"
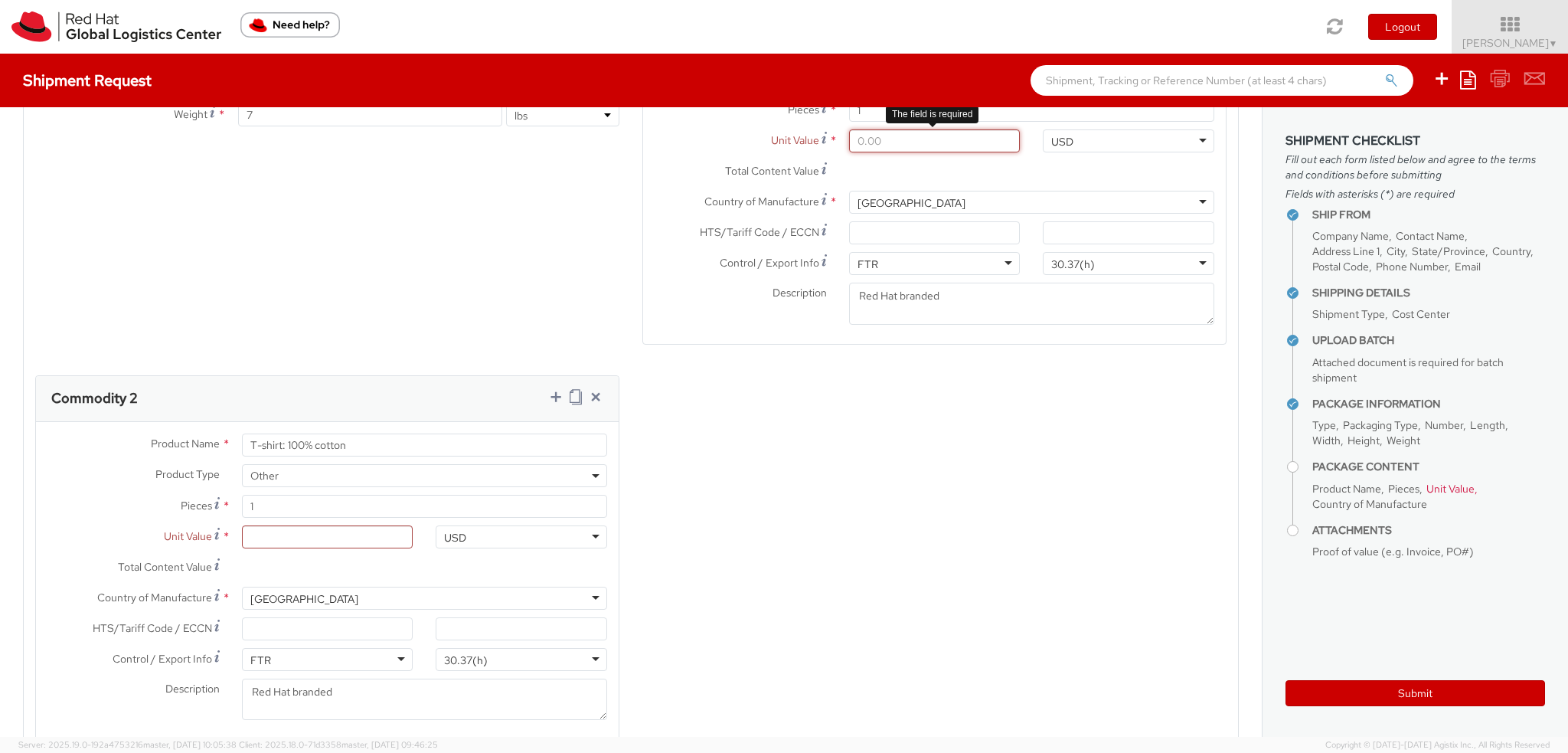
drag, startPoint x: 886, startPoint y: 135, endPoint x: 723, endPoint y: 104, distance: 165.9
click at [730, 106] on div "Shipment Request Save as template Create from template Ship From Location Locat…" at bounding box center [784, 394] width 1568 height 683
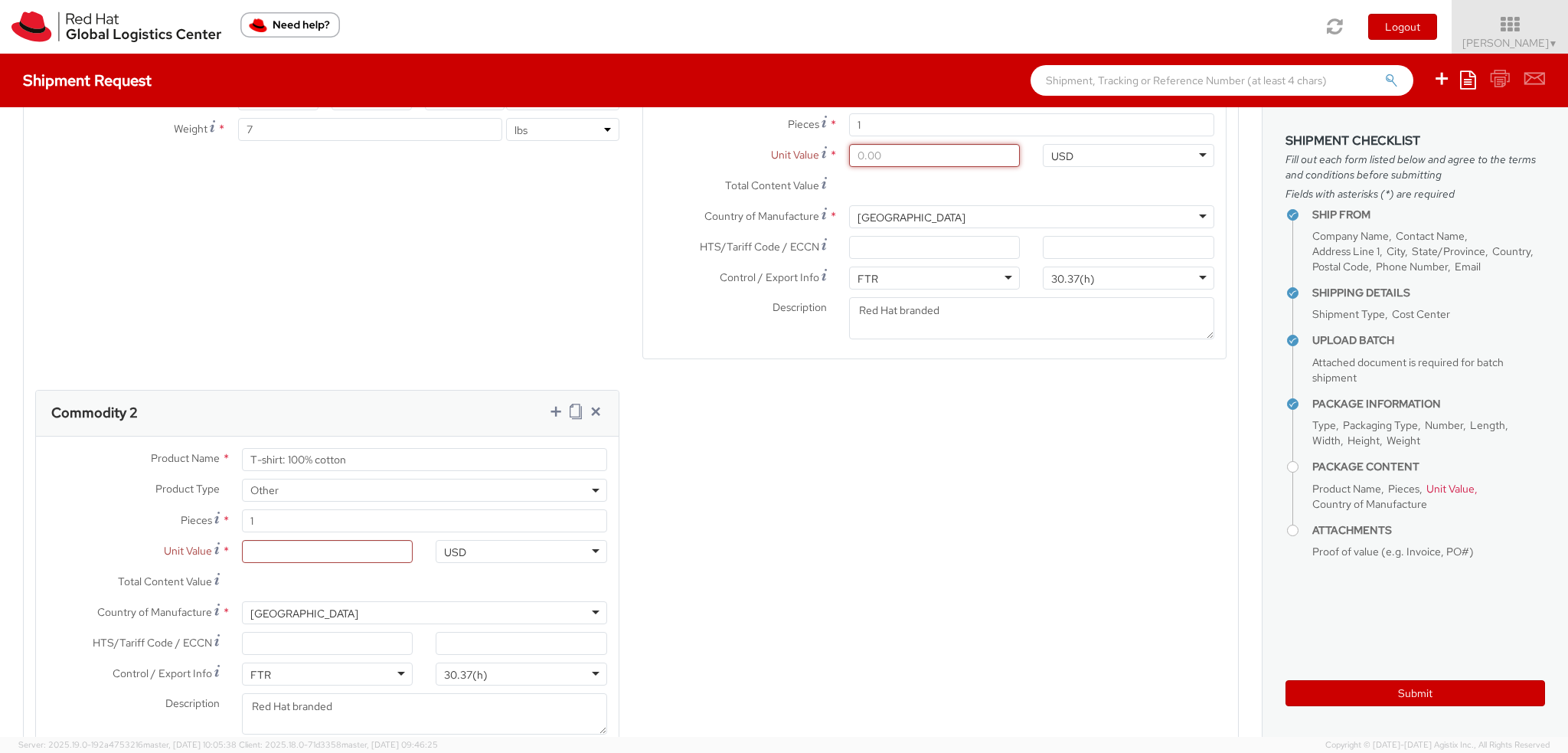
type input "5.00"
type input "0.00"
type input "2.00"
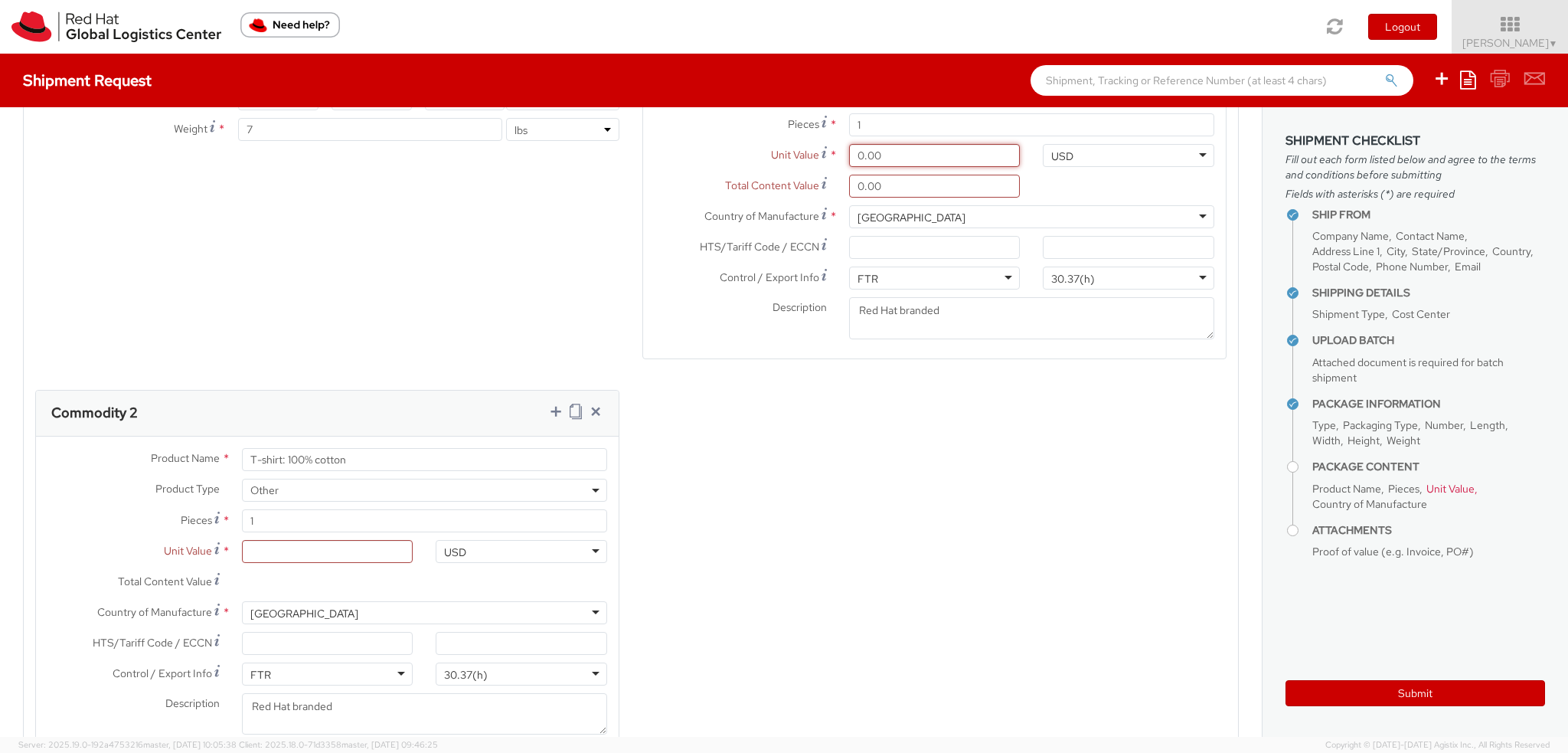
type input "2.00"
type input "23.00"
type input "23.10"
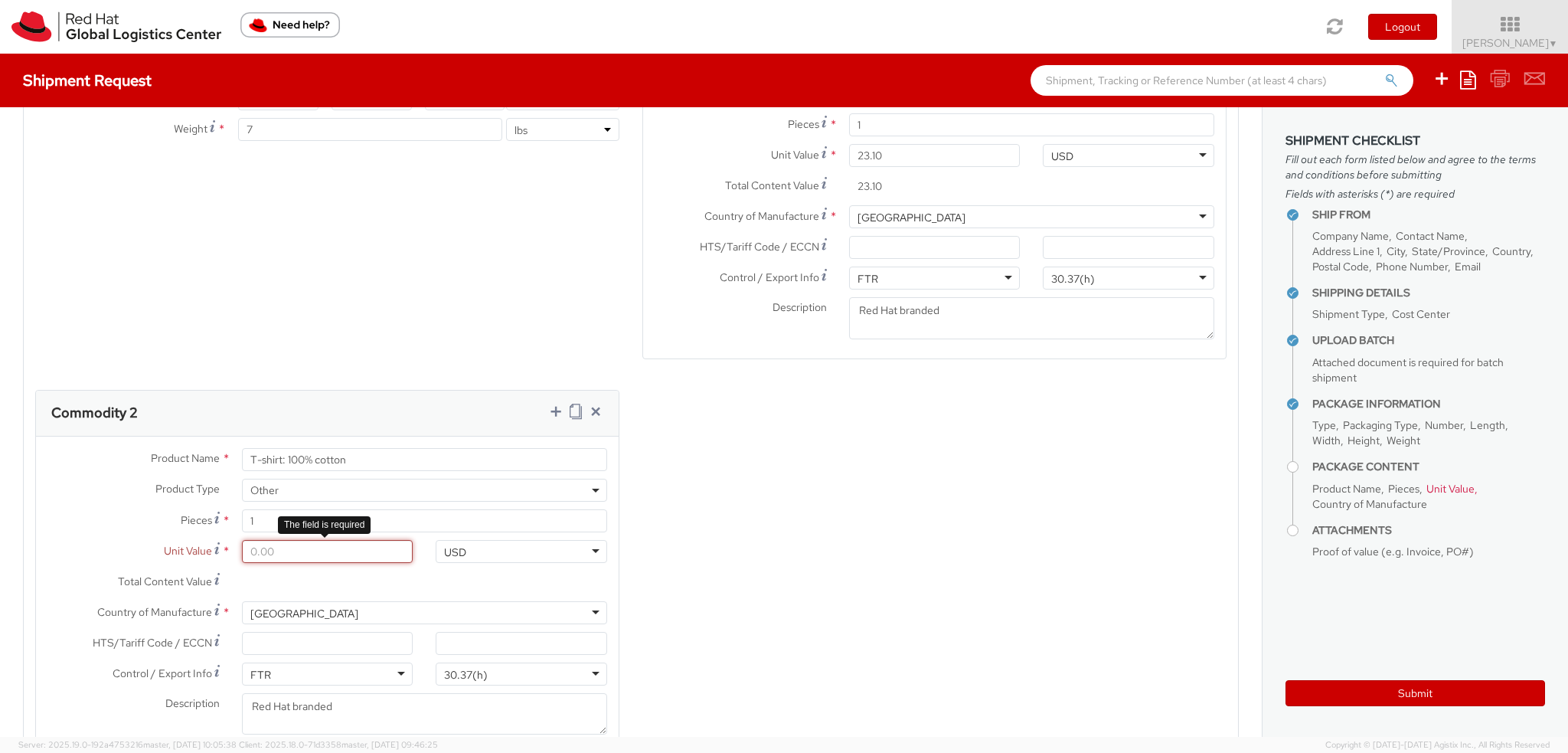
drag, startPoint x: 277, startPoint y: 549, endPoint x: 134, endPoint y: 526, distance: 144.8
click at [134, 526] on div "Product Name * T-shirt: 100% cotton Product Type * Documents Docking Station La…" at bounding box center [327, 595] width 583 height 318
type input "1.00"
type input "17.00"
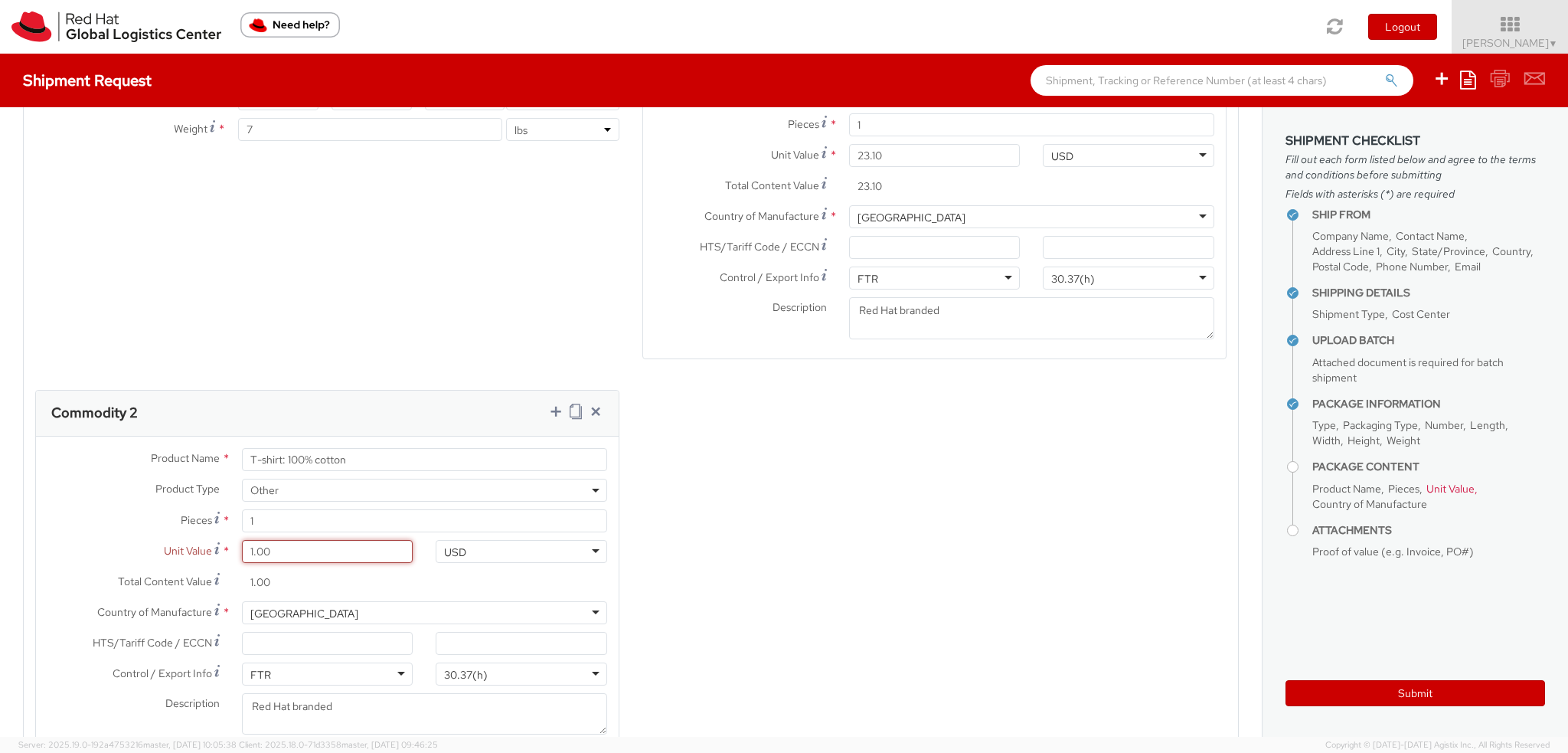
type input "17.00"
type input "17.50"
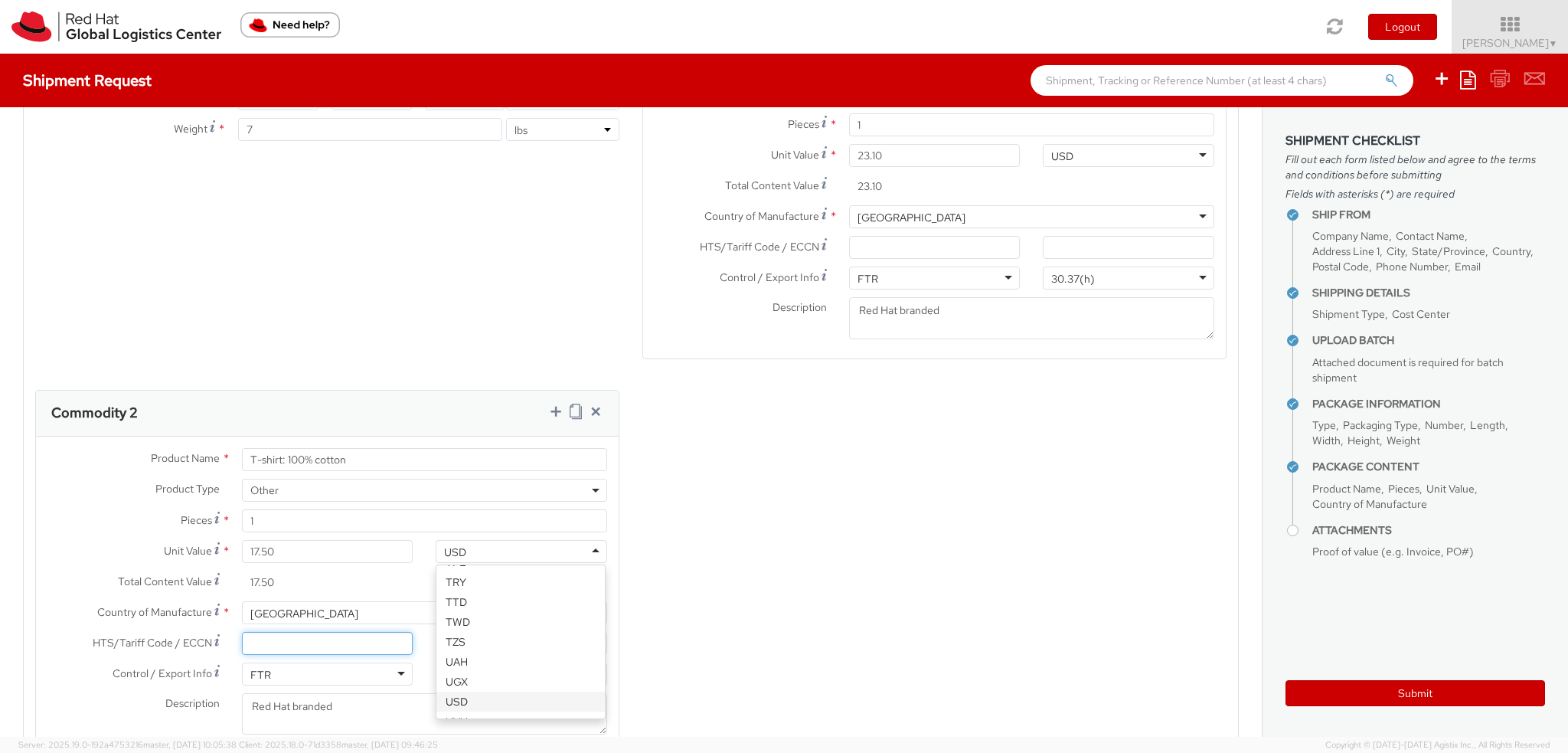
click at [314, 635] on input "HTS/Tariff Code / ECCN *" at bounding box center [327, 644] width 171 height 23
paste input "6109.10.0013"
type input "6109.10.0013"
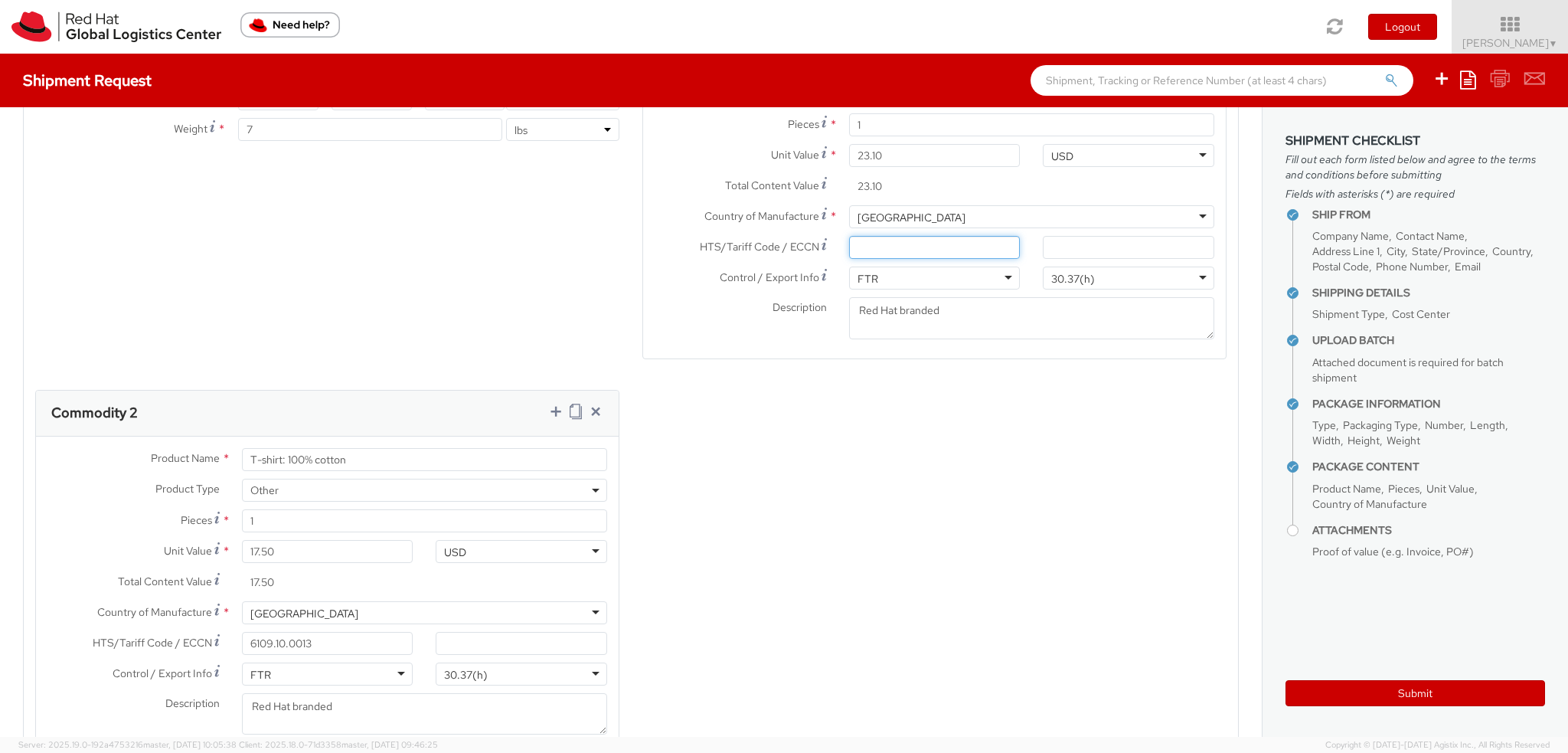
click at [921, 242] on input "HTS/Tariff Code / ECCN *" at bounding box center [934, 247] width 171 height 23
paste input "6211.32"
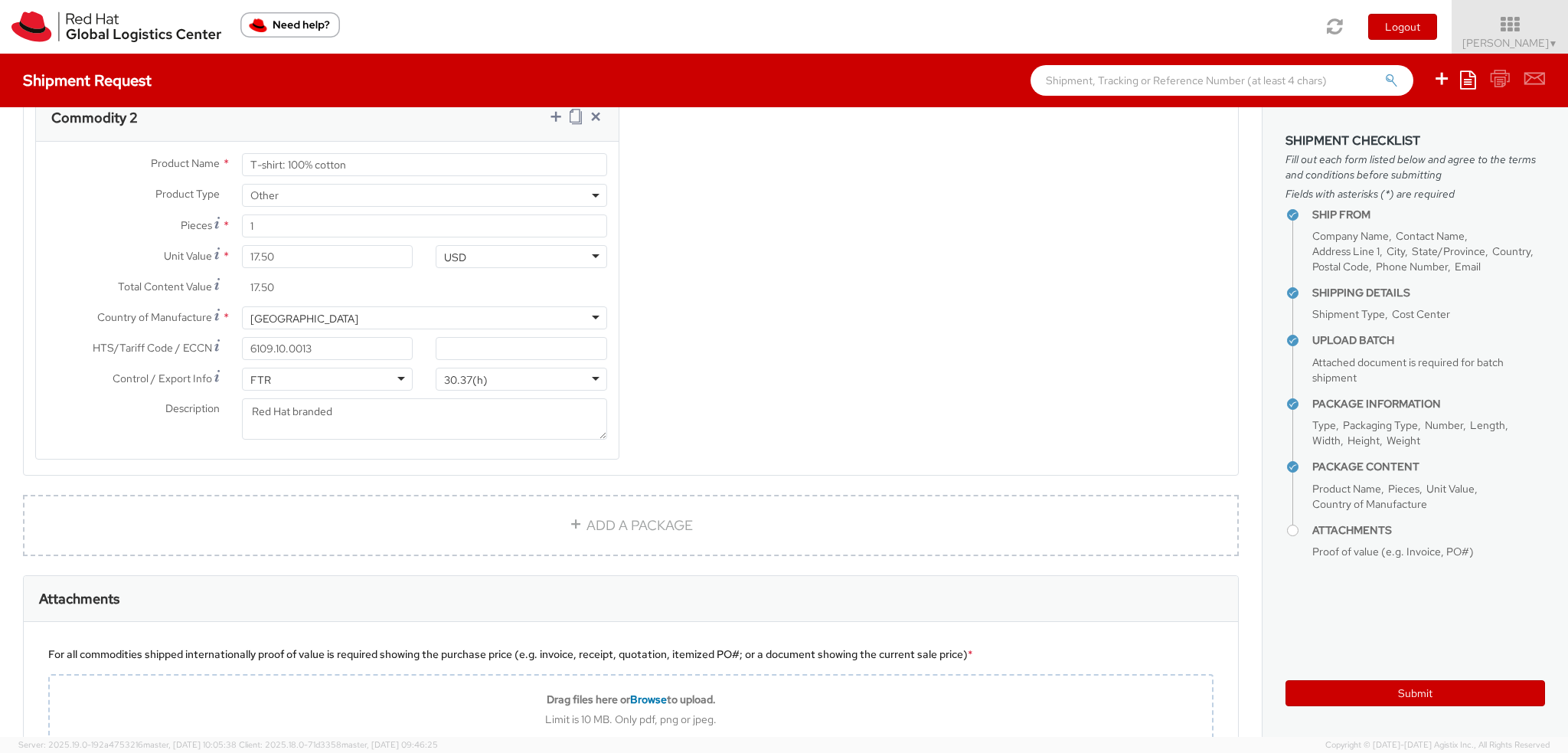
scroll to position [1899, 0]
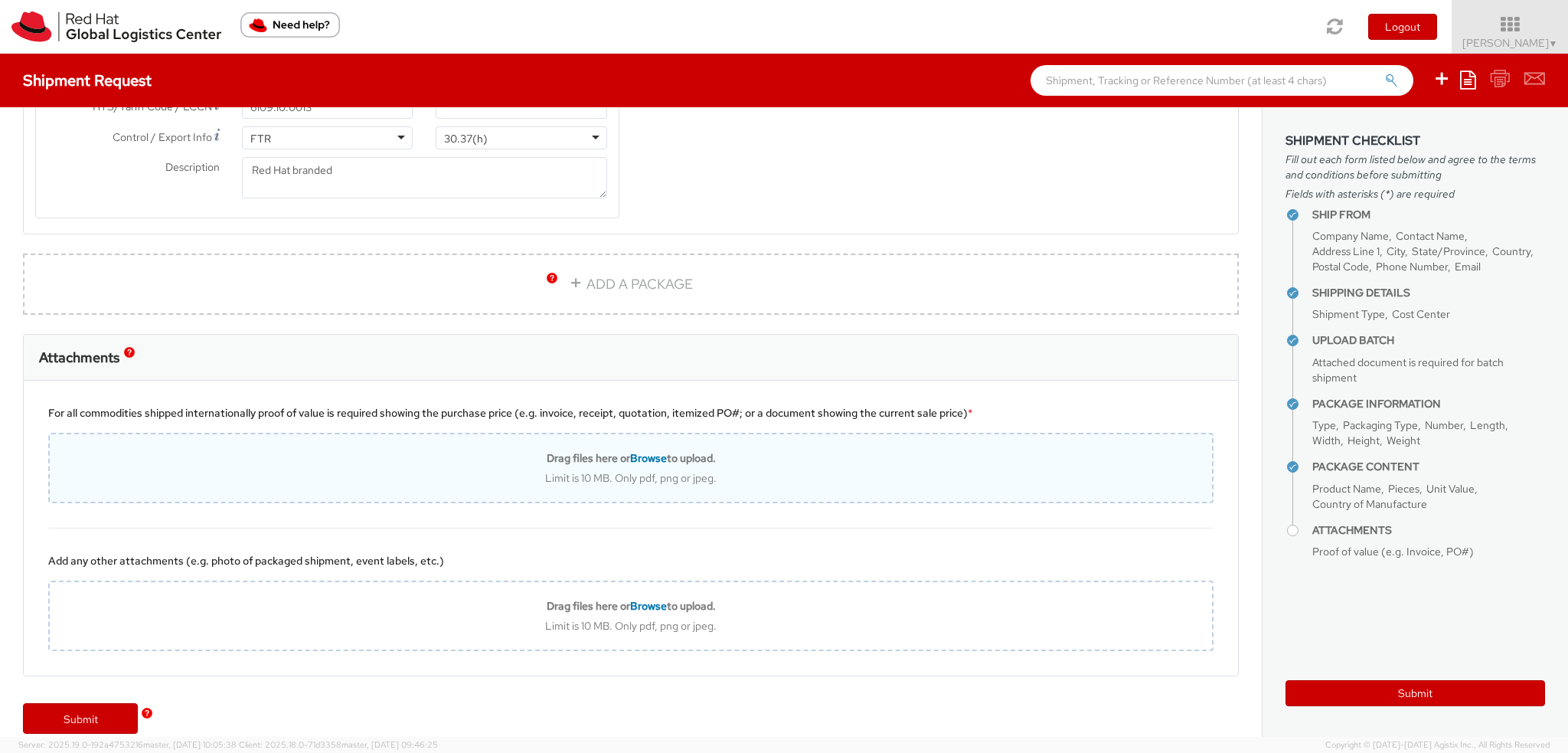
type input "6211.32"
click at [628, 455] on b "Drag files here or Browse to upload." at bounding box center [631, 458] width 169 height 14
type input "C:\fakepath\ProjectConfirmation-40180086.pdf"
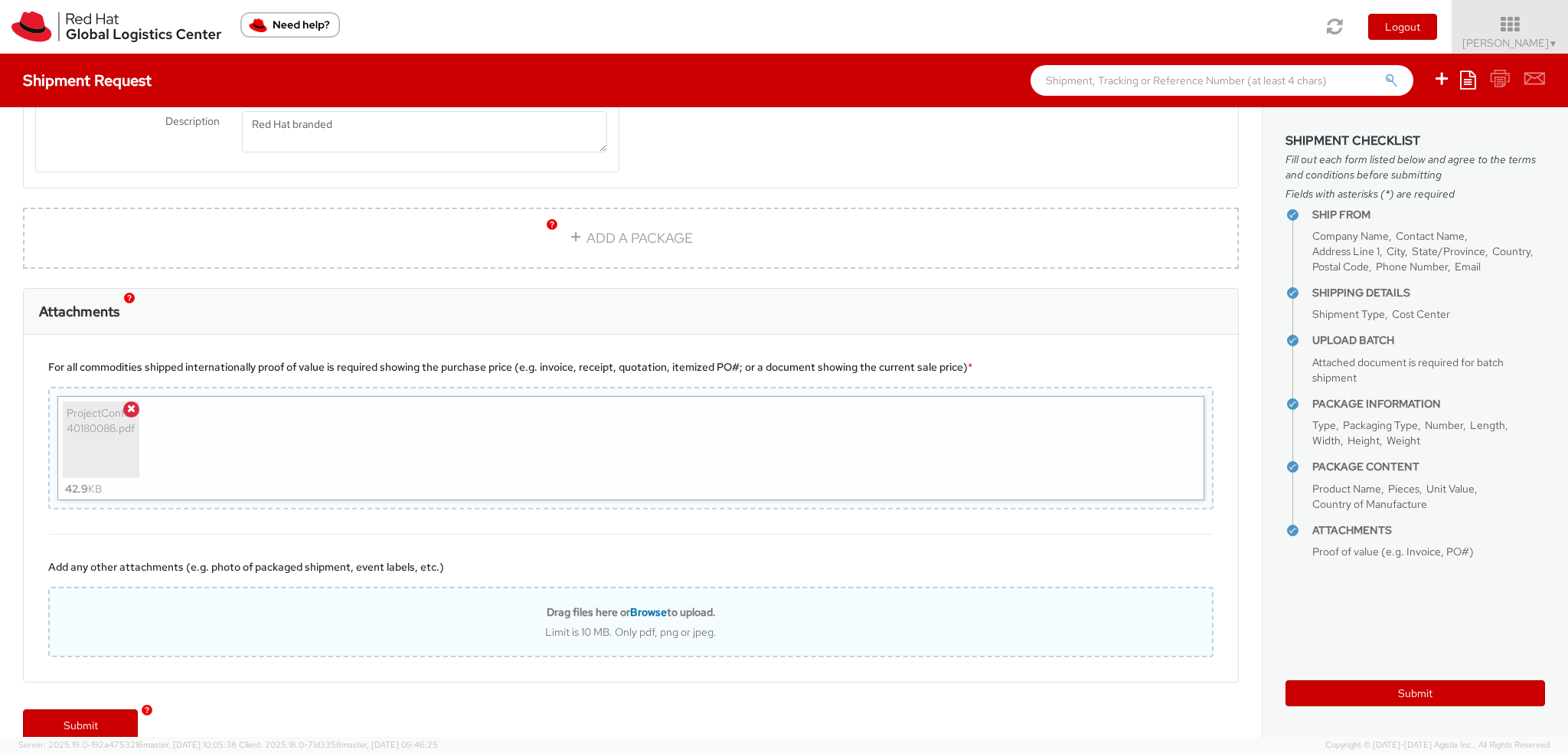
scroll to position [1965, 0]
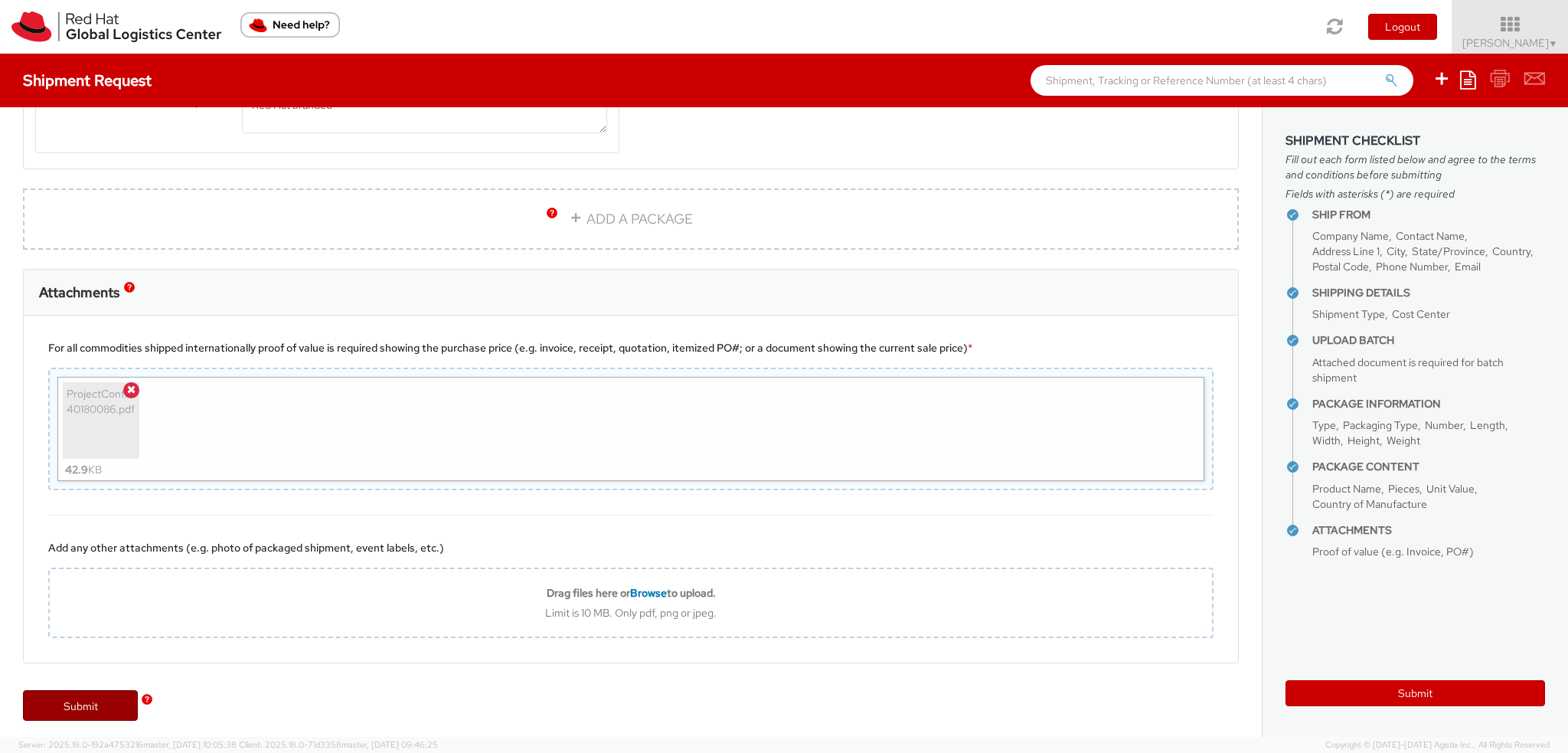
click at [86, 698] on link "Submit" at bounding box center [80, 706] width 115 height 31
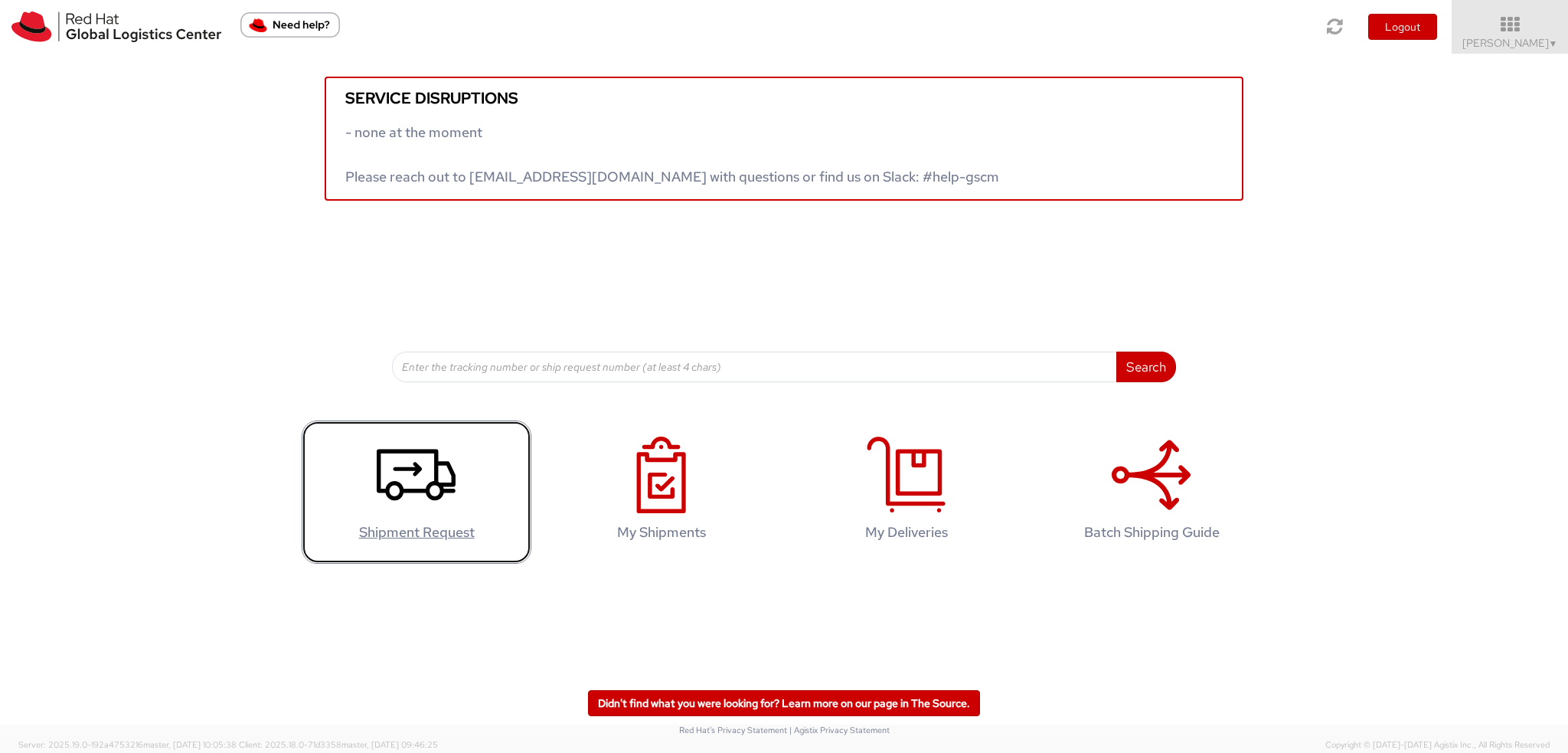
click at [417, 472] on use at bounding box center [417, 474] width 79 height 51
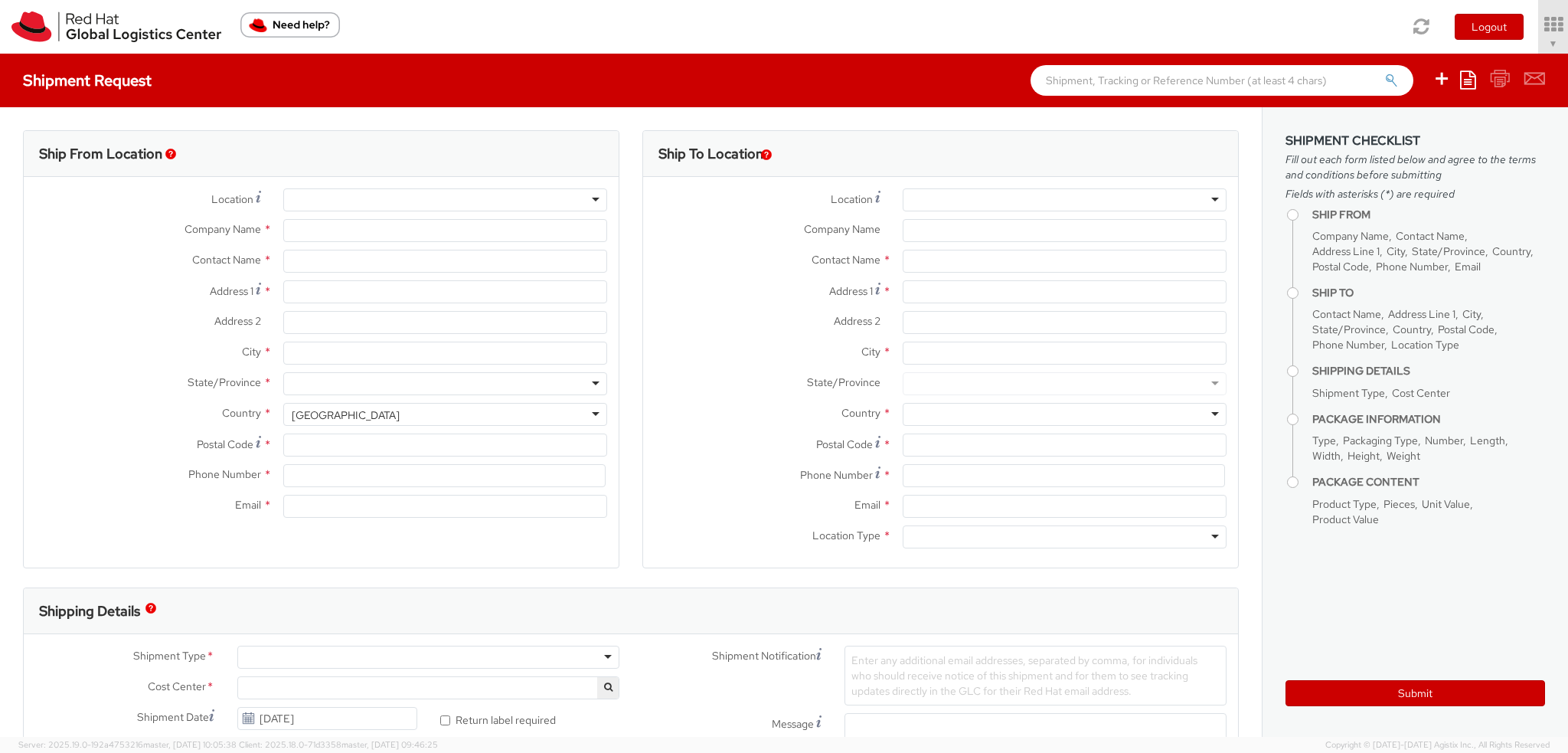
type input "Red Hat, Inc."
type input "[PERSON_NAME]"
type input "[STREET_ADDRESS]"
type input "RALEIGH"
type input "27601"
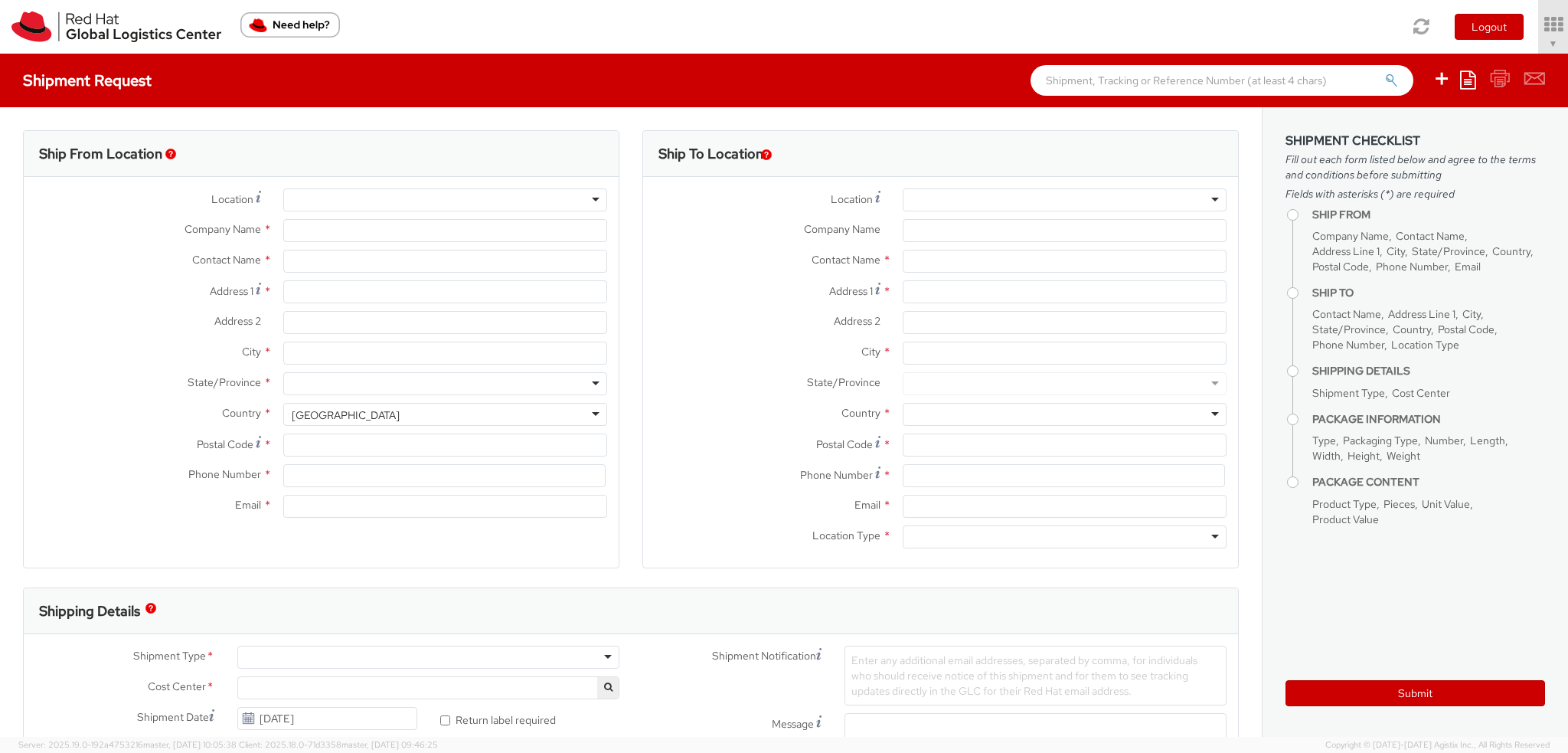
type input "19193013123"
type input "[EMAIL_ADDRESS][DOMAIN_NAME]"
select select "901"
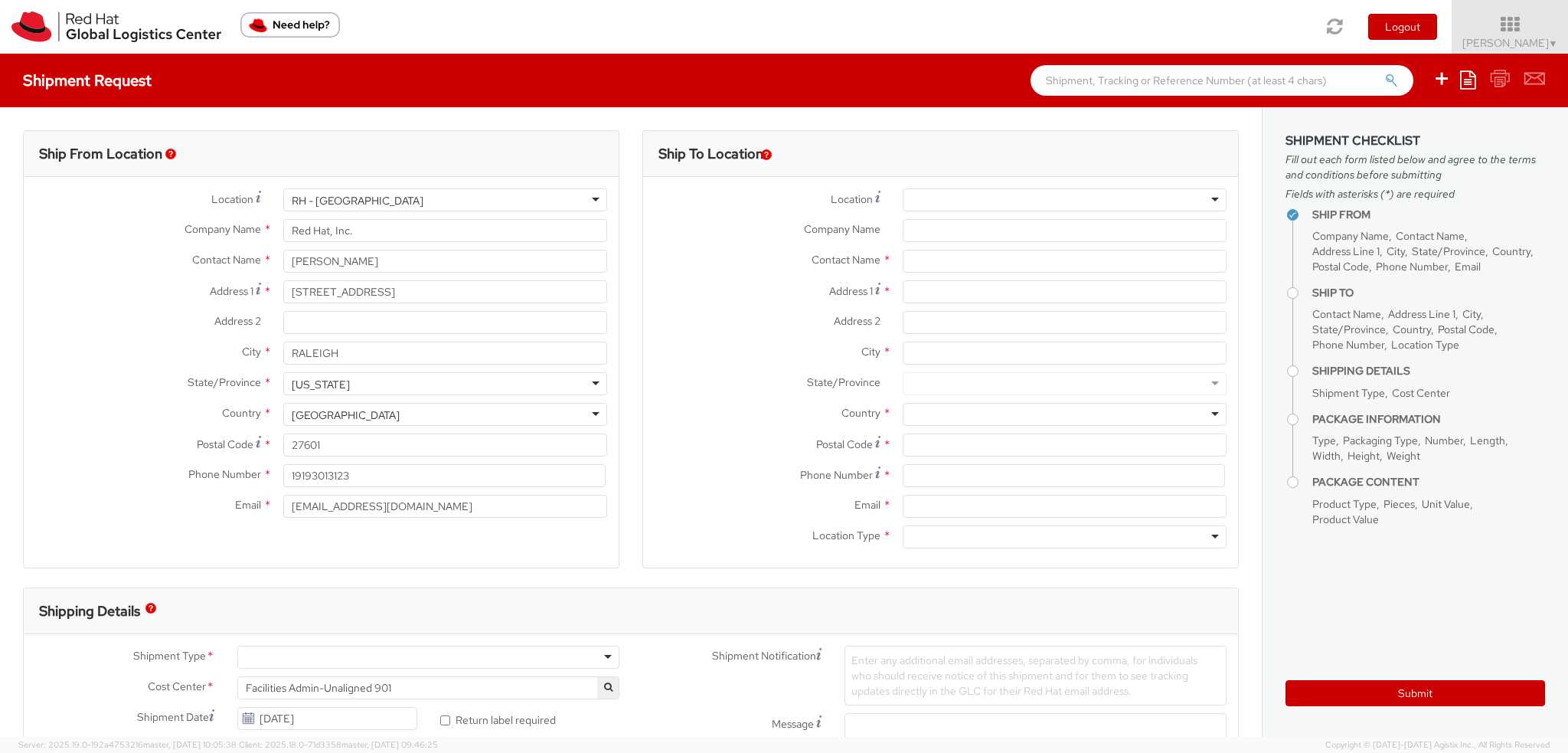
select select
click at [1461, 75] on icon at bounding box center [1468, 79] width 16 height 18
click at [1379, 130] on link "Create from template" at bounding box center [1408, 128] width 134 height 20
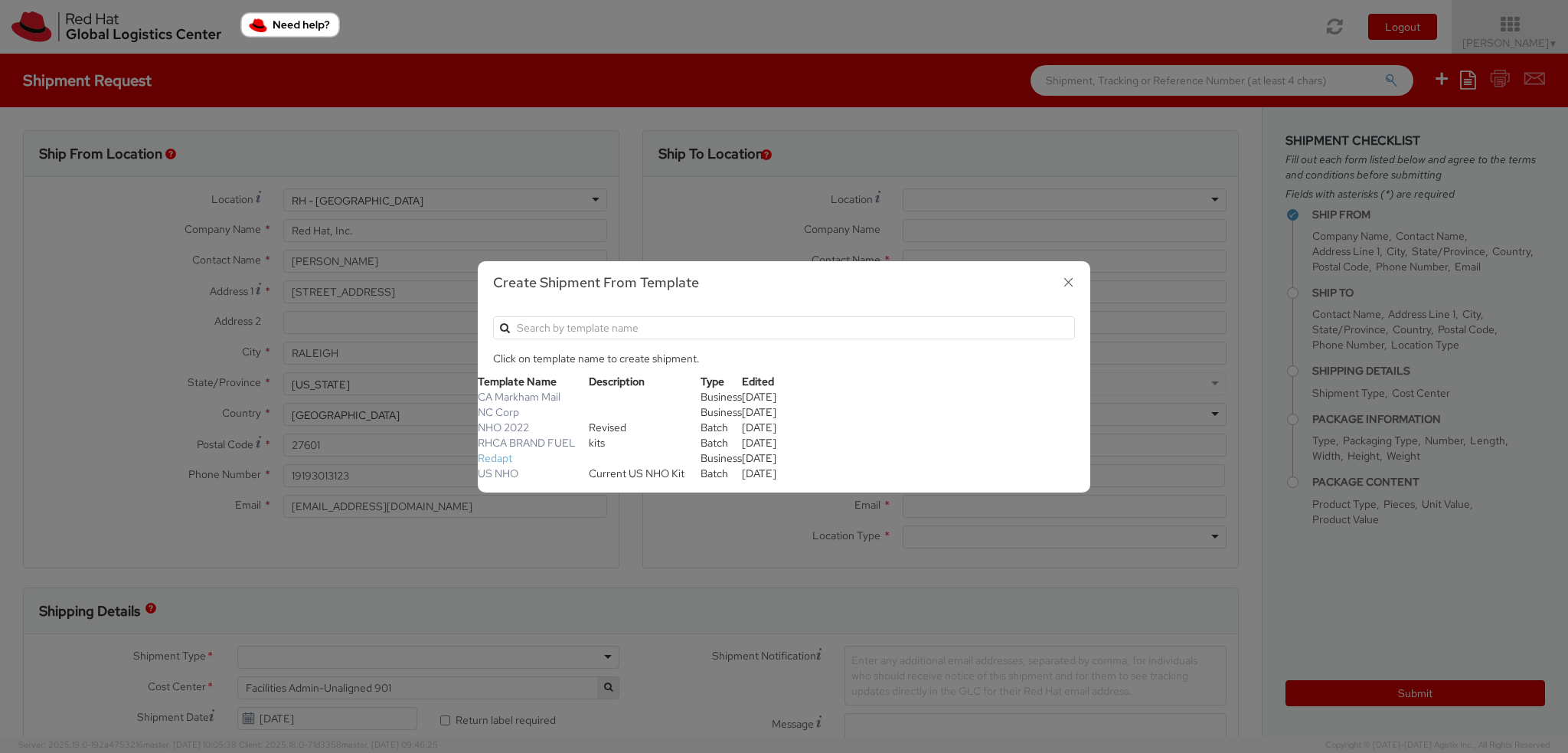
click at [506, 462] on link "Redapt" at bounding box center [495, 458] width 35 height 14
type input "Redapt"
type input "[PERSON_NAME]"
type input "[STREET_ADDRESS]"
type input "[GEOGRAPHIC_DATA]"
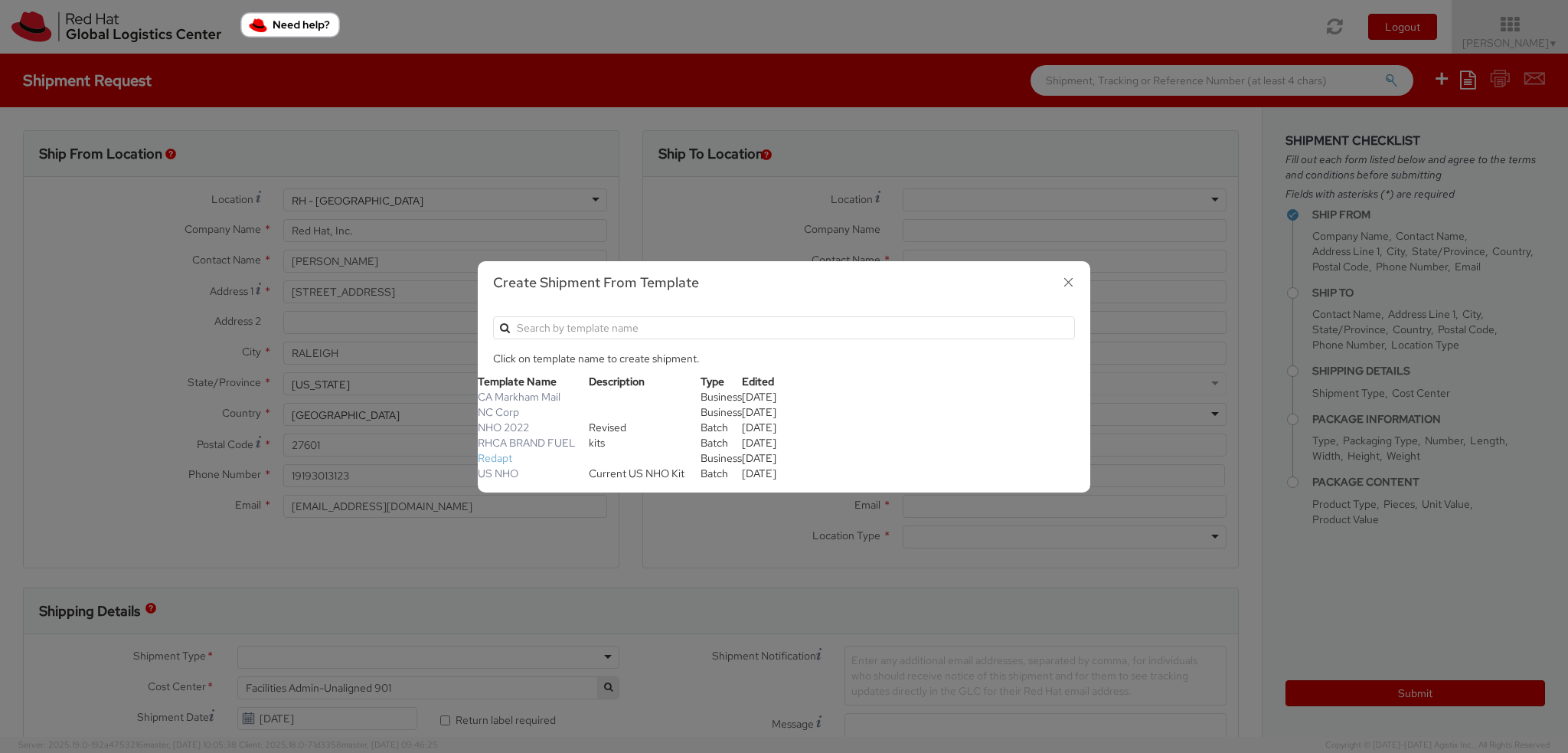
type input "98072"
type input "[PHONE_NUMBER]"
type input "Red Hat, Inc."
type input "[PERSON_NAME]-Consolidated"
type input "[STREET_ADDRESS]"
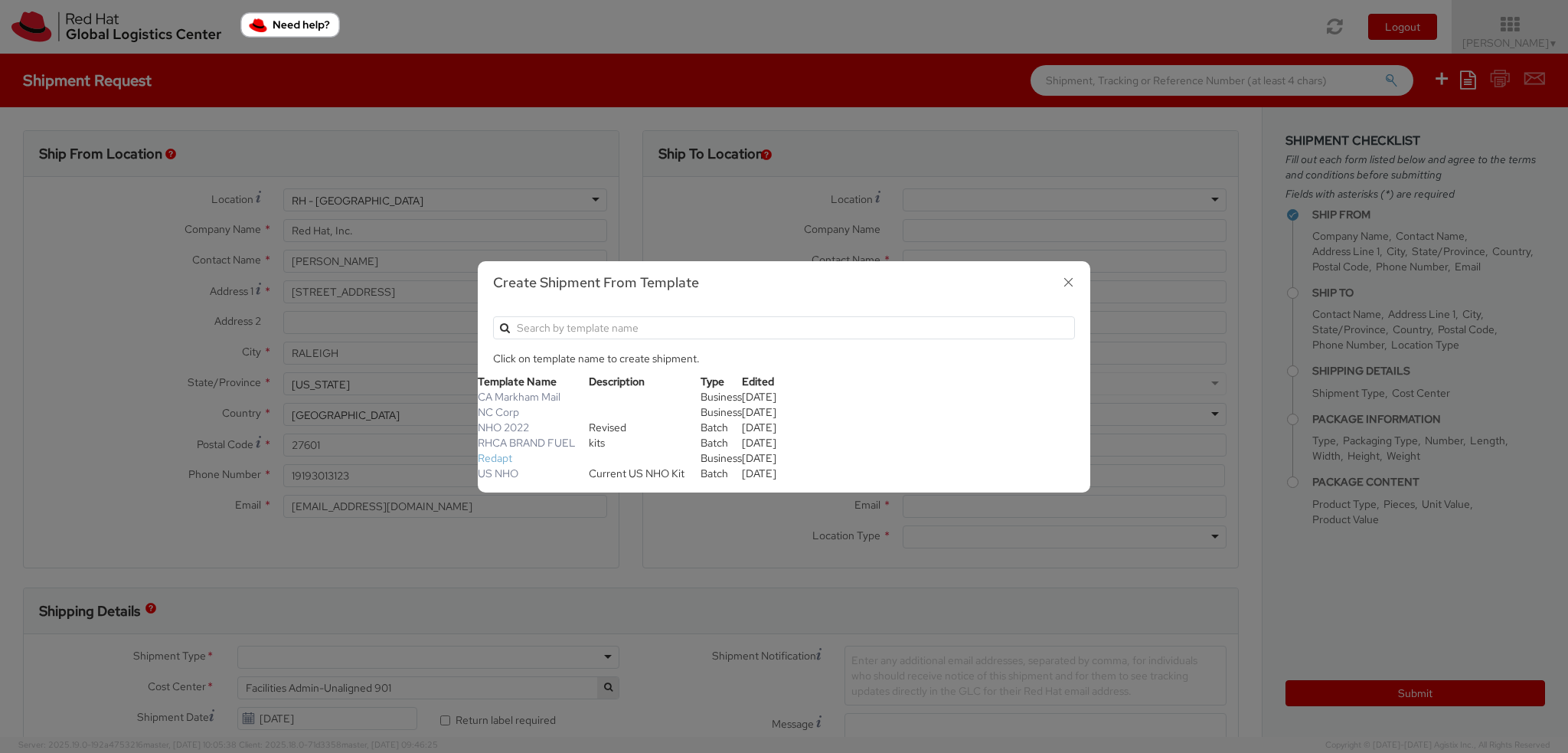
type input "WESTFORD"
type input "[PHONE_NUMBER]"
select select
type input "1"
type input "56"
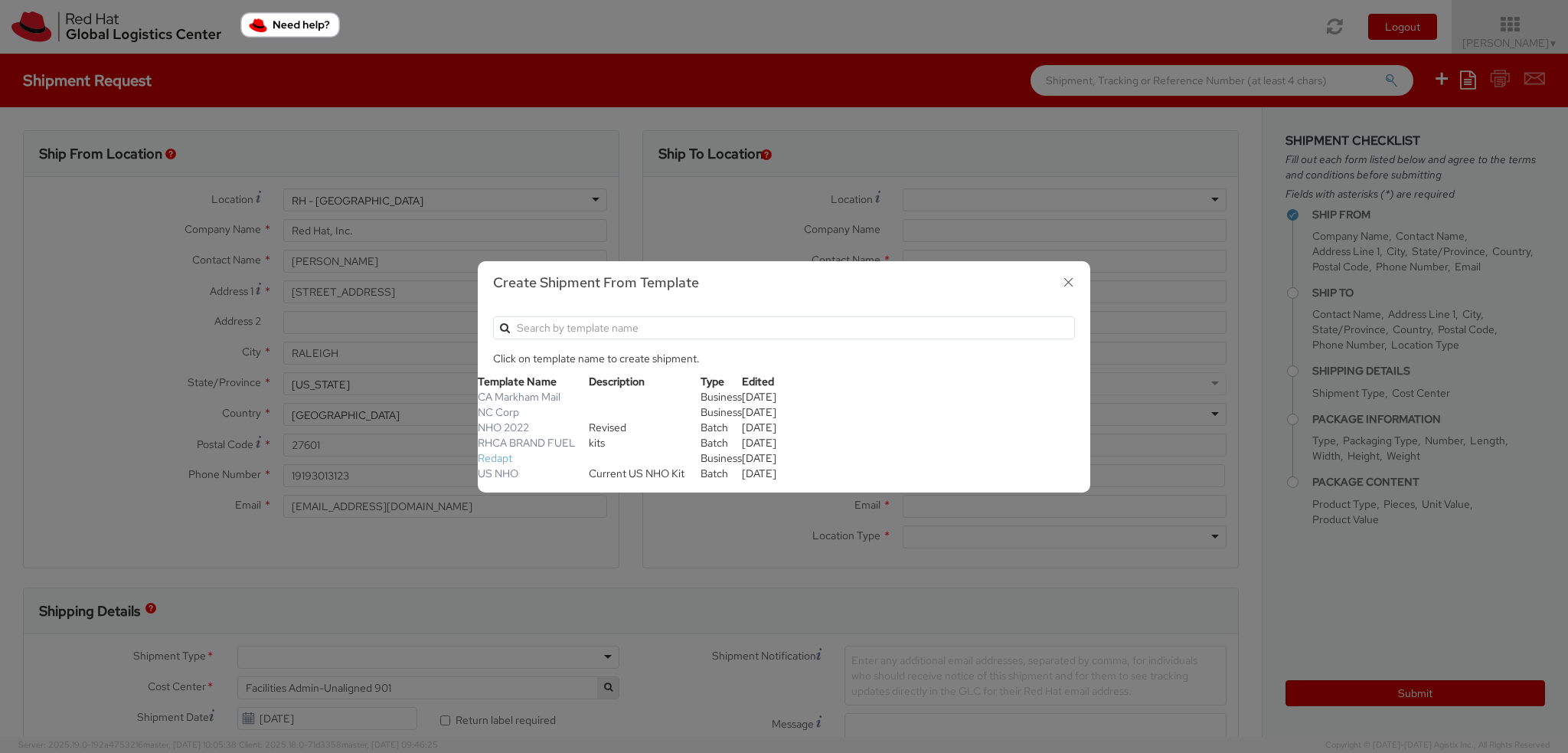
type input "45"
type input "62"
type input "600"
type input "Hardware"
select select
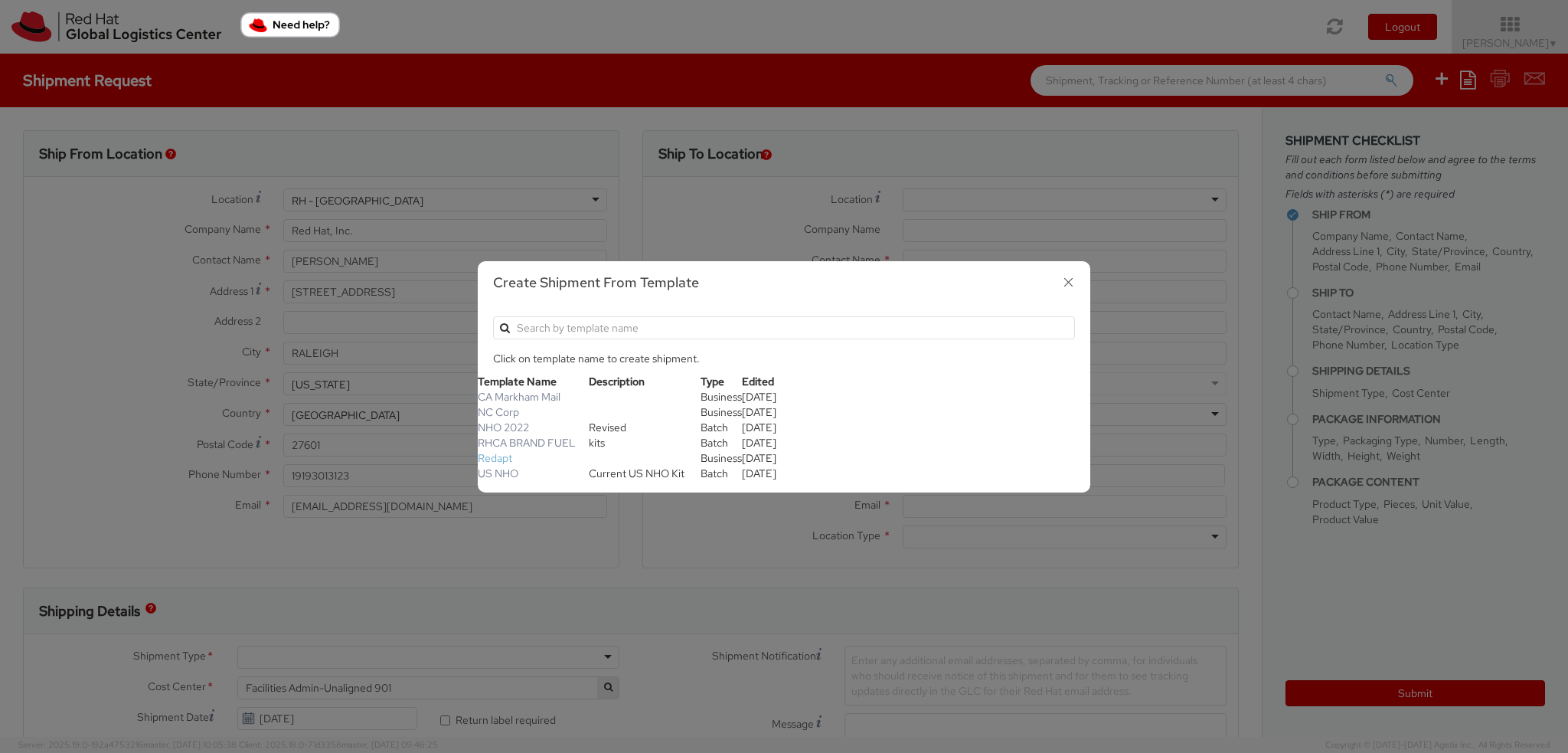
type input "201,523.00"
select select
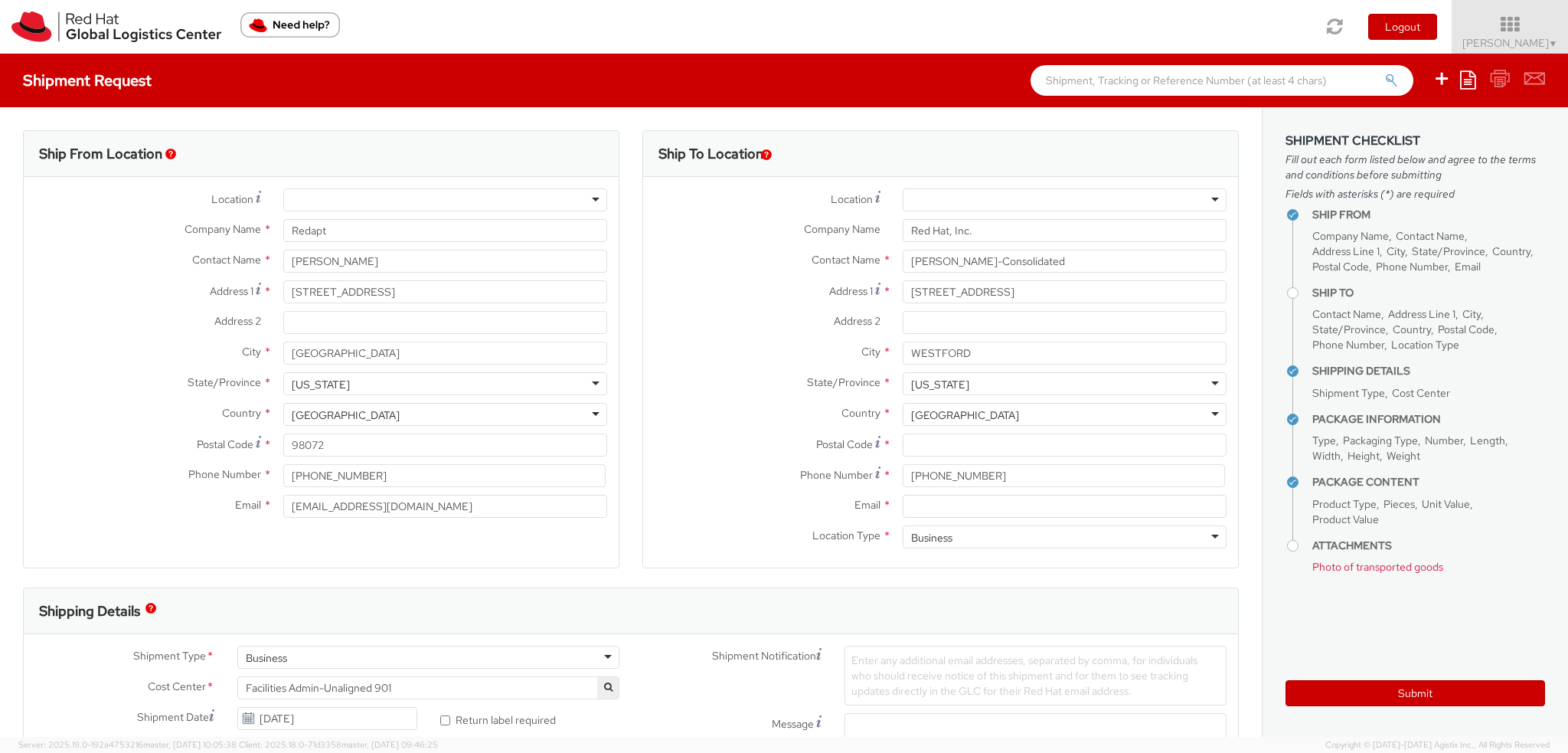
select select
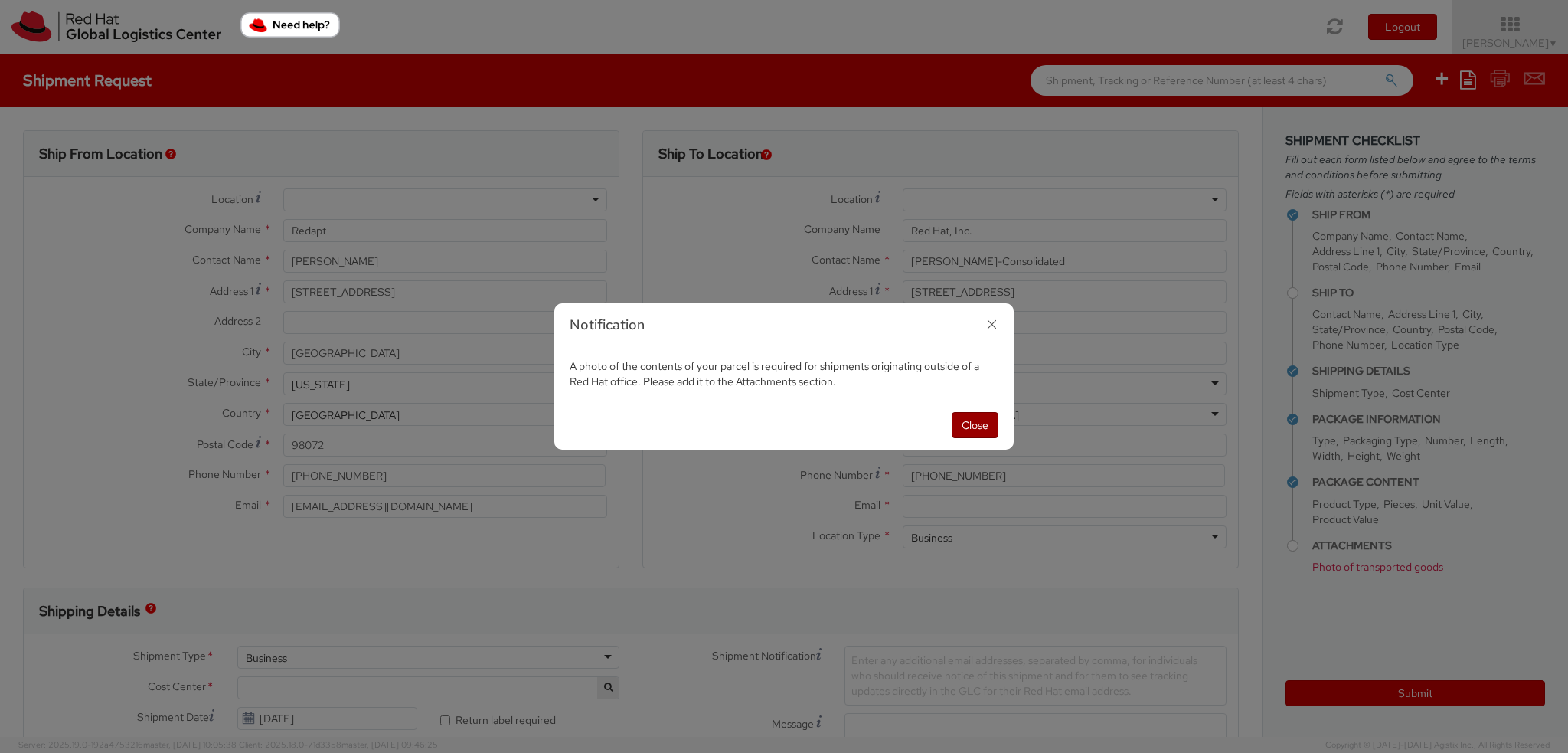
click at [960, 413] on button "Close" at bounding box center [975, 424] width 46 height 26
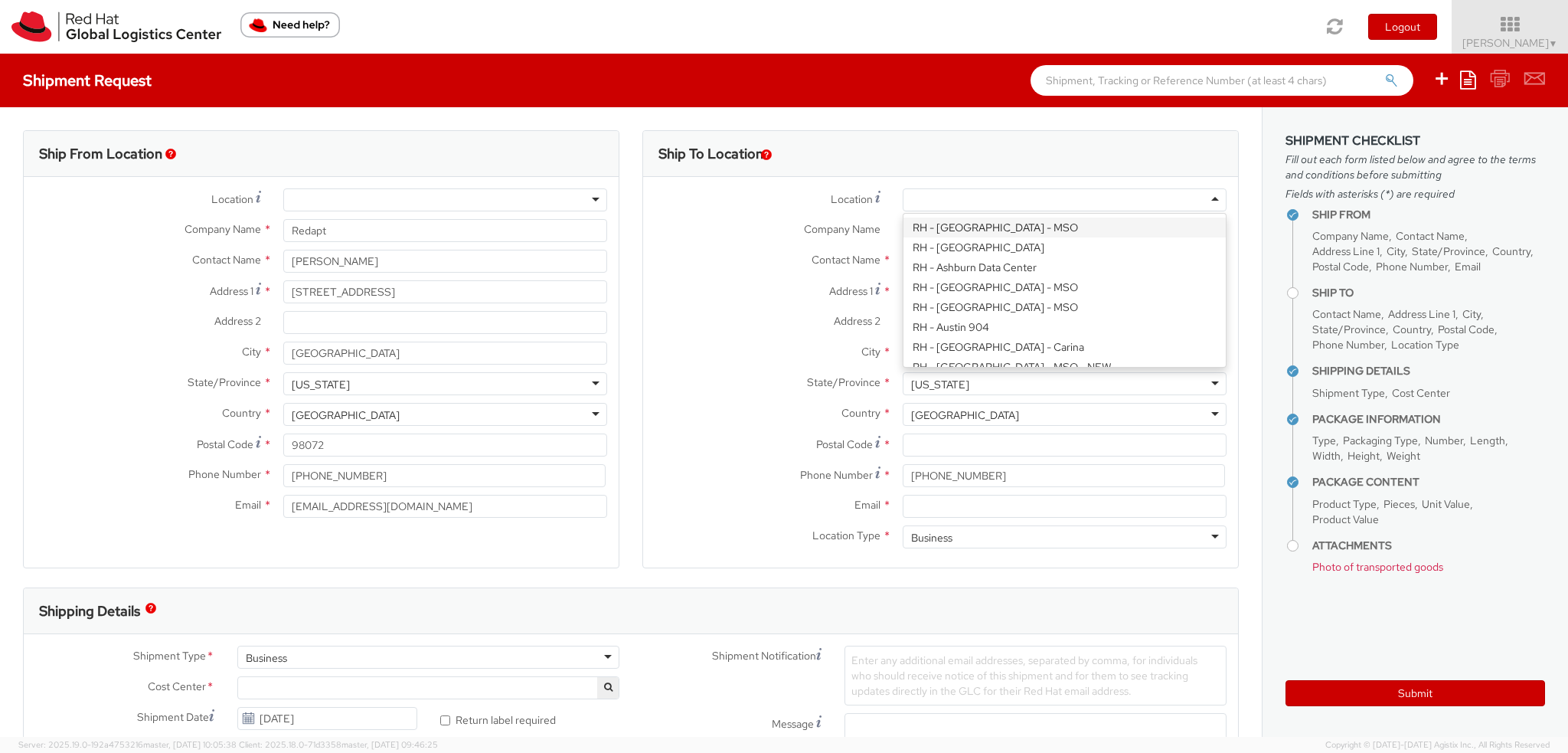
click at [1204, 194] on div at bounding box center [1064, 200] width 324 height 23
type input "Red Hat Inc."
type input "[STREET_ADDRESS][PERSON_NAME]"
type input "Suite 540"
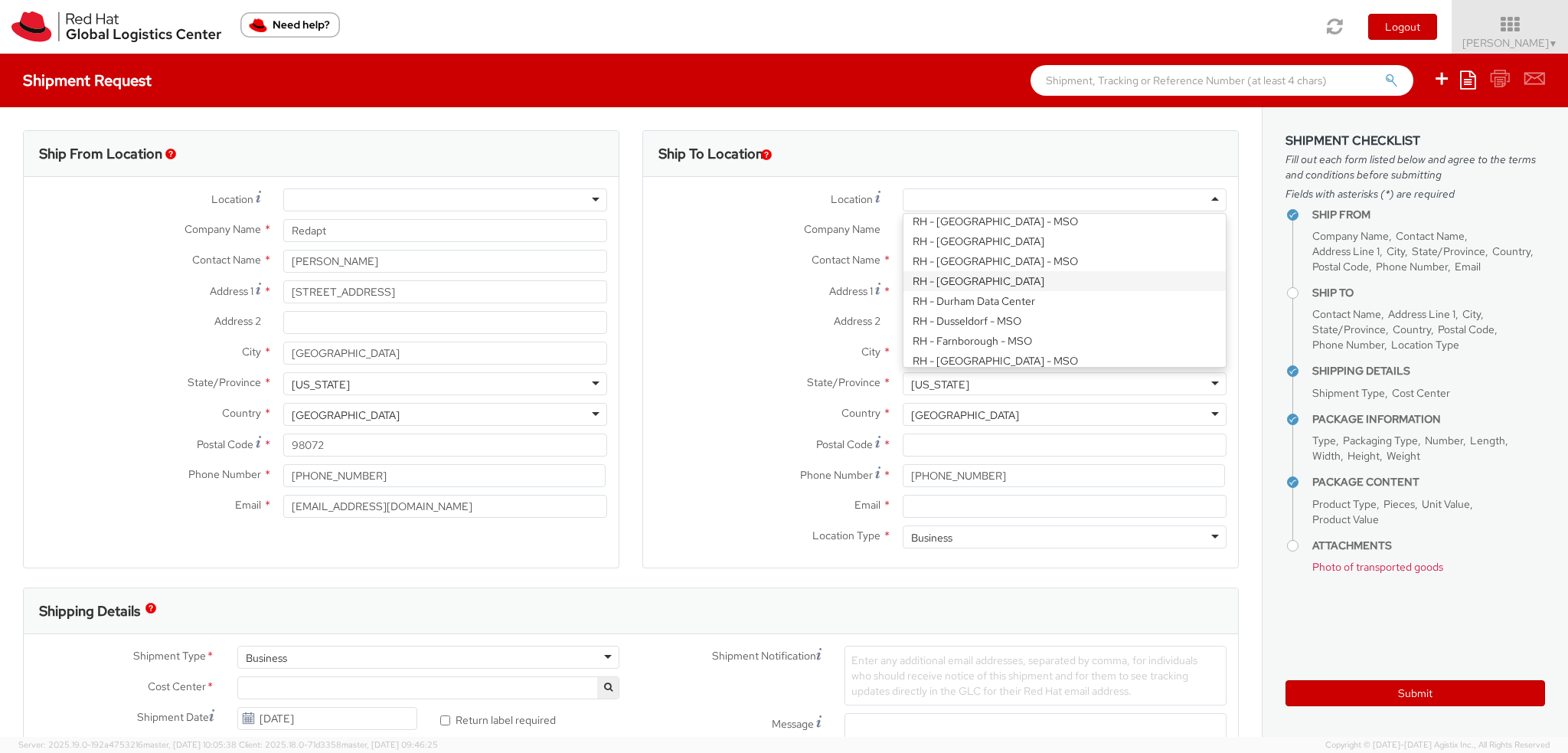
type input "[GEOGRAPHIC_DATA]"
type input "27701"
type input "[PHONE_NUMBER]"
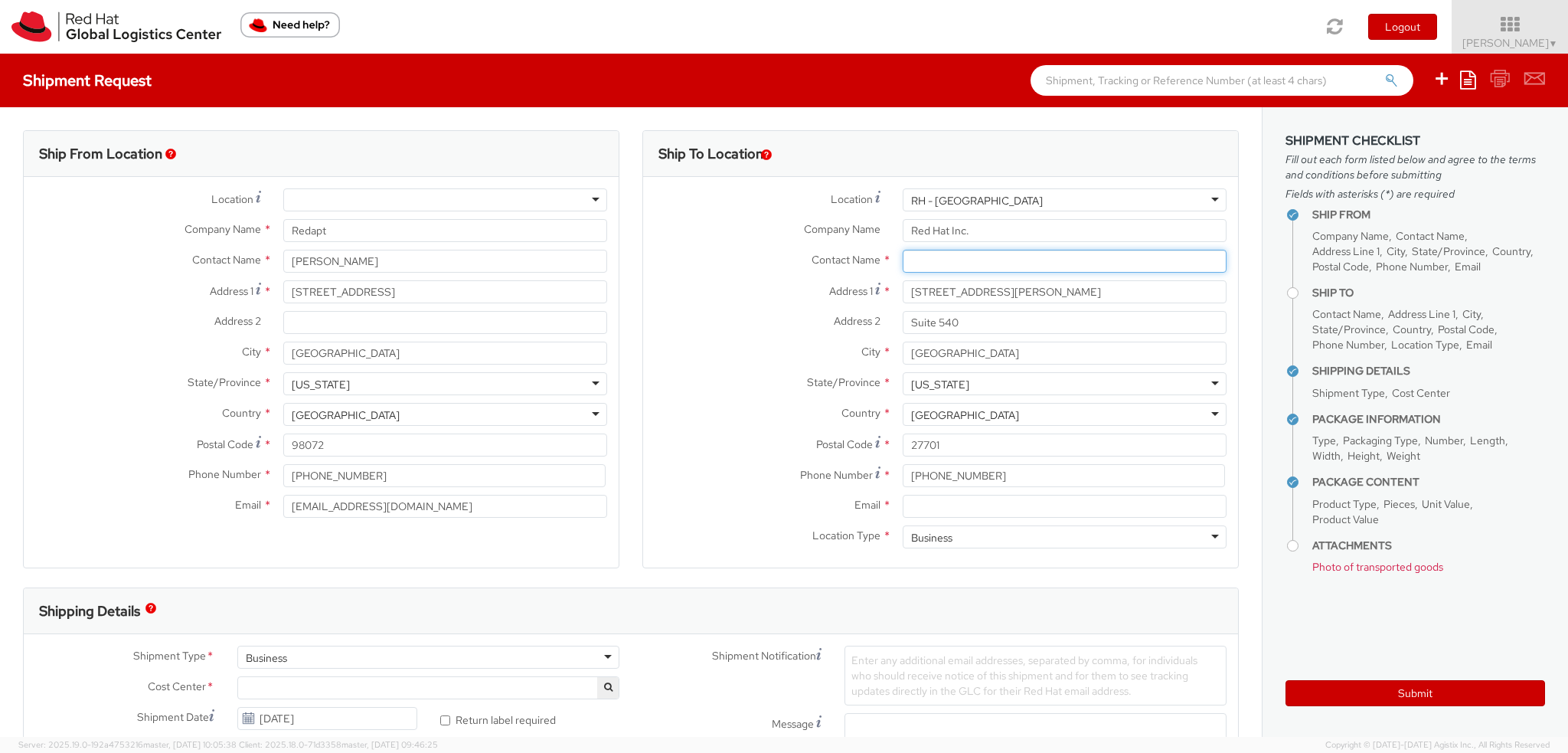
click at [944, 261] on input "text" at bounding box center [1064, 261] width 324 height 23
type input "[PERSON_NAME]"
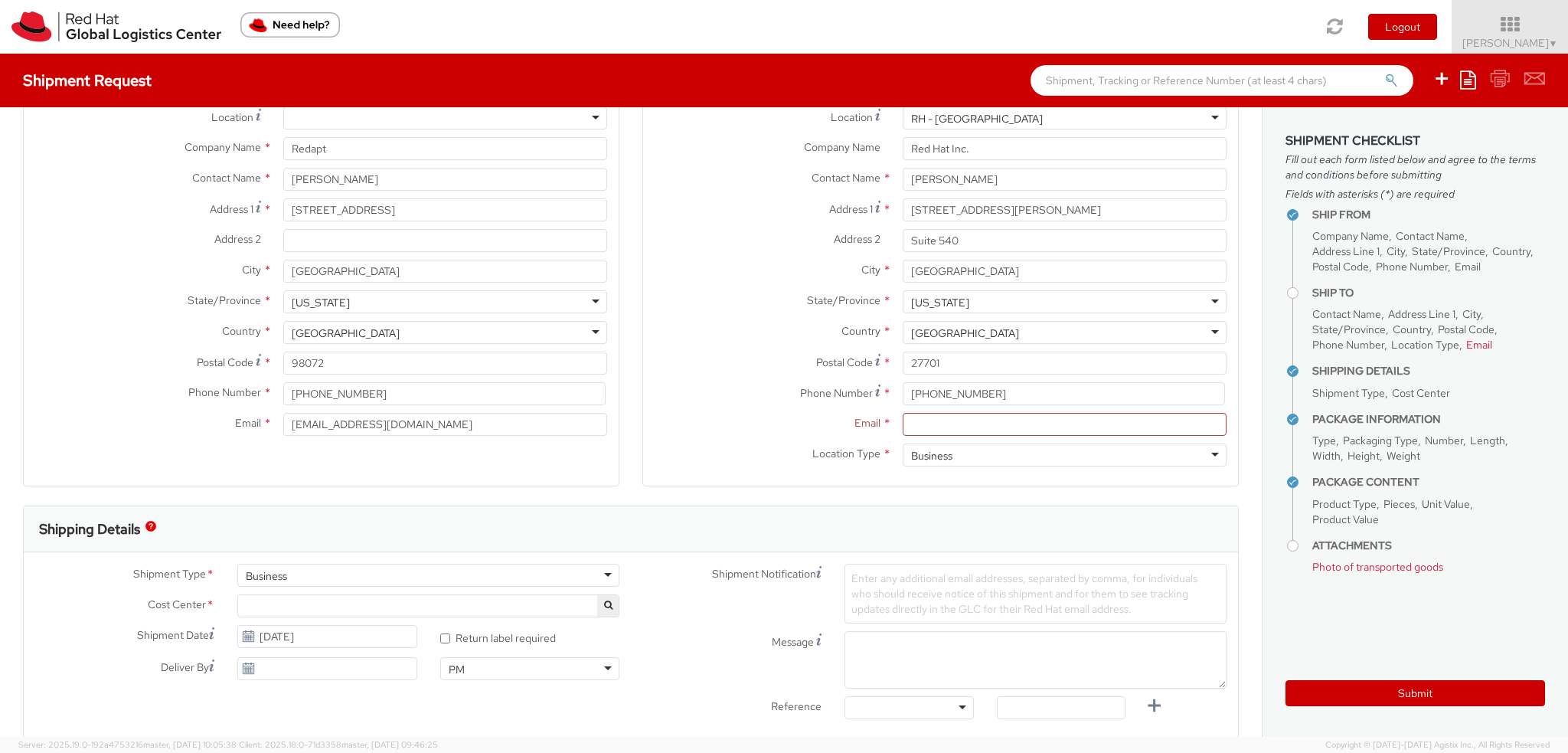
scroll to position [230, 0]
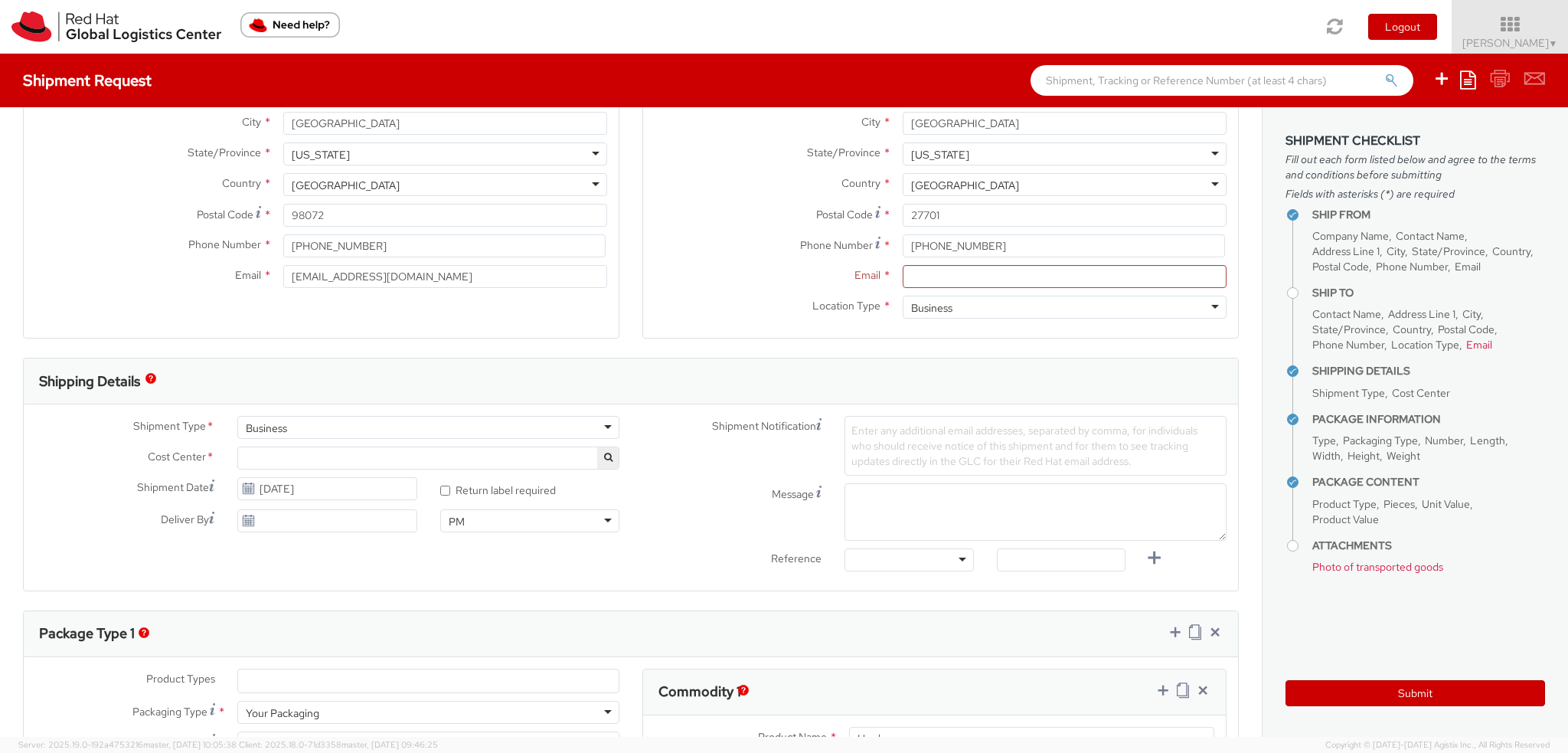
click at [331, 452] on span at bounding box center [428, 458] width 382 height 23
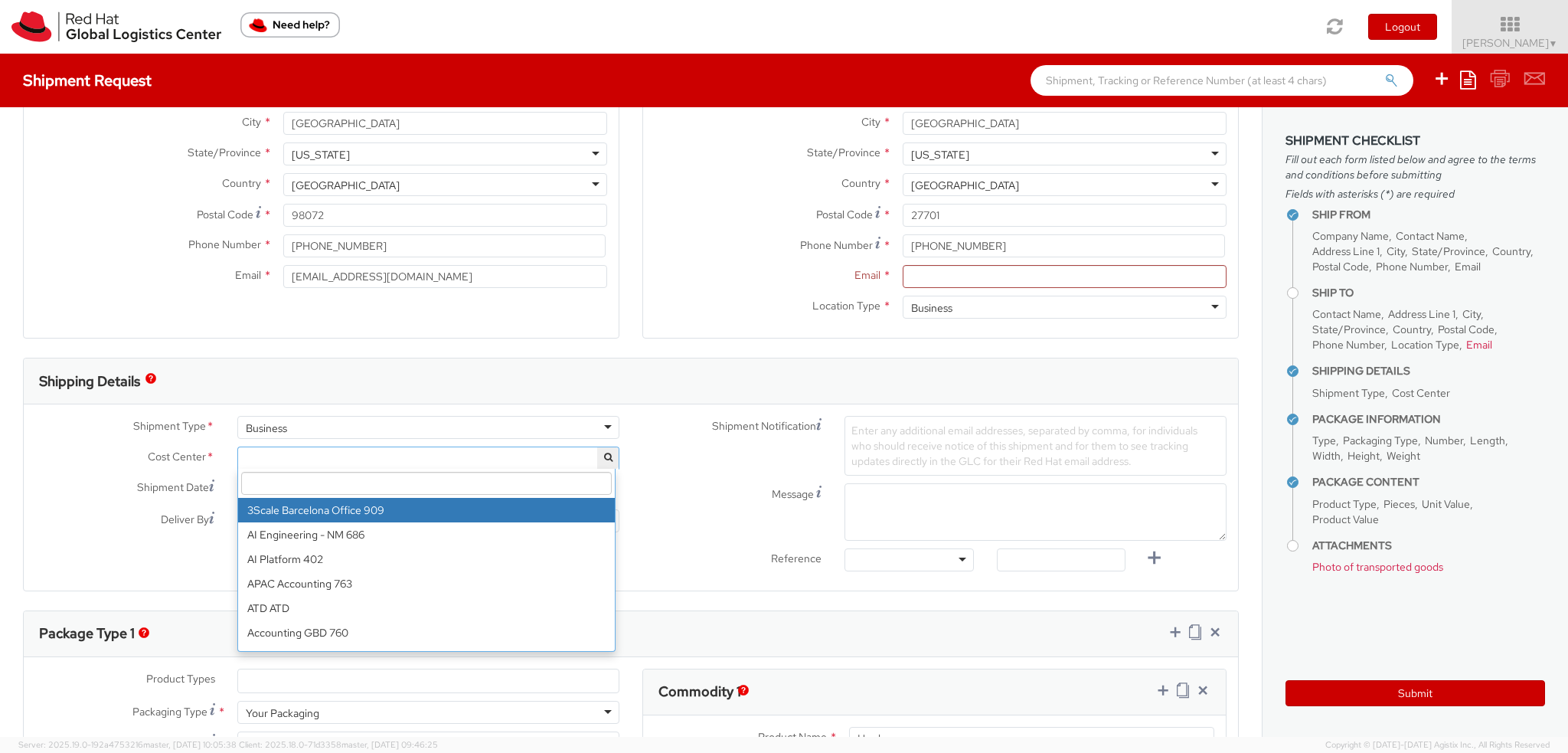
click at [297, 478] on input "search" at bounding box center [426, 483] width 370 height 23
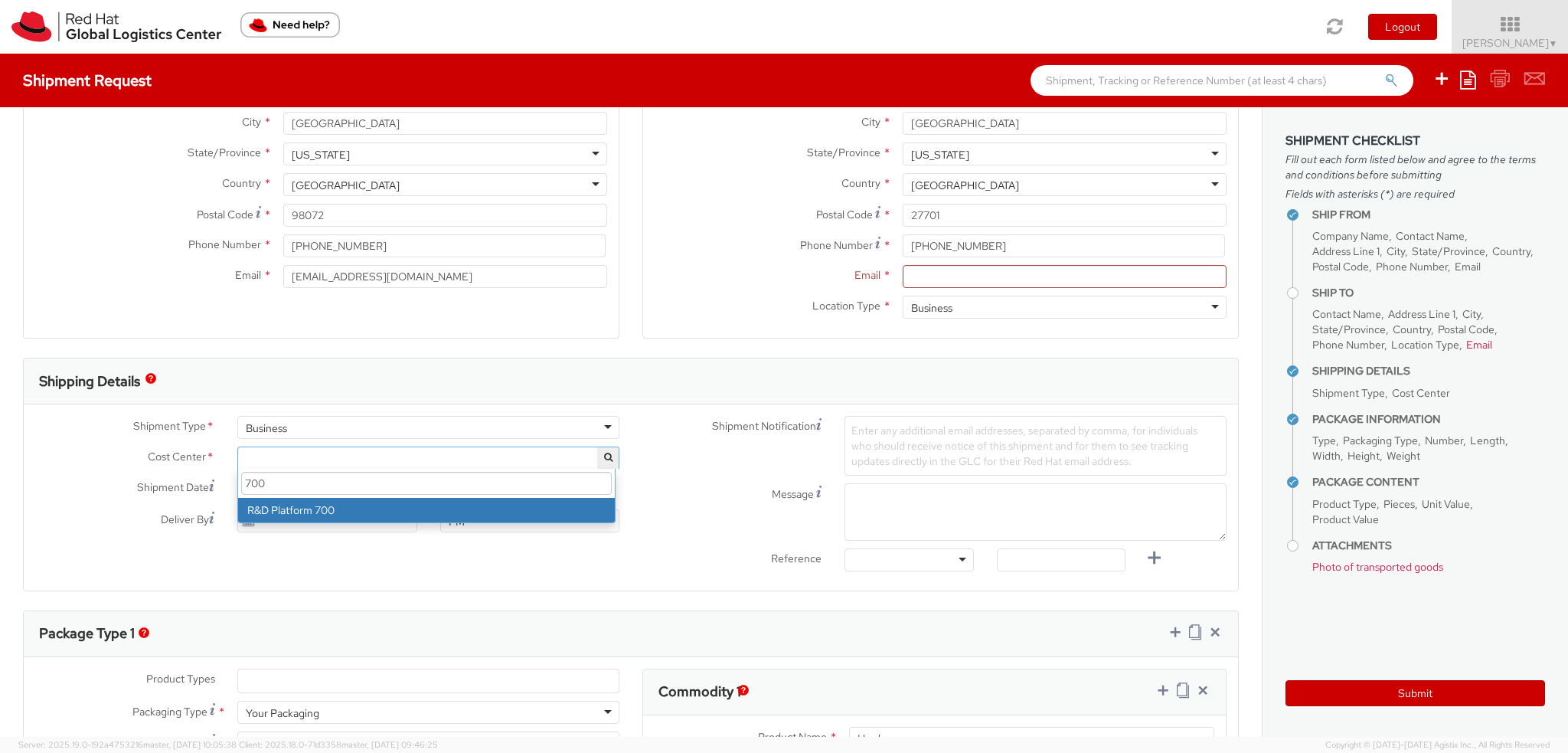
type input "700"
select select "700"
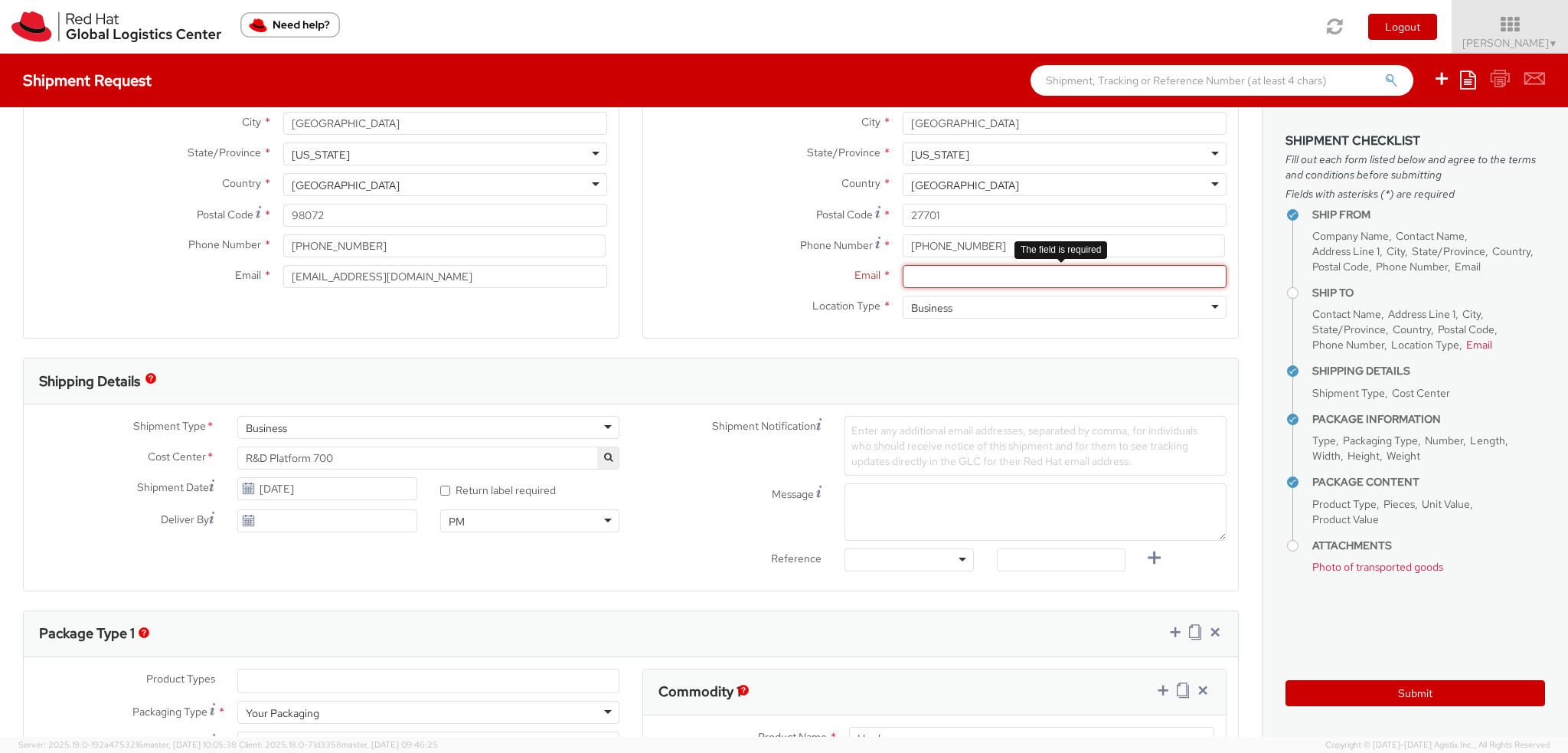
click at [903, 265] on input "Email *" at bounding box center [1064, 276] width 324 height 23
paste input "9107957402"
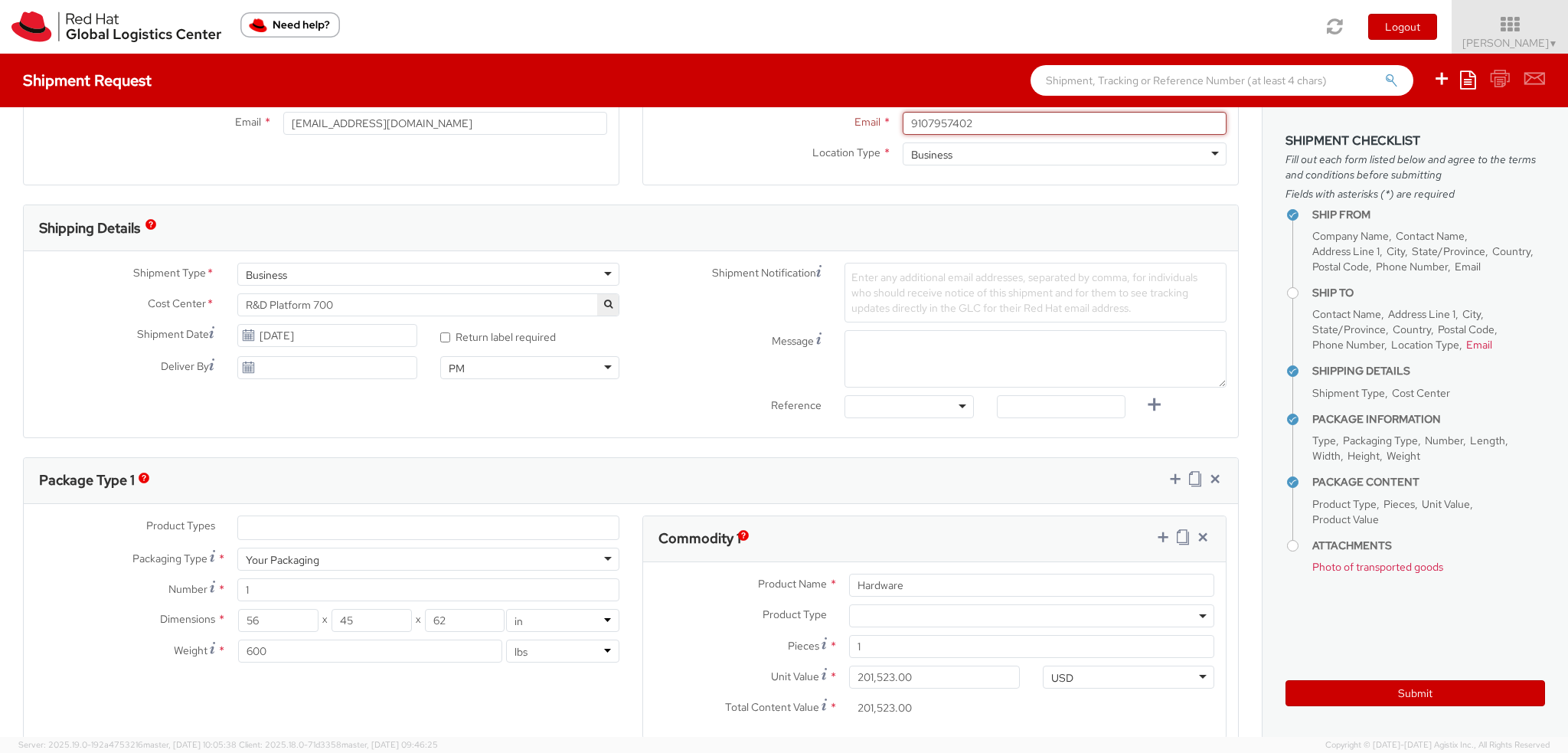
scroll to position [536, 0]
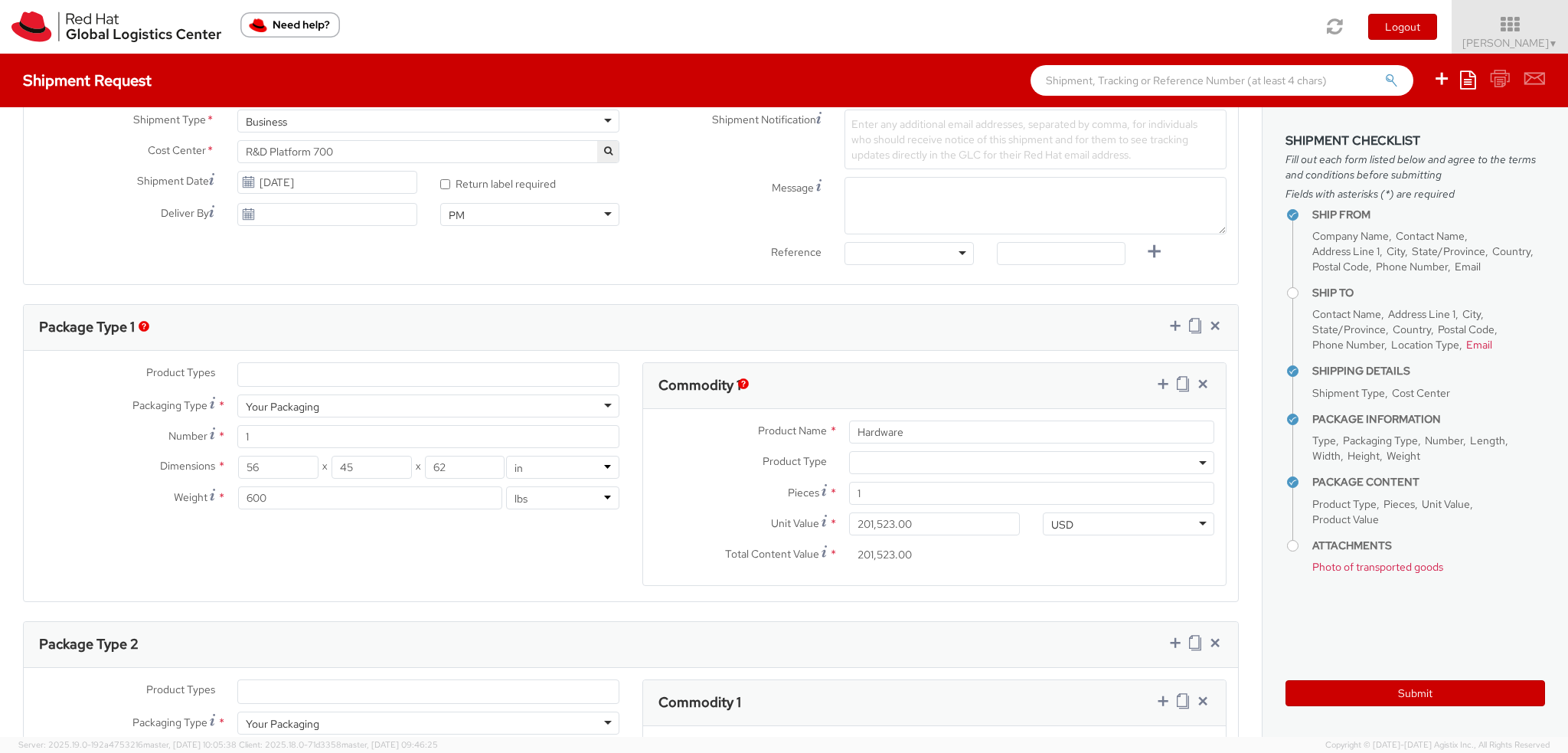
type input "9107957402"
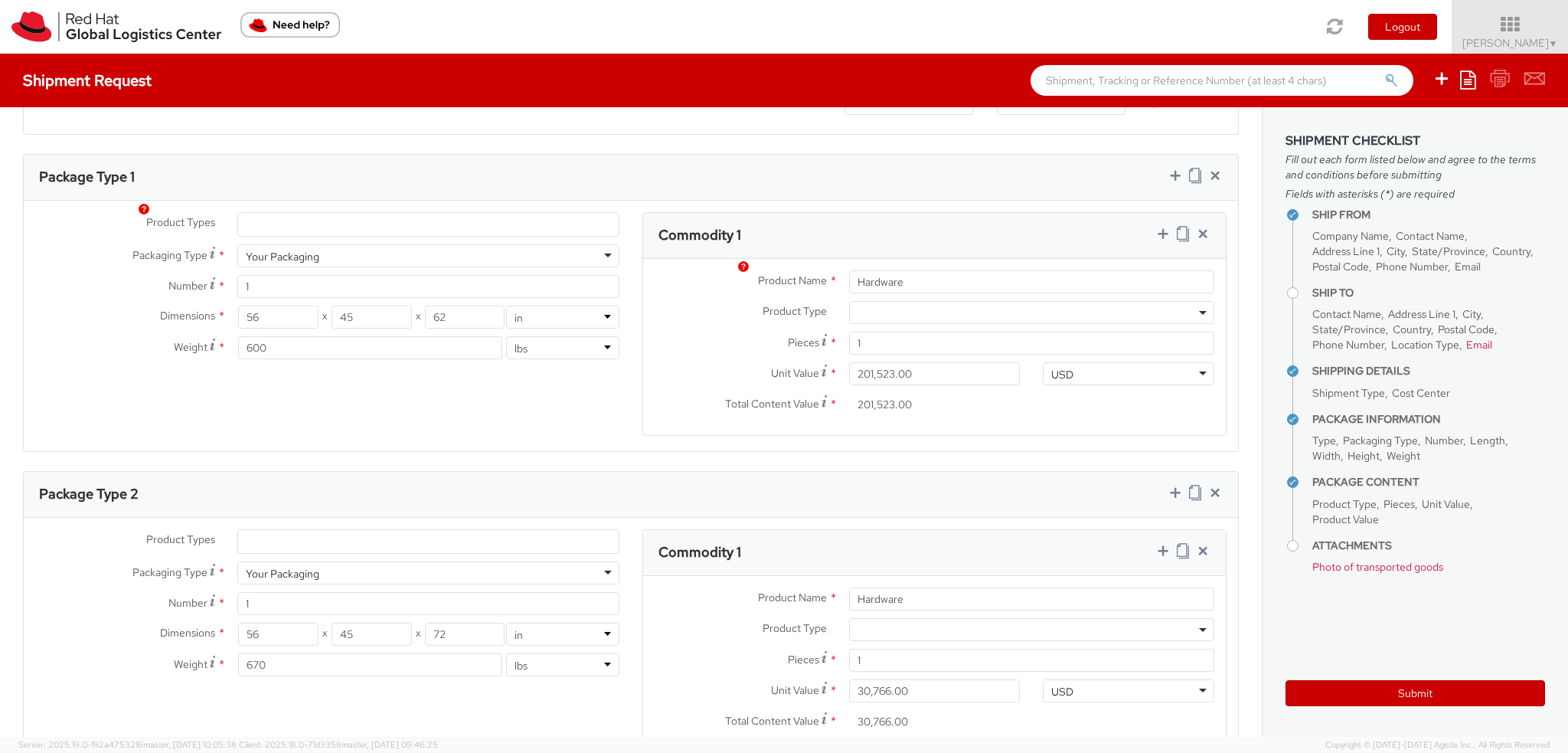
scroll to position [689, 0]
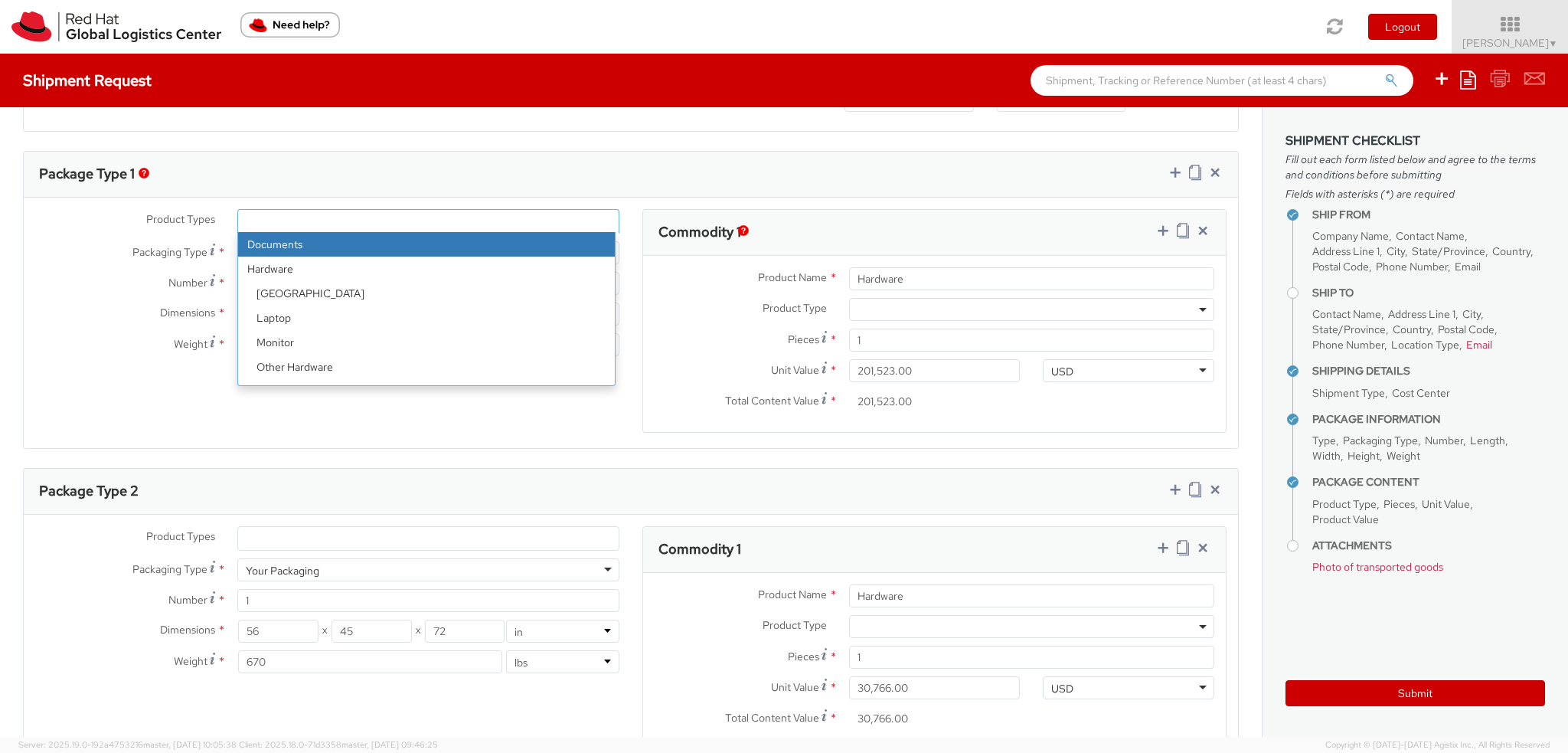
click at [304, 226] on ul at bounding box center [428, 221] width 381 height 23
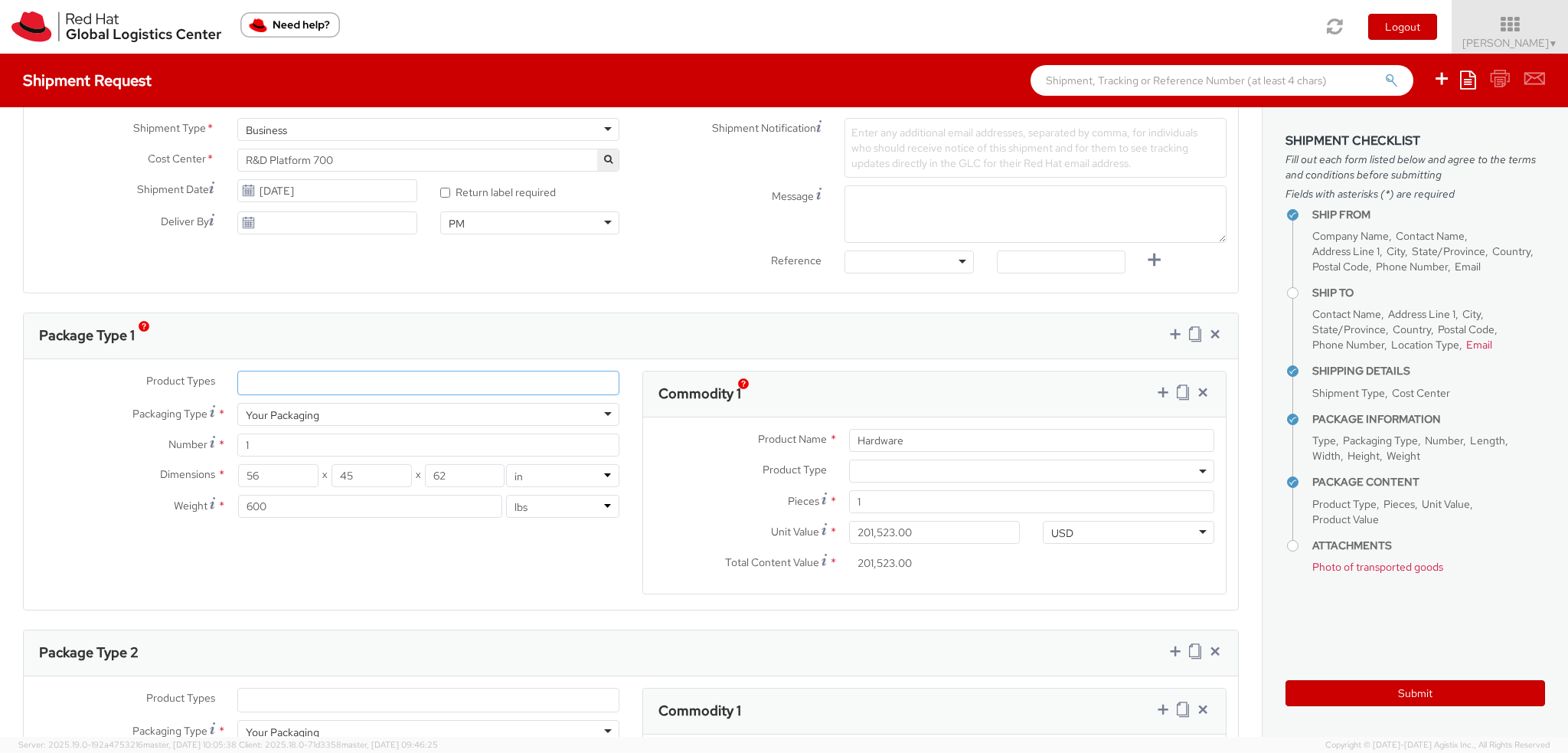
scroll to position [536, 0]
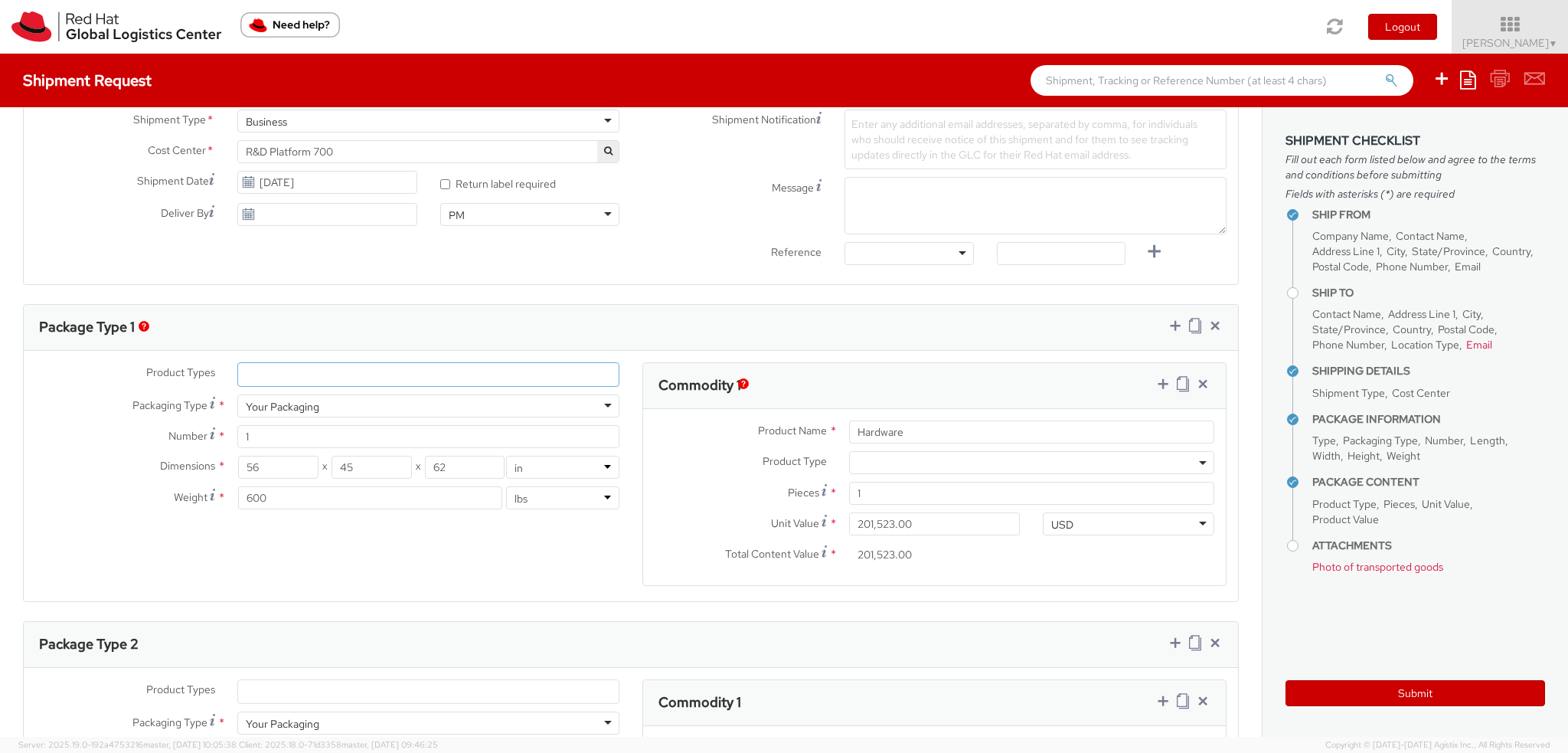
click at [296, 376] on ul at bounding box center [428, 374] width 381 height 23
type input "SSD"
click at [296, 376] on ul at bounding box center [428, 374] width 381 height 23
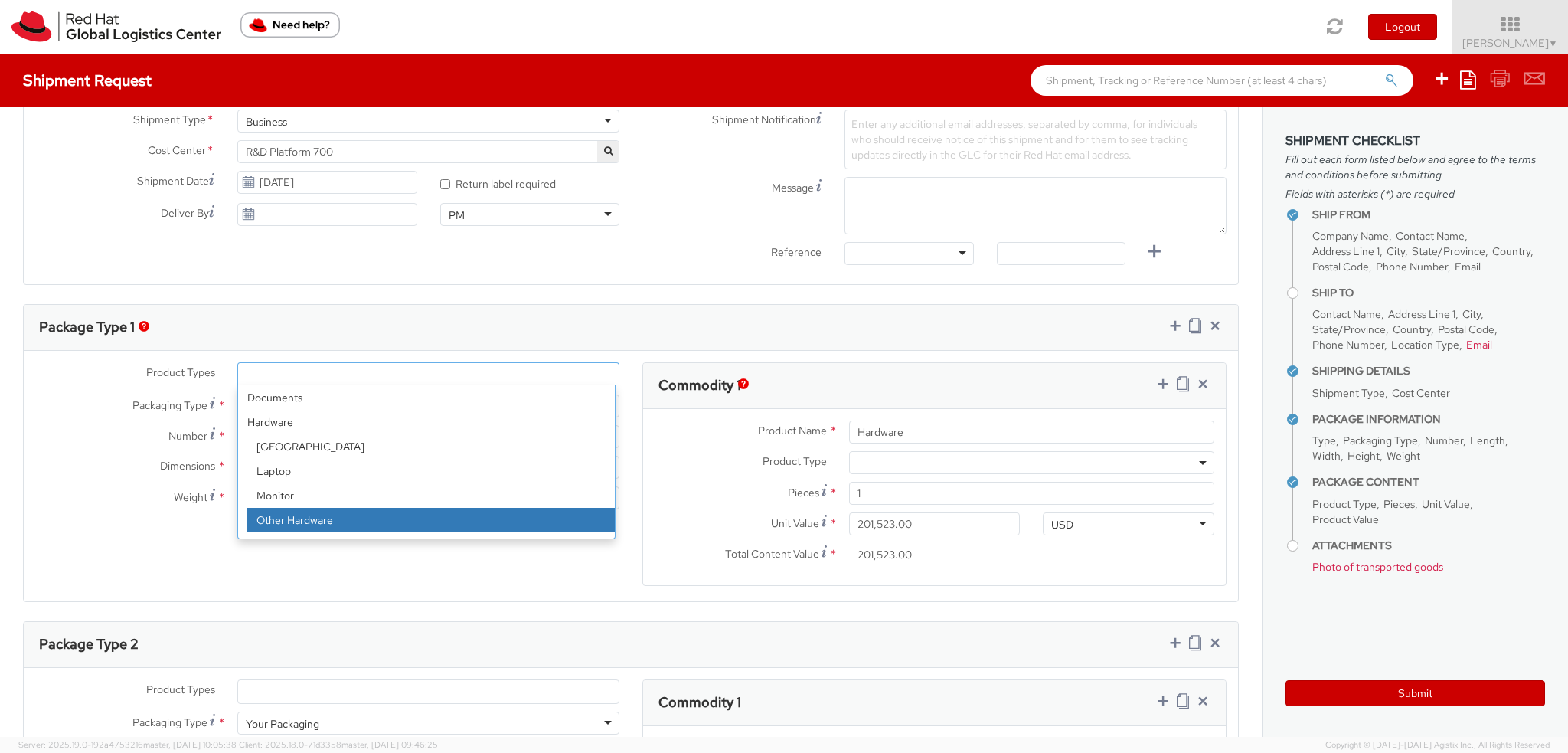
select select "HARD_OTHER"
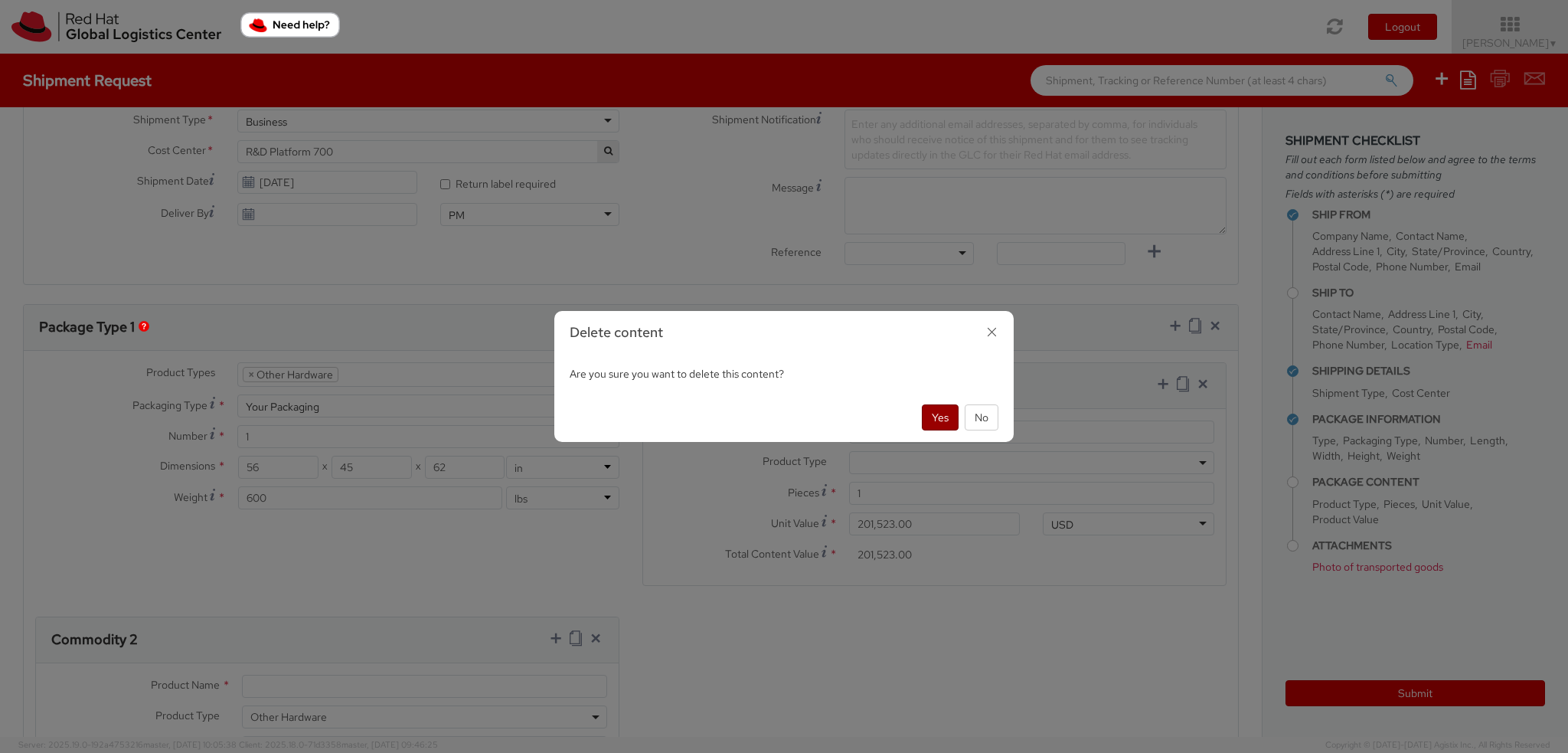
click at [944, 420] on button "Yes" at bounding box center [941, 417] width 37 height 26
select select "HARD_OTHER"
type input "0.00"
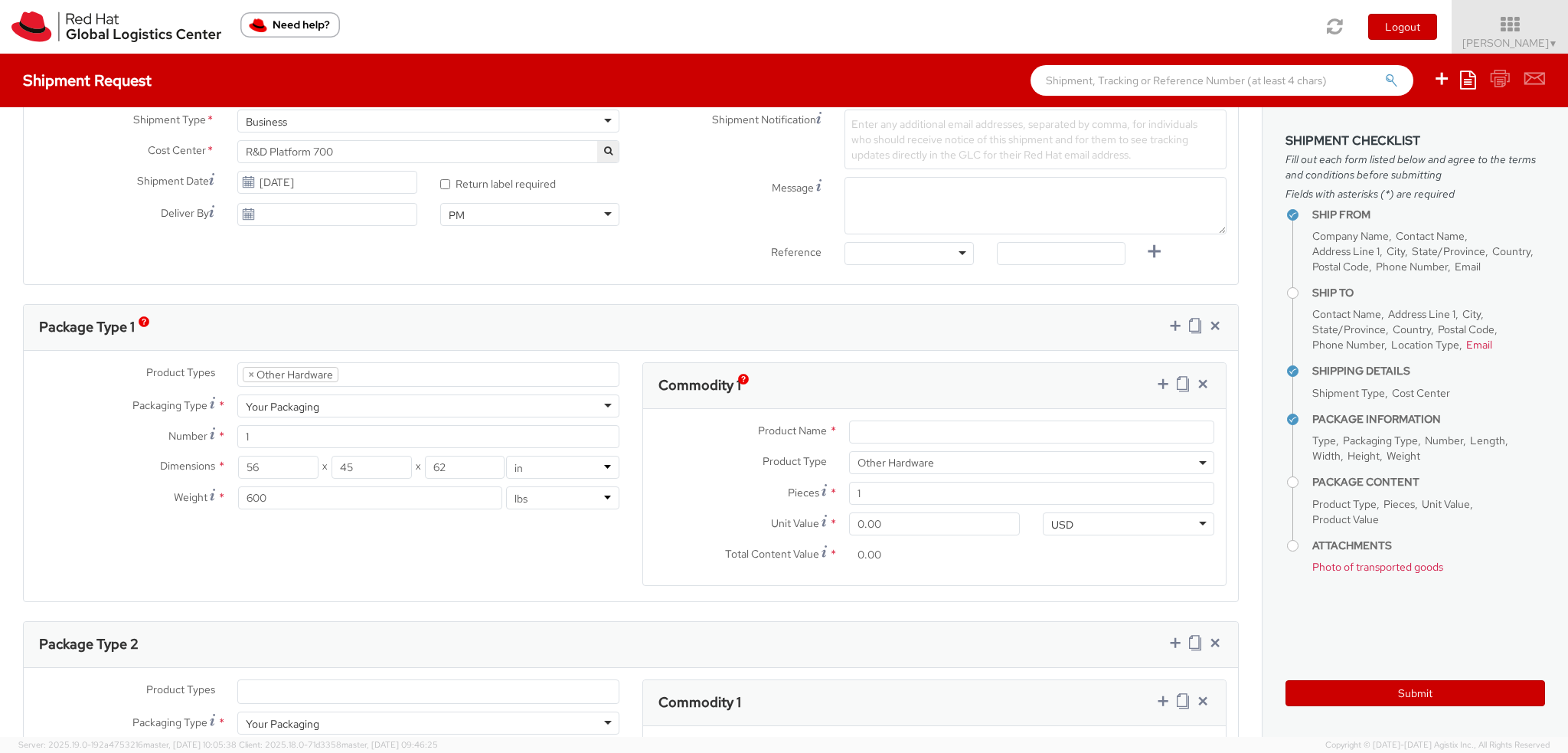
scroll to position [613, 0]
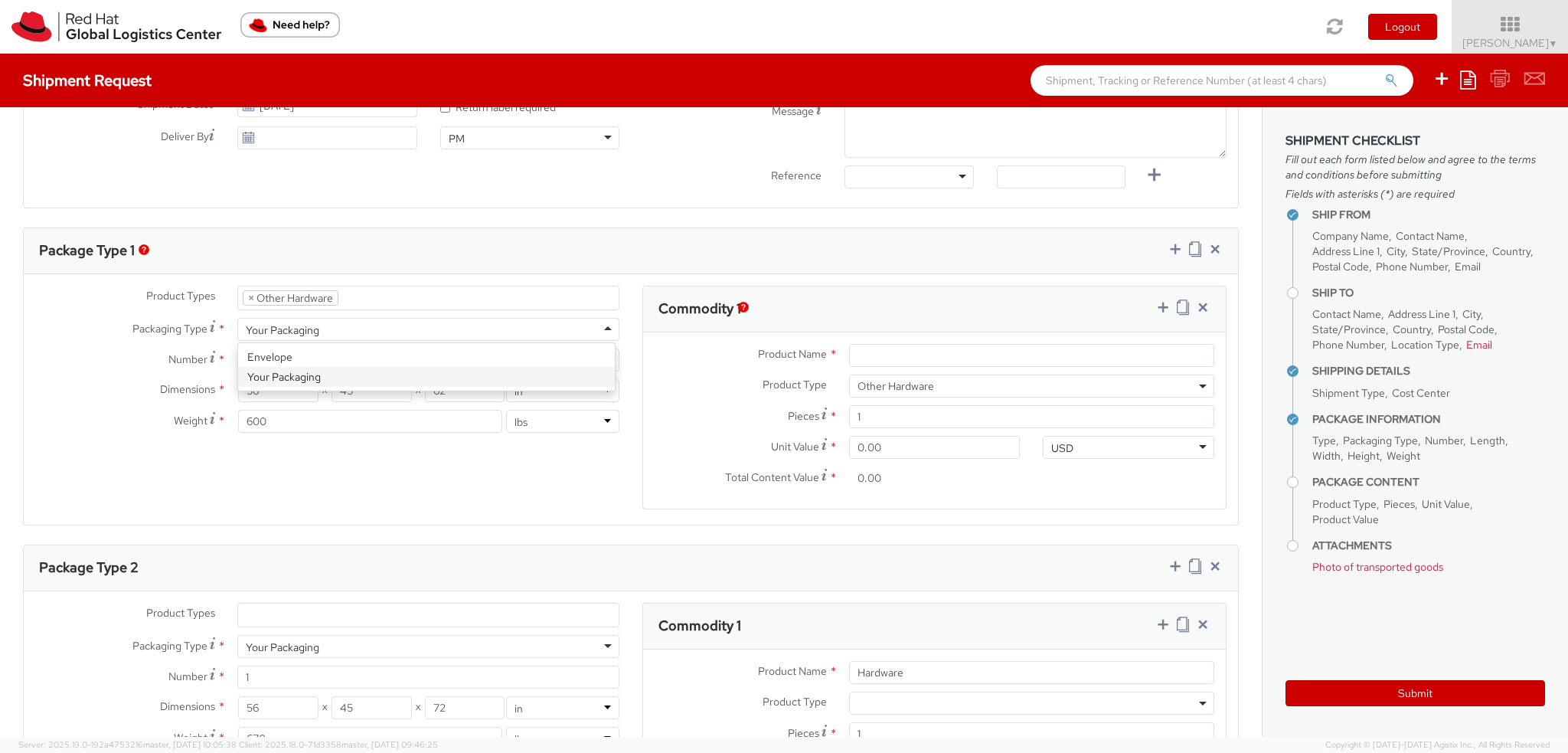
click at [328, 330] on div "Your Packaging" at bounding box center [428, 330] width 382 height 23
type input "9.5"
type input "12.5"
type input "0.25"
type input "1"
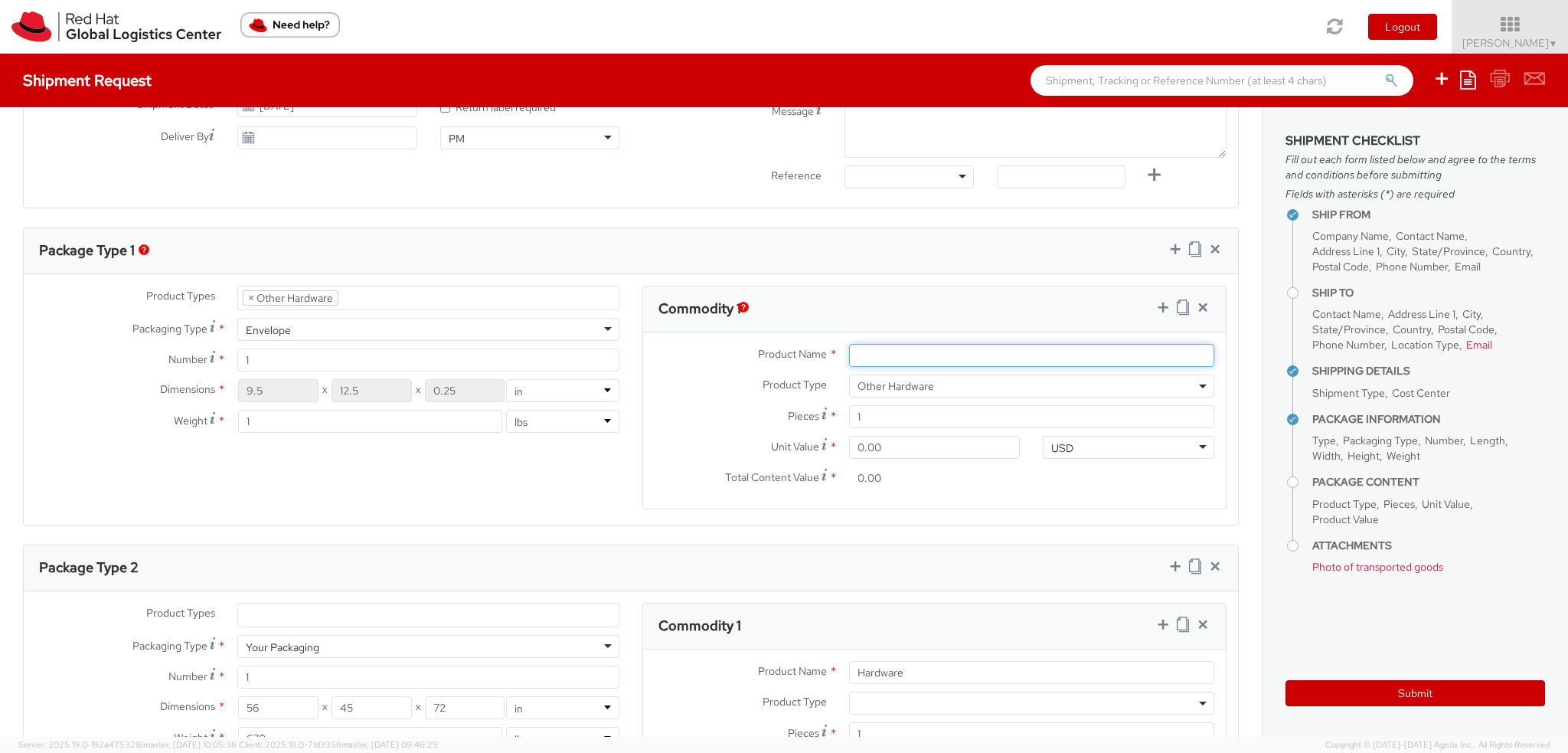
click at [925, 350] on input "Product Name *" at bounding box center [1031, 356] width 365 height 23
type input "SSD"
type input "2.00"
type input "26.00"
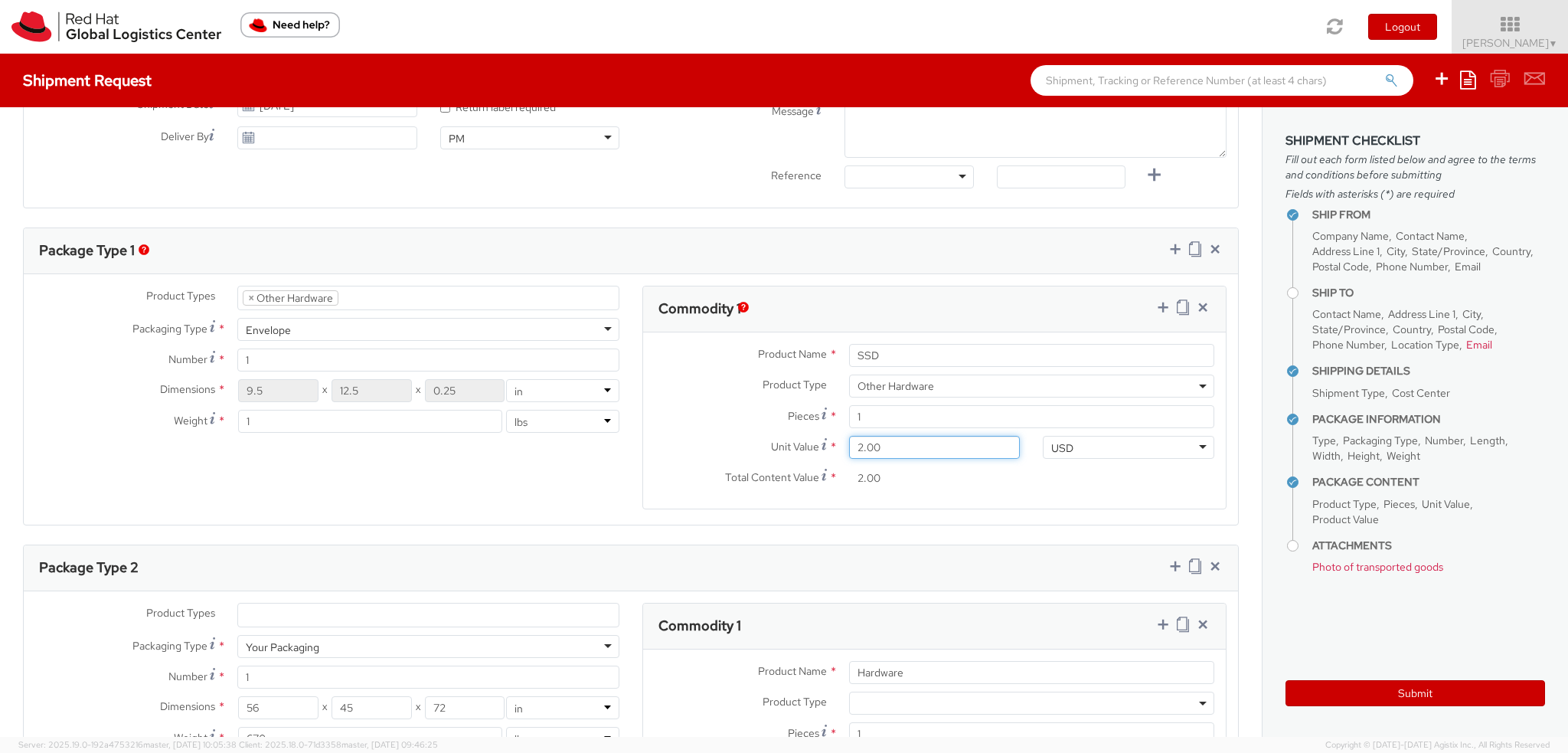
type input "26.00"
type input "269.00"
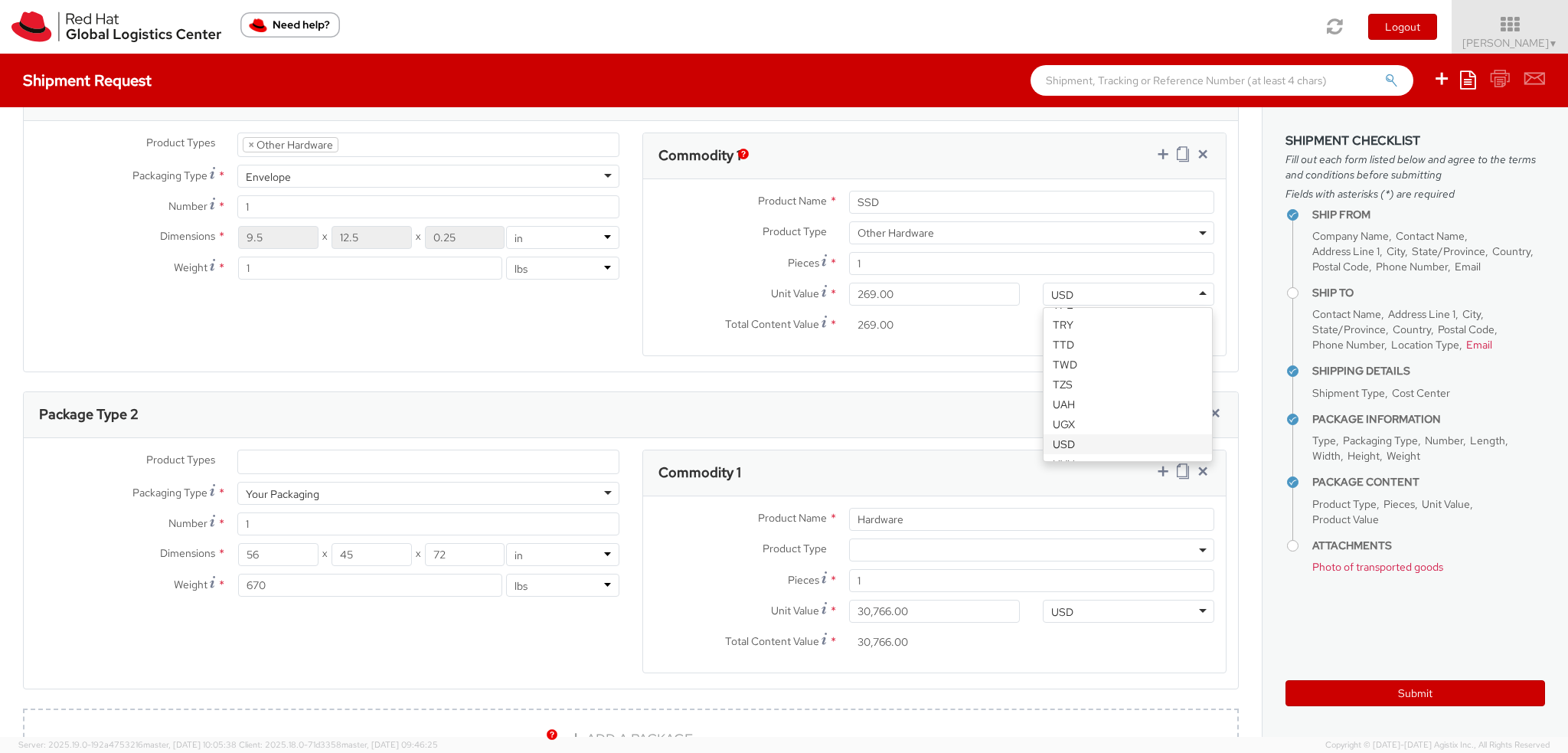
click at [611, 407] on div "Package Type 2" at bounding box center [631, 416] width 1214 height 46
click at [1207, 414] on icon at bounding box center [1215, 413] width 15 height 15
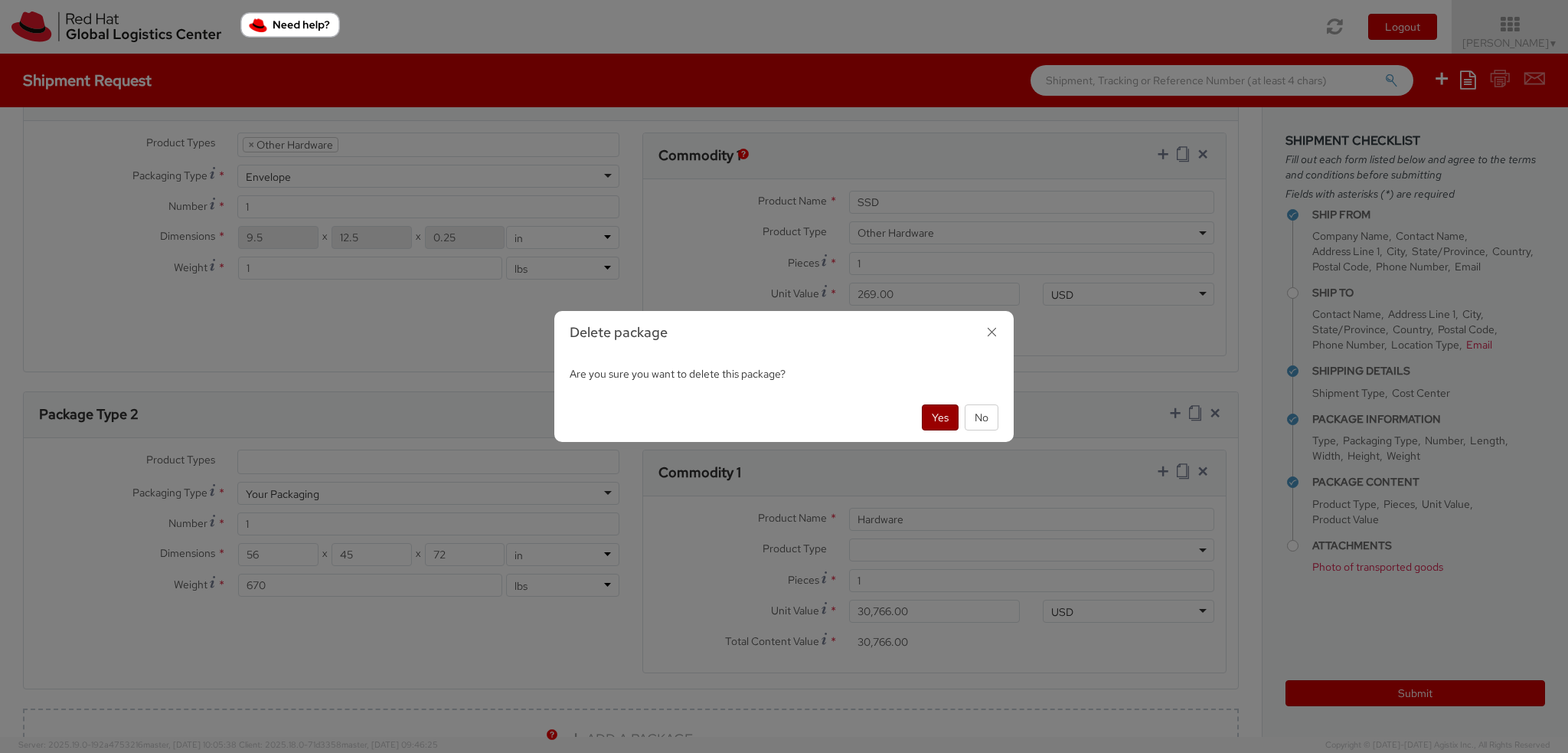
click at [956, 416] on button "Yes" at bounding box center [941, 417] width 37 height 26
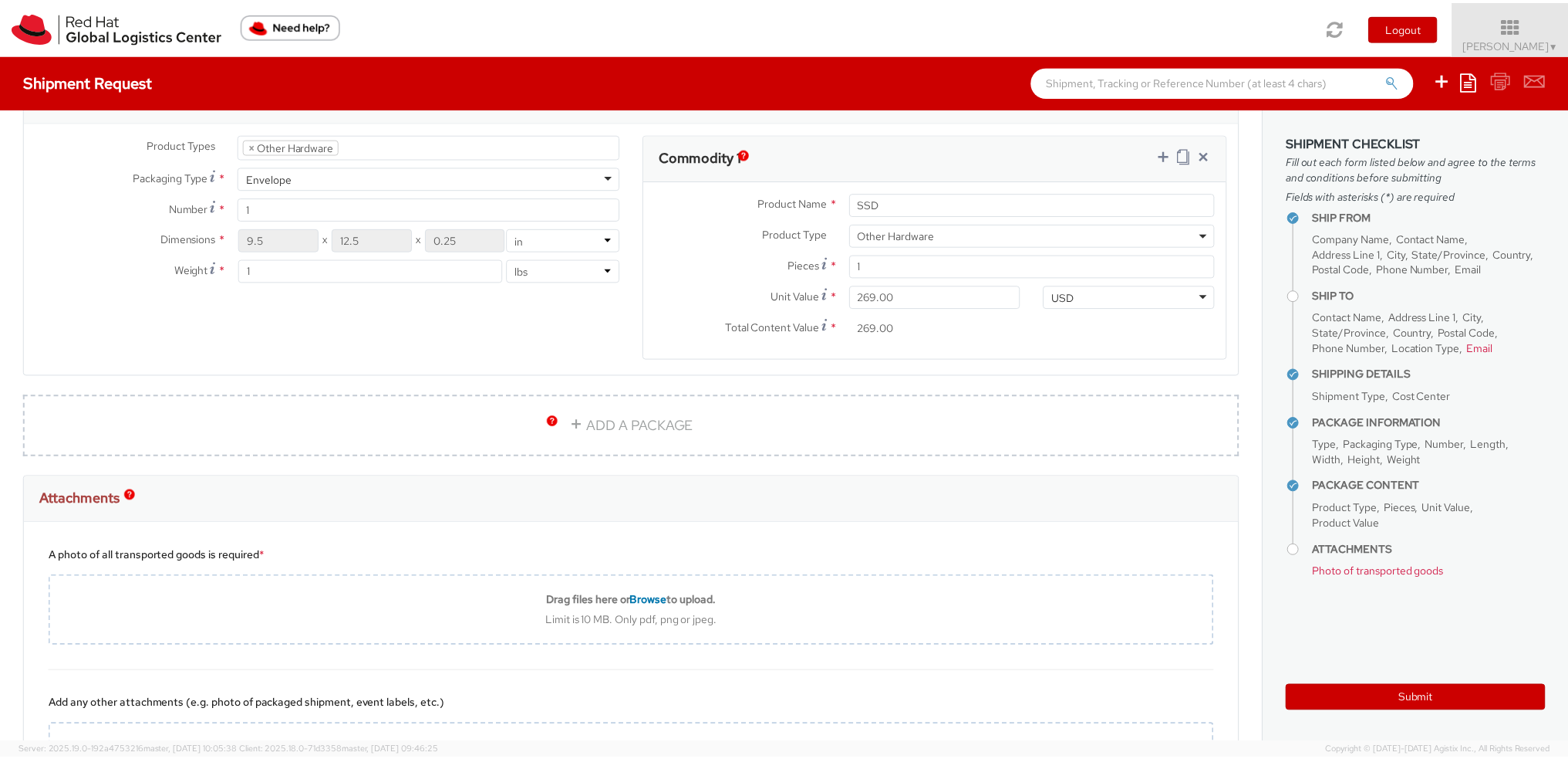
scroll to position [927, 0]
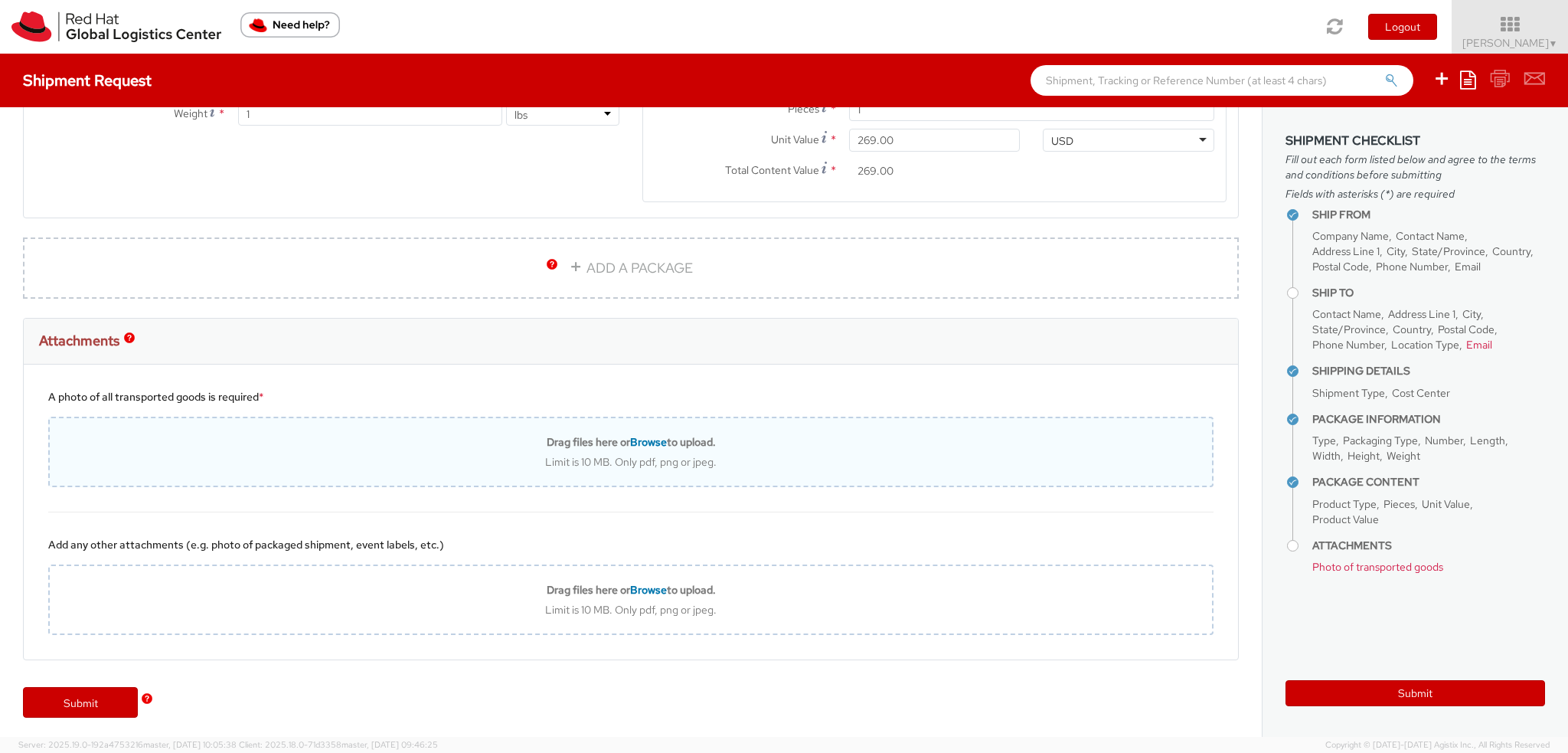
click at [634, 440] on span "Browse" at bounding box center [649, 442] width 37 height 14
type input "C:\fakepath\Screenshot [DATE] 110734.png"
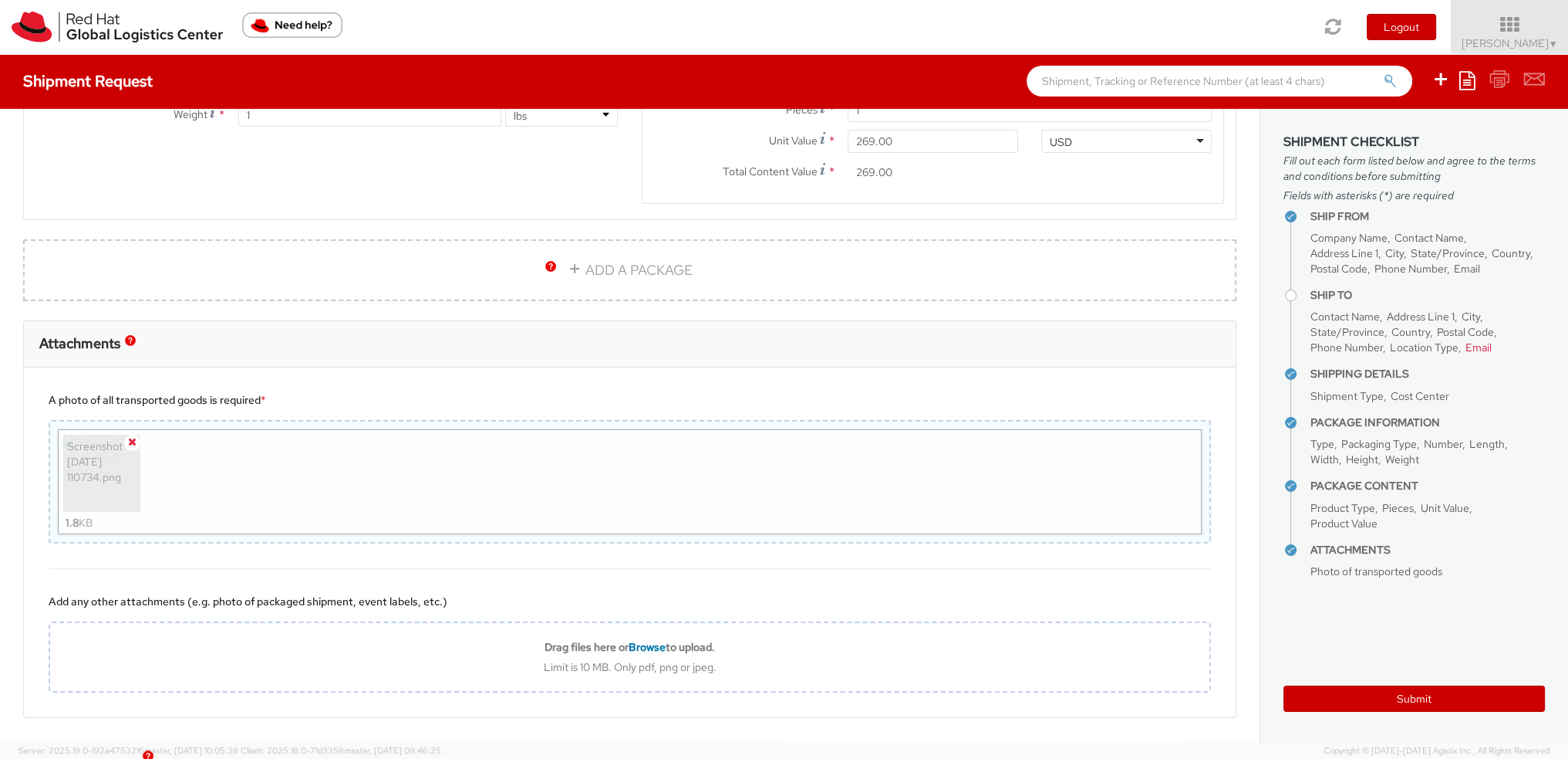
click at [131, 437] on icon at bounding box center [131, 441] width 9 height 11
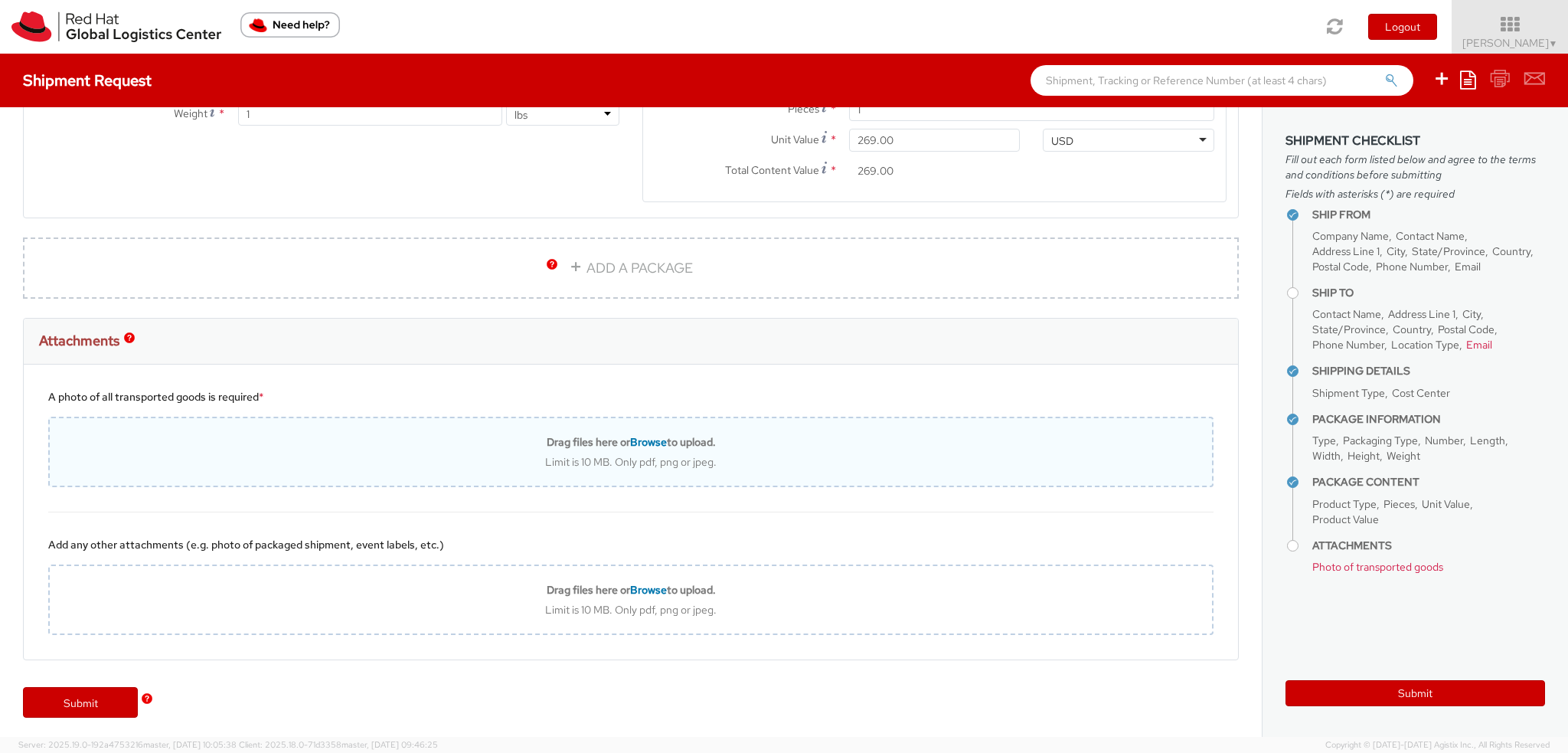
click at [661, 440] on b "Drag files here or Browse to upload." at bounding box center [631, 442] width 169 height 14
type input "C:\fakepath\Screenshot [DATE] 165252.png"
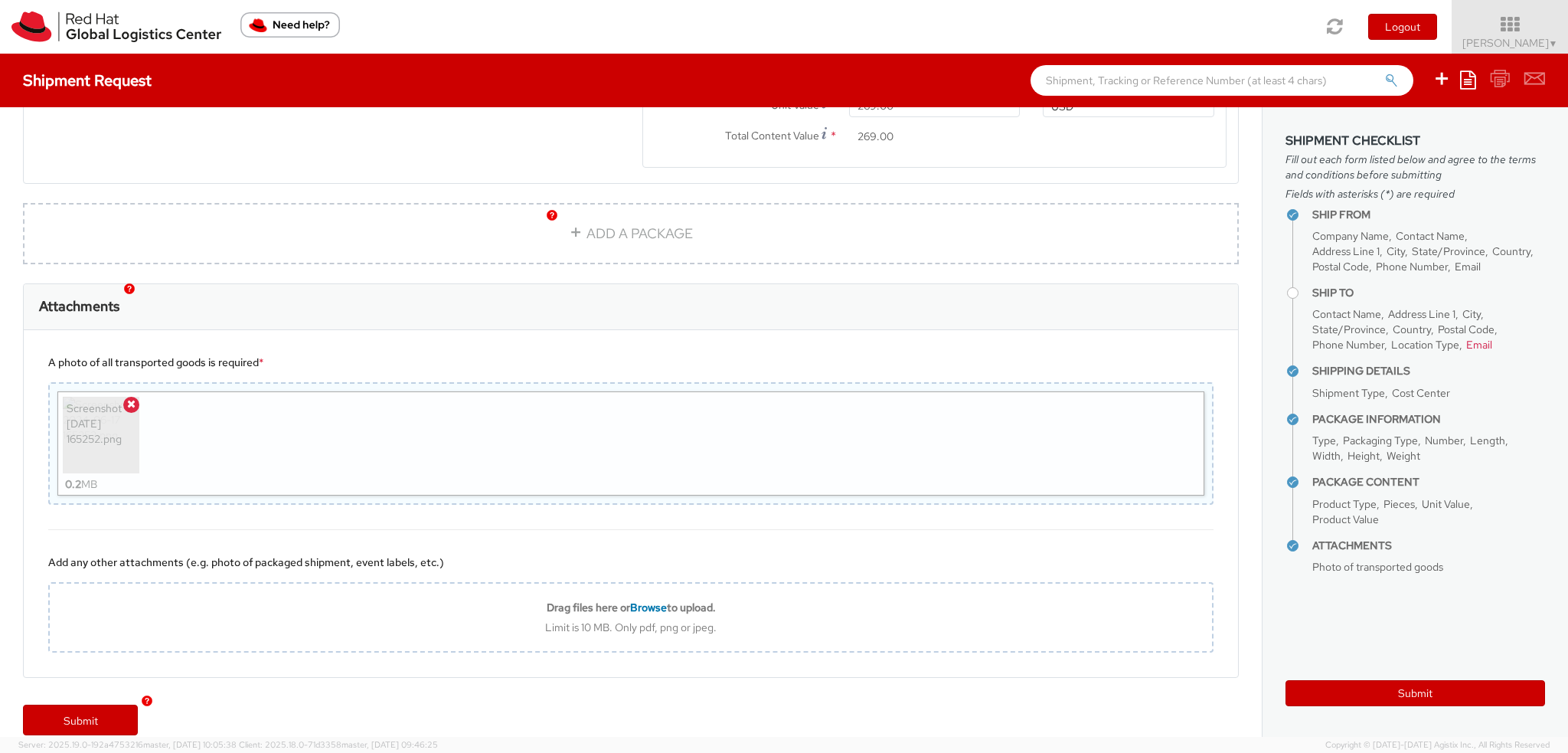
scroll to position [970, 0]
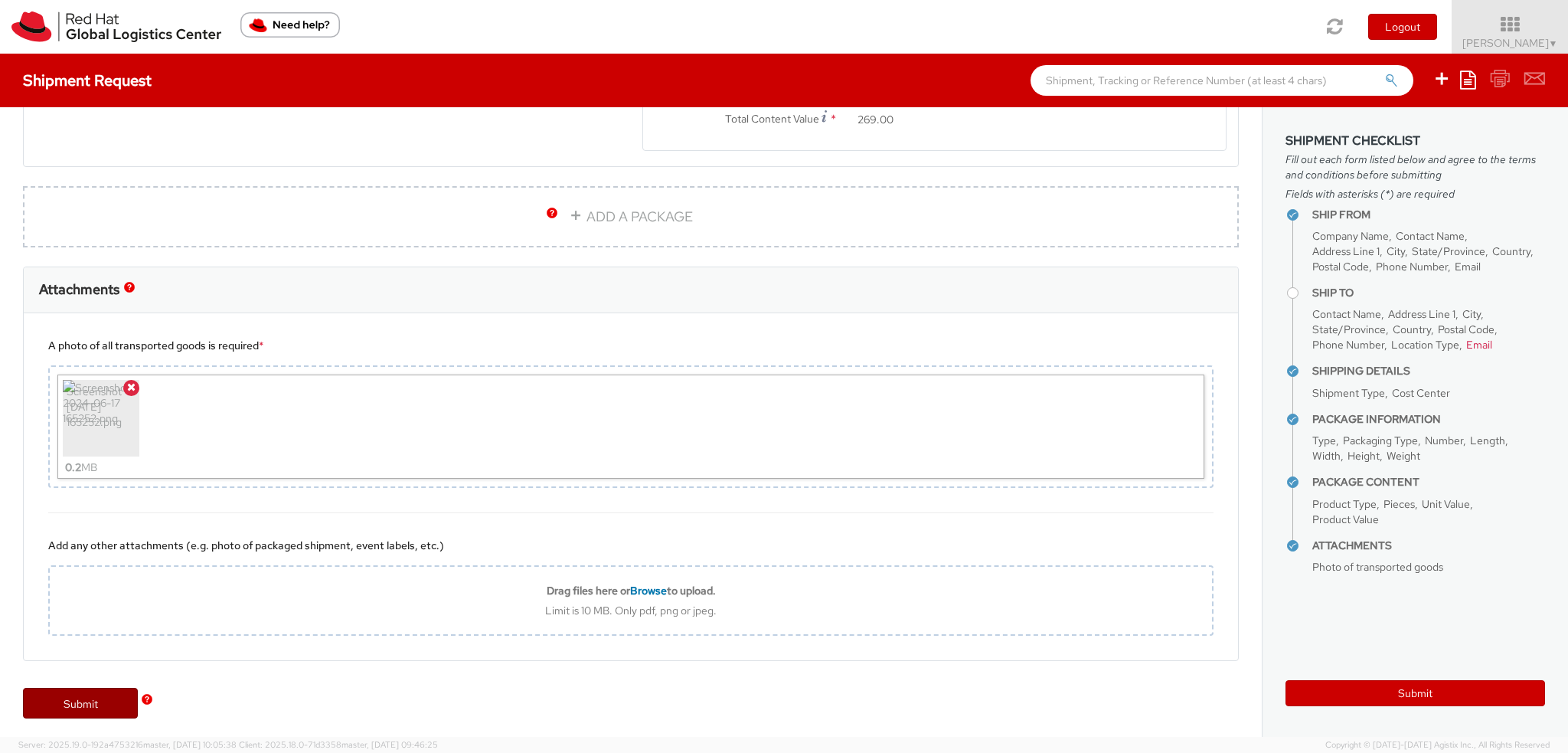
click at [89, 690] on link "Submit" at bounding box center [80, 703] width 115 height 31
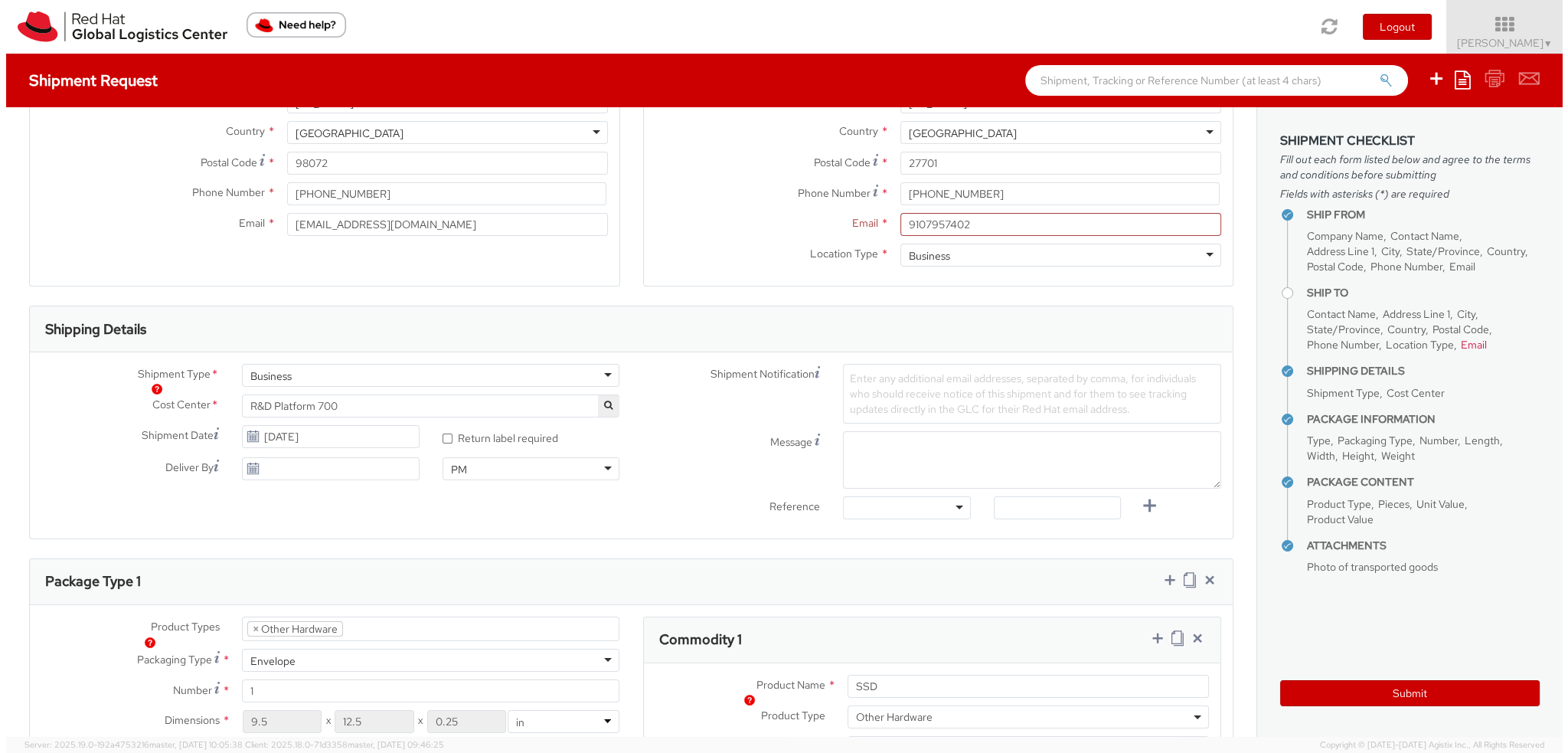
scroll to position [0, 0]
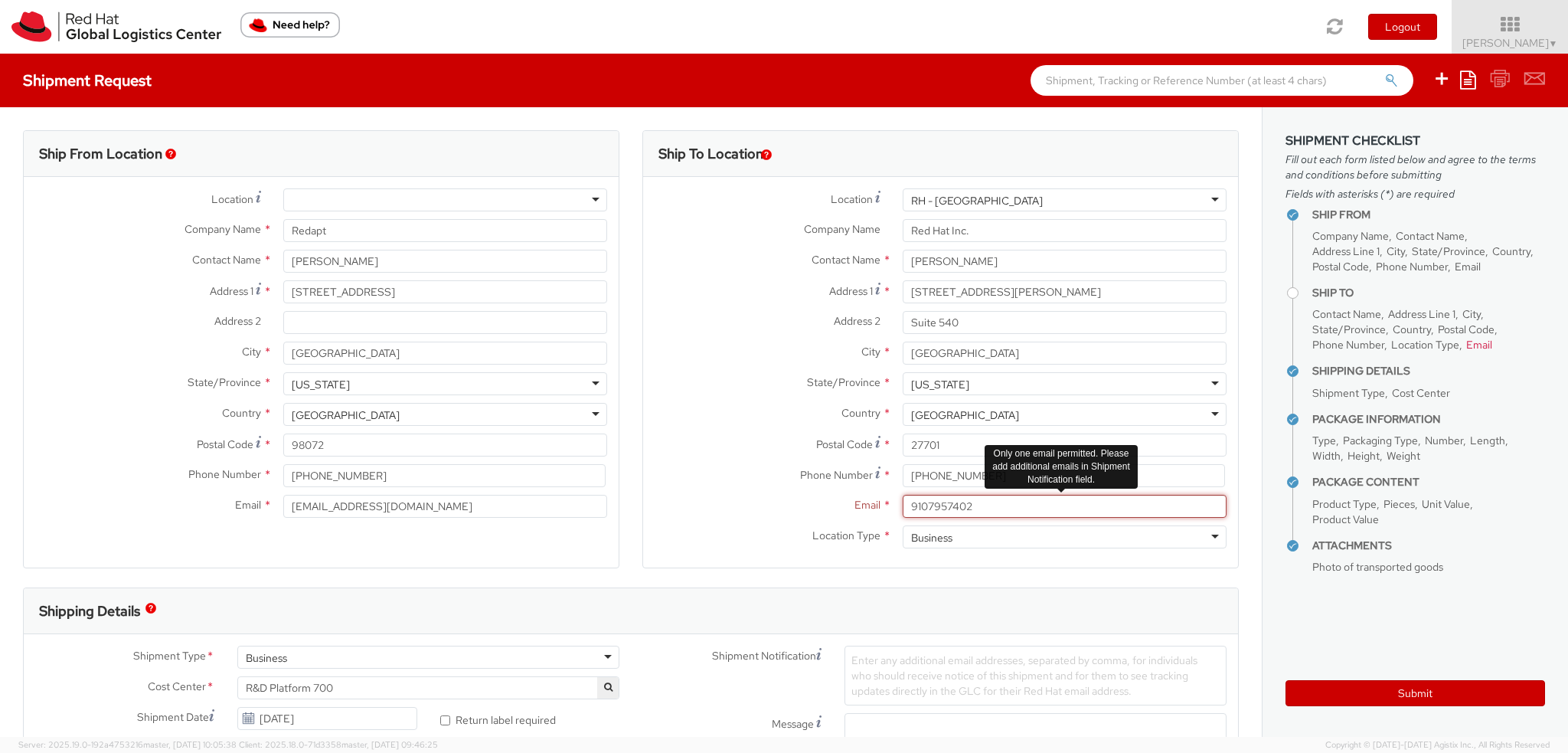
drag, startPoint x: 986, startPoint y: 503, endPoint x: 280, endPoint y: 379, distance: 716.8
click at [321, 391] on div "Ship From Location Location * [GEOGRAPHIC_DATA] - [GEOGRAPHIC_DATA] - [GEOGRAPH…" at bounding box center [631, 359] width 1239 height 457
paste input "[EMAIL_ADDRESS][DOMAIN_NAME]"
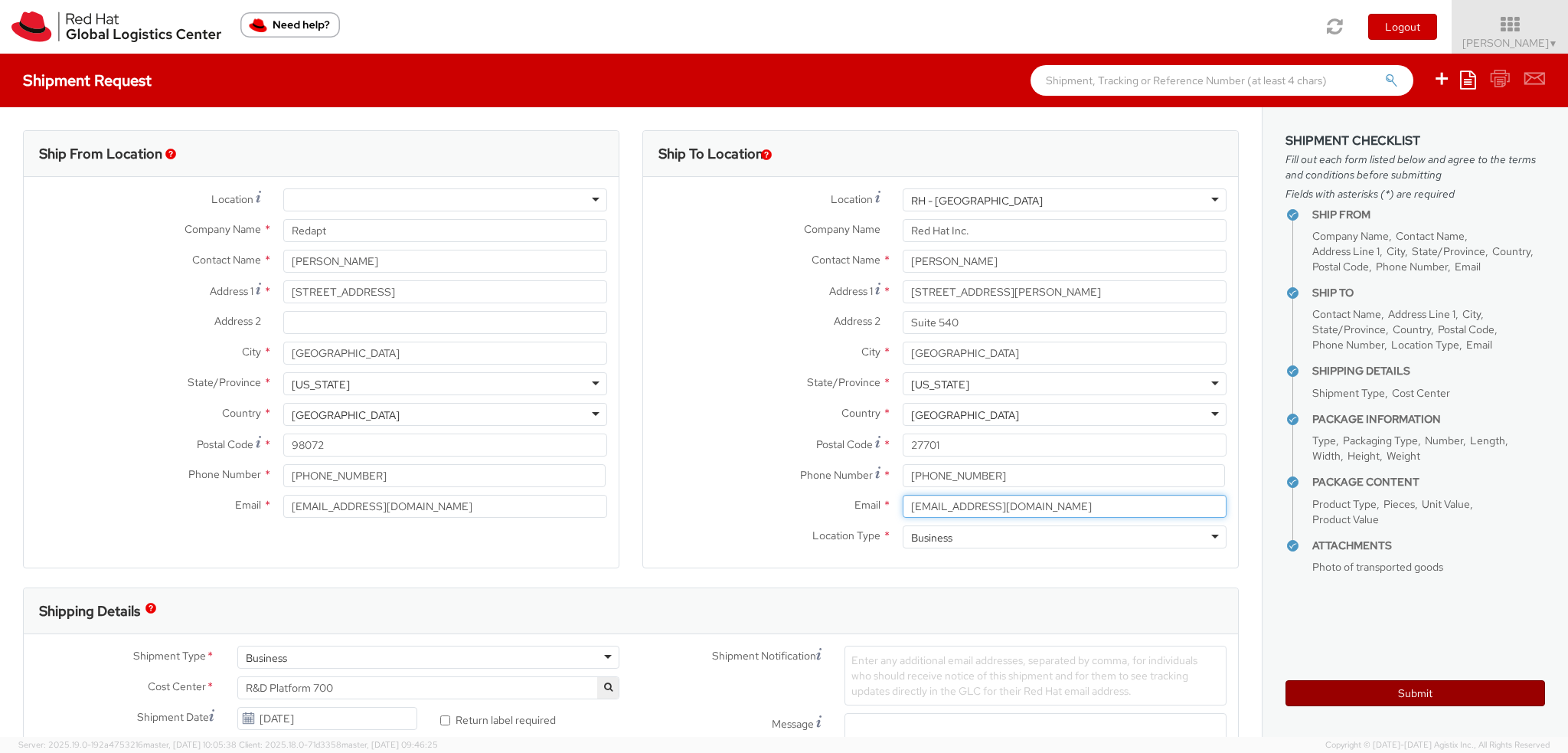
type input "[EMAIL_ADDRESS][DOMAIN_NAME]"
click at [1442, 687] on button "Submit" at bounding box center [1415, 692] width 260 height 26
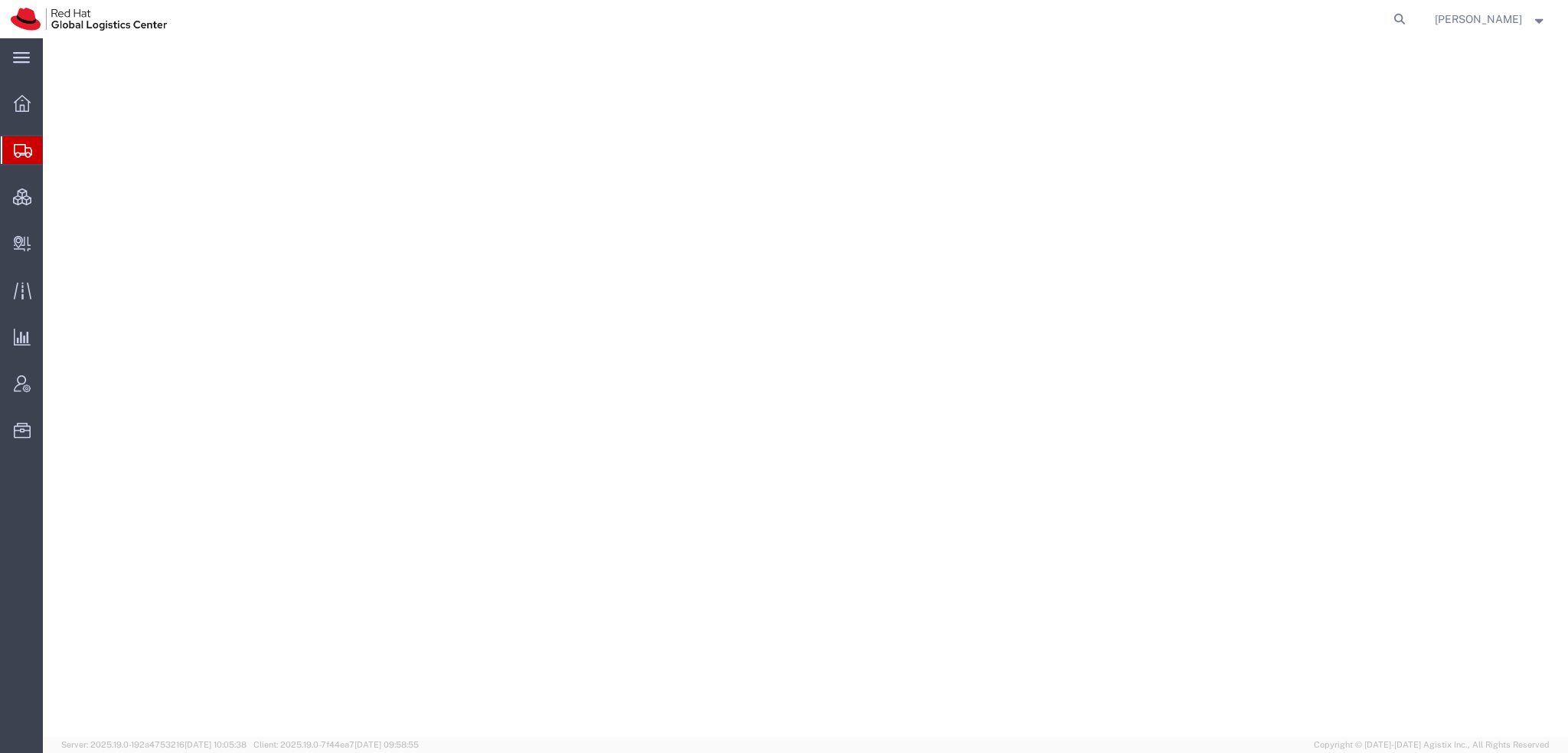
select select "38014"
select select
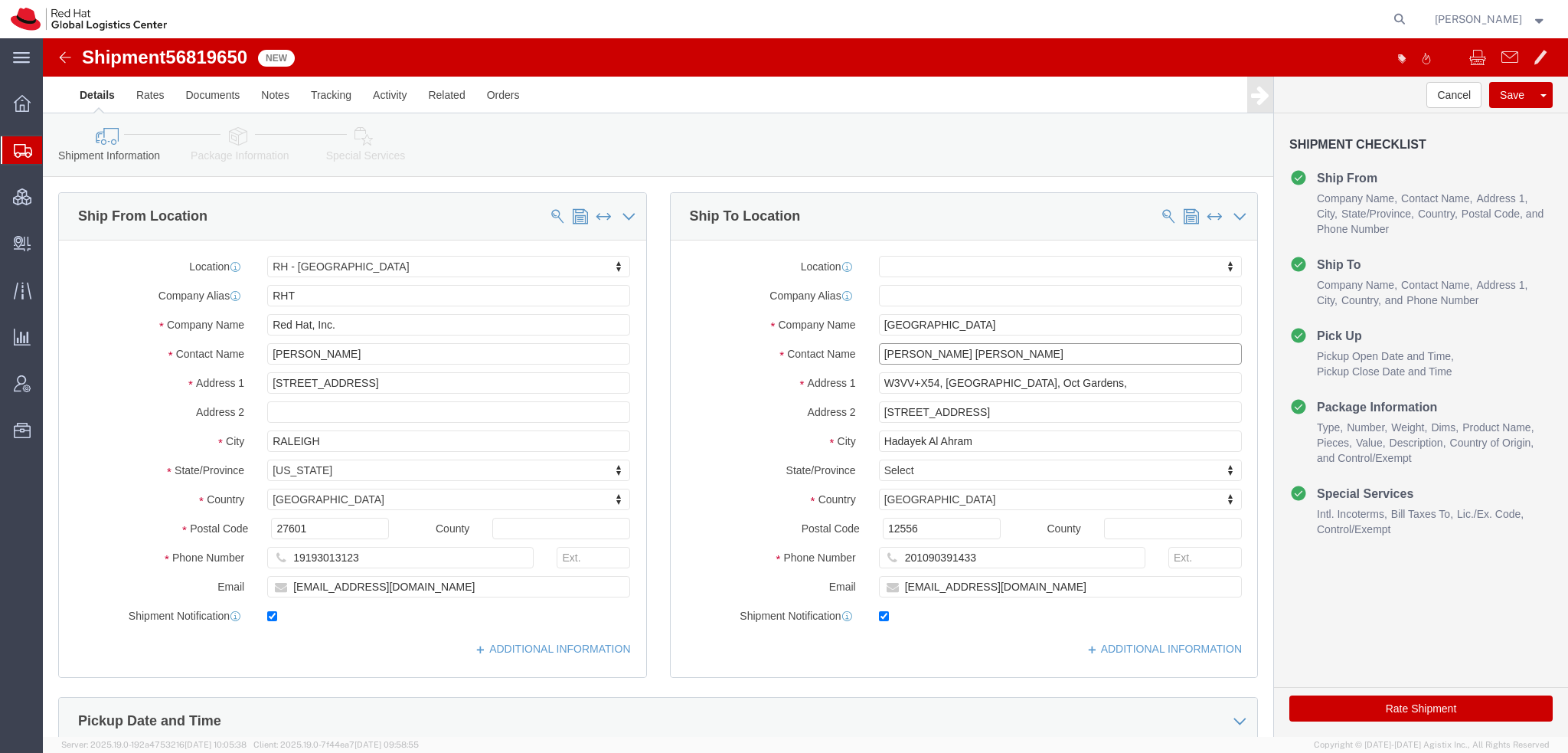
drag, startPoint x: 1015, startPoint y: 316, endPoint x: 221, endPoint y: 192, distance: 803.6
click div "Ship From Location Location [GEOGRAPHIC_DATA] - [GEOGRAPHIC_DATA] My Profile Lo…"
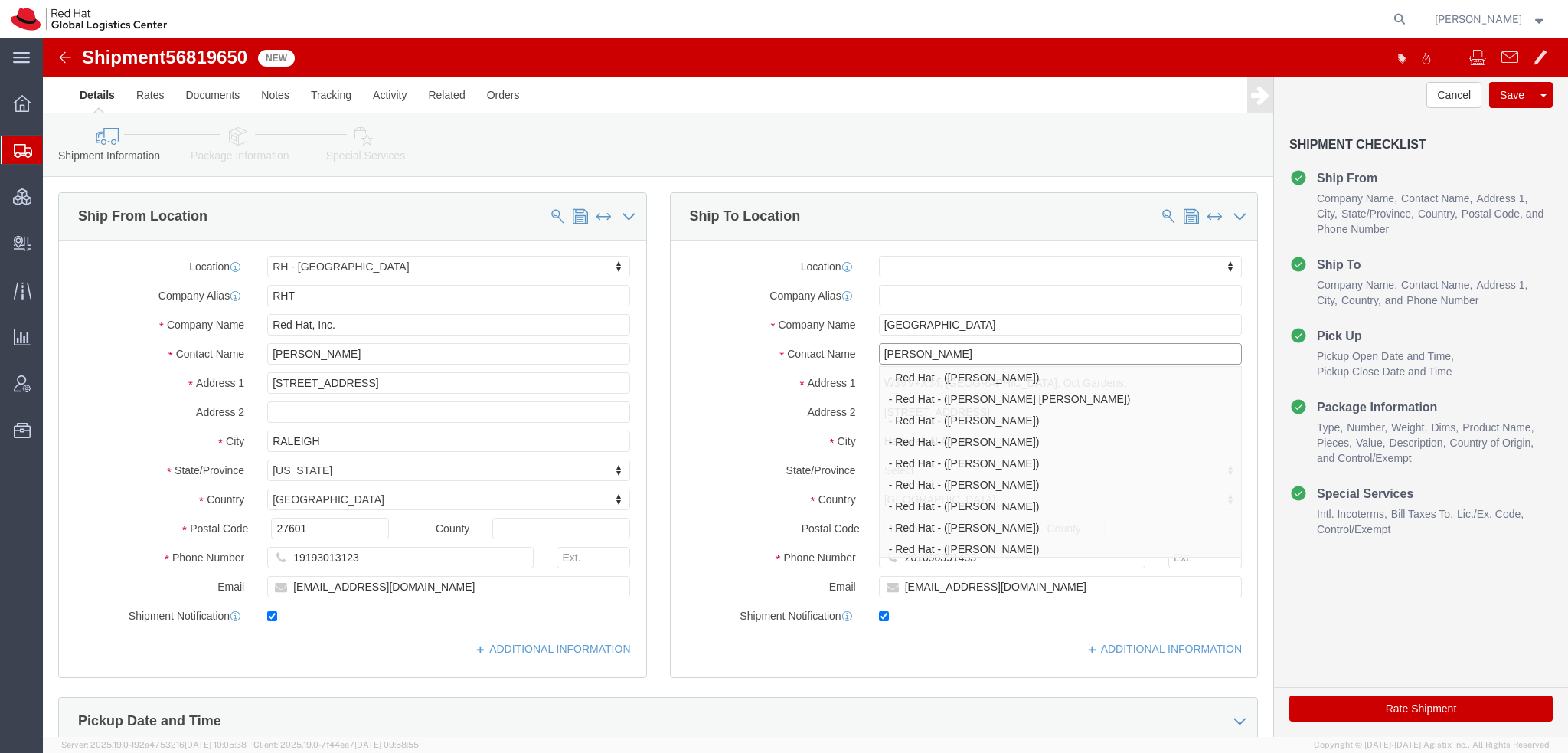
type input "[PERSON_NAME]"
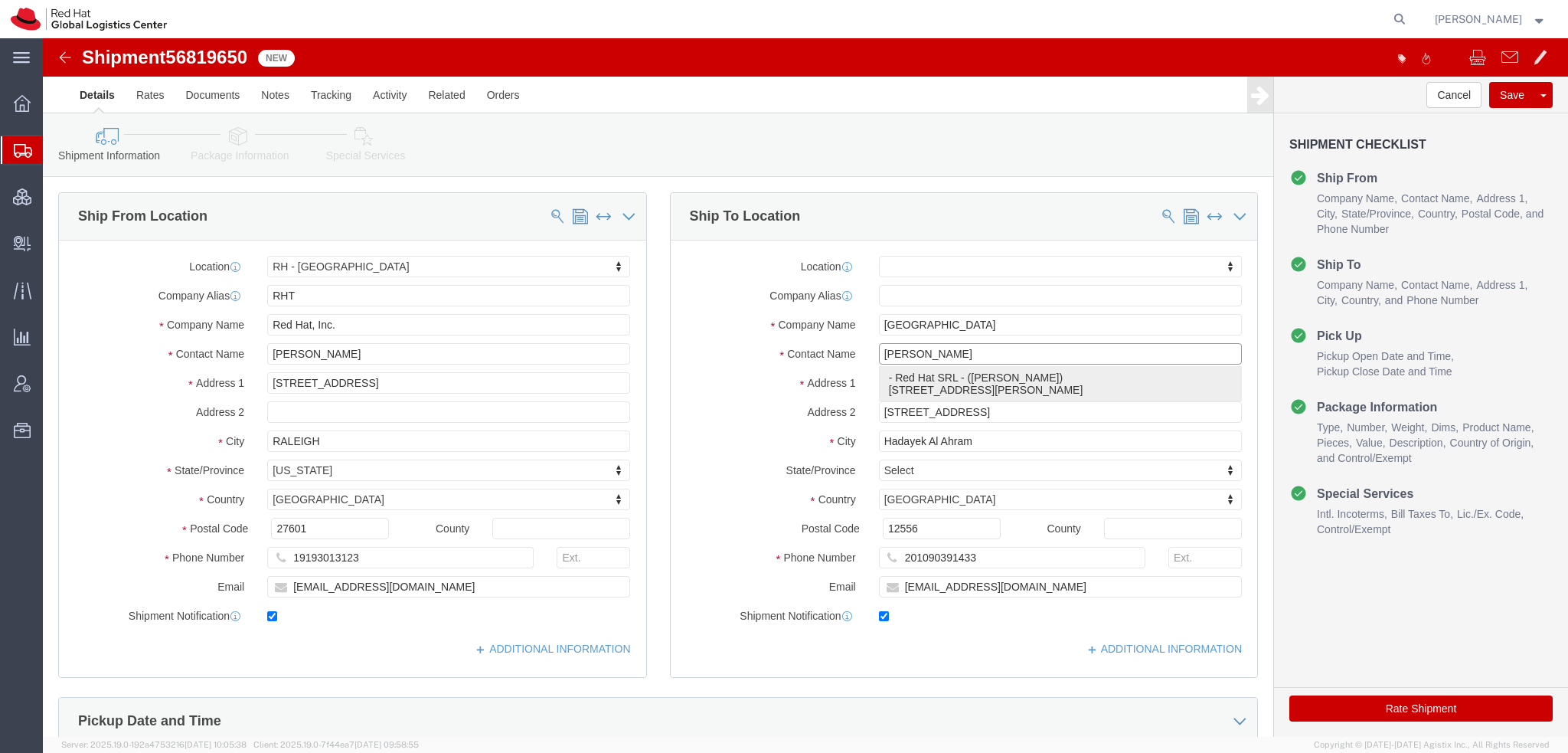
click p "- Red Hat SRL - ([PERSON_NAME]) [STREET_ADDRESS][PERSON_NAME]"
select select "37982"
type input "Red Hat SRL"
type input "[PERSON_NAME]"
type input "[STREET_ADDRESS][PERSON_NAME]"
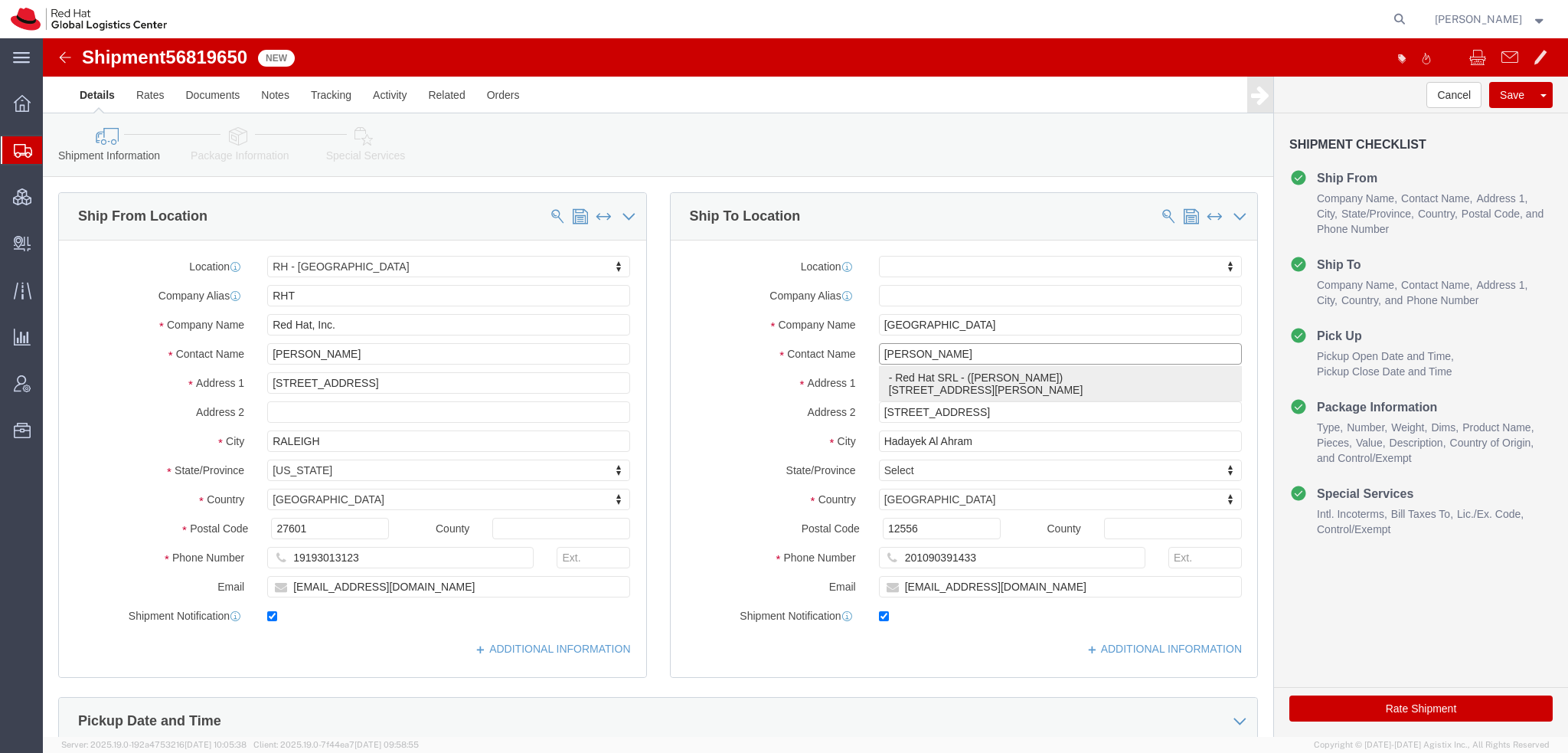
type input "[GEOGRAPHIC_DATA]"
type input "20124"
type input "[EMAIL_ADDRESS][DOMAIN_NAME]"
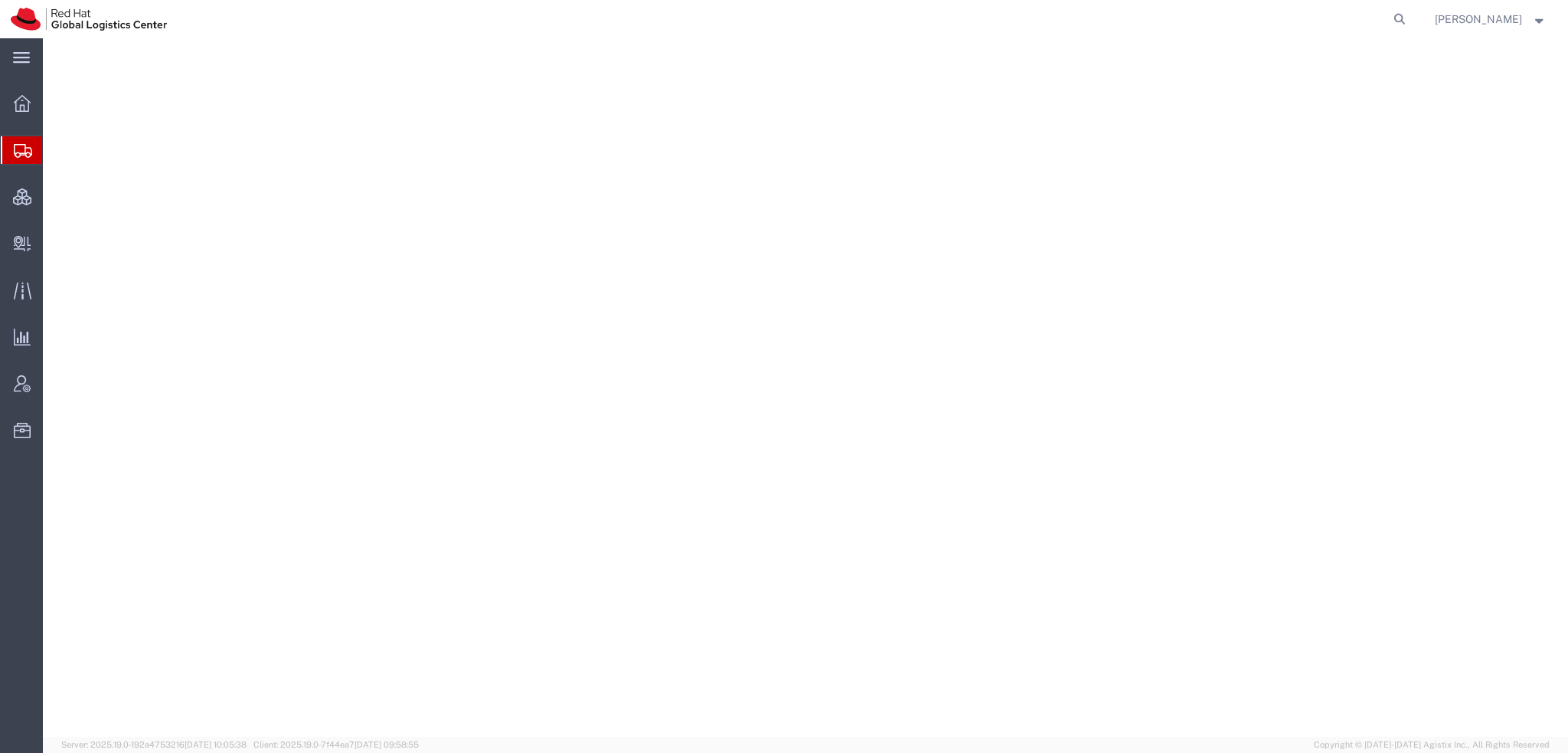
select select "38014"
select select
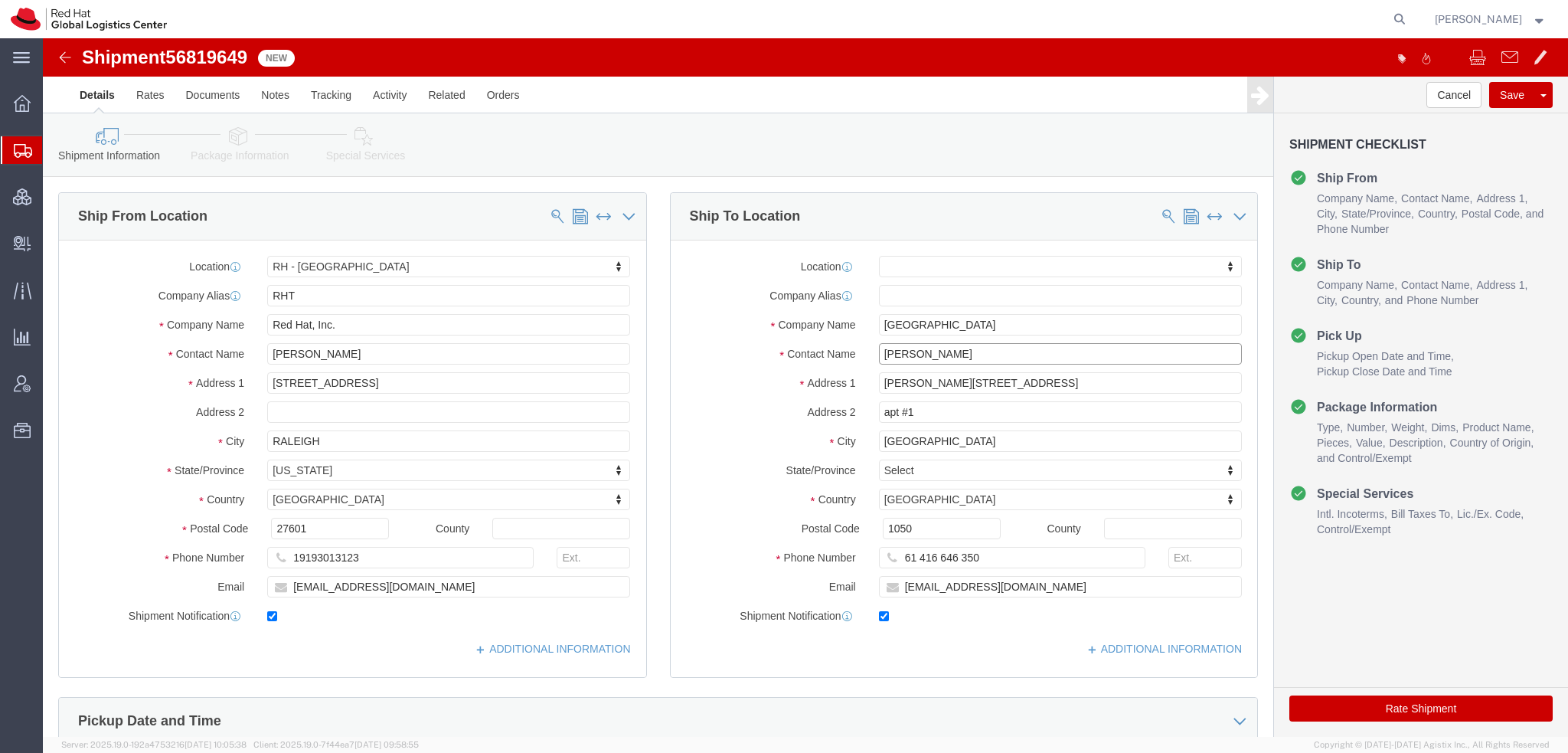
drag, startPoint x: 935, startPoint y: 315, endPoint x: 44, endPoint y: 76, distance: 922.5
click div "Shipment Information Package Information Special Services Please fix the follow…"
type input "[PERSON_NAME]"
click p "- Red Hat, S.L - ([PERSON_NAME]) [STREET_ADDRESS][PERSON_NAME]"
select select "37924"
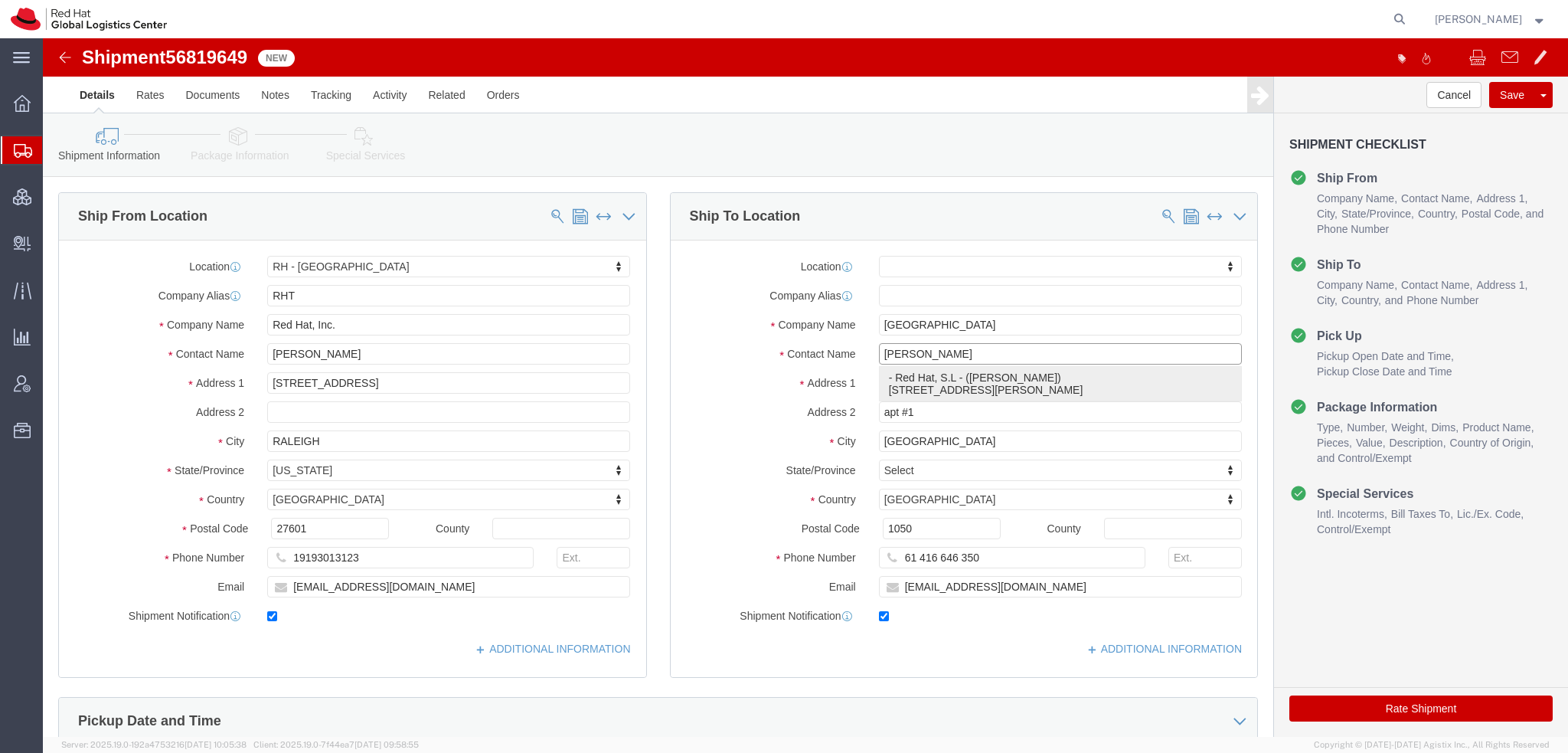
type input "Red Hat, S.L"
type input "Paz Gonzalez Fernandez"
type input "Travesera de Gracia No. 11"
type input "3rd Floor"
type input "BARCELONA"
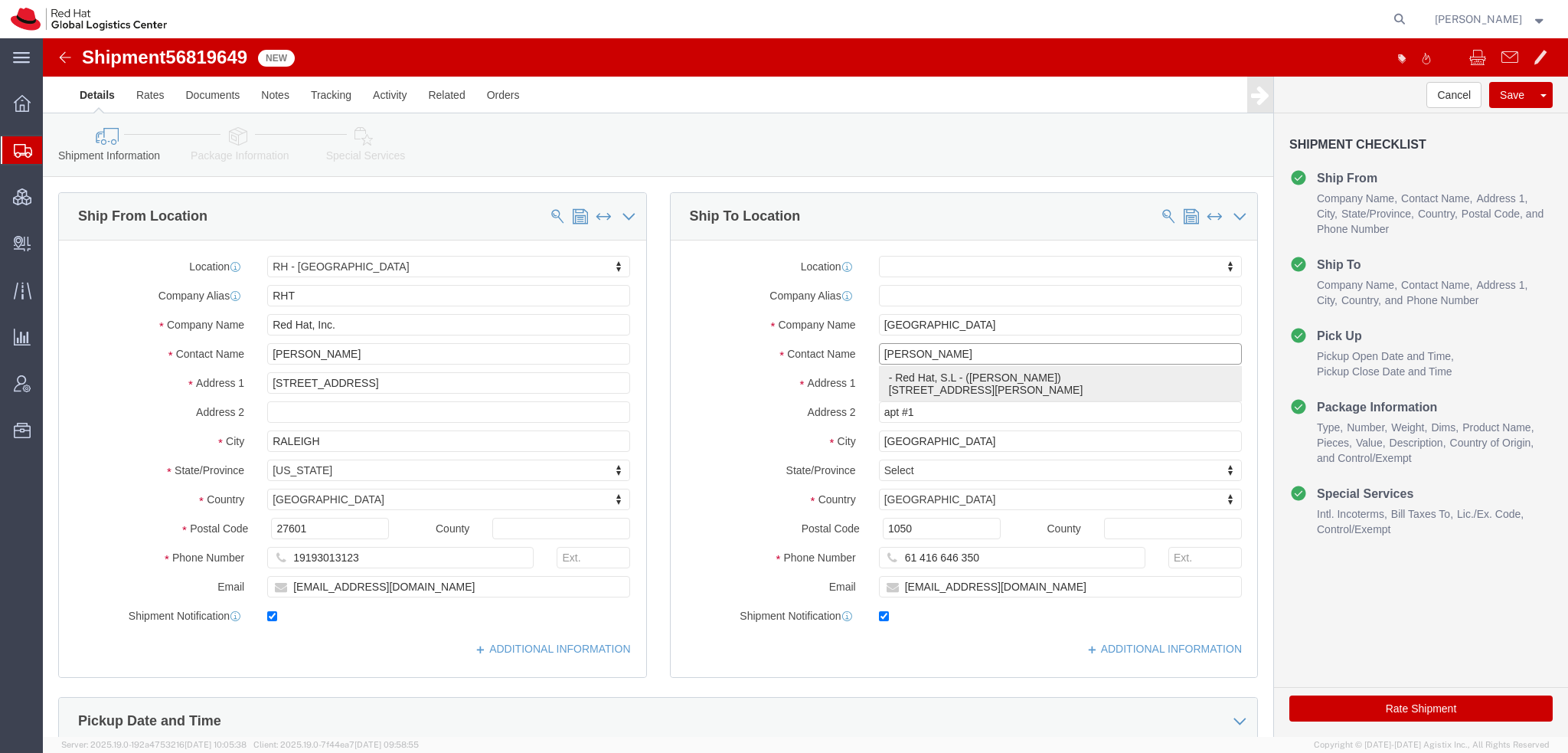
type input "08021"
type input "34932204205"
type input "pgonzale@redhat.com"
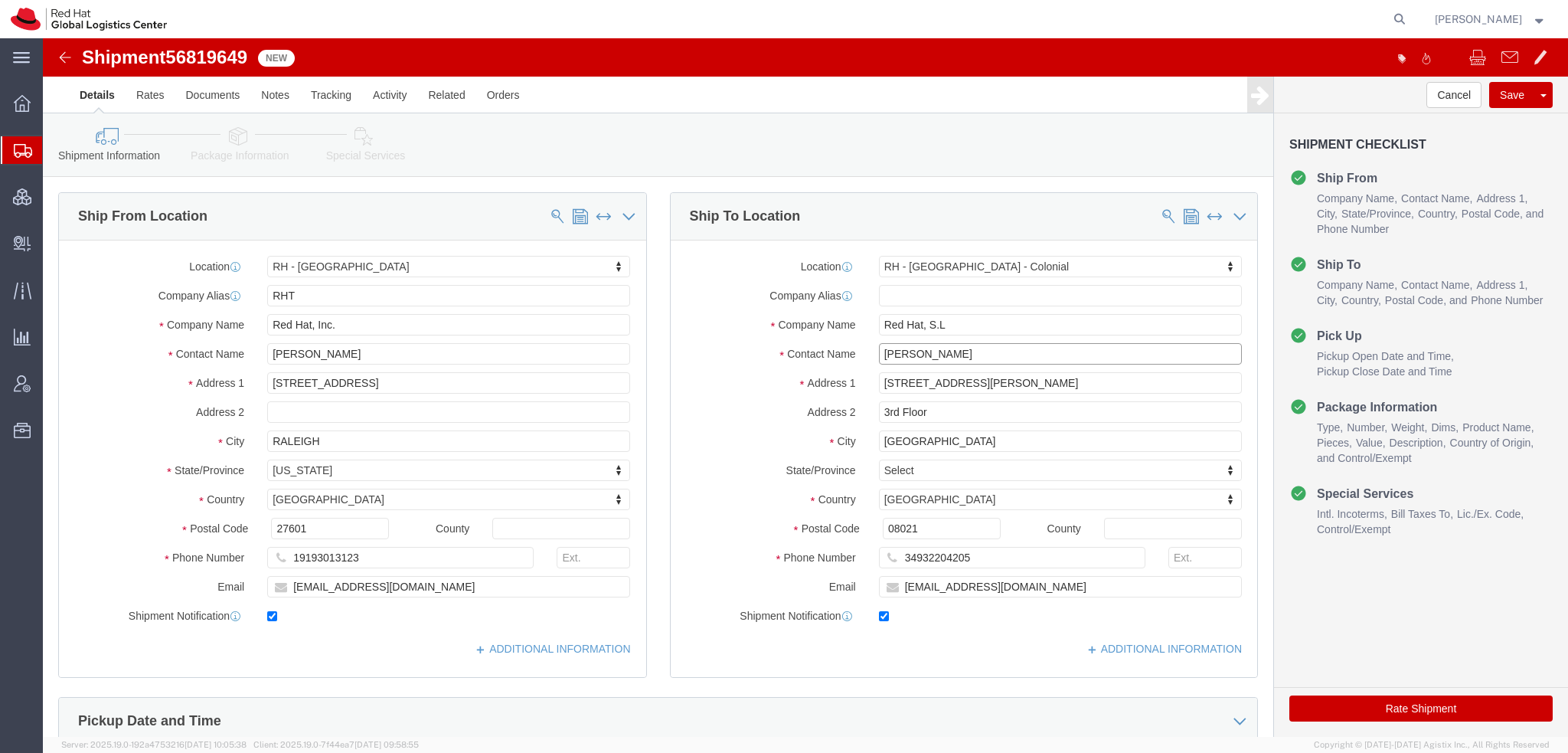
drag, startPoint x: 979, startPoint y: 319, endPoint x: 1014, endPoint y: 311, distance: 35.9
click input "Paz Gonzalez Fernandez"
type input "Paz Gonzalez Fernandez - Pls Distribute"
click link "Package Information"
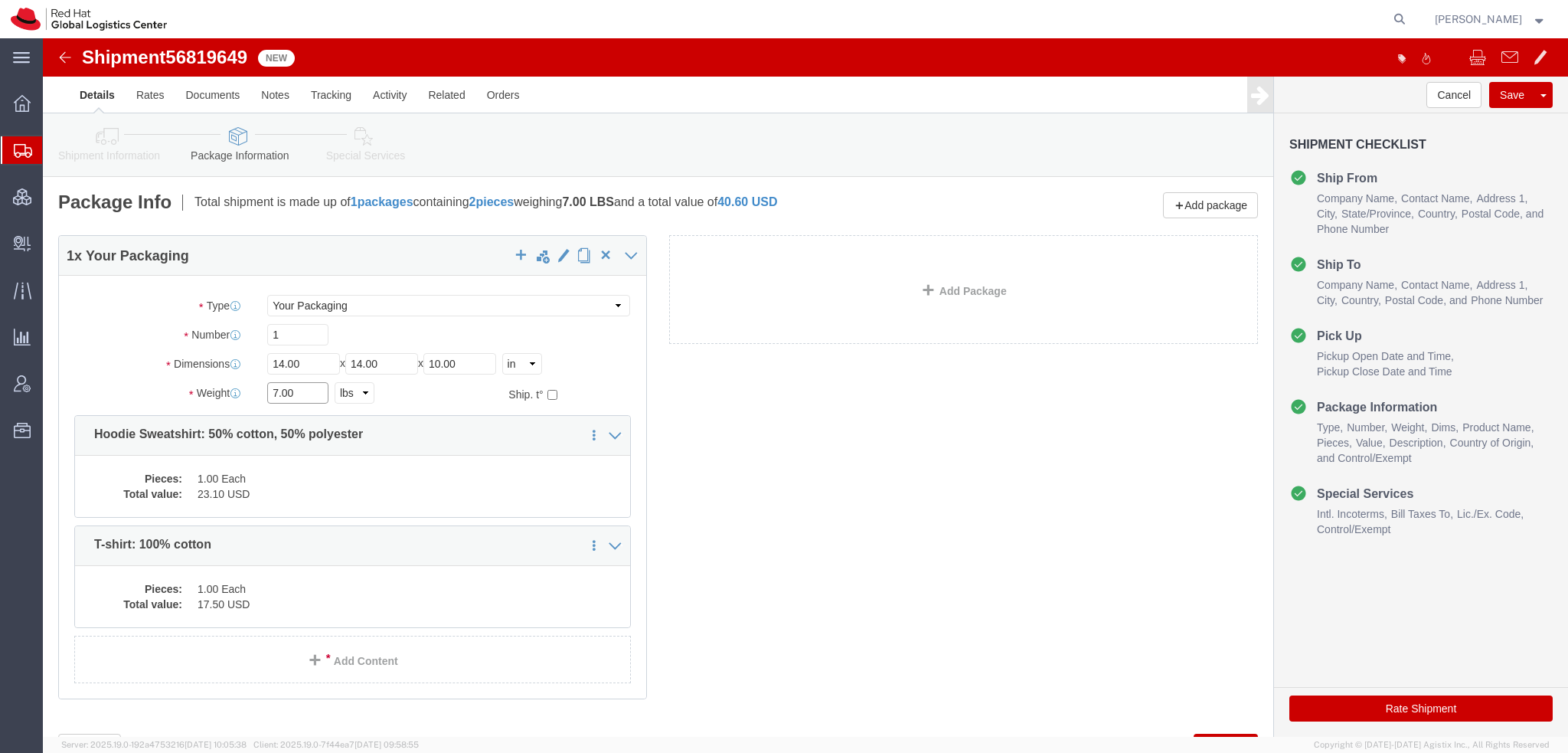
drag, startPoint x: 262, startPoint y: 356, endPoint x: -43, endPoint y: 205, distance: 340.3
click html "Shipment 56819649 New Details Rates Documents Notes Tracking Activity Related O…"
type input "8"
click dd "1.00 Each"
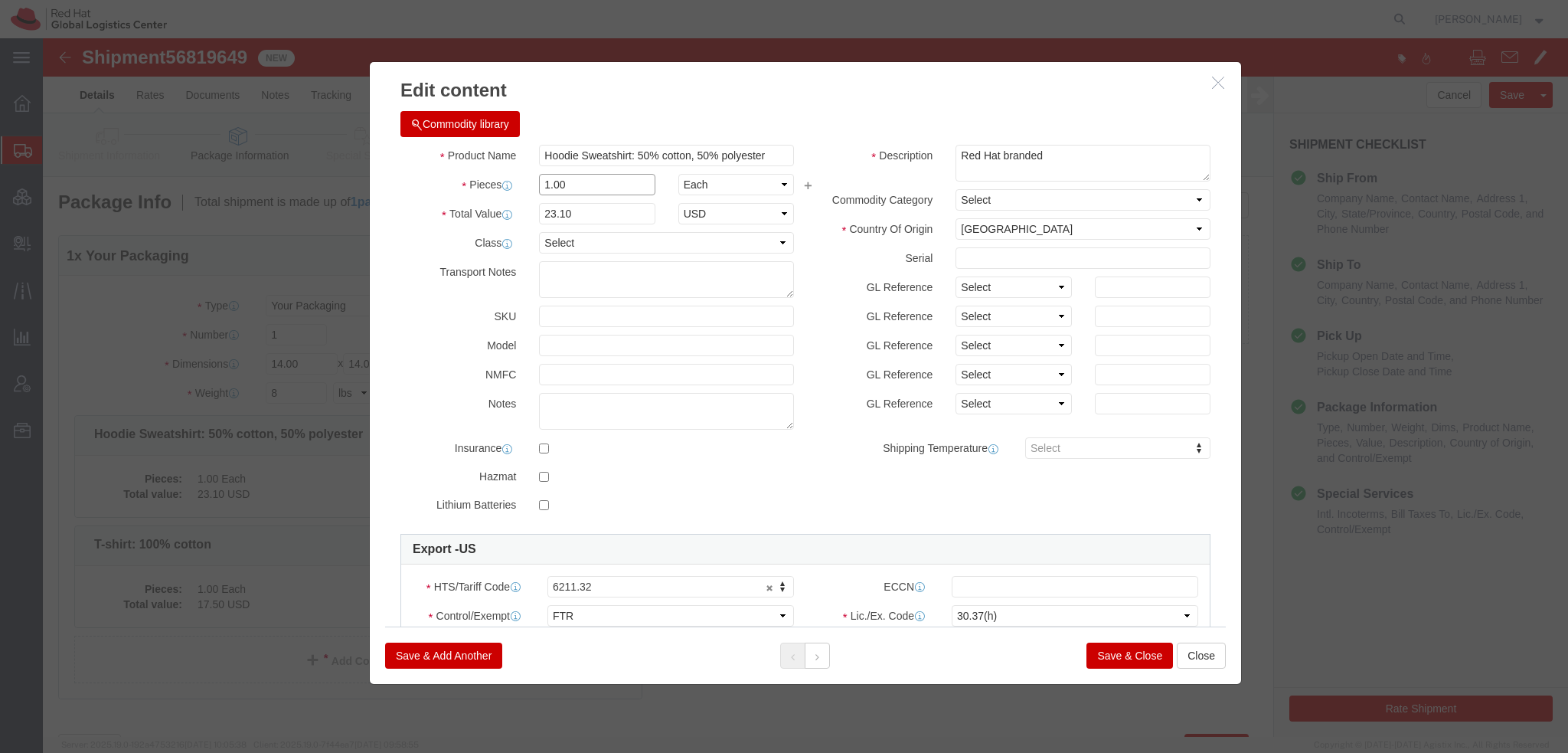
drag, startPoint x: 551, startPoint y: 151, endPoint x: -43, endPoint y: 14, distance: 609.6
click html "Shipment 56819649 New Details Rates Documents Notes Tracking Activity Related O…"
type input "3"
type input "69.3"
click button
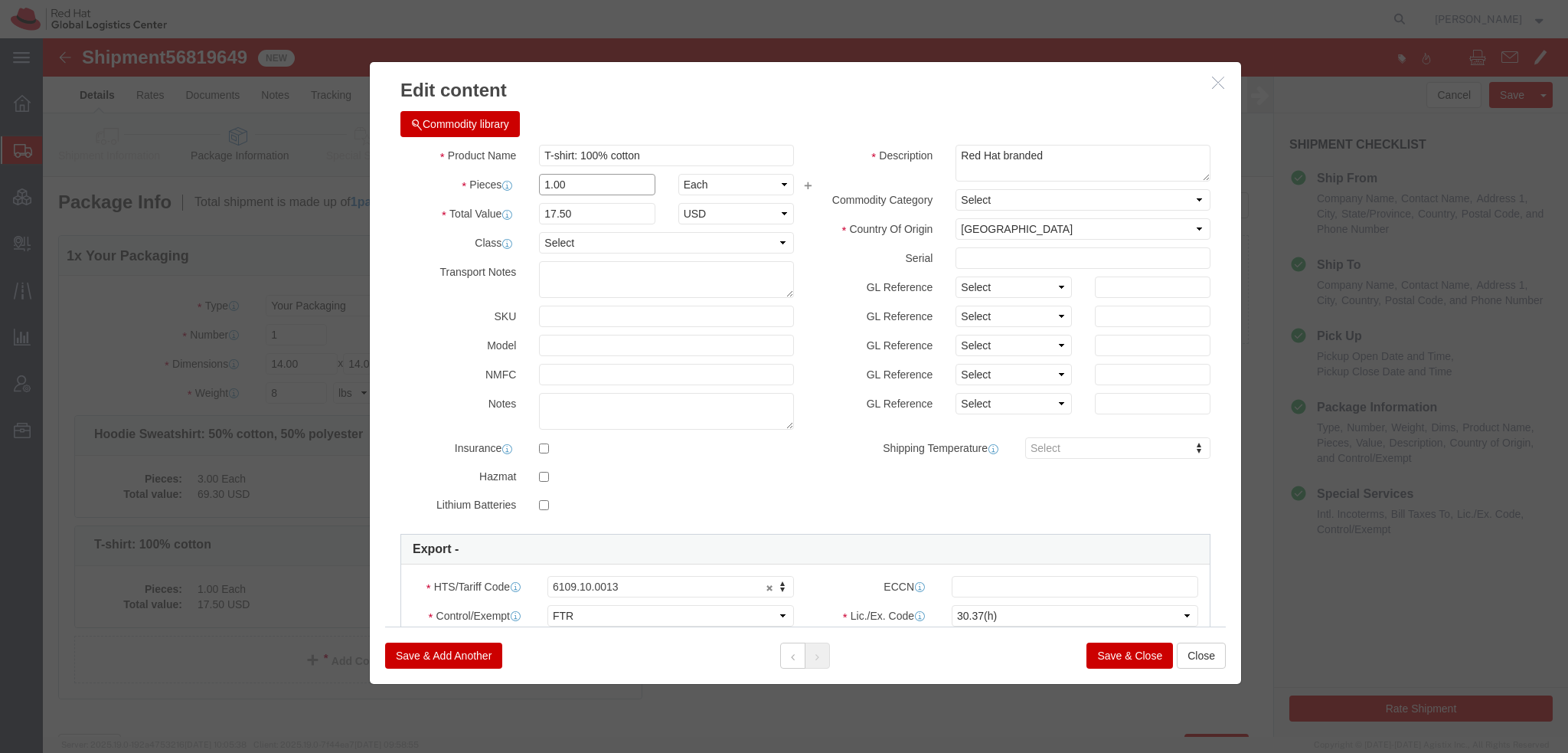
drag, startPoint x: 536, startPoint y: 143, endPoint x: -43, endPoint y: -67, distance: 615.9
click html "Shipment 56819649 New Details Rates Documents Notes Tracking Activity Related O…"
type input "3"
type input "52.5"
click button "Save & Close"
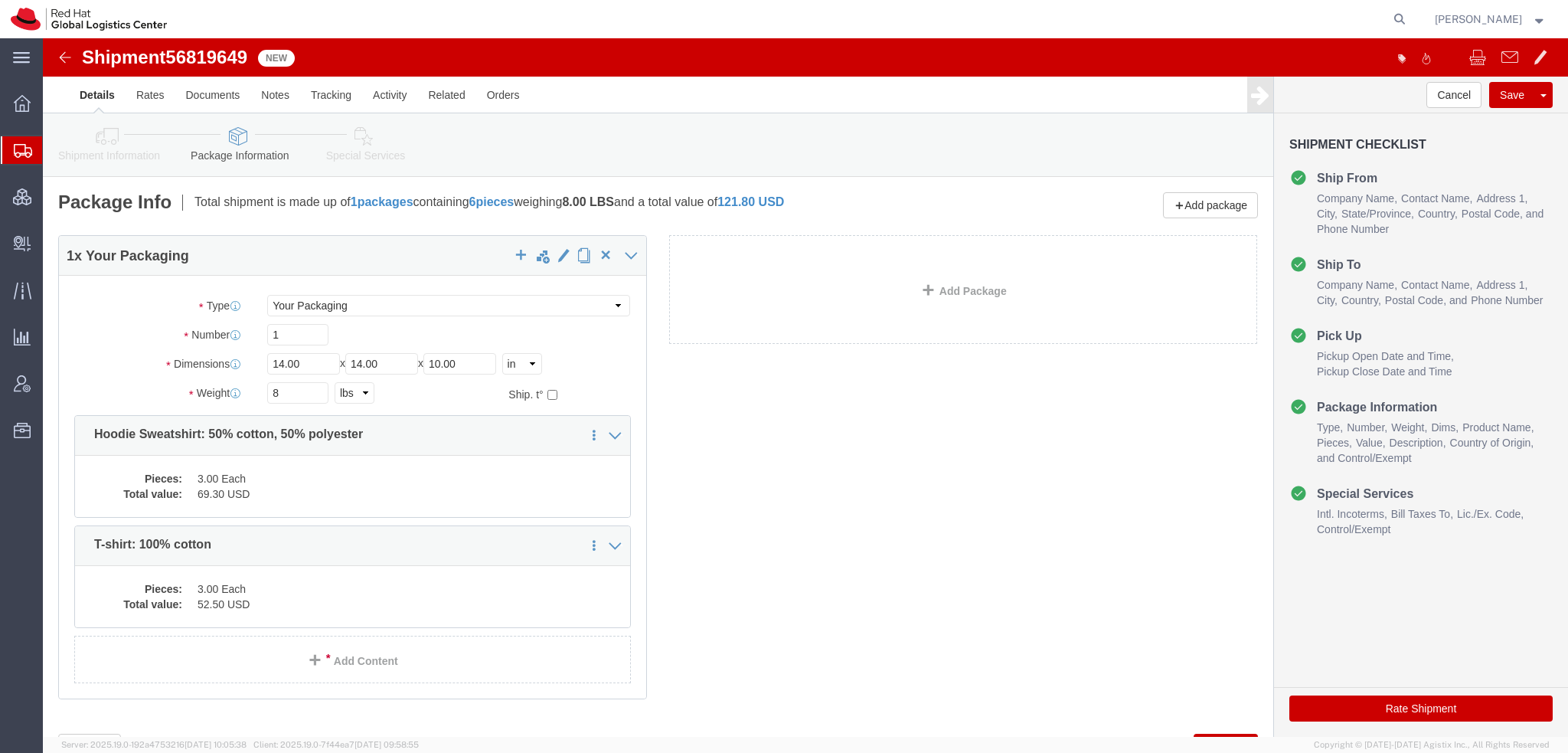
click icon
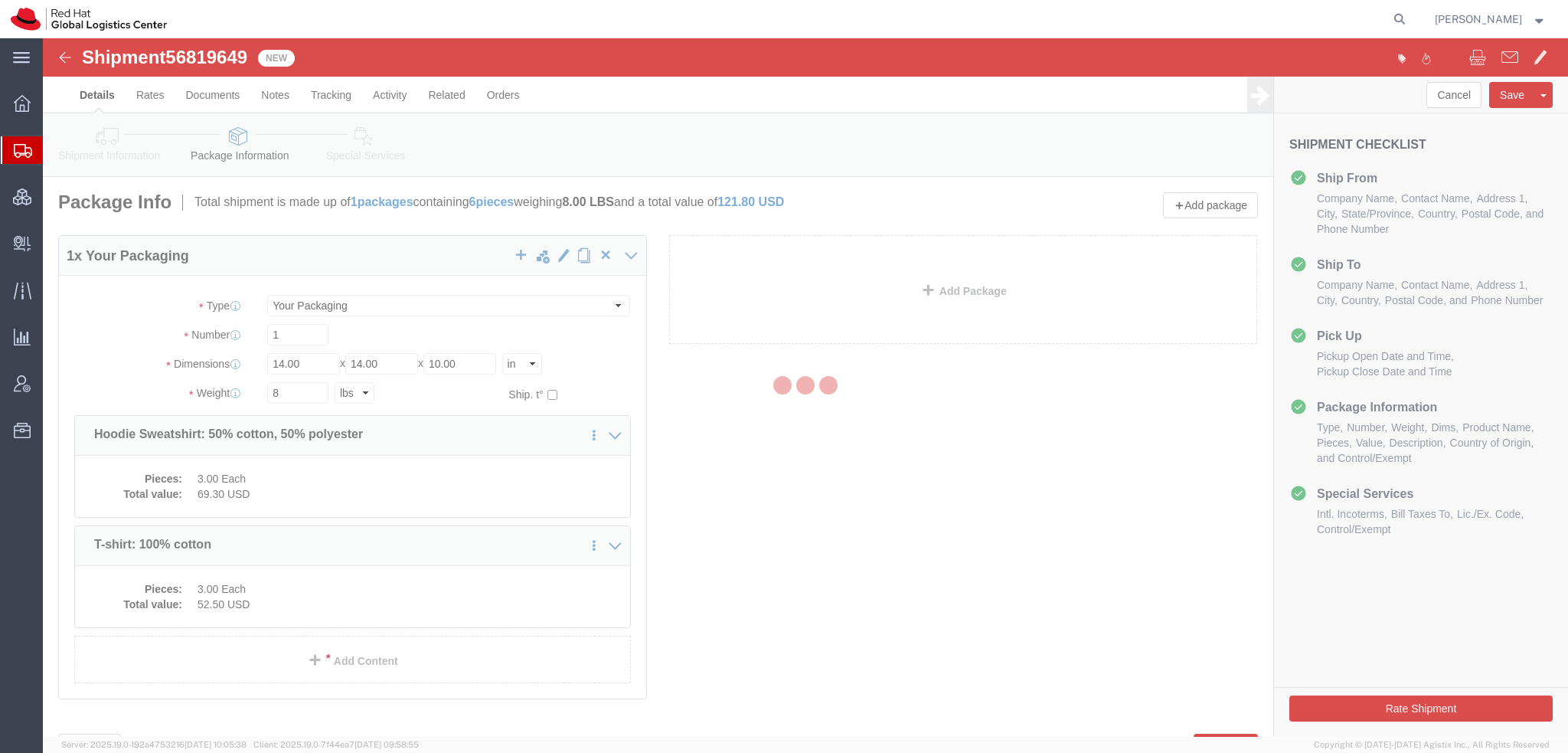
select select
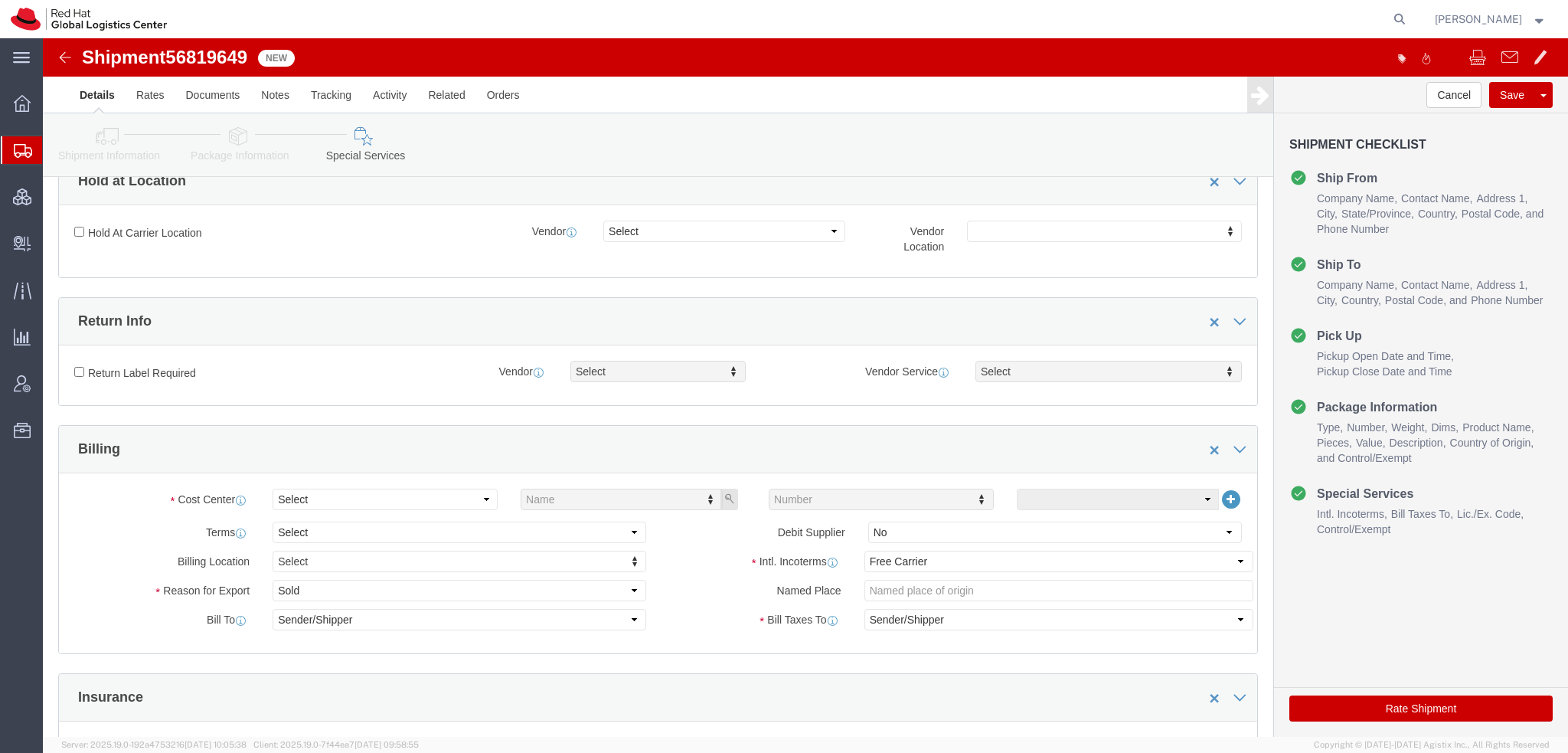
scroll to position [459, 0]
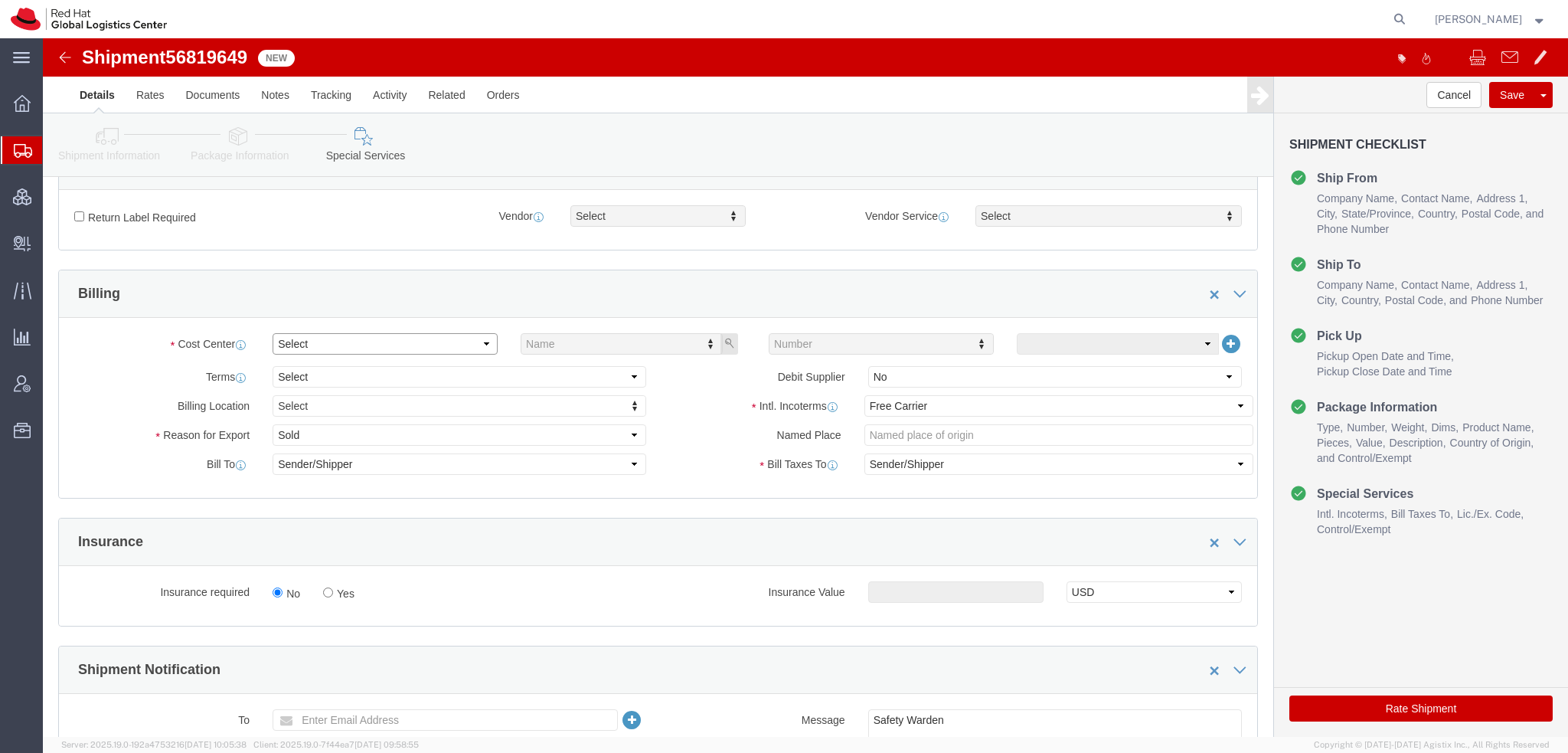
click select "Select Buyer Cost Center Department Operations Number Order Number Sales Person"
select select "COSTCENTER"
click select "Select Buyer Cost Center Department Operations Number Order Number Sales Person"
type input "901"
click select "Select Gift Personal Effects Repair/Warranty Return Sample Sold Temporary/Not S…"
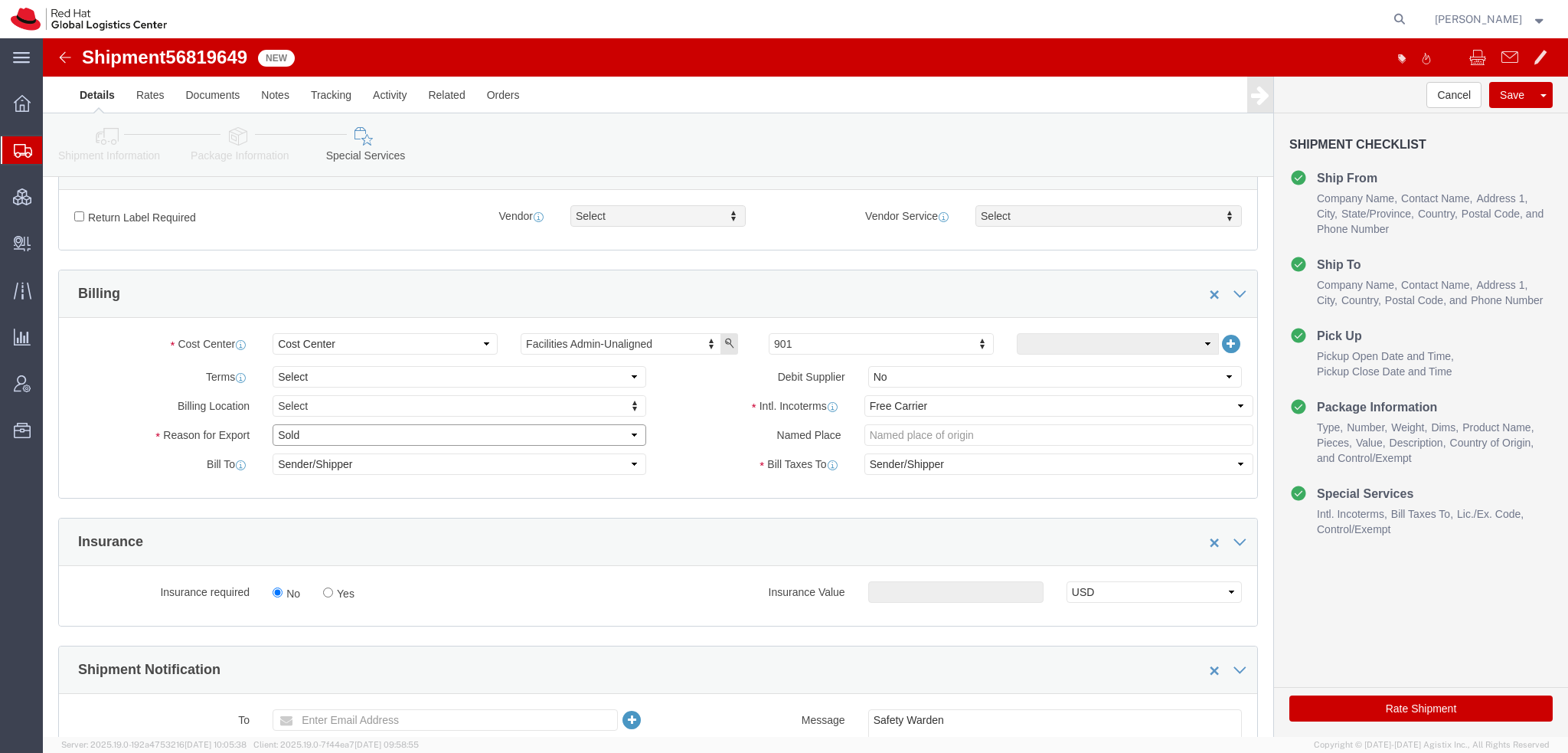
select select "GIFT"
click select "Select Gift Personal Effects Repair/Warranty Return Sample Sold Temporary/Not S…"
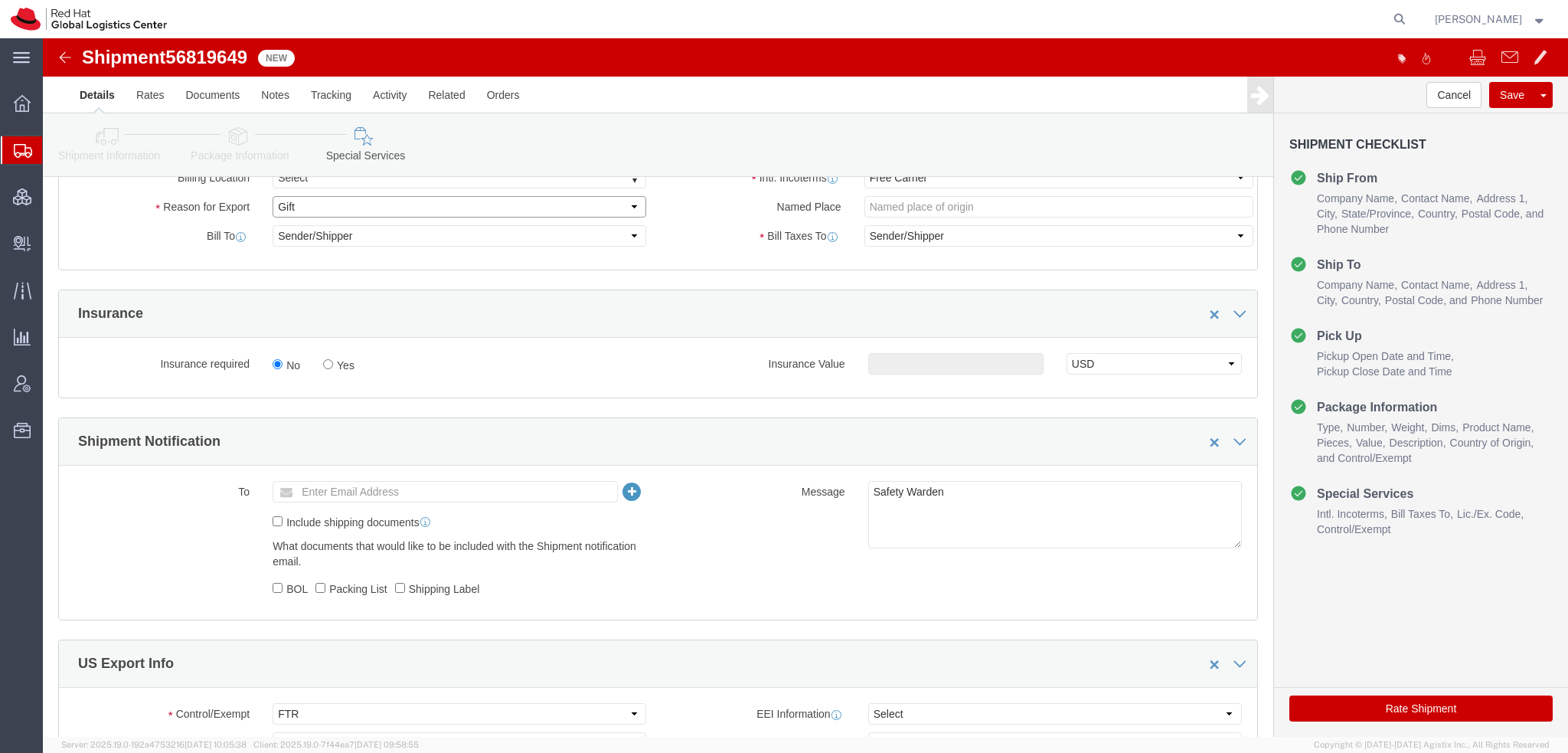
scroll to position [919, 0]
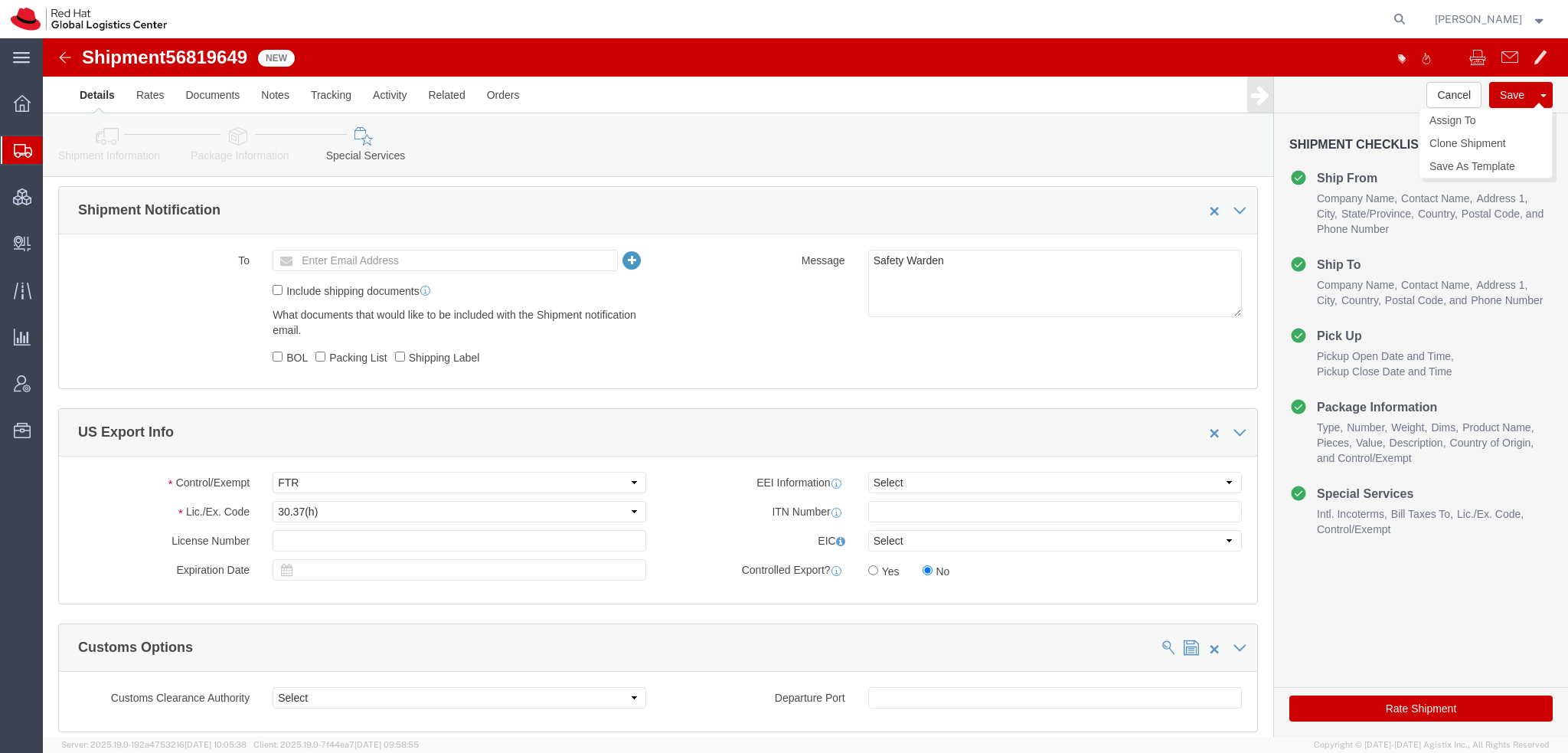
click button "Save"
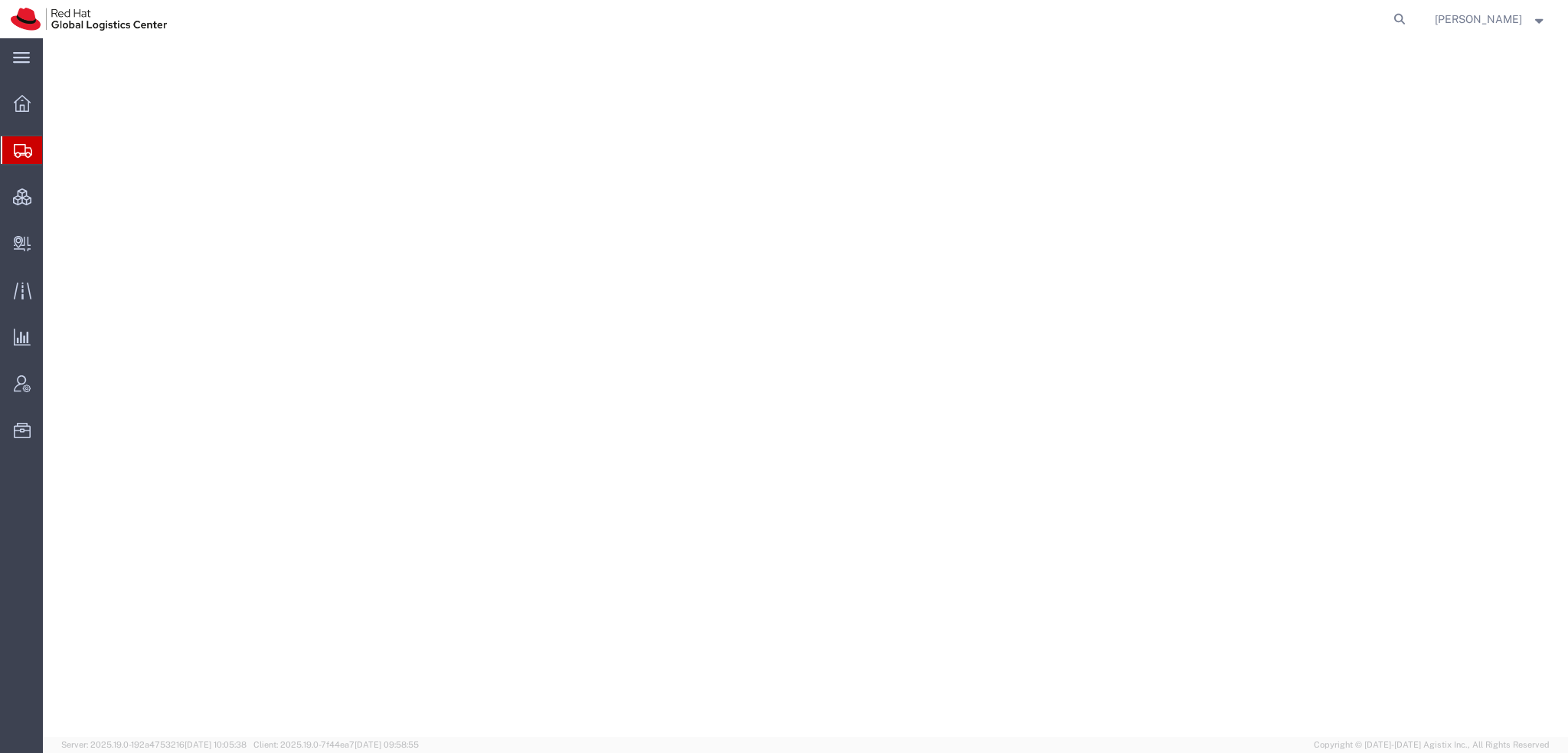
select select "38014"
select select
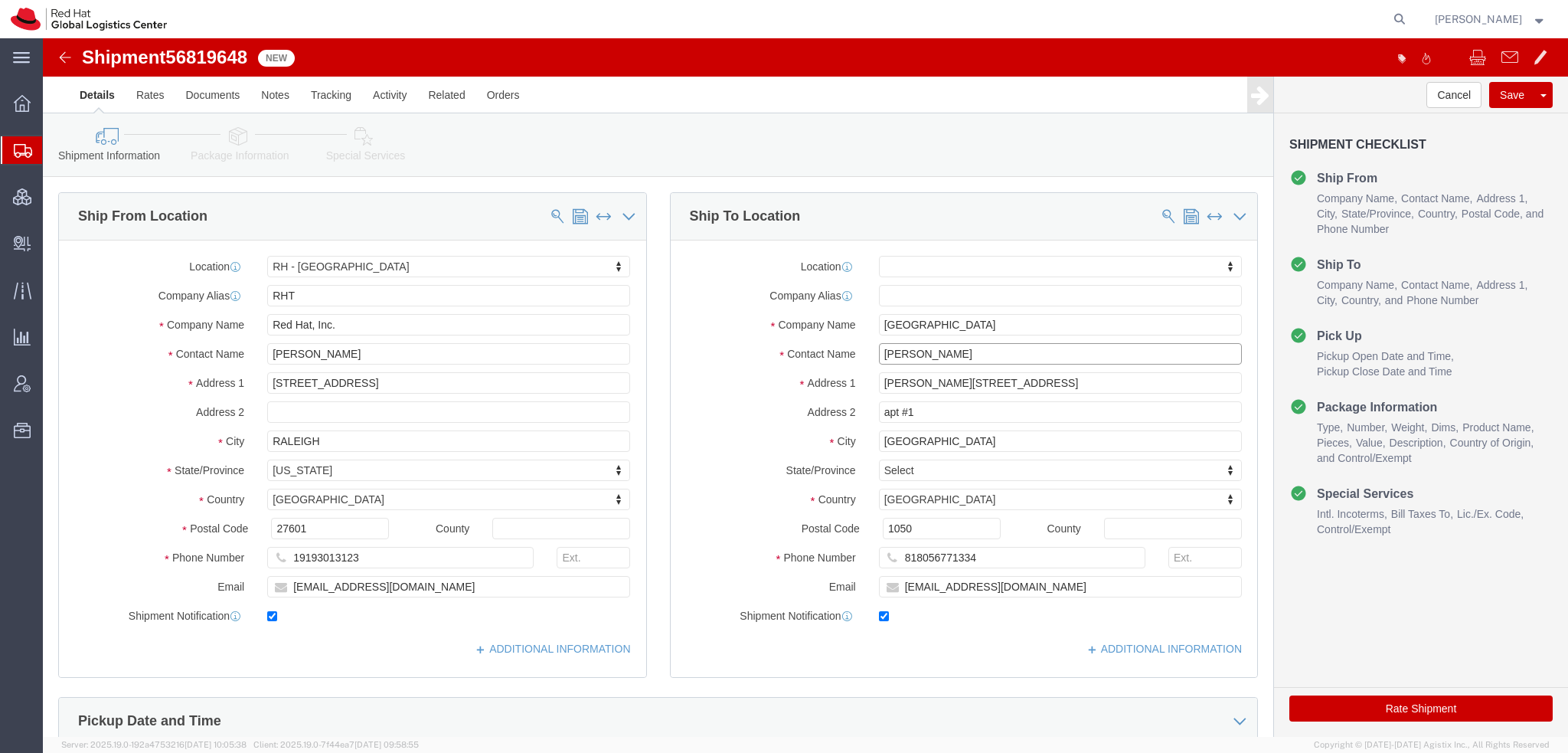
drag, startPoint x: 930, startPoint y: 316, endPoint x: -43, endPoint y: 60, distance: 1006.1
click html "Shipment 56819648 New Details Rates Documents Notes Tracking Activity Related O…"
type input "Sondos El"
click p "- Red Hat GmbH - ([PERSON_NAME]) [GEOGRAPHIC_DATA], DE"
select select "37960"
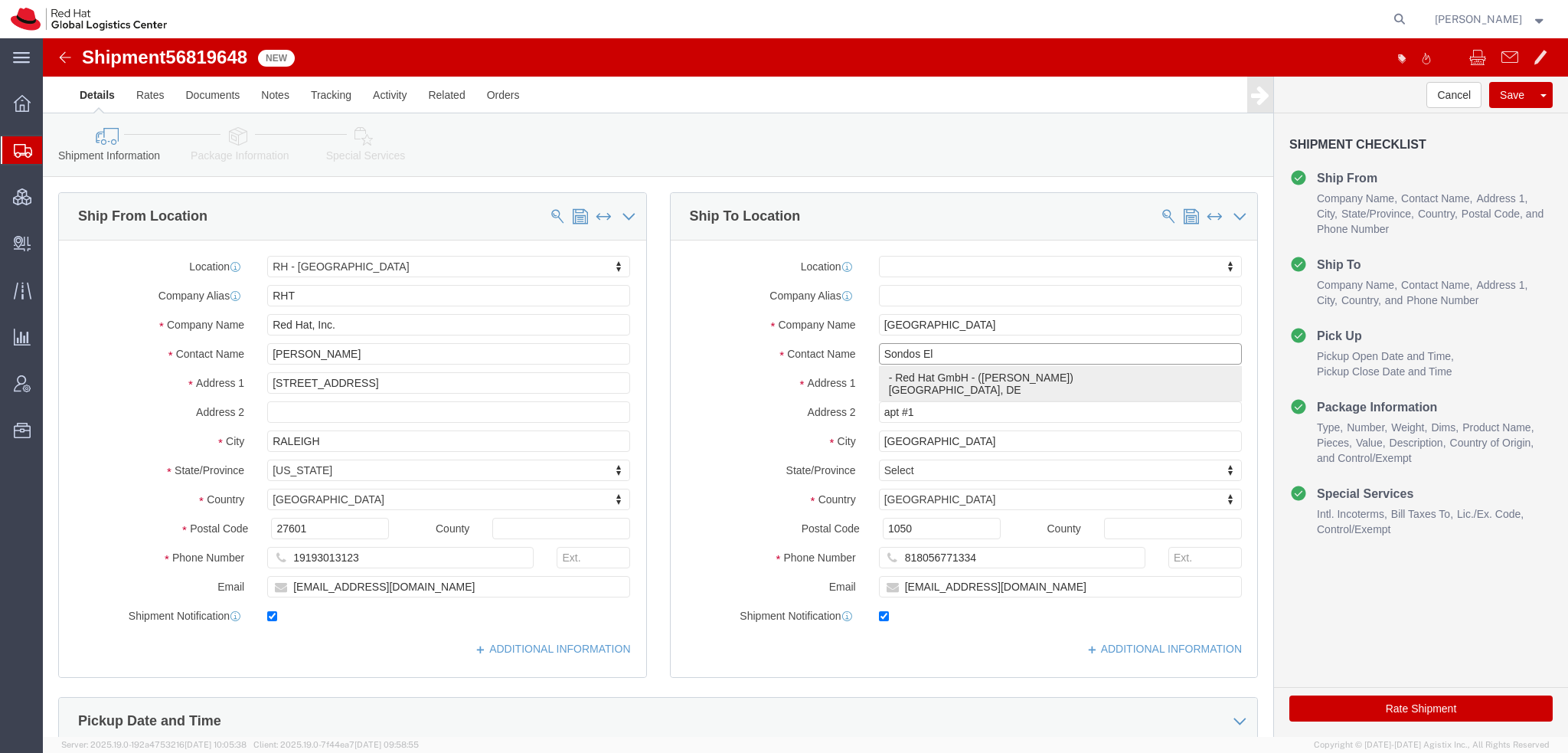
type input "Red Hat GmbH"
type input "[PERSON_NAME]"
type input "Messe Turm"
type input "11th Floor"
type input "[GEOGRAPHIC_DATA]"
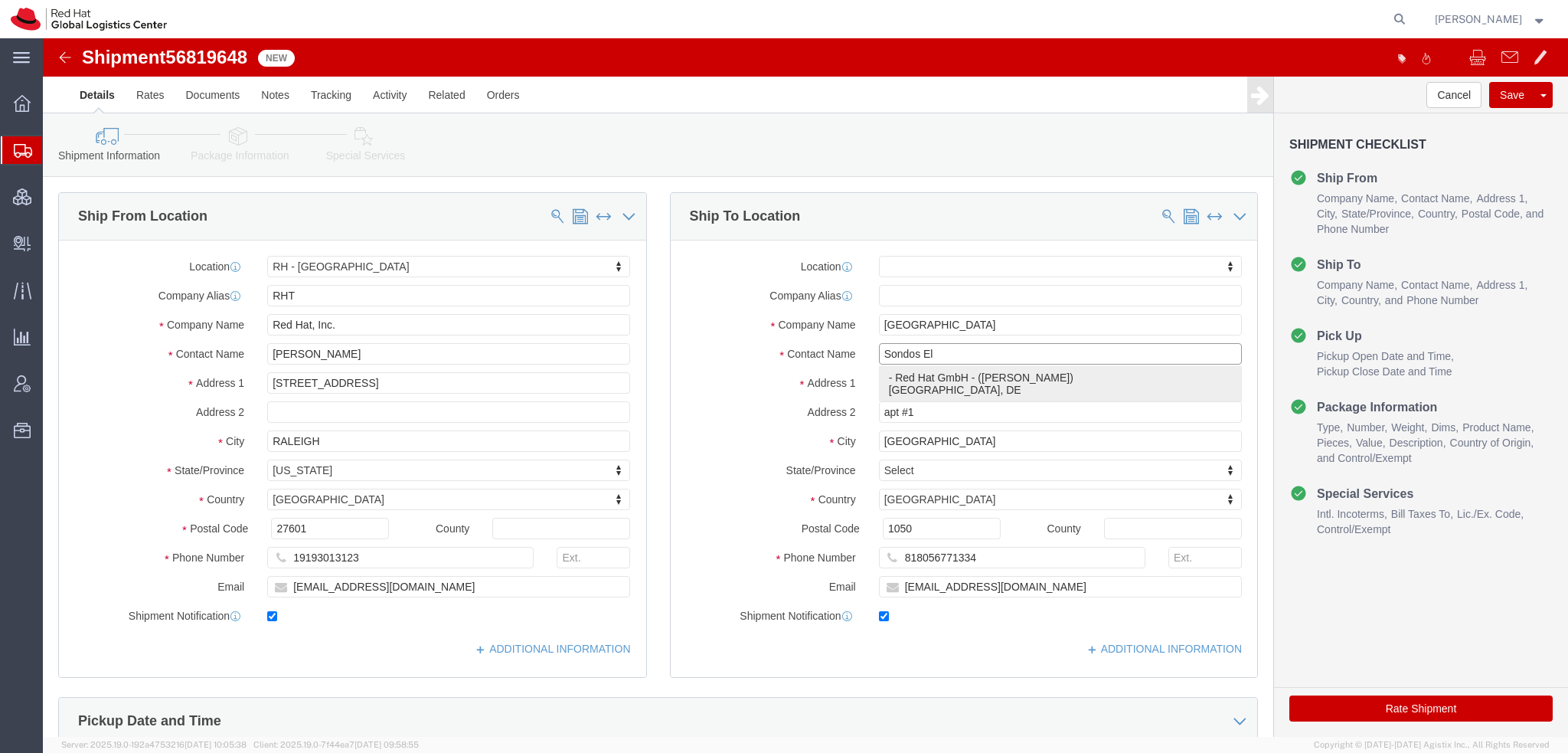
type input "60308"
type input "4969365051297"
type input "[EMAIL_ADDRESS][DOMAIN_NAME]"
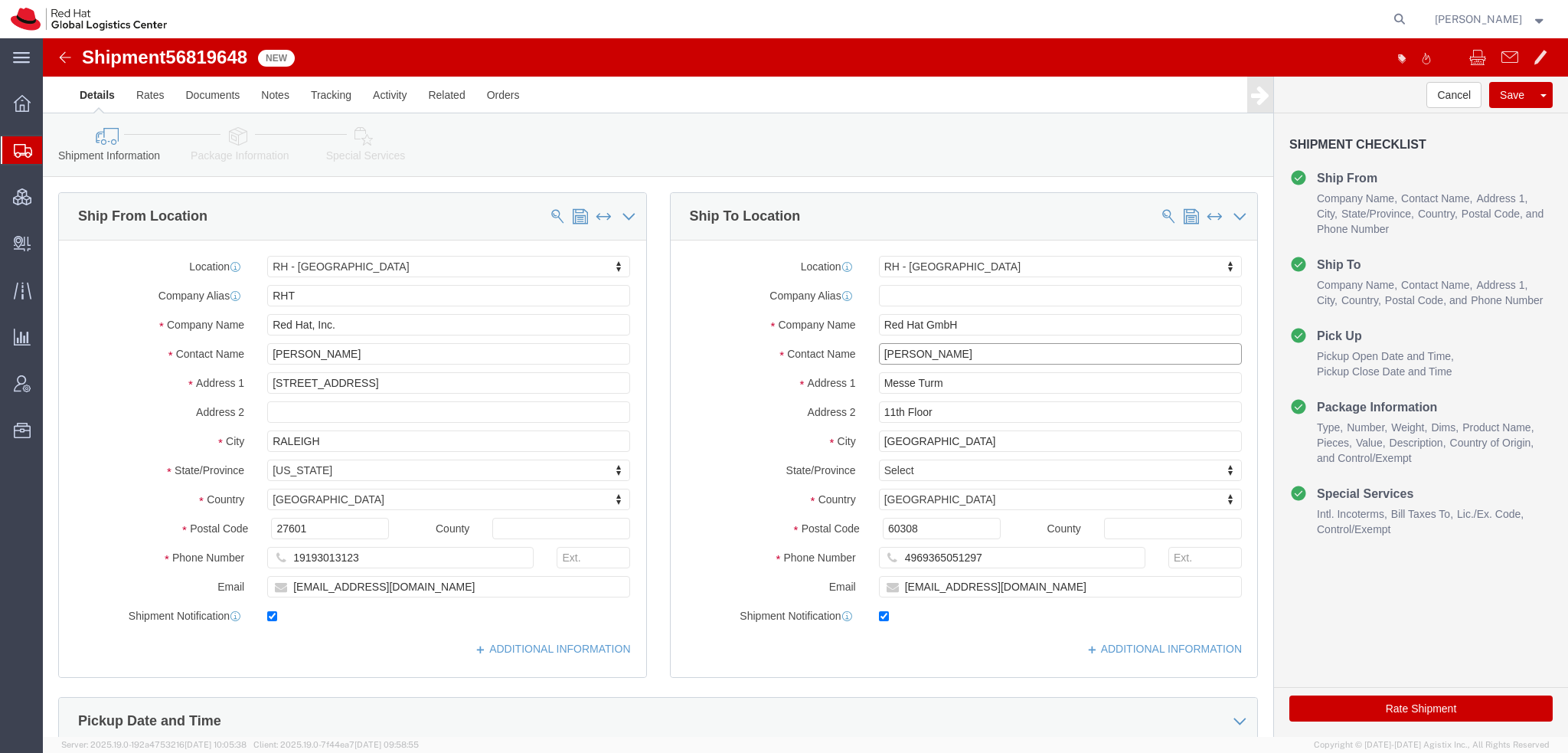
type input "[PERSON_NAME]"
click icon
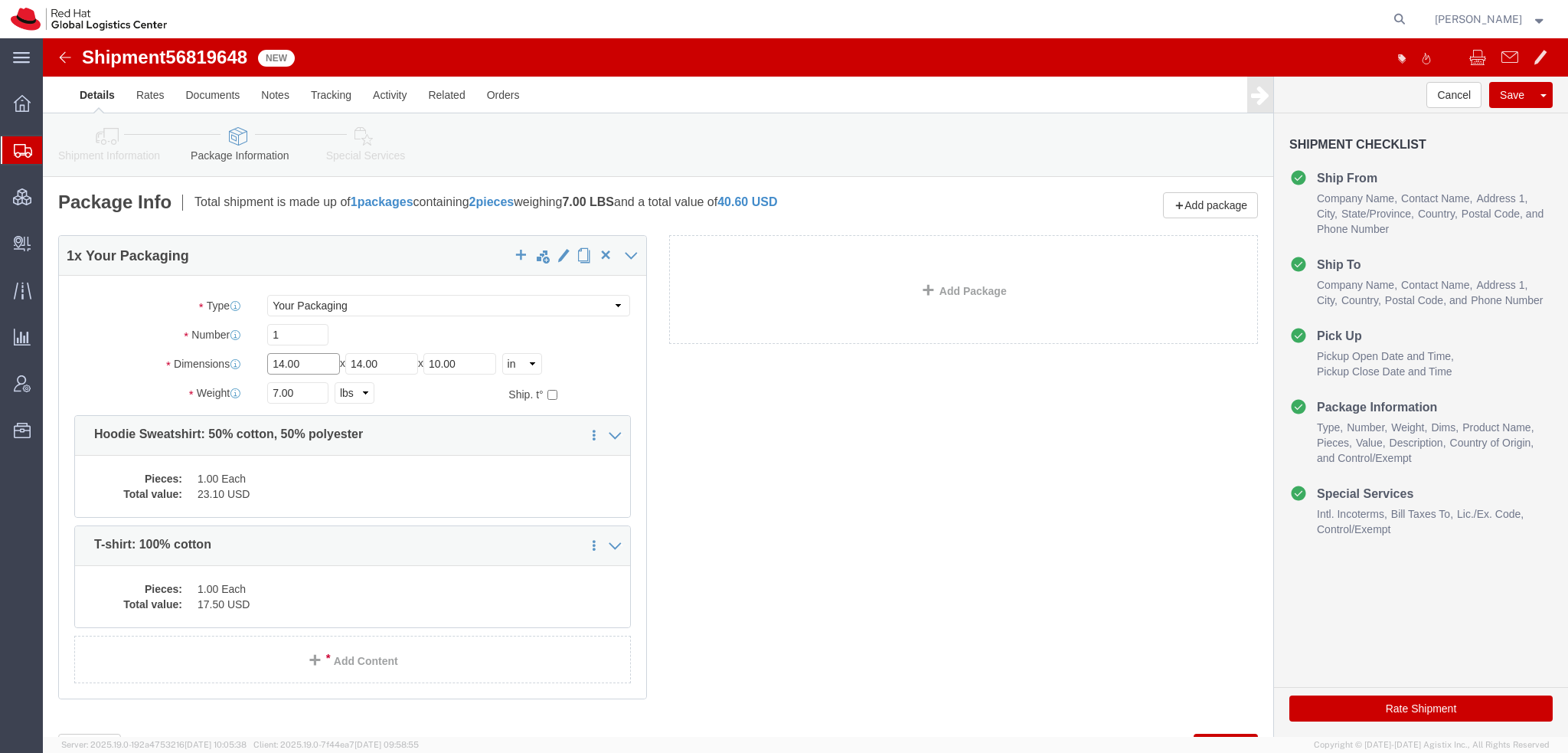
drag, startPoint x: 270, startPoint y: 327, endPoint x: -43, endPoint y: 171, distance: 349.7
click html "Shipment 56819648 New Details Rates Documents Notes Tracking Activity Related O…"
type input "14"
type input "12"
type input "4"
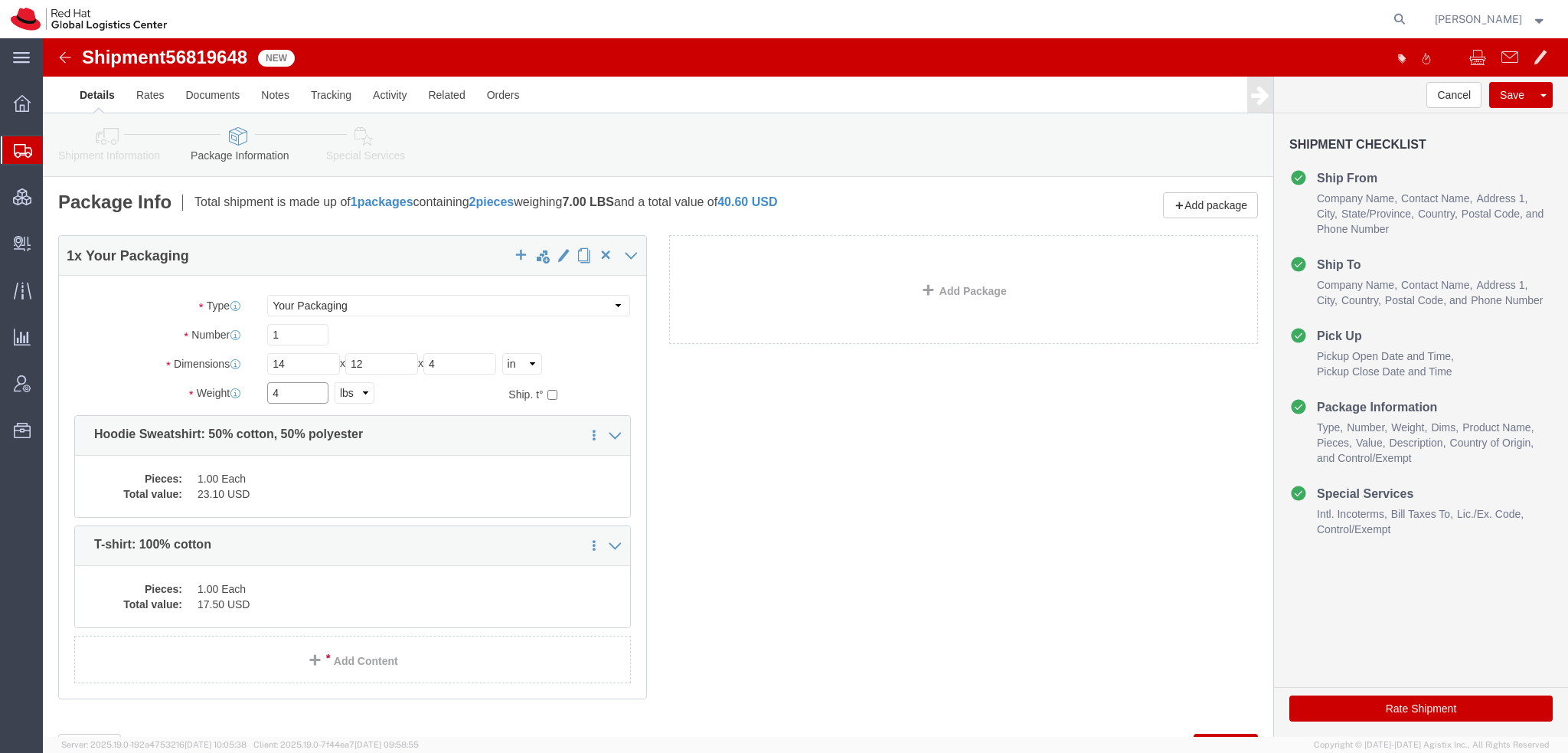
type input "4"
click dd "1.00 Each"
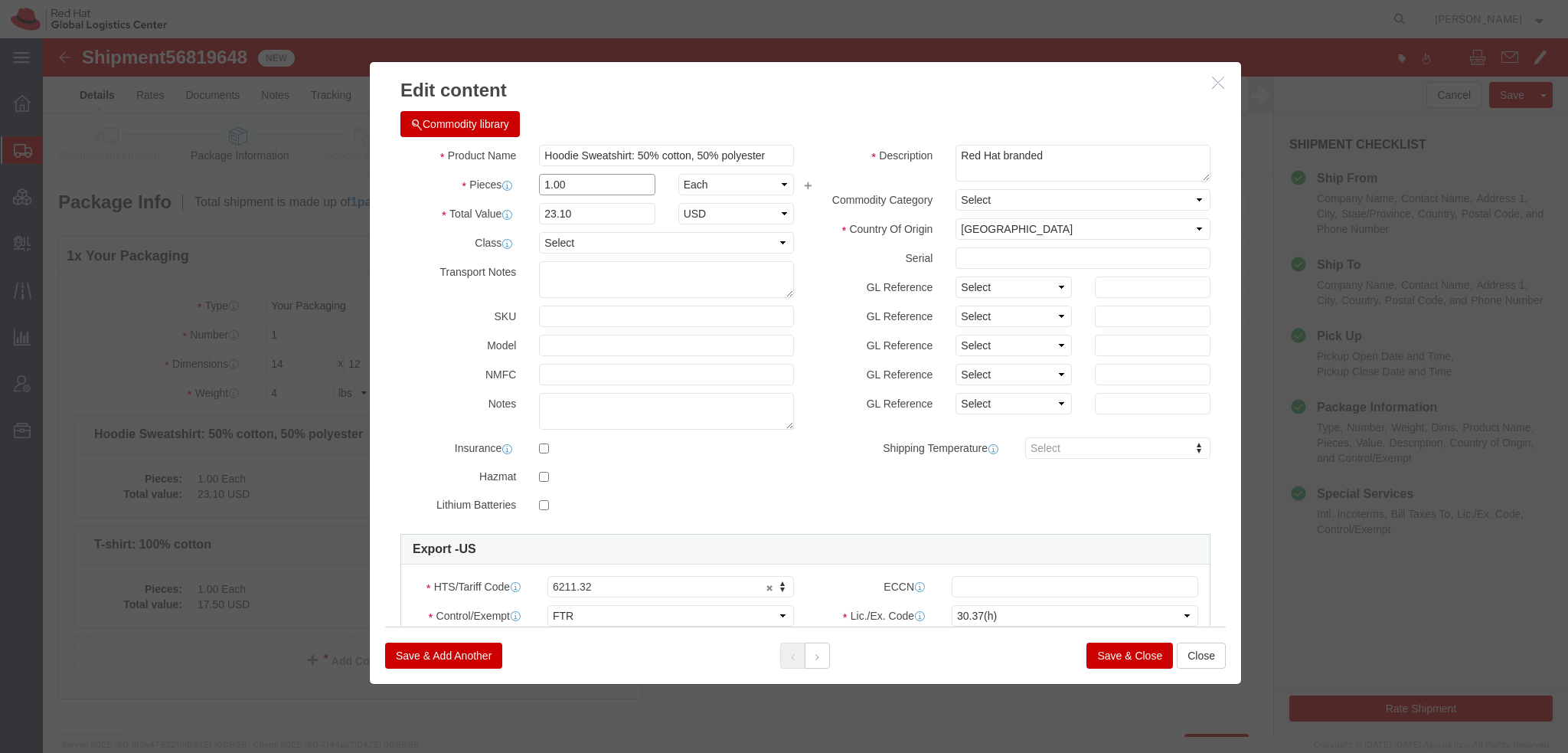
drag, startPoint x: 538, startPoint y: 153, endPoint x: -43, endPoint y: 12, distance: 597.9
click html "Shipment 56819648 New Details Rates Documents Notes Tracking Activity Related O…"
type input "2"
type input "46.2"
click button
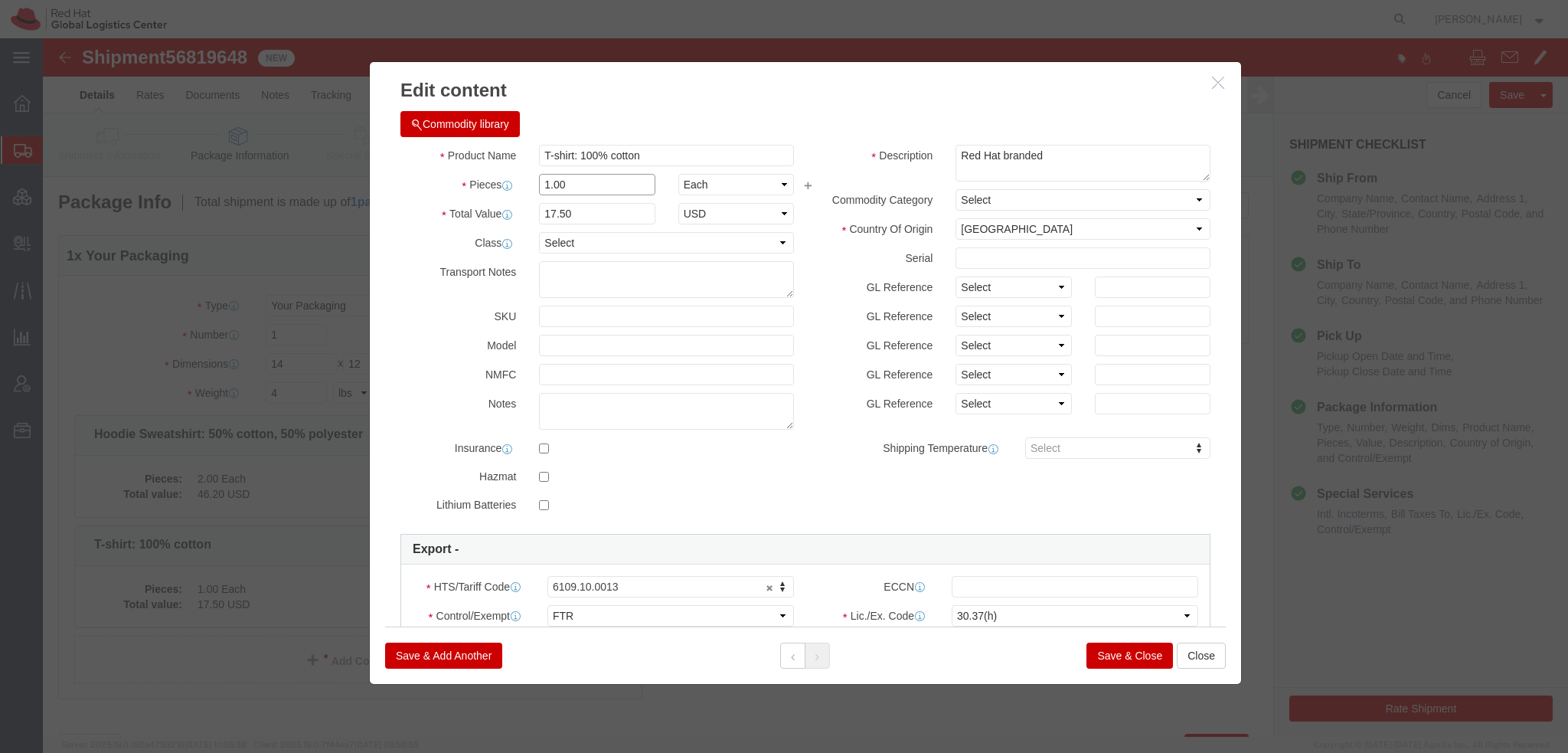
drag, startPoint x: 555, startPoint y: 146, endPoint x: -43, endPoint y: 19, distance: 611.3
click html "Shipment 56819648 New Details Rates Documents Notes Tracking Activity Related O…"
type input "2"
type input "35"
click button "Save & Close"
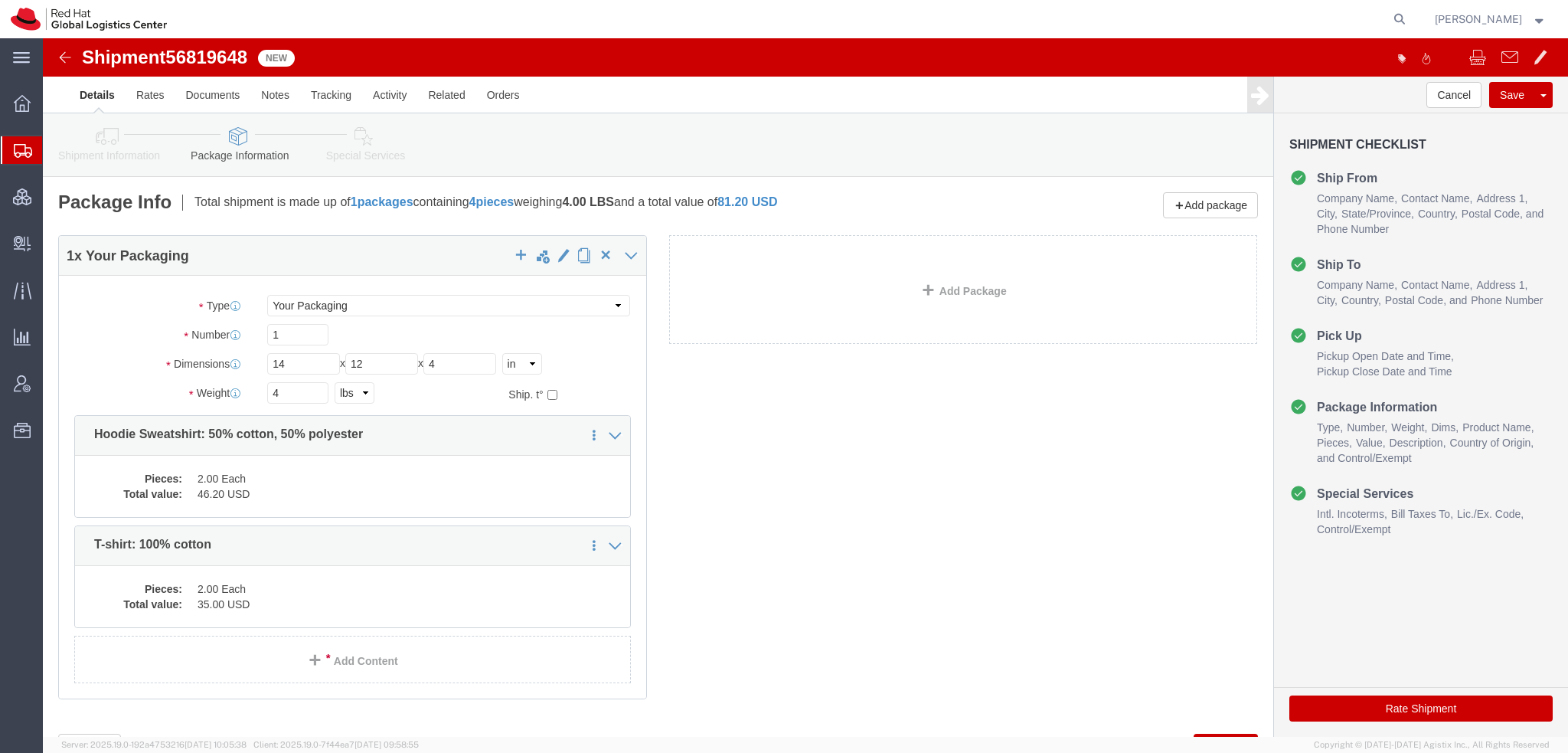
click icon
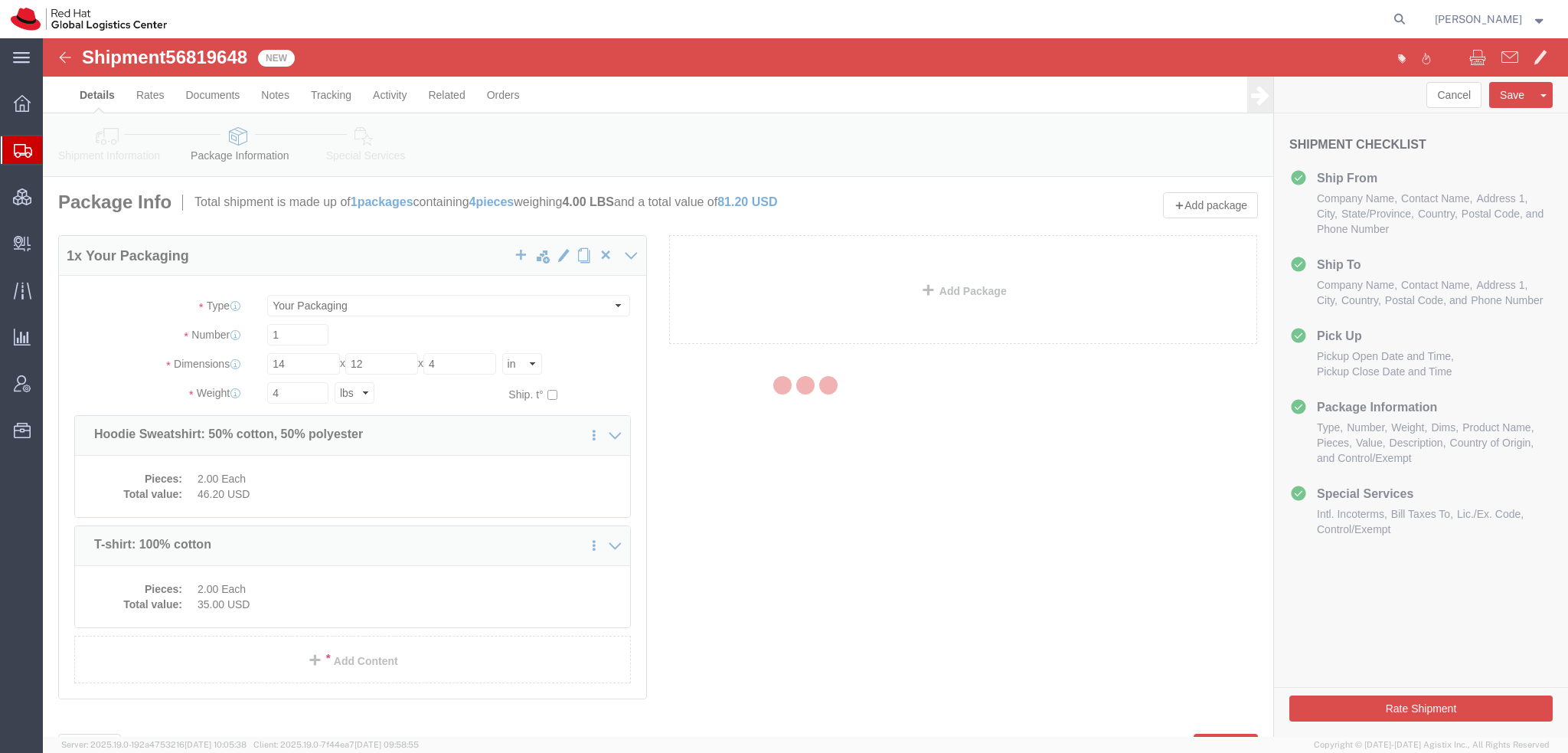
select select
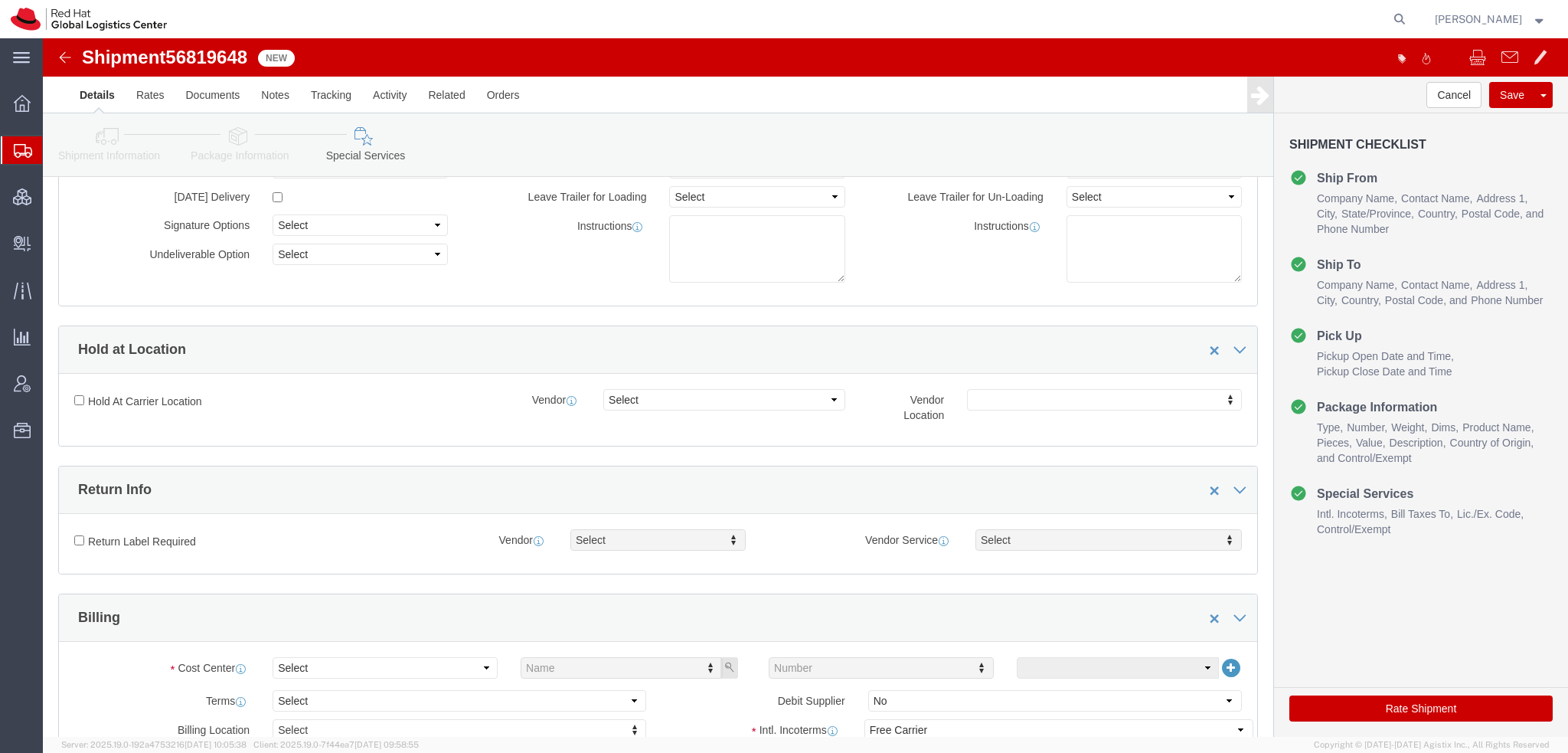
scroll to position [459, 0]
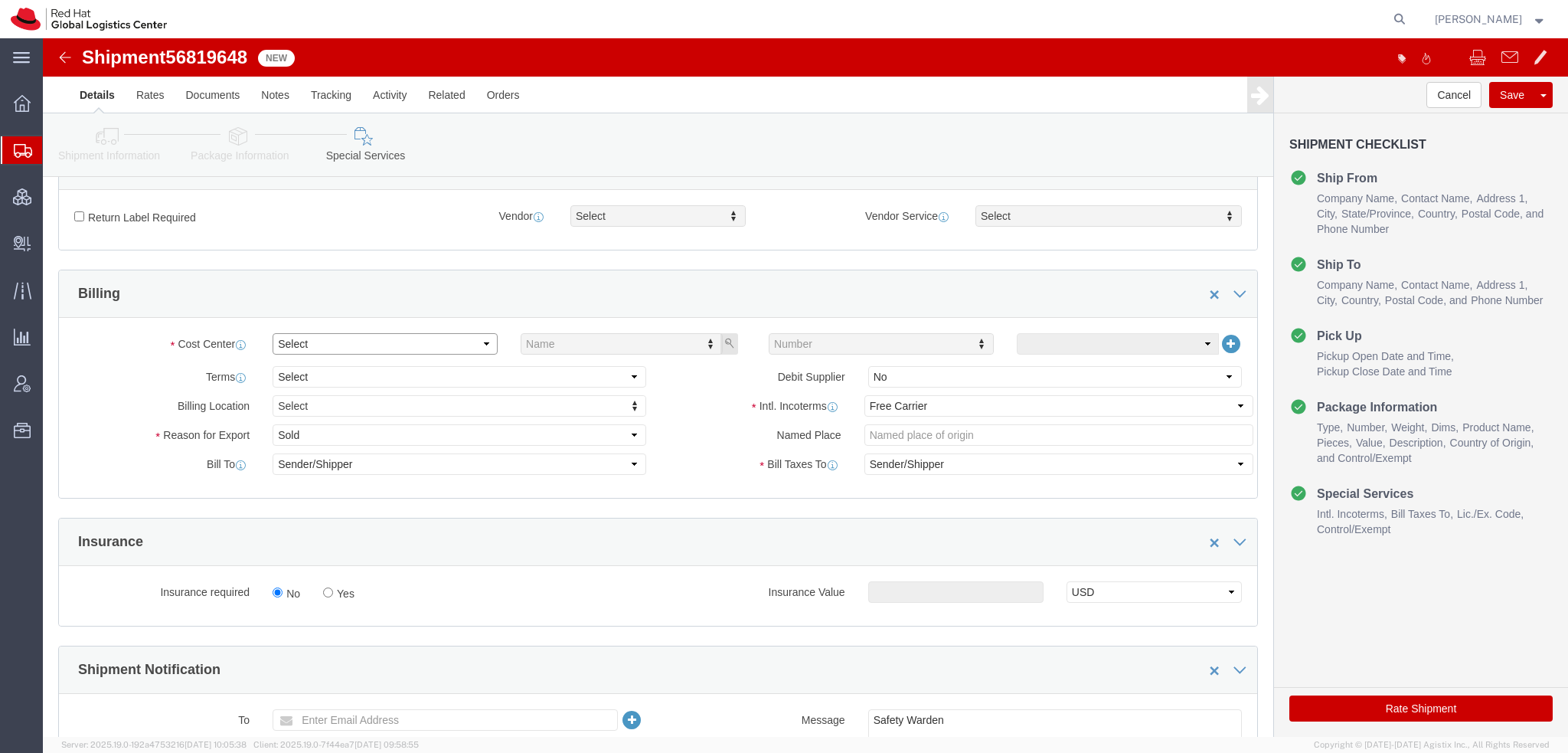
click select "Select Buyer Cost Center Department Operations Number Order Number Sales Person"
select select "COSTCENTER"
click select "Select Buyer Cost Center Department Operations Number Order Number Sales Person"
type input "901"
click select "Select Gift Personal Effects Repair/Warranty Return Sample Sold Temporary/Not S…"
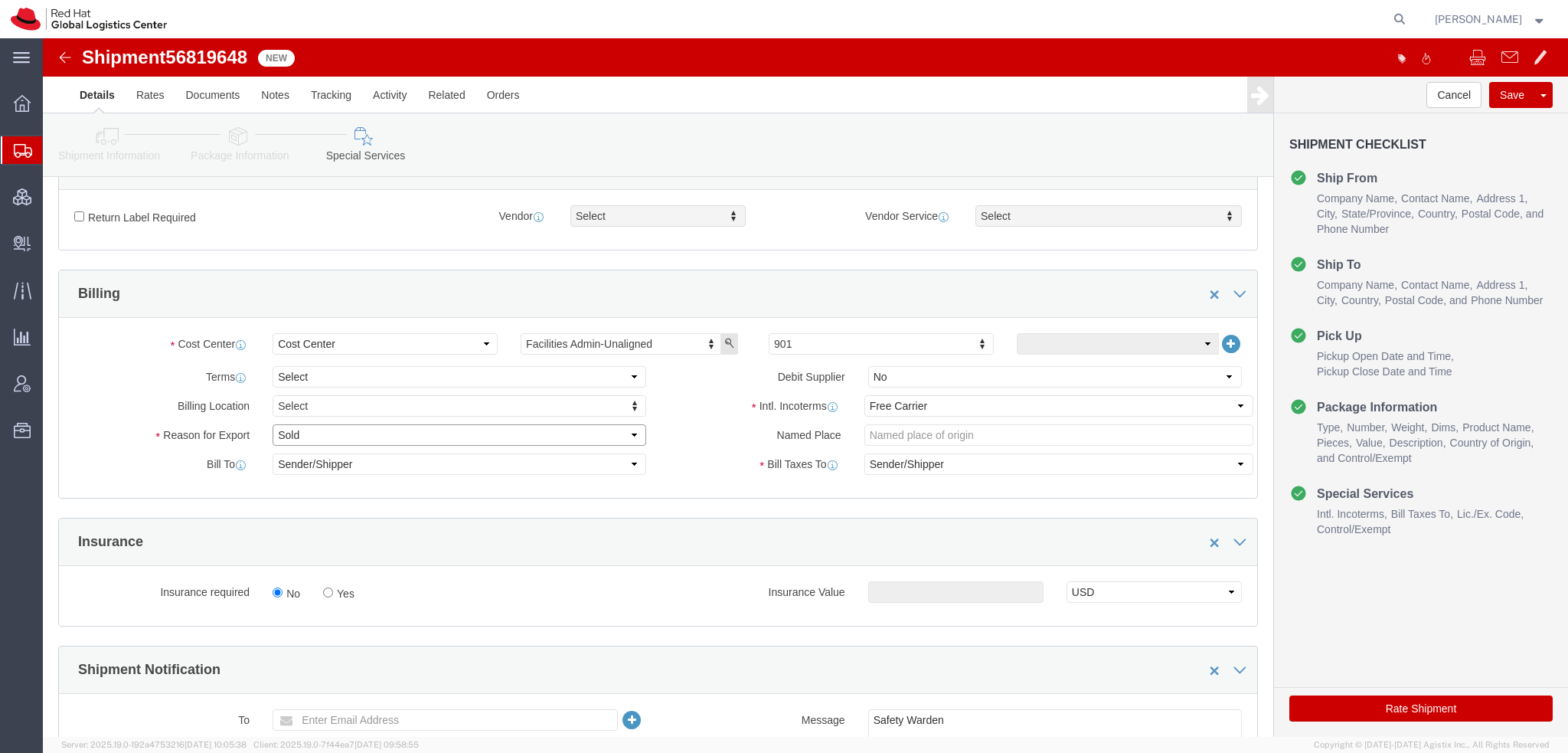
select select "GIFT"
click select "Select Gift Personal Effects Repair/Warranty Return Sample Sold Temporary/Not S…"
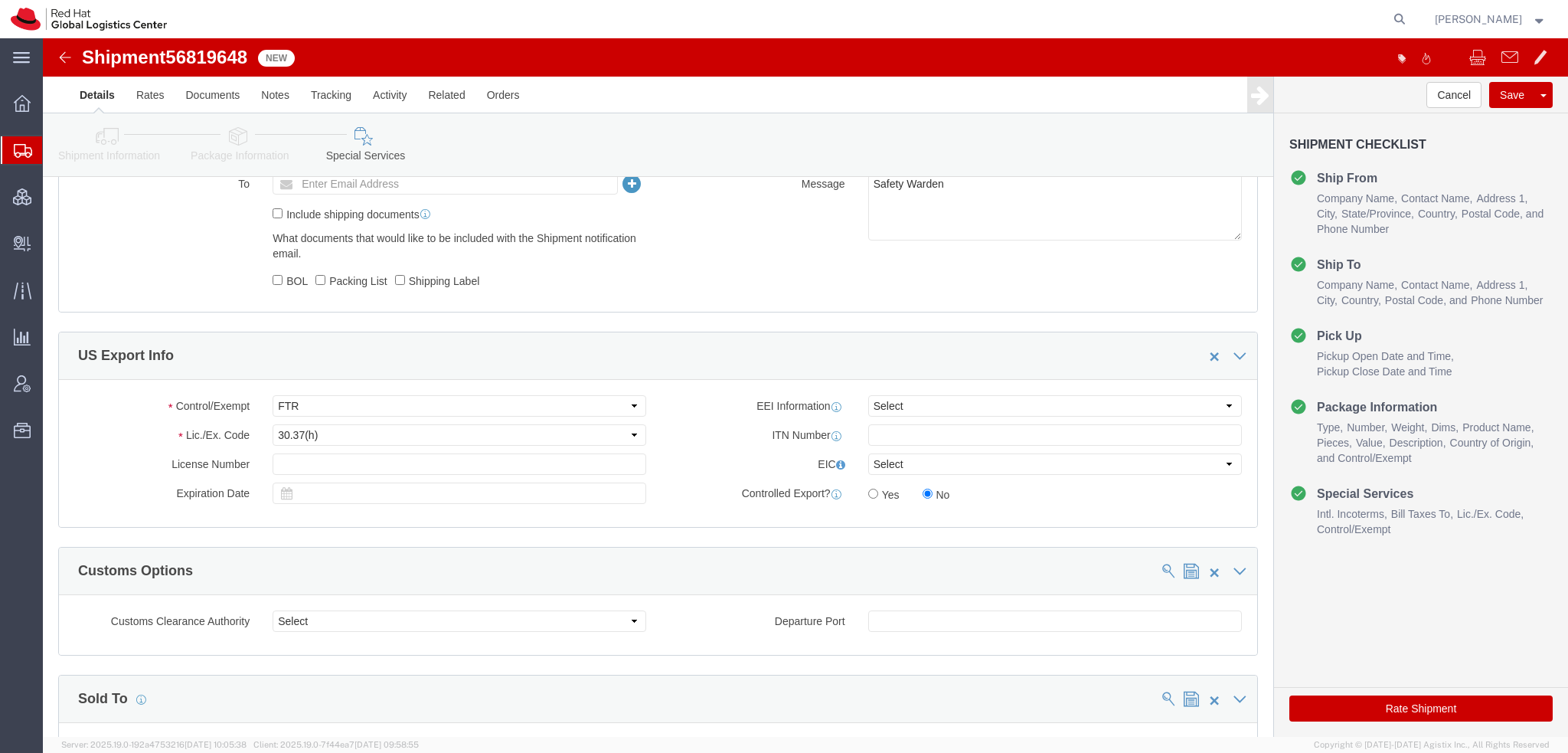
scroll to position [536, 0]
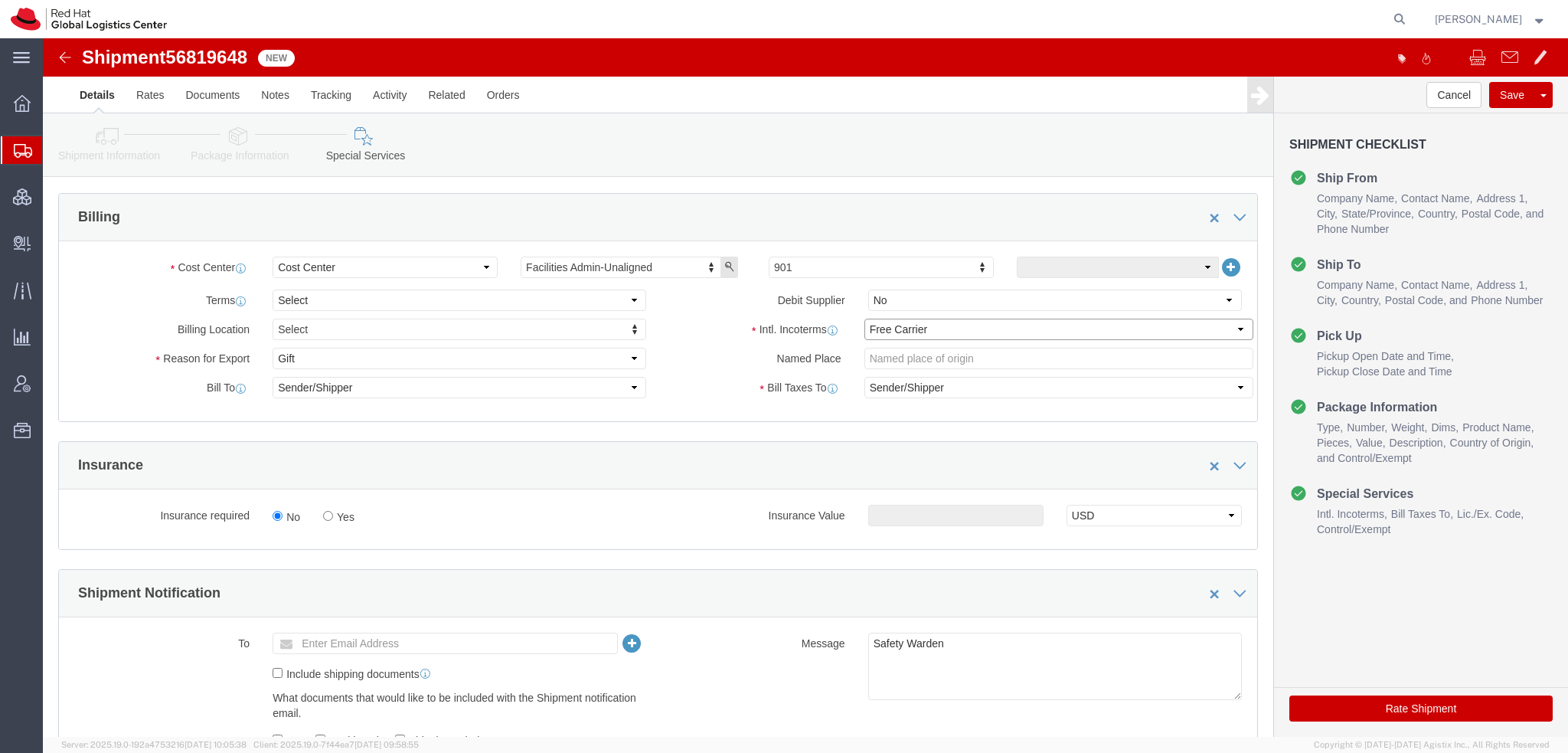
click select "Select Carriage Insurance Paid Carriage Paid To Cost and Freight Cost Insurance…"
select select
click select "Select Carriage Insurance Paid Carriage Paid To Cost and Freight Cost Insurance…"
select select
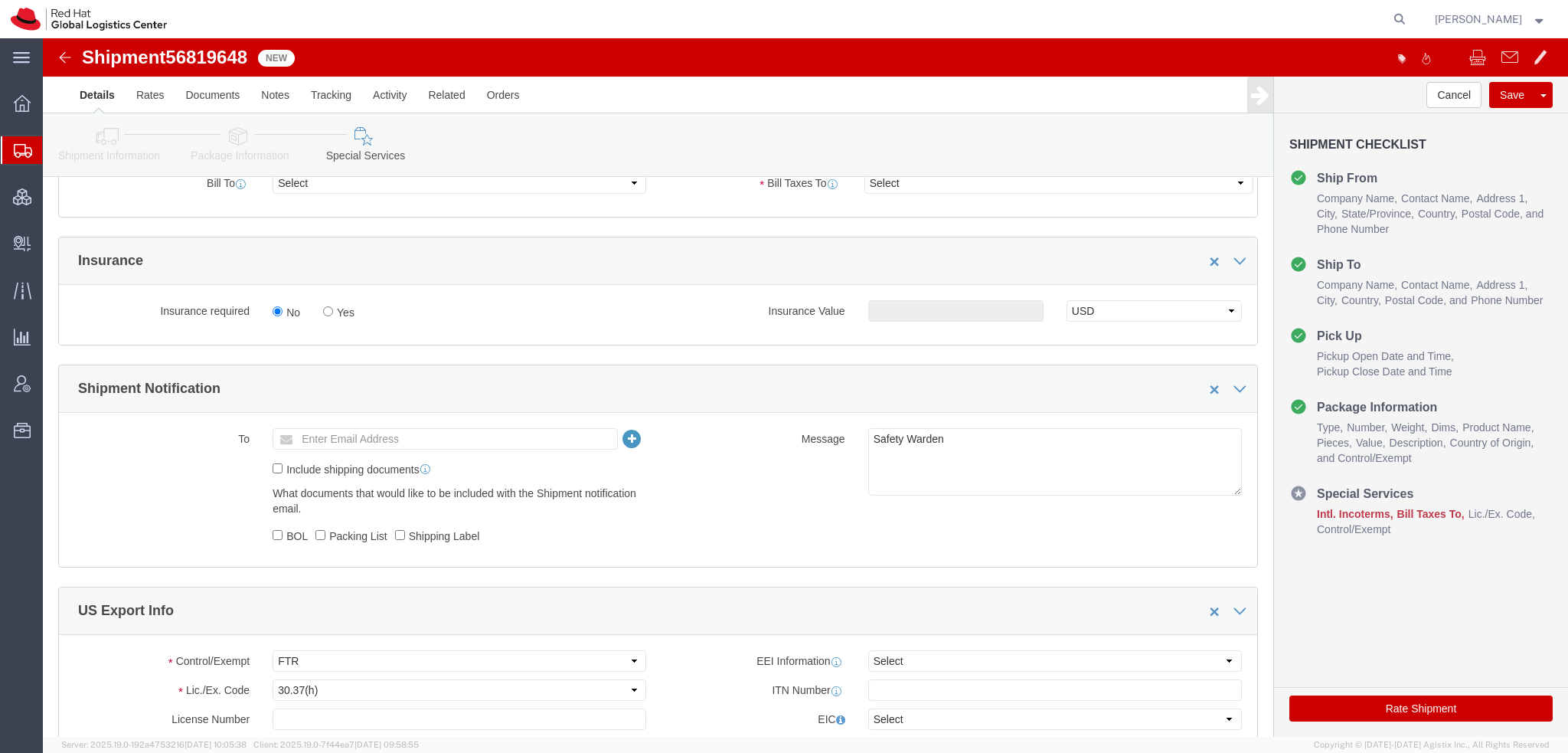
scroll to position [529, 0]
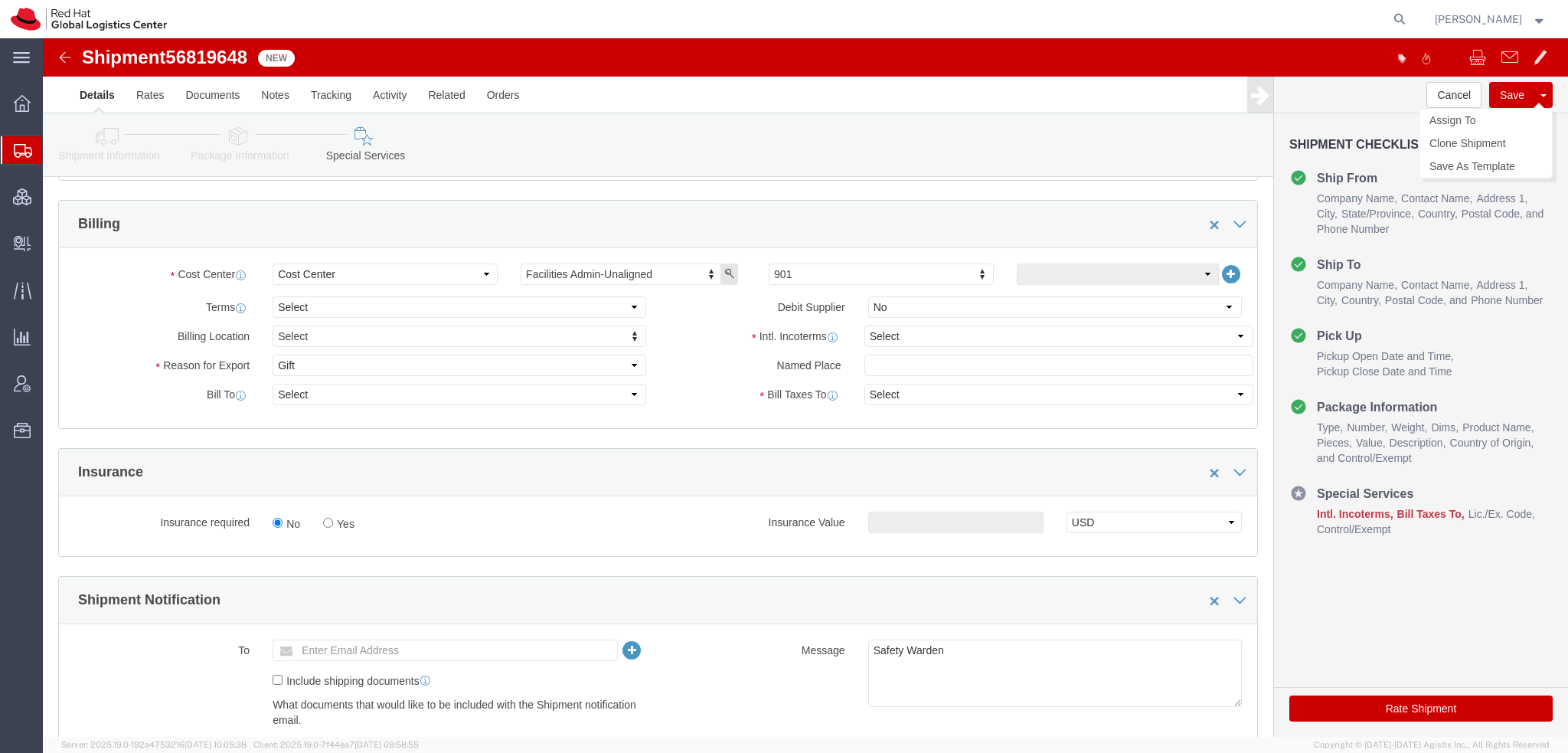
click button "Save"
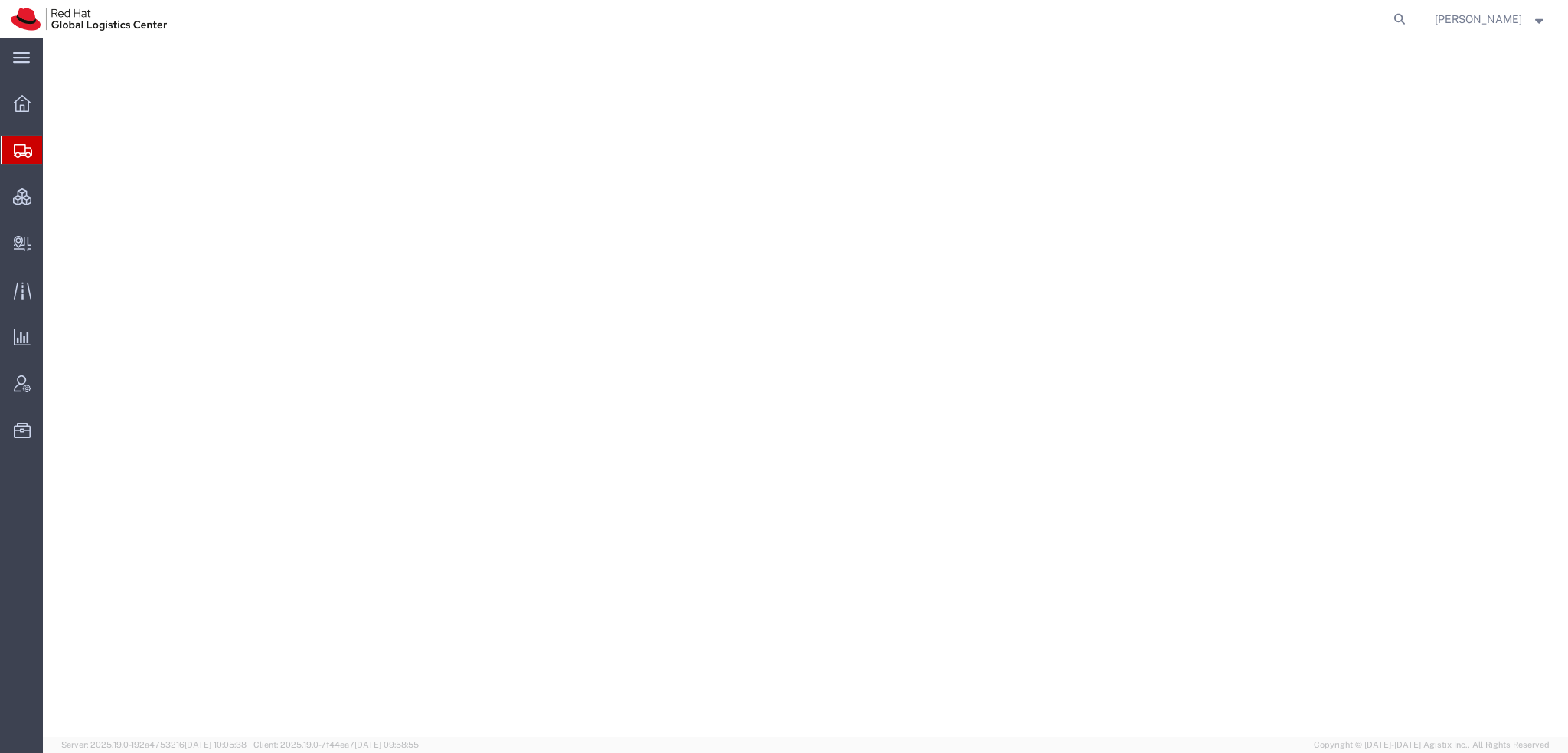
select select "38014"
select select
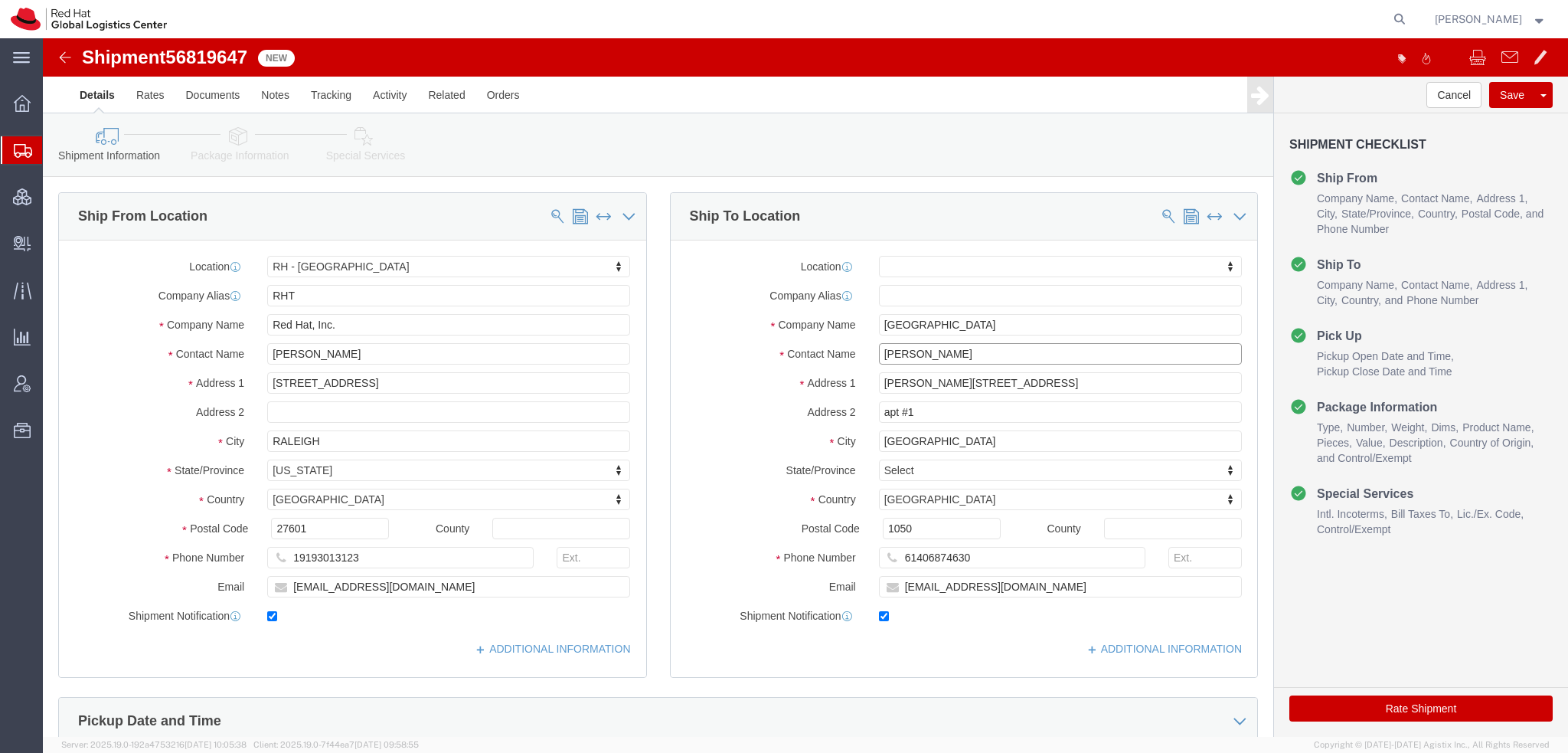
drag, startPoint x: 925, startPoint y: 311, endPoint x: -43, endPoint y: -20, distance: 1023.0
click html "Shipment 56819647 New Details Rates Documents Notes Tracking Activity Related O…"
type input "Anna Le"
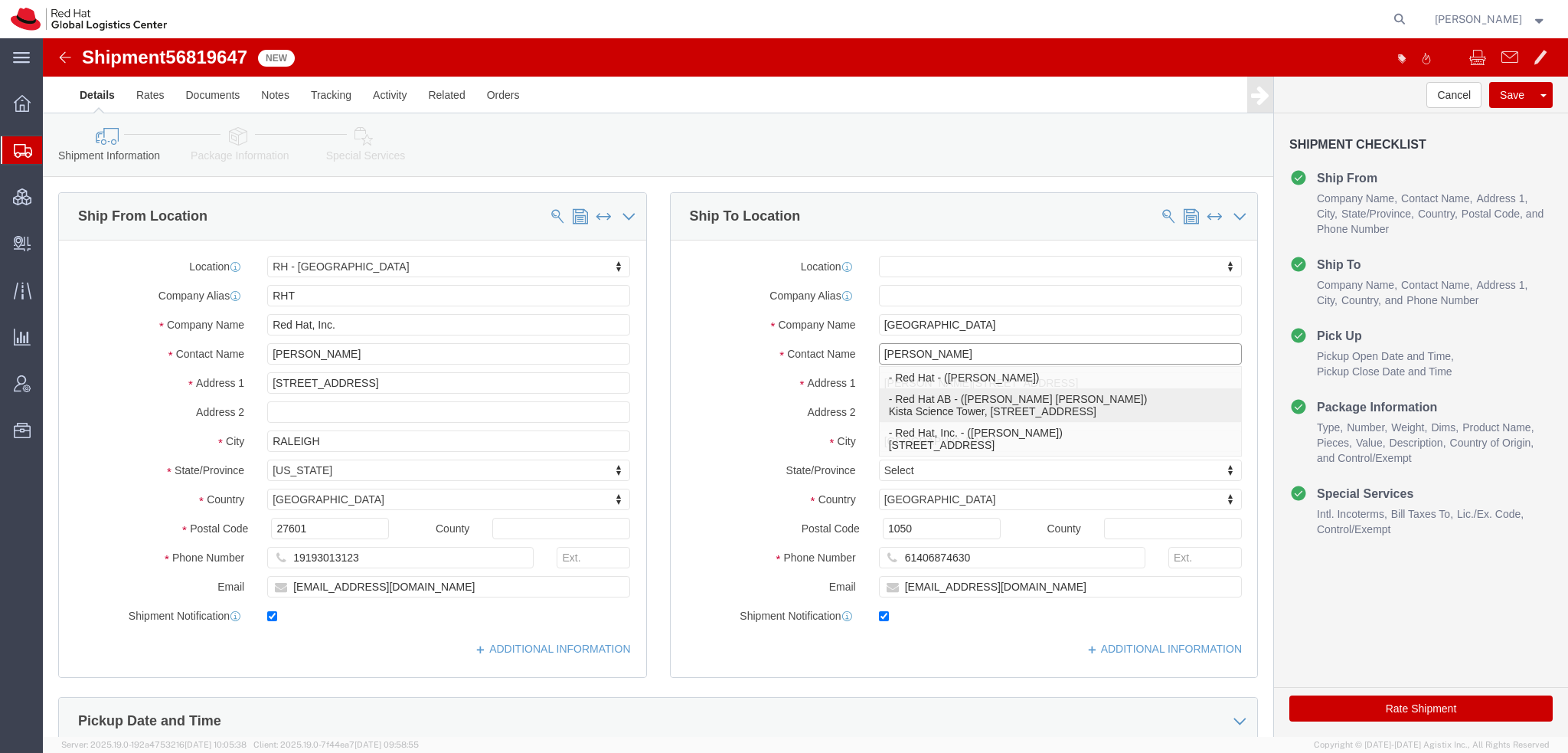
click p "- Red Hat AB - (Anna Lei Linne) Kista Science Tower, Farogatan 33, Kista, FLEX,…"
select select "38029"
type input "Red Hat AB"
type input "Anna Lei Linne"
type input "Kista Science Tower"
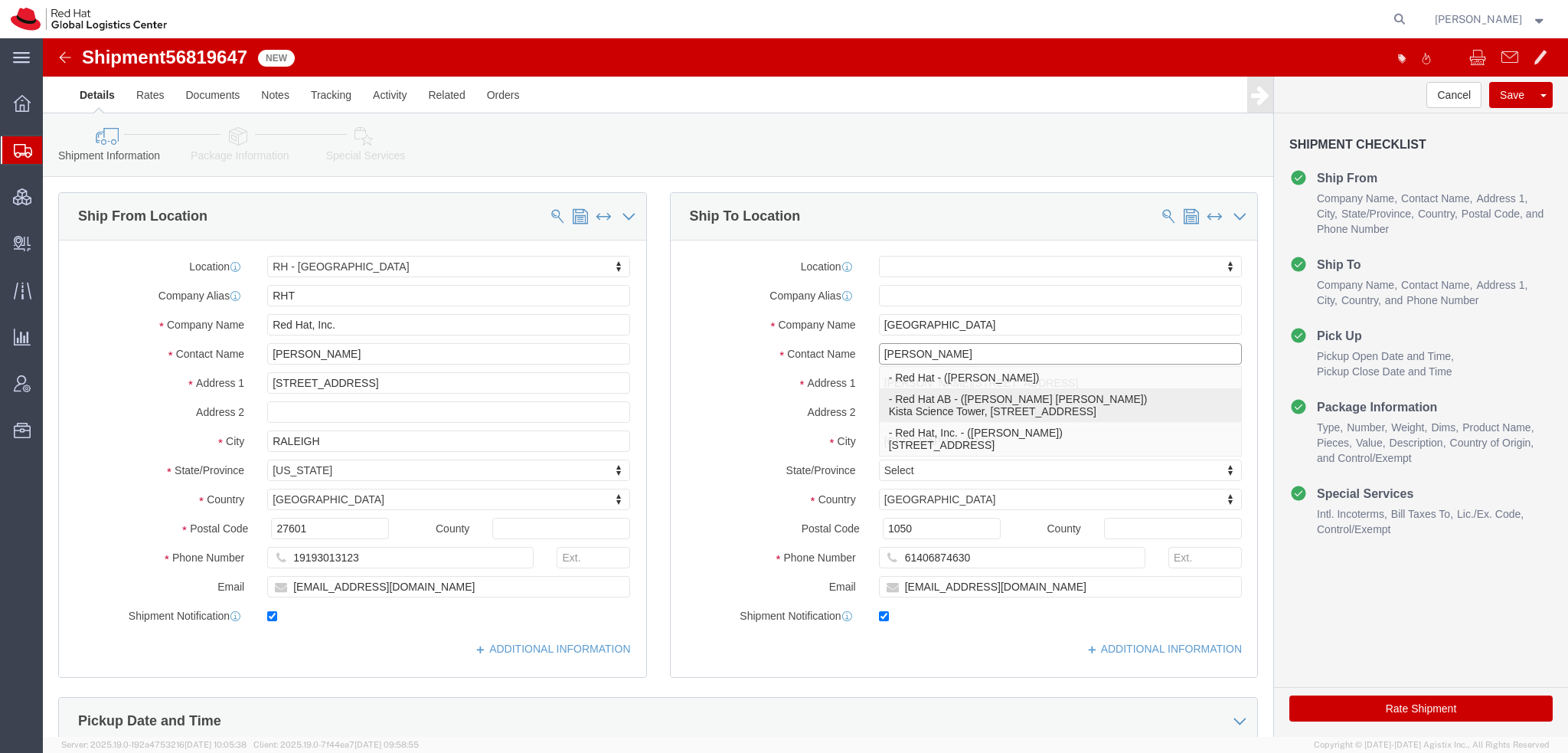
type input "Farogatan 33, Kista"
type input "STOCKHOLM"
type input "164 51"
type input "46850575601"
type input "alinne@redhat.com"
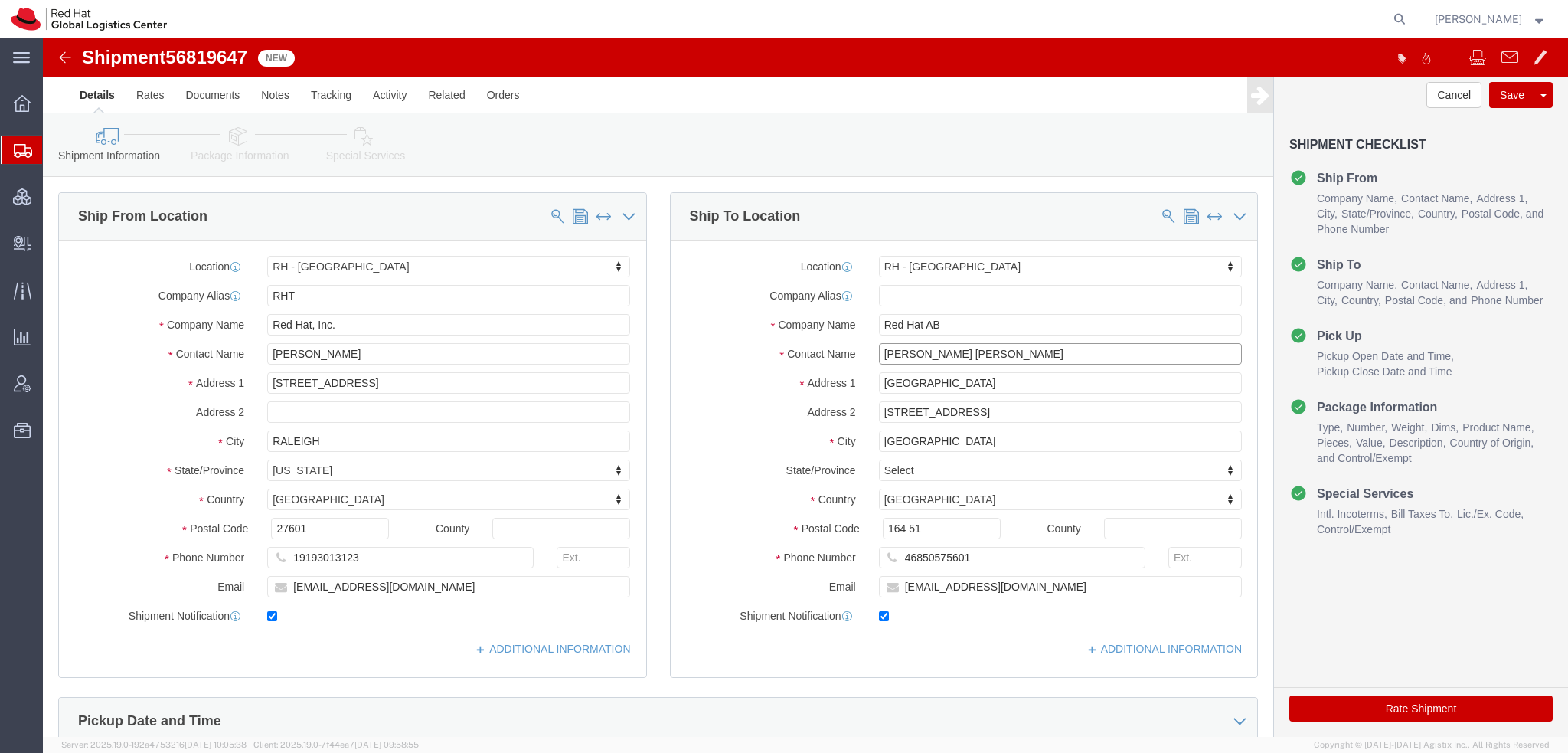
type input "Anna Lei Linne"
click icon
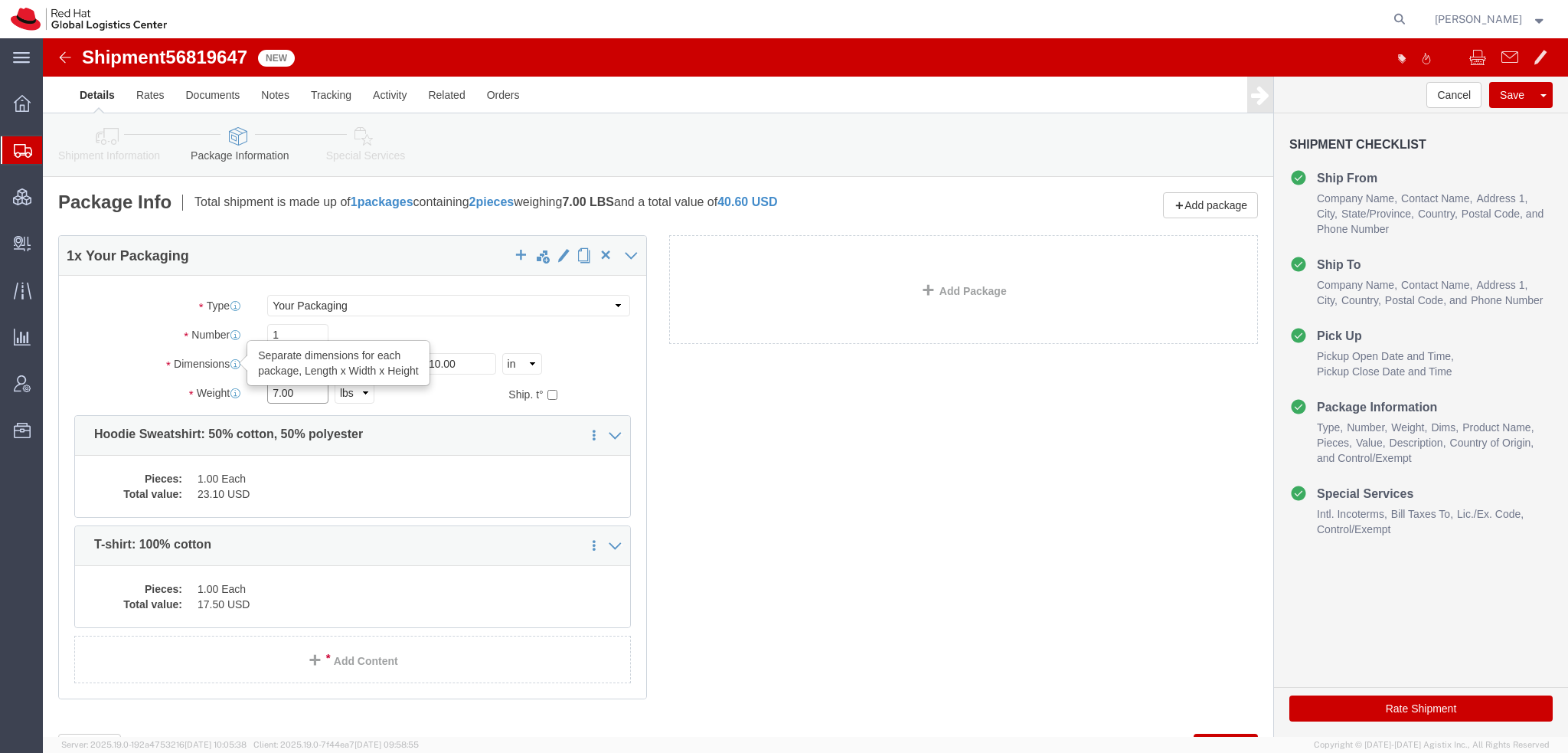
drag, startPoint x: 269, startPoint y: 350, endPoint x: -43, endPoint y: 227, distance: 335.4
click html "Shipment 56819647 New Details Rates Documents Notes Tracking Activity Related O…"
type input "8"
click dd "23.10 USD"
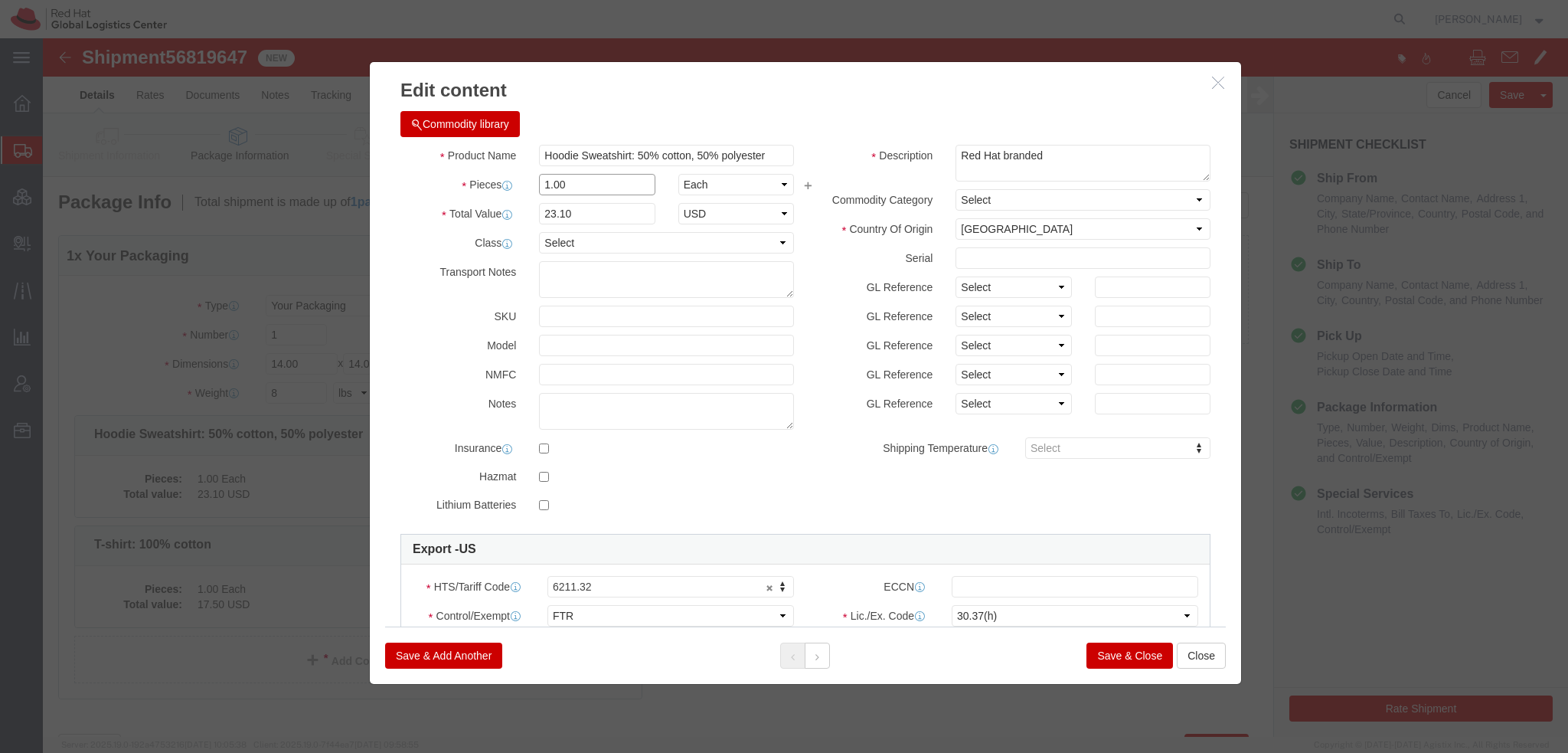
drag, startPoint x: 520, startPoint y: 147, endPoint x: -43, endPoint y: 53, distance: 570.8
click html "Shipment 56819647 New Details Rates Documents Notes Tracking Activity Related O…"
type input "4"
type input "92.4"
click button
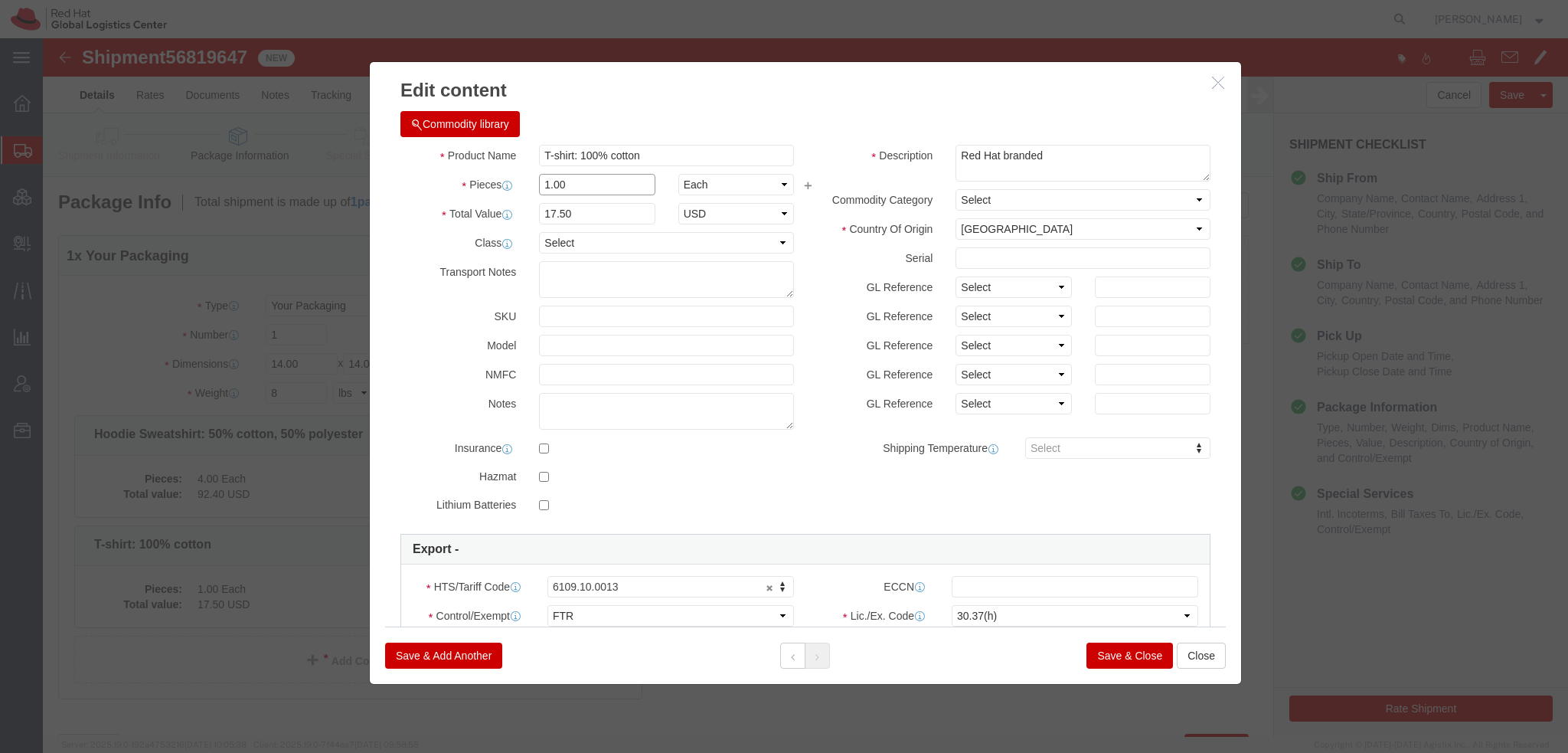
drag, startPoint x: 548, startPoint y: 149, endPoint x: 109, endPoint y: 67, distance: 446.6
click div "Edit content Commodity library Product Name T-shirt: 100% cotton Pieces 1.00 Se…"
type input "4"
type input "70"
click button "Save & Close"
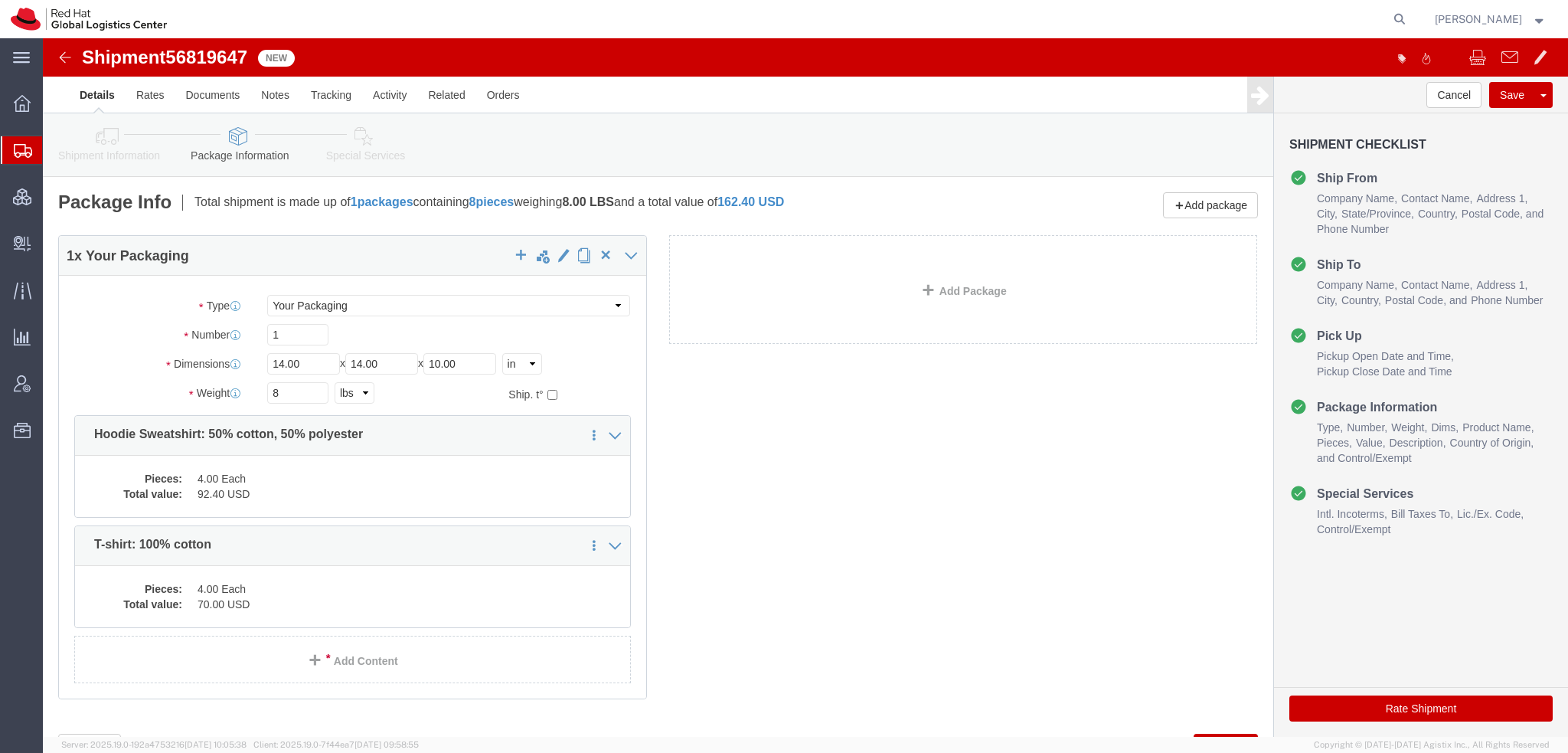
click icon
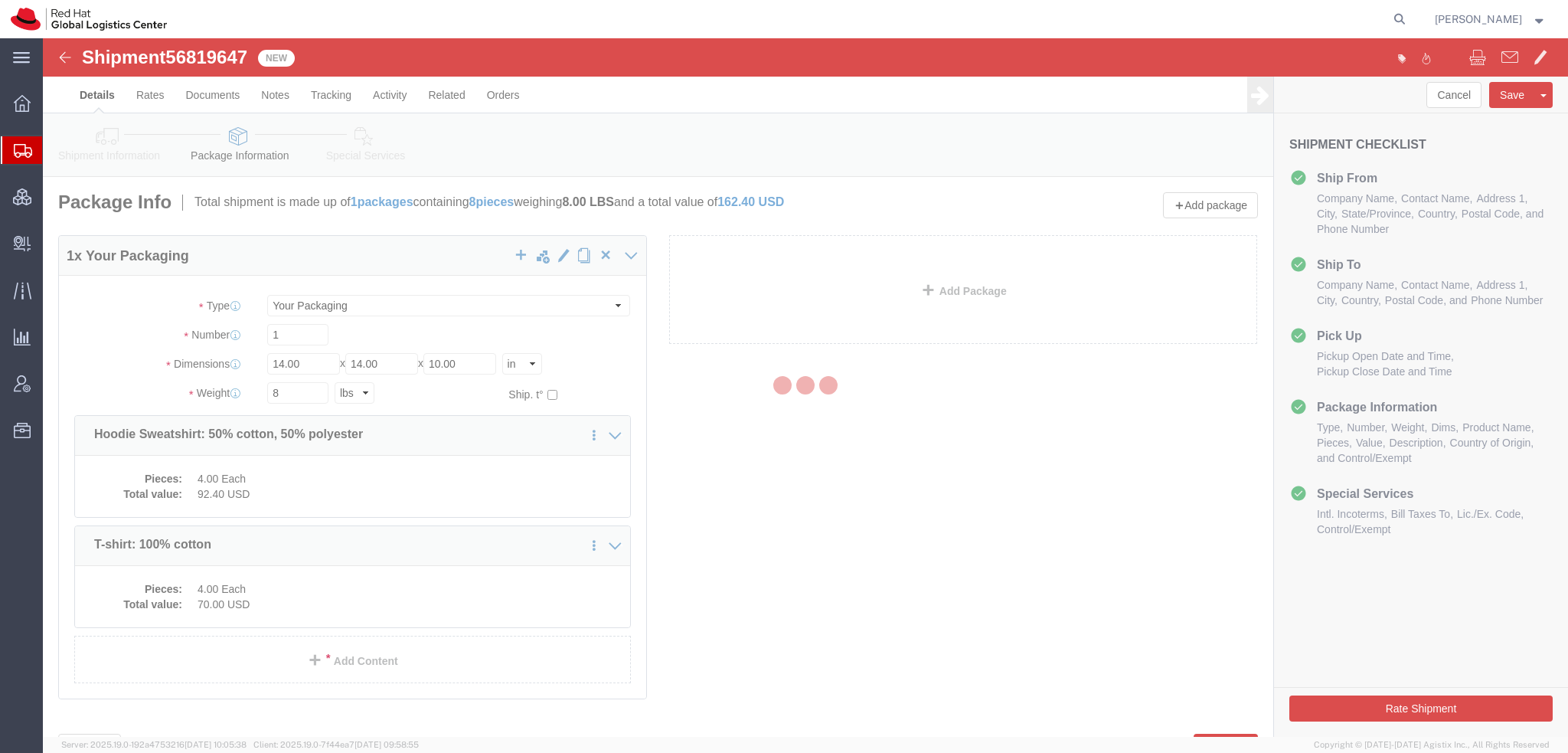
select select
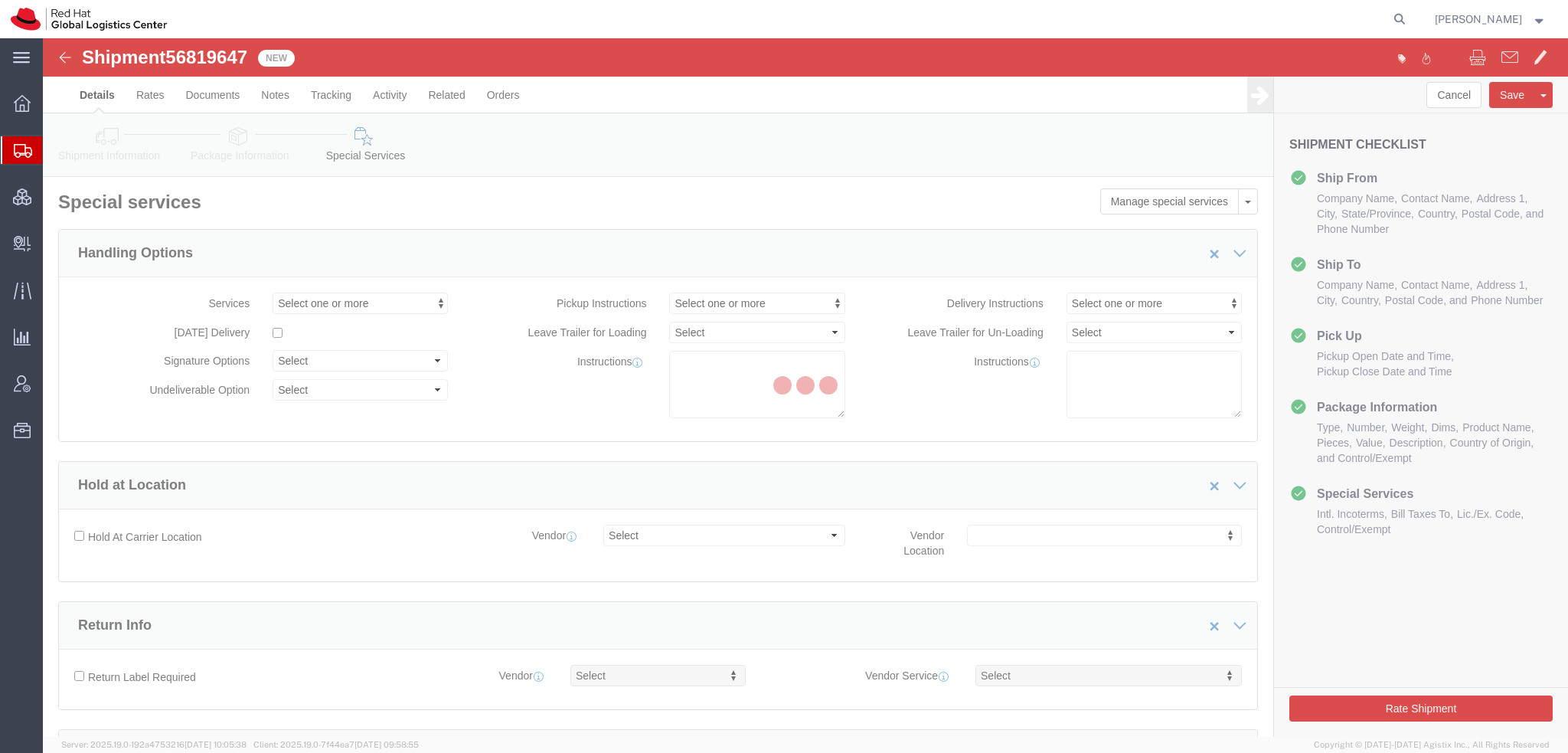
select select "COSTCENTER"
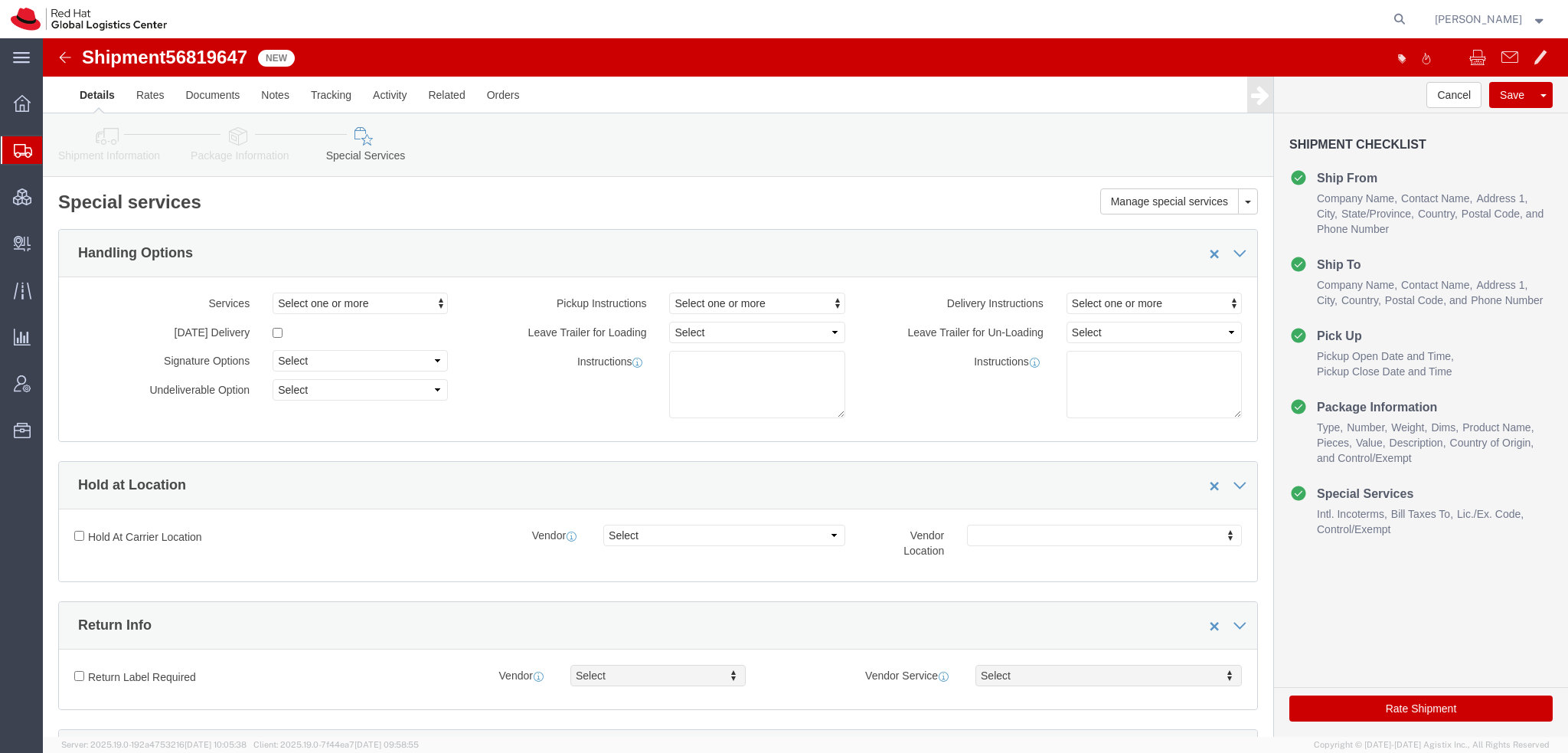
scroll to position [536, 0]
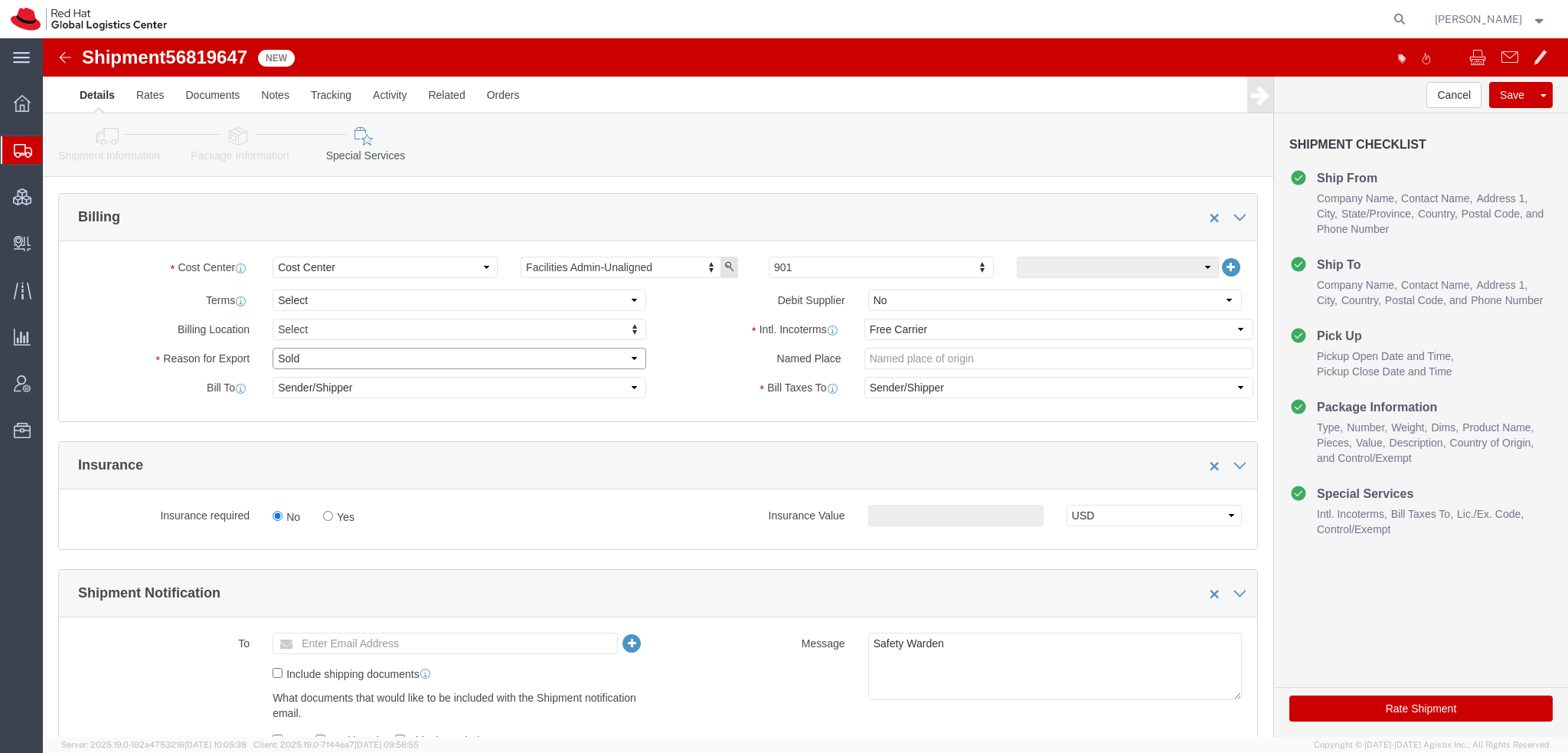
click select "Select Gift Personal Effects Repair/Warranty Return Sample Sold Temporary/Not S…"
select select "GIFT"
click select "Select Gift Personal Effects Repair/Warranty Return Sample Sold Temporary/Not S…"
click select "Select Carriage Insurance Paid Carriage Paid To Cost and Freight Cost Insurance…"
select select
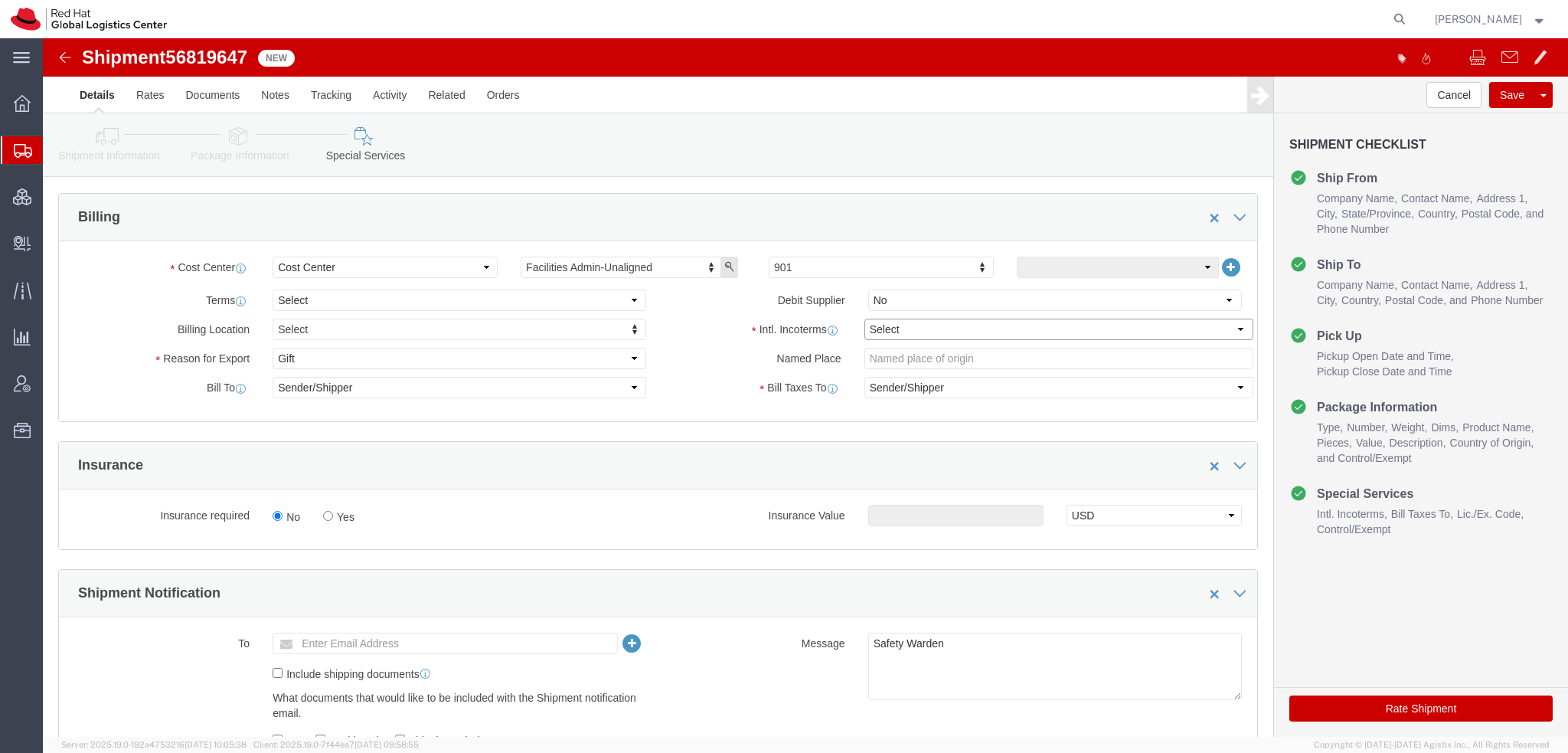
click select "Select Carriage Insurance Paid Carriage Paid To Cost and Freight Cost Insurance…"
select select
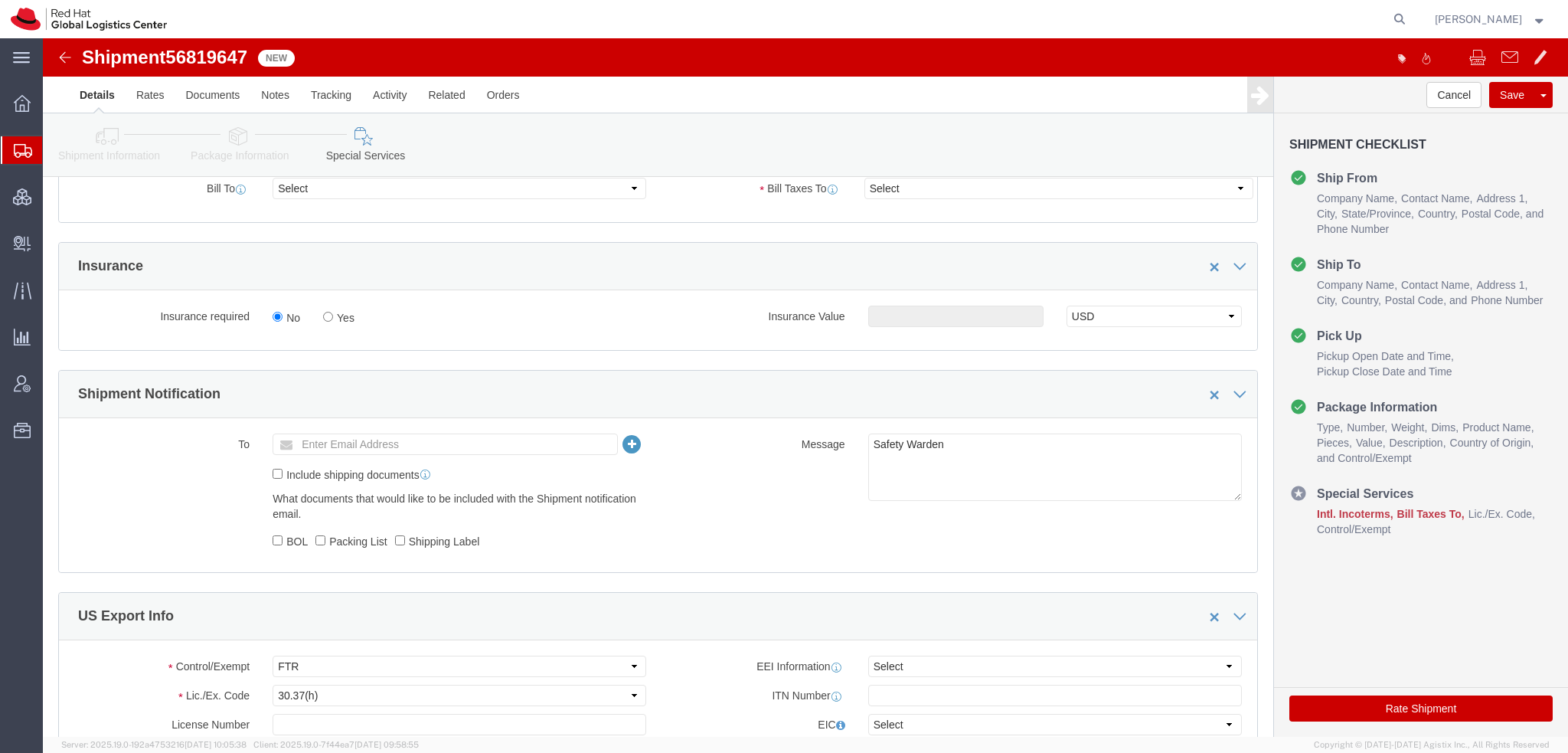
scroll to position [1072, 0]
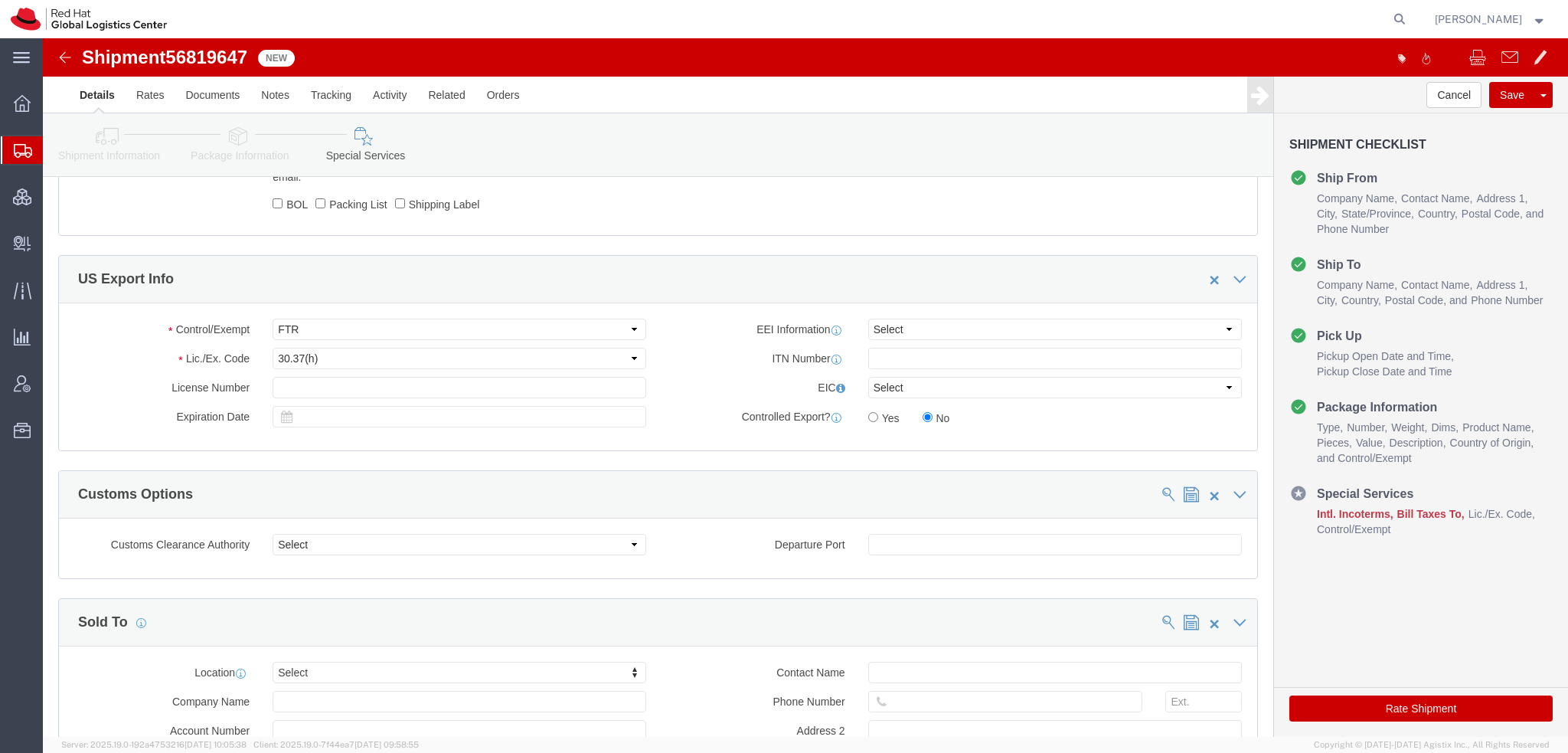
click button "Save"
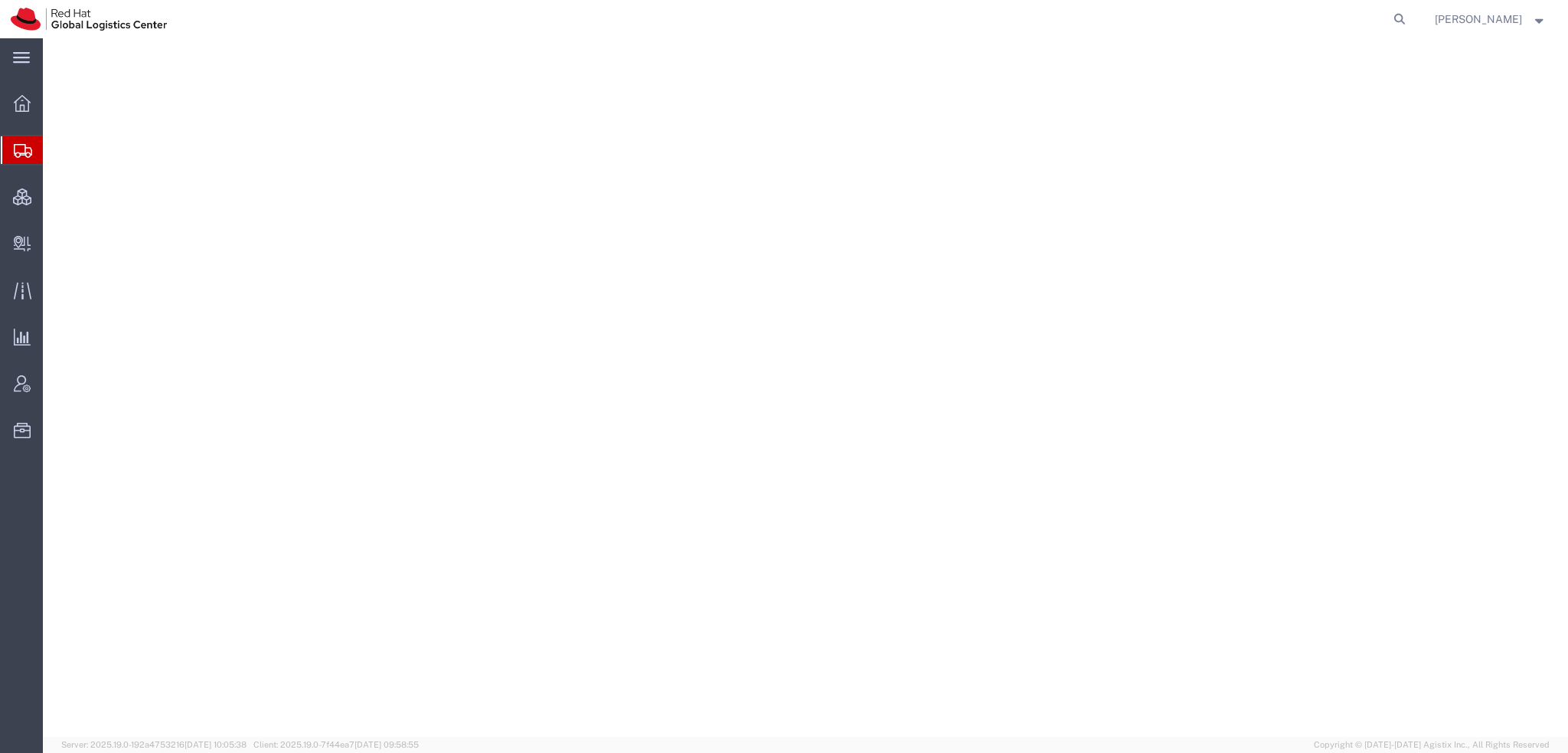
select select "38014"
select select
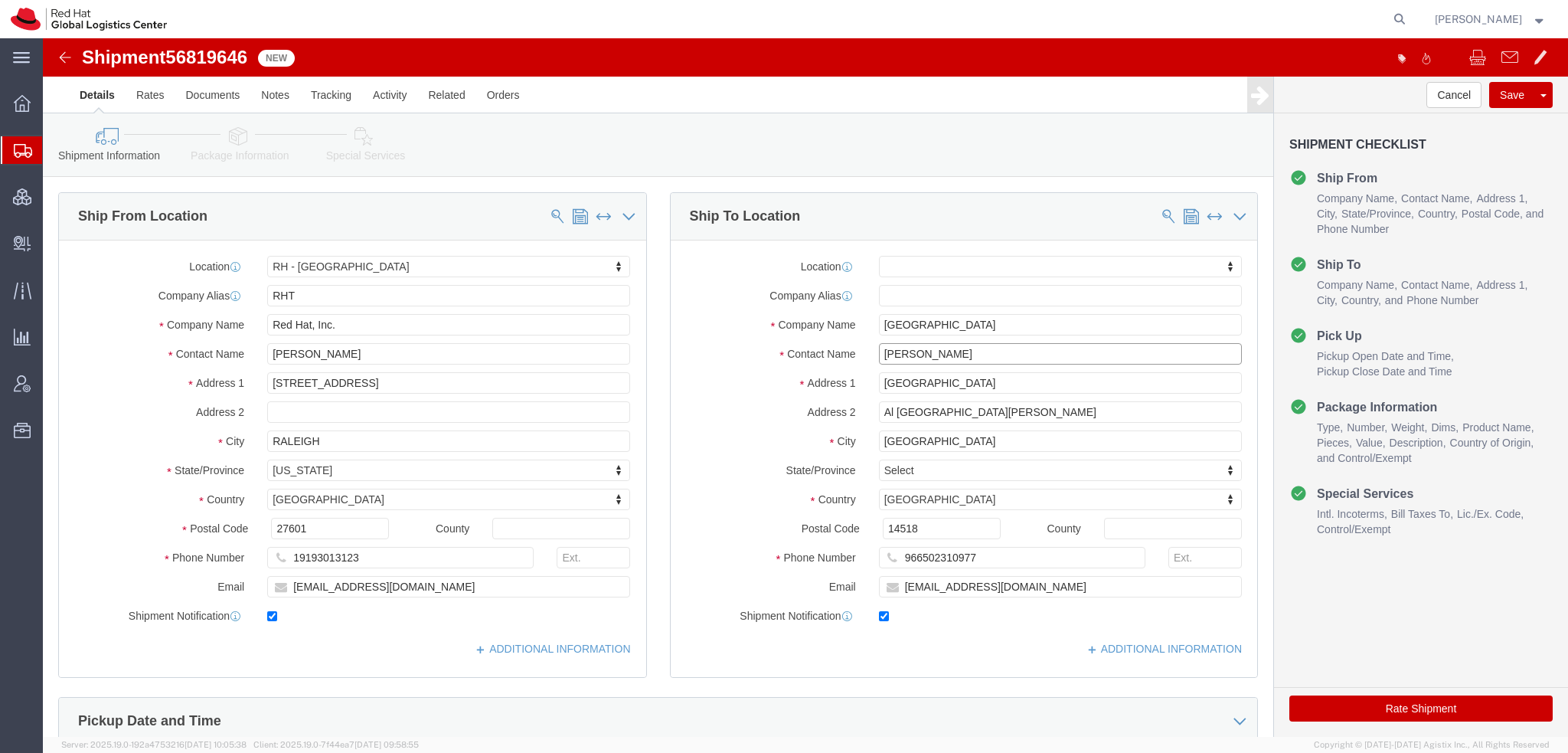
drag, startPoint x: 936, startPoint y: 315, endPoint x: -43, endPoint y: 78, distance: 1007.3
click html "Shipment 56819646 New Details Rates Documents Notes Tracking Activity Related O…"
type input "[PERSON_NAME]"
click p "- Red Hat S.R.L - ([PERSON_NAME]) [STREET_ADDRESS][PERSON_NAME]"
select select "38018"
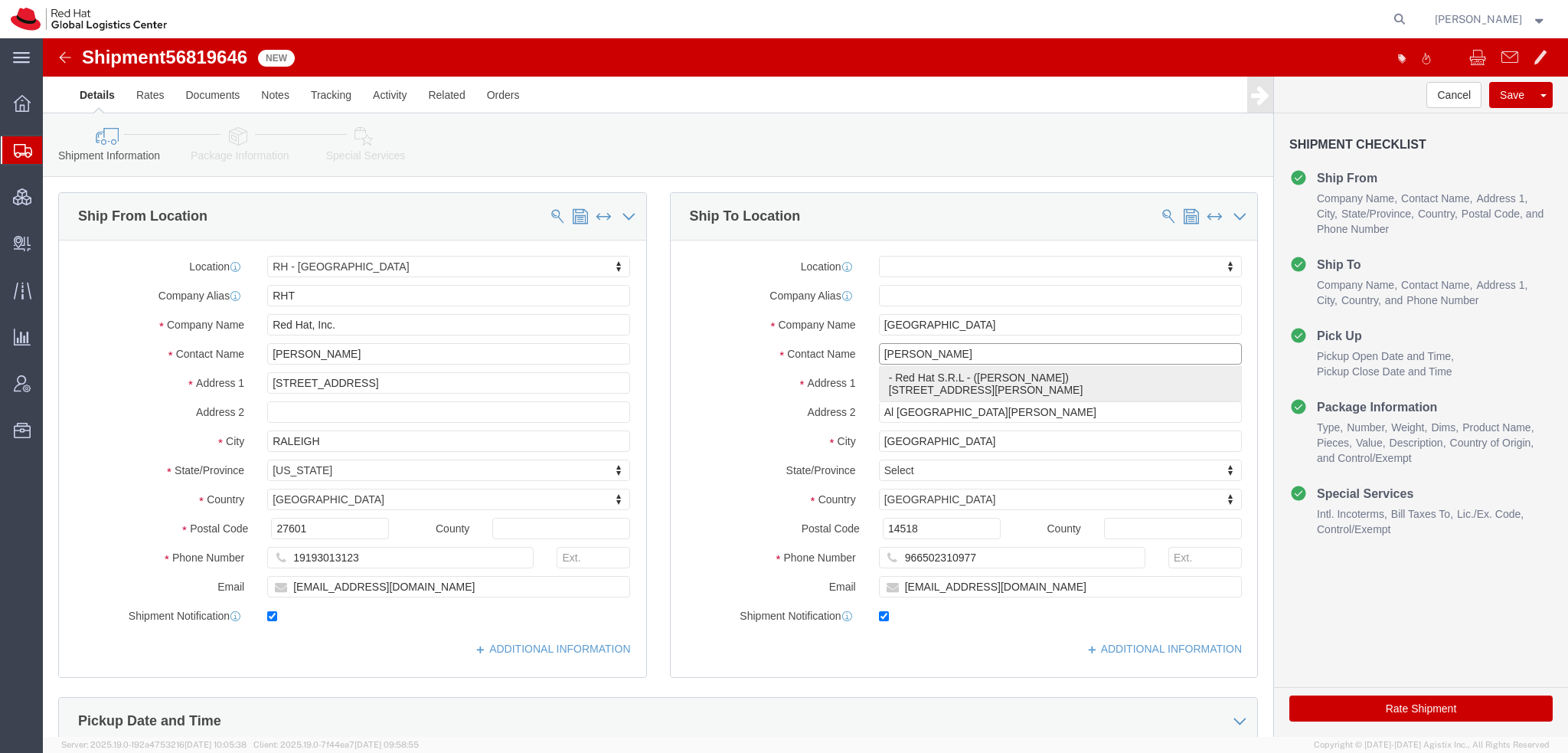
type input "Red Hat S.R.L"
type input "[PERSON_NAME]"
type input "[STREET_ADDRESS][PERSON_NAME]"
type input "[GEOGRAPHIC_DATA]"
type input "00192"
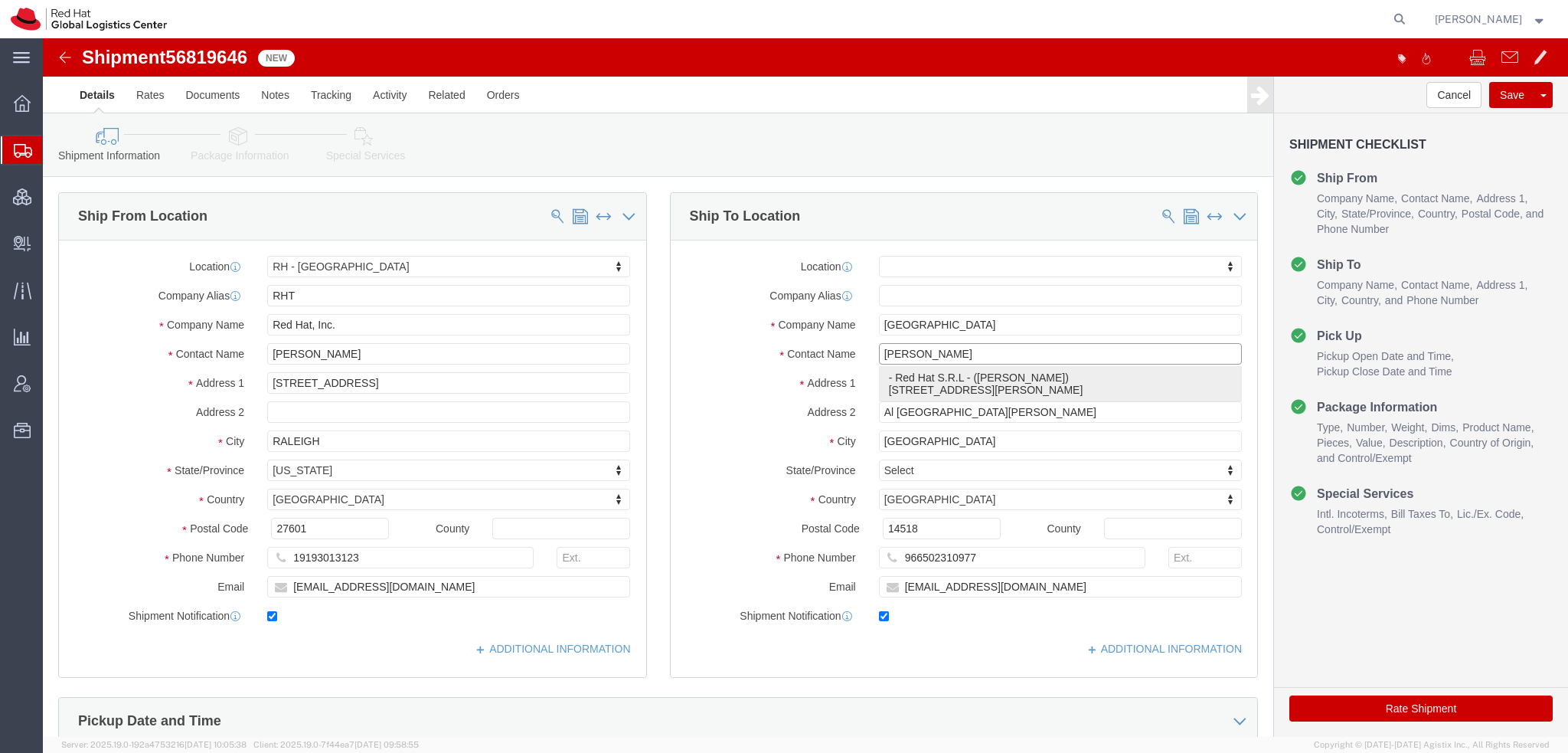
type input "[EMAIL_ADDRESS][DOMAIN_NAME]"
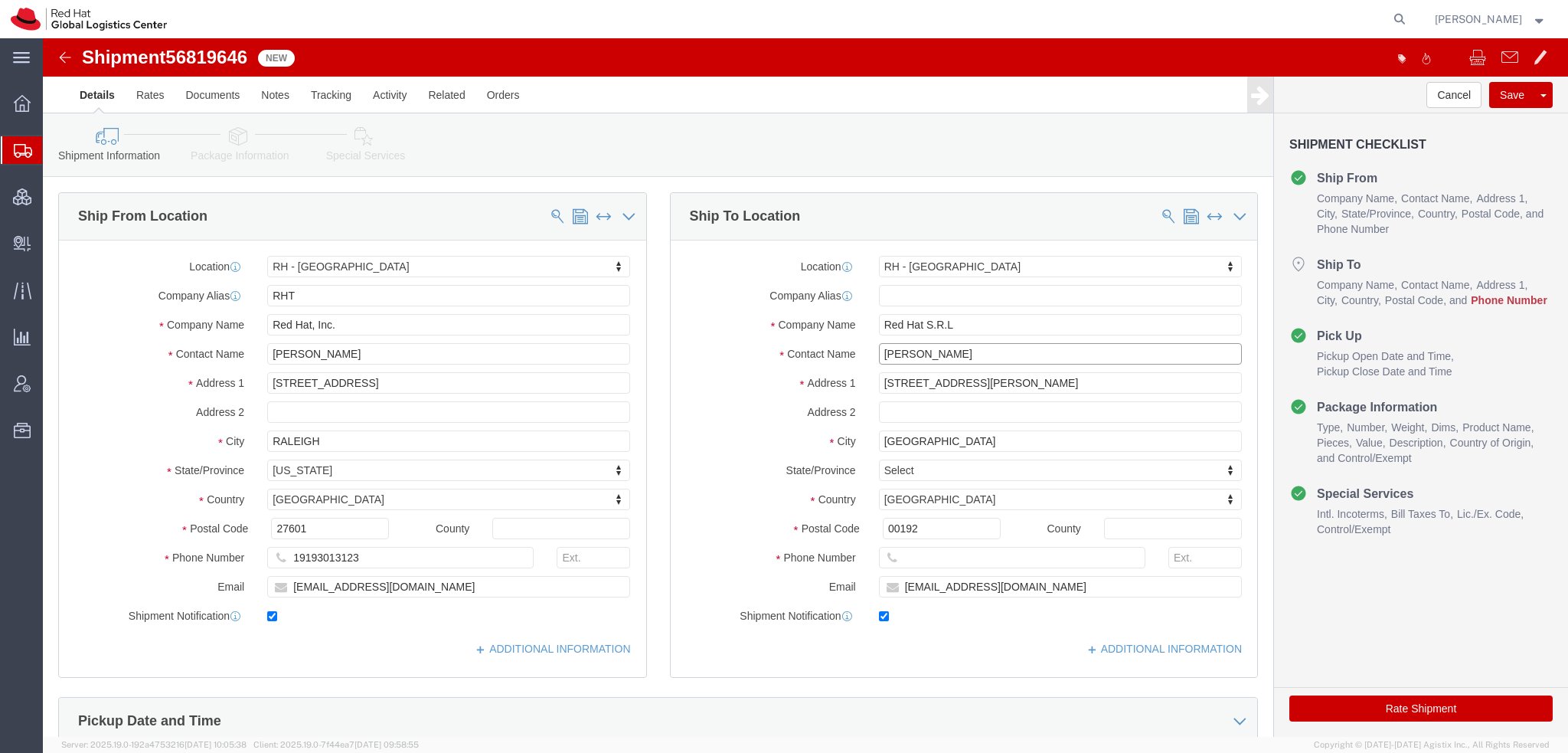
type input "[PERSON_NAME]"
click input "text"
paste input "393456705971"
type input "393456705971"
drag, startPoint x: 201, startPoint y: 99, endPoint x: 853, endPoint y: 146, distance: 653.7
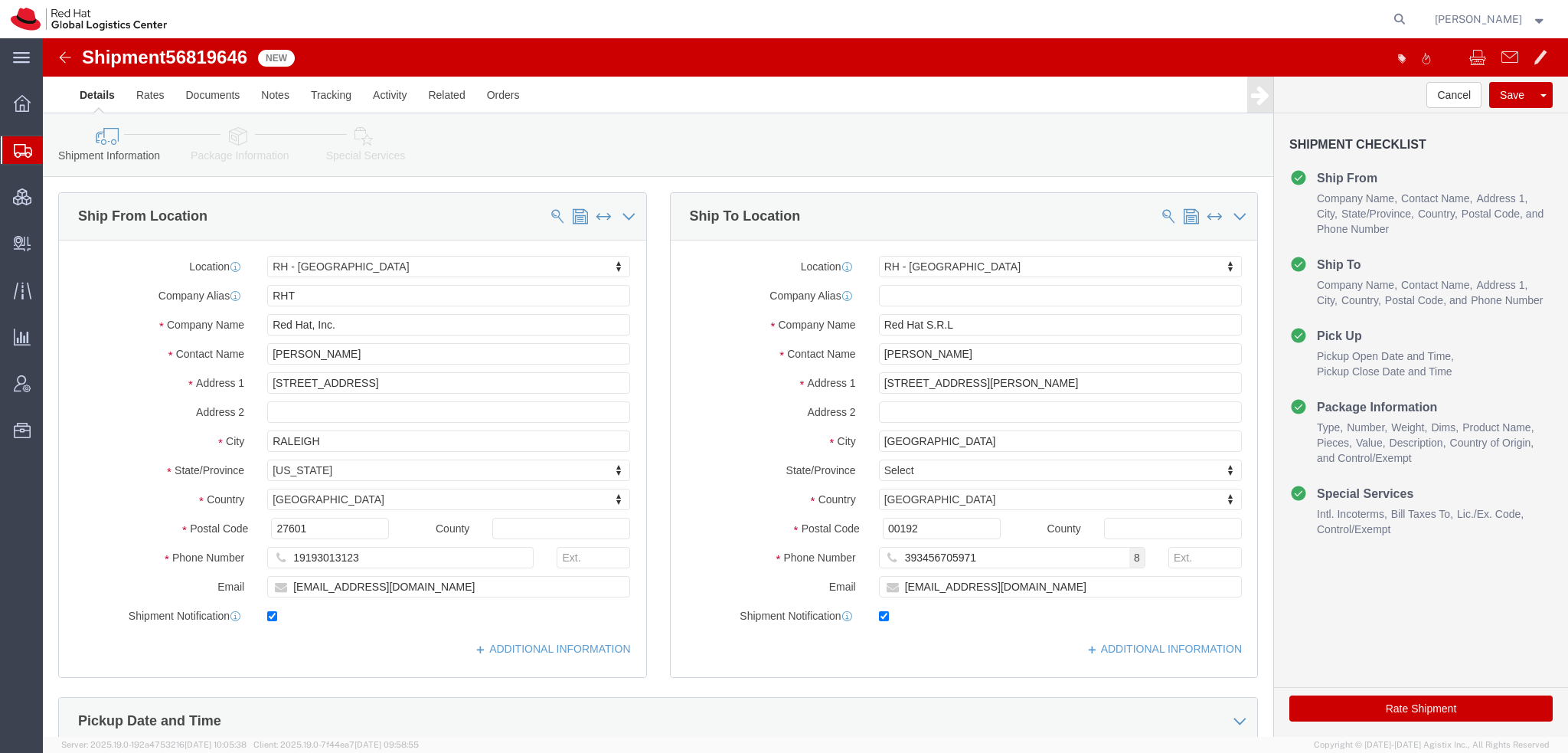
click icon
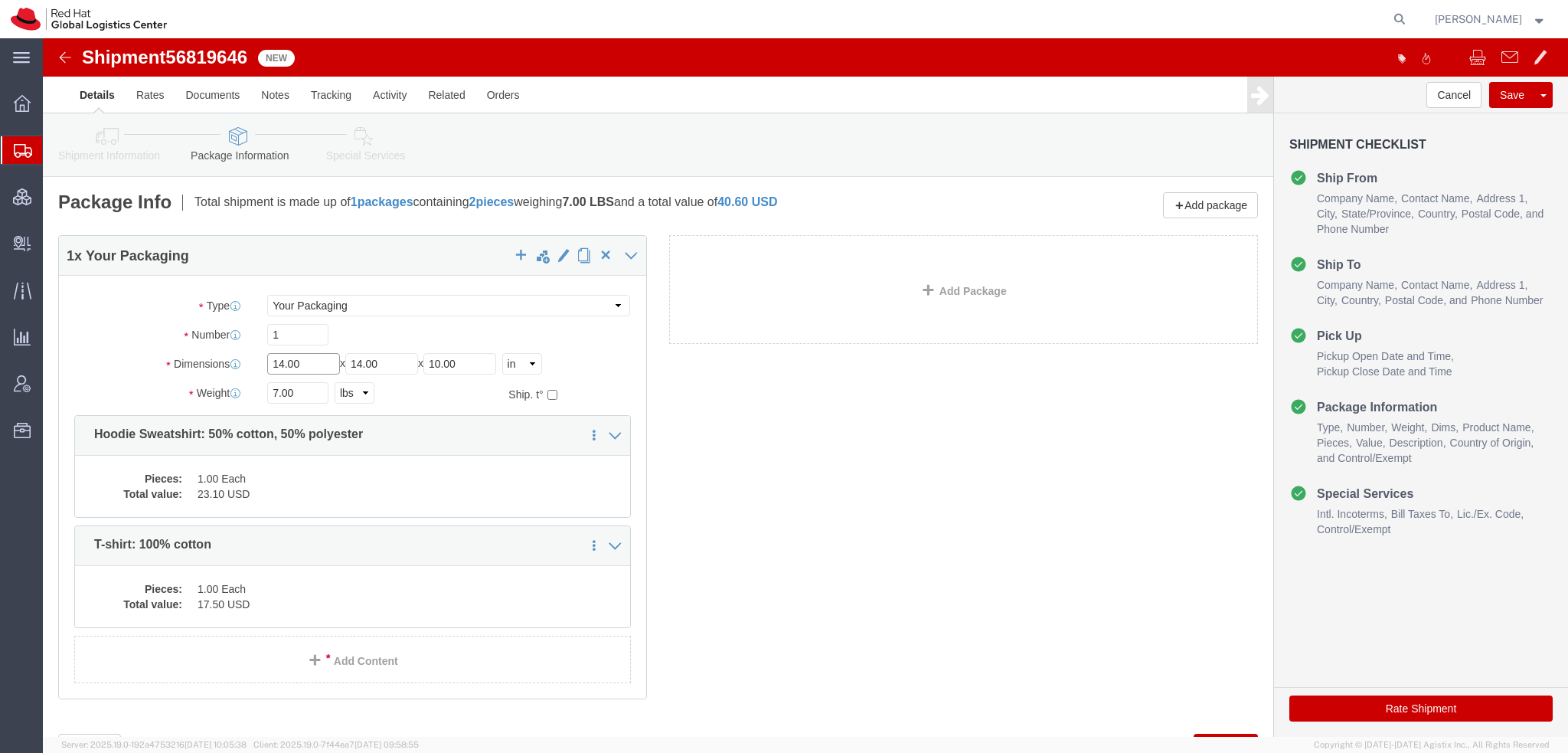
drag, startPoint x: 256, startPoint y: 323, endPoint x: -43, endPoint y: 197, distance: 324.5
click html "Shipment 56819646 New Details Rates Documents Notes Tracking Activity Related O…"
type input "13"
type input "10"
type input "4"
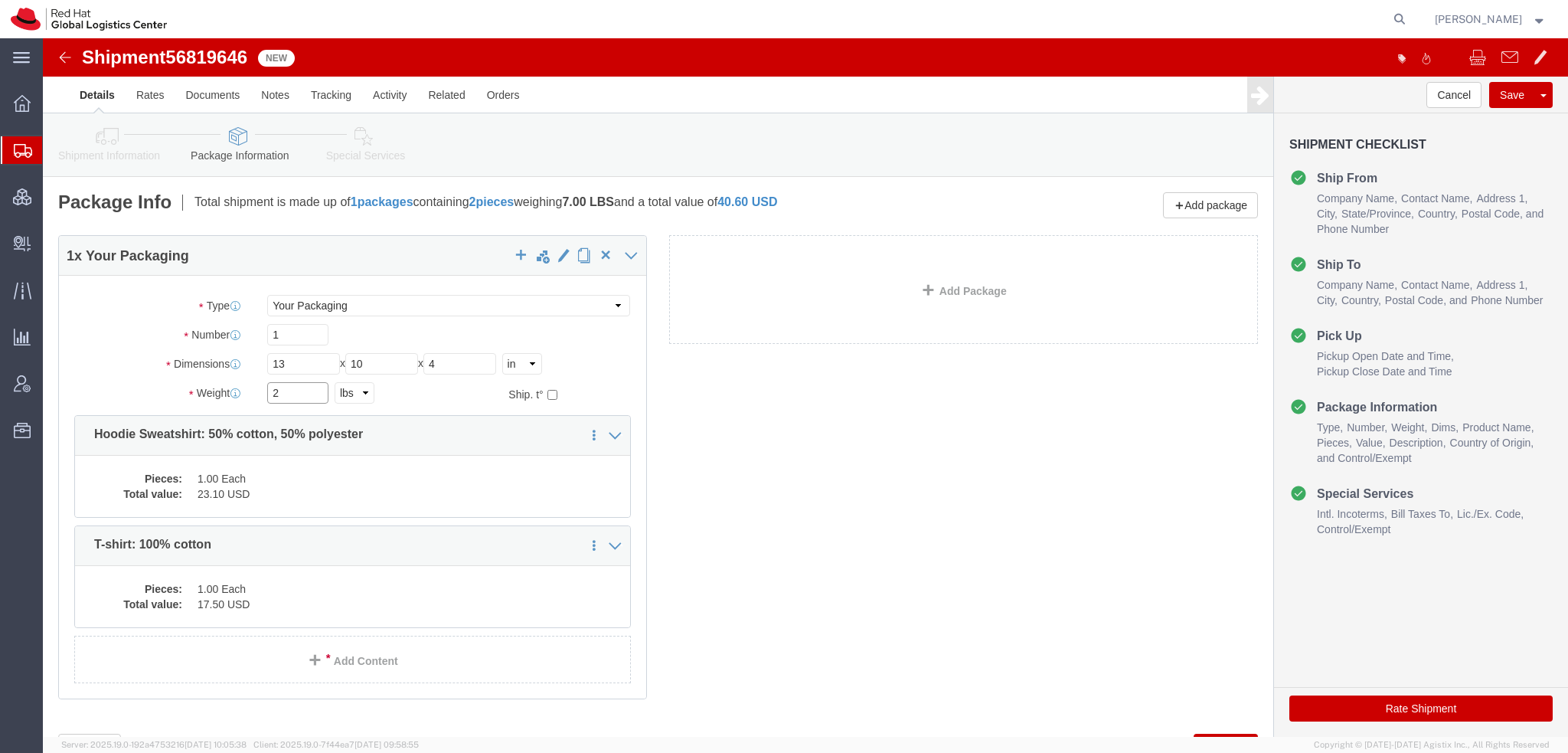
type input "2"
click icon
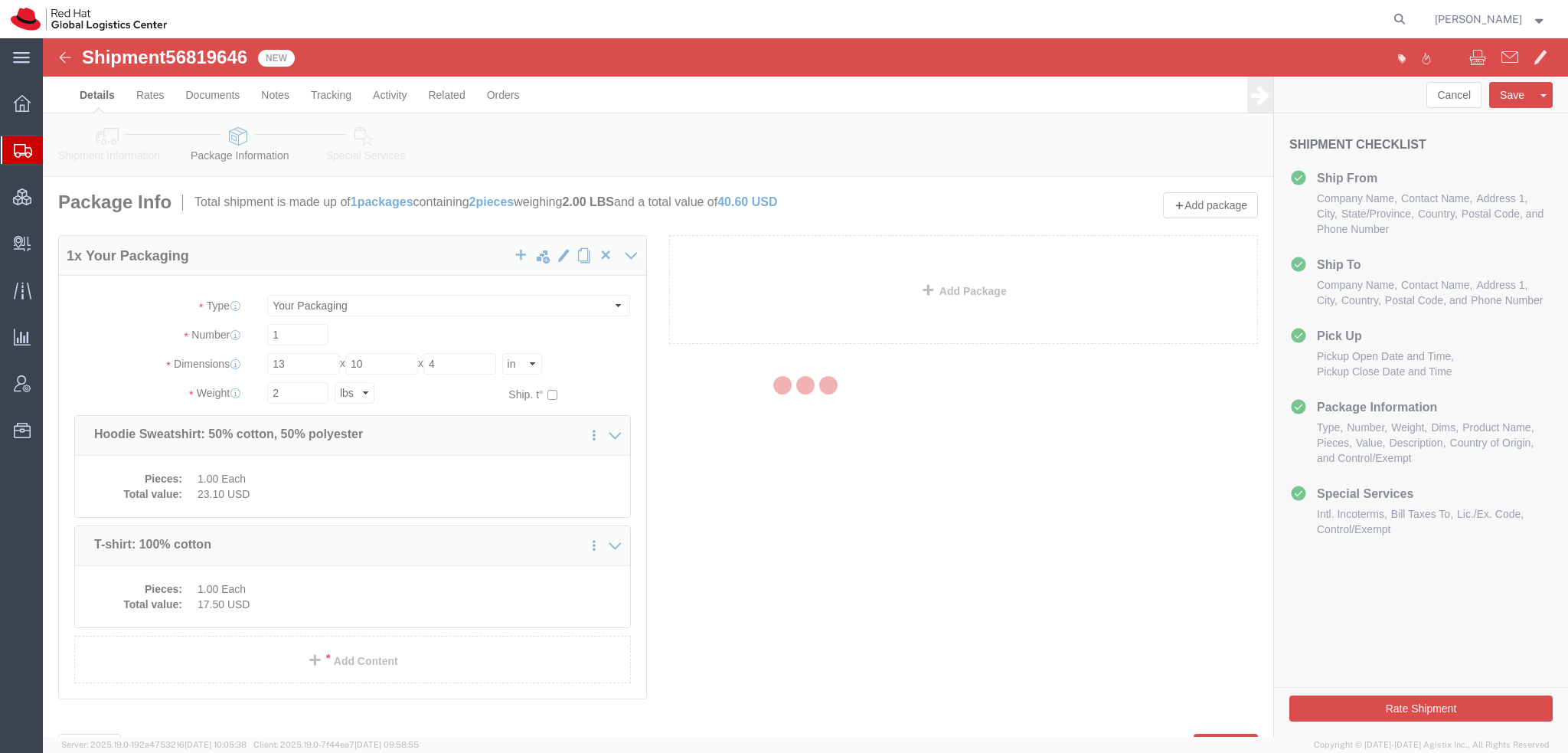
select select
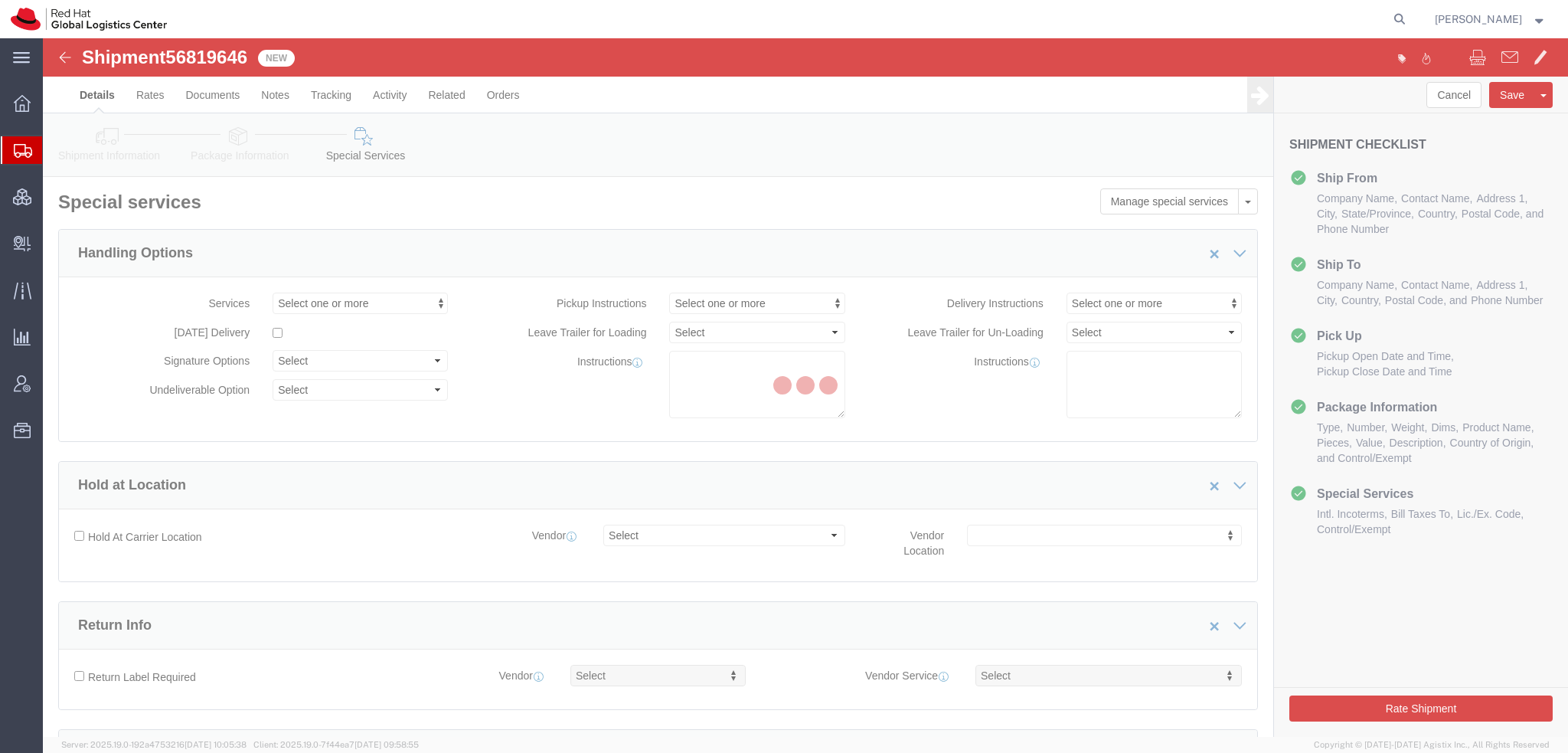
select select "COSTCENTER"
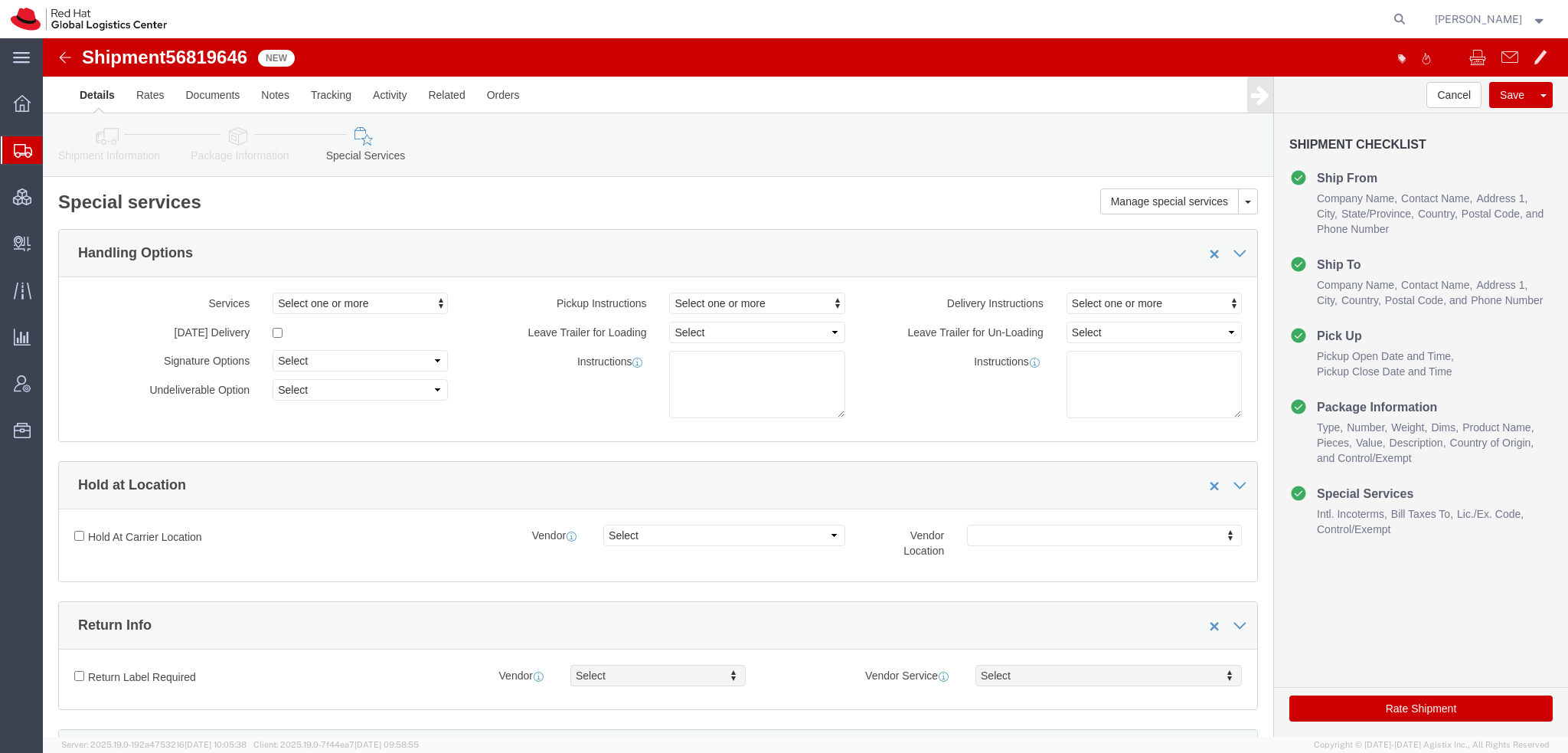
scroll to position [383, 0]
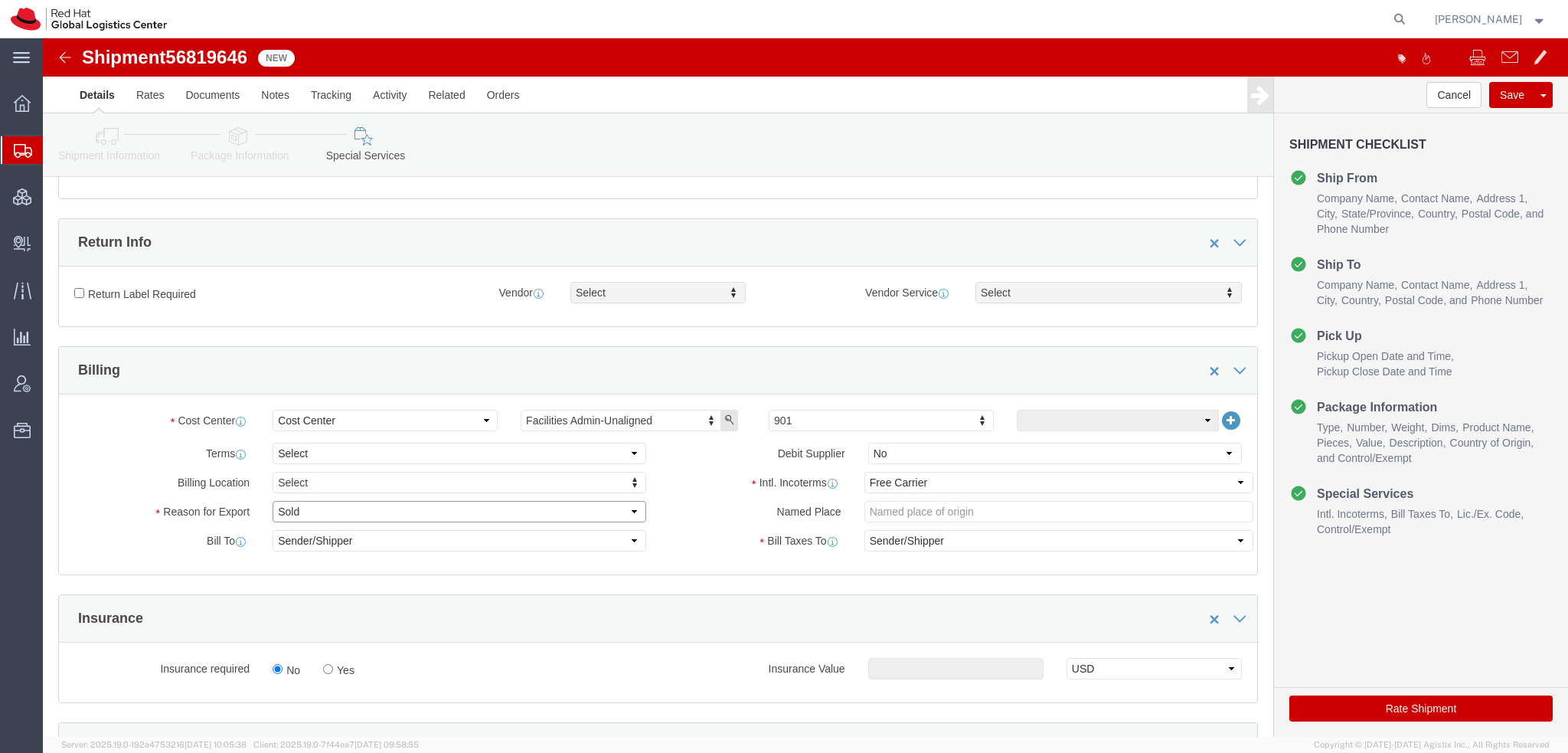
click select "Select Gift Personal Effects Repair/Warranty Return Sample Sold Temporary/Not S…"
select select "GIFT"
click select "Select Gift Personal Effects Repair/Warranty Return Sample Sold Temporary/Not S…"
click select "Select Carriage Insurance Paid Carriage Paid To Cost and Freight Cost Insurance…"
select select
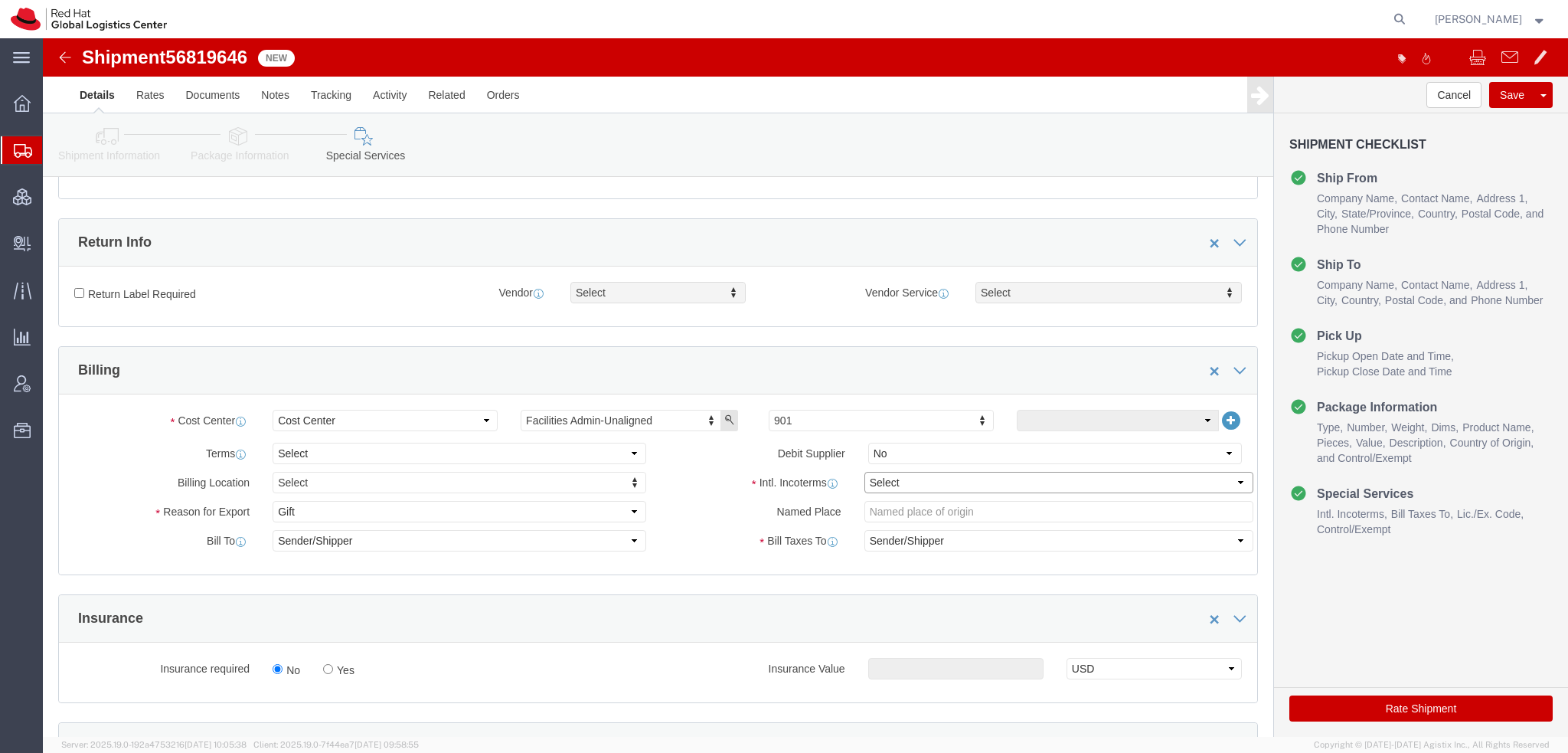
click select "Select Carriage Insurance Paid Carriage Paid To Cost and Freight Cost Insurance…"
select select
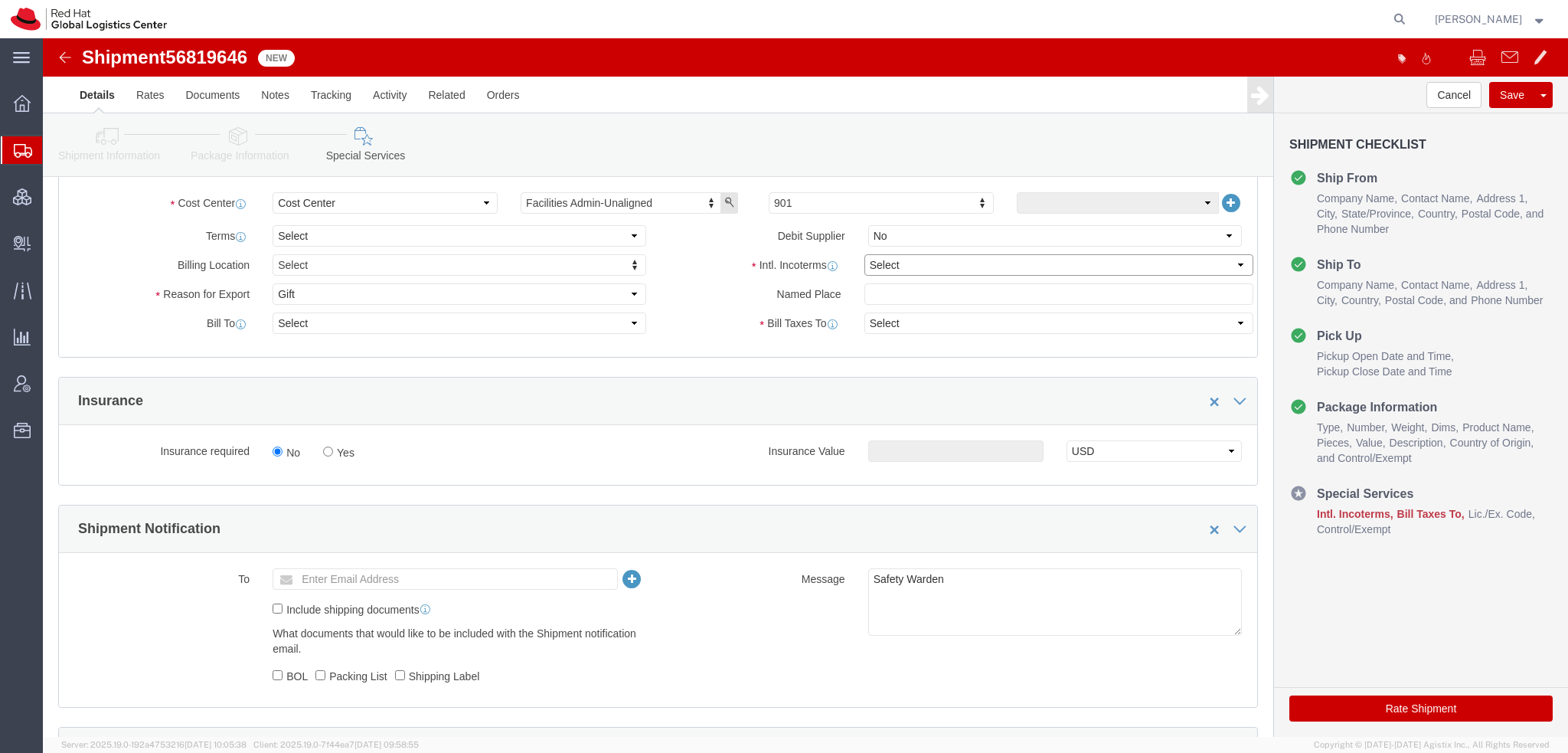
scroll to position [842, 0]
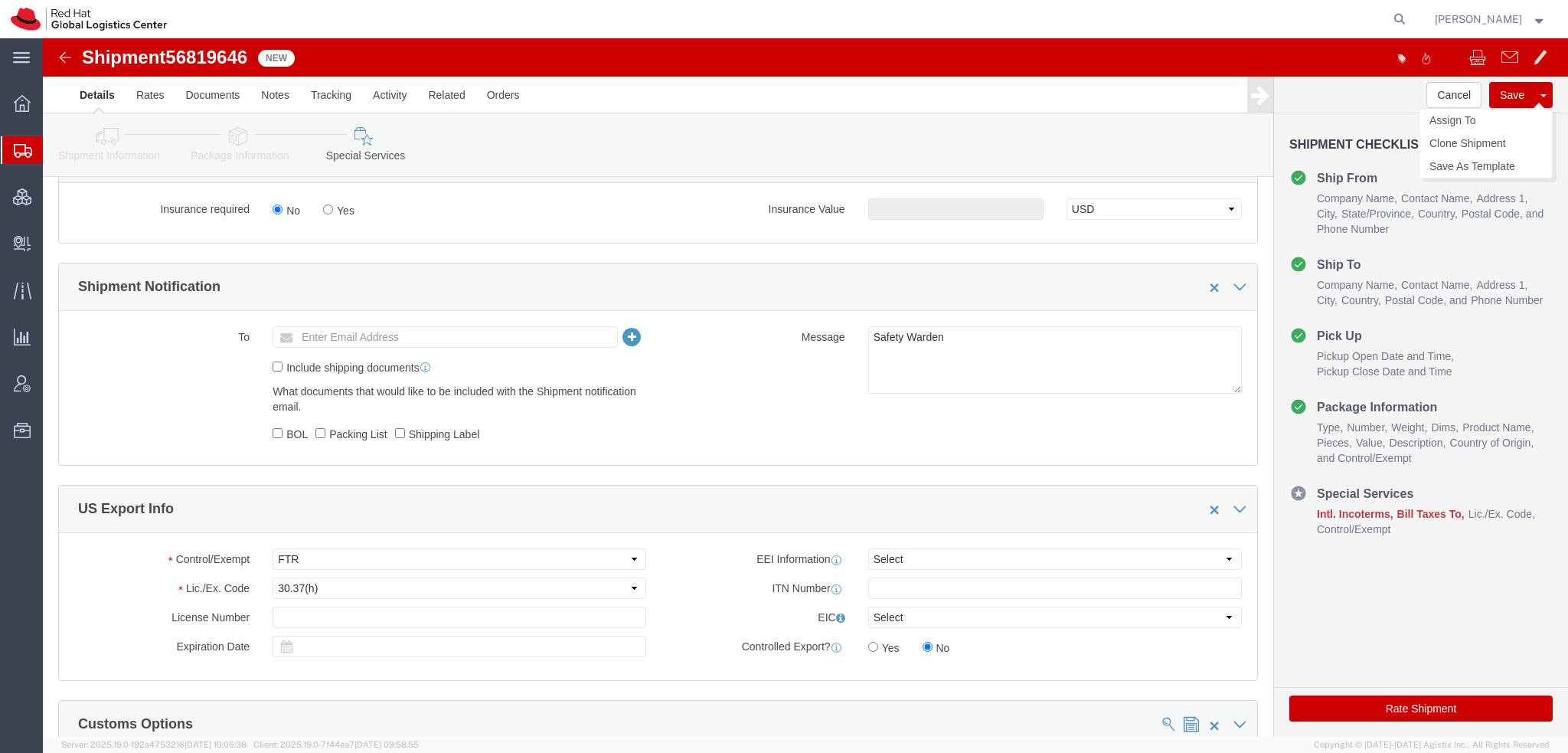
click button "Save"
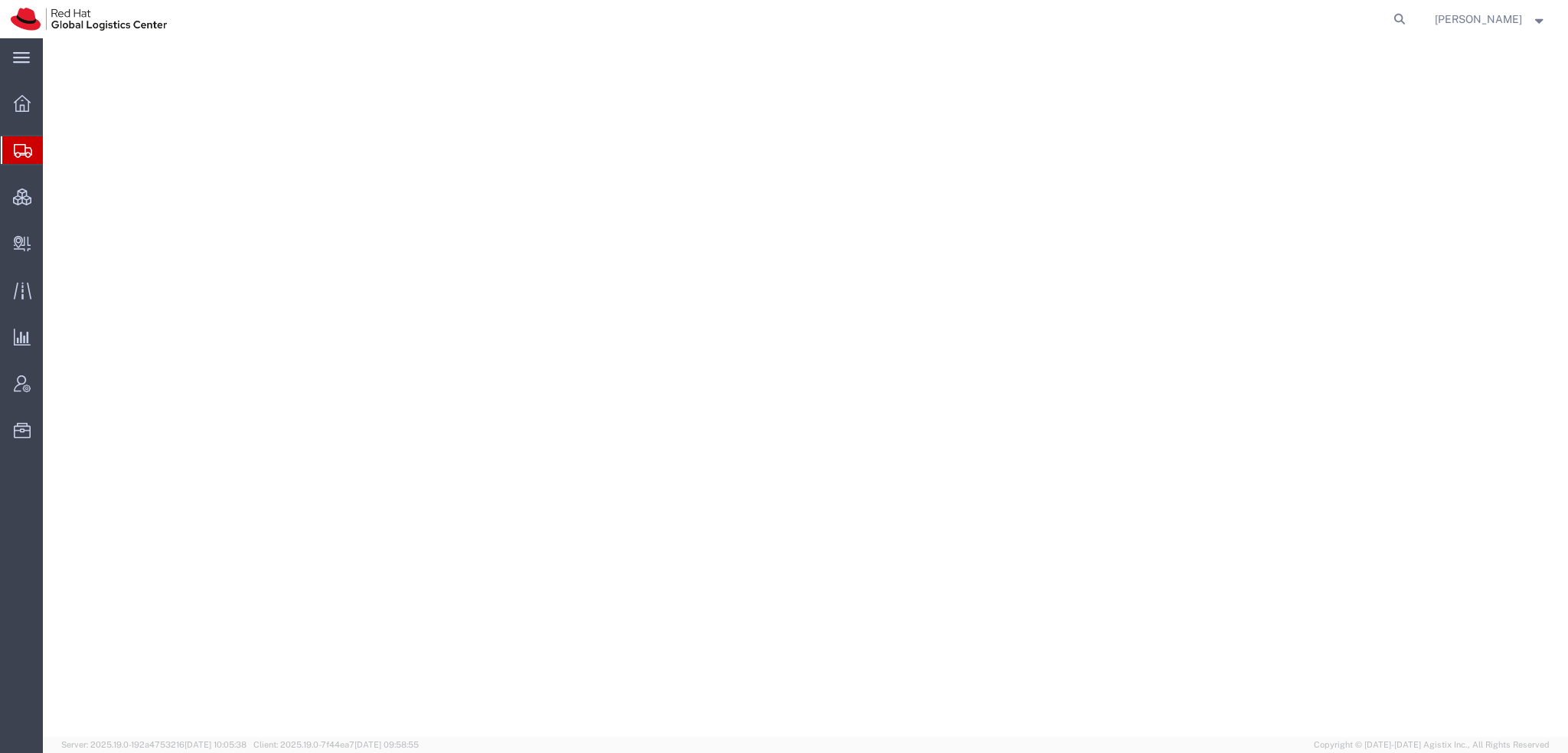
select select "38014"
select select
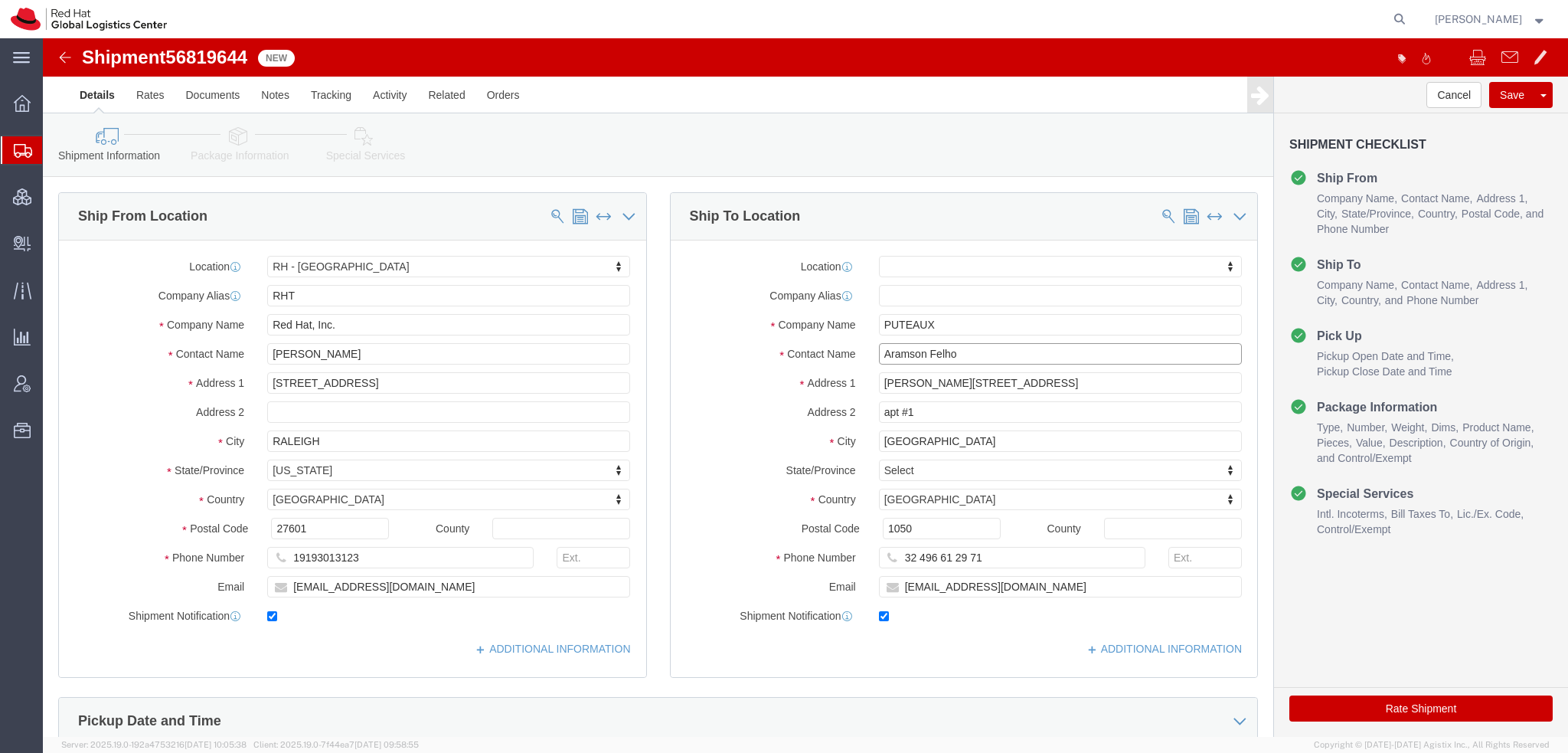
drag, startPoint x: 923, startPoint y: 322, endPoint x: 222, endPoint y: 149, distance: 722.0
click div "Ship From Location Location [GEOGRAPHIC_DATA] - [GEOGRAPHIC_DATA] My Profile Lo…"
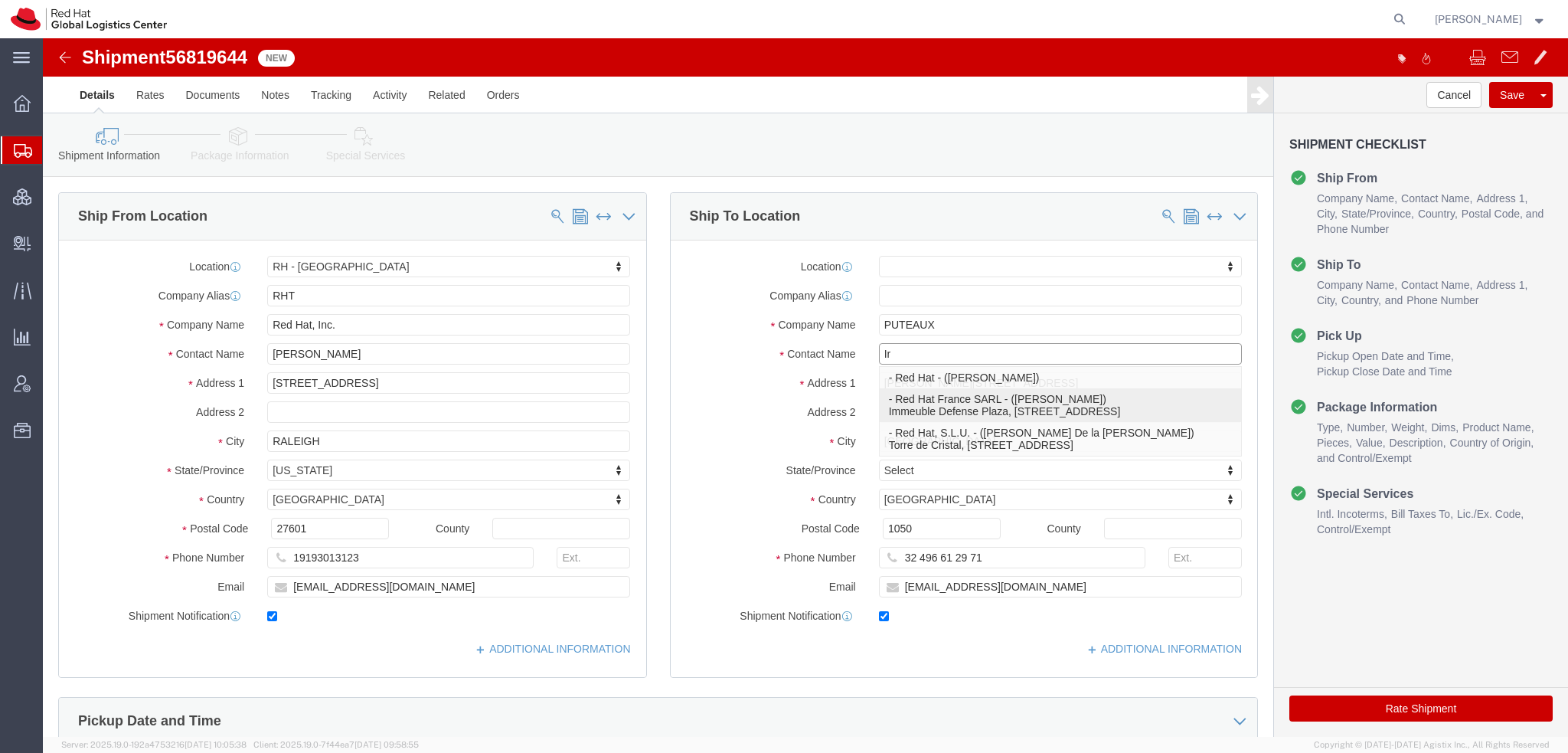
type input "I"
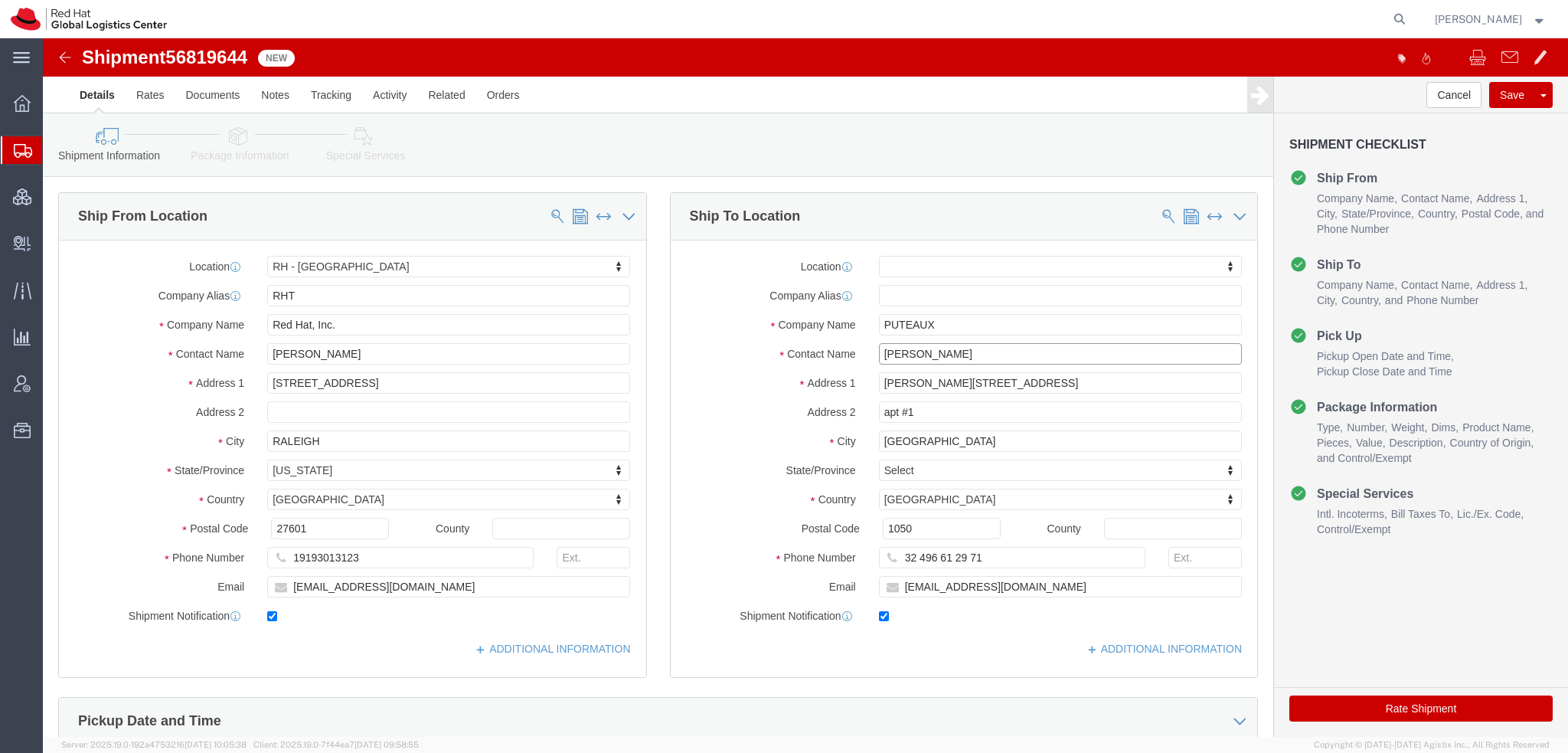
type input "[PERSON_NAME]"
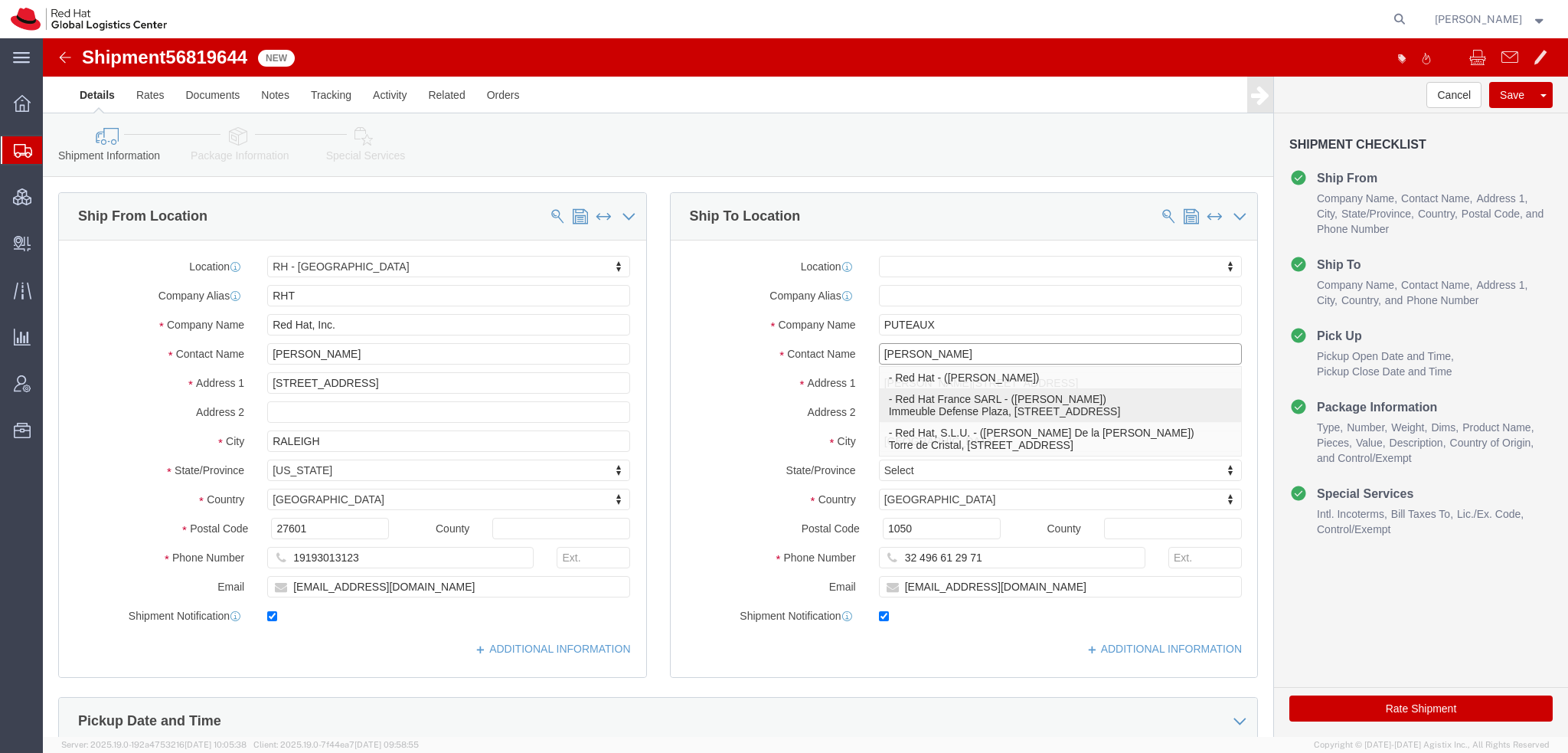
click p "- Red Hat France SARL - ([PERSON_NAME]) Immeuble [GEOGRAPHIC_DATA], [STREET_ADD…"
select select "38010"
type input "Red Hat France SARL"
type input "[PERSON_NAME]"
type input "Immeuble Defense Plaza, 8th Floor"
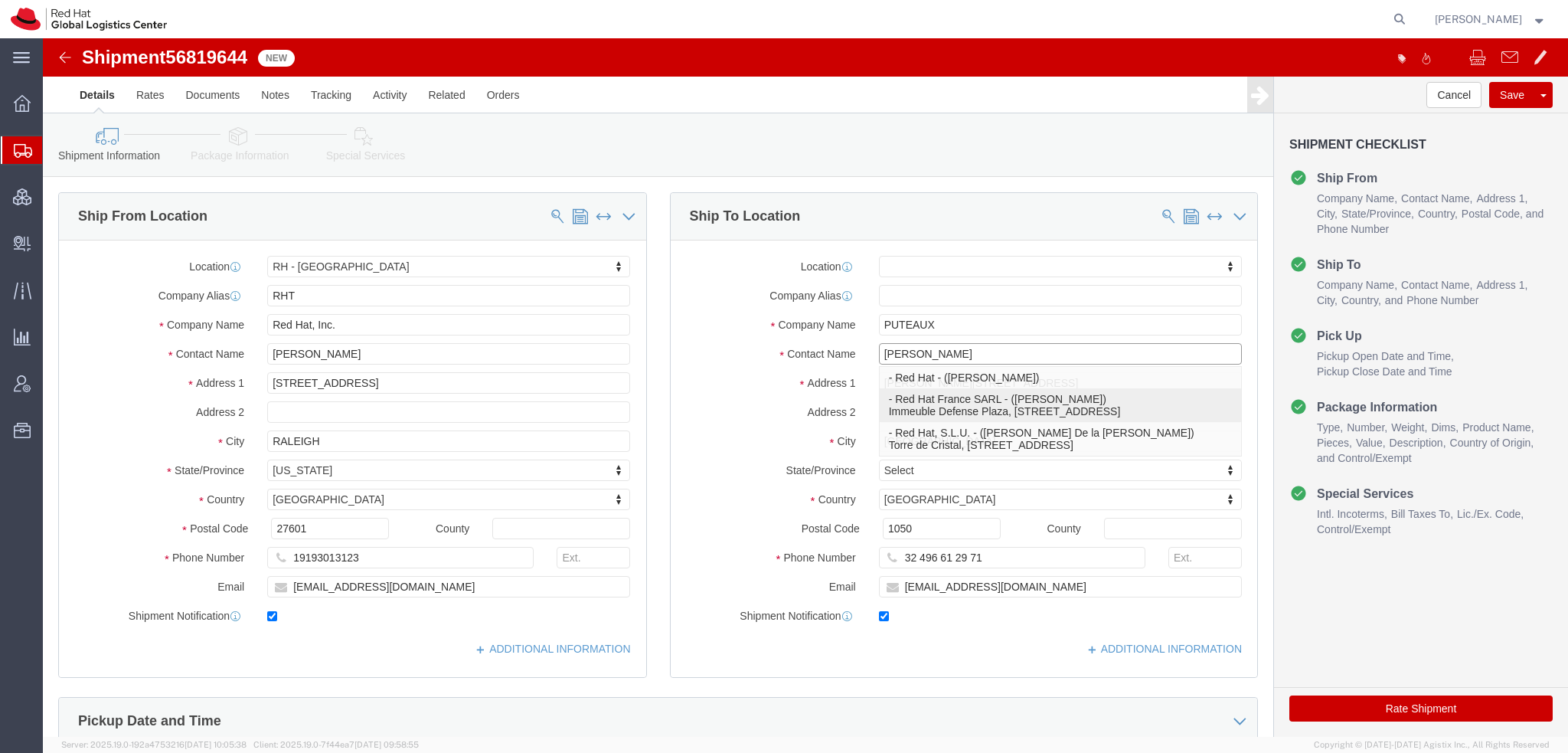
type input "[STREET_ADDRESS]¨re Lefoullon"
type input "PUTEAUX"
type input "92800"
type input "[EMAIL_ADDRESS][DOMAIN_NAME]"
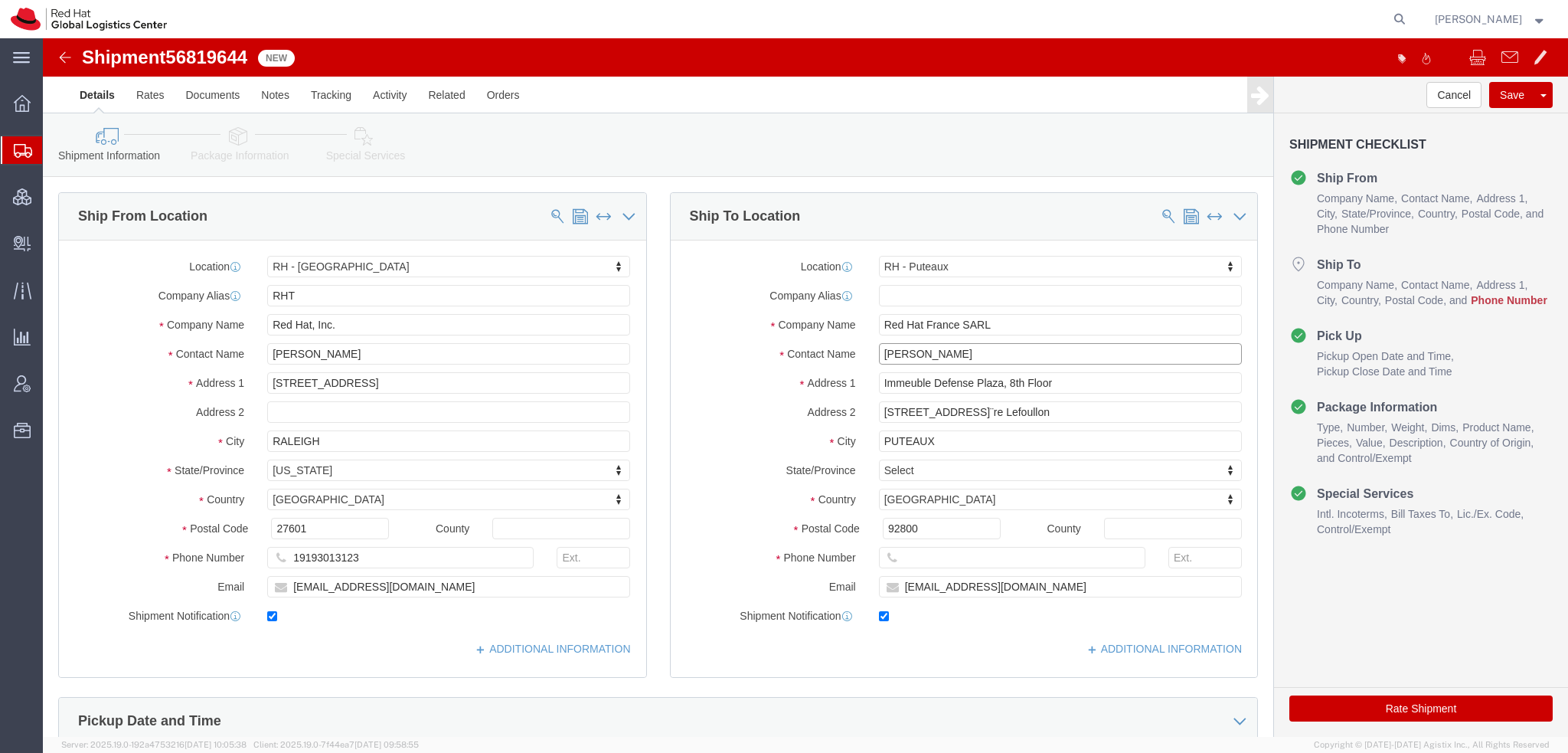
type input "[PERSON_NAME]"
click input "text"
paste input "[PHONE_NUMBER]"
type input "[PHONE_NUMBER]"
click icon
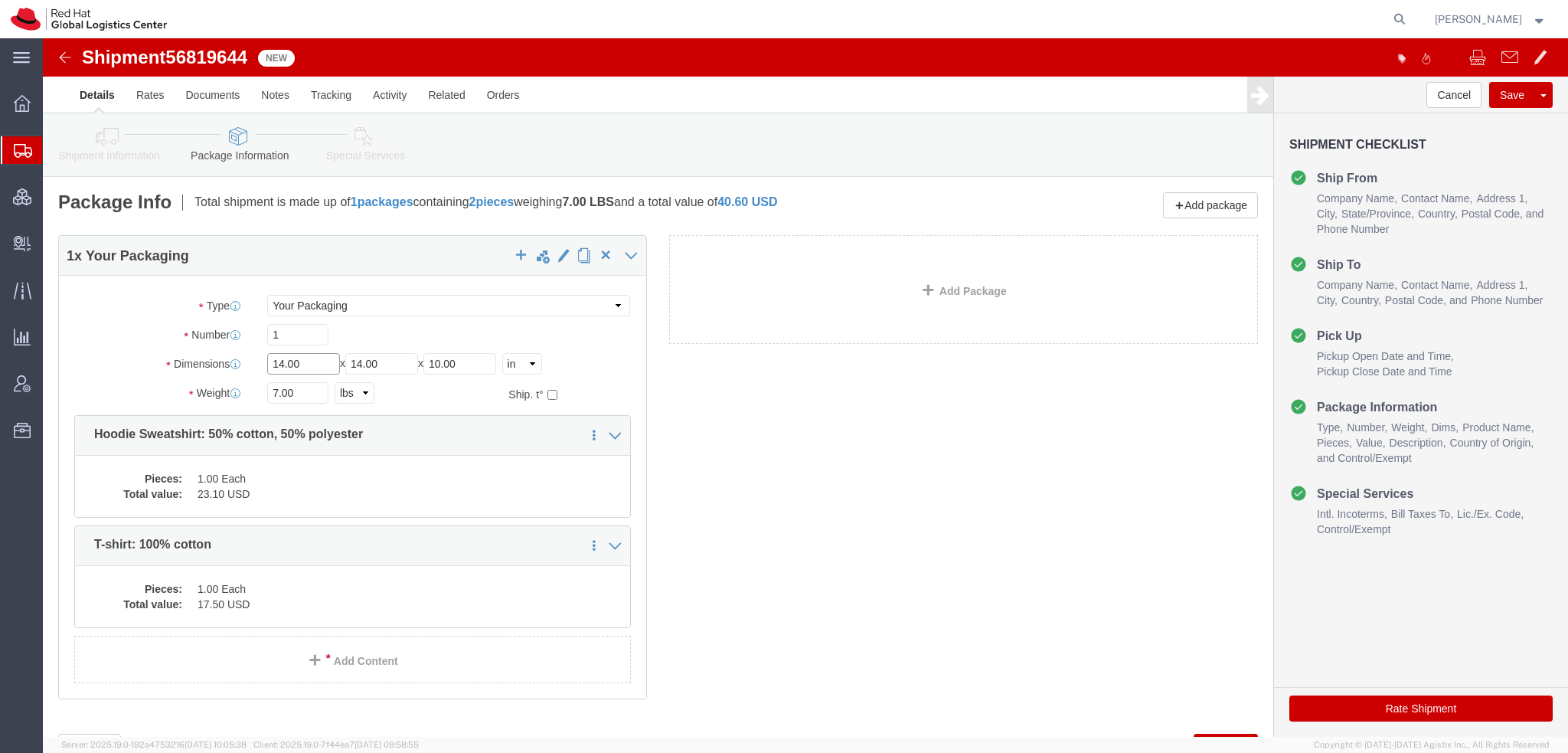
drag, startPoint x: 273, startPoint y: 319, endPoint x: -43, endPoint y: 258, distance: 321.8
click html "Shipment 56819644 New Details Rates Documents Notes Tracking Activity Related O…"
type input "18"
type input "16"
type input "12"
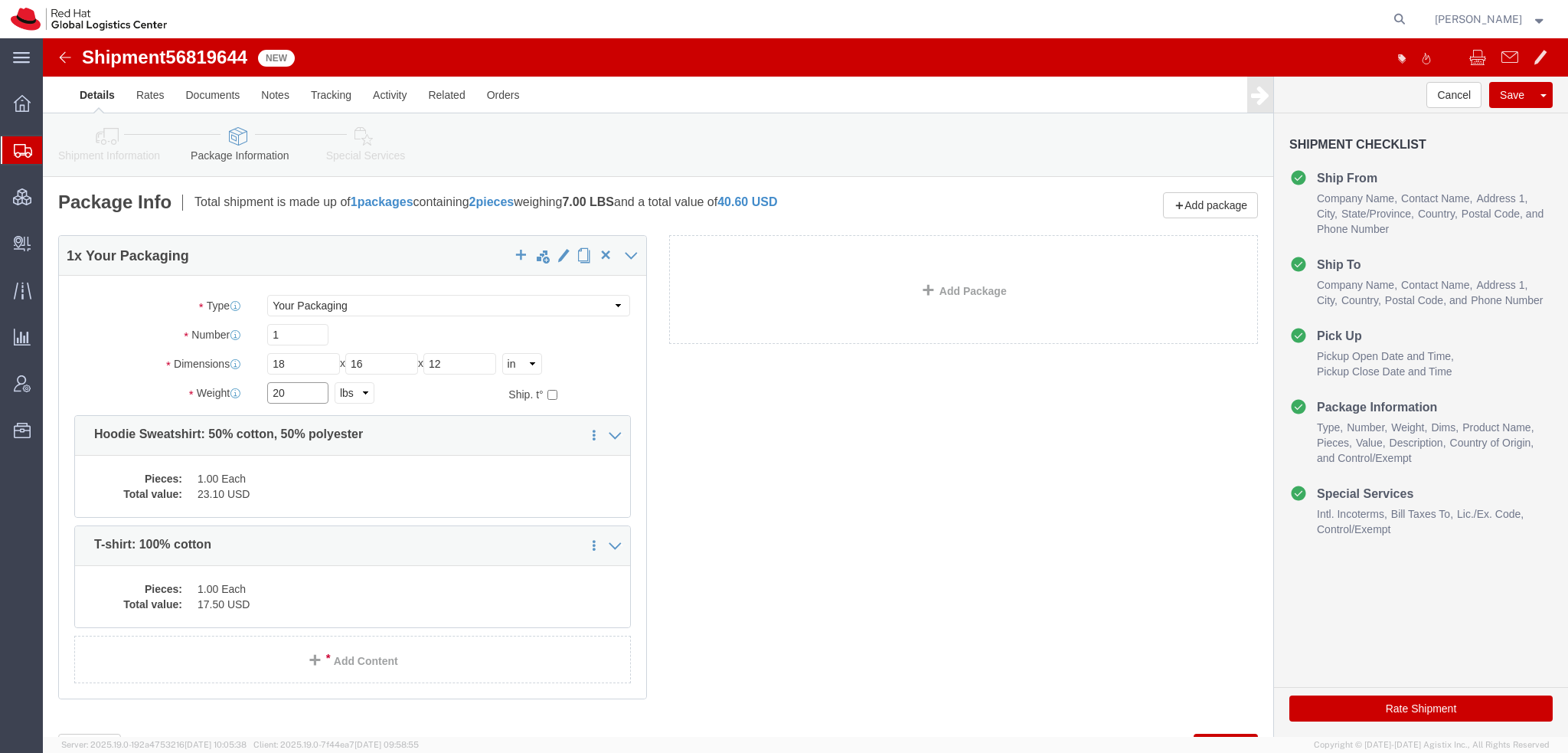
type input "20"
click dd "1.00 Each"
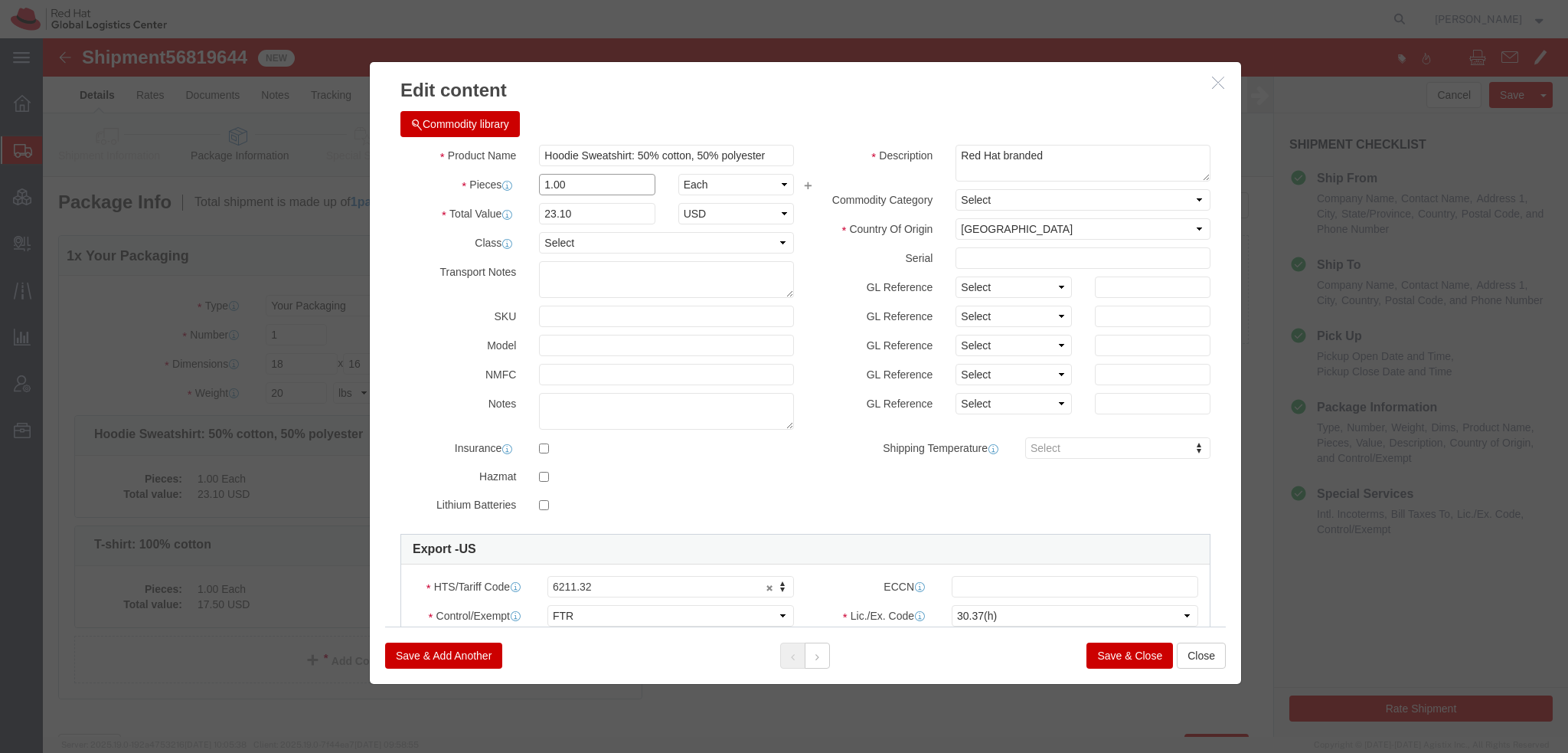
drag, startPoint x: 517, startPoint y: 145, endPoint x: 24, endPoint y: 69, distance: 498.8
click div "Edit content Commodity library Product Name Hoodie Sweatshirt: 50% cotton, 50% …"
type input "12"
type input "277.2"
click button
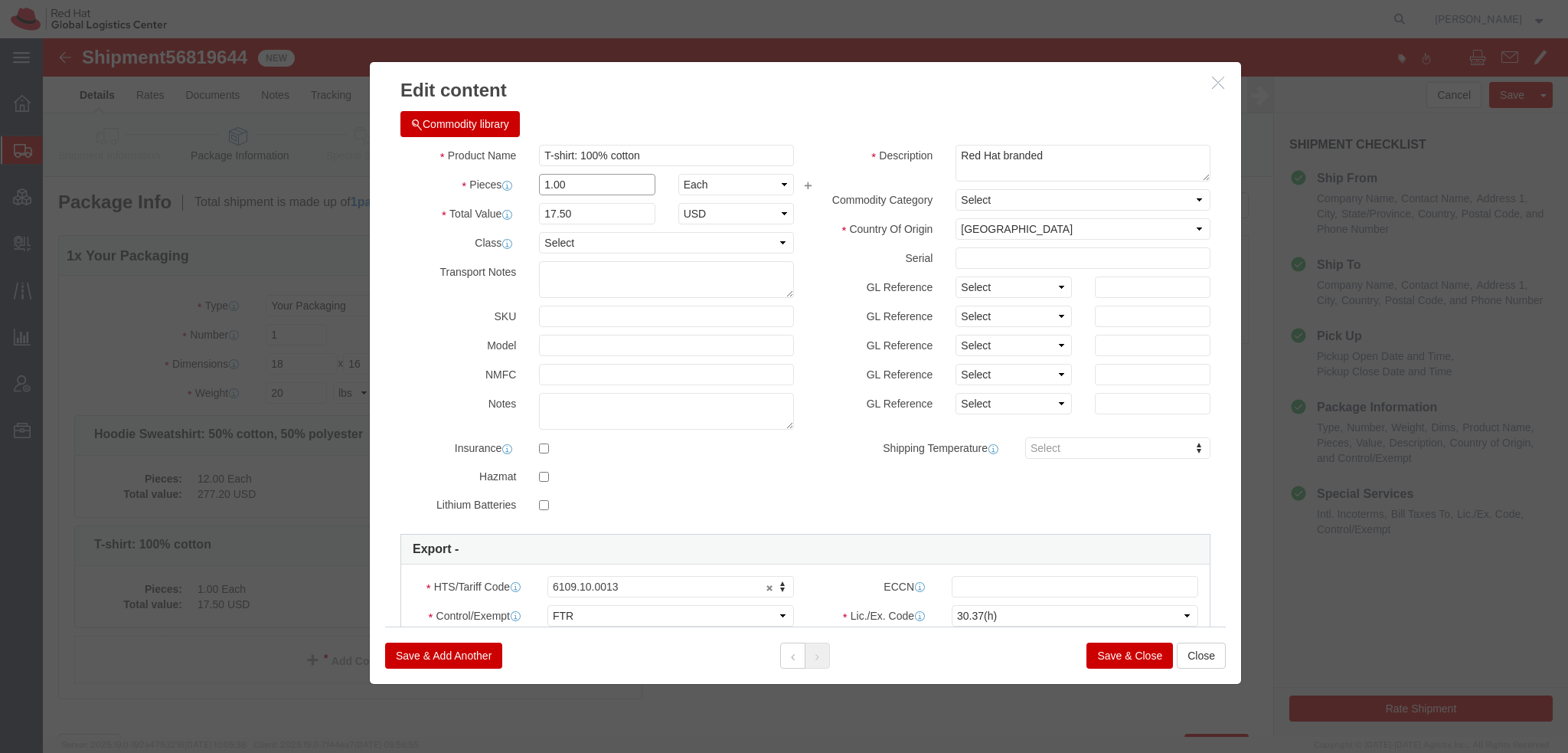
drag, startPoint x: 541, startPoint y: 152, endPoint x: -43, endPoint y: 22, distance: 598.3
click html "Shipment 56819644 New Details Rates Documents Notes Tracking Activity Related O…"
type input "12"
type input "210"
click button "Save & Close"
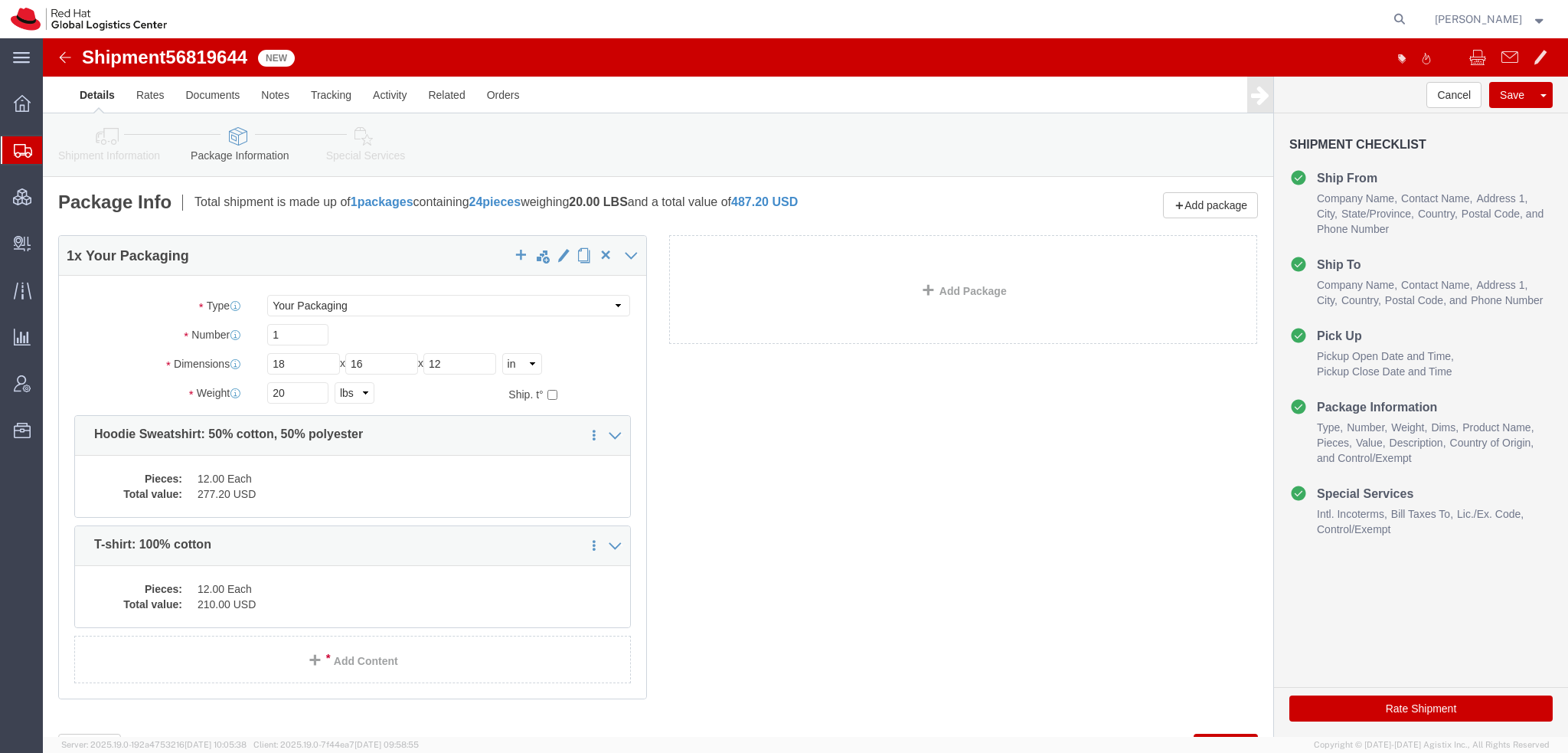
click icon
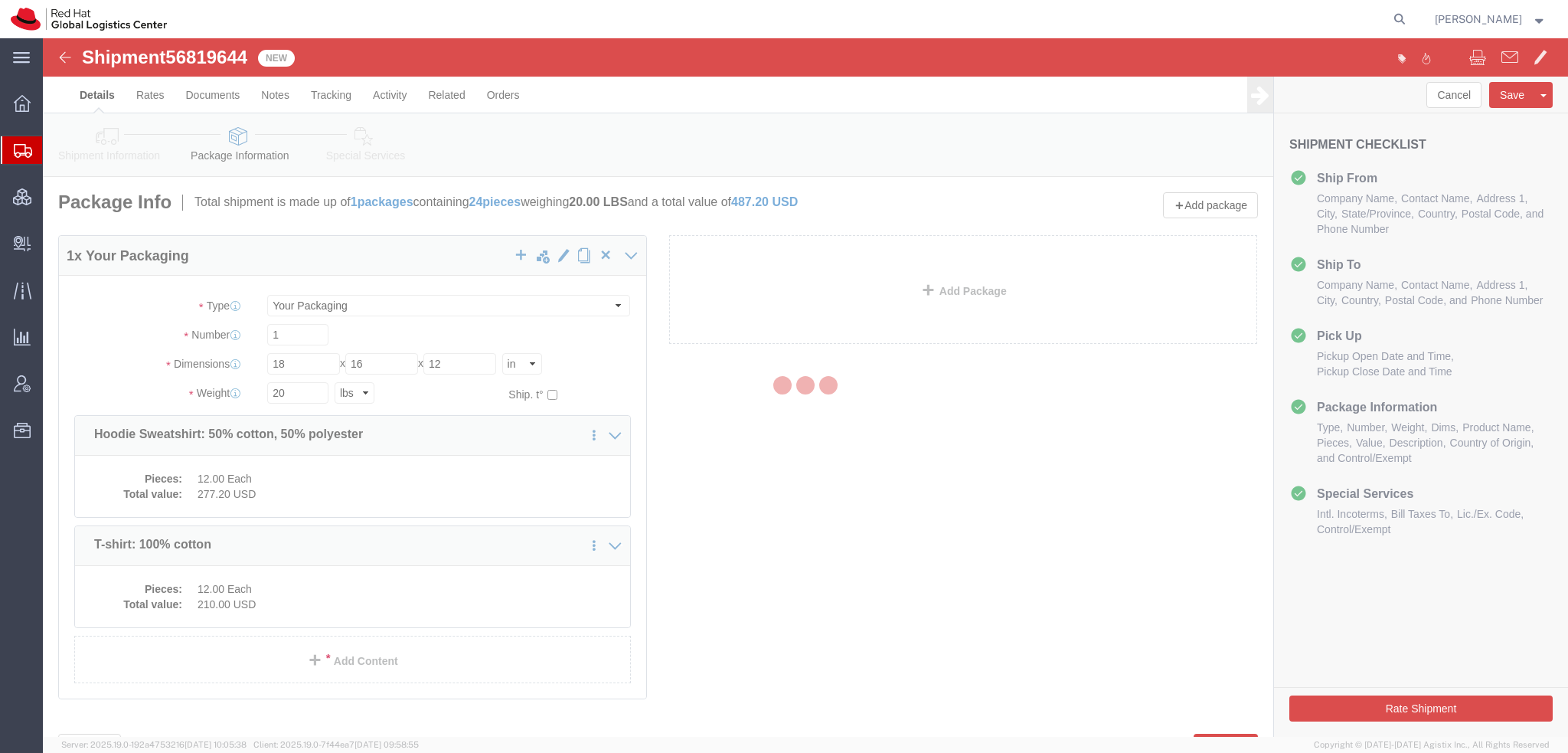
select select
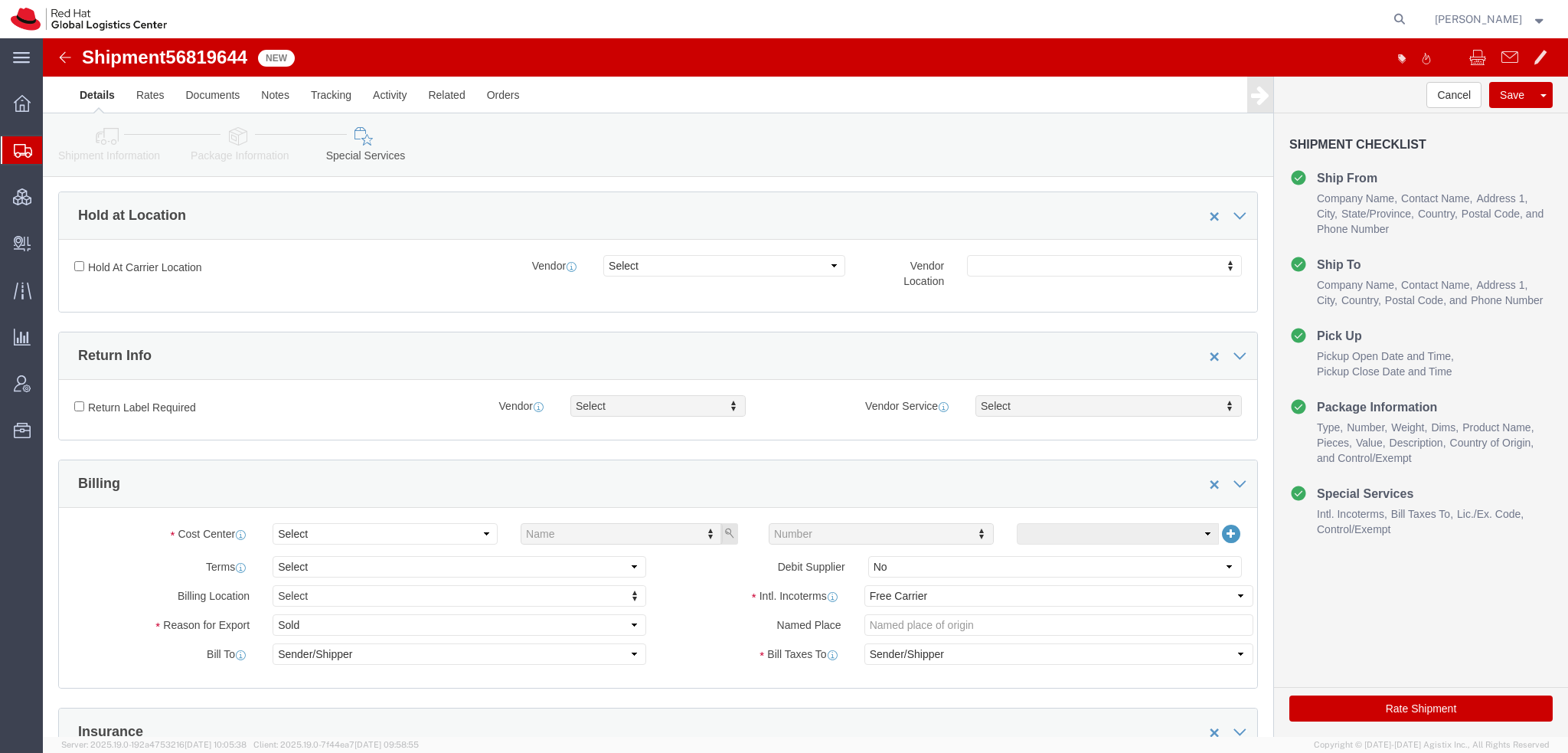
scroll to position [536, 0]
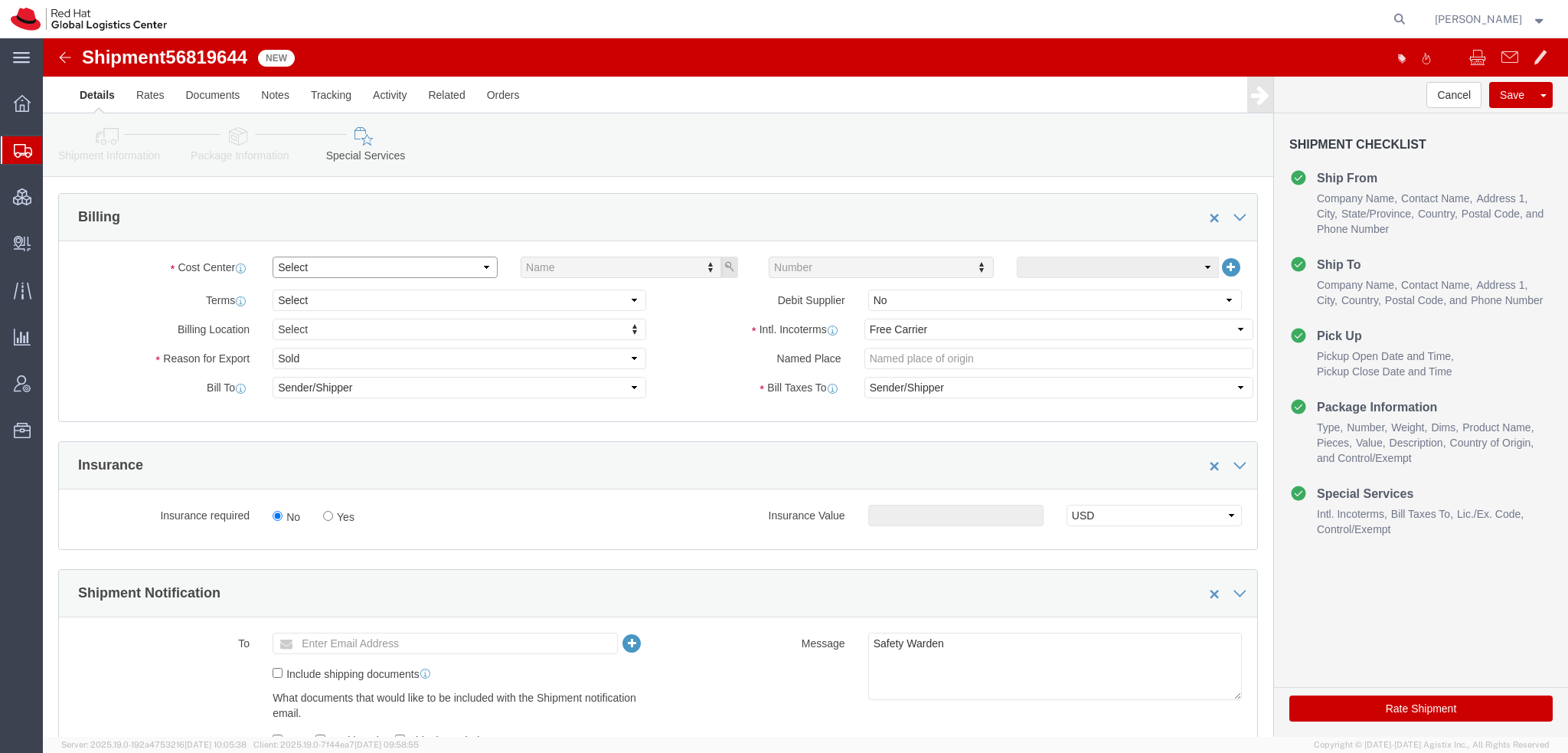
click select "Select Buyer Cost Center Department Operations Number Order Number Sales Person"
select select "COSTCENTER"
click select "Select Buyer Cost Center Department Operations Number Order Number Sales Person"
type input "901"
click select "Select Carriage Insurance Paid Carriage Paid To Cost and Freight Cost Insurance…"
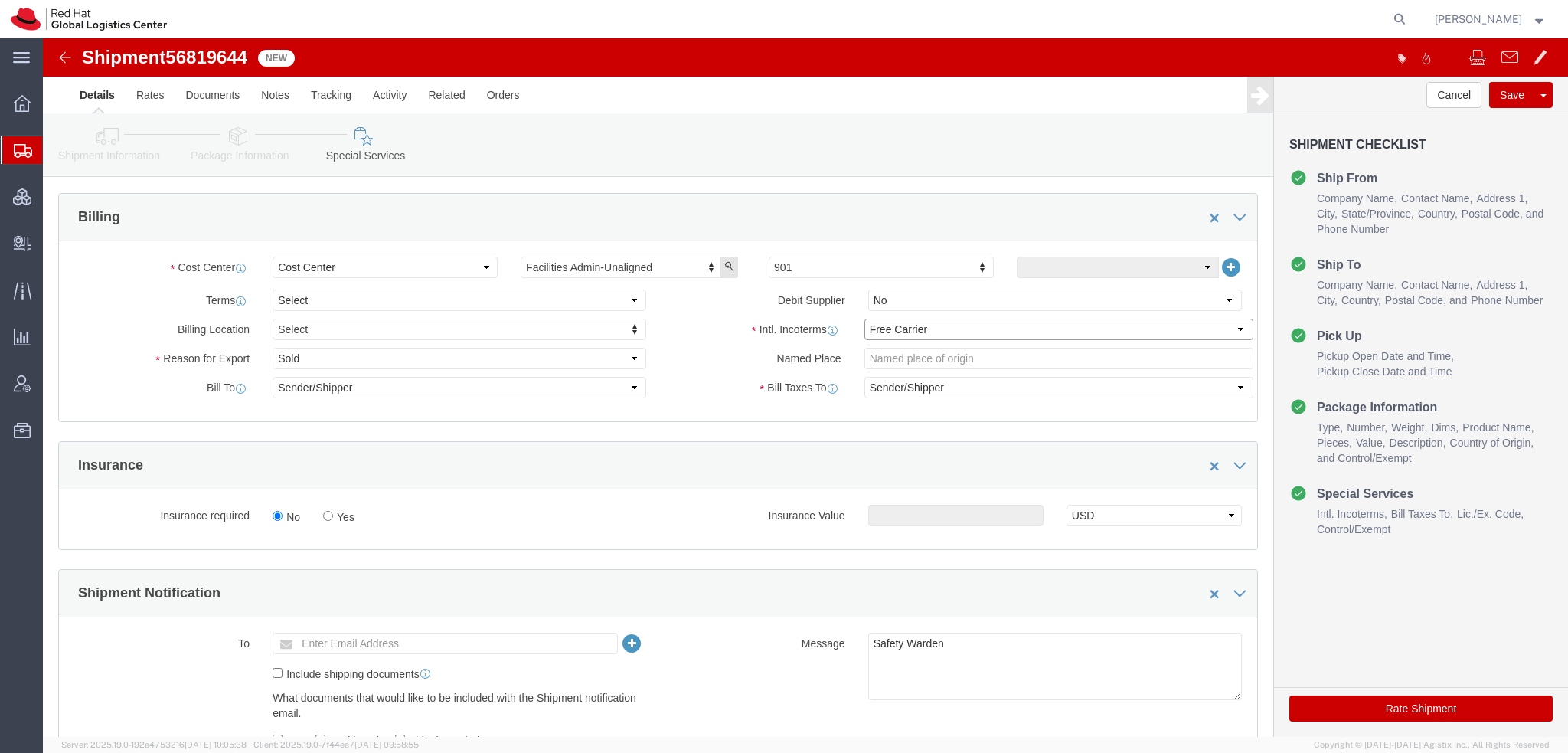
select select
click select "Select Carriage Insurance Paid Carriage Paid To Cost and Freight Cost Insurance…"
select select
click icon
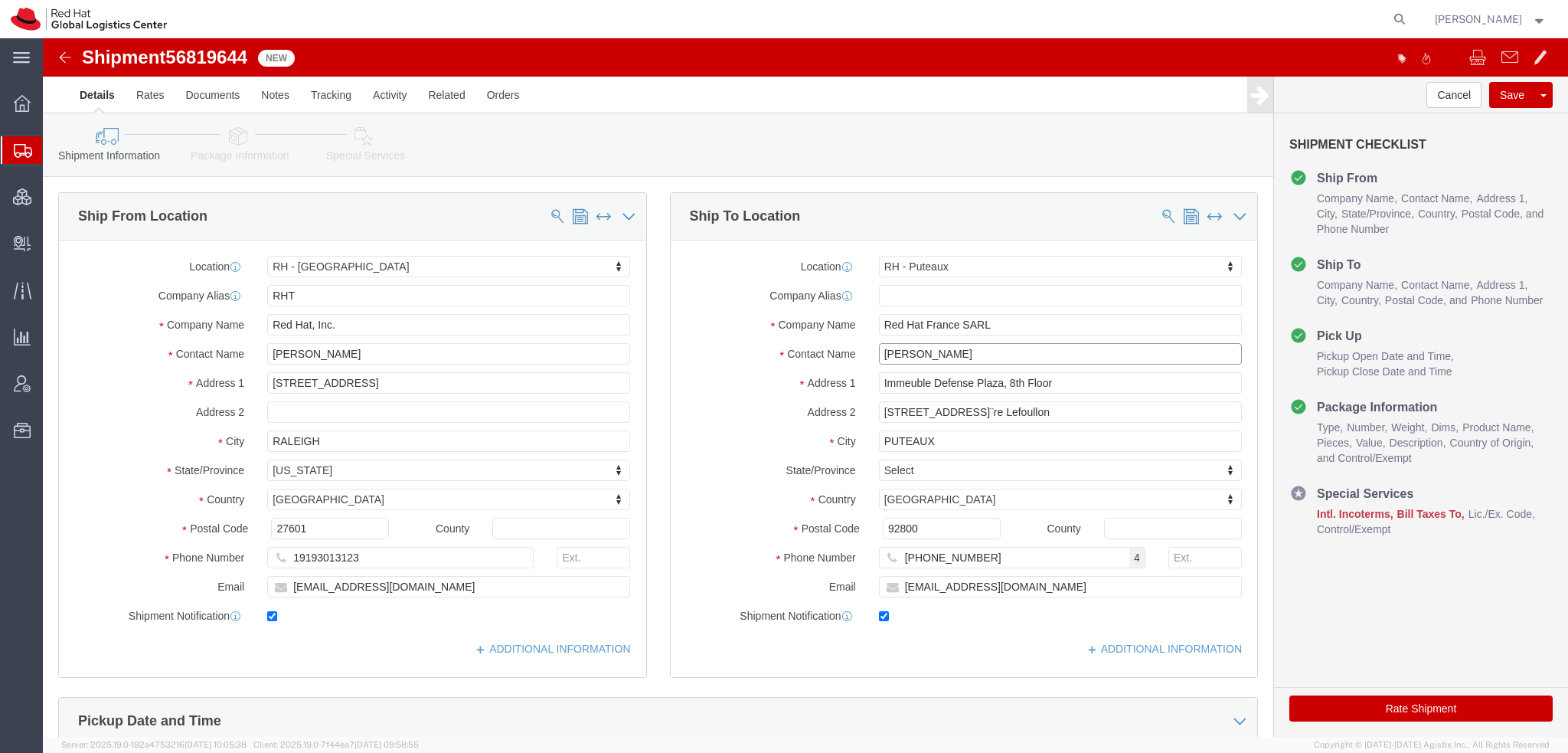
click input "Irene Tirozzi"
type input "Irene Tirozzi-Pls Distribute"
click button "Save"
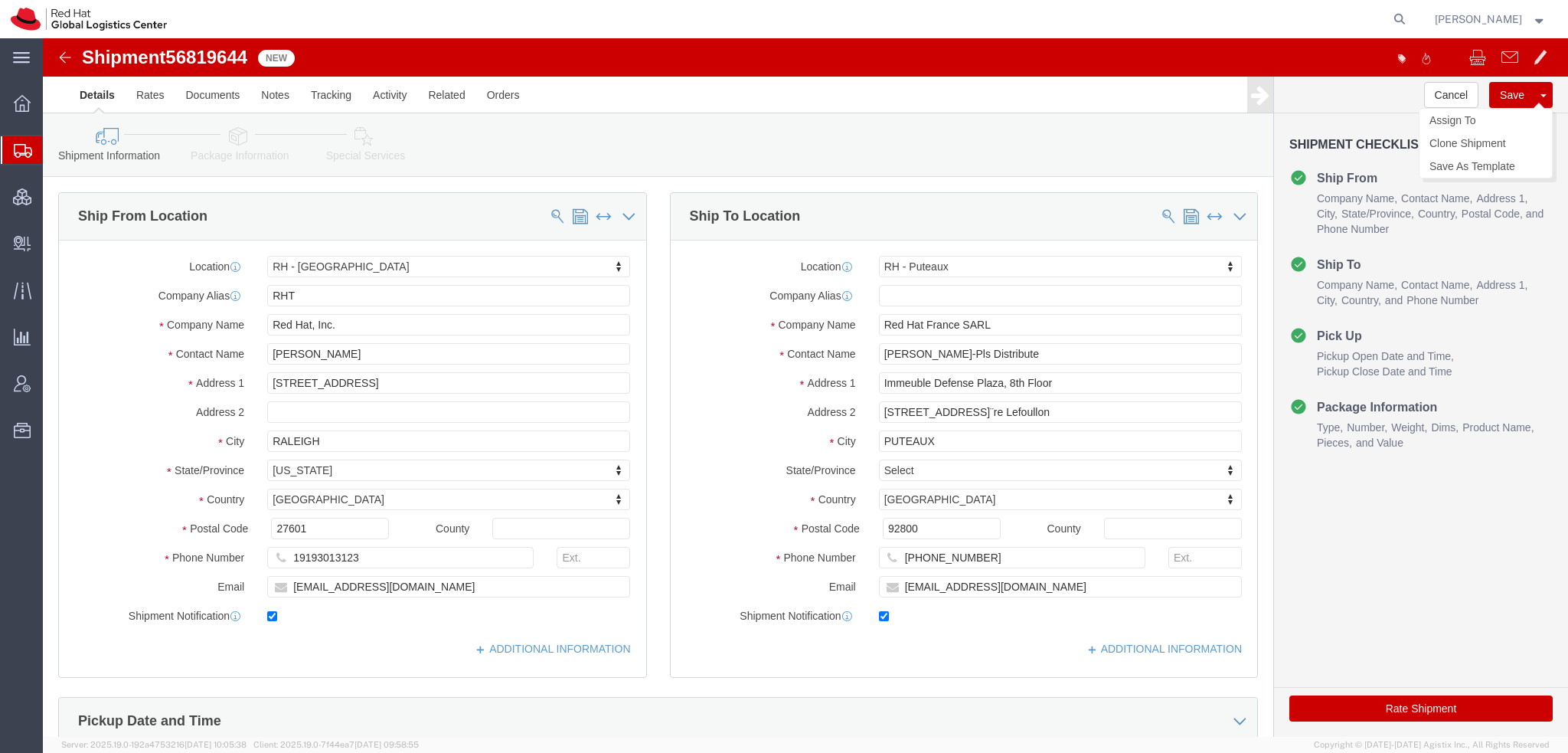
click button "Save"
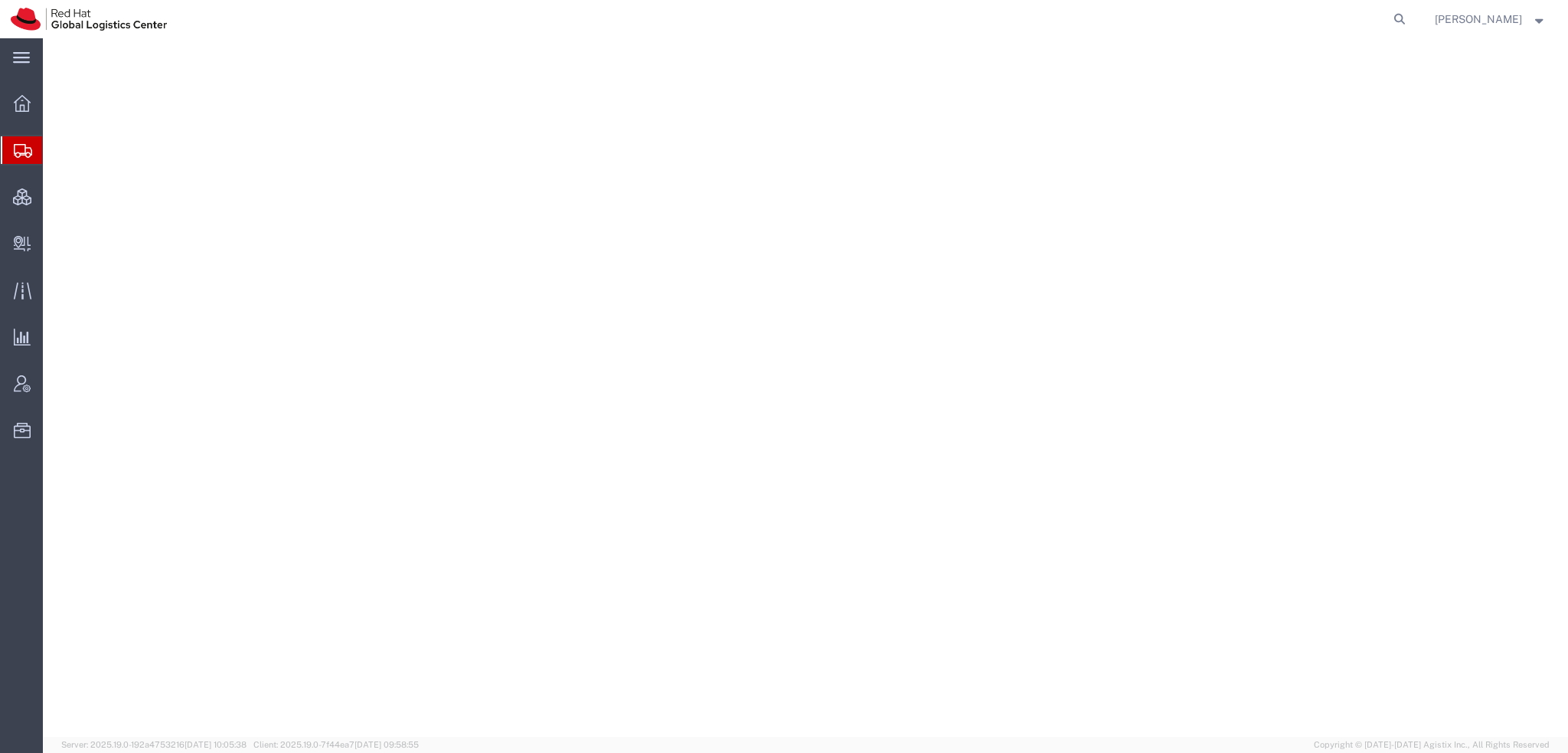
select select "38014"
select select
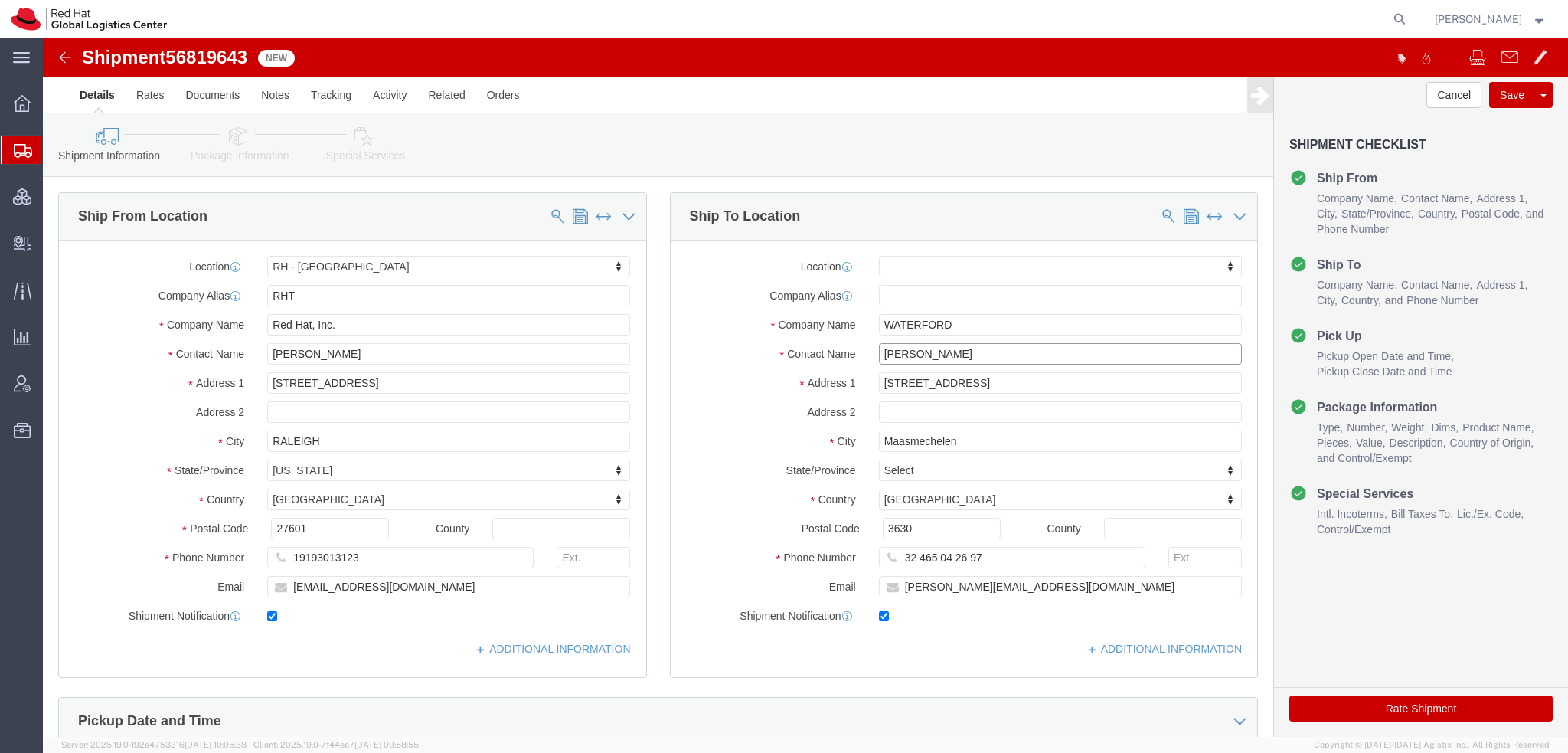
drag, startPoint x: 927, startPoint y: 319, endPoint x: 95, endPoint y: 160, distance: 847.1
click div "Ship From Location Location [GEOGRAPHIC_DATA] - [GEOGRAPHIC_DATA] My Profile Lo…"
drag, startPoint x: 903, startPoint y: 315, endPoint x: 535, endPoint y: 243, distance: 375.0
click div "Ship From Location Location [GEOGRAPHIC_DATA] - [GEOGRAPHIC_DATA] My Profile Lo…"
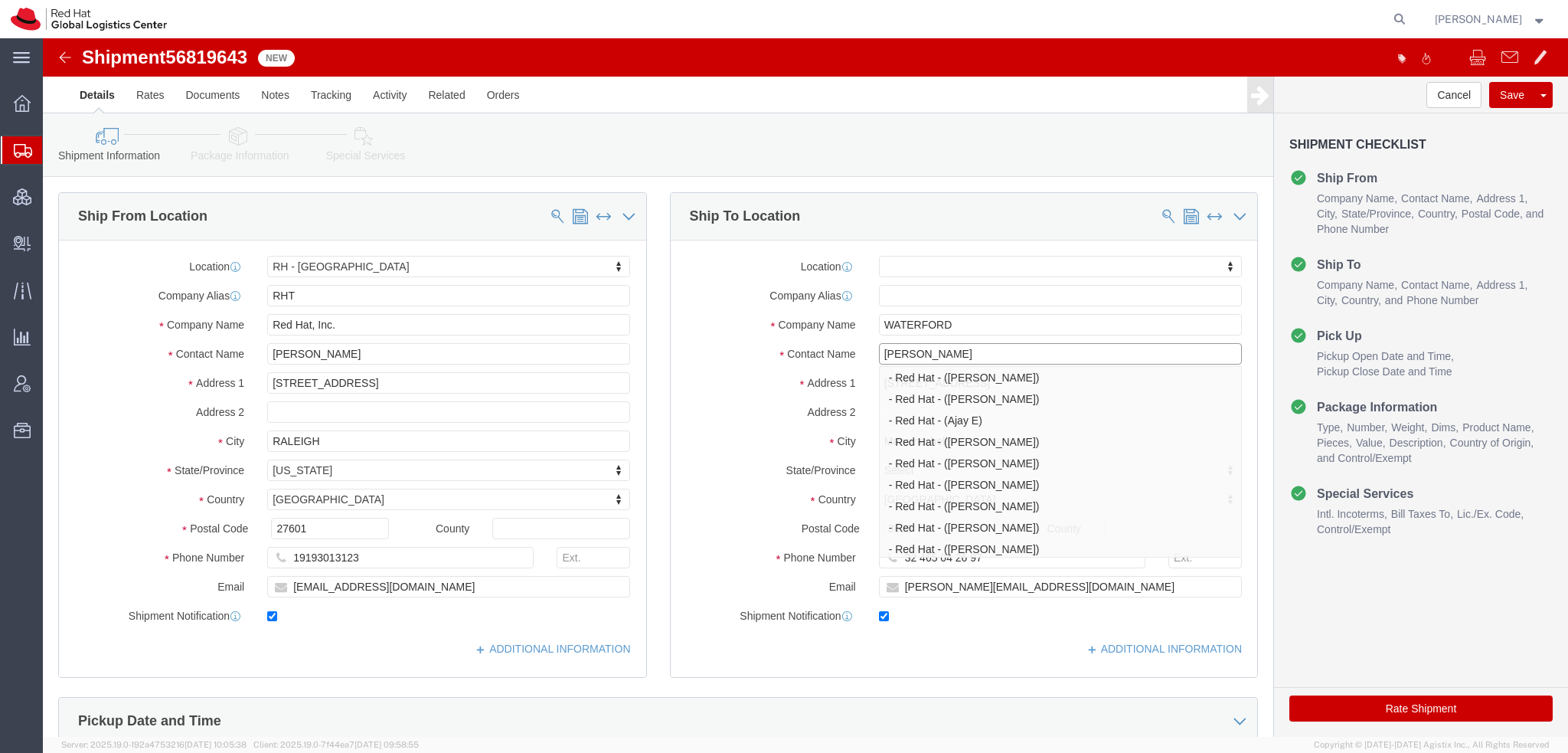
type input "J"
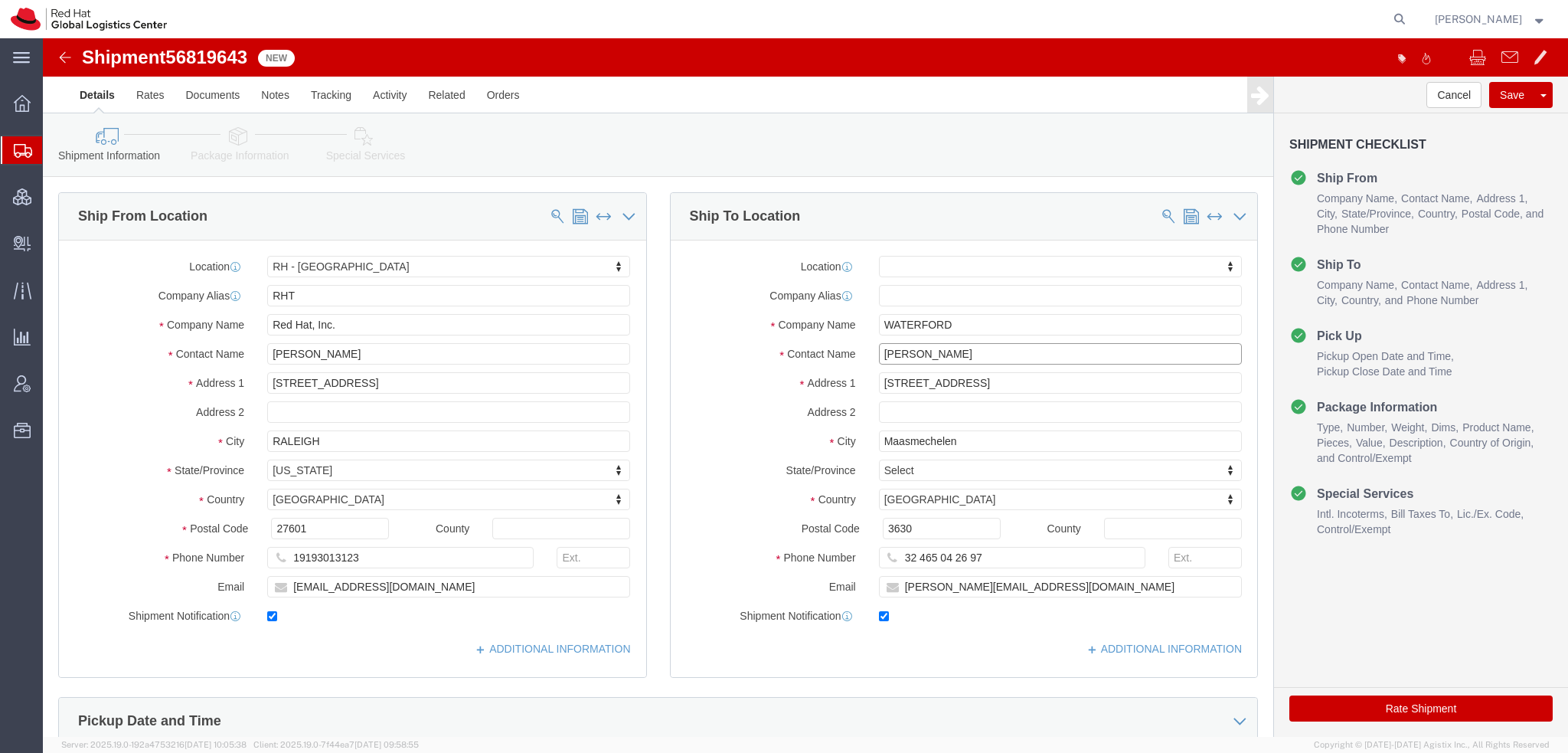
type input "[PERSON_NAME]"
click p "- Red Hat Limited - ([PERSON_NAME]) [STREET_ADDRESS]"
select select "38045"
type input "Red Hat Limited"
type input "[PERSON_NAME]"
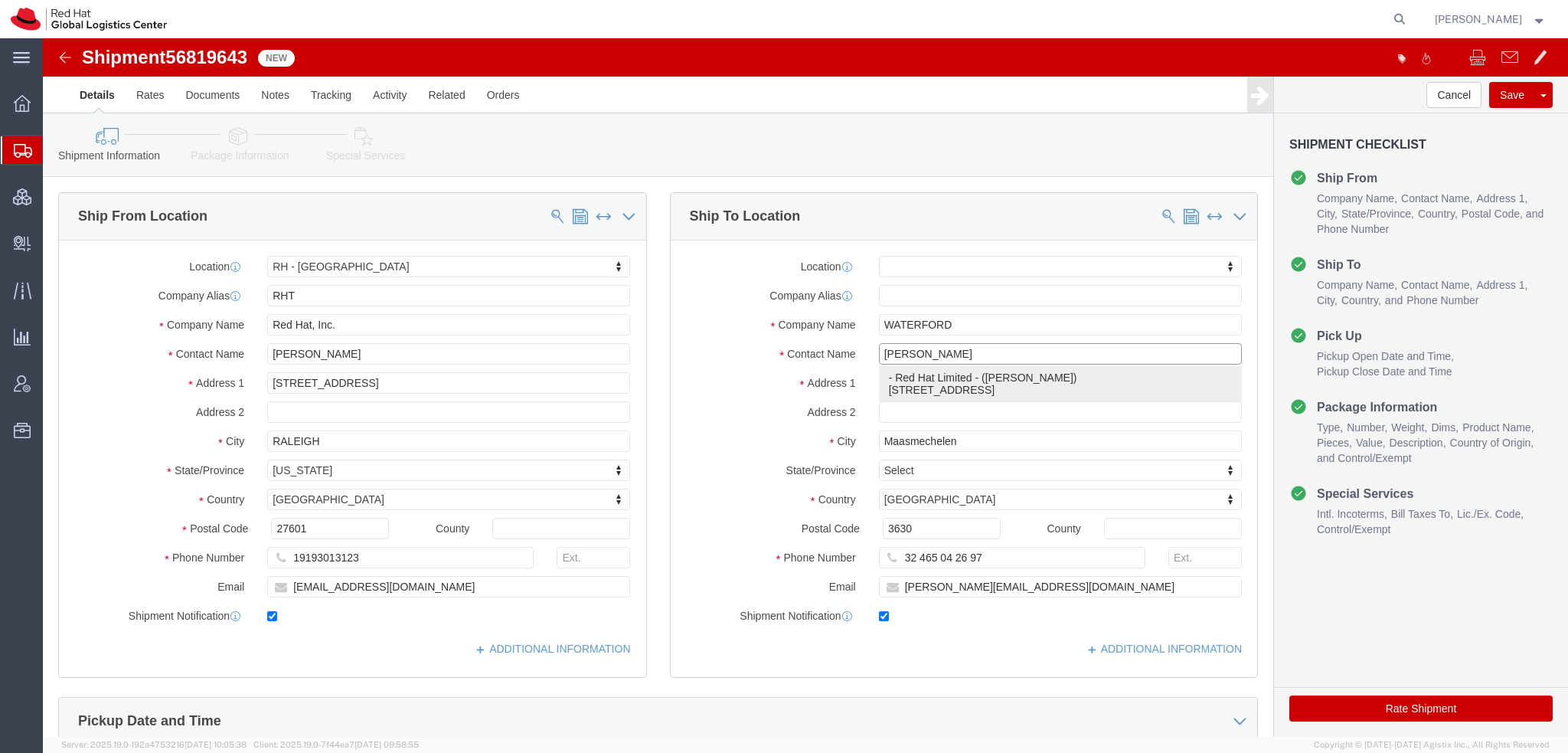
type input "[GEOGRAPHIC_DATA]"
type input "1st Floor"
type input "WATERFORD"
type input "X91NY33"
type input "[EMAIL_ADDRESS][DOMAIN_NAME]"
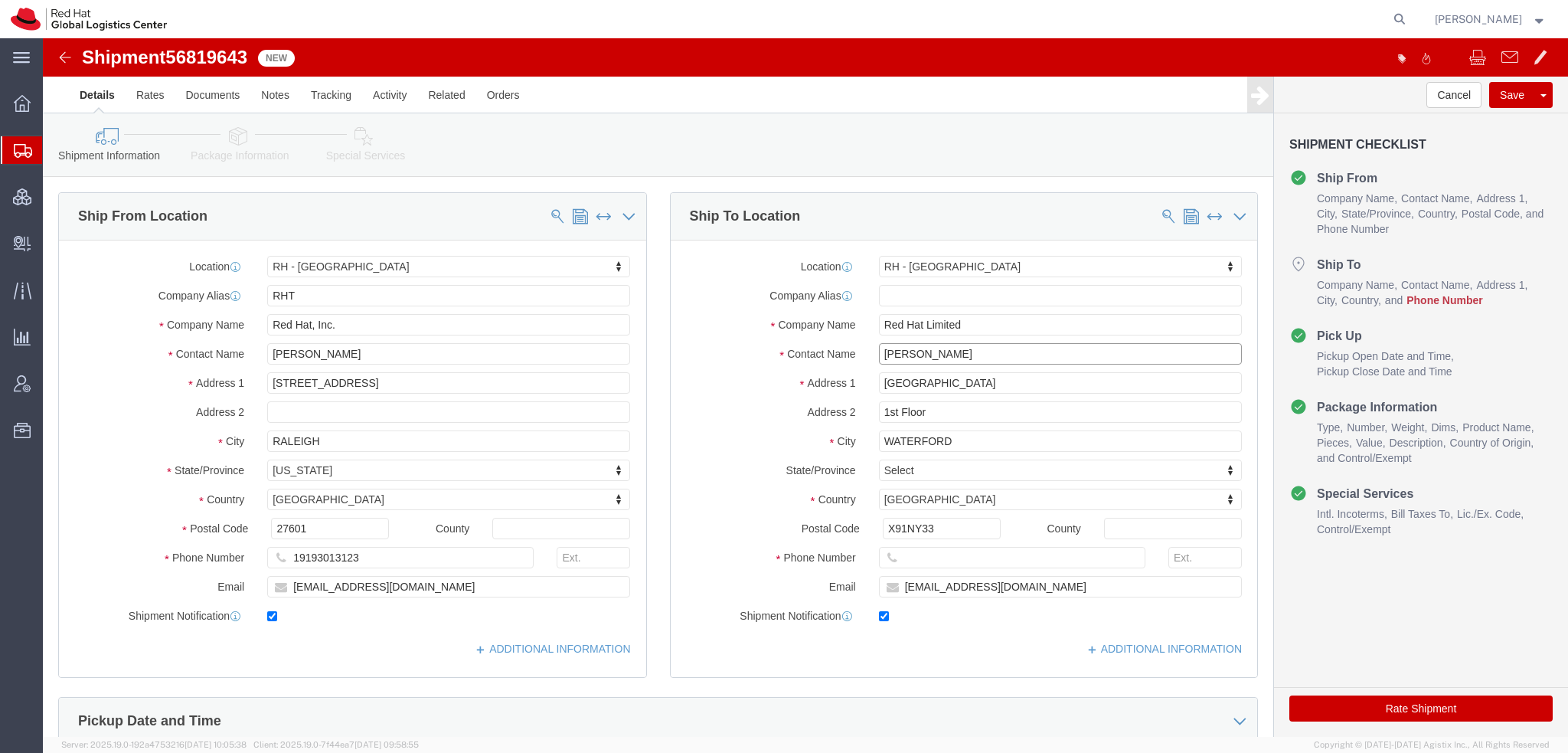
type input "[PERSON_NAME]"
click input "text"
type input "353860734913"
drag, startPoint x: 918, startPoint y: 319, endPoint x: 934, endPoint y: 304, distance: 21.9
click input "[PERSON_NAME]"
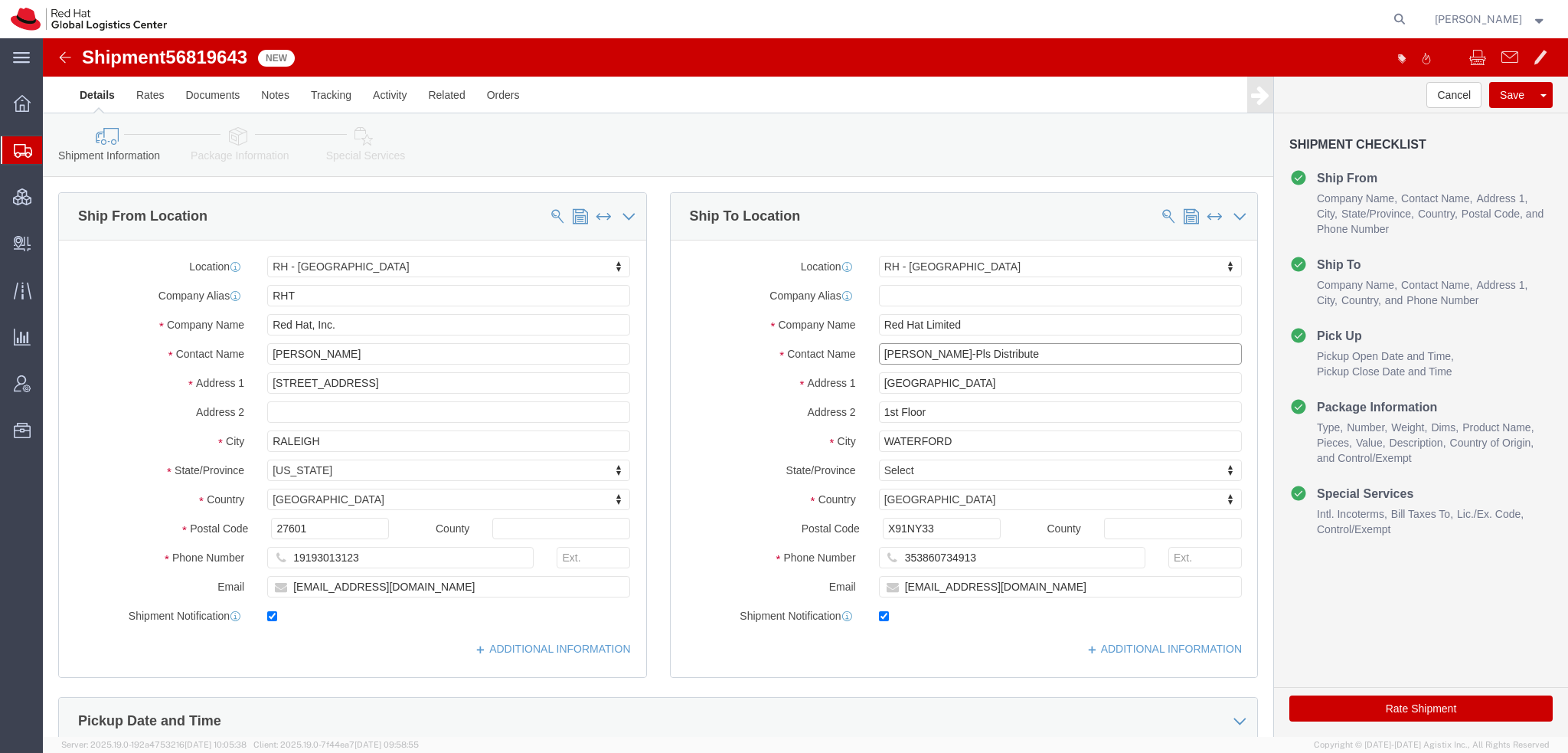
type input "[PERSON_NAME]-Pls Distribute"
click icon
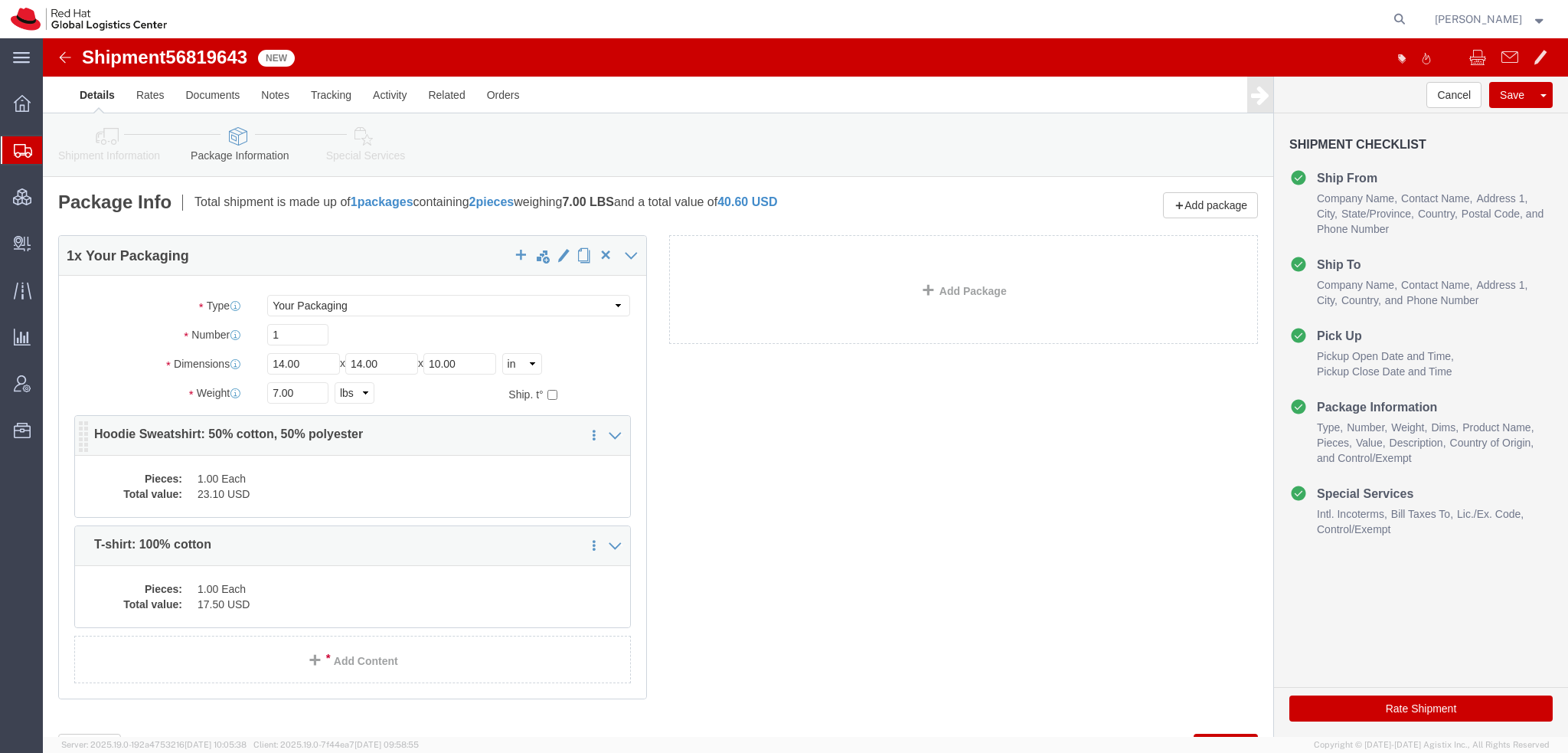
click dd "1.00 Each"
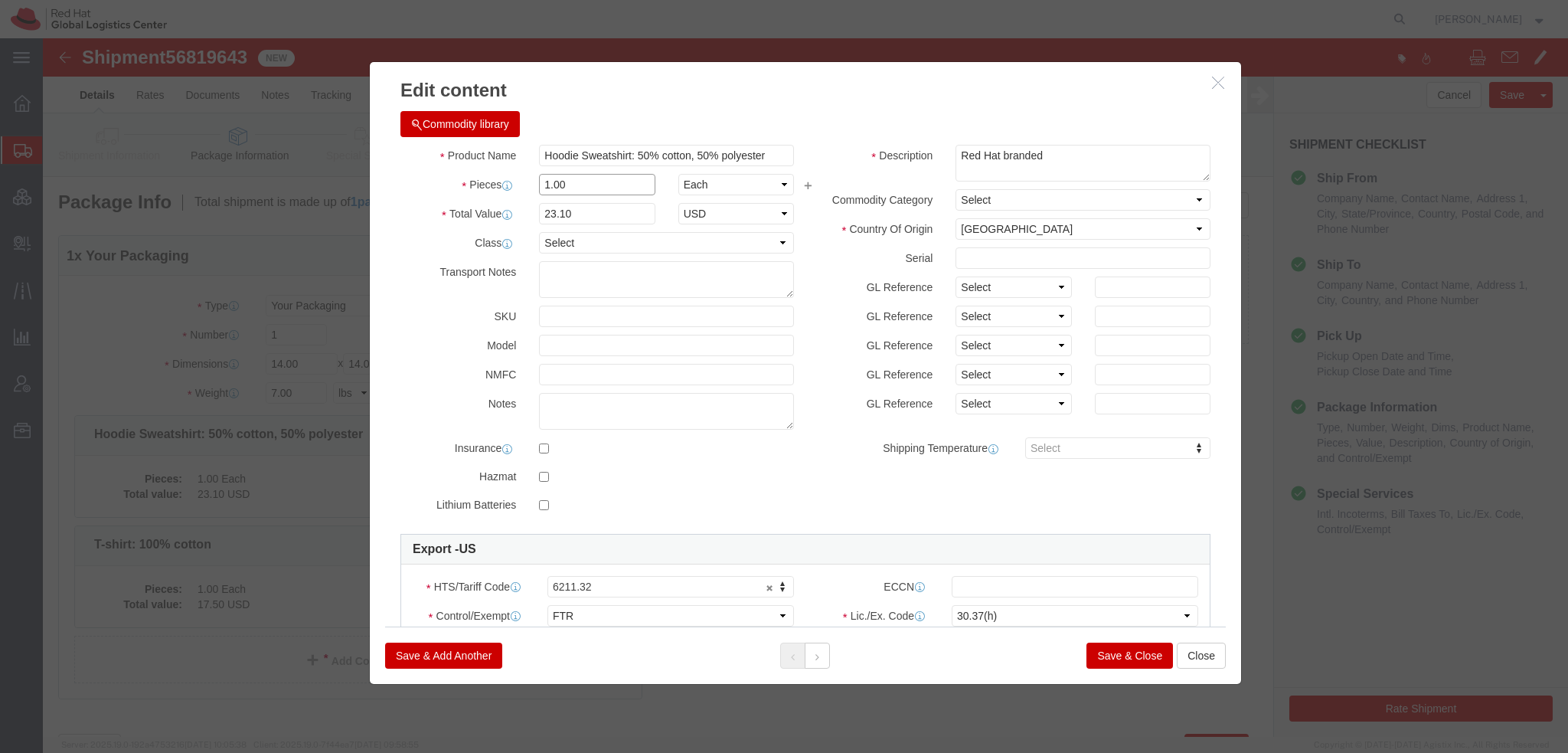
drag, startPoint x: 533, startPoint y: 149, endPoint x: -43, endPoint y: 39, distance: 586.4
click html "Shipment 56819643 New Details Rates Documents Notes Tracking Activity Related O…"
type input "3"
type input "69.3"
click button
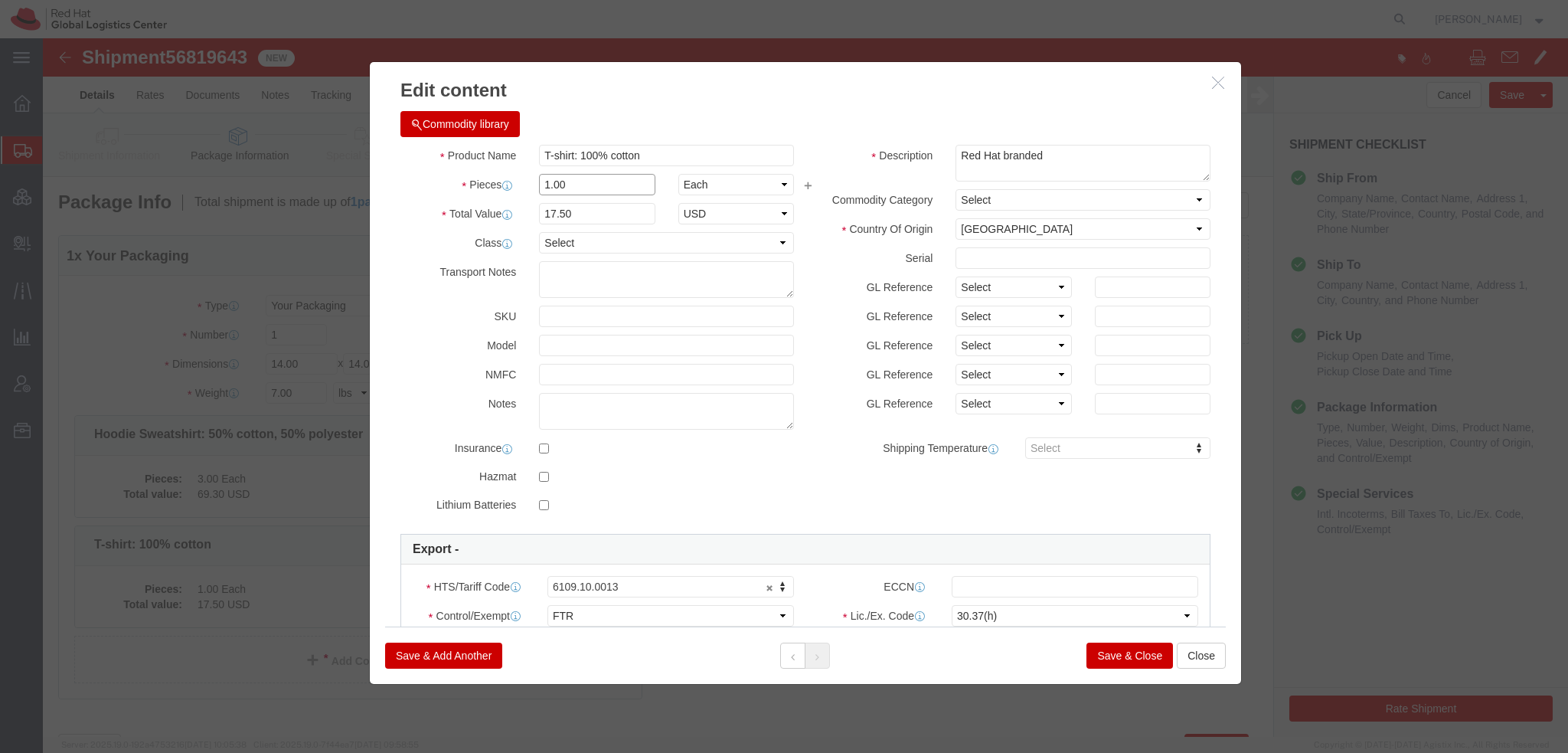
drag, startPoint x: 519, startPoint y: 146, endPoint x: 260, endPoint y: 96, distance: 263.8
click div "Commodity library Product Name T-shirt: 100% cotton Pieces 1.00 Select Bag Barr…"
type input "3"
type input "52.5"
click button "Save & Close"
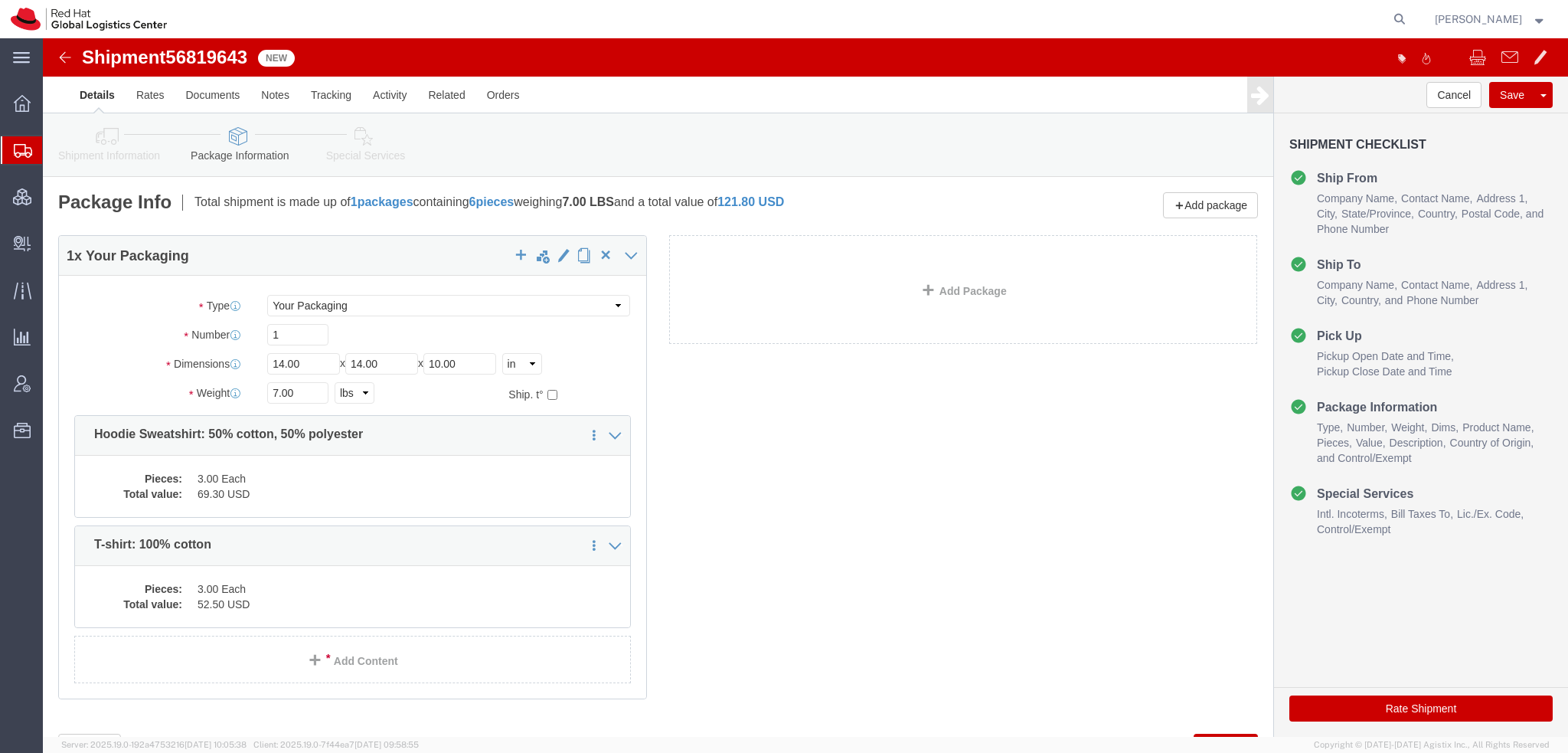
click icon
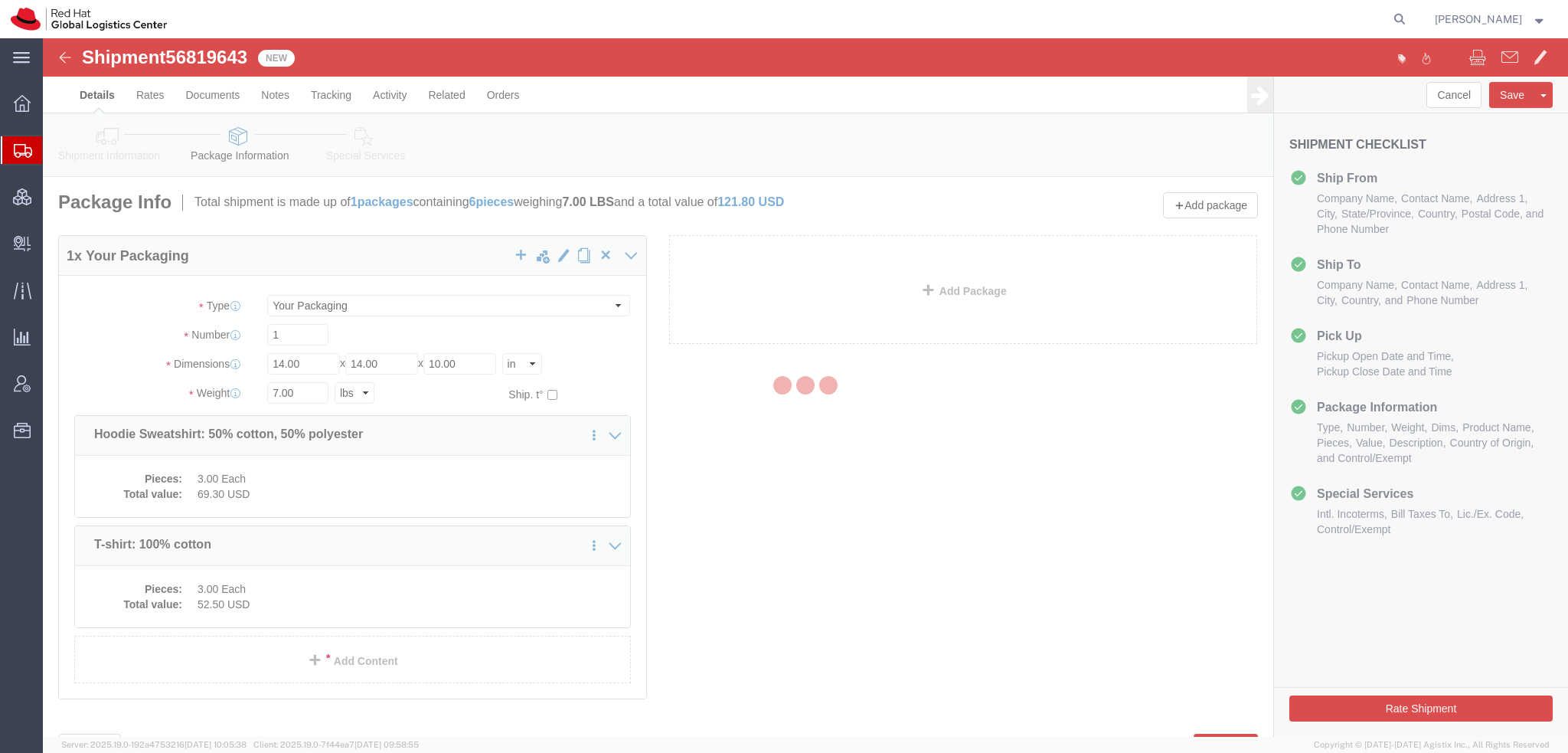
select select
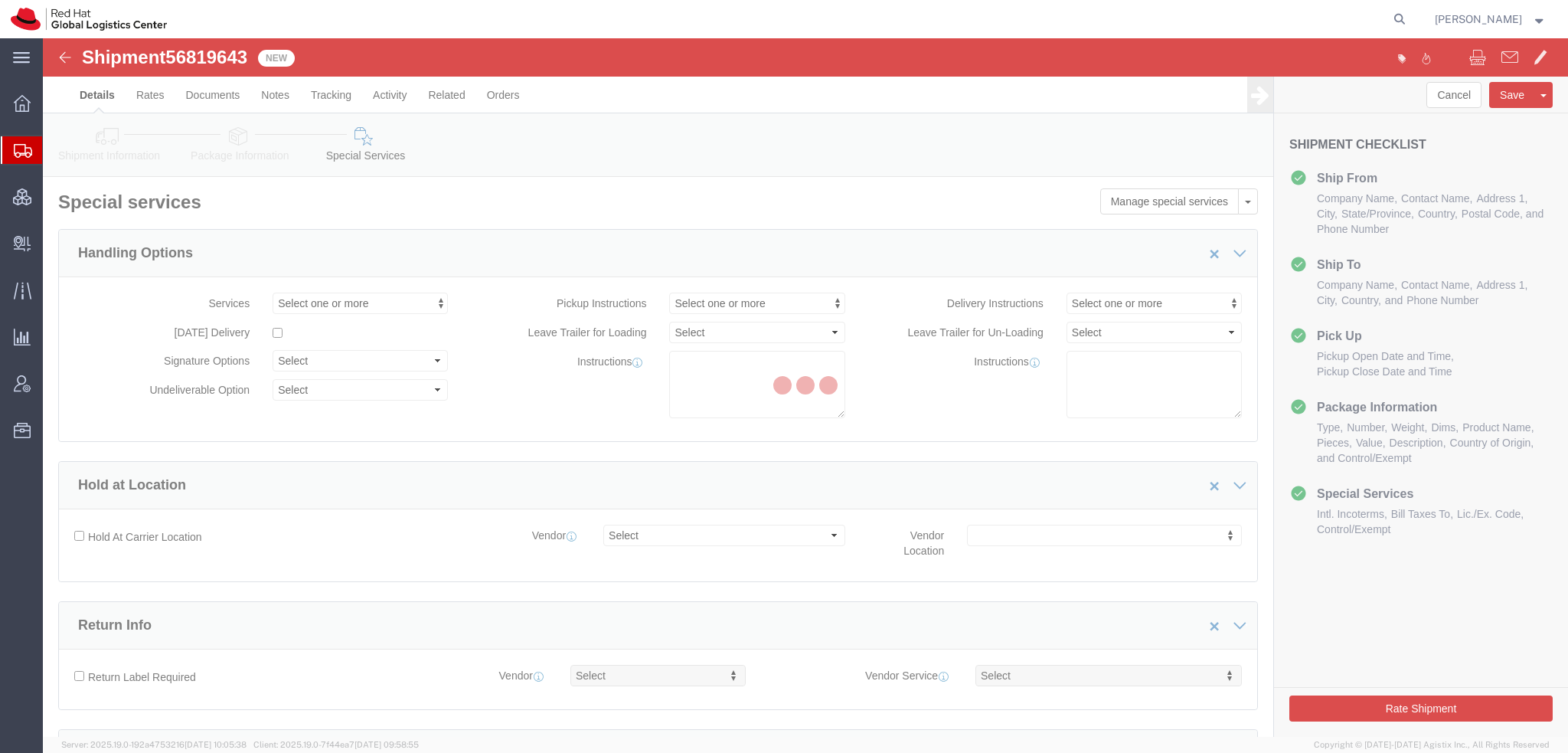
select select "COSTCENTER"
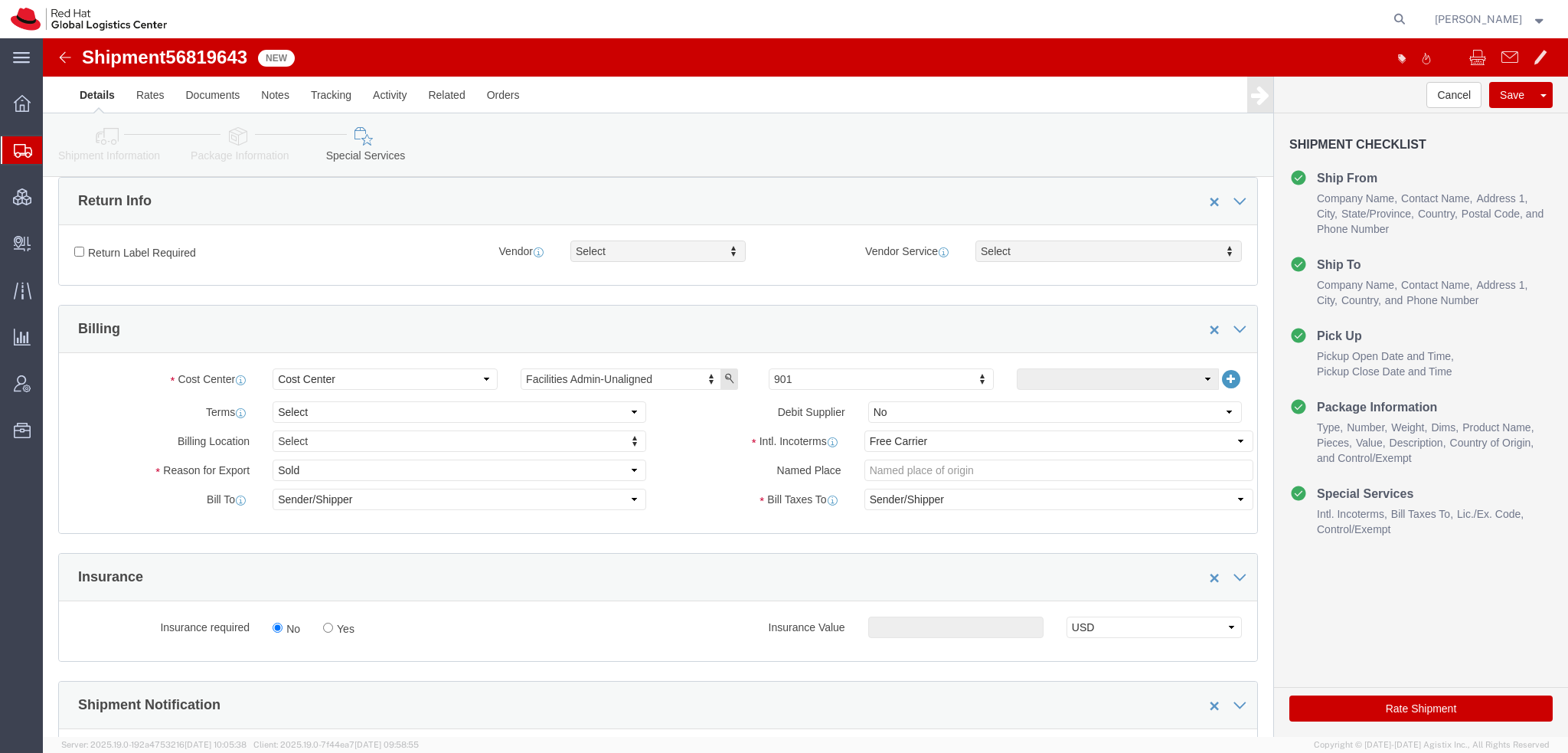
scroll to position [536, 0]
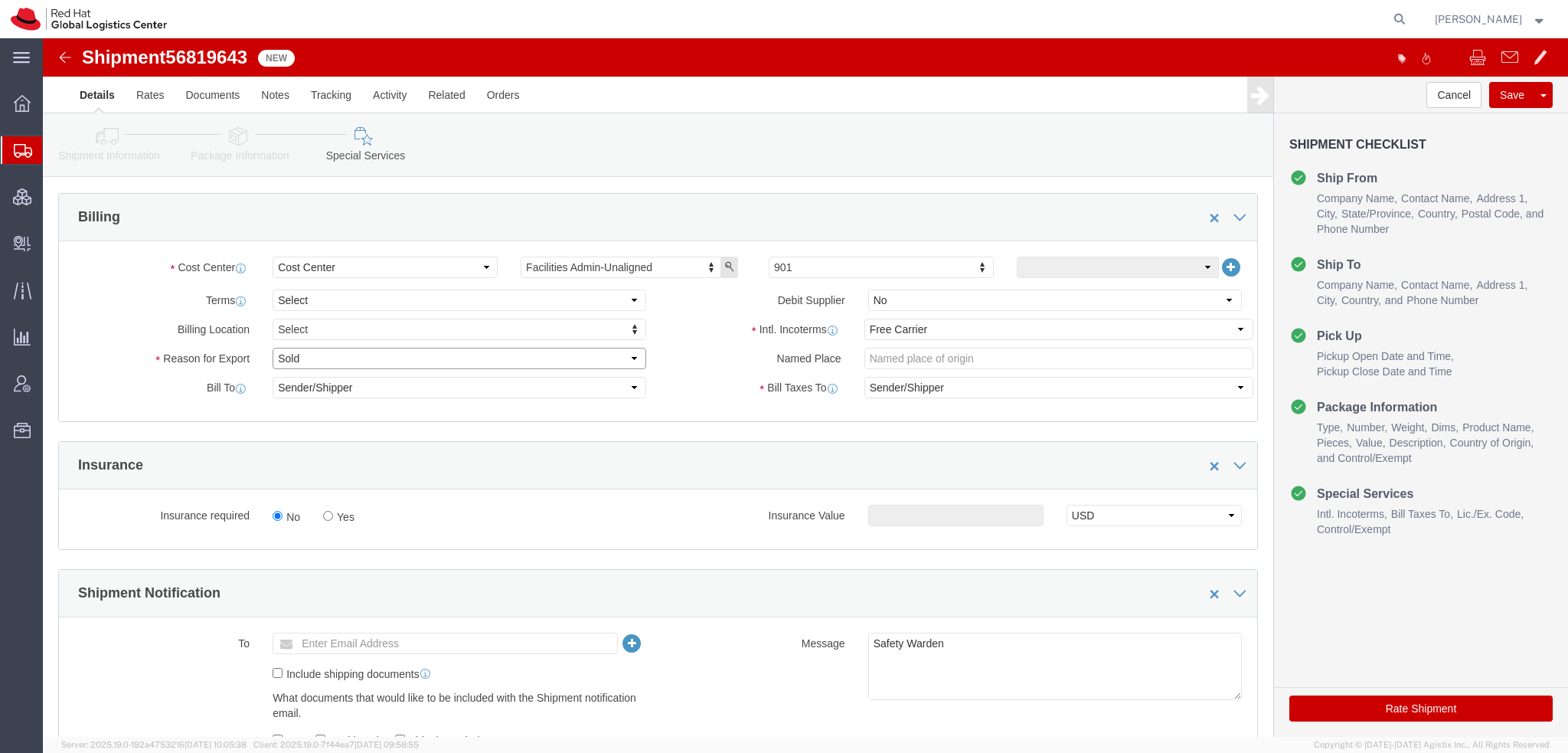
click select "Select Gift Personal Effects Repair/Warranty Return Sample Sold Temporary/Not S…"
select select "GIFT"
click select "Select Gift Personal Effects Repair/Warranty Return Sample Sold Temporary/Not S…"
click select "Select Carriage Insurance Paid Carriage Paid To Cost and Freight Cost Insurance…"
select select
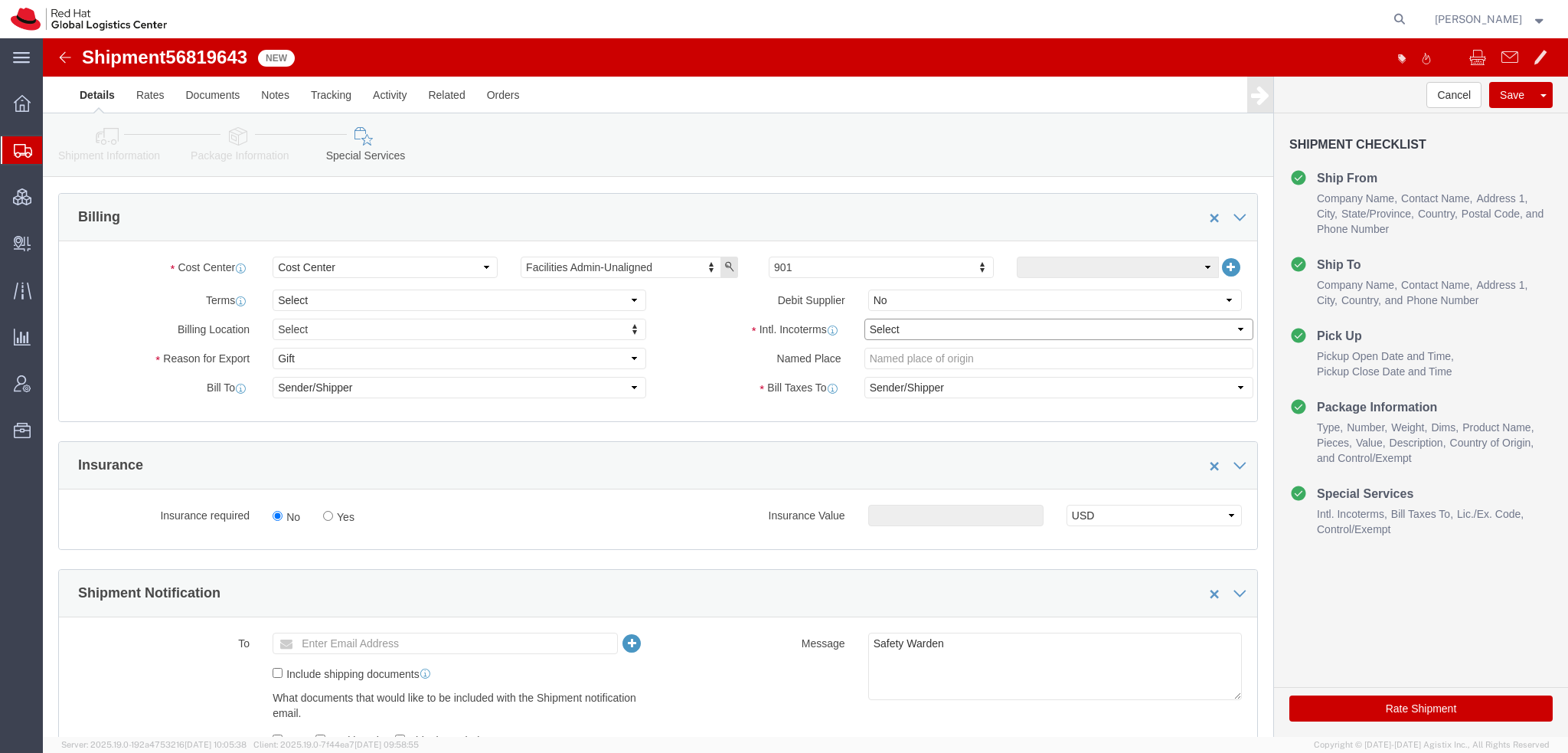
click select "Select Carriage Insurance Paid Carriage Paid To Cost and Freight Cost Insurance…"
select select
click button "Save"
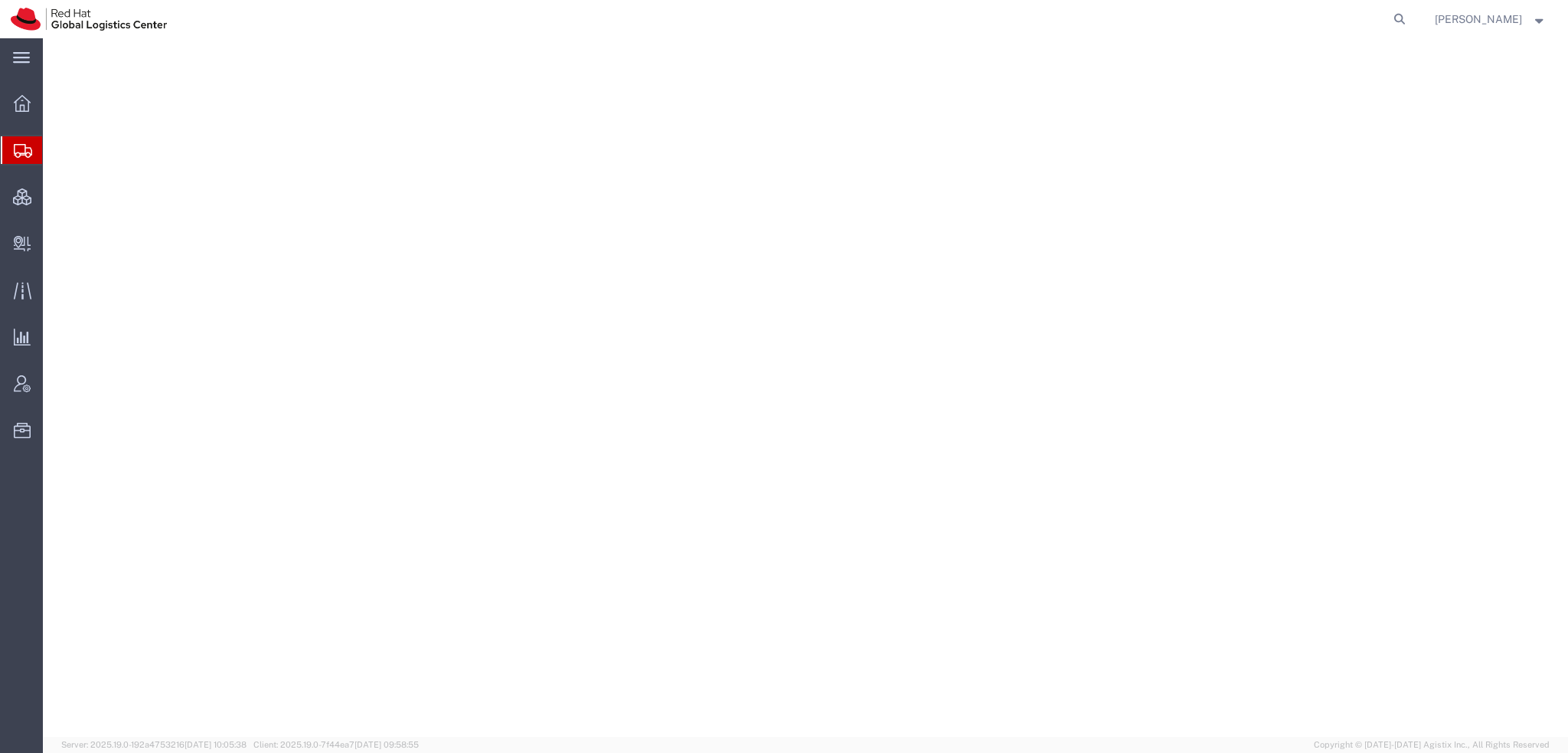
select select "38014"
select select
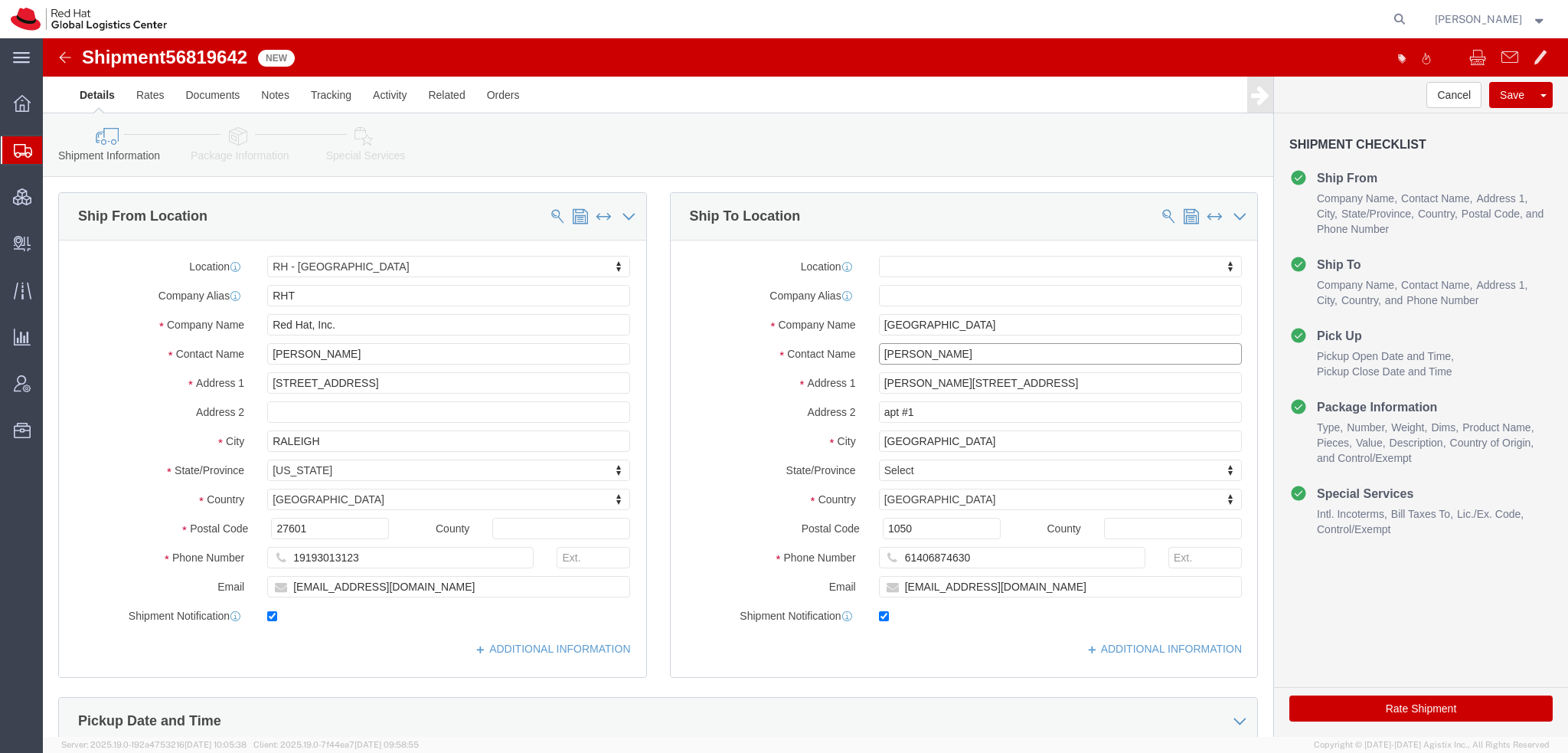
drag, startPoint x: 924, startPoint y: 313, endPoint x: 123, endPoint y: 135, distance: 820.5
click div "Shipment Information Package Information Special Services Please fix the follow…"
type input "David Han"
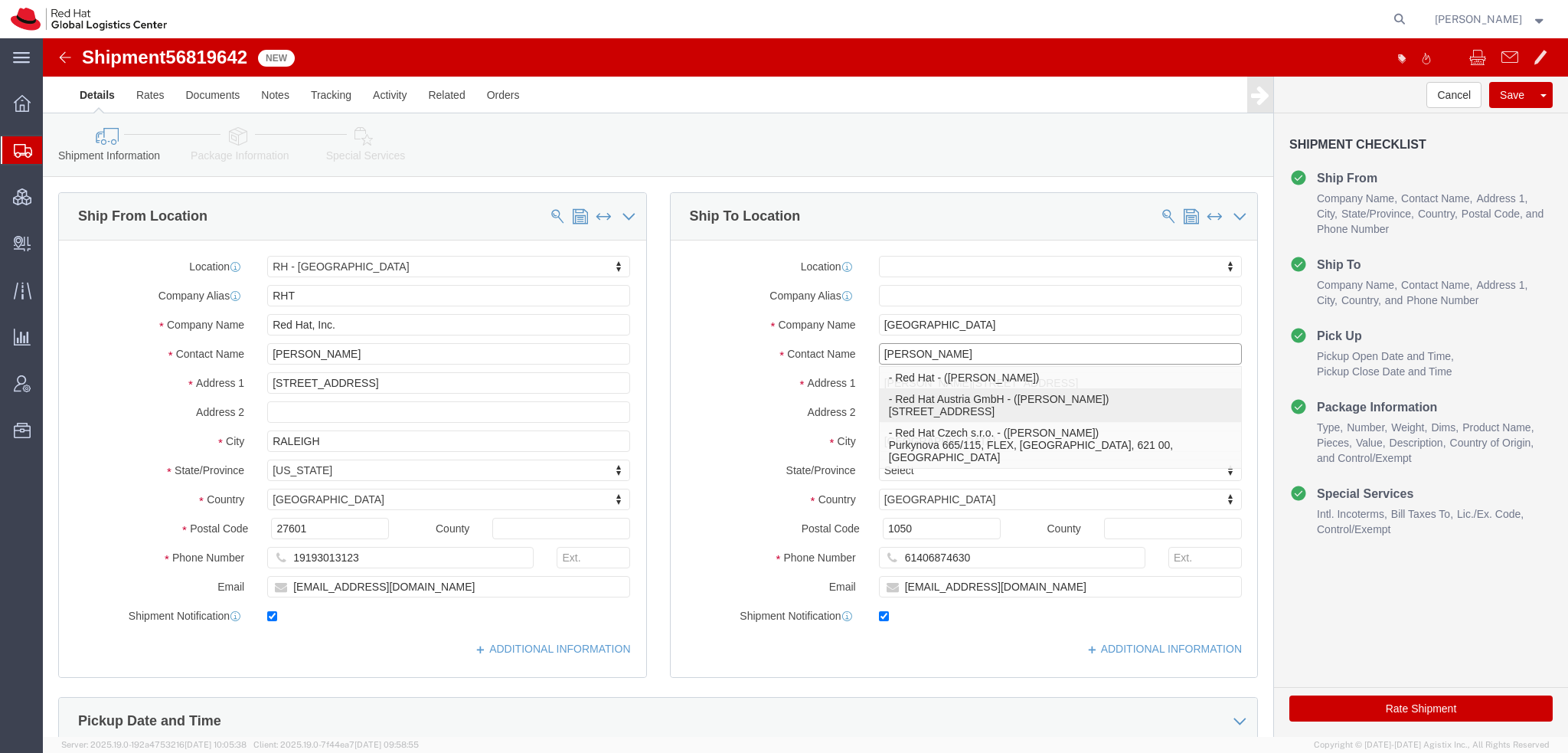
click p "- Red Hat Austria GmbH - (David Hanacek) Handelskai 94-96, 26th Floor, 26S123, …"
select select "38040"
type input "Red Hat Austria GmbH"
type input "David Hanacek"
type input "Handelskai 94-96"
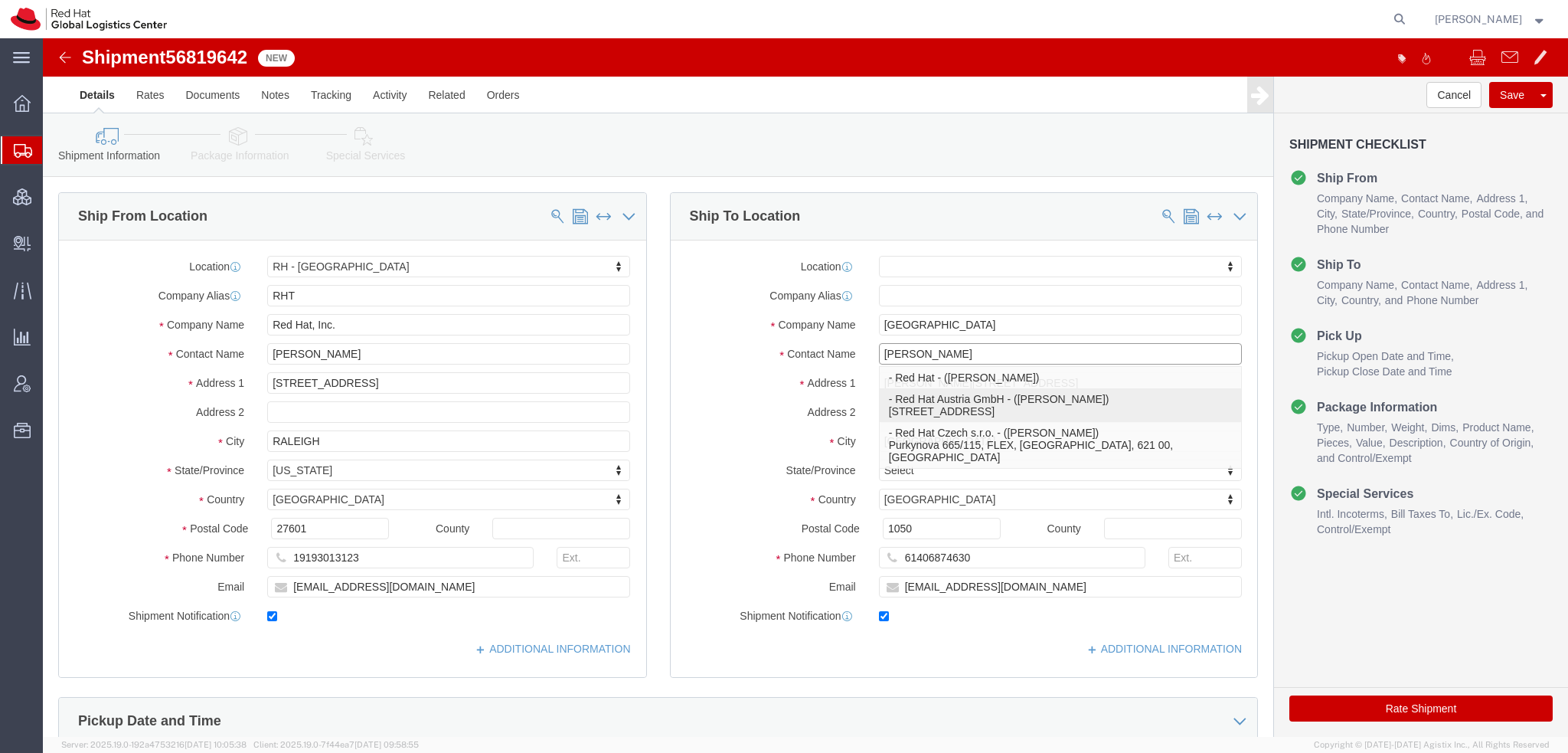
type input "26th Floor"
type input "WIEN"
type input "1200"
type input "dhanacek@redhat.com"
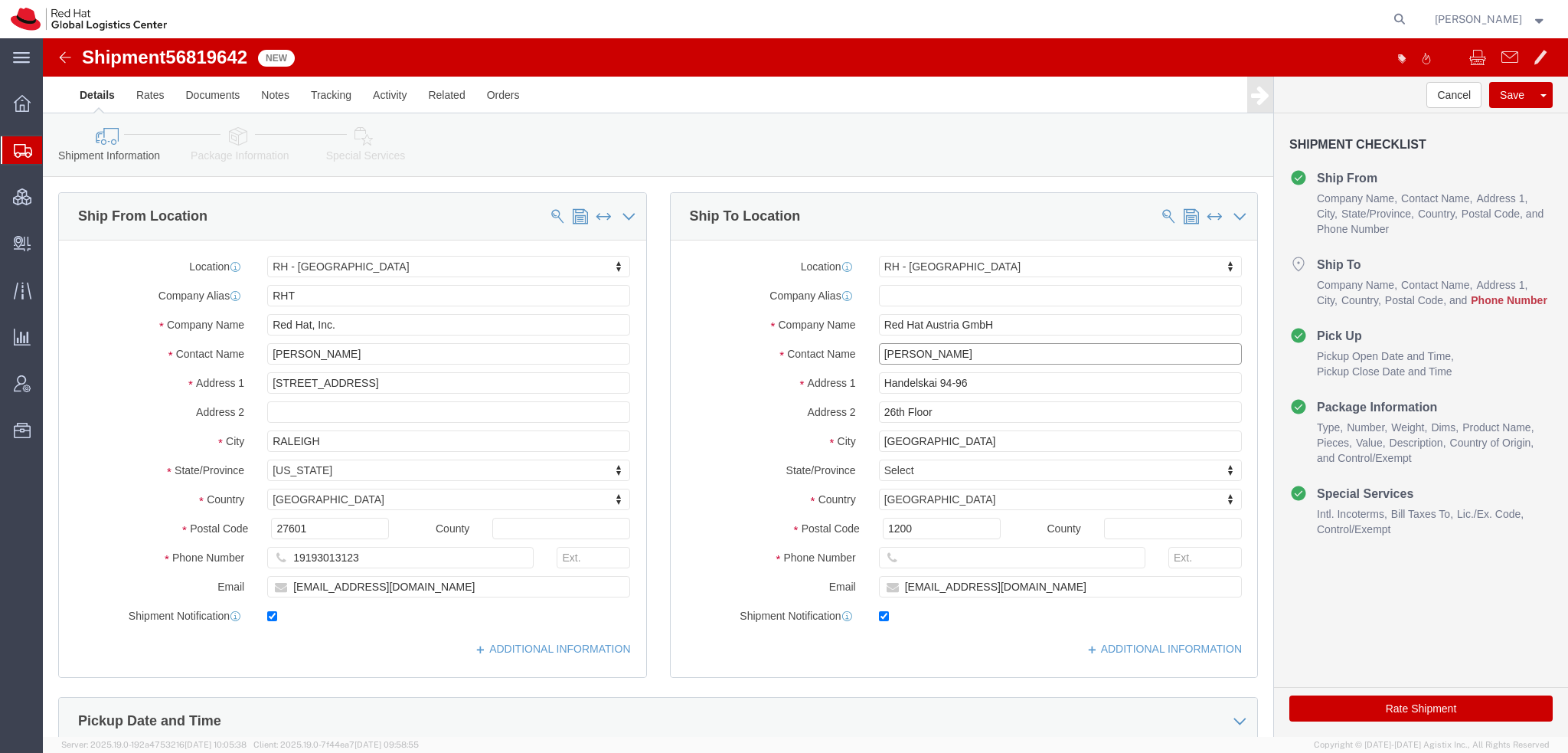
click input "David Hanacek"
type input "[PERSON_NAME]-Pls Distribute"
click icon
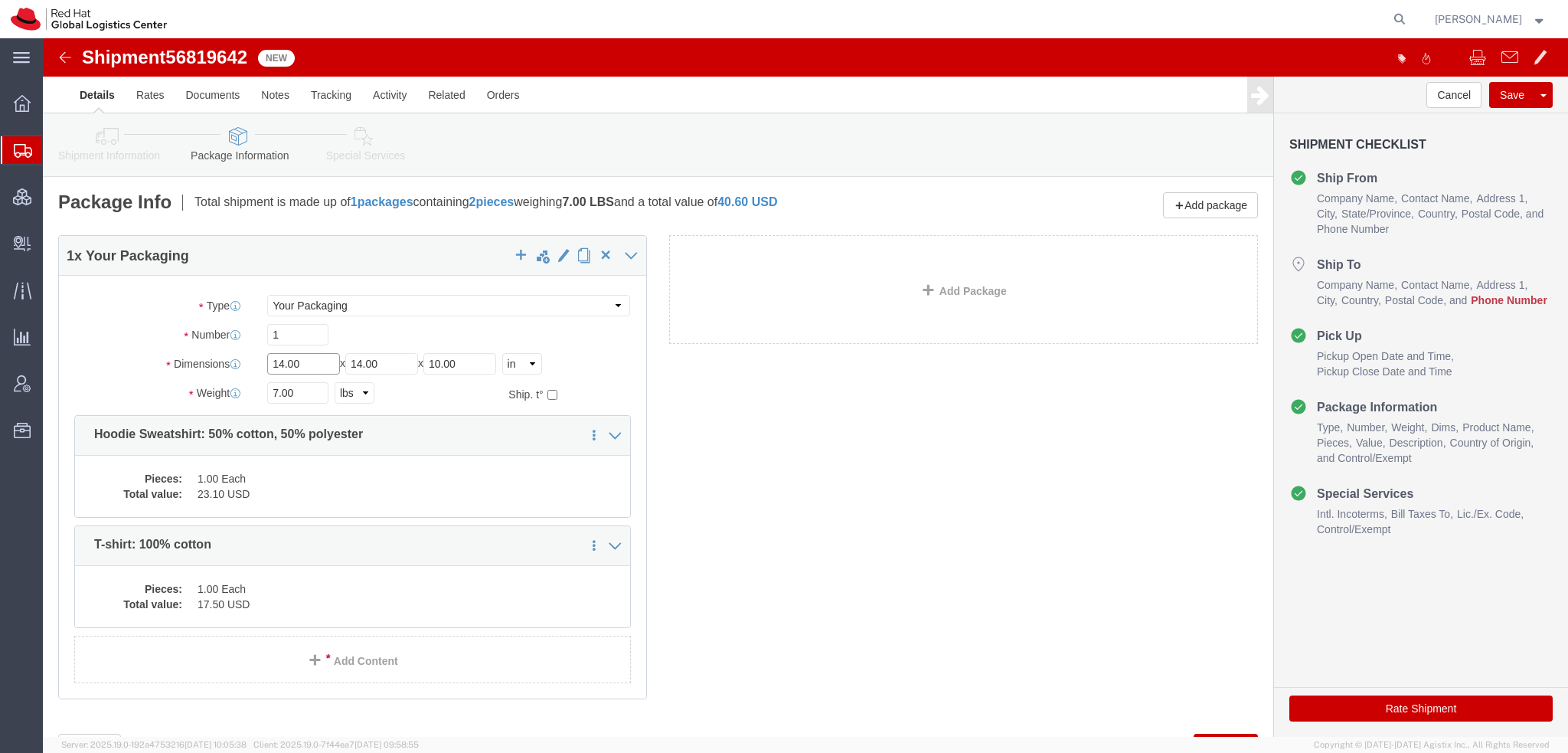
drag, startPoint x: 285, startPoint y: 322, endPoint x: -43, endPoint y: 184, distance: 355.8
click html "Shipment 56819642 New Details Rates Documents Notes Tracking Activity Related O…"
type input "12"
type input "10"
type input "8"
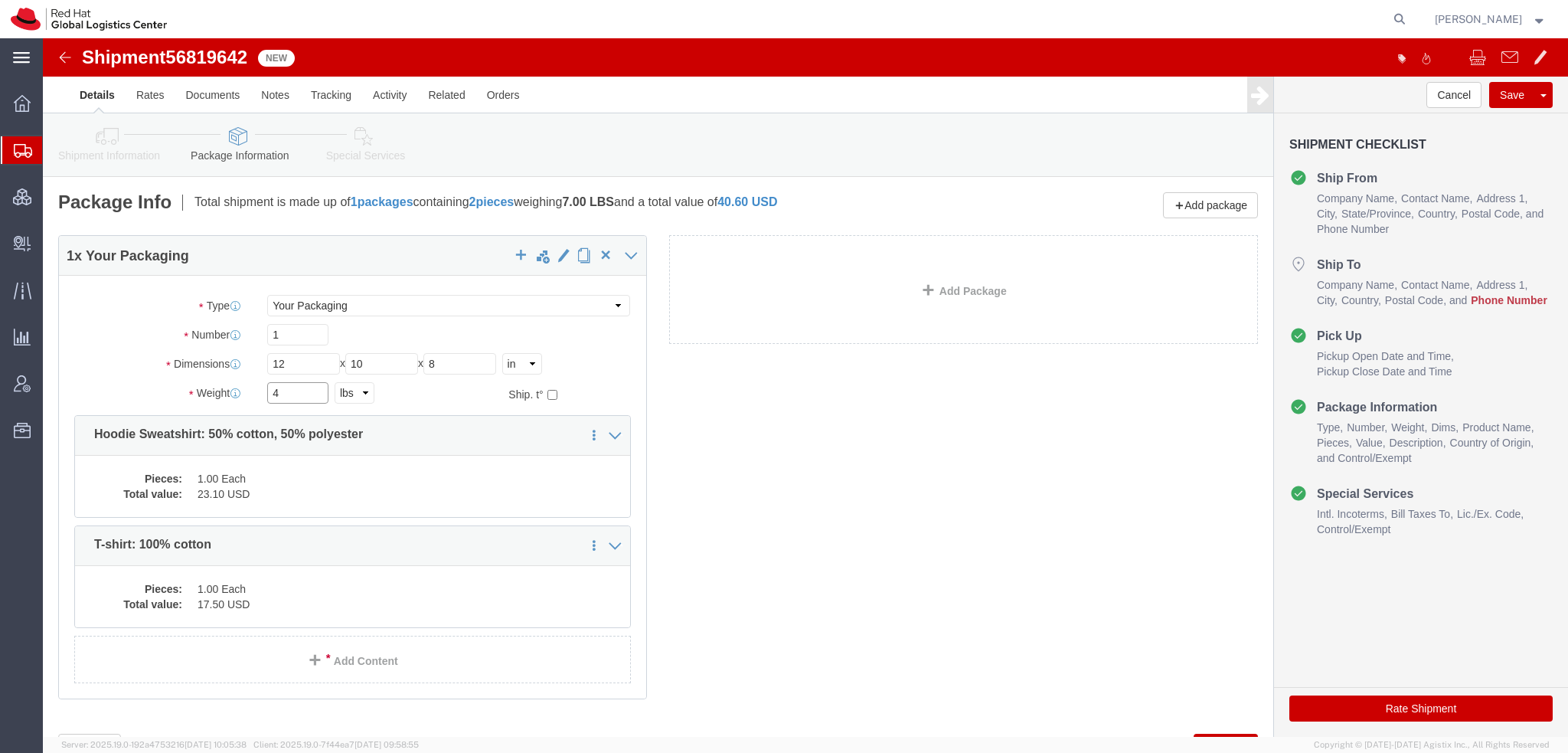
type input "4"
click dd "1.00 Each"
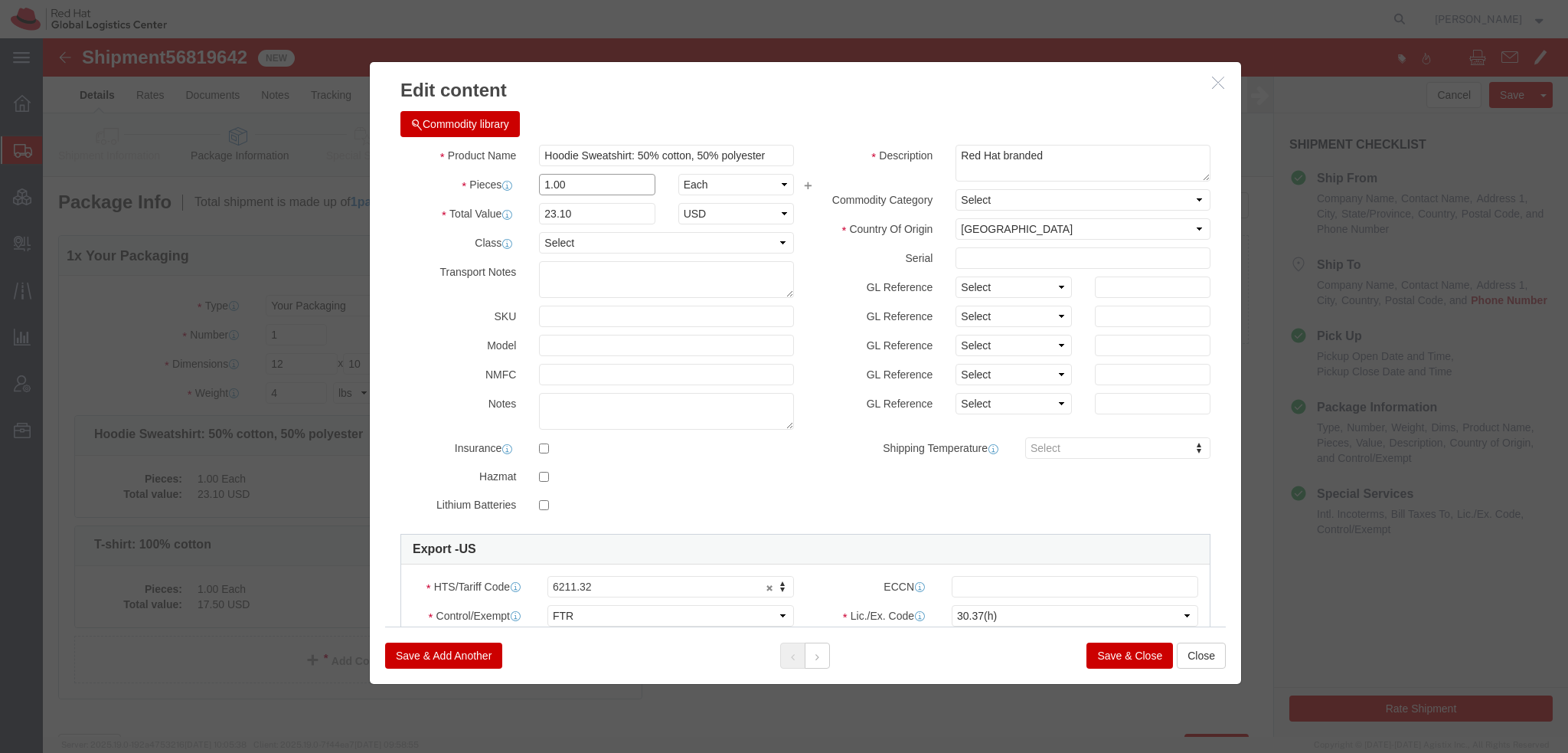
drag, startPoint x: 552, startPoint y: 144, endPoint x: -43, endPoint y: 2, distance: 611.7
click html "Shipment 56819642 New Details Rates Documents Notes Tracking Activity Related O…"
type input "3"
type input "69.3"
click button
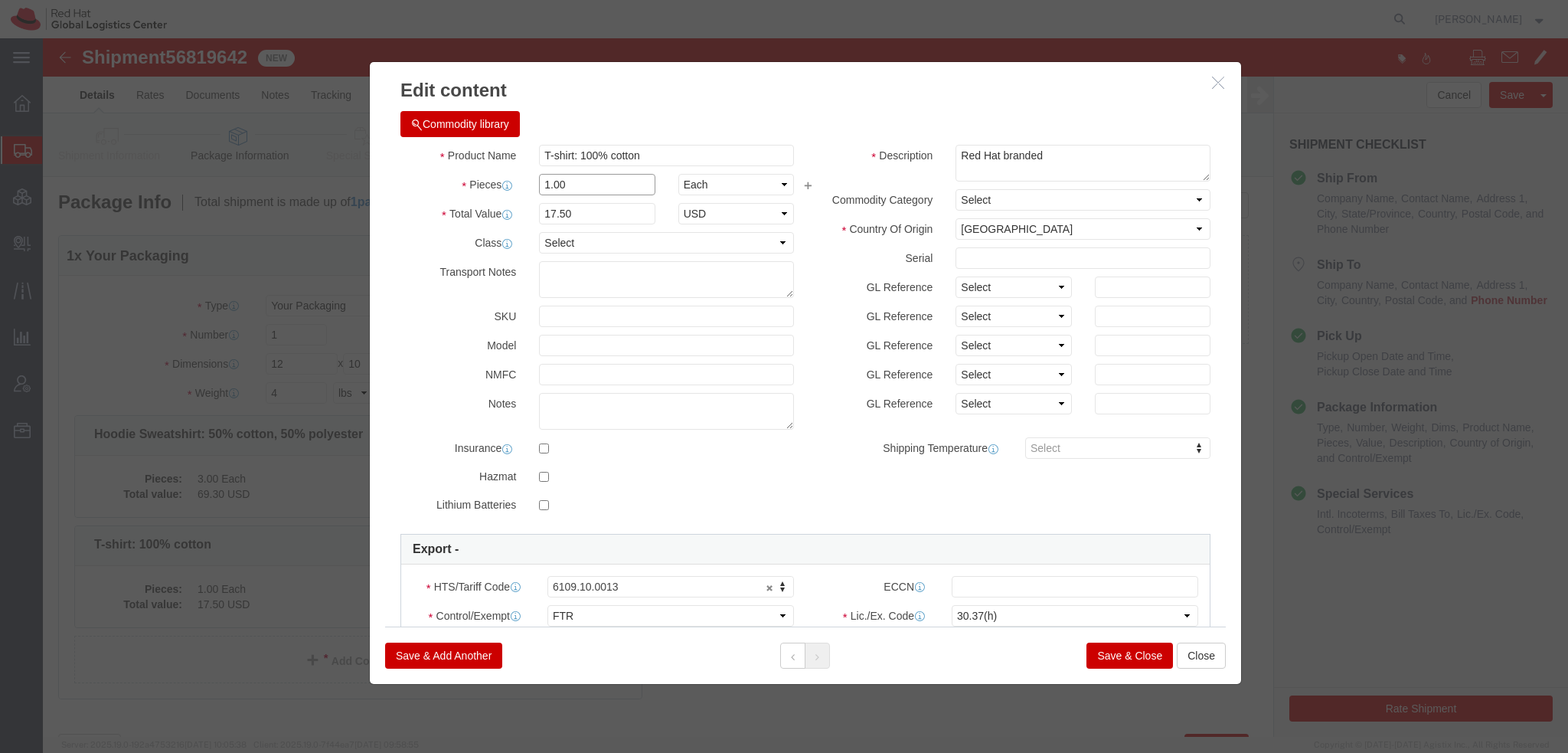
drag, startPoint x: 539, startPoint y: 145, endPoint x: 115, endPoint y: 22, distance: 441.5
click div "Edit content Commodity library Product Name T-shirt: 100% cotton Pieces 1.00 Se…"
type input "3"
type input "52.5"
click button "Save & Close"
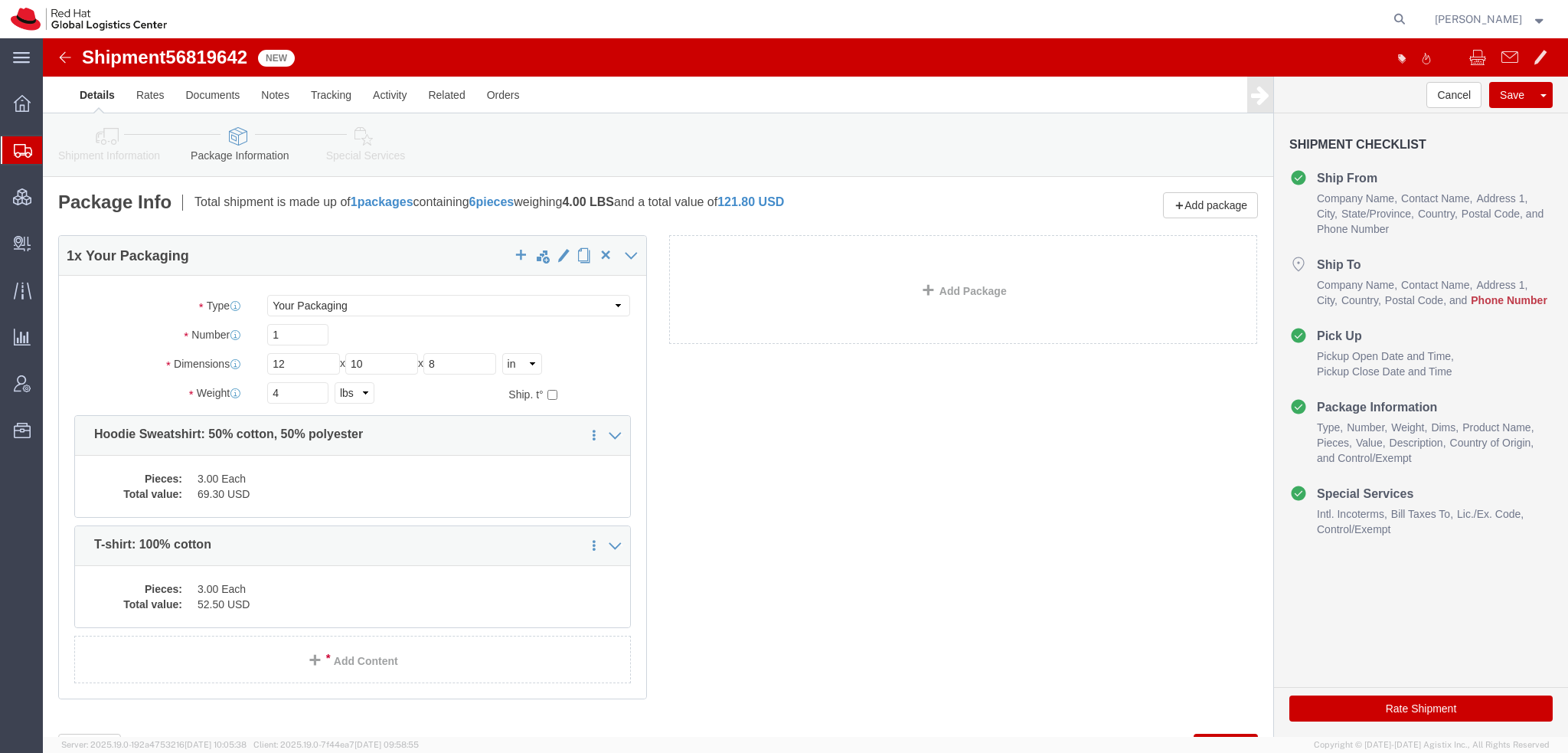
click icon
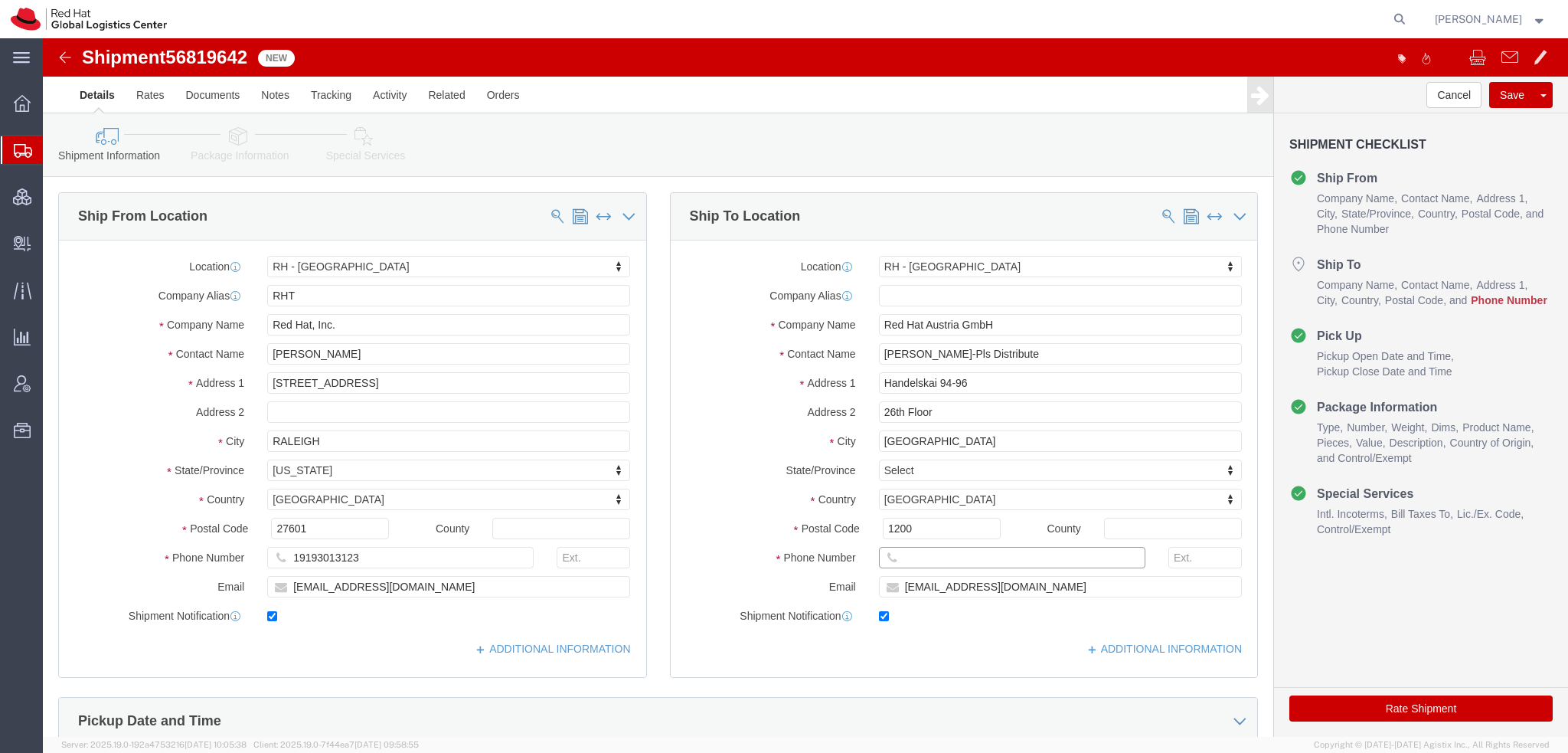
click input "text"
paste input "436648112572"
type input "436648112572"
click icon
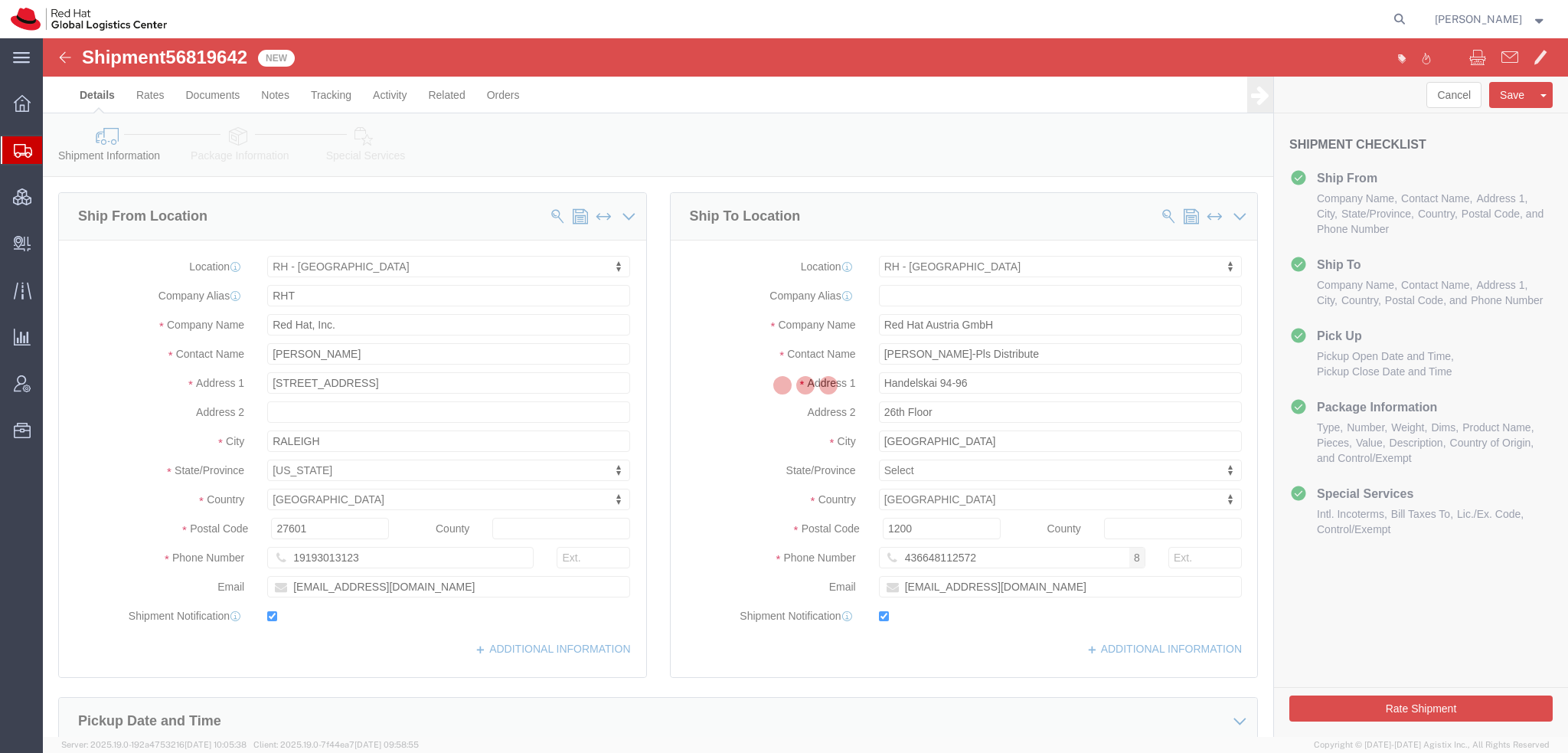
select select
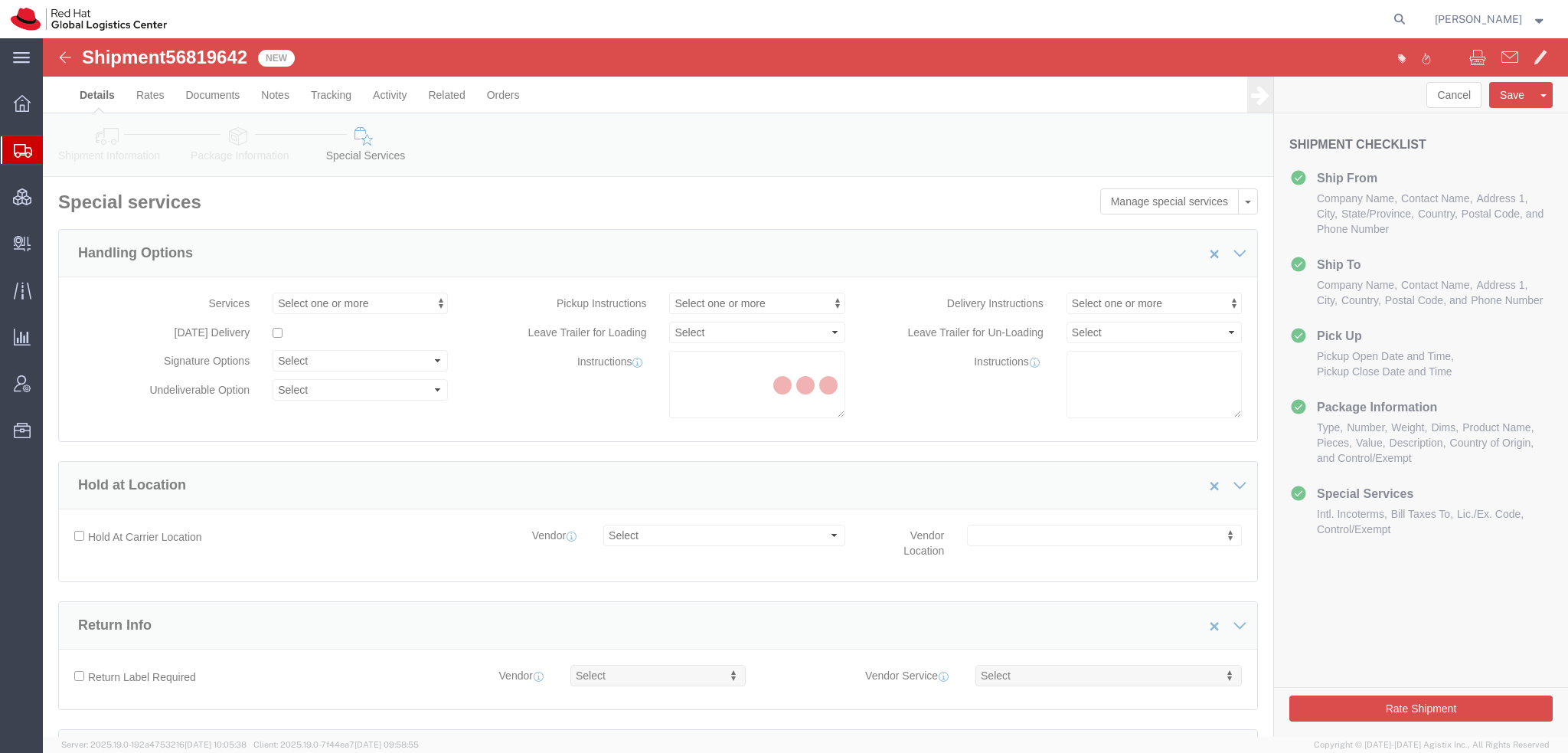
select select "COSTCENTER"
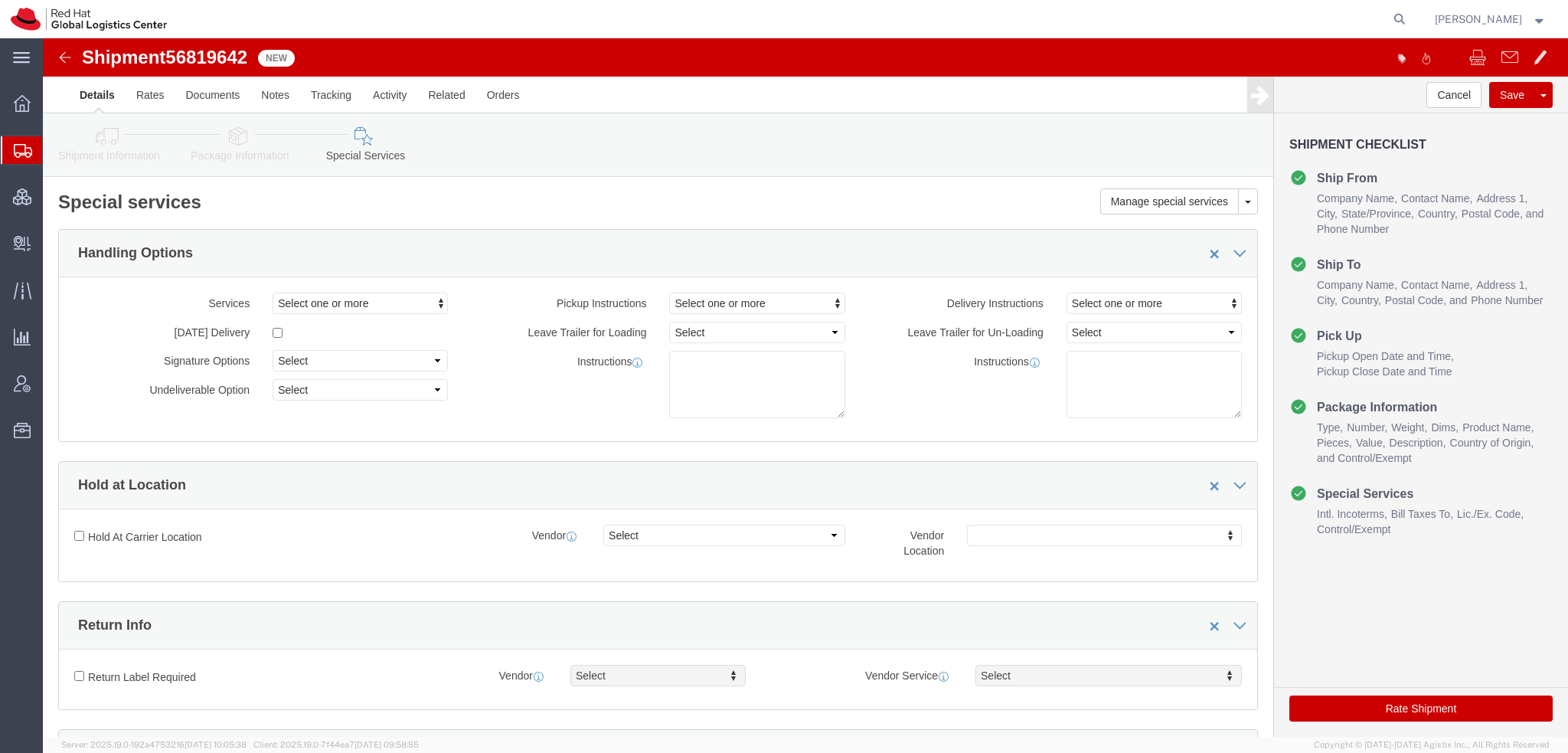
scroll to position [383, 0]
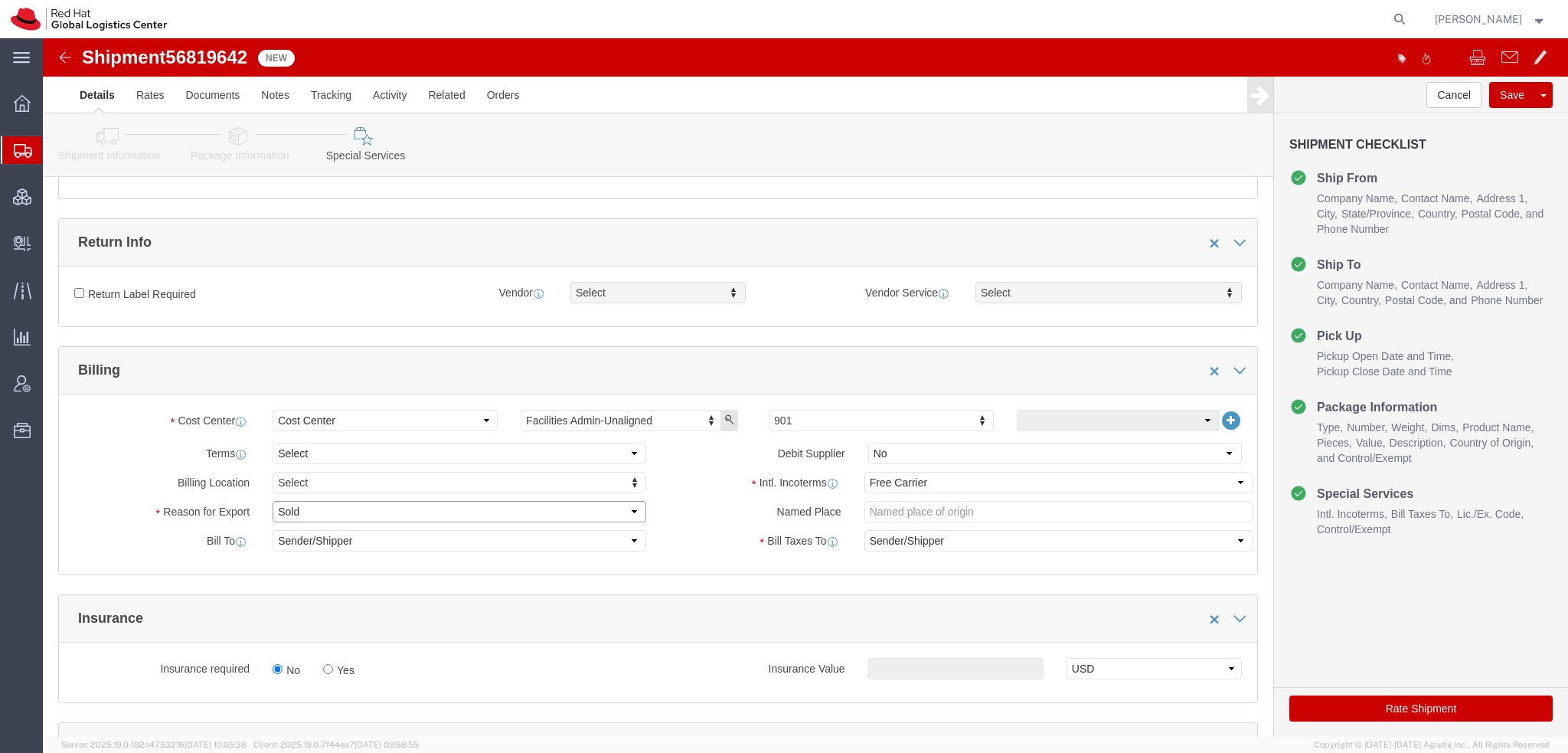
click select "Select Gift Personal Effects Repair/Warranty Return Sample Sold Temporary/Not S…"
select select "GIFT"
click select "Select Gift Personal Effects Repair/Warranty Return Sample Sold Temporary/Not S…"
click select "Select Carriage Insurance Paid Carriage Paid To Cost and Freight Cost Insurance…"
select select
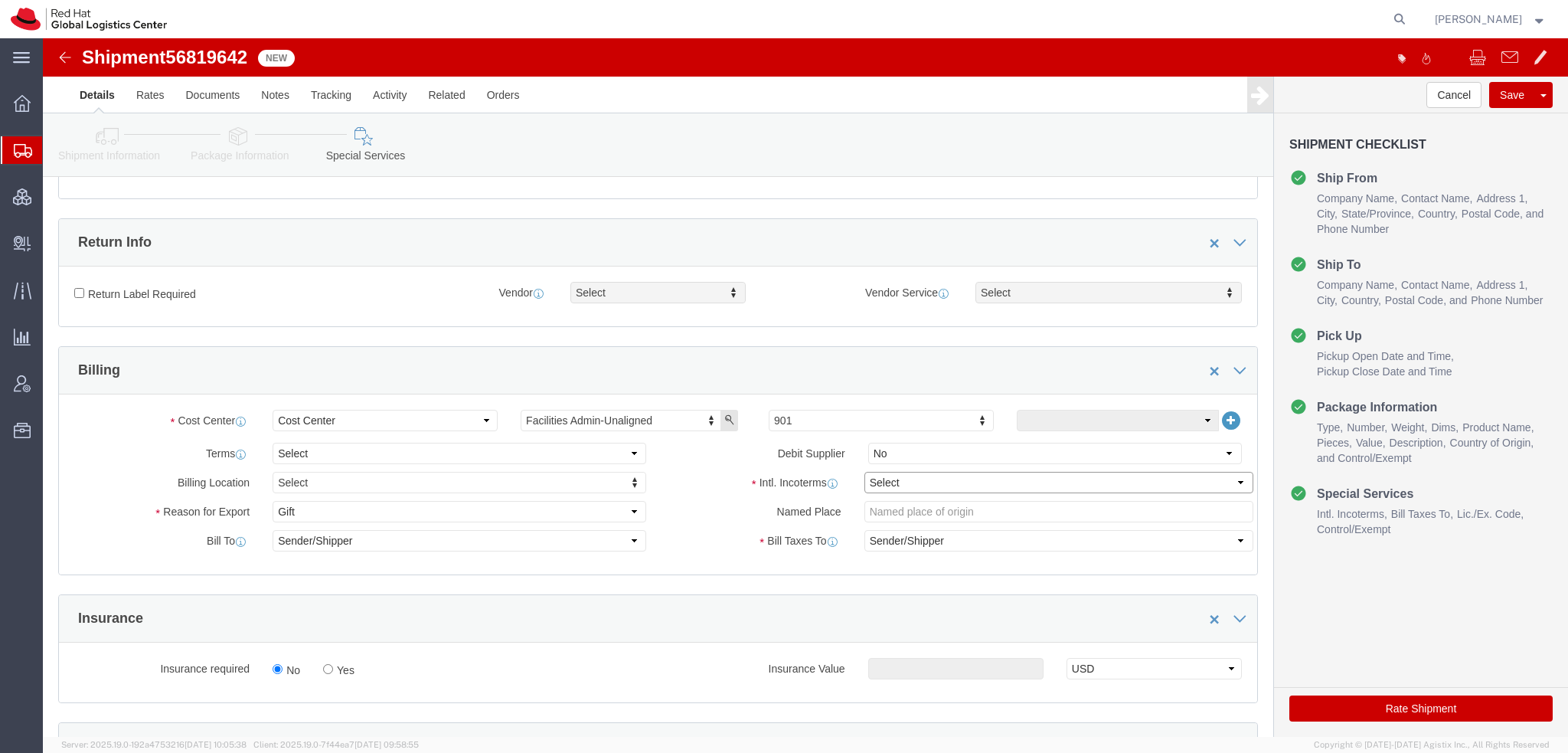
click select "Select Carriage Insurance Paid Carriage Paid To Cost and Freight Cost Insurance…"
select select
click button "Save"
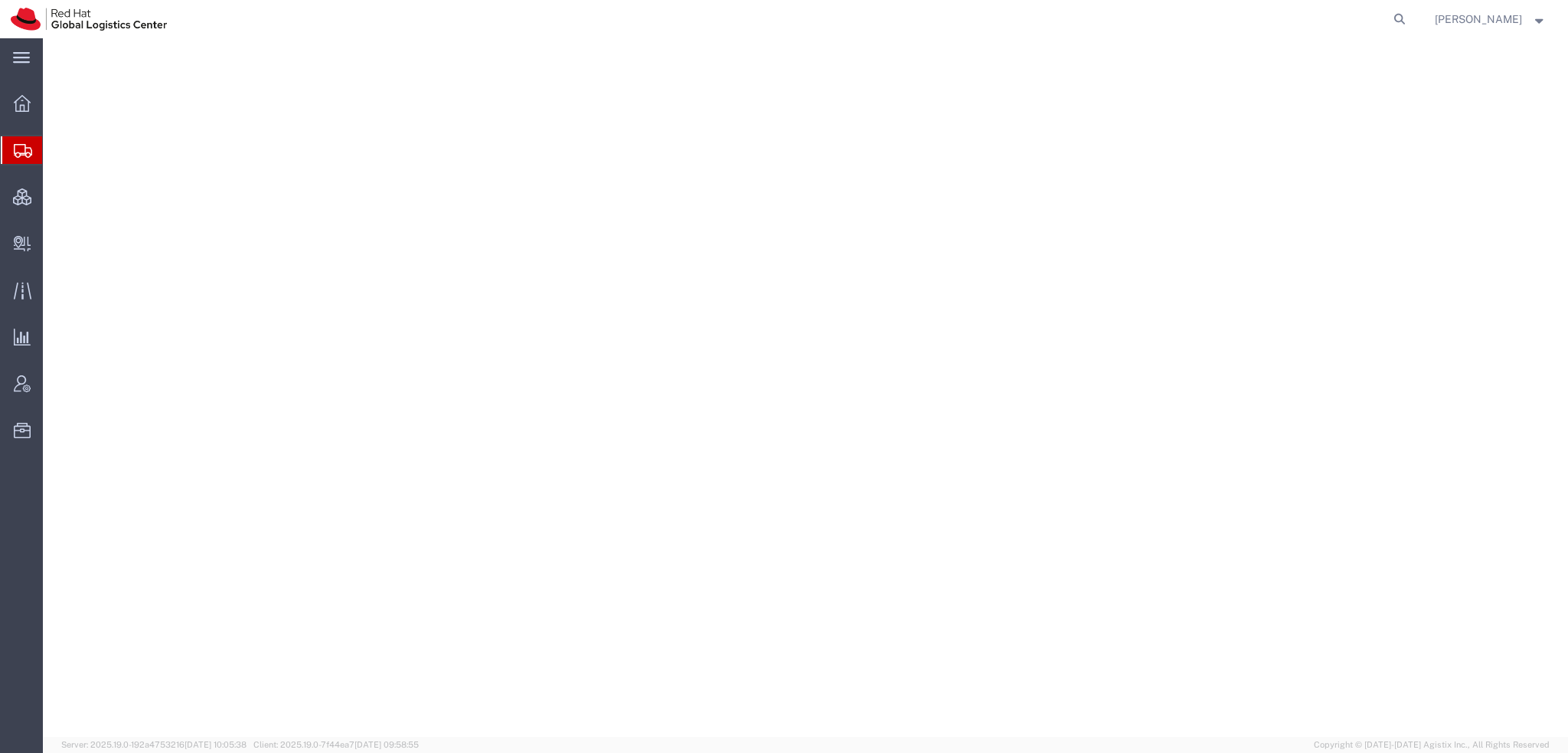
select select "38014"
select select
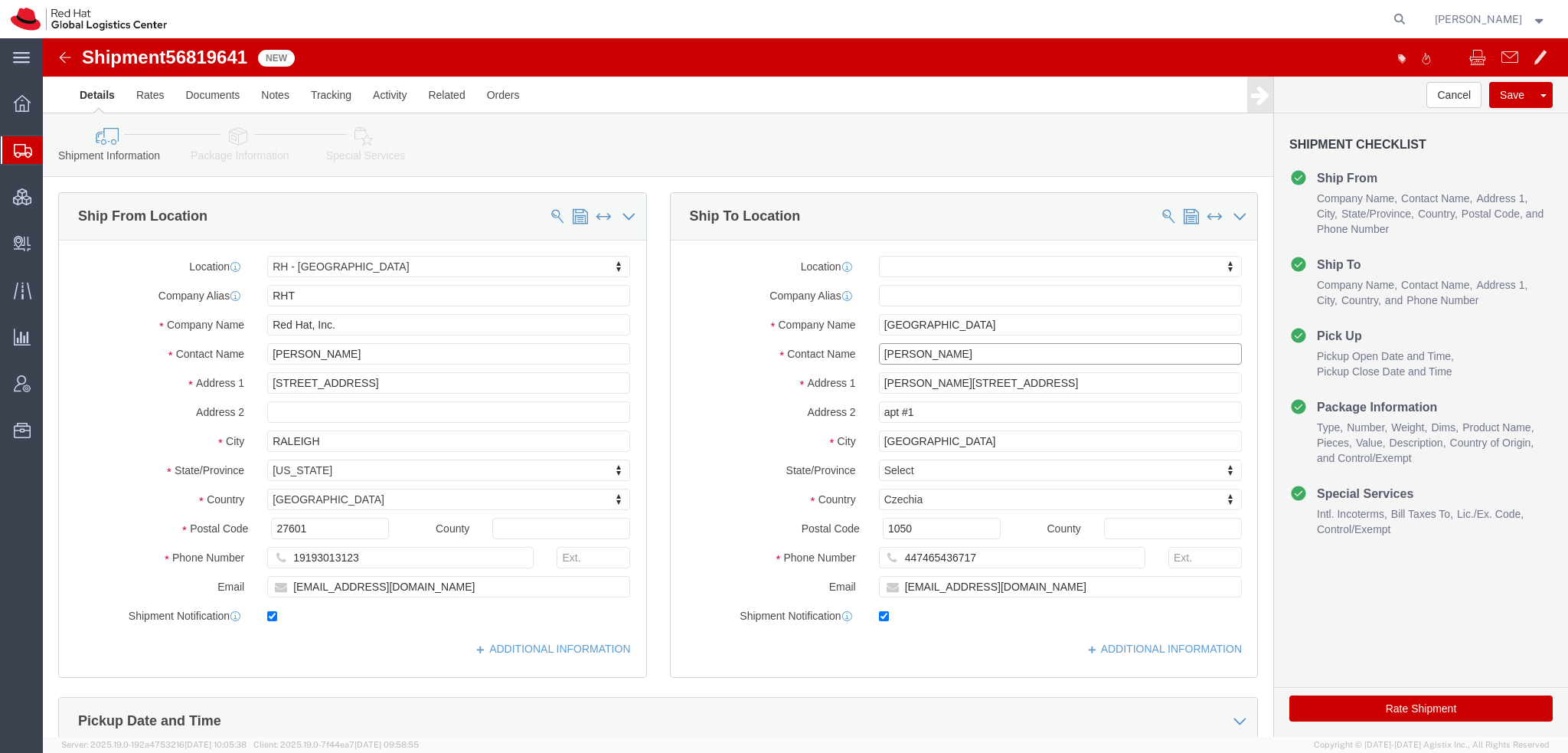
drag, startPoint x: 919, startPoint y: 318, endPoint x: -43, endPoint y: 66, distance: 994.5
click html "Shipment 56819641 New Details Rates Documents Notes Tracking Activity Related O…"
type input "[PERSON_NAME]"
click p "- Red Hat Czech s.r.o. - ([PERSON_NAME]) Purkynova 665/115, 0D357, [GEOGRAPHIC_…"
select select "38037"
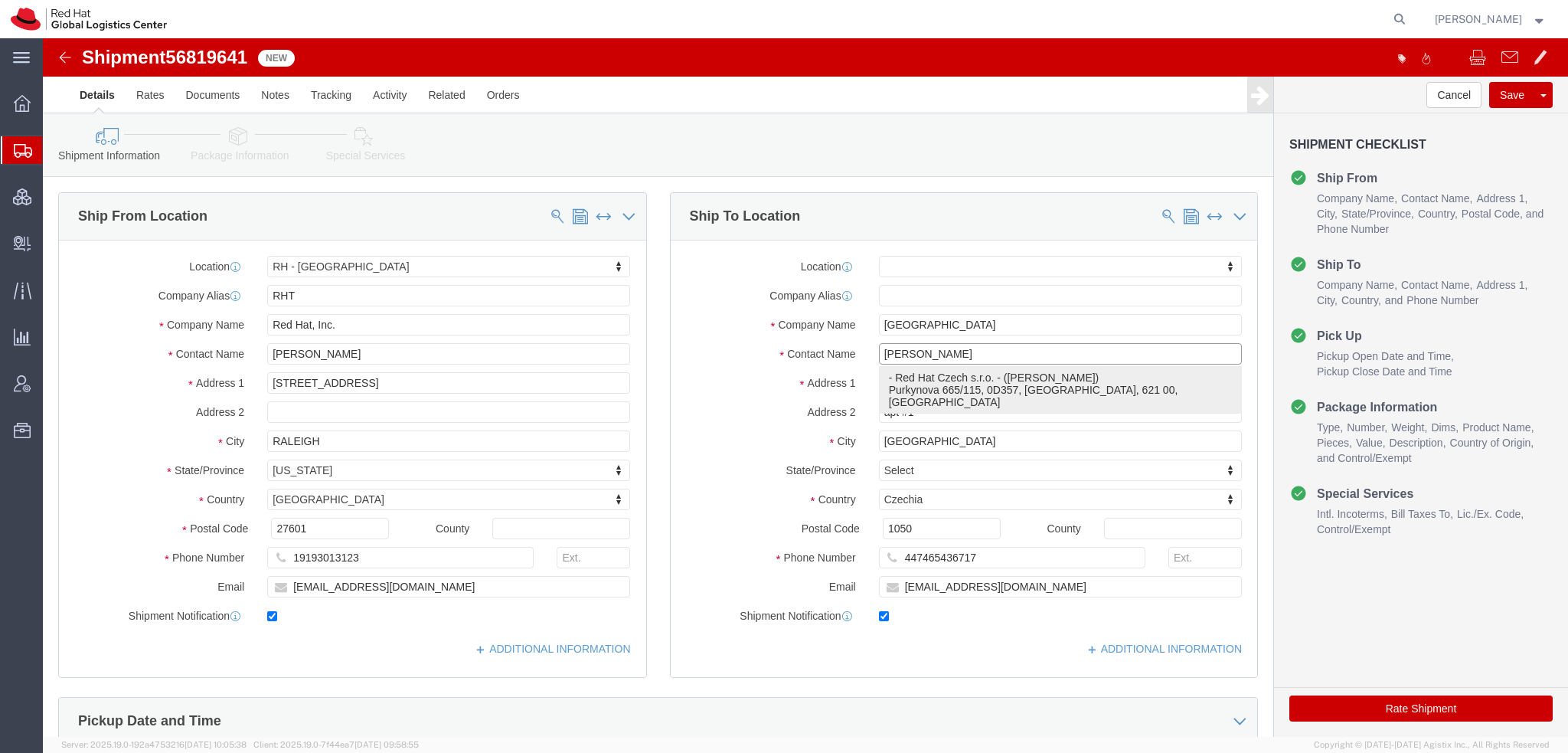
type input "Red Hat Czech s.r.o."
type input "[PERSON_NAME]"
type input "Purkynova 665/115"
type input "[GEOGRAPHIC_DATA]"
type input "621 00"
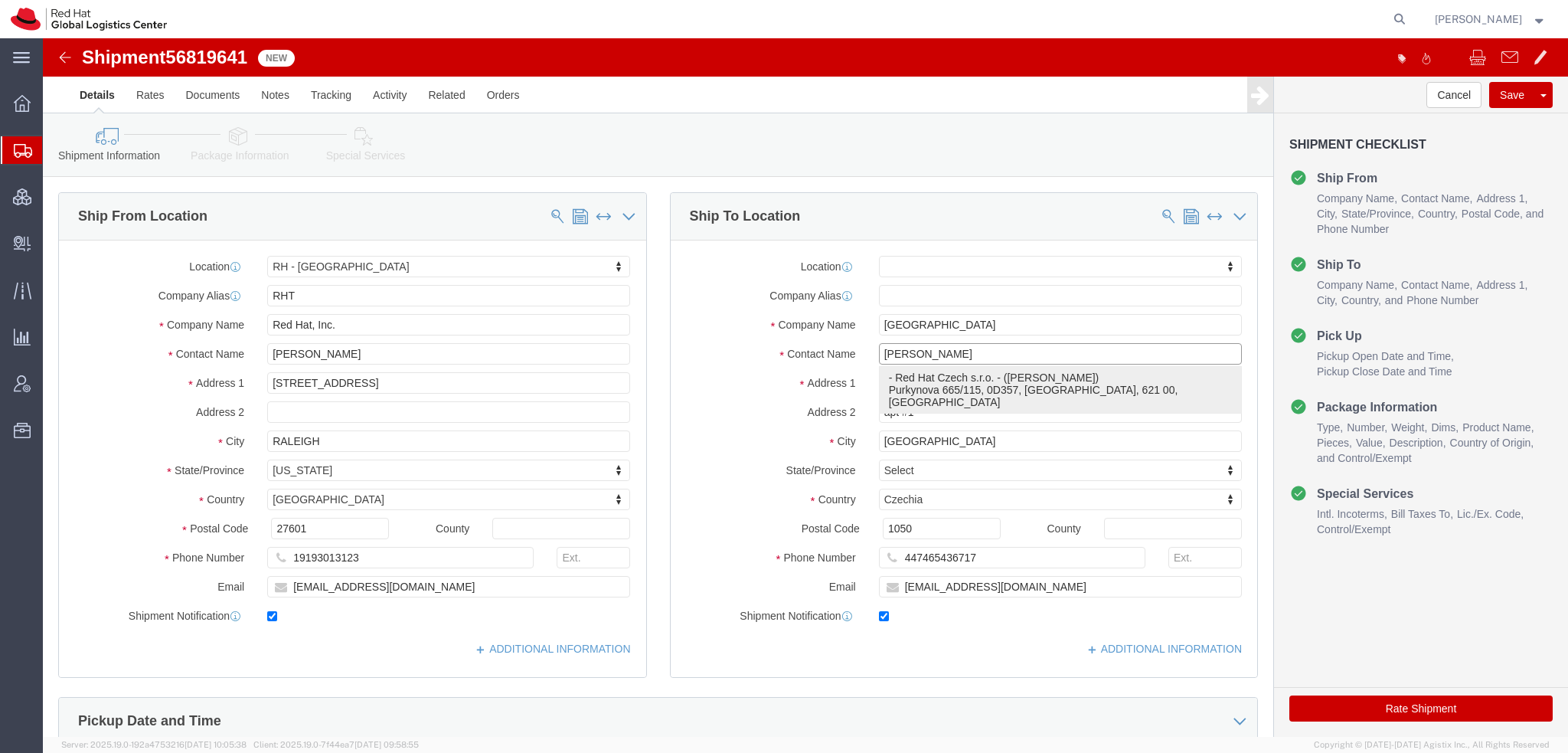
type input "420702253567"
type input "[EMAIL_ADDRESS][DOMAIN_NAME]"
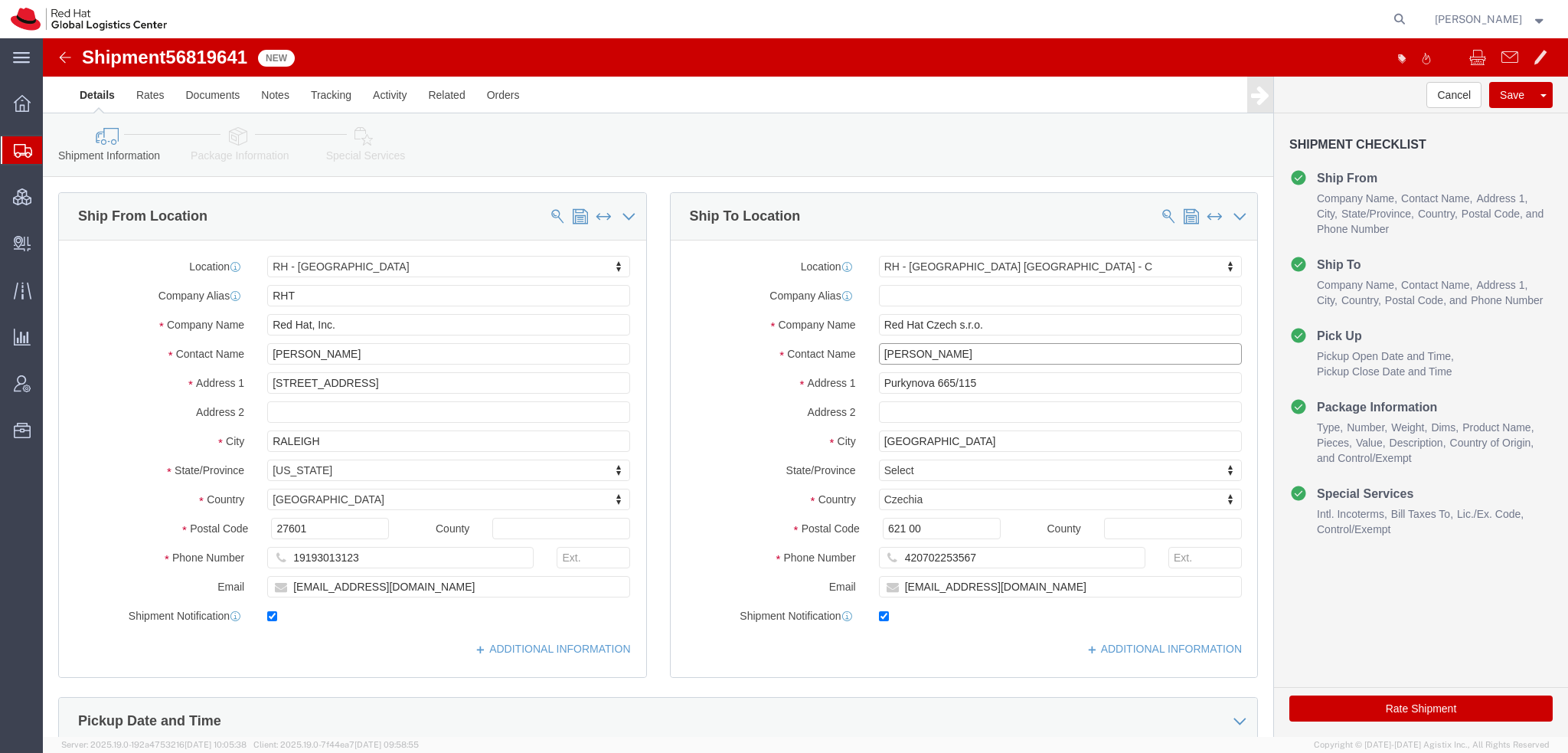
type input "[PERSON_NAME]"
drag, startPoint x: 885, startPoint y: 548, endPoint x: 77, endPoint y: 269, distance: 854.8
click div "Ship From Location Location [GEOGRAPHIC_DATA] - [GEOGRAPHIC_DATA] My Profile Lo…"
type input "[EMAIL_ADDRESS][DOMAIN_NAME]"
click icon
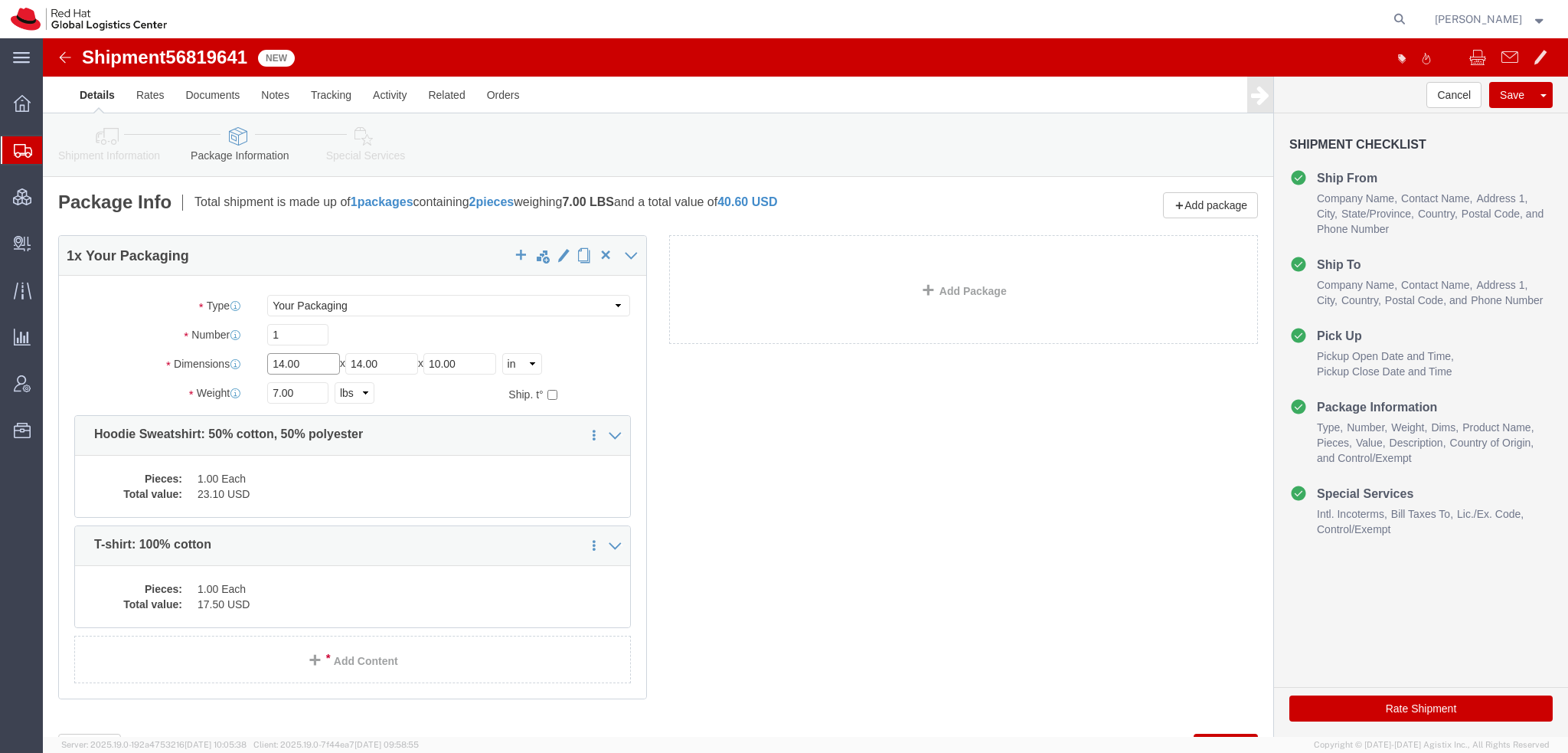
drag, startPoint x: 276, startPoint y: 332, endPoint x: -43, endPoint y: 175, distance: 355.5
click html "Shipment 56819641 New Details Rates Documents Notes Tracking Activity Related O…"
type input "24"
type input "18"
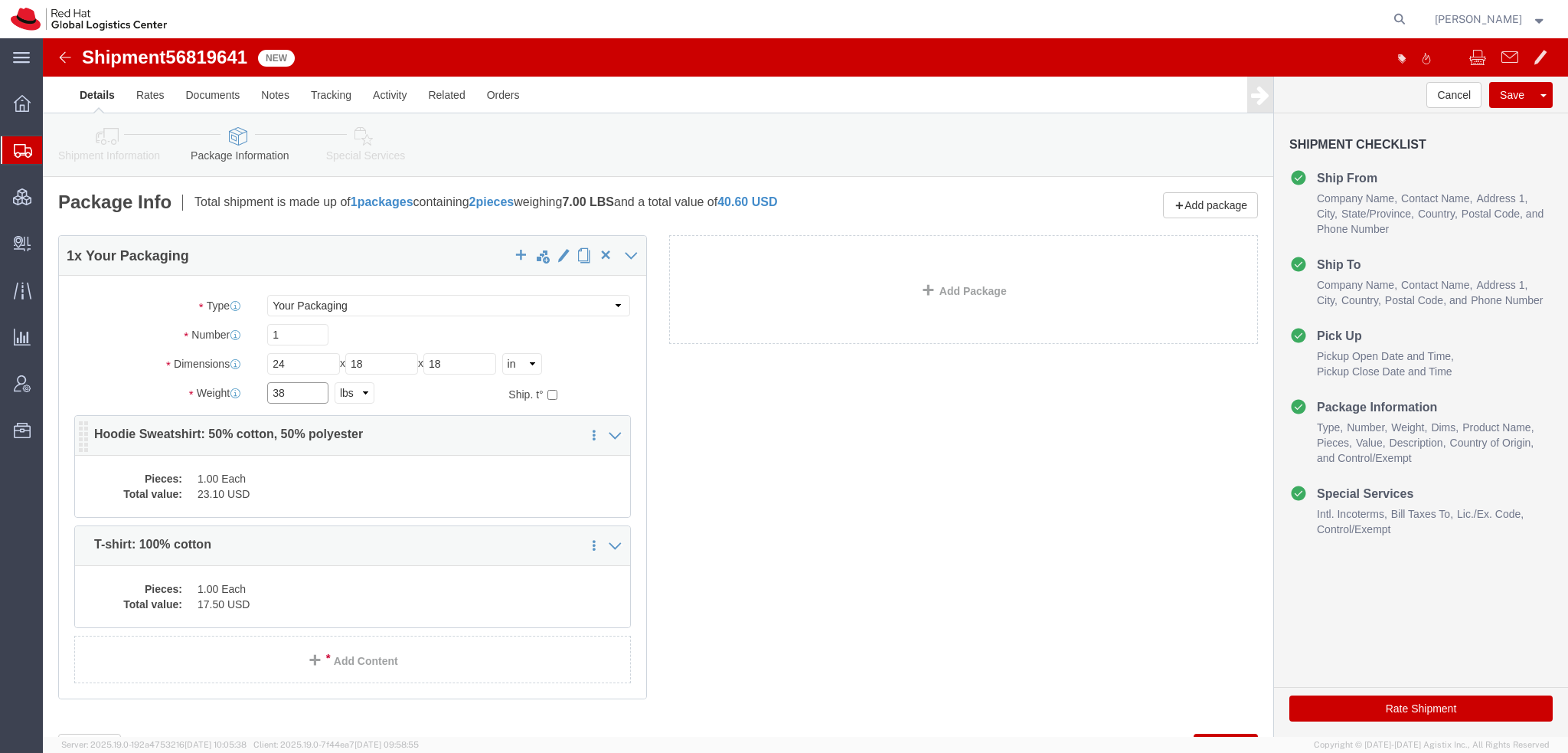
type input "38"
click dd "1.00 Each"
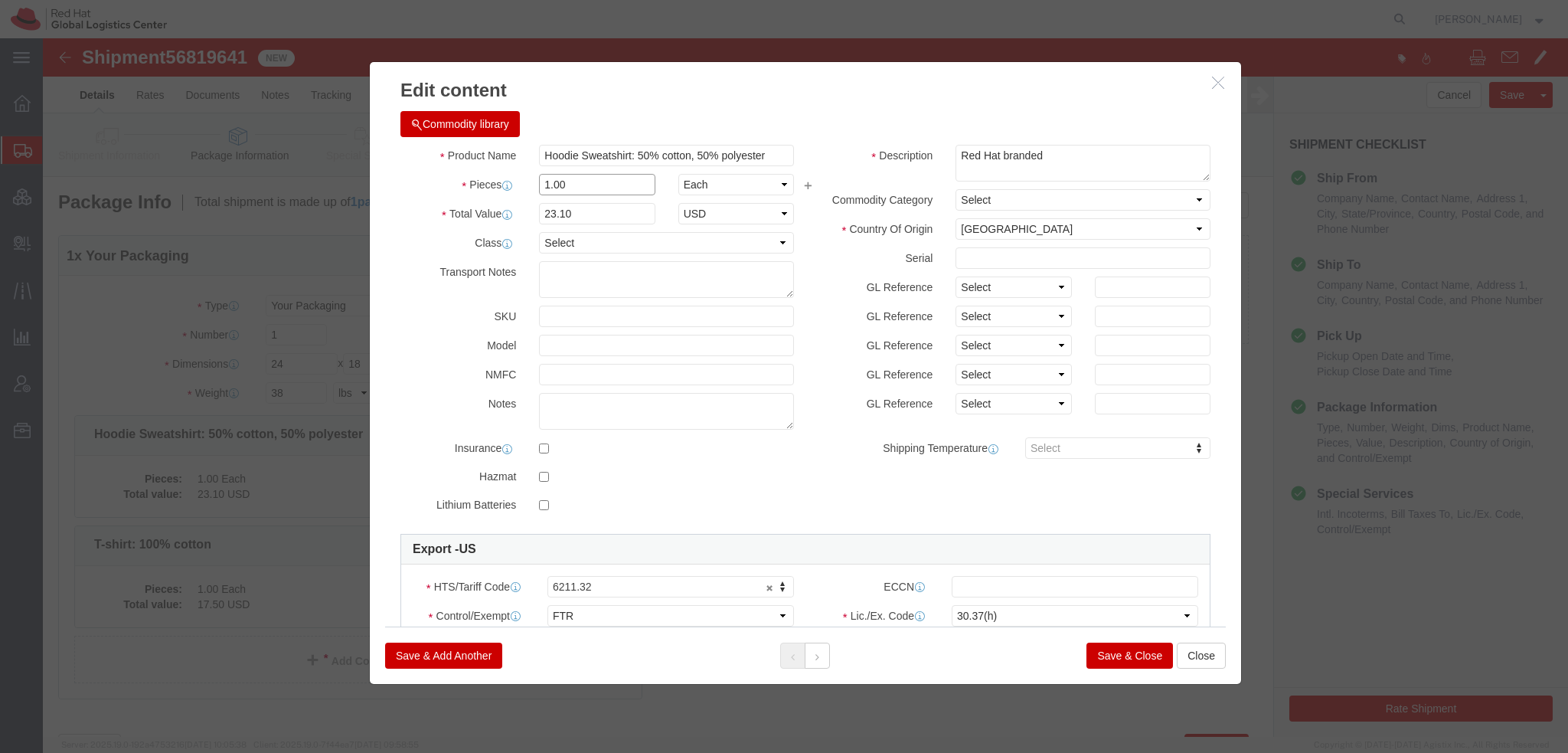
drag, startPoint x: 549, startPoint y: 146, endPoint x: -43, endPoint y: 39, distance: 601.6
click html "Shipment 56819641 New Details Rates Documents Notes Tracking Activity Related O…"
type input "19"
type input "438.9"
click button
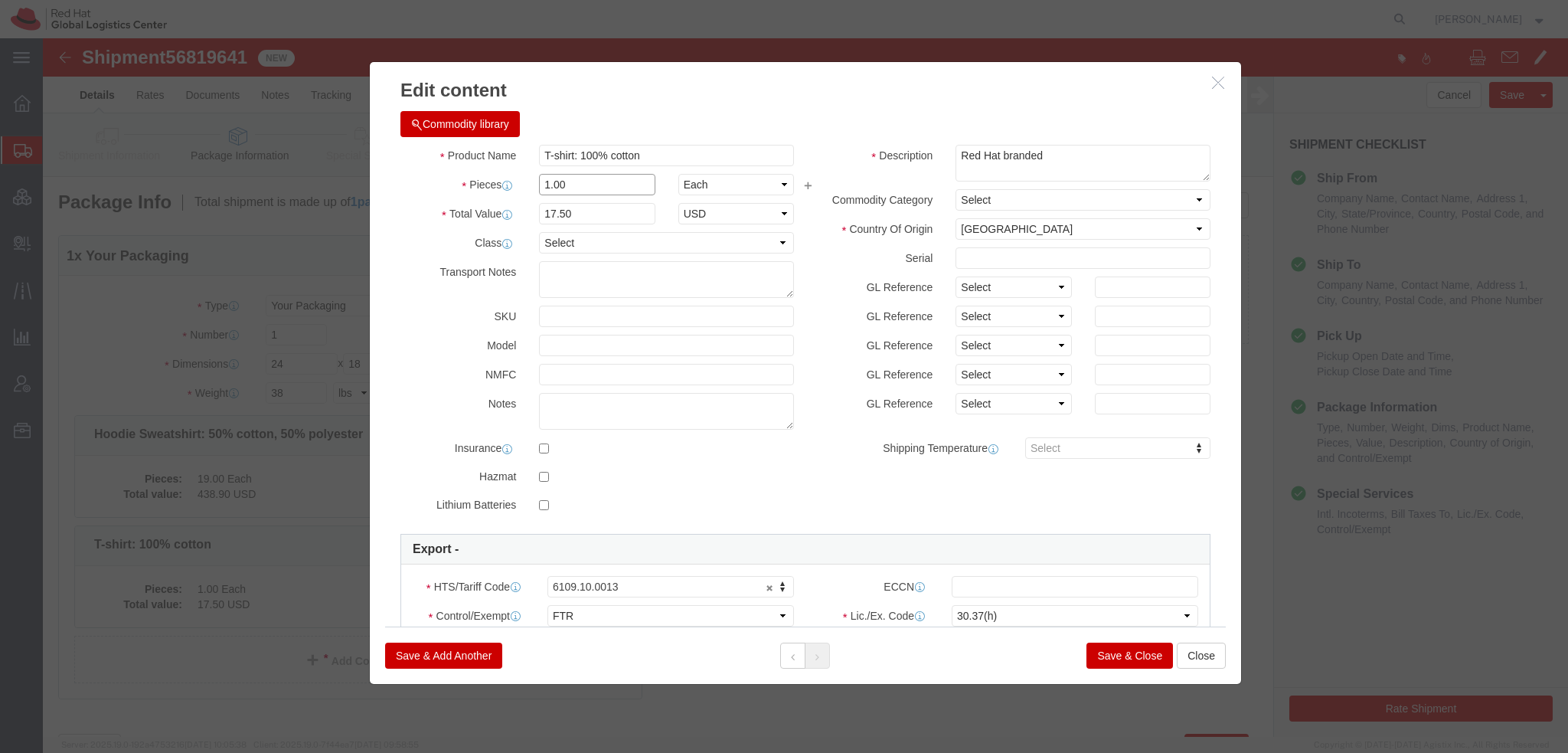
drag, startPoint x: 543, startPoint y: 147, endPoint x: -43, endPoint y: 75, distance: 590.4
click html "Shipment 56819641 New Details Rates Documents Notes Tracking Activity Related O…"
type input "19"
type input "332.5"
click button "Save & Add Another"
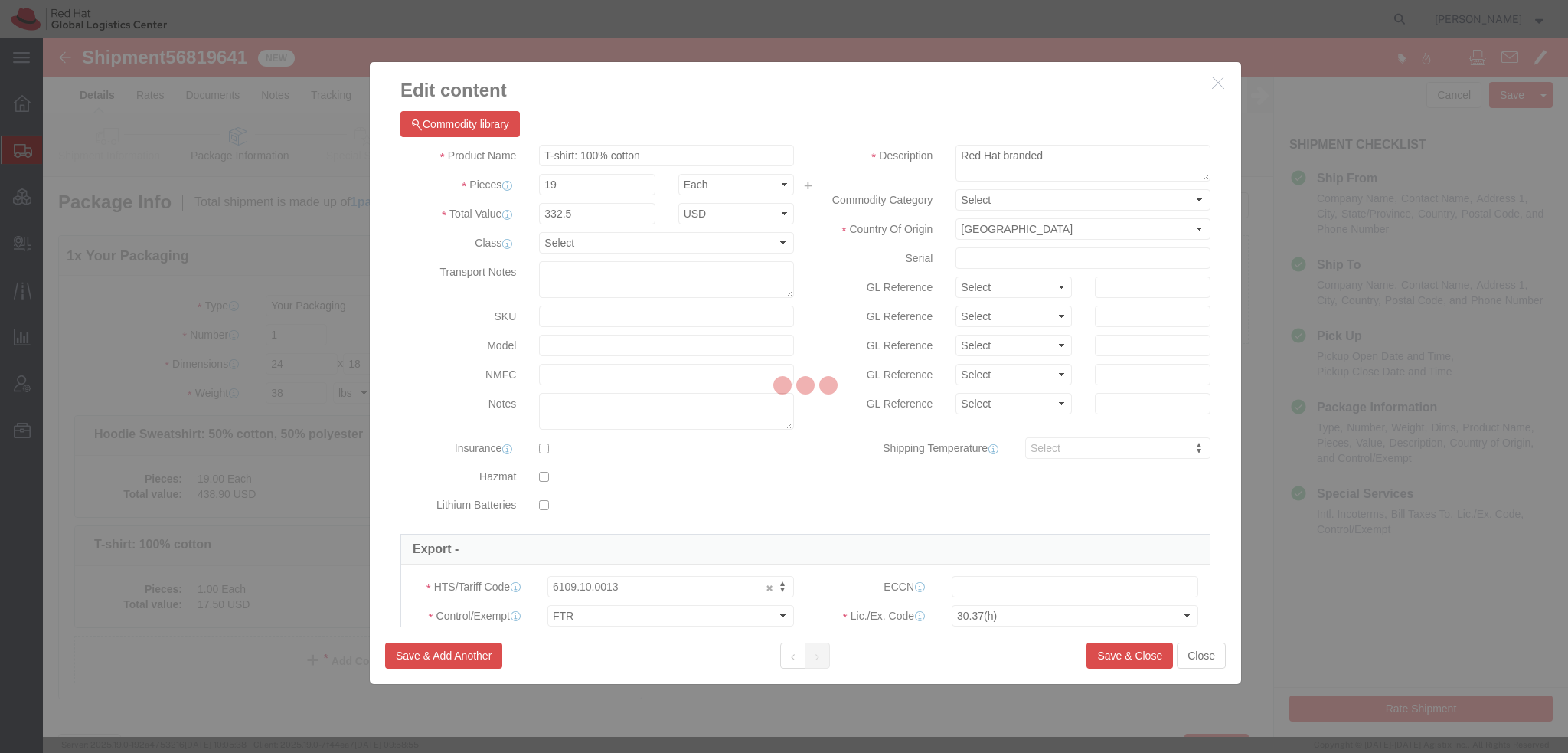
select select "EA"
select select
select select "USD"
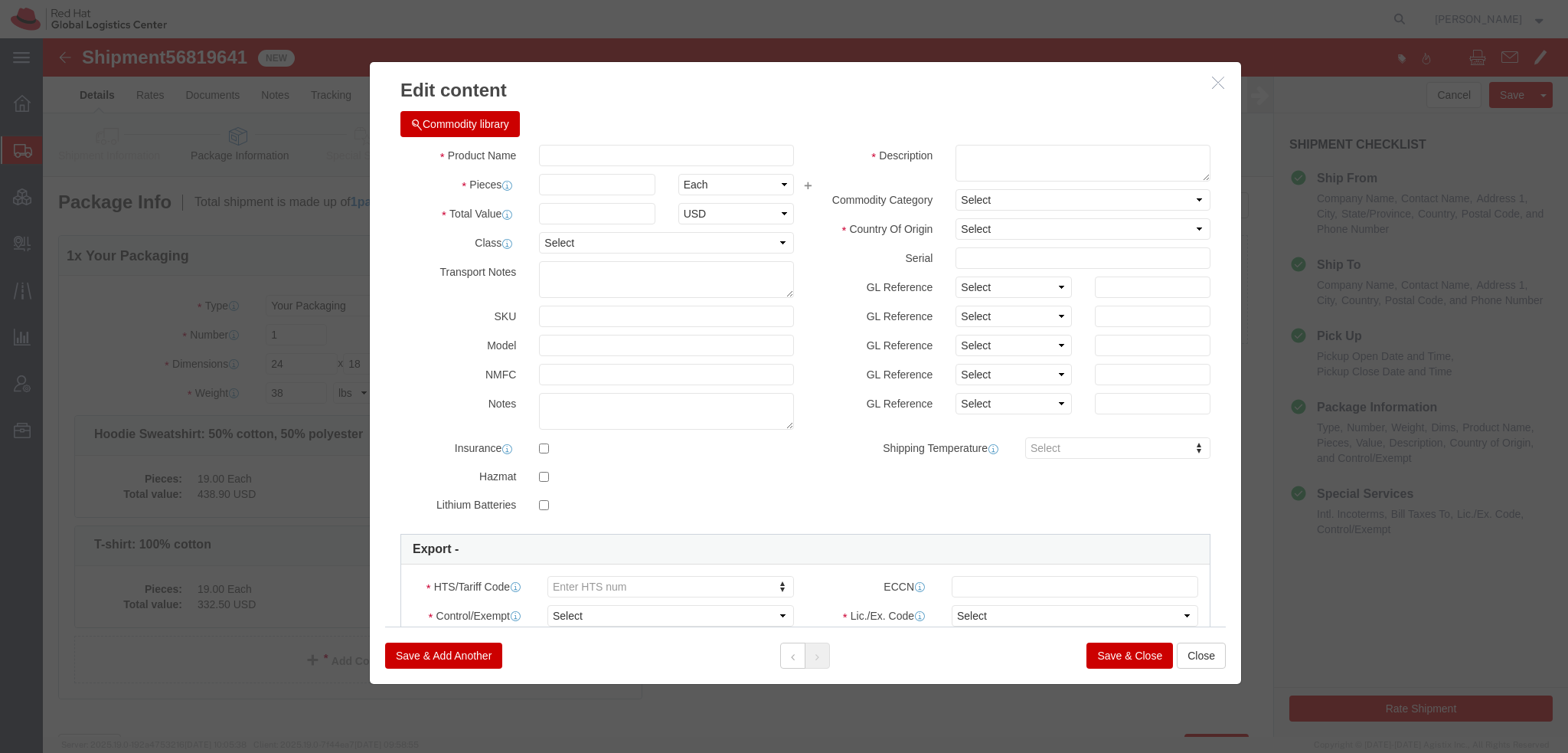
click button "Commodity library"
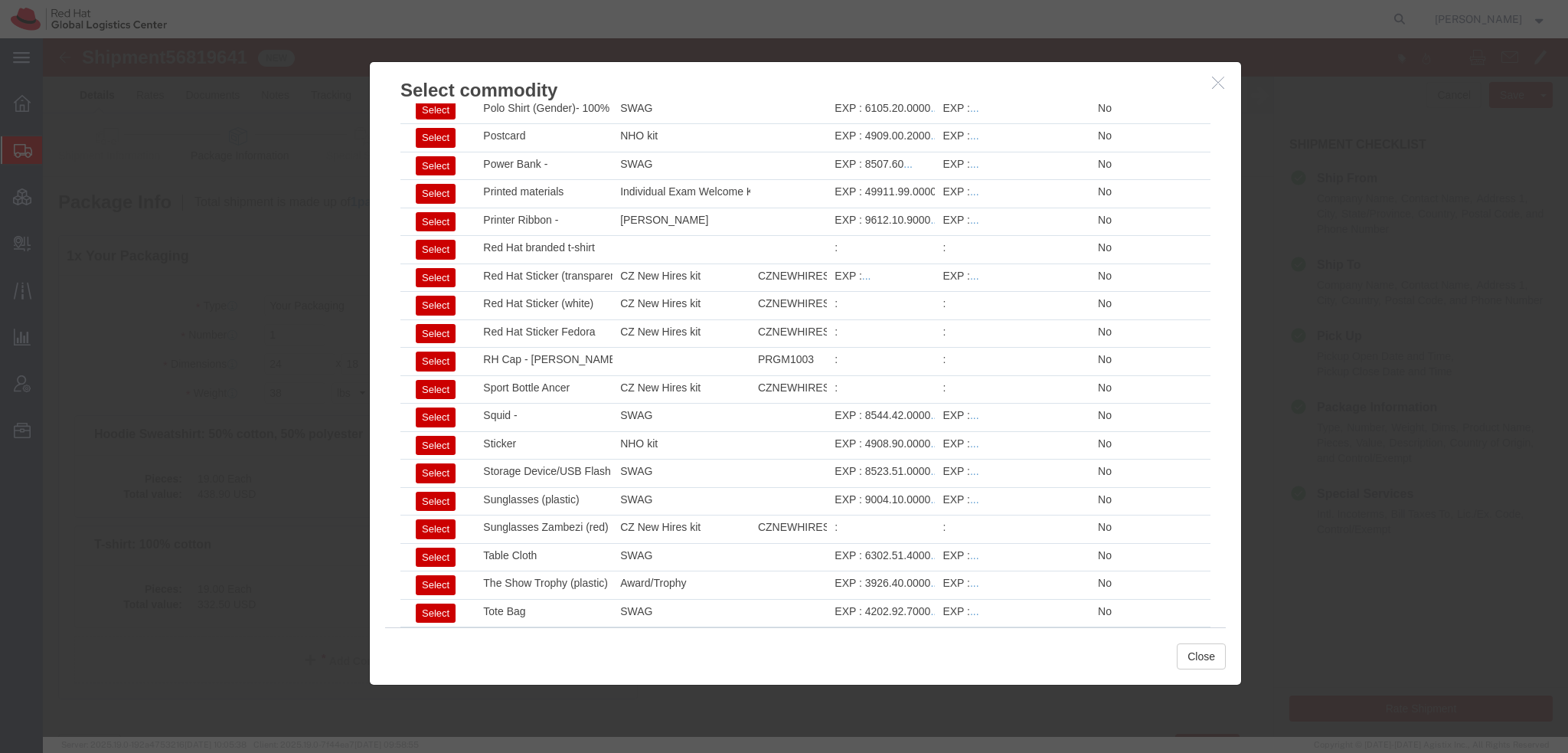
scroll to position [2264, 0]
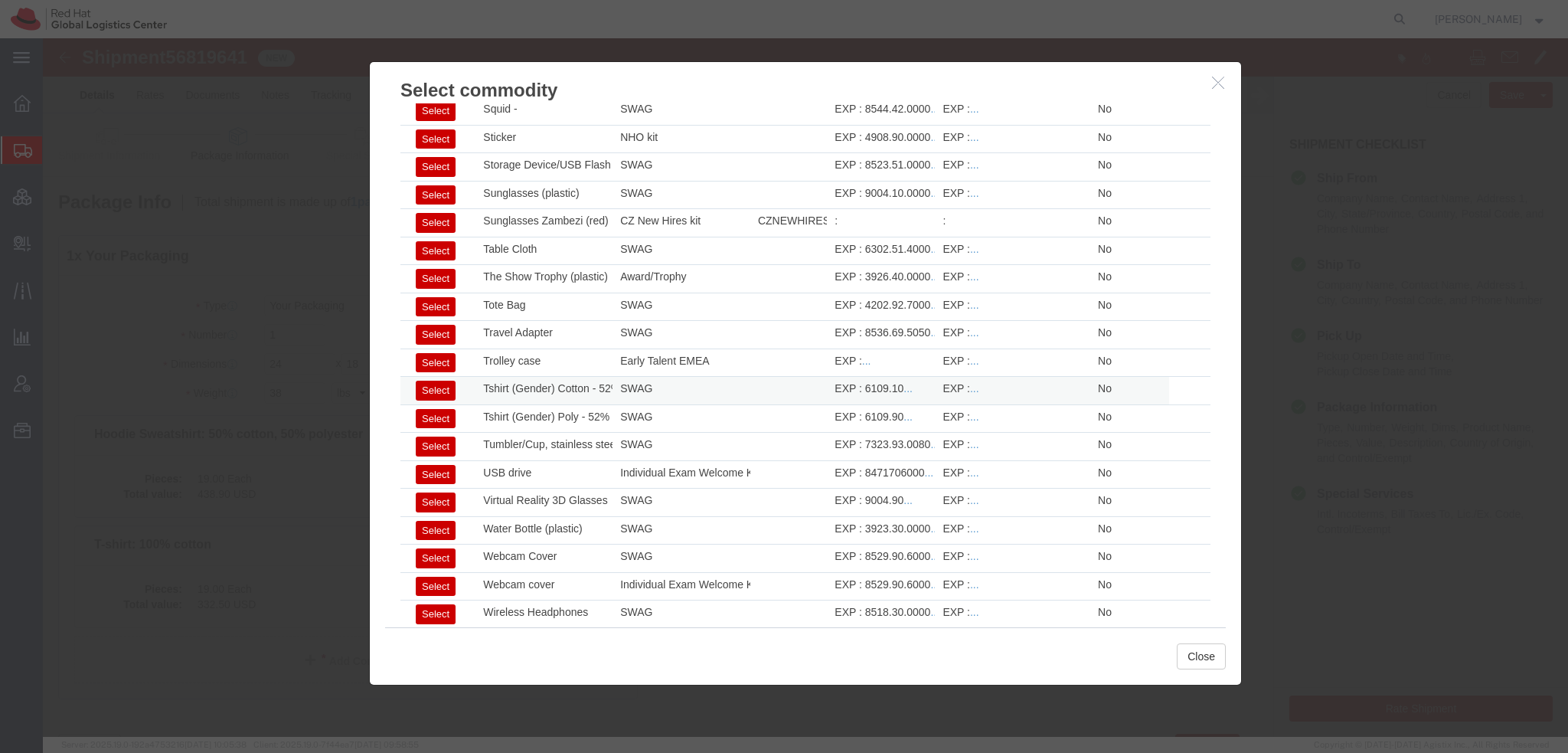
click button "Select"
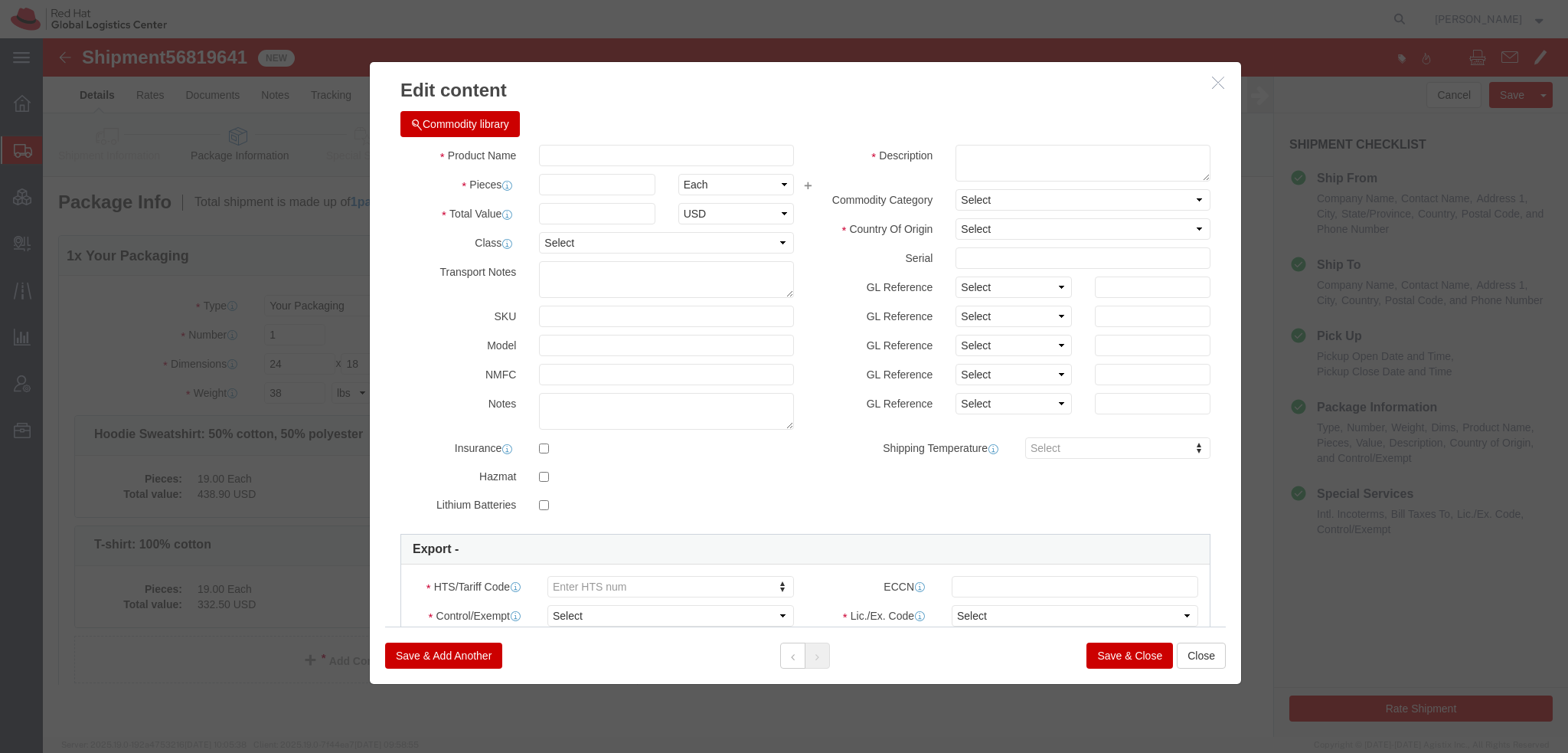
type input "Tshirt (Gender) Cotton - 52% cotton, 48% polyester"
type textarea "- Red Hat branded"
type input "6109.10"
select select
click input "Tshirt (Gender) Cotton - 52% cotton, 48% polyester"
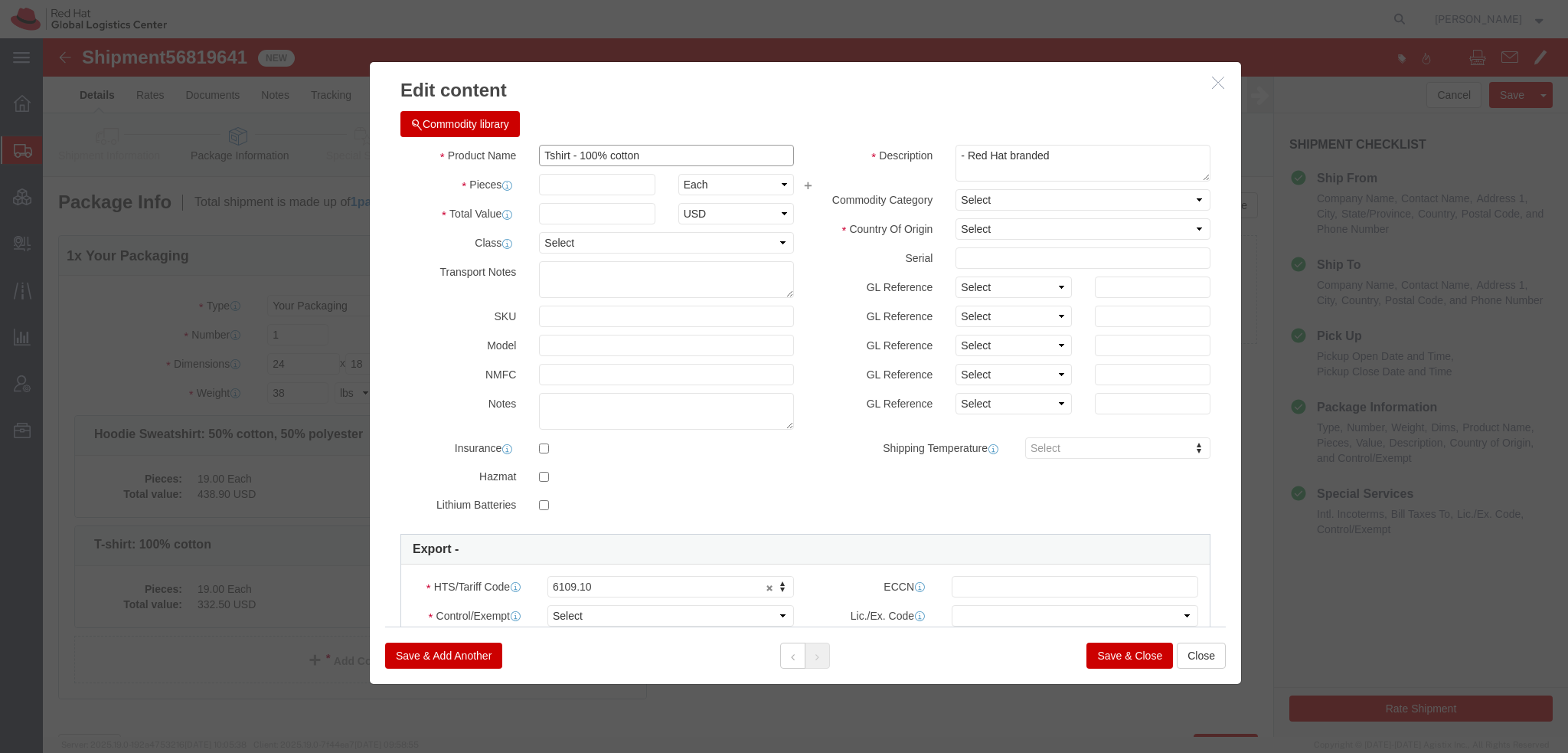
type input "Tshirt - 100% cotton"
type input "26"
type input "5"
type input "130"
click select "Select Afghanistan Åland Islands Albania Algeria American Samoa Andorra Angola …"
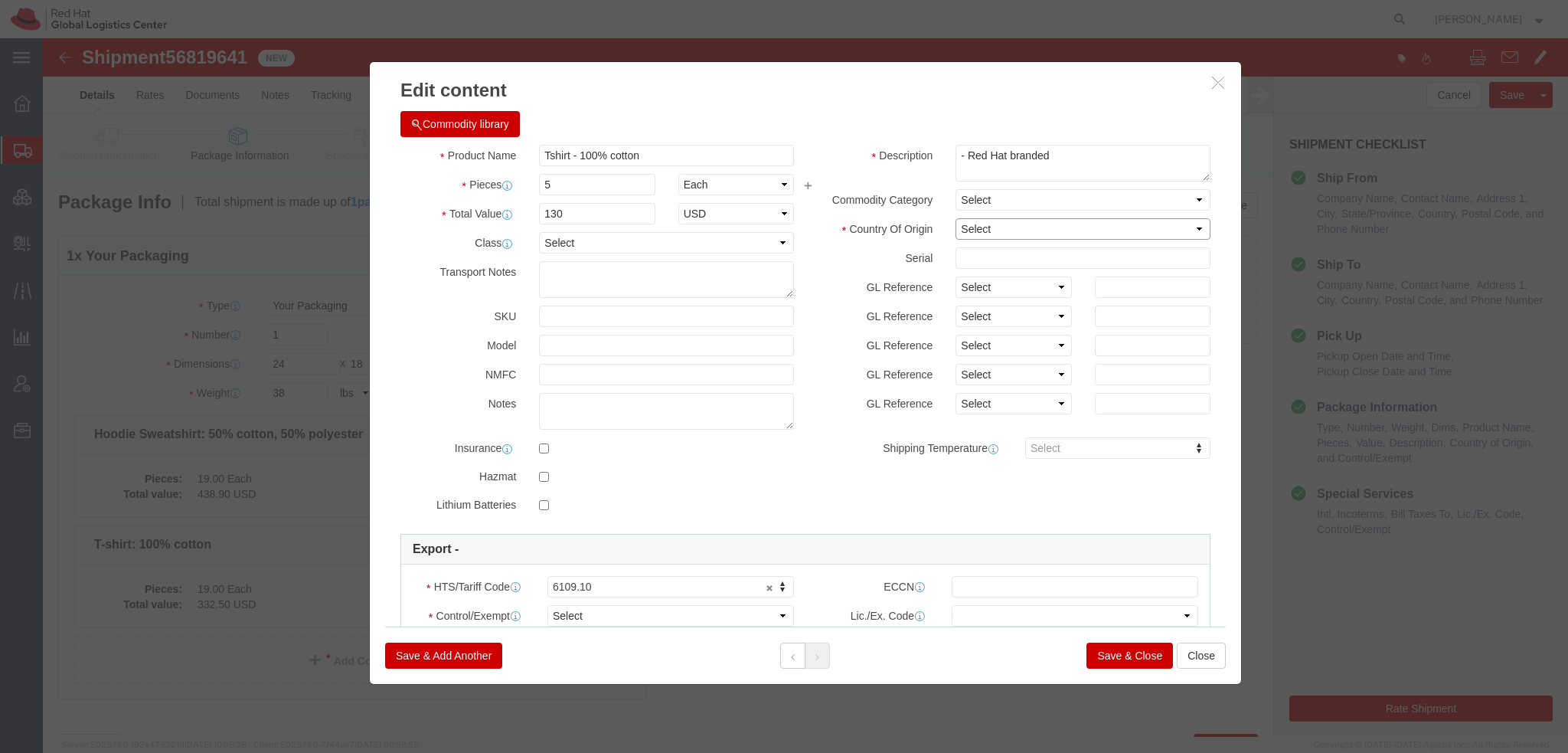
select select "NI"
click select "Select Afghanistan Åland Islands Albania Algeria American Samoa Andorra Angola …"
click select "Select ATF BIS DEA EPA FDA FTR ITAR OFAC Other (OPA)"
select select "FTR"
click select "Select ATF BIS DEA EPA FDA FTR ITAR OFAC Other (OPA)"
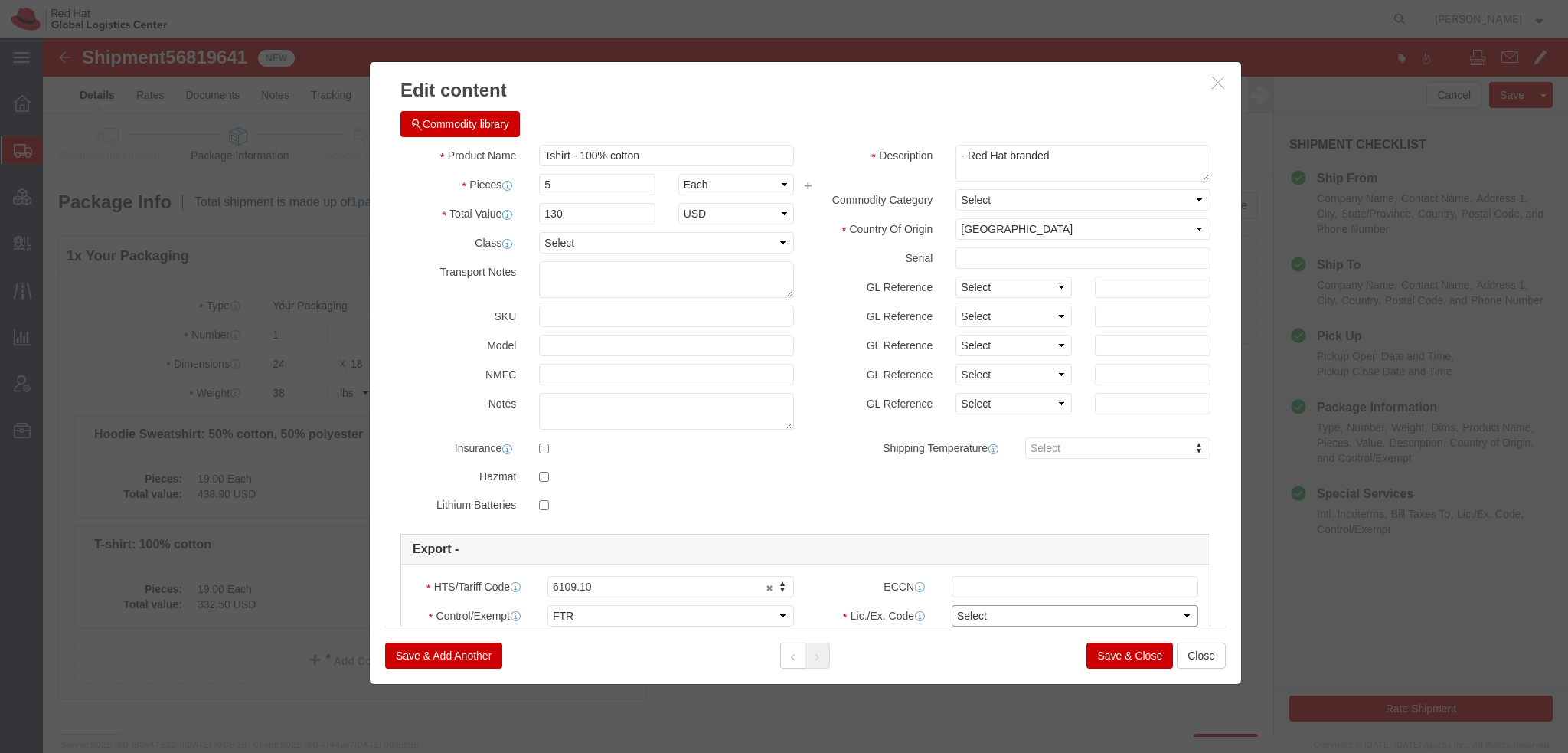
click select "Select 30.2(d)(2) 30.36 30.37(a) 30.37(f) 30.37(g) 30.37(h) 30.37(i) 30.37(j) 3…"
select select "30.37(a)"
click select "Select 30.2(d)(2) 30.36 30.37(a) 30.37(f) 30.37(g) 30.37(h) 30.37(i) 30.37(j) 3…"
click button
click select "Select 30.2(d)(2) 30.36 30.37(a) 30.37(f) 30.37(g) 30.37(h) 30.37(i) 30.37(j) 3…"
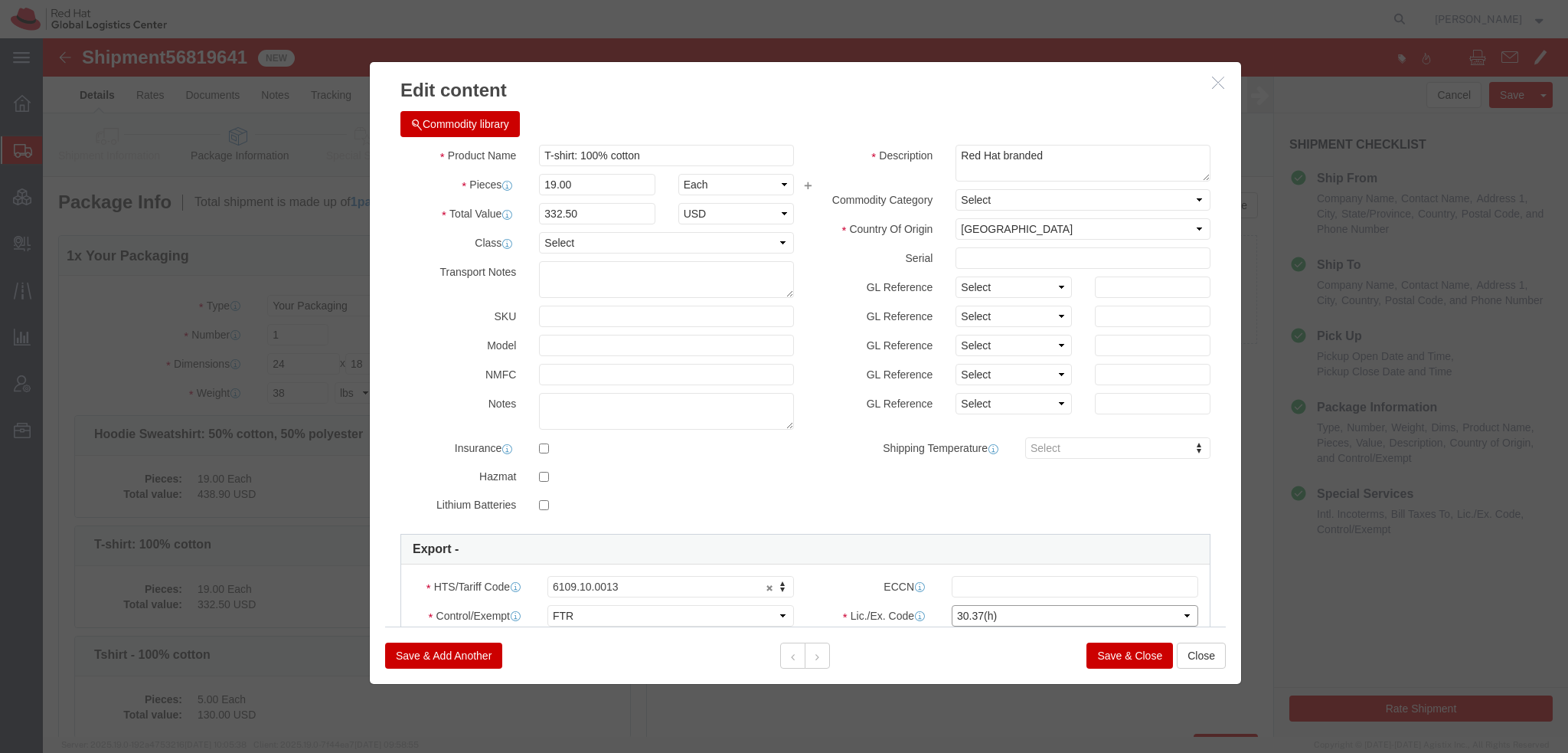
select select "30.37(a)"
click select "Select 30.2(d)(2) 30.36 30.37(a) 30.37(f) 30.37(g) 30.37(h) 30.37(i) 30.37(j) 3…"
click icon
click select "Select 30.2(d)(2) 30.36 30.37(a) 30.37(f) 30.37(g) 30.37(h) 30.37(i) 30.37(j) 3…"
select select "30.37(a)"
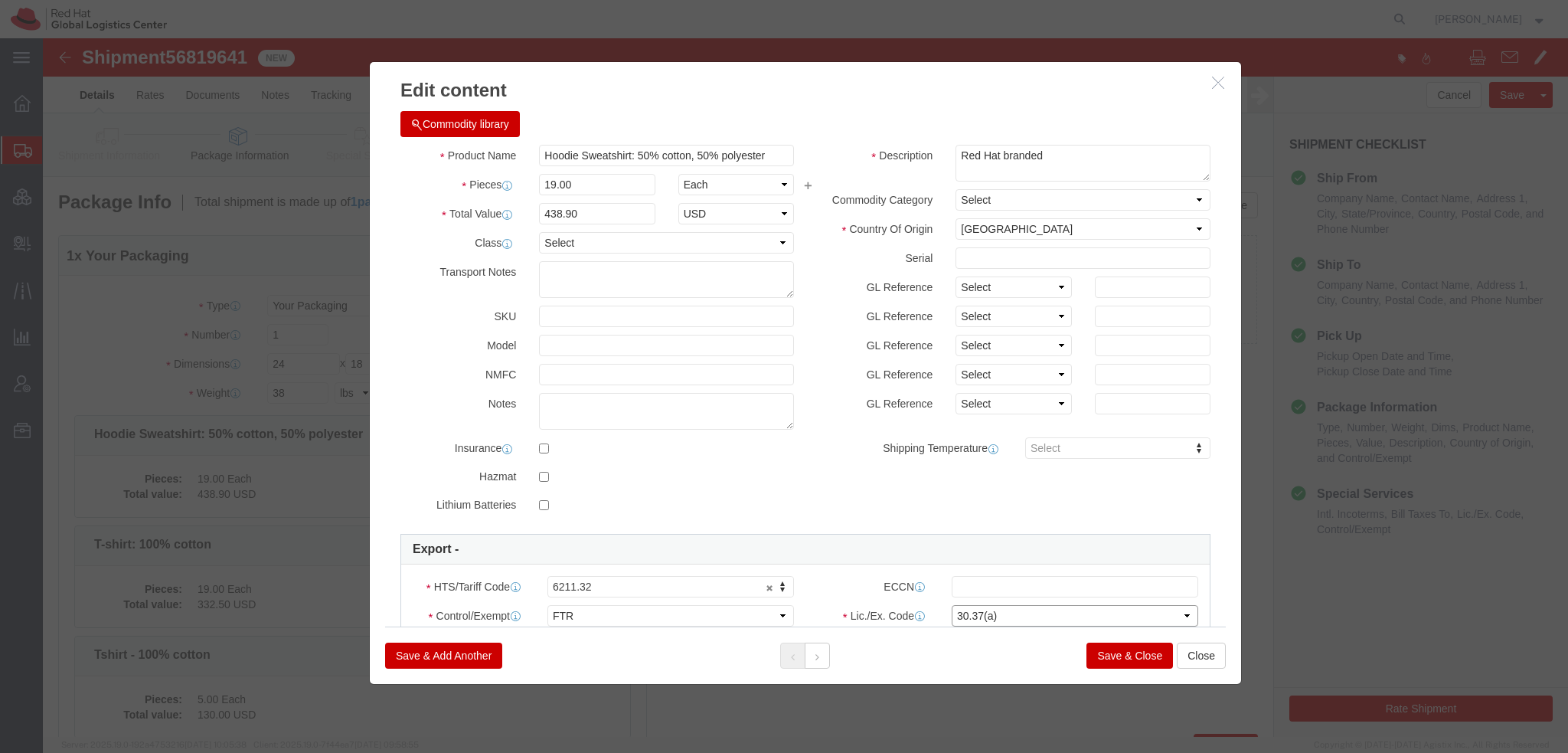
click select "Select 30.2(d)(2) 30.36 30.37(a) 30.37(f) 30.37(g) 30.37(h) 30.37(i) 30.37(j) 3…"
click button "Save & Add Another"
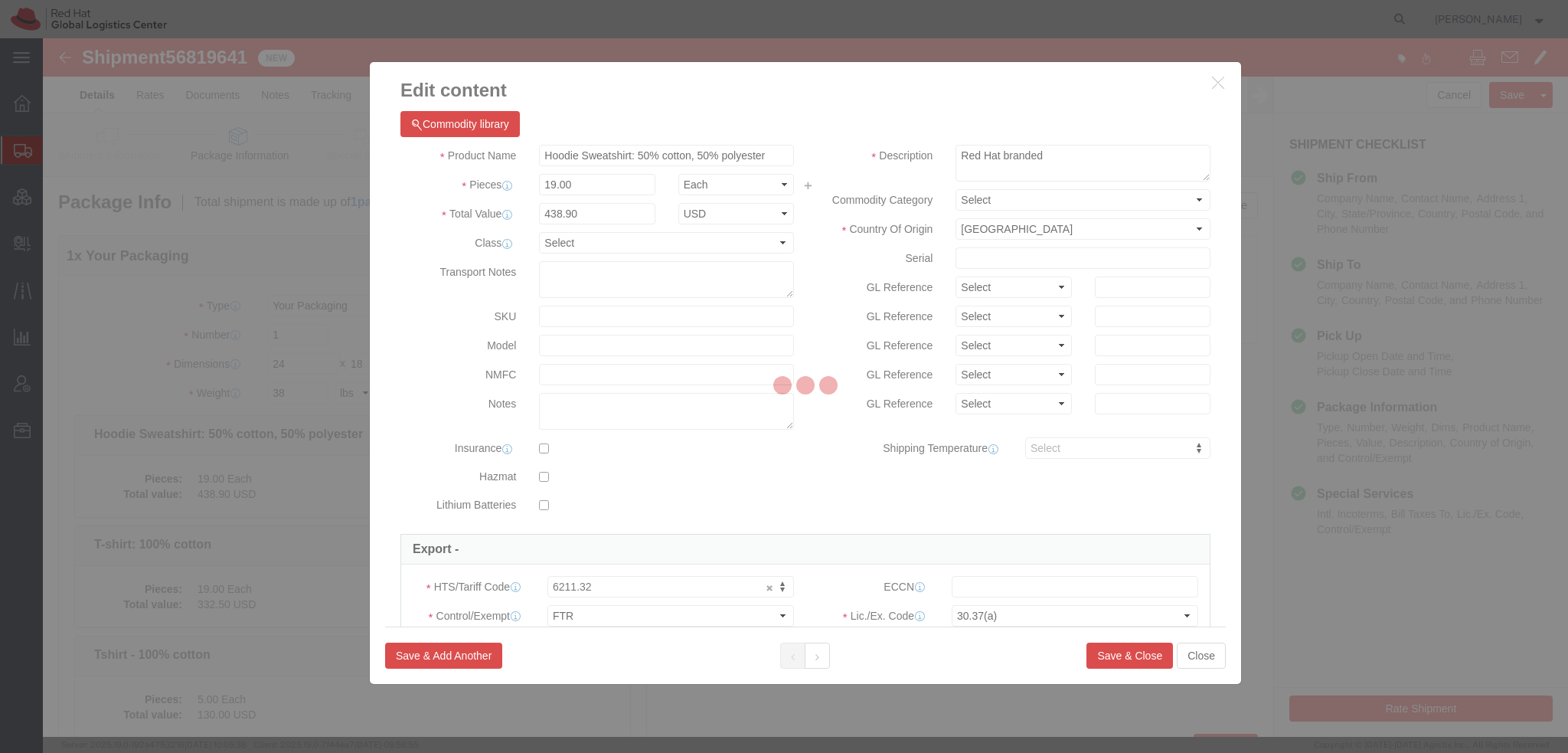
select select "EA"
select select
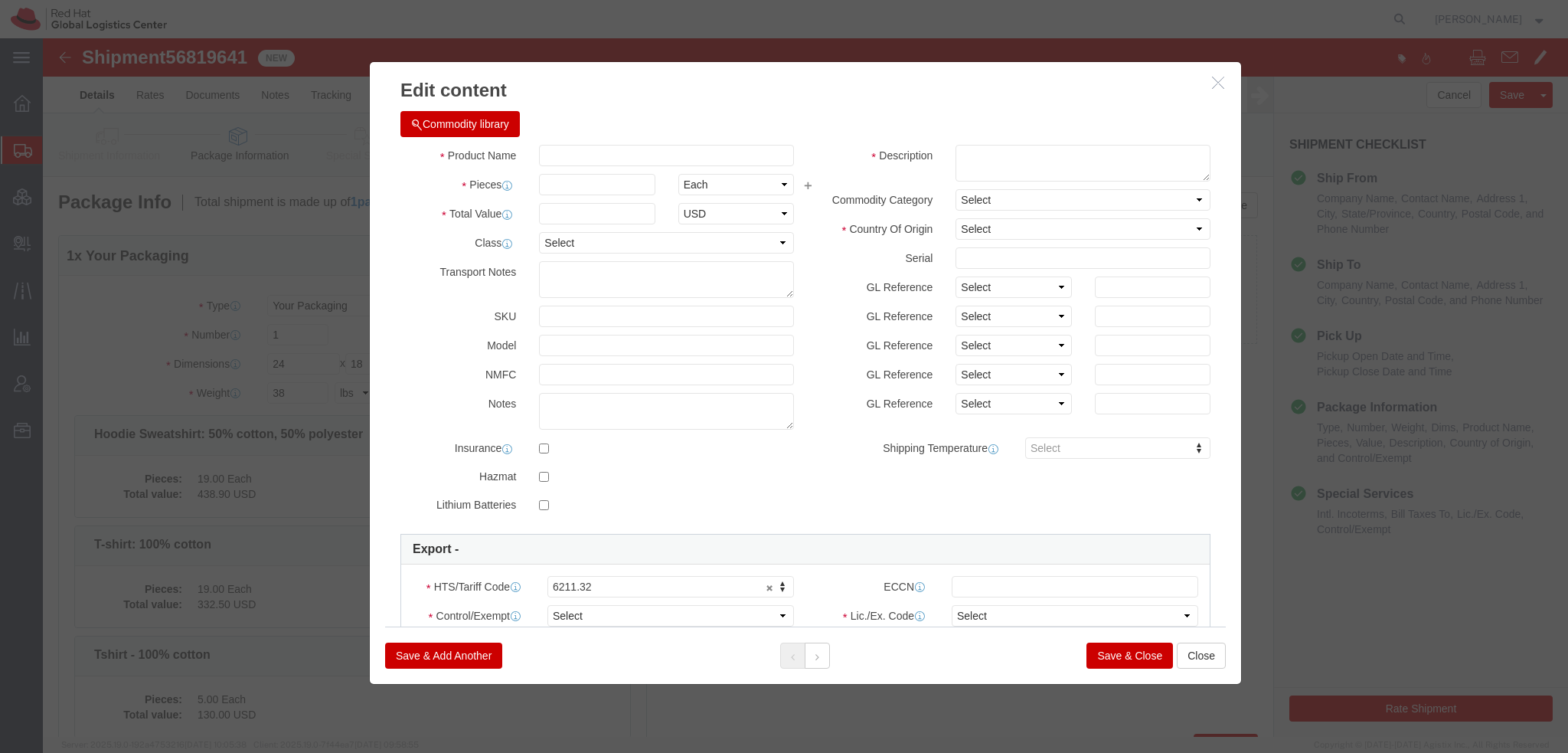
select select "USD"
click button "Commodity library"
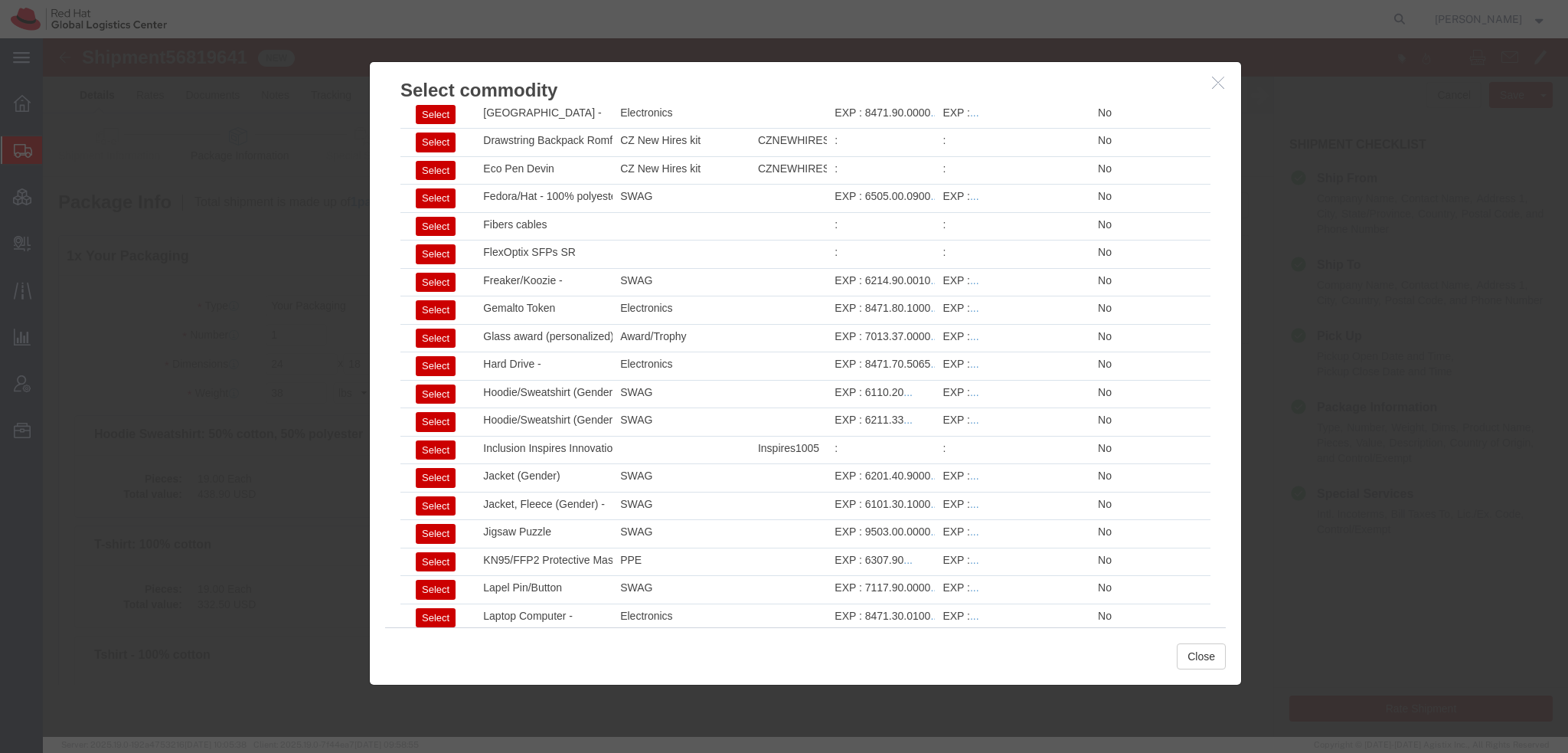
scroll to position [962, 0]
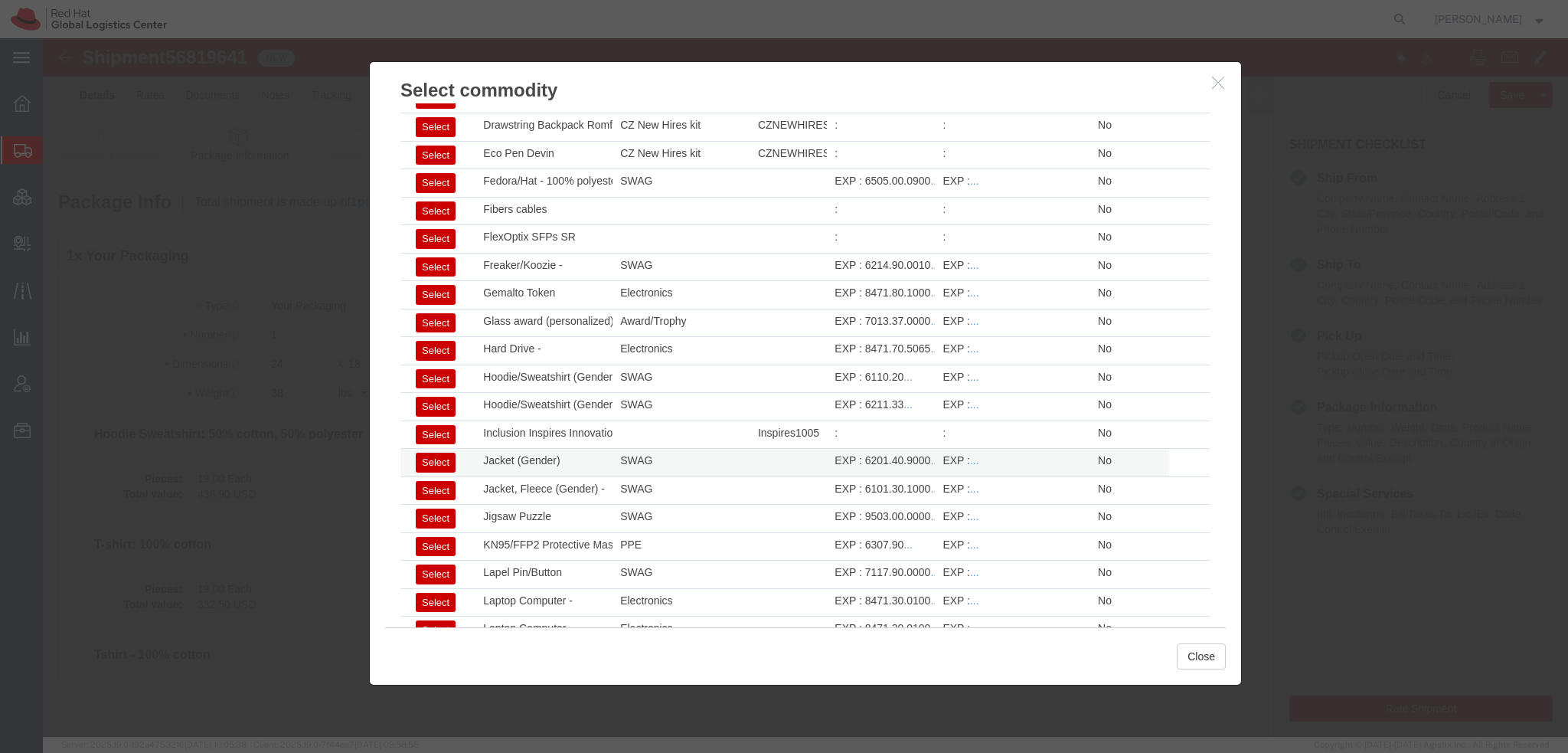
click button "Select"
type input "Jacket (Gender)"
type textarea "Red Hat branded - 80% polyester, 20% cotton"
select select "CA"
type input "6201.40.9000"
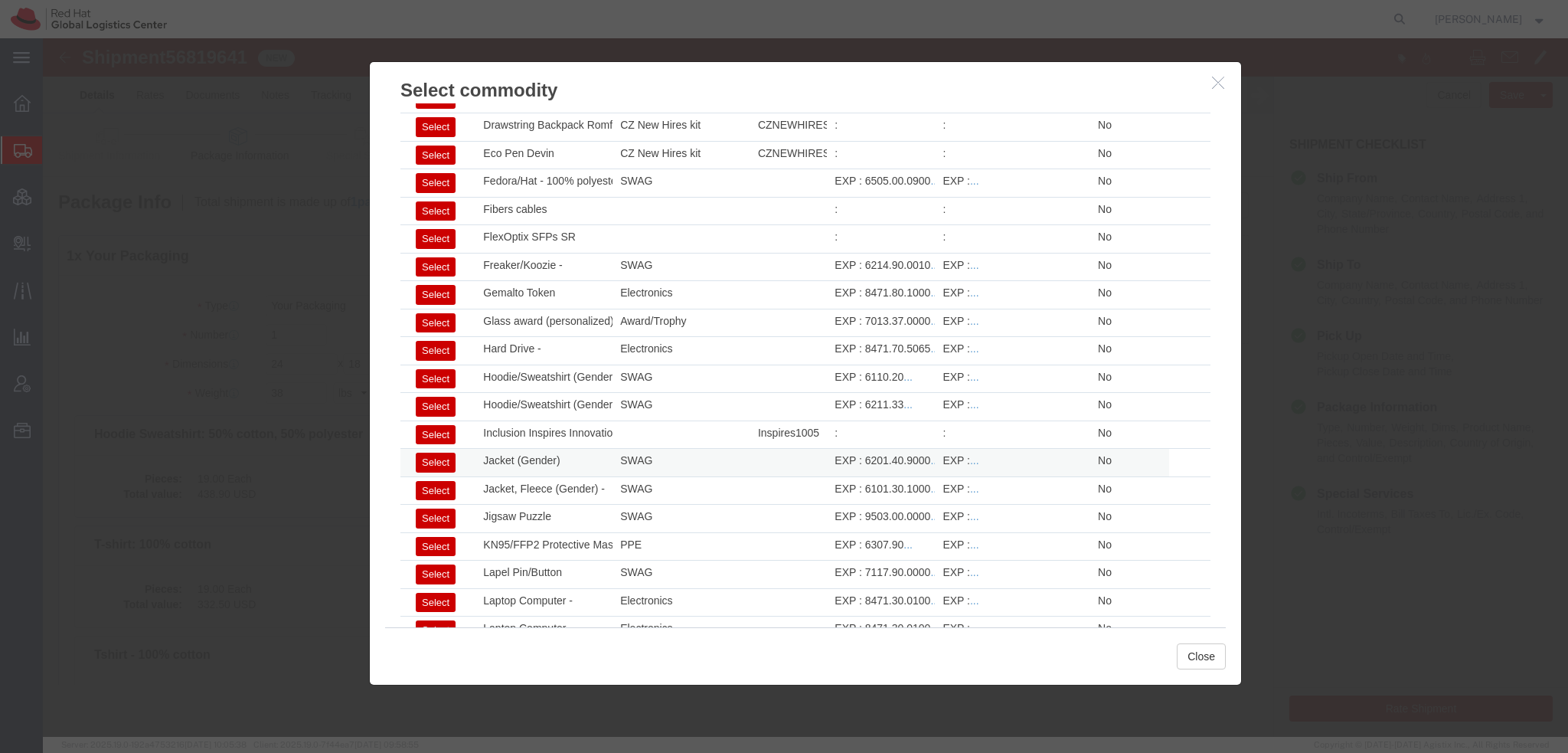
select select
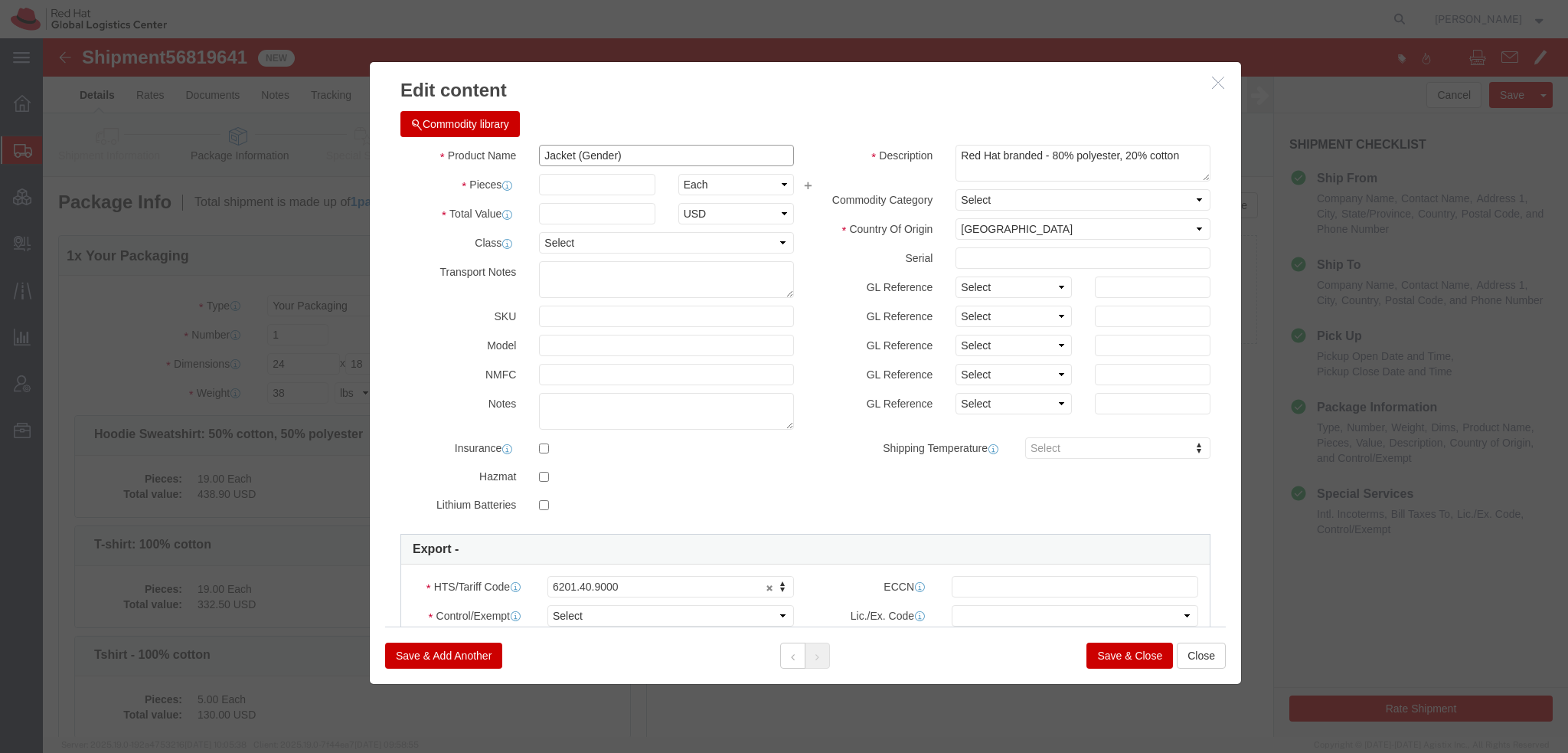
drag, startPoint x: 529, startPoint y: 117, endPoint x: 1252, endPoint y: 130, distance: 723.1
click div "Edit content Commodity library Product Name Jacket (Gender) Pieces Select Bag B…"
type input "Jacket"
type input "90"
type input "2"
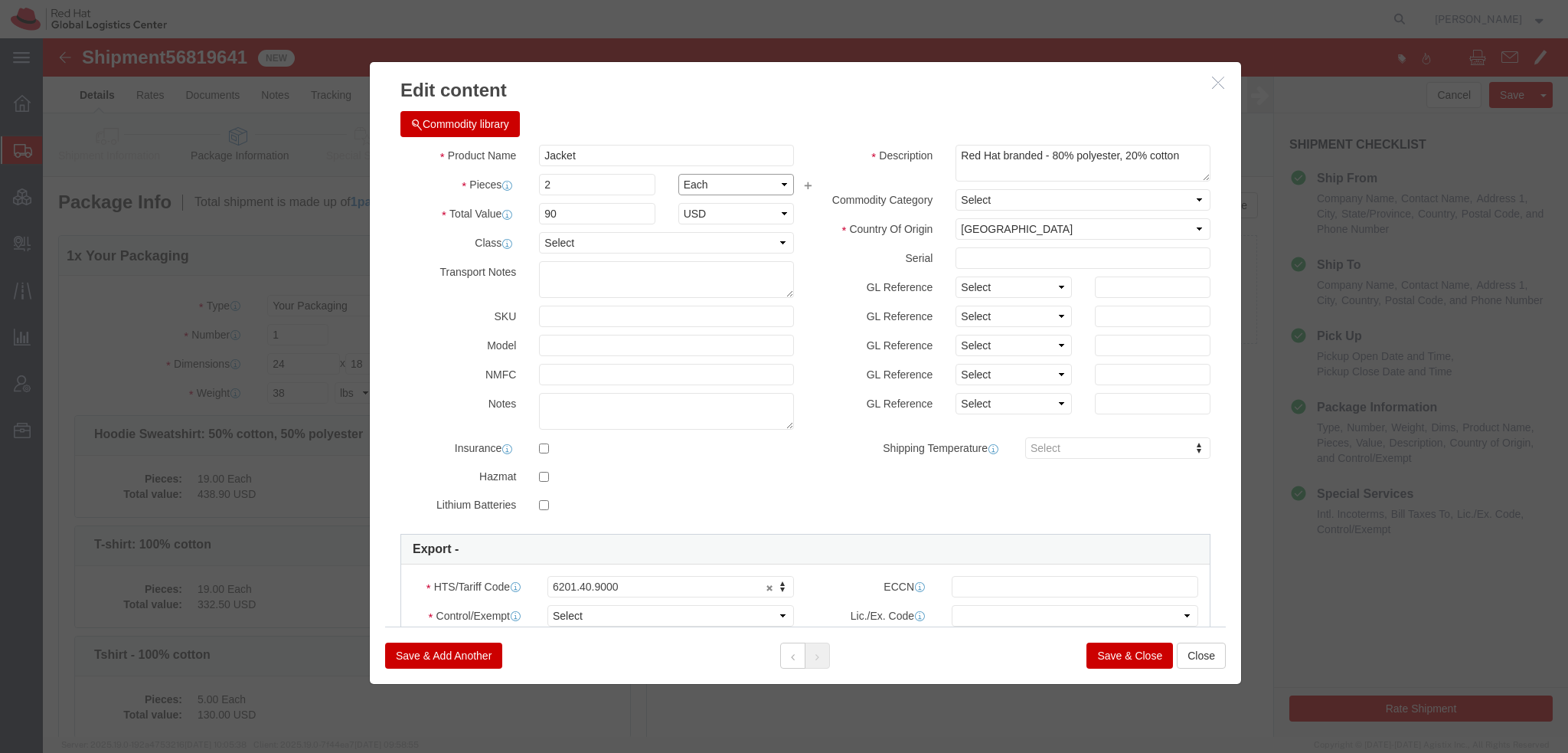
type input "180"
drag, startPoint x: 1014, startPoint y: 194, endPoint x: 1037, endPoint y: 194, distance: 23.0
click select "Select Afghanistan Åland Islands Albania Algeria American Samoa Andorra Angola …"
select select "VN"
click select "Select Afghanistan Åland Islands Albania Algeria American Samoa Andorra Angola …"
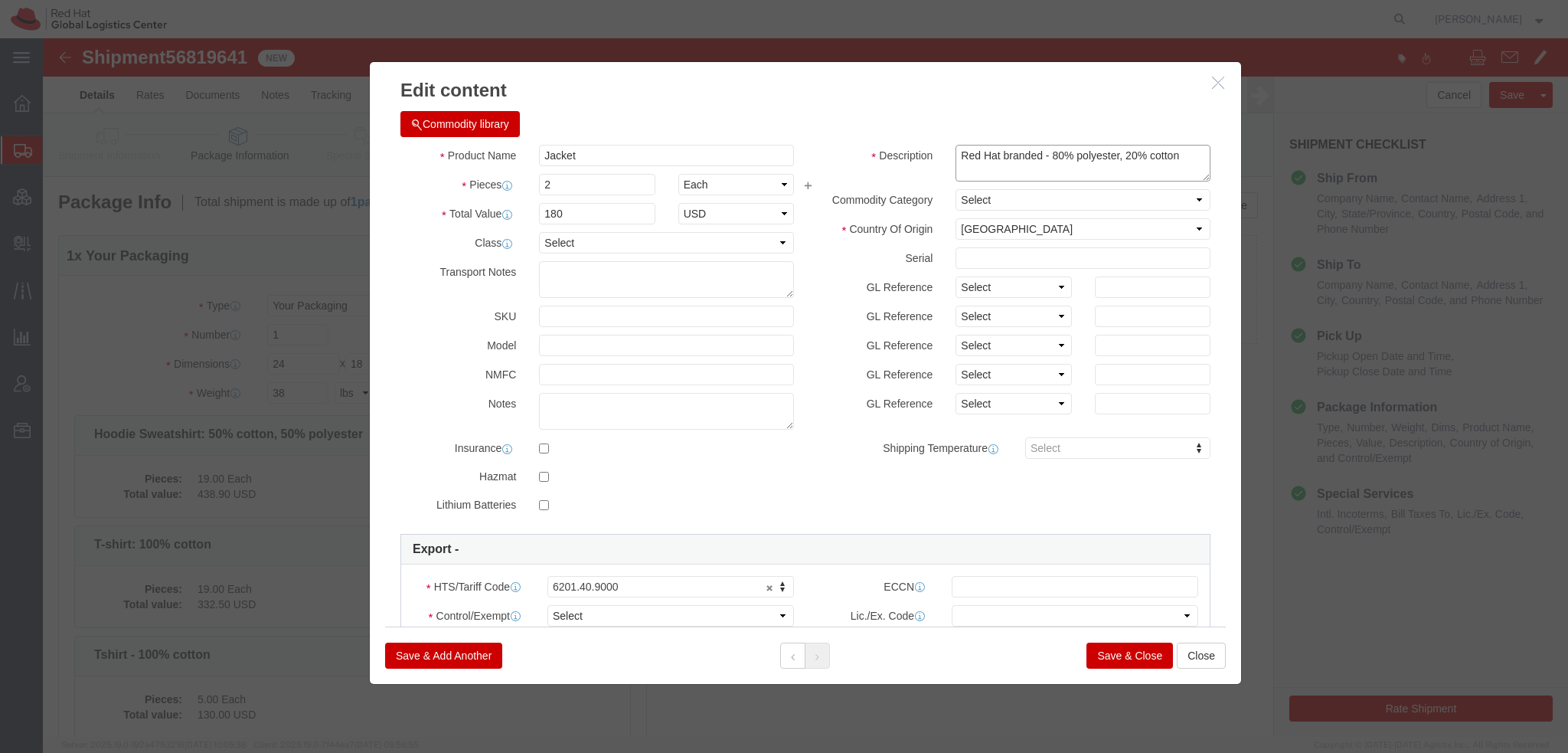
click textarea "Red Hat branded"
type textarea "Red Hat branded - 100% polyester"
click select "Select ATF BIS DEA EPA FDA FTR ITAR OFAC Other (OPA)"
select select "FTR"
click select "Select ATF BIS DEA EPA FDA FTR ITAR OFAC Other (OPA)"
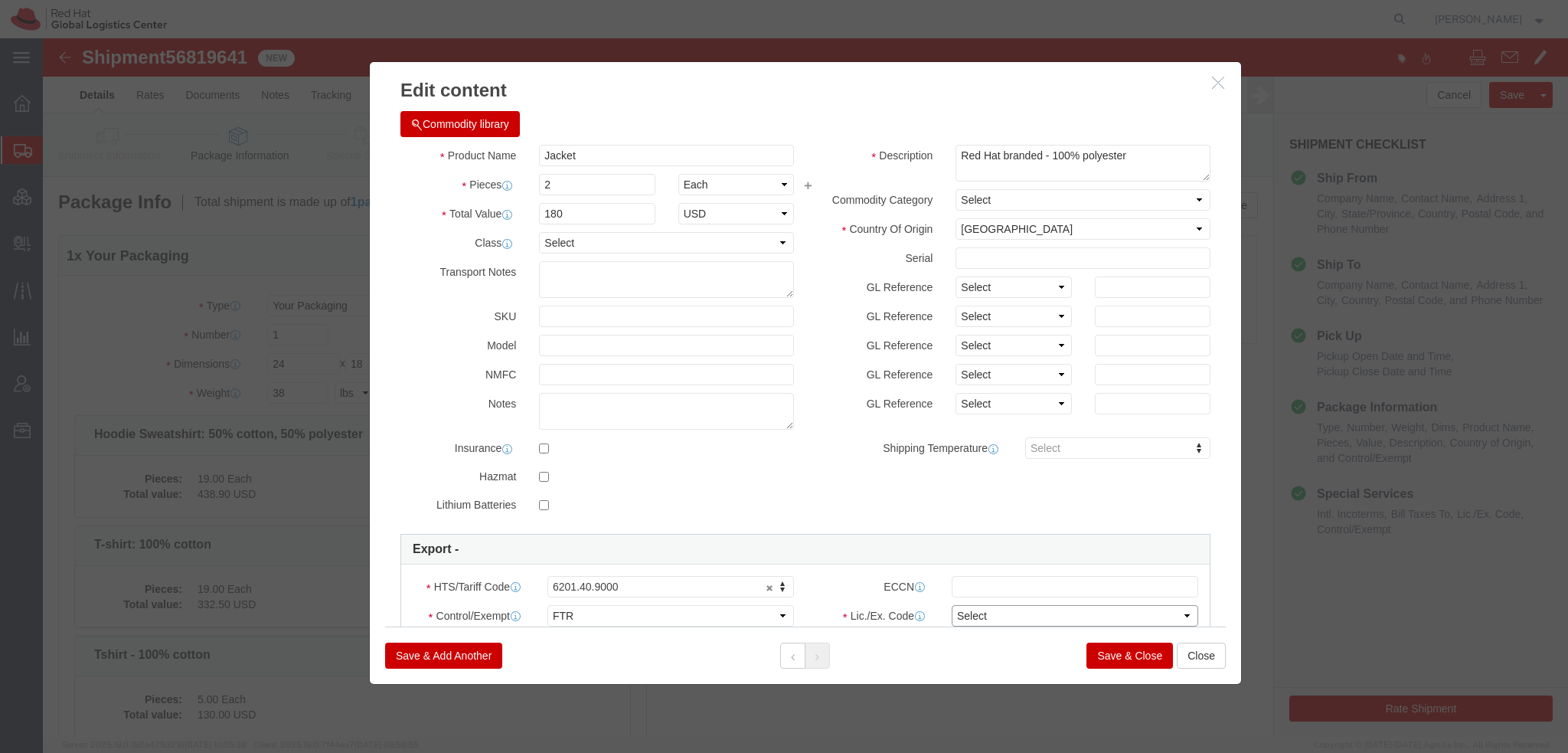
click select "Select 30.2(d)(2) 30.36 30.37(a) 30.37(f) 30.37(g) 30.37(h) 30.37(i) 30.37(j) 3…"
select select "30.37(a)"
click select "Select 30.2(d)(2) 30.36 30.37(a) 30.37(f) 30.37(g) 30.37(h) 30.37(i) 30.37(j) 3…"
click button "Save & Close"
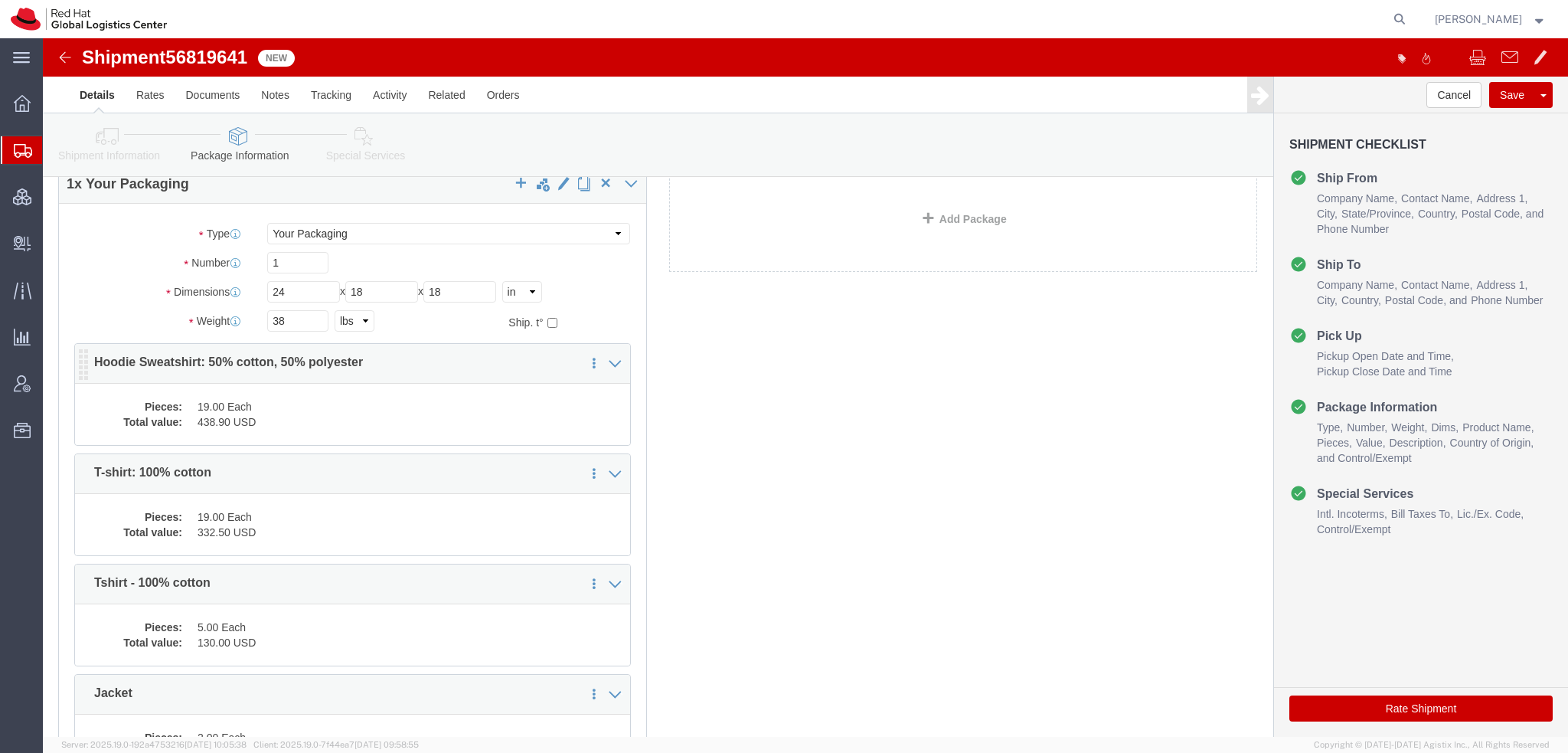
scroll to position [0, 0]
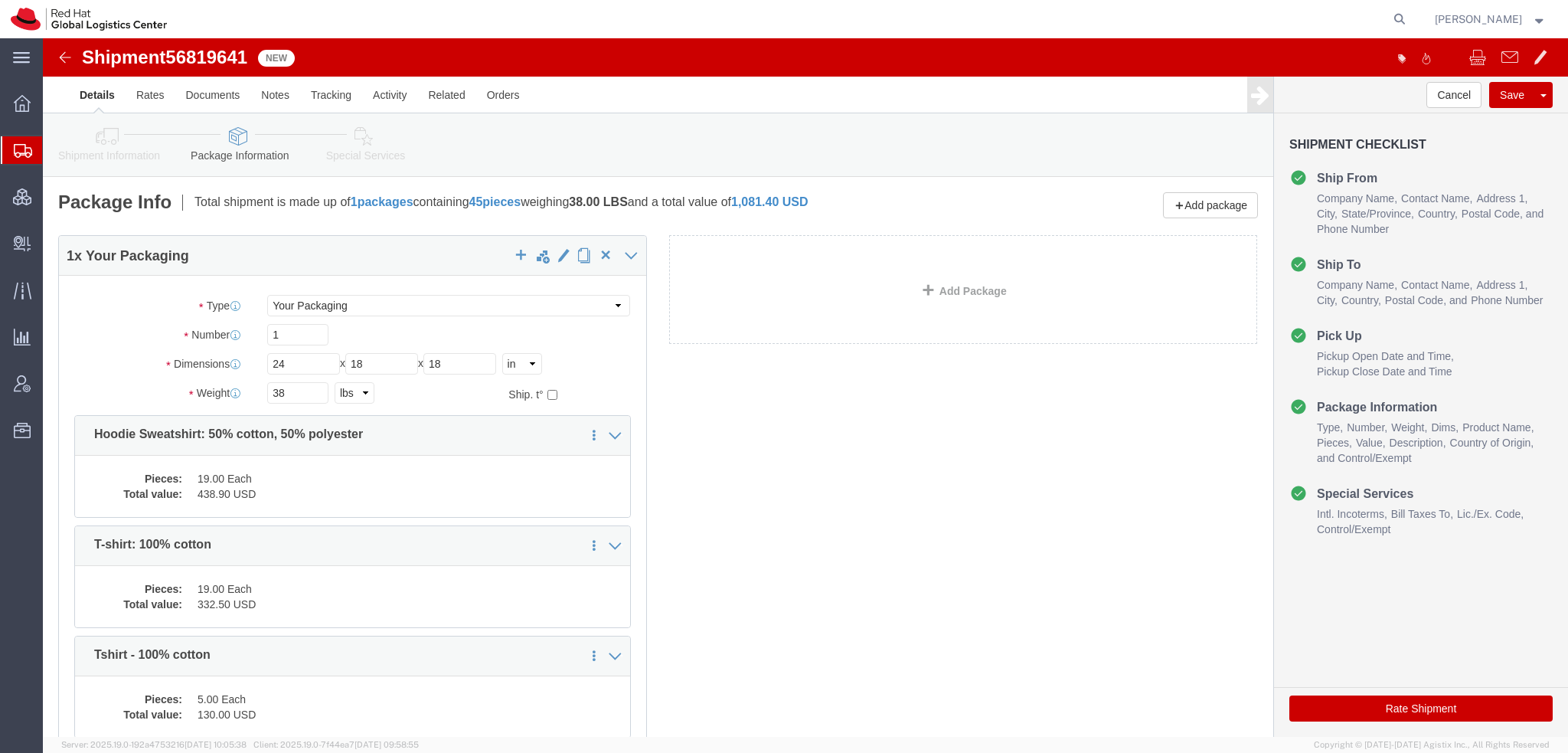
click icon
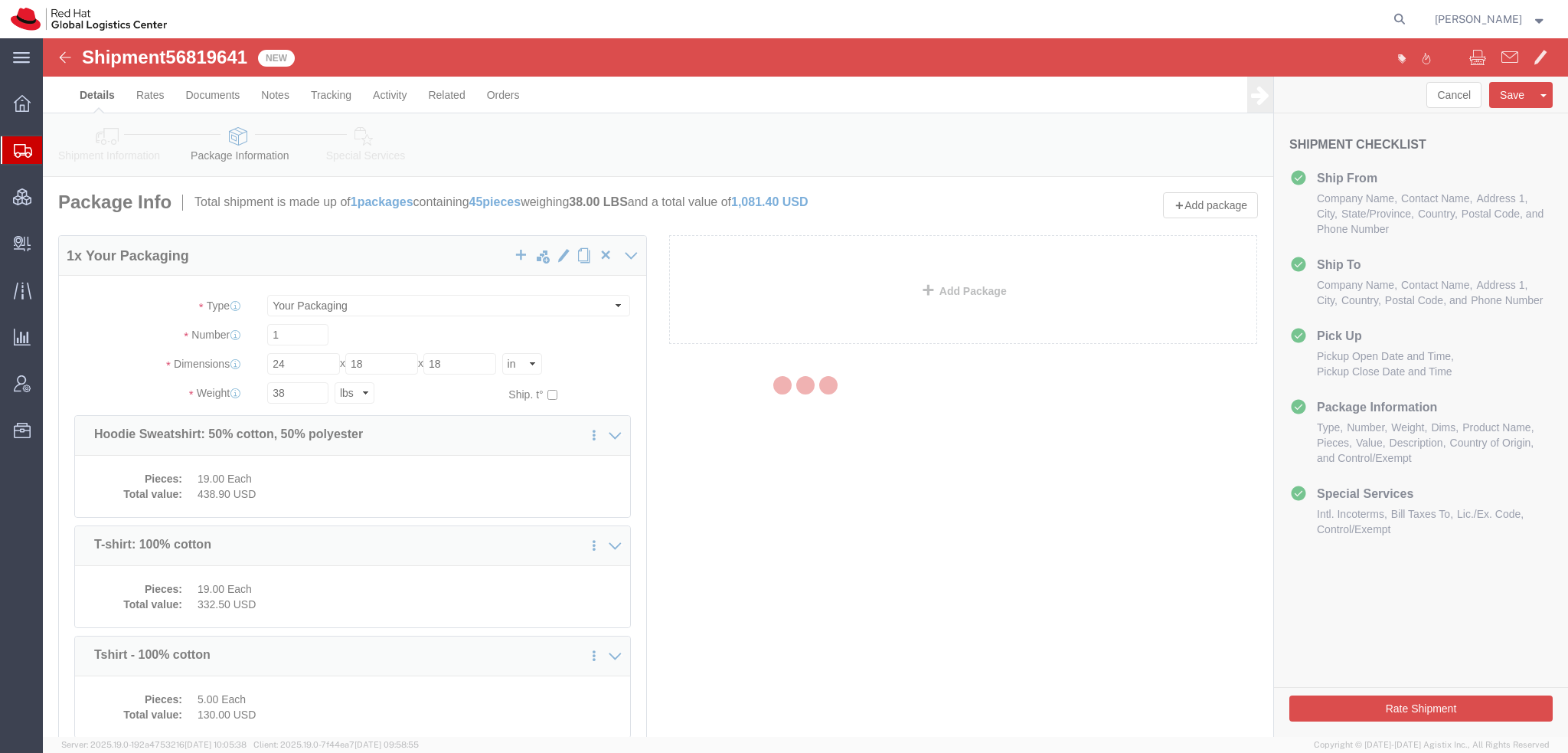
select select
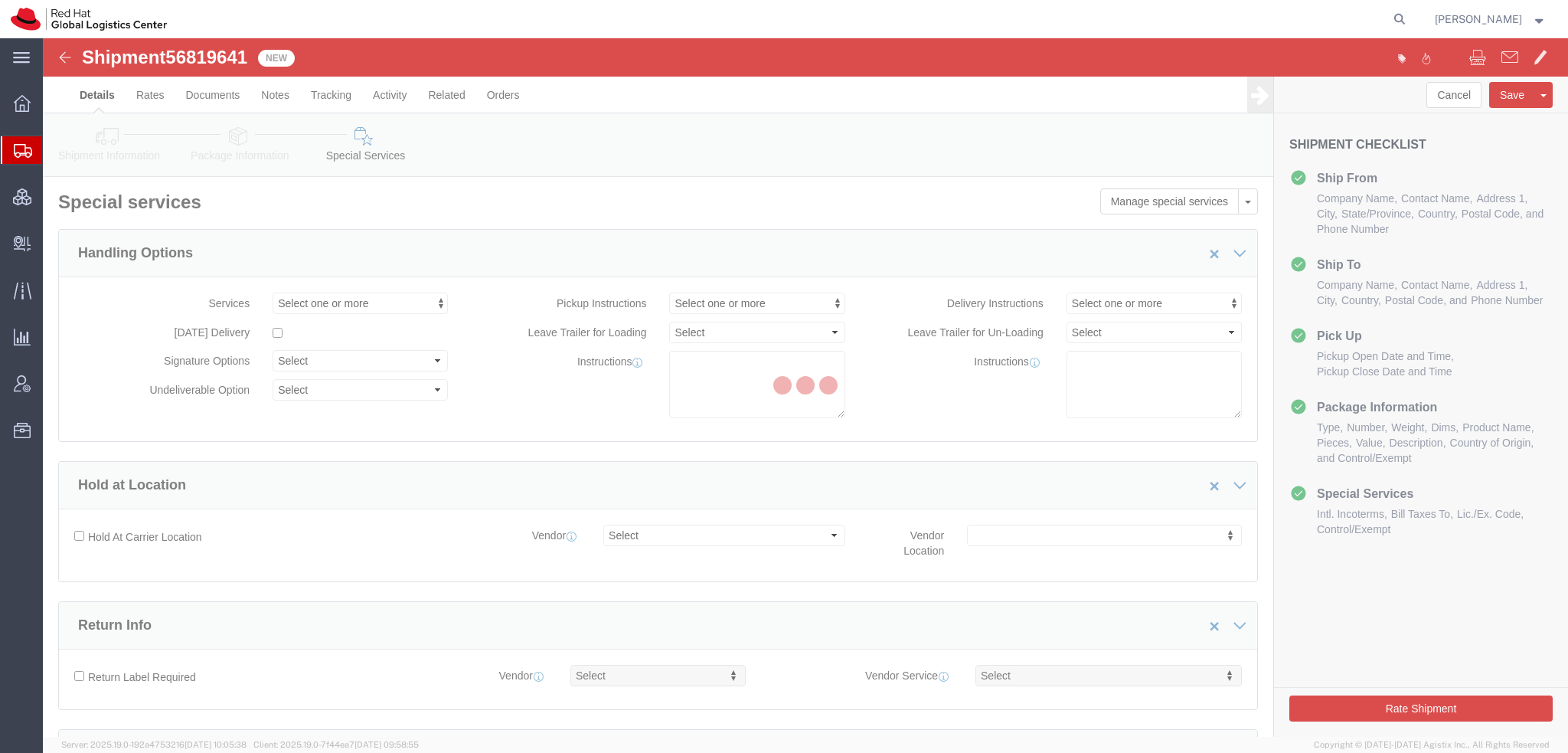
select select "COSTCENTER"
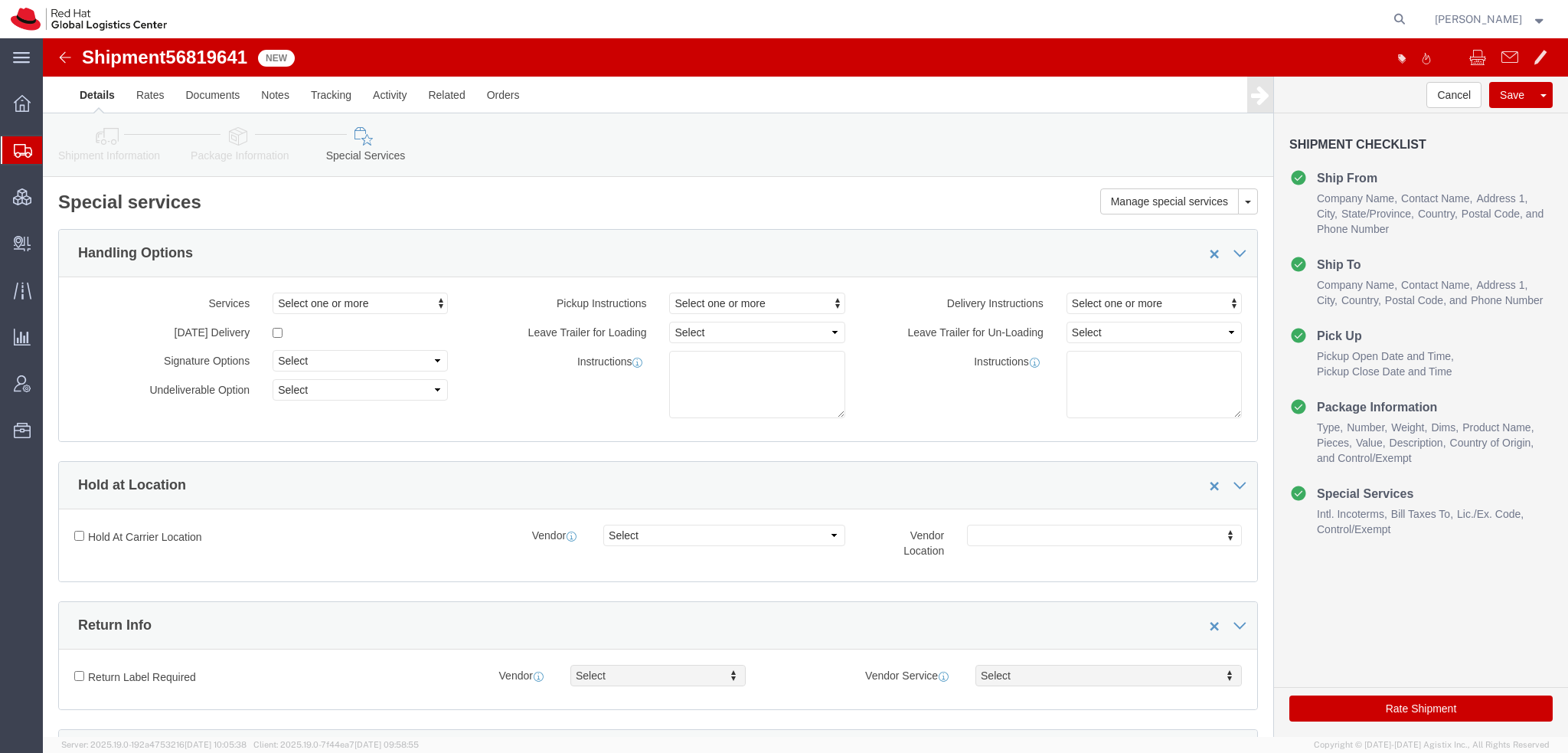
scroll to position [459, 0]
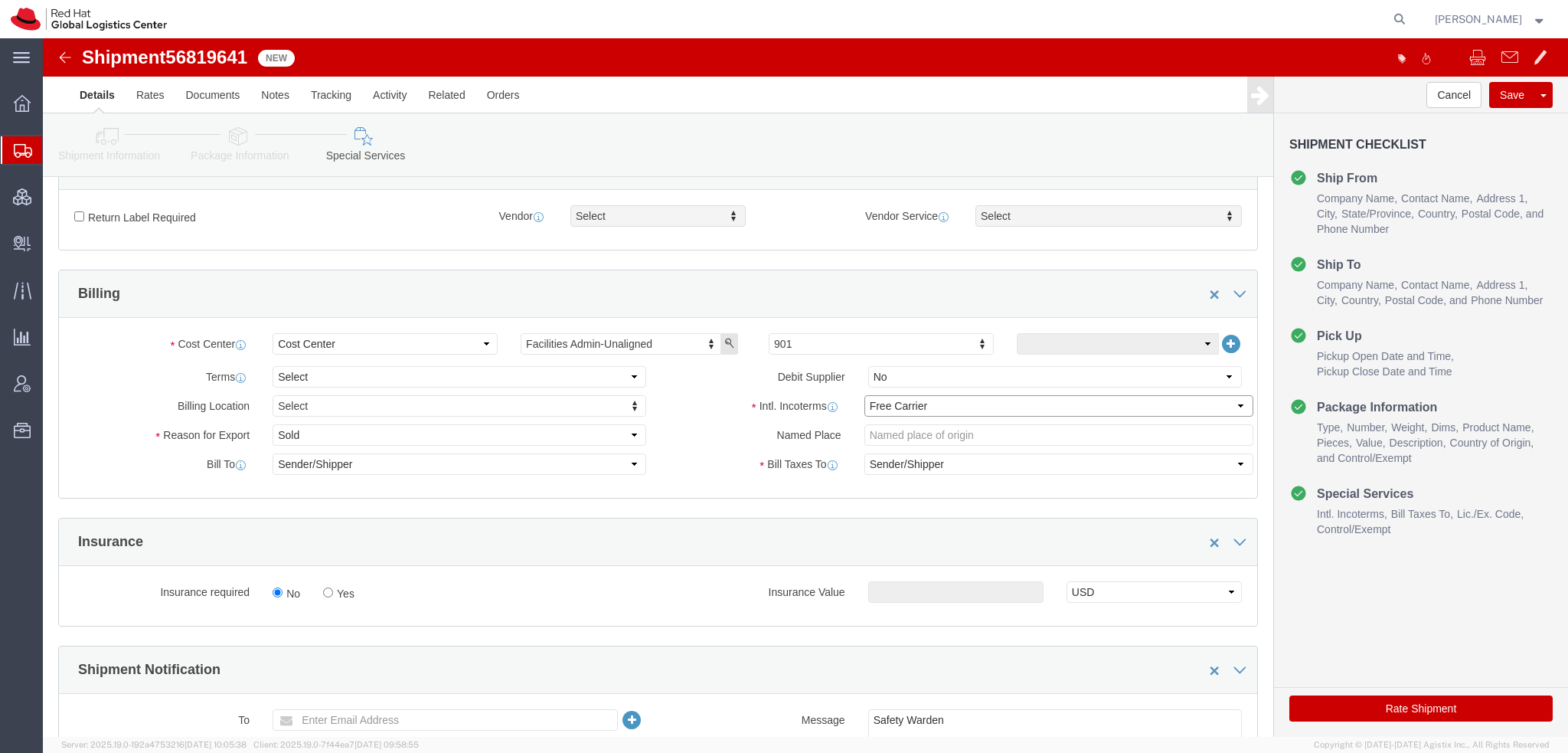
click select "Select Carriage Insurance Paid Carriage Paid To Cost and Freight Cost Insurance…"
select select
click select "Select Carriage Insurance Paid Carriage Paid To Cost and Freight Cost Insurance…"
select select
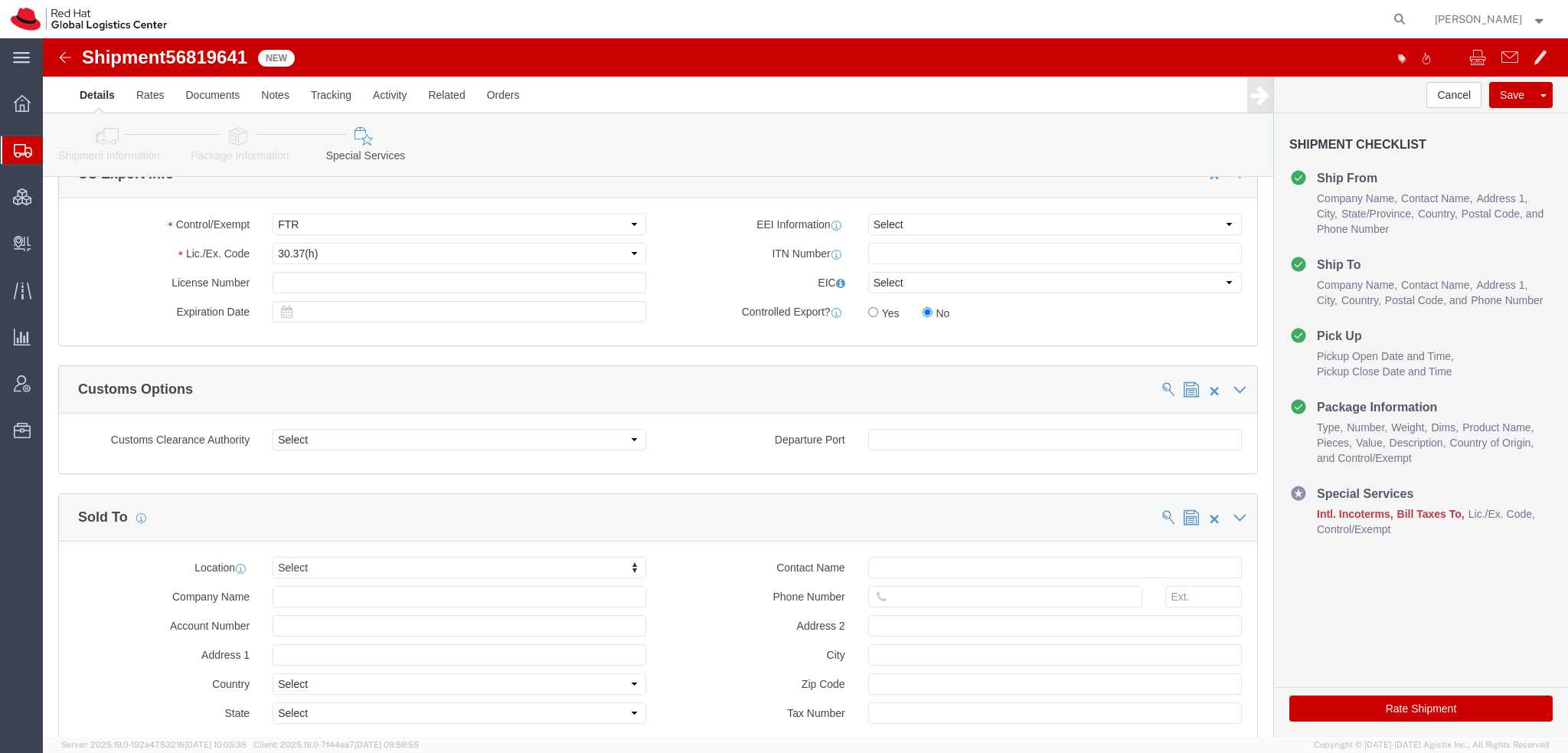
scroll to position [1295, 0]
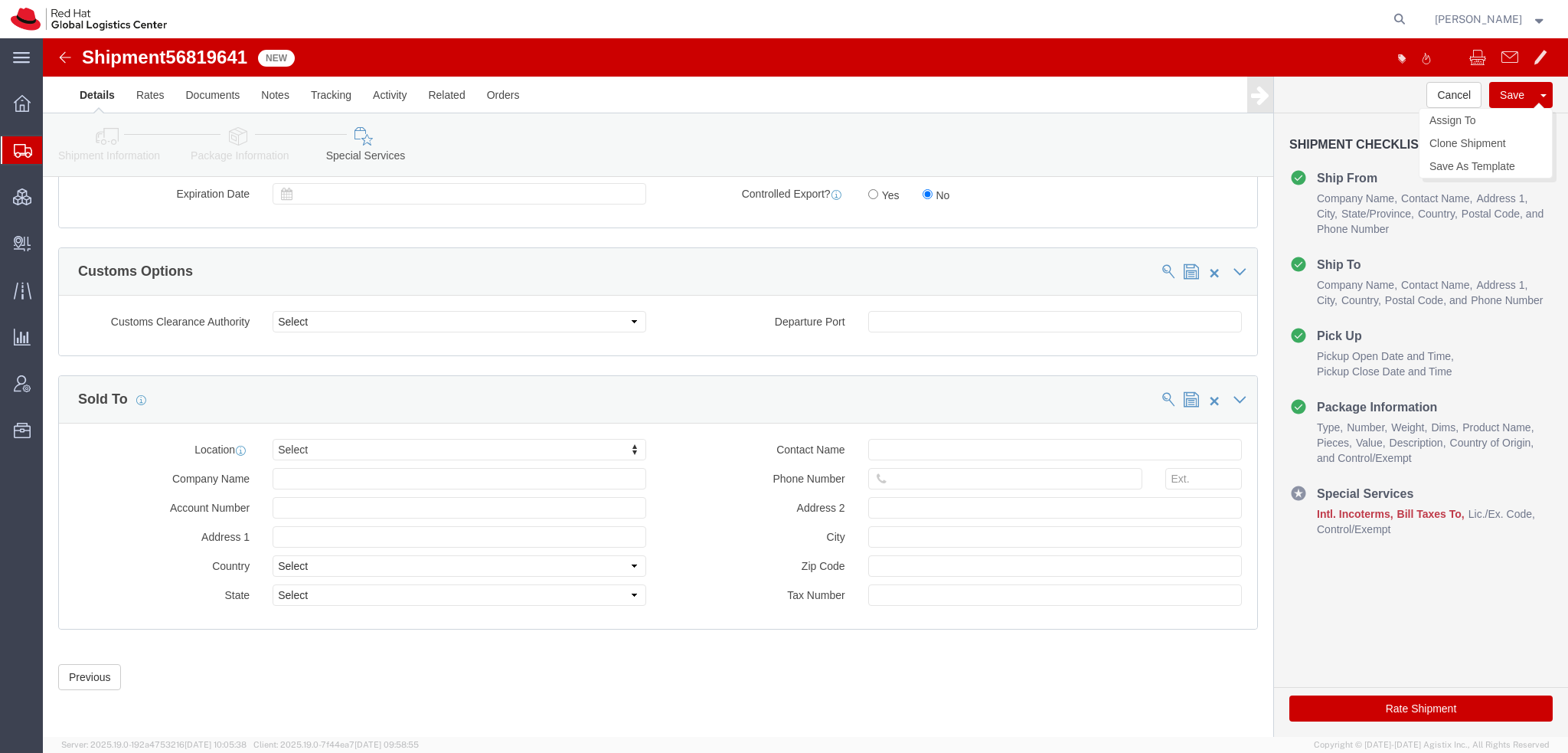
click button "Save"
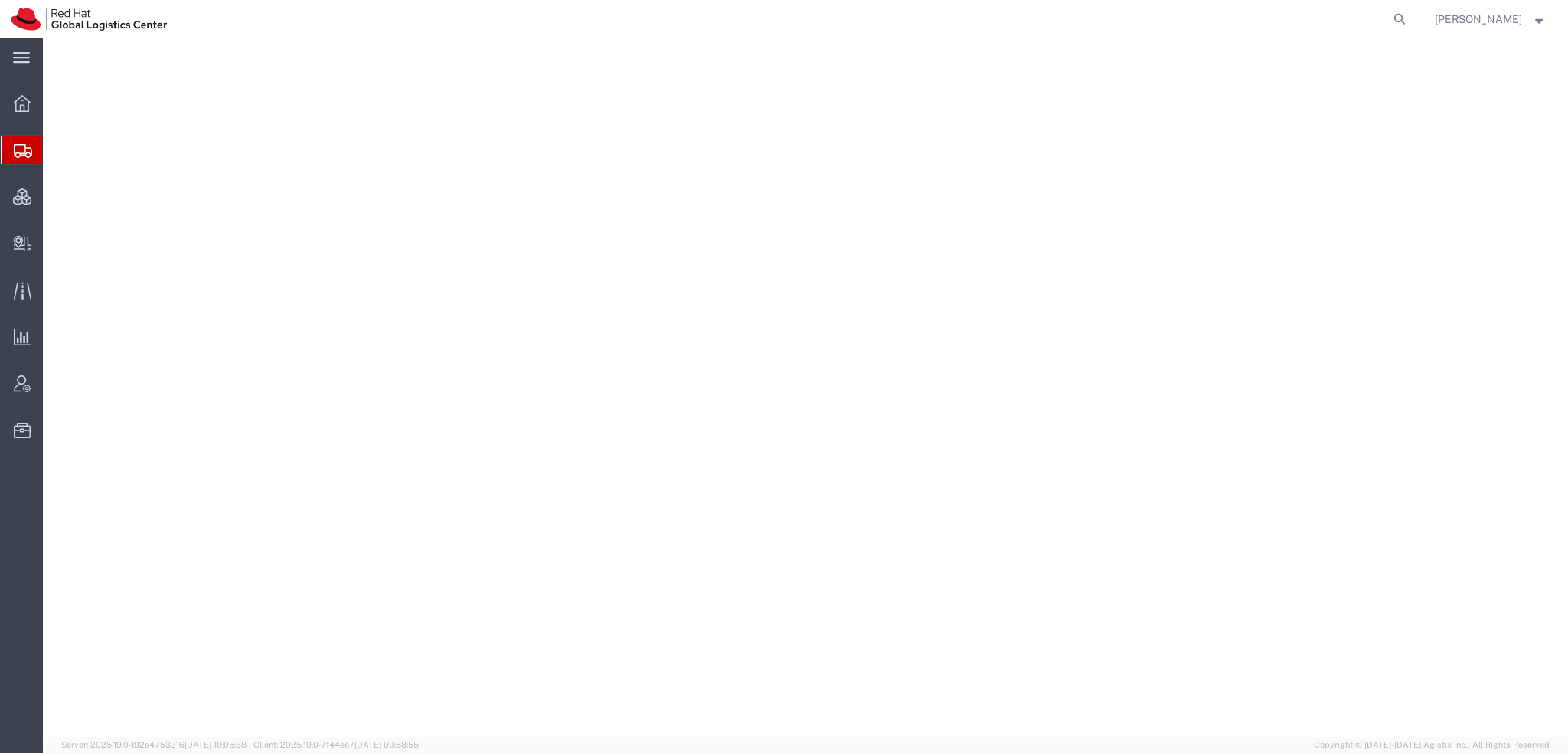
select select "38014"
select select
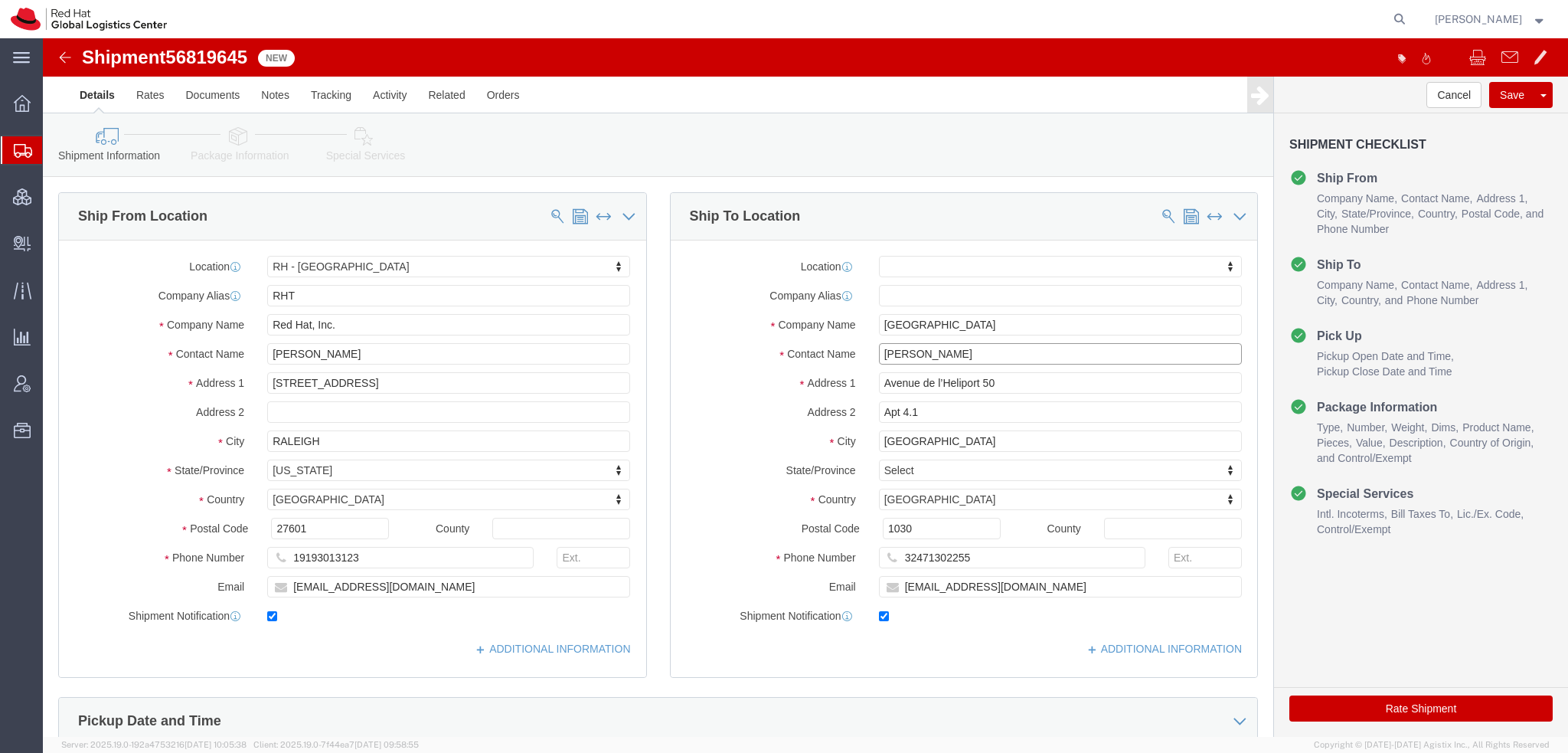
drag, startPoint x: 924, startPoint y: 317, endPoint x: 189, endPoint y: 134, distance: 757.4
click div "Shipment Information Package Information Special Services Please fix the follow…"
type input "[PERSON_NAME]"
click p "- Red Hat Limited - ([PERSON_NAME]) [STREET_ADDRESS]"
select select "37944"
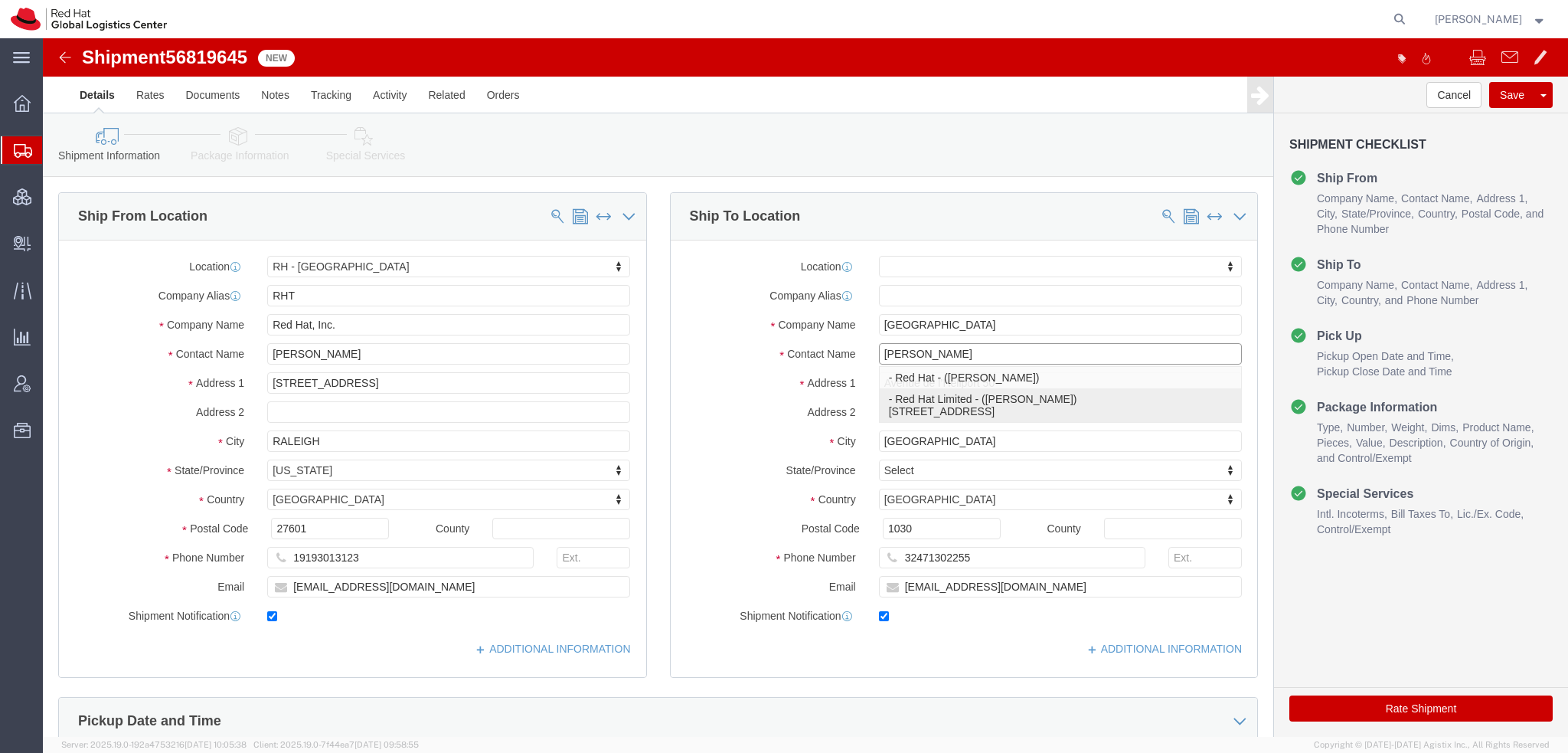
type input "Red Hat Limited"
type input "[PERSON_NAME]"
type input "[STREET_ADDRESS]"
type input "Kinsale Rd"
type input "[GEOGRAPHIC_DATA]"
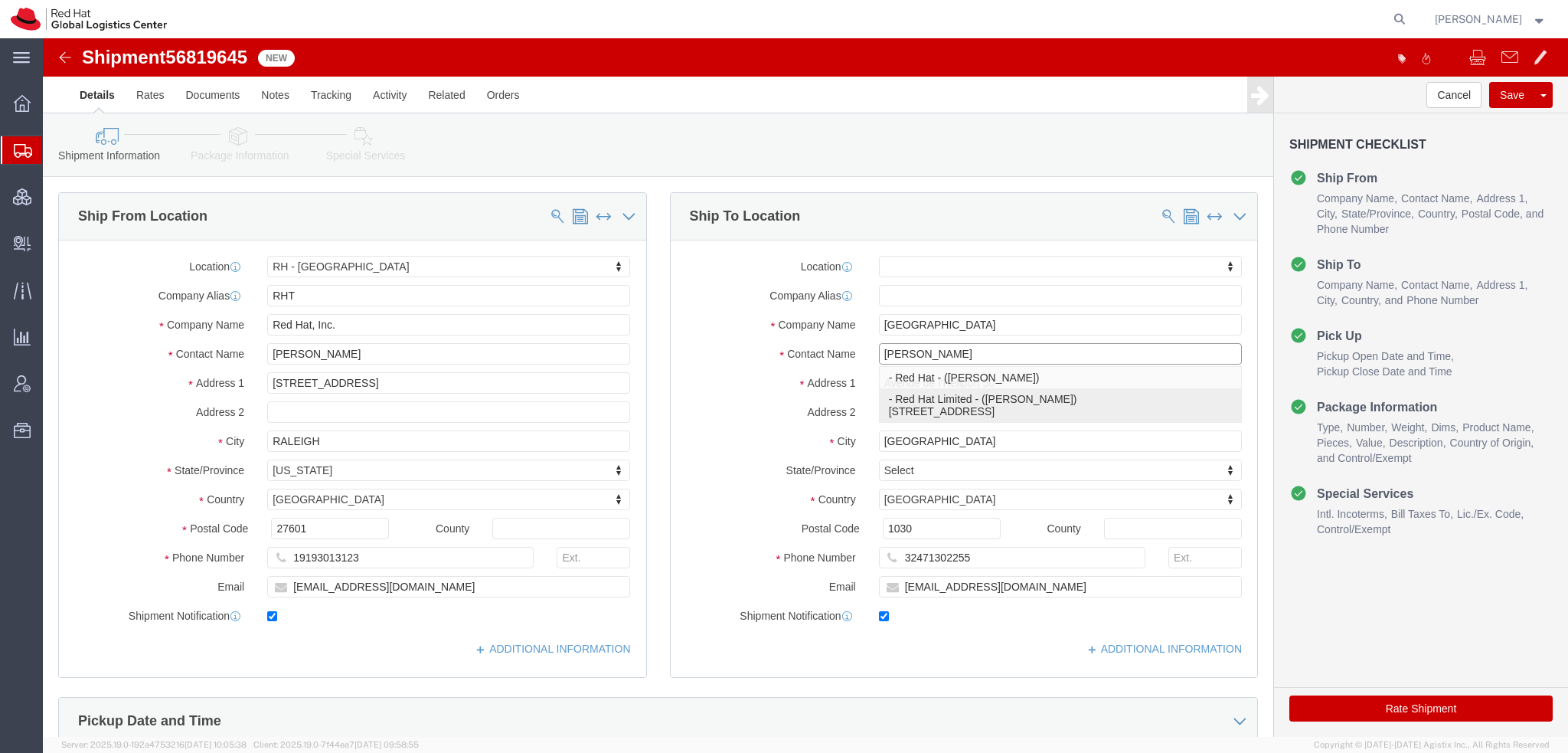
type input "T12 XR60"
type input "[EMAIL_ADDRESS][DOMAIN_NAME]"
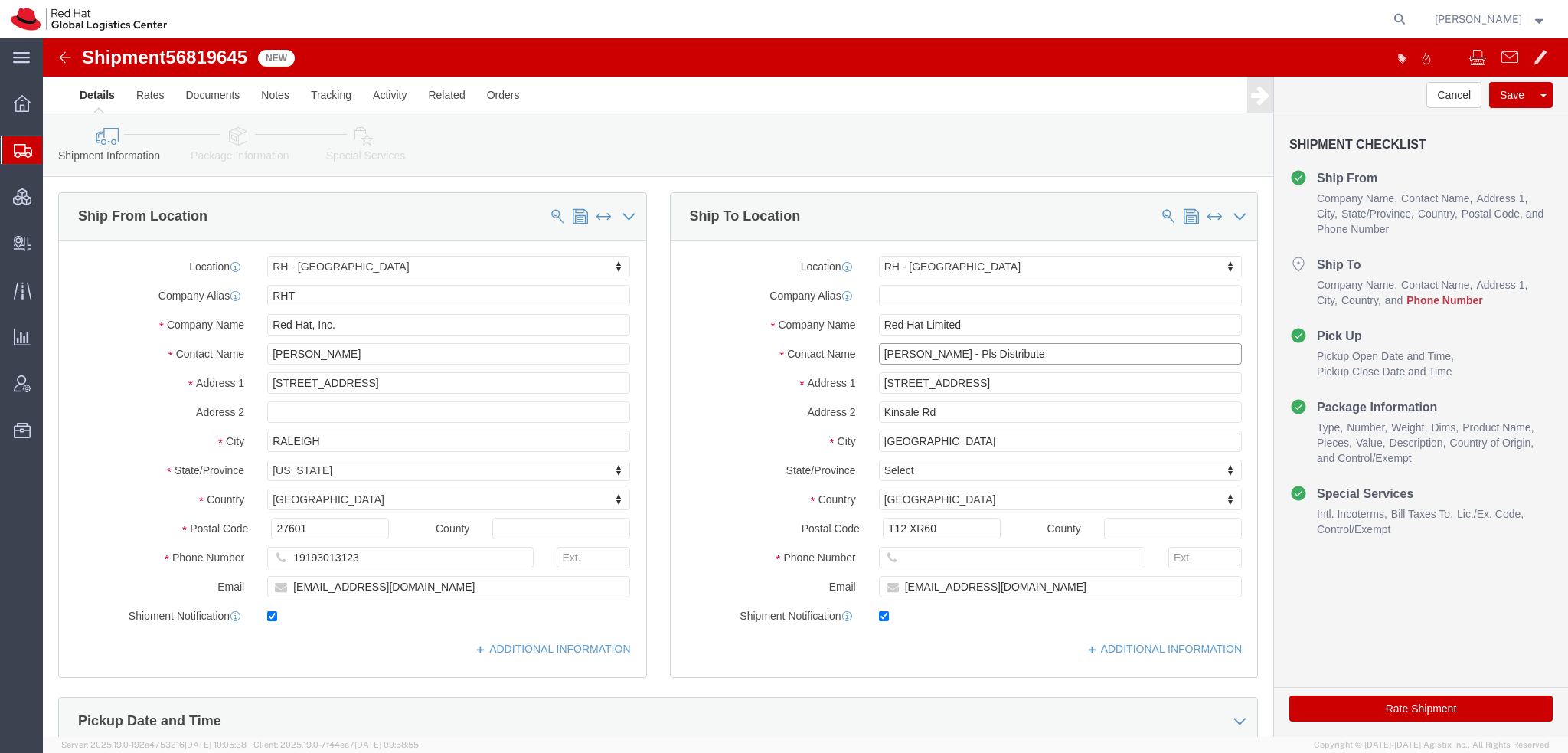
type input "[PERSON_NAME] - Pls Distribute"
click input "text"
type input "353868853729"
click icon
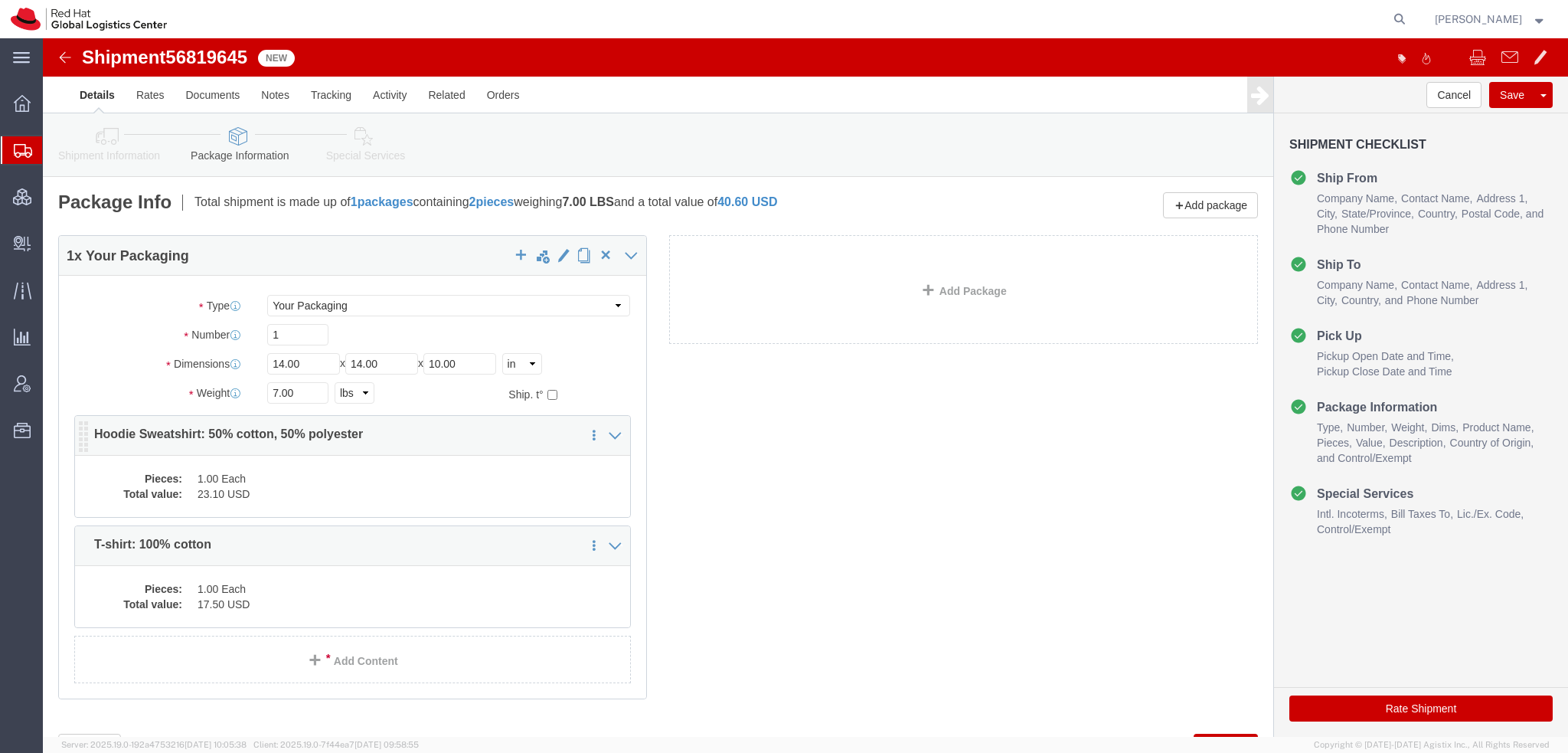
click dd "23.10 USD"
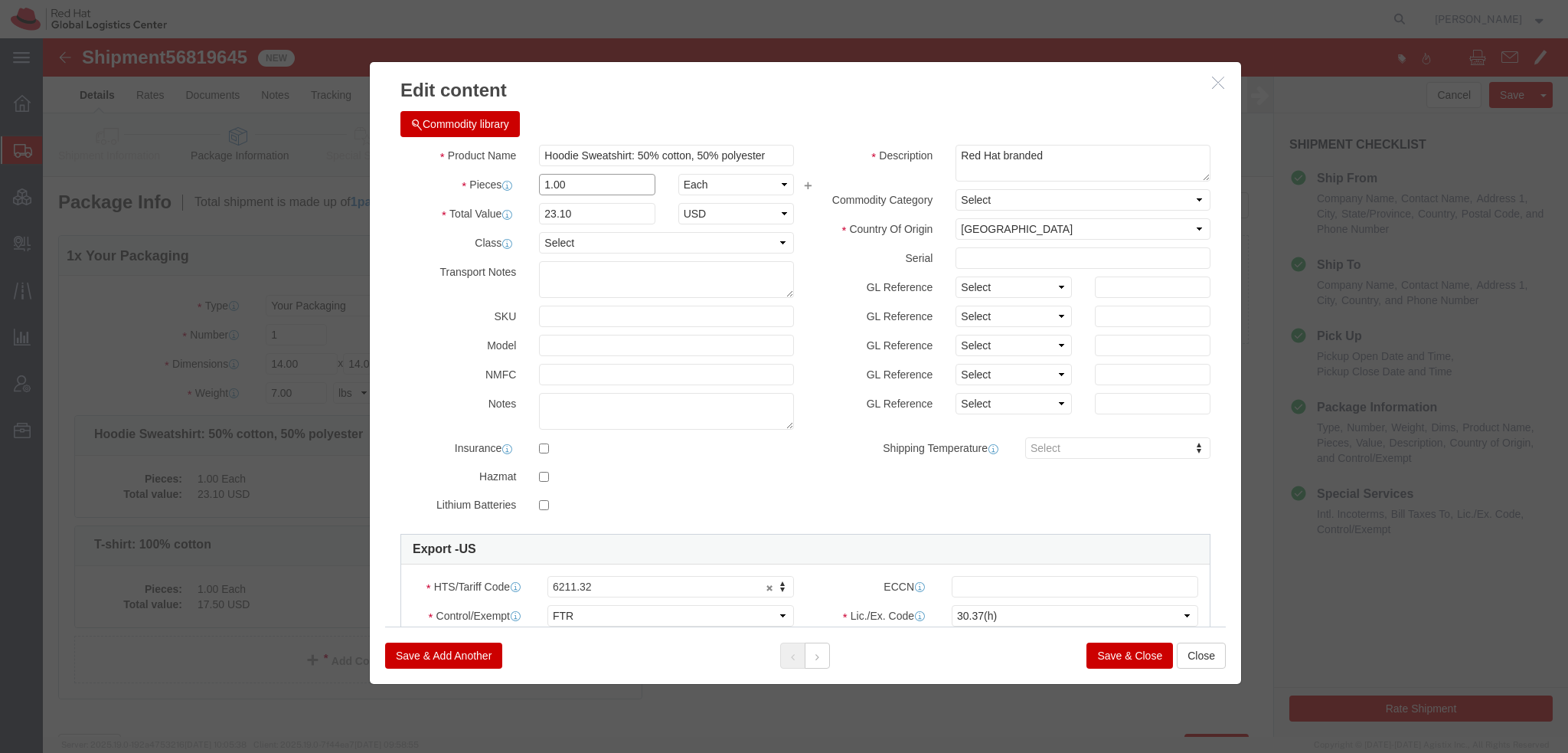
drag, startPoint x: 570, startPoint y: 145, endPoint x: -24, endPoint y: 65, distance: 599.4
click html "Shipment 56819645 New Details Rates Documents Notes Tracking Activity Related O…"
type input "3"
type input "69.3"
click button
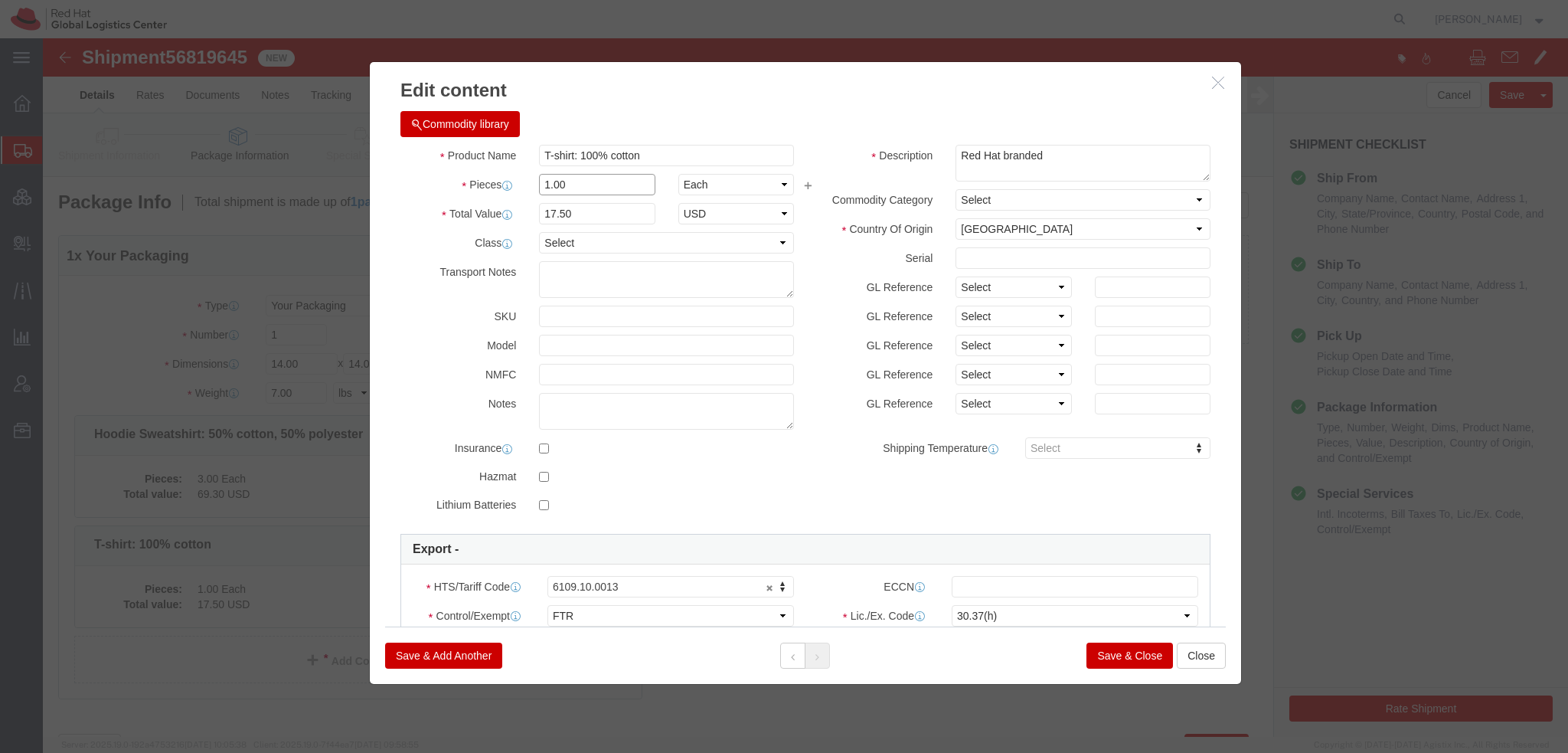
drag, startPoint x: 544, startPoint y: 150, endPoint x: 138, endPoint y: 94, distance: 409.8
click input "1.00"
type input "3"
type input "52.5"
click button "Save & Close"
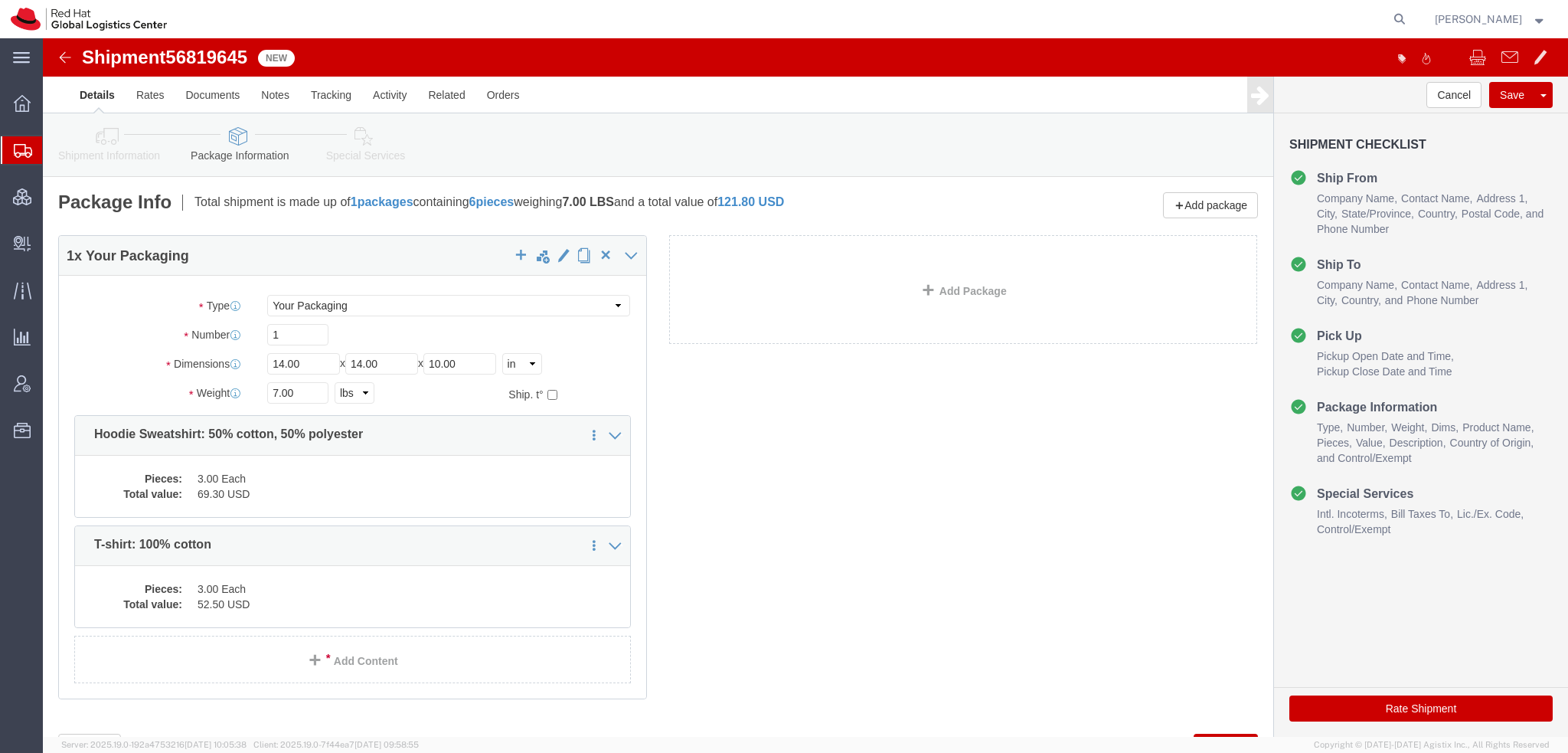
click link "Special Services"
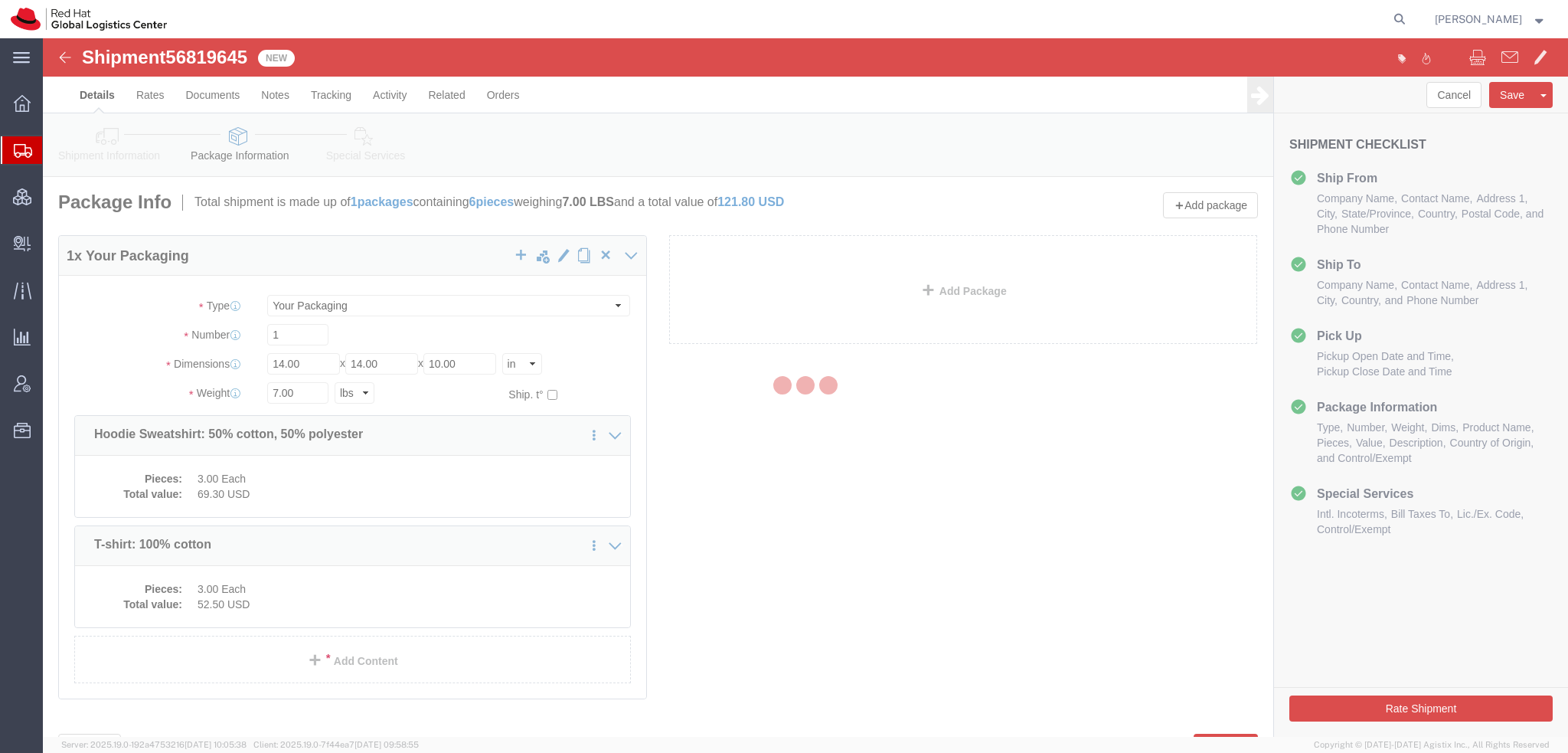
select select
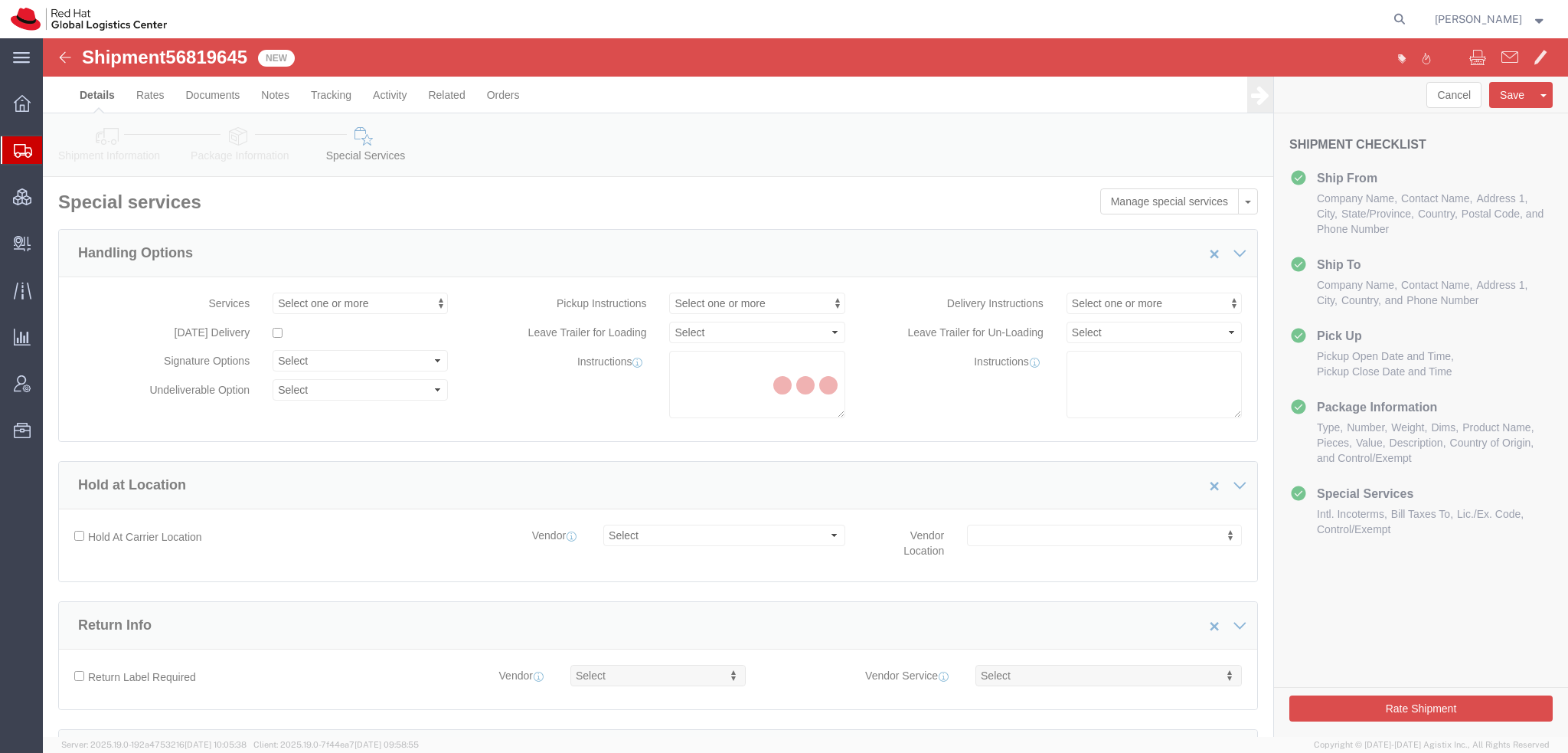
select select "COSTCENTER"
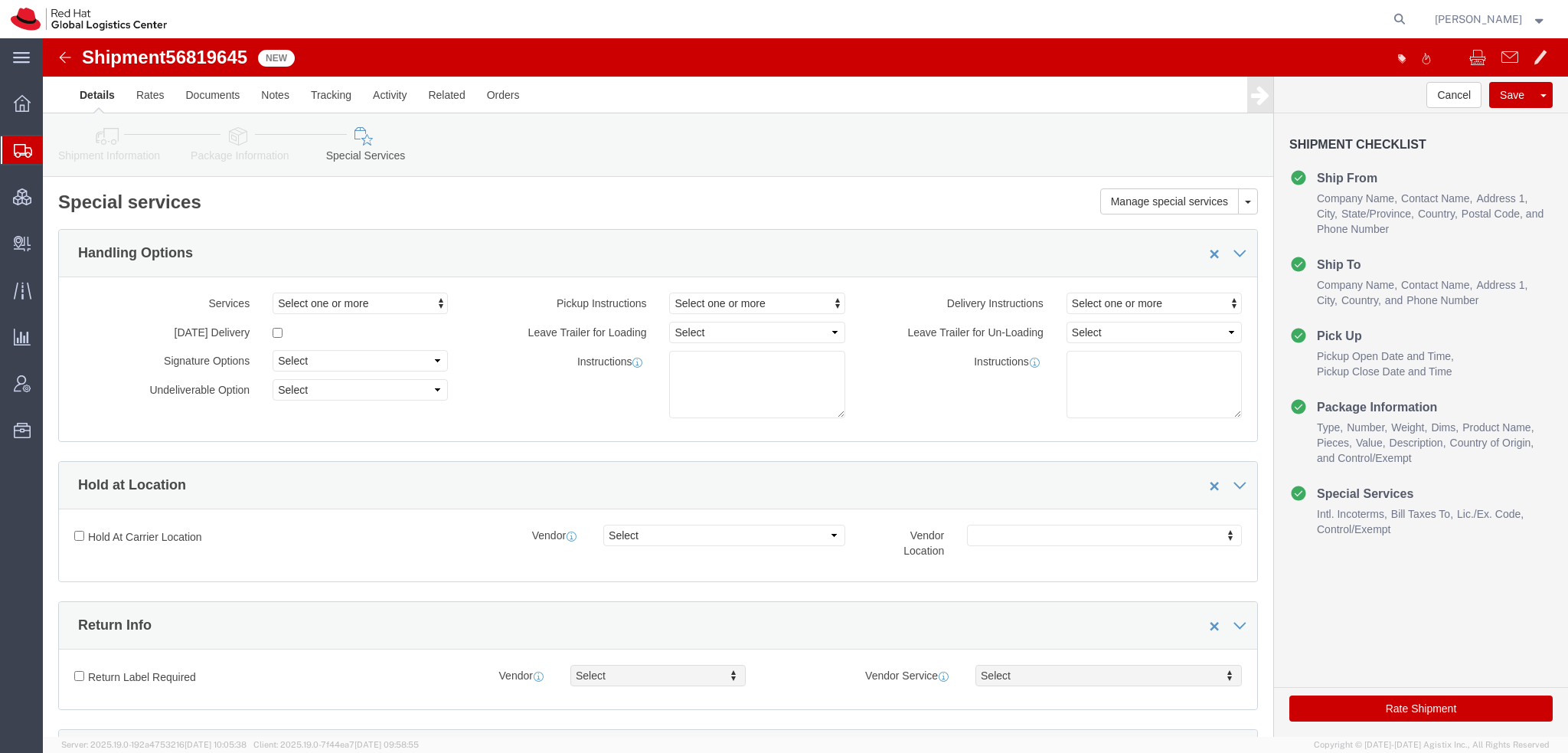
scroll to position [383, 0]
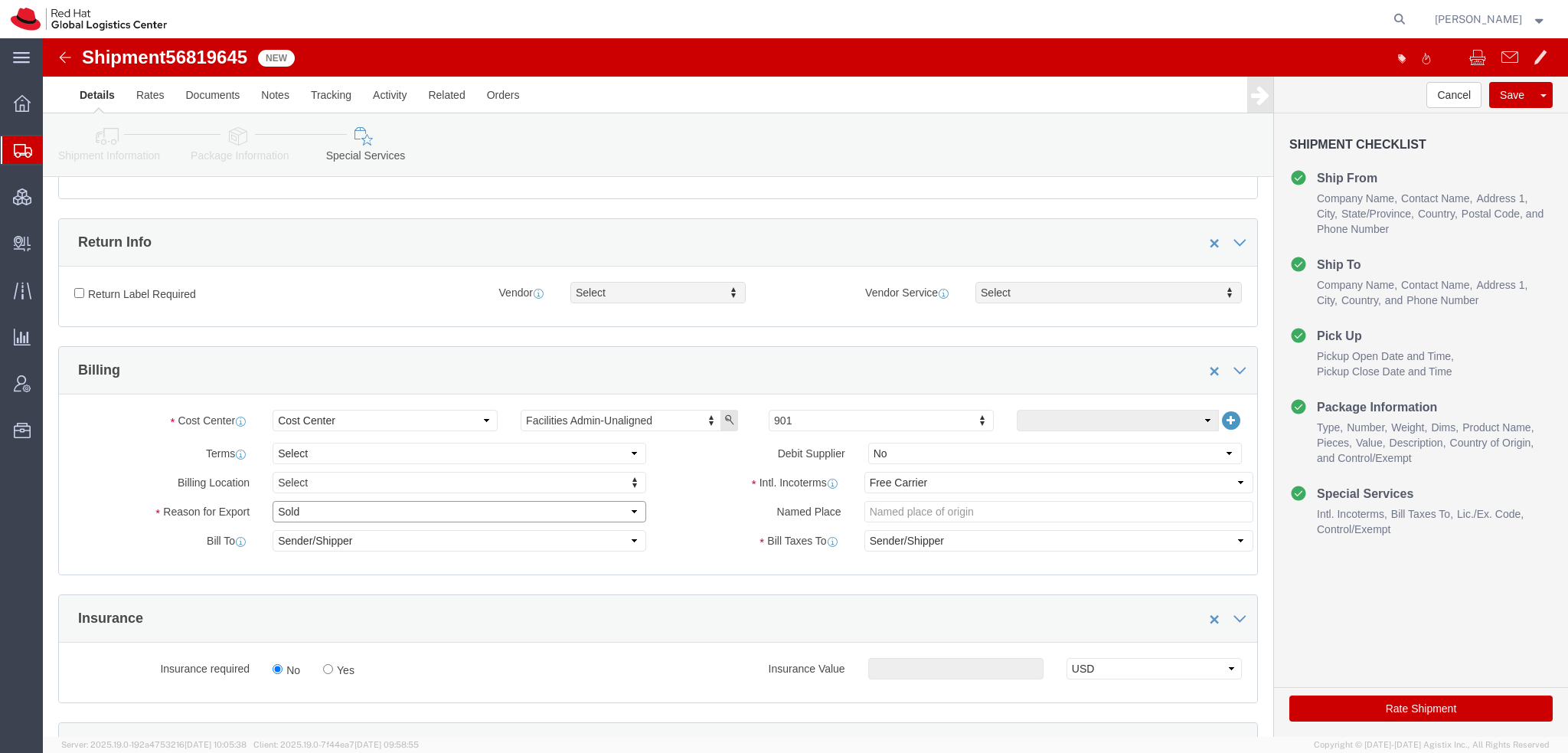
click select "Select Gift Personal Effects Repair/Warranty Return Sample Sold Temporary/Not S…"
select select "GIFT"
click select "Select Gift Personal Effects Repair/Warranty Return Sample Sold Temporary/Not S…"
click select "Select Carriage Insurance Paid Carriage Paid To Cost and Freight Cost Insurance…"
select select
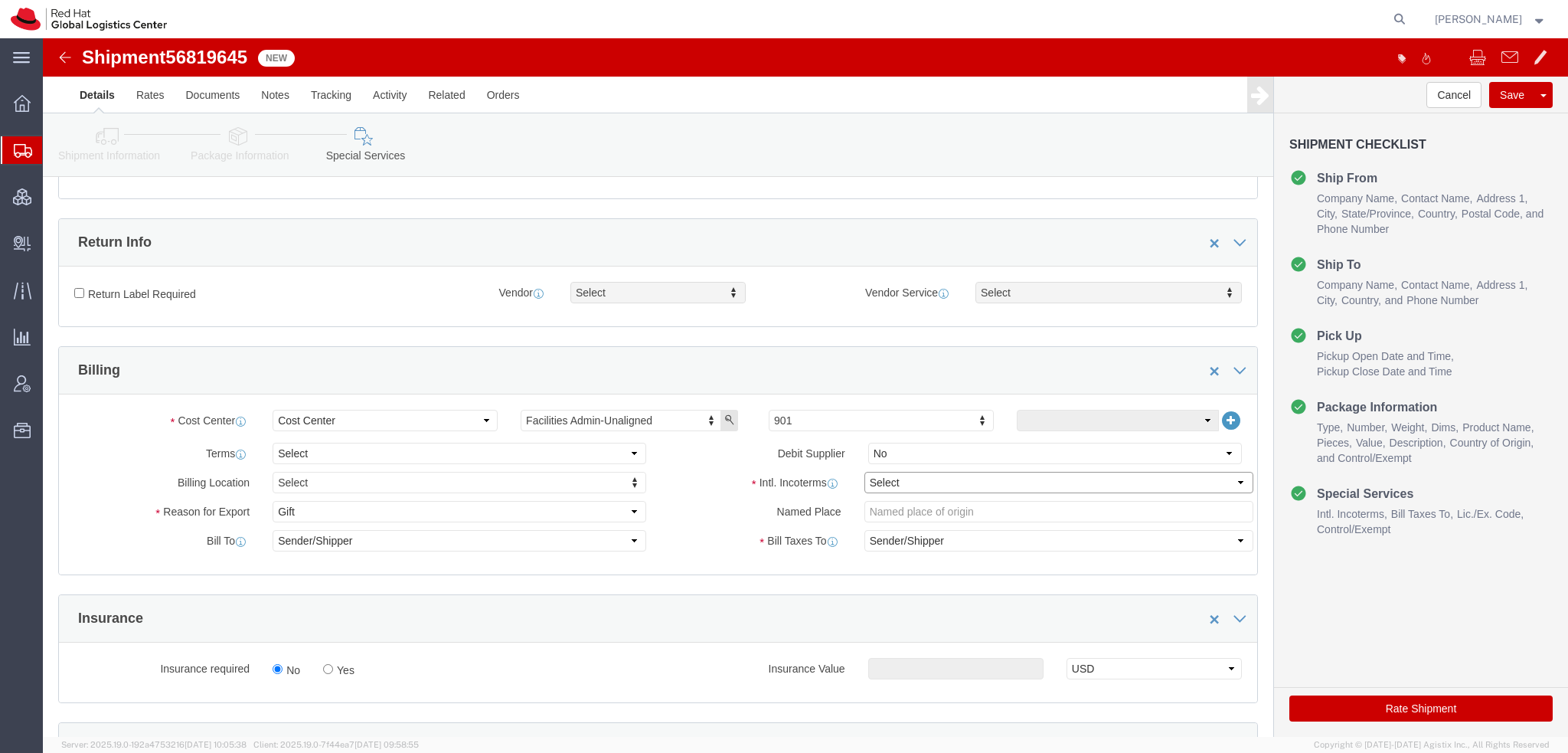
click select "Select Carriage Insurance Paid Carriage Paid To Cost and Freight Cost Insurance…"
select select
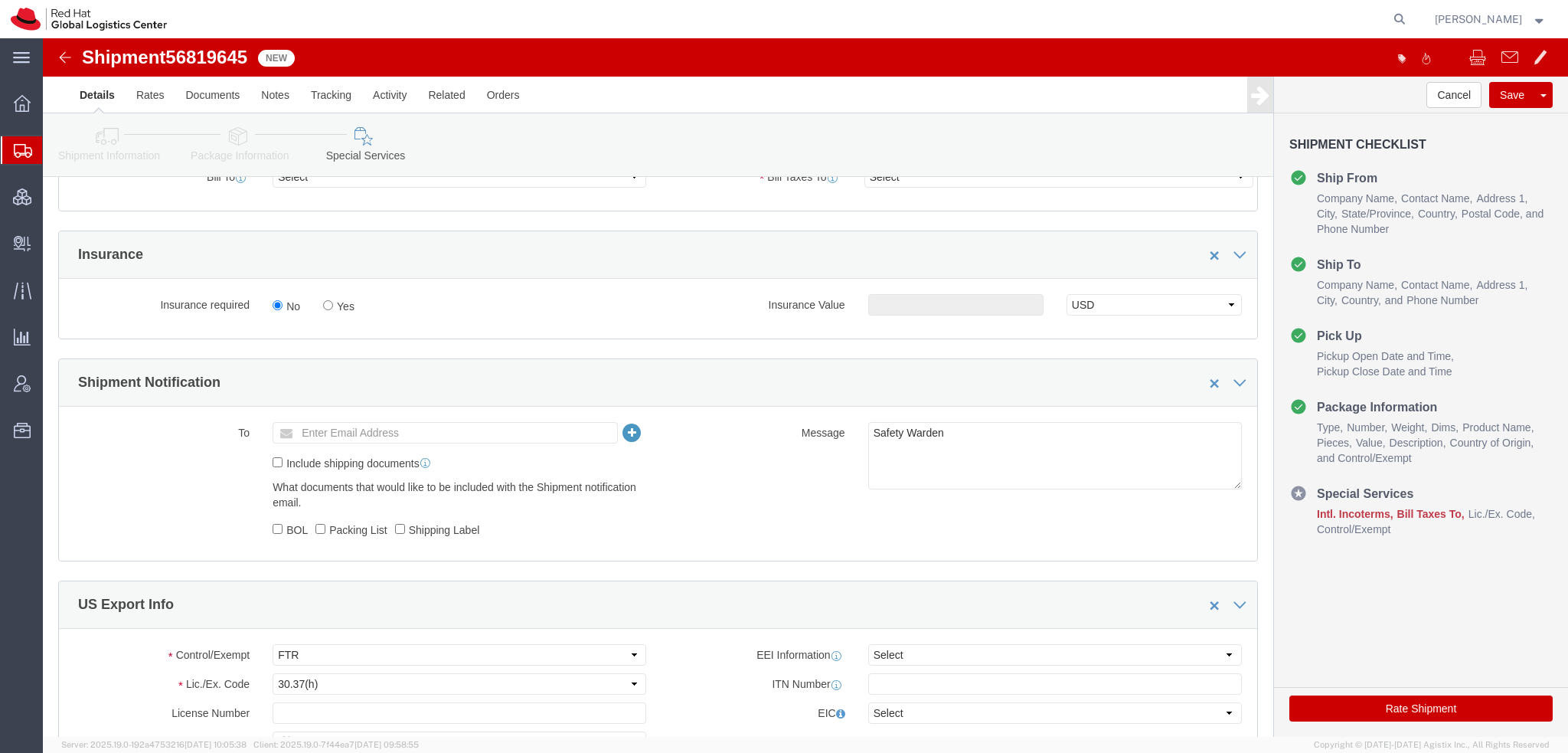
scroll to position [842, 0]
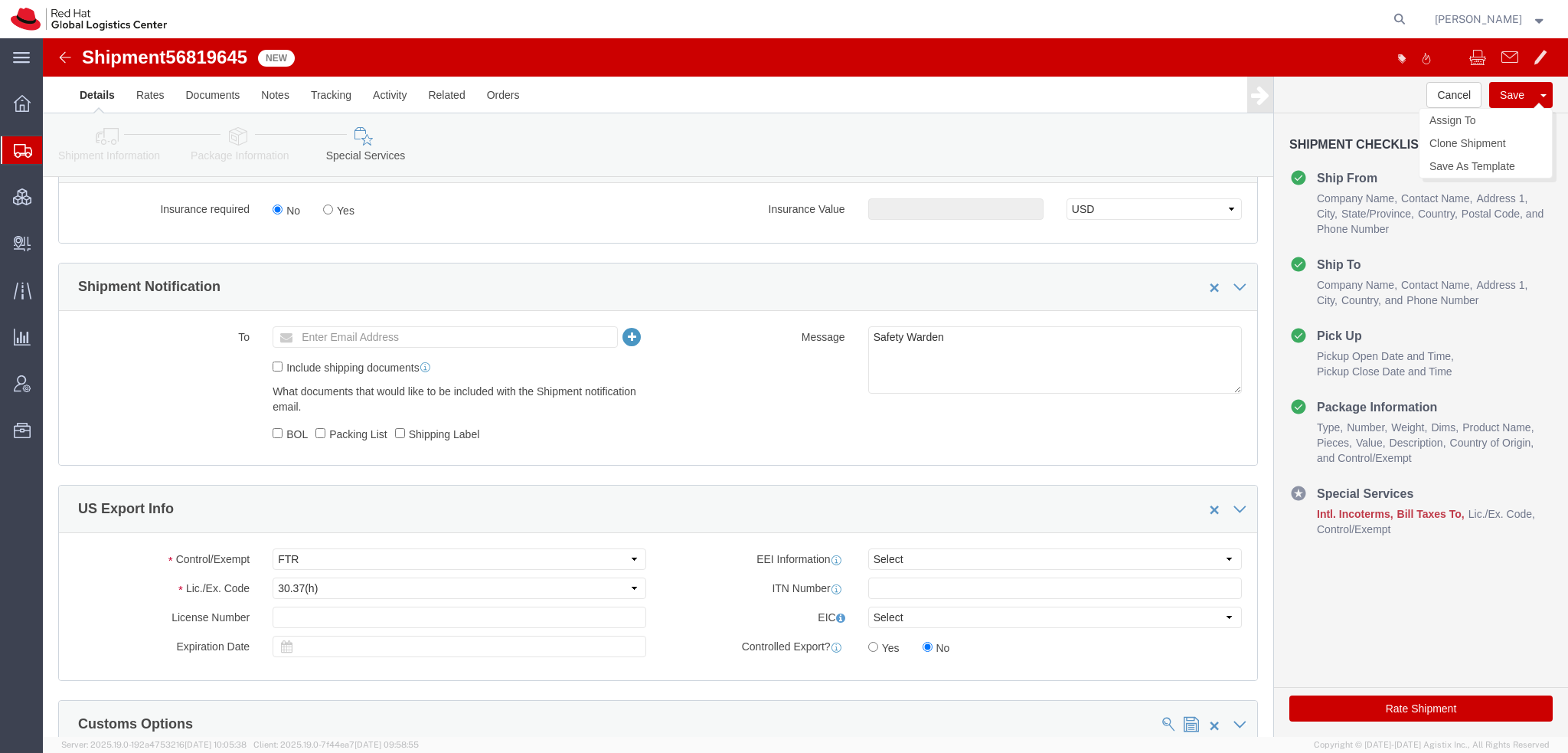
click button "Save"
click at [0, 0] on span "Shipment Manager" at bounding box center [0, 0] width 0 height 0
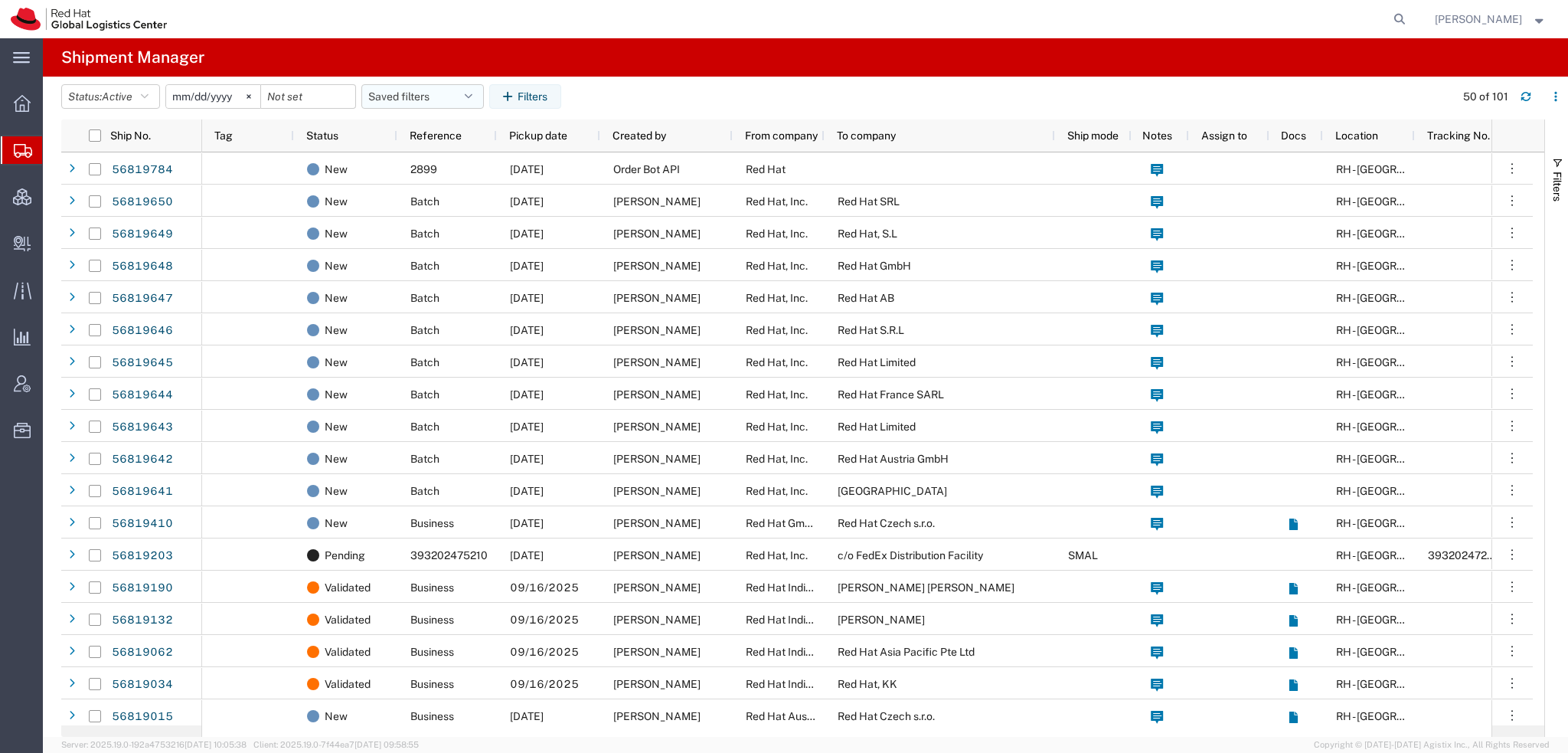
click at [459, 95] on button "Saved filters" at bounding box center [422, 96] width 123 height 24
click at [418, 159] on span "Americas" at bounding box center [464, 162] width 201 height 28
type input "2023-05-07"
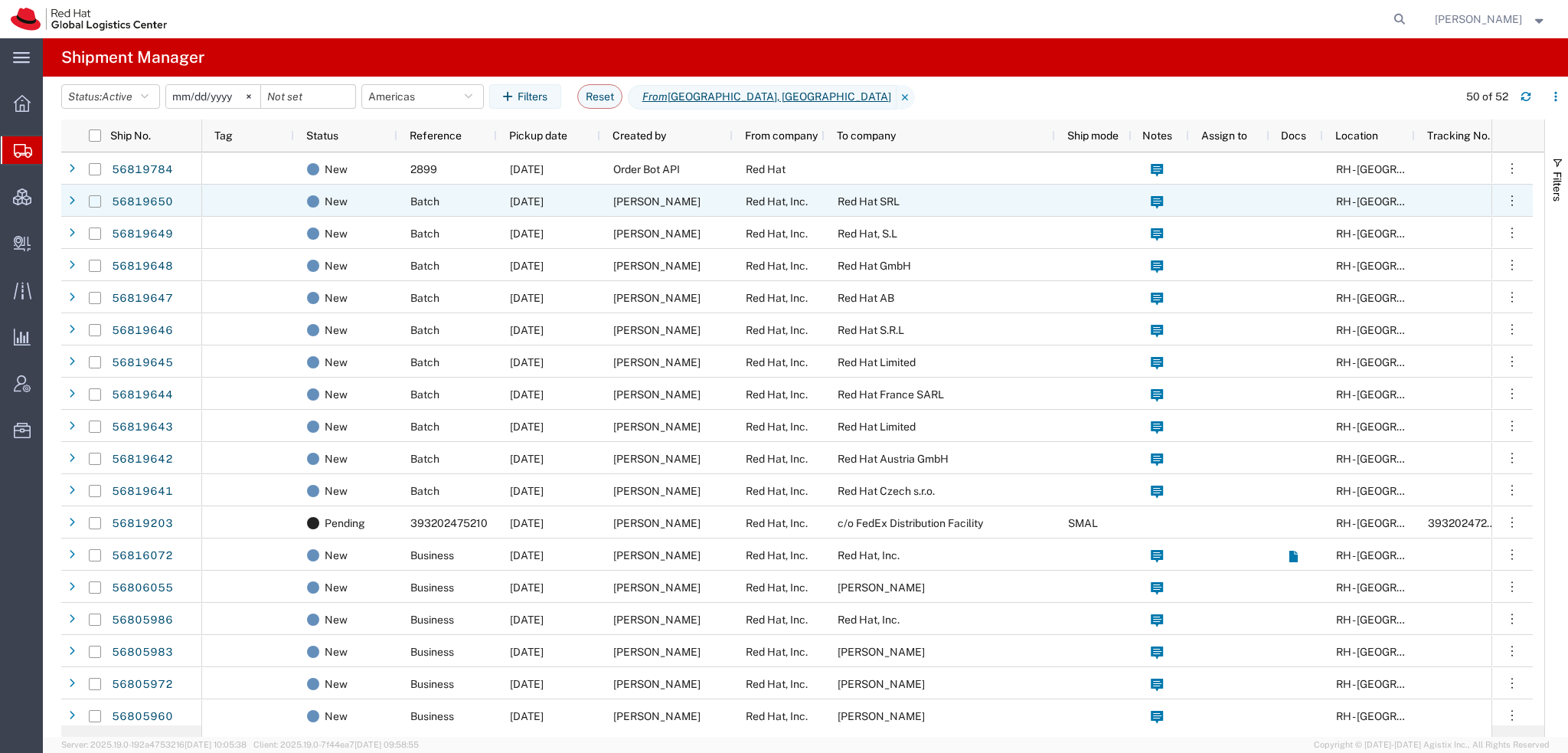
click at [92, 204] on input "Press Space to toggle row selection (unchecked)" at bounding box center [95, 201] width 13 height 13
checkbox input "true"
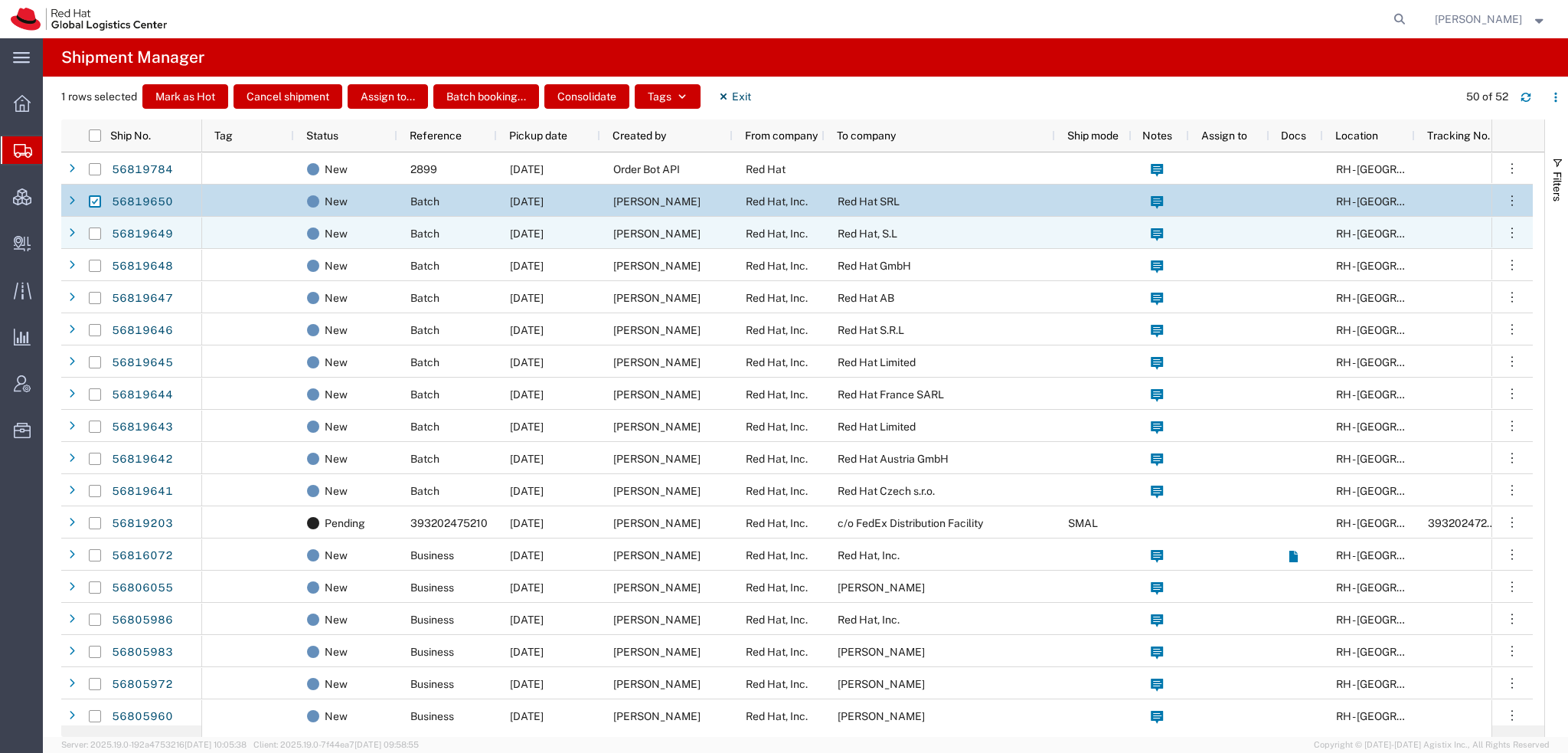
drag, startPoint x: 94, startPoint y: 235, endPoint x: 91, endPoint y: 245, distance: 10.4
click at [94, 235] on input "Press Space to toggle row selection (unchecked)" at bounding box center [95, 233] width 13 height 13
checkbox input "true"
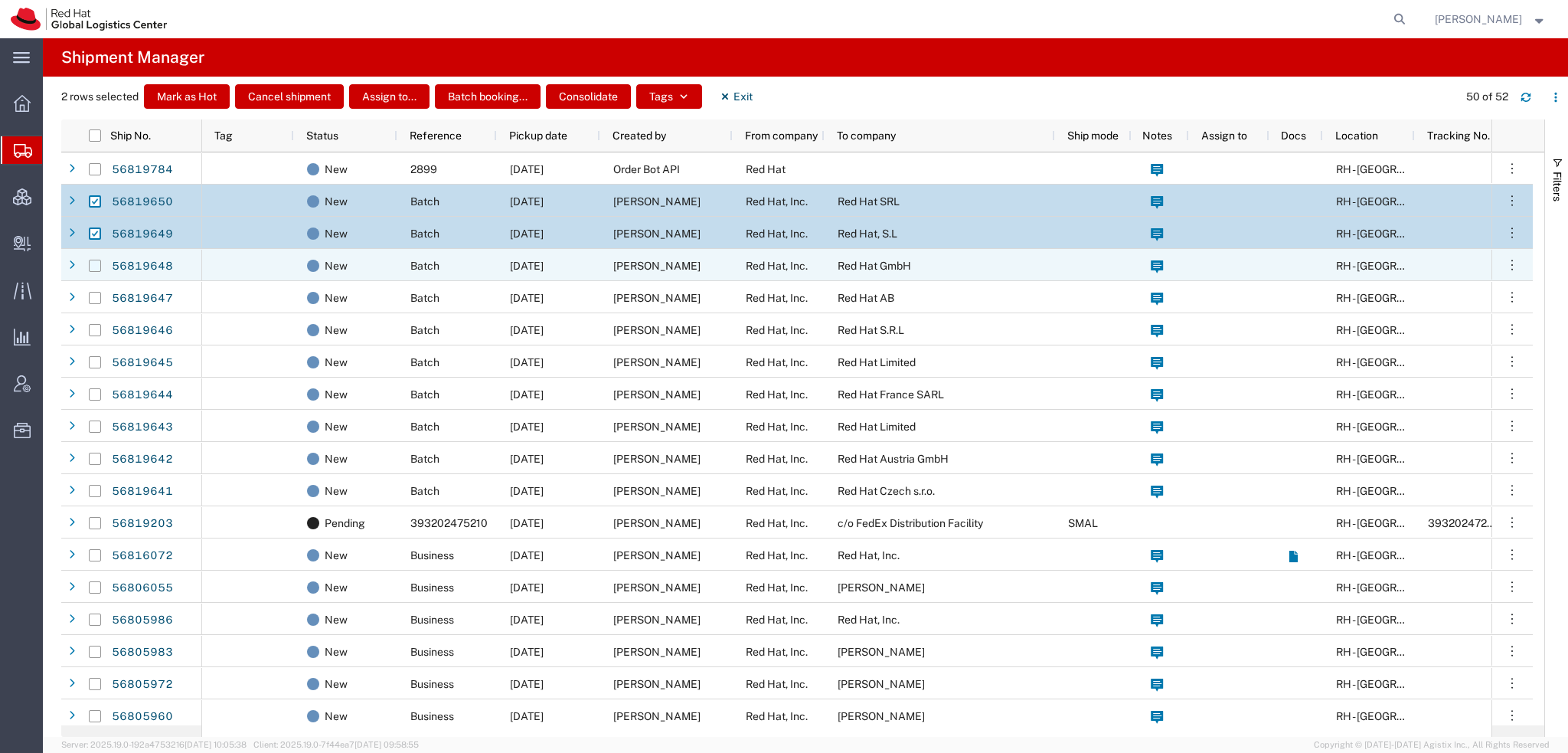
click at [89, 270] on input "Press Space to toggle row selection (unchecked)" at bounding box center [95, 266] width 13 height 13
checkbox input "true"
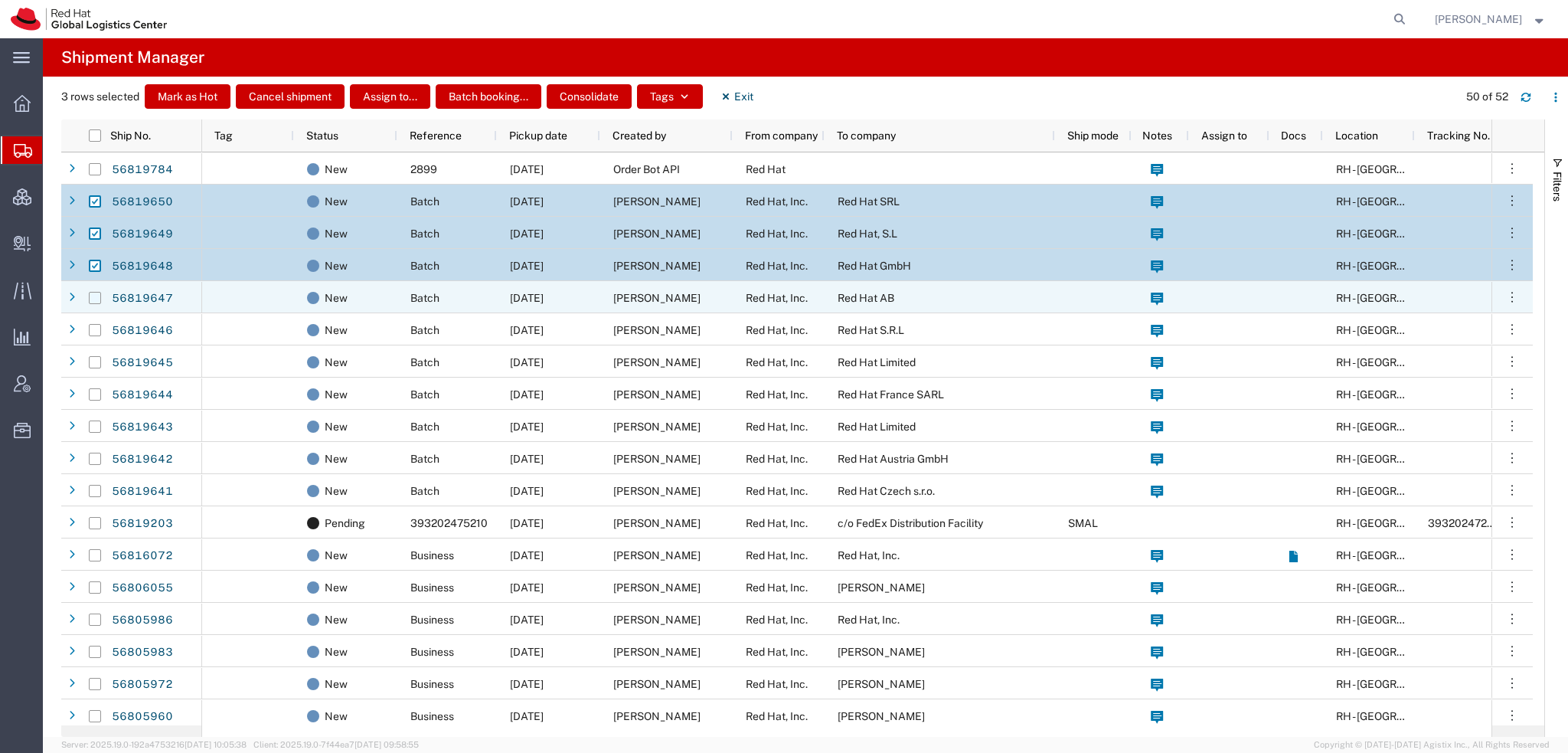
click at [95, 301] on input "Press Space to toggle row selection (unchecked)" at bounding box center [95, 298] width 13 height 13
checkbox input "true"
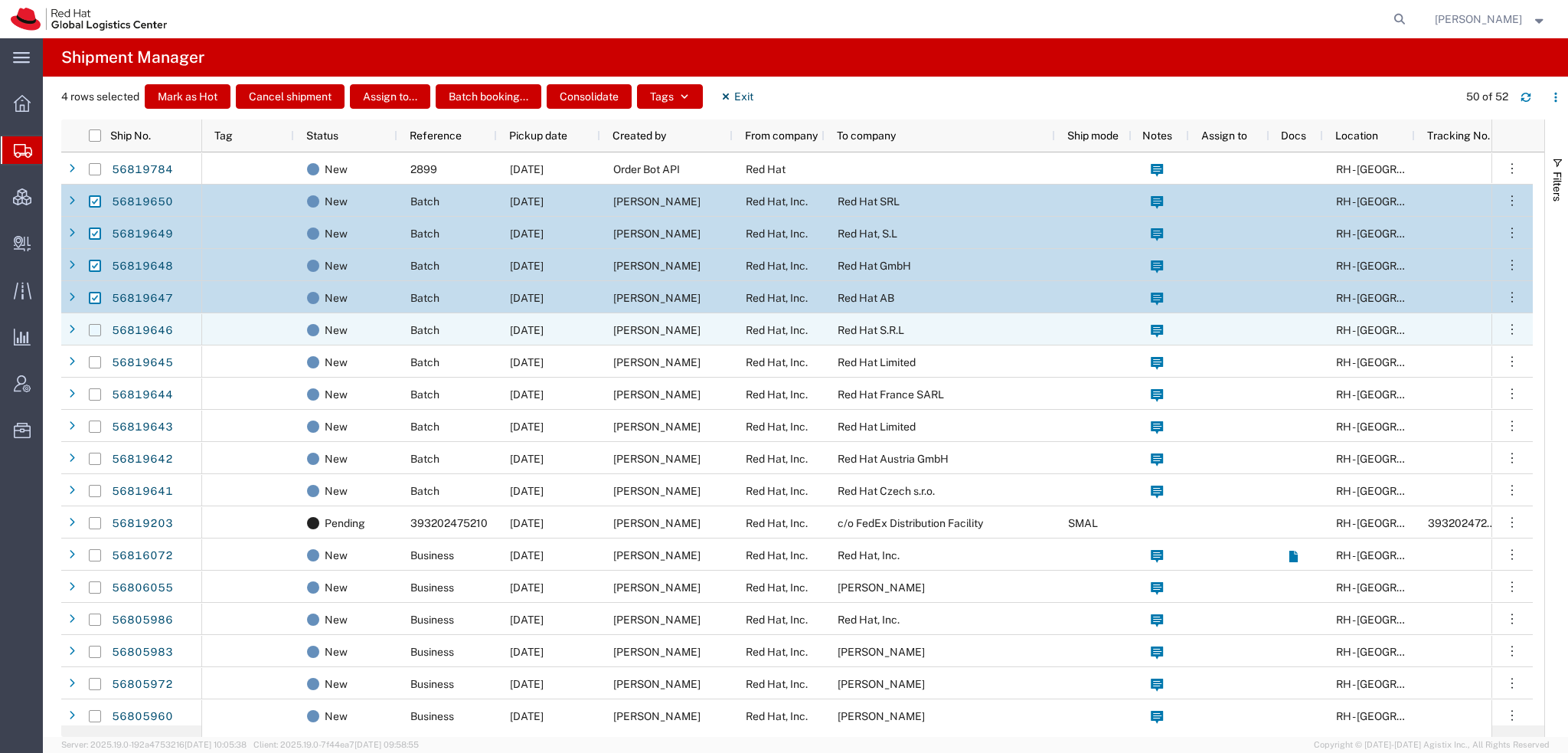
click at [92, 331] on input "Press Space to toggle row selection (unchecked)" at bounding box center [95, 330] width 13 height 13
checkbox input "true"
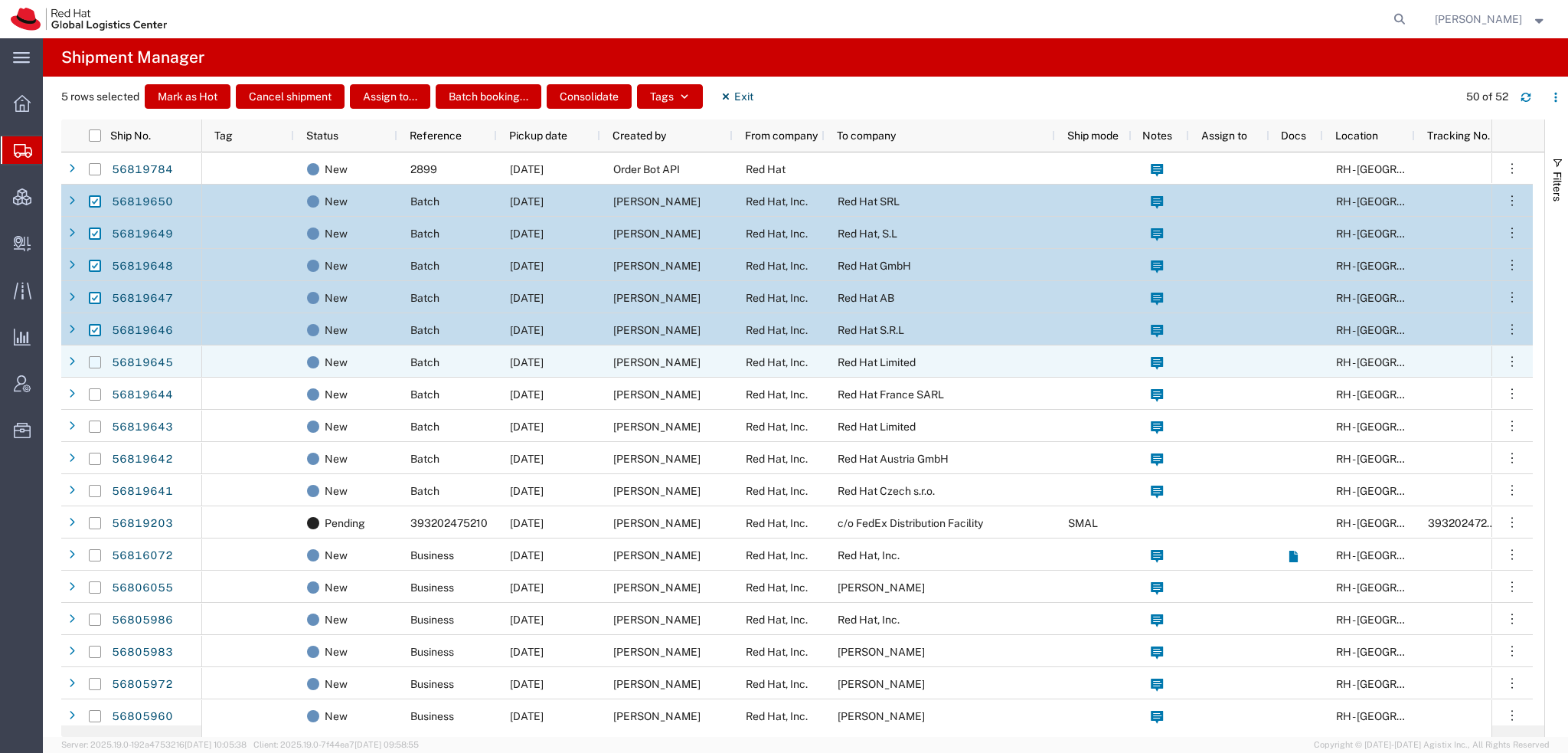
click at [91, 360] on input "Press Space to toggle row selection (unchecked)" at bounding box center [95, 362] width 13 height 13
checkbox input "true"
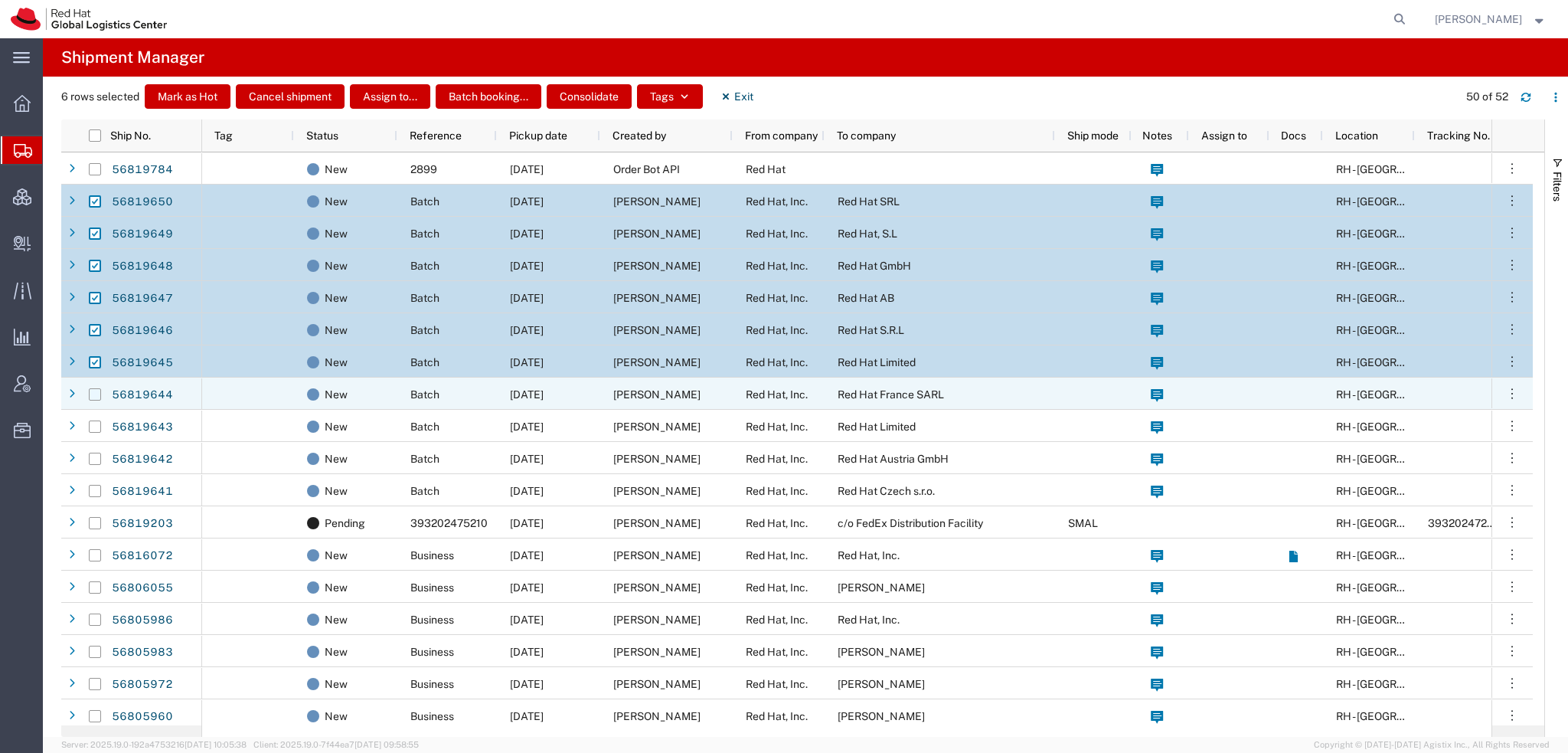
click at [90, 394] on input "Press Space to toggle row selection (unchecked)" at bounding box center [95, 394] width 13 height 13
checkbox input "true"
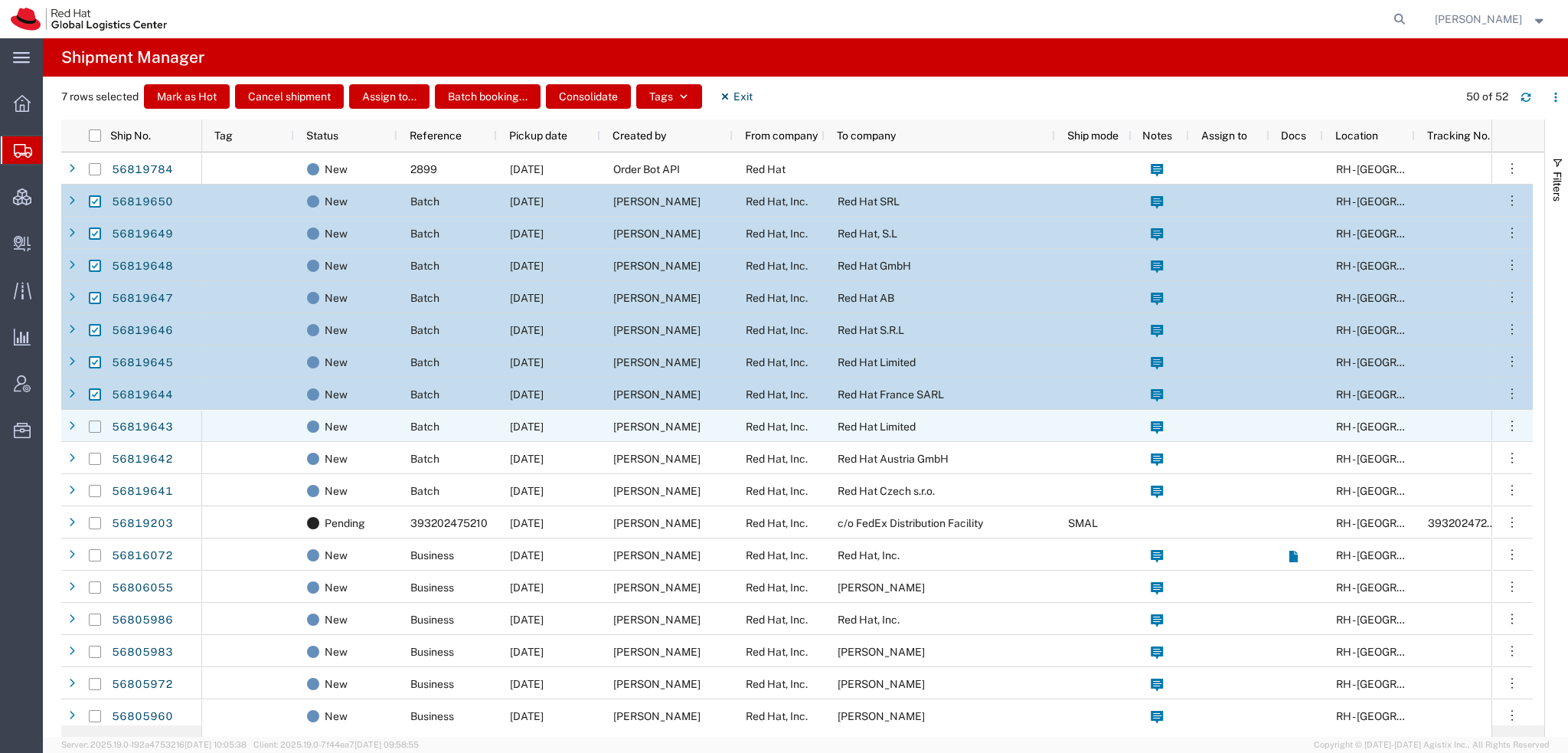
click at [95, 426] on input "Press Space to toggle row selection (unchecked)" at bounding box center [95, 426] width 13 height 13
checkbox input "true"
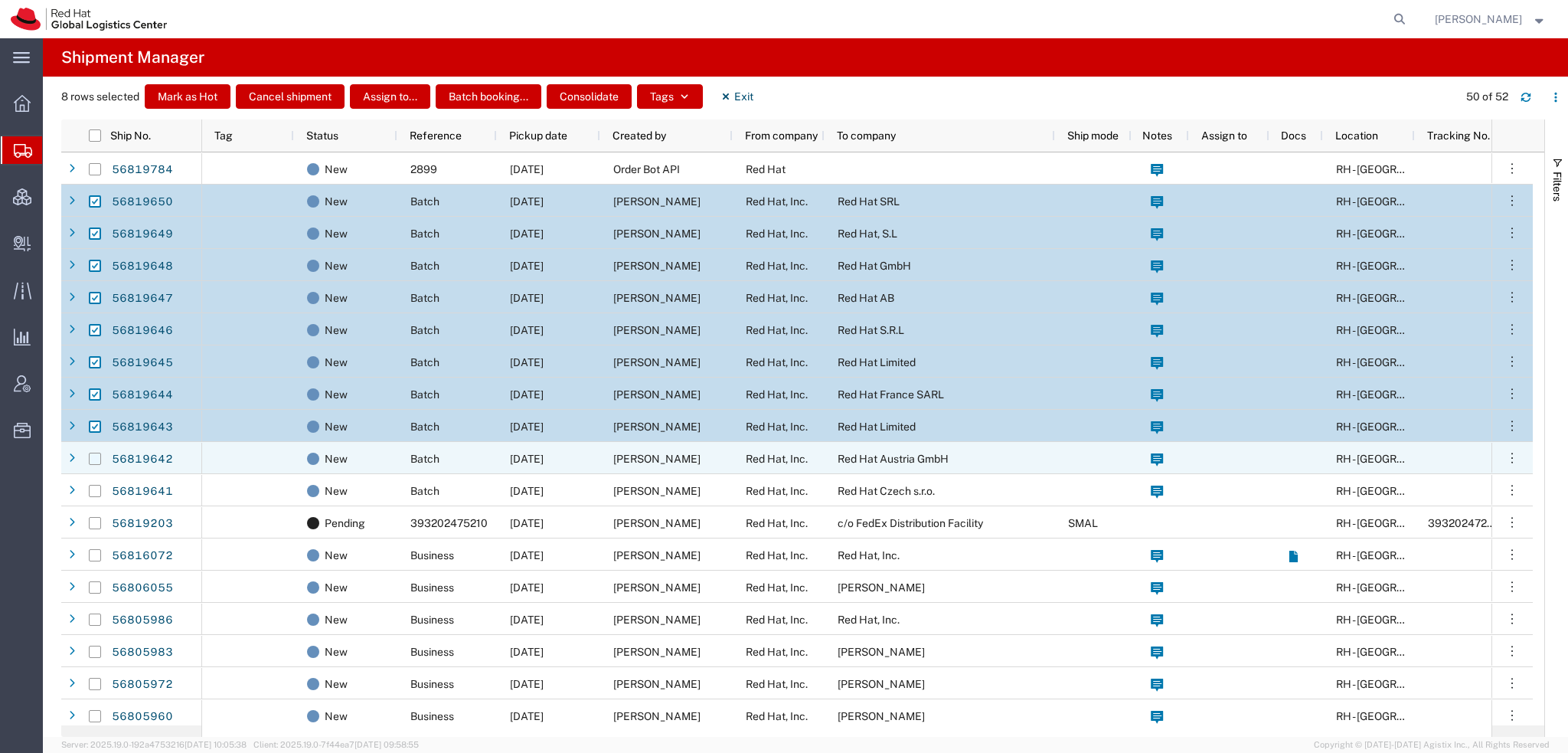
click at [95, 463] on input "Press Space to toggle row selection (unchecked)" at bounding box center [95, 458] width 13 height 13
checkbox input "true"
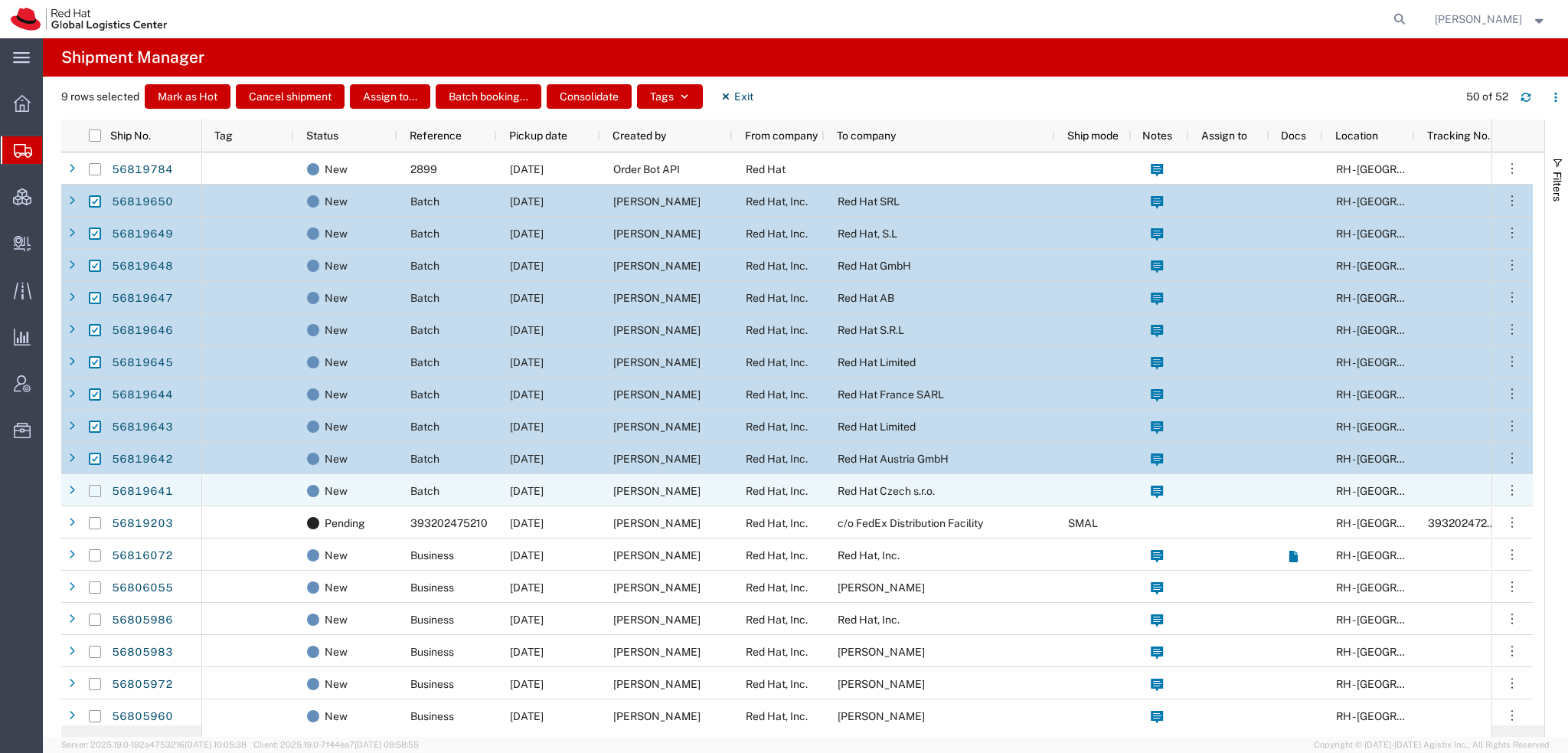
click at [96, 494] on input "Press Space to toggle row selection (unchecked)" at bounding box center [95, 490] width 13 height 13
checkbox input "true"
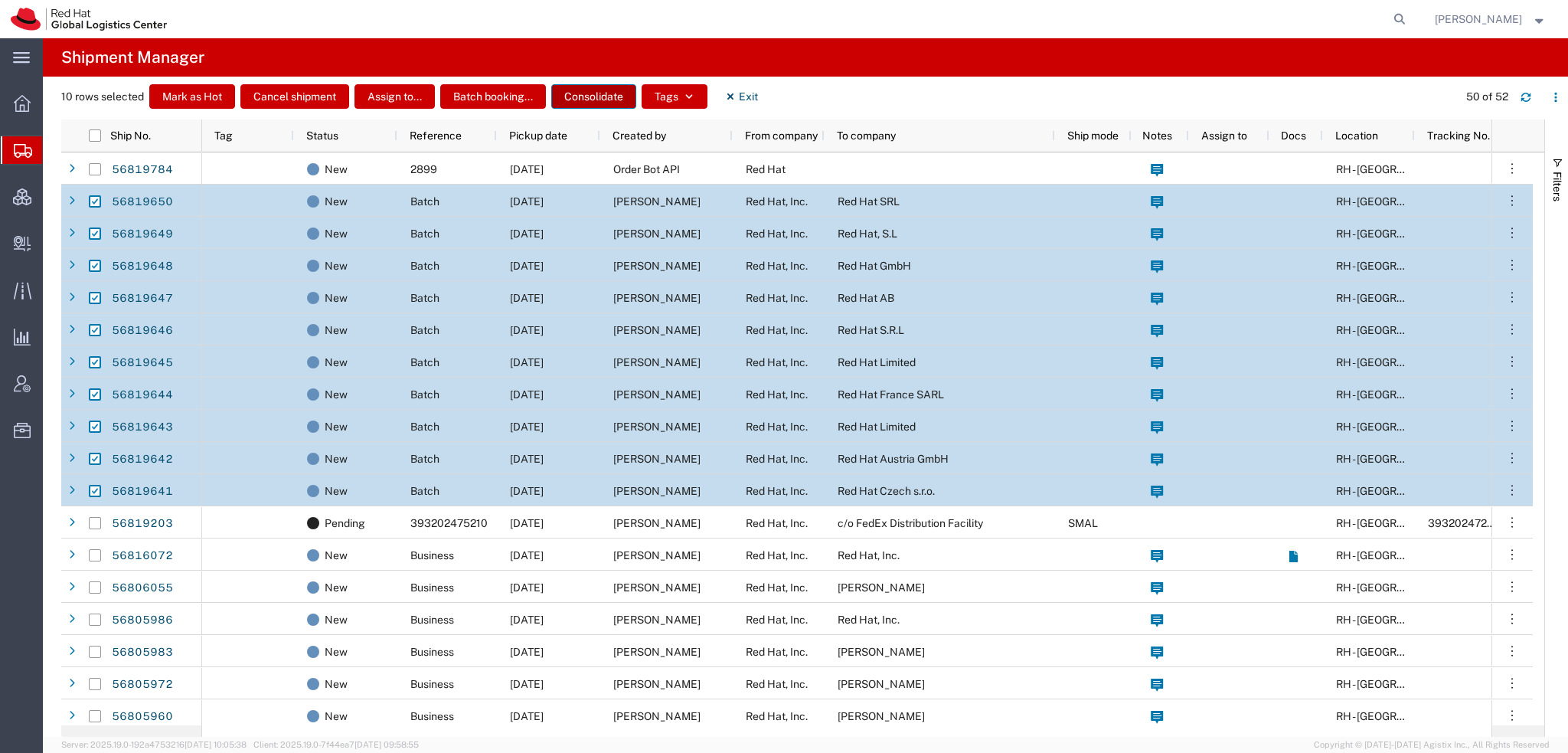
click at [603, 98] on button "Consolidate" at bounding box center [594, 96] width 85 height 24
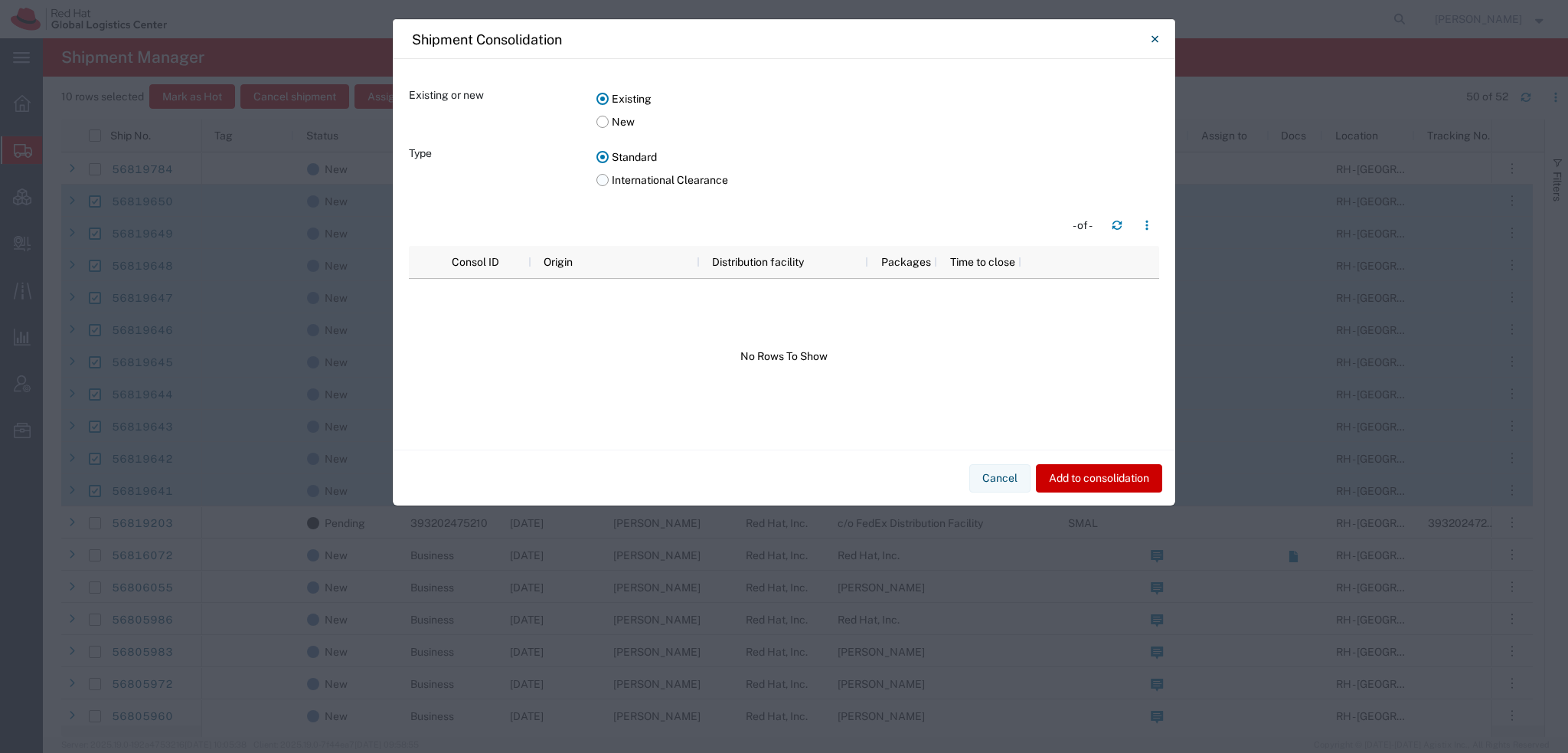
click at [603, 183] on label "International Clearance" at bounding box center [878, 180] width 563 height 23
click at [0, 0] on input "International Clearance" at bounding box center [0, 0] width 0 height 0
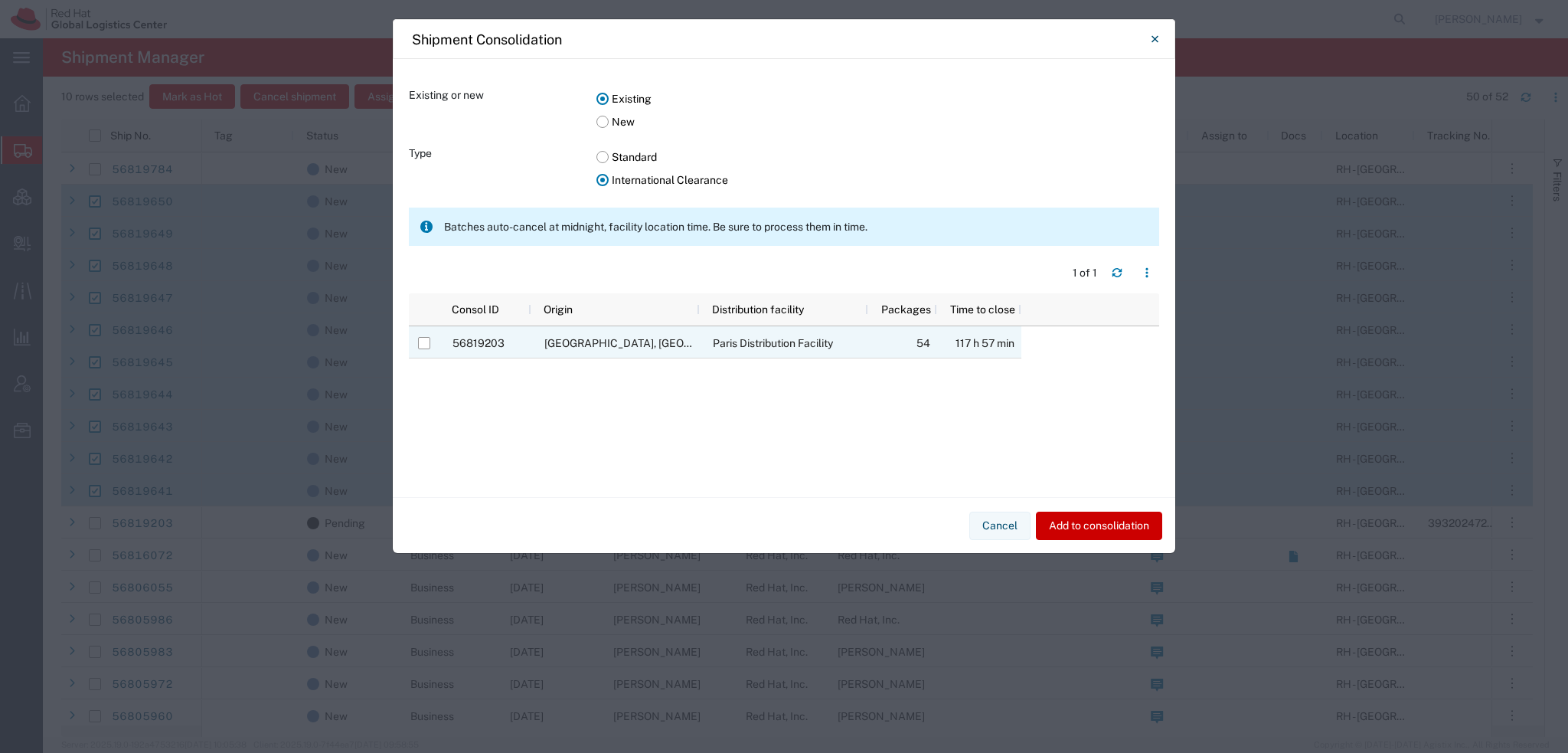
click at [421, 348] on div at bounding box center [424, 342] width 13 height 32
click at [421, 348] on input "Press Space to toggle row selection (unchecked)" at bounding box center [424, 343] width 13 height 13
checkbox input "true"
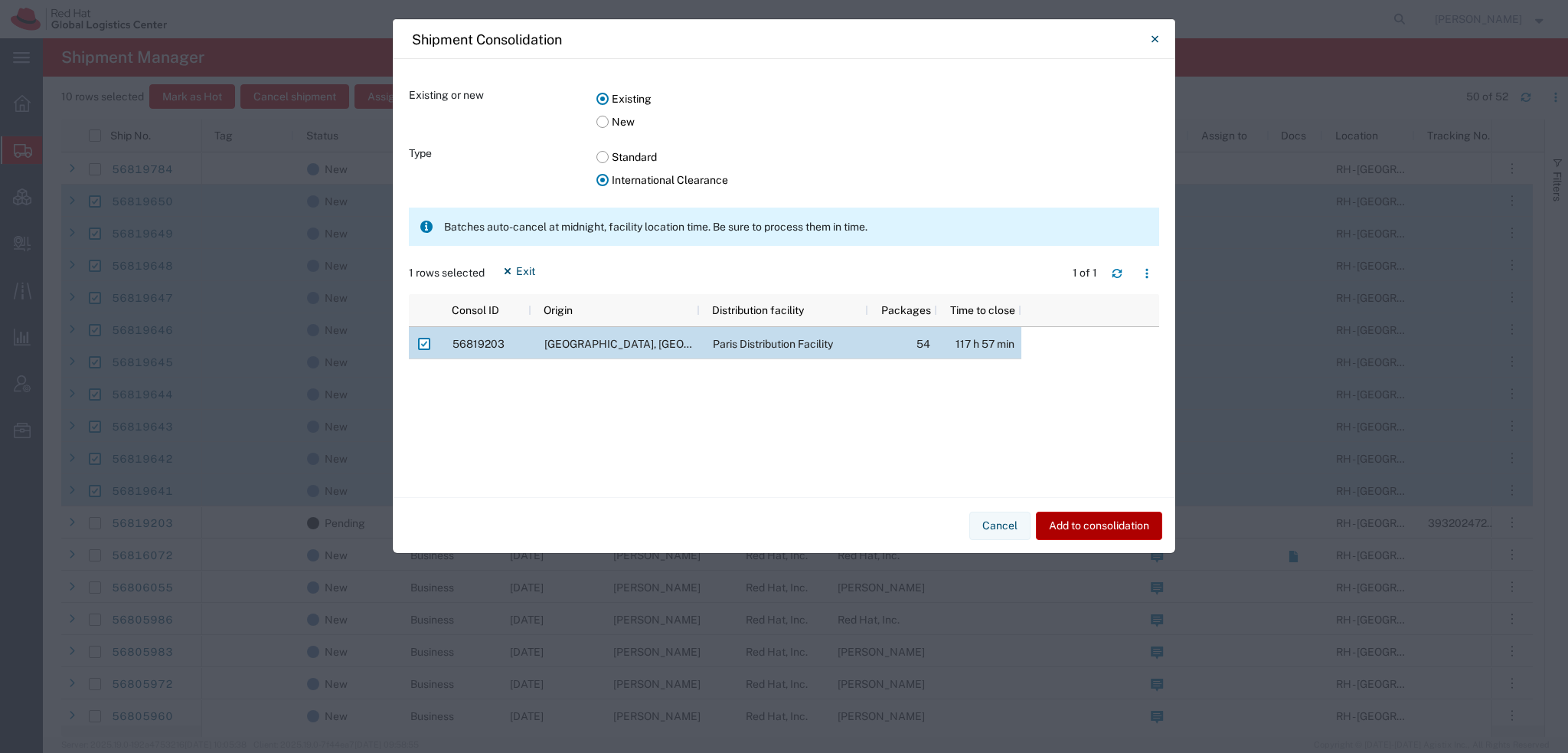
click at [1118, 525] on button "Add to consolidation" at bounding box center [1099, 525] width 127 height 28
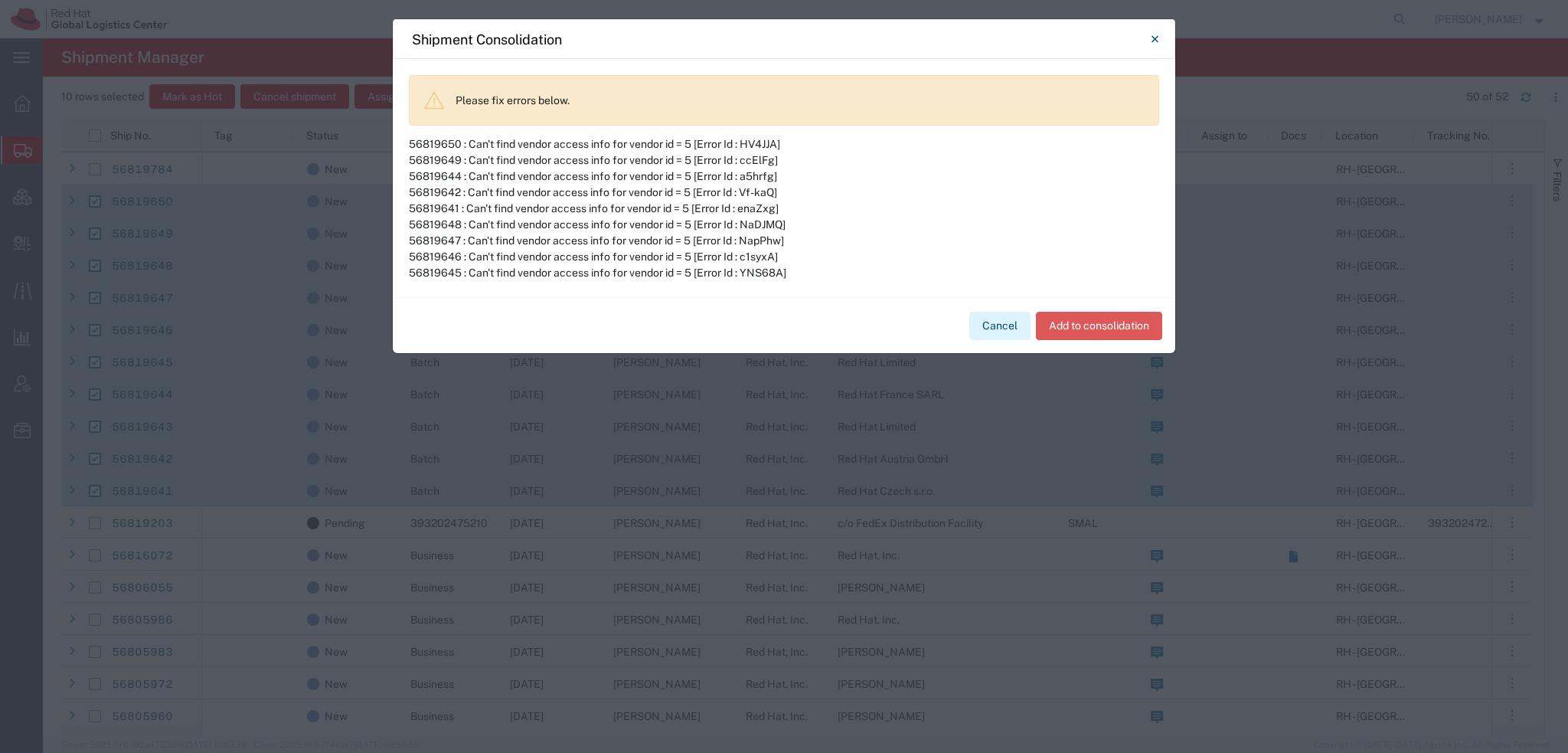
click at [987, 332] on button "Cancel" at bounding box center [1000, 325] width 61 height 28
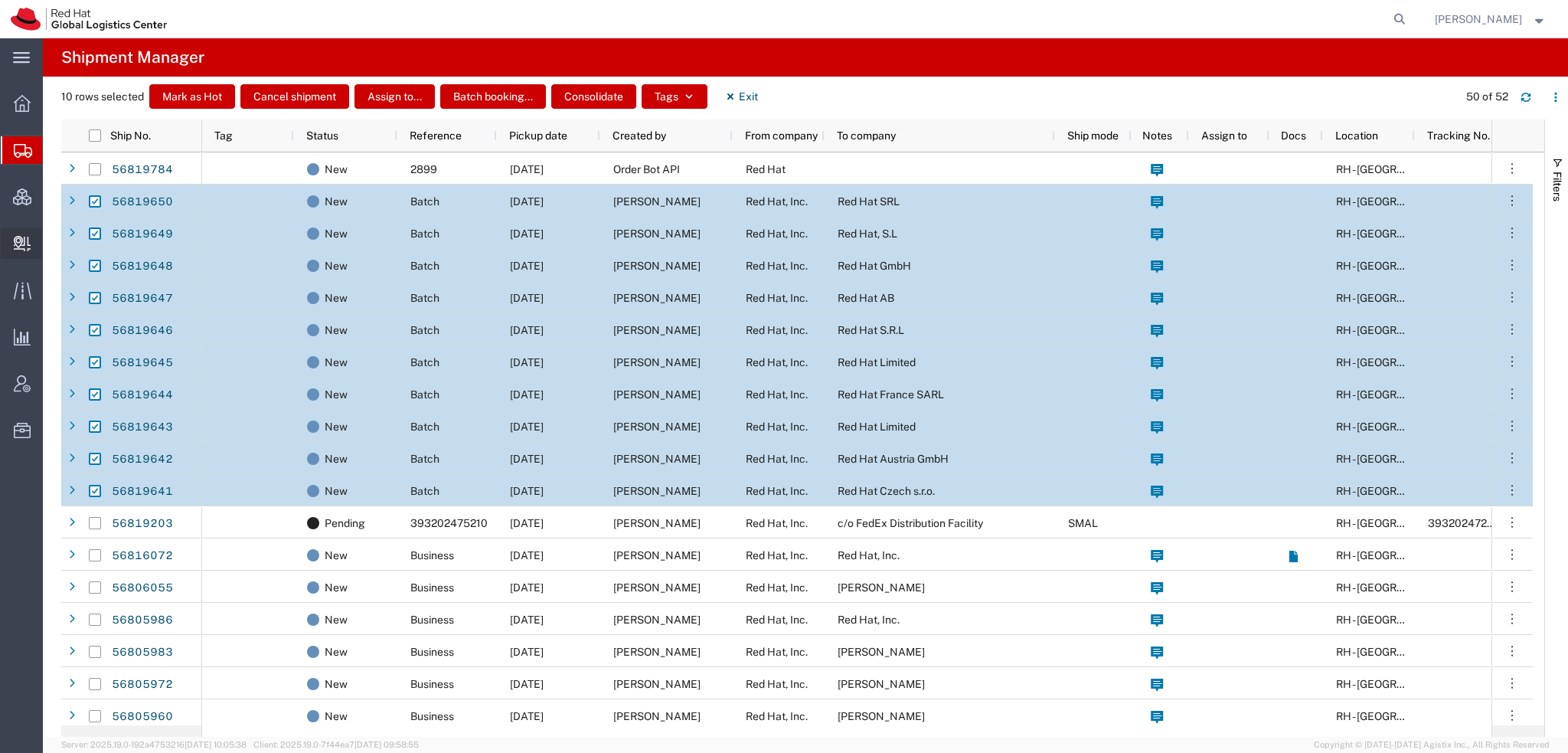
click at [0, 0] on span "Create Delivery" at bounding box center [0, 0] width 0 height 0
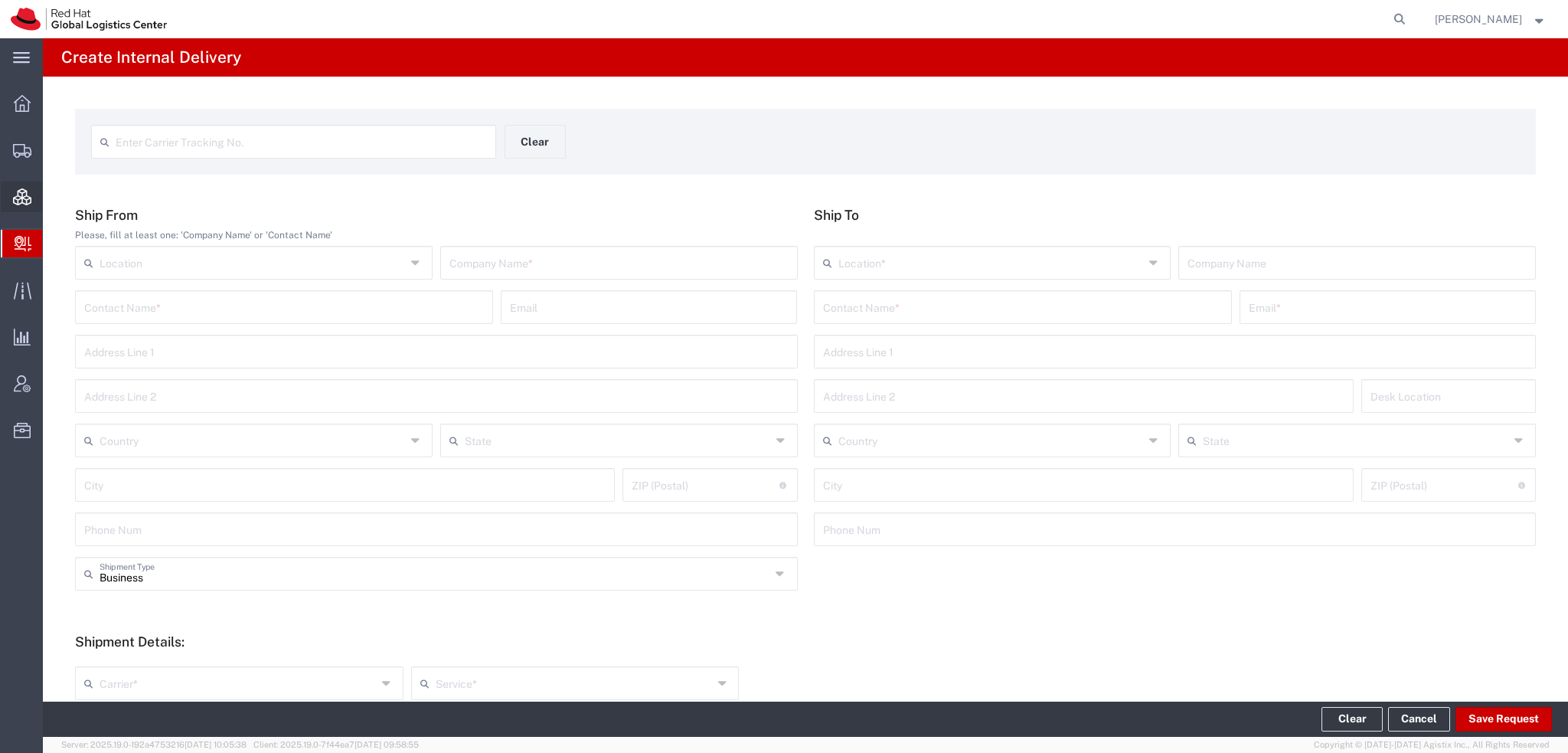
click at [53, 201] on span "Consolidation Manager" at bounding box center [47, 197] width 11 height 31
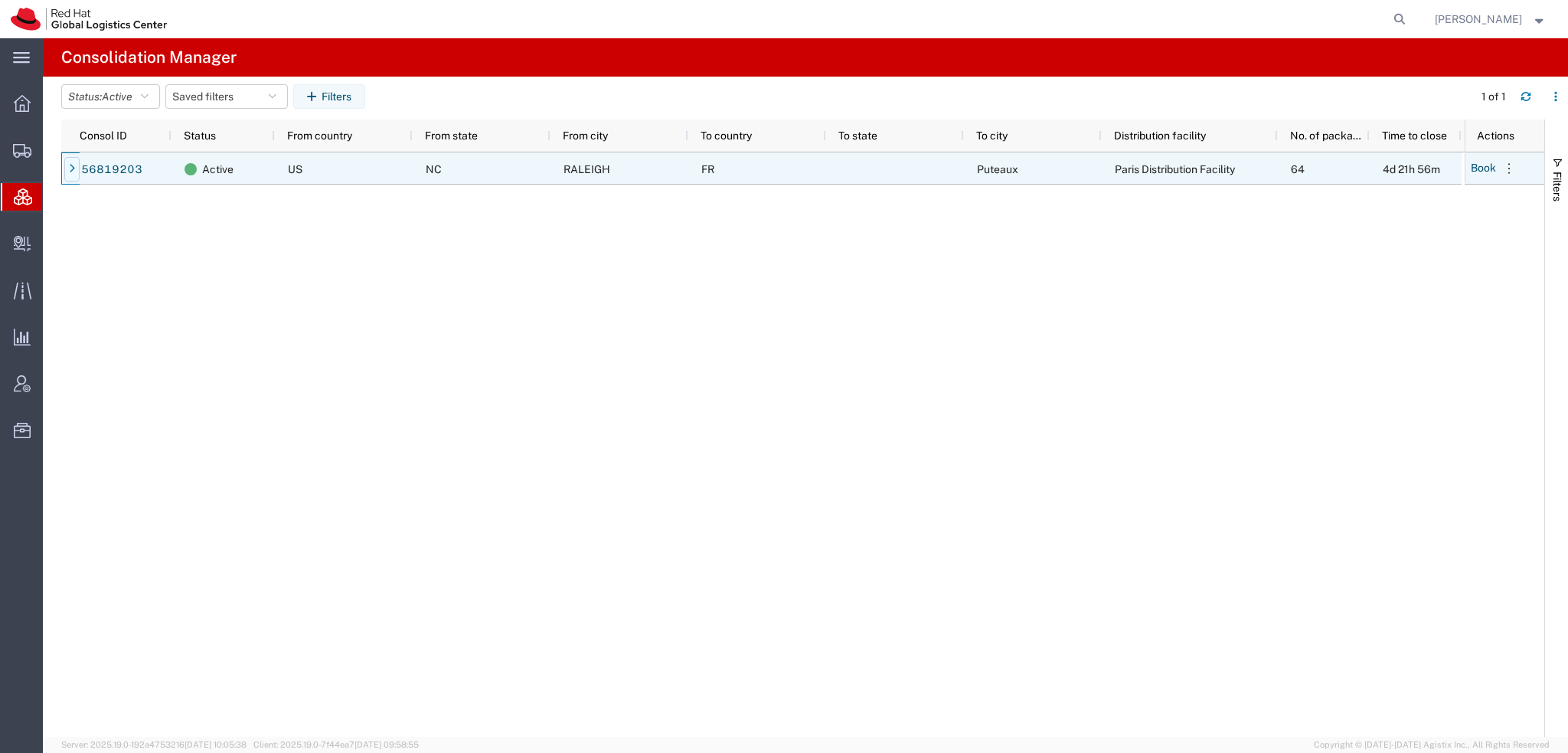
click at [73, 164] on icon at bounding box center [72, 169] width 6 height 11
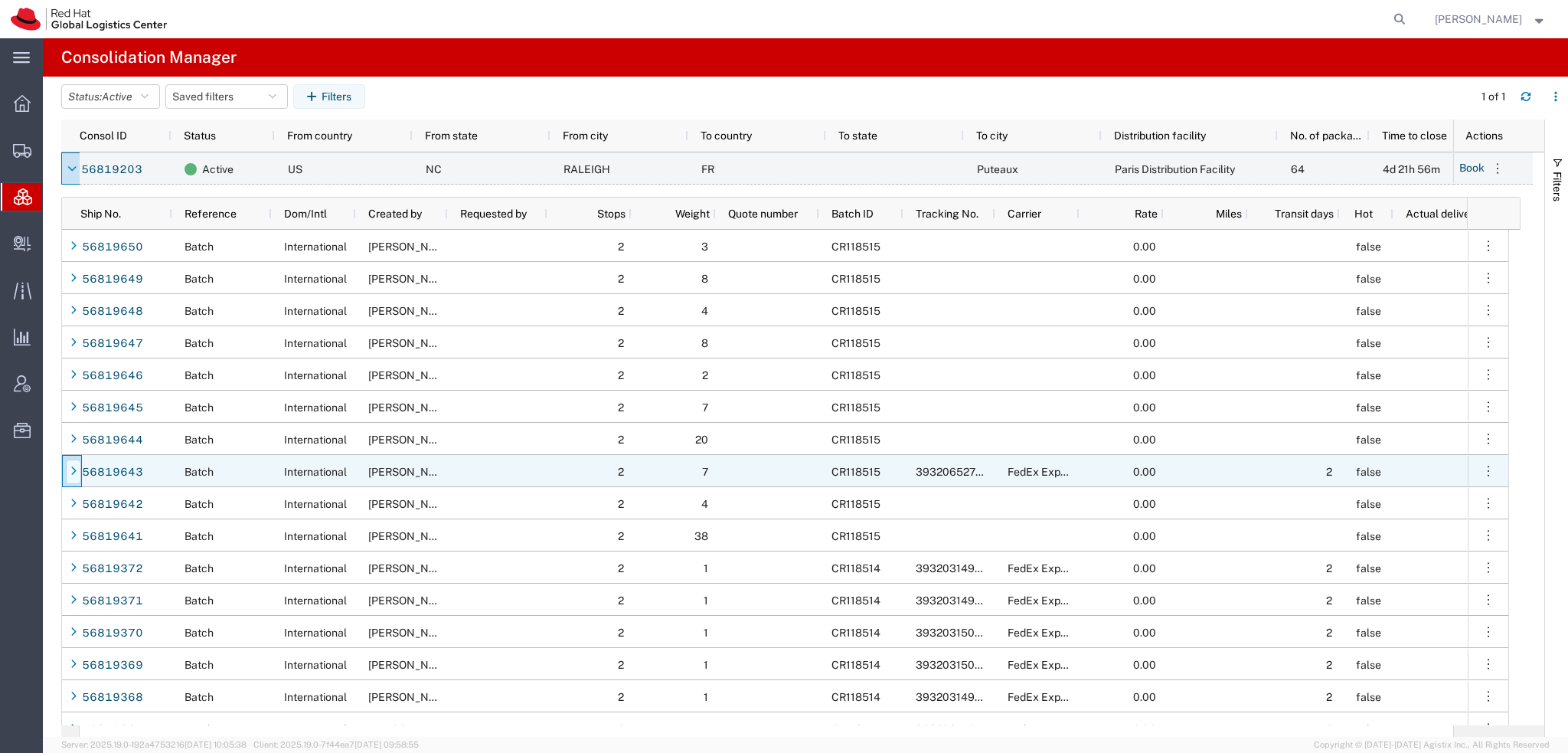
click at [72, 470] on icon at bounding box center [73, 471] width 6 height 11
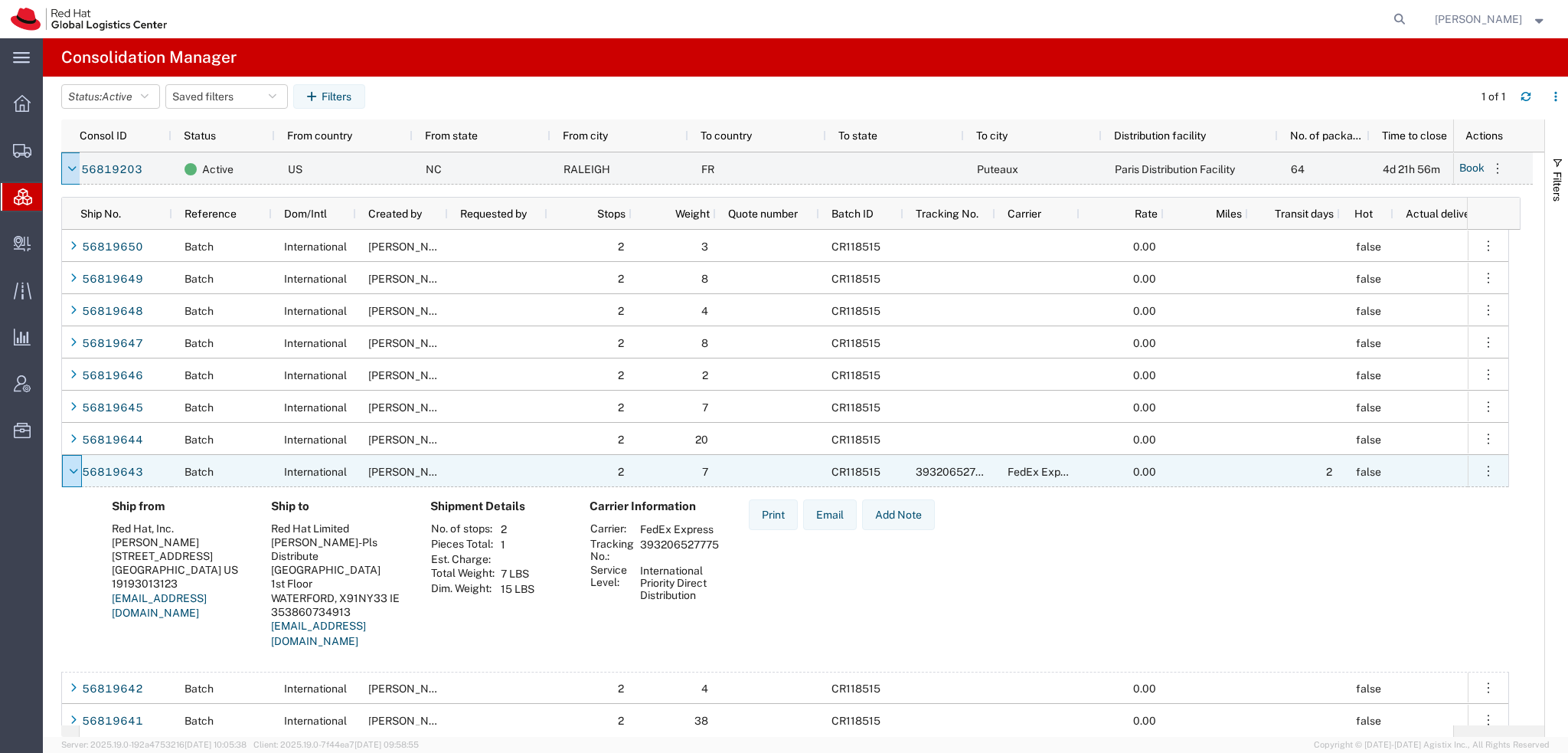
click at [72, 470] on icon at bounding box center [73, 471] width 9 height 11
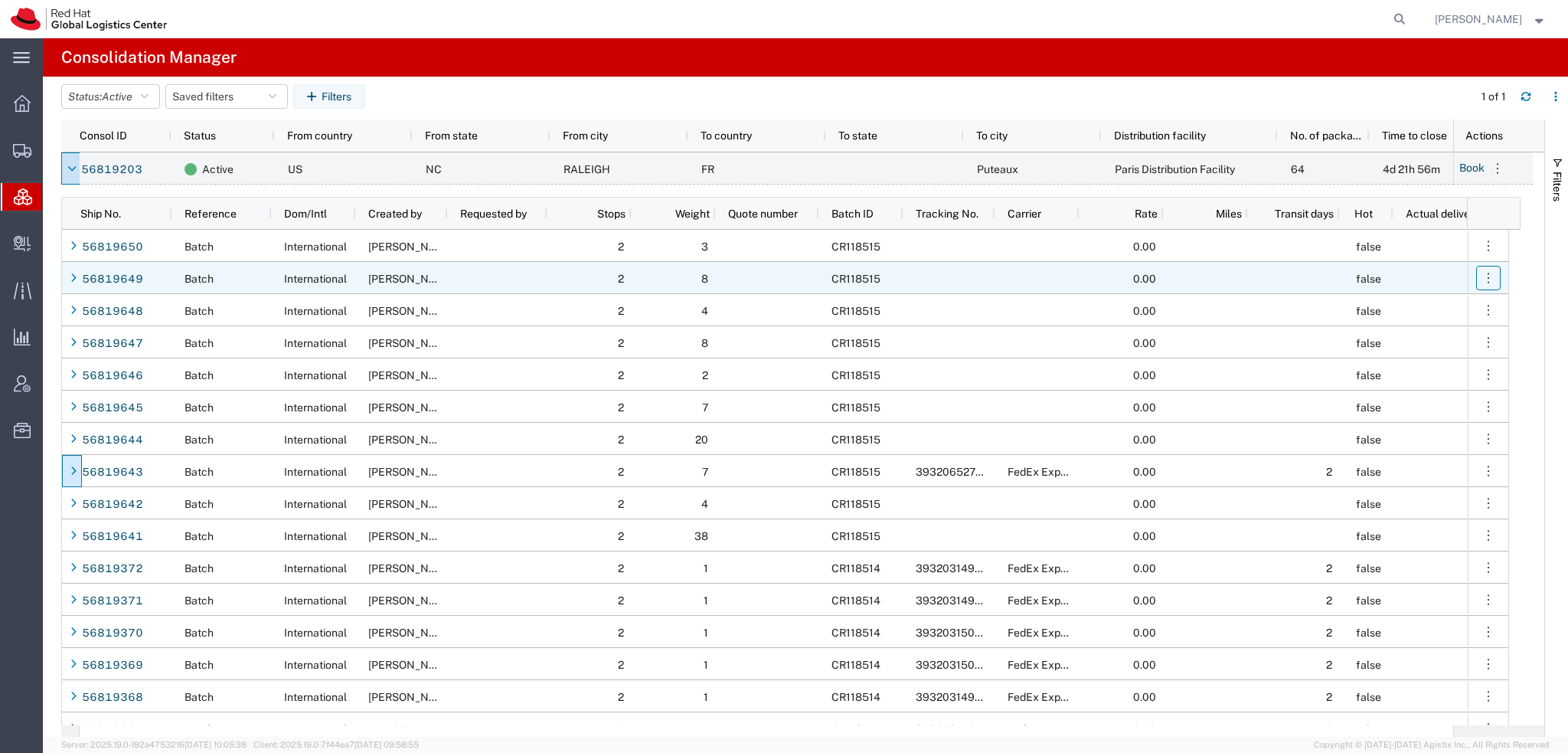
click at [1490, 276] on icon "button" at bounding box center [1489, 278] width 15 height 15
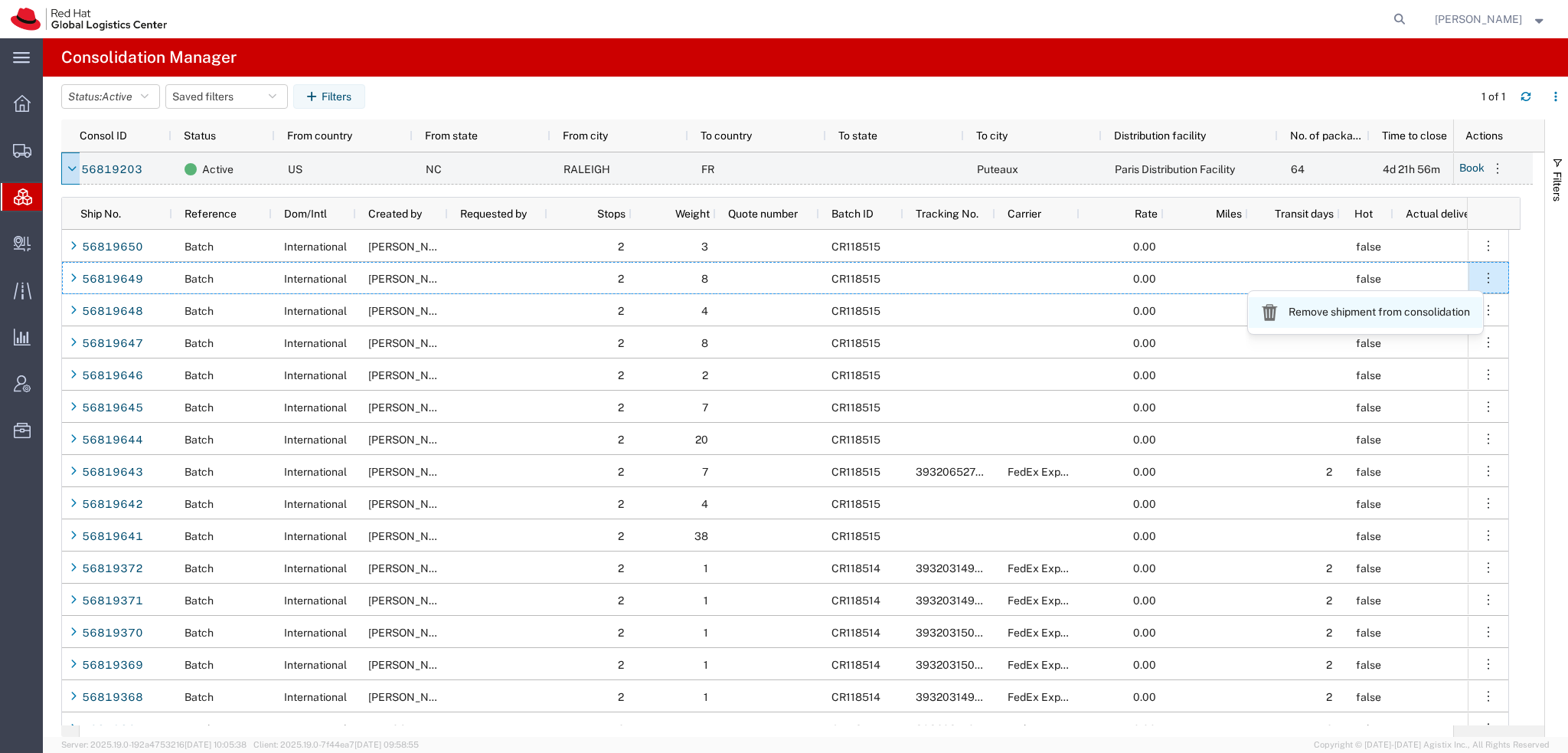
click at [1361, 310] on link "Remove shipment from consolidation" at bounding box center [1366, 312] width 234 height 31
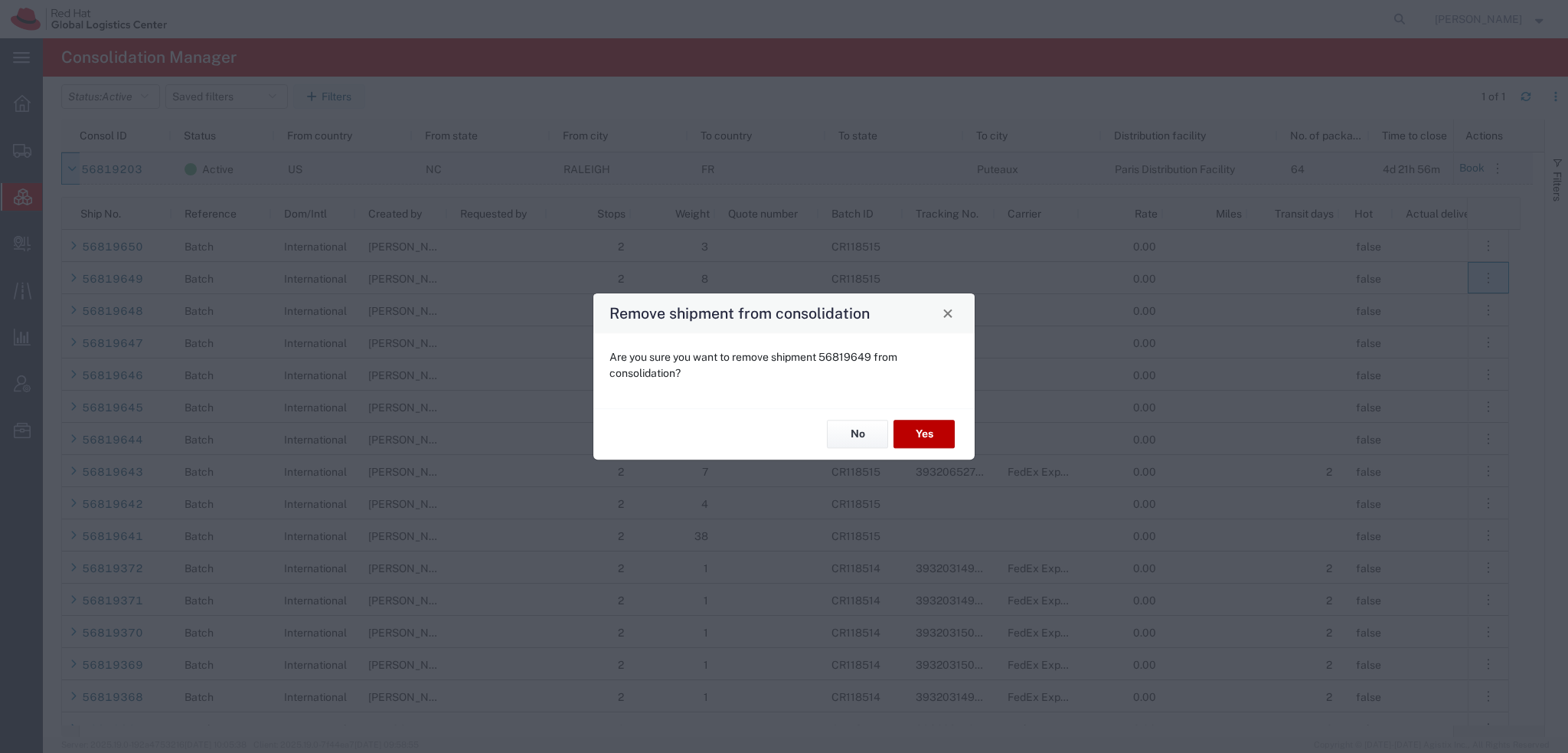
click at [929, 421] on button "Yes" at bounding box center [923, 434] width 61 height 28
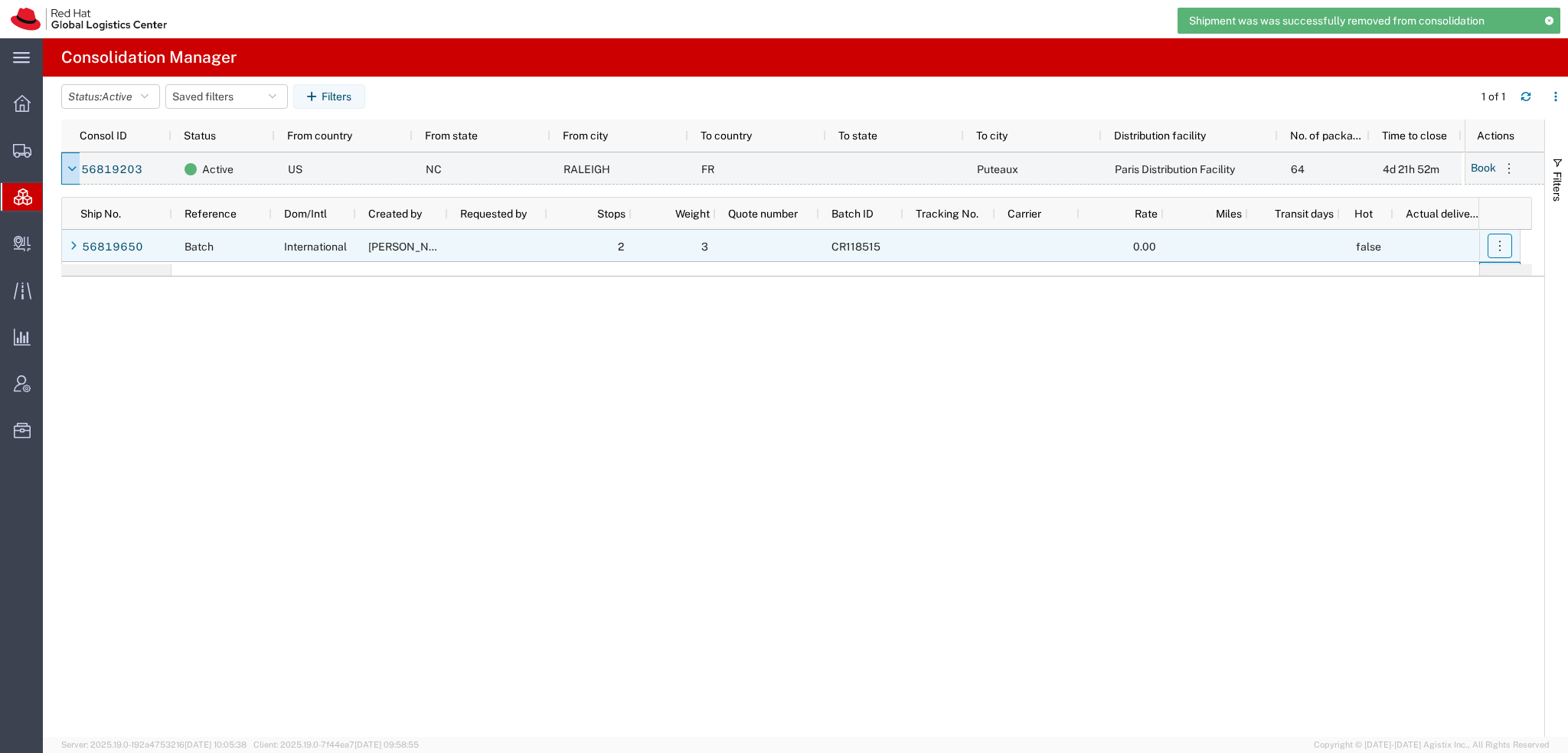
click at [1494, 245] on icon "button" at bounding box center [1500, 246] width 15 height 15
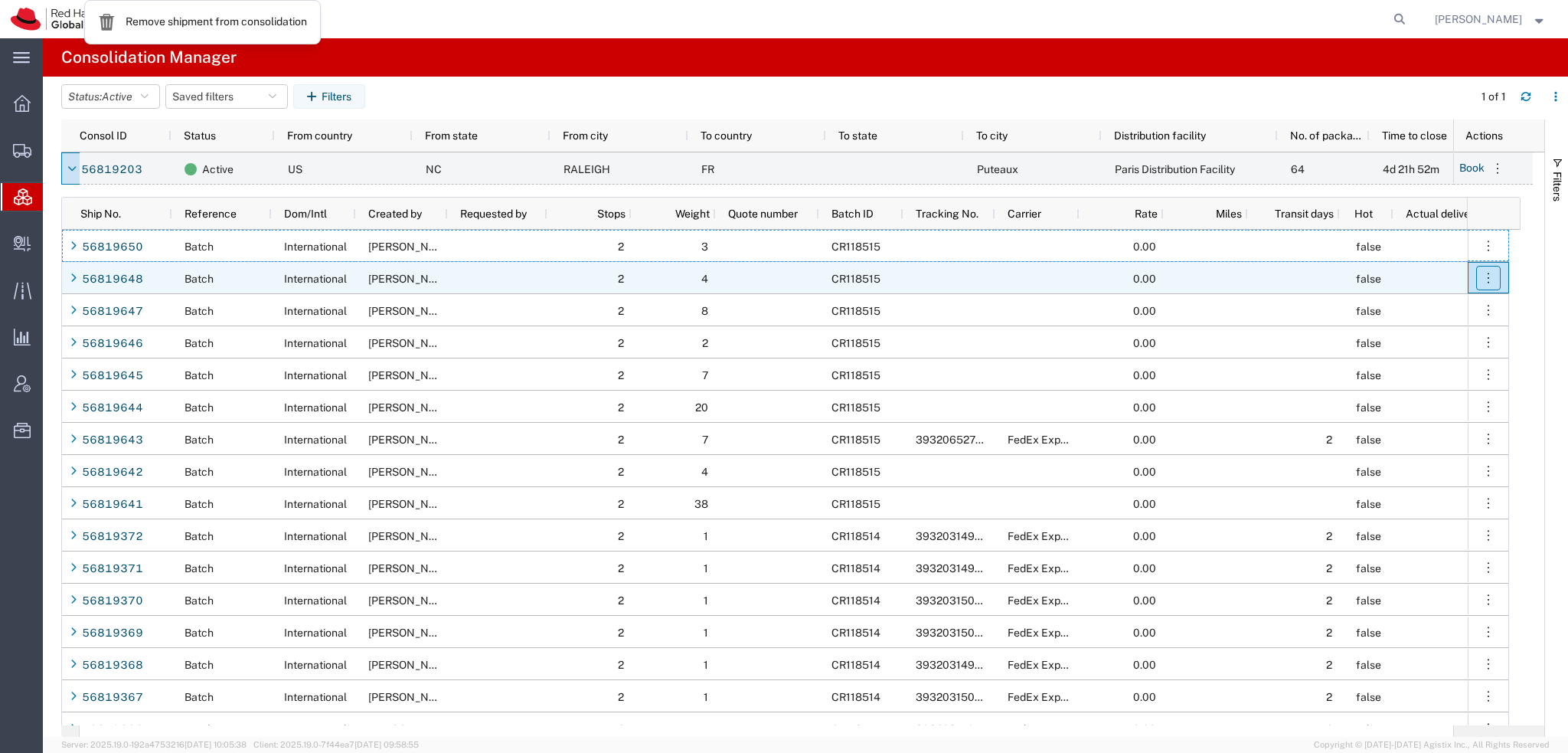
click at [1483, 278] on icon "button" at bounding box center [1489, 278] width 15 height 15
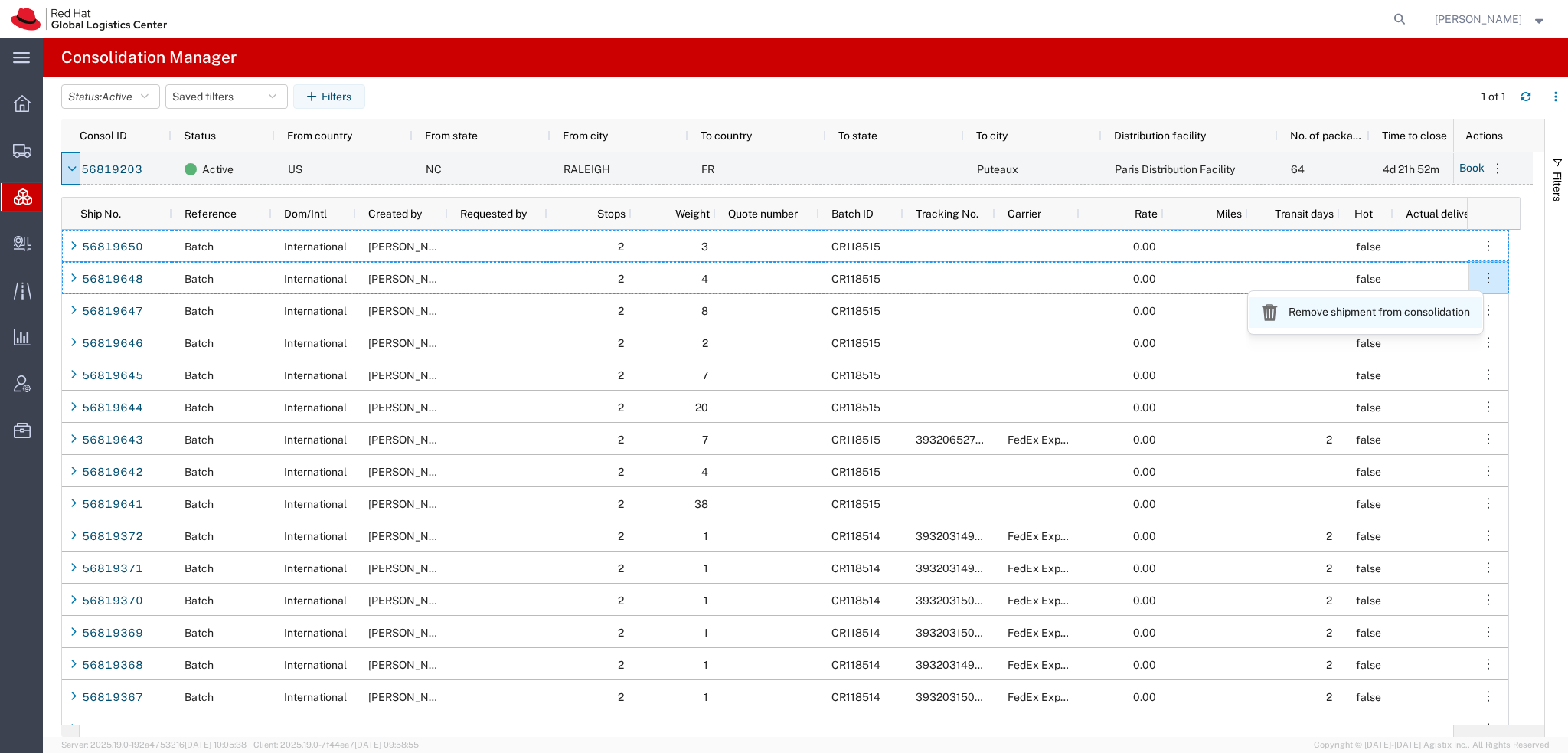
click at [1327, 312] on link "Remove shipment from consolidation" at bounding box center [1366, 312] width 234 height 31
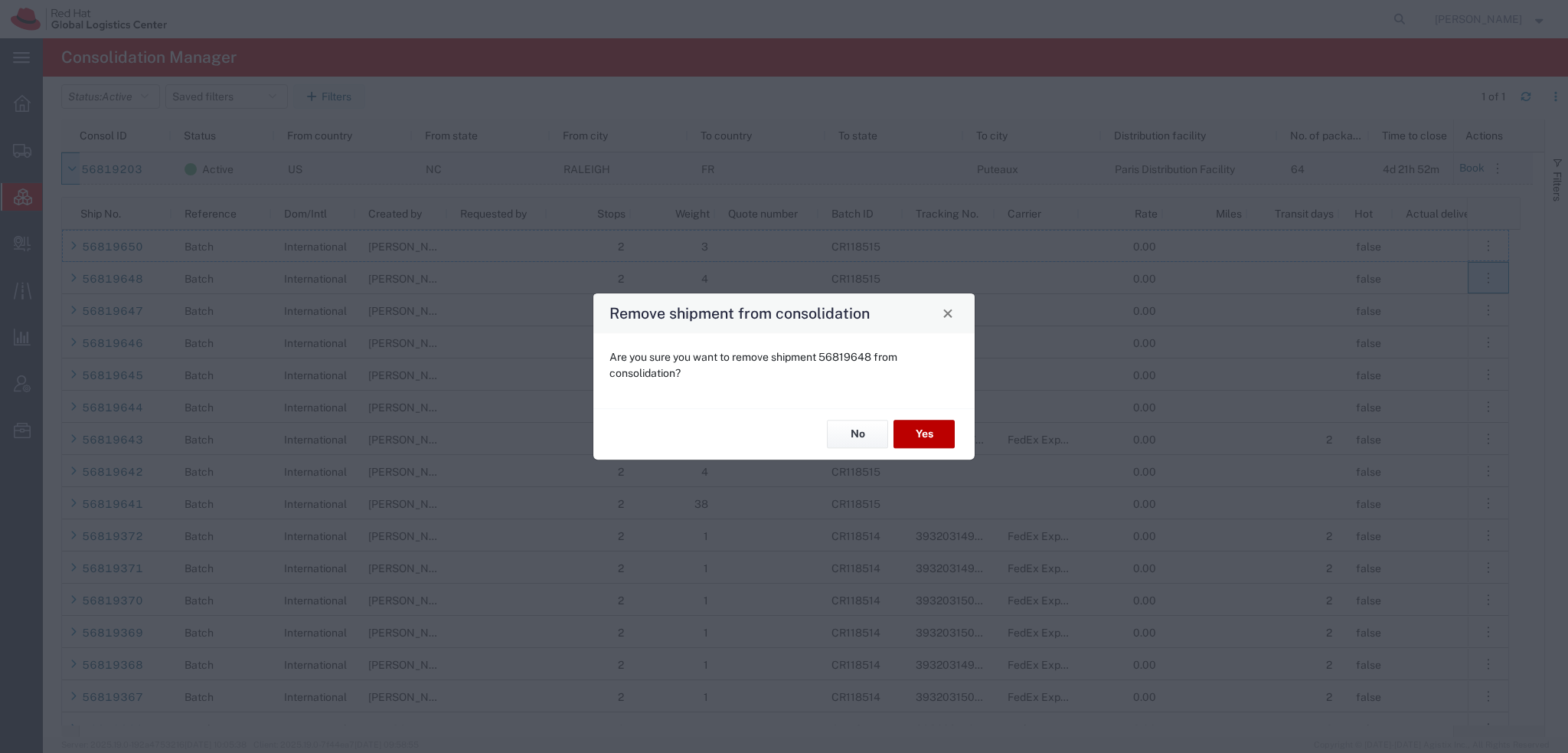
click at [915, 428] on button "Yes" at bounding box center [923, 434] width 61 height 28
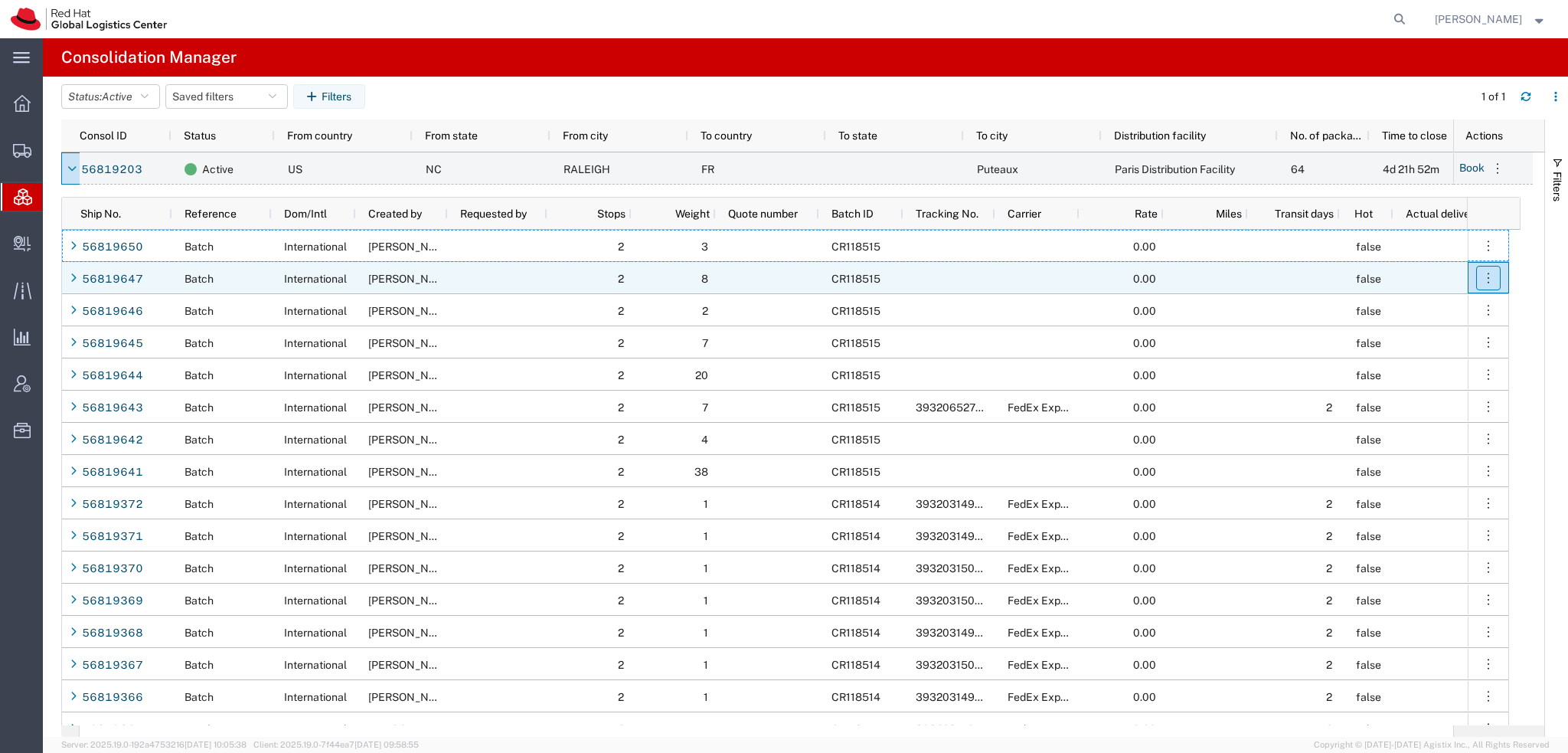
click at [1492, 276] on icon "button" at bounding box center [1489, 278] width 15 height 15
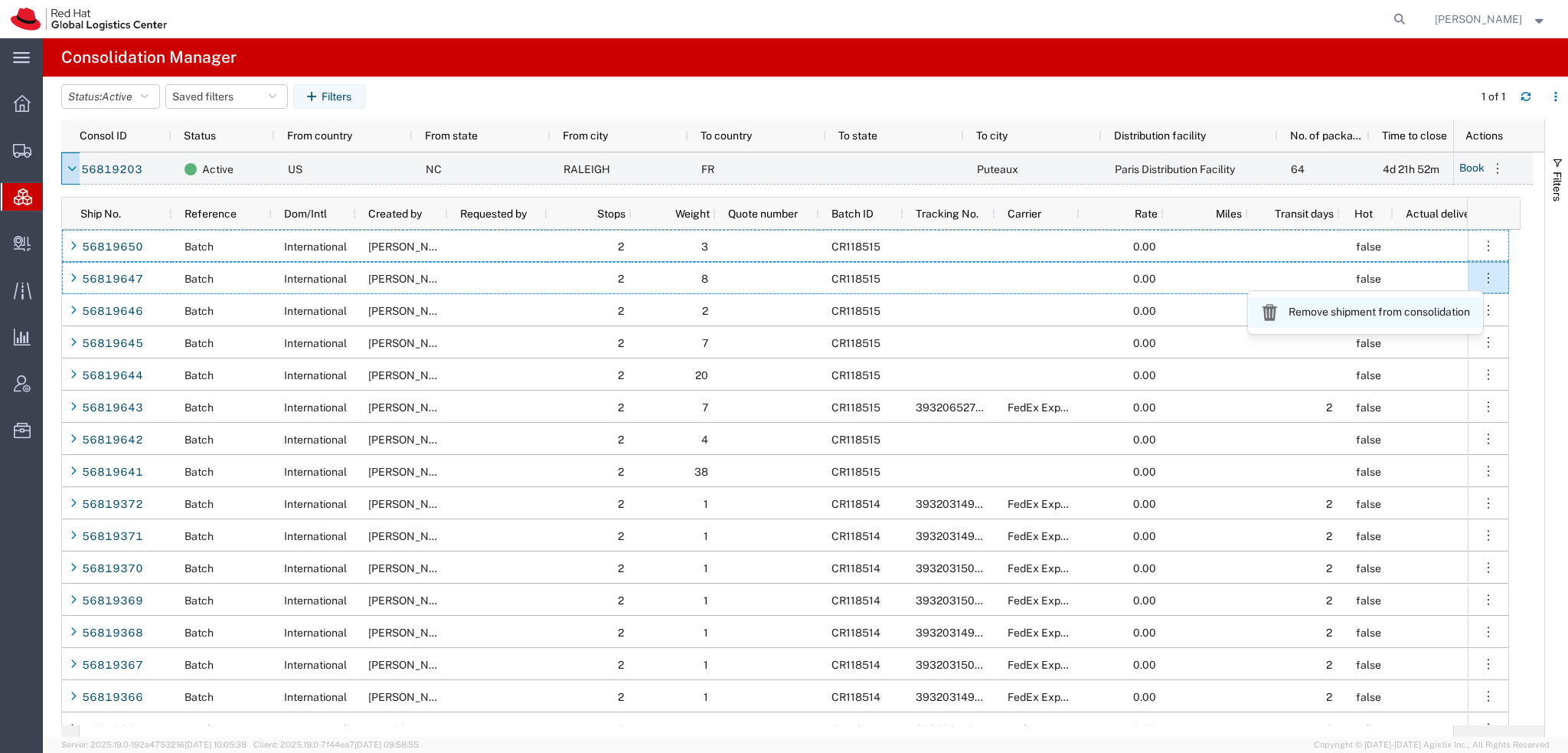
click at [1391, 315] on link "Remove shipment from consolidation" at bounding box center [1366, 312] width 234 height 31
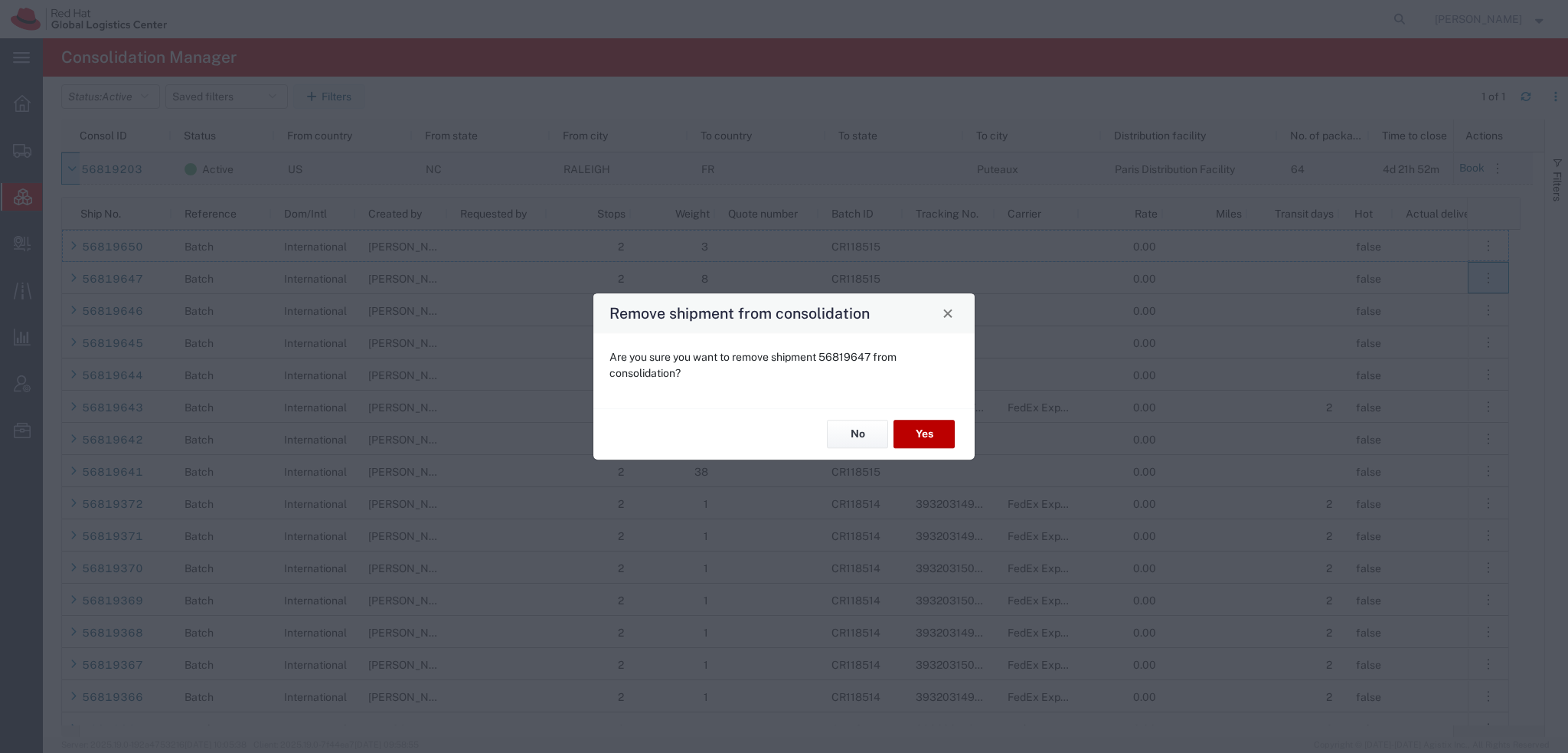
click at [925, 433] on button "Yes" at bounding box center [923, 434] width 61 height 28
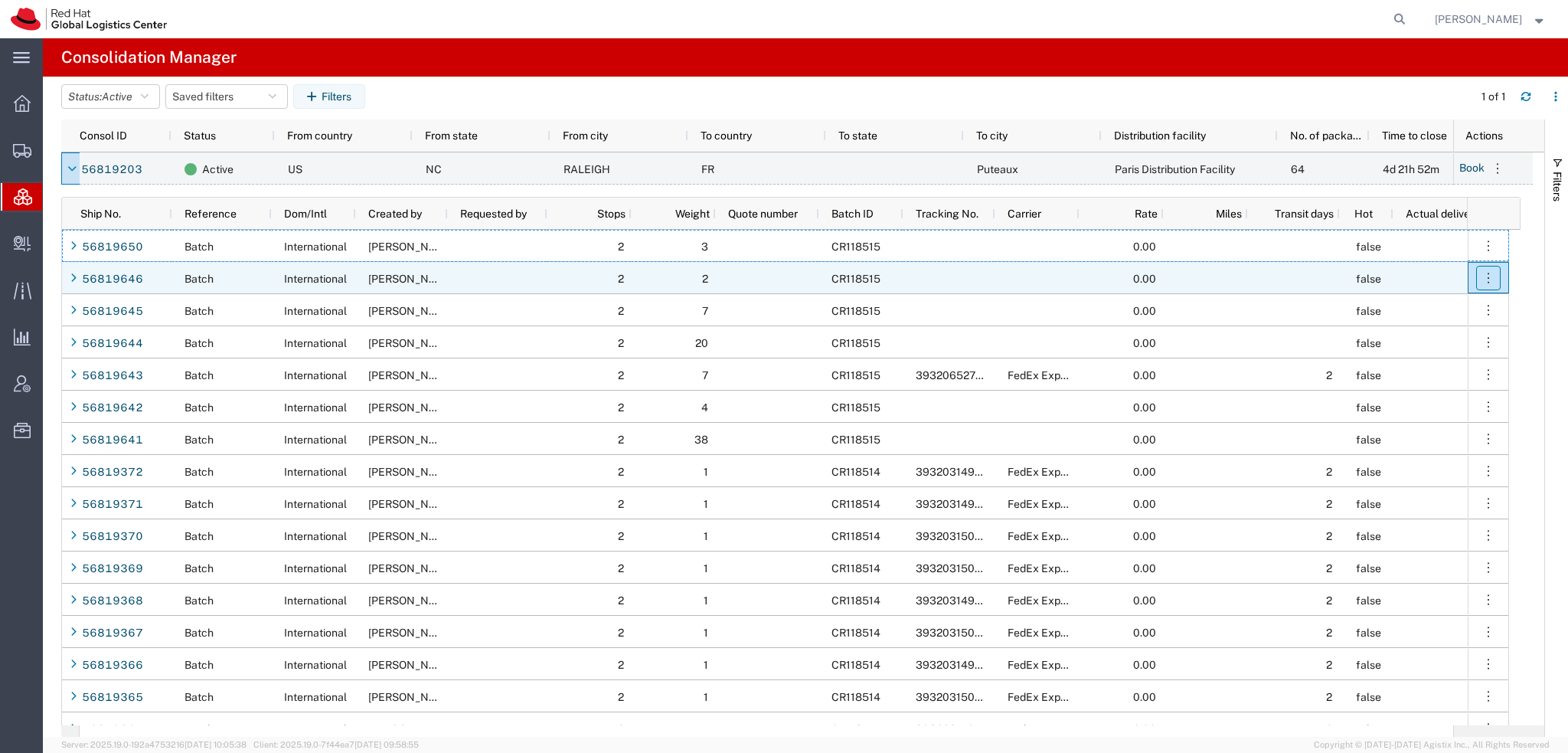
click at [1491, 282] on icon "button" at bounding box center [1489, 278] width 15 height 15
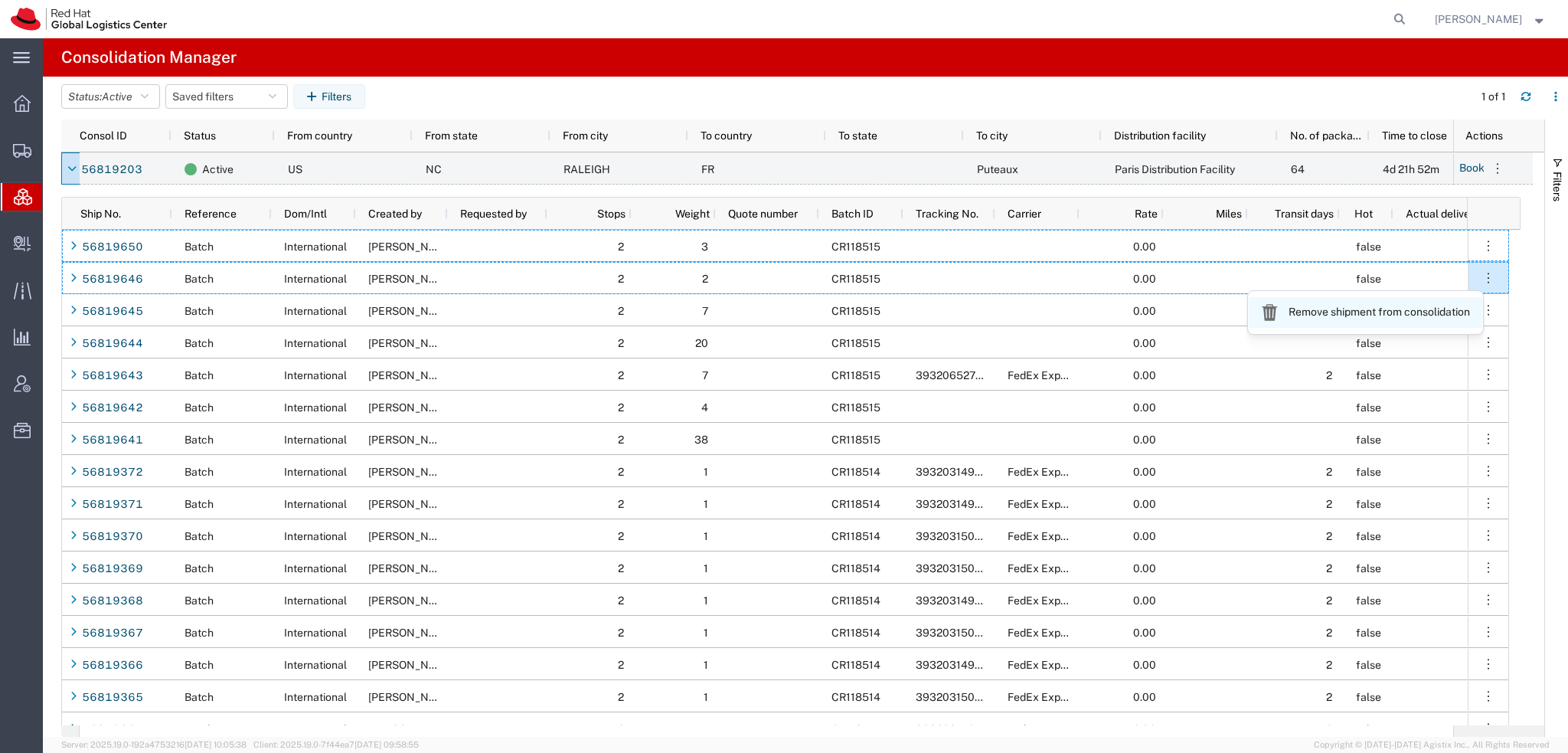
click at [1343, 316] on link "Remove shipment from consolidation" at bounding box center [1366, 312] width 234 height 31
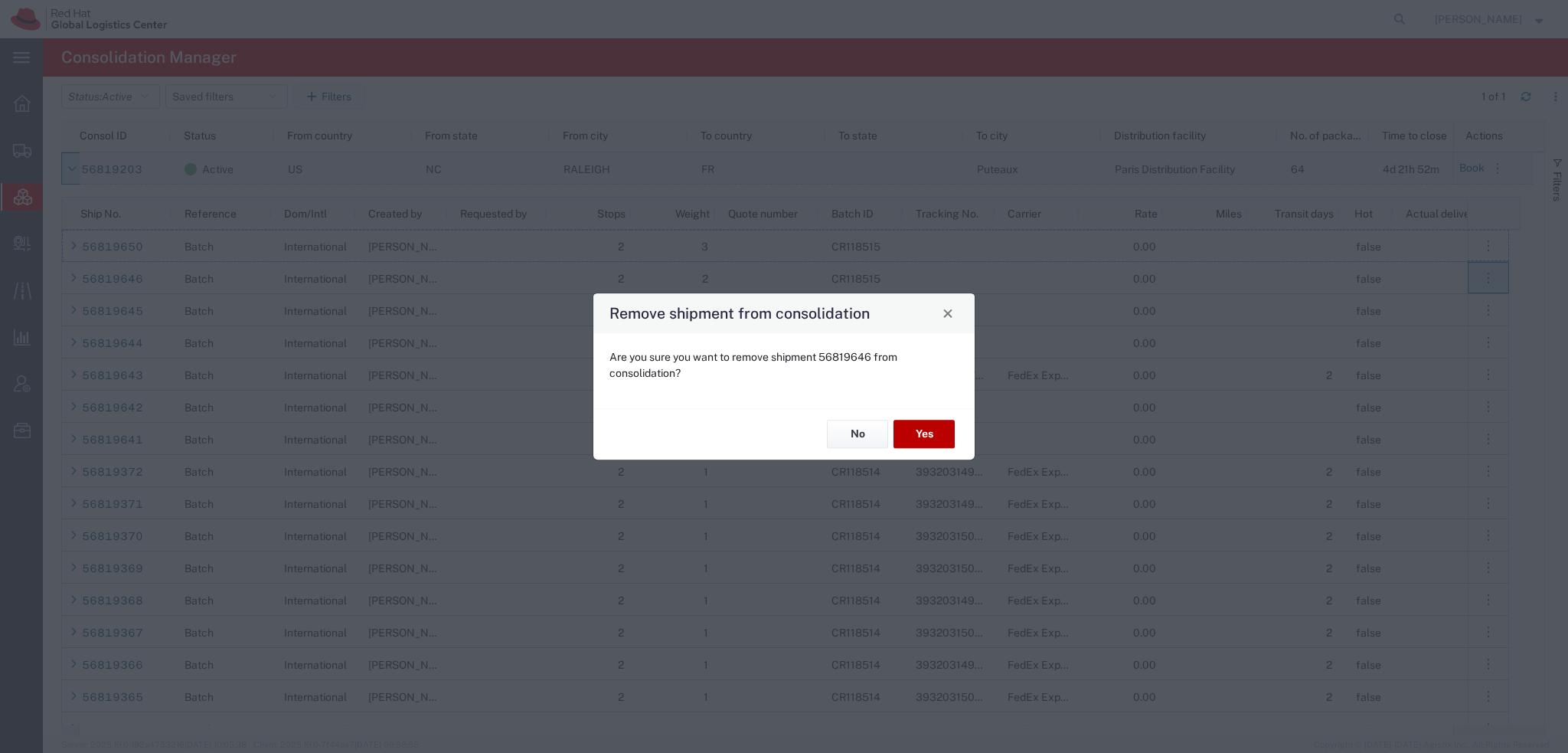
click at [912, 436] on button "Yes" at bounding box center [923, 434] width 61 height 28
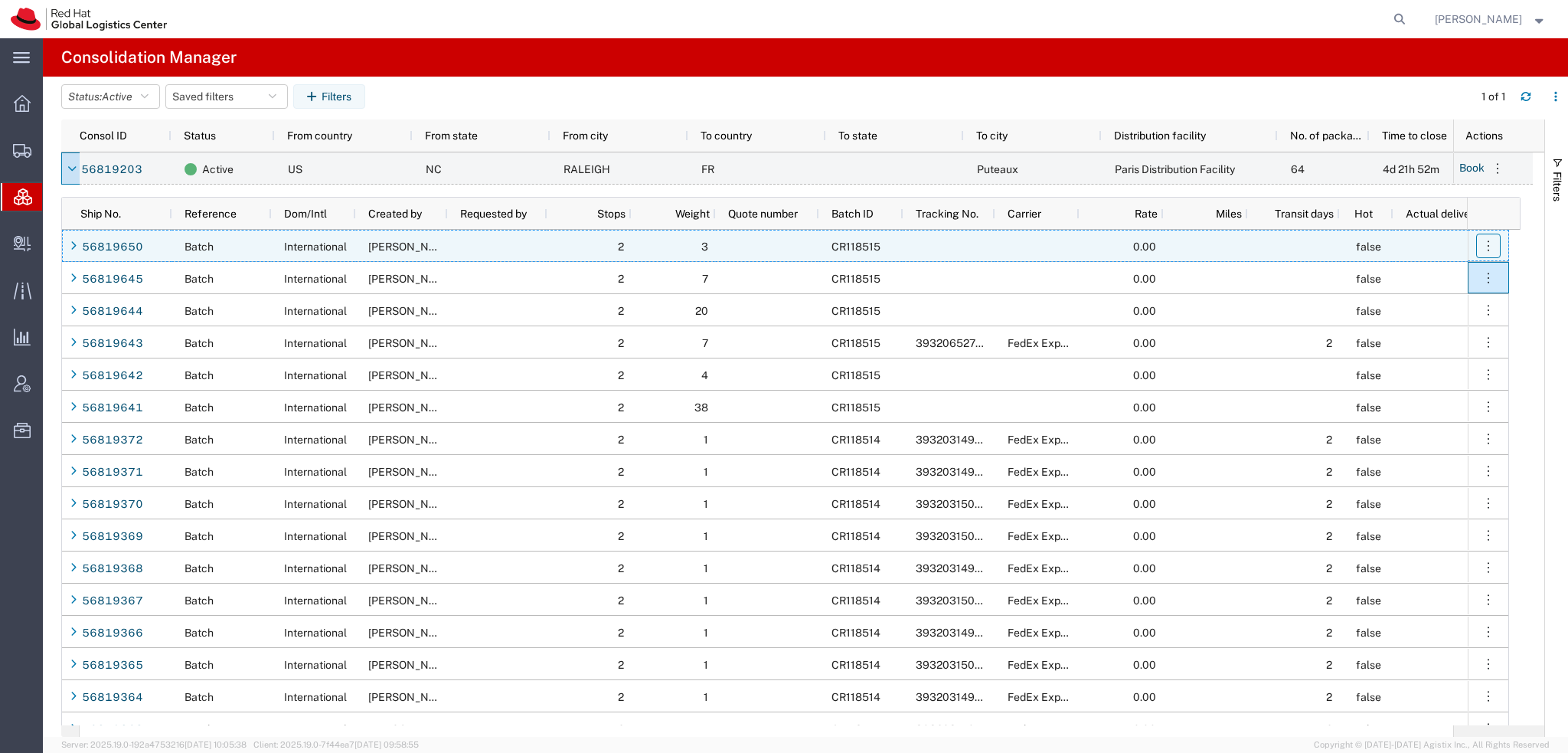
click at [1491, 245] on icon "button" at bounding box center [1489, 246] width 15 height 15
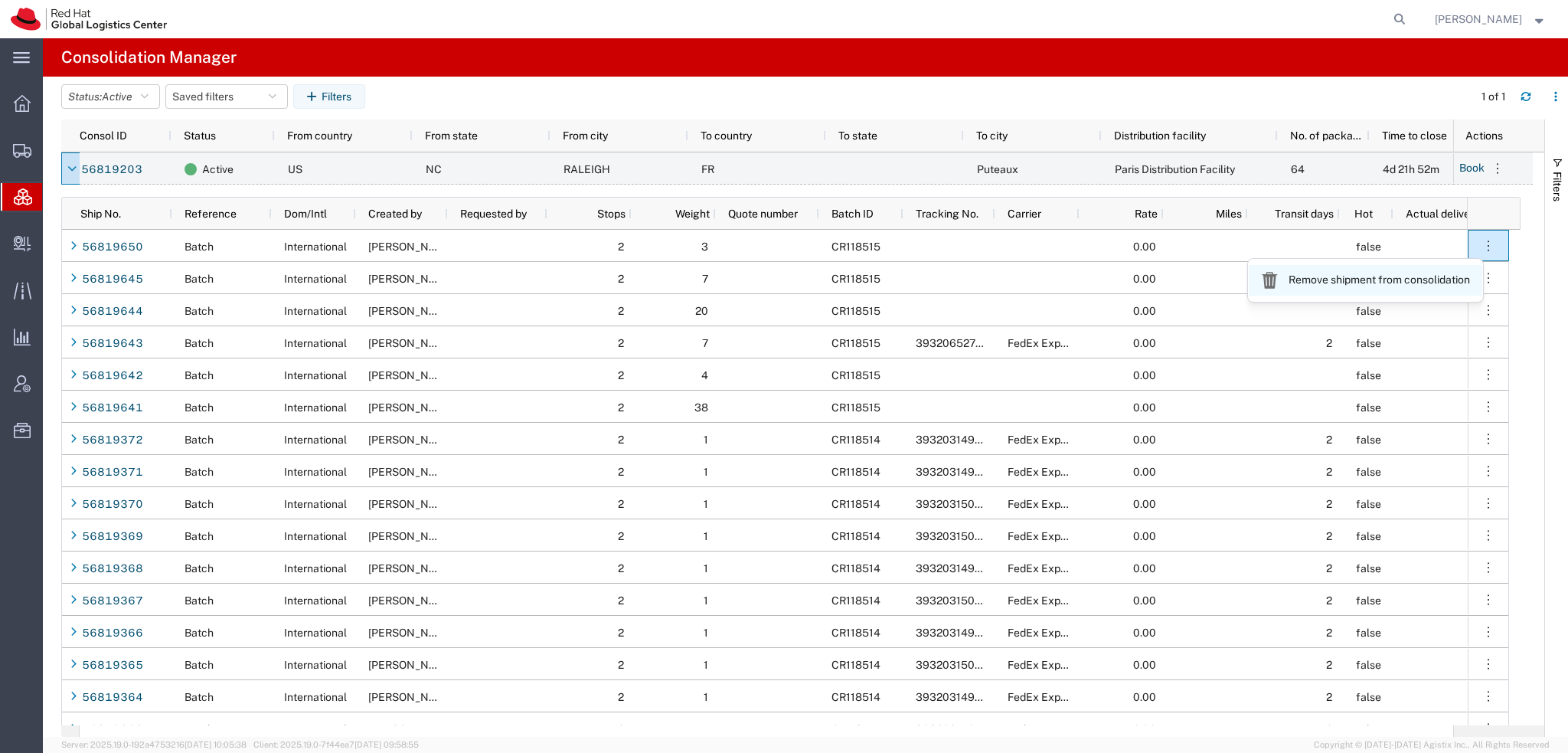
click at [1394, 285] on link "Remove shipment from consolidation" at bounding box center [1366, 280] width 234 height 31
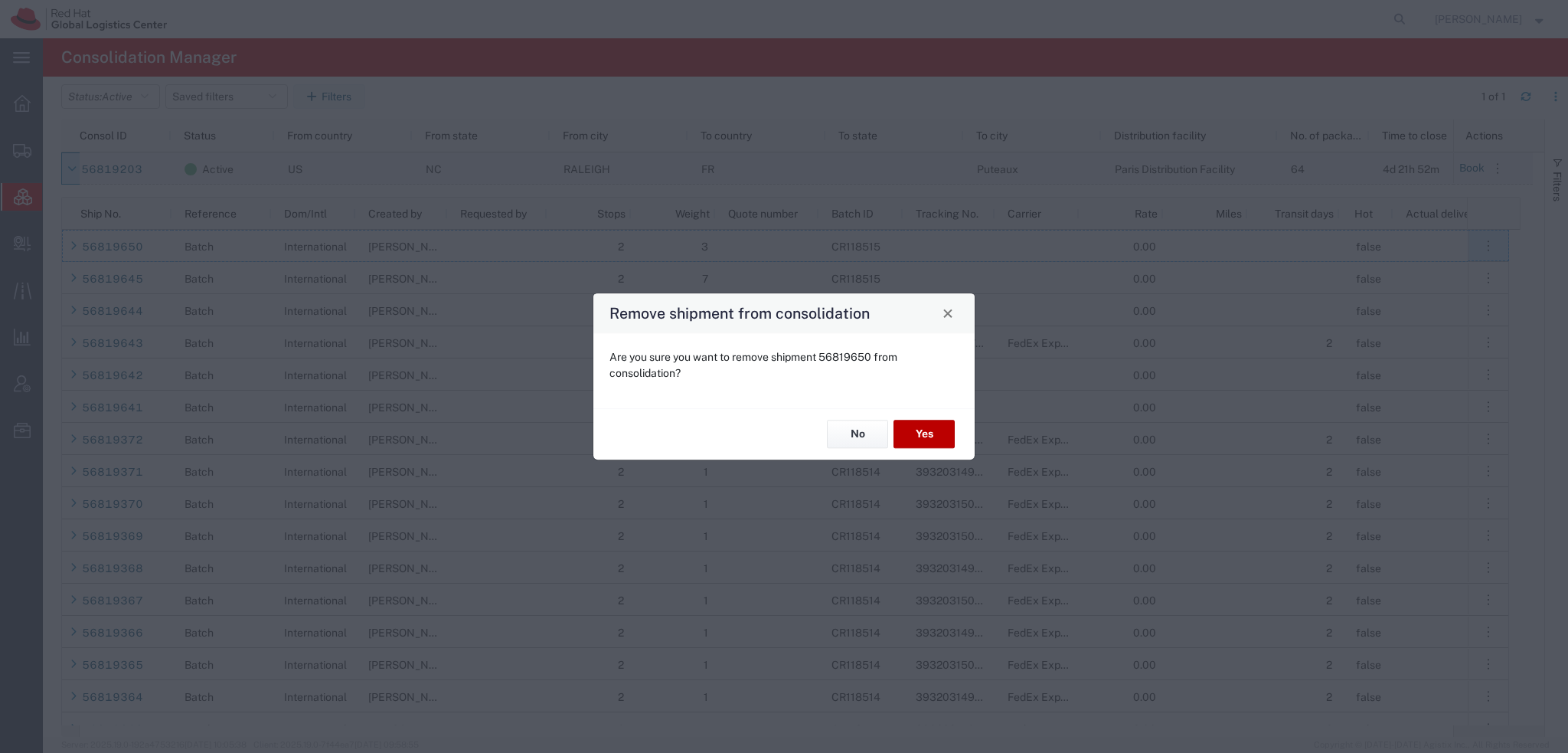
click at [919, 434] on button "Yes" at bounding box center [923, 434] width 61 height 28
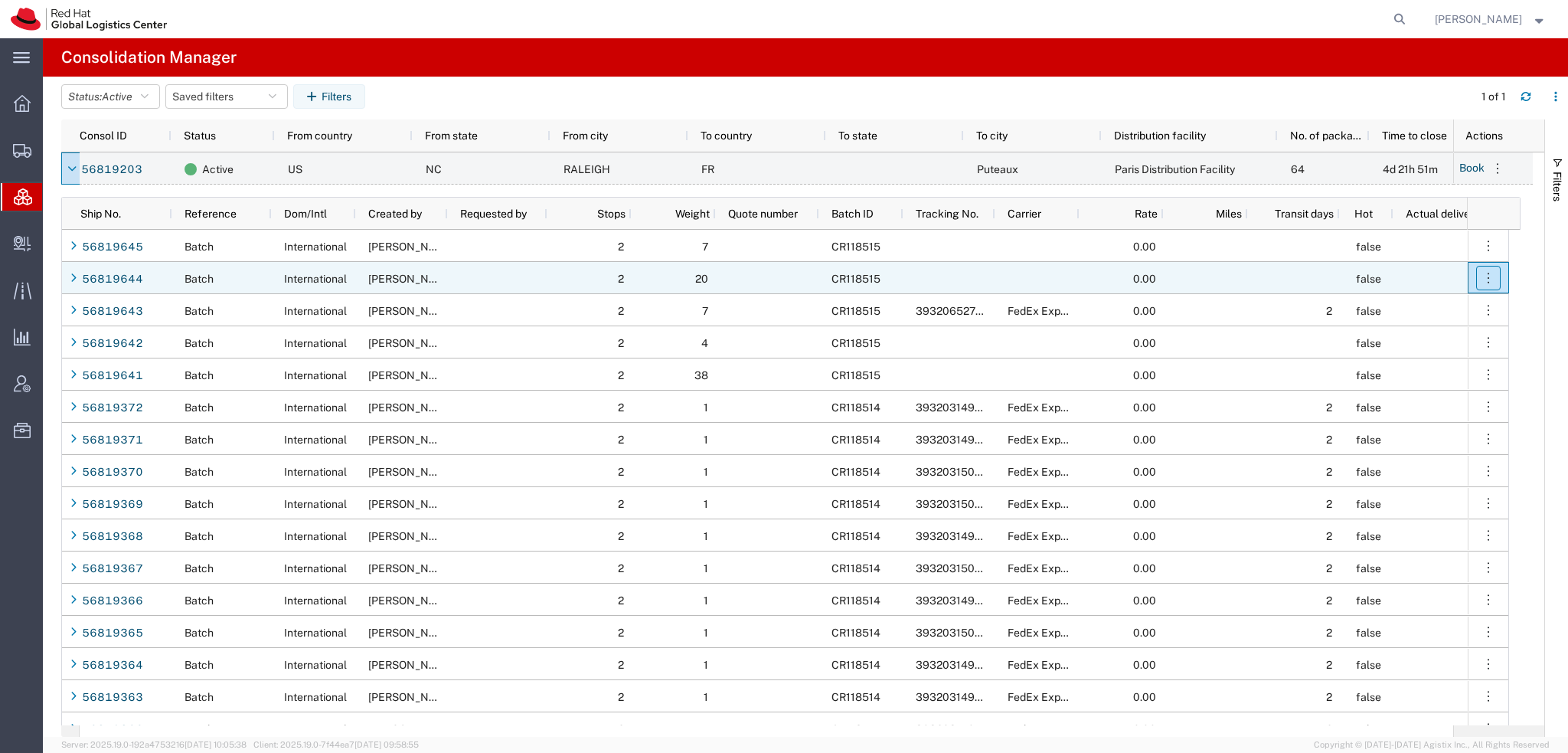
click at [1490, 271] on icon "button" at bounding box center [1489, 278] width 15 height 15
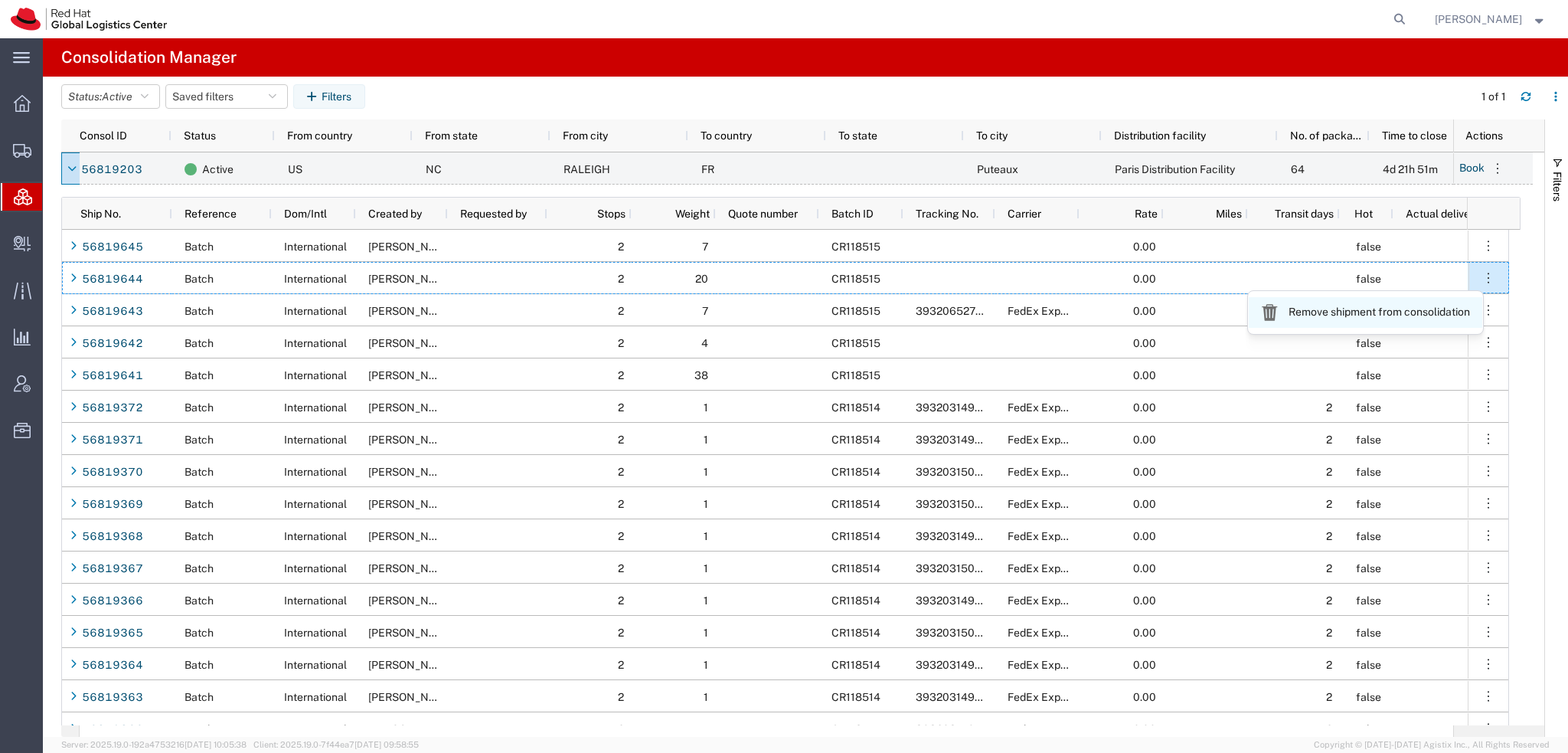
click at [1371, 315] on link "Remove shipment from consolidation" at bounding box center [1366, 312] width 234 height 31
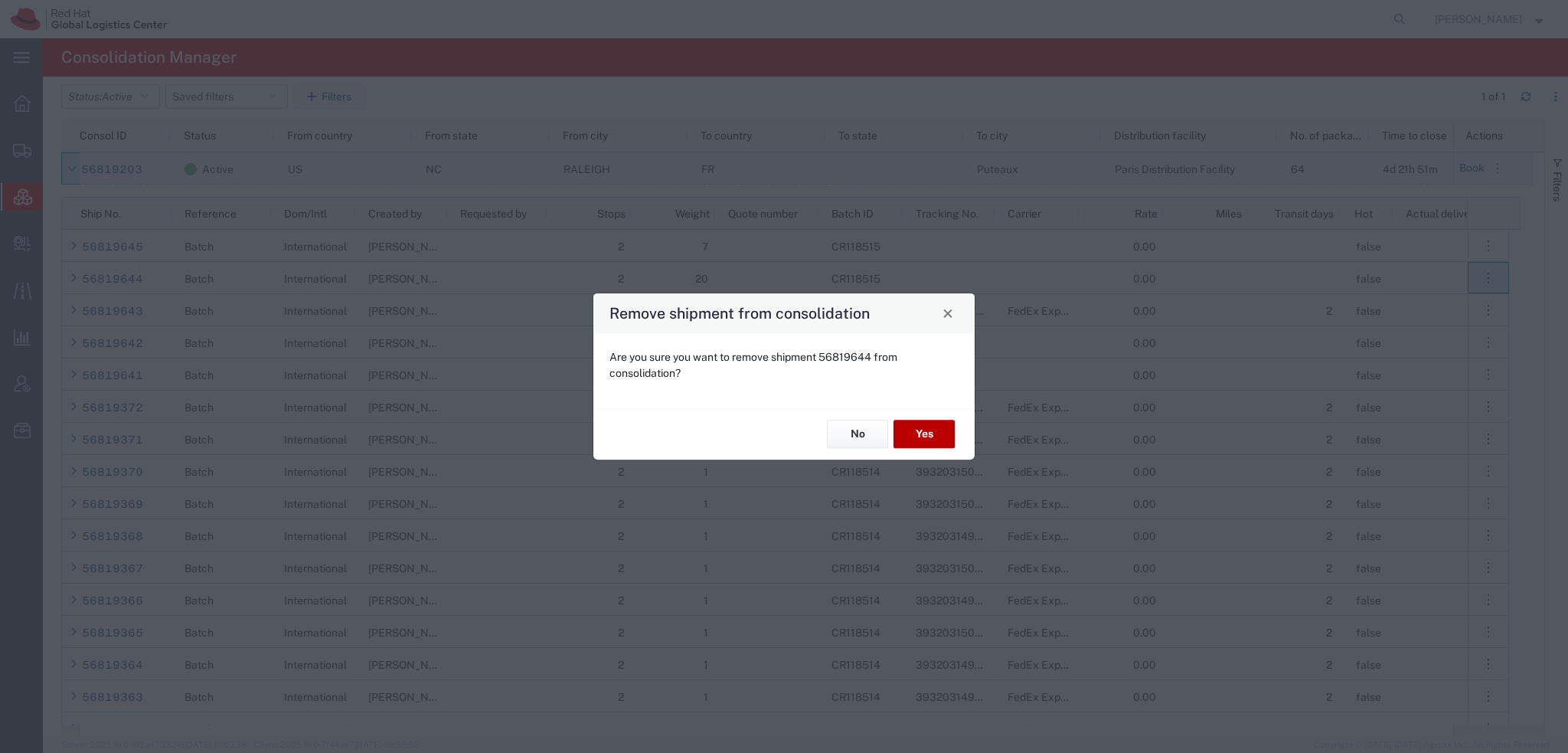
click at [932, 435] on button "Yes" at bounding box center [923, 434] width 61 height 28
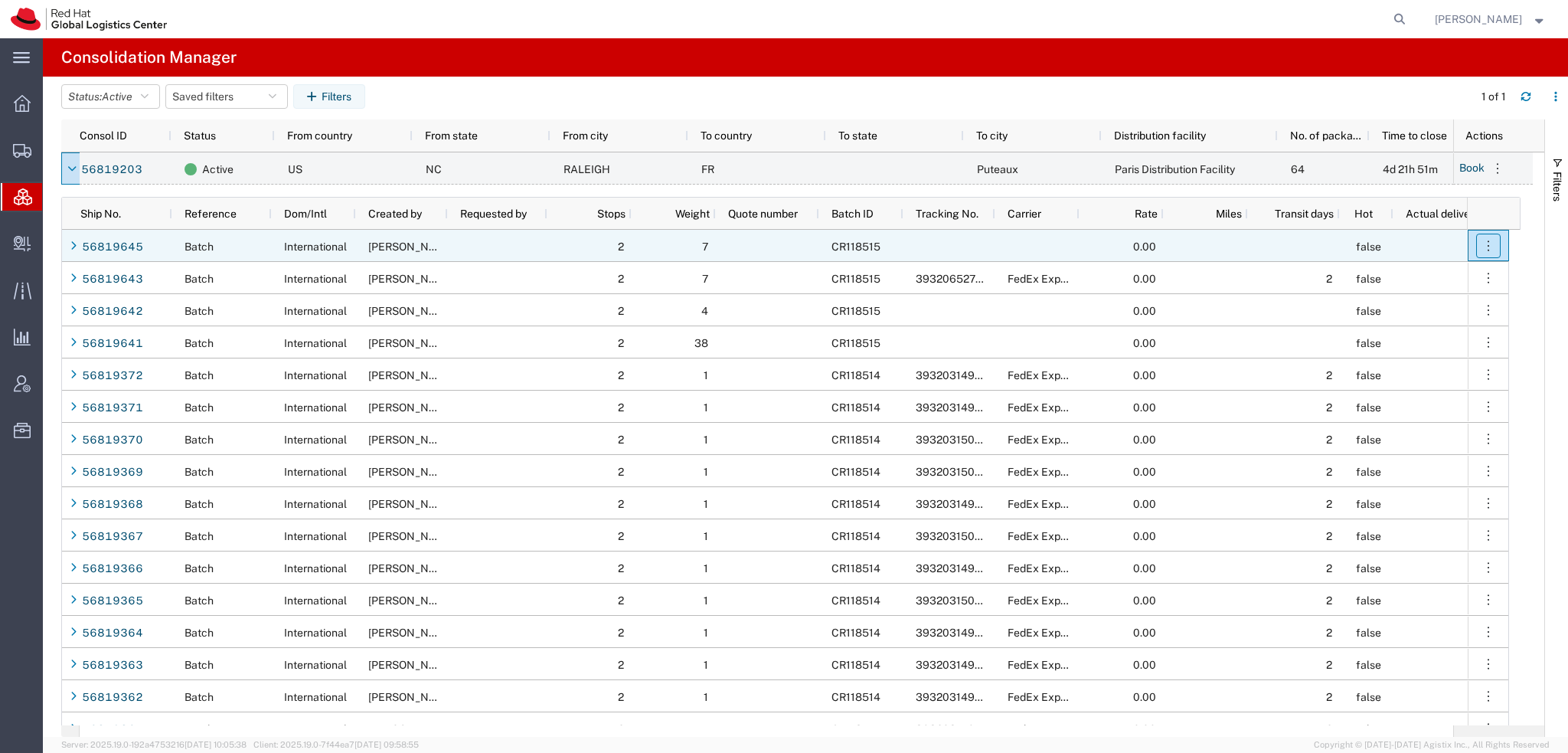
click at [1495, 245] on icon "button" at bounding box center [1489, 246] width 15 height 15
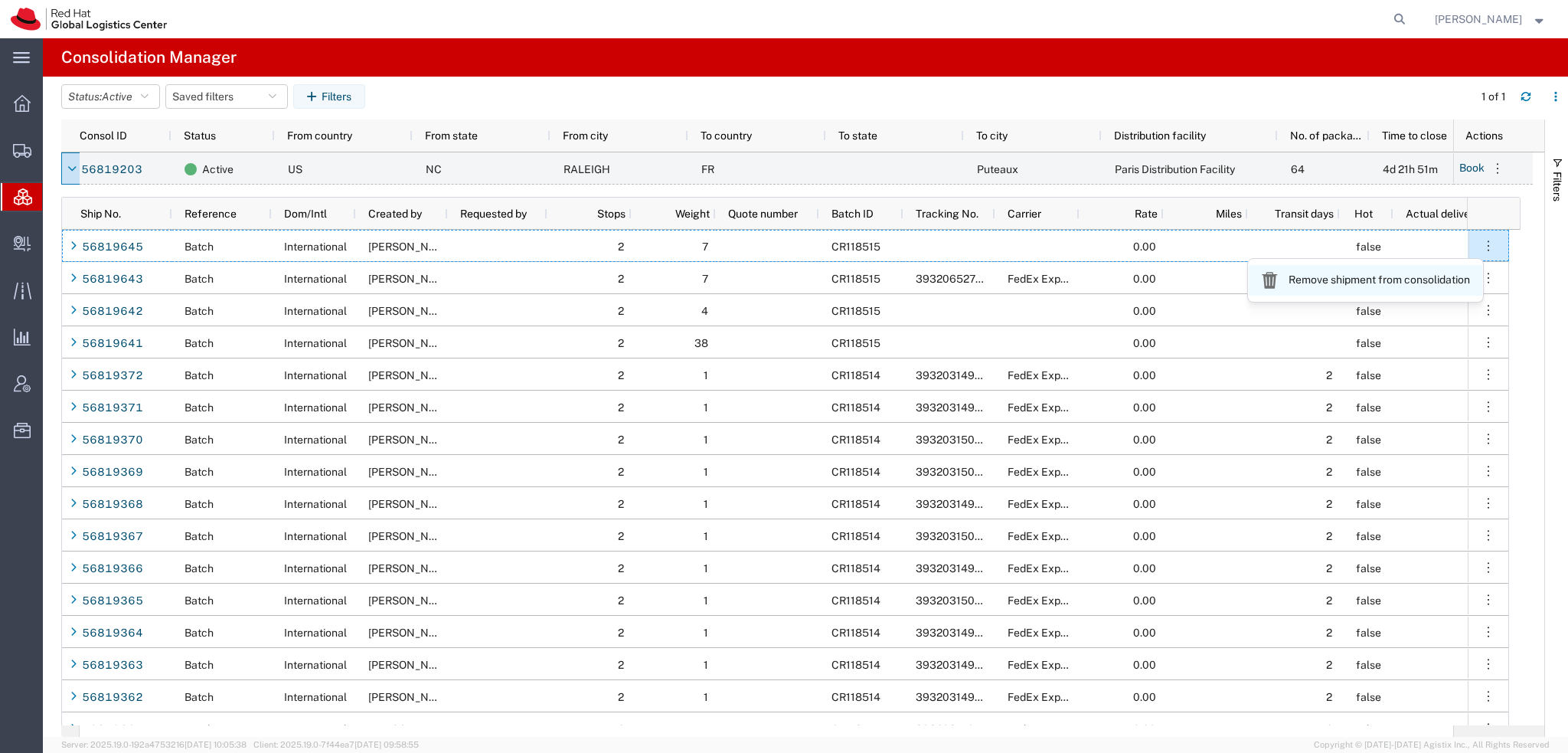
click at [1373, 282] on link "Remove shipment from consolidation" at bounding box center [1366, 280] width 234 height 31
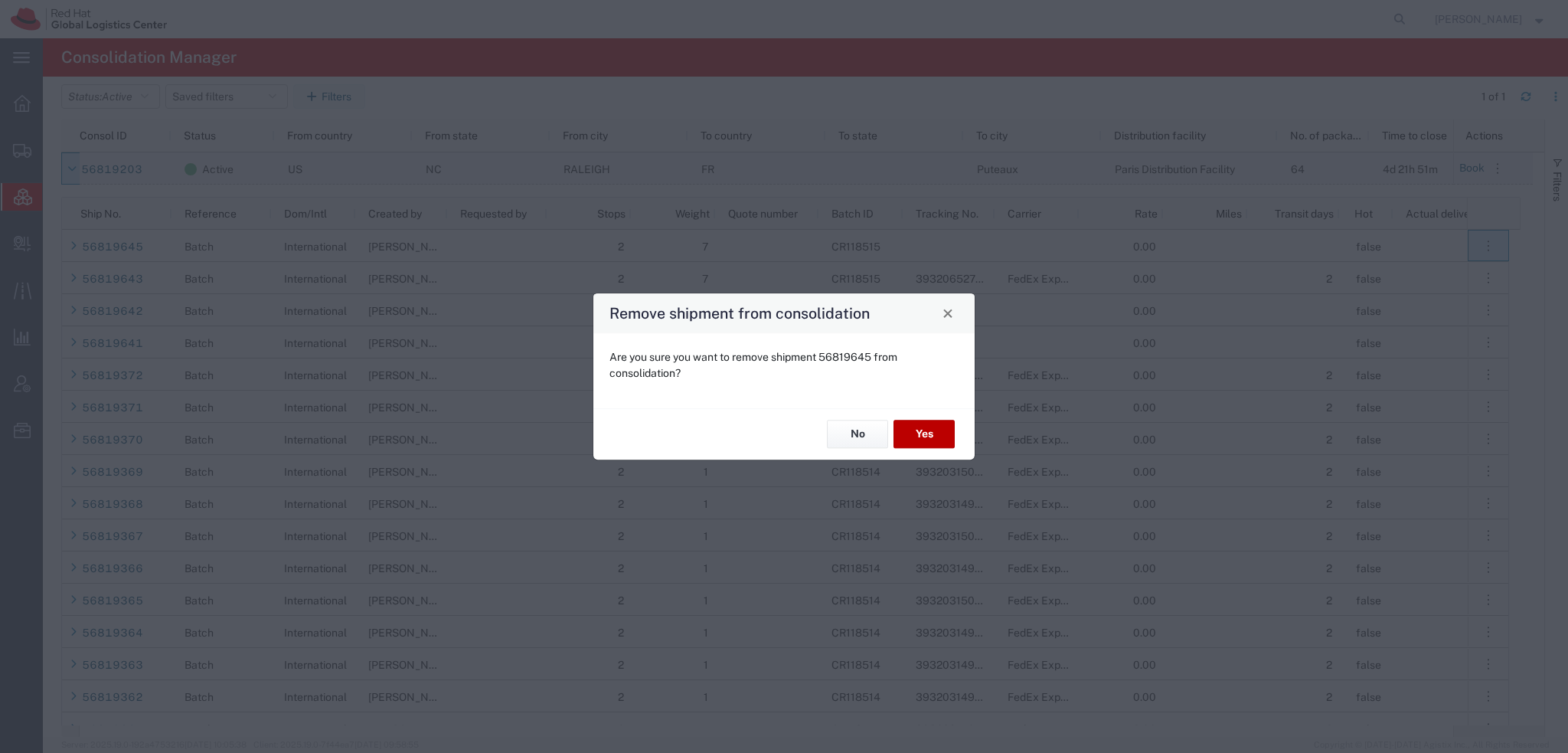
click at [922, 440] on button "Yes" at bounding box center [923, 434] width 61 height 28
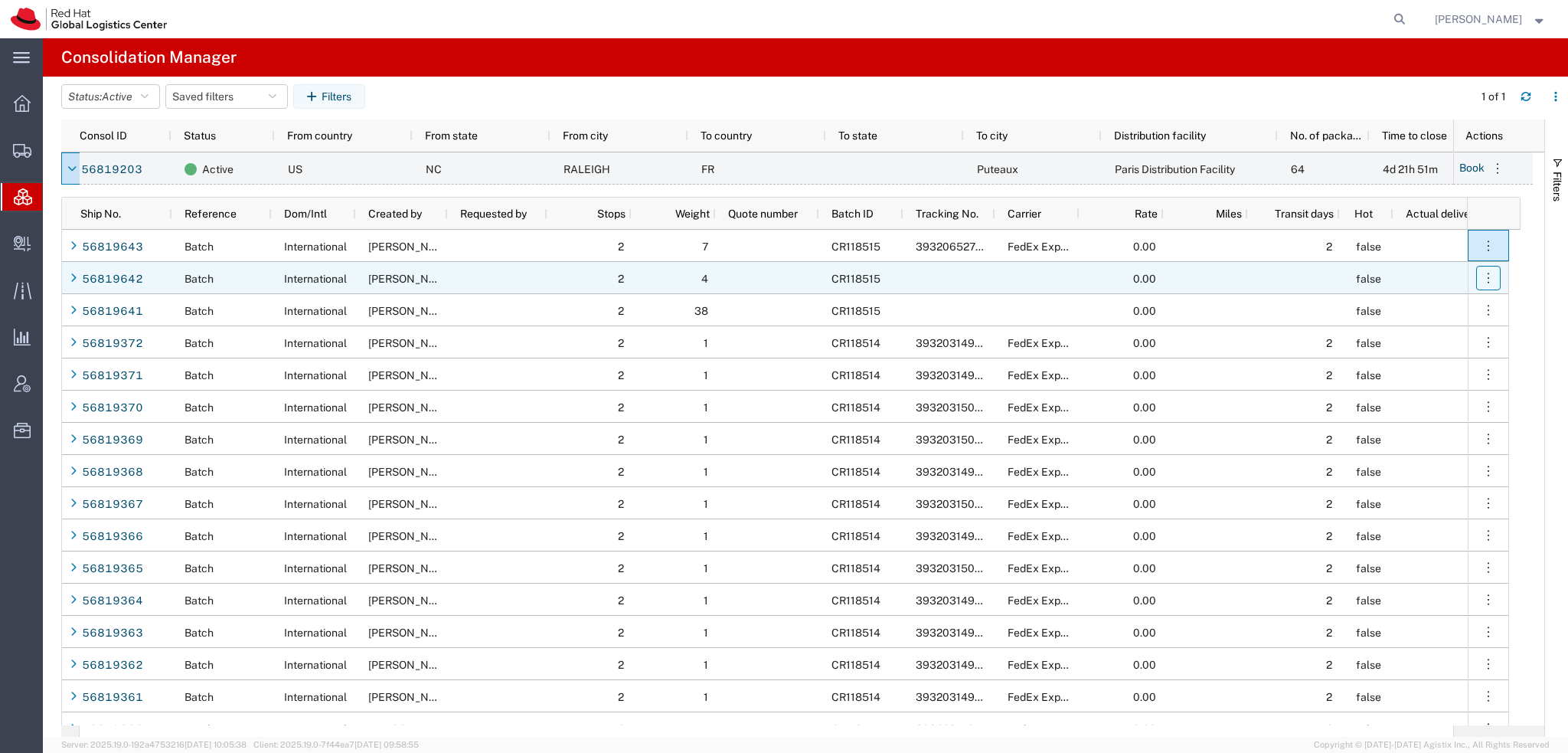
click at [1484, 277] on icon "button" at bounding box center [1489, 278] width 15 height 15
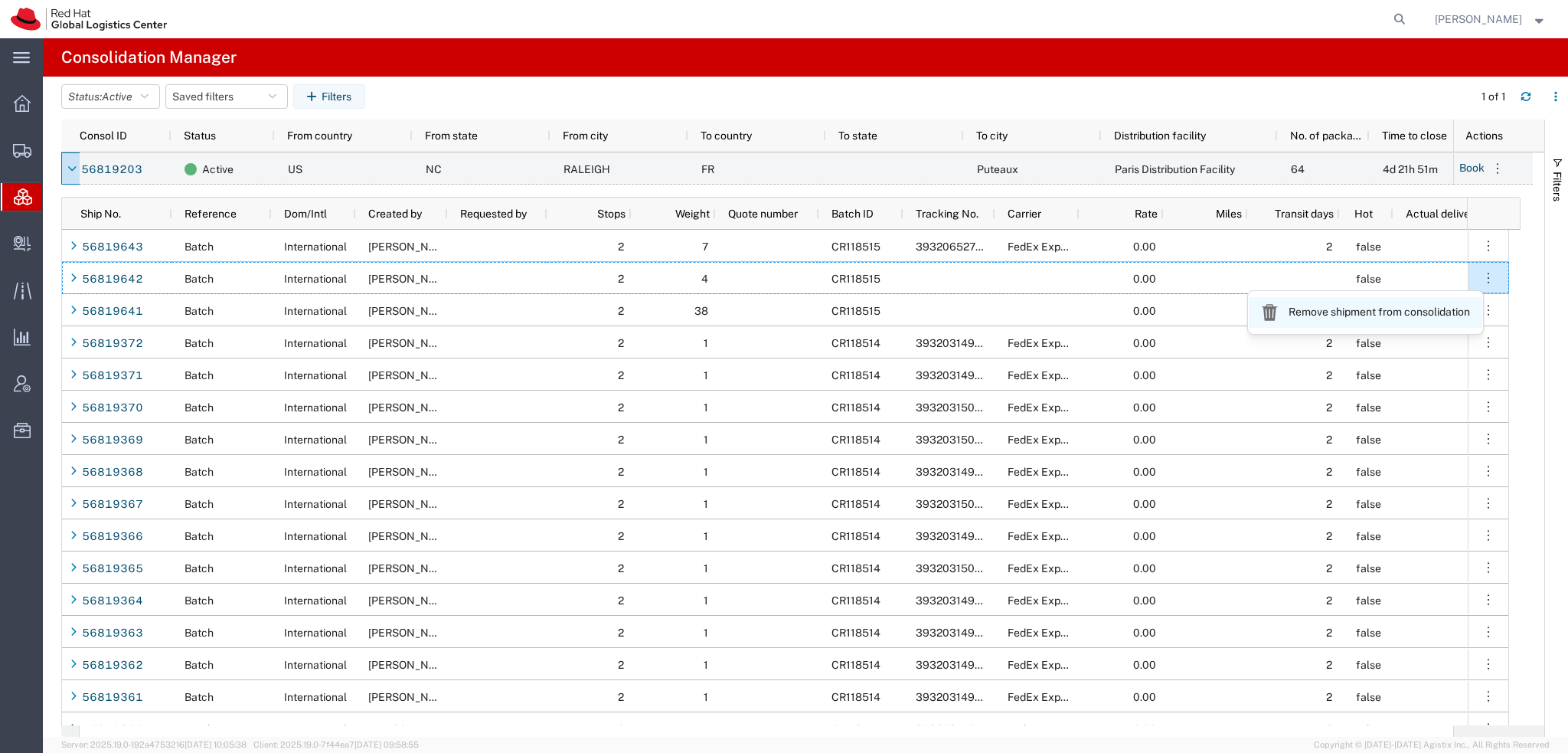
click at [1357, 308] on link "Remove shipment from consolidation" at bounding box center [1366, 312] width 234 height 31
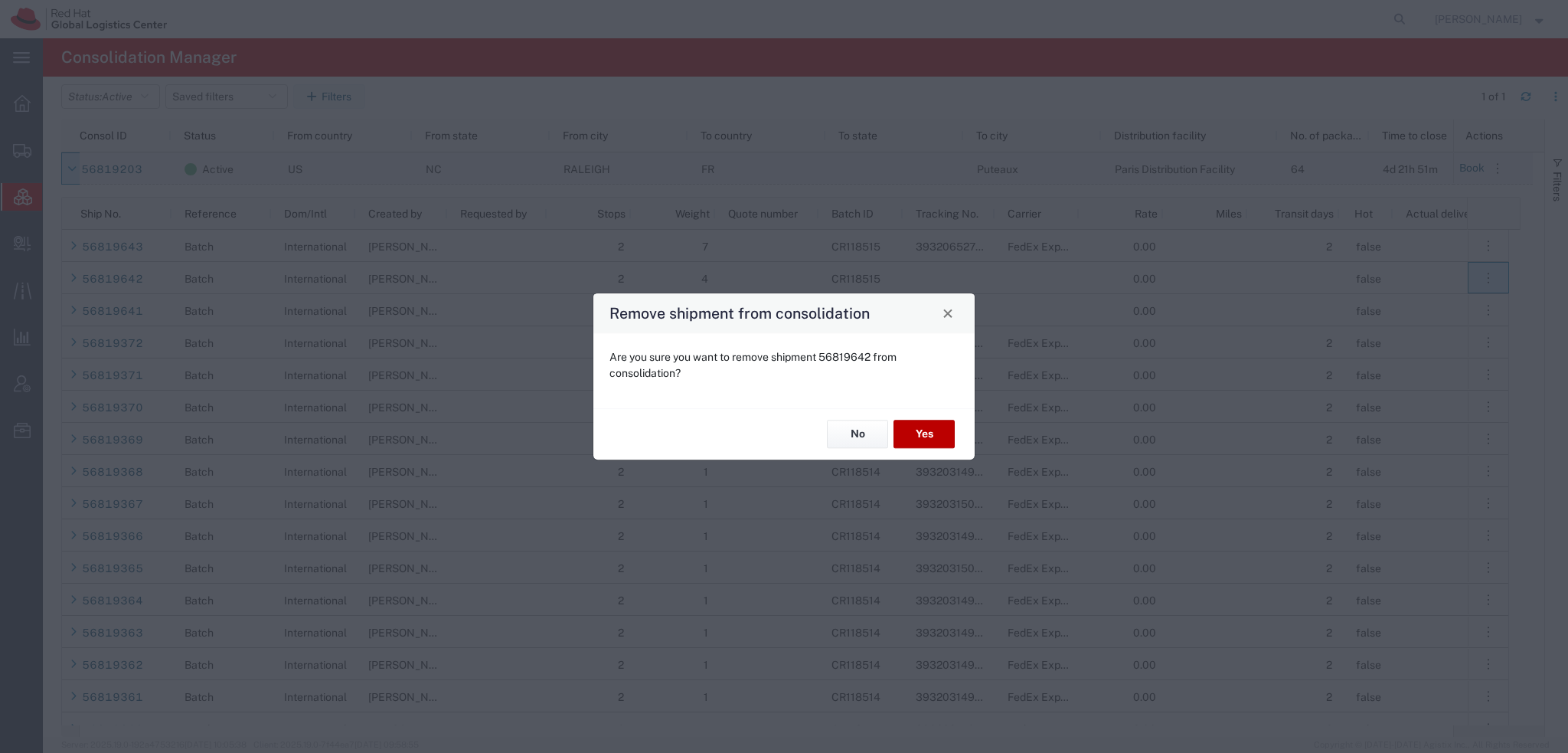
click at [945, 433] on button "Yes" at bounding box center [923, 434] width 61 height 28
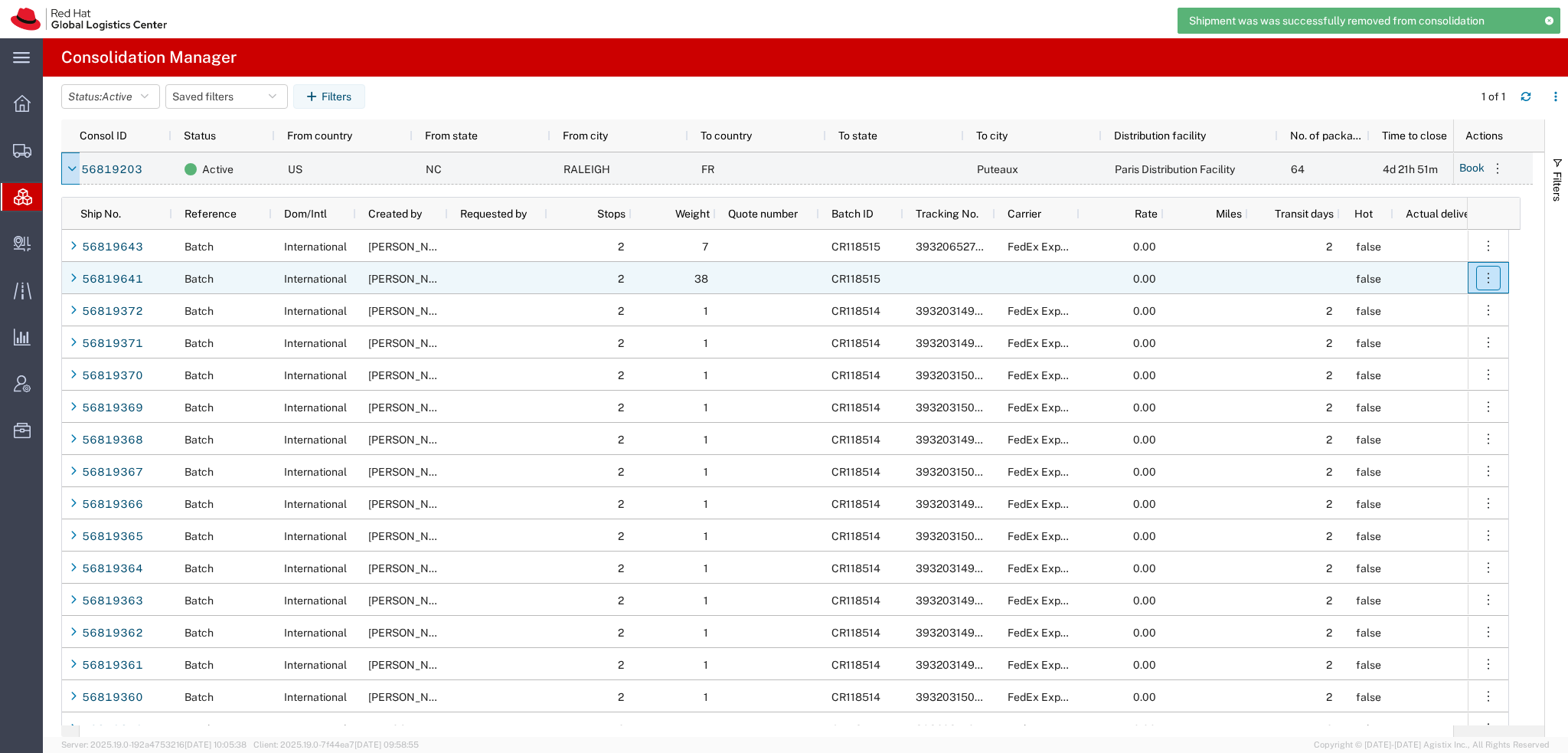
click at [1482, 271] on icon "button" at bounding box center [1489, 278] width 15 height 15
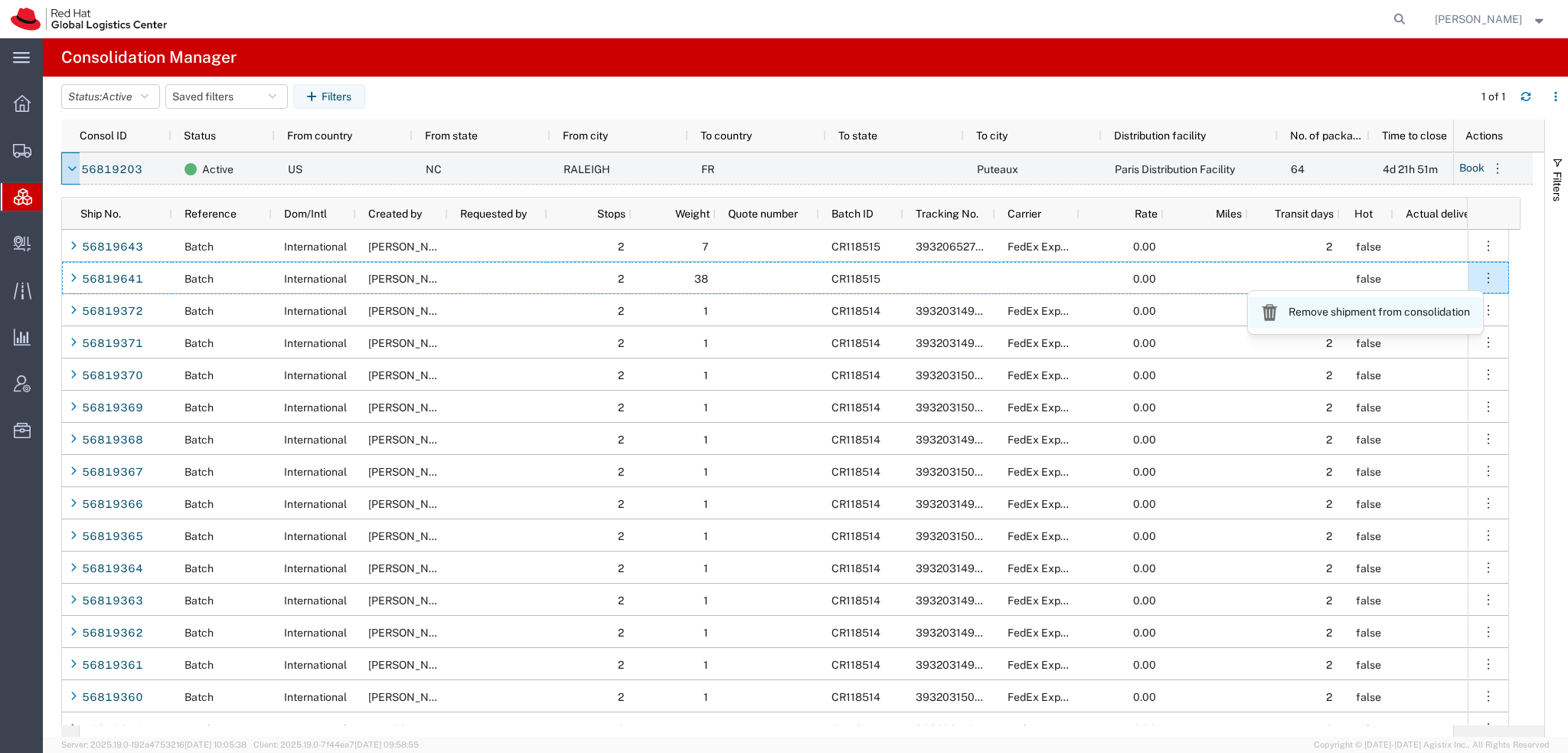
click at [1346, 308] on link "Remove shipment from consolidation" at bounding box center [1366, 312] width 234 height 31
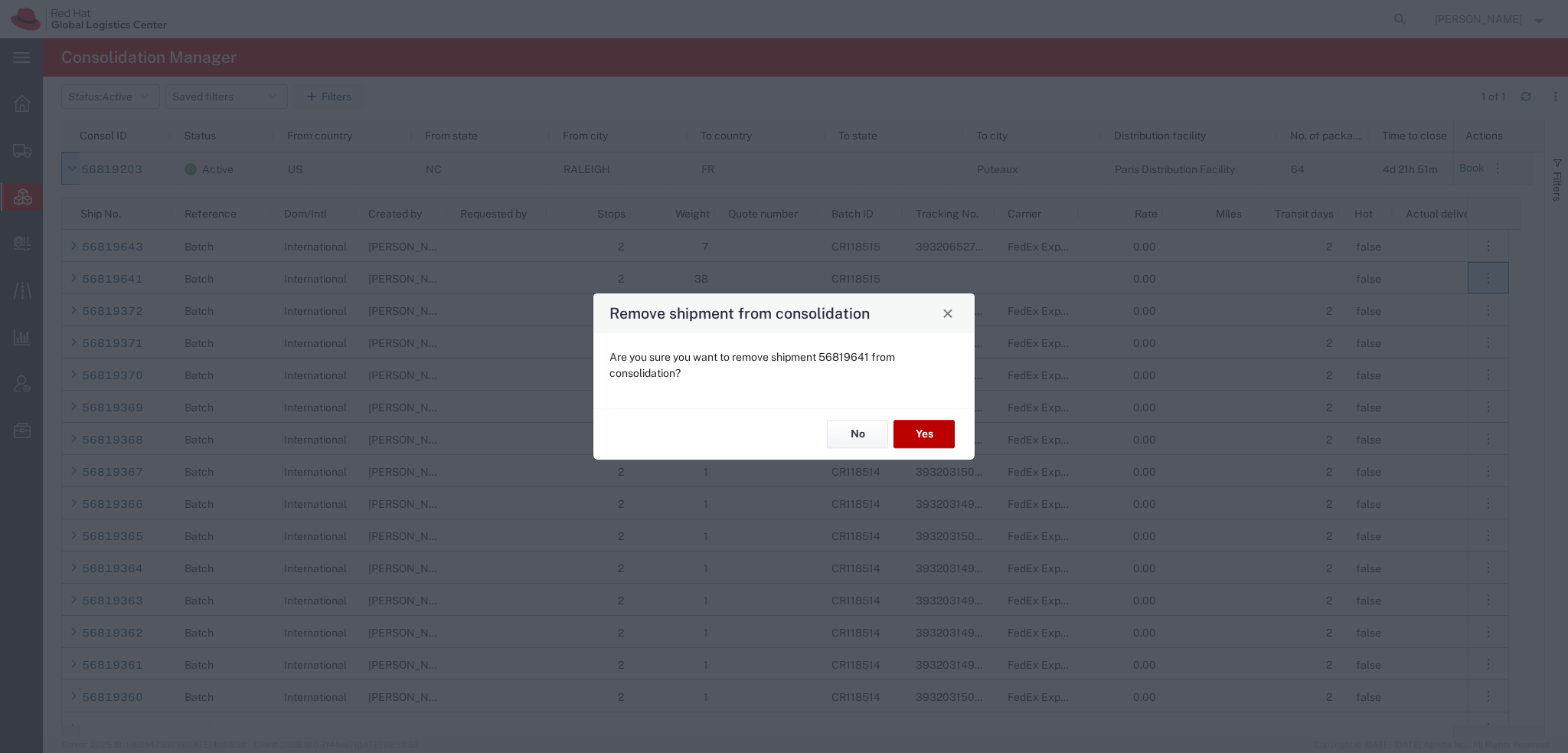
click at [944, 426] on button "Yes" at bounding box center [923, 434] width 61 height 28
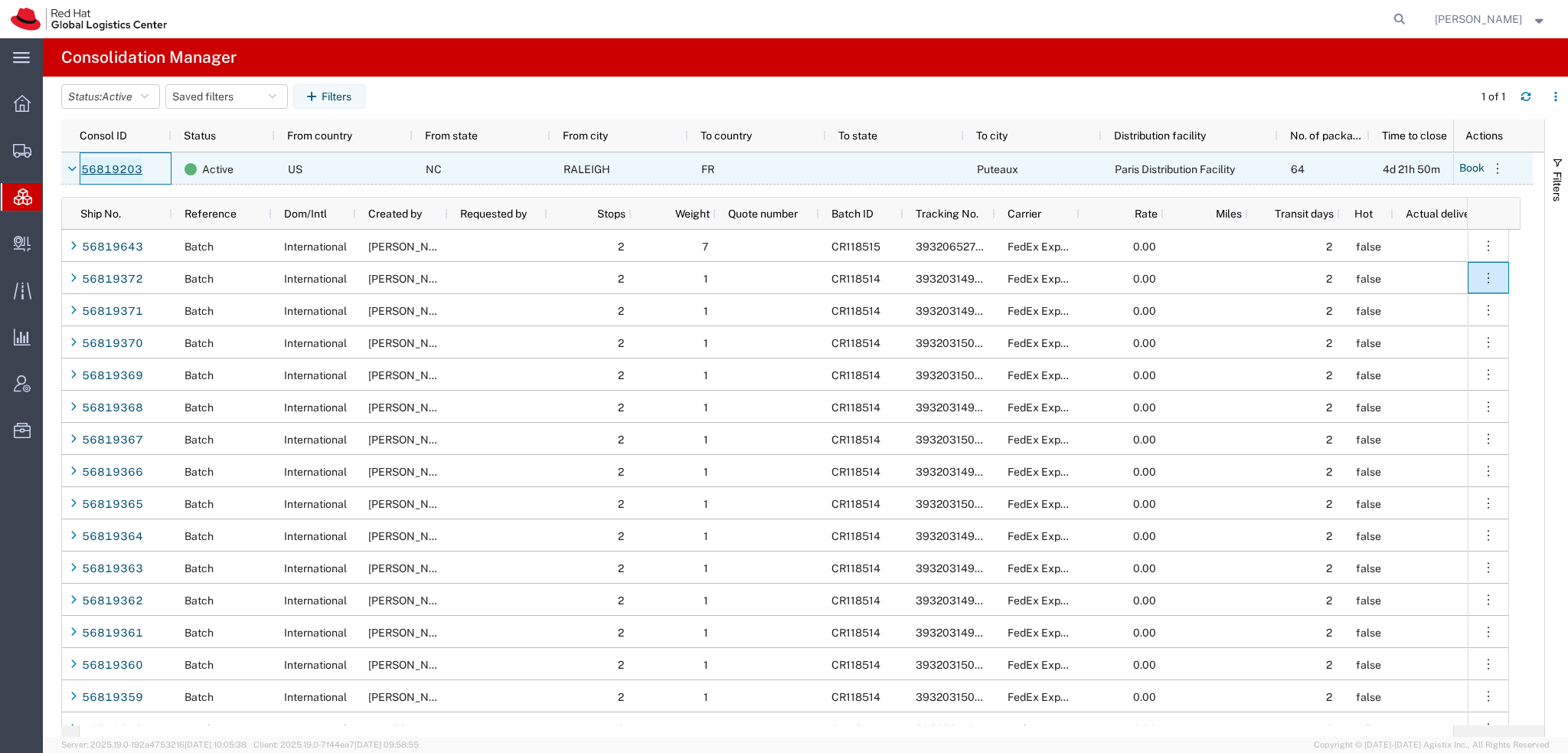
click at [122, 171] on link "56819203" at bounding box center [111, 169] width 63 height 24
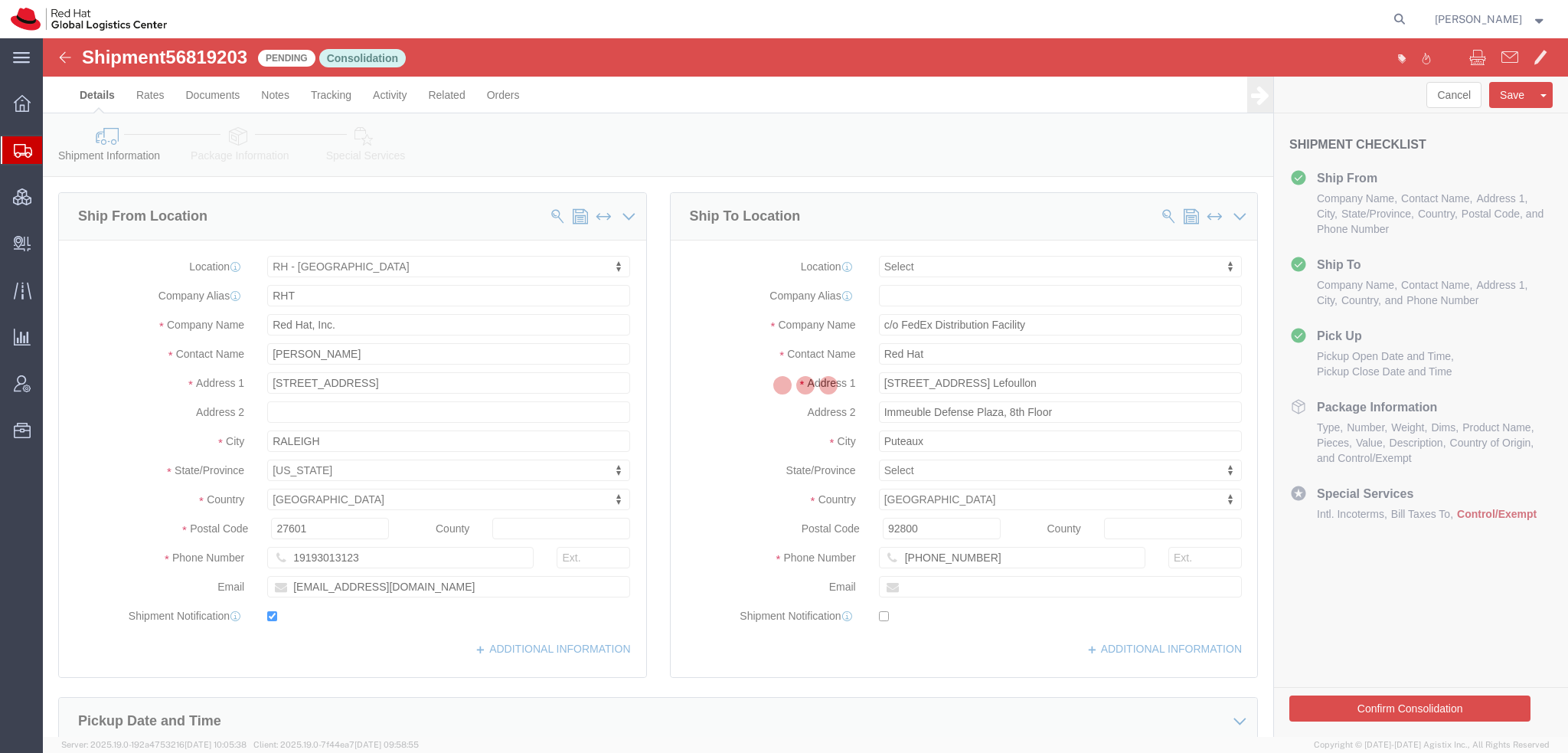
select select "38014"
select select
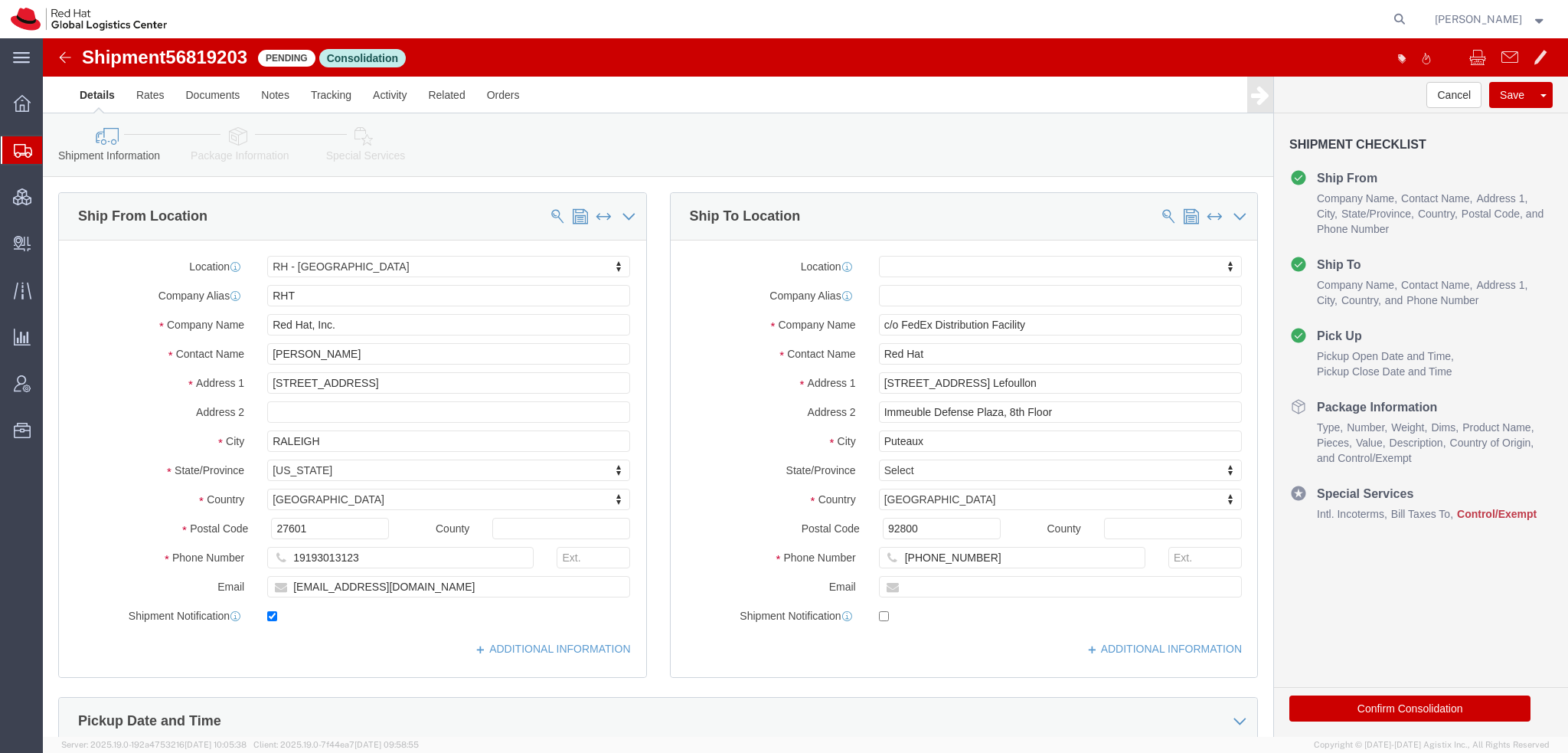
click icon
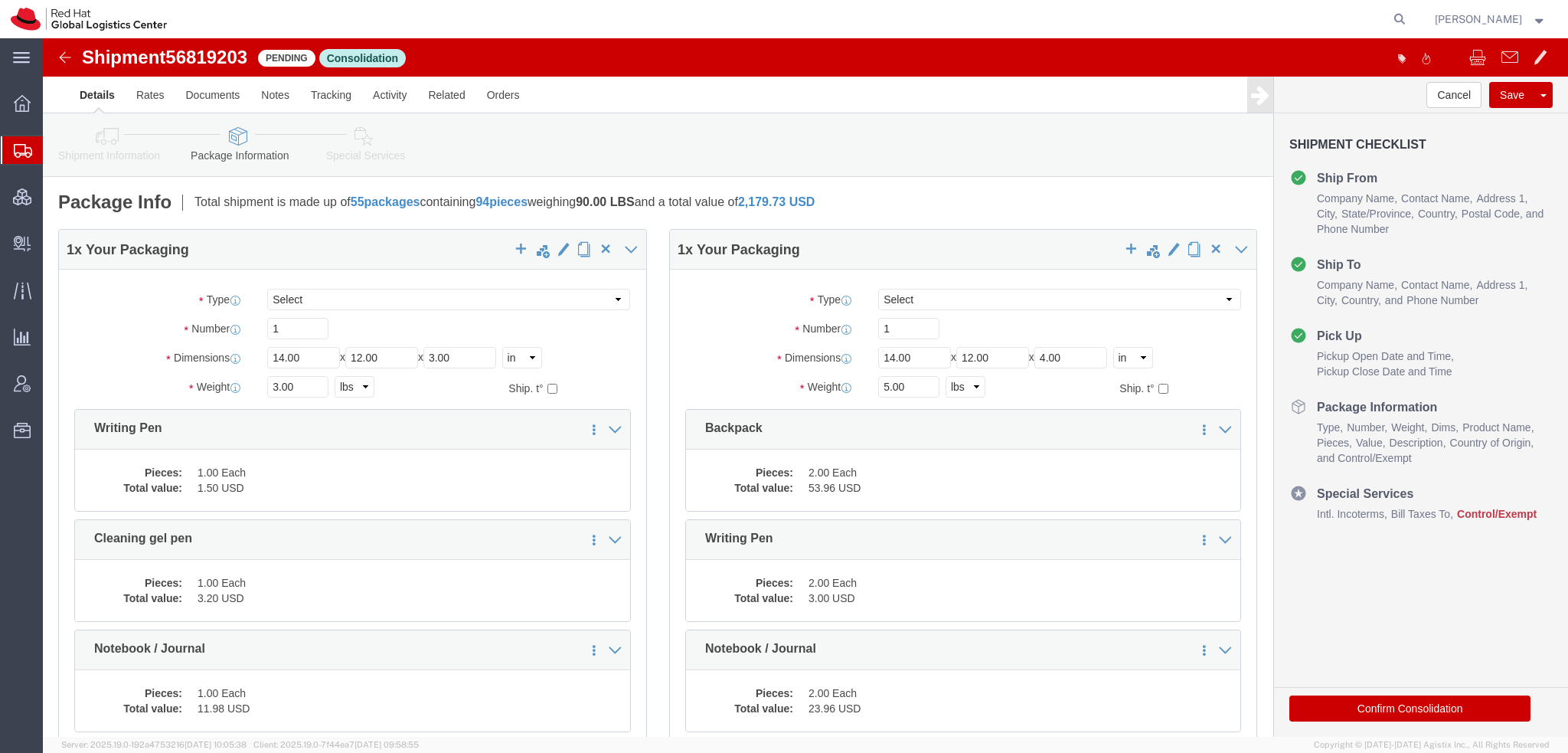
drag, startPoint x: 321, startPoint y: 101, endPoint x: 335, endPoint y: 99, distance: 14.1
click icon
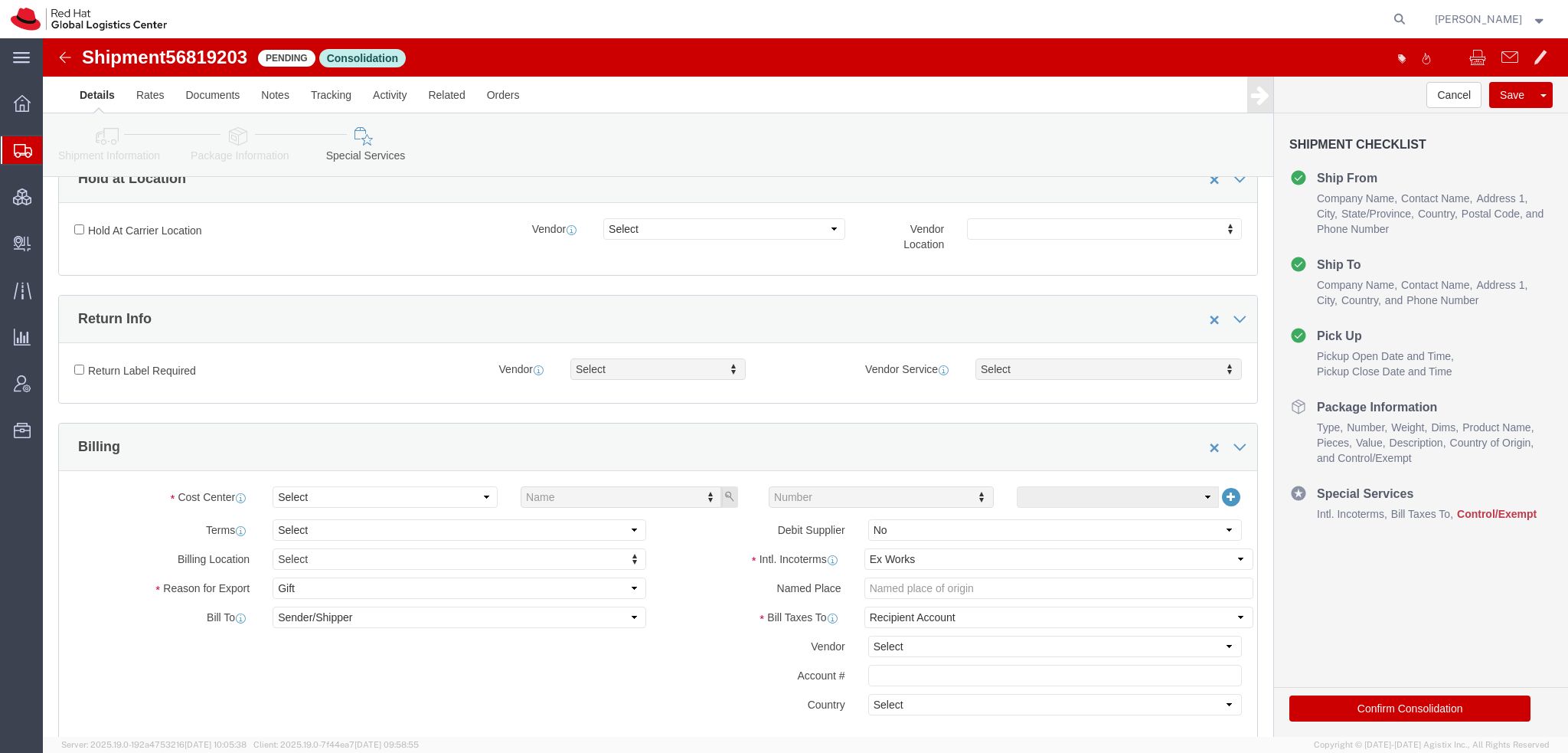
scroll to position [383, 0]
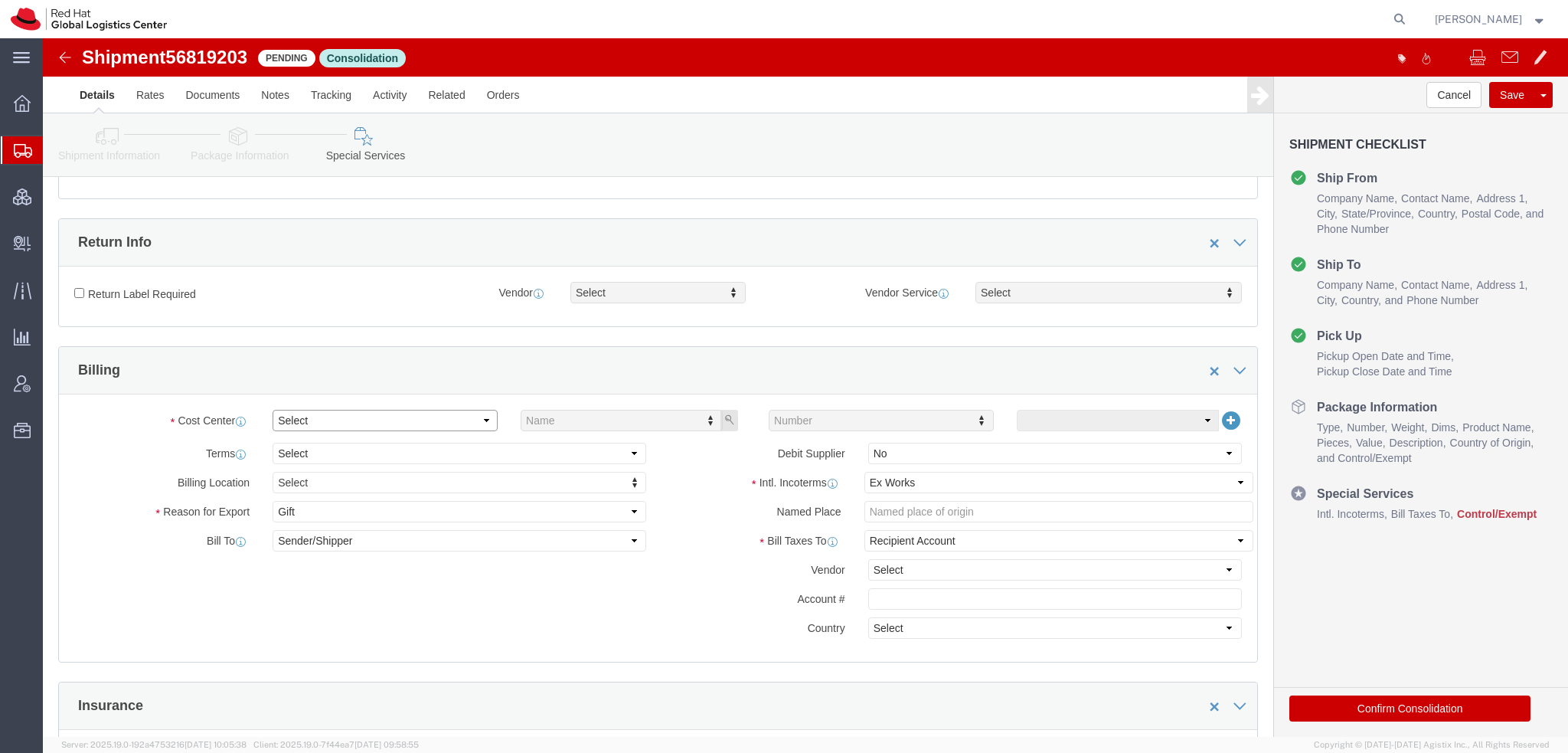
click select "Select Buyer Cost Center Department Operations Number Order Number Sales Person"
select select "COSTCENTER"
click select "Select Buyer Cost Center Department Operations Number Order Number Sales Person"
click input "829"
type input "829"
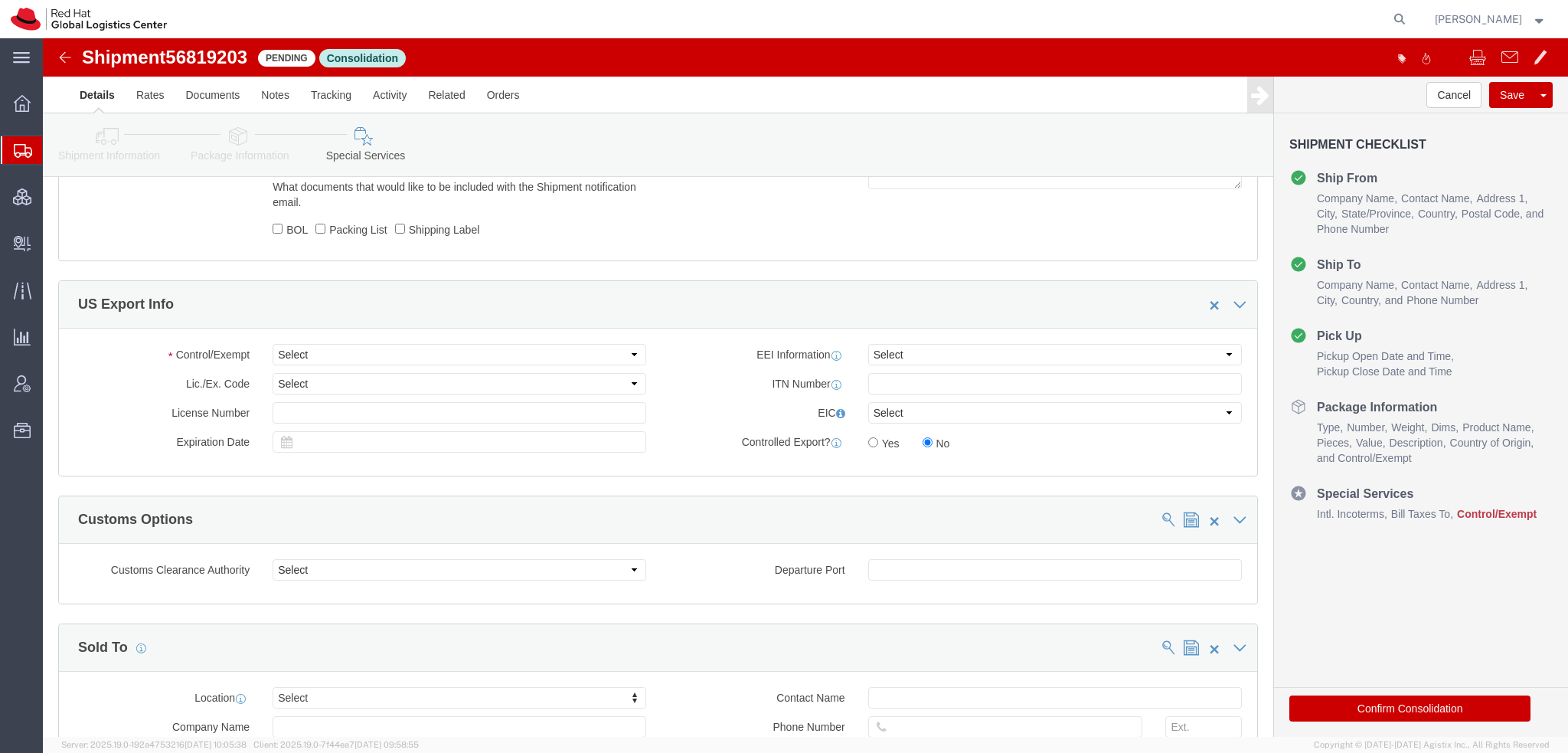
scroll to position [1148, 0]
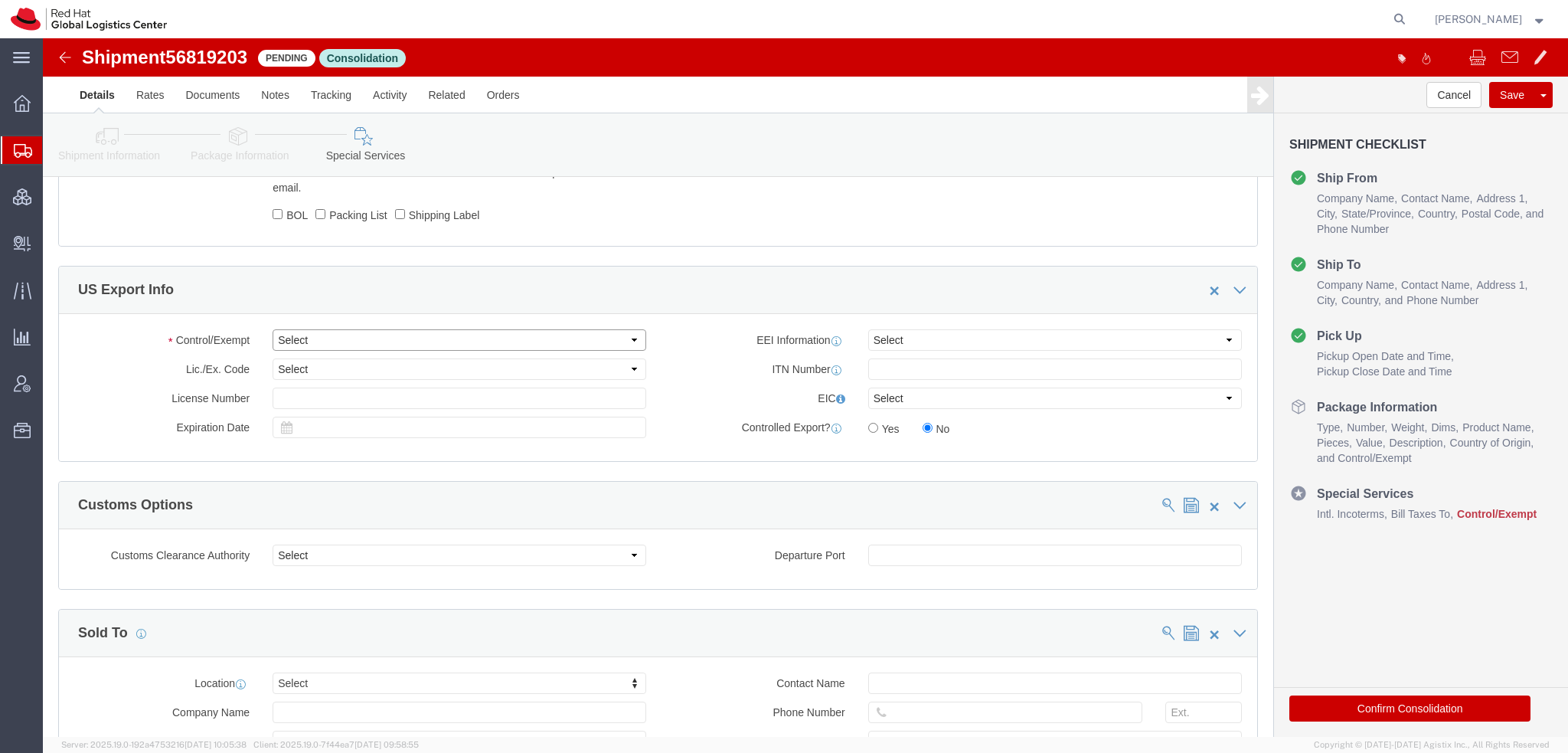
click select "Select ATF BIS DEA EPA FDA FTR ITAR OFAC Other (OPA)"
select select "FTR"
click select "Select ATF BIS DEA EPA FDA FTR ITAR OFAC Other (OPA)"
click select "Select 30.2(d)(2) 30.36 30.37(a) 30.37(f) 30.37(g) 30.37(h) 30.37(i) 30.37(j) 3…"
select select "30.37(h)"
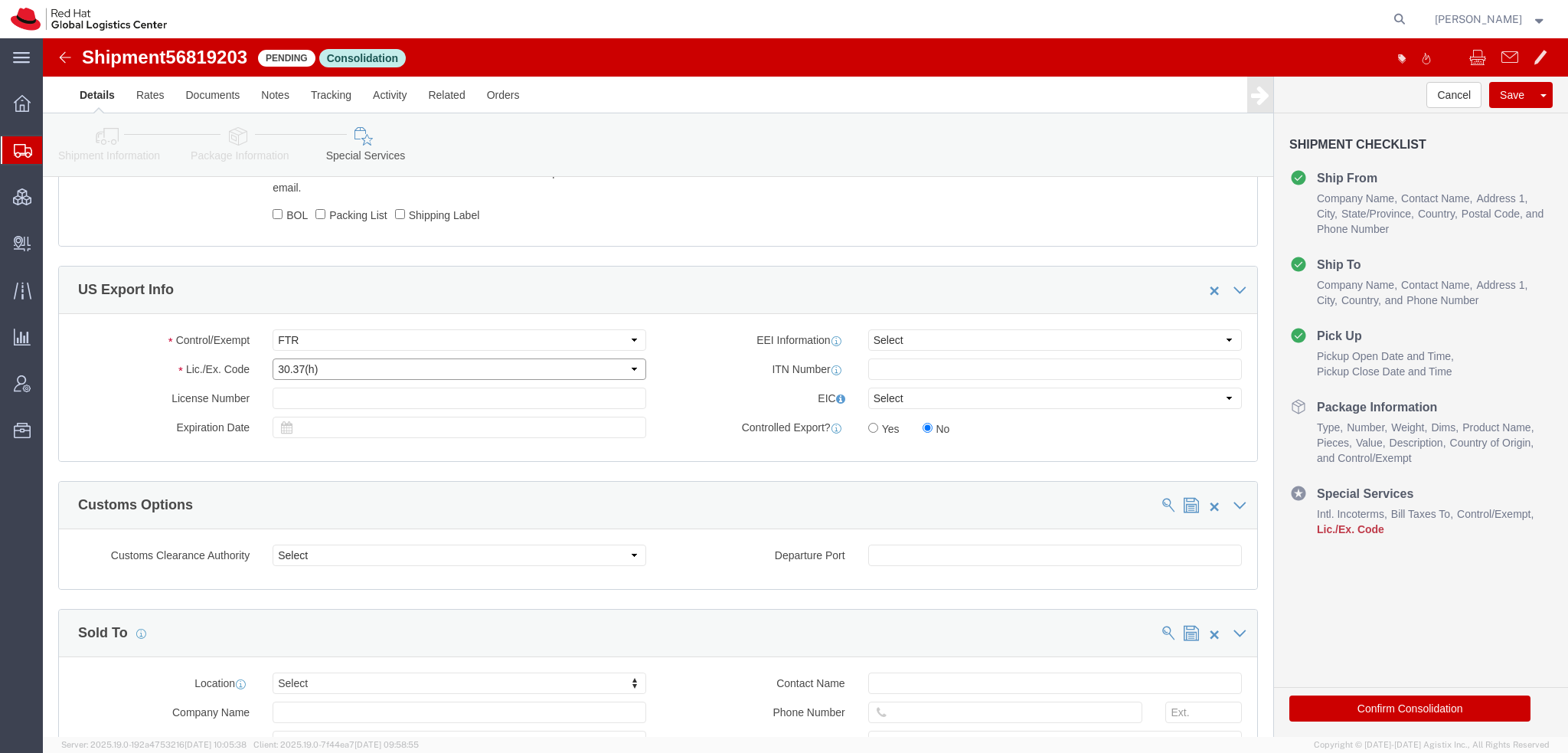
click select "Select 30.2(d)(2) 30.36 30.37(a) 30.37(f) 30.37(g) 30.37(h) 30.37(i) 30.37(j) 3…"
click button "Save"
click link "Shipment Information"
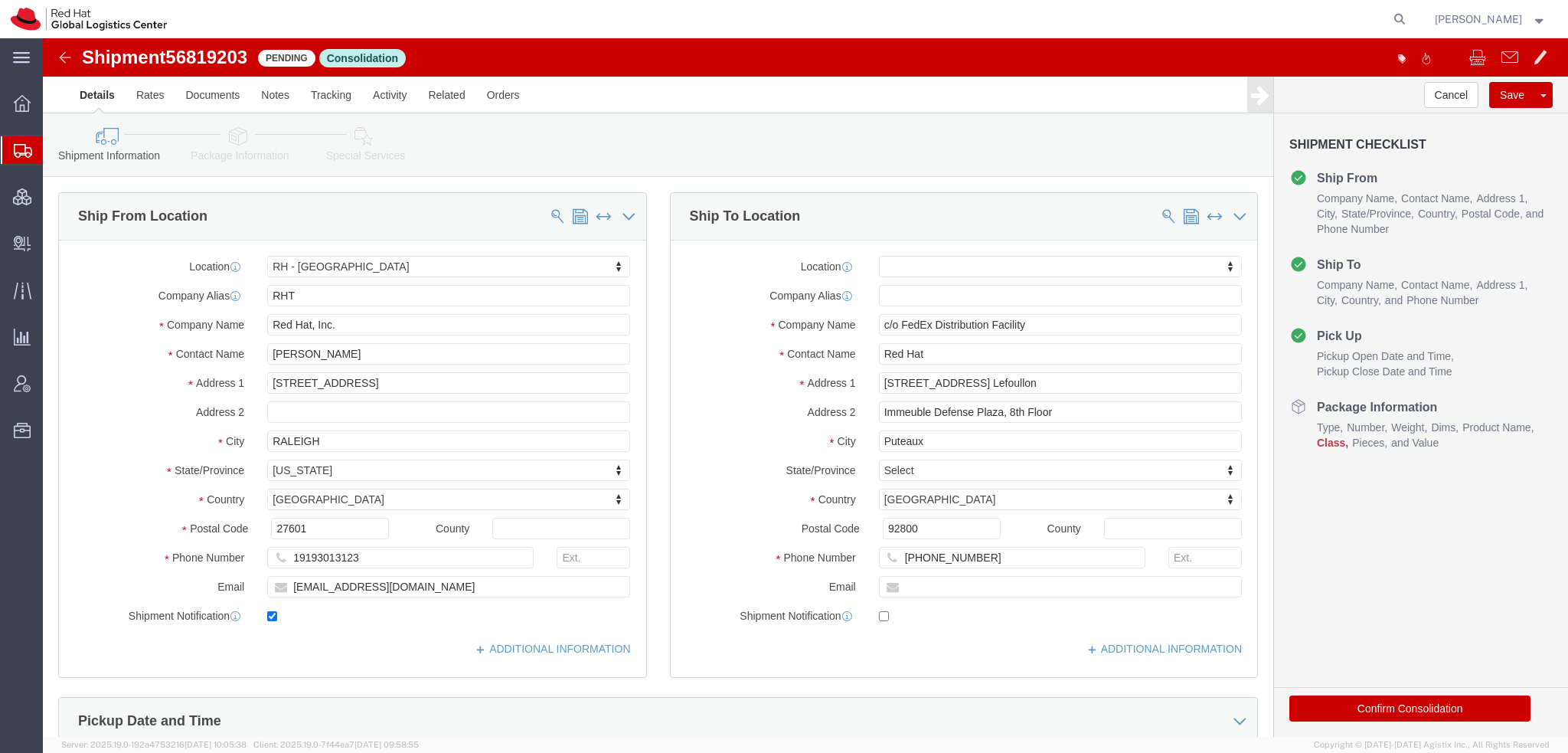
click button "Confirm Consolidation"
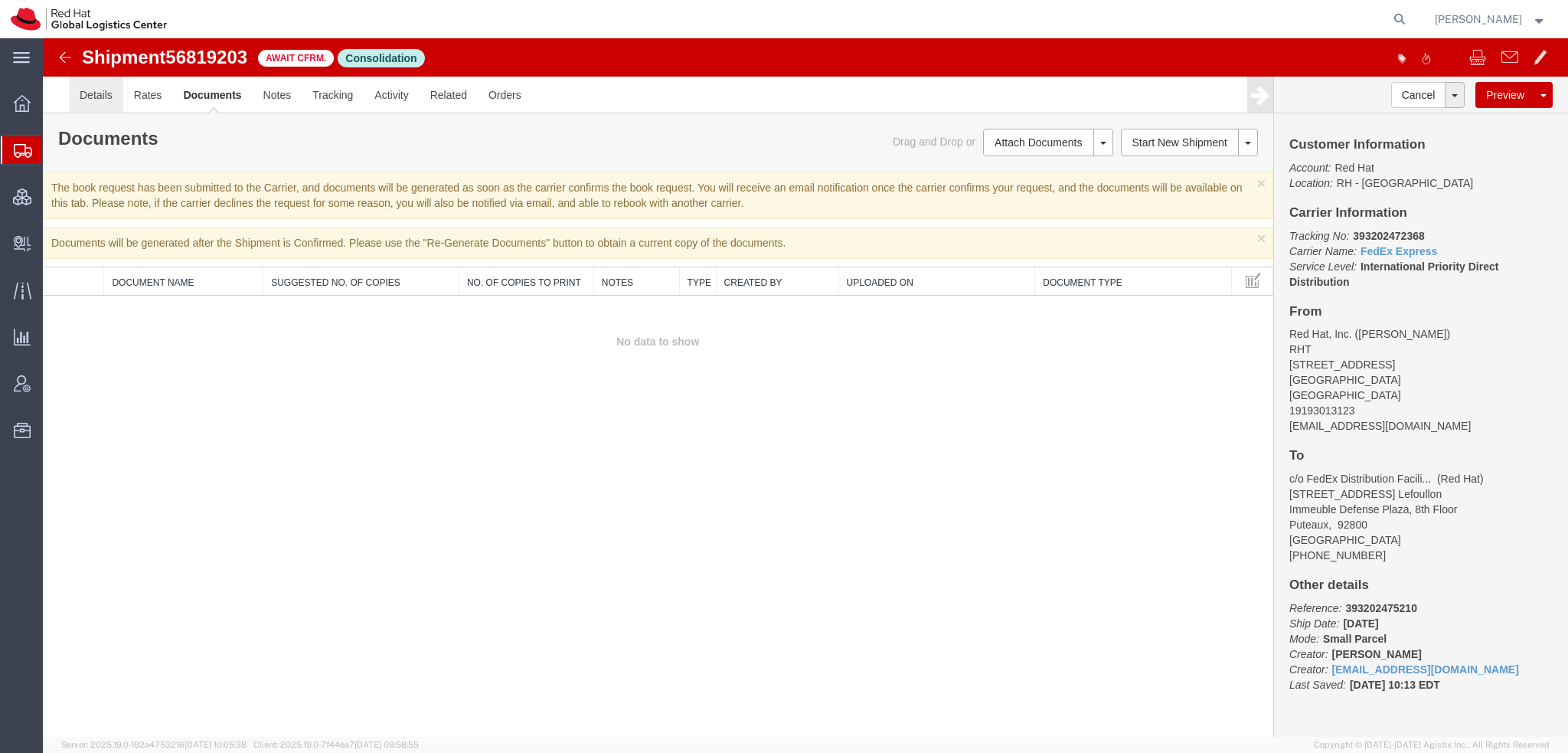
click at [101, 98] on link "Details" at bounding box center [96, 95] width 54 height 37
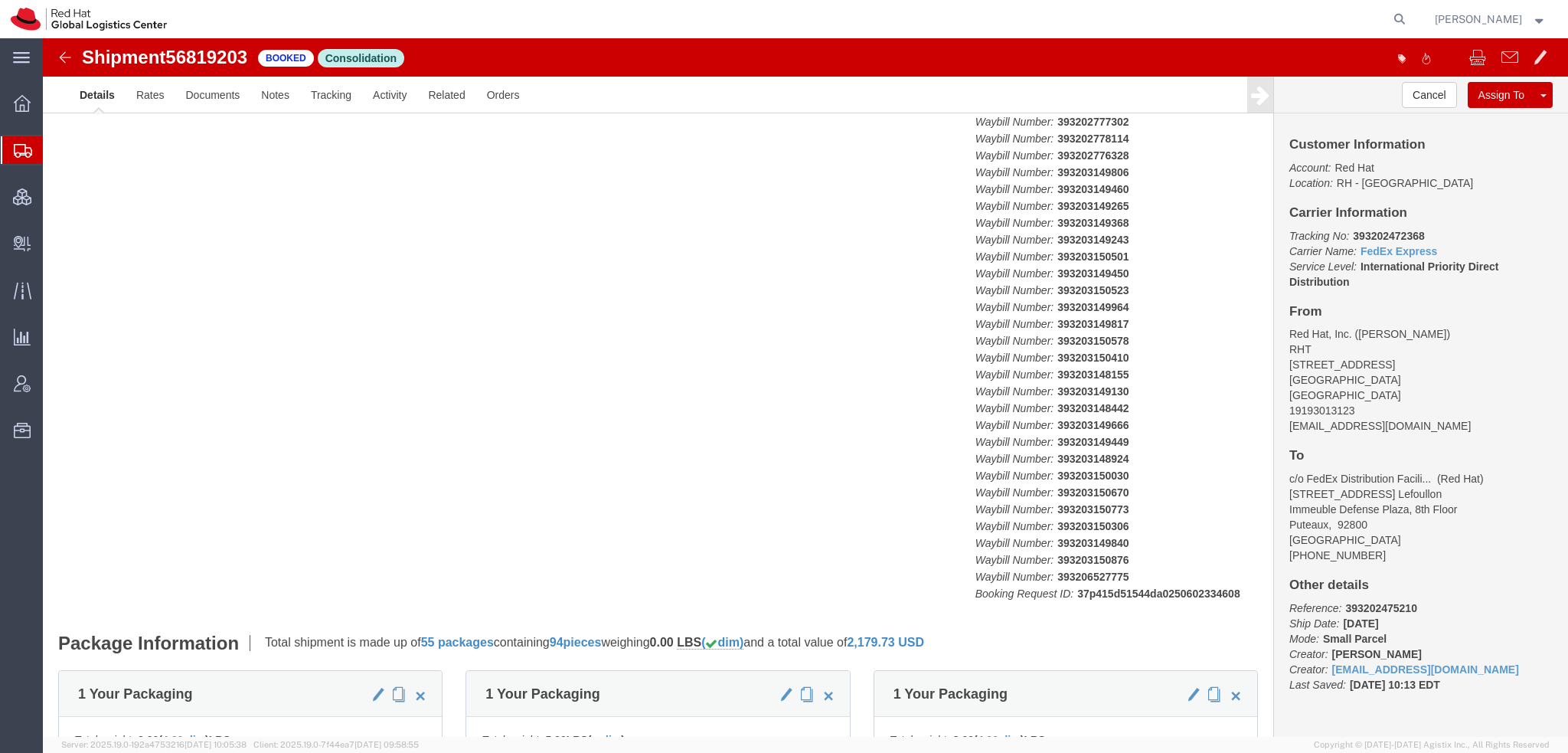
scroll to position [76, 0]
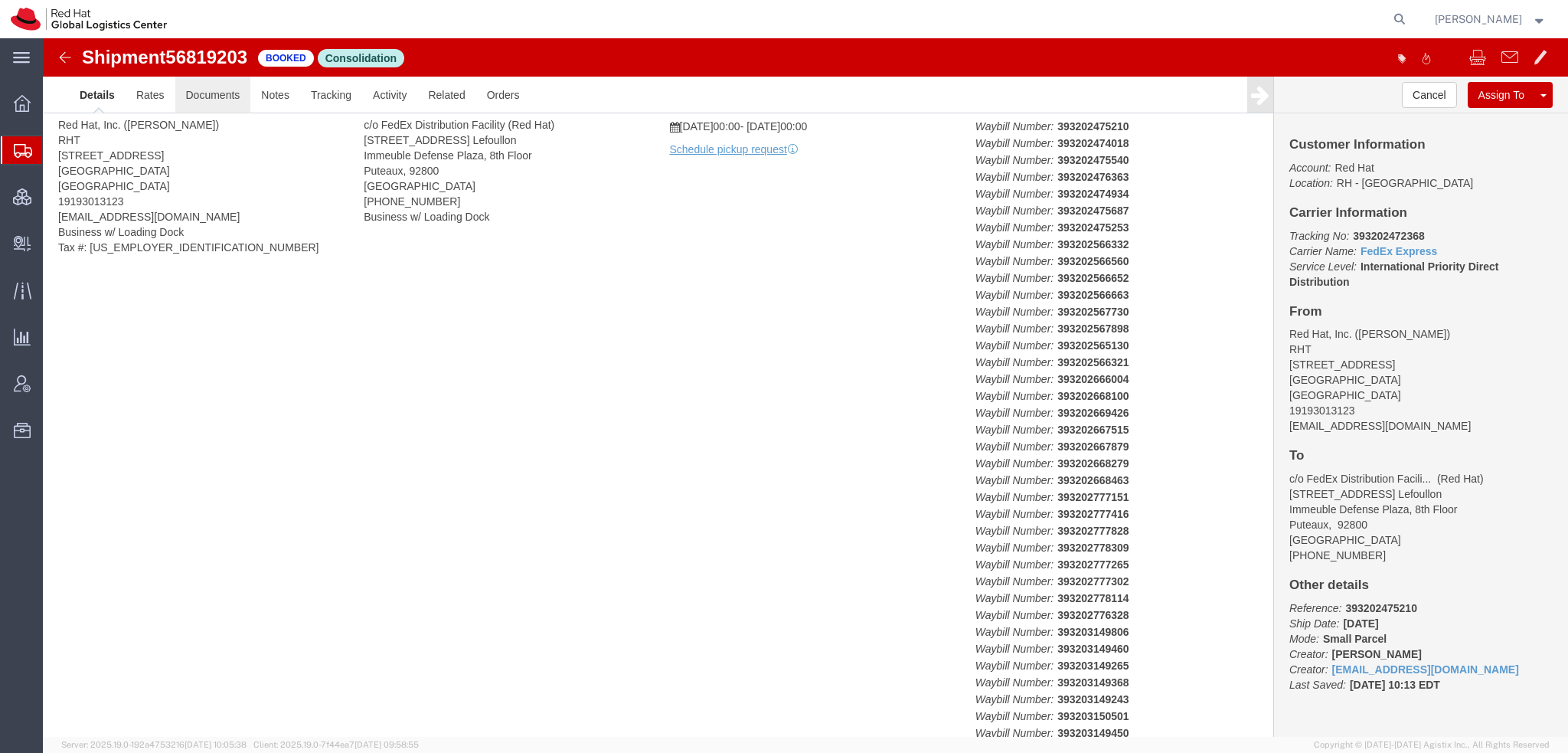
click link "Documents"
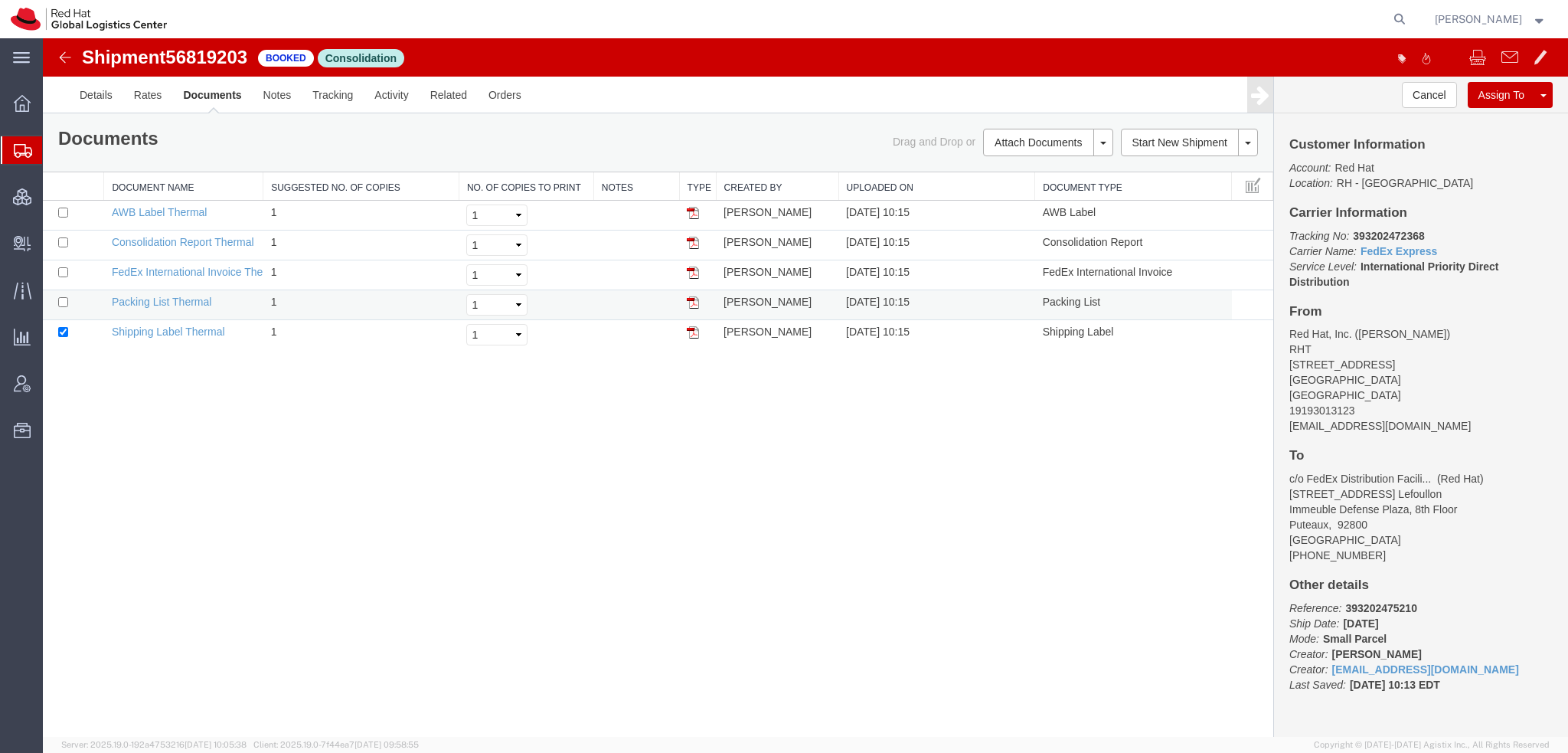
click at [692, 297] on img at bounding box center [693, 303] width 13 height 13
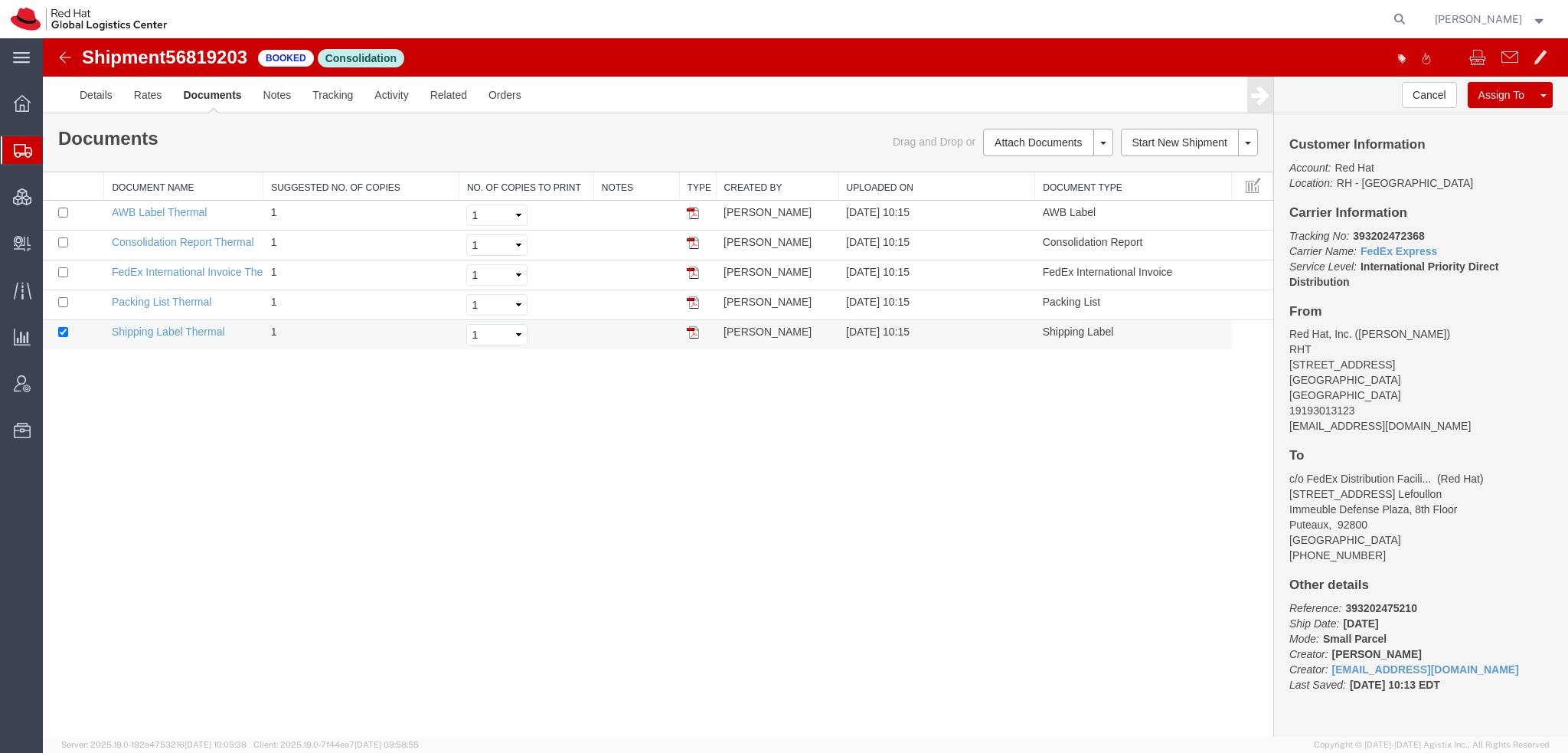
click at [694, 332] on img at bounding box center [693, 332] width 13 height 13
click at [698, 214] on img at bounding box center [693, 213] width 13 height 13
click at [61, 209] on input "checkbox" at bounding box center [63, 213] width 10 height 10
checkbox input "true"
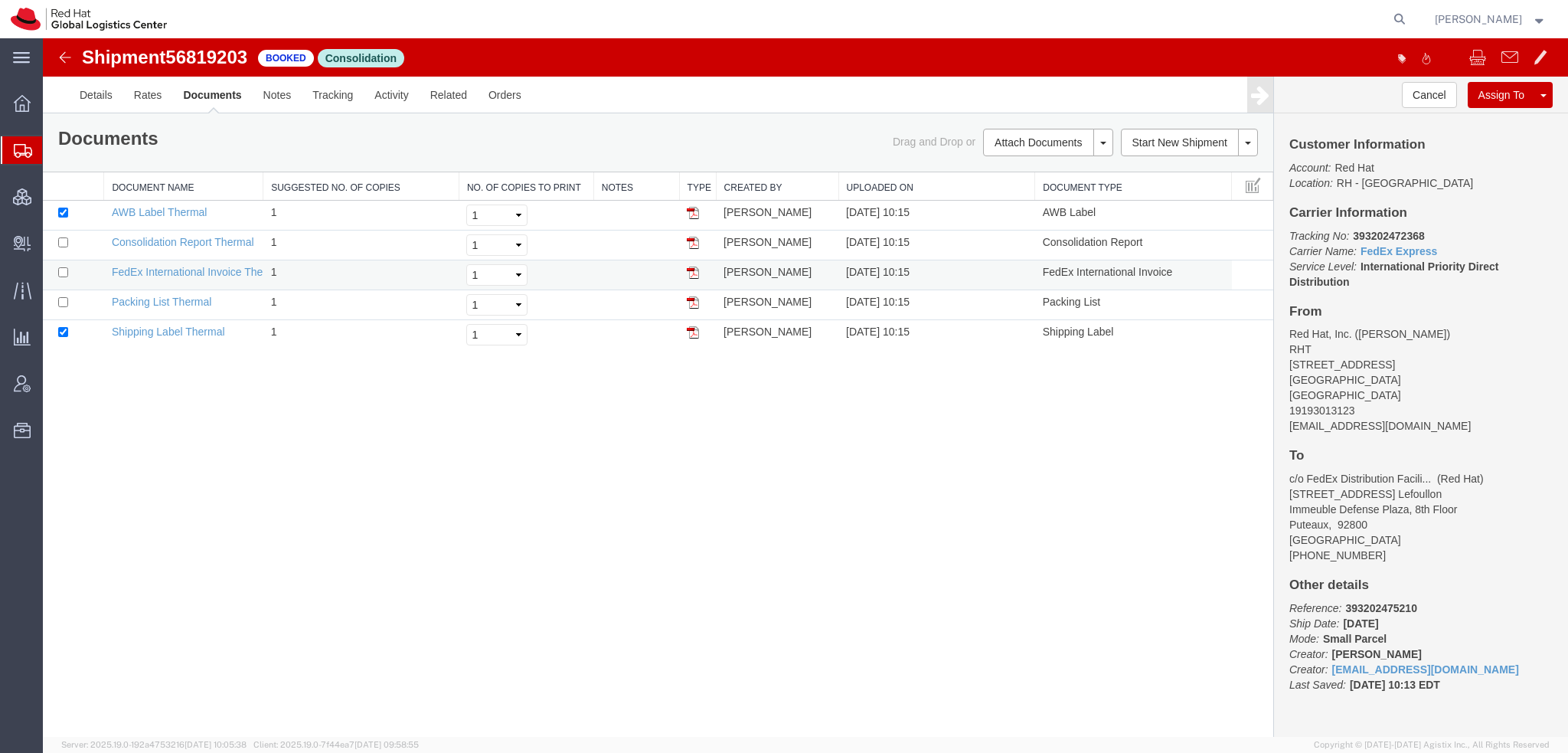
click at [695, 272] on img at bounding box center [693, 273] width 13 height 13
click at [65, 269] on input "checkbox" at bounding box center [63, 272] width 10 height 10
checkbox input "true"
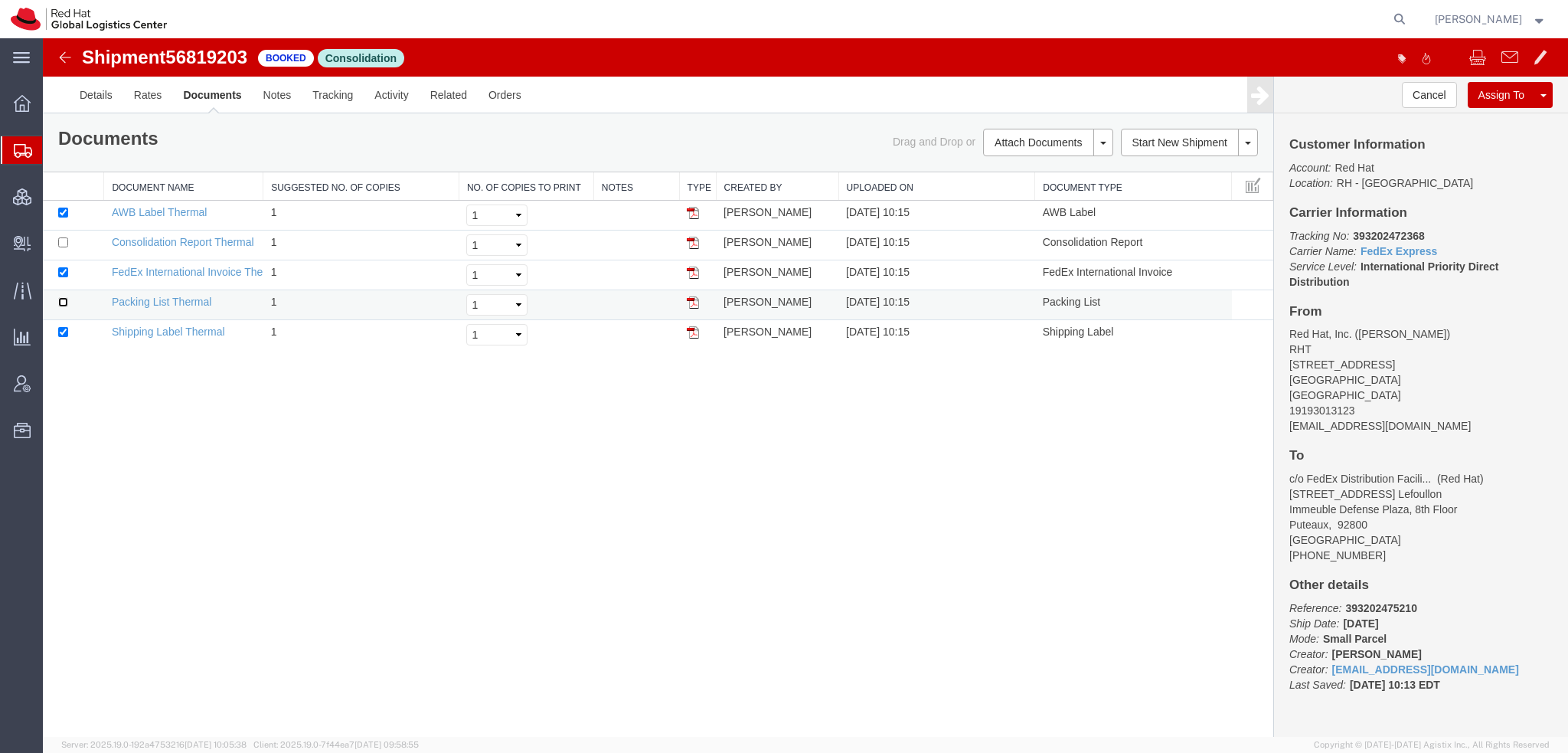
click at [62, 300] on input "checkbox" at bounding box center [63, 302] width 10 height 10
click at [63, 302] on input "checkbox" at bounding box center [63, 302] width 10 height 10
checkbox input "false"
click at [67, 211] on input "checkbox" at bounding box center [63, 213] width 10 height 10
click at [64, 212] on input "checkbox" at bounding box center [63, 213] width 10 height 10
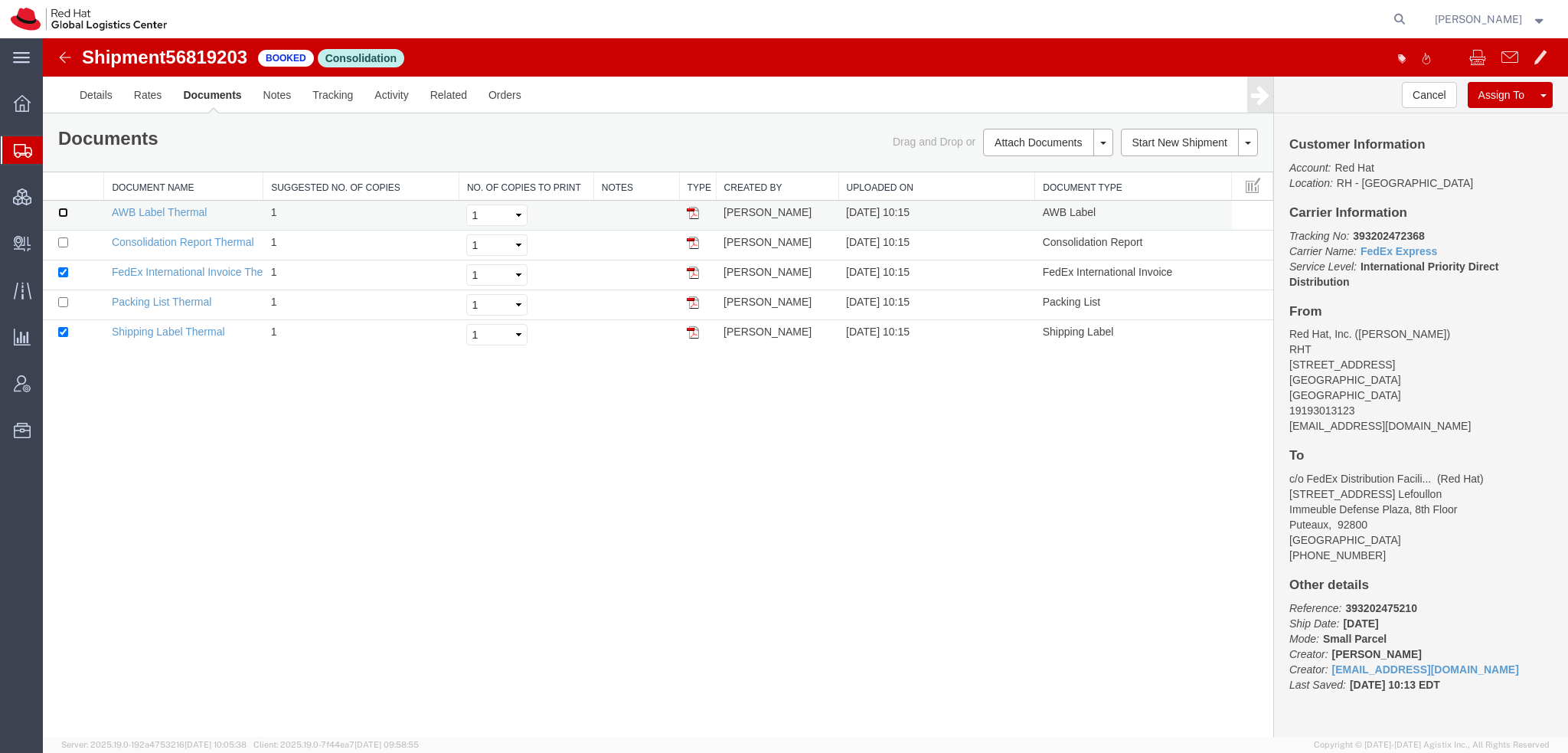
checkbox input "true"
click at [60, 300] on input "checkbox" at bounding box center [63, 302] width 10 height 10
checkbox input "true"
click at [200, 285] on td "FedEx International Invoice Thermal" at bounding box center [184, 275] width 160 height 30
click at [200, 267] on link "FedEx International Invoice Thermal" at bounding box center [198, 272] width 172 height 13
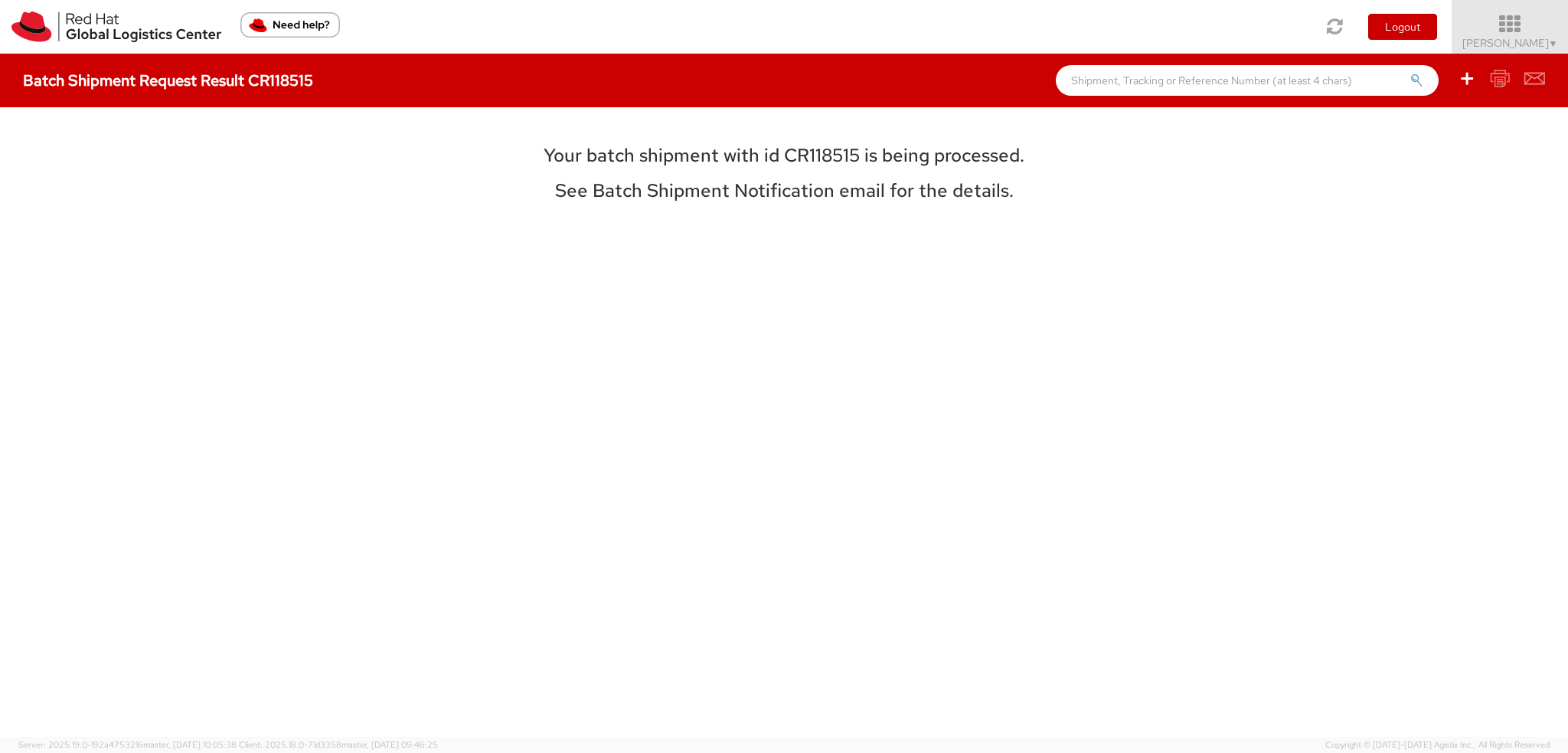
click at [1550, 43] on span "▼" at bounding box center [1554, 43] width 10 height 13
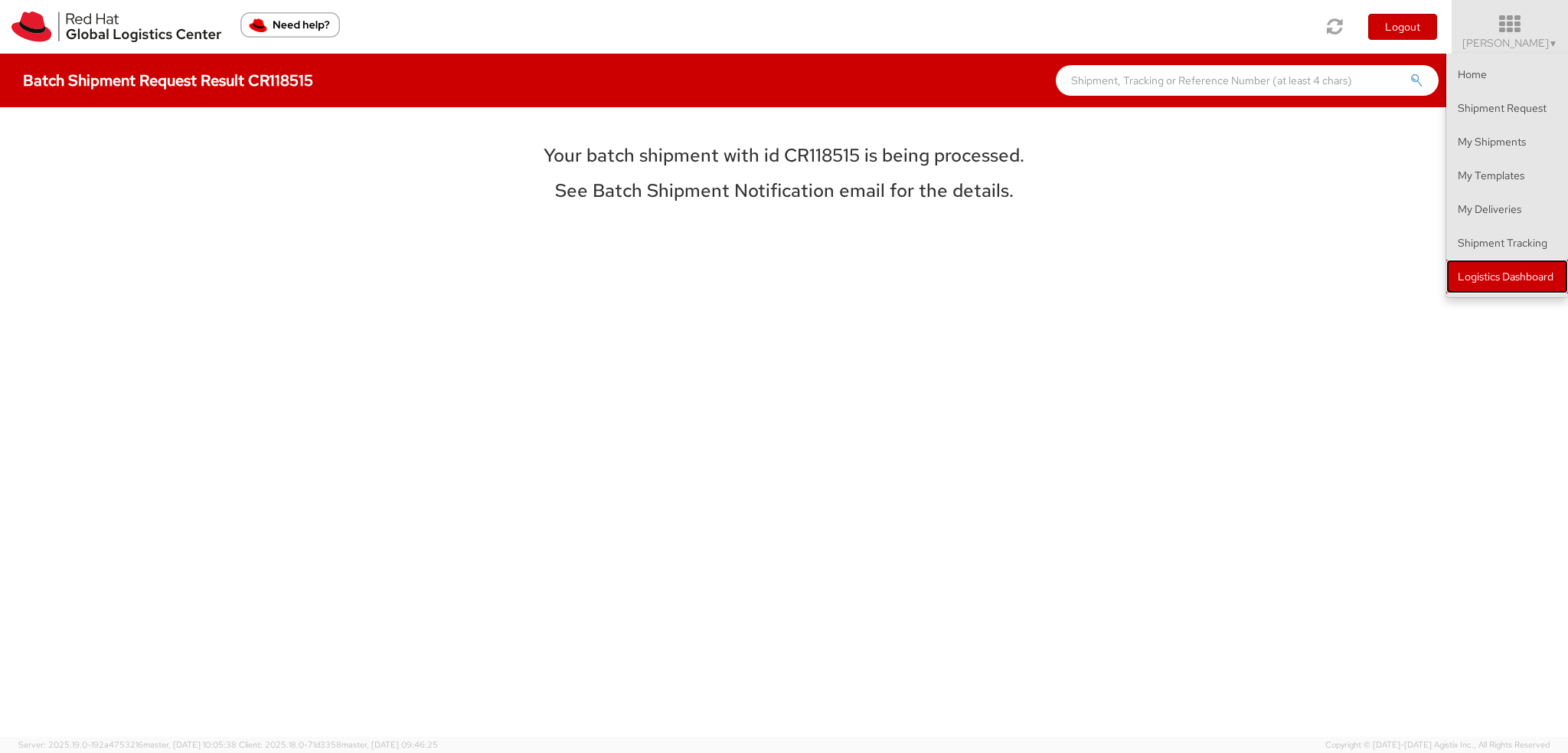
click at [1483, 275] on link "Logistics Dashboard" at bounding box center [1507, 276] width 122 height 34
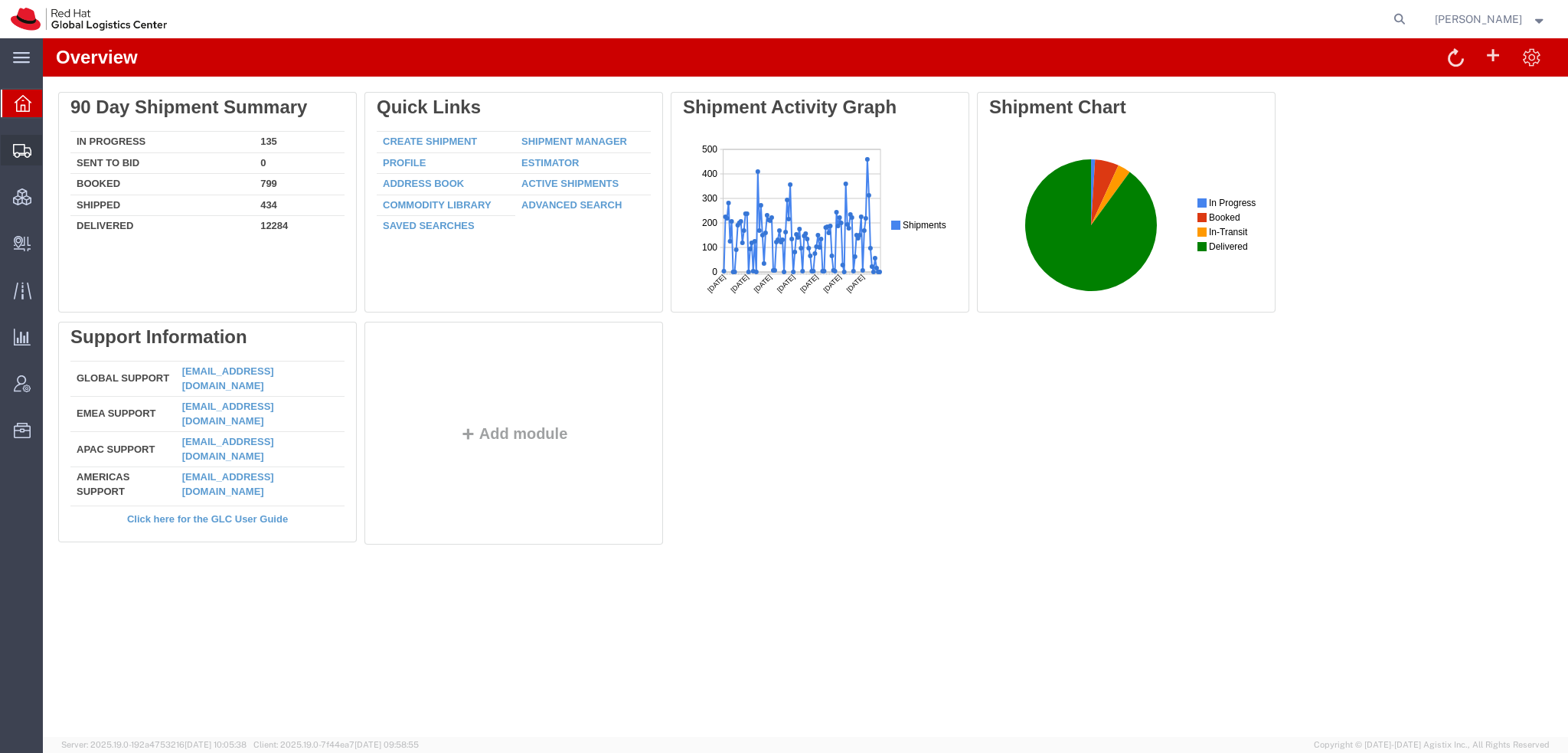
click at [0, 0] on span "Shipment Manager" at bounding box center [0, 0] width 0 height 0
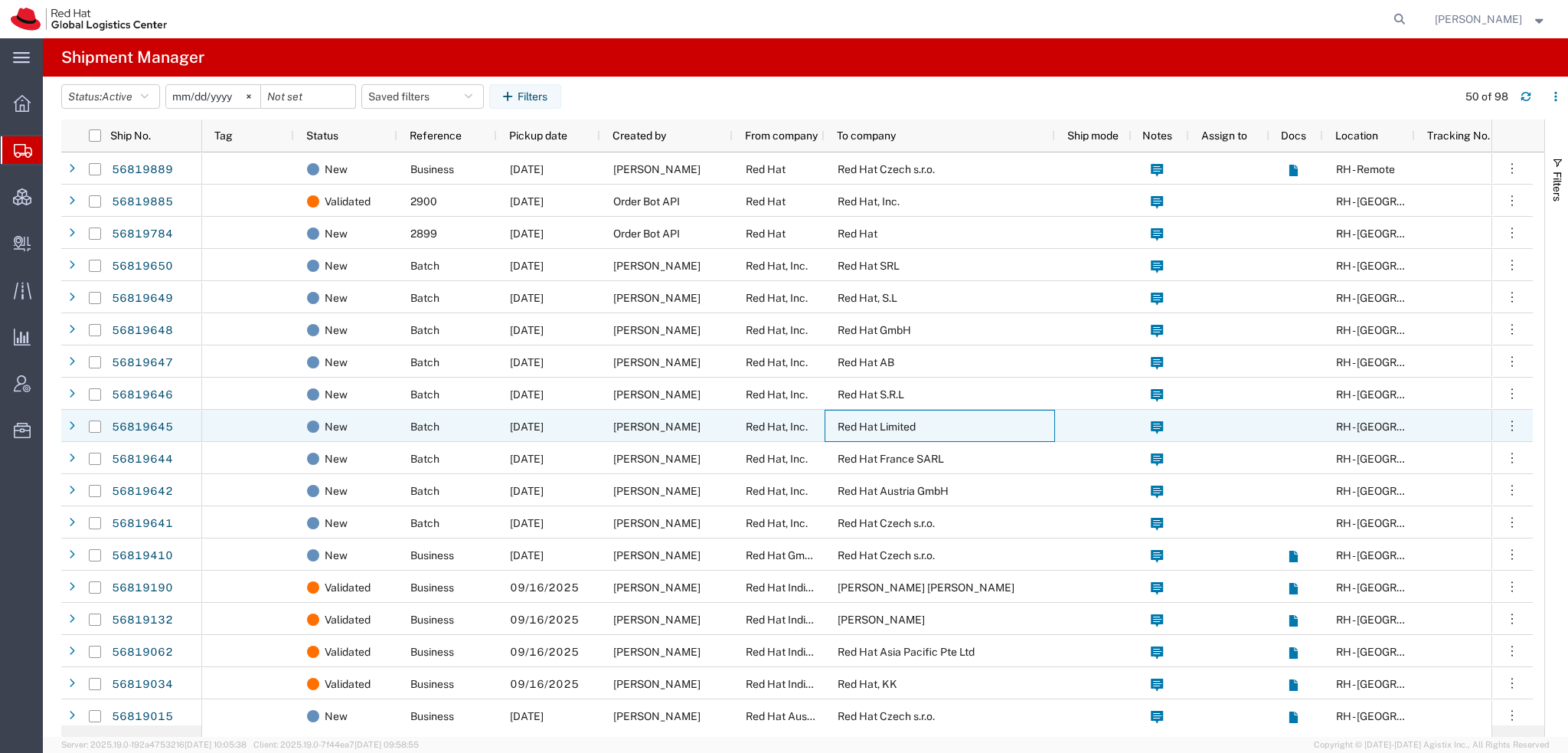
click at [897, 428] on span "Red Hat Limited" at bounding box center [877, 426] width 78 height 13
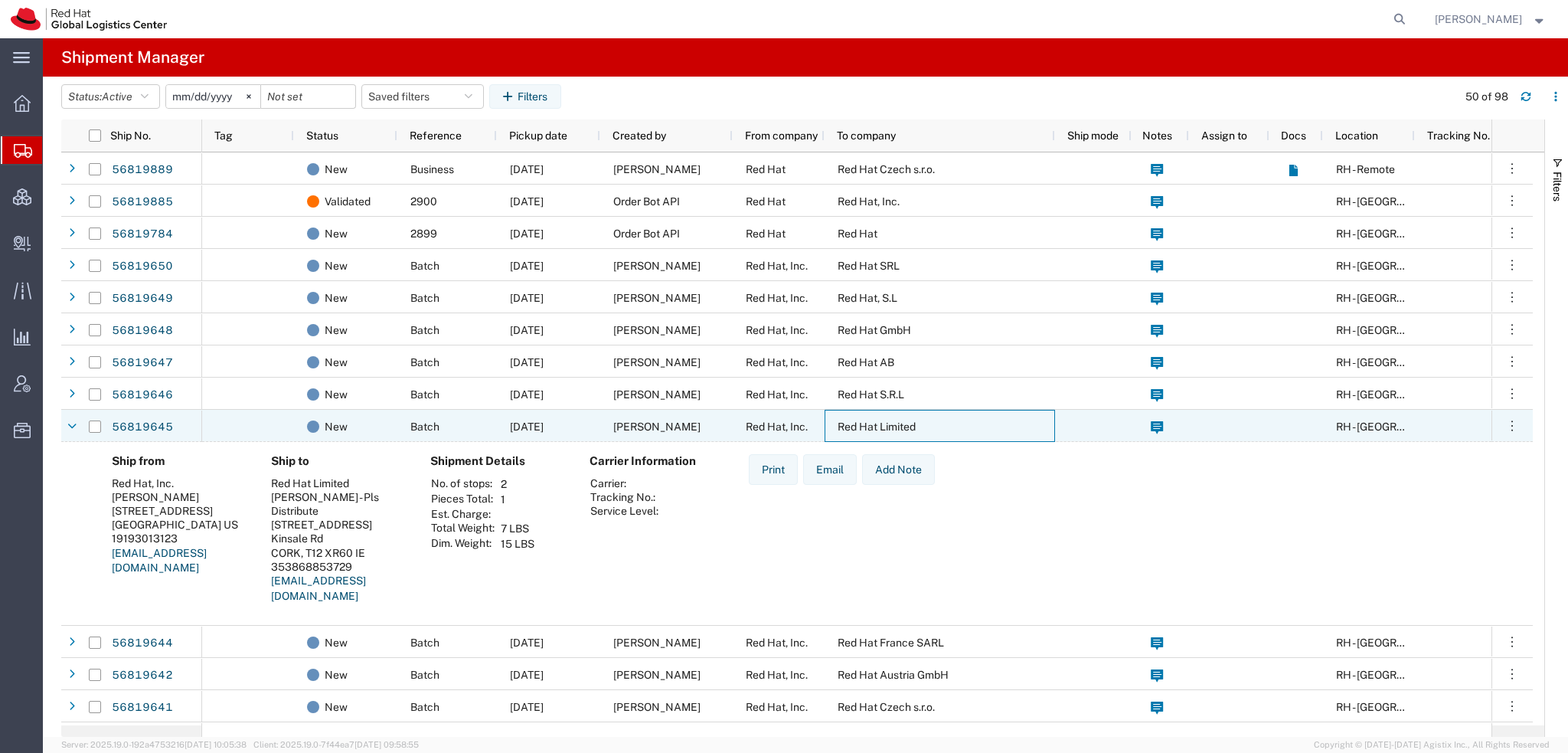
click at [897, 427] on span "Red Hat Limited" at bounding box center [877, 426] width 78 height 13
